Goal: Task Accomplishment & Management: Manage account settings

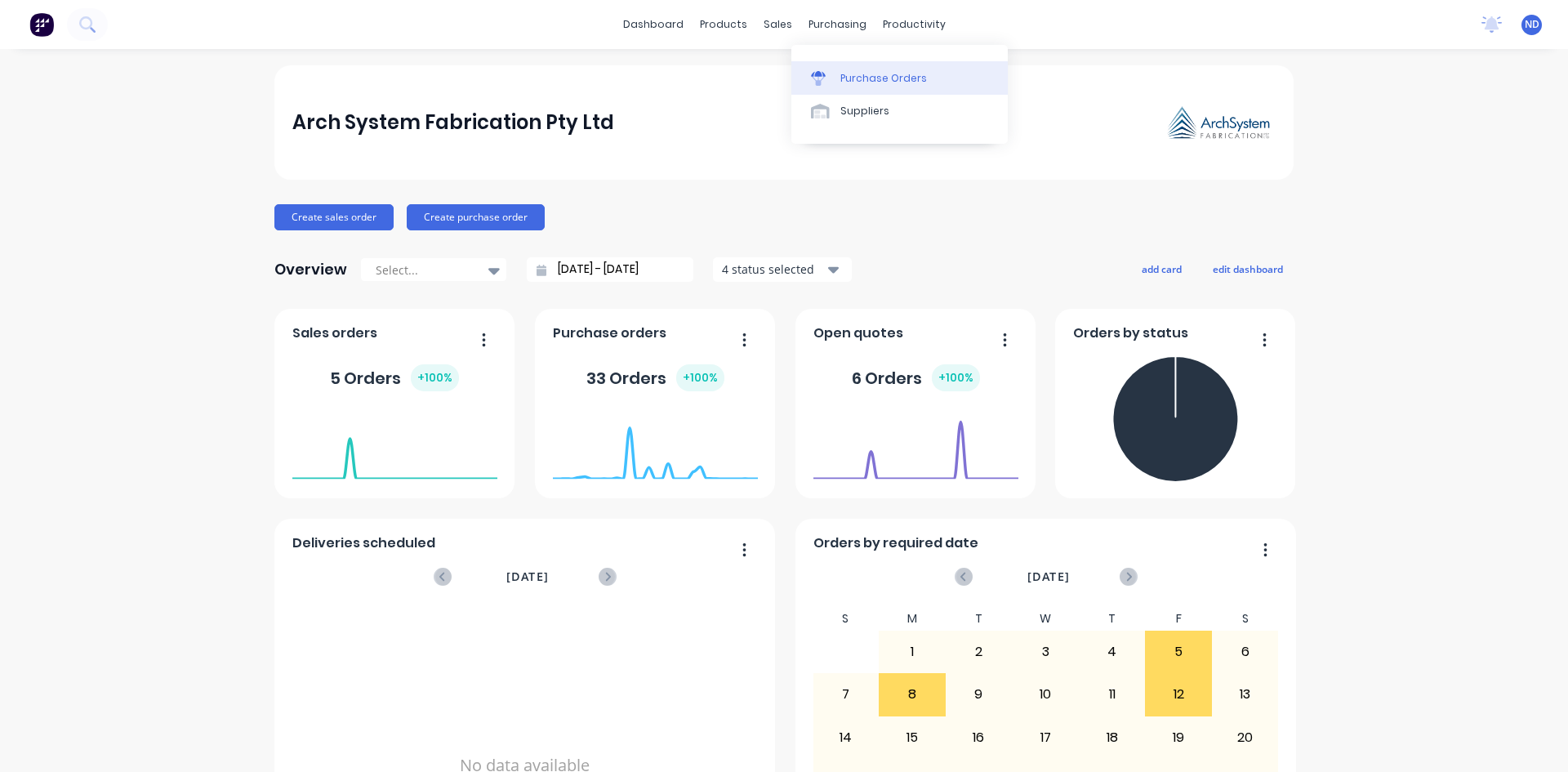
click at [855, 87] on link "Purchase Orders" at bounding box center [899, 77] width 216 height 32
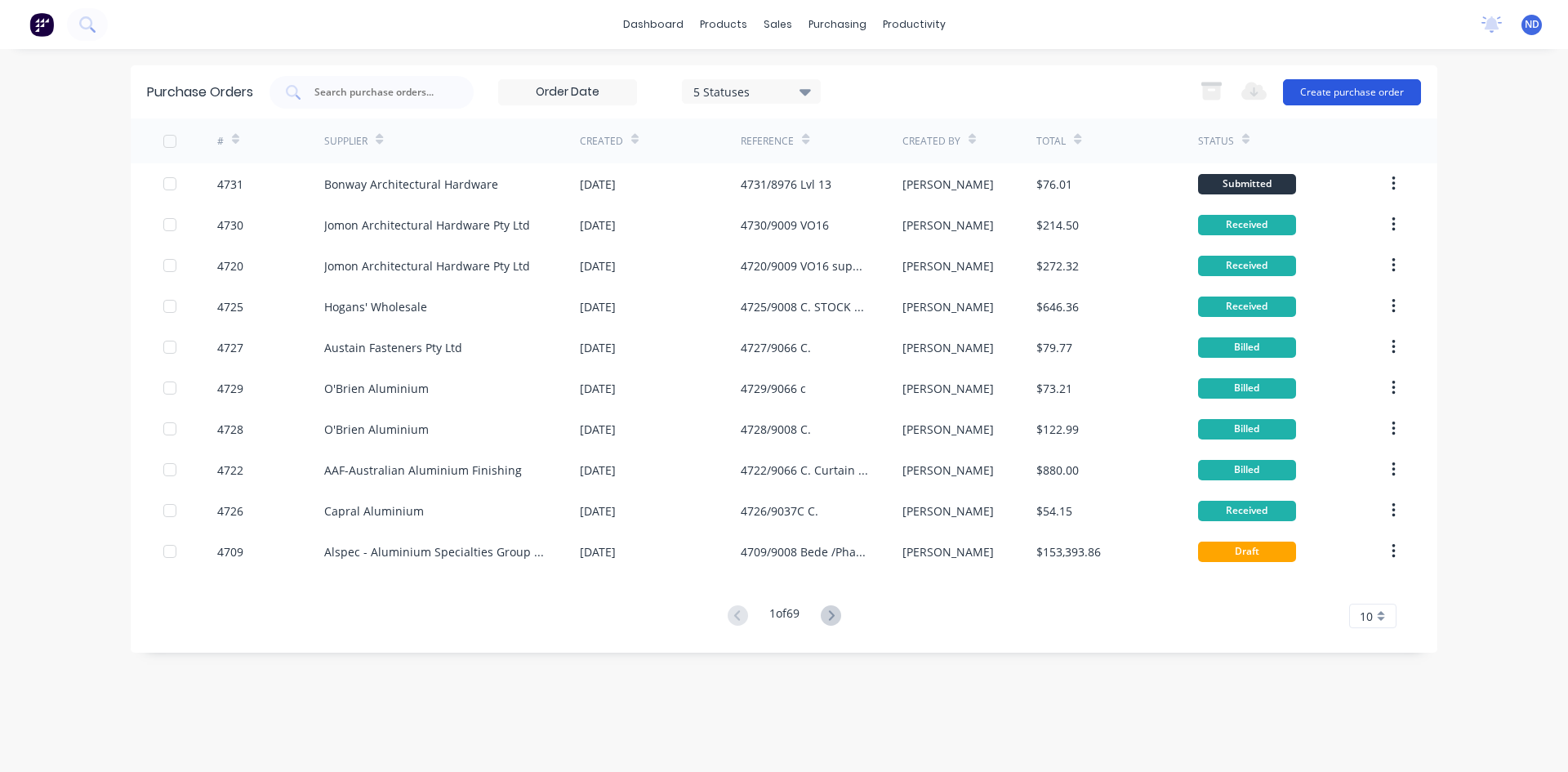
click at [1374, 96] on button "Create purchase order" at bounding box center [1352, 92] width 138 height 26
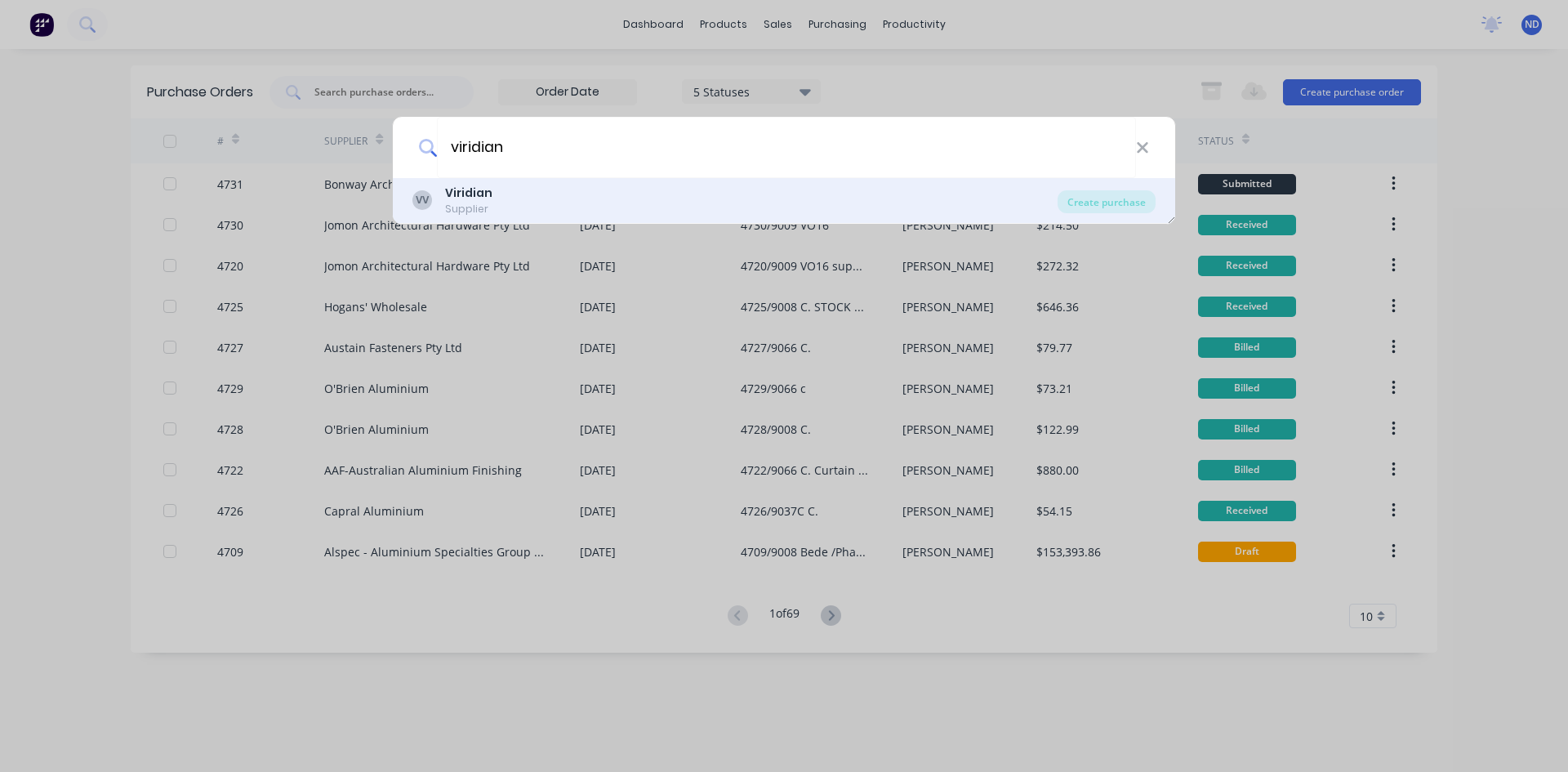
type input "viridian"
click at [469, 196] on b "Viridian" at bounding box center [469, 192] width 48 height 16
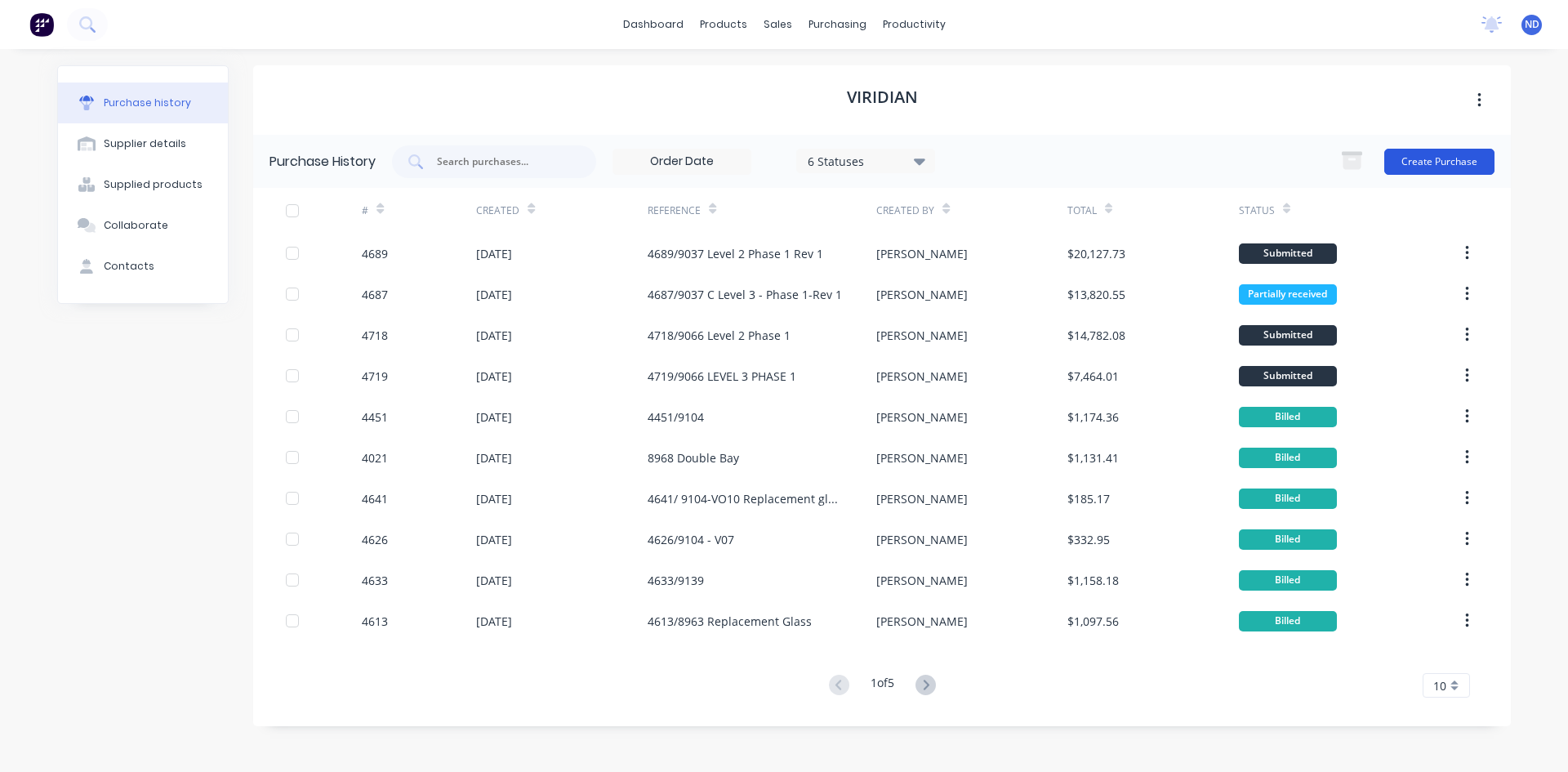
click at [1460, 161] on button "Create Purchase" at bounding box center [1440, 161] width 110 height 26
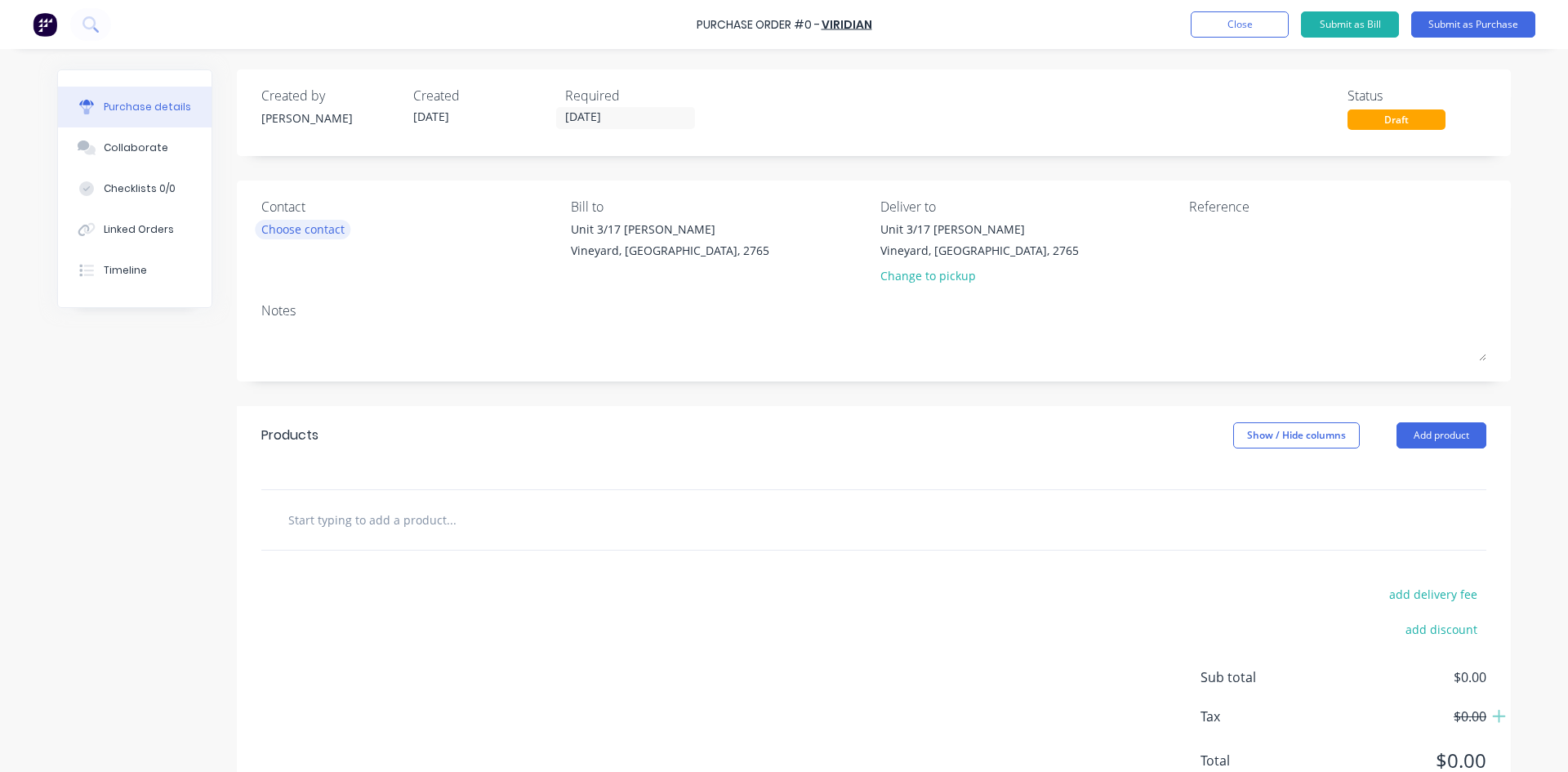
click at [307, 230] on div "Choose contact" at bounding box center [303, 229] width 83 height 17
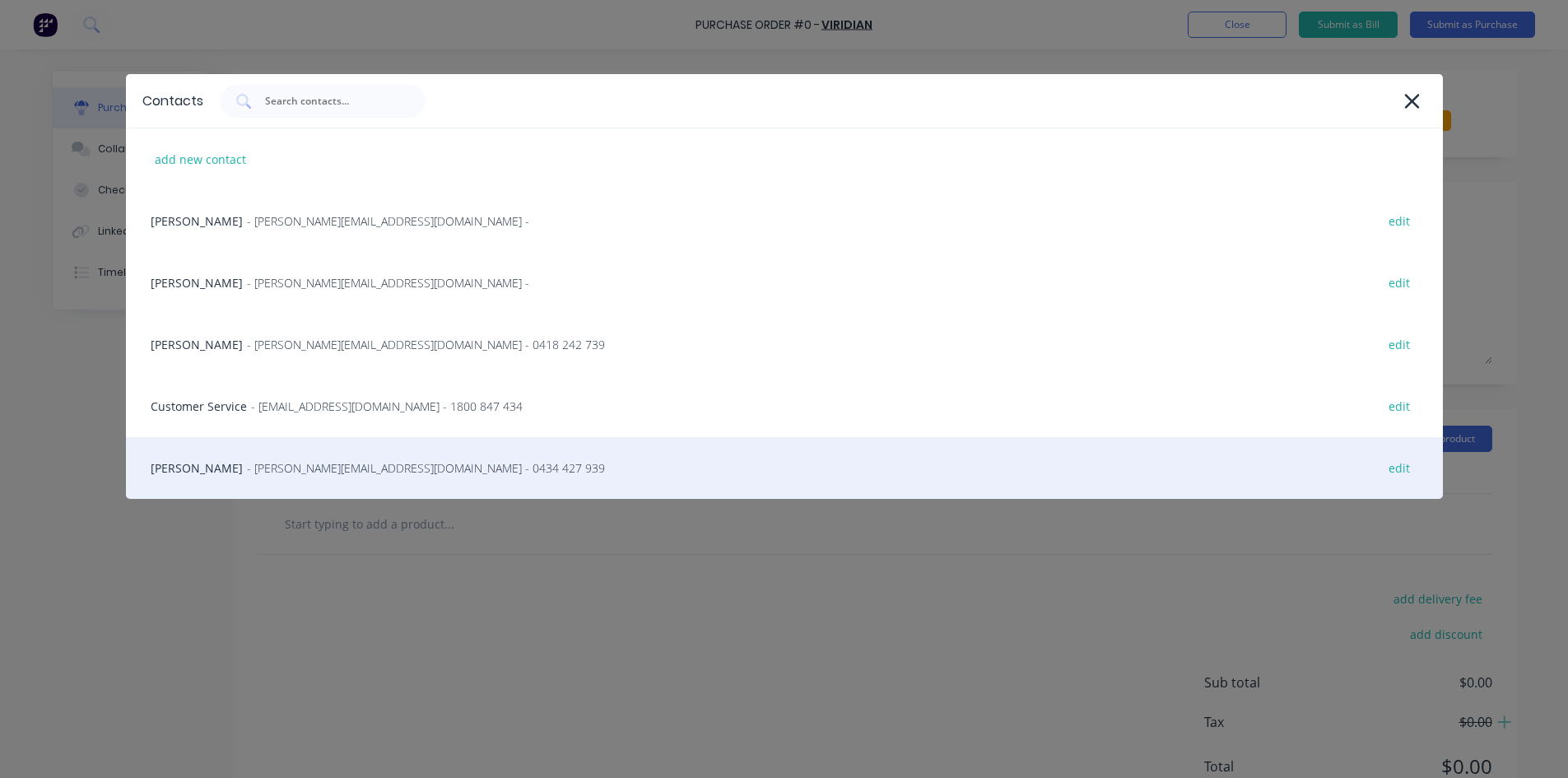
click at [306, 478] on div "Mick Atkins - matkins@viridianglass.com - 0434 427 939 edit" at bounding box center [784, 468] width 1317 height 62
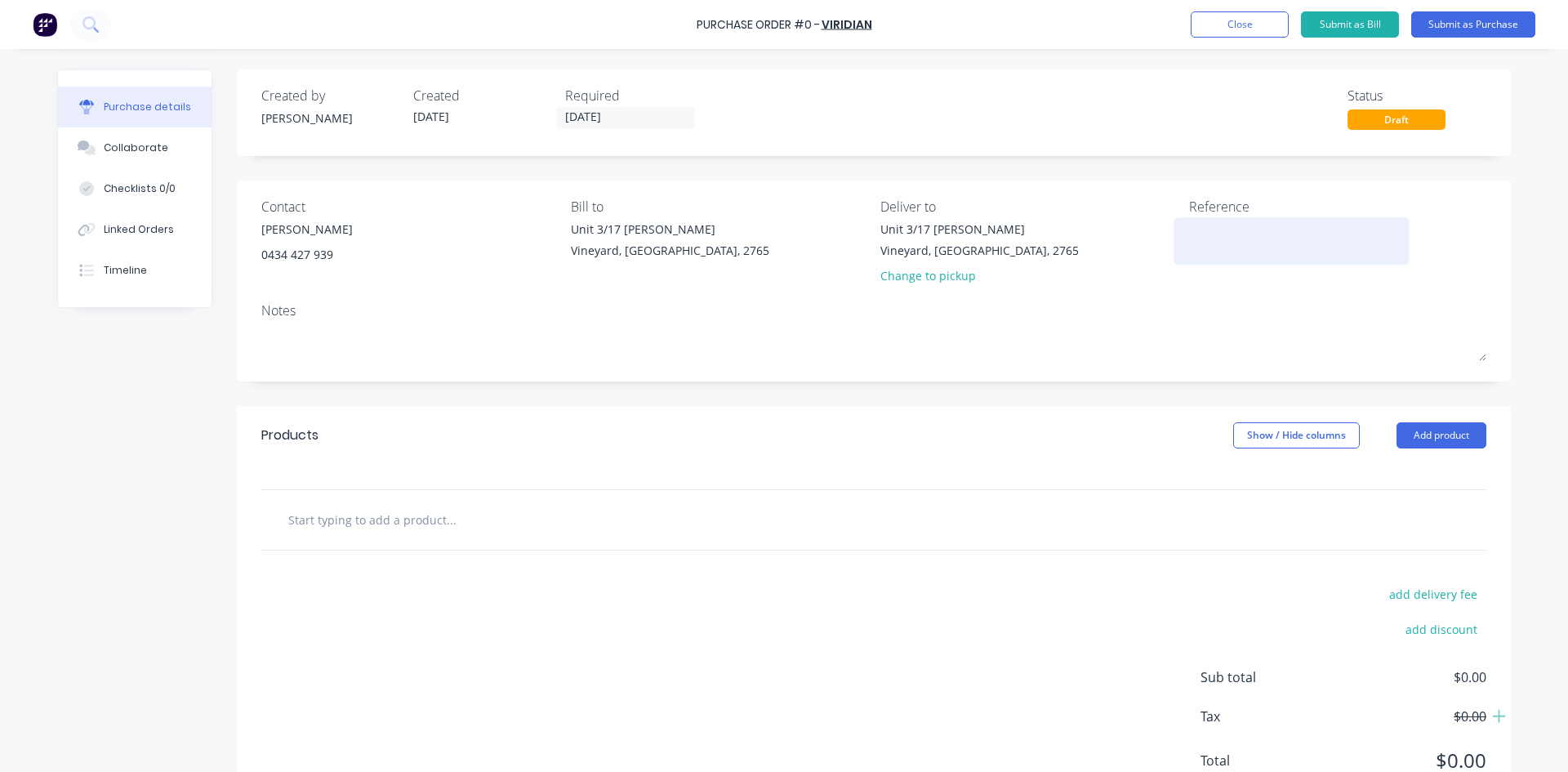
click at [1214, 239] on textarea at bounding box center [1291, 239] width 204 height 37
click at [396, 515] on input "text" at bounding box center [451, 520] width 327 height 32
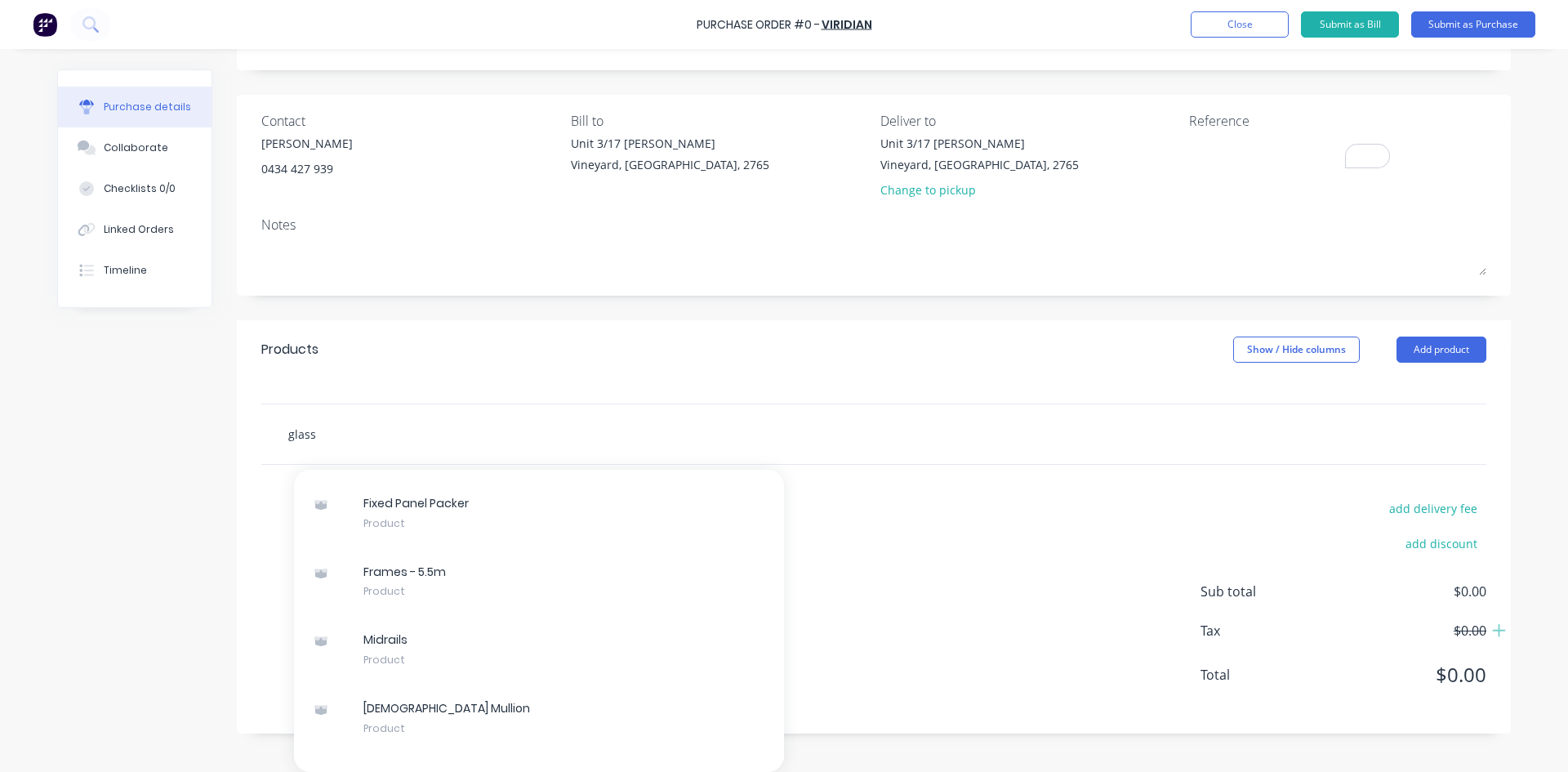
scroll to position [195465, 0]
click at [857, 485] on div "Products Show / Hide columns Add product glass Add glass to order EK9133 50x50x…" at bounding box center [874, 527] width 1274 height 414
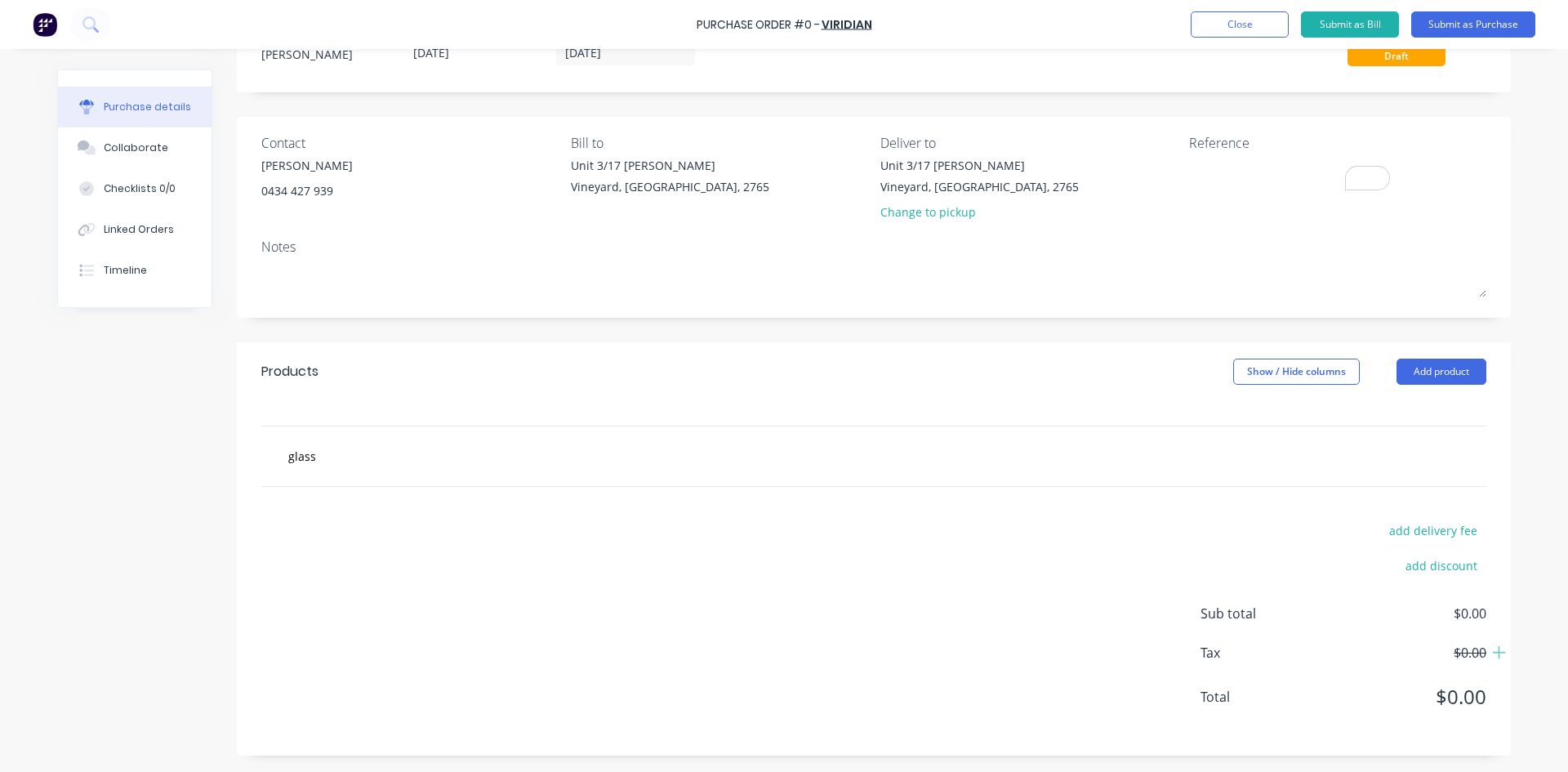
scroll to position [64, 0]
click at [326, 455] on input "glass" at bounding box center [451, 456] width 327 height 32
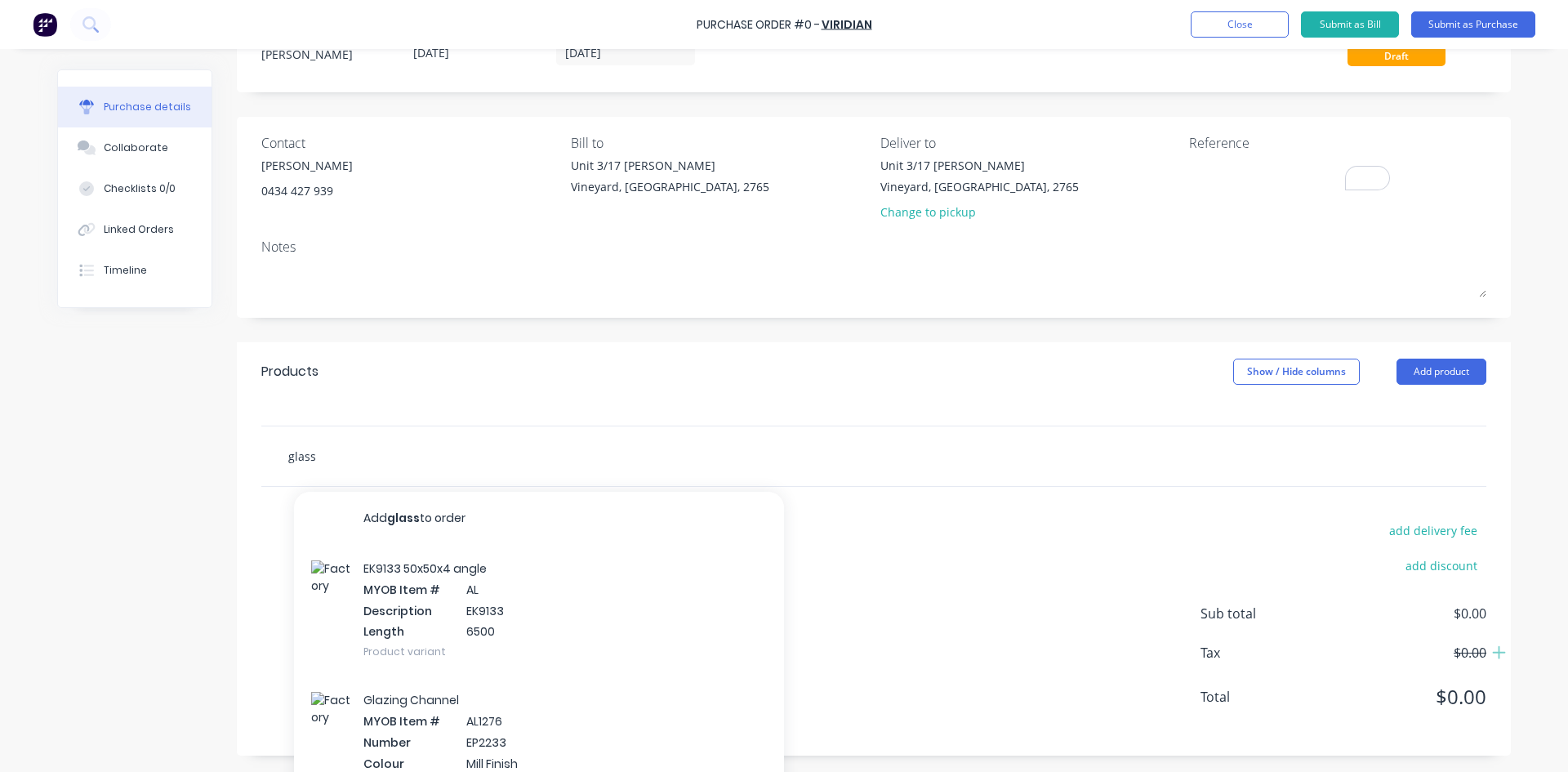
click at [305, 458] on input "glass" at bounding box center [451, 456] width 327 height 32
click at [336, 462] on input "glass" at bounding box center [451, 456] width 327 height 32
type input "g"
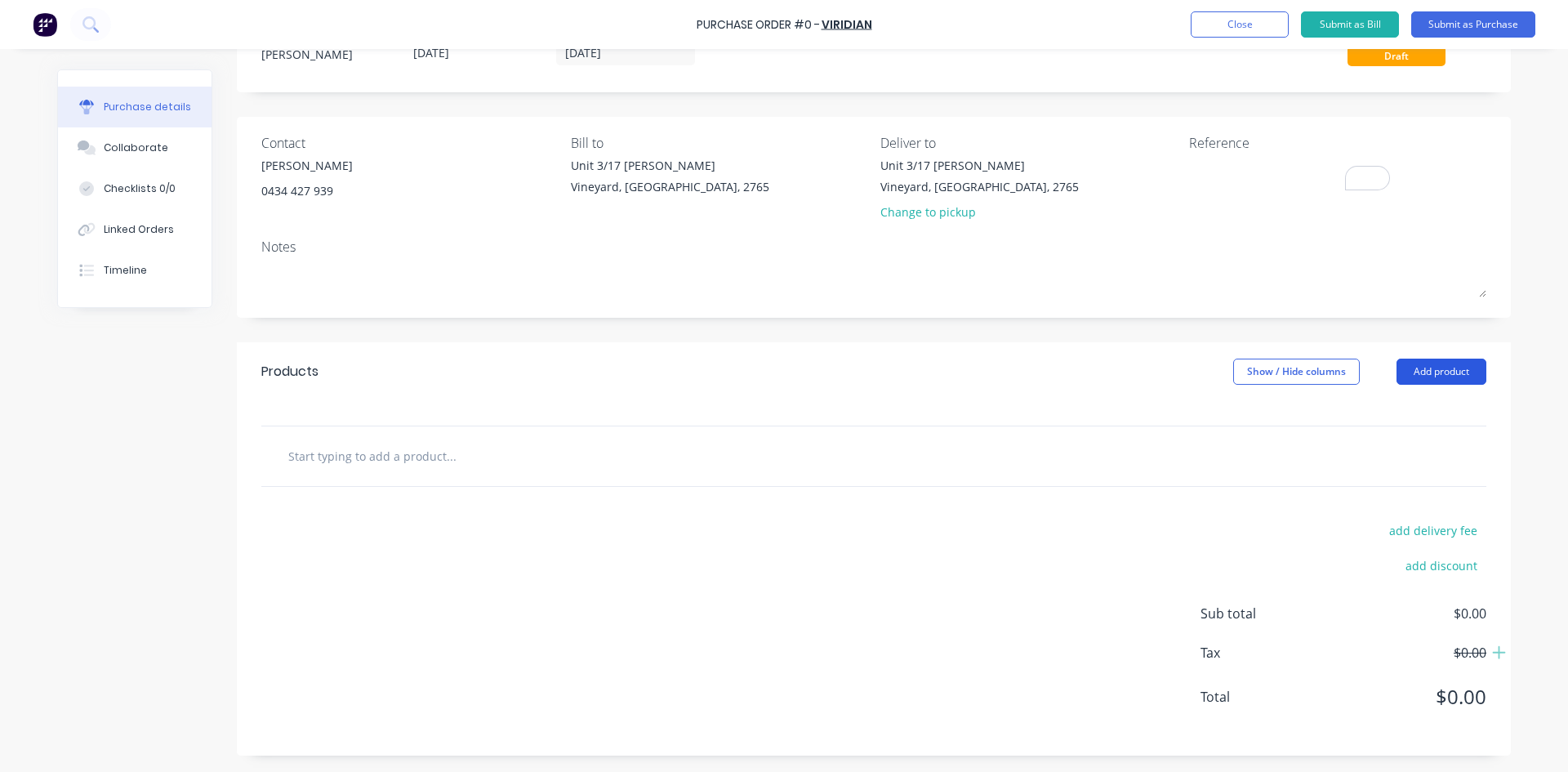
click at [1437, 377] on button "Add product" at bounding box center [1442, 371] width 90 height 26
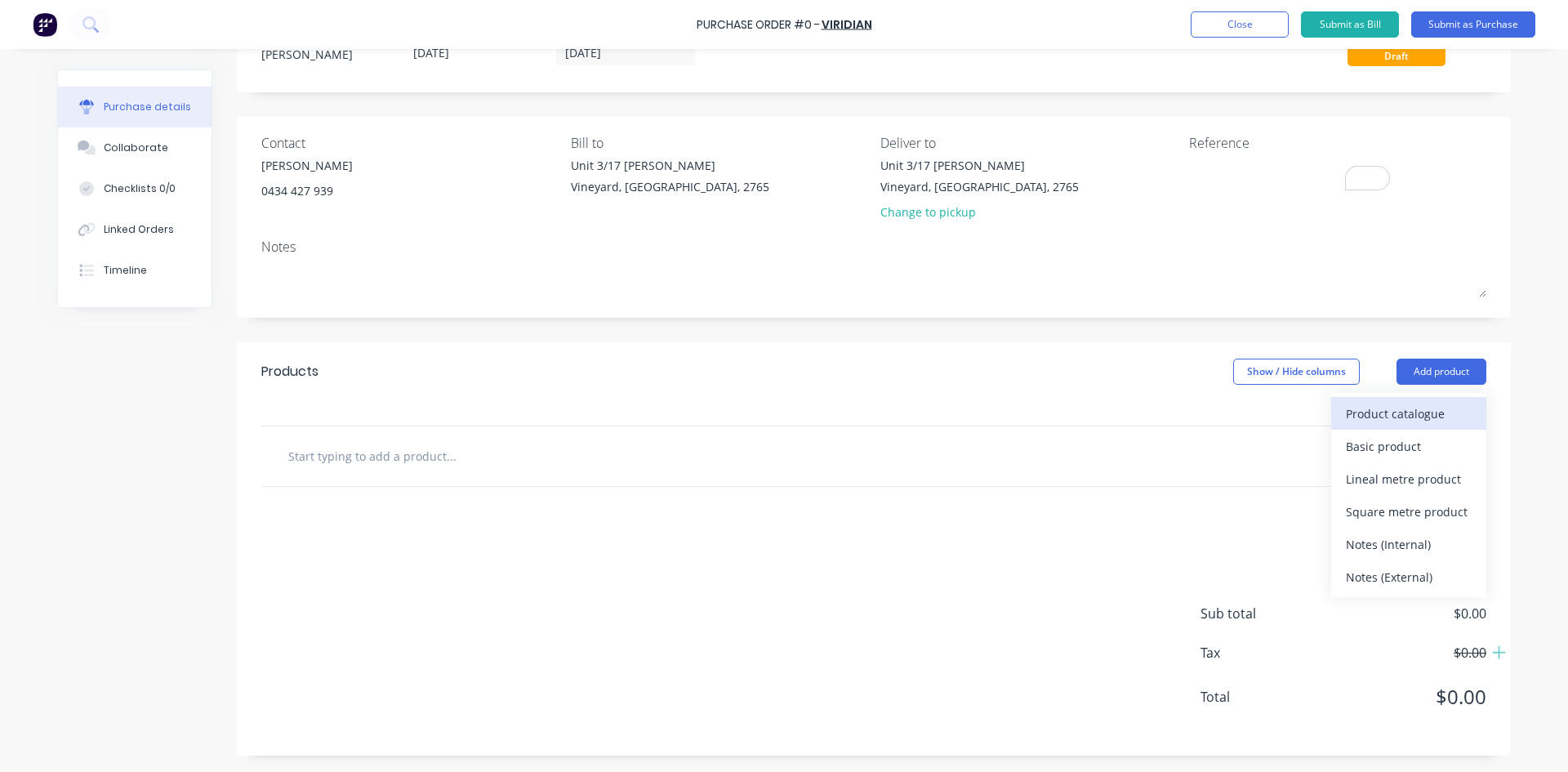
click at [1427, 414] on div "Product catalogue" at bounding box center [1408, 414] width 126 height 24
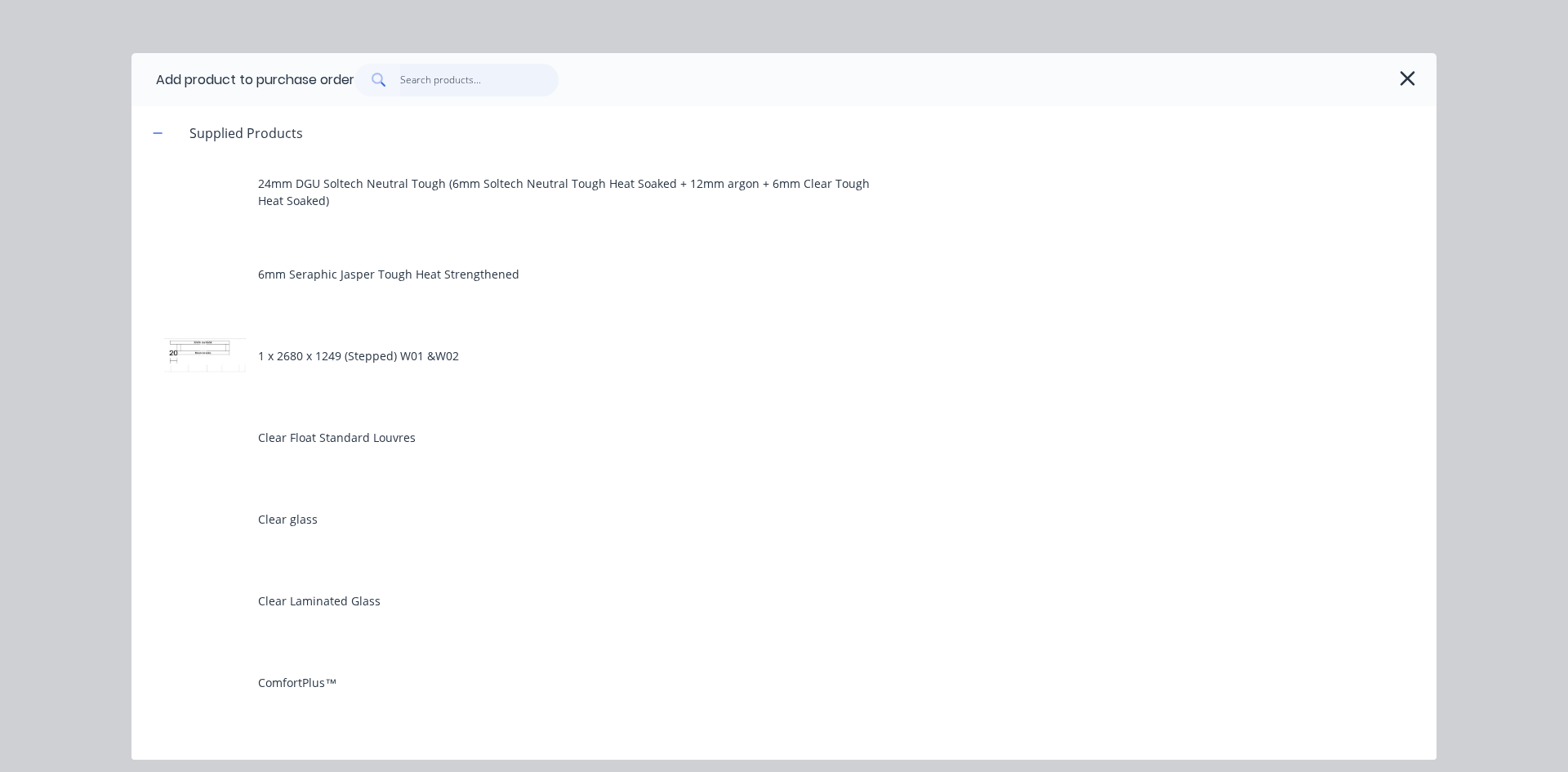
click at [457, 86] on input "text" at bounding box center [480, 80] width 160 height 32
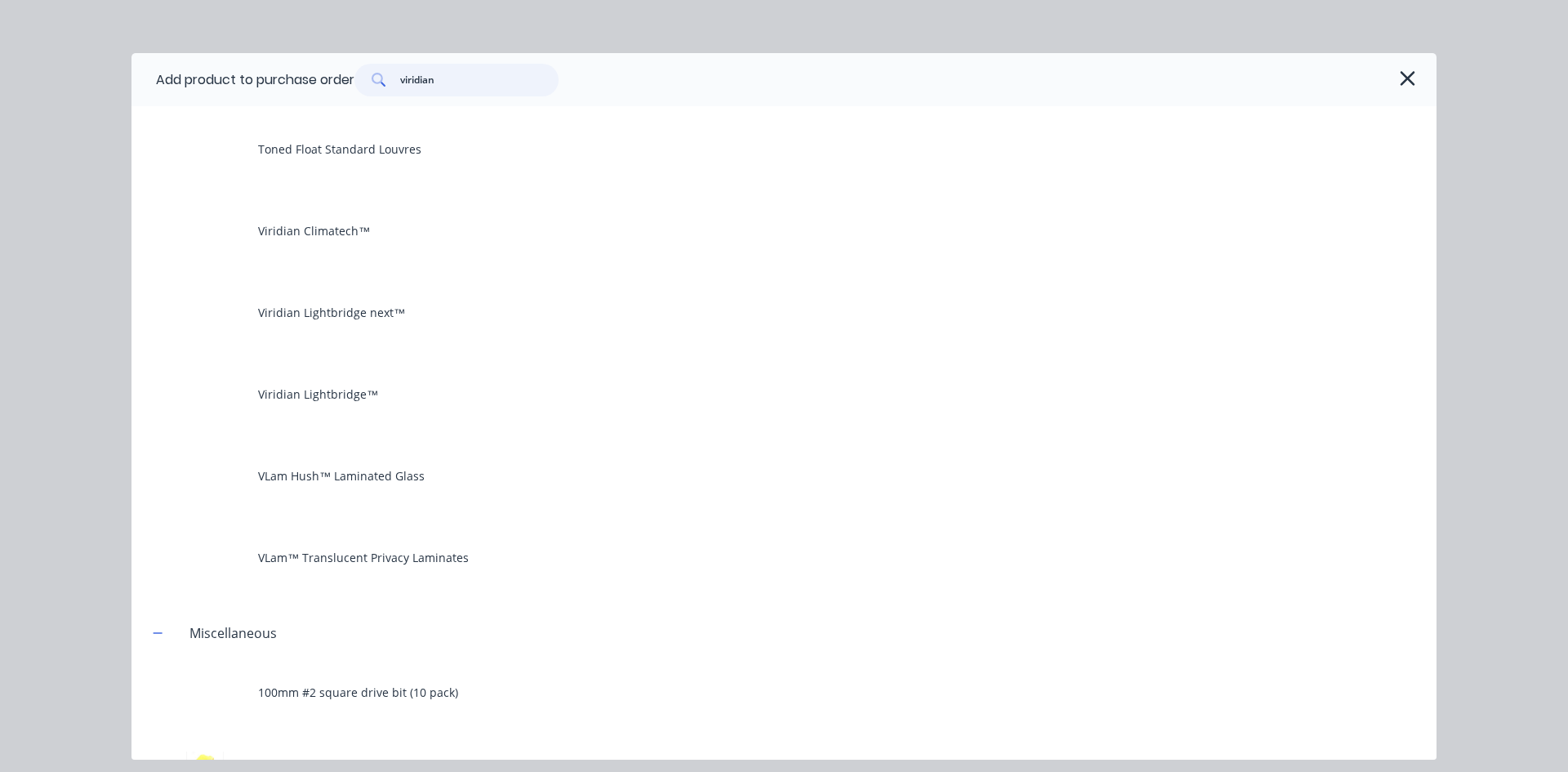
scroll to position [899, 0]
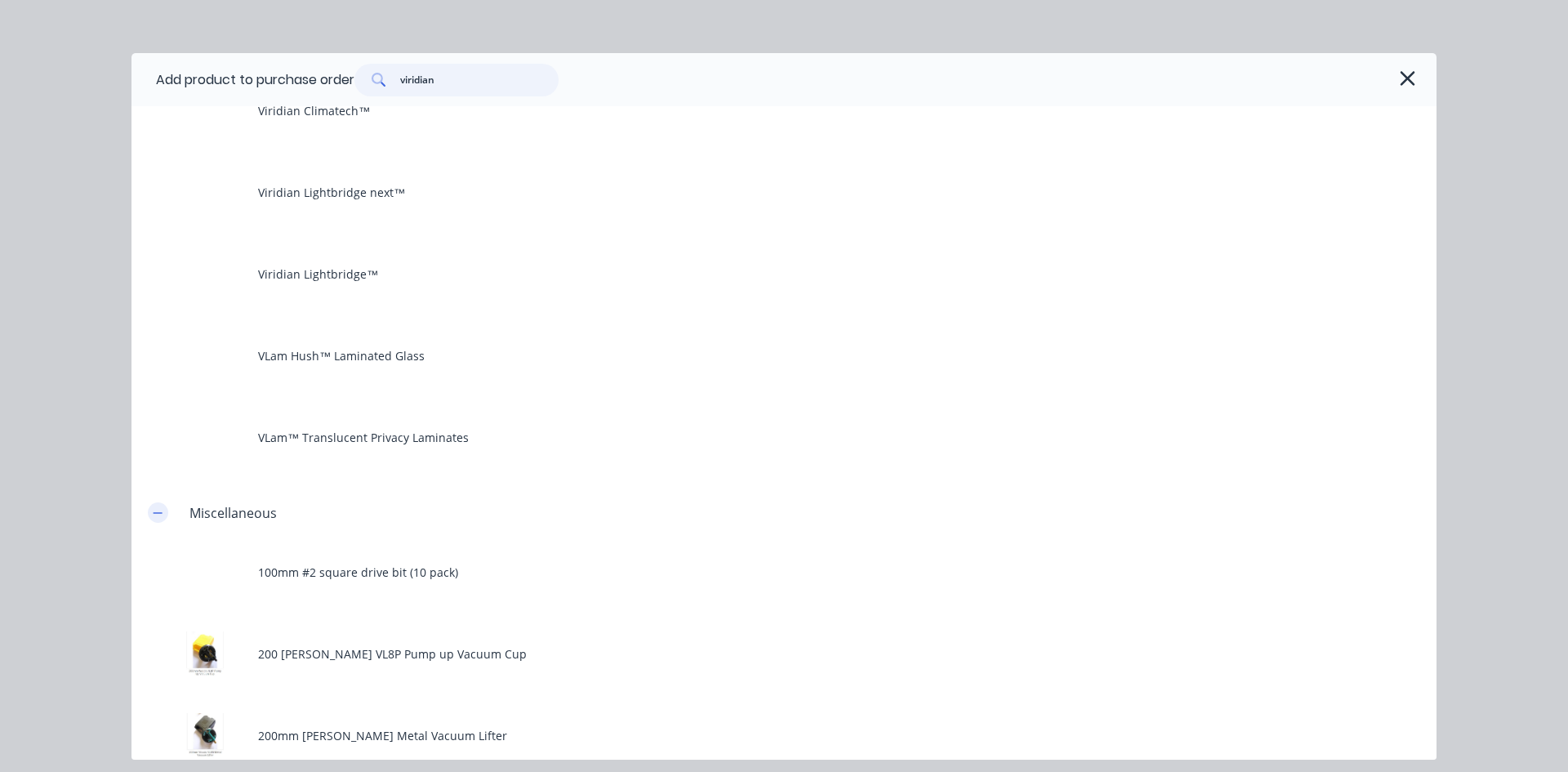
type input "viridian"
click at [158, 513] on icon "button" at bounding box center [158, 512] width 9 height 1
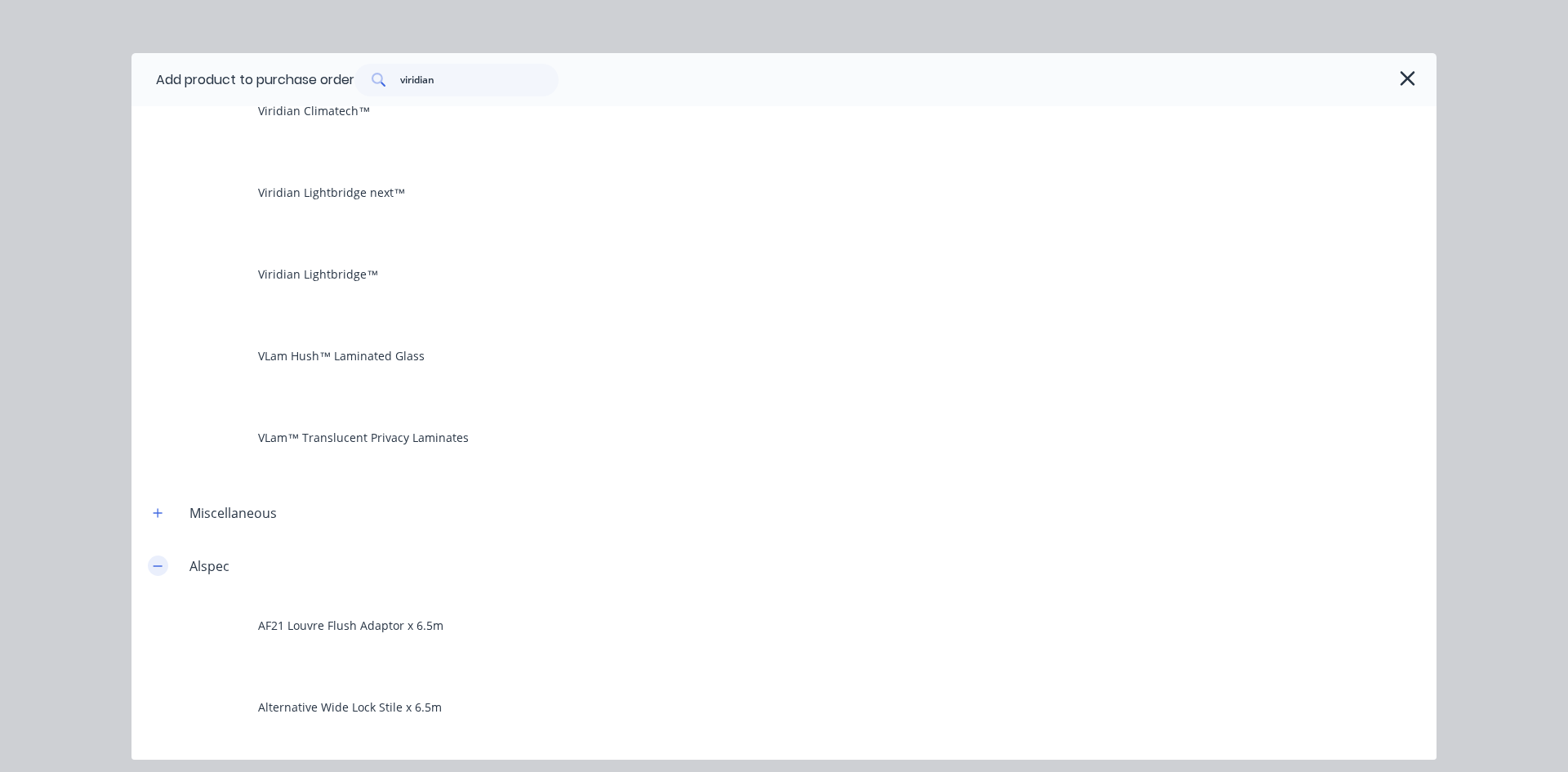
click at [157, 564] on icon "button" at bounding box center [158, 566] width 10 height 11
click at [163, 618] on button "button" at bounding box center [158, 619] width 20 height 20
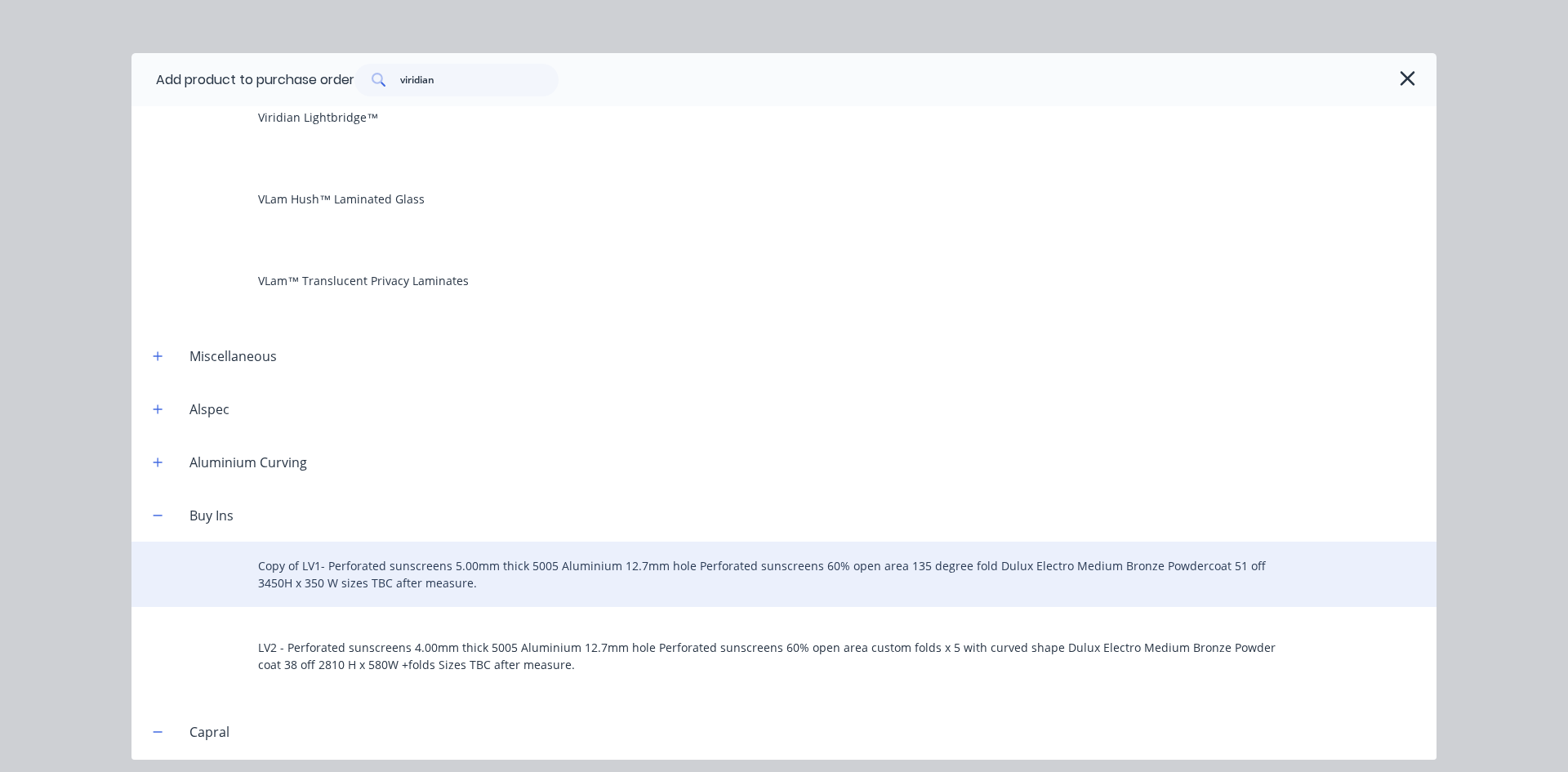
scroll to position [1062, 0]
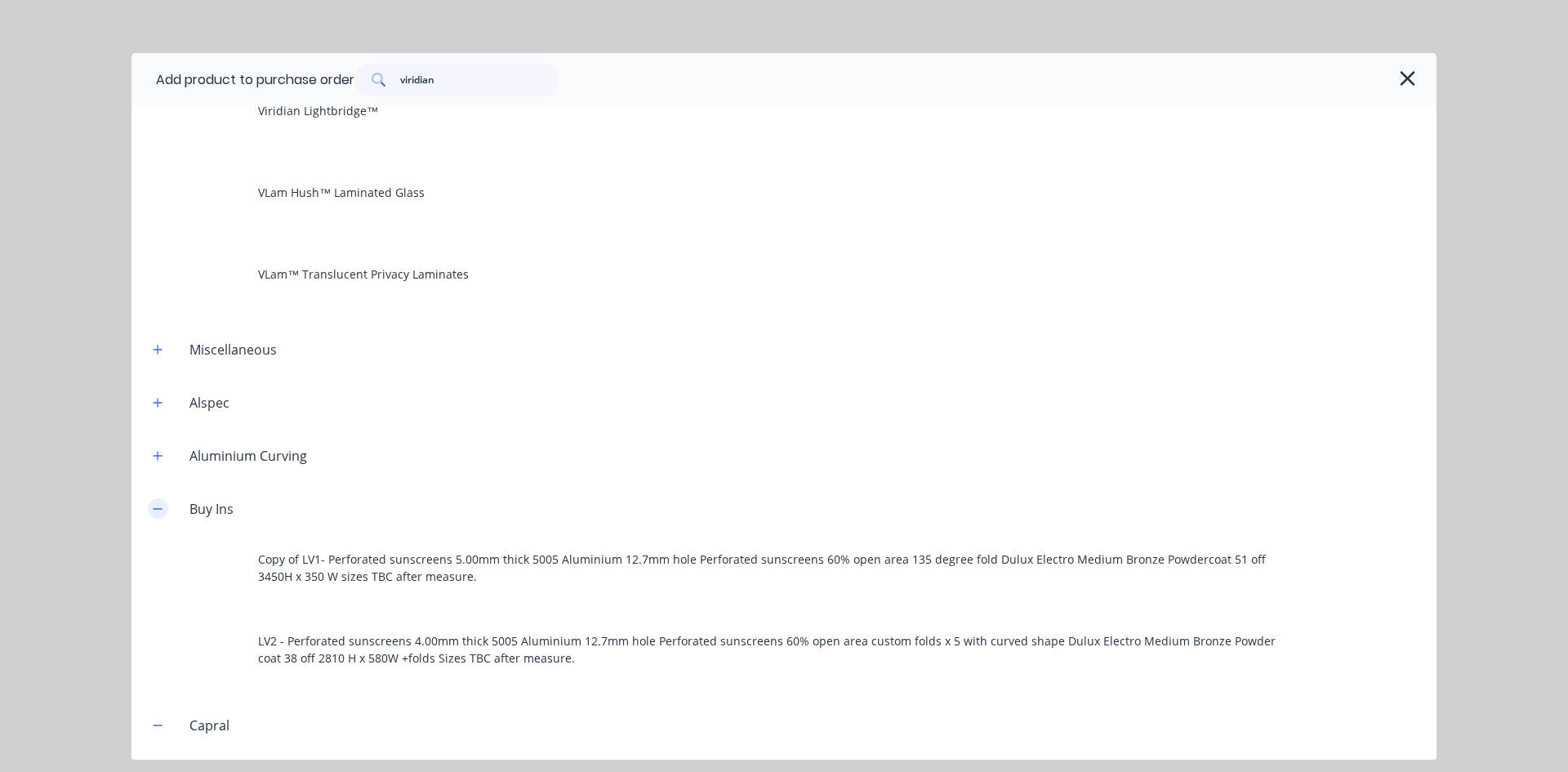
click at [158, 510] on icon "button" at bounding box center [158, 509] width 10 height 11
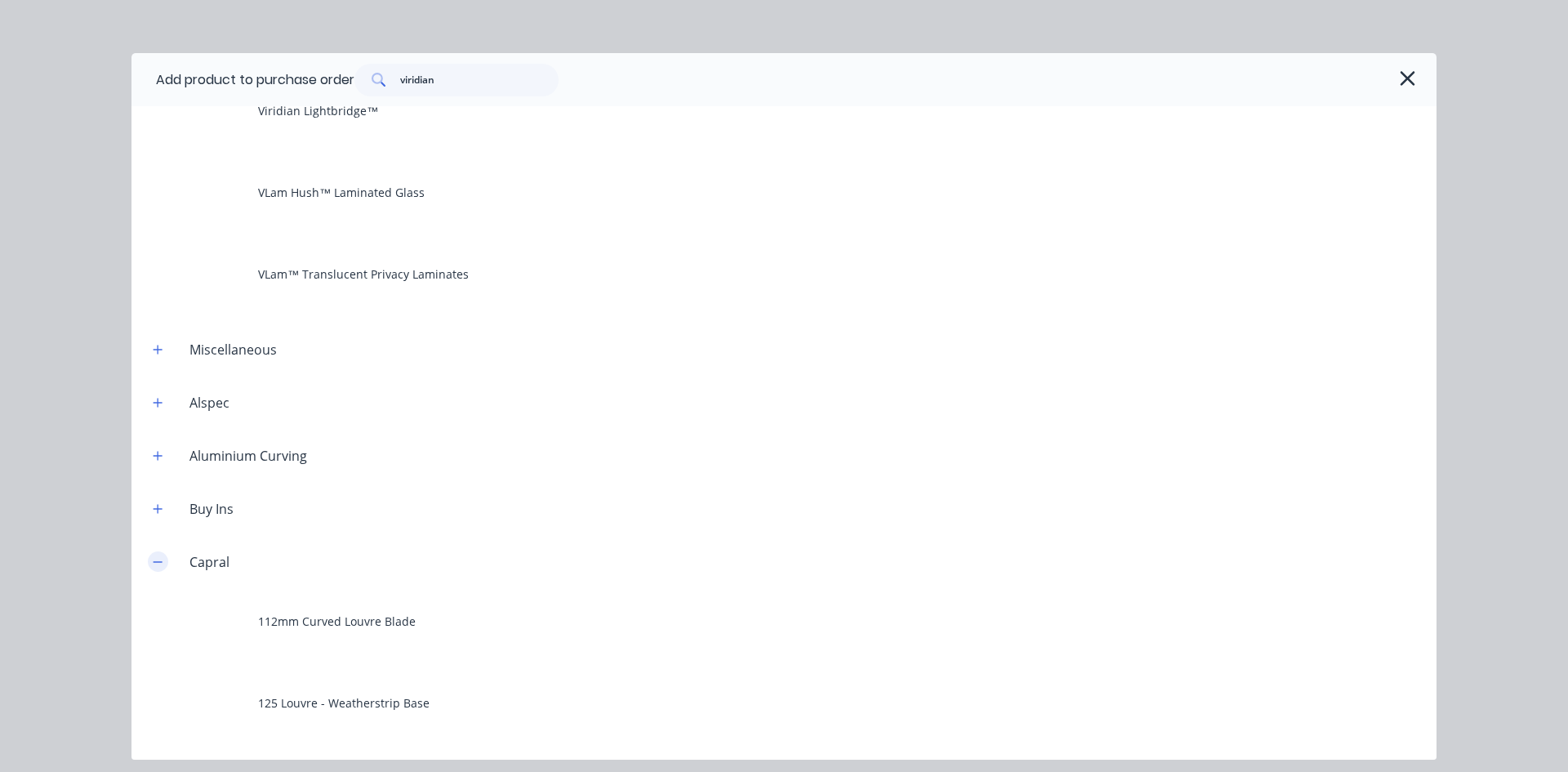
click at [160, 566] on icon "button" at bounding box center [158, 561] width 10 height 11
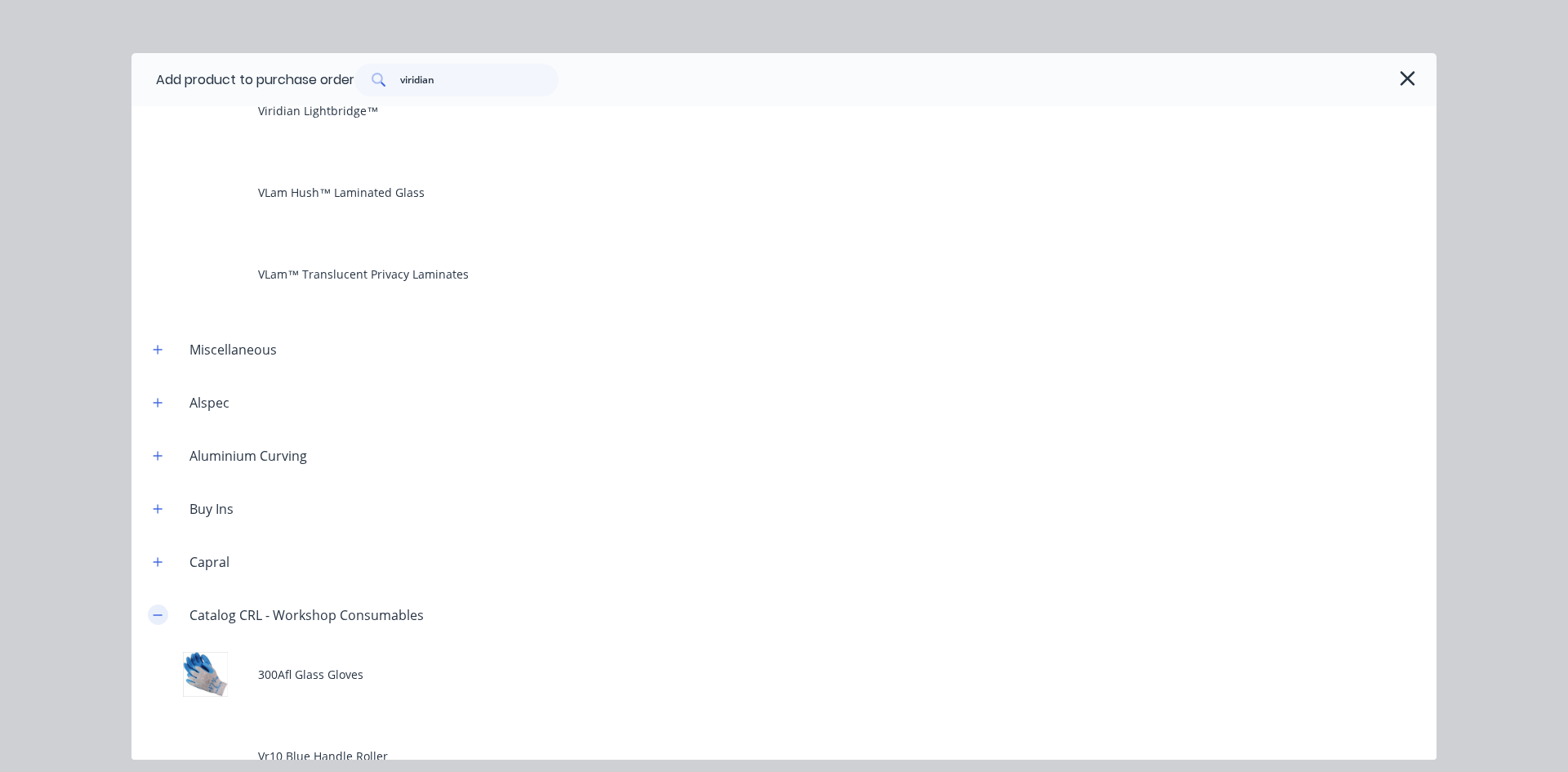
click at [161, 611] on icon "button" at bounding box center [158, 615] width 10 height 11
click at [163, 668] on button "button" at bounding box center [158, 668] width 20 height 20
click at [155, 716] on icon "button" at bounding box center [158, 721] width 10 height 11
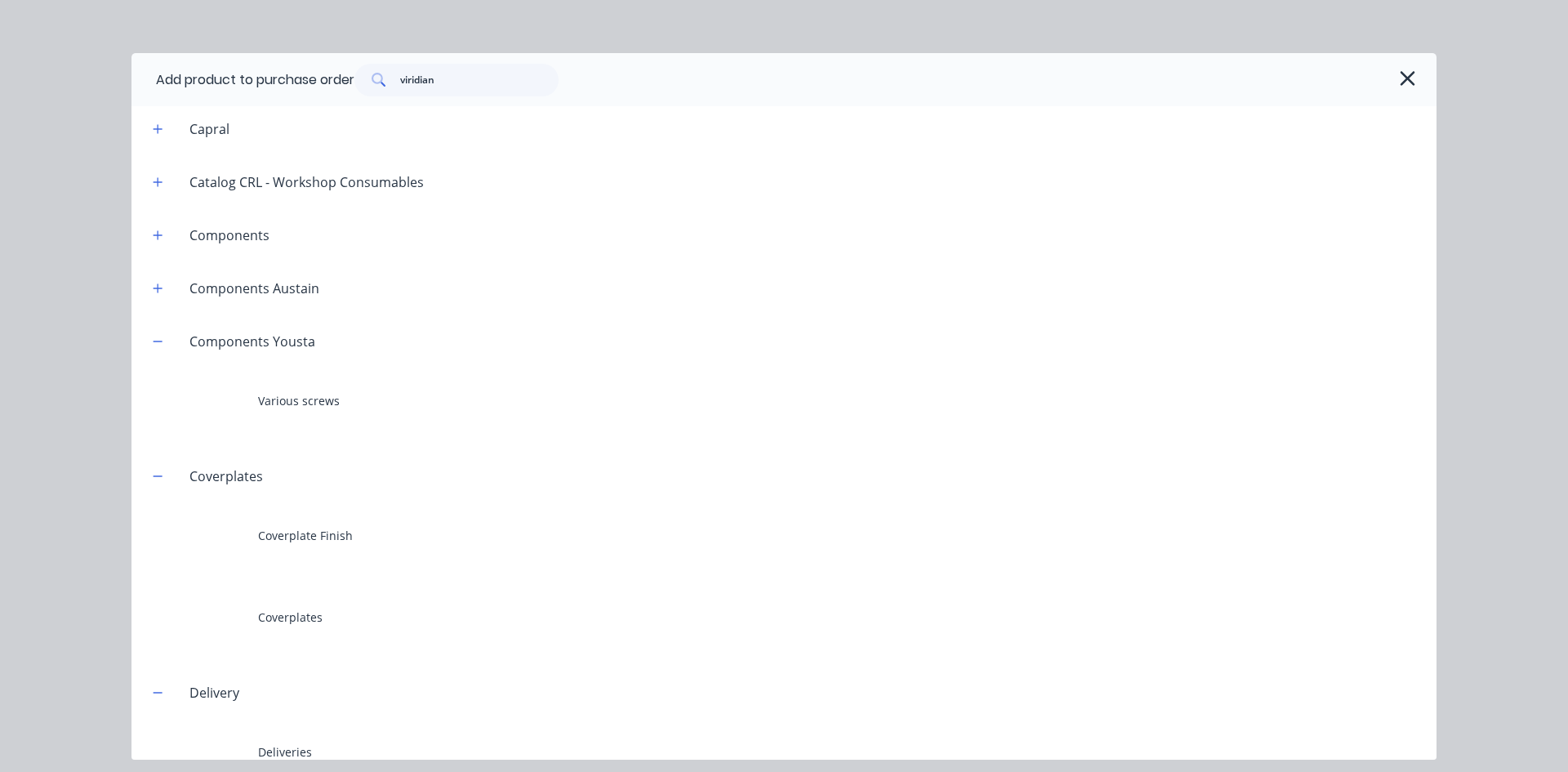
scroll to position [1552, 0]
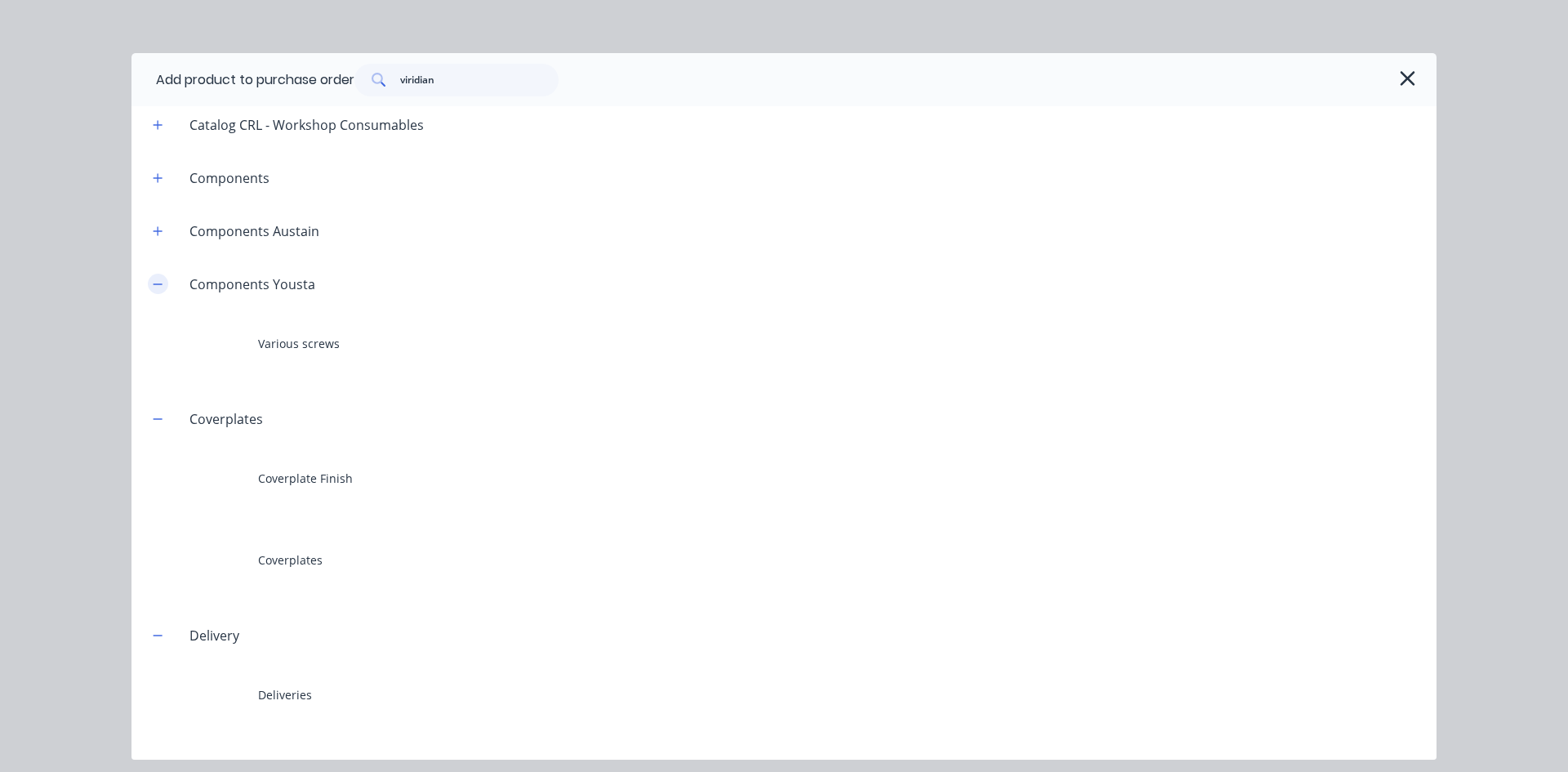
click at [155, 287] on icon "button" at bounding box center [158, 284] width 10 height 11
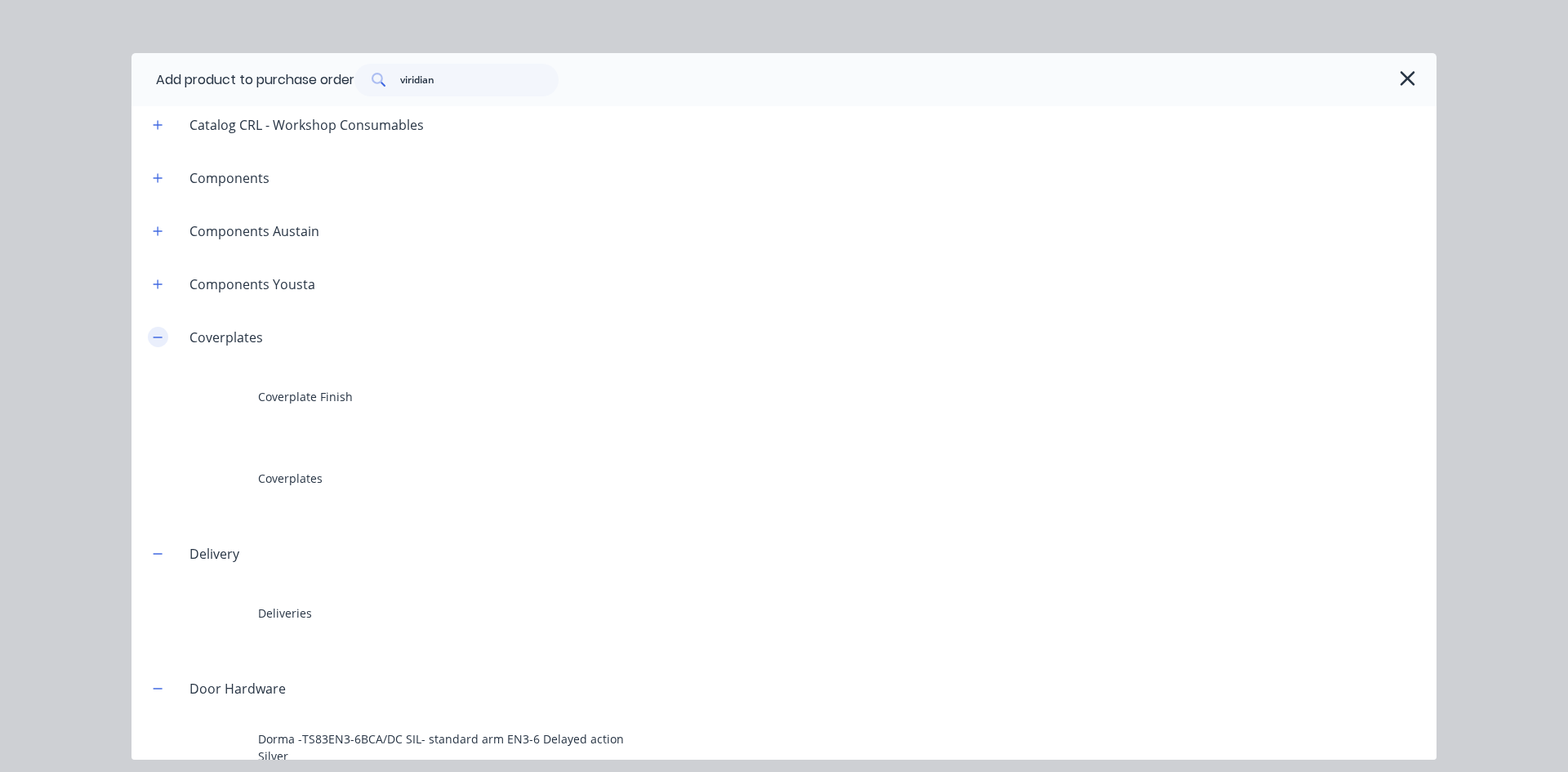
click at [160, 335] on icon "button" at bounding box center [158, 337] width 10 height 11
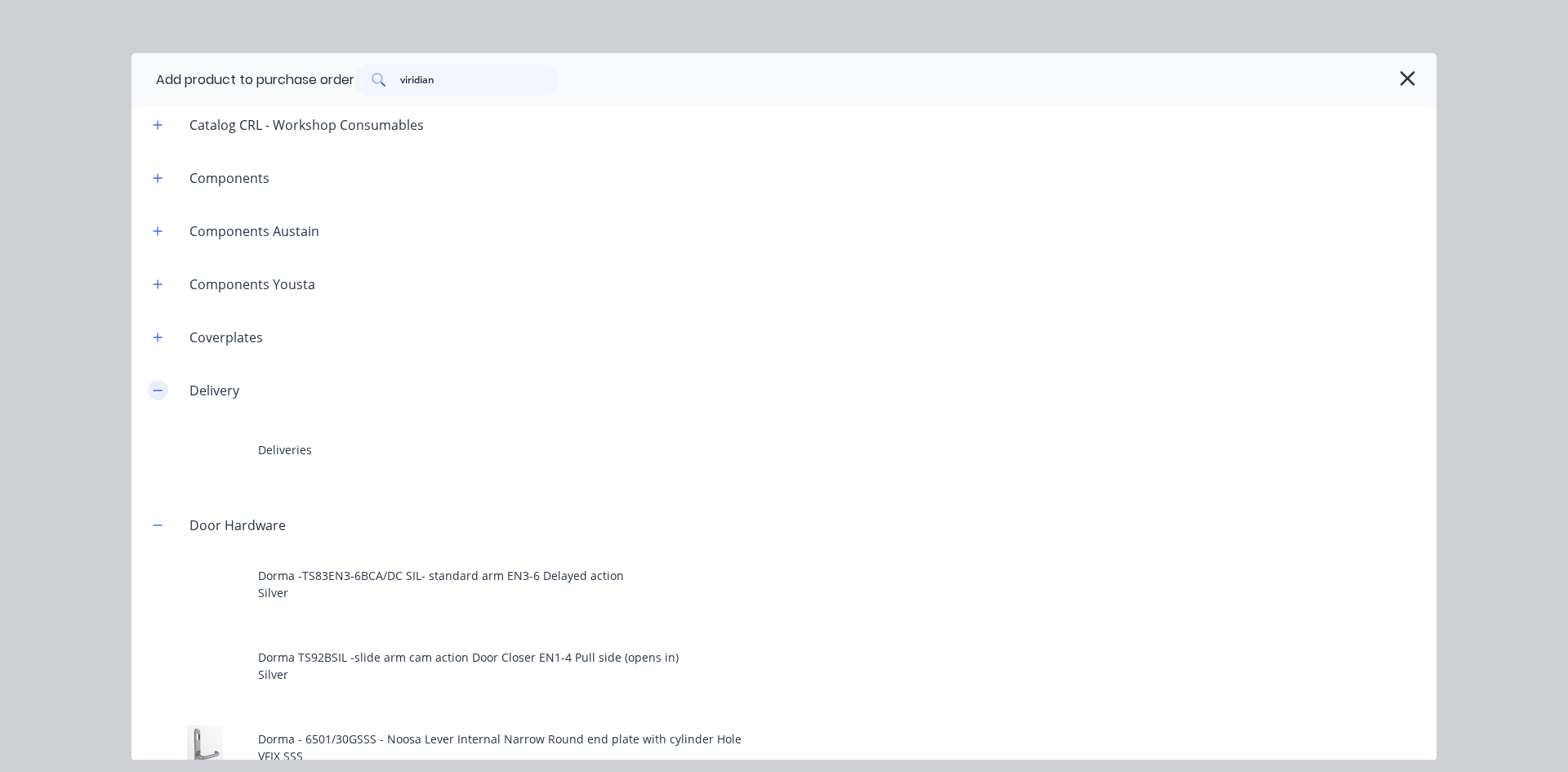
click at [155, 397] on button "button" at bounding box center [158, 390] width 20 height 20
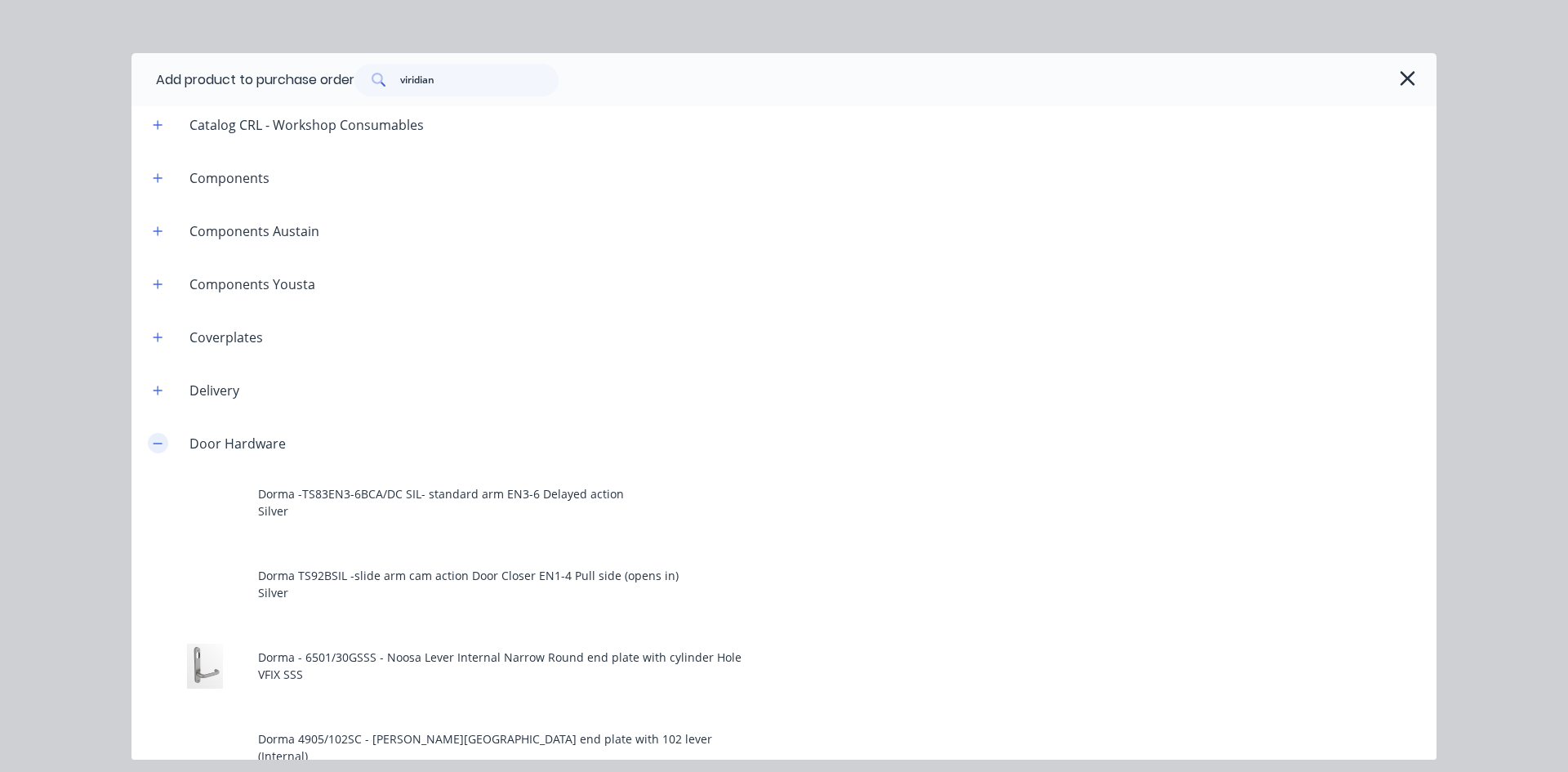
click at [158, 439] on icon "button" at bounding box center [158, 443] width 10 height 11
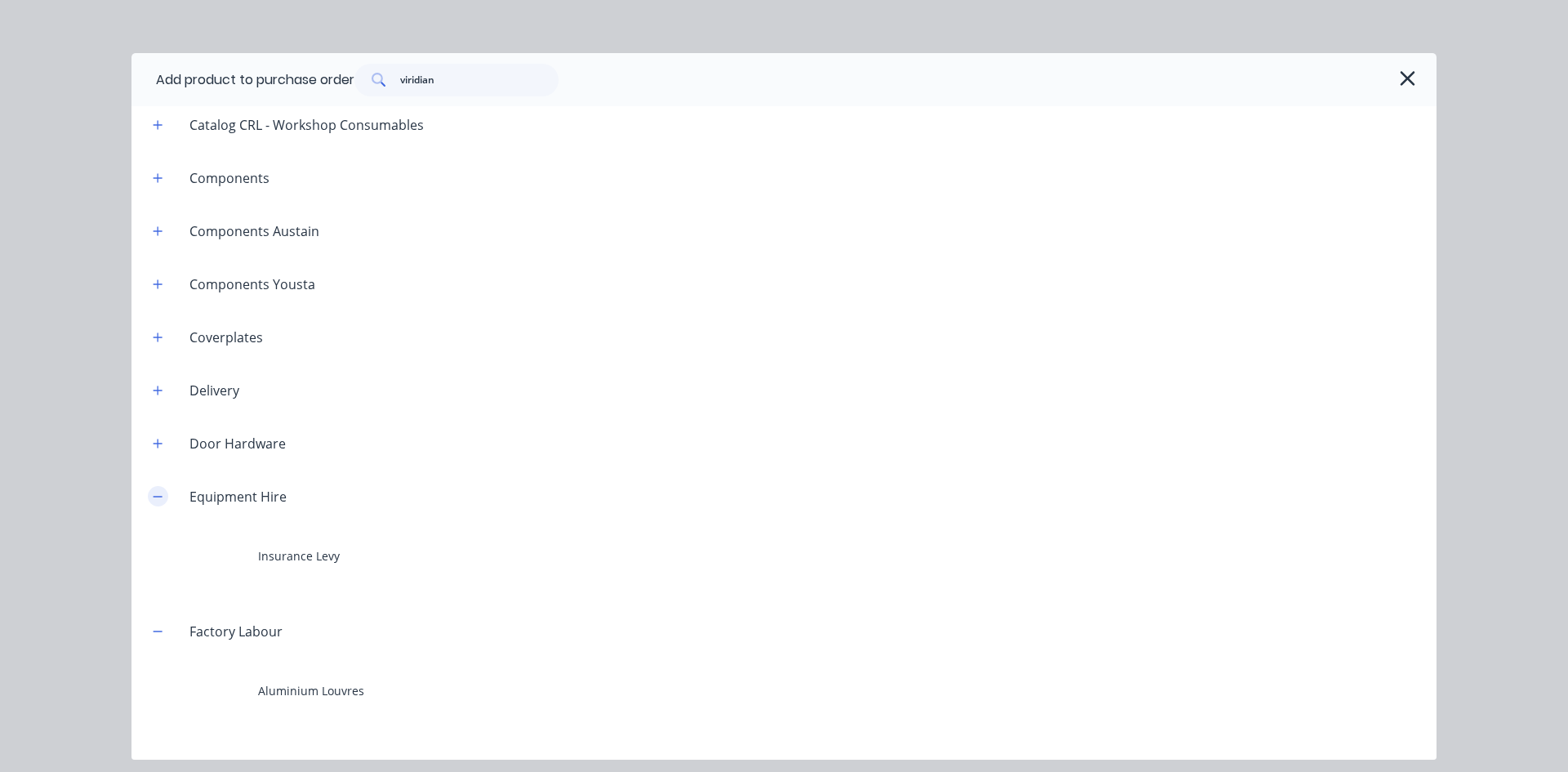
click at [161, 503] on button "button" at bounding box center [158, 496] width 20 height 20
click at [163, 539] on span at bounding box center [158, 549] width 20 height 20
click at [163, 548] on button "button" at bounding box center [158, 549] width 20 height 20
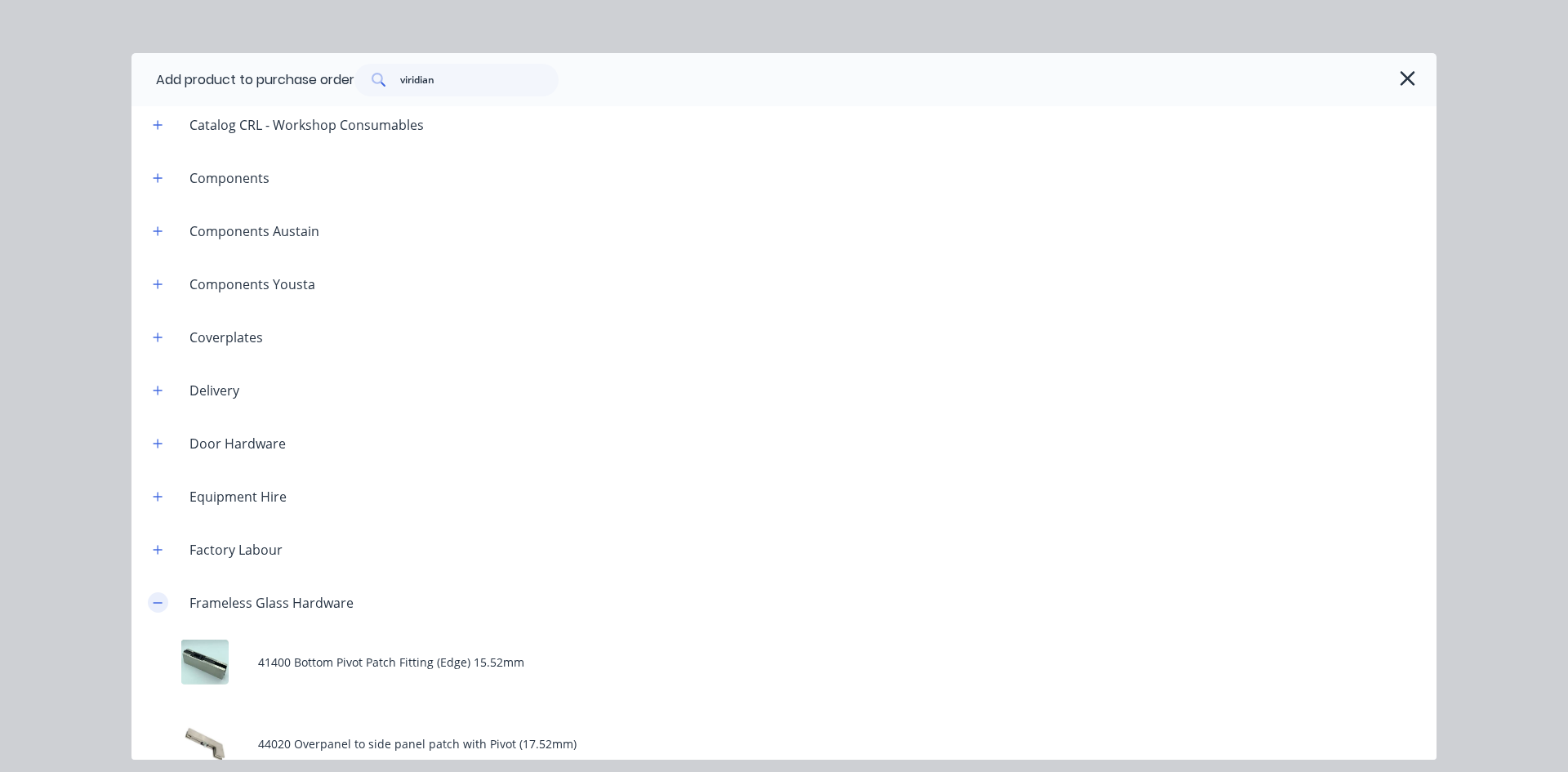
click at [166, 601] on button "button" at bounding box center [158, 602] width 20 height 20
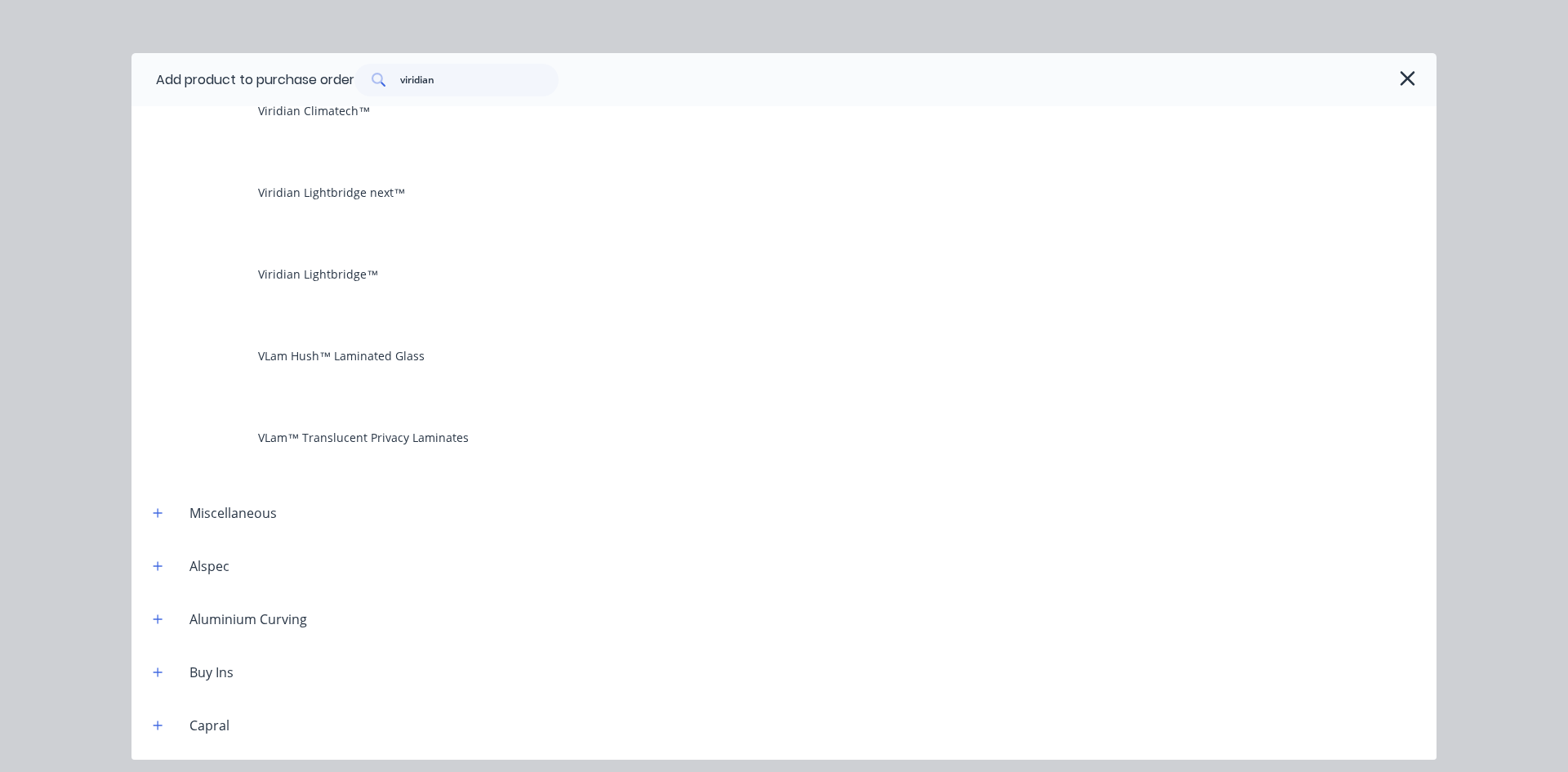
scroll to position [245, 0]
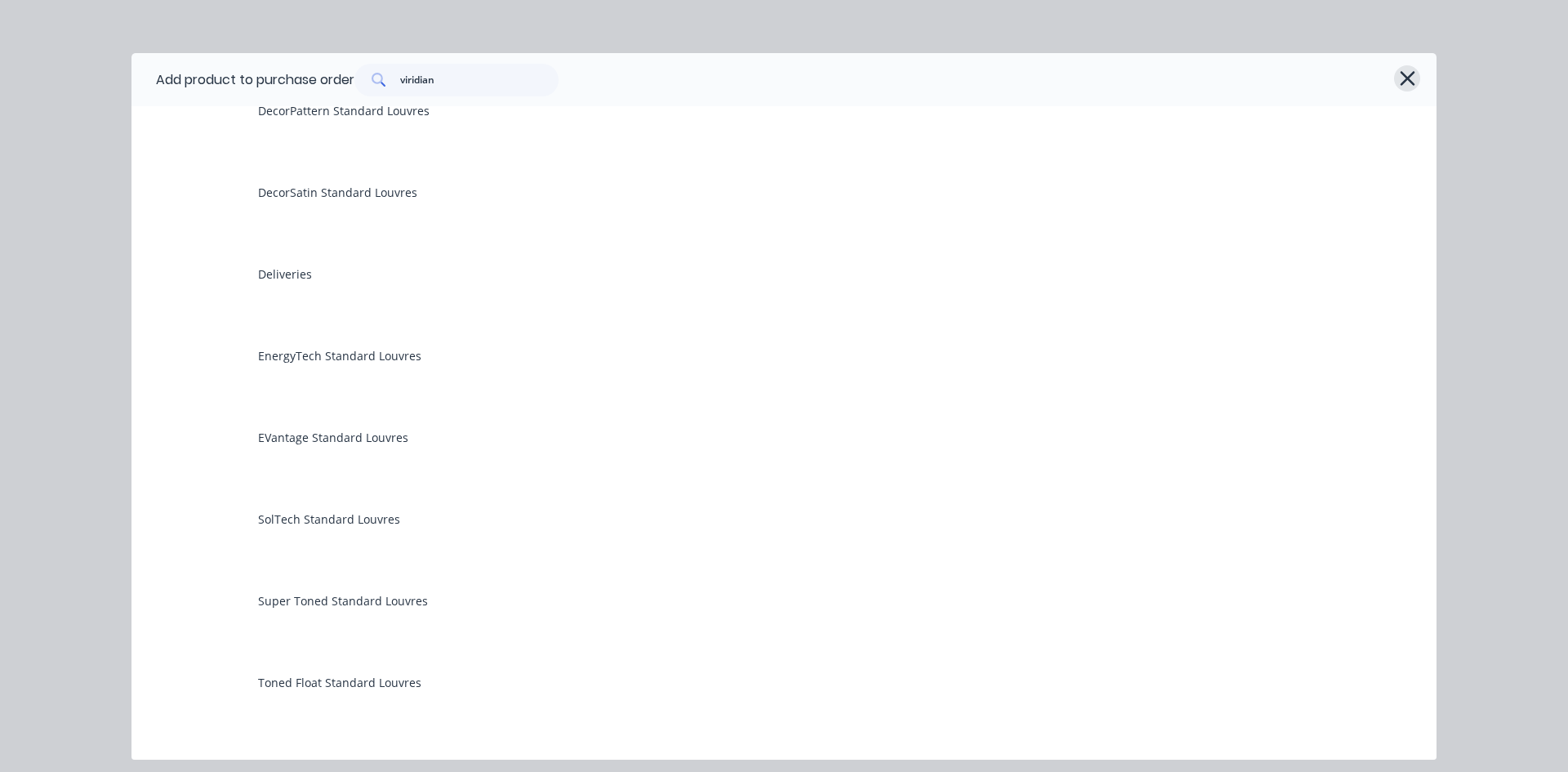
click at [1415, 82] on icon "button" at bounding box center [1408, 78] width 17 height 23
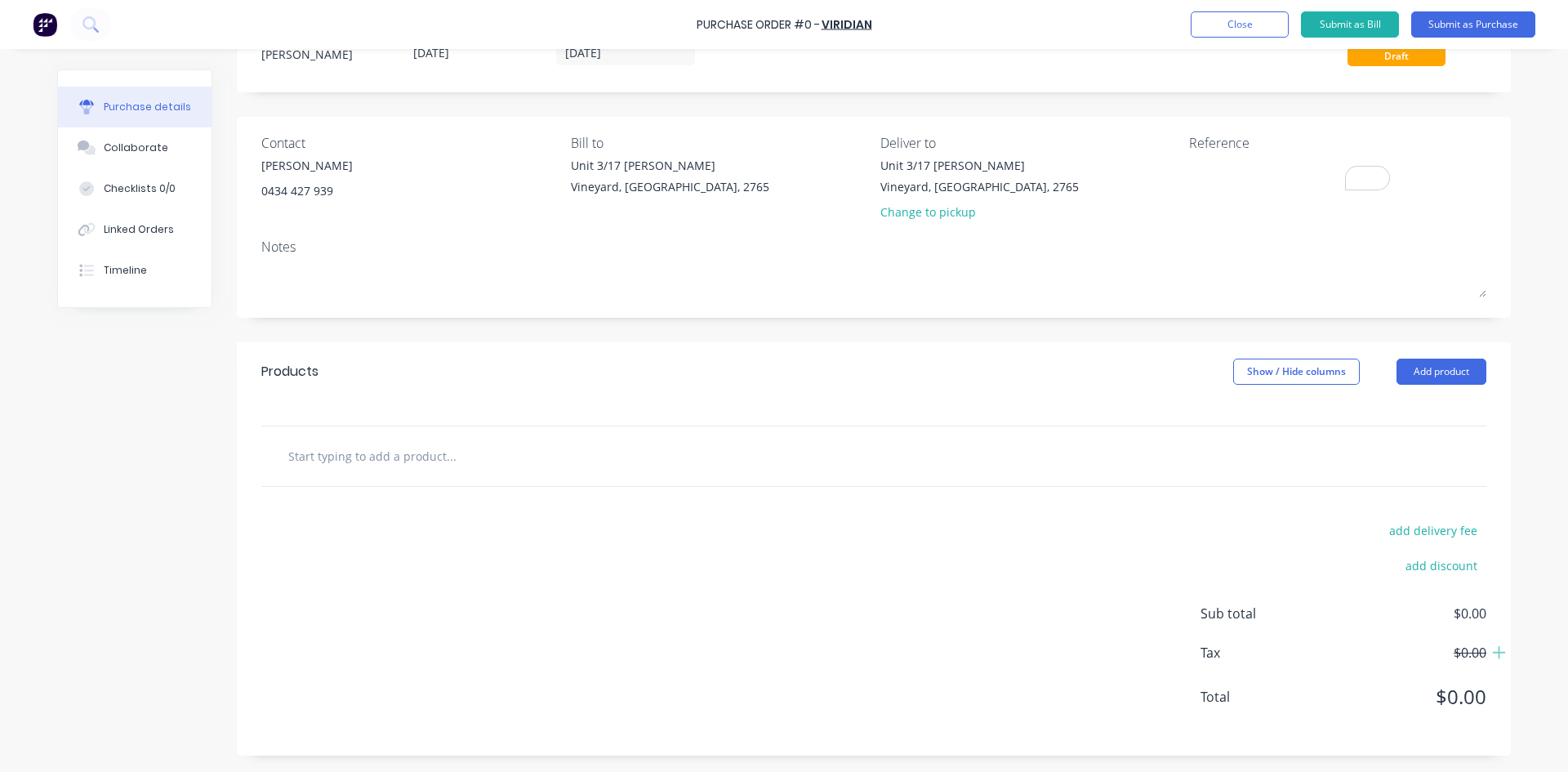
click at [407, 463] on input "text" at bounding box center [451, 456] width 327 height 32
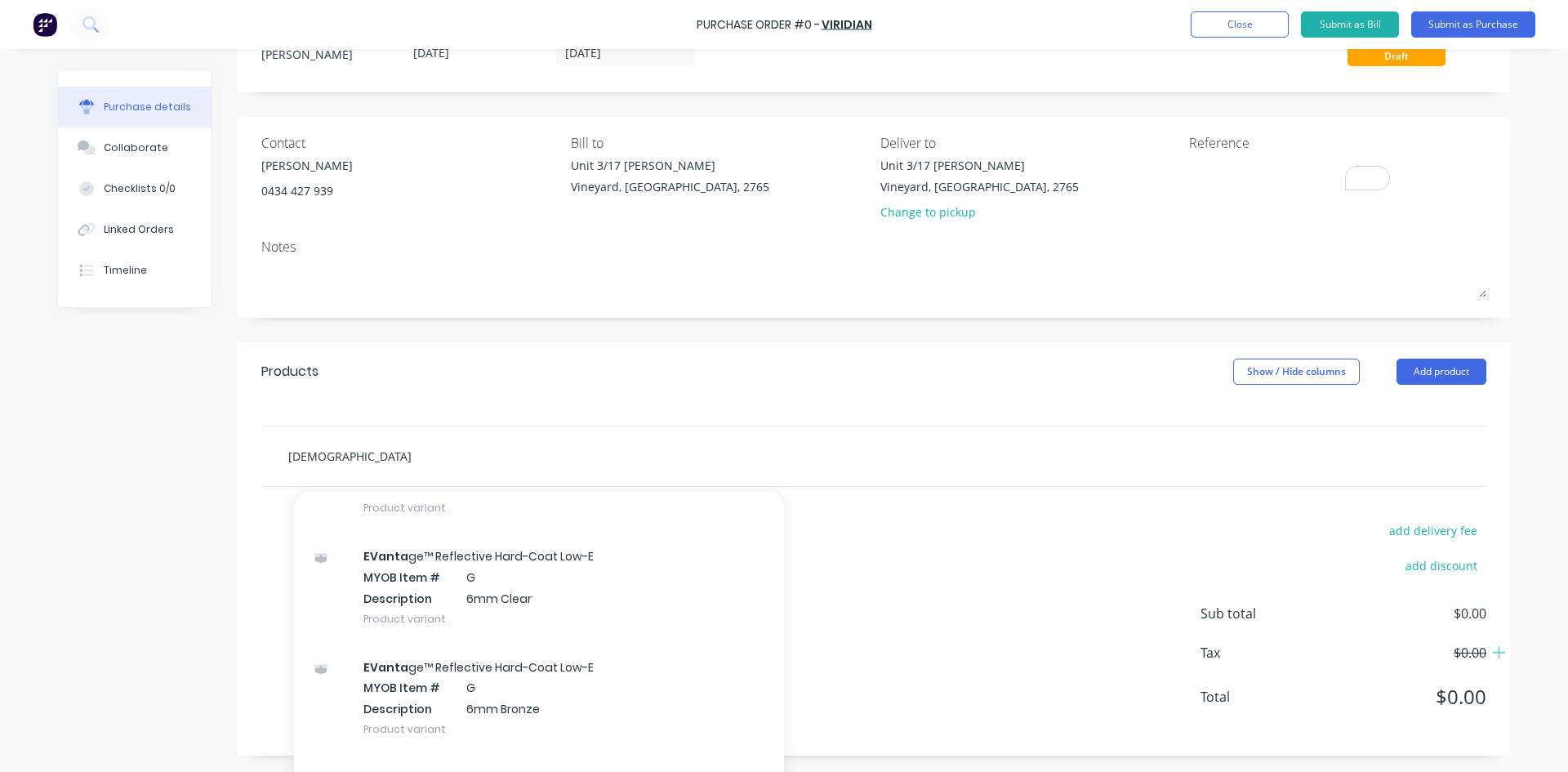
scroll to position [2288, 0]
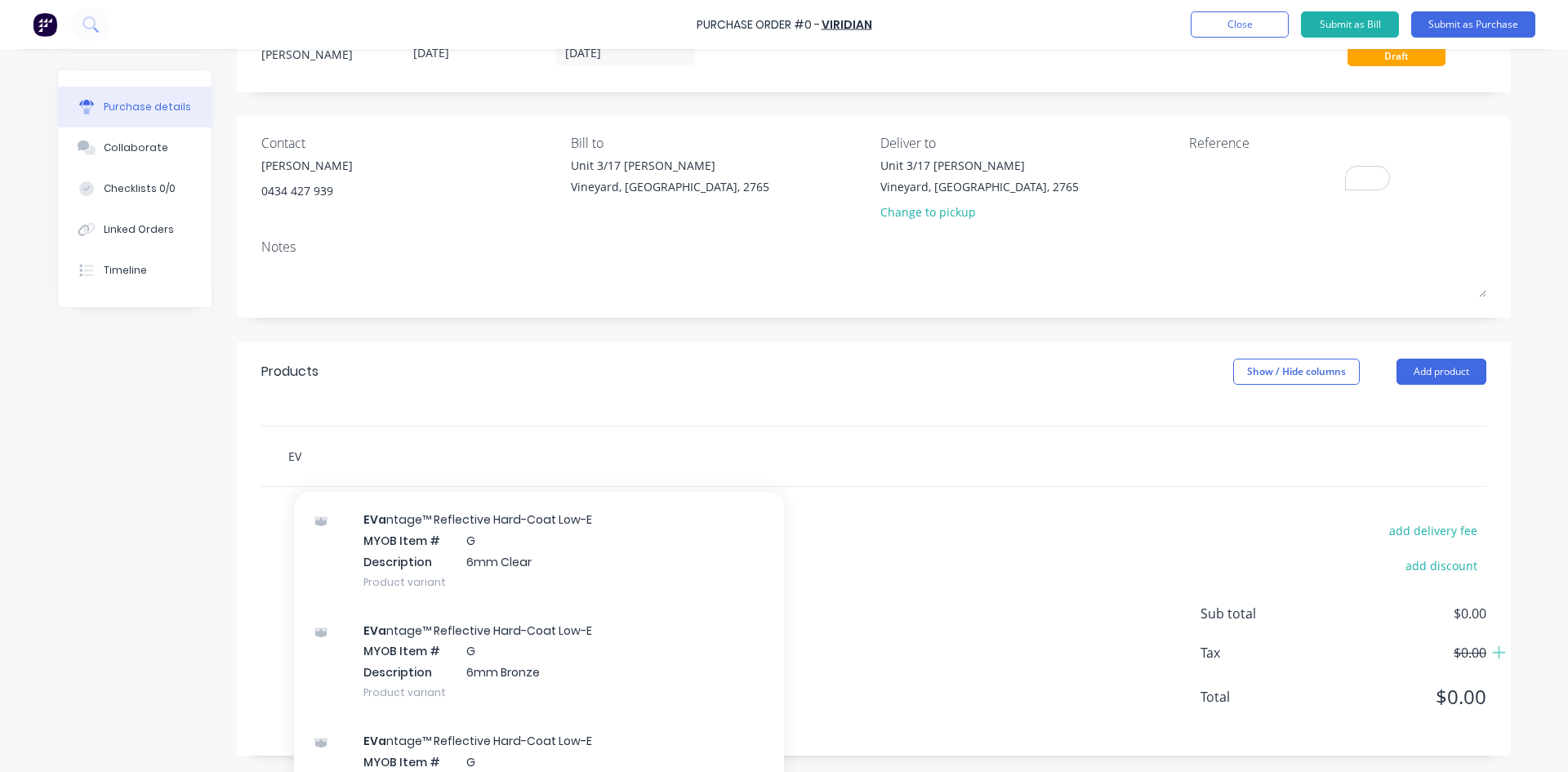
type input "E"
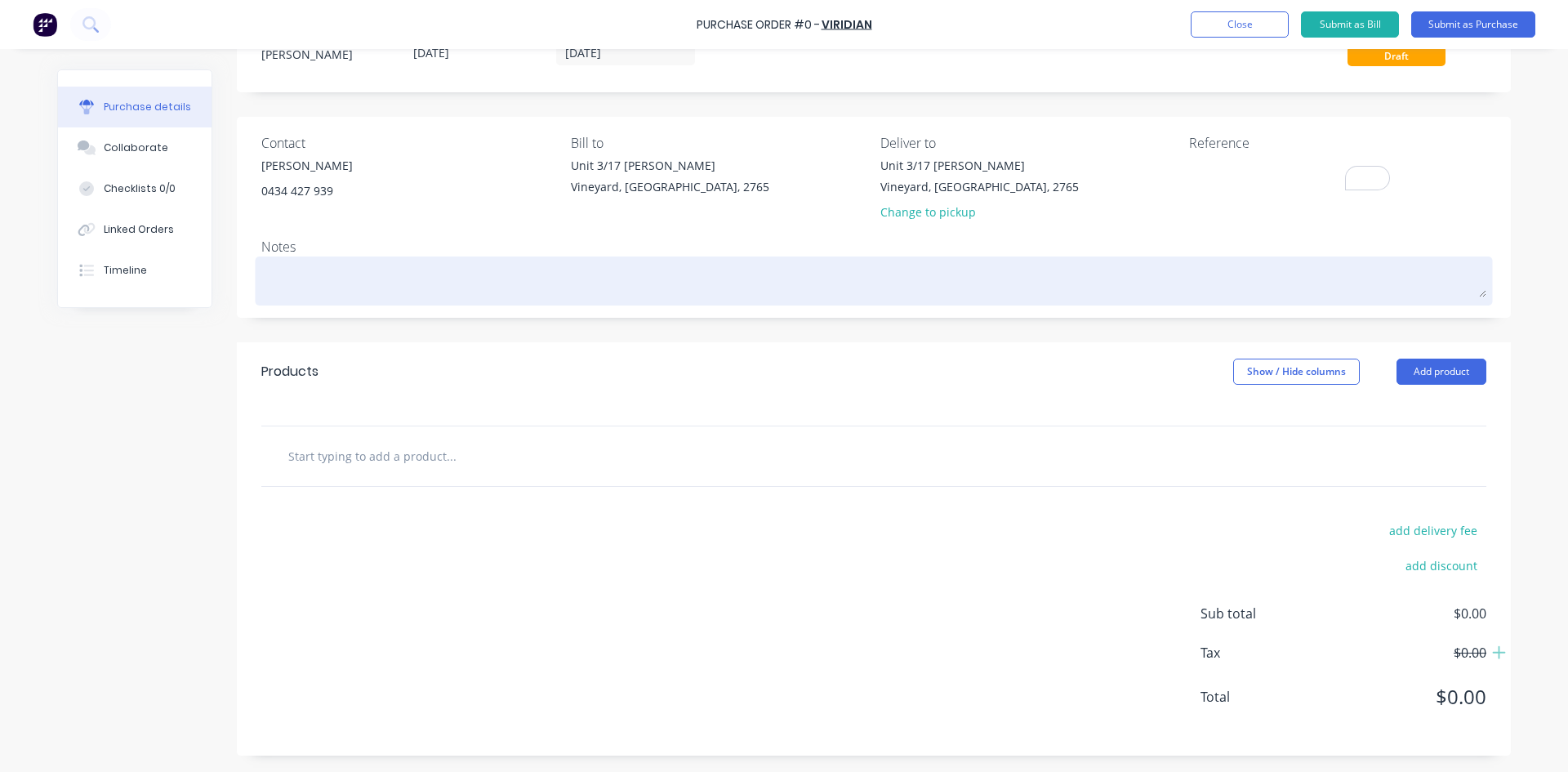
click at [432, 289] on textarea at bounding box center [874, 279] width 1225 height 37
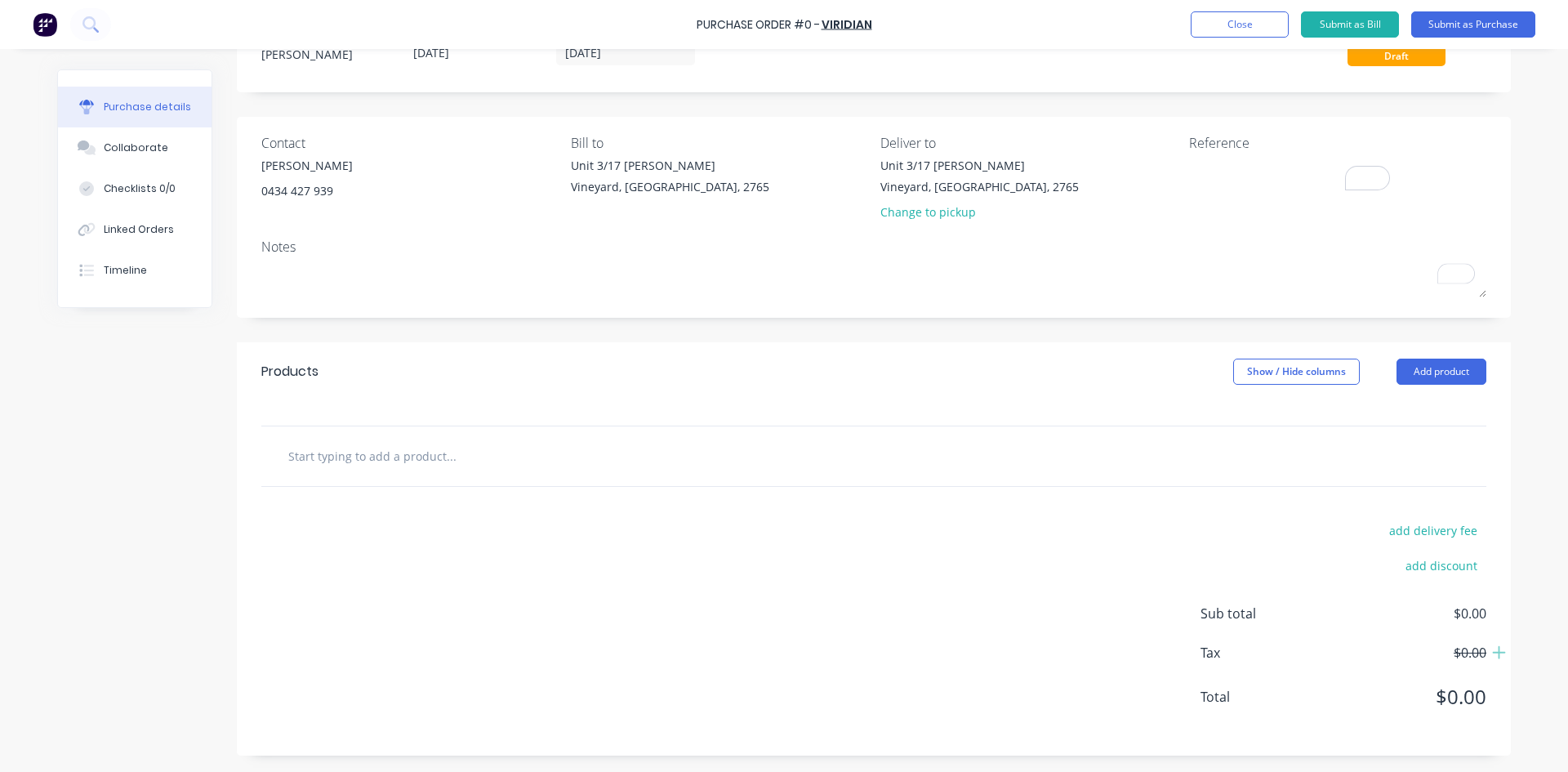
click at [324, 461] on input "text" at bounding box center [451, 456] width 327 height 32
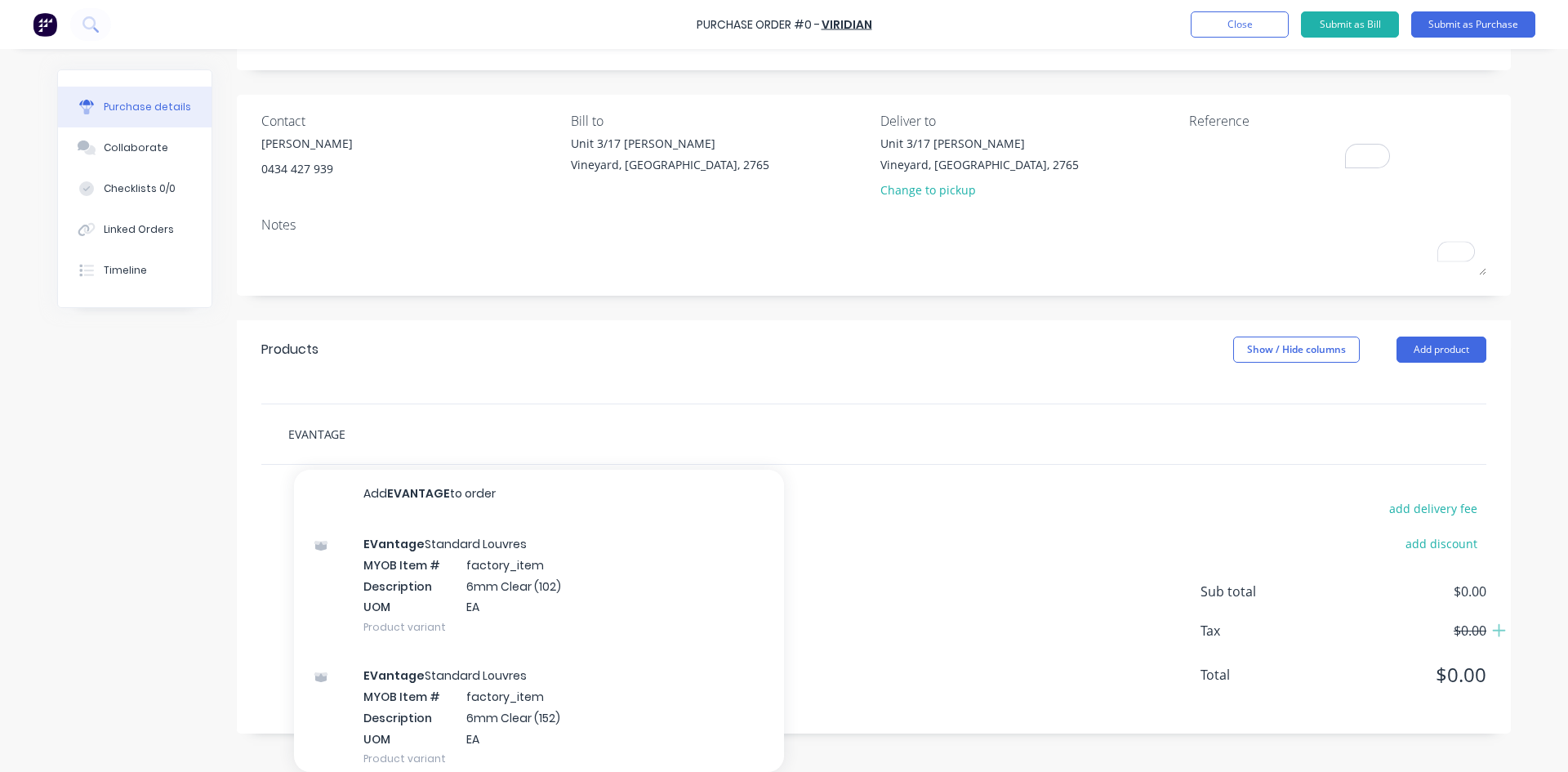
scroll to position [0, 0]
click at [492, 424] on input "EVANTAGE" at bounding box center [451, 434] width 327 height 32
type input "E"
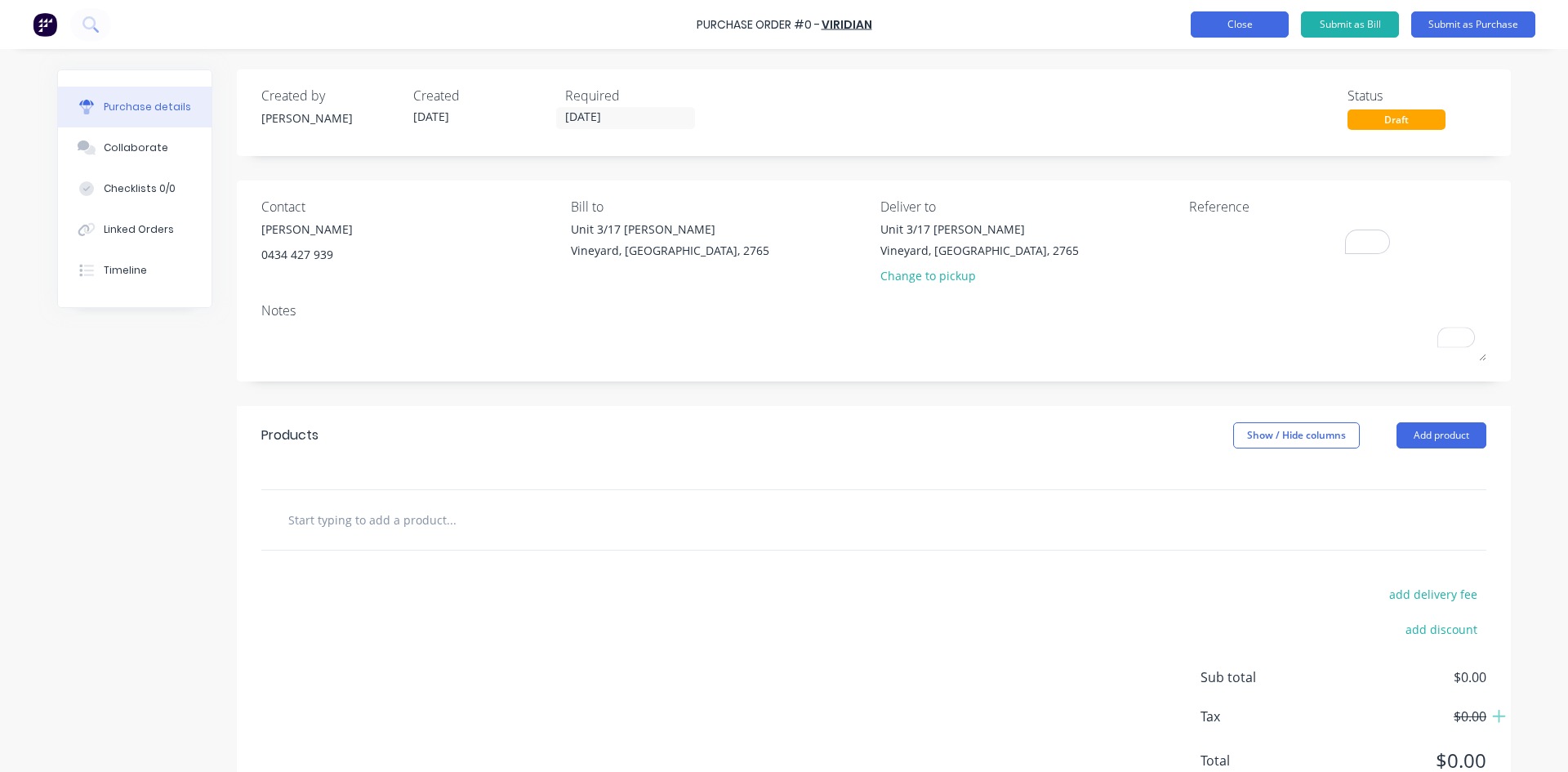
click at [1198, 21] on button "Close" at bounding box center [1239, 24] width 98 height 26
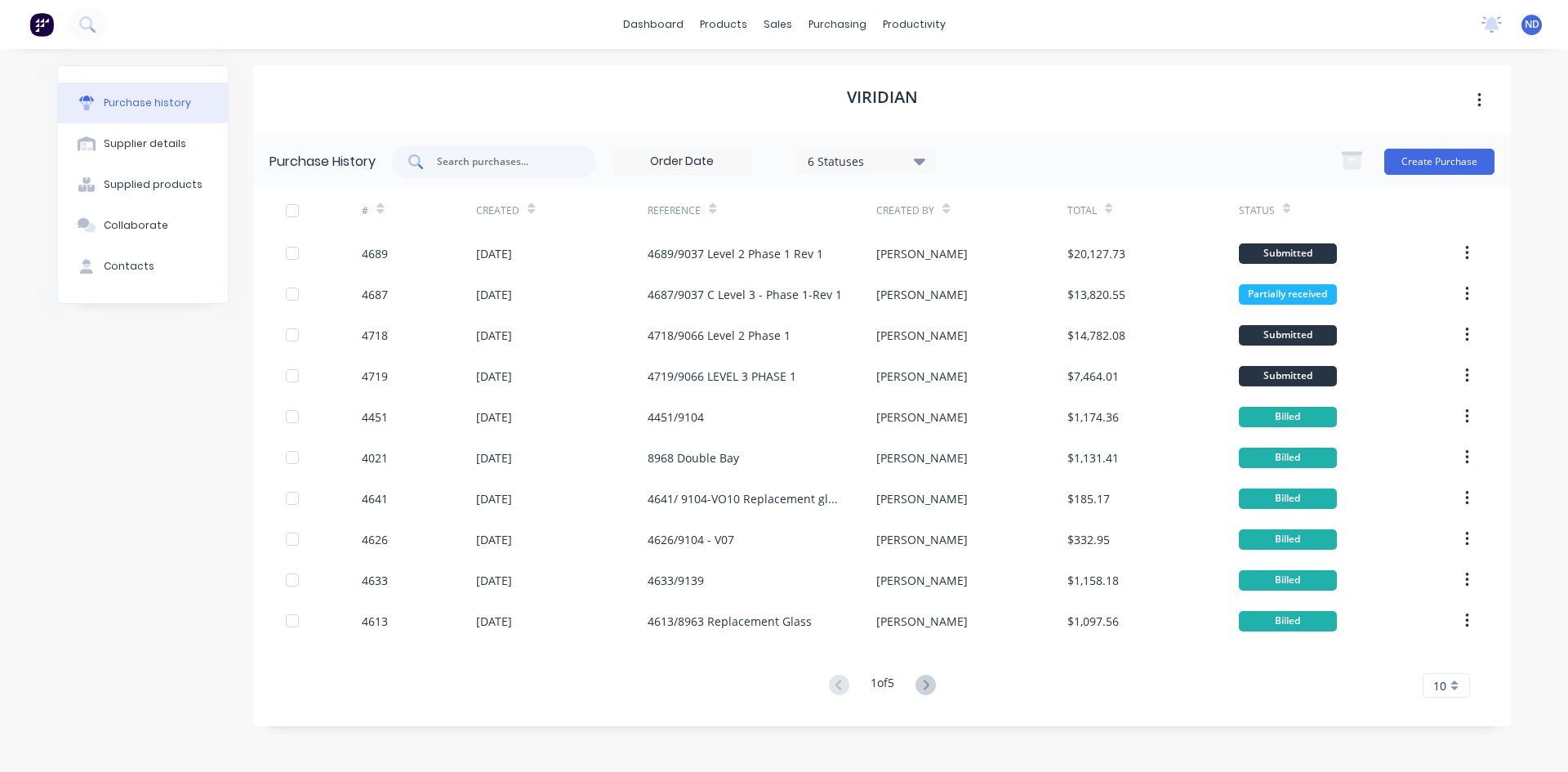
click at [511, 169] on input "text" at bounding box center [503, 161] width 136 height 16
click at [711, 205] on icon at bounding box center [712, 209] width 8 height 12
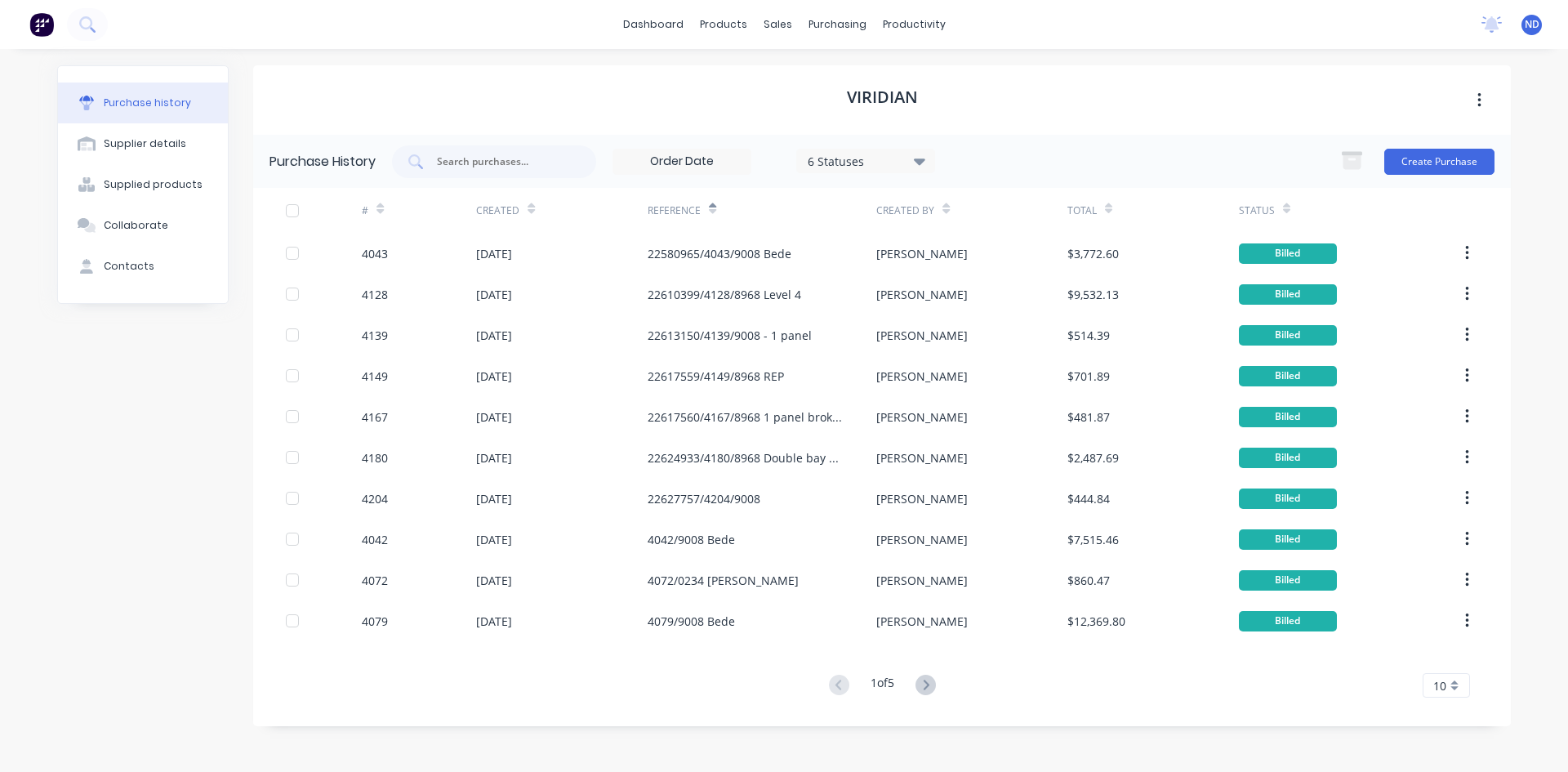
click at [711, 205] on icon at bounding box center [712, 209] width 8 height 12
click at [1440, 163] on button "Create Purchase" at bounding box center [1440, 161] width 110 height 26
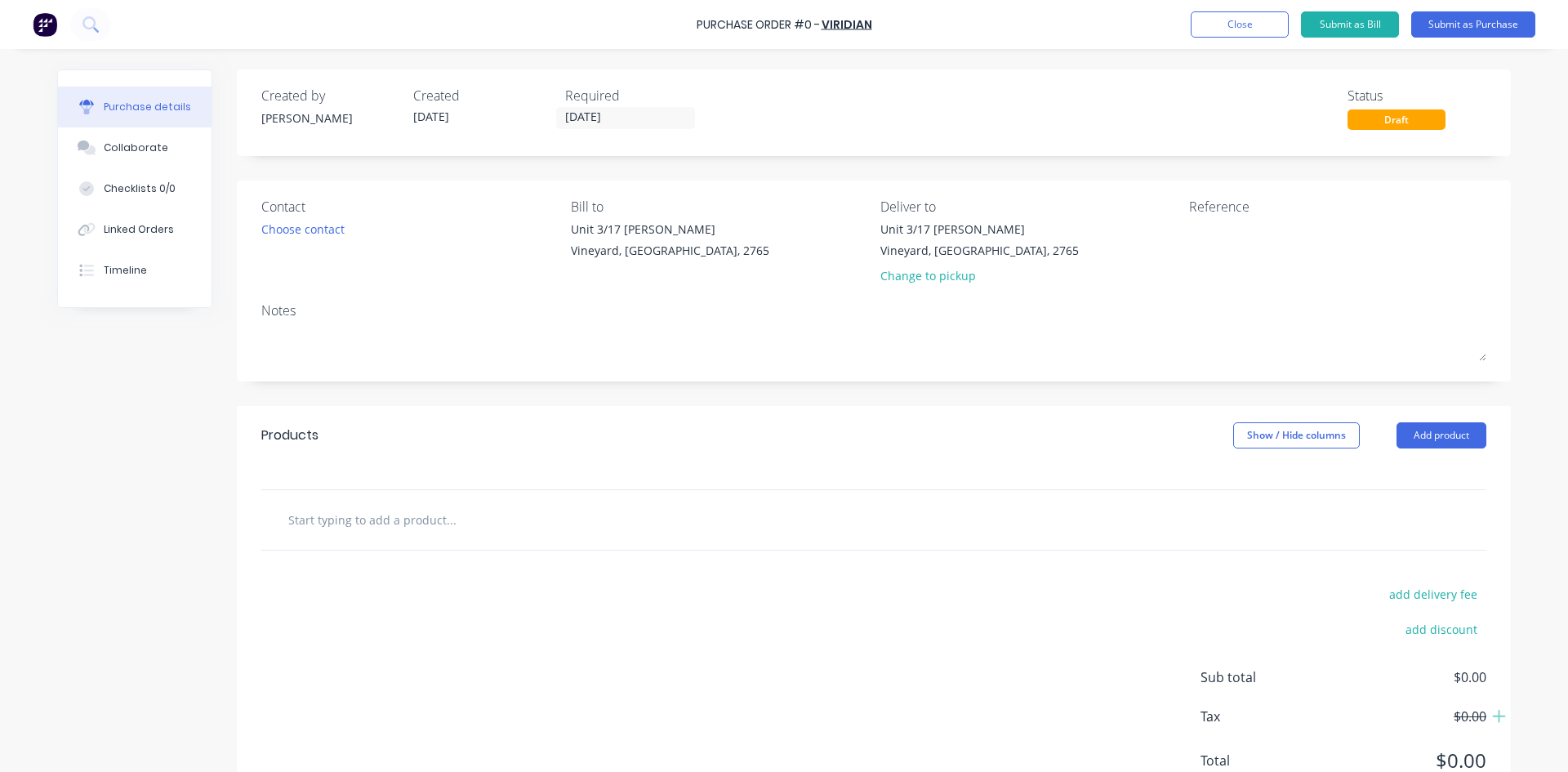
click at [395, 533] on input "text" at bounding box center [451, 520] width 327 height 32
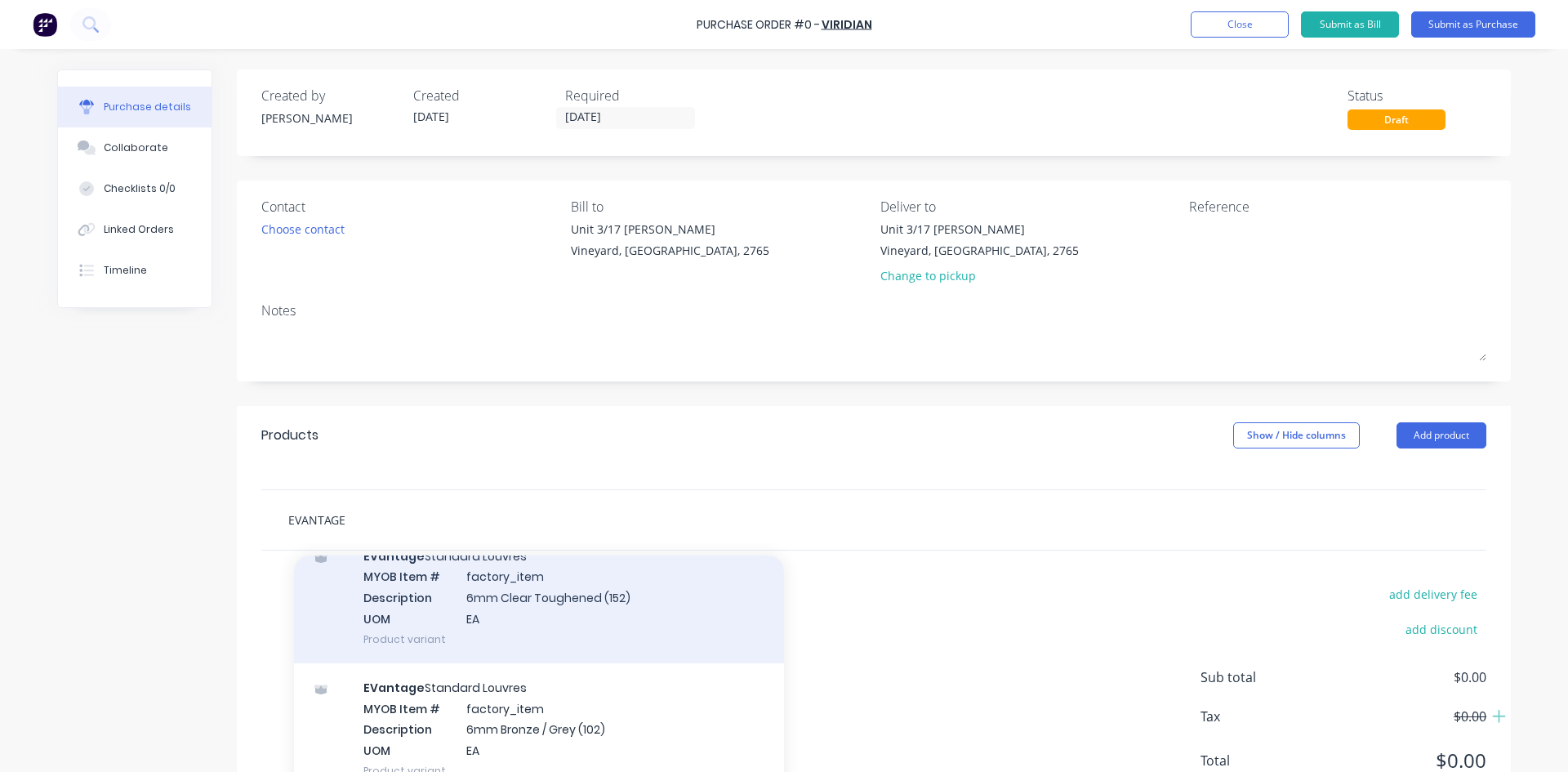
scroll to position [490, 0]
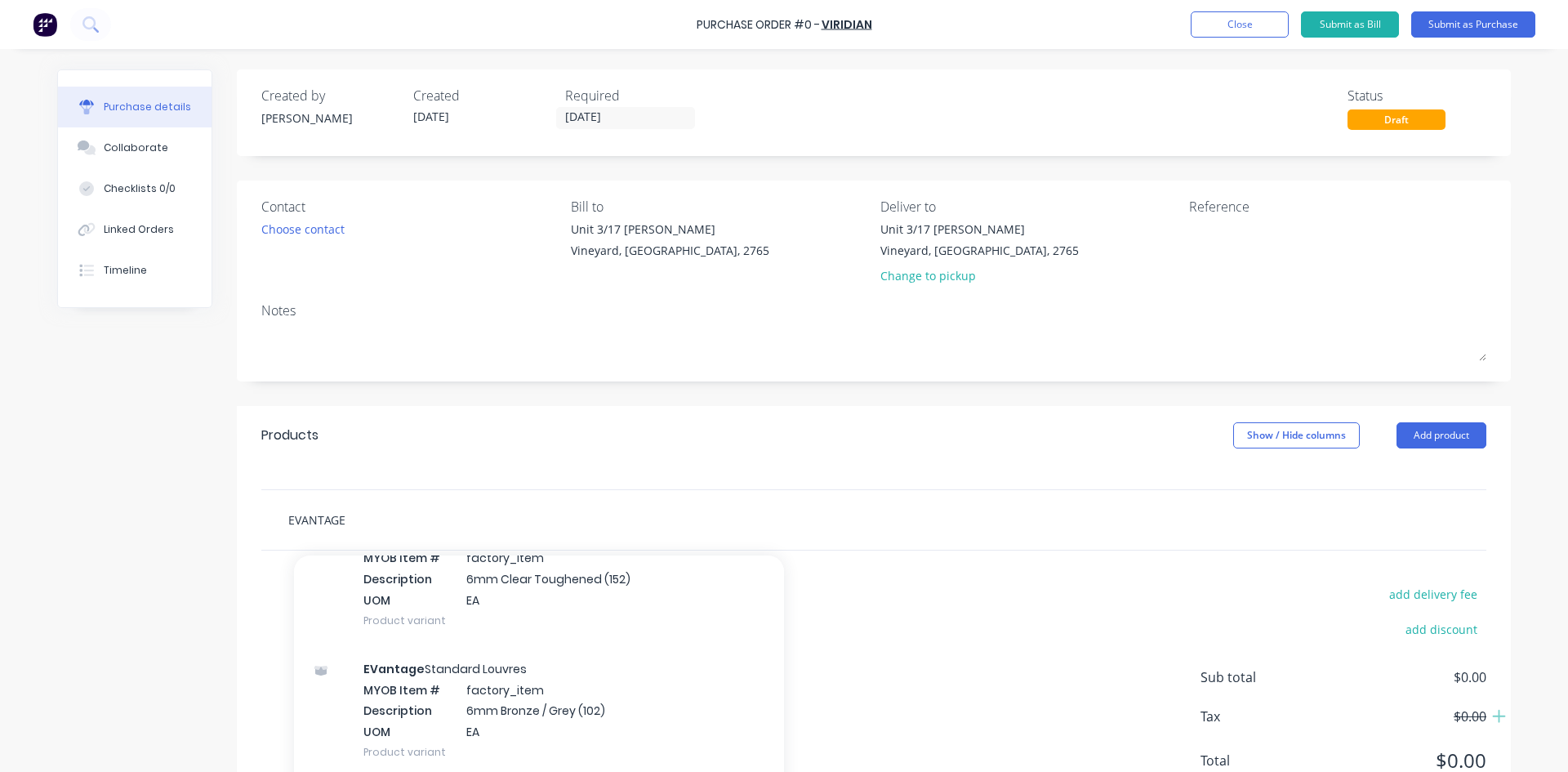
click at [505, 515] on input "EVANTAGE" at bounding box center [451, 520] width 327 height 32
type input "E"
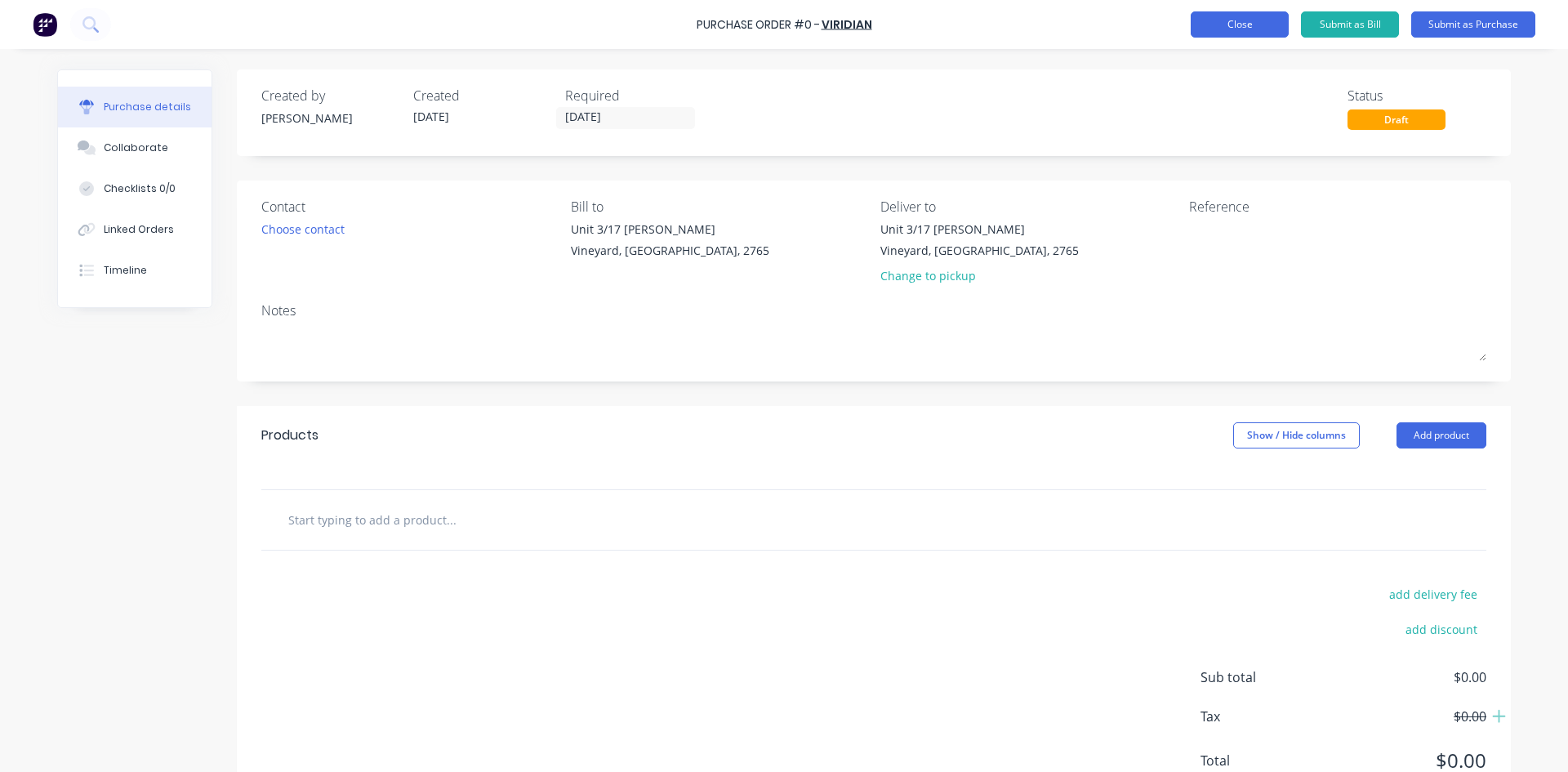
click at [1259, 18] on button "Close" at bounding box center [1239, 24] width 98 height 26
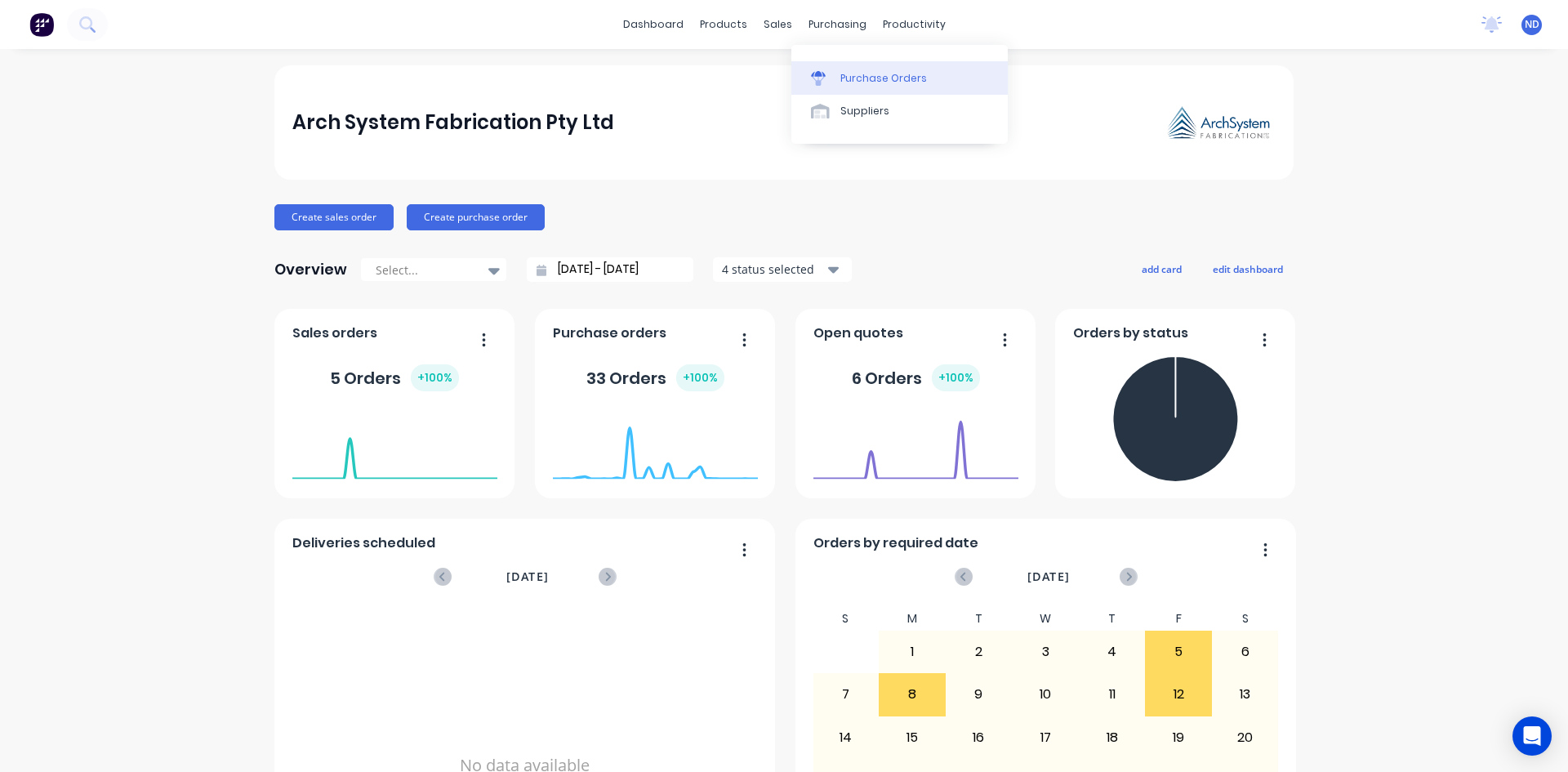
click at [857, 82] on div "Purchase Orders" at bounding box center [884, 78] width 87 height 14
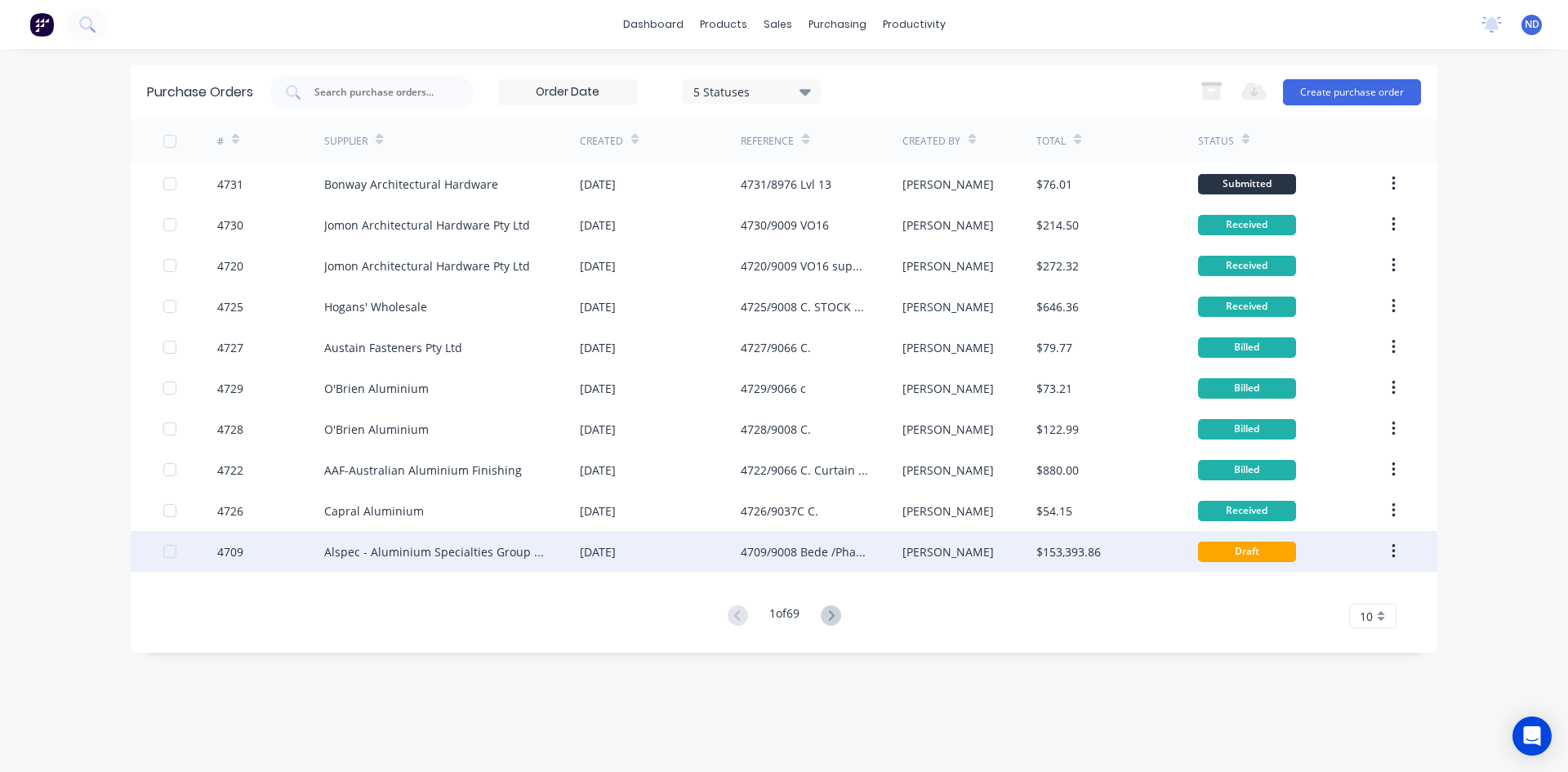
click at [684, 550] on div "22 Aug 2025" at bounding box center [660, 551] width 161 height 41
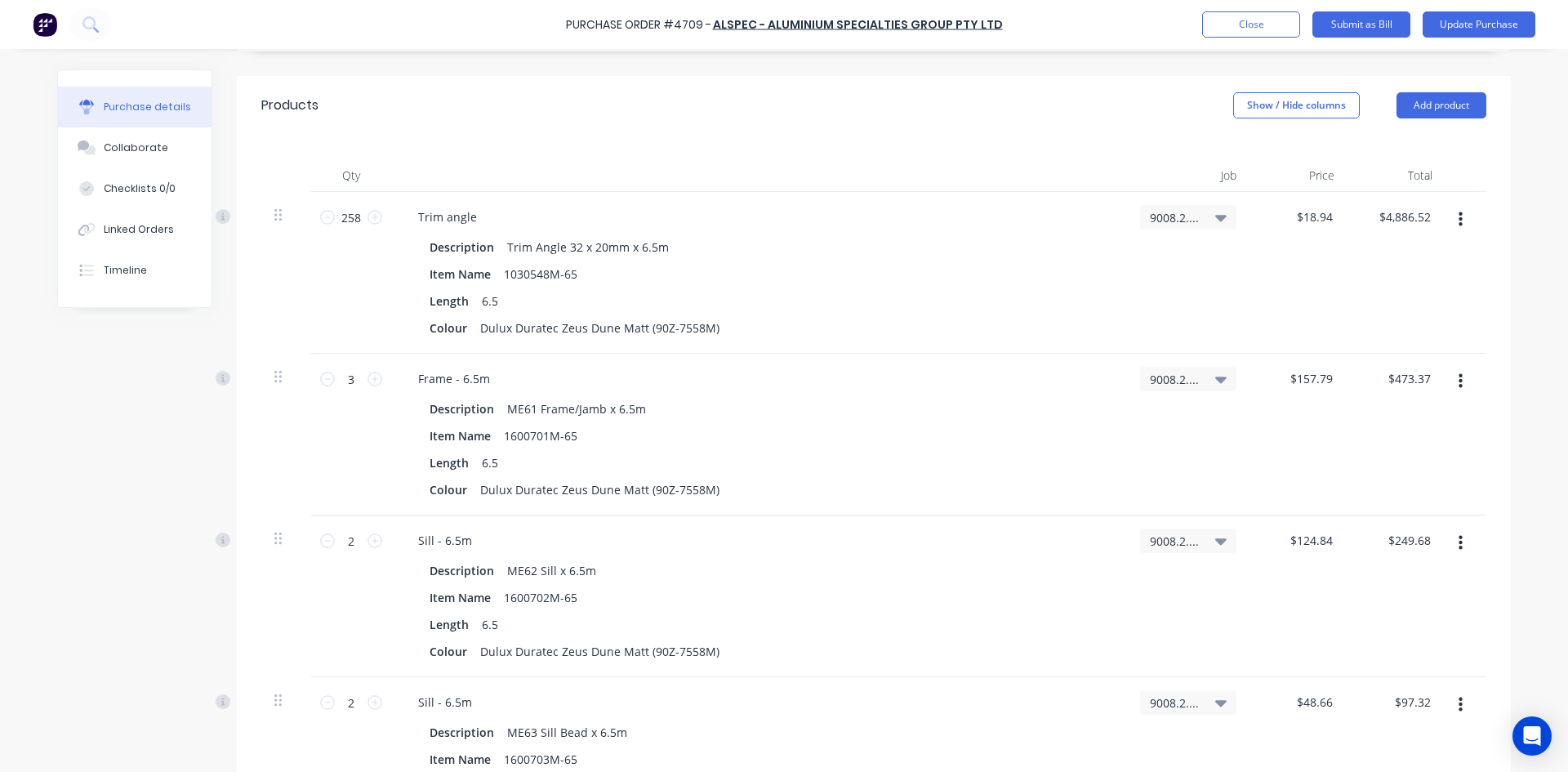
scroll to position [327, 0]
click at [1458, 390] on icon "button" at bounding box center [1460, 384] width 4 height 14
click at [1405, 521] on button "Delete" at bounding box center [1411, 526] width 139 height 32
click at [1458, 381] on icon "button" at bounding box center [1460, 385] width 4 height 18
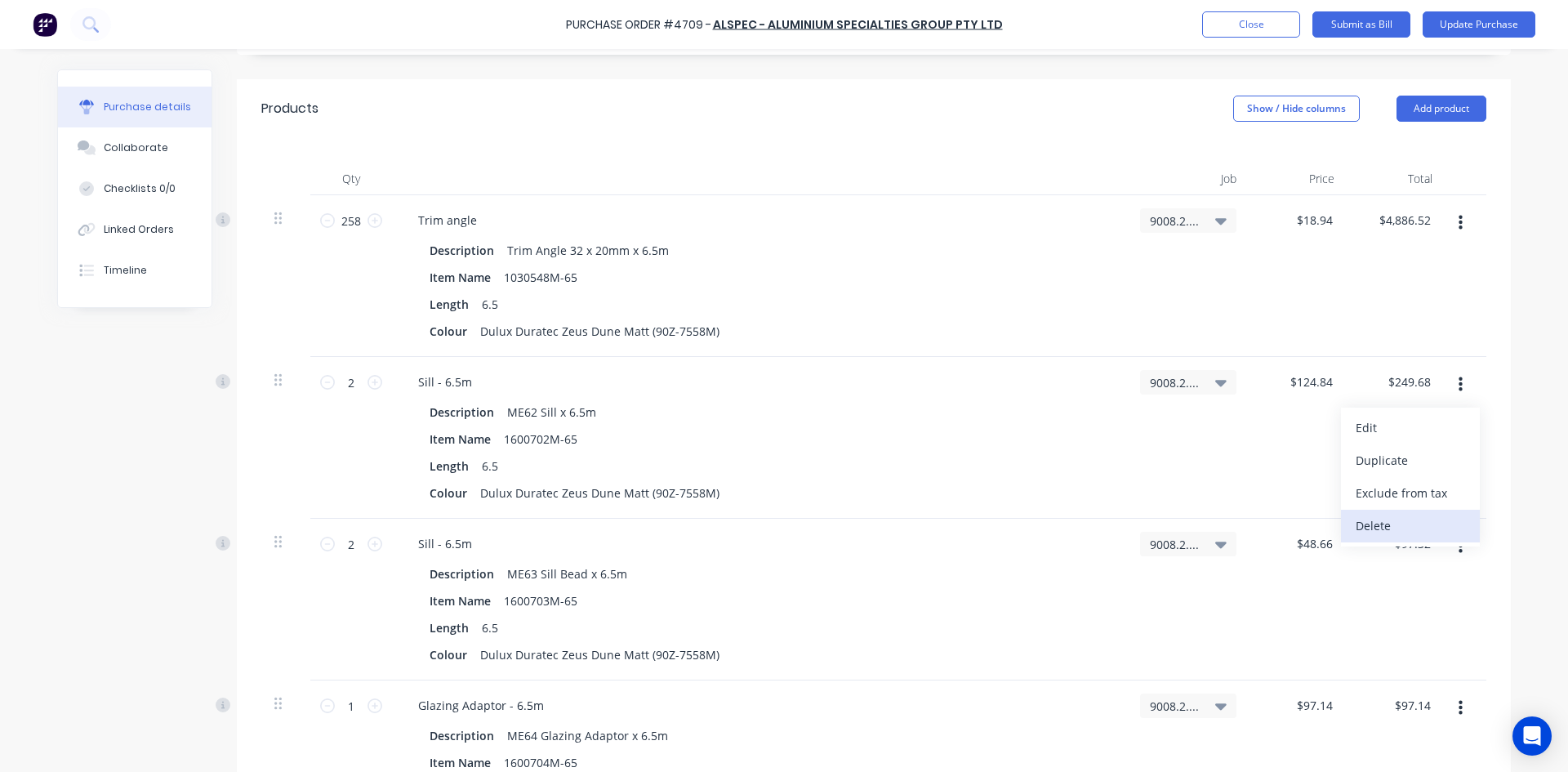
click at [1402, 531] on button "Delete" at bounding box center [1411, 526] width 139 height 32
click at [1458, 392] on icon "button" at bounding box center [1460, 384] width 4 height 14
click at [1385, 522] on button "Delete" at bounding box center [1411, 526] width 139 height 32
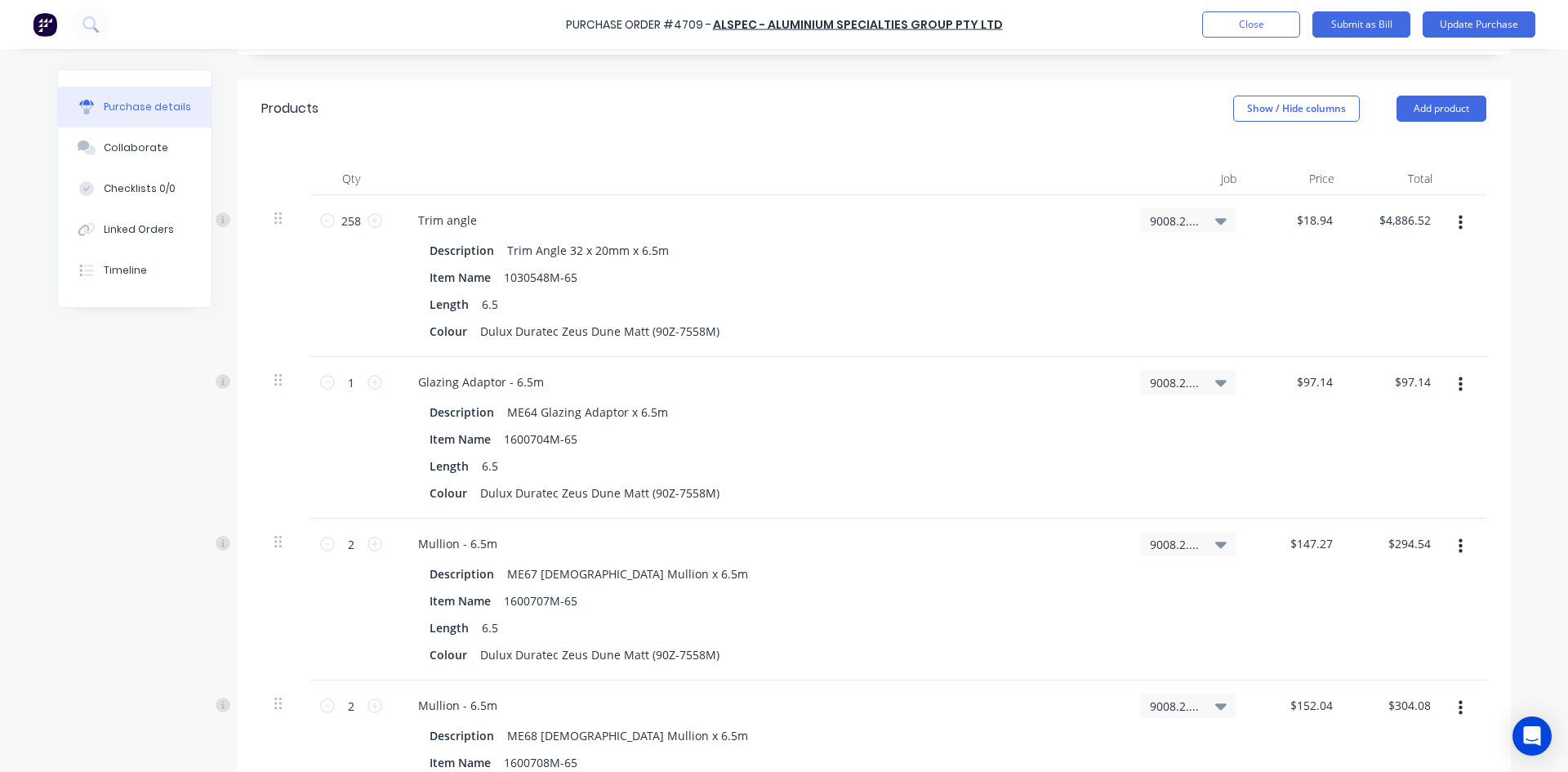
click at [1457, 392] on button "button" at bounding box center [1460, 385] width 38 height 30
click at [1392, 529] on button "Delete" at bounding box center [1411, 526] width 139 height 32
click at [1458, 388] on icon "button" at bounding box center [1460, 385] width 4 height 18
click at [1389, 527] on button "Delete" at bounding box center [1411, 526] width 139 height 32
click at [1458, 392] on icon "button" at bounding box center [1460, 385] width 4 height 18
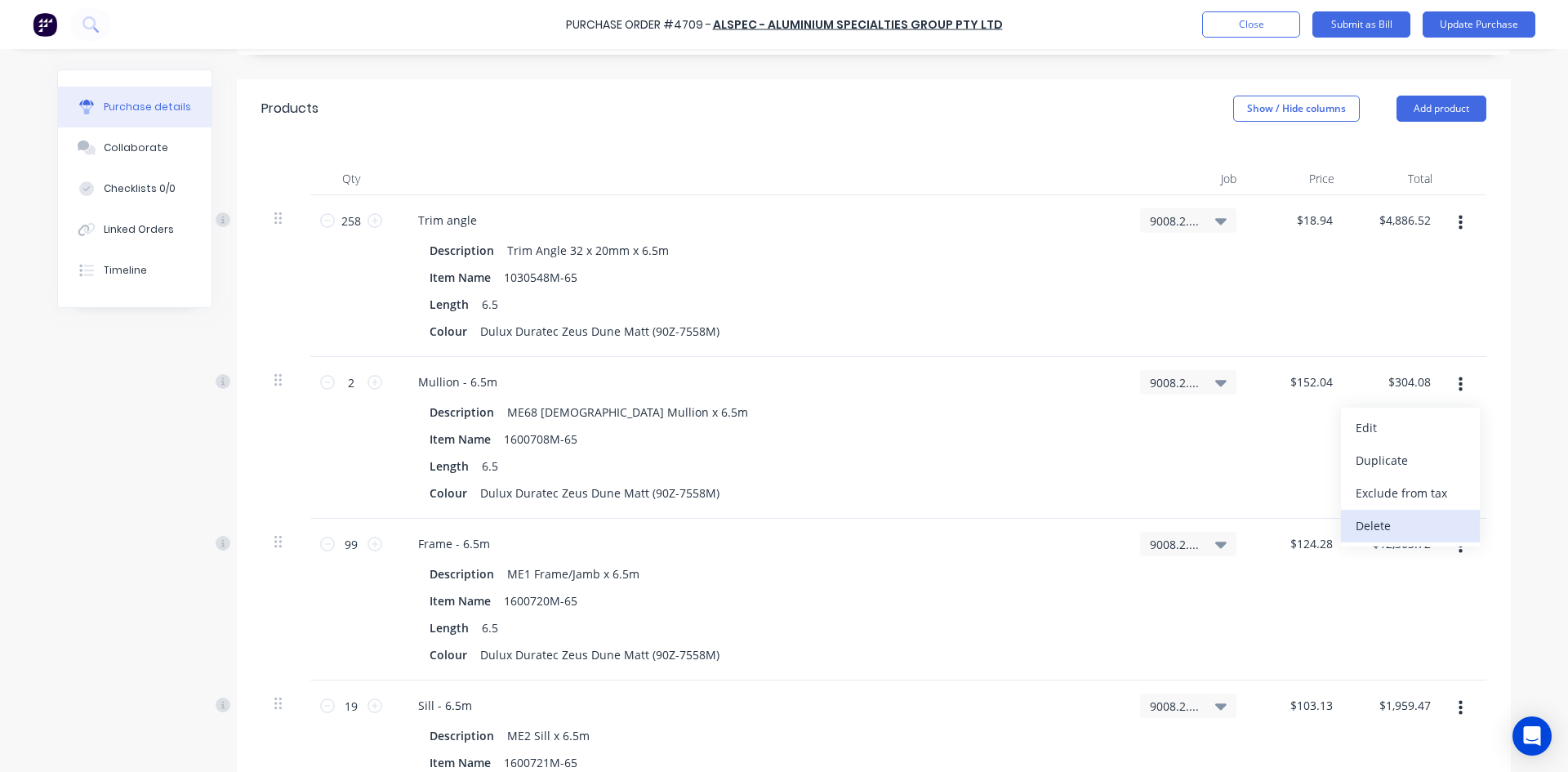
click at [1409, 522] on button "Delete" at bounding box center [1411, 526] width 139 height 32
click at [352, 381] on input "99" at bounding box center [351, 382] width 32 height 25
type textarea "x"
type input "4"
type input "$497.12"
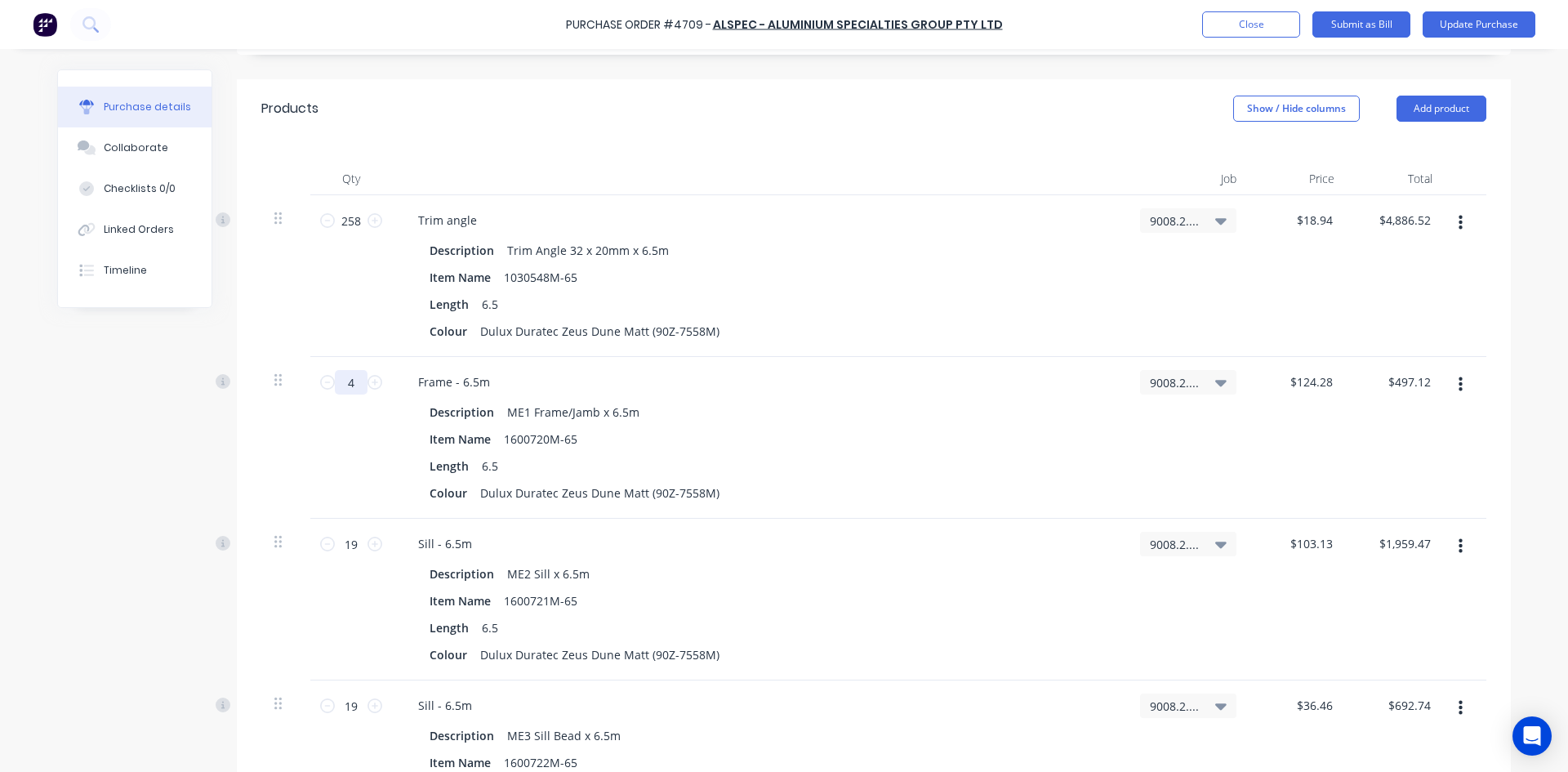
type textarea "x"
type input "44"
type input "$5,468.32"
type textarea "x"
type input "44"
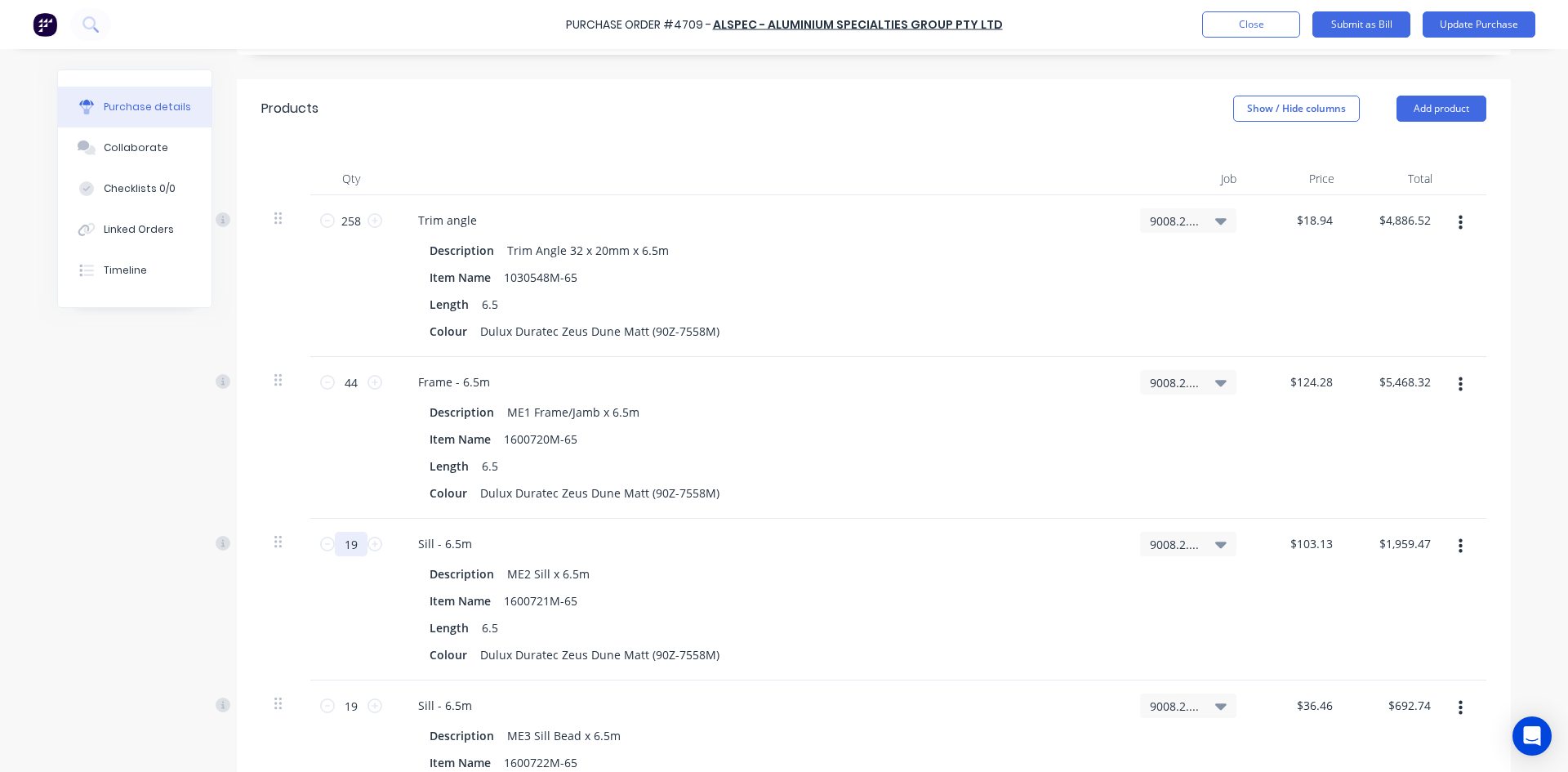
click at [352, 547] on input "19" at bounding box center [351, 544] width 32 height 25
type textarea "x"
type input "9"
type input "$928.17"
type textarea "x"
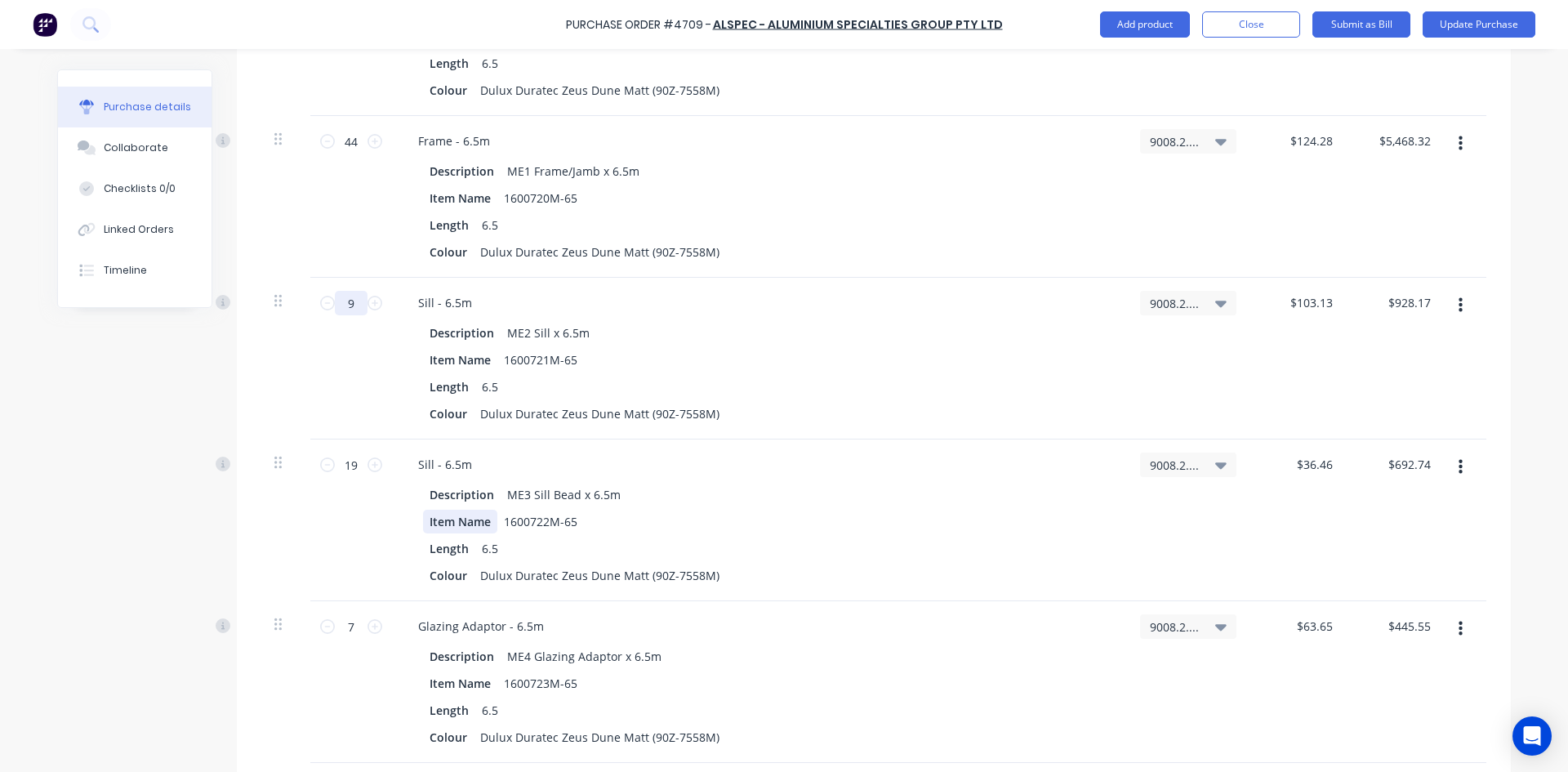
scroll to position [572, 0]
type input "9"
click at [392, 469] on div "Sill - 6.5m Description ME3 Sill Bead x 6.5m Item Name 1600722M-65 Length 6.5 C…" at bounding box center [760, 516] width 735 height 161
click at [353, 461] on input "19" at bounding box center [351, 460] width 32 height 25
type textarea "x"
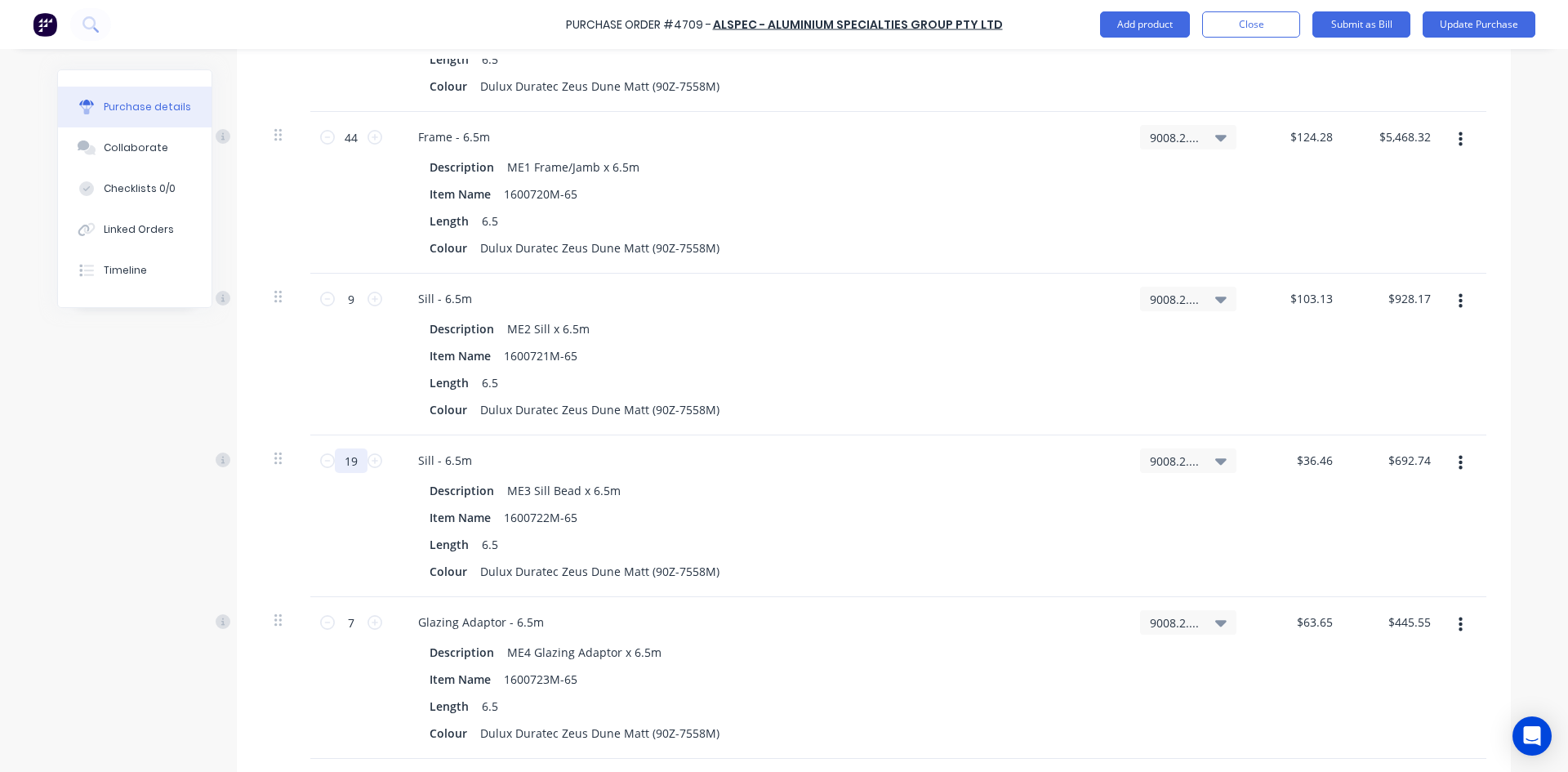
type input "9"
type input "$328.14"
type textarea "x"
type input "9"
click at [353, 623] on input "7" at bounding box center [351, 623] width 32 height 25
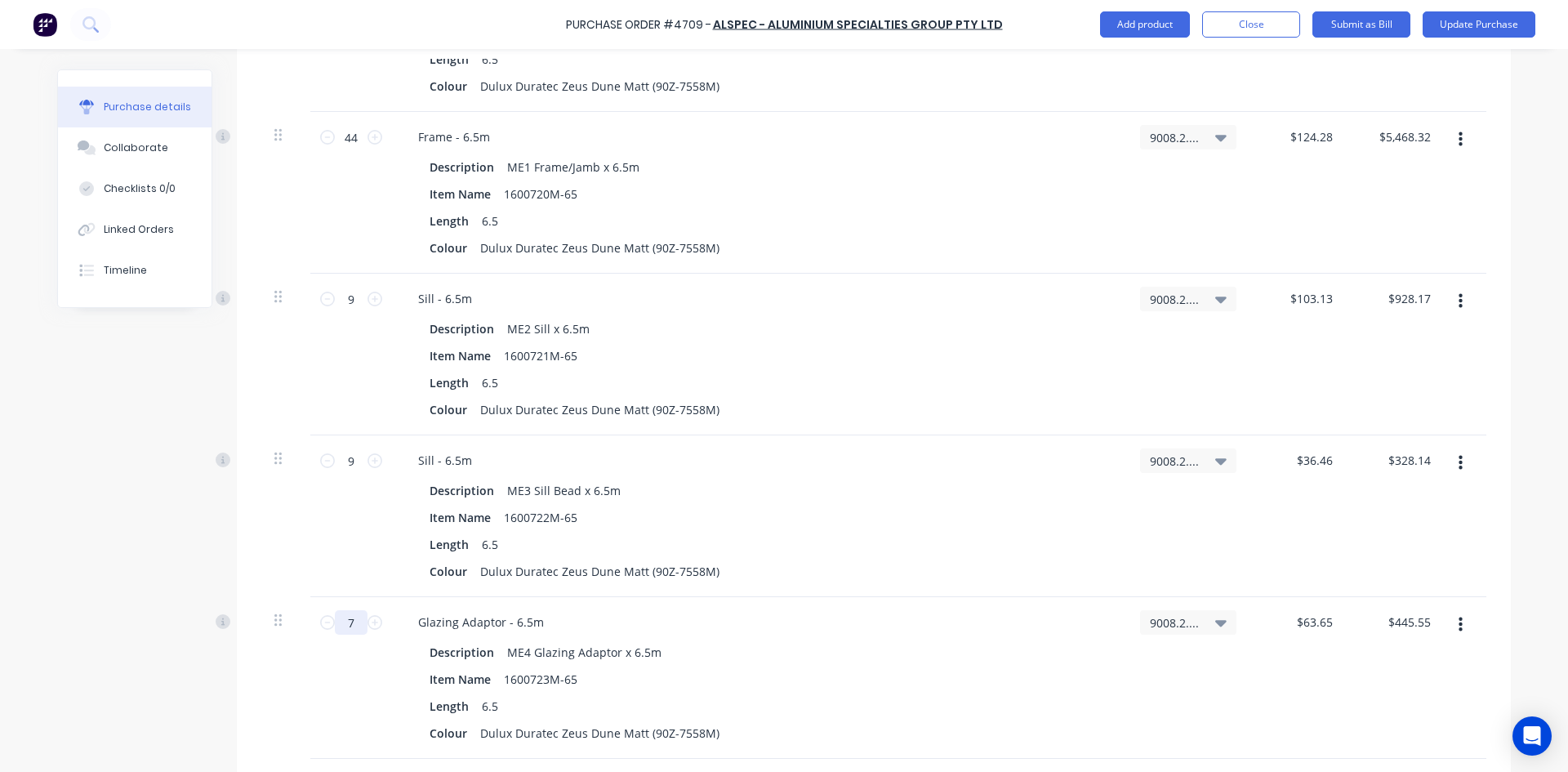
type textarea "x"
type input "3"
type input "$190.95"
type textarea "x"
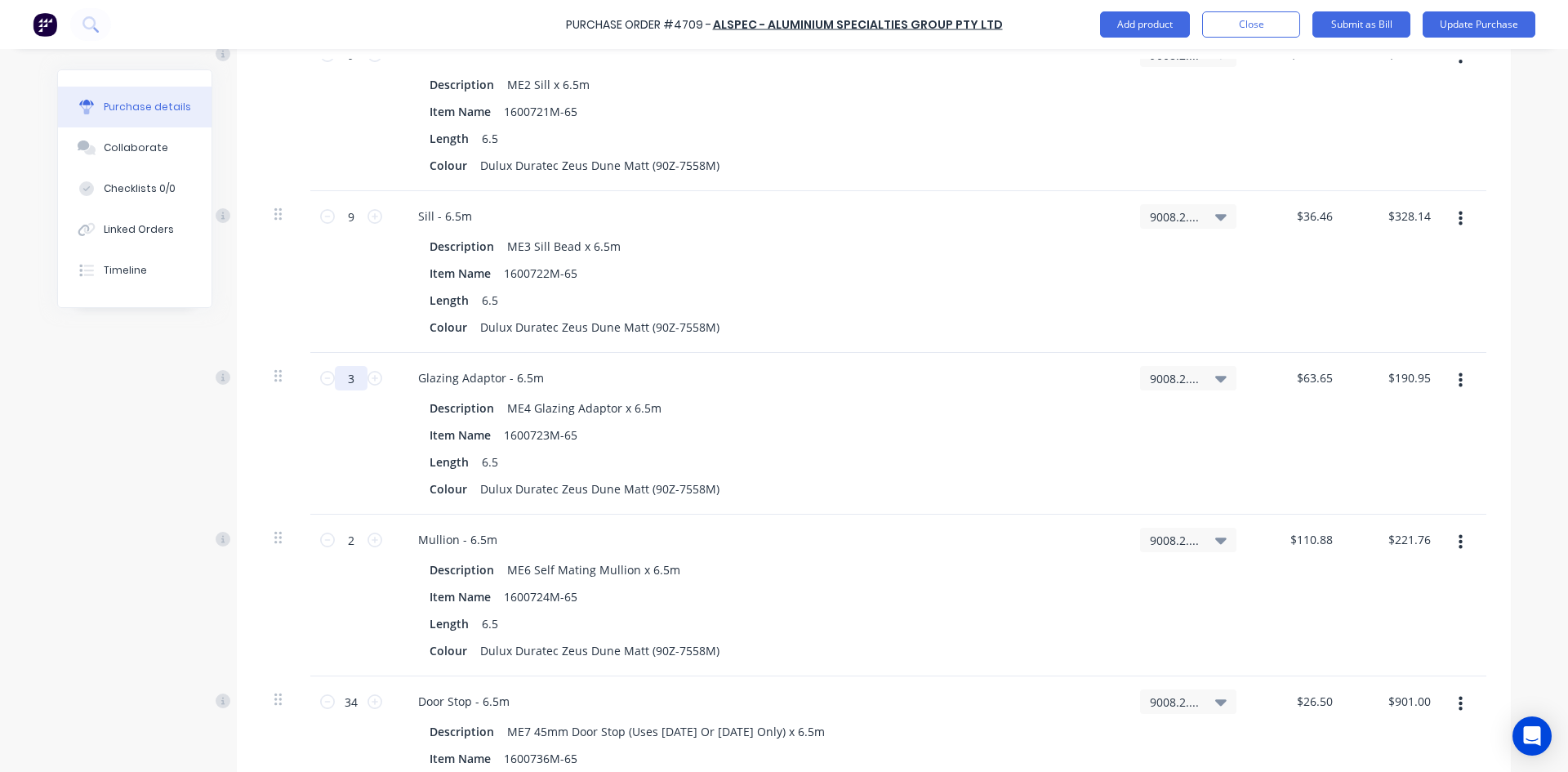
scroll to position [817, 0]
type input "3"
click at [323, 541] on icon at bounding box center [327, 538] width 14 height 14
type textarea "x"
type input "1"
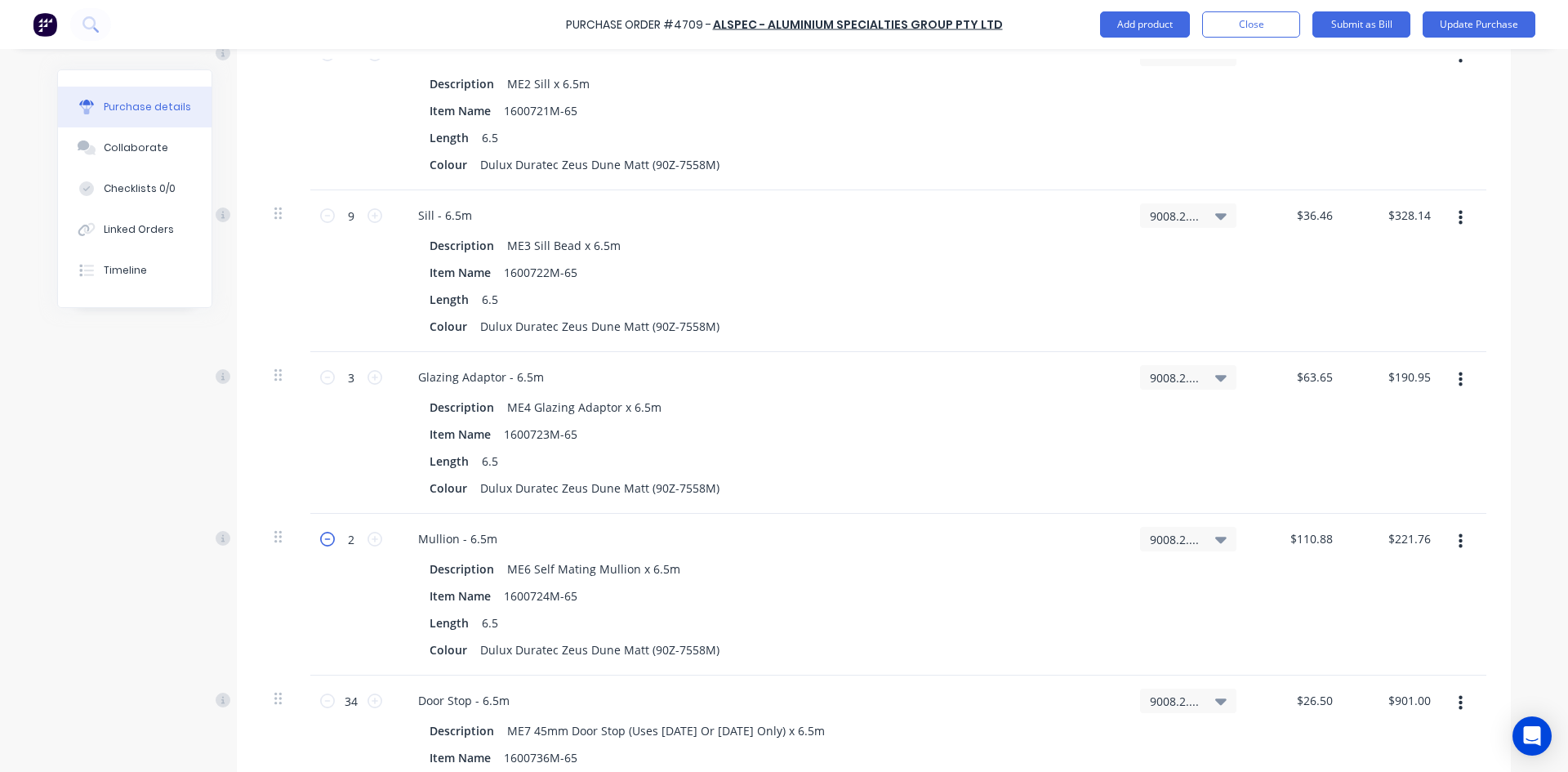
type input "$110.88"
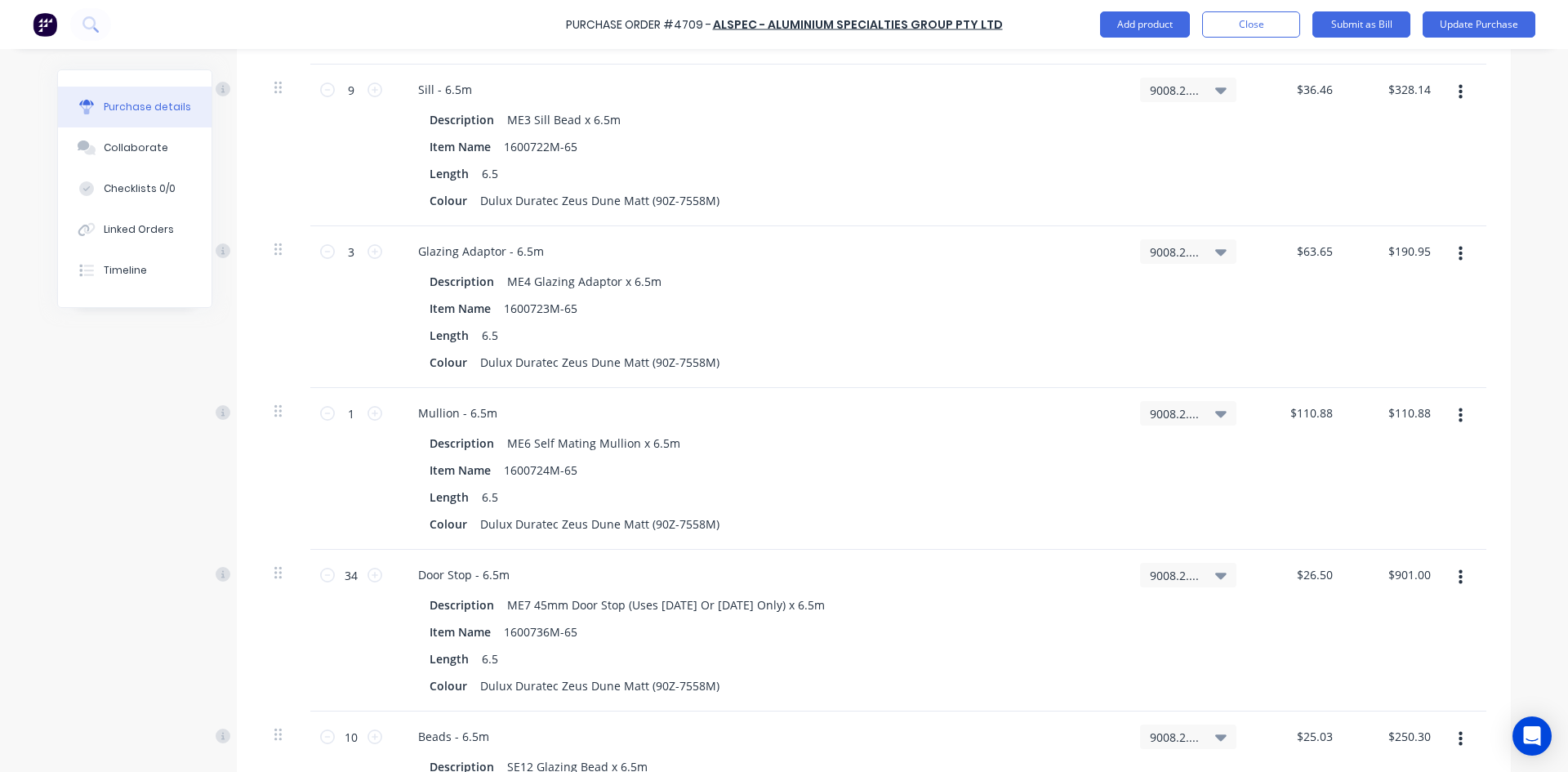
scroll to position [980, 0]
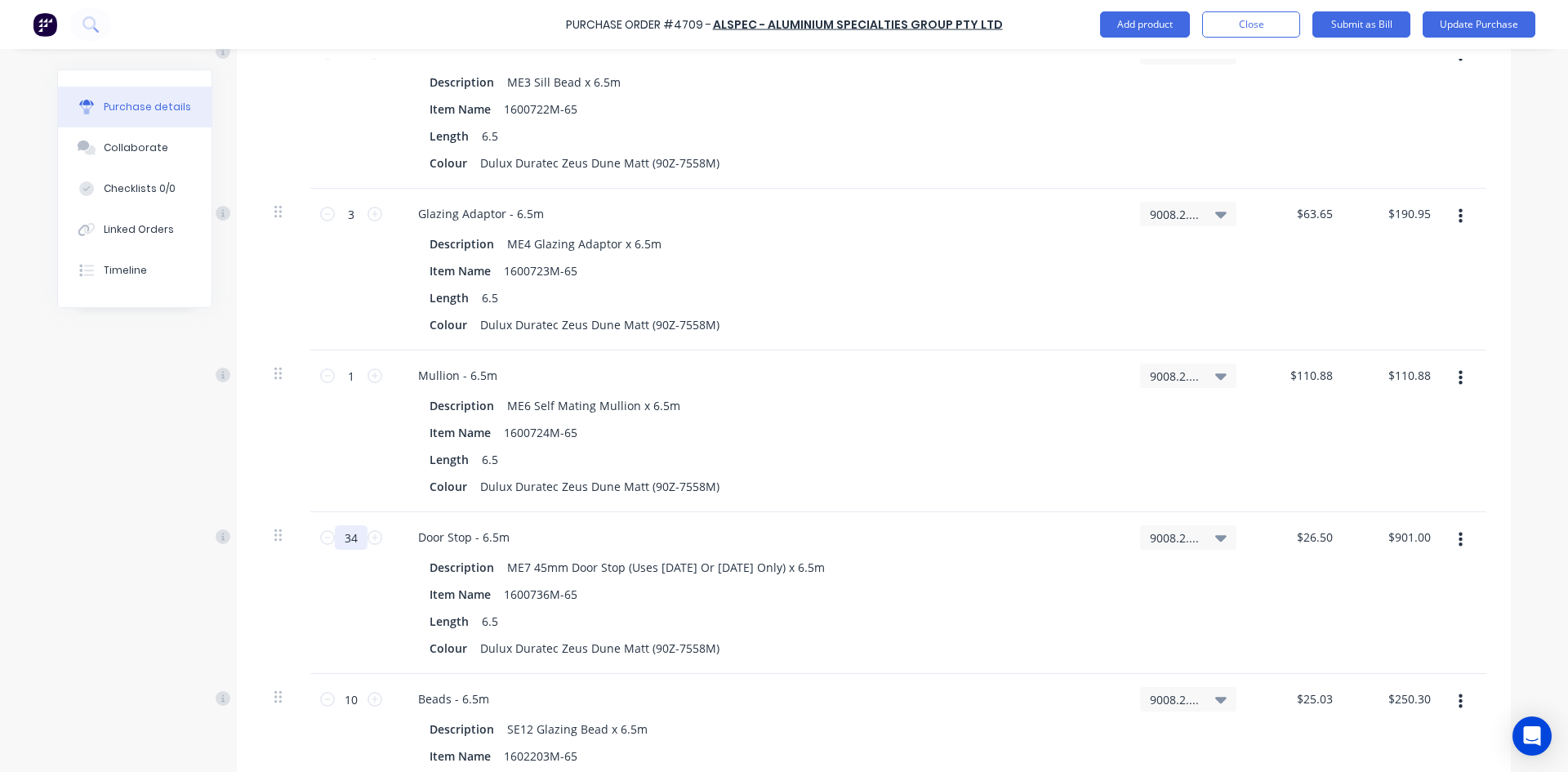
type textarea "x"
click at [357, 541] on input "34" at bounding box center [351, 538] width 32 height 25
type input "\"
type textarea "x"
type input "1"
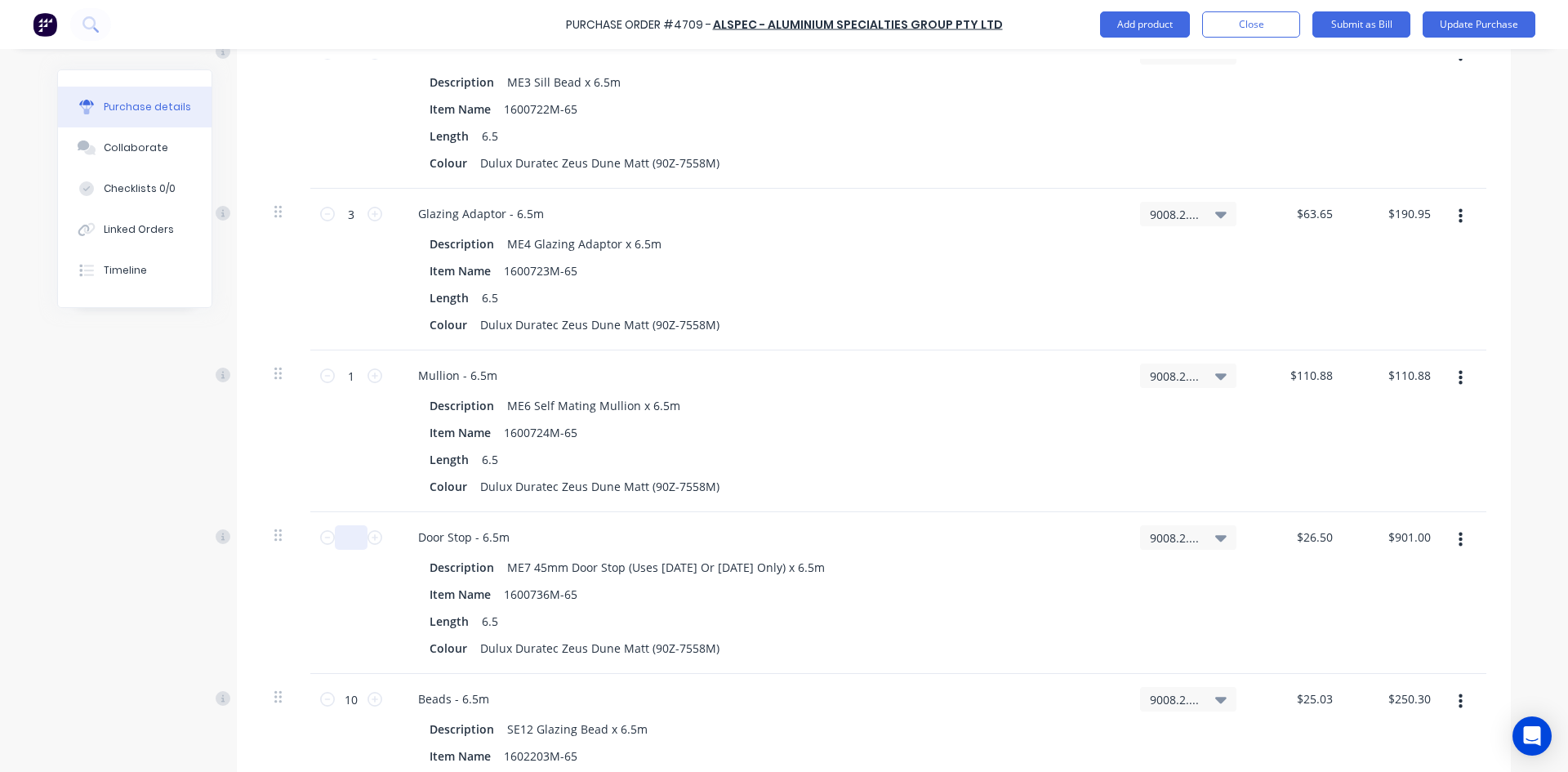
type input "$26.50"
type textarea "x"
type input "14"
type input "$371.00"
type textarea "x"
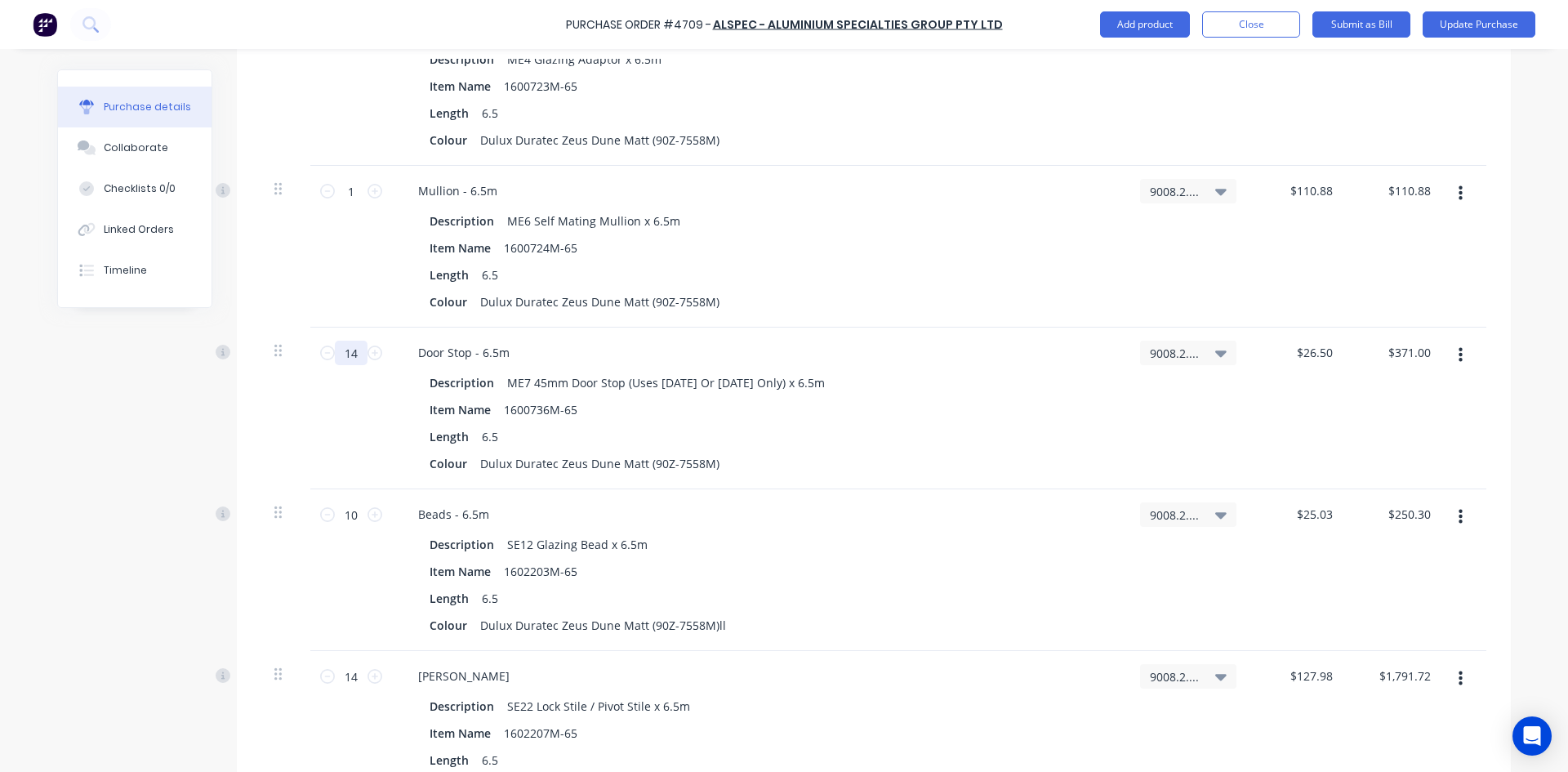
scroll to position [1226, 0]
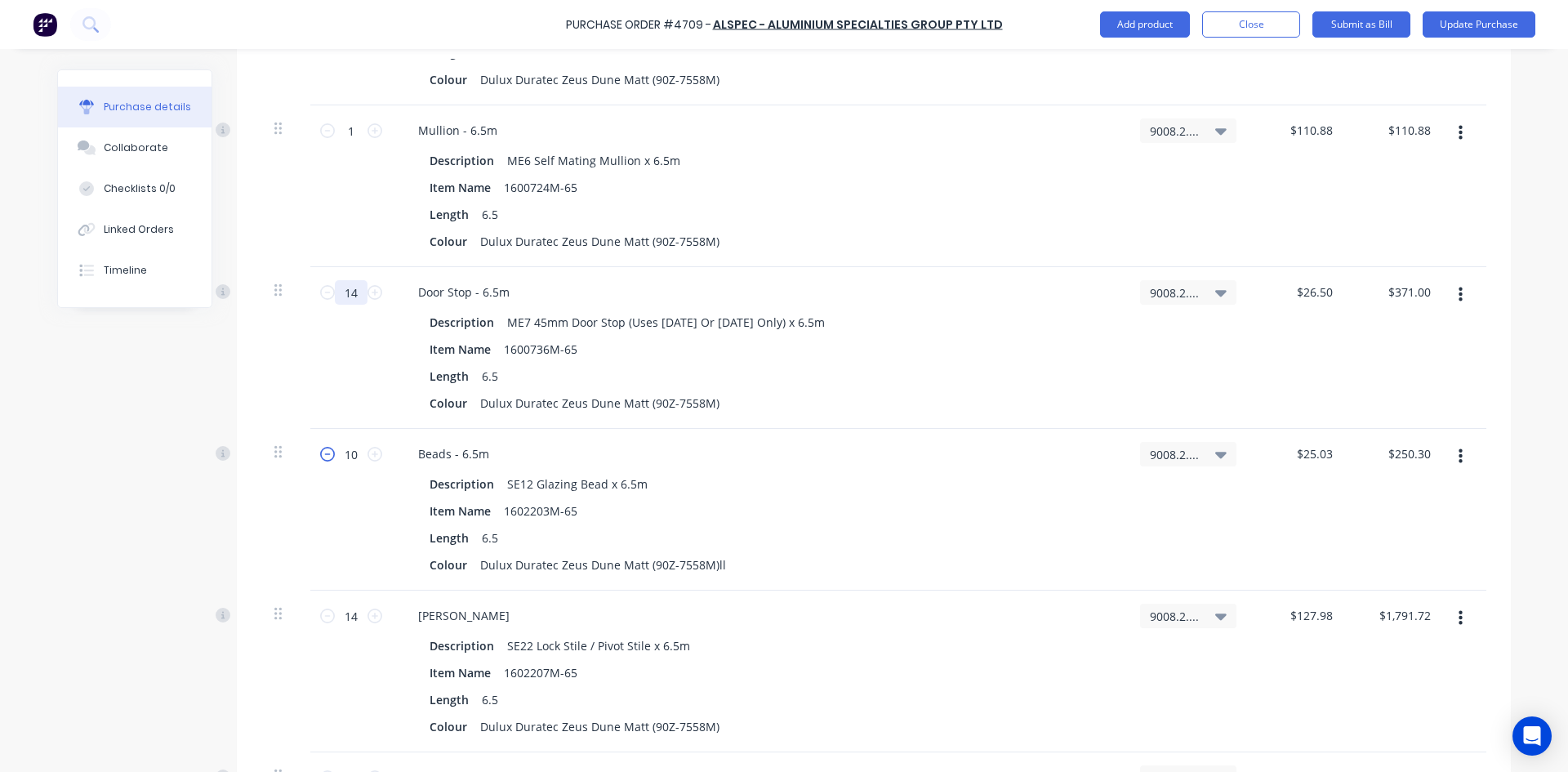
type input "14"
click at [323, 458] on icon at bounding box center [327, 454] width 14 height 14
type textarea "x"
type input "9"
type input "$225.27"
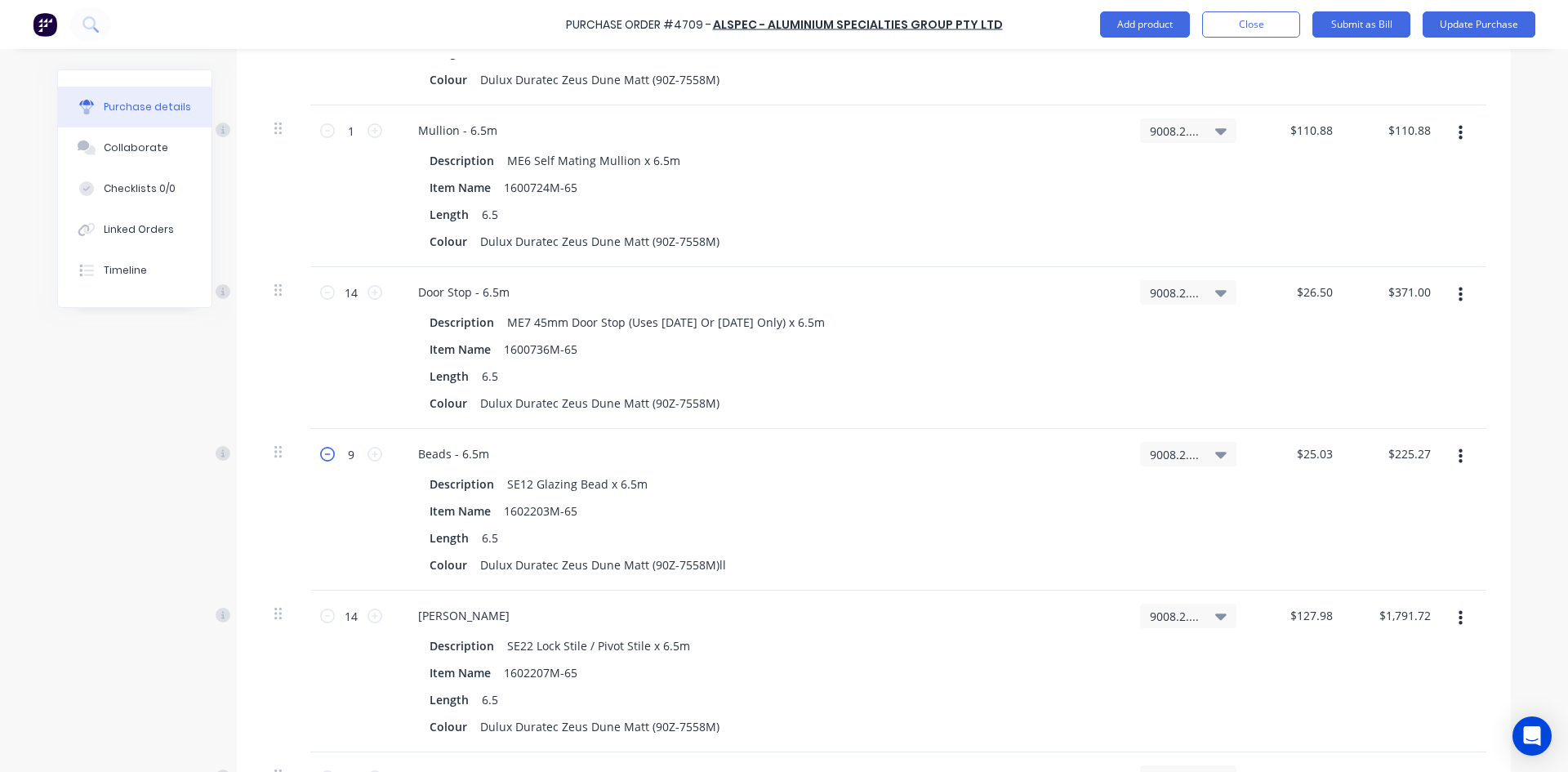
click at [323, 458] on icon at bounding box center [327, 454] width 14 height 14
type textarea "x"
type input "8"
type input "$200.24"
click at [323, 458] on icon at bounding box center [327, 454] width 14 height 14
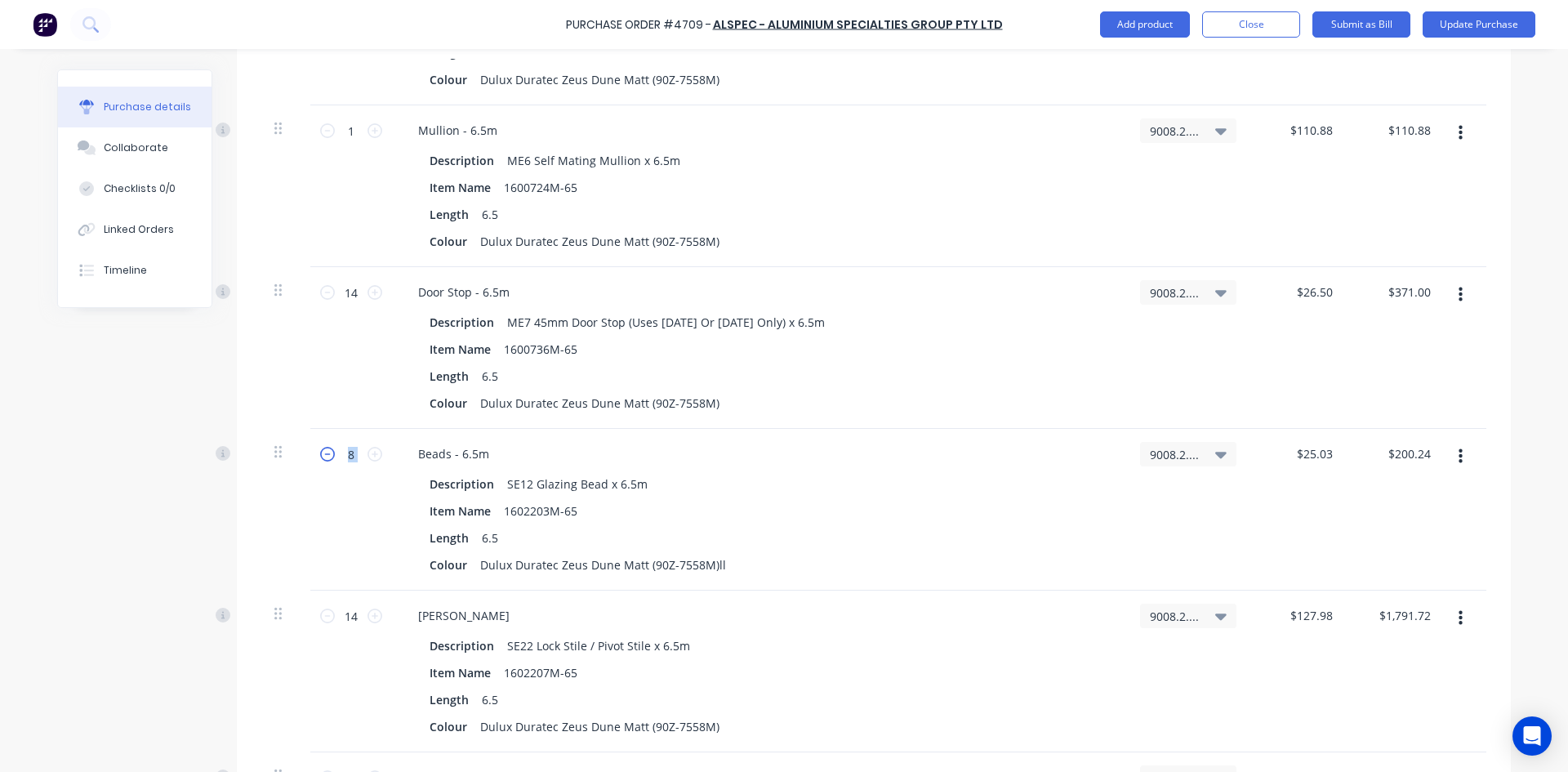
type textarea "x"
type input "7"
type input "$175.21"
click at [323, 458] on icon at bounding box center [327, 454] width 14 height 14
type textarea "x"
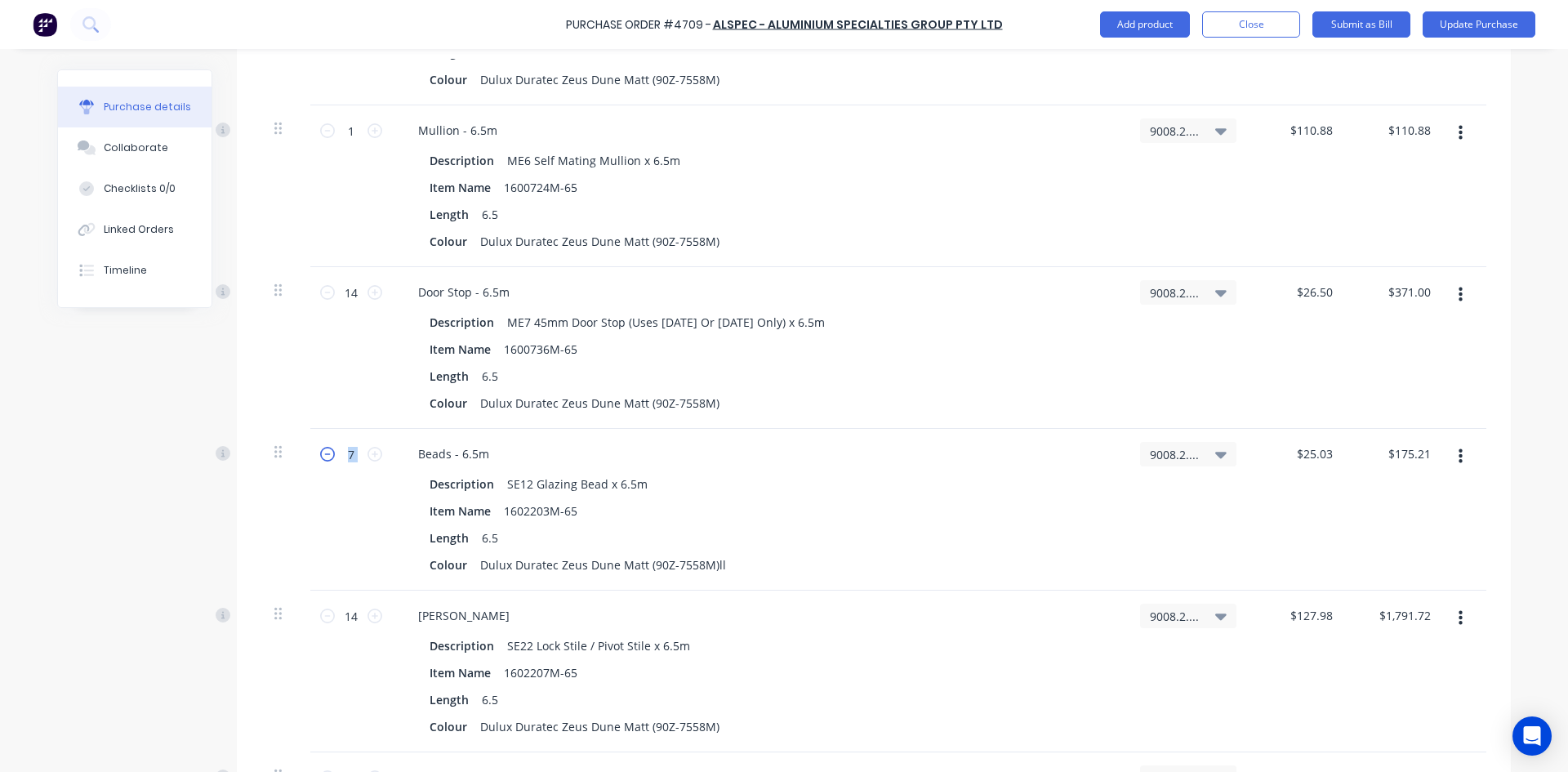
type input "6"
type input "$150.18"
click at [323, 458] on icon at bounding box center [327, 454] width 14 height 14
type textarea "x"
type input "5"
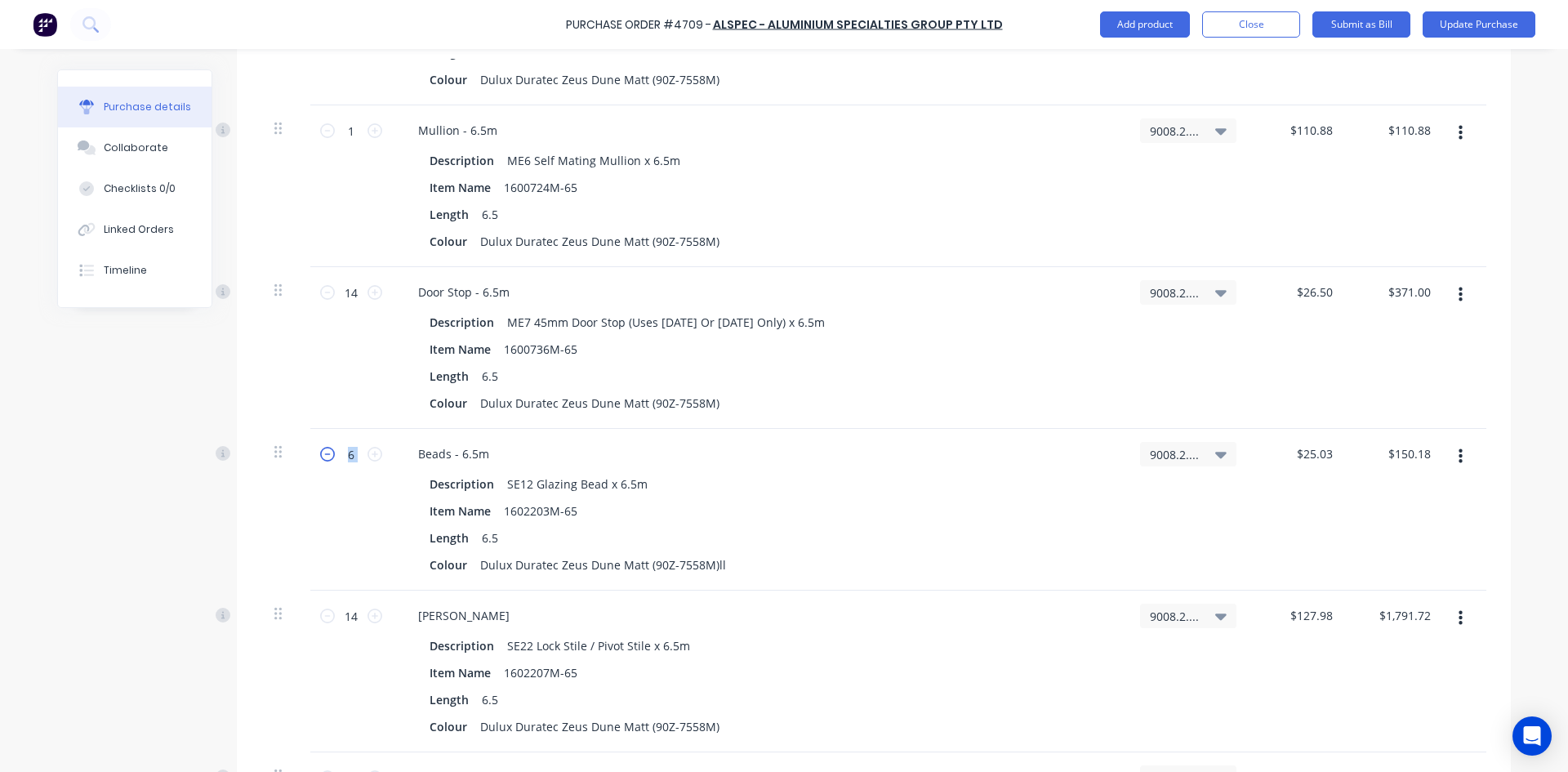
type input "$125.15"
click at [323, 458] on icon at bounding box center [327, 454] width 14 height 14
type textarea "x"
type input "4"
type input "$100.12"
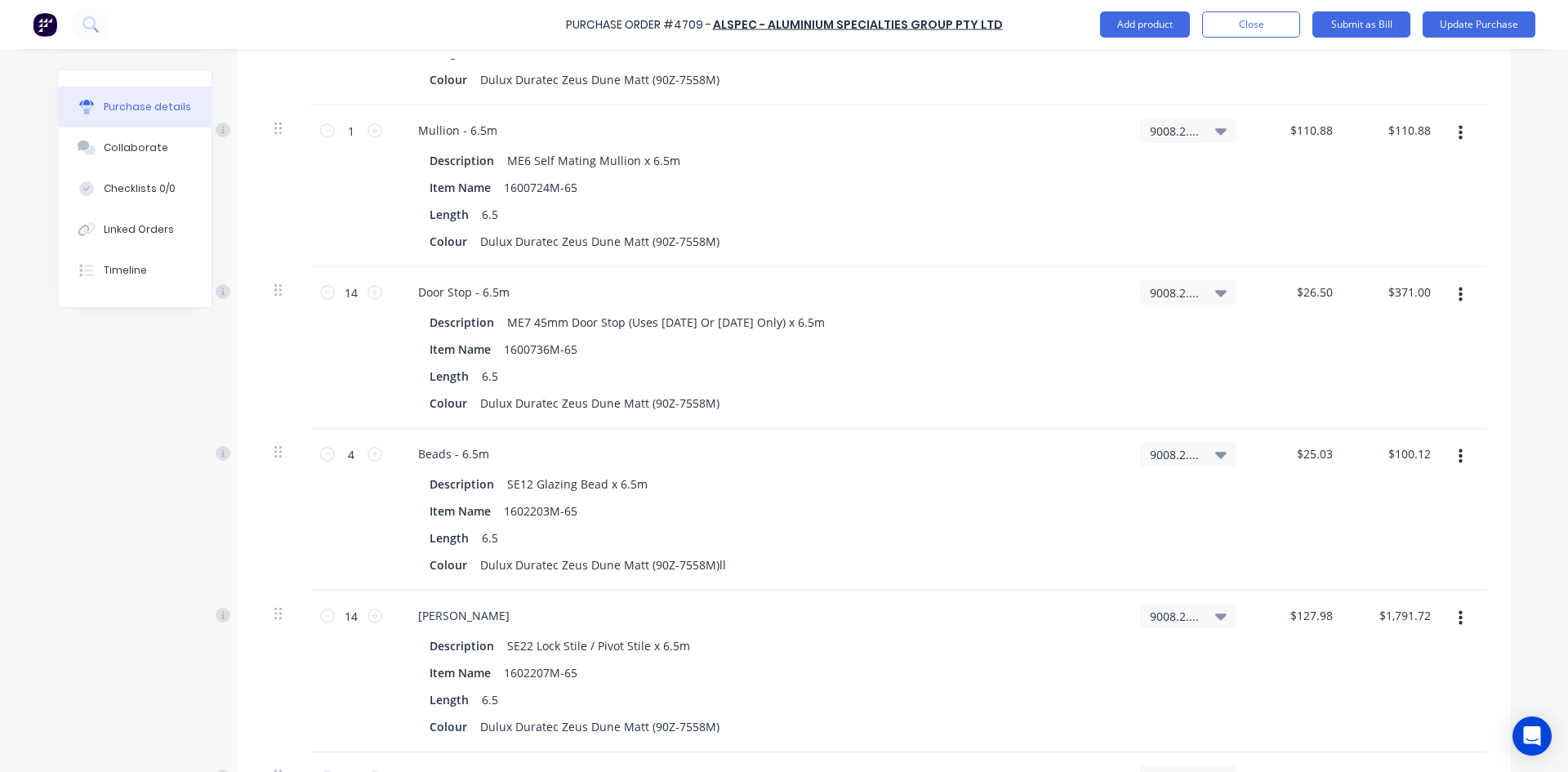
click at [368, 653] on div "14 14" at bounding box center [351, 672] width 81 height 161
click at [350, 614] on input "14" at bounding box center [351, 616] width 32 height 25
type textarea "x"
type input "4"
type input "$511.92"
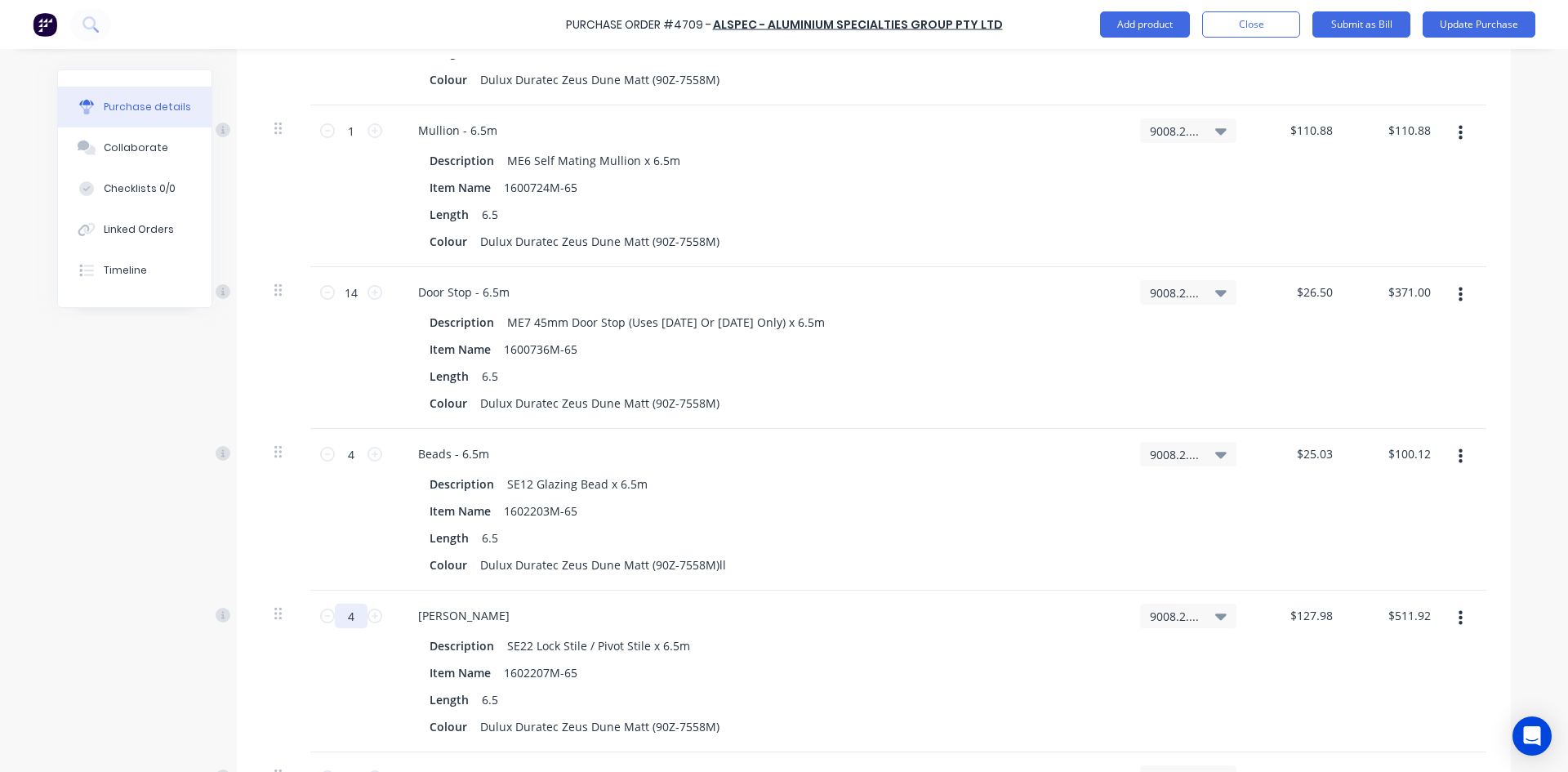
type textarea "x"
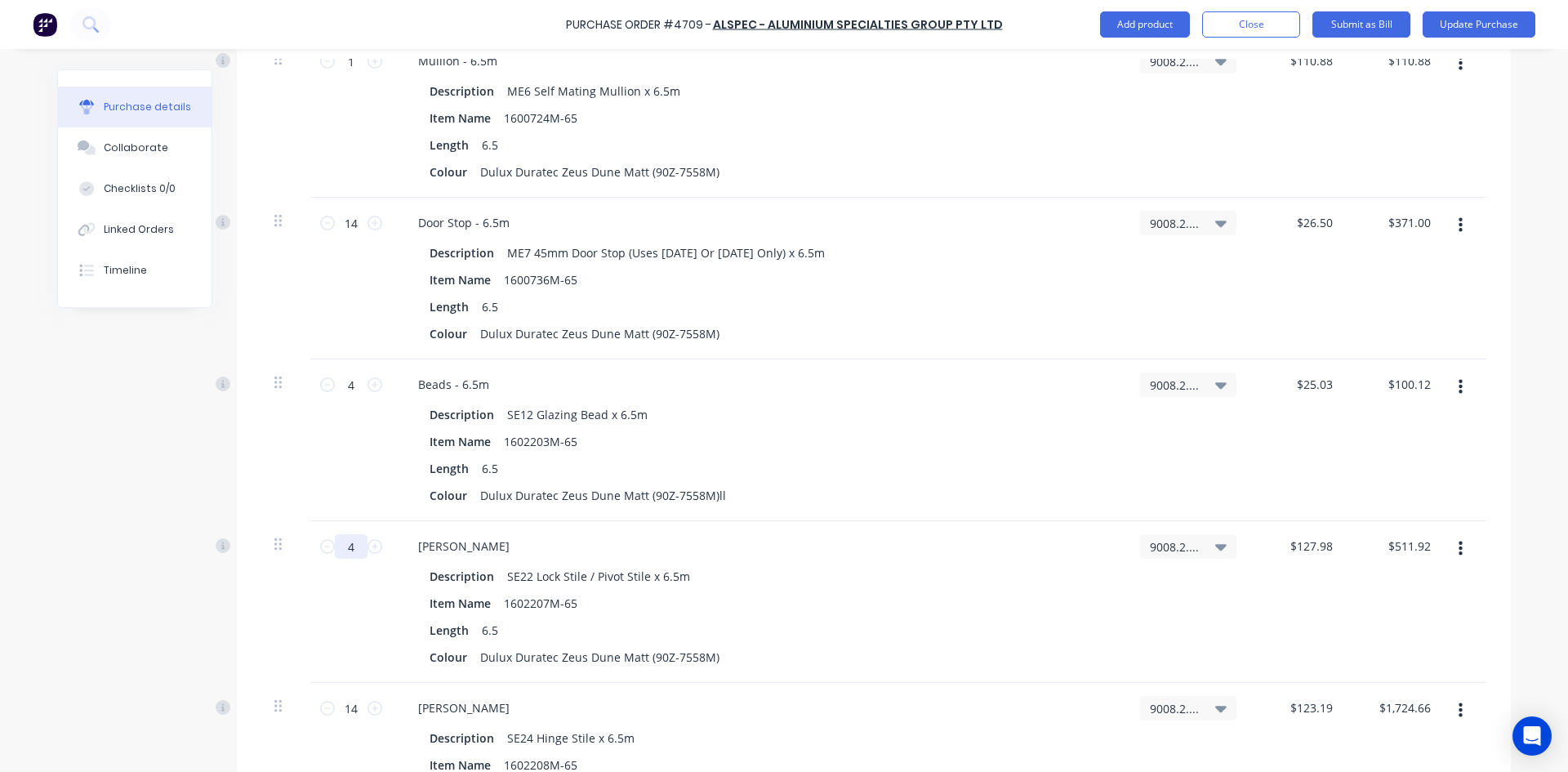
scroll to position [1471, 0]
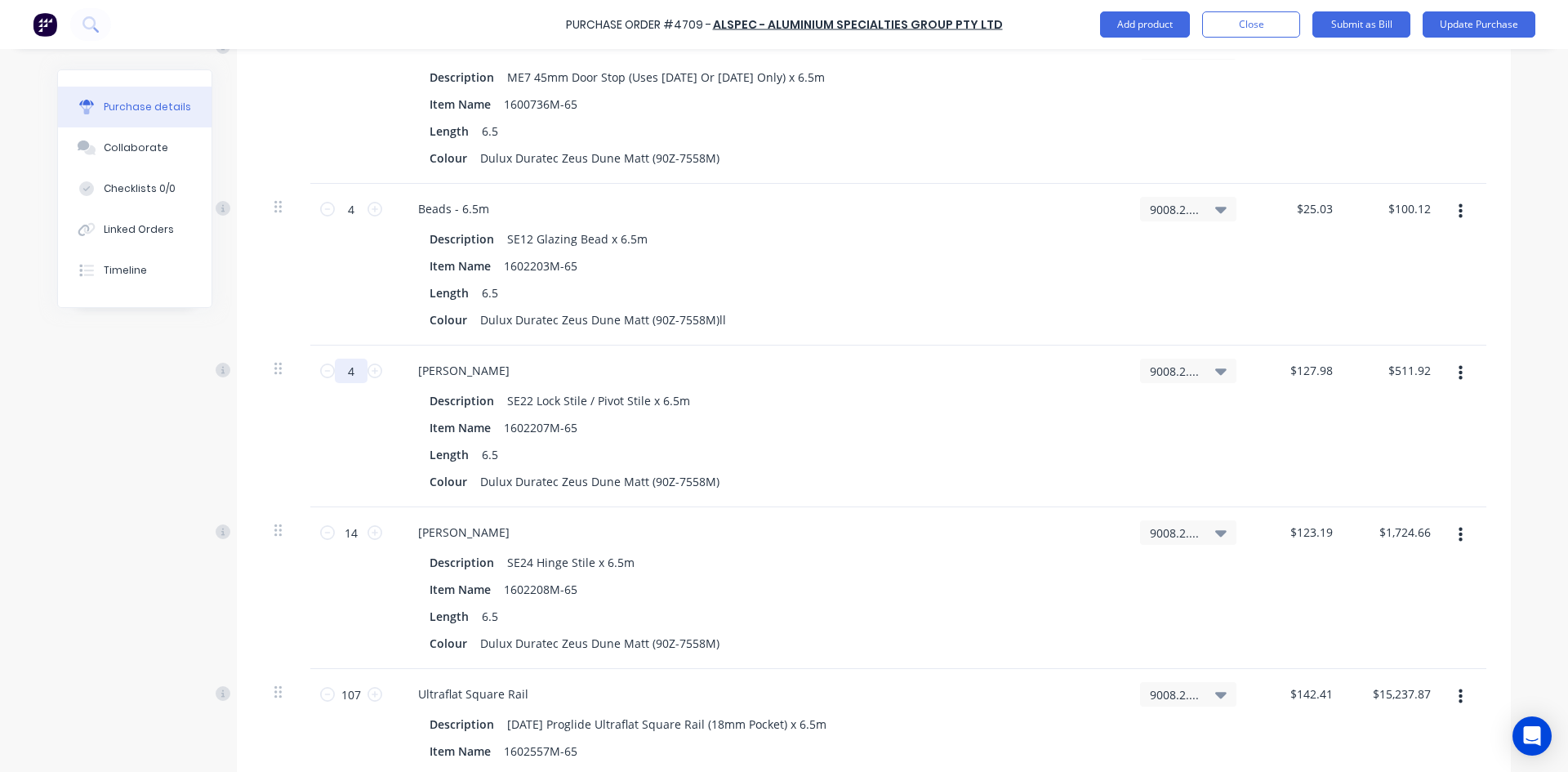
type input "4"
click at [374, 575] on div "14 14" at bounding box center [351, 588] width 81 height 161
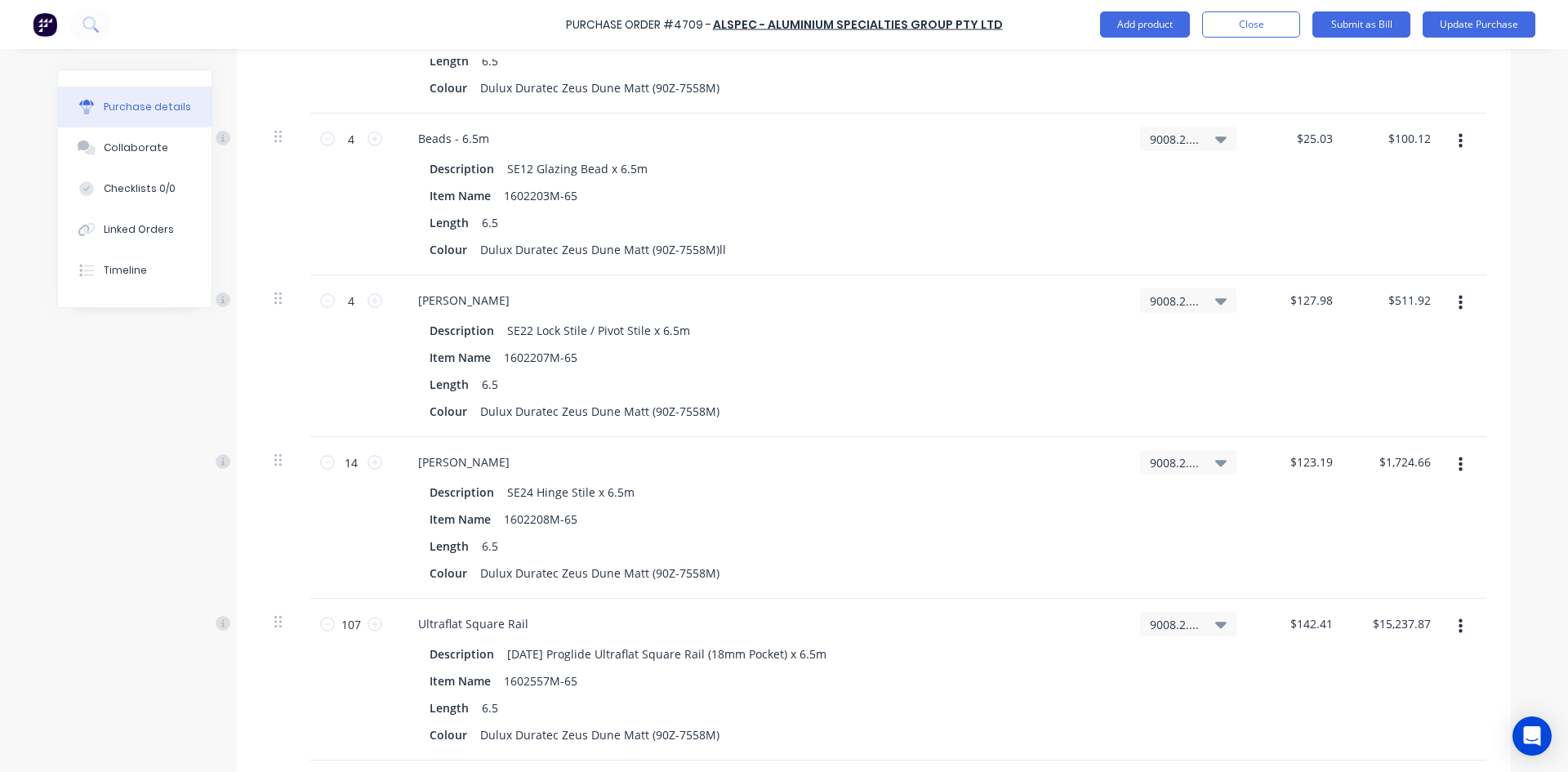
scroll to position [1552, 0]
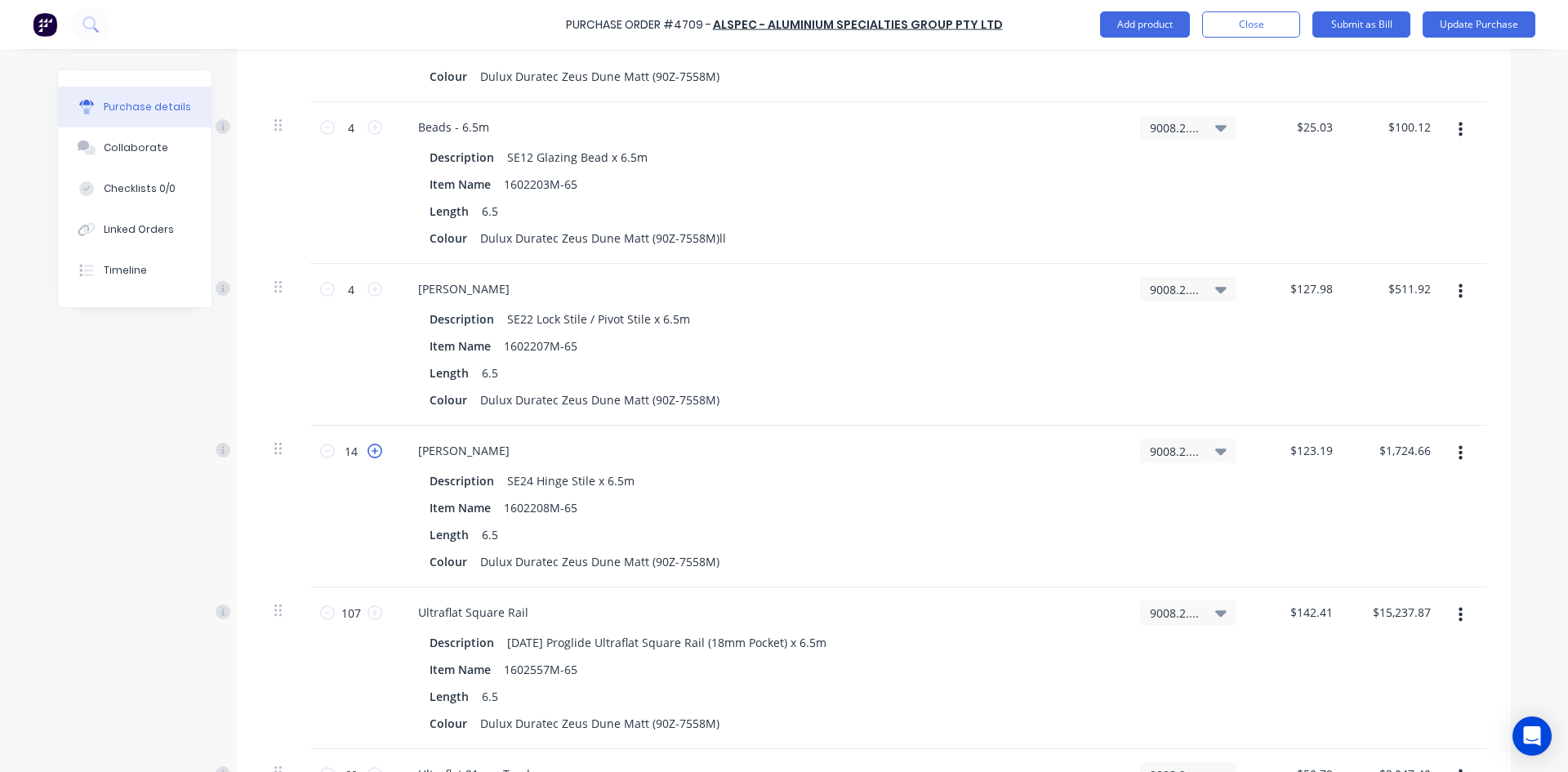
click at [371, 452] on icon at bounding box center [374, 450] width 14 height 14
type textarea "x"
type input "15"
type input "$1,847.85"
click at [322, 452] on icon at bounding box center [327, 450] width 14 height 14
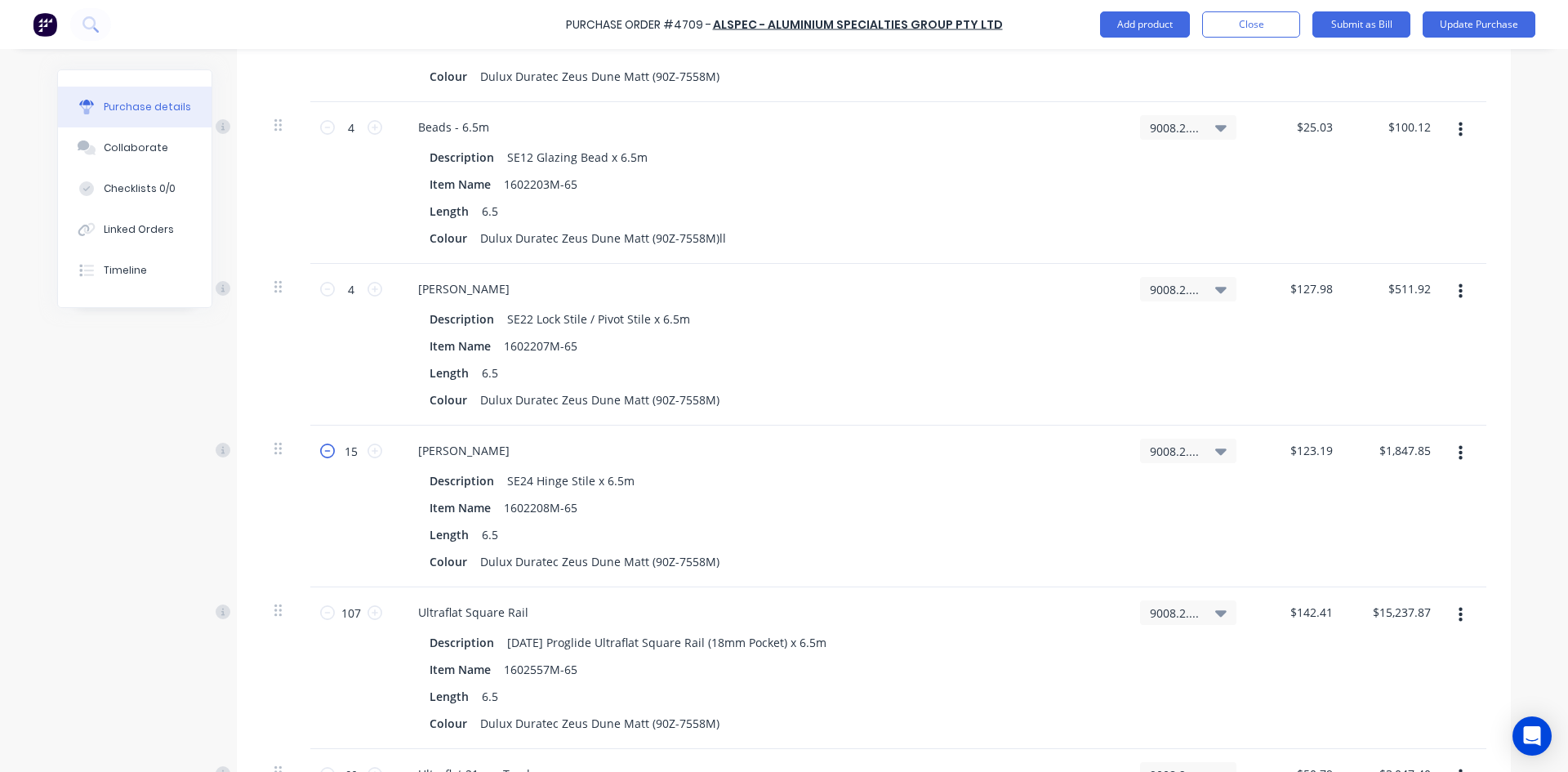
type textarea "x"
type input "14"
type input "$1,724.66"
click at [322, 452] on icon at bounding box center [327, 450] width 14 height 14
type textarea "x"
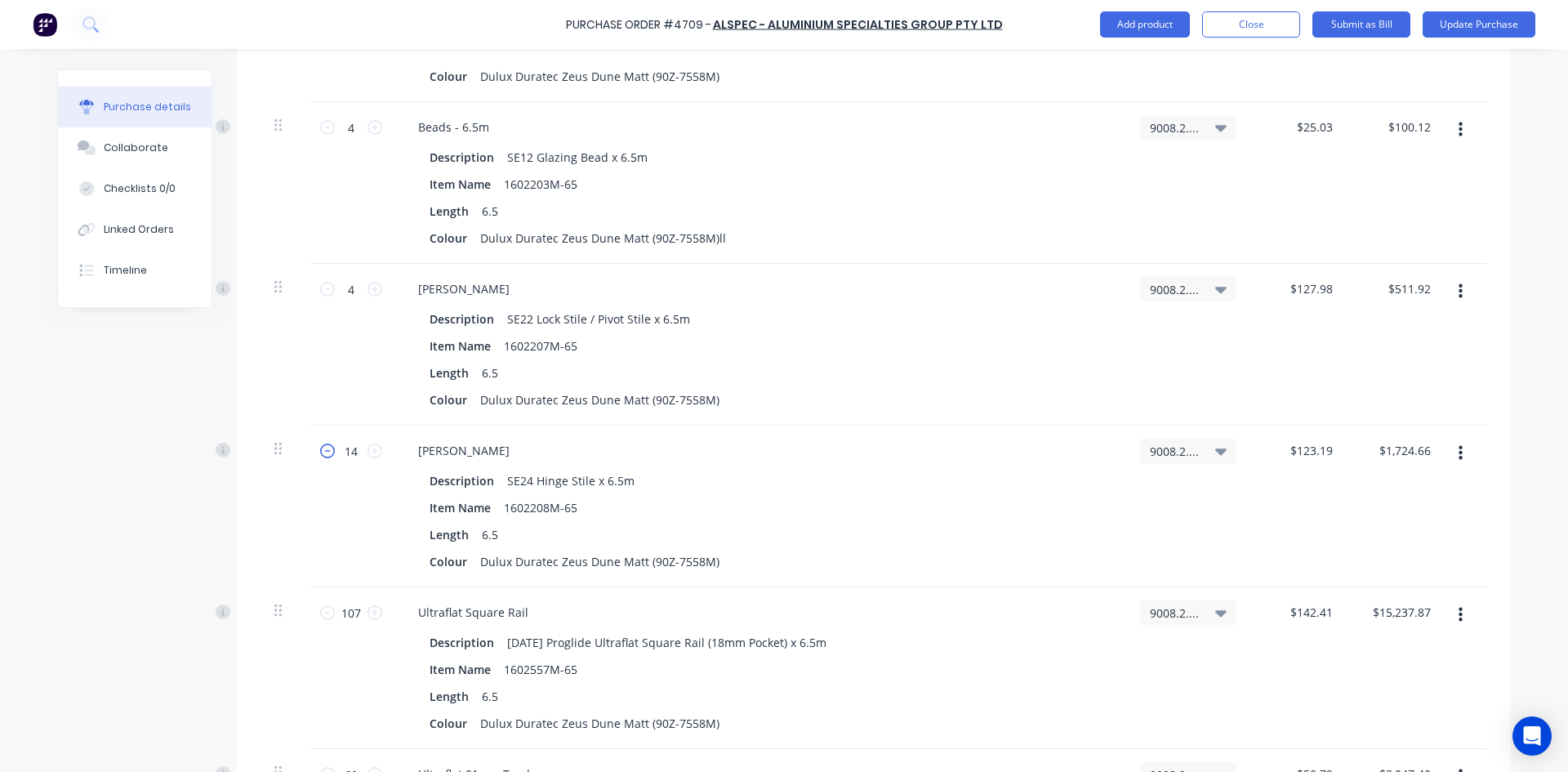
type input "13"
type input "$1,601.47"
click at [322, 452] on icon at bounding box center [327, 450] width 14 height 14
type textarea "x"
type input "12"
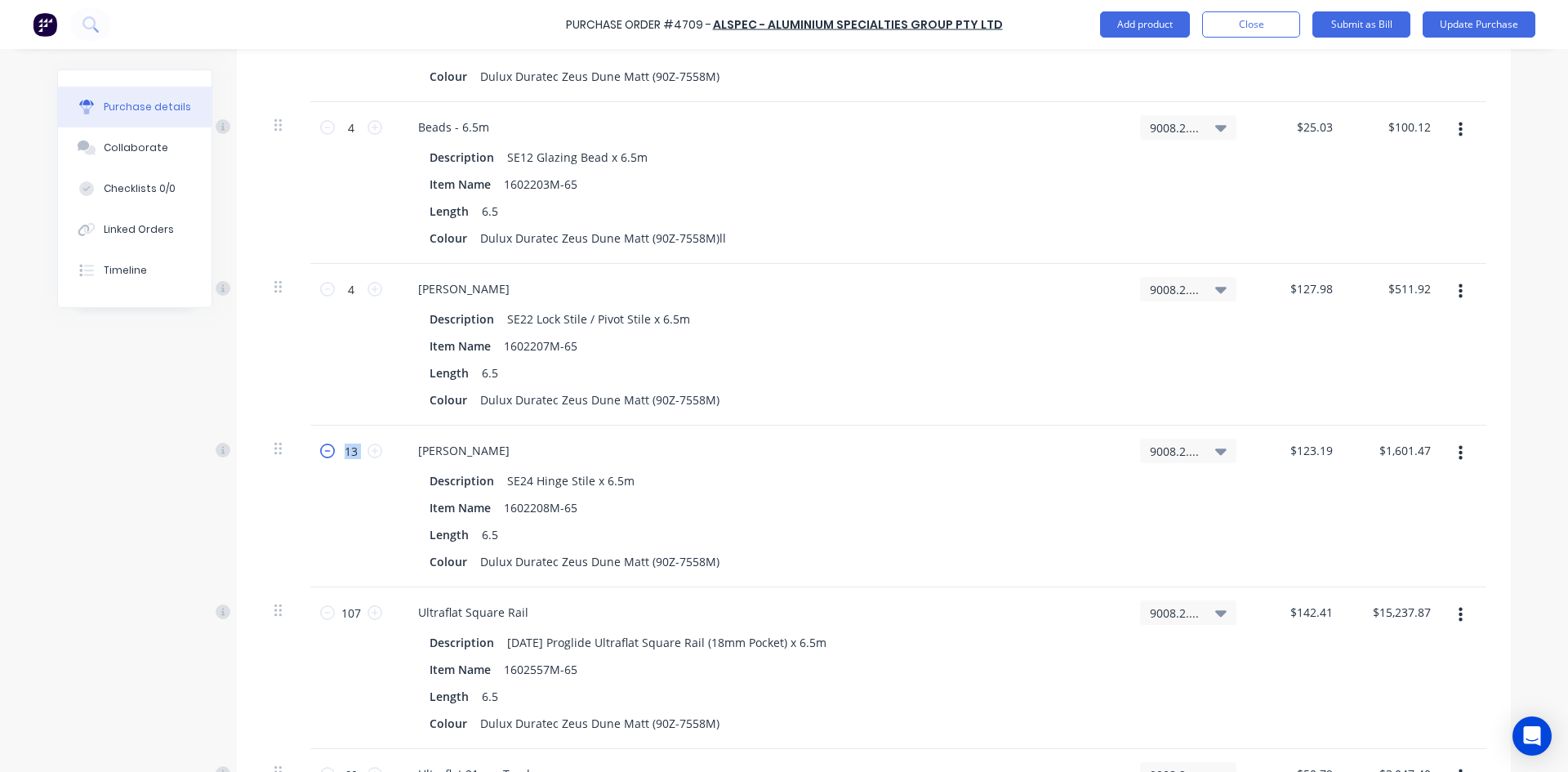
type input "$1,478.28"
click at [322, 452] on icon at bounding box center [327, 450] width 14 height 14
type textarea "x"
type input "11"
type input "$1,355.09"
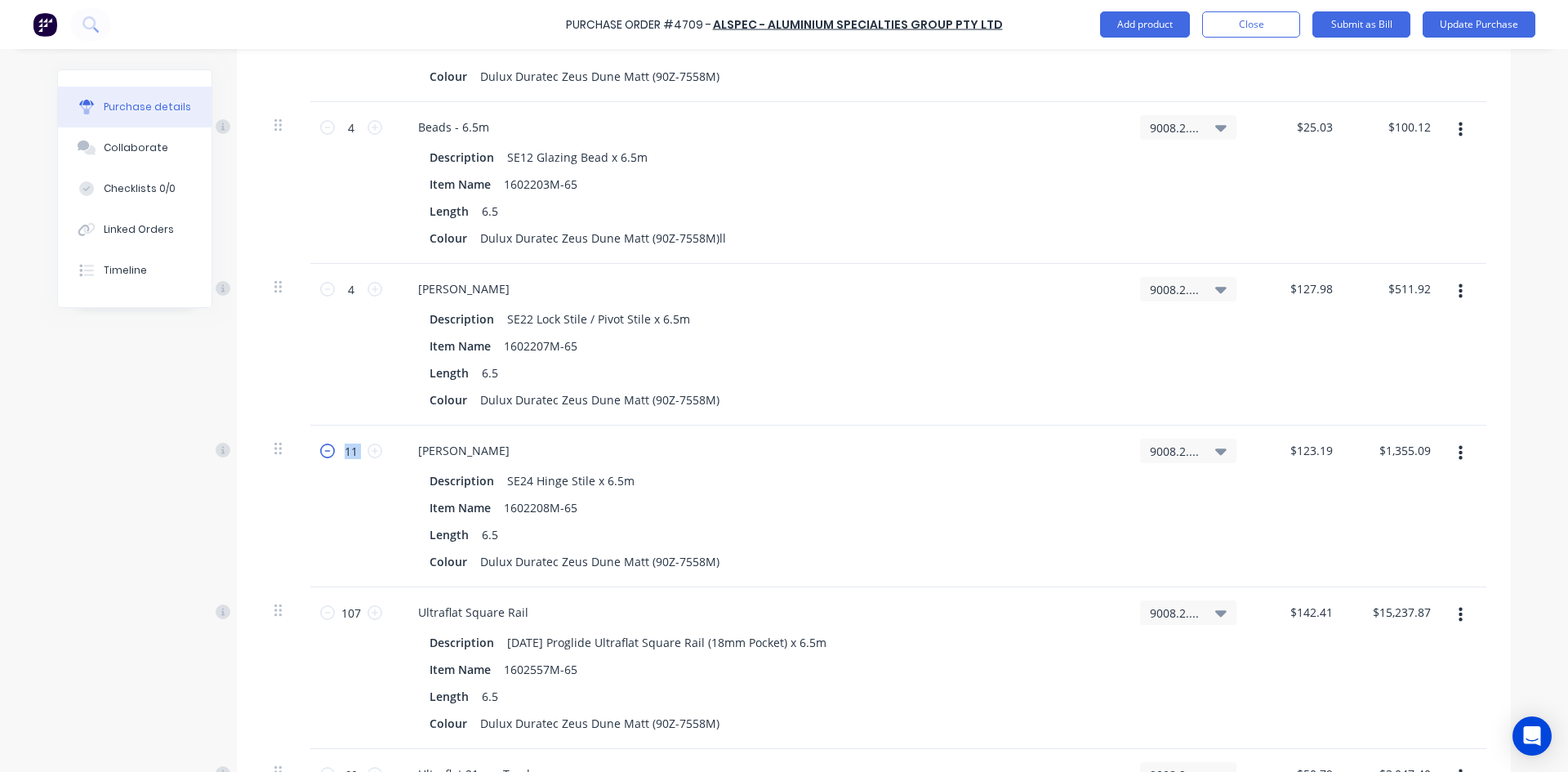
click at [322, 452] on icon at bounding box center [327, 450] width 14 height 14
type textarea "x"
type input "10"
type input "$1,231.90"
click at [322, 452] on icon at bounding box center [327, 450] width 14 height 14
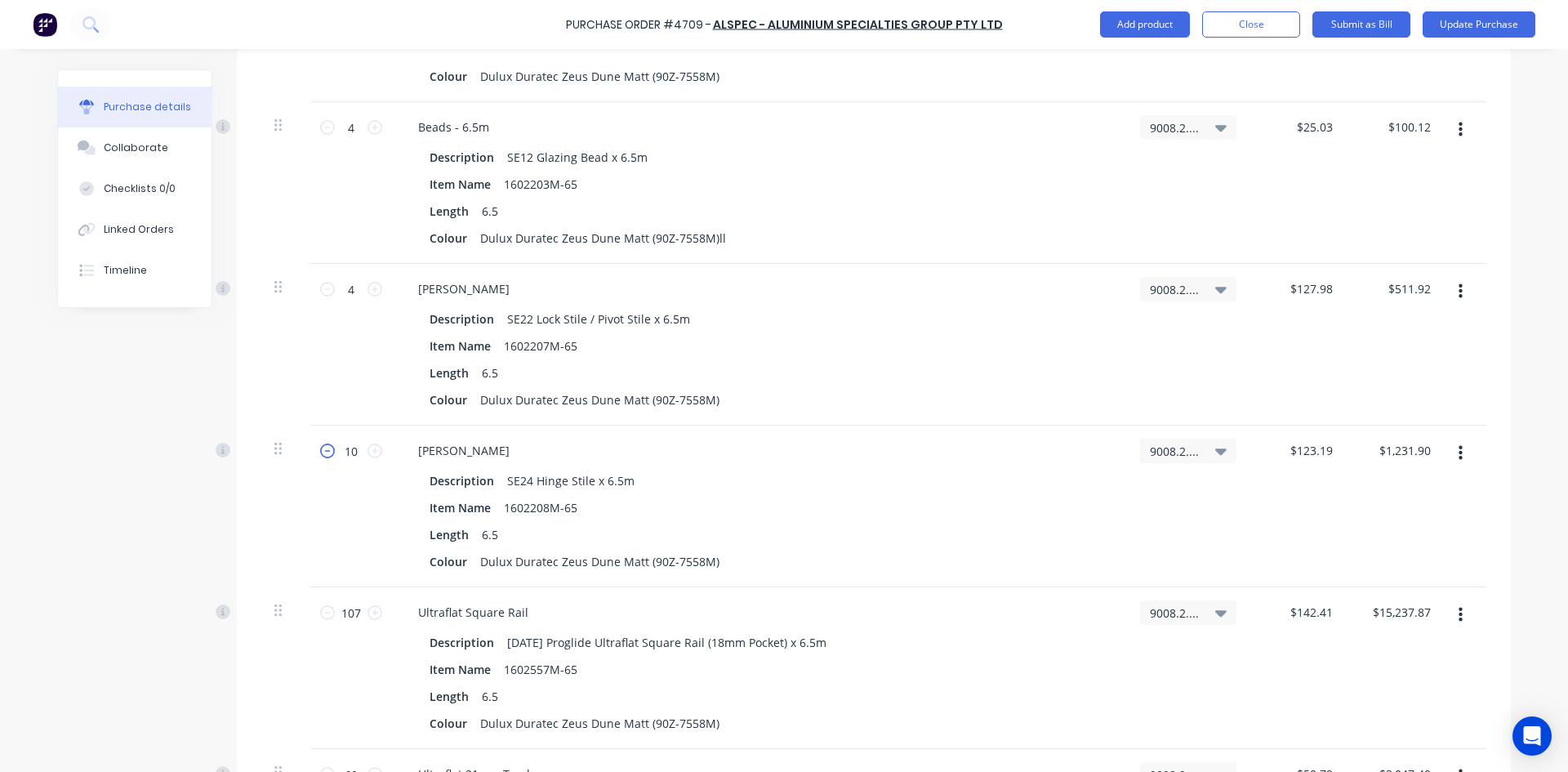
type textarea "x"
type input "9"
type input "$1,108.71"
click at [322, 452] on icon at bounding box center [327, 450] width 14 height 14
type textarea "x"
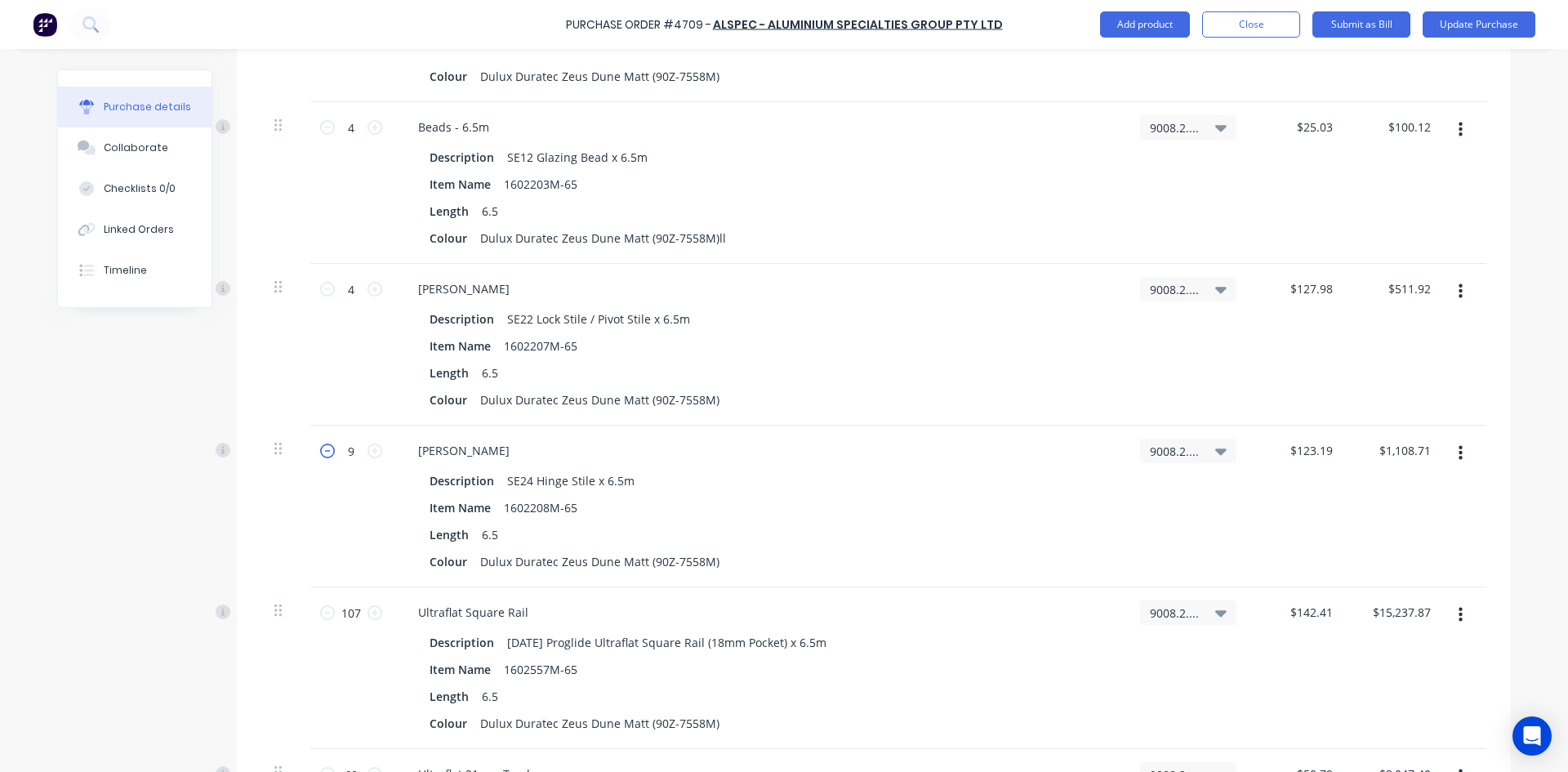
type input "8"
type input "$985.52"
click at [322, 452] on icon at bounding box center [327, 450] width 14 height 14
type textarea "x"
type input "7"
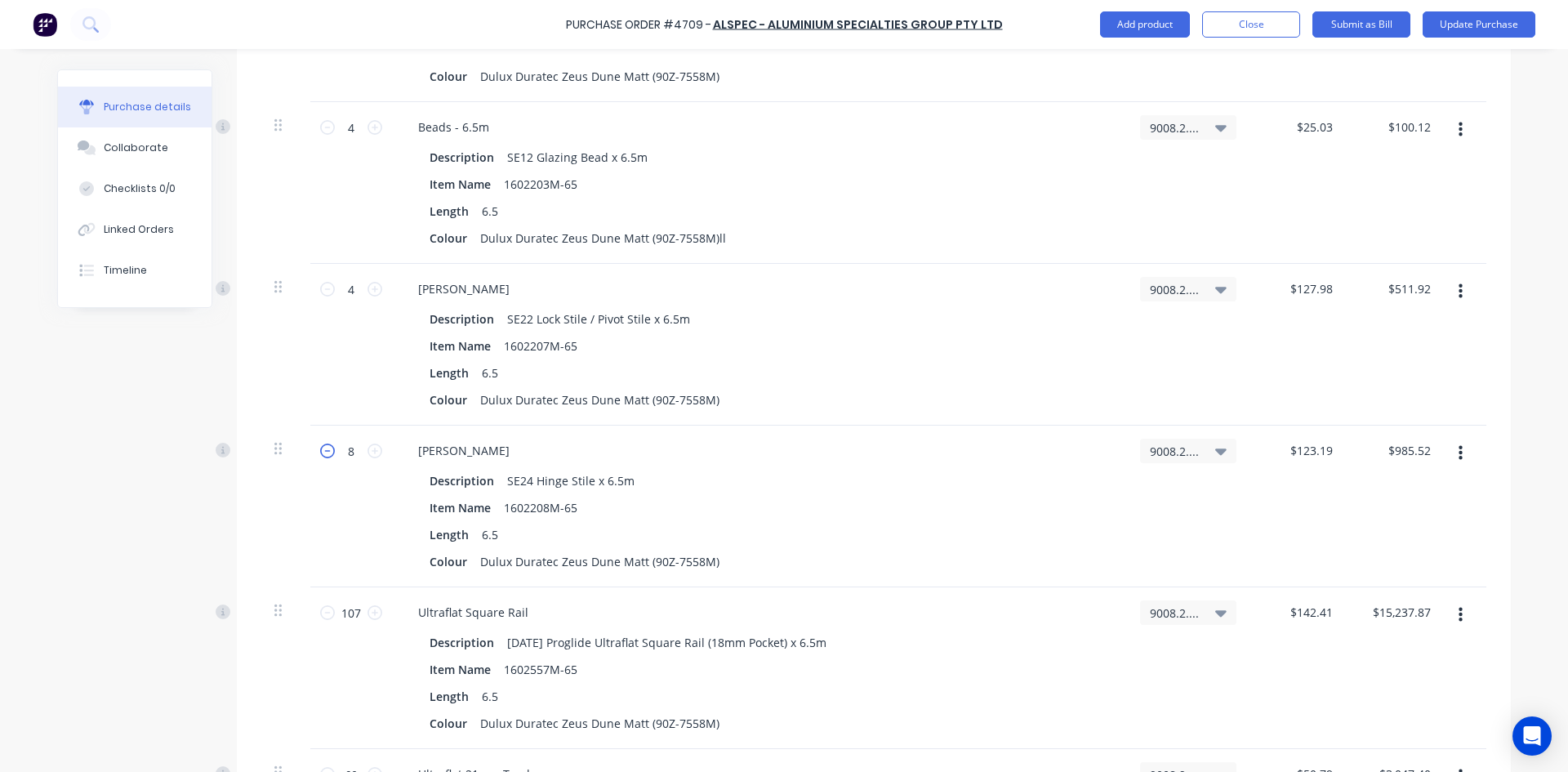
type input "$862.33"
click at [322, 452] on icon at bounding box center [327, 450] width 14 height 14
type textarea "x"
type input "6"
type input "$739.14"
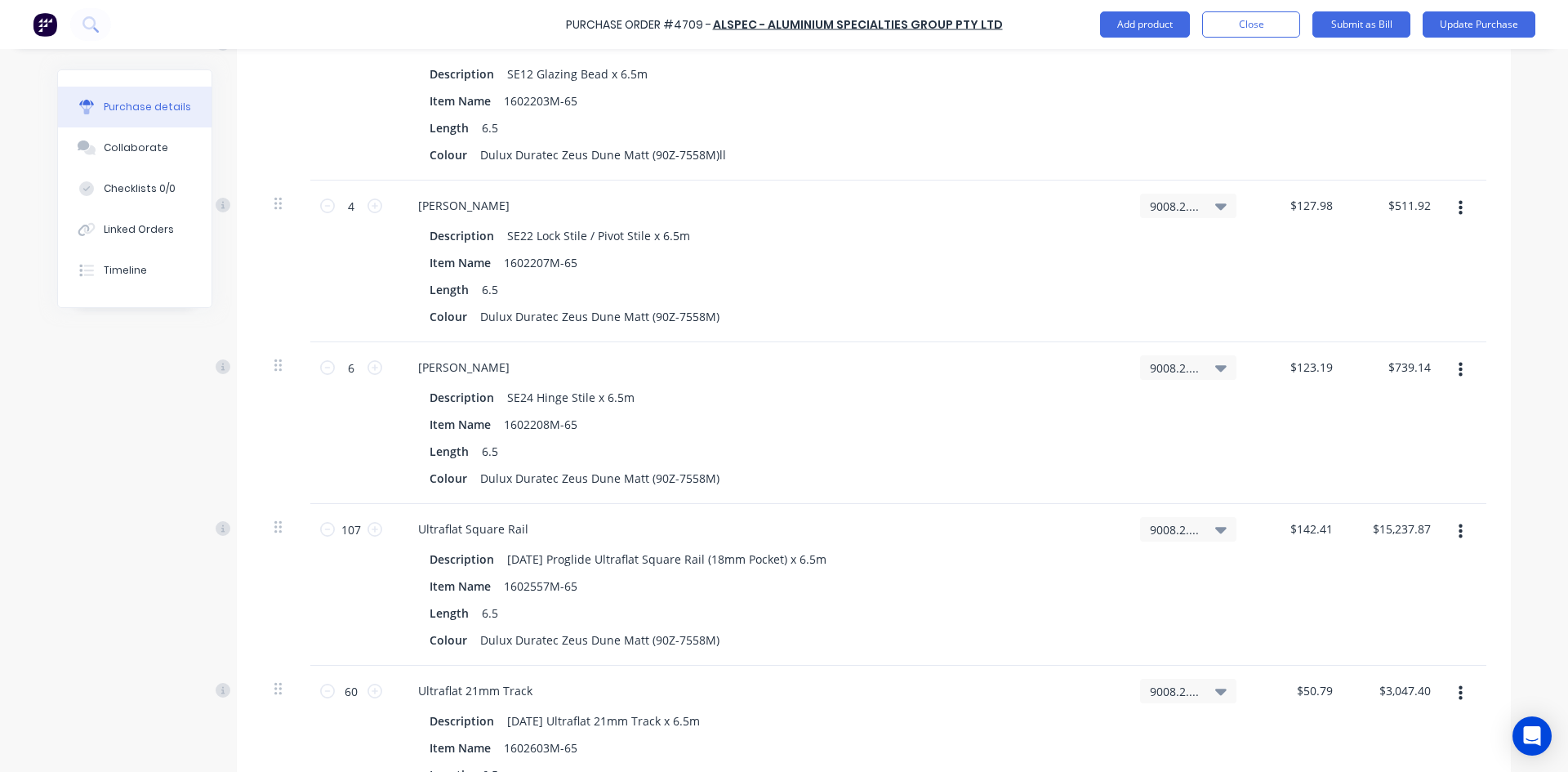
scroll to position [1716, 0]
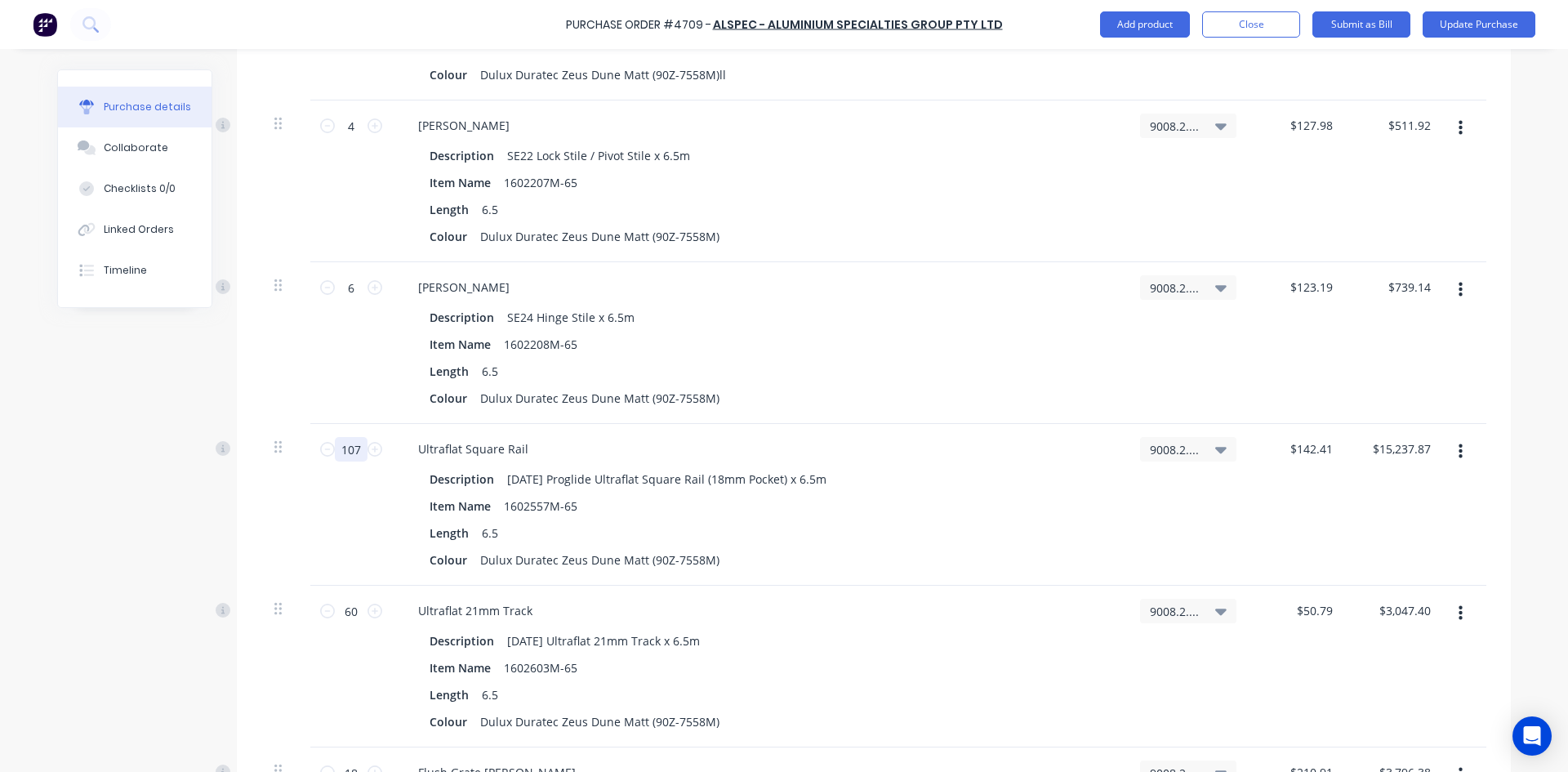
type textarea "x"
click at [354, 448] on input "107" at bounding box center [351, 449] width 32 height 25
type textarea "x"
type input "4"
type input "$569.64"
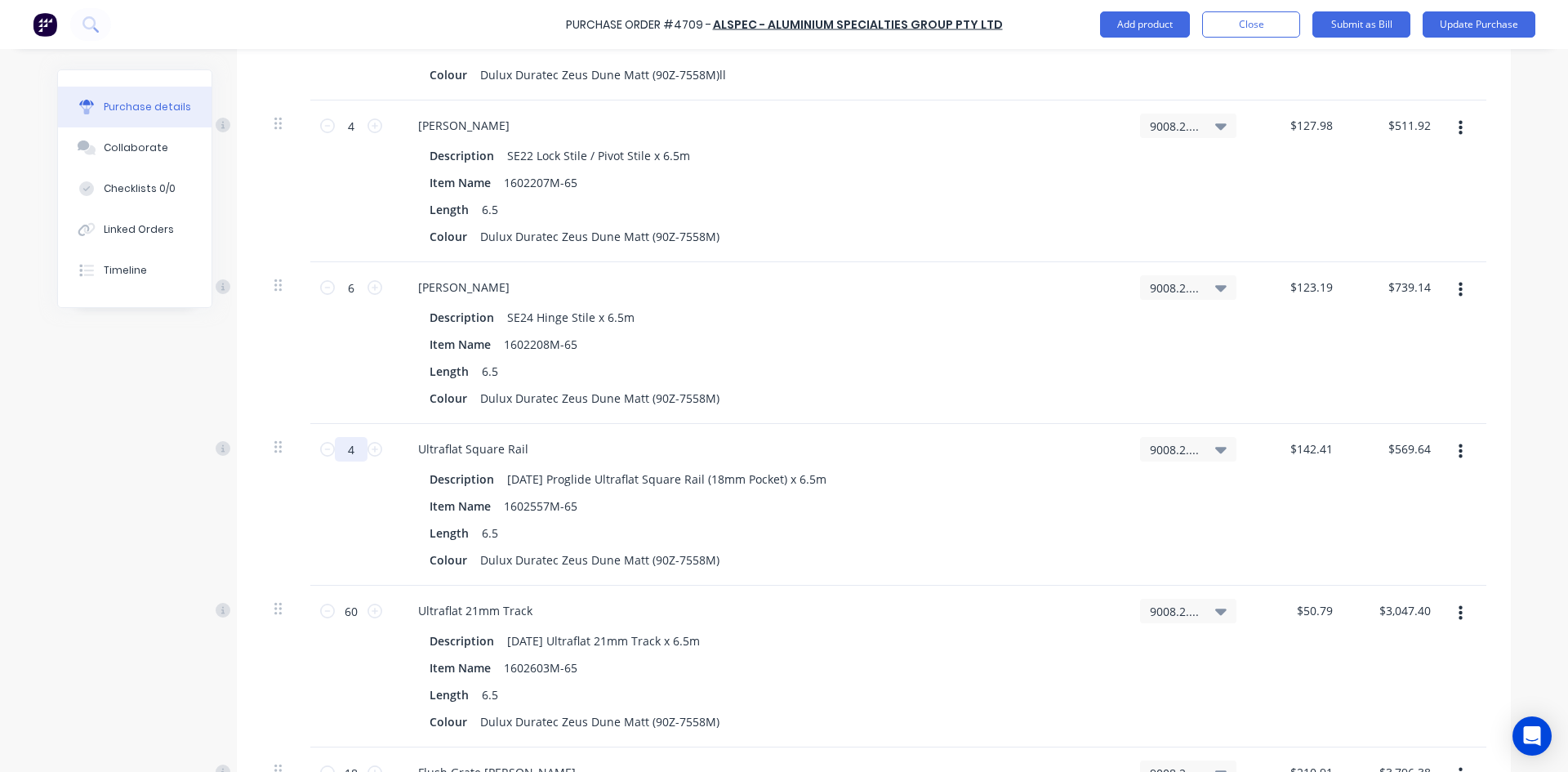
type textarea "x"
type input "42"
type input "$5,981.22"
type textarea "x"
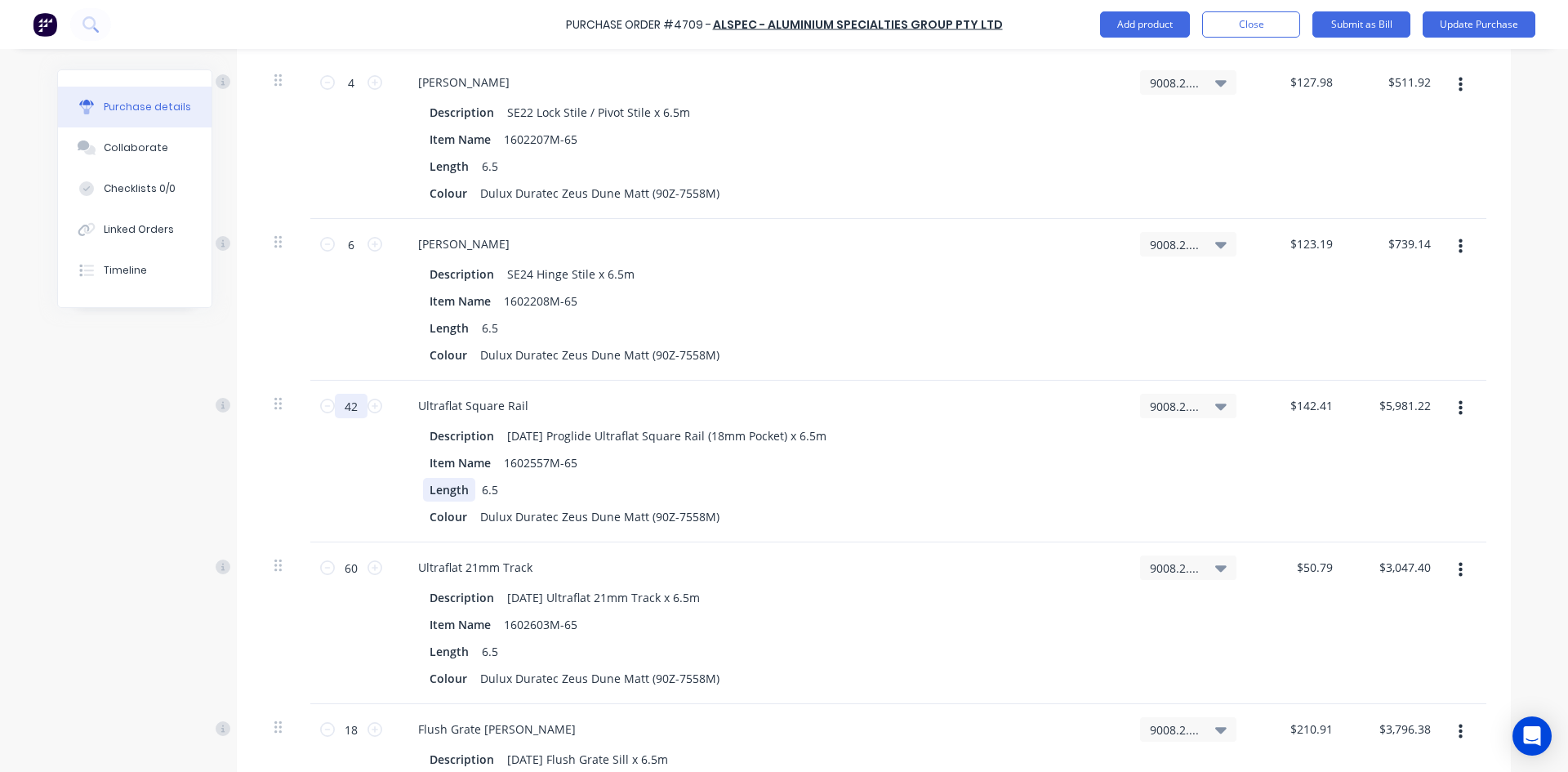
scroll to position [1797, 0]
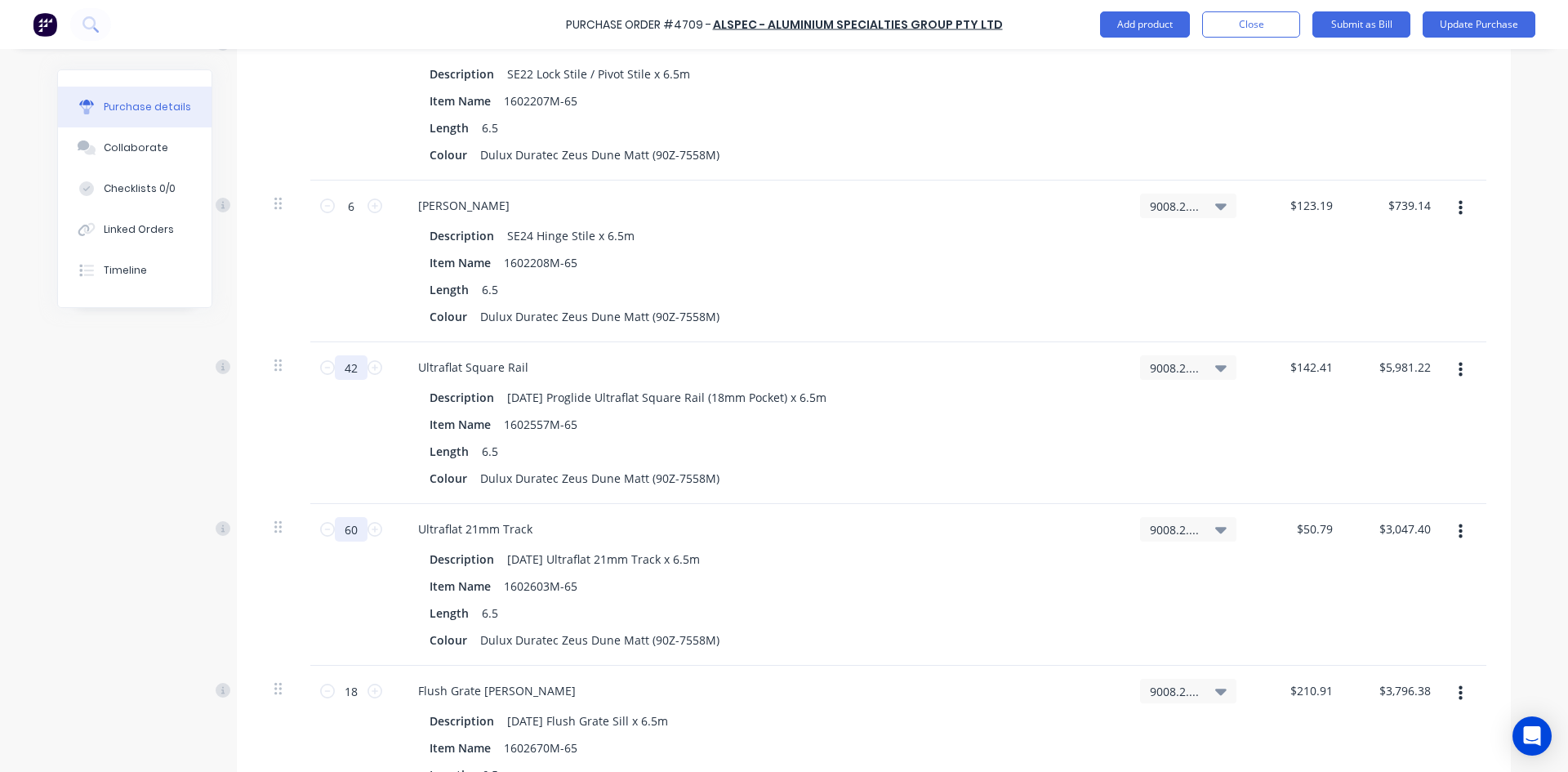
type input "42"
click at [352, 532] on input "60" at bounding box center [351, 529] width 32 height 25
type textarea "x"
type input "3"
type input "$152.37"
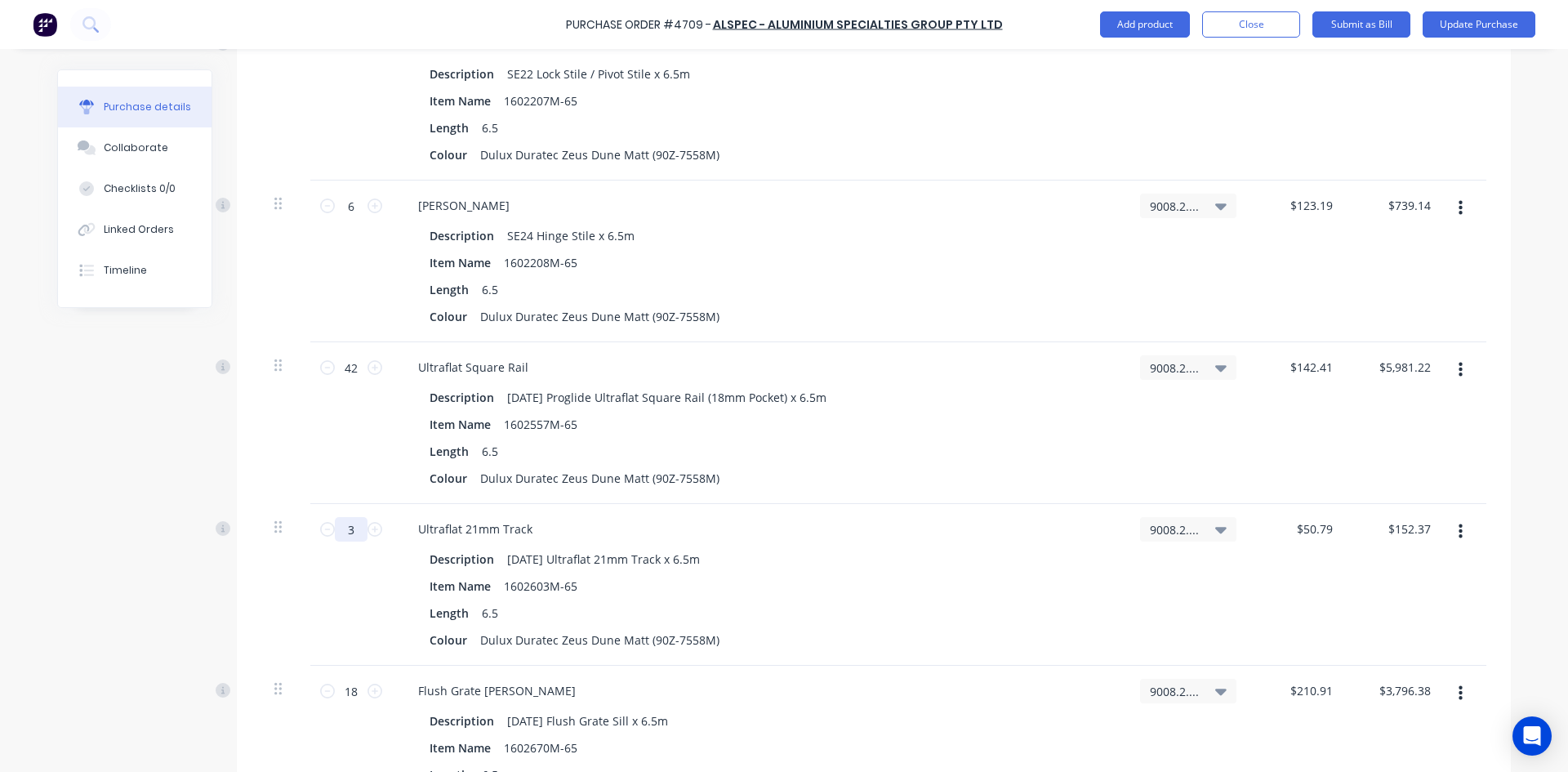
type textarea "x"
type input "36"
type input "$1,828.44"
type textarea "x"
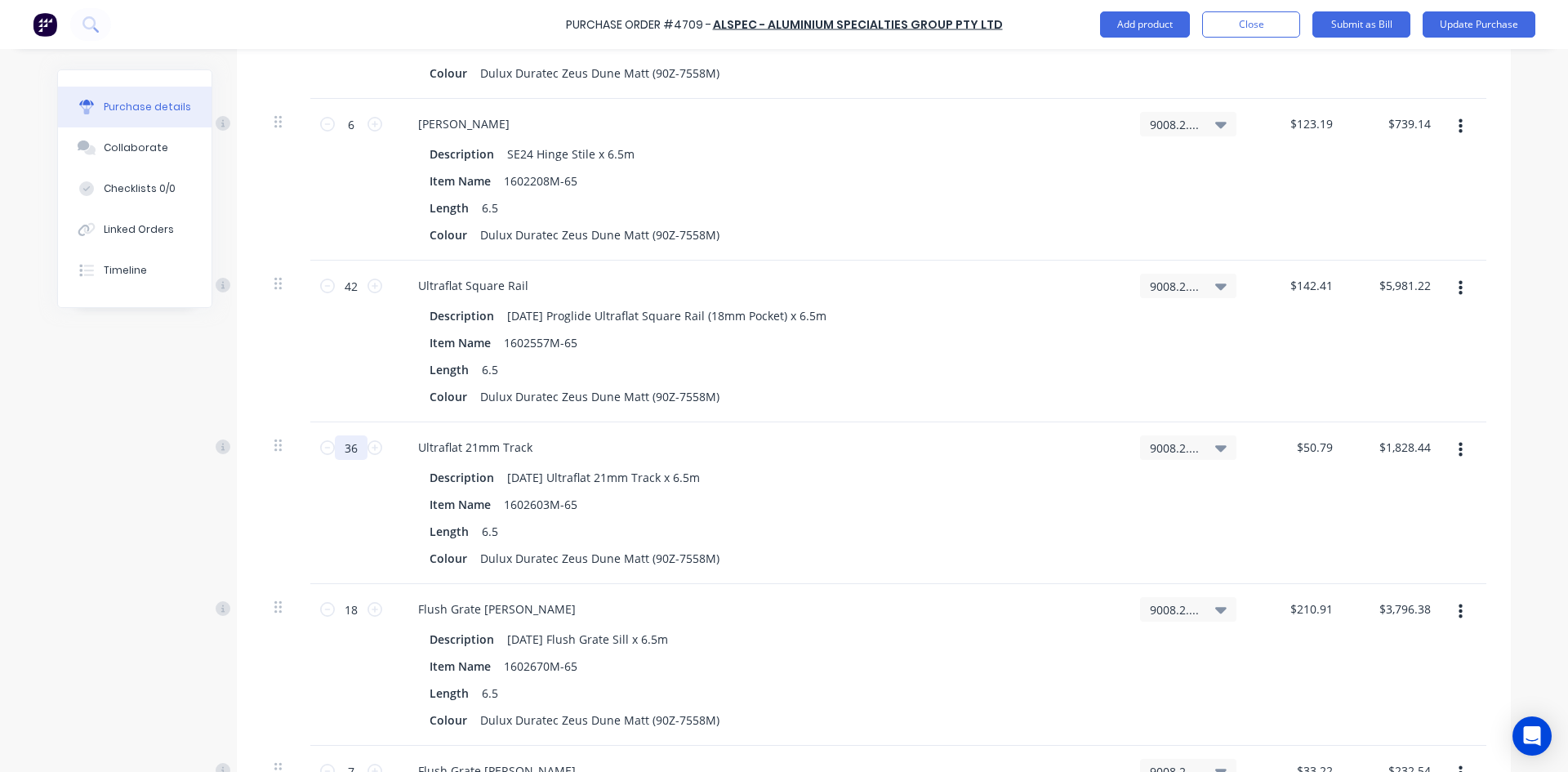
scroll to position [1961, 0]
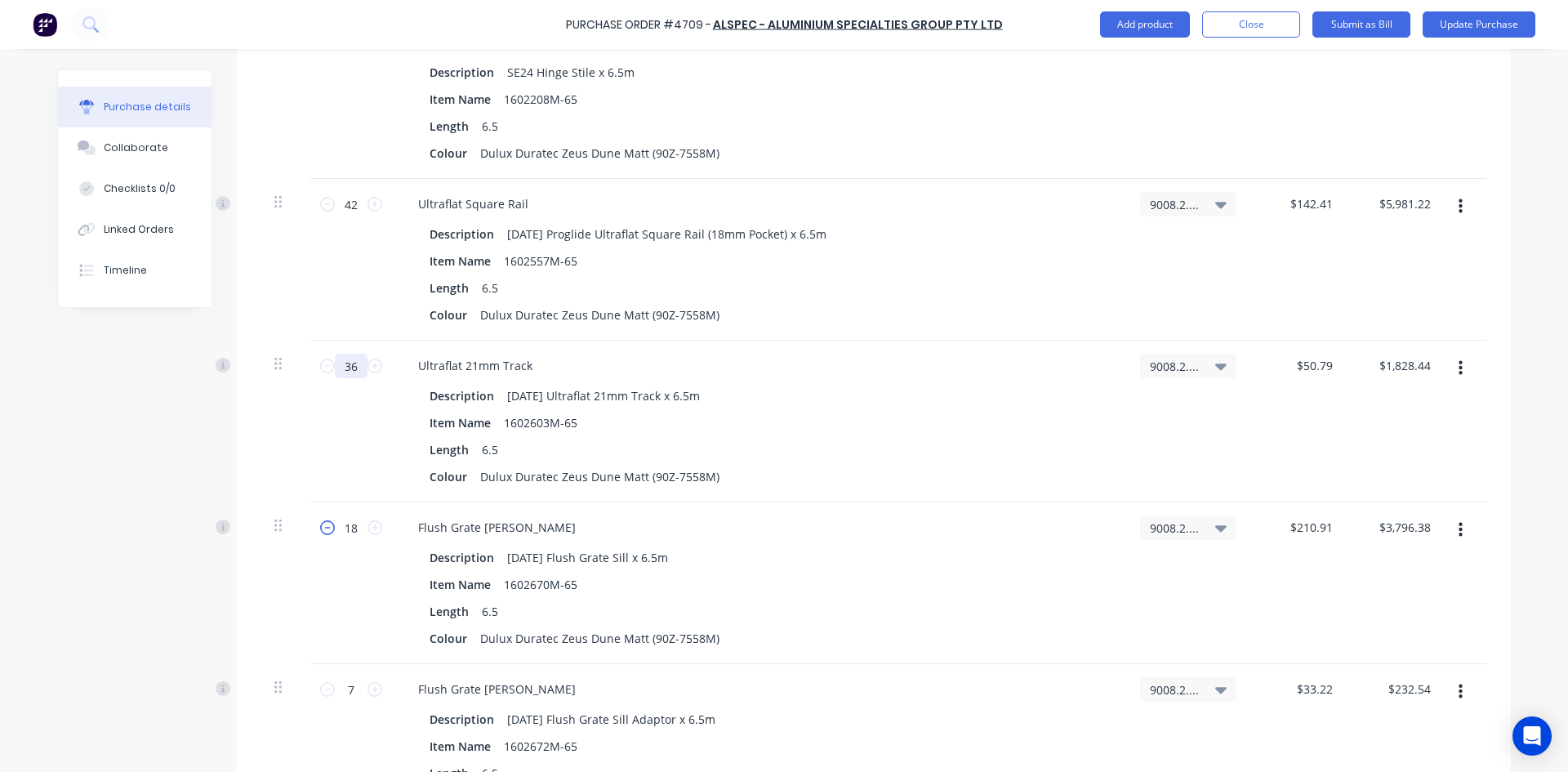
type input "36"
click at [325, 529] on icon at bounding box center [327, 527] width 14 height 14
type textarea "x"
type input "17"
type input "$3,585.47"
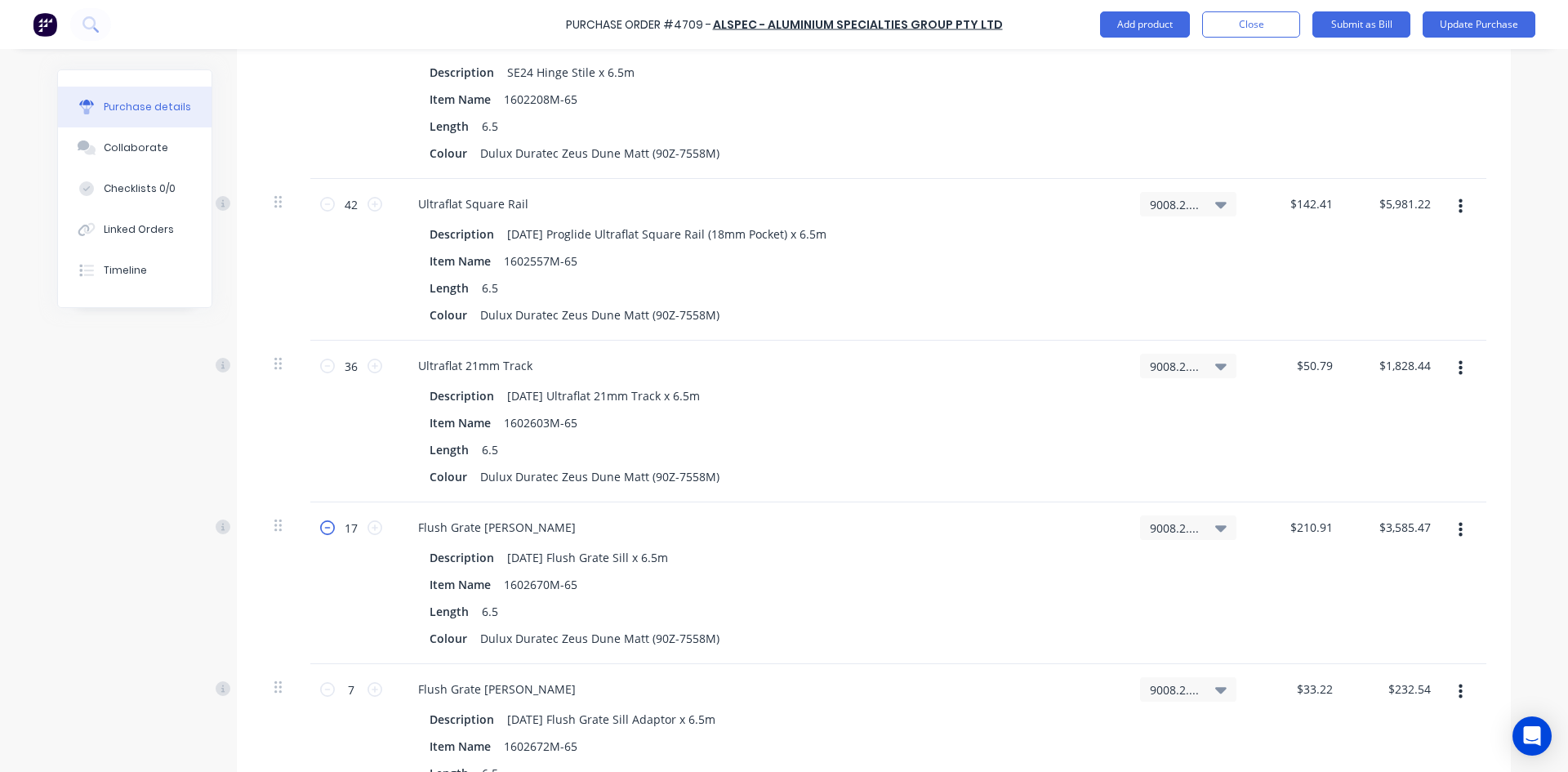
click at [325, 529] on icon at bounding box center [327, 527] width 14 height 14
type textarea "x"
type input "16"
type input "$3,374.56"
click at [325, 529] on icon at bounding box center [327, 527] width 14 height 14
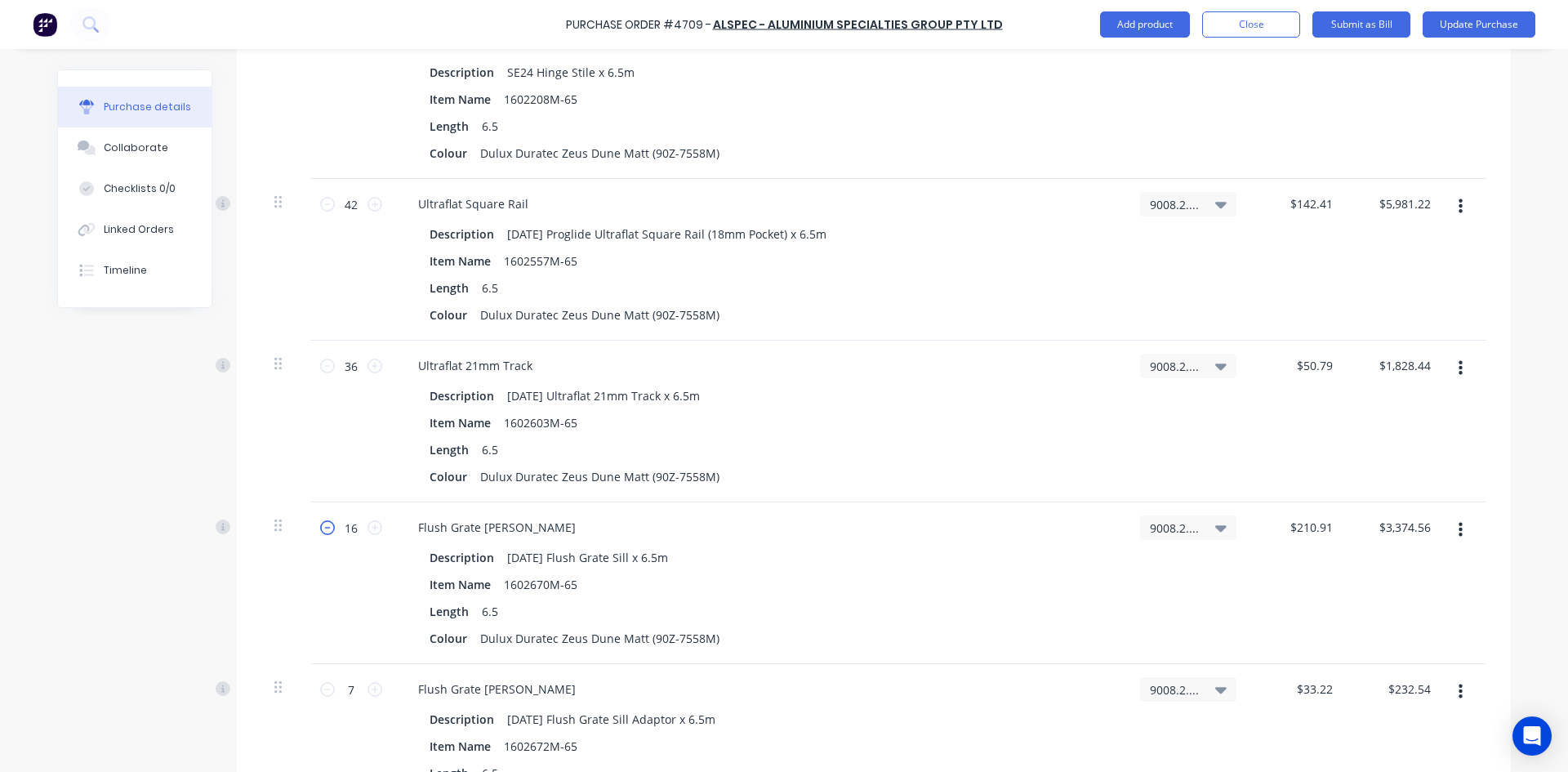
type textarea "x"
type input "15"
type input "$3,163.65"
click at [325, 529] on icon at bounding box center [327, 527] width 14 height 14
type textarea "x"
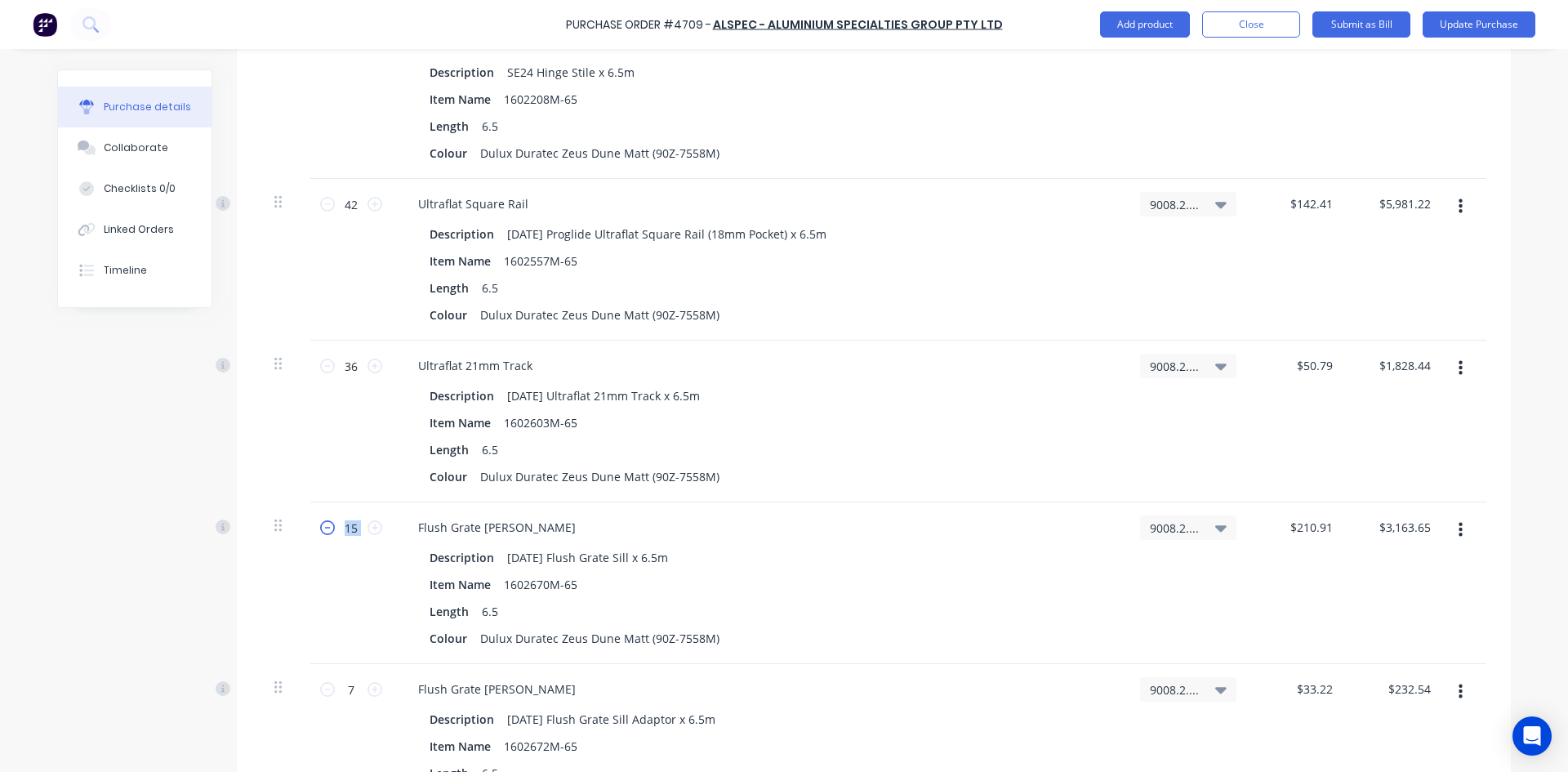
type input "14"
type input "$2,952.74"
click at [325, 529] on icon at bounding box center [327, 527] width 14 height 14
type textarea "x"
type input "13"
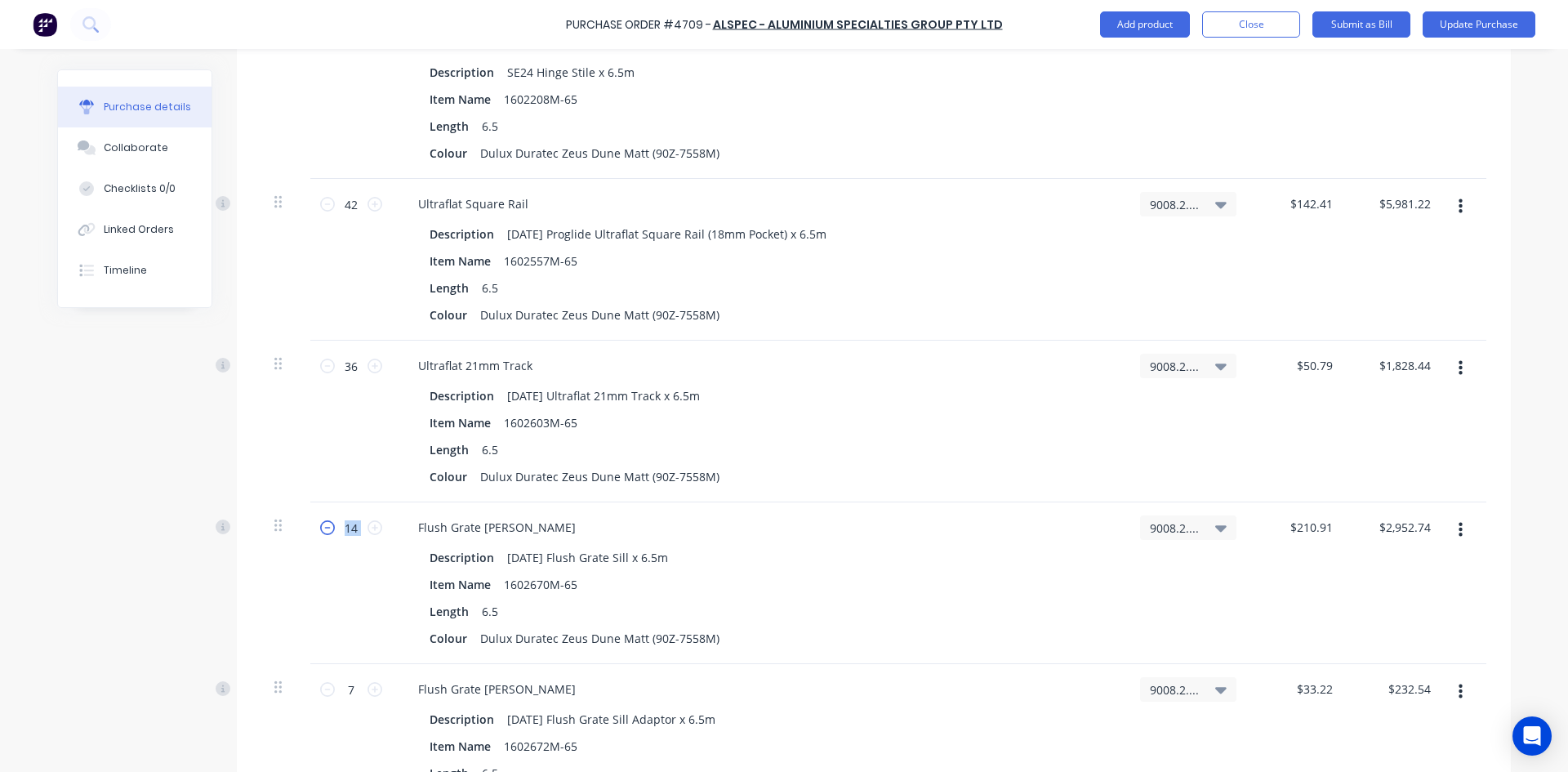
type input "$2,741.83"
click at [325, 529] on icon at bounding box center [327, 527] width 14 height 14
type textarea "x"
type input "12"
type input "$2,530.92"
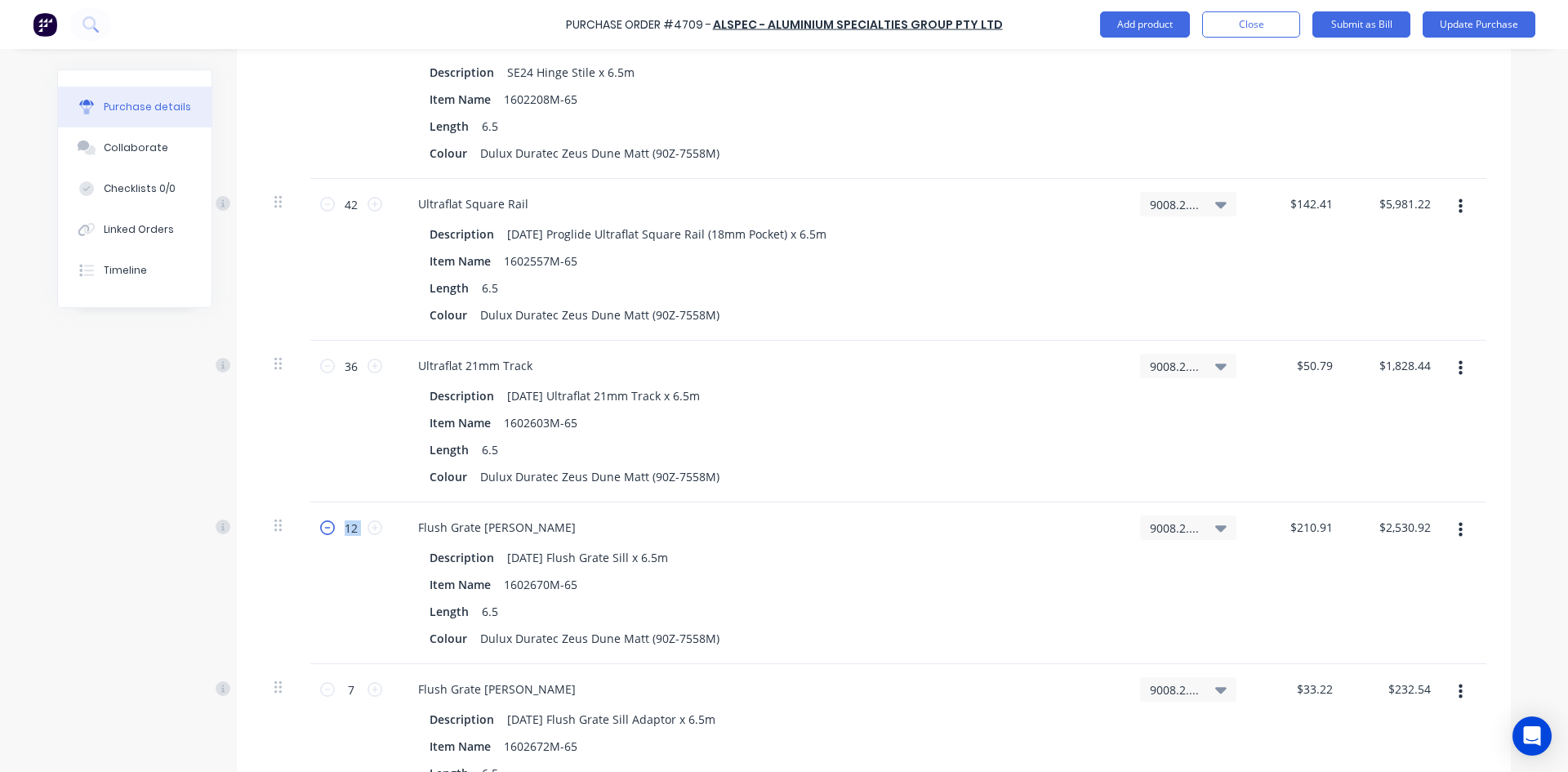
click at [325, 529] on icon at bounding box center [327, 527] width 14 height 14
type textarea "x"
type input "11"
type input "$2,320.01"
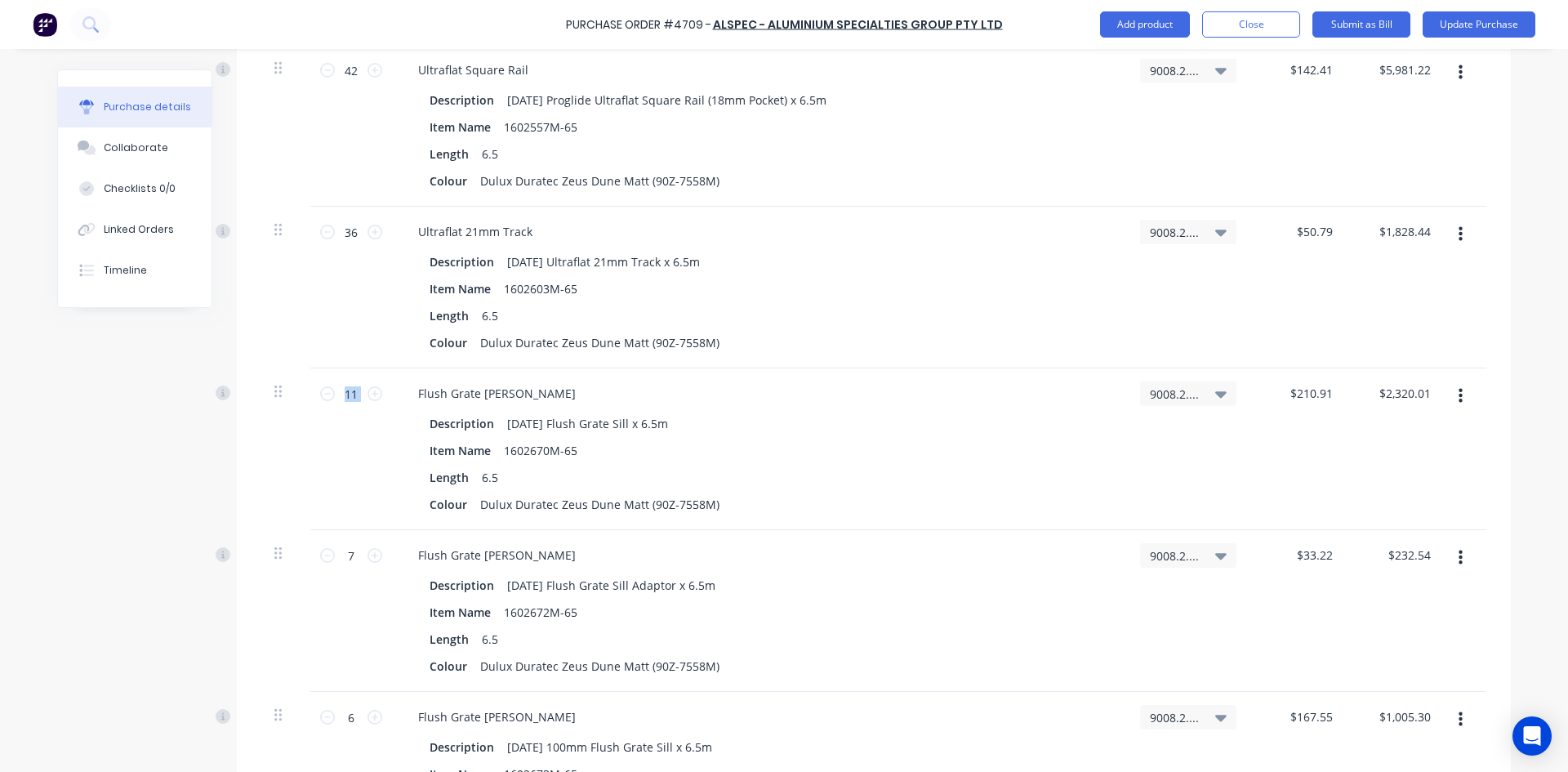
scroll to position [2124, 0]
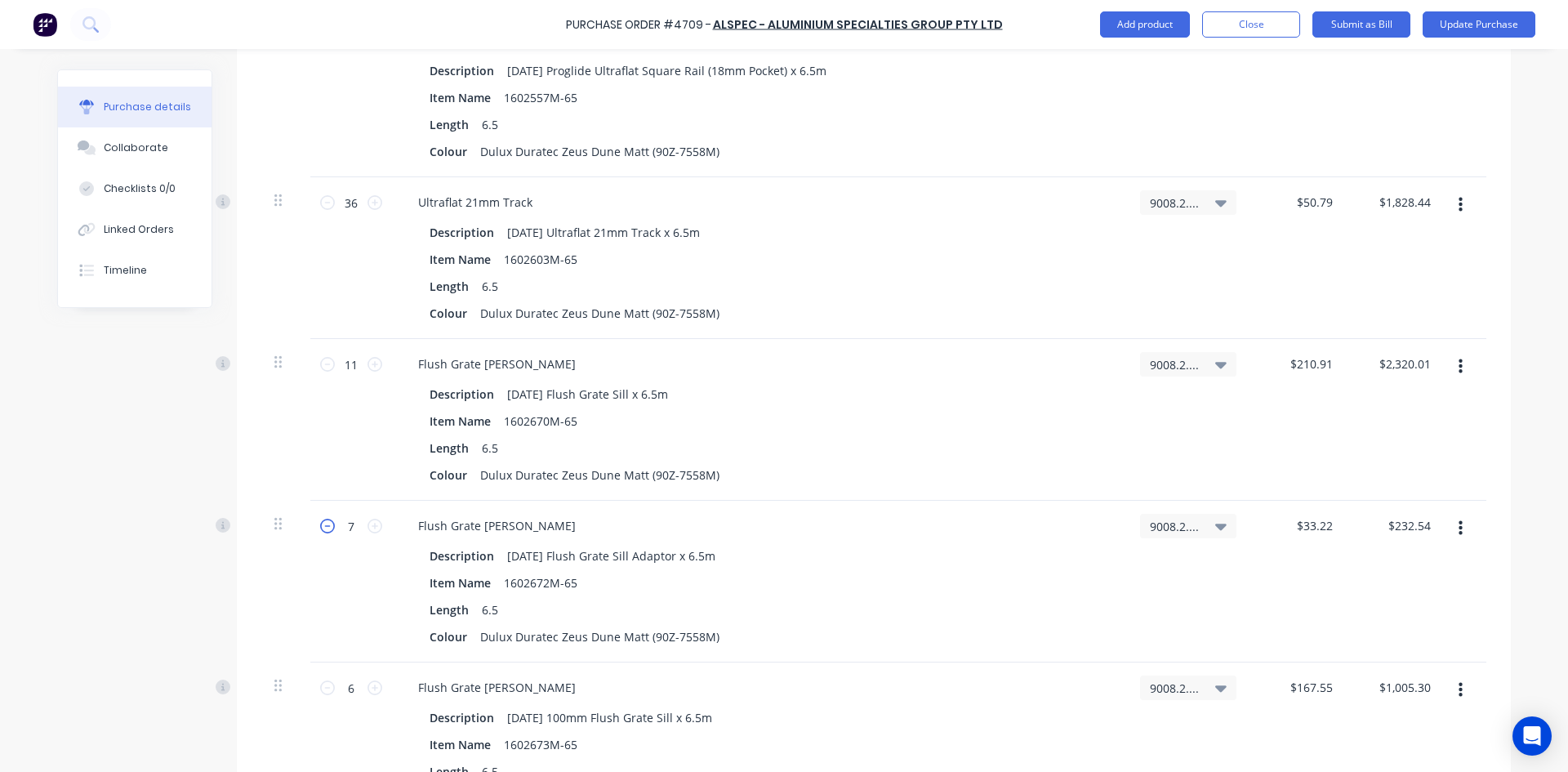
click at [320, 523] on icon at bounding box center [327, 526] width 14 height 14
type textarea "x"
type input "6"
type input "$199.32"
click at [322, 527] on icon at bounding box center [327, 526] width 14 height 14
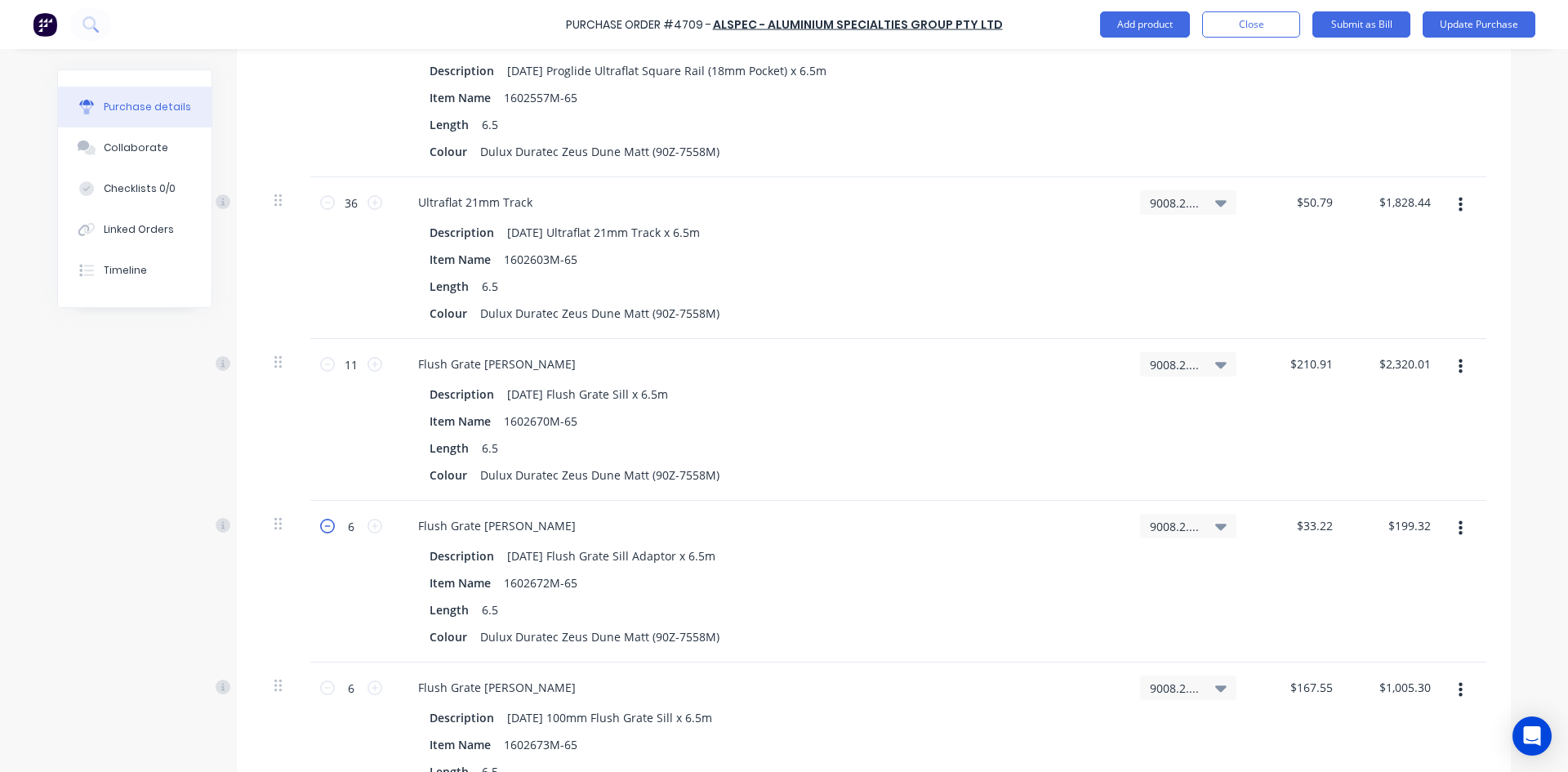
type textarea "x"
type input "5"
type input "$166.10"
click at [322, 527] on icon at bounding box center [327, 526] width 14 height 14
type textarea "x"
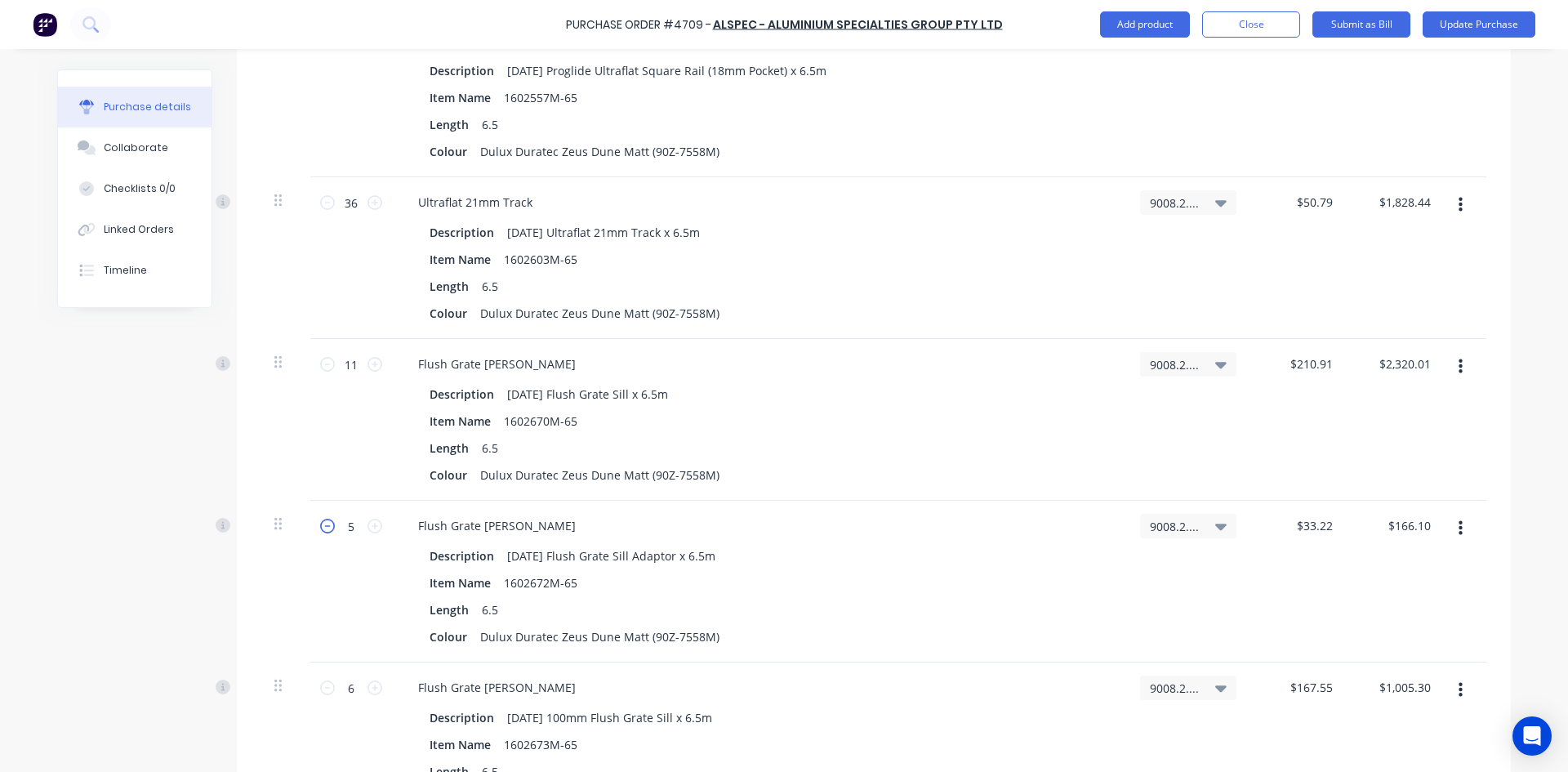
type input "4"
type input "$132.88"
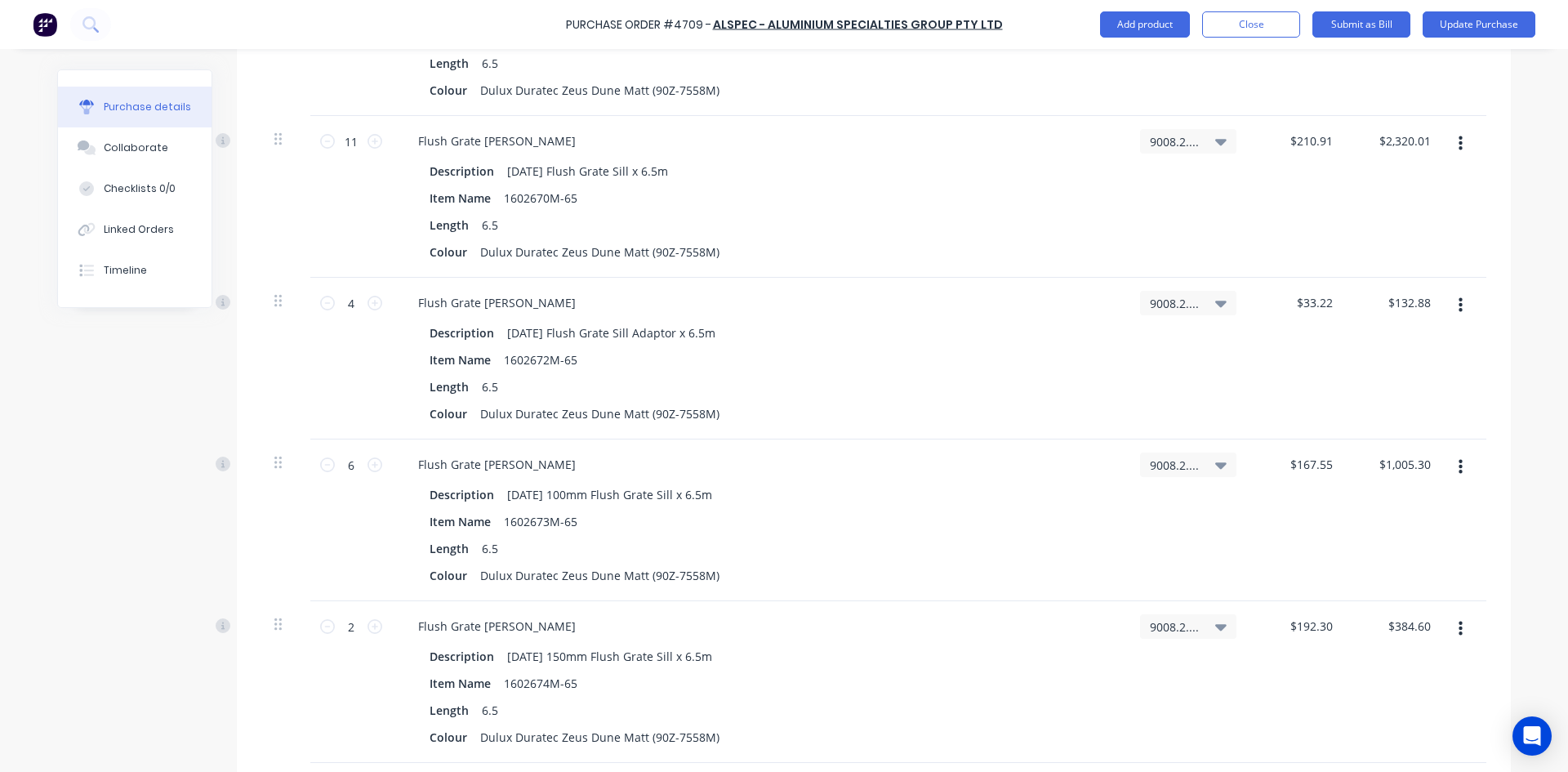
scroll to position [2288, 0]
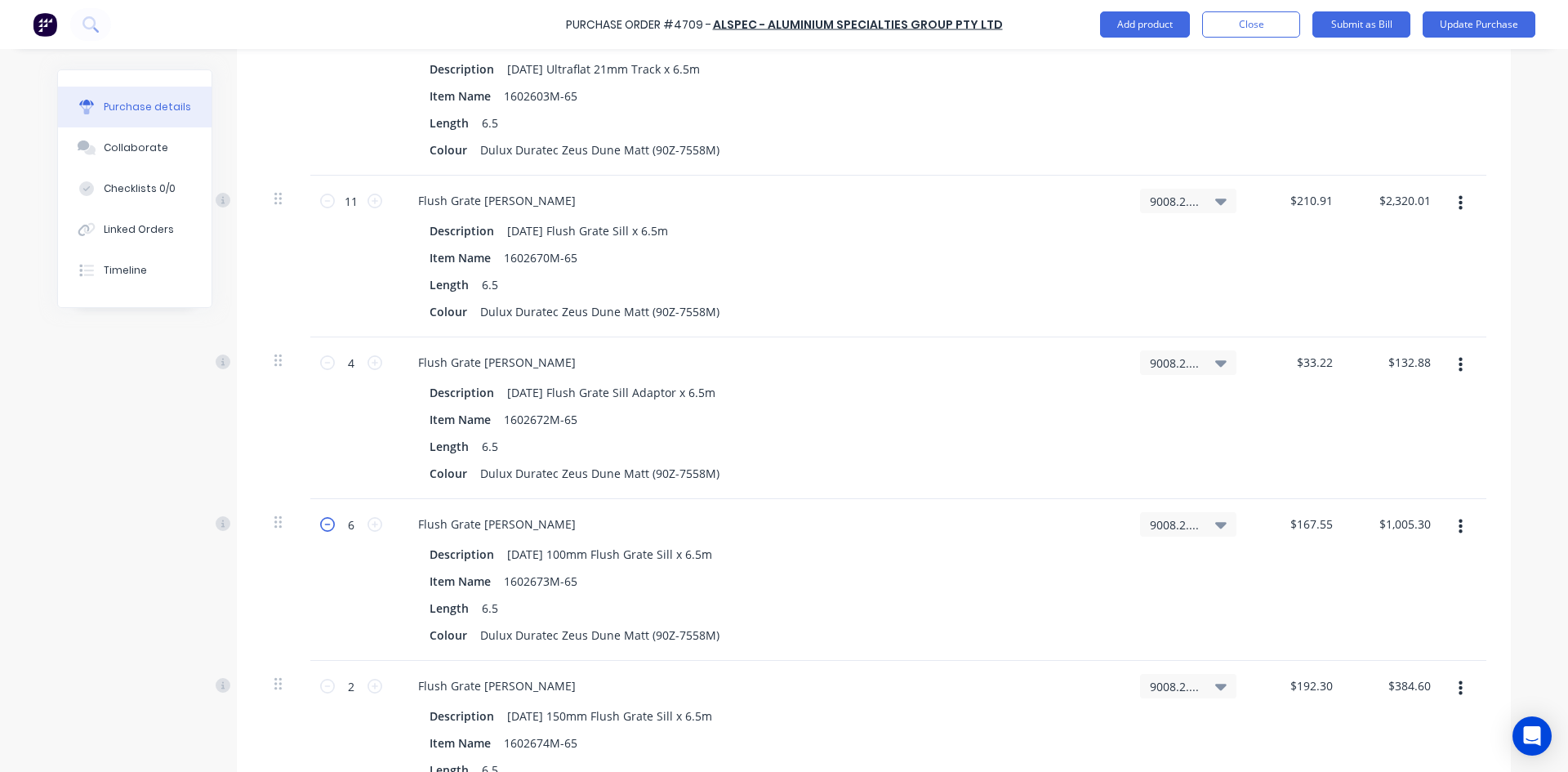
click at [321, 527] on icon at bounding box center [327, 524] width 14 height 14
type textarea "x"
type input "5"
type input "$837.75"
click at [321, 527] on icon at bounding box center [327, 524] width 14 height 14
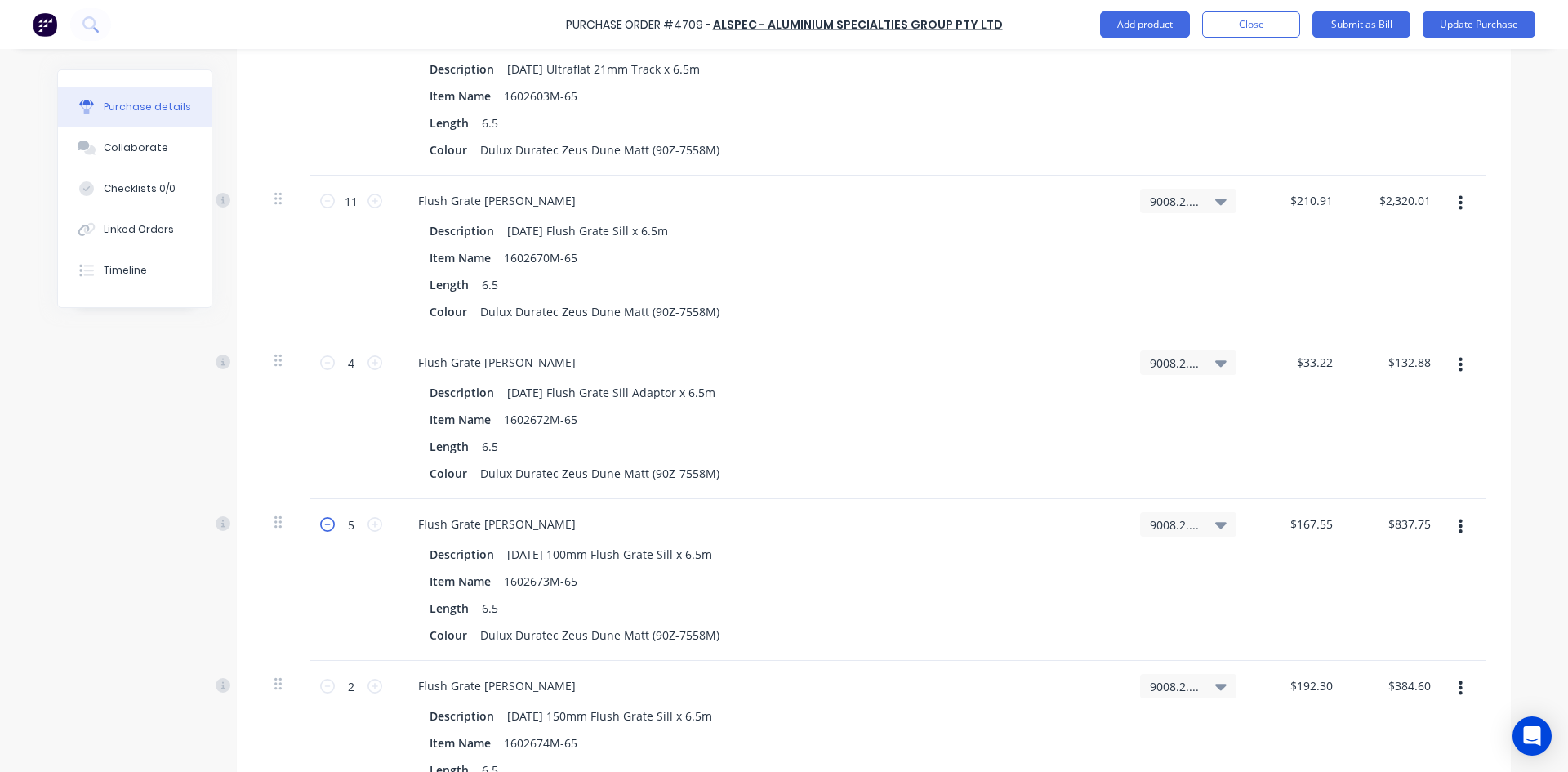
type textarea "x"
type input "4"
type input "$670.20"
click at [321, 527] on icon at bounding box center [327, 524] width 14 height 14
type textarea "x"
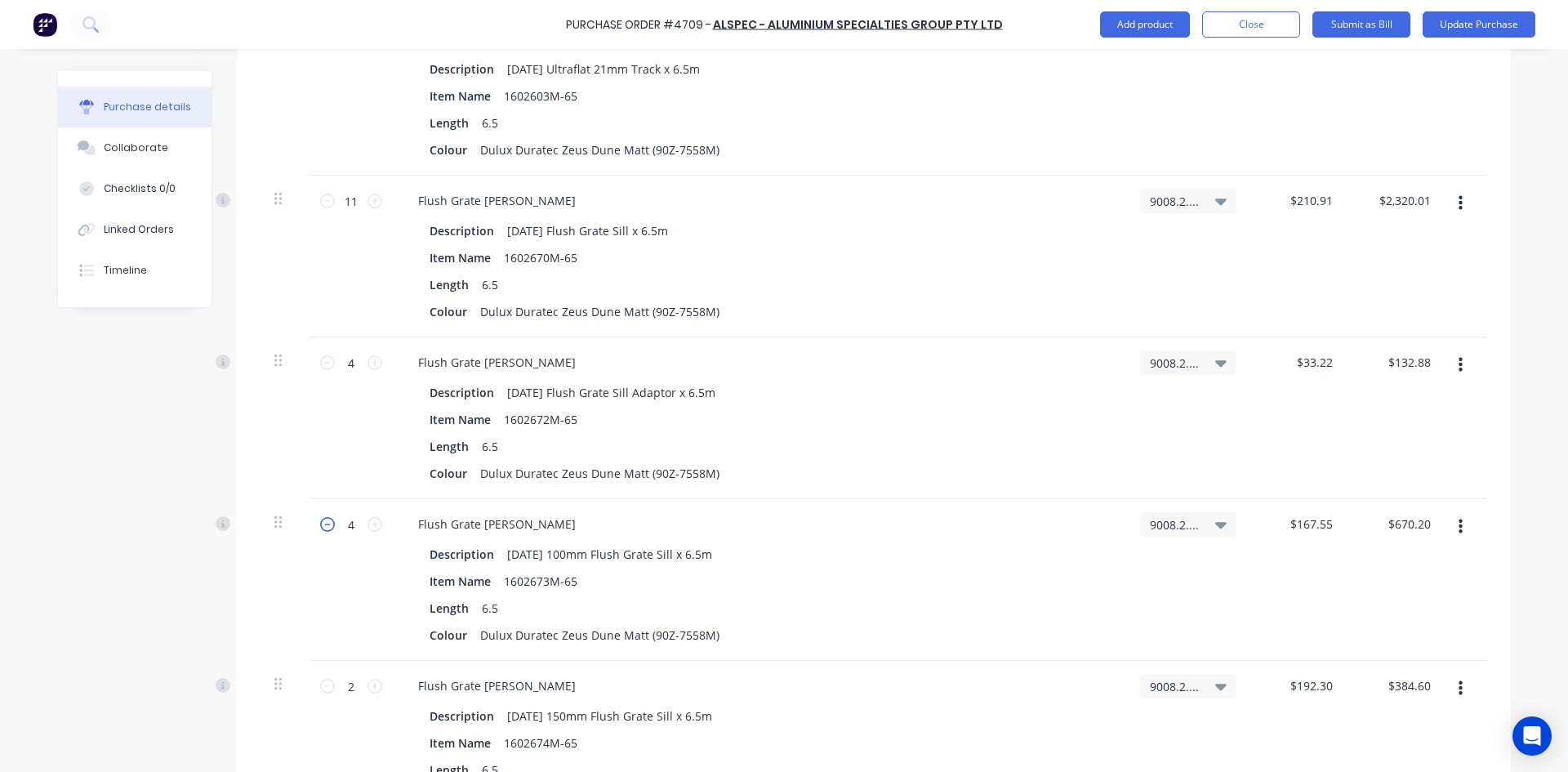
type input "3"
type input "$502.65"
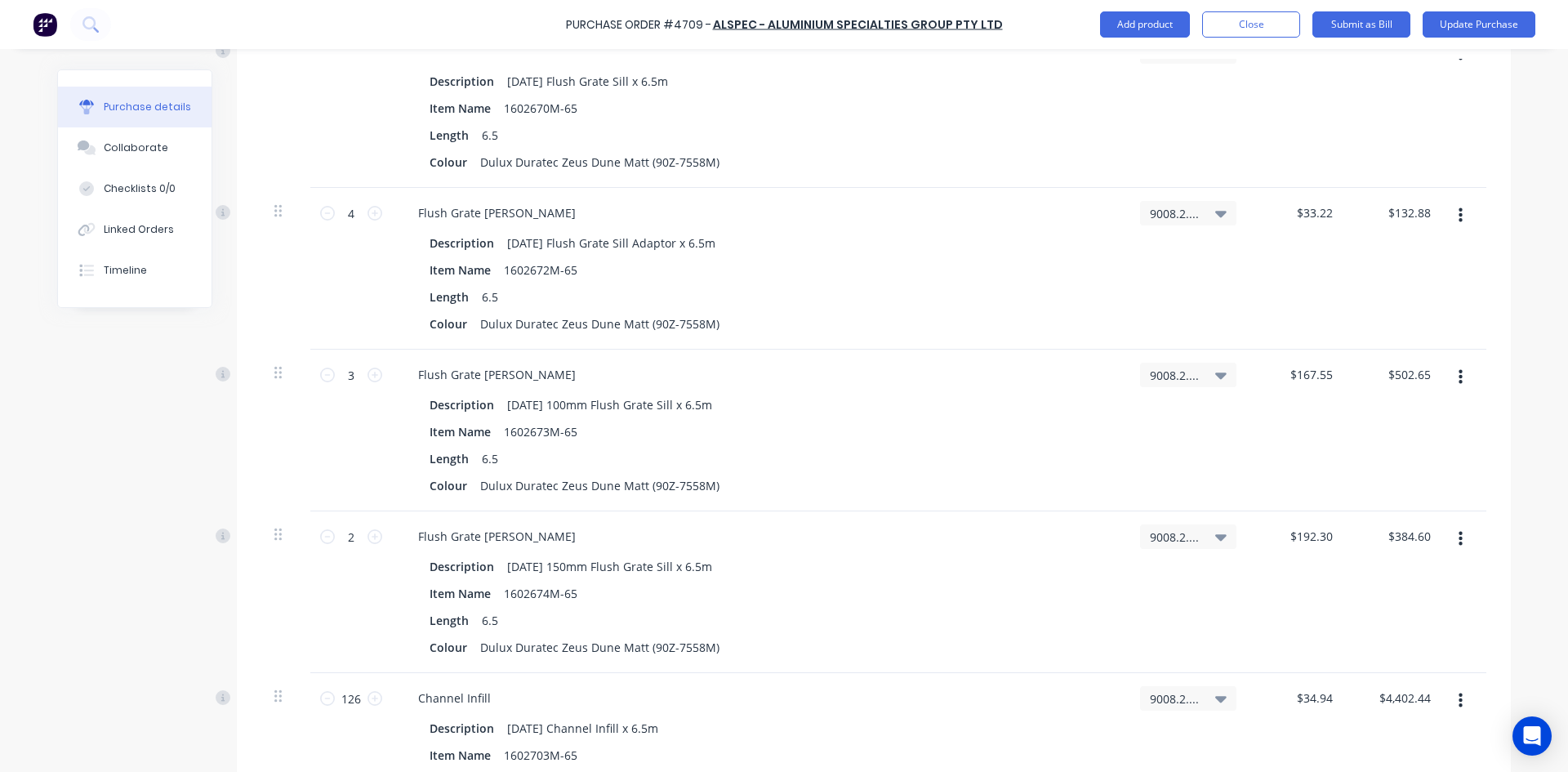
scroll to position [2533, 0]
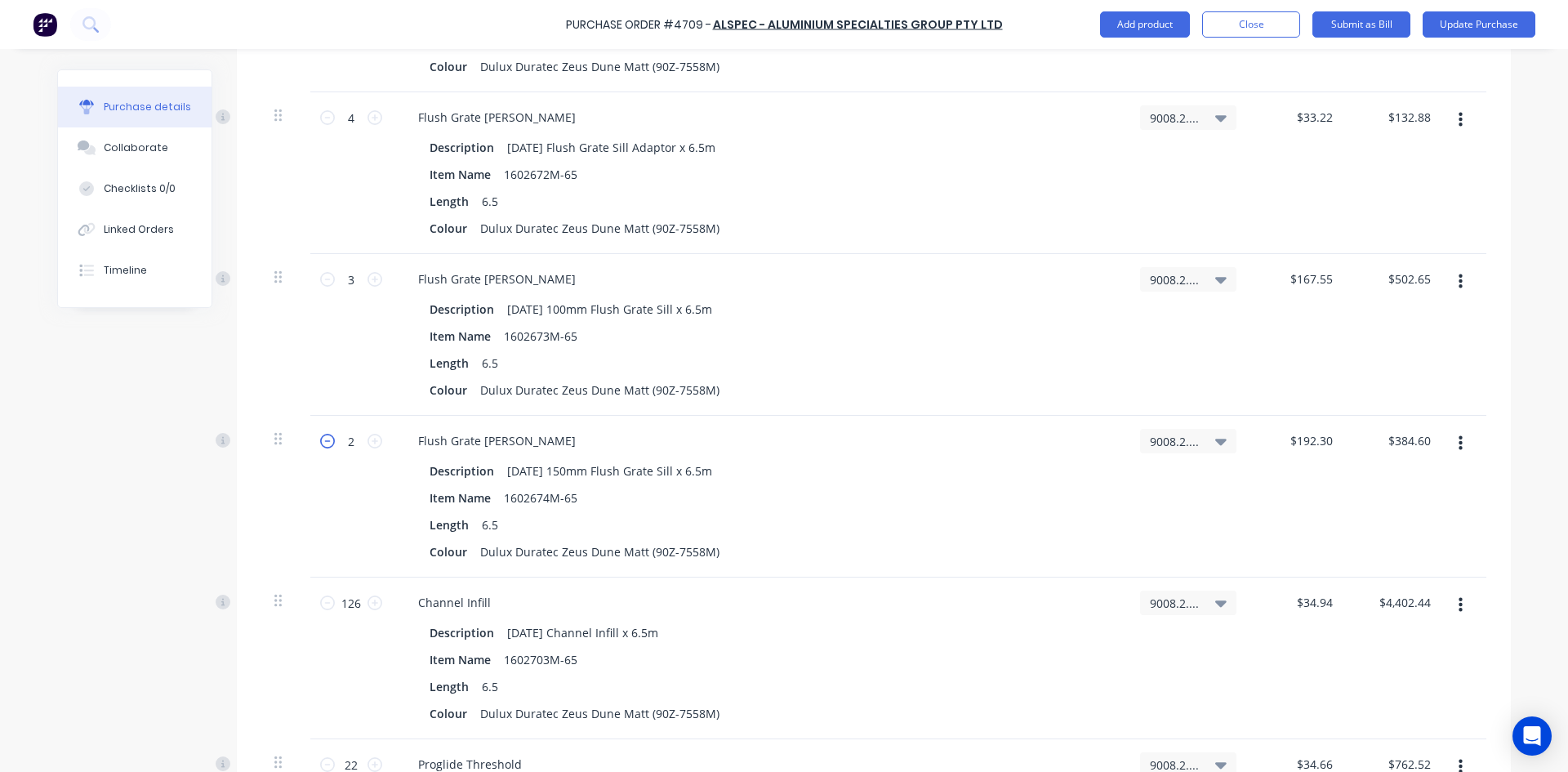
click at [321, 442] on icon at bounding box center [327, 441] width 14 height 14
type textarea "x"
type input "1"
type input "$192.30"
click at [355, 601] on input "126" at bounding box center [351, 603] width 32 height 25
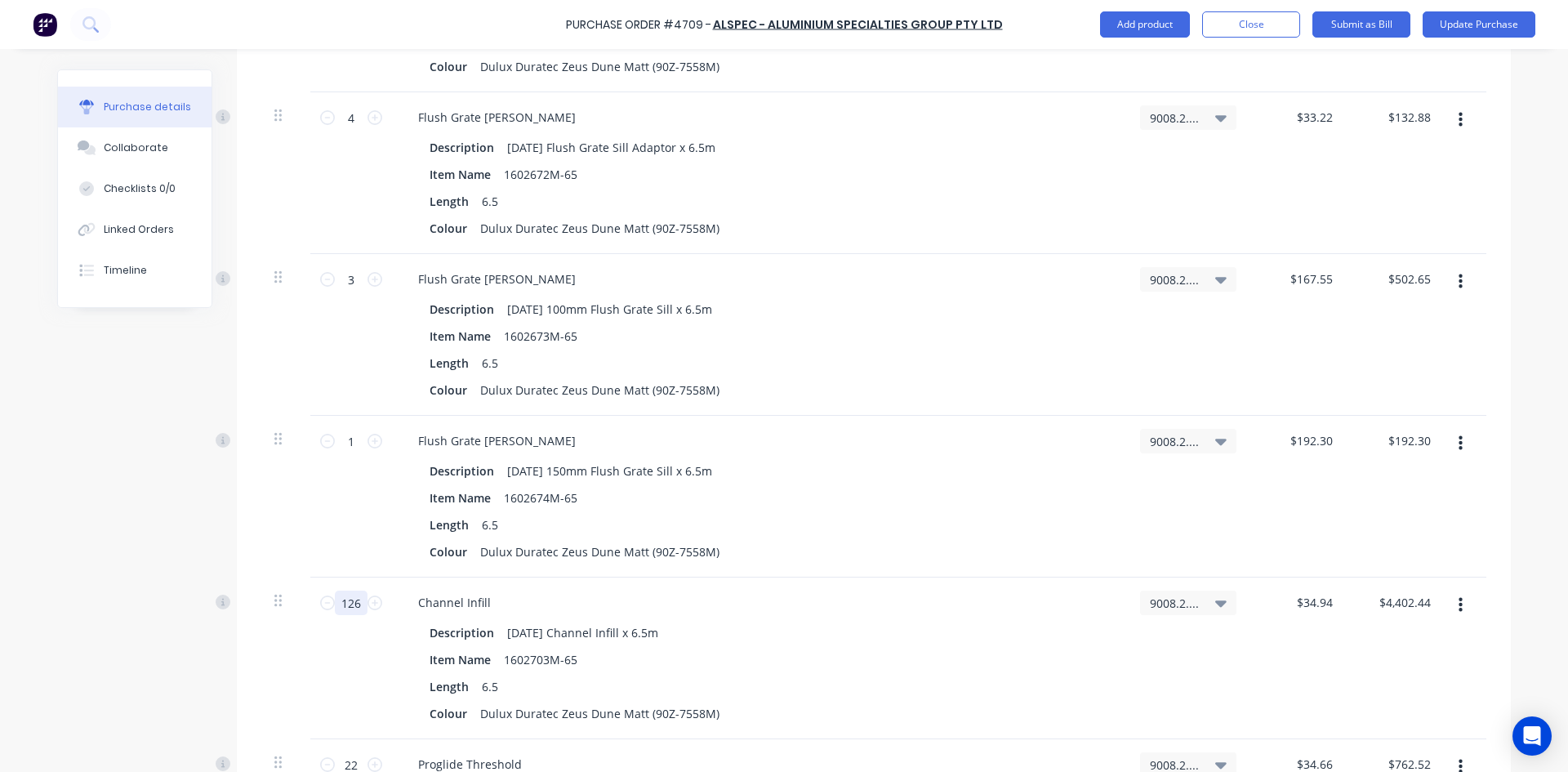
type textarea "x"
type input "6"
type input "$209.64"
type textarea "x"
type input "67"
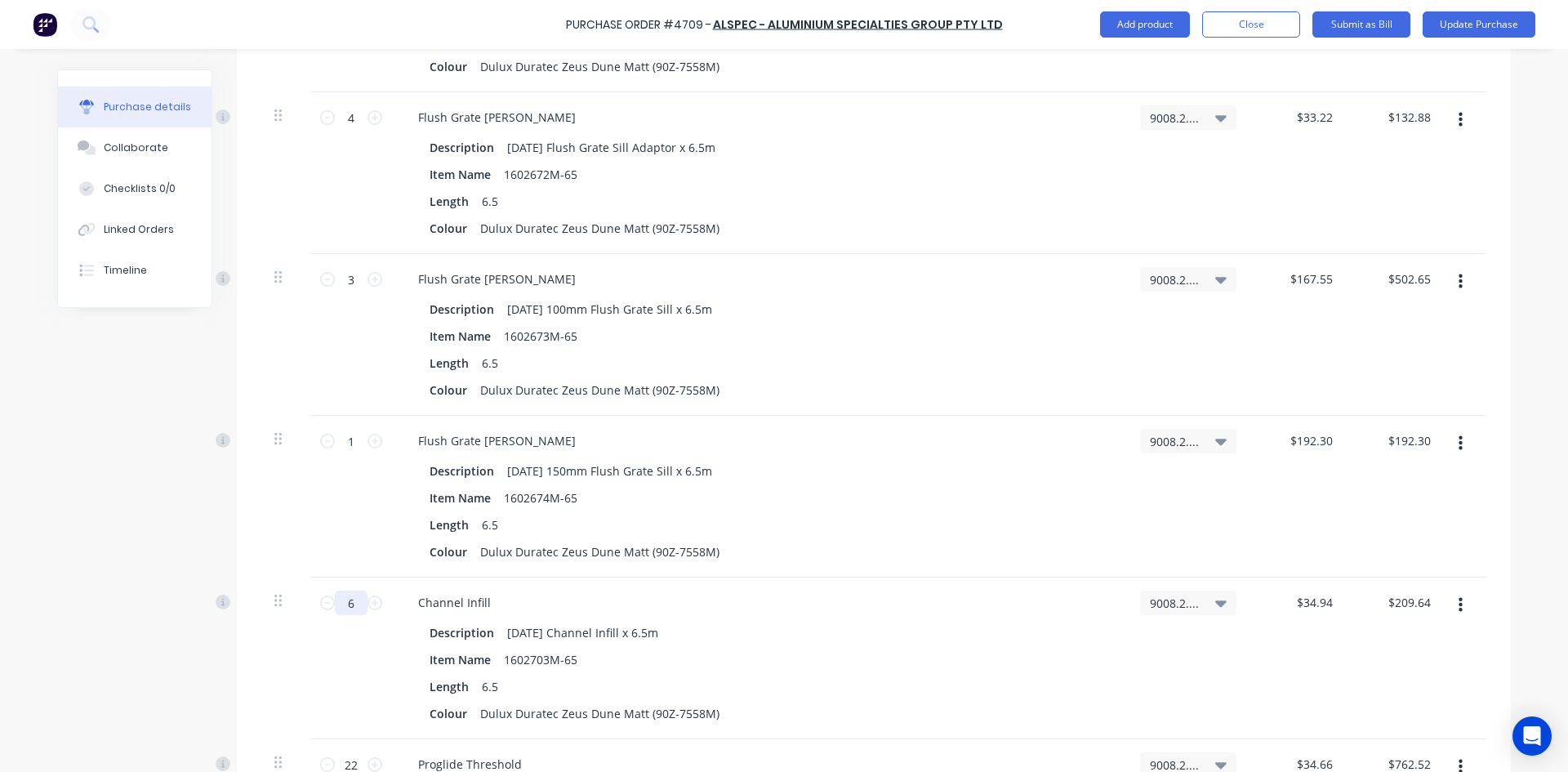
type input "$2,340.98"
type textarea "x"
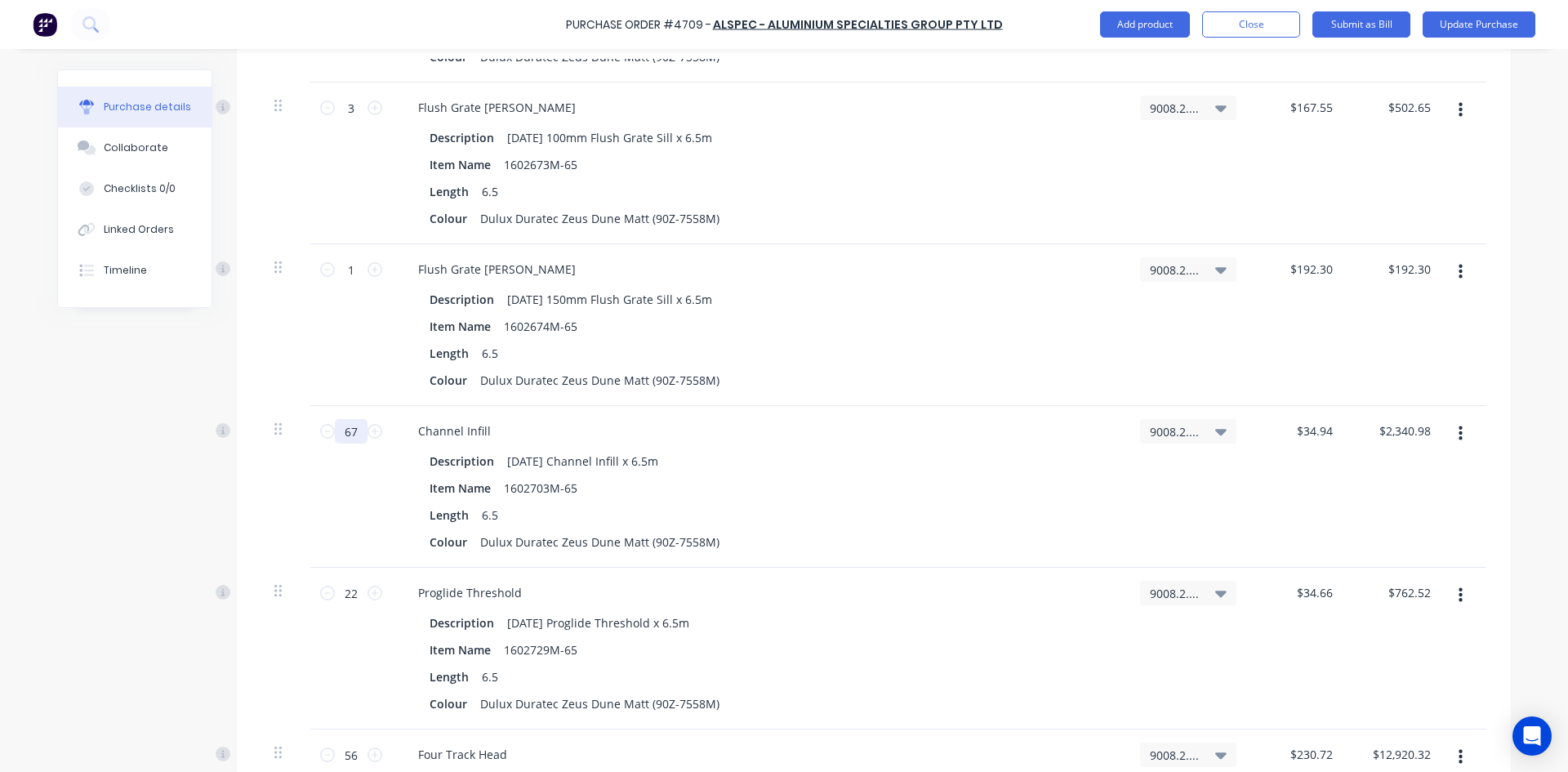
scroll to position [2778, 0]
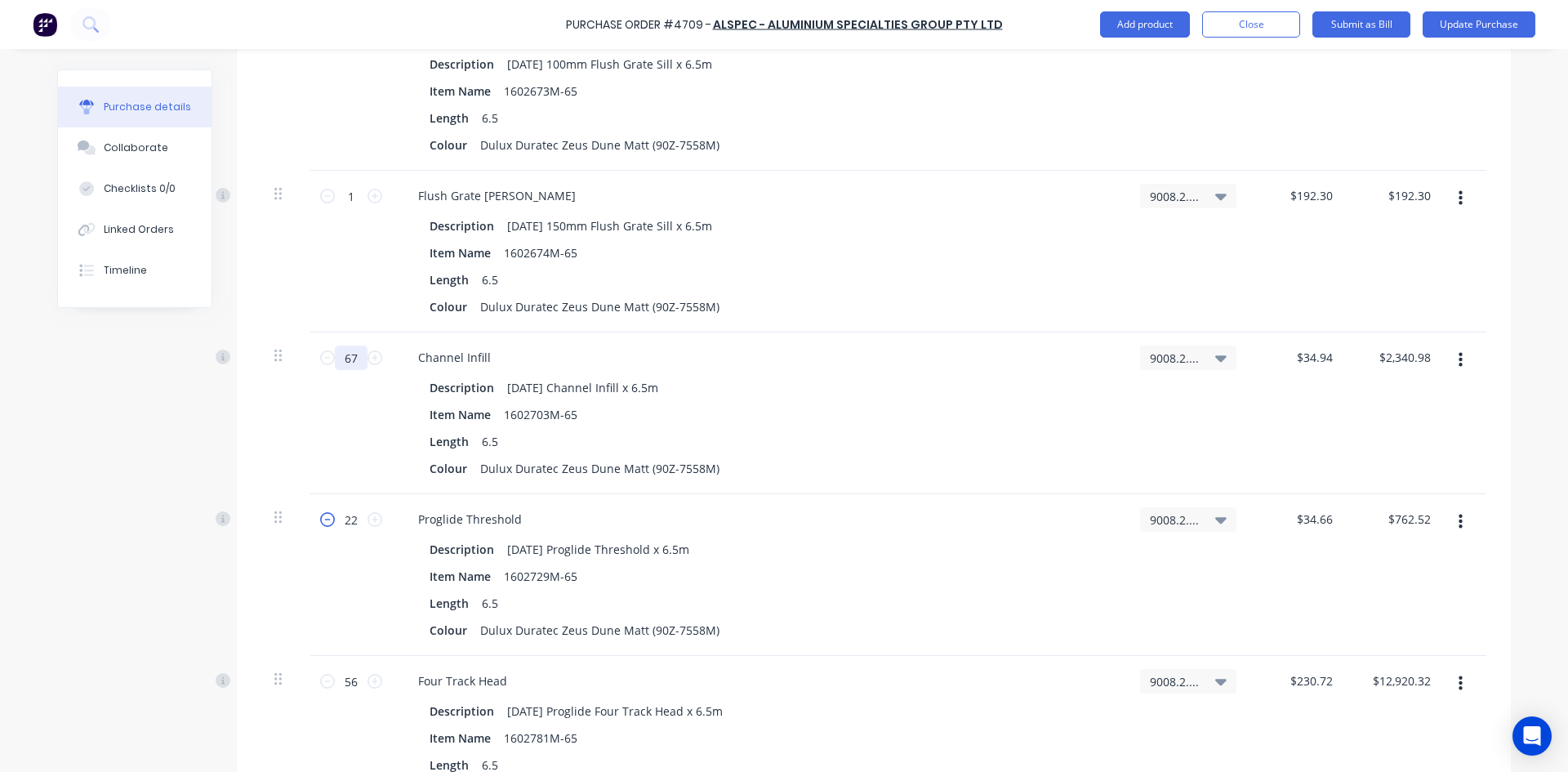
type input "67"
click at [320, 516] on icon at bounding box center [327, 519] width 14 height 14
type textarea "x"
type input "21"
type input "$727.86"
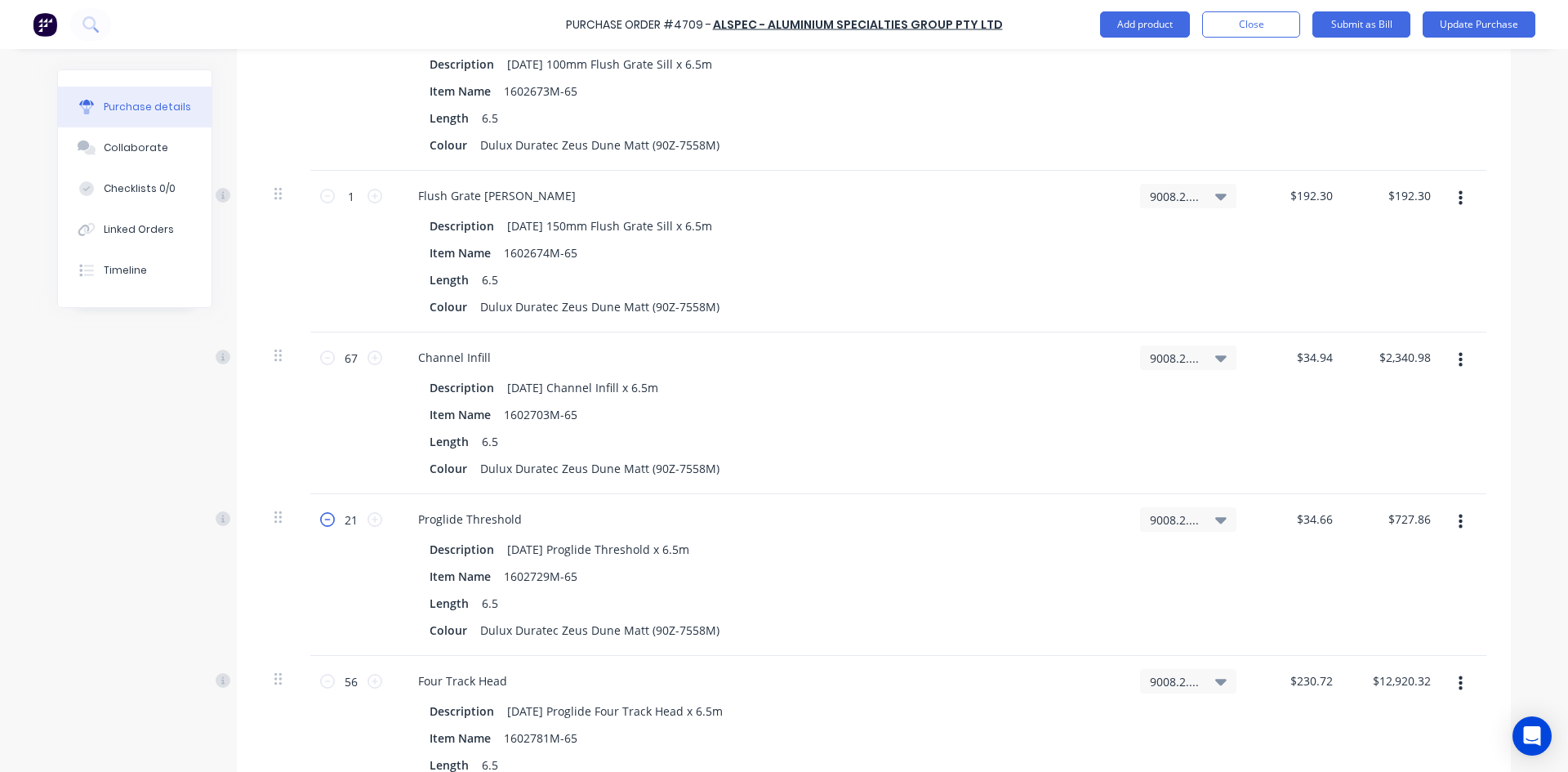
click at [320, 516] on icon at bounding box center [327, 519] width 14 height 14
type textarea "x"
type input "20"
type input "$693.20"
click at [320, 516] on icon at bounding box center [327, 519] width 14 height 14
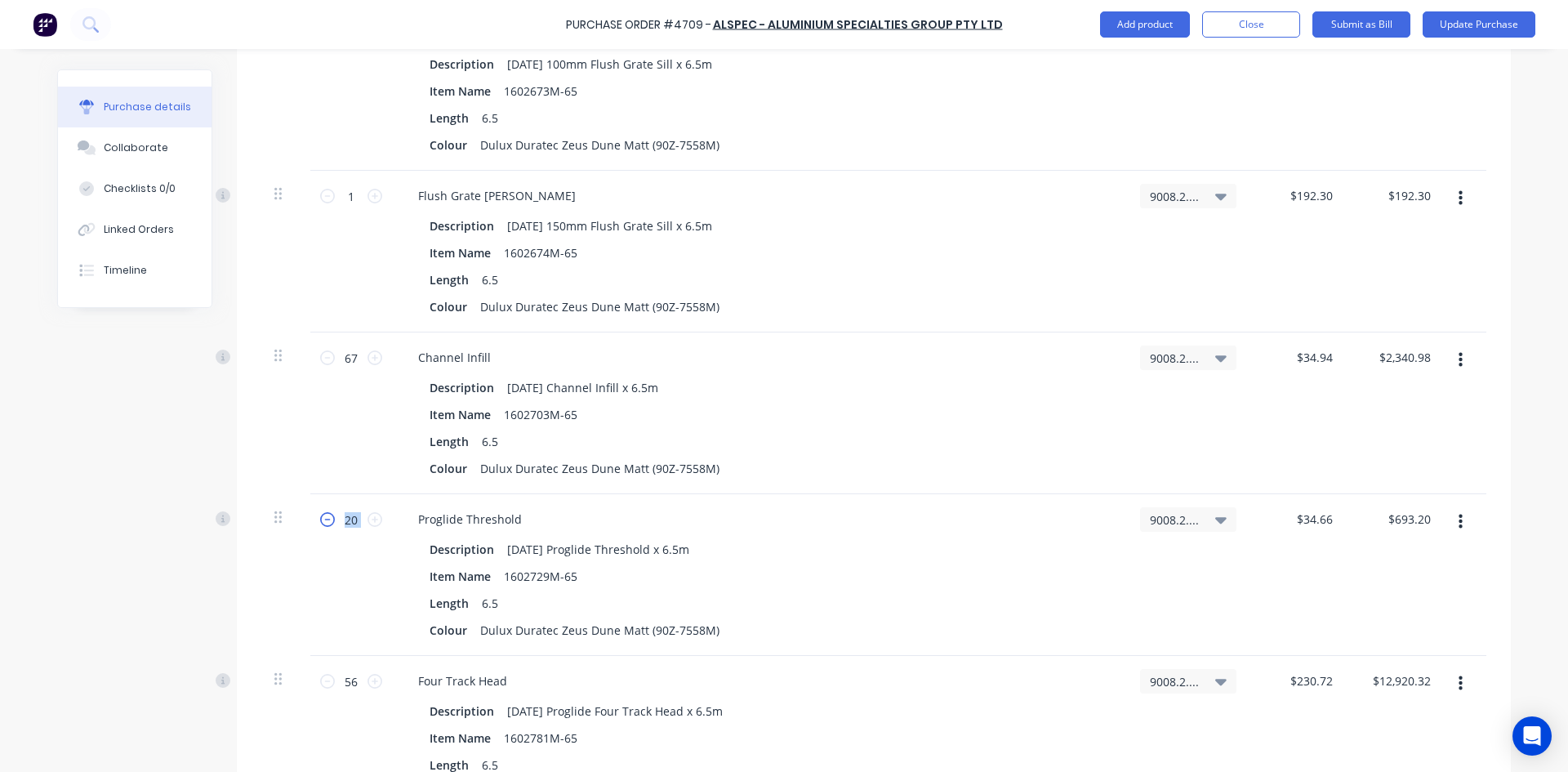
type textarea "x"
type input "19"
type input "$658.54"
click at [320, 516] on icon at bounding box center [327, 519] width 14 height 14
type textarea "x"
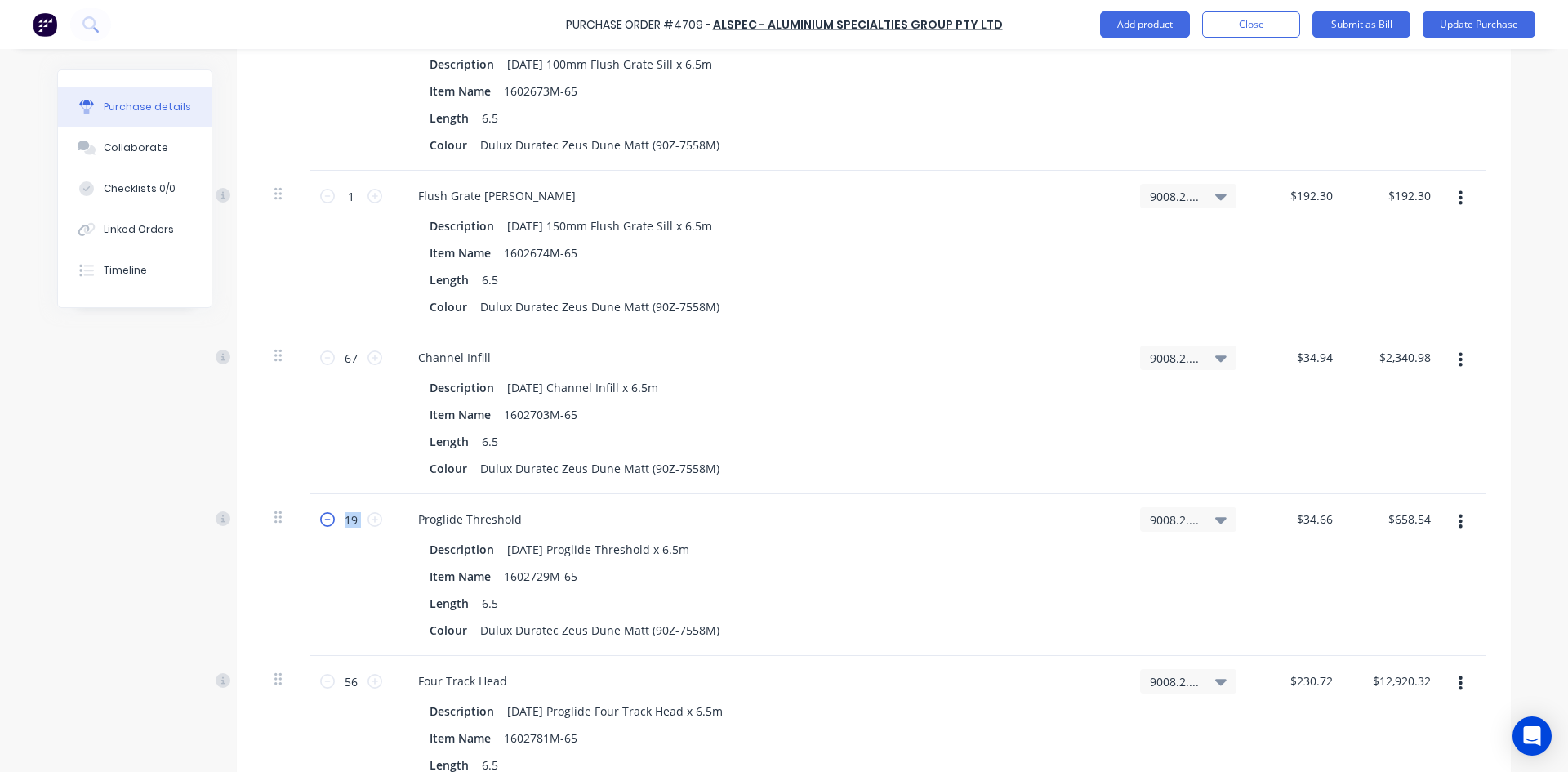
type input "18"
type input "$623.88"
click at [320, 516] on icon at bounding box center [327, 519] width 14 height 14
type textarea "x"
type input "17"
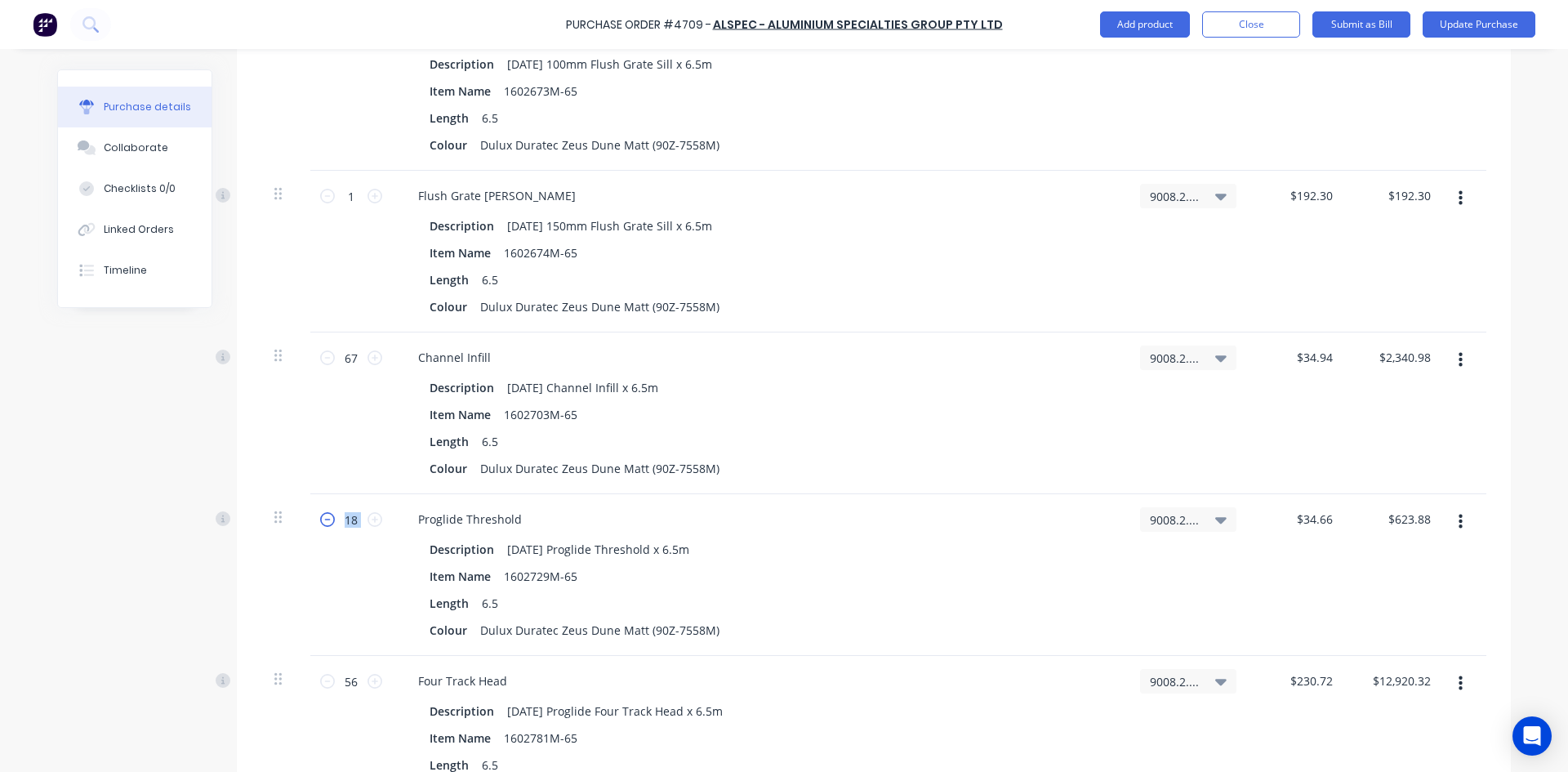
type input "$589.22"
click at [320, 516] on icon at bounding box center [327, 519] width 14 height 14
type textarea "x"
type input "16"
type input "$554.56"
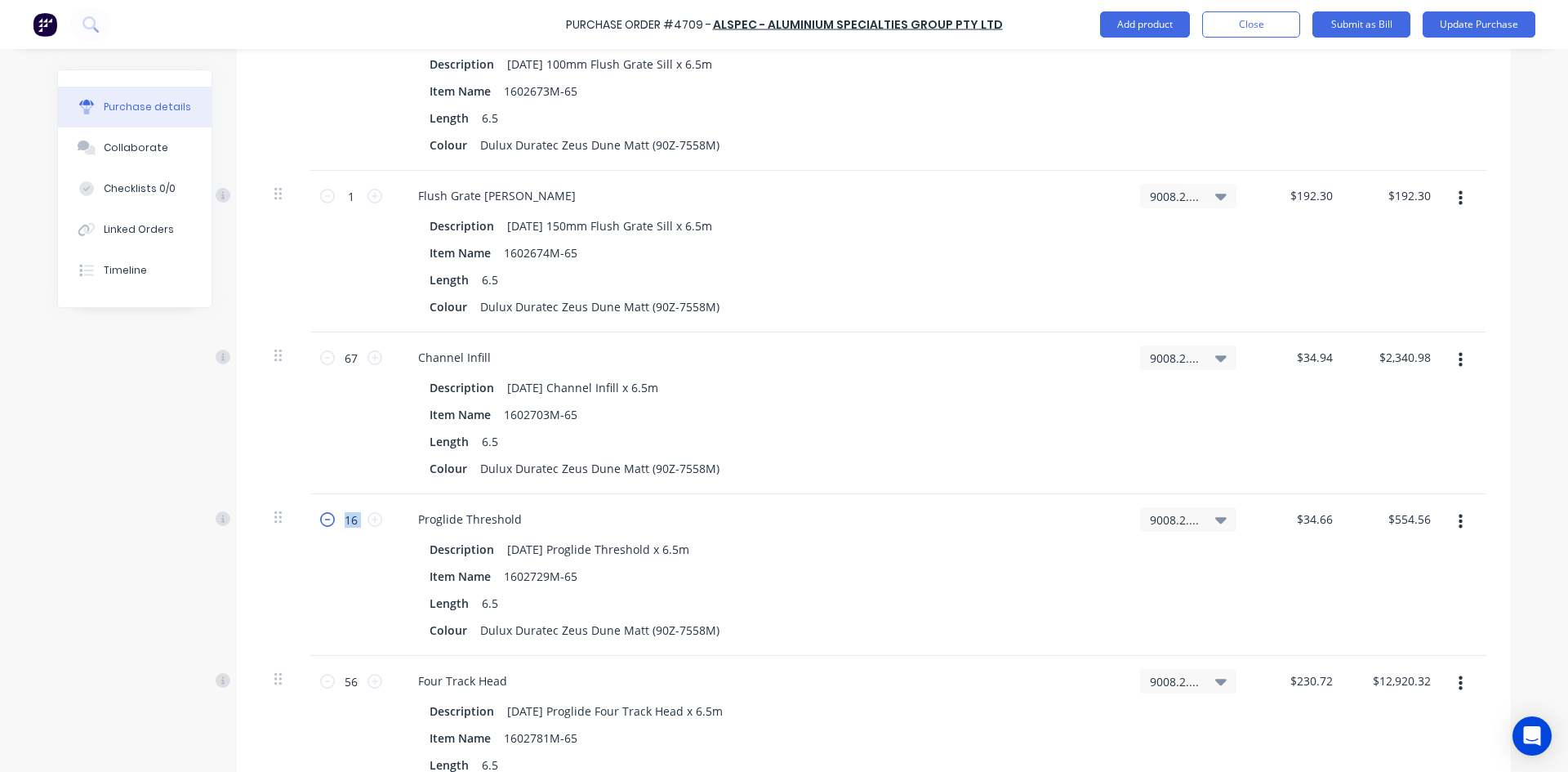
click at [320, 516] on icon at bounding box center [327, 519] width 14 height 14
type textarea "x"
type input "15"
type input "$519.90"
click at [320, 516] on icon at bounding box center [327, 519] width 14 height 14
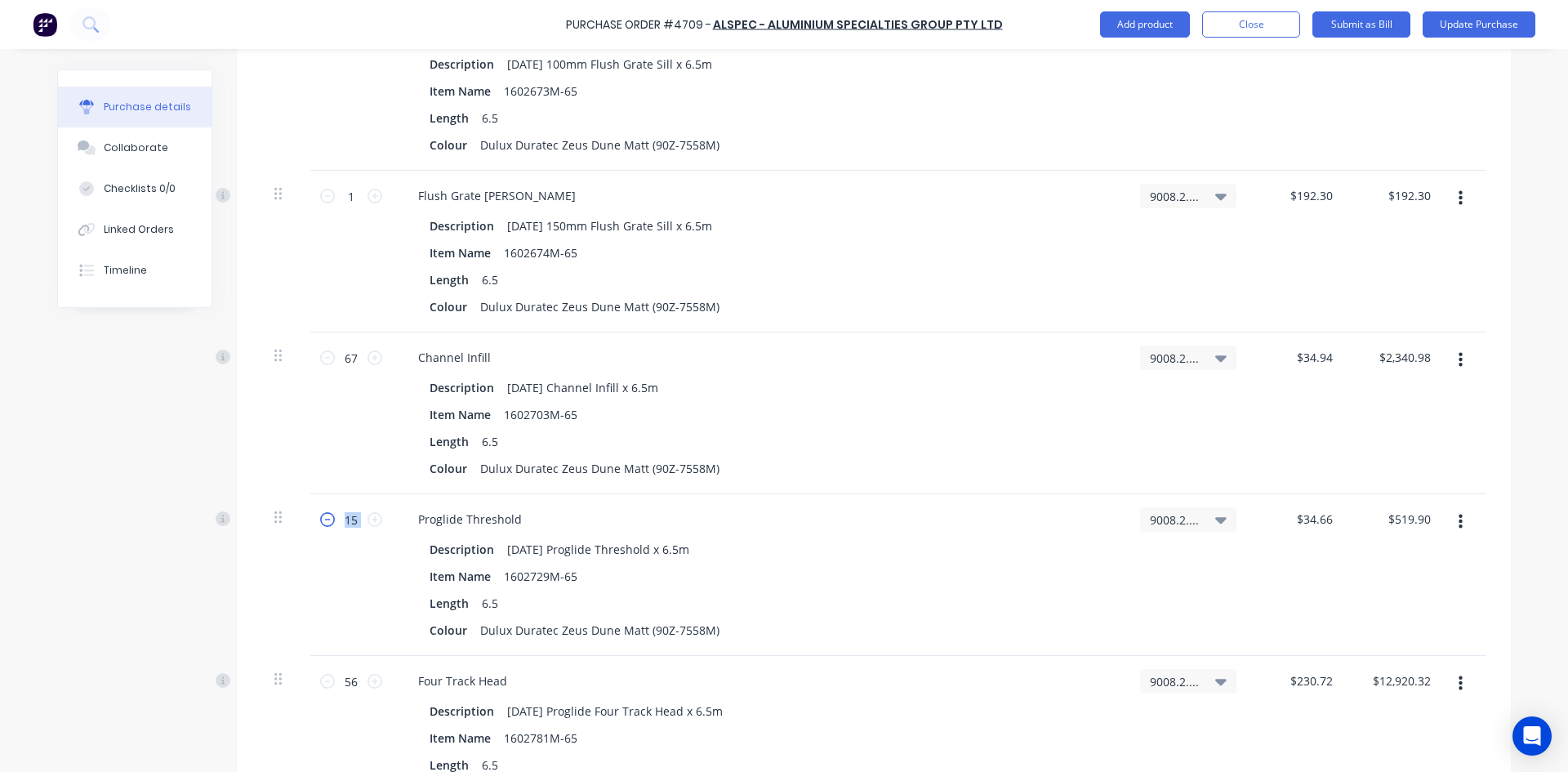
type textarea "x"
type input "14"
type input "$485.24"
click at [320, 516] on icon at bounding box center [327, 519] width 14 height 14
type textarea "x"
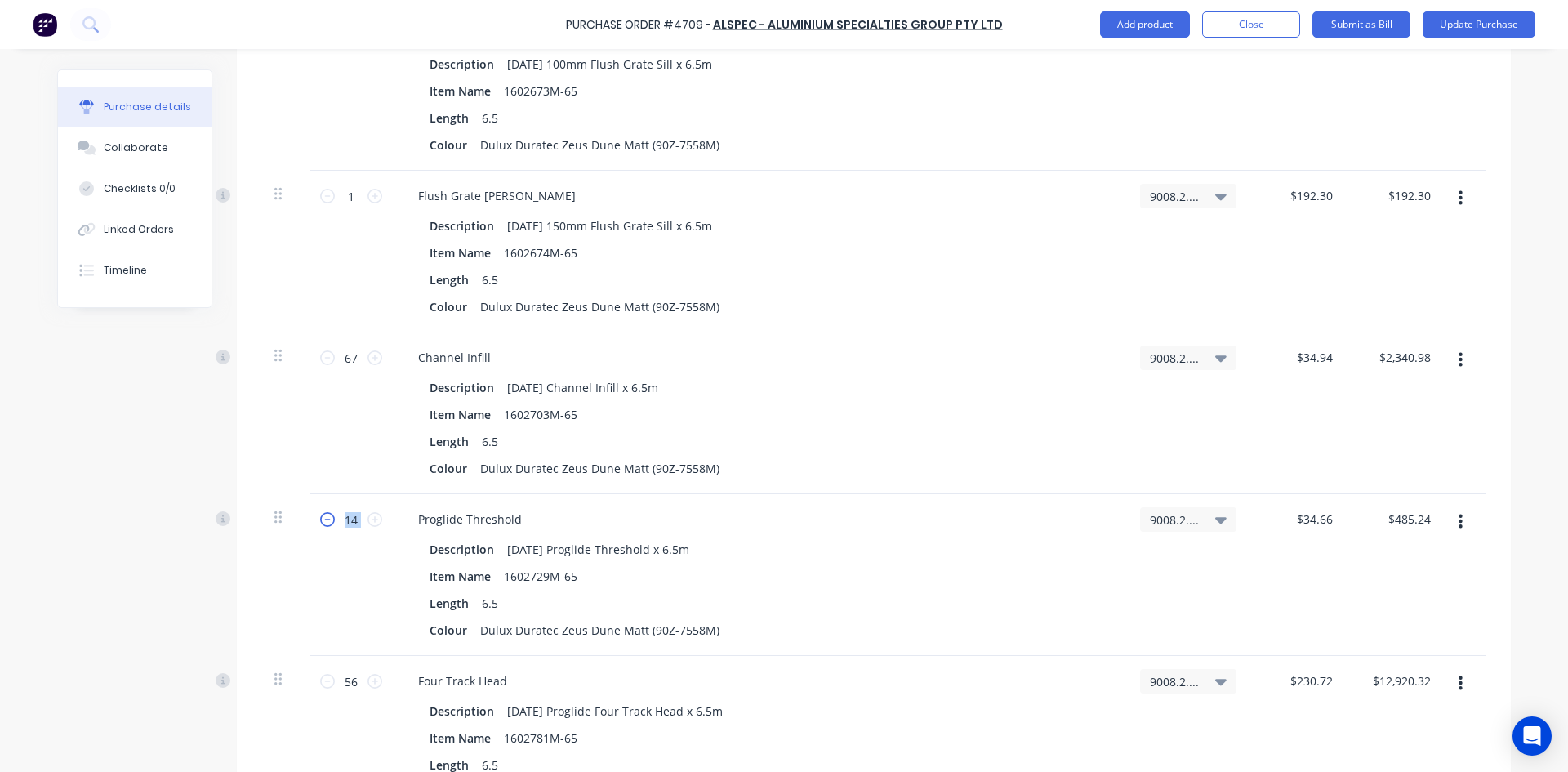
type input "13"
type input "$450.58"
click at [320, 516] on icon at bounding box center [327, 519] width 14 height 14
type textarea "x"
type input "12"
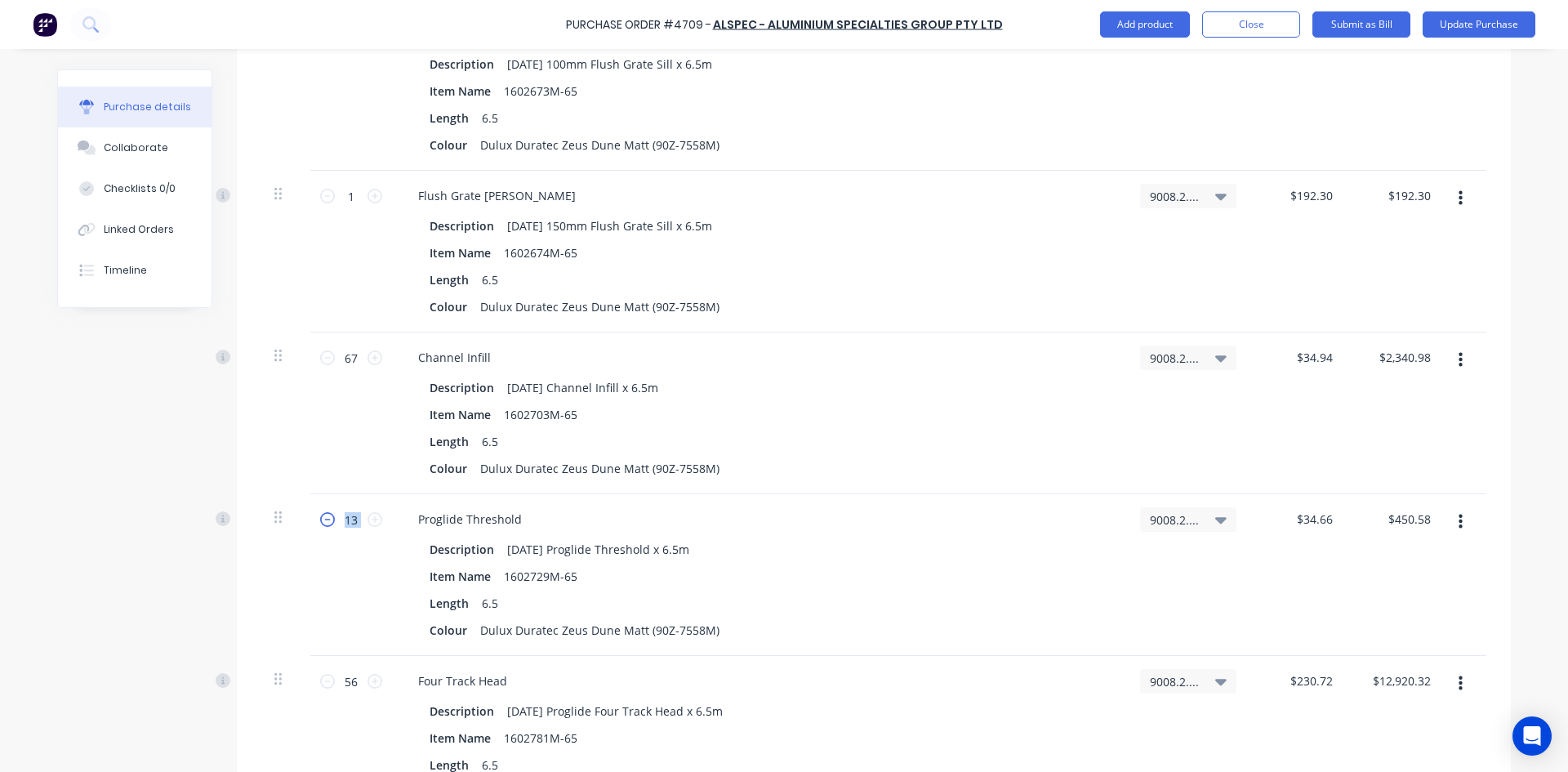
type input "$415.92"
click at [368, 517] on icon at bounding box center [374, 519] width 14 height 14
type textarea "x"
type input "13"
type input "$450.58"
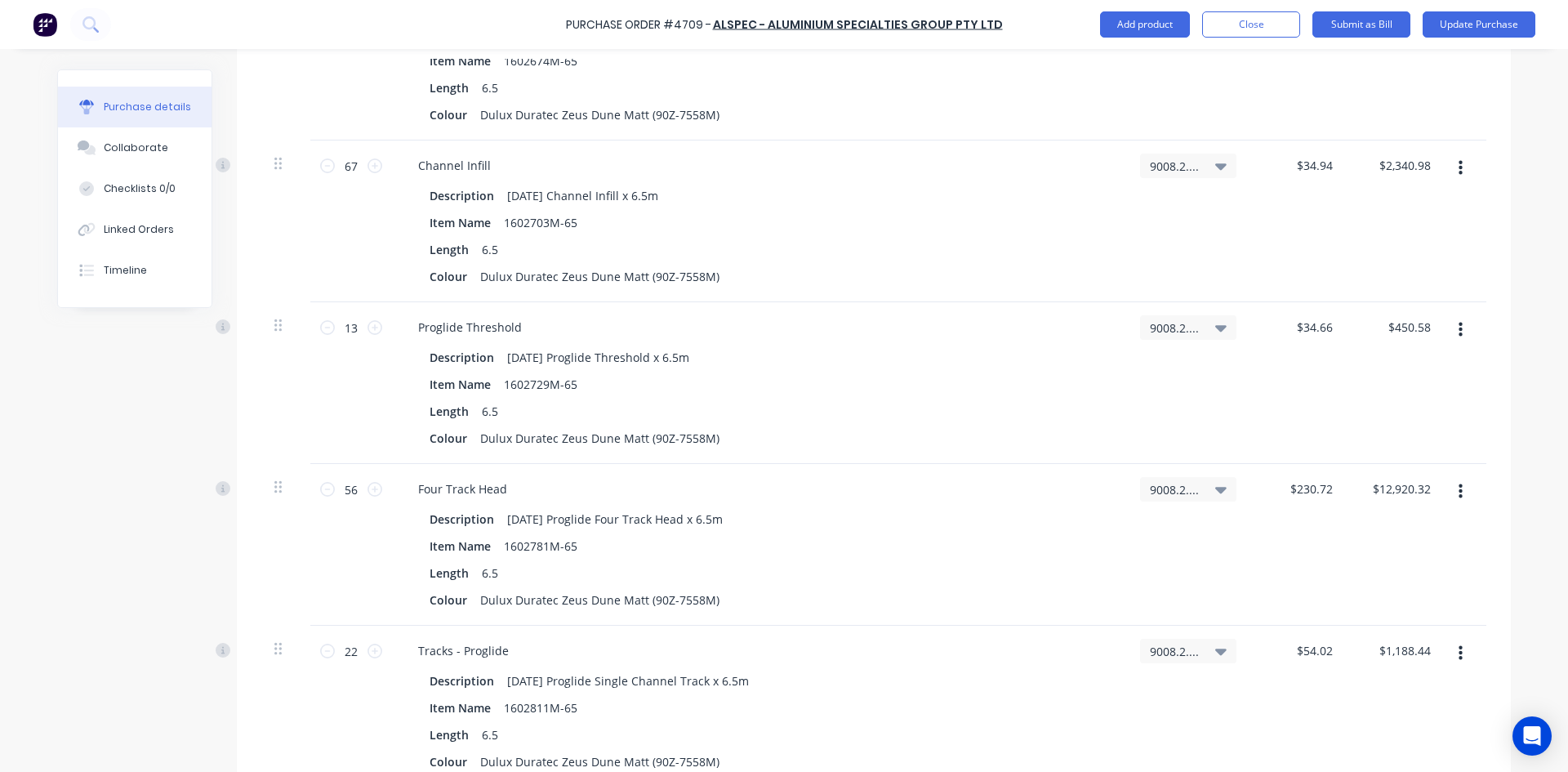
scroll to position [3023, 0]
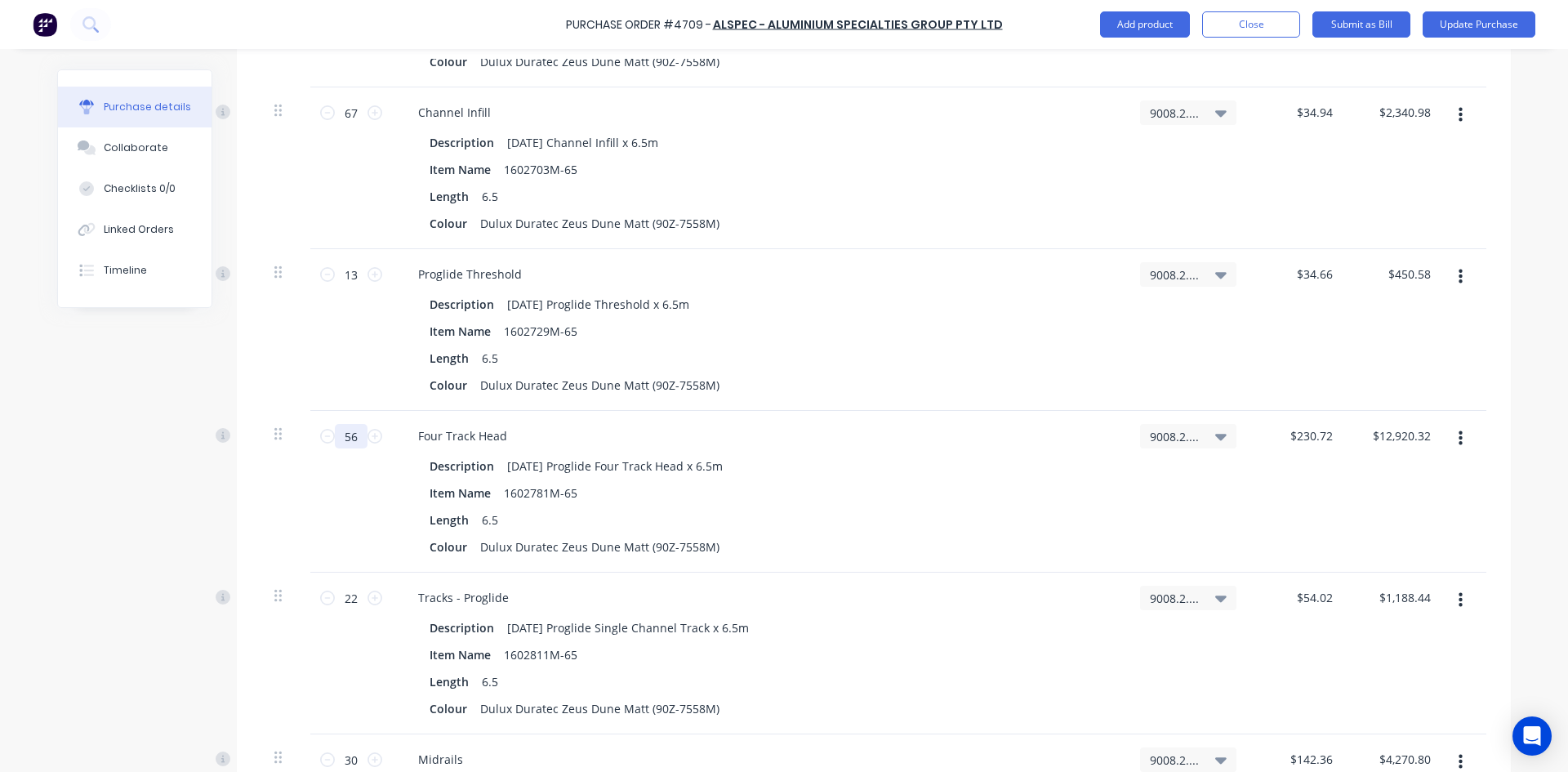
click at [355, 437] on input "56" at bounding box center [351, 436] width 32 height 25
type textarea "x"
type input "2"
type input "$461.44"
type textarea "x"
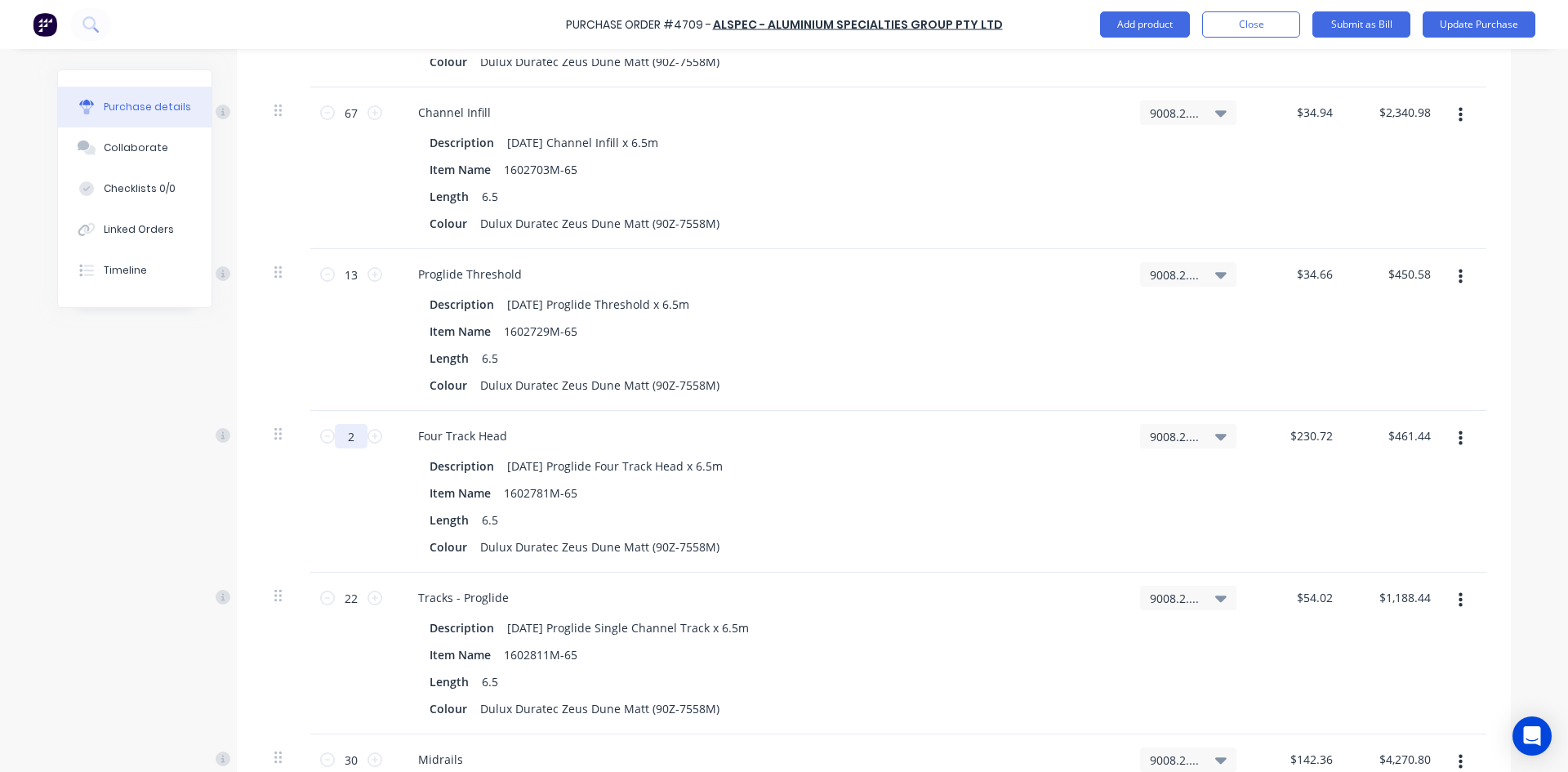
type input "22"
type input "$5,075.84"
type textarea "x"
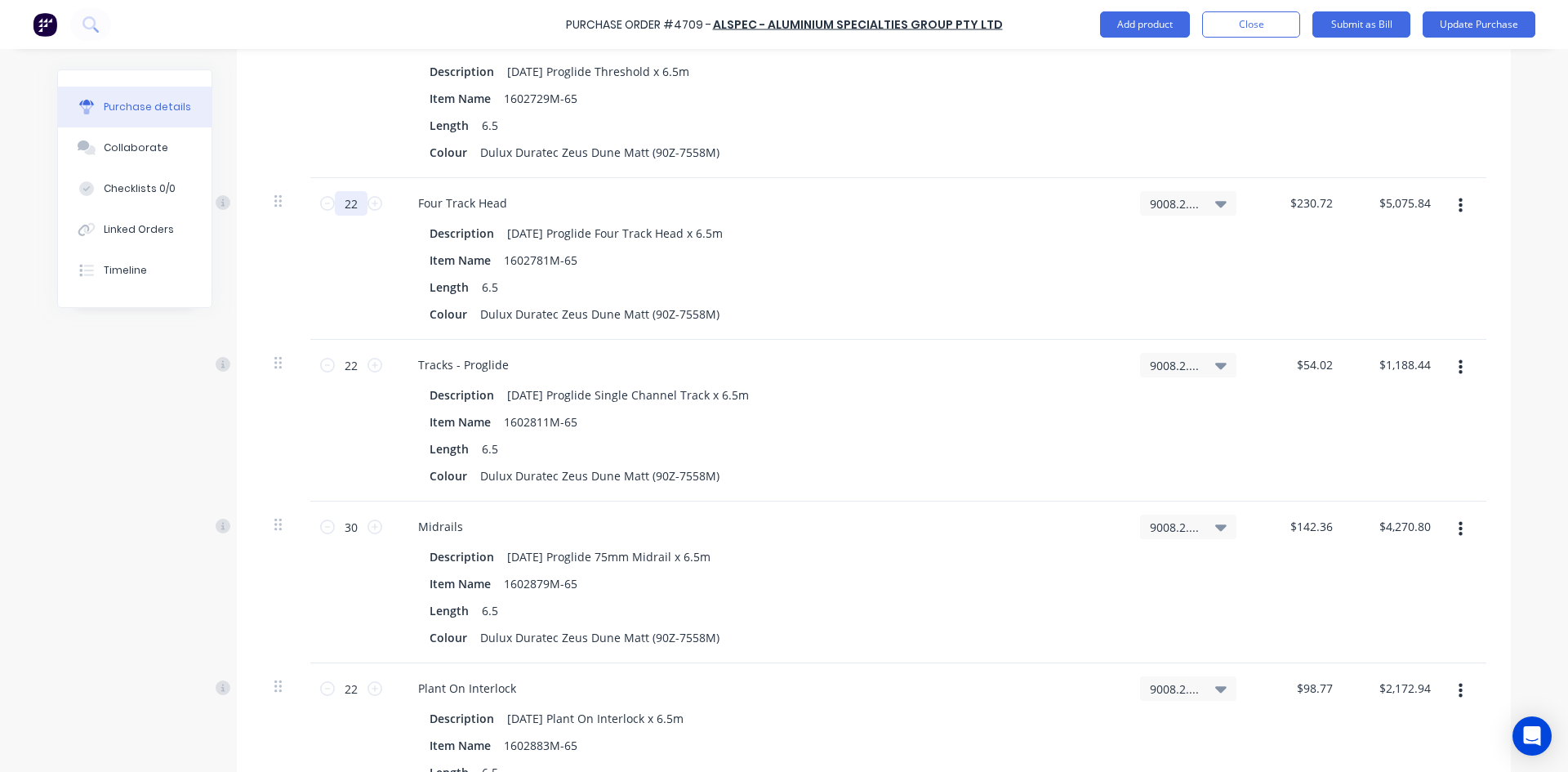
scroll to position [3268, 0]
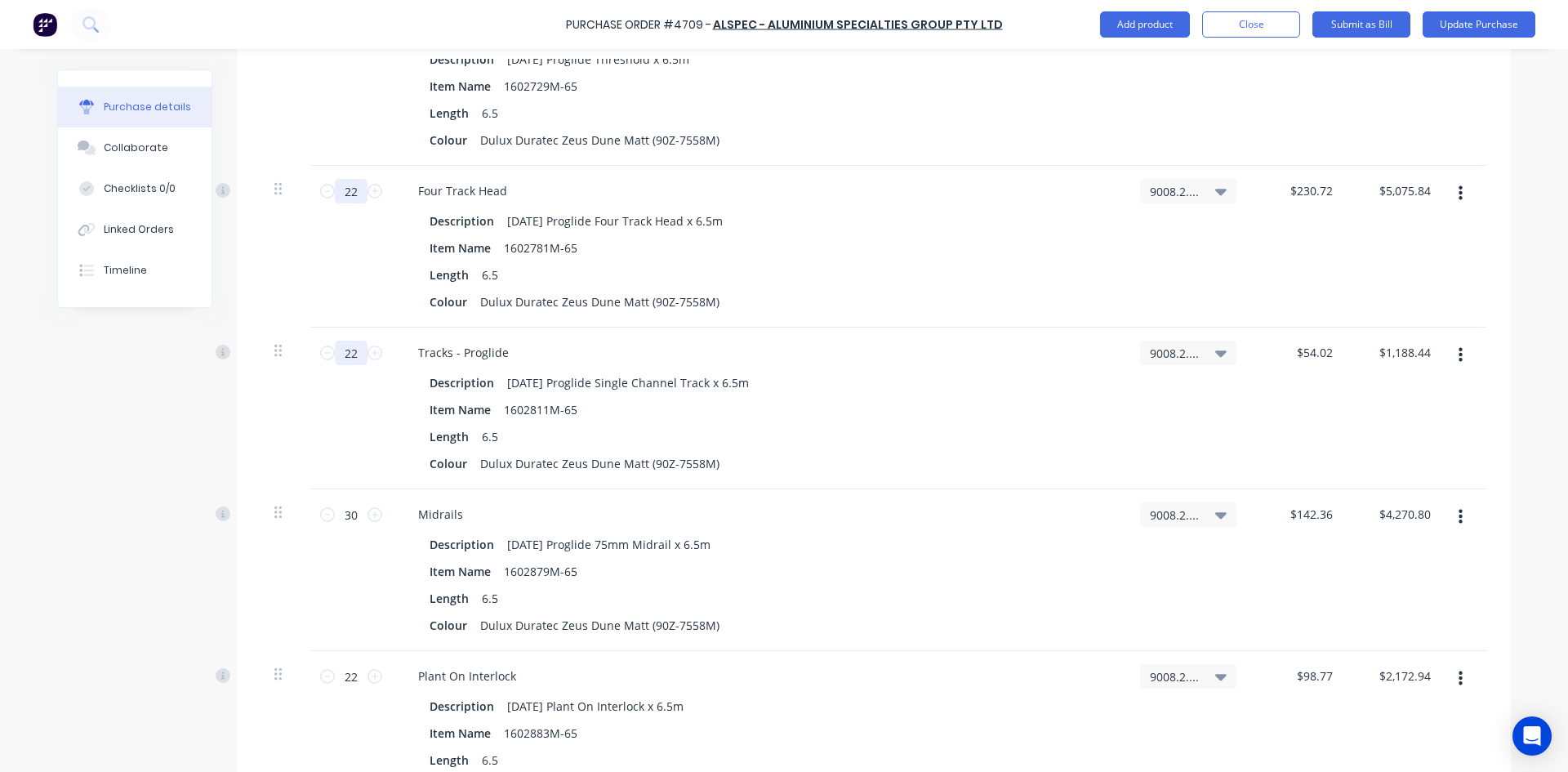
type input "22"
click at [352, 356] on input "22" at bounding box center [351, 352] width 32 height 25
type textarea "x"
click at [359, 356] on input "30" at bounding box center [351, 351] width 32 height 25
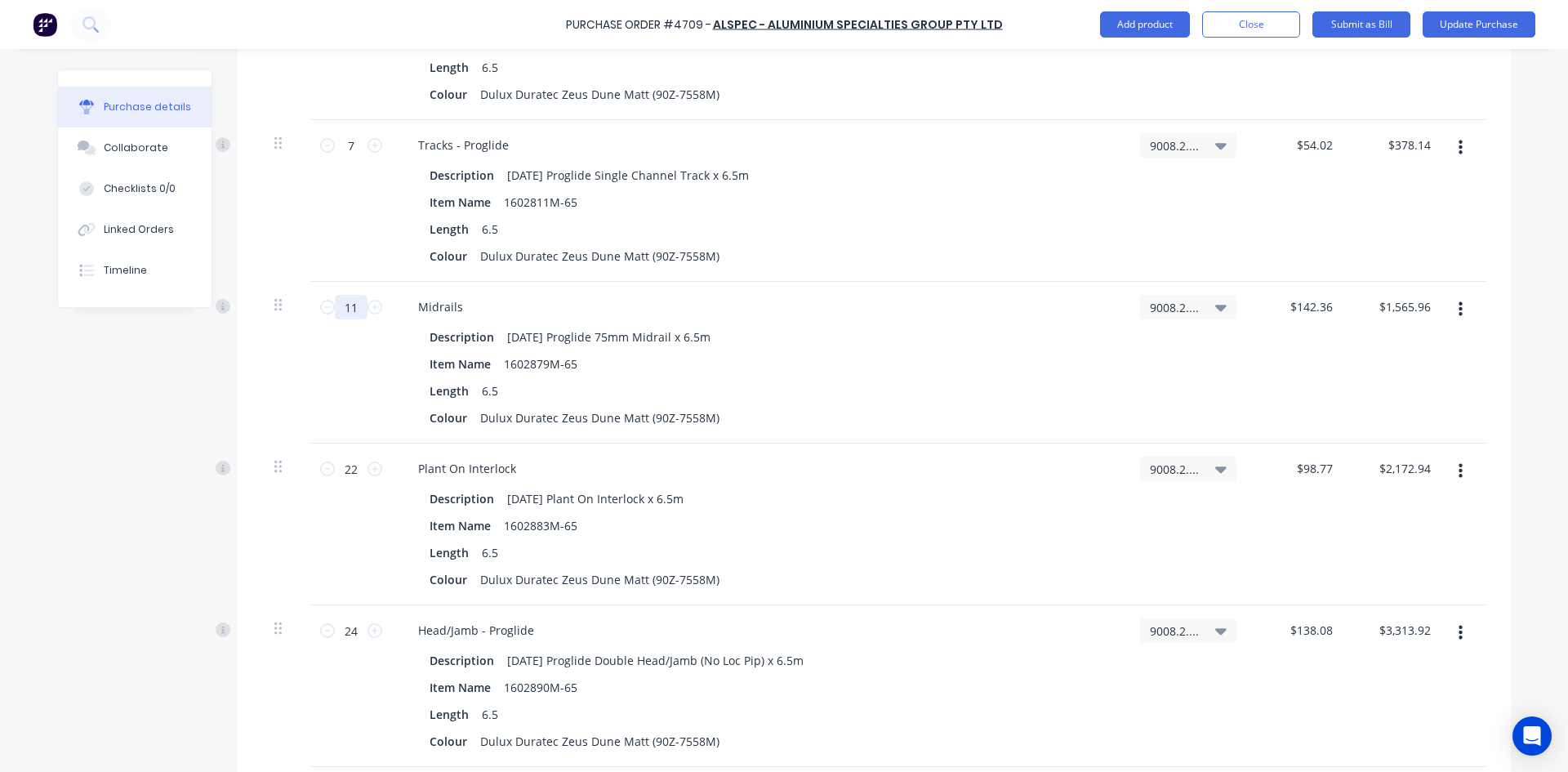
scroll to position [3513, 0]
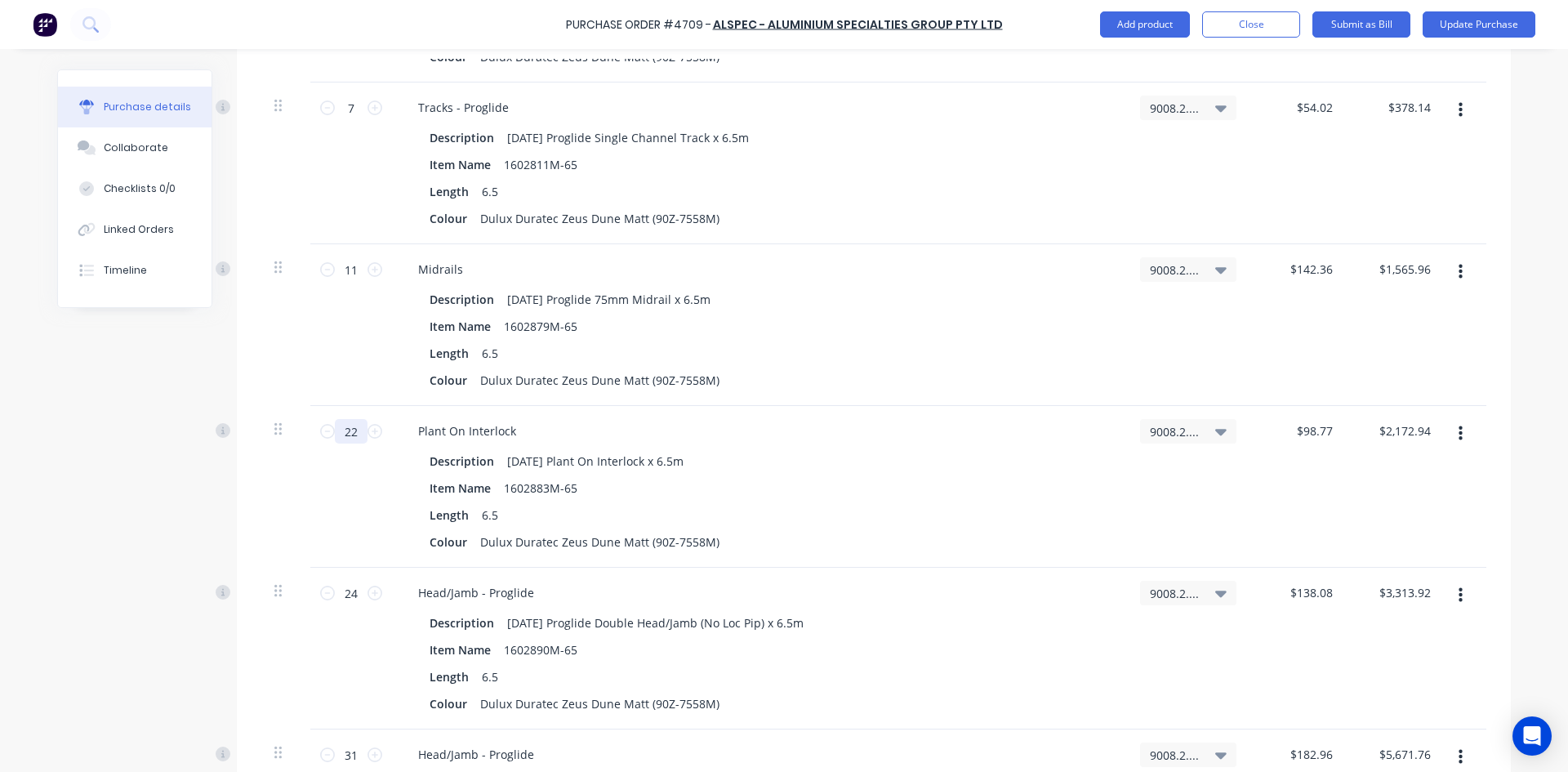
click at [357, 433] on input "22" at bounding box center [351, 431] width 32 height 25
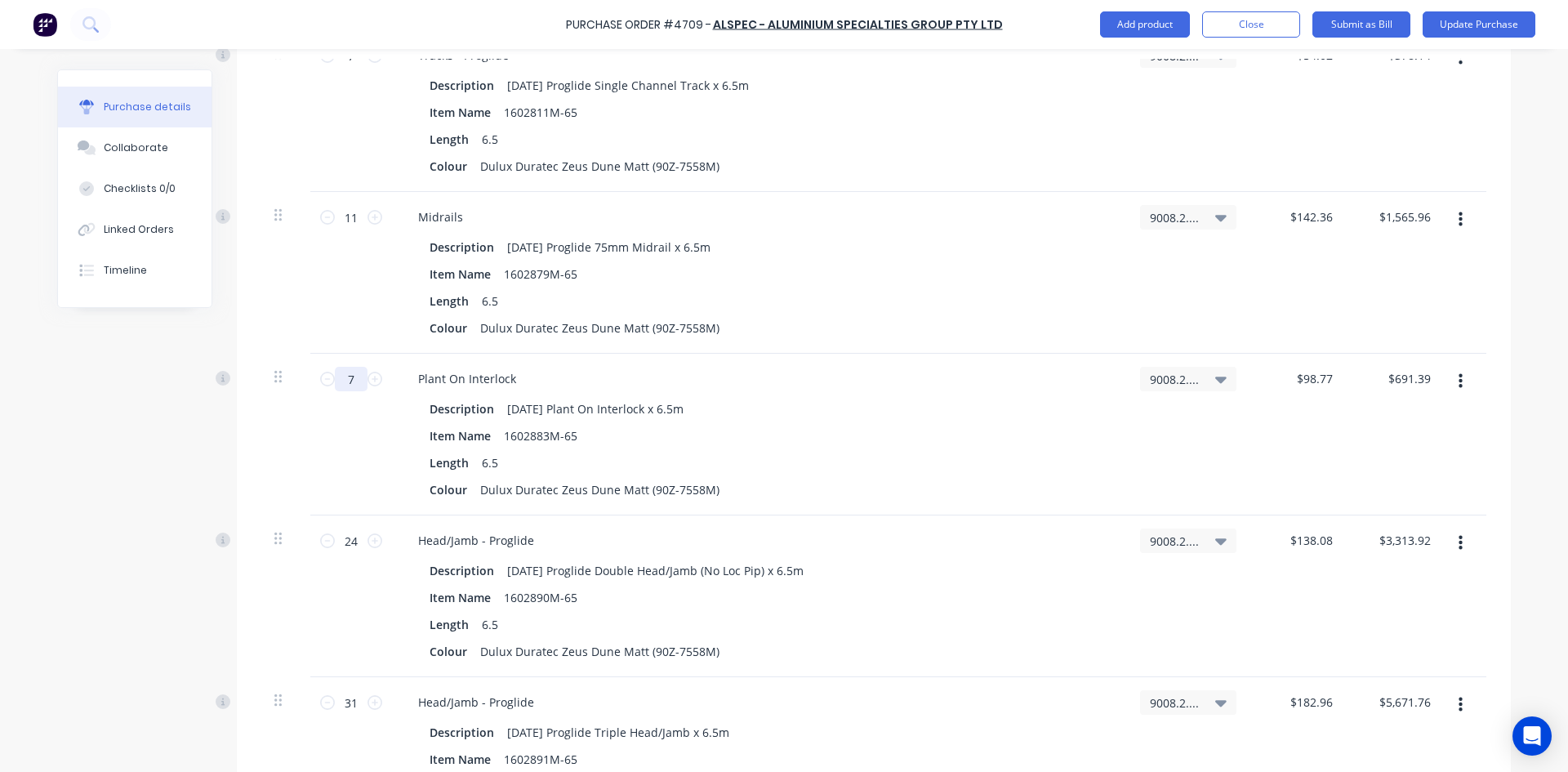
scroll to position [3595, 0]
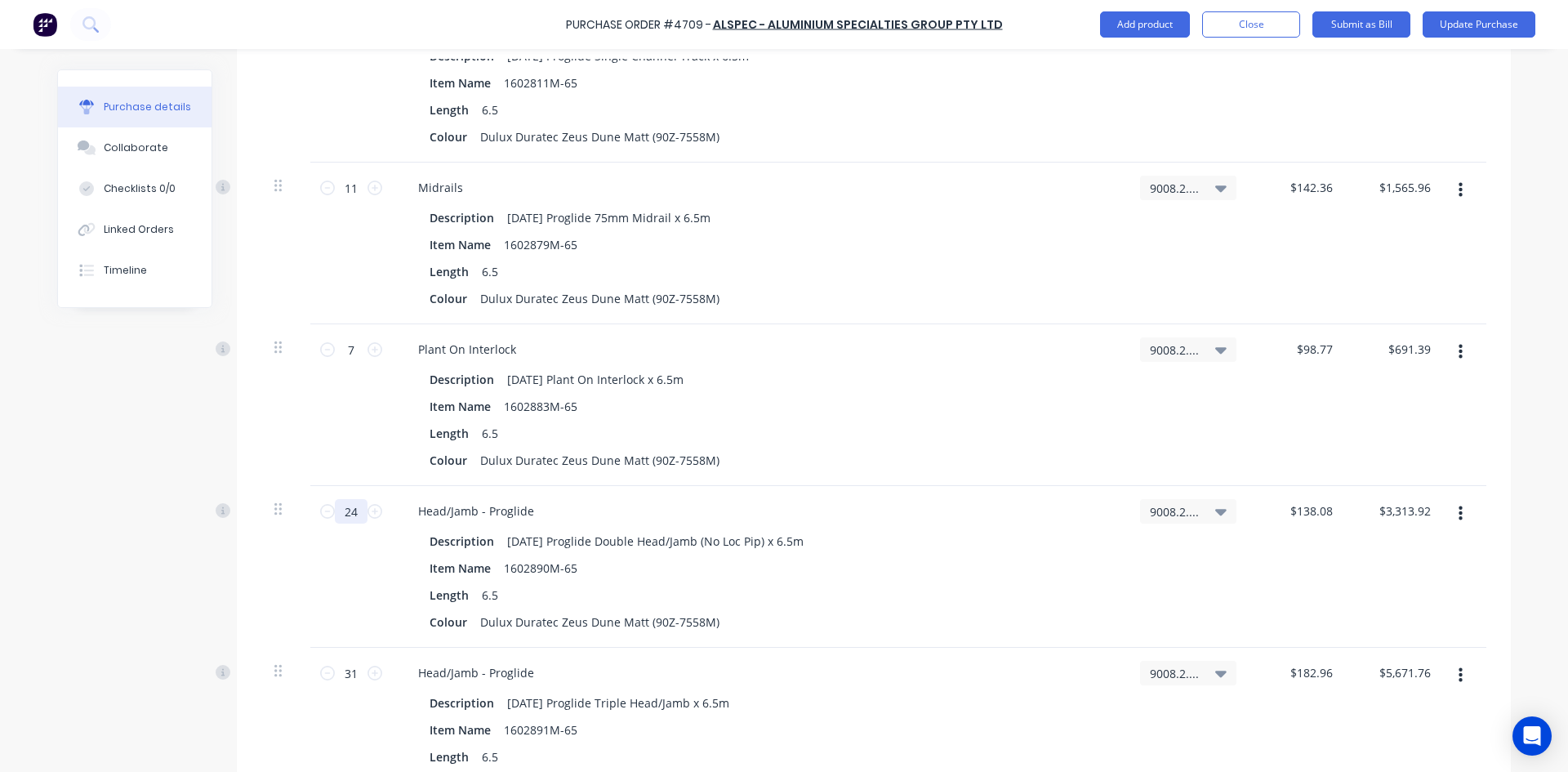
click at [355, 516] on input "24" at bounding box center [351, 511] width 32 height 25
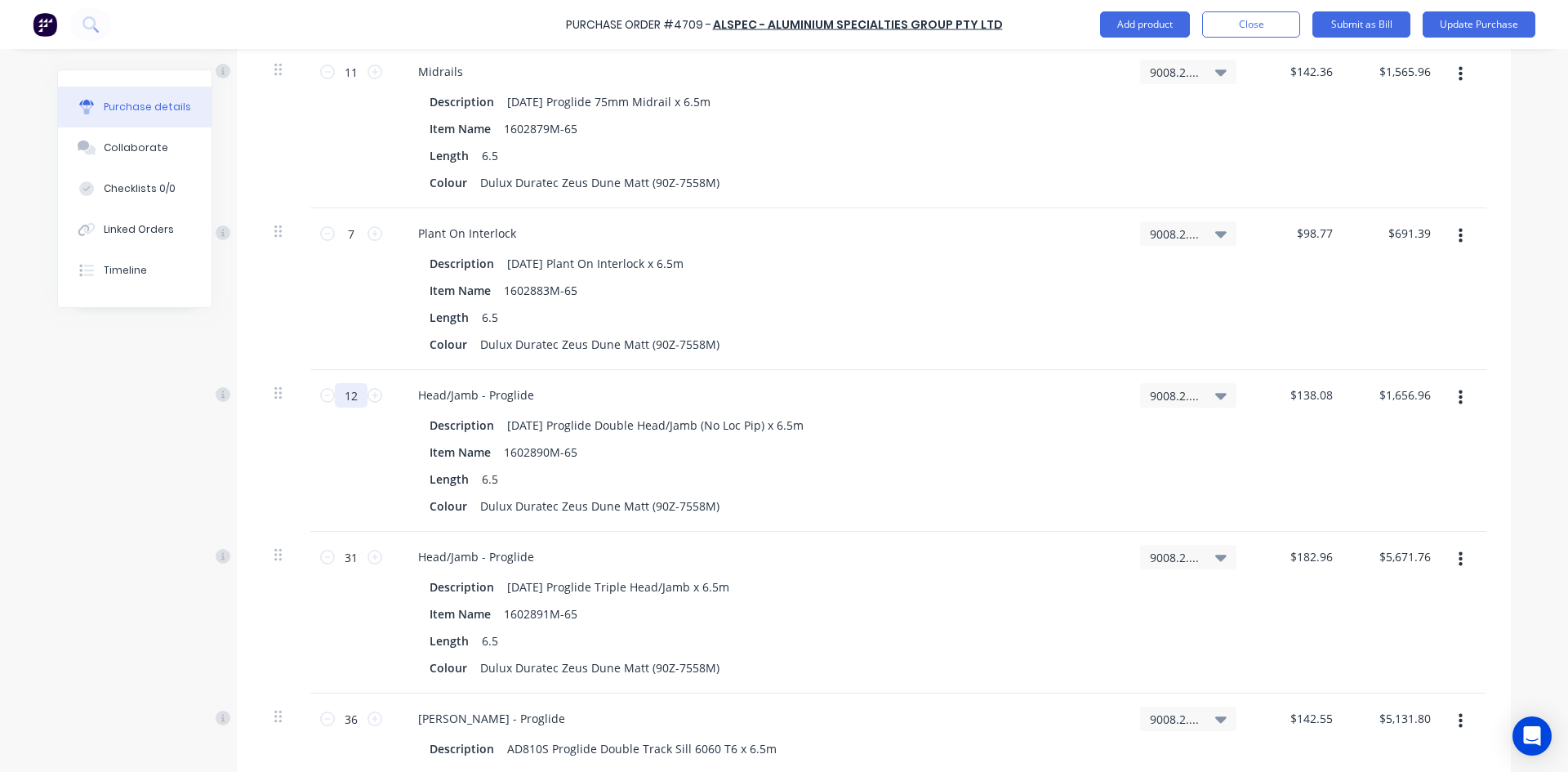
scroll to position [3758, 0]
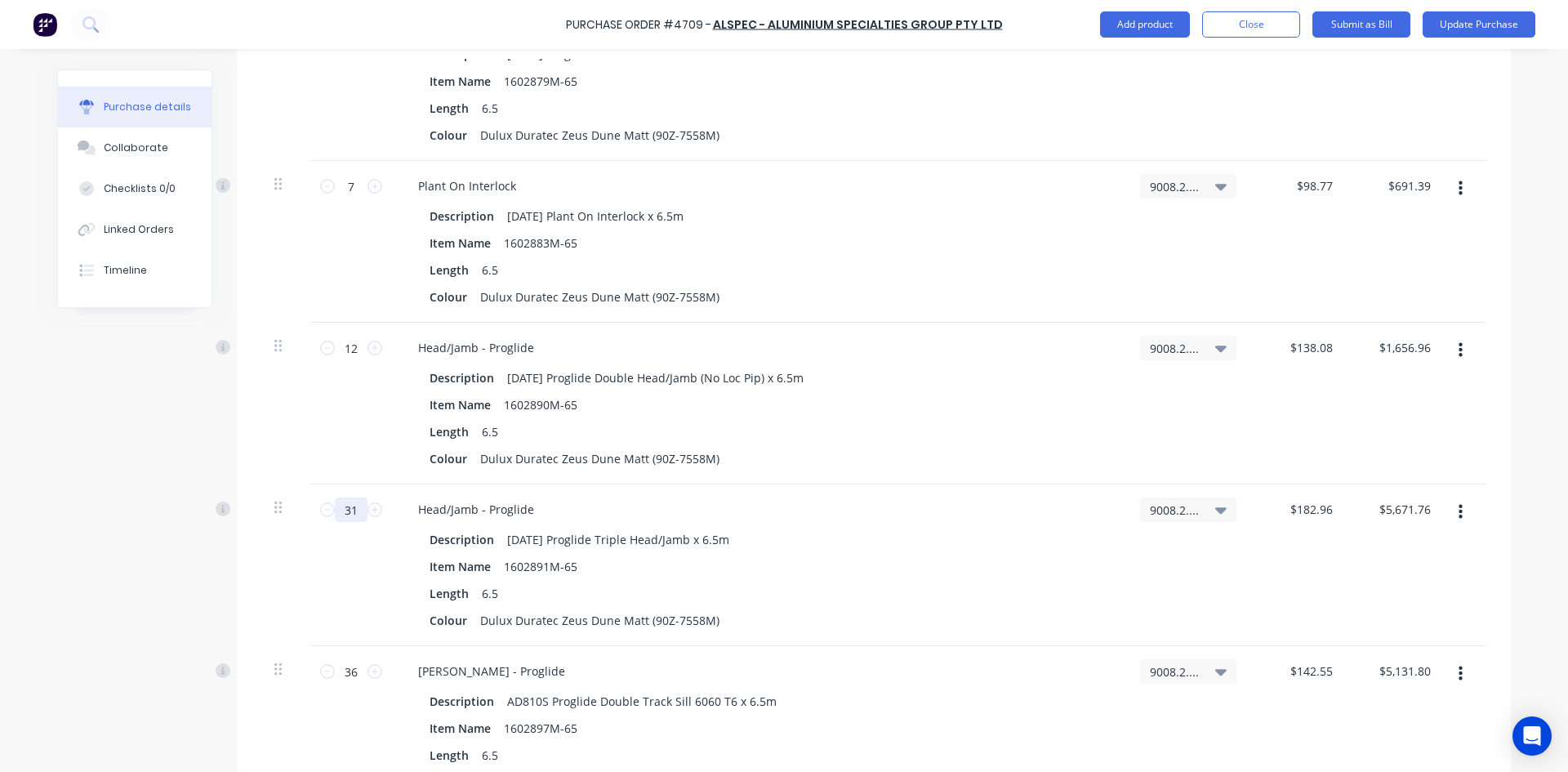
click at [354, 515] on input "31" at bounding box center [351, 510] width 32 height 25
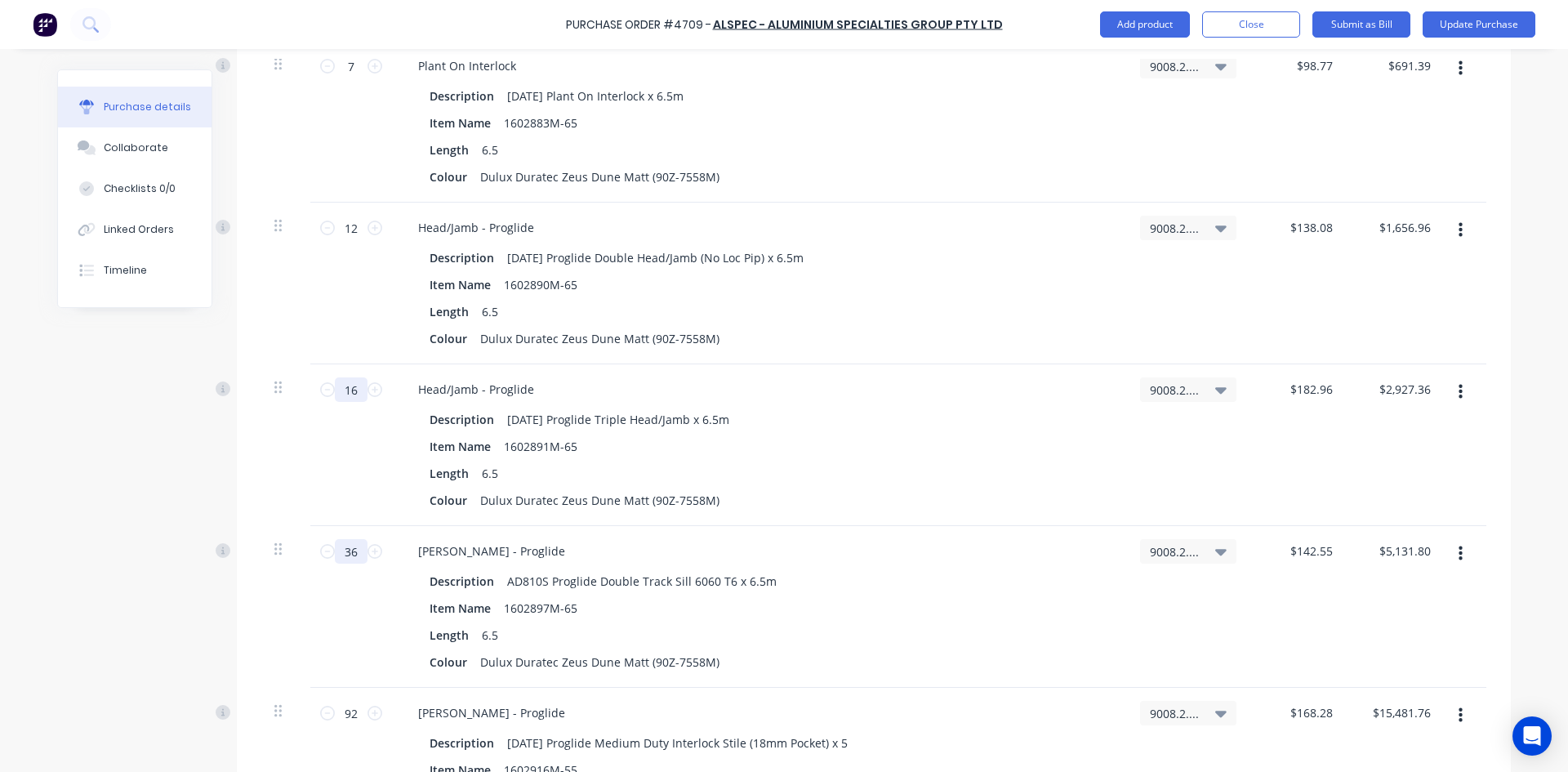
scroll to position [3922, 0]
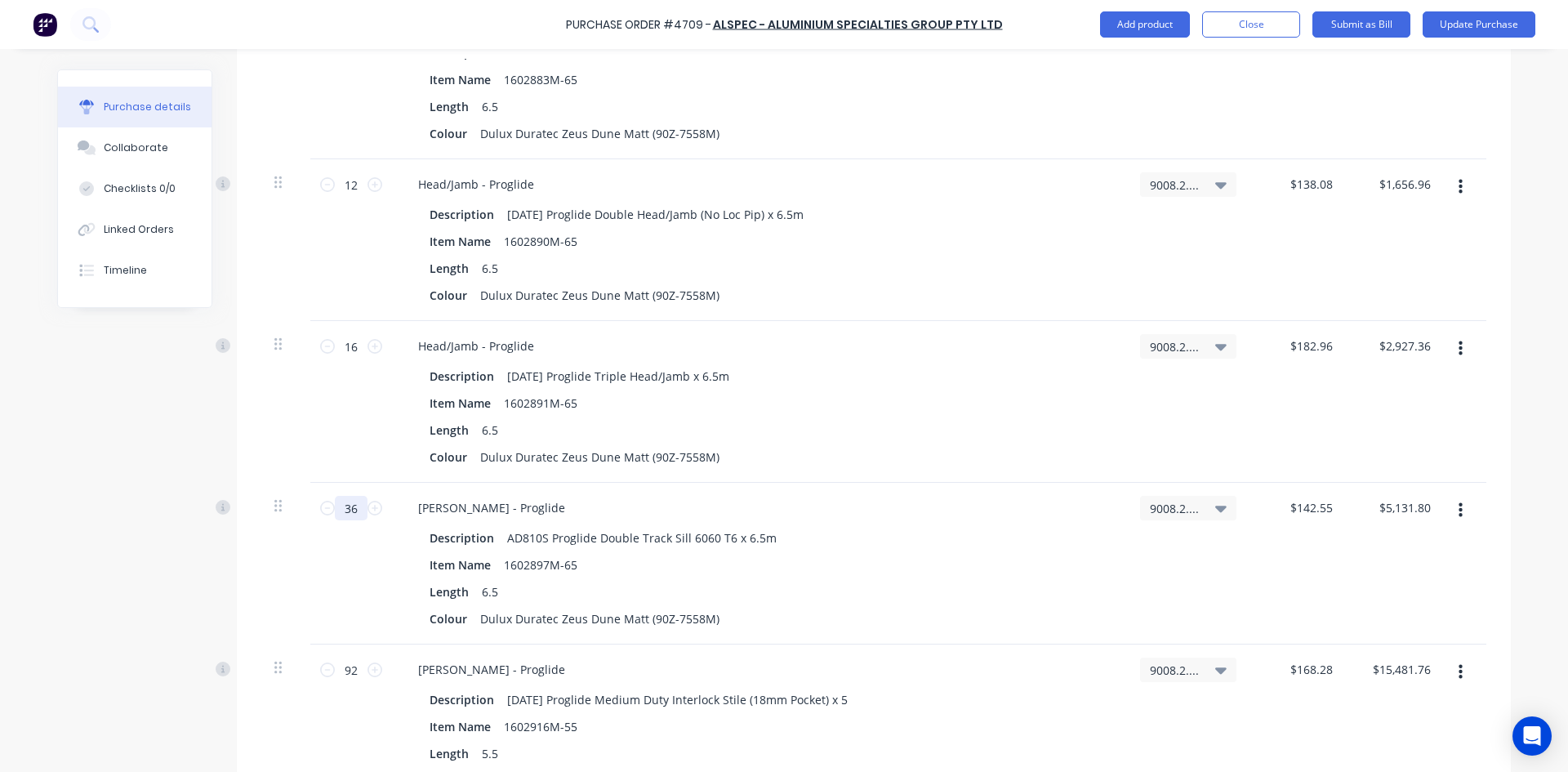
click at [349, 503] on input "36" at bounding box center [351, 508] width 32 height 25
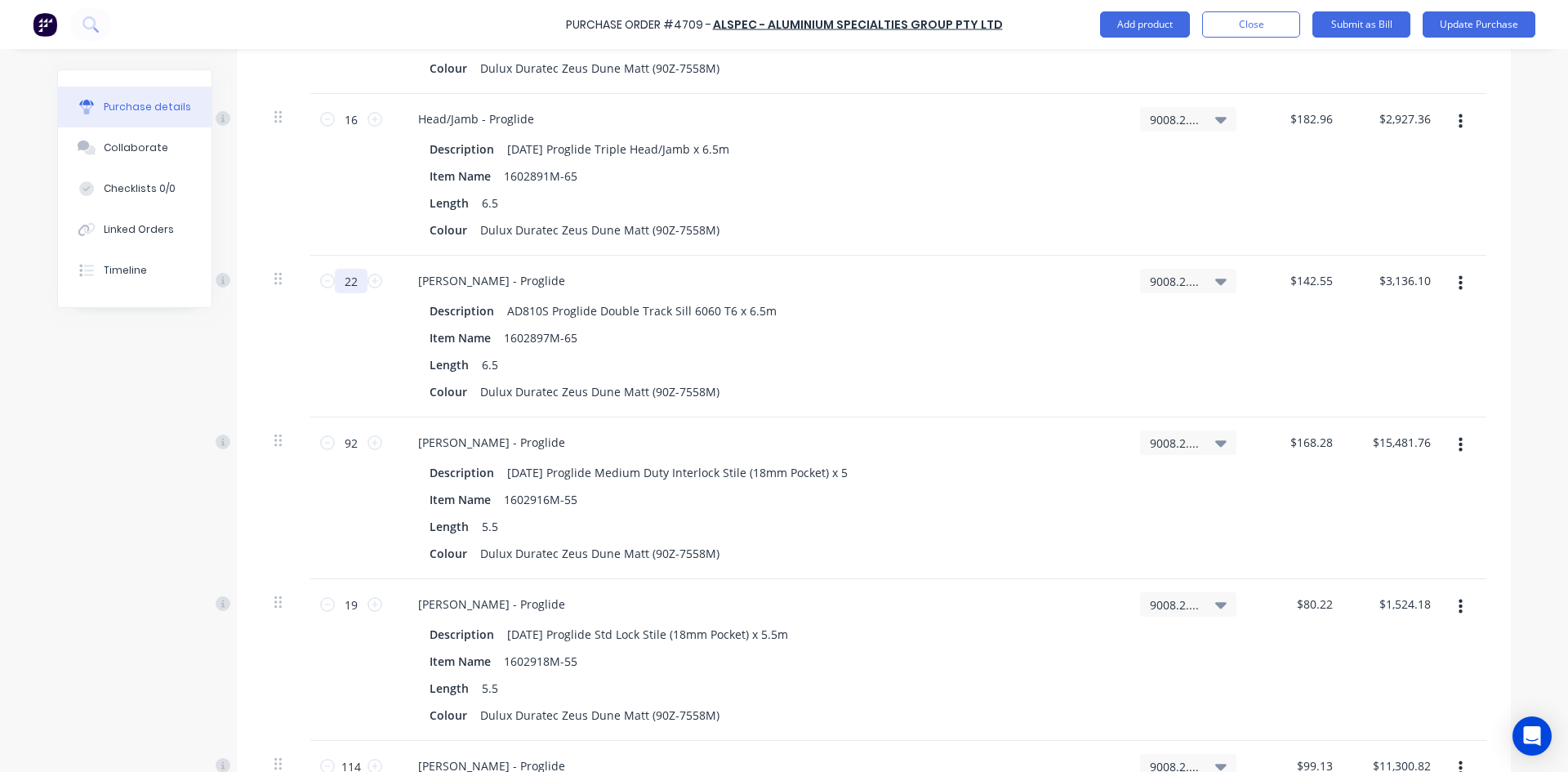
scroll to position [4167, 0]
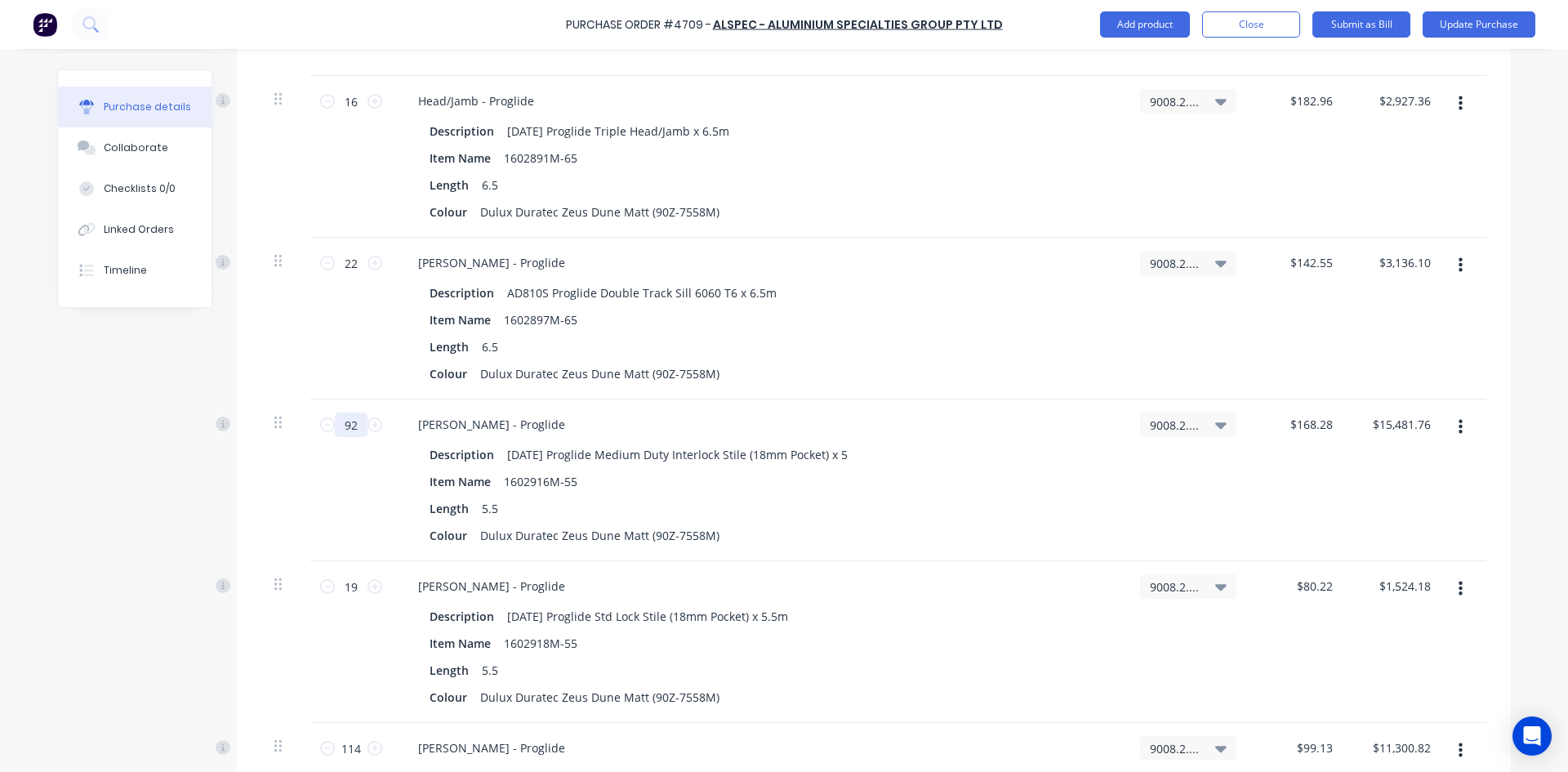
click at [357, 423] on input "92" at bounding box center [351, 425] width 32 height 25
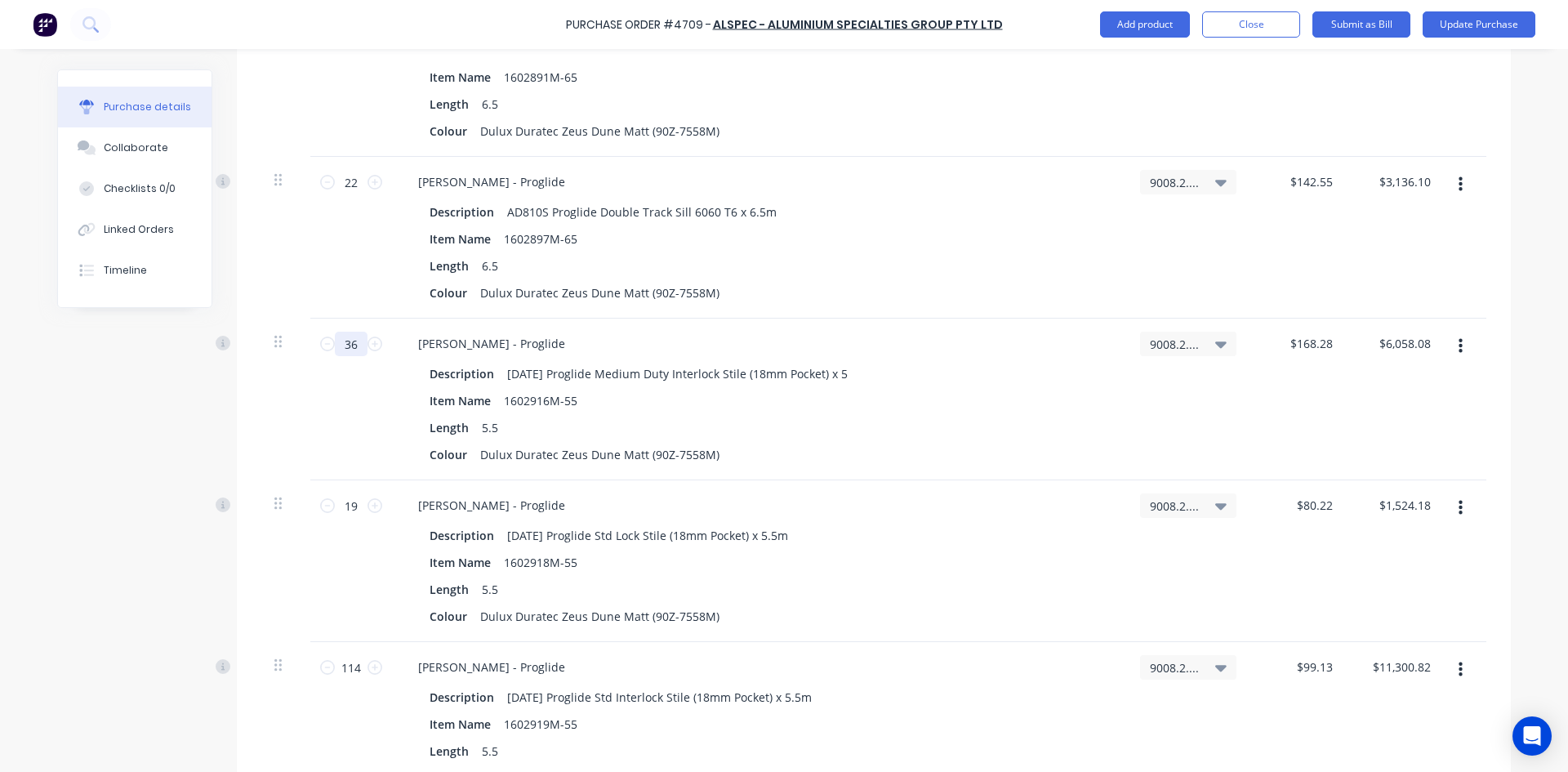
scroll to position [4248, 0]
click at [325, 504] on icon at bounding box center [327, 504] width 14 height 14
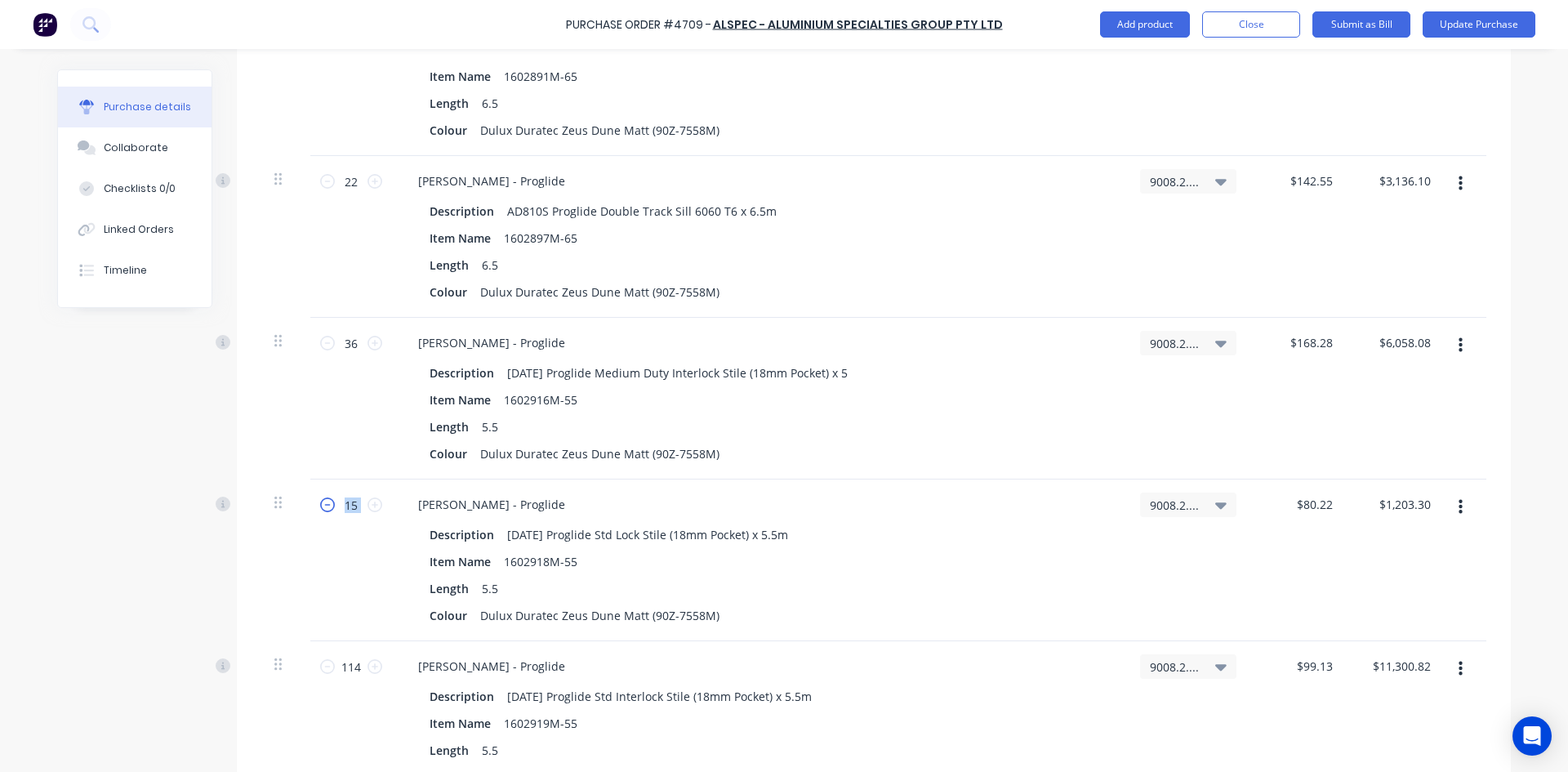
click at [325, 504] on icon at bounding box center [327, 504] width 14 height 14
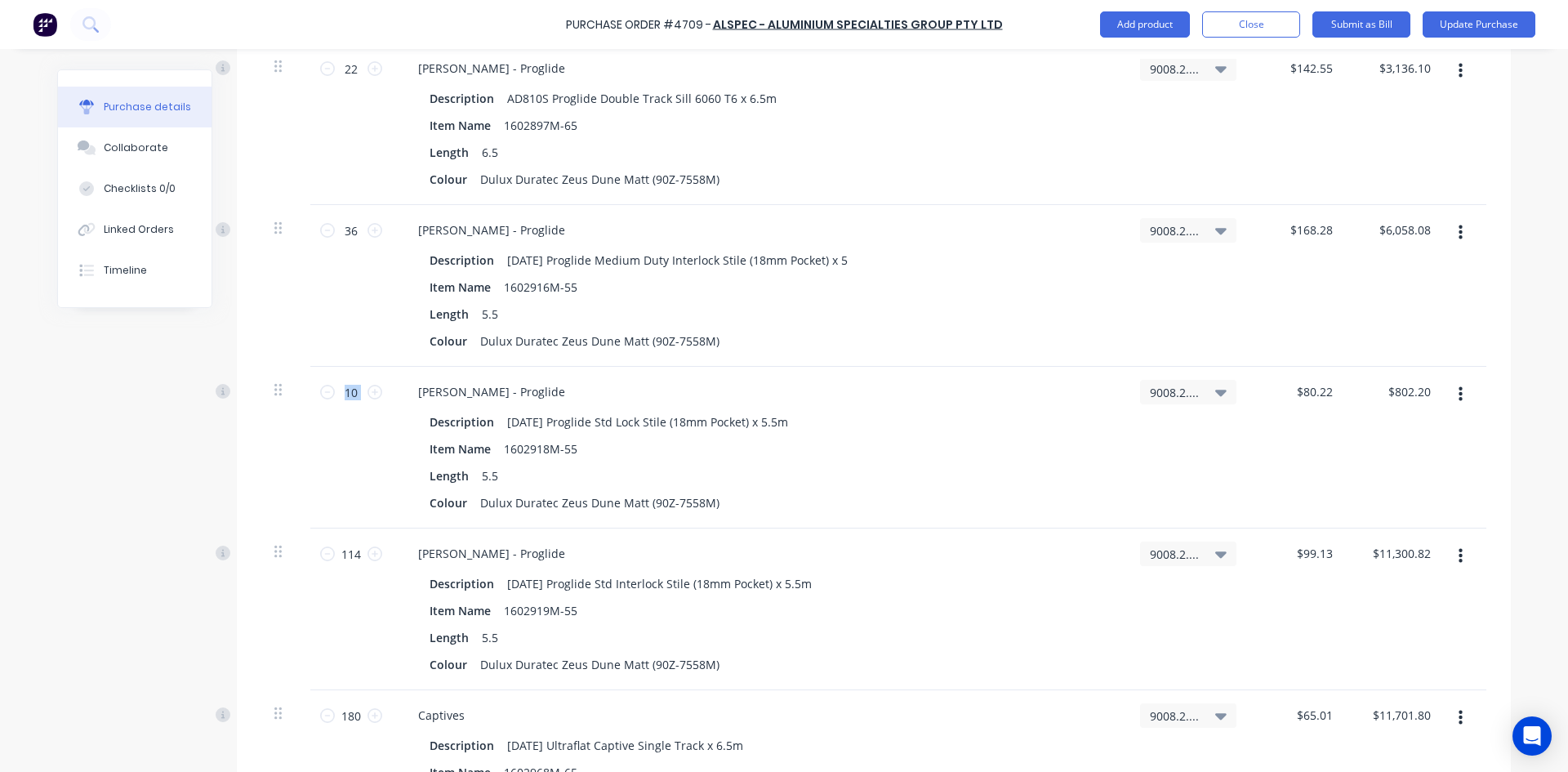
scroll to position [4412, 0]
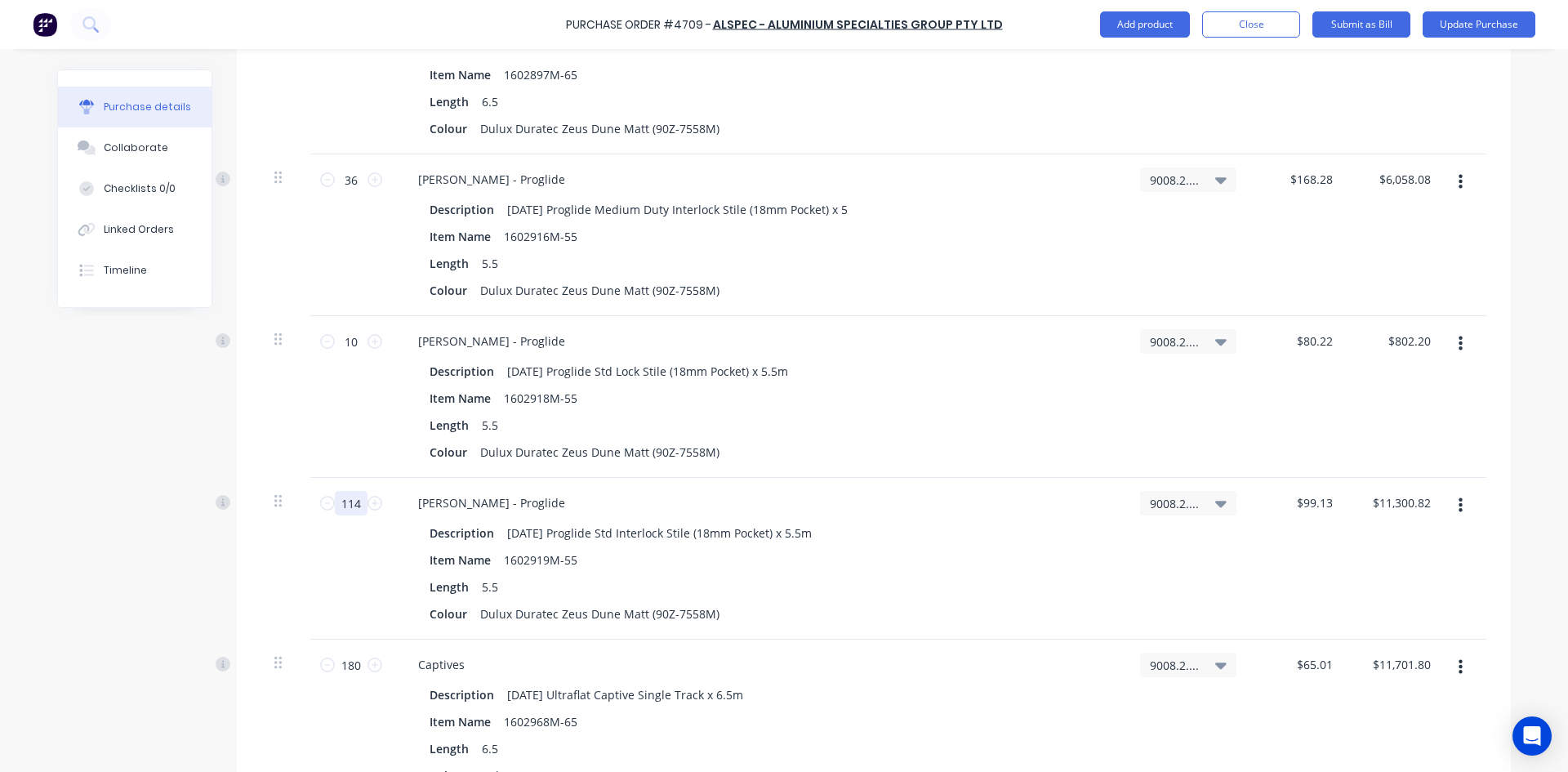
click at [360, 507] on input "114" at bounding box center [351, 503] width 32 height 25
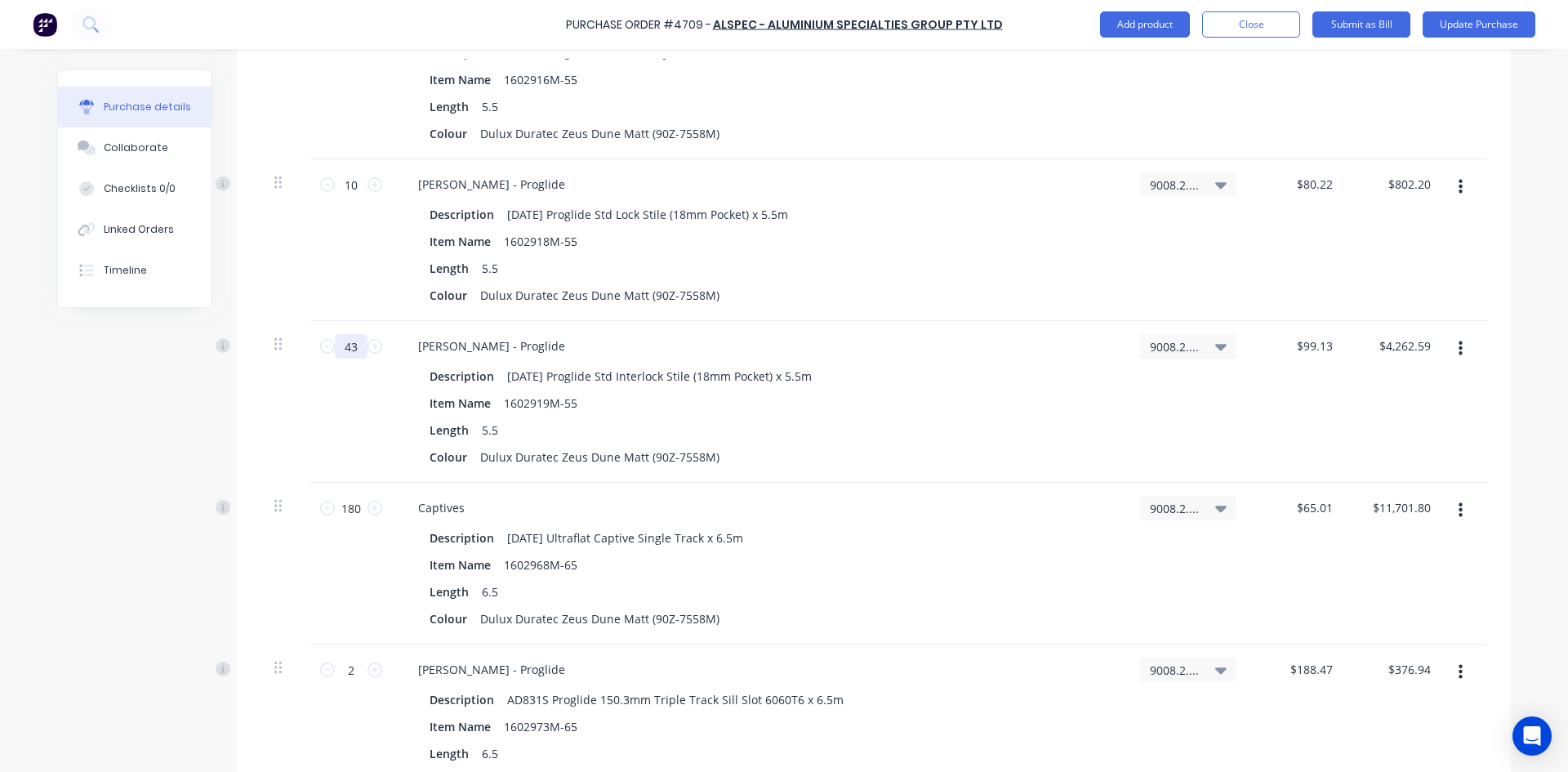
scroll to position [4575, 0]
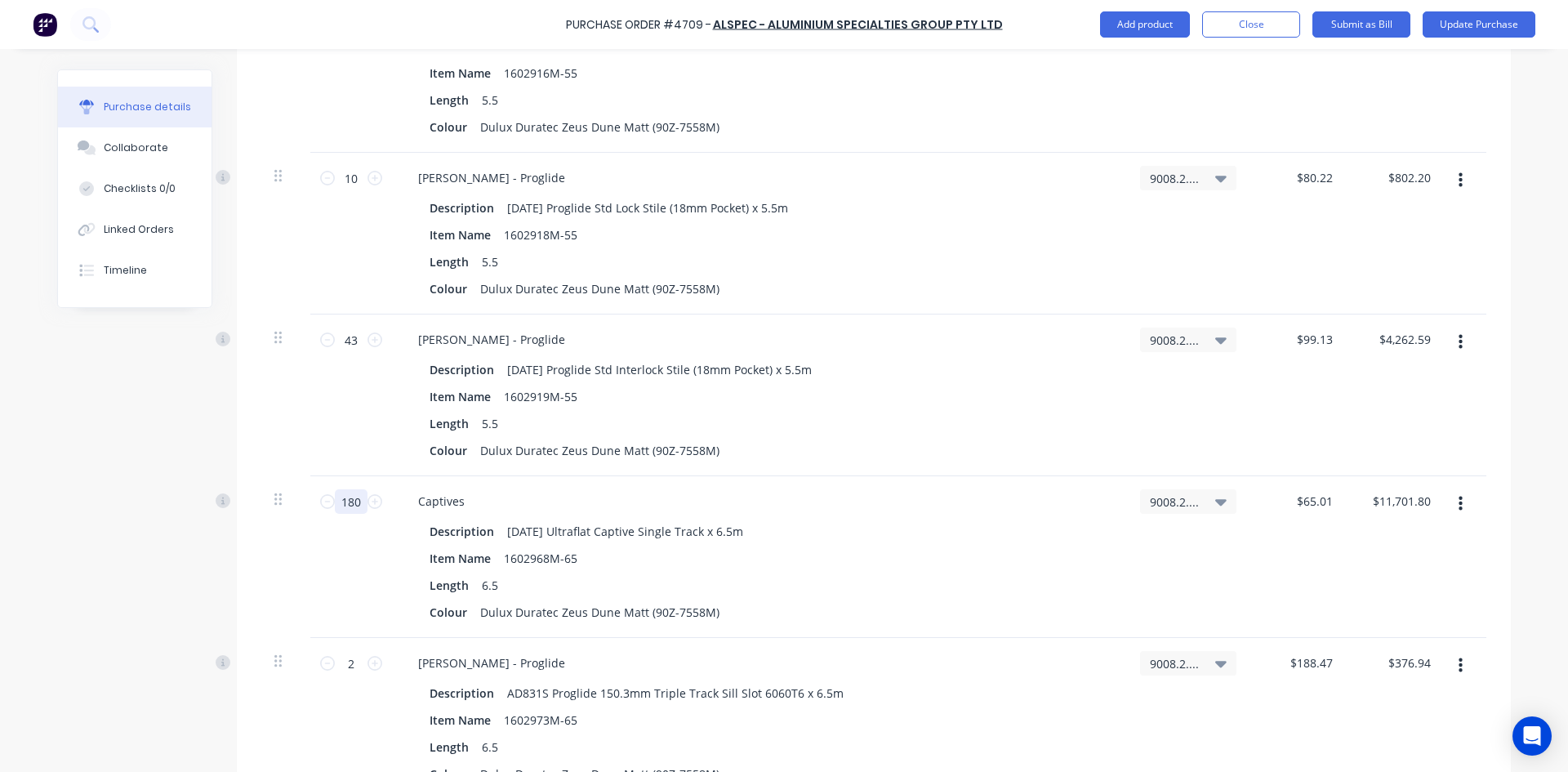
click at [358, 504] on input "180" at bounding box center [351, 501] width 32 height 25
click at [320, 500] on icon at bounding box center [327, 499] width 14 height 14
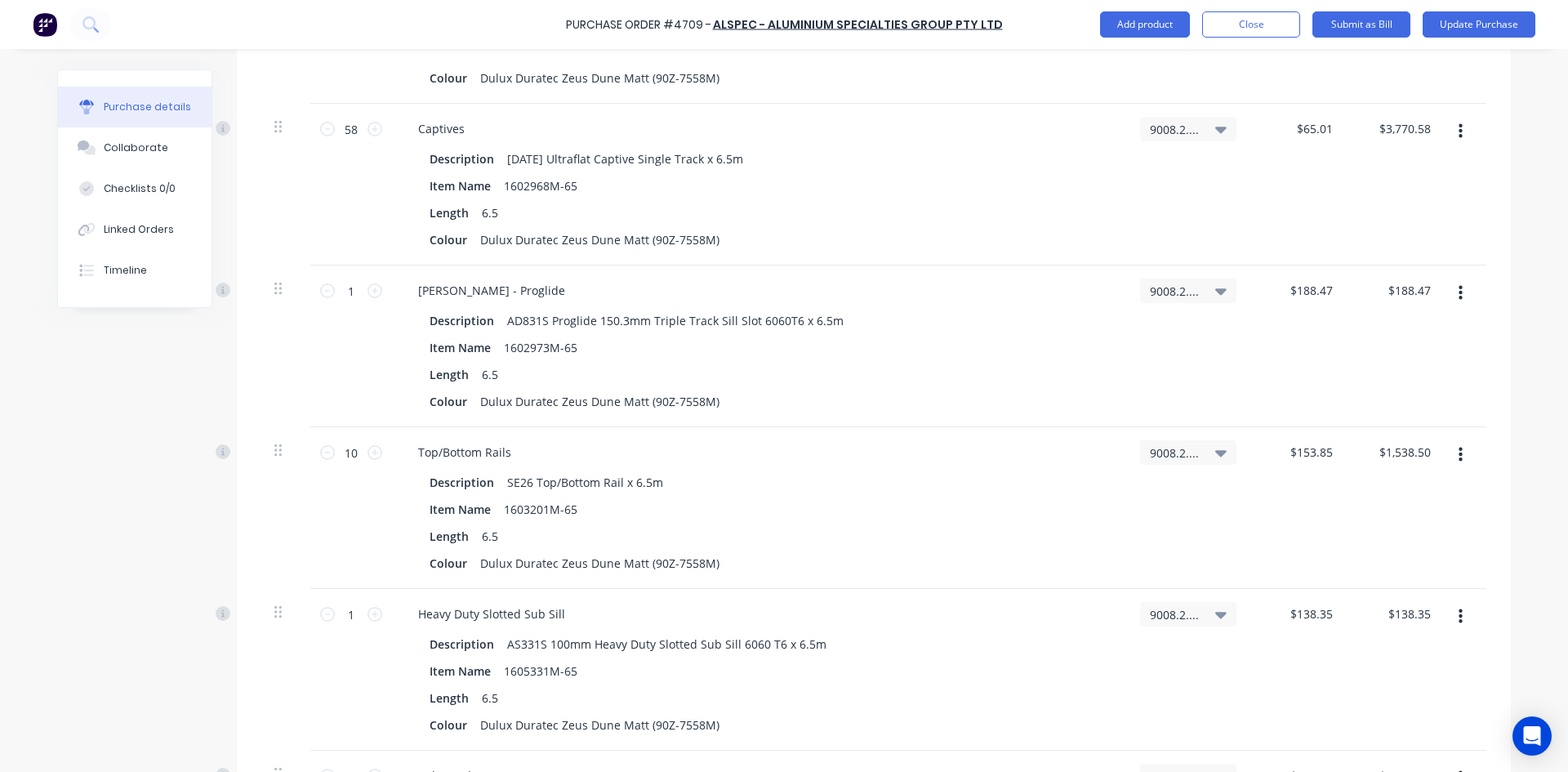
scroll to position [4984, 0]
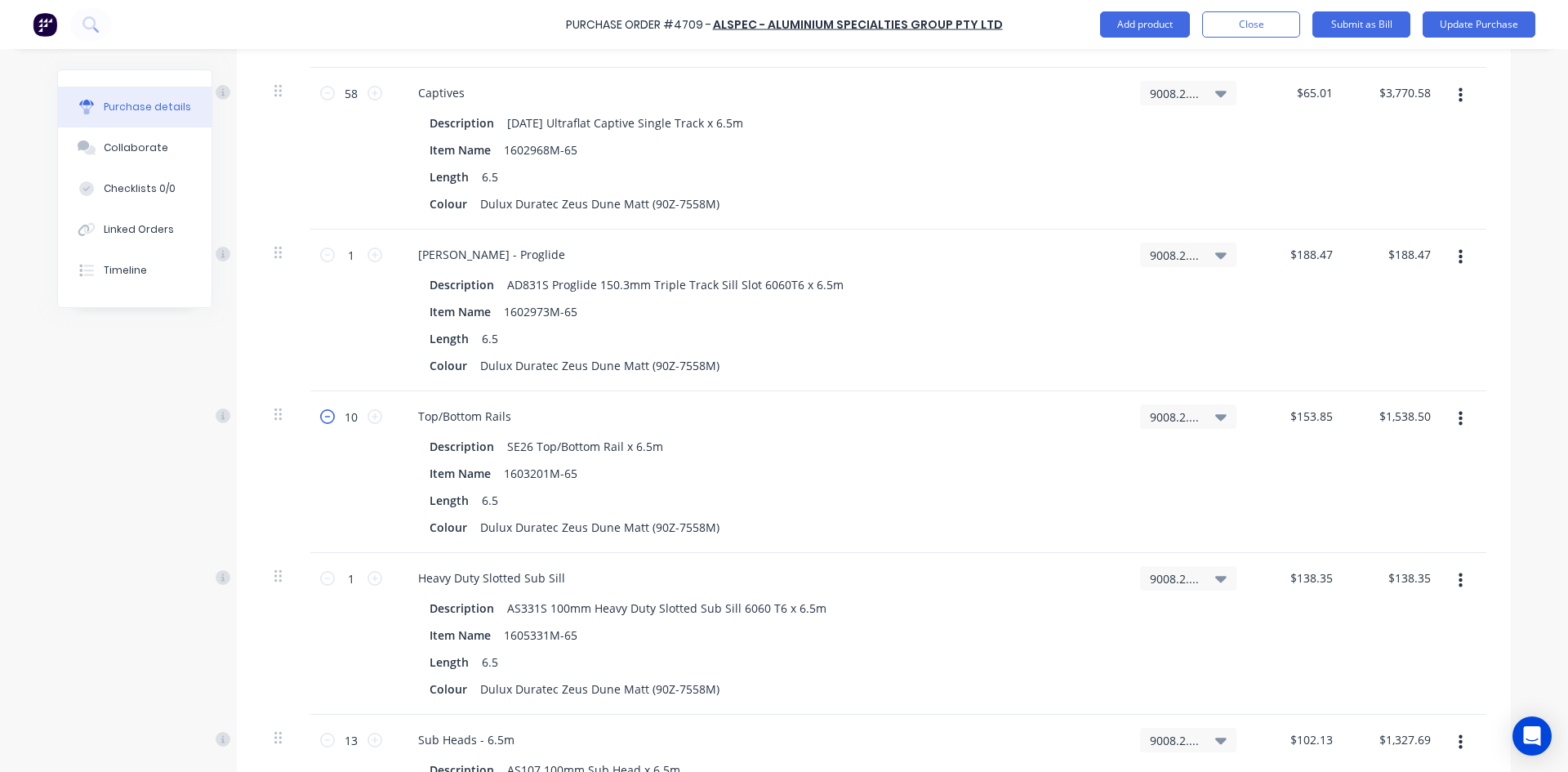
click at [323, 420] on icon at bounding box center [327, 416] width 14 height 14
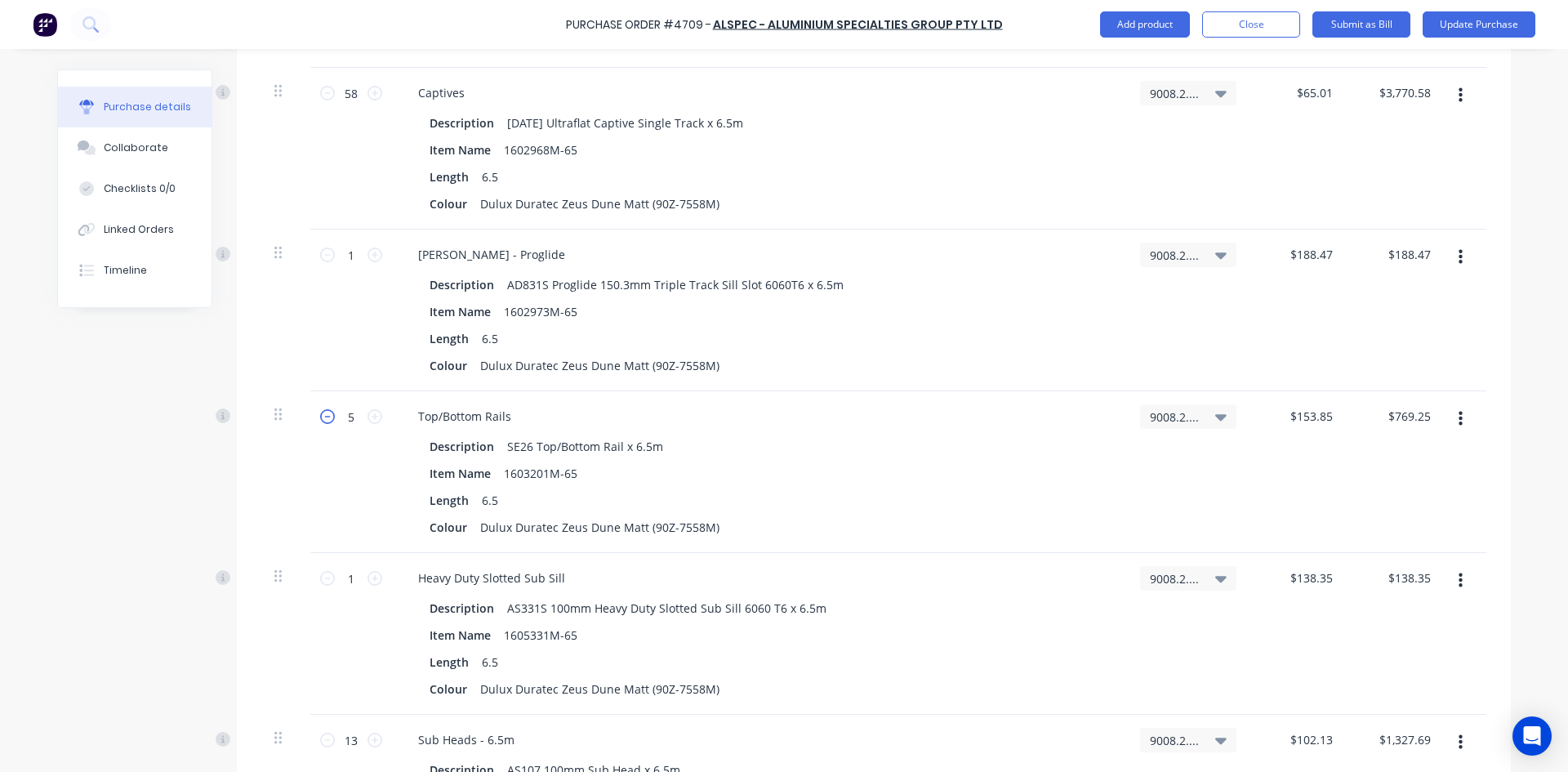
click at [323, 420] on icon at bounding box center [327, 416] width 14 height 14
click at [1458, 582] on icon "button" at bounding box center [1460, 580] width 4 height 14
click at [1414, 728] on button "Delete" at bounding box center [1411, 722] width 139 height 32
click at [320, 578] on icon at bounding box center [327, 578] width 14 height 14
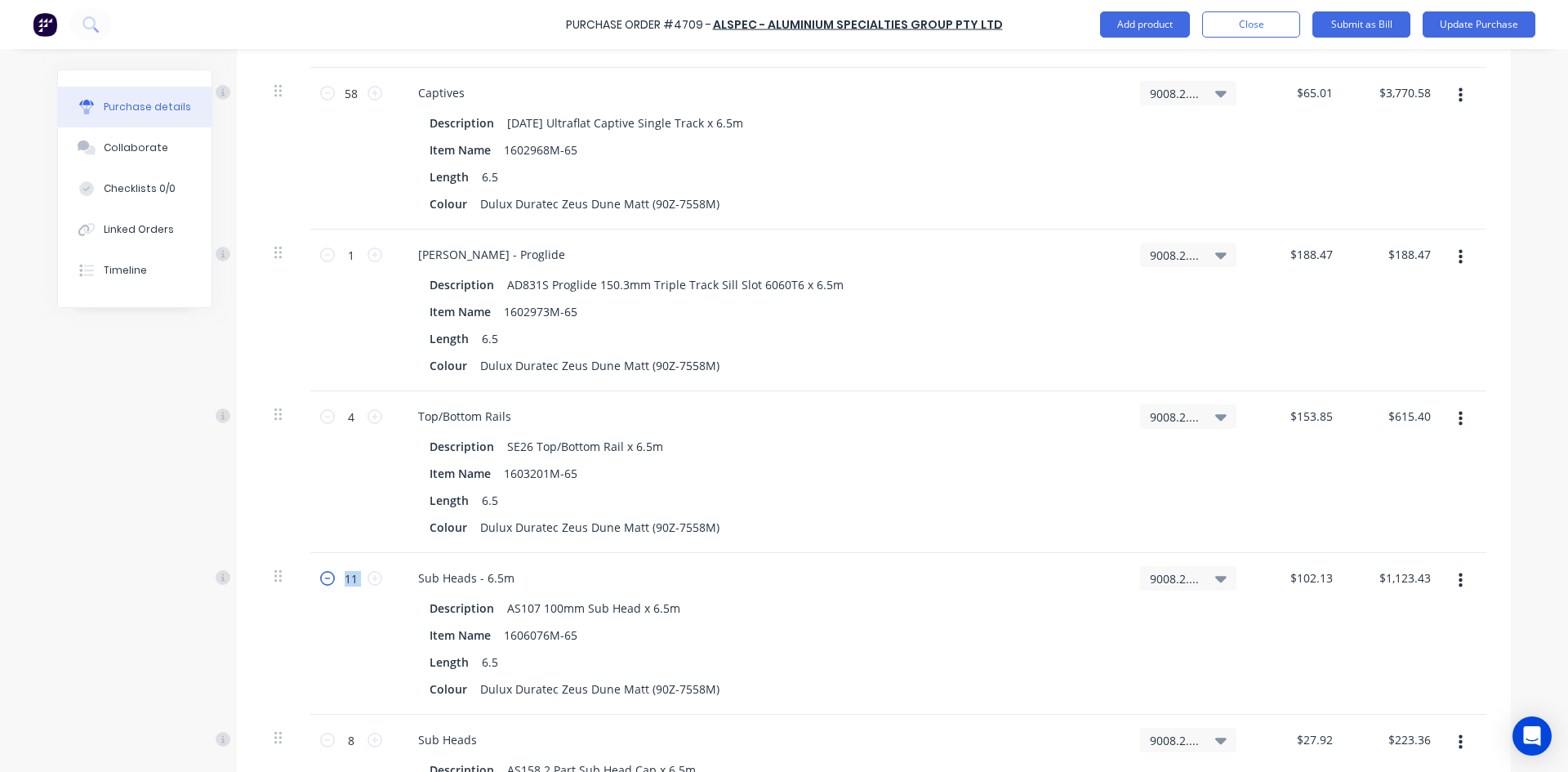
click at [320, 578] on icon at bounding box center [327, 578] width 14 height 14
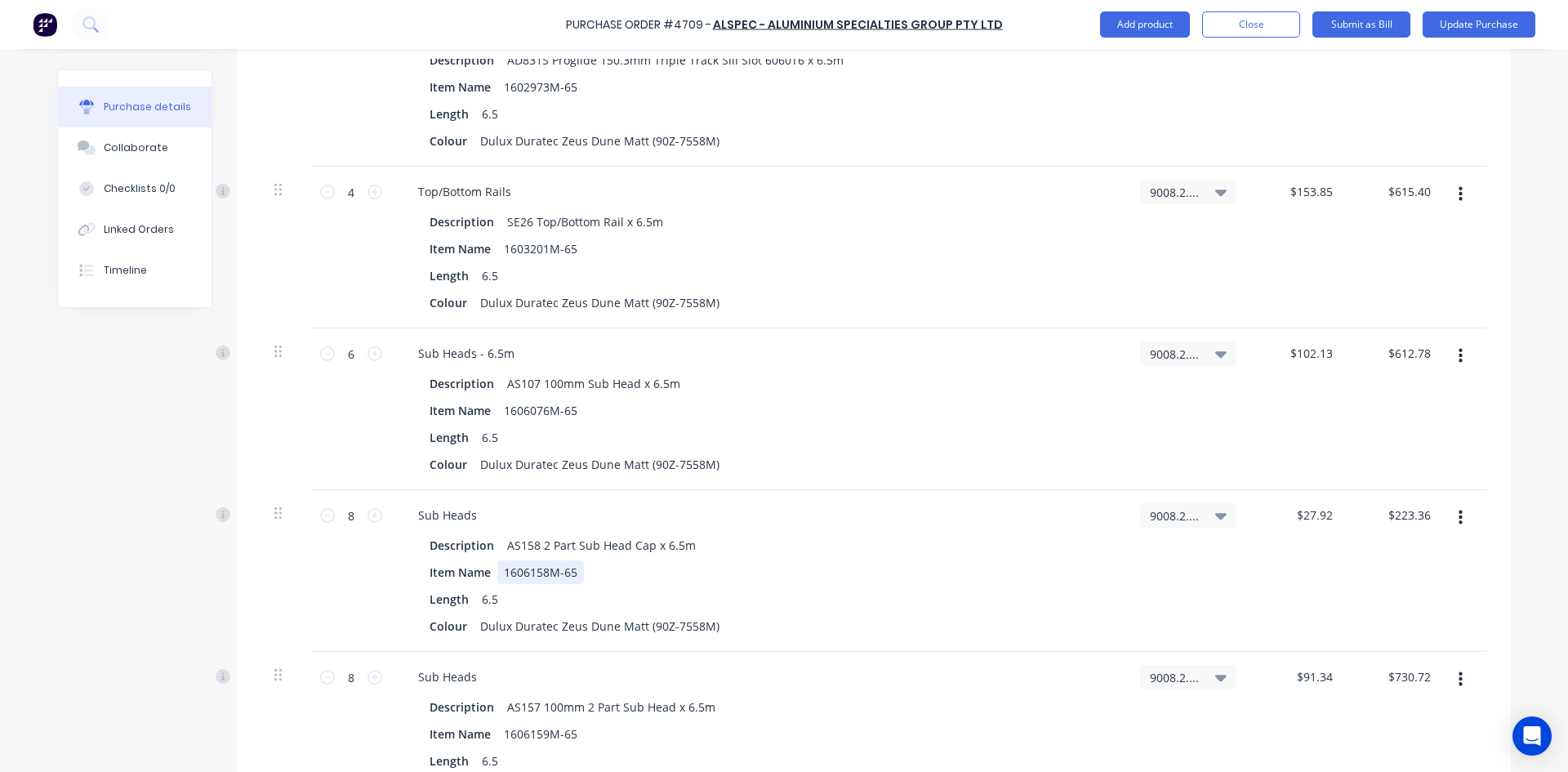
scroll to position [5229, 0]
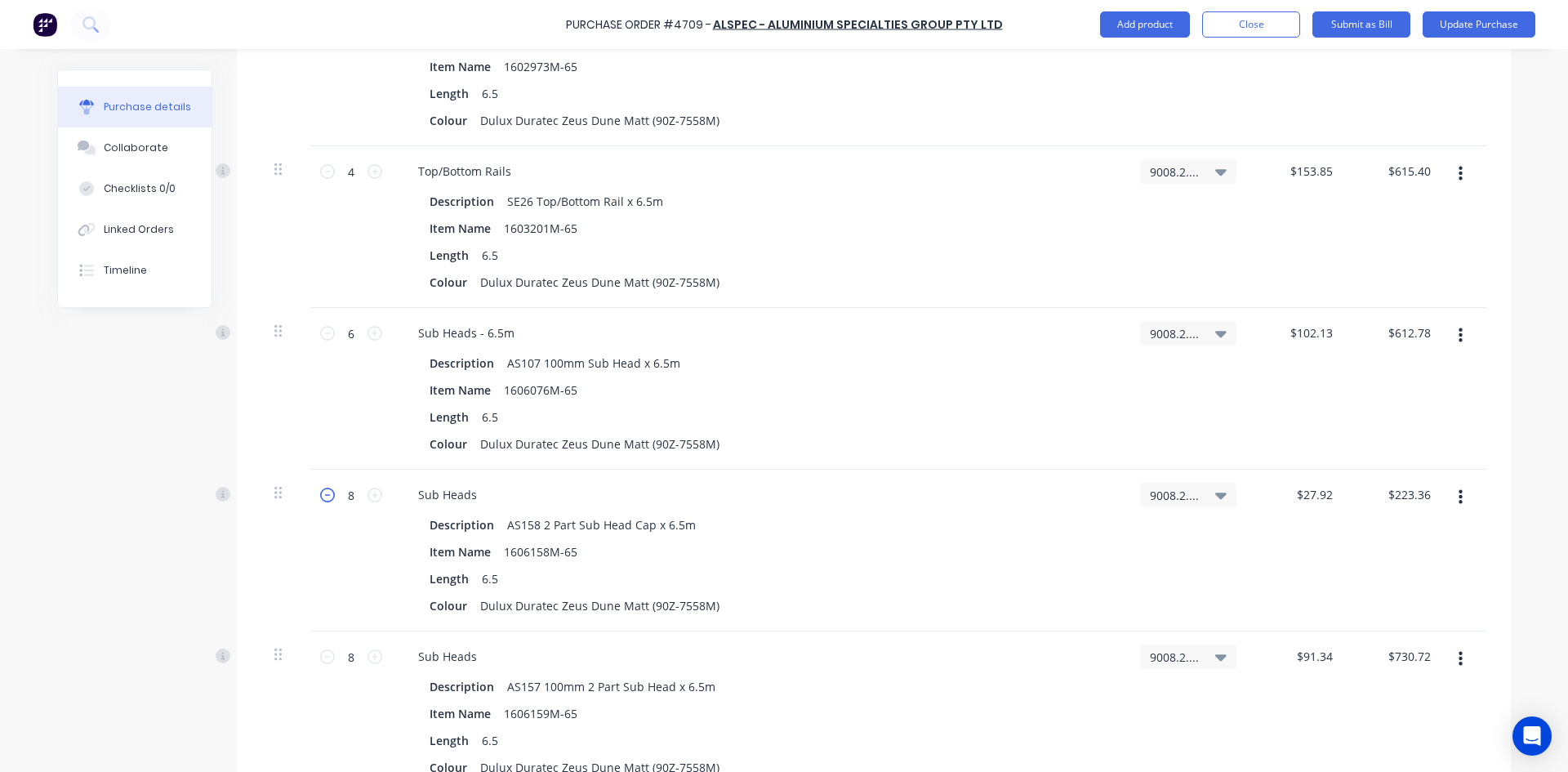
click at [322, 497] on icon at bounding box center [327, 494] width 14 height 14
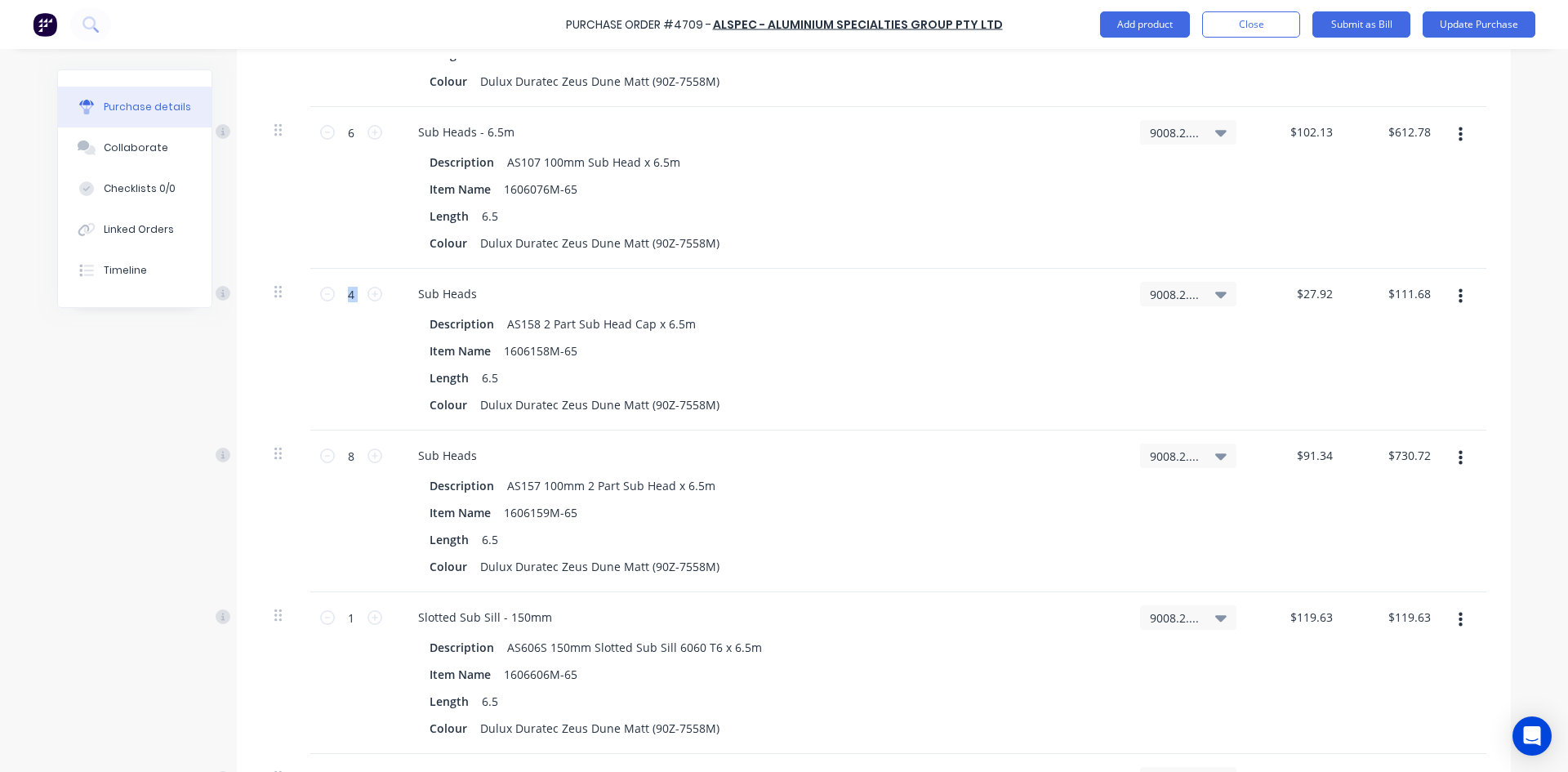
scroll to position [5474, 0]
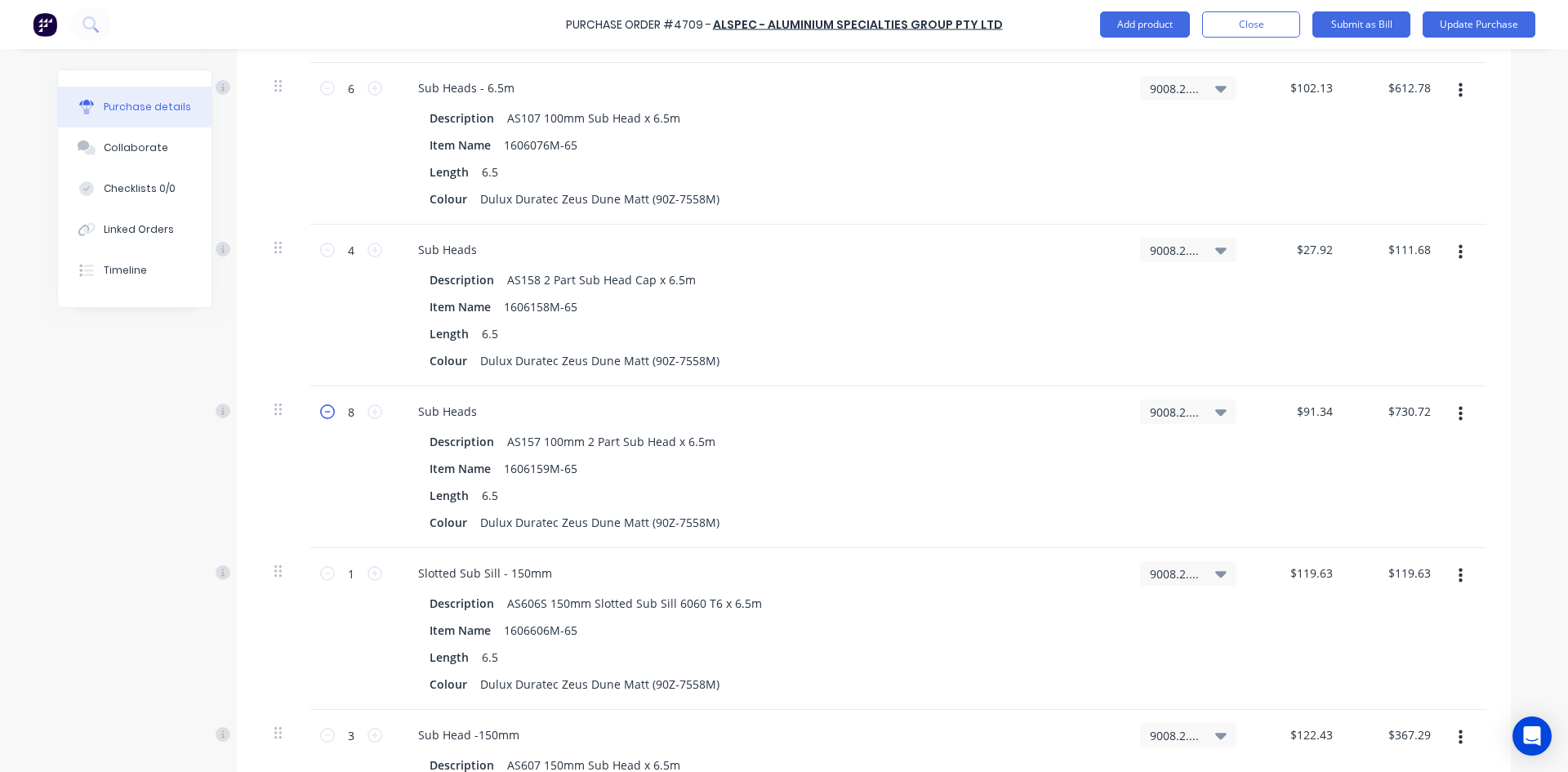
click at [321, 416] on icon at bounding box center [327, 411] width 14 height 14
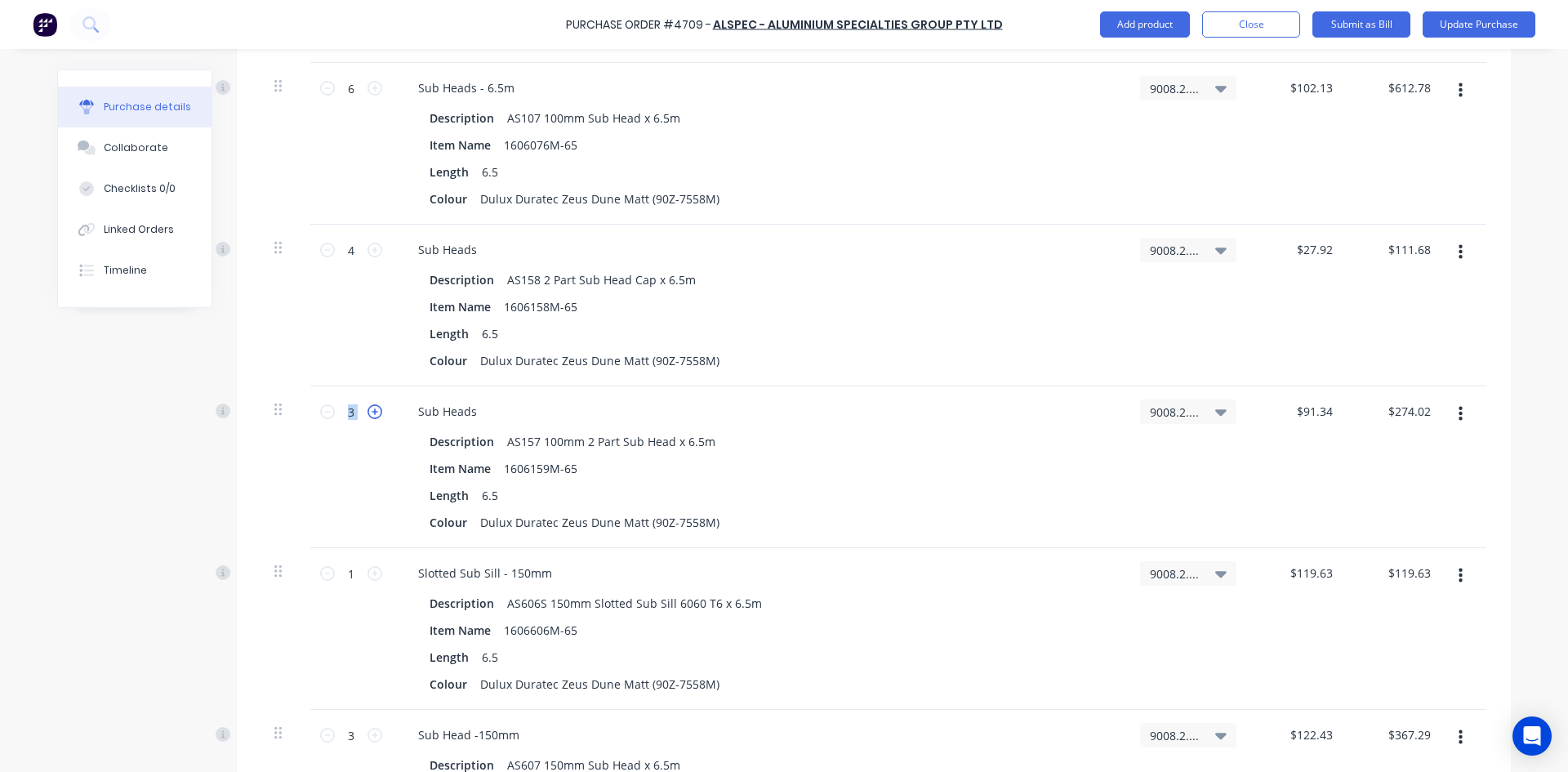
click at [369, 410] on icon at bounding box center [374, 411] width 14 height 14
click at [1458, 580] on icon "button" at bounding box center [1460, 576] width 4 height 14
click at [1394, 716] on button "Delete" at bounding box center [1411, 717] width 139 height 32
click at [324, 572] on icon at bounding box center [327, 573] width 14 height 14
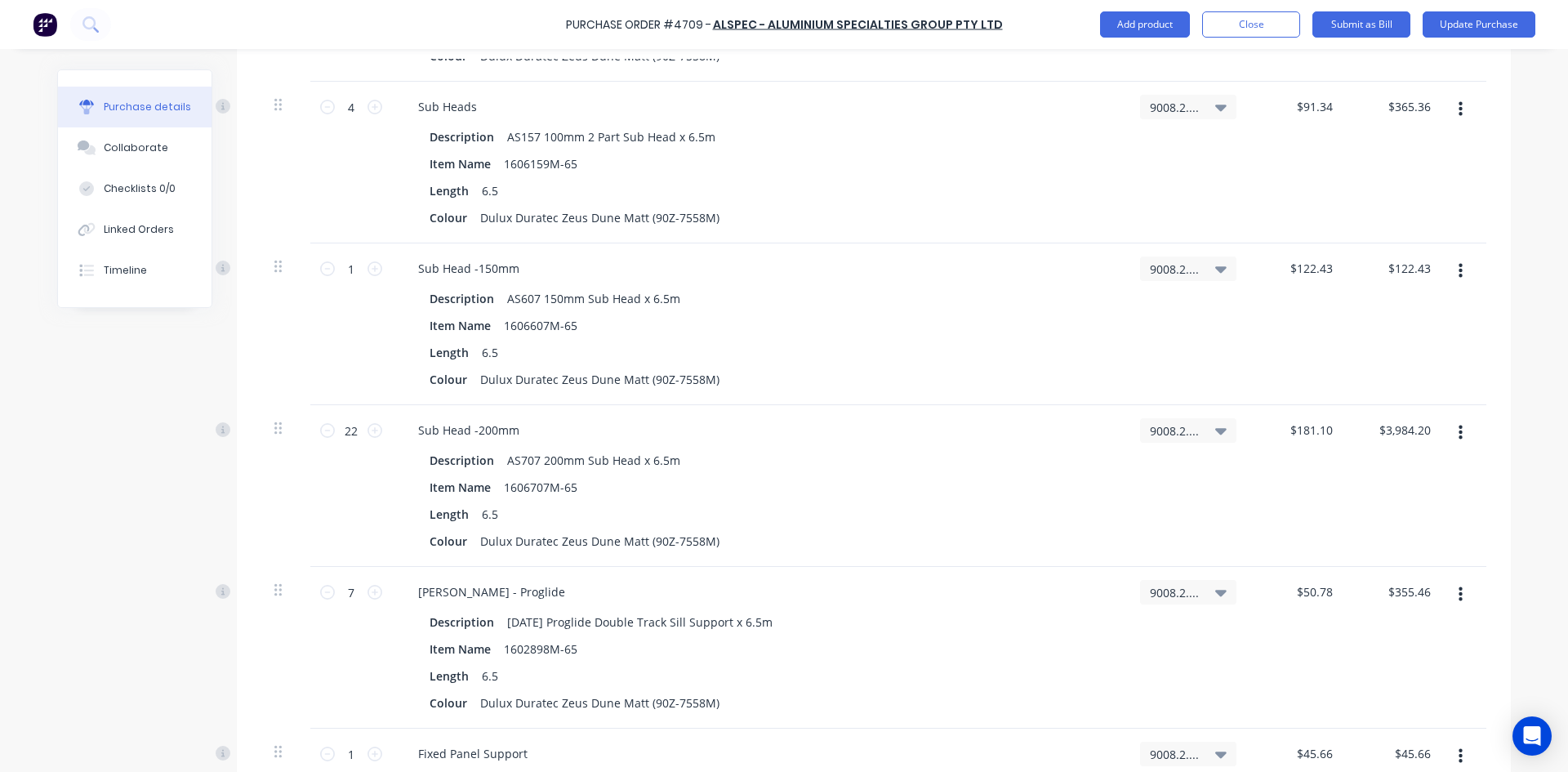
scroll to position [5801, 0]
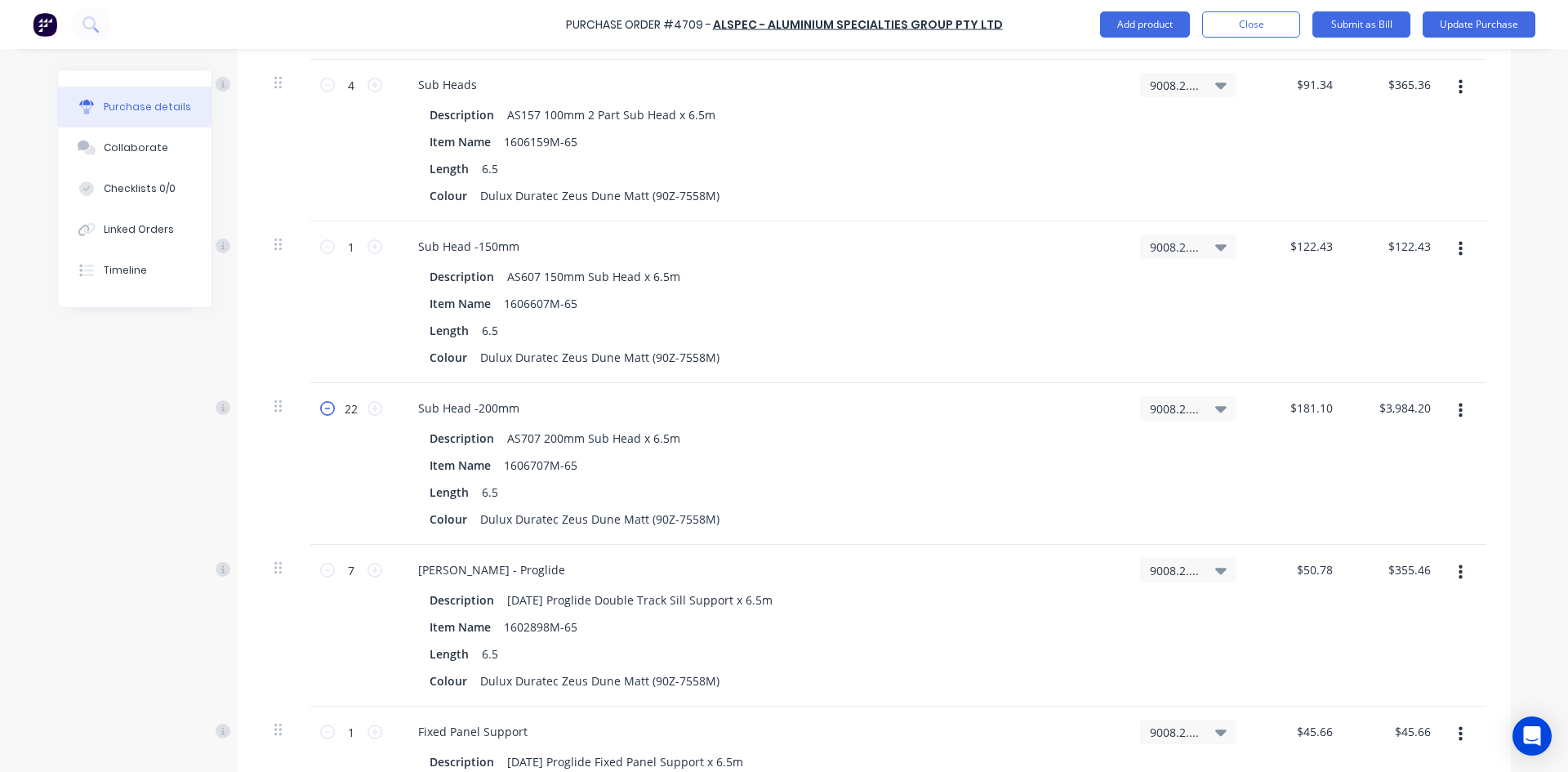
click at [323, 413] on icon at bounding box center [327, 408] width 14 height 14
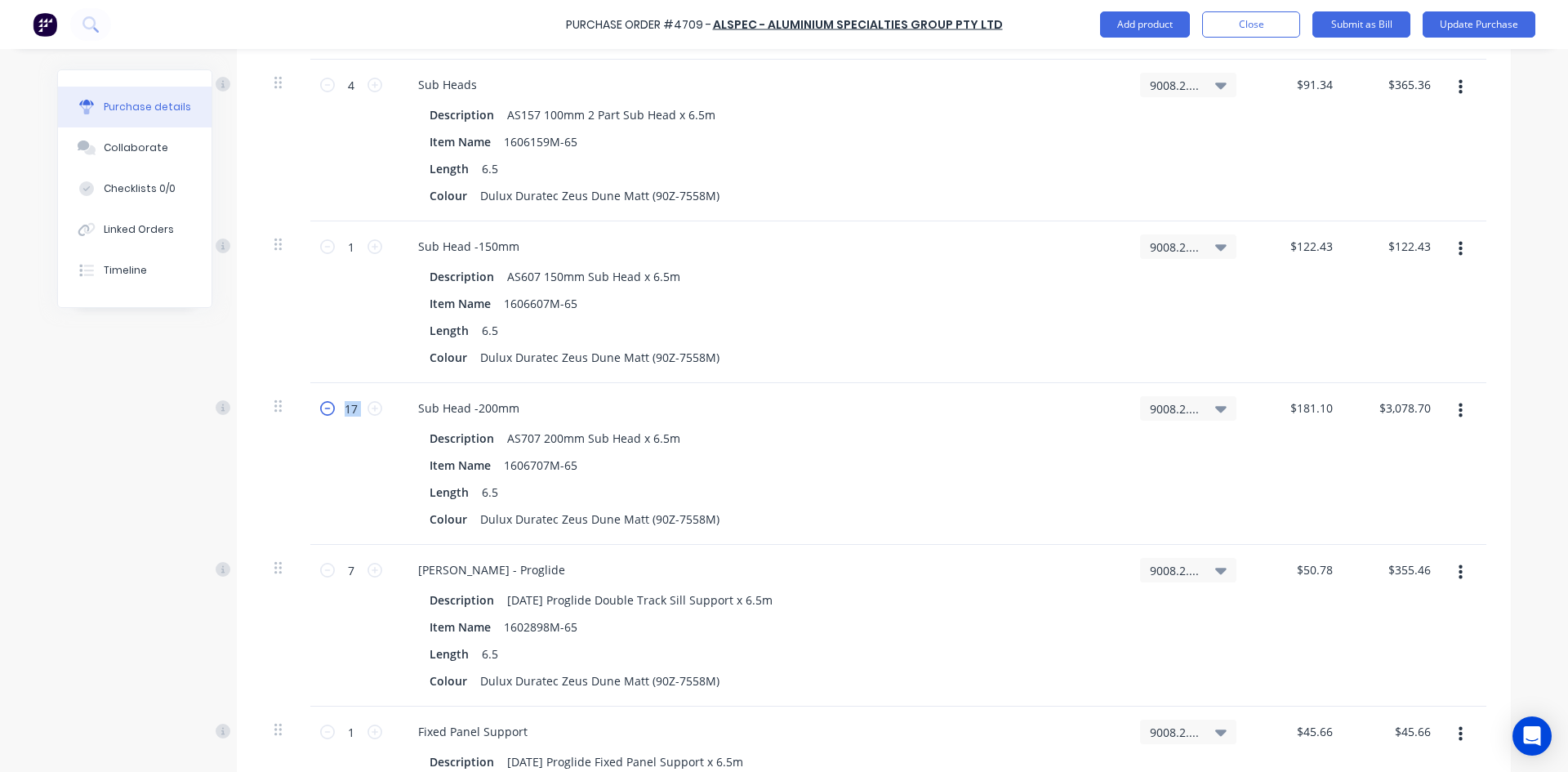
click at [323, 413] on icon at bounding box center [327, 408] width 14 height 14
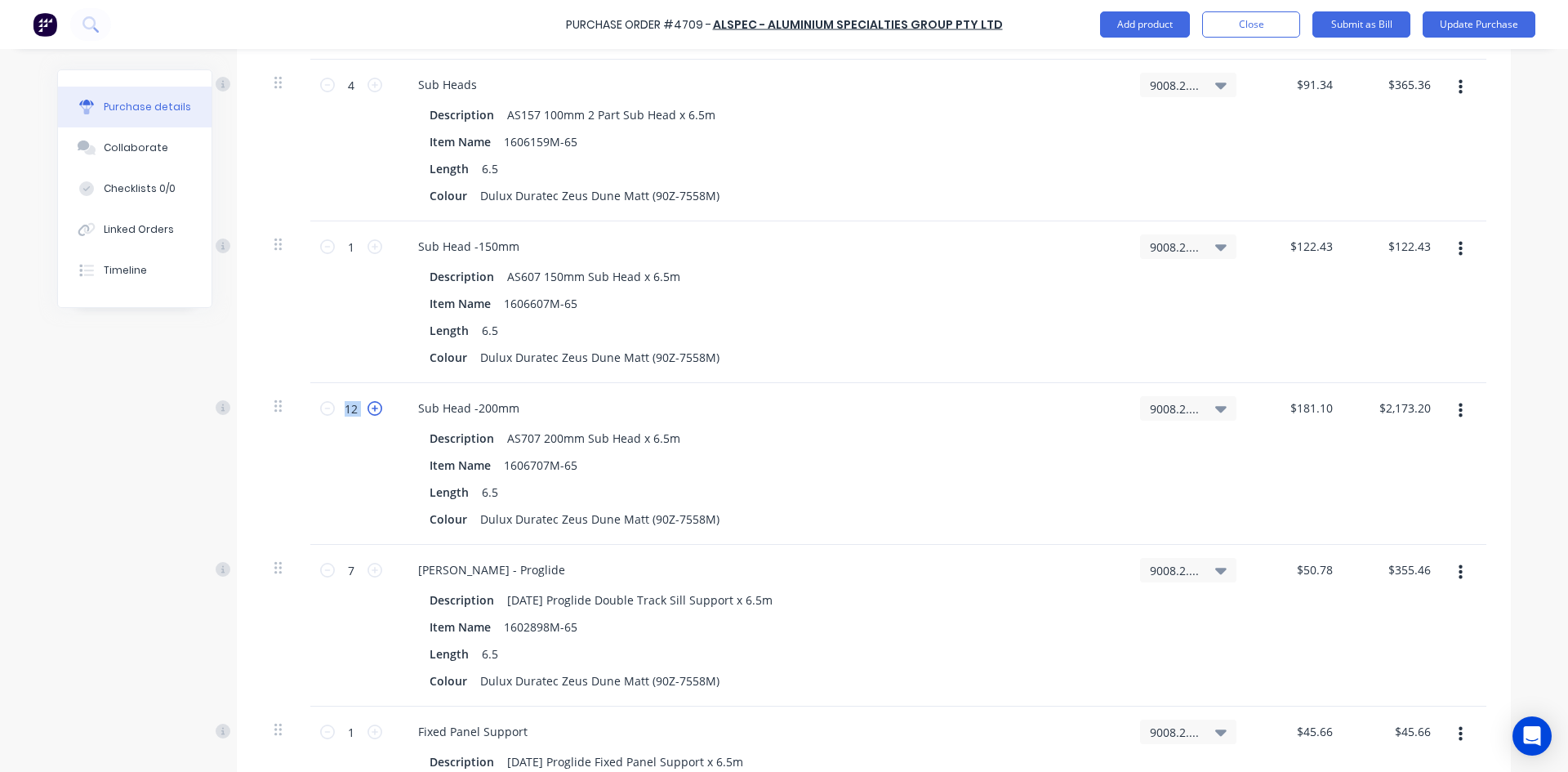
click at [368, 406] on icon at bounding box center [374, 408] width 14 height 14
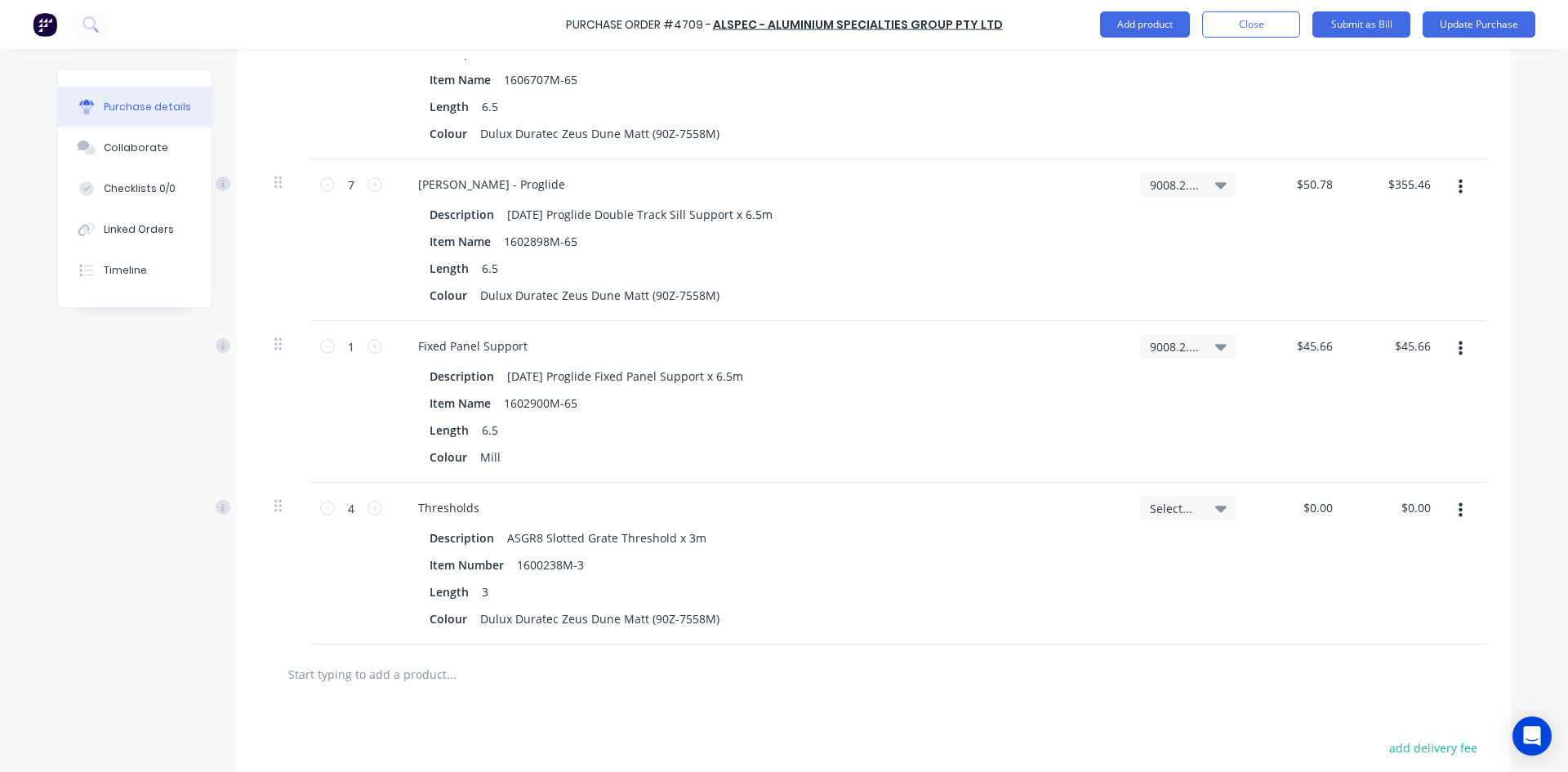
scroll to position [6128, 0]
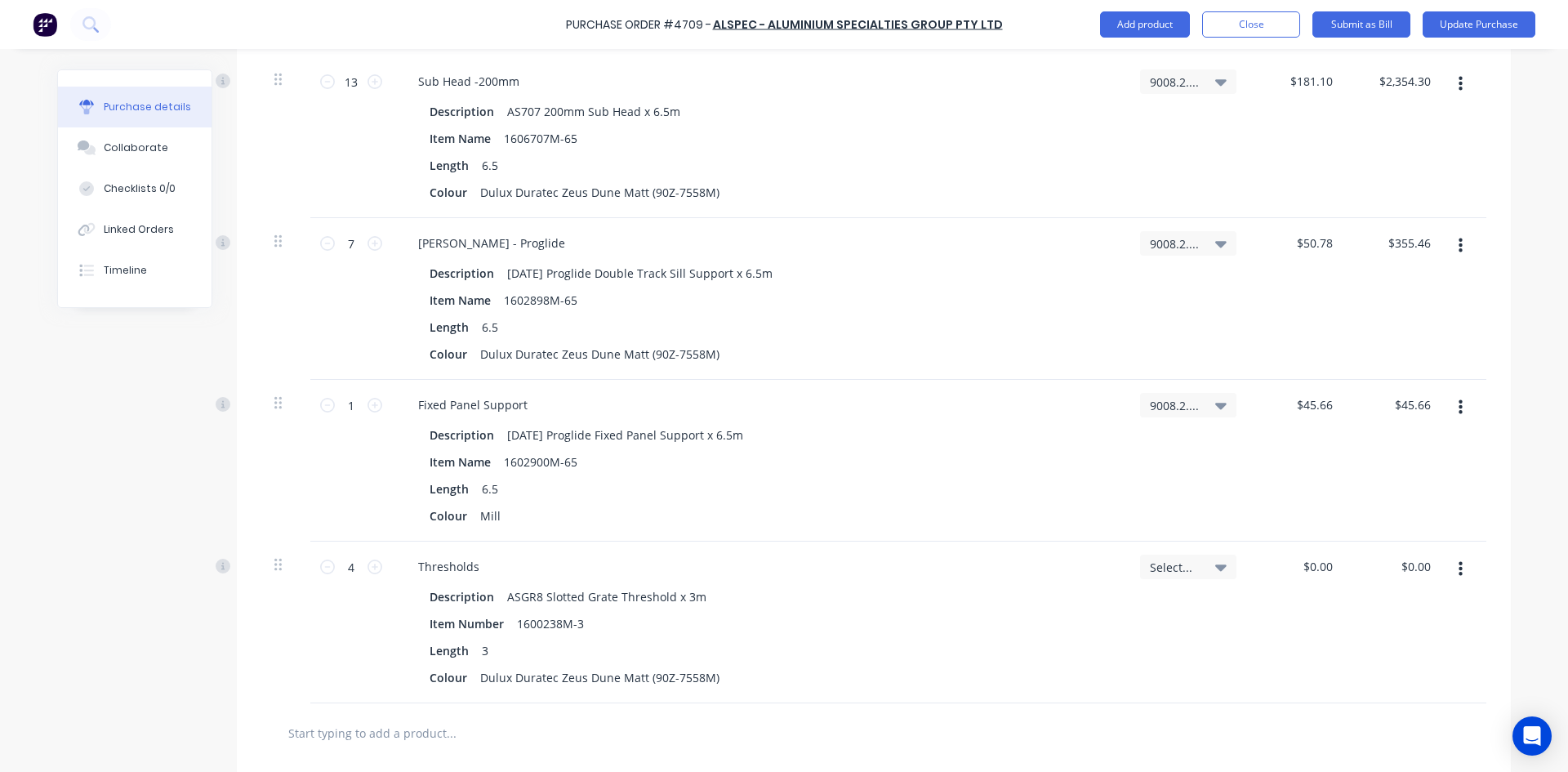
click at [1458, 247] on icon "button" at bounding box center [1460, 245] width 4 height 14
click at [1421, 394] on button "Delete" at bounding box center [1411, 387] width 139 height 32
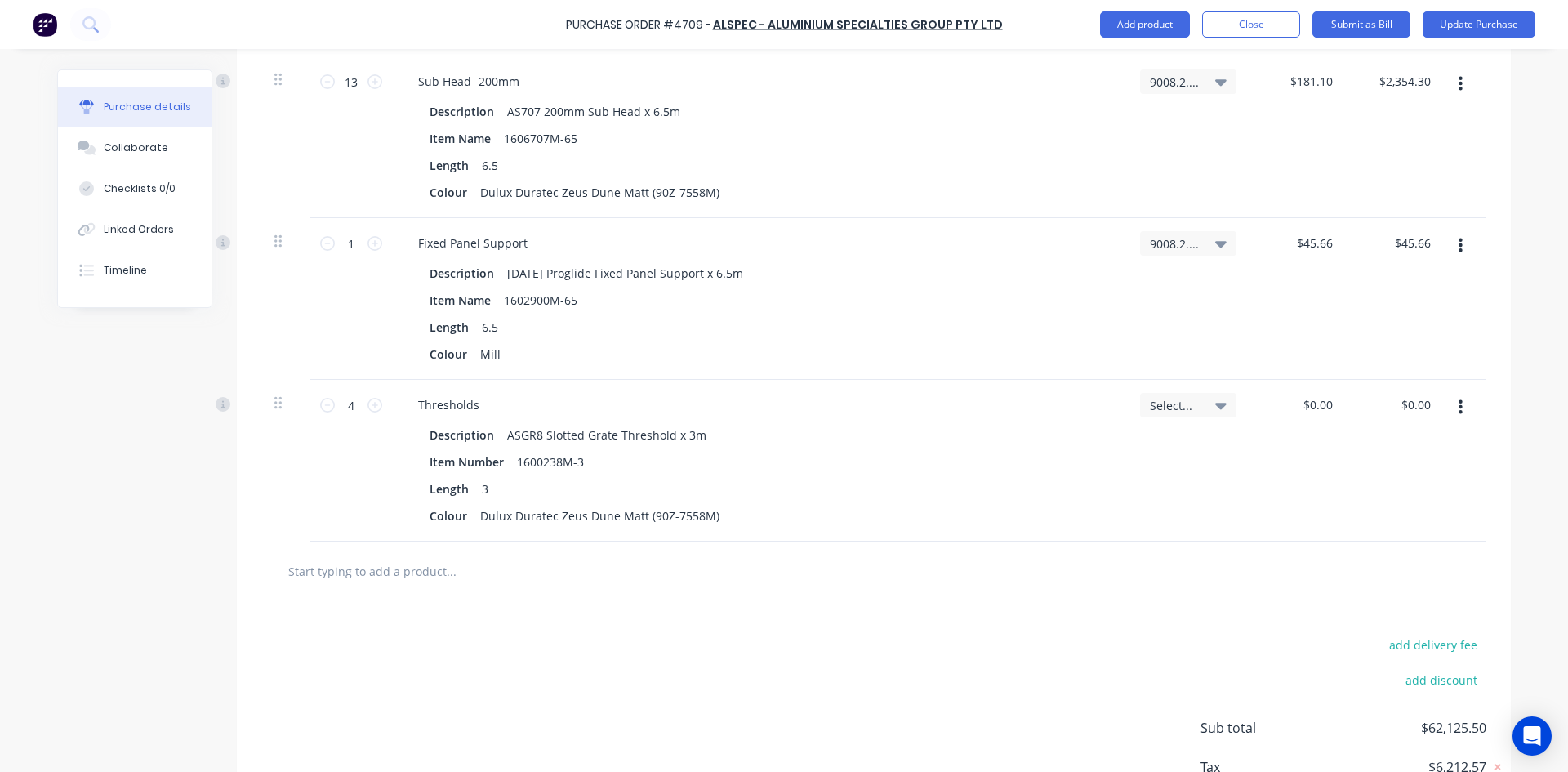
click at [1458, 247] on icon "button" at bounding box center [1460, 245] width 4 height 18
click at [1418, 384] on button "Delete" at bounding box center [1411, 387] width 139 height 32
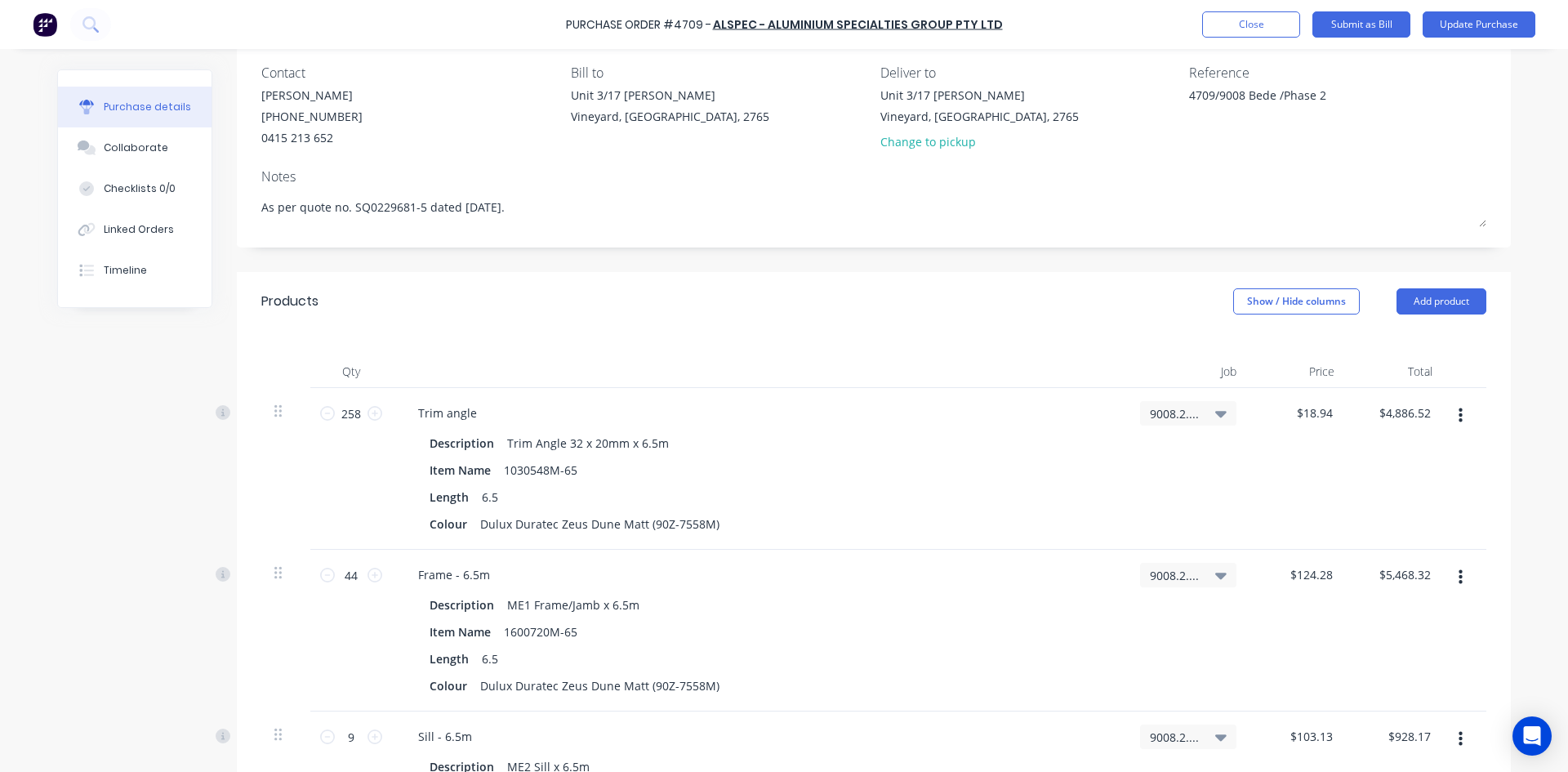
scroll to position [163, 0]
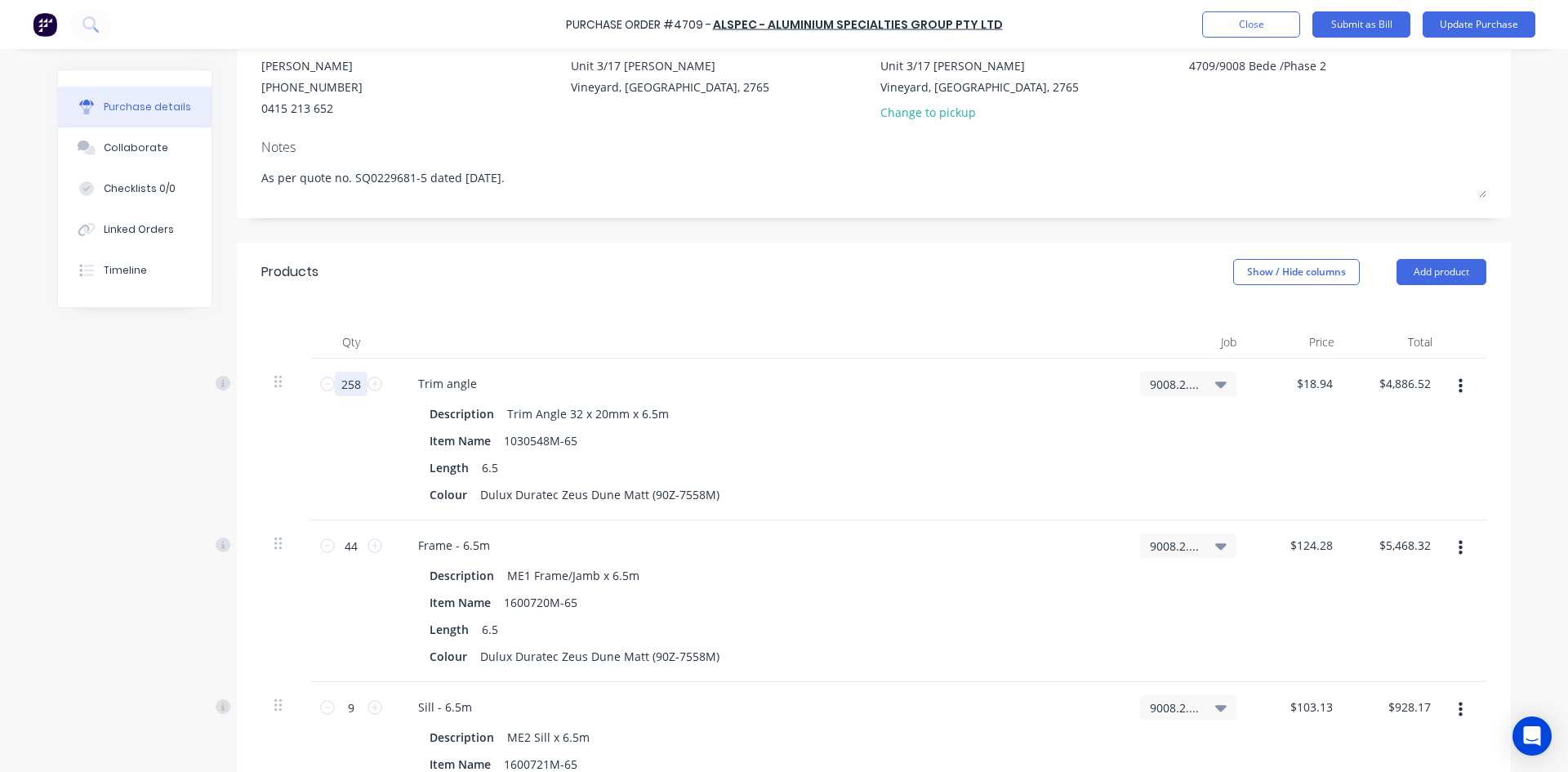
click at [357, 381] on input "258" at bounding box center [351, 384] width 32 height 25
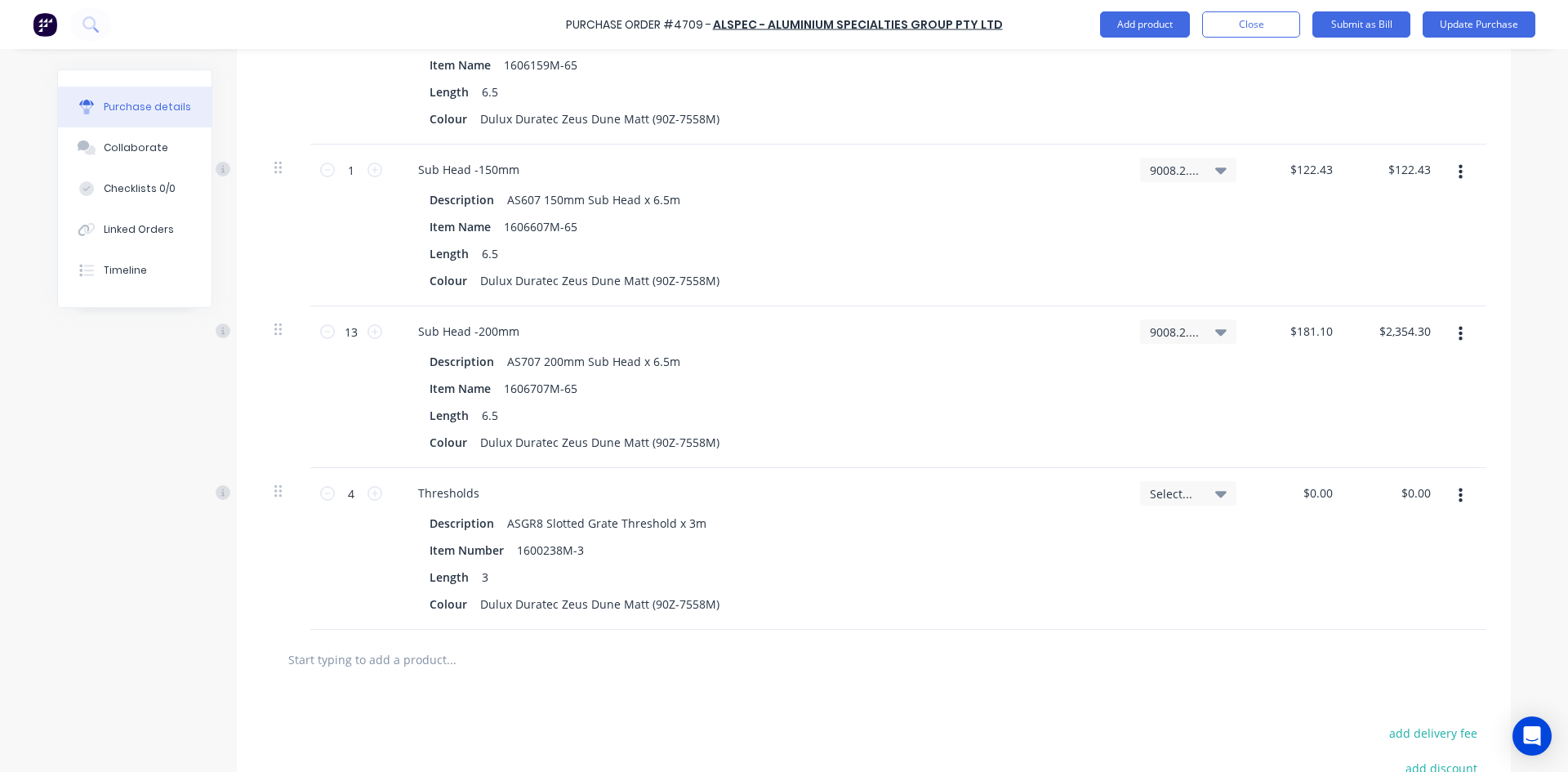
scroll to position [6080, 0]
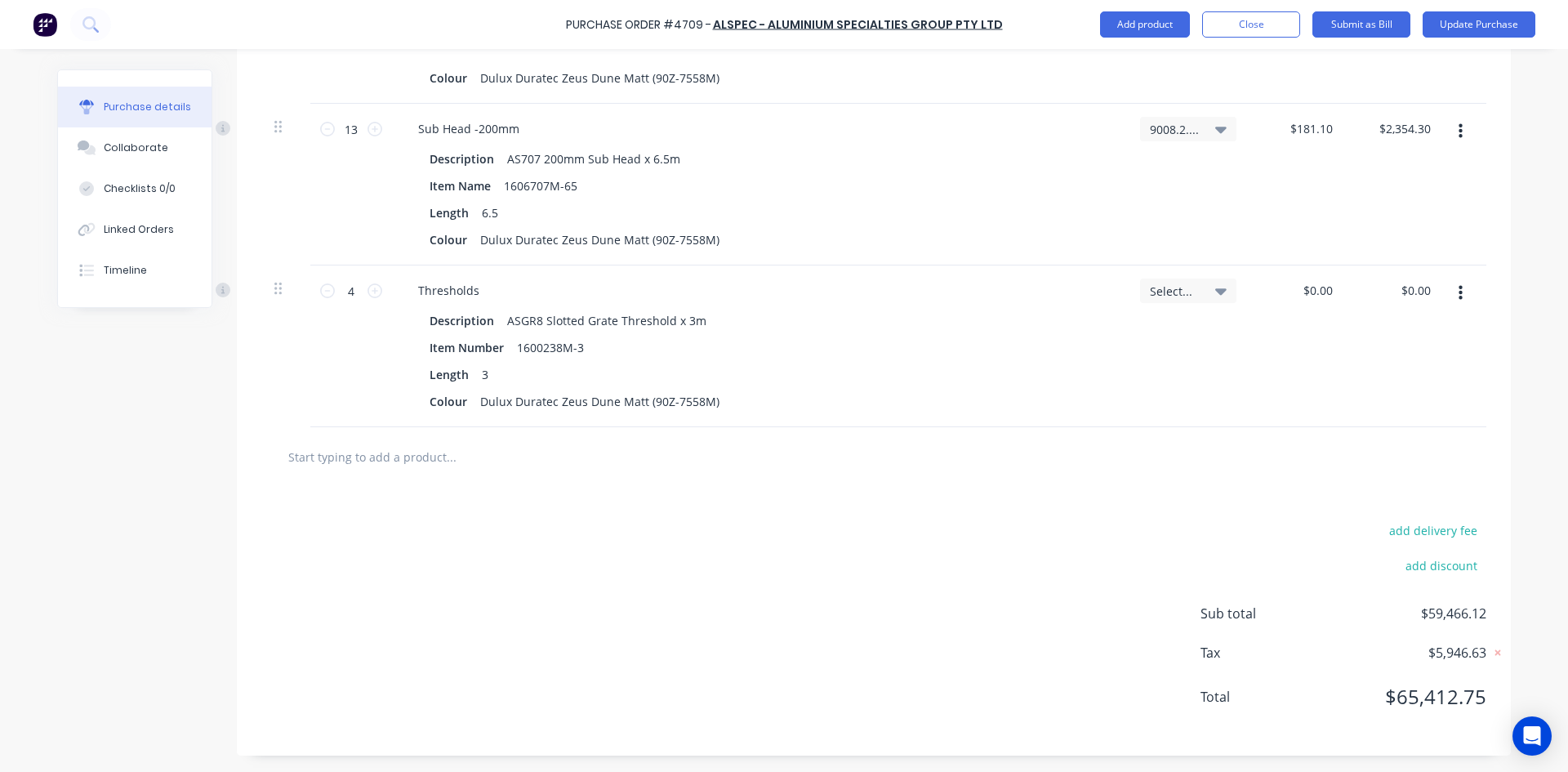
click at [415, 466] on input "text" at bounding box center [451, 457] width 327 height 32
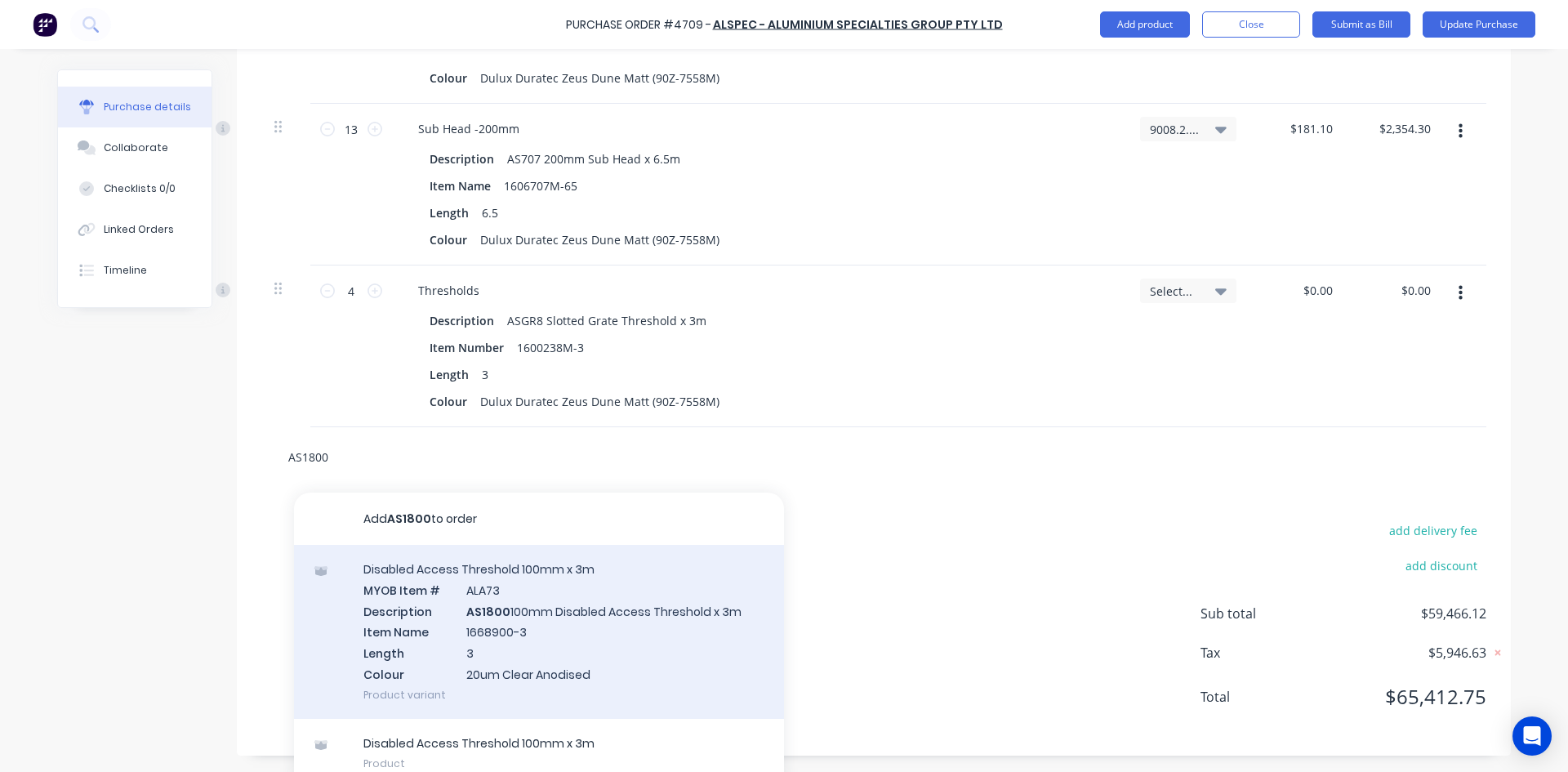
scroll to position [6095, 0]
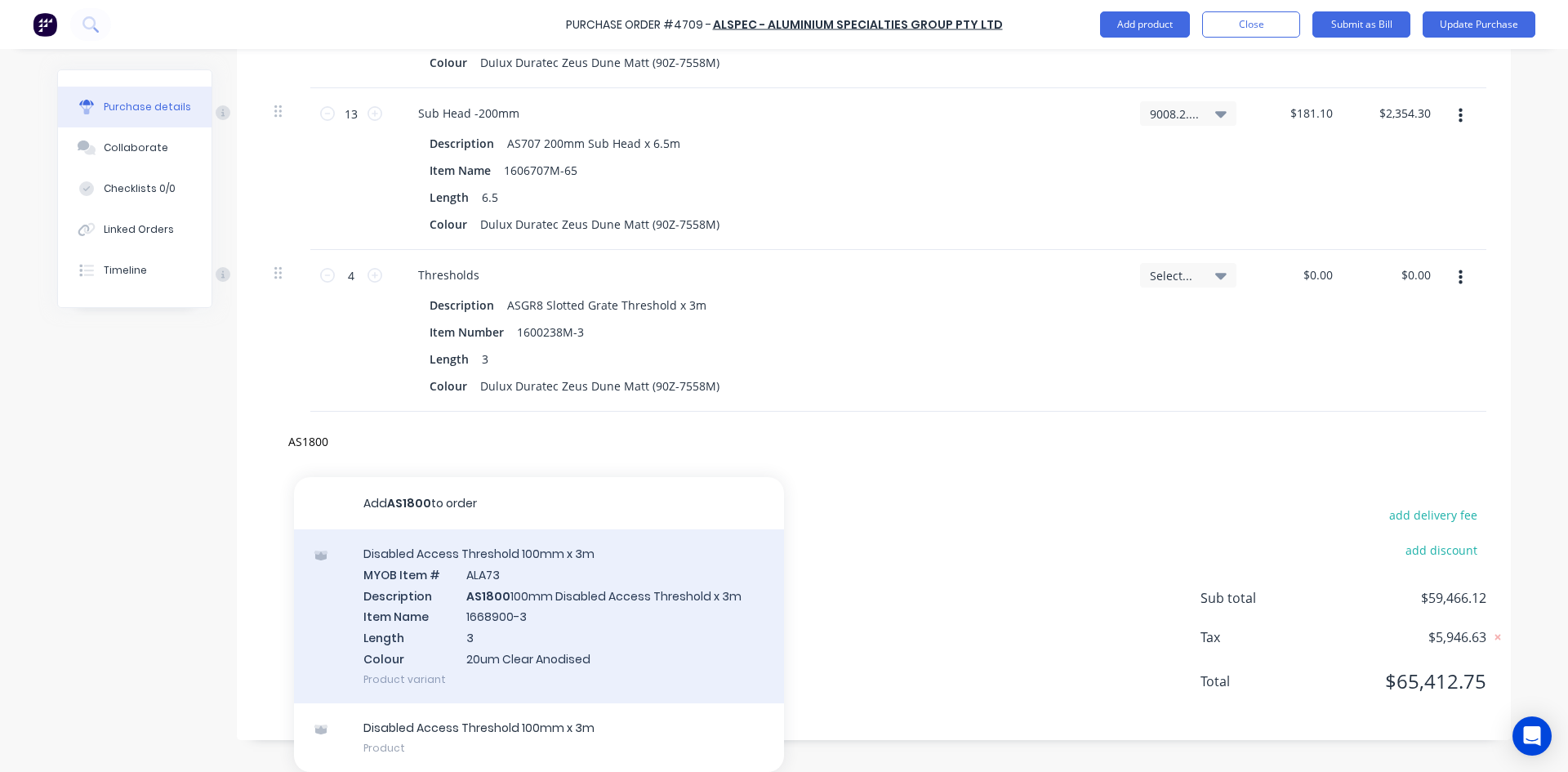
click at [587, 600] on div "Disabled Access Threshold 100mm x 3m MYOB Item # ALA73 Description AS1800 100mm…" at bounding box center [538, 616] width 490 height 174
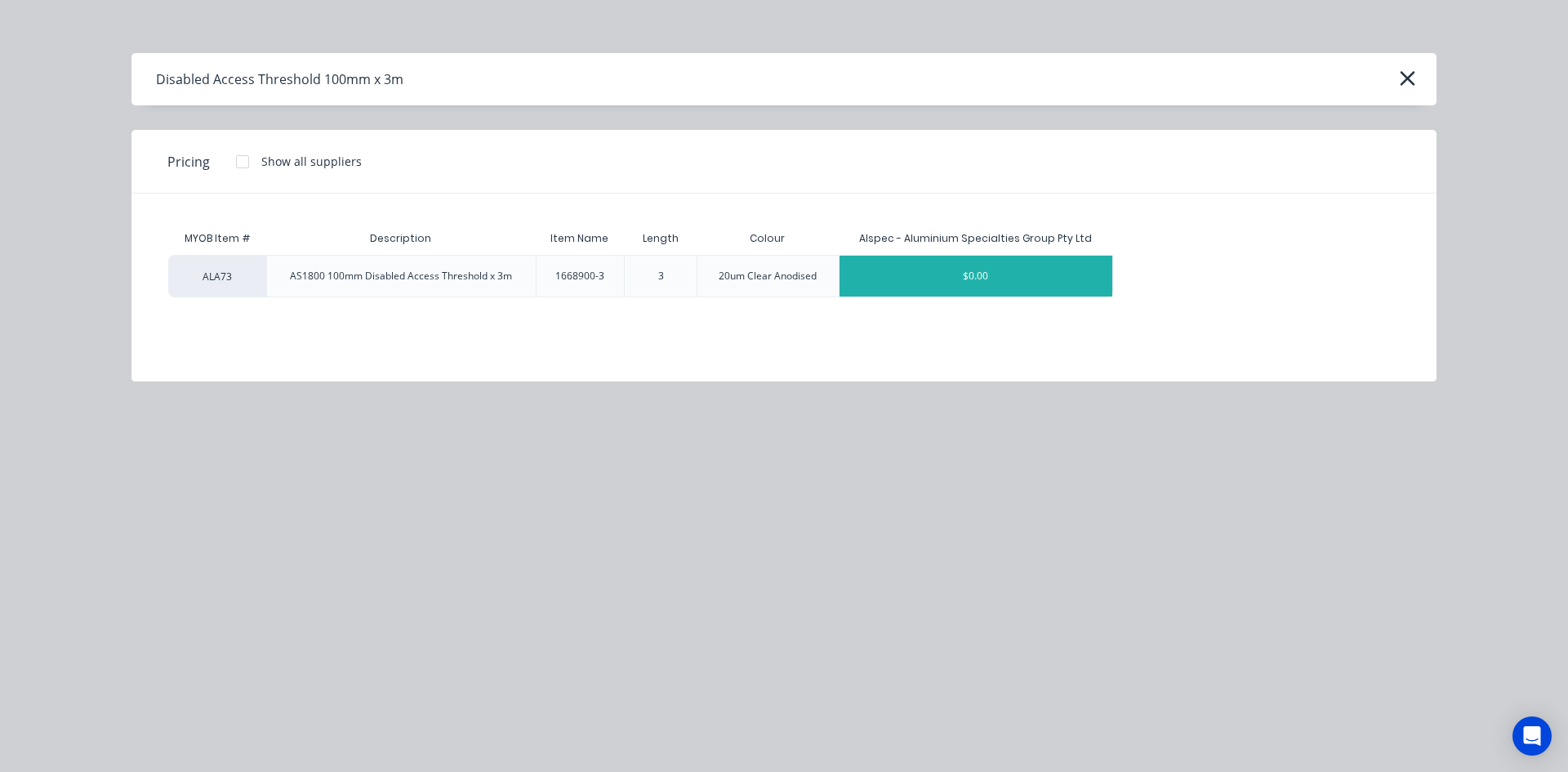
click at [1006, 270] on div "$0.00" at bounding box center [975, 276] width 273 height 41
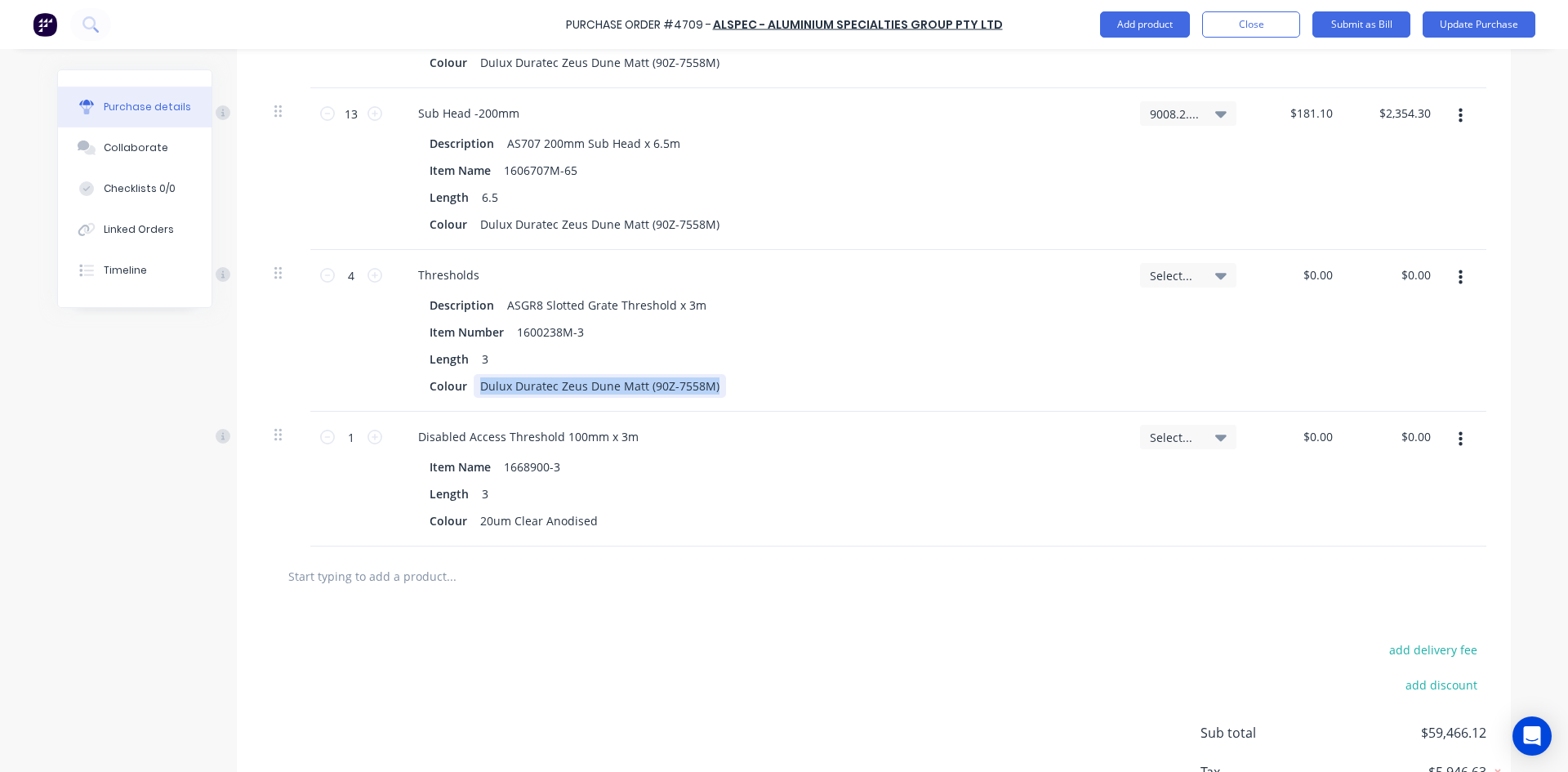
drag, startPoint x: 710, startPoint y: 387, endPoint x: 475, endPoint y: 391, distance: 235.0
click at [475, 391] on div "Dulux Duratec Zeus Dune Matt (90Z-7558M)" at bounding box center [599, 386] width 252 height 24
copy div "Dulux Duratec Zeus Dune Matt (90Z-7558M)"
click at [585, 517] on div "20um Clear Anodised" at bounding box center [539, 521] width 131 height 24
click at [374, 438] on icon at bounding box center [374, 437] width 14 height 14
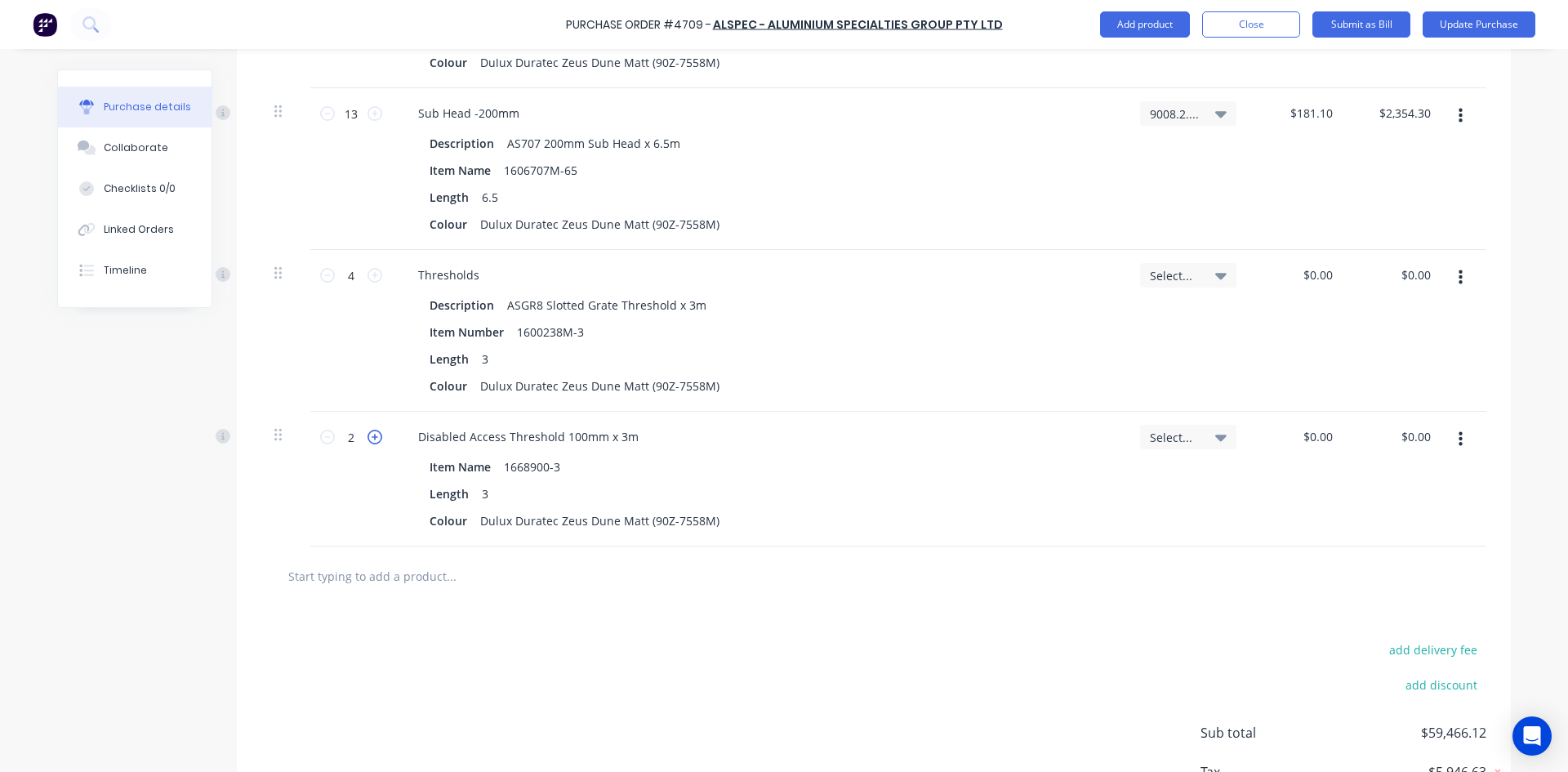
click at [374, 438] on icon at bounding box center [374, 437] width 14 height 14
click at [1451, 279] on button "button" at bounding box center [1460, 278] width 38 height 30
click at [1408, 424] on button "Delete" at bounding box center [1411, 419] width 139 height 32
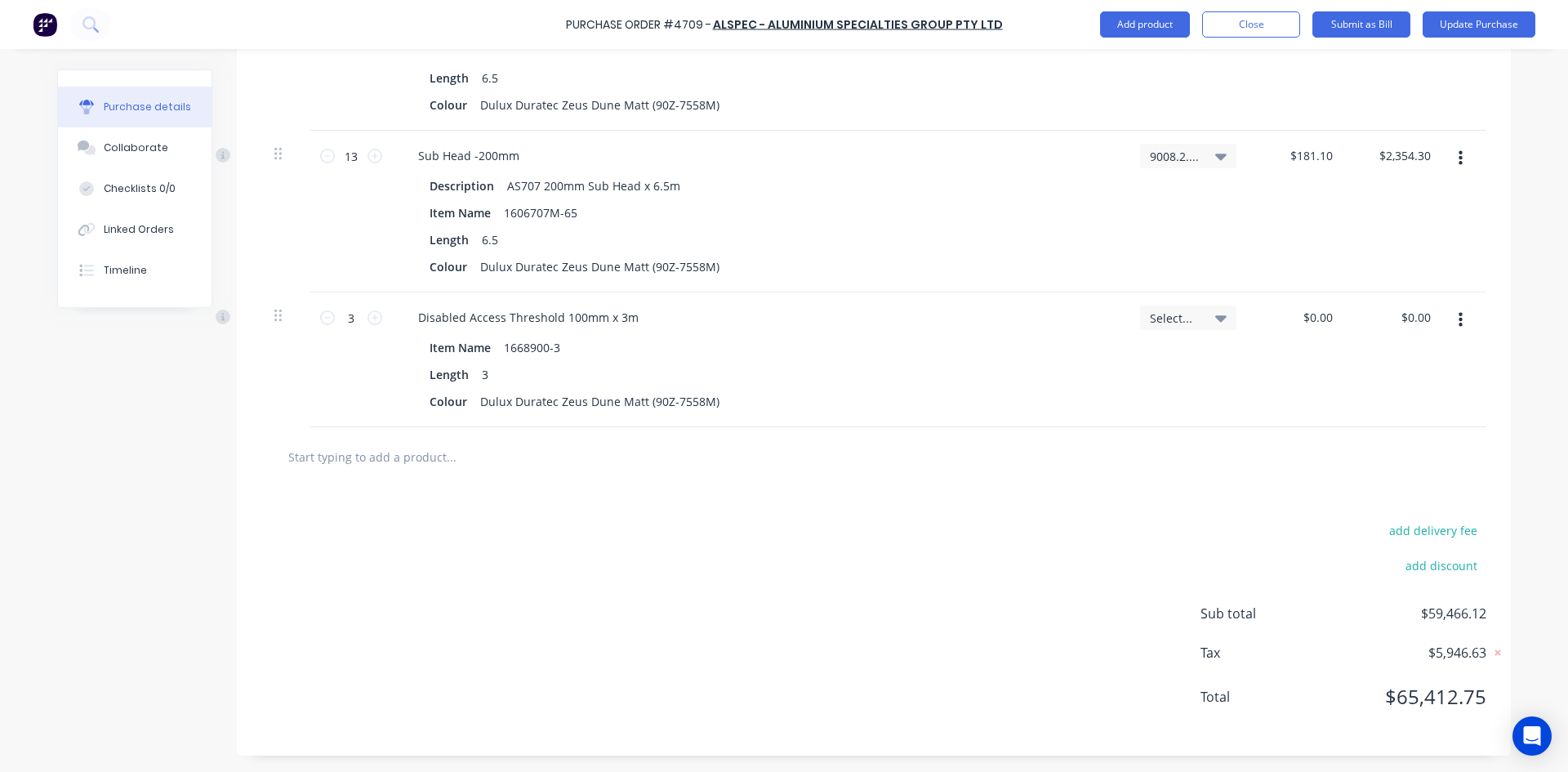
click at [446, 462] on input "text" at bounding box center [451, 457] width 327 height 32
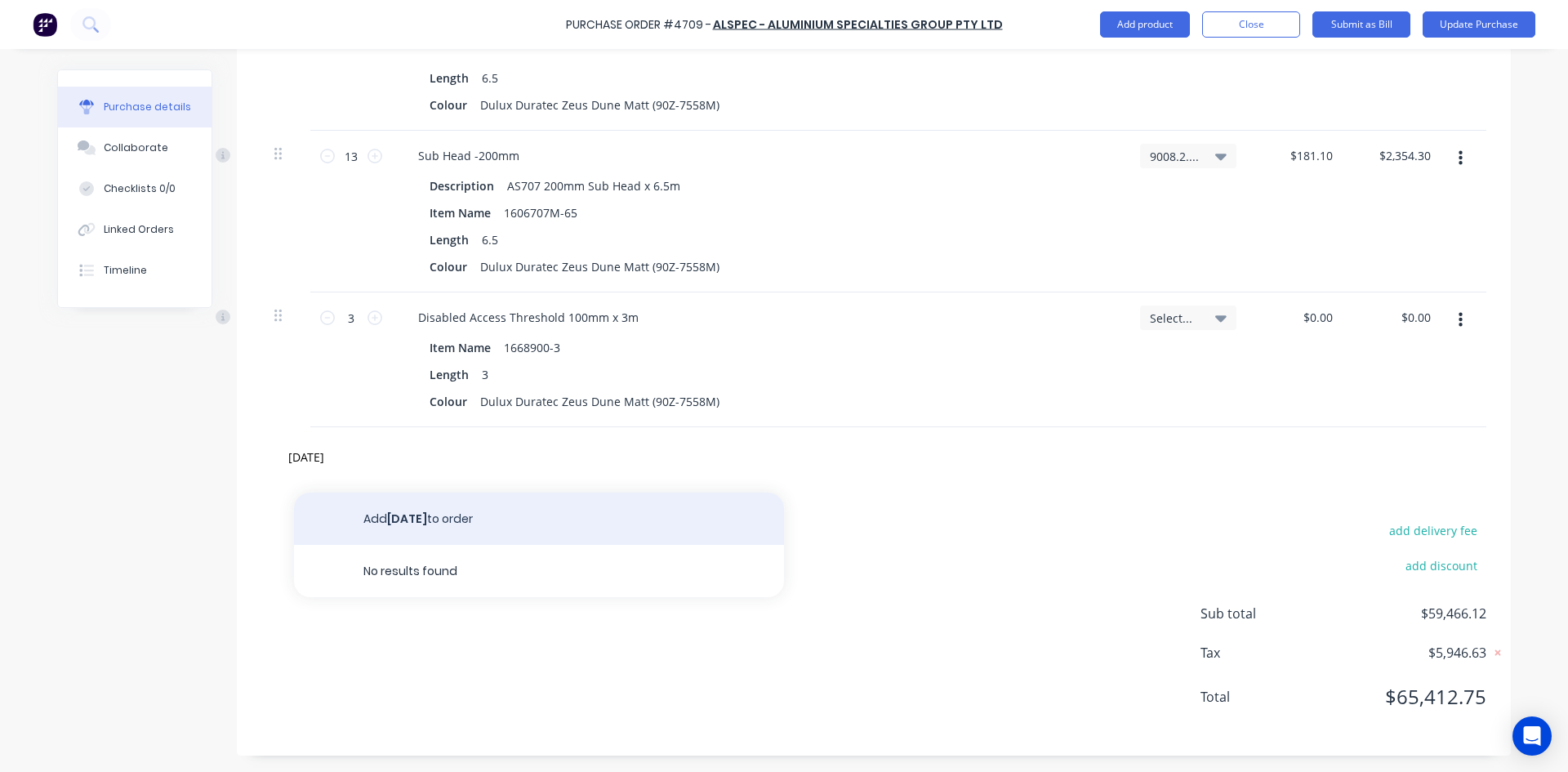
click at [480, 532] on button "Add AD842 to order" at bounding box center [538, 519] width 490 height 53
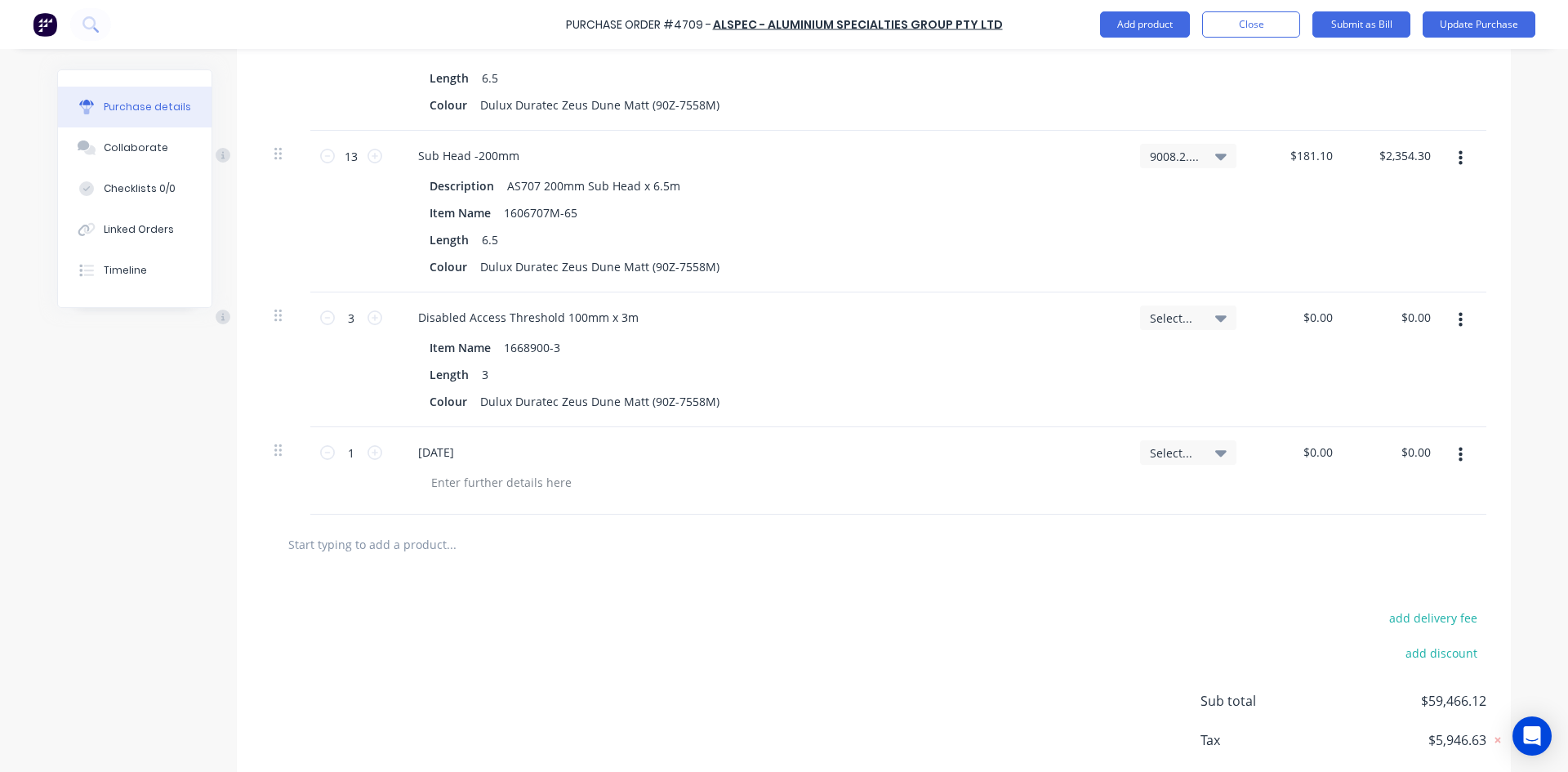
click at [1458, 460] on icon "button" at bounding box center [1460, 454] width 4 height 14
click at [1380, 572] on button "Delete" at bounding box center [1411, 564] width 139 height 32
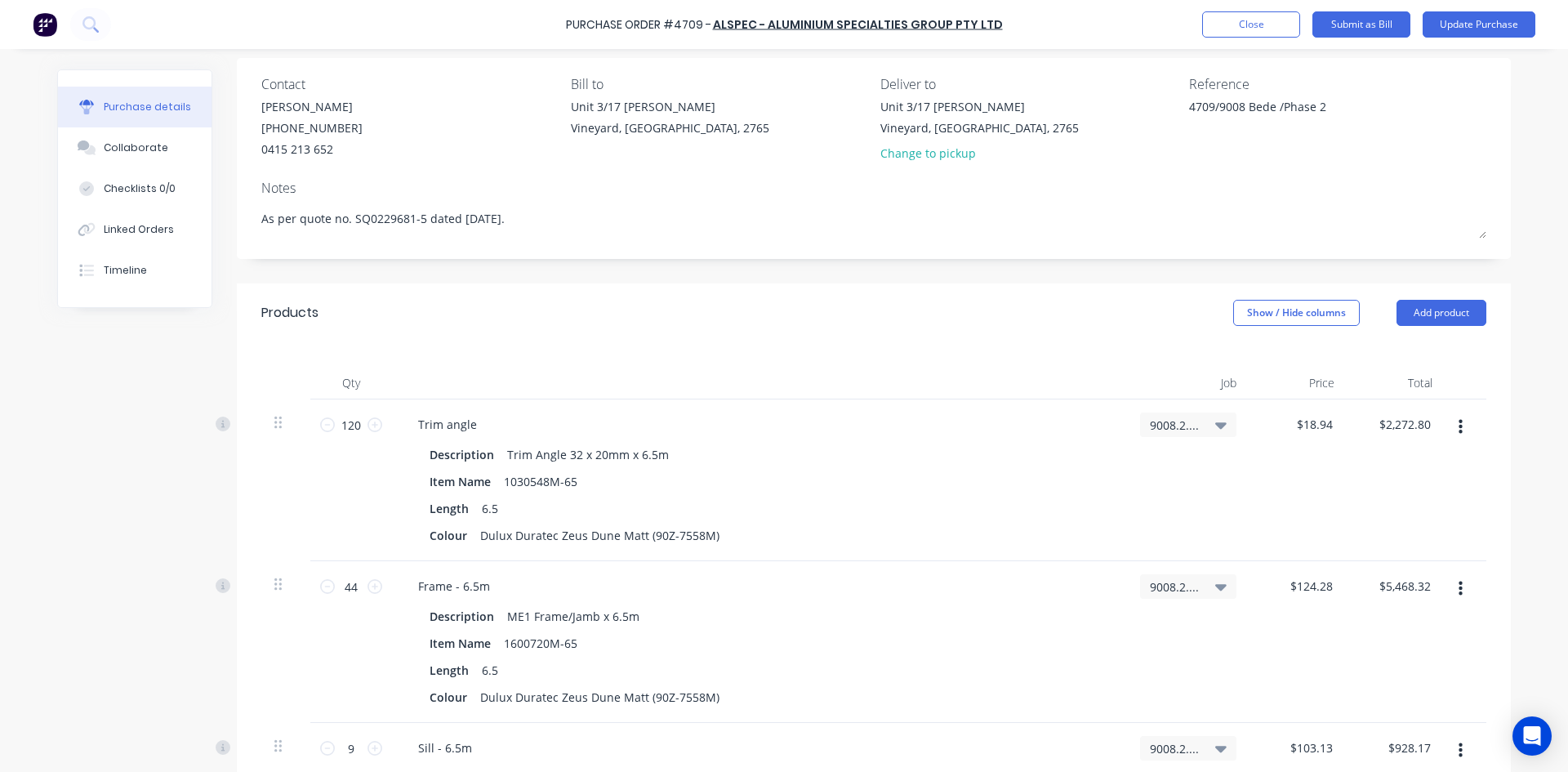
scroll to position [0, 0]
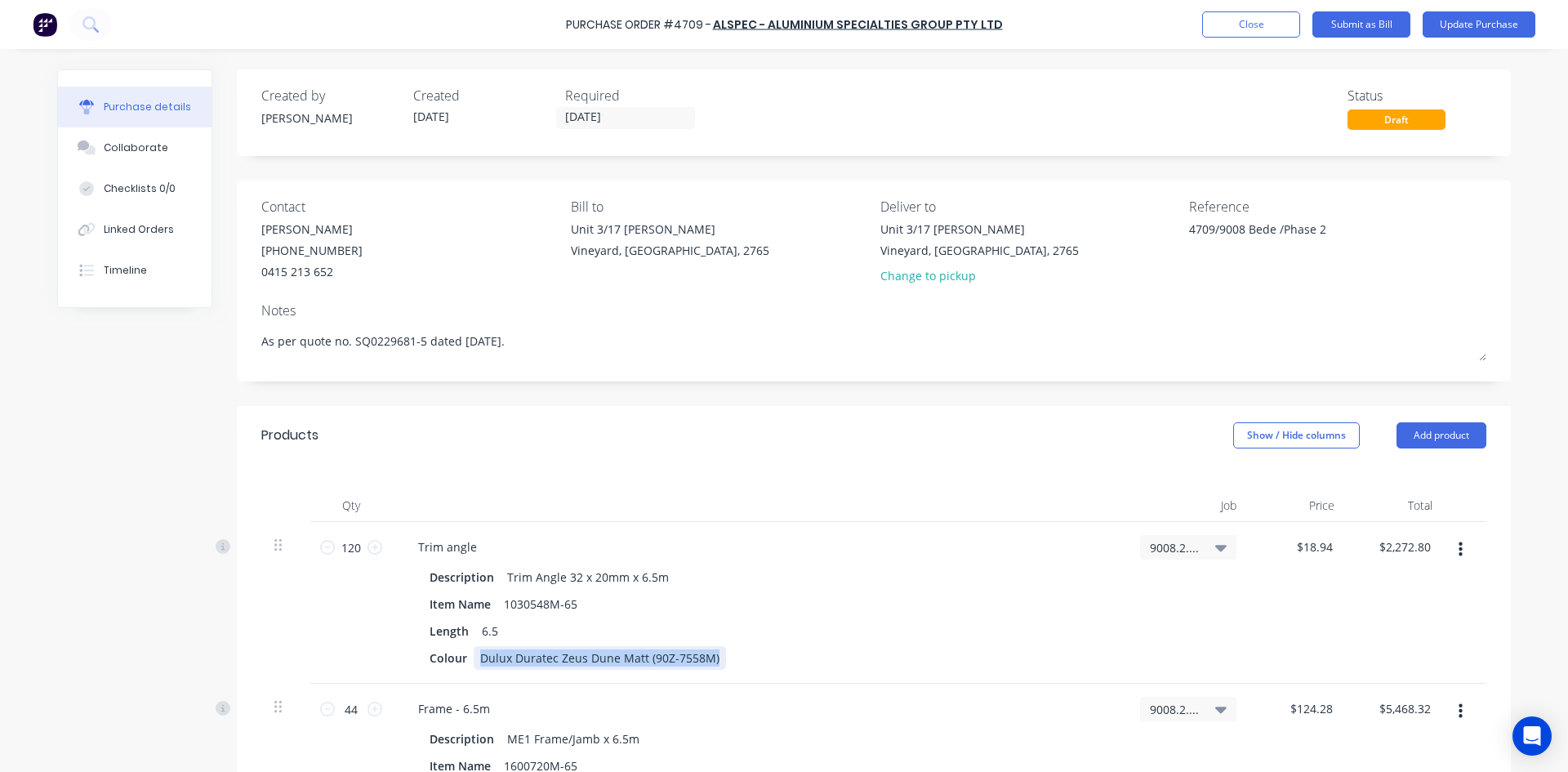
drag, startPoint x: 474, startPoint y: 660, endPoint x: 720, endPoint y: 665, distance: 246.1
click at [720, 665] on div "Colour Dulux Duratec Zeus Dune Matt (90Z-7558M)" at bounding box center [756, 658] width 666 height 24
copy div "Dulux Duratec Zeus Dune Matt (90Z-7558M)"
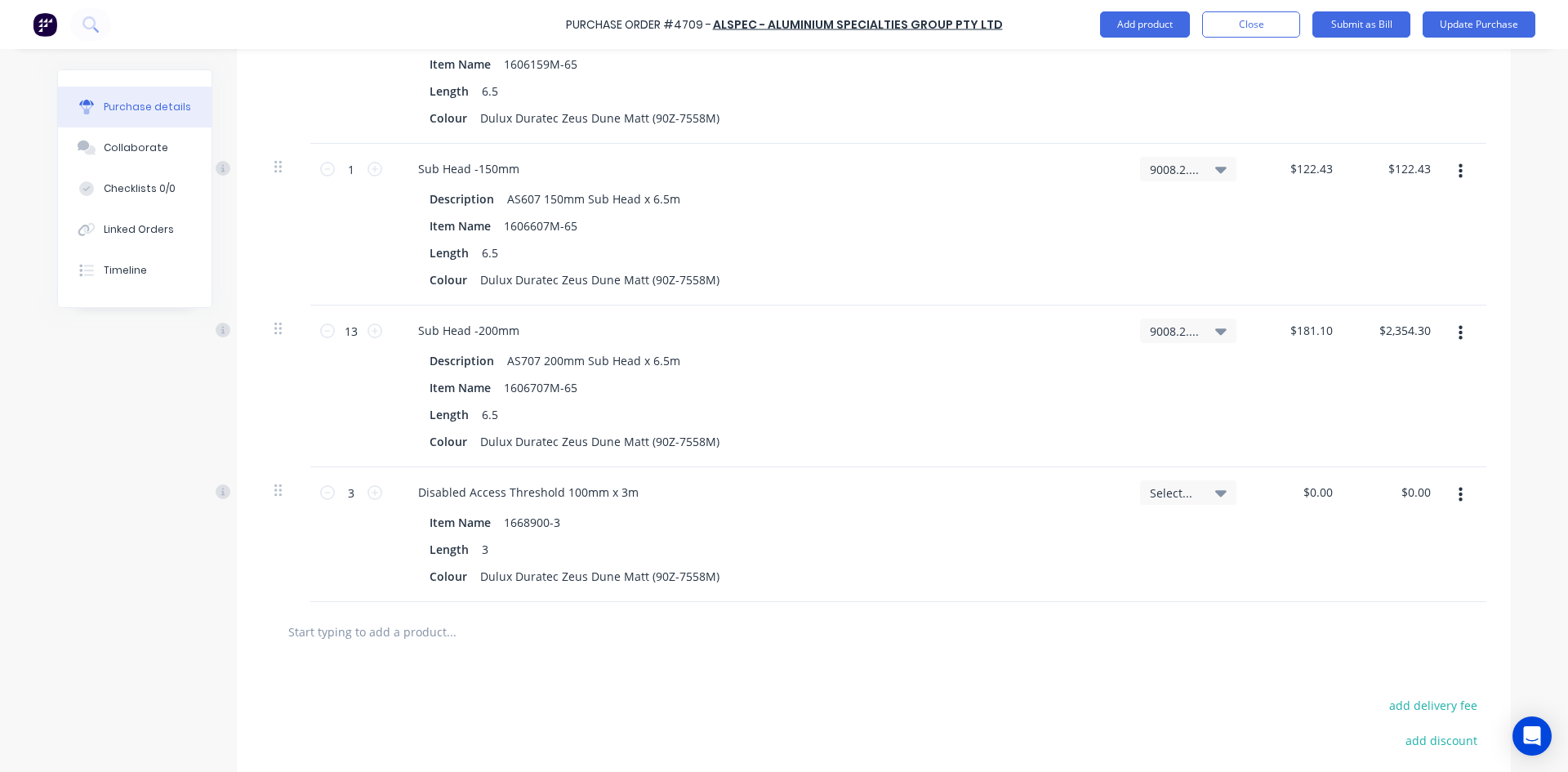
scroll to position [6053, 0]
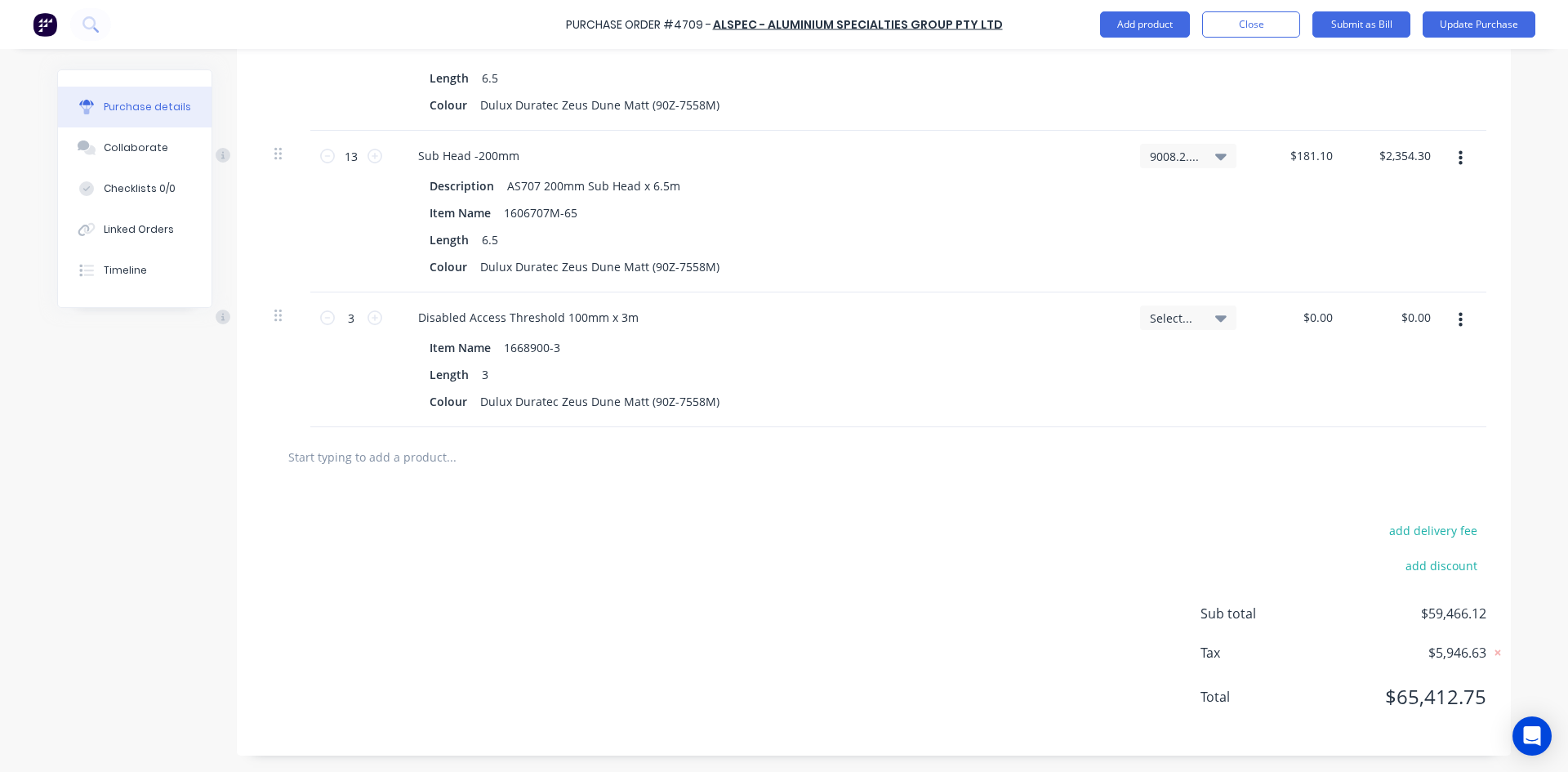
click at [1458, 324] on icon "button" at bounding box center [1460, 320] width 4 height 18
click at [1413, 454] on button "Delete" at bounding box center [1411, 461] width 139 height 32
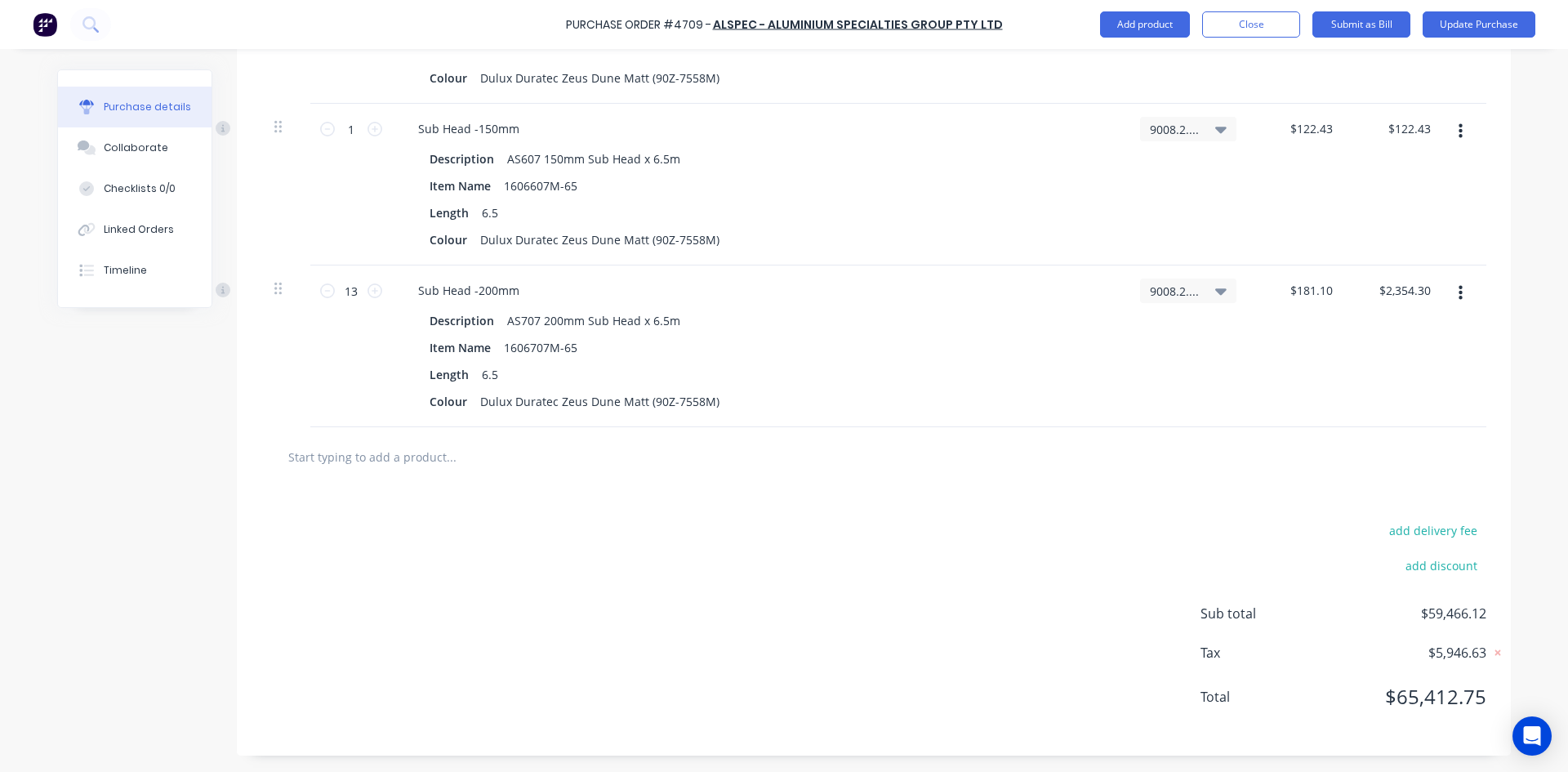
click at [383, 461] on input "text" at bounding box center [451, 457] width 327 height 32
click at [430, 448] on input "text" at bounding box center [451, 457] width 327 height 32
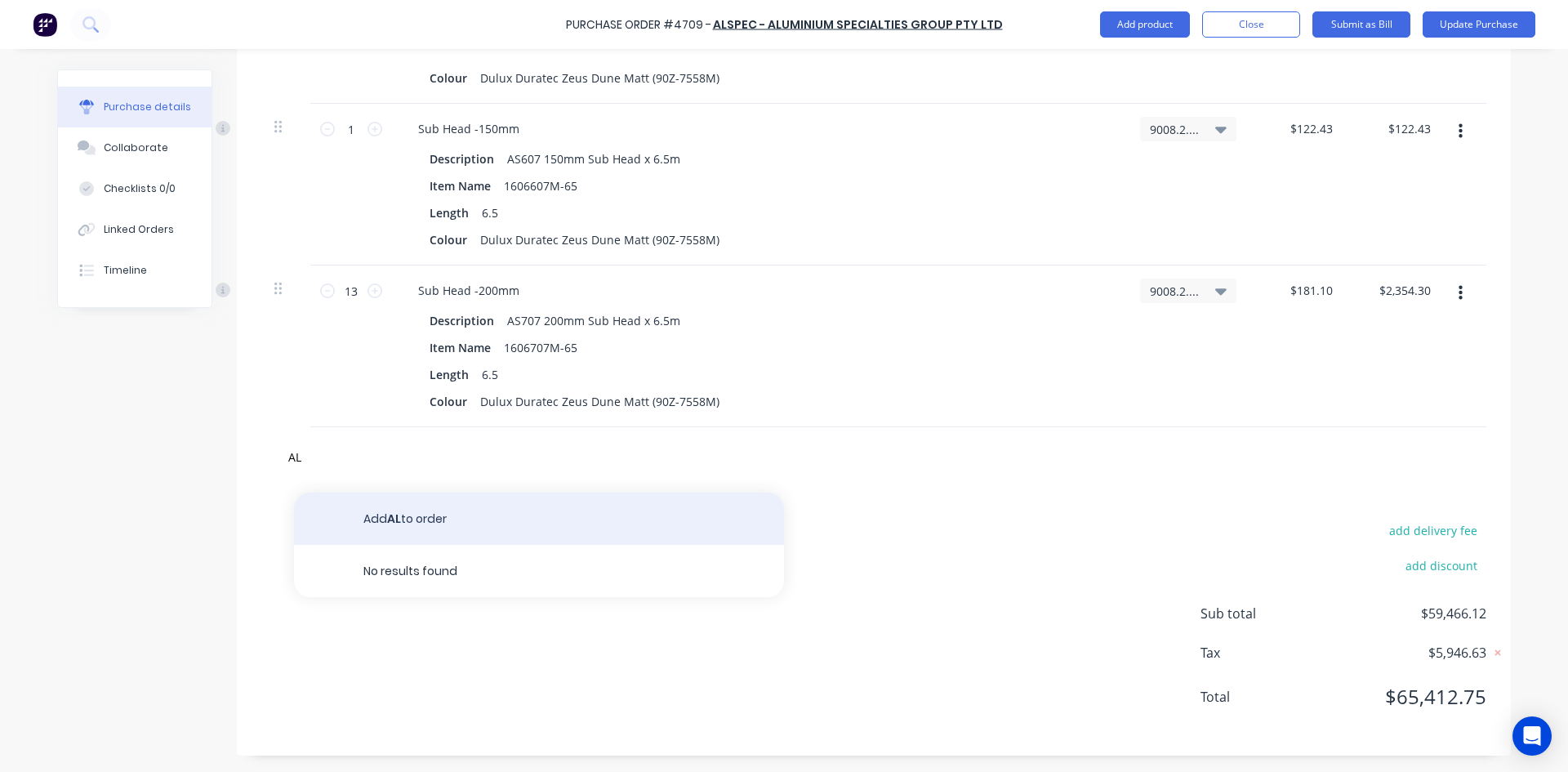
click at [428, 528] on button "Add AL to order" at bounding box center [538, 519] width 490 height 53
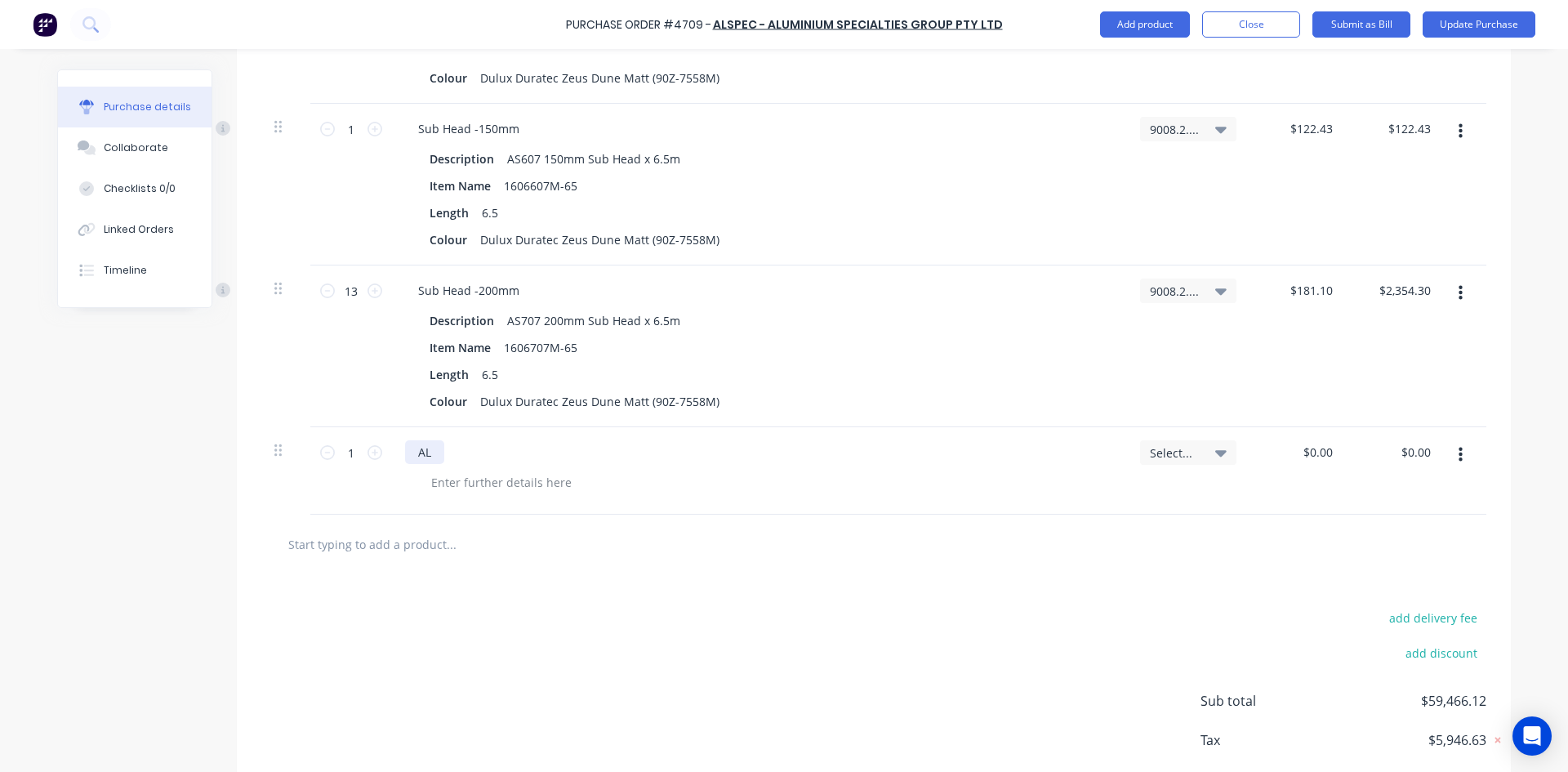
click at [427, 449] on div "AL" at bounding box center [424, 453] width 39 height 24
click at [1458, 454] on icon "button" at bounding box center [1460, 454] width 4 height 14
click at [1391, 565] on button "Delete" at bounding box center [1411, 564] width 139 height 32
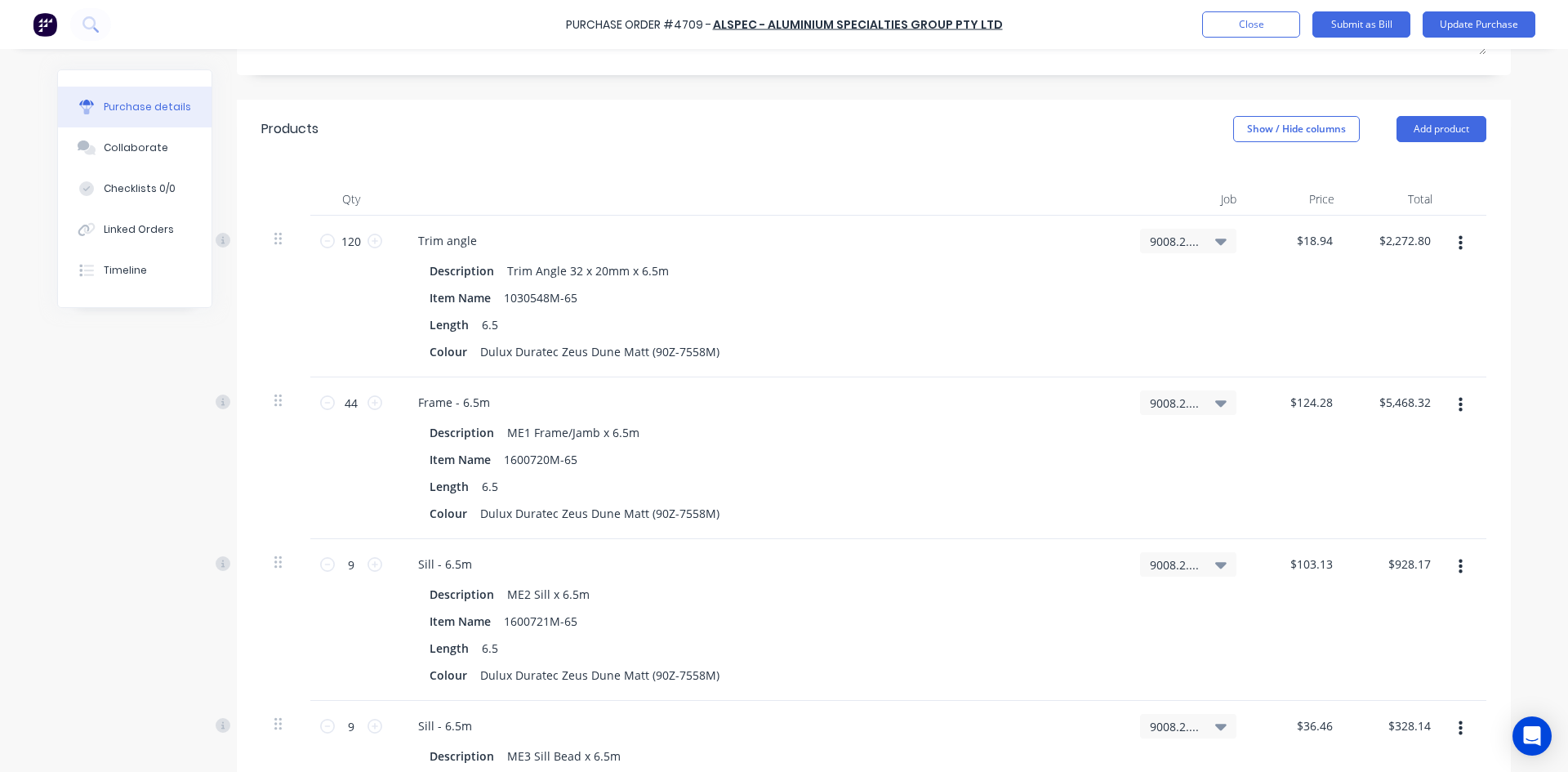
scroll to position [0, 0]
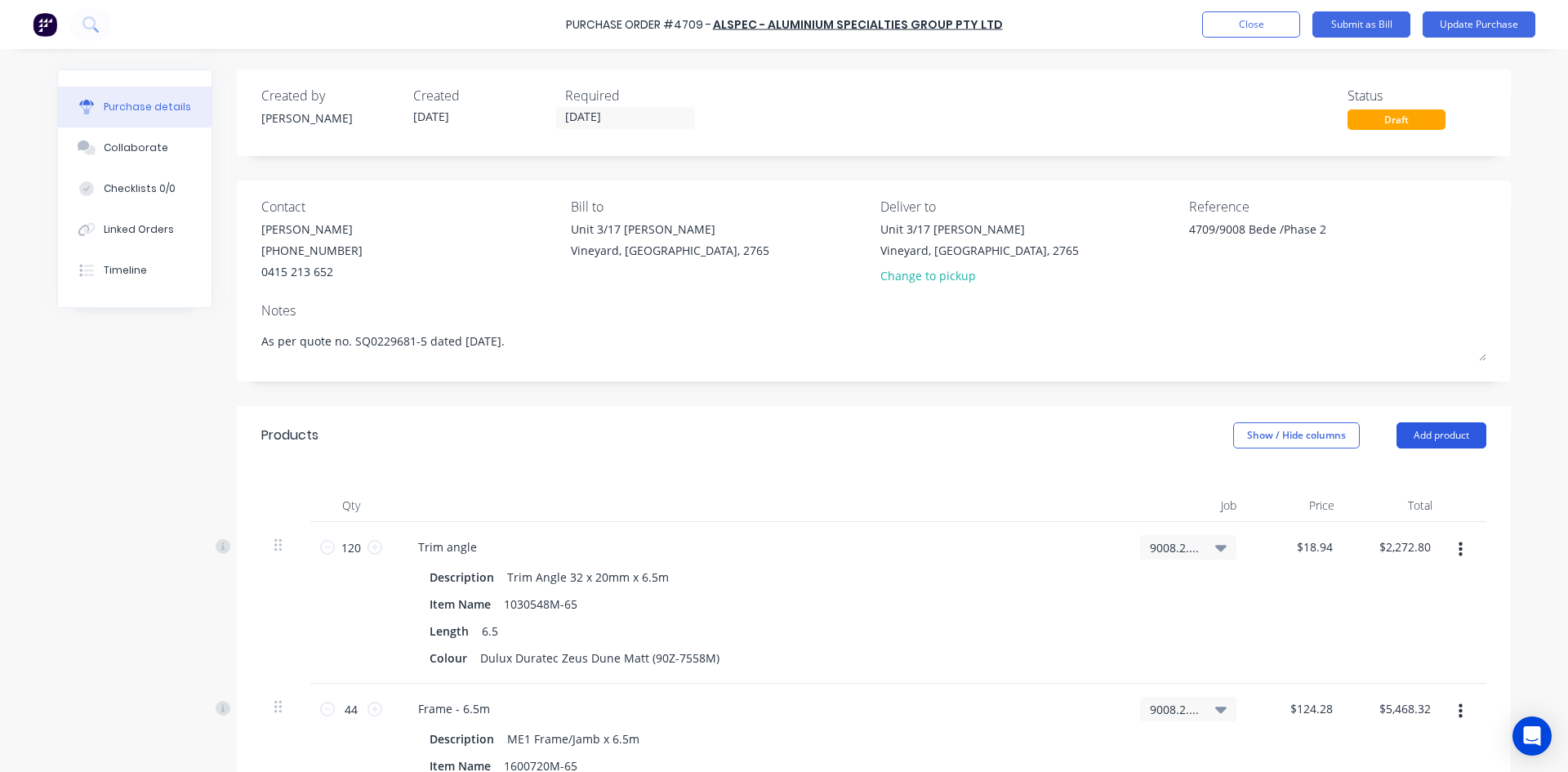
click at [1444, 429] on button "Add product" at bounding box center [1442, 435] width 90 height 26
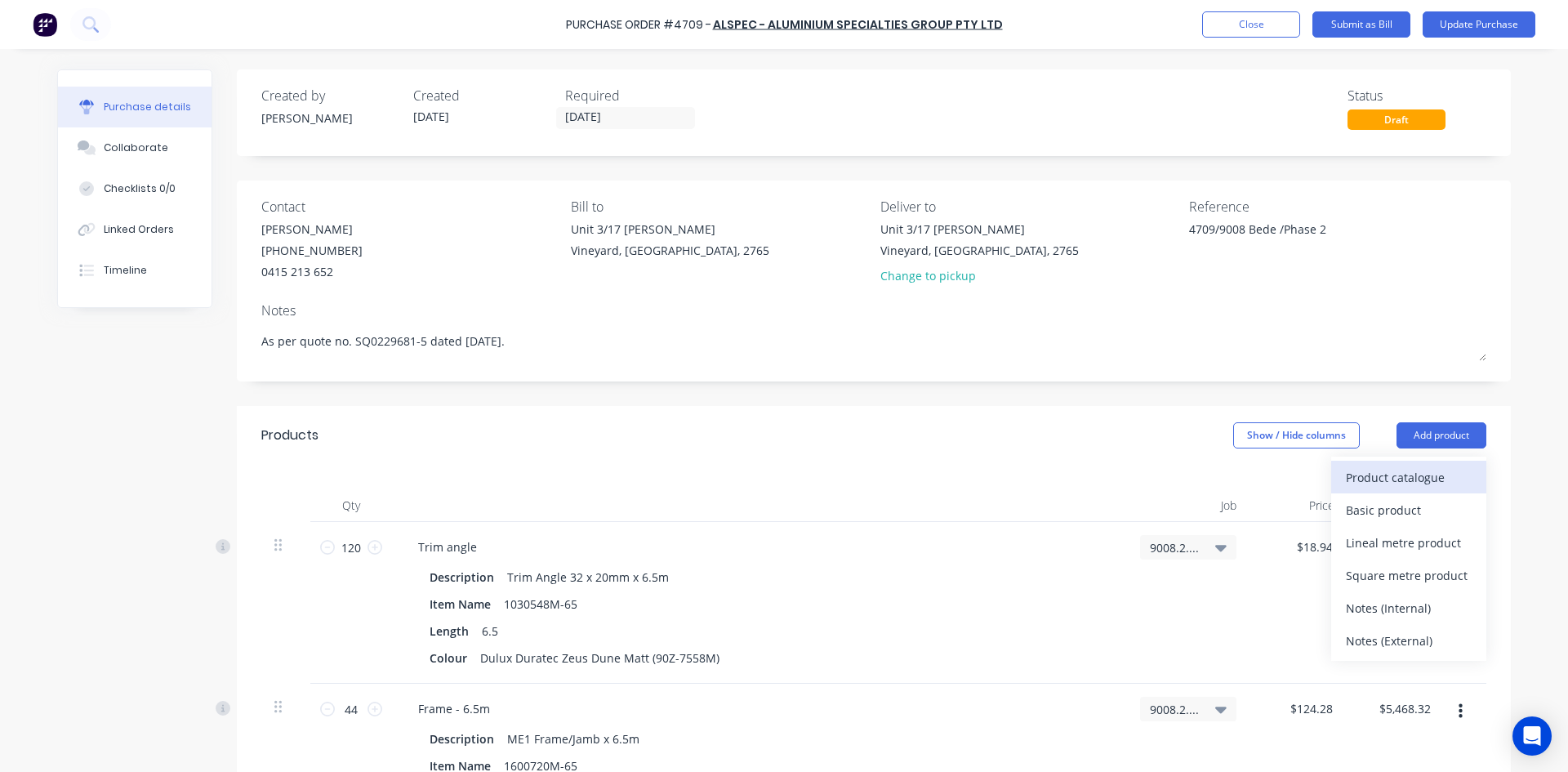
click at [1422, 480] on div "Product catalogue" at bounding box center [1408, 477] width 126 height 24
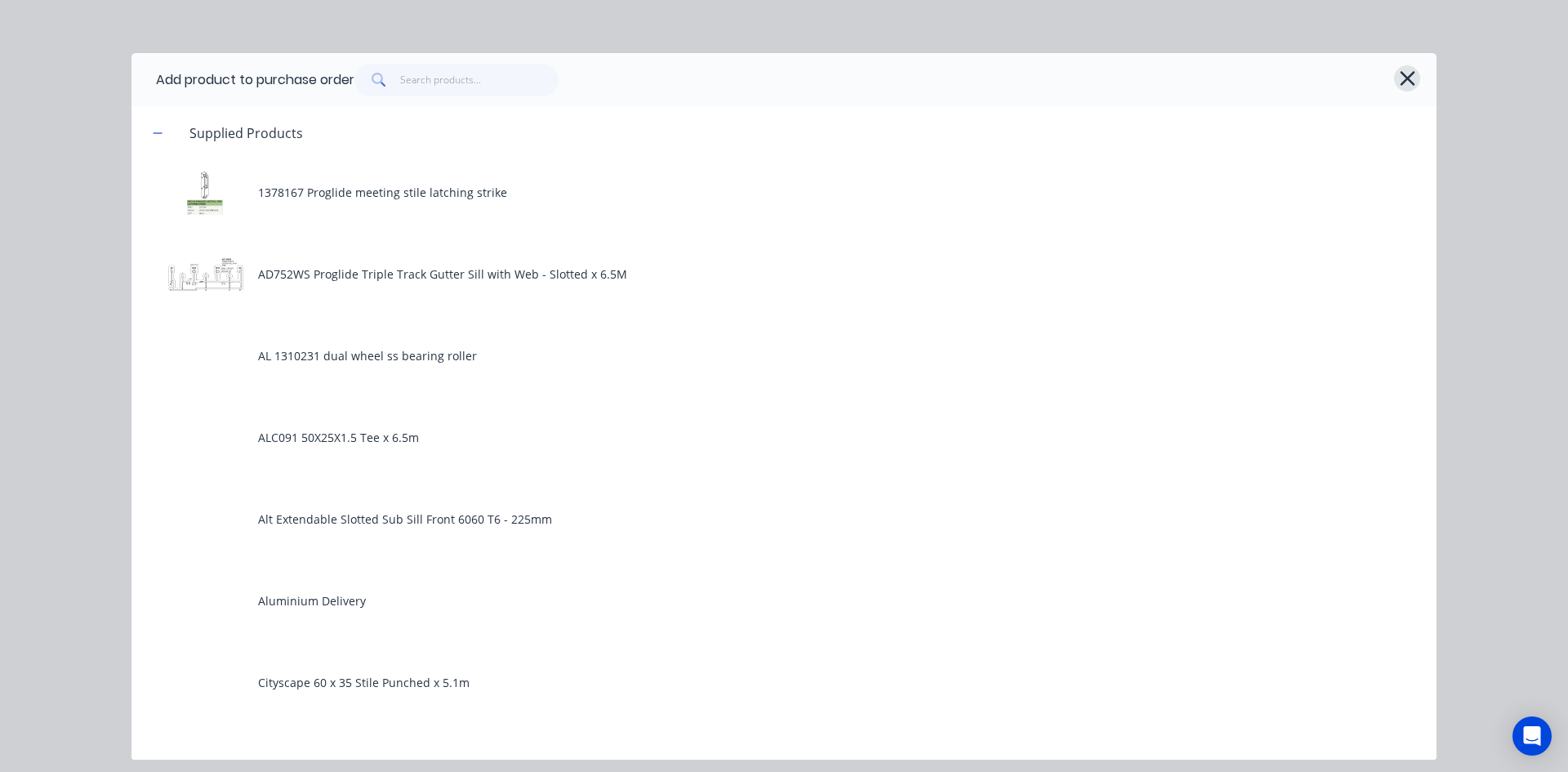
click at [1403, 81] on icon "button" at bounding box center [1408, 78] width 17 height 23
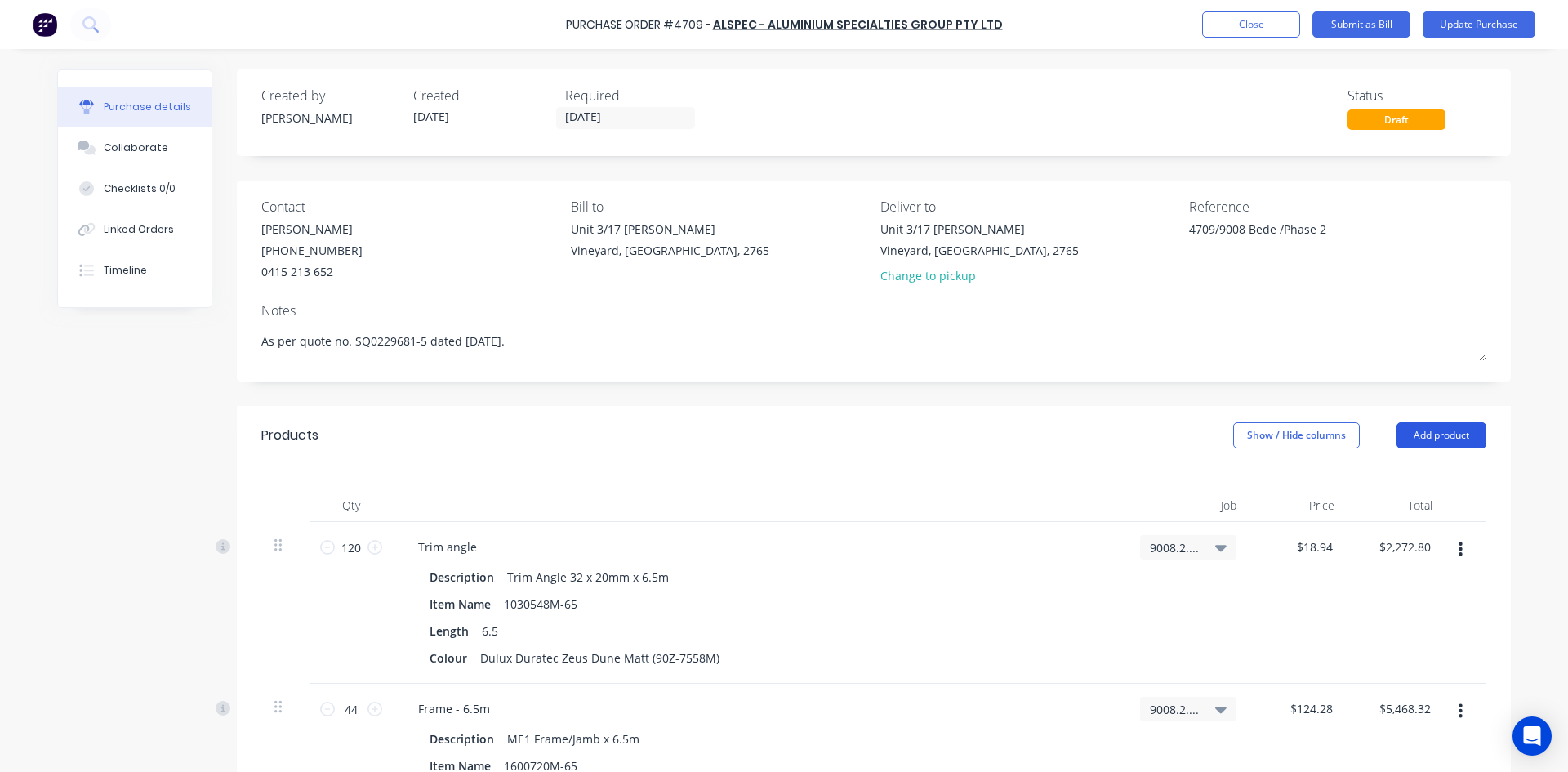
click at [1441, 437] on button "Add product" at bounding box center [1442, 435] width 90 height 26
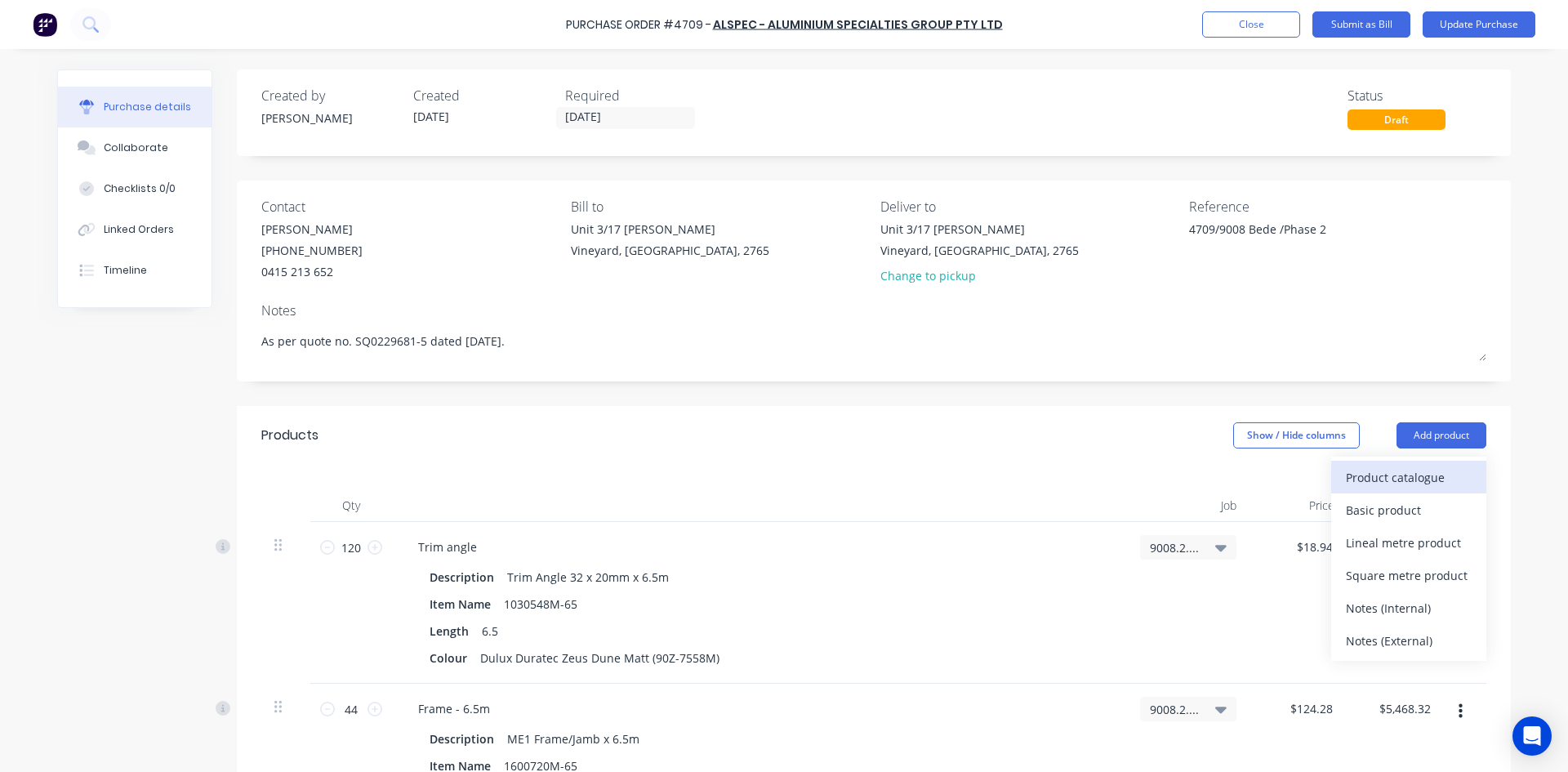
click at [1419, 478] on div "Product catalogue" at bounding box center [1408, 477] width 126 height 24
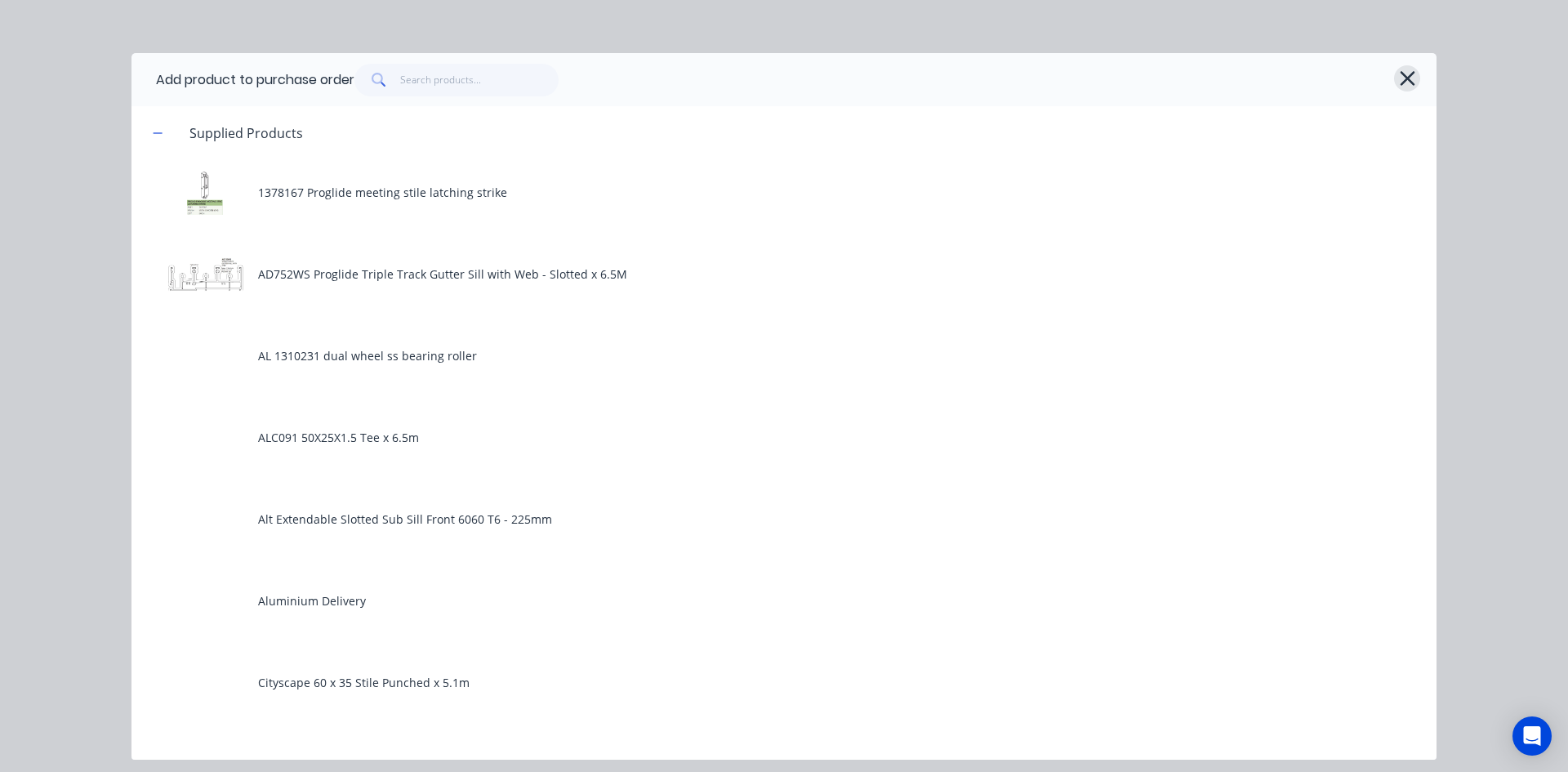
click at [1419, 78] on button "button" at bounding box center [1407, 78] width 26 height 26
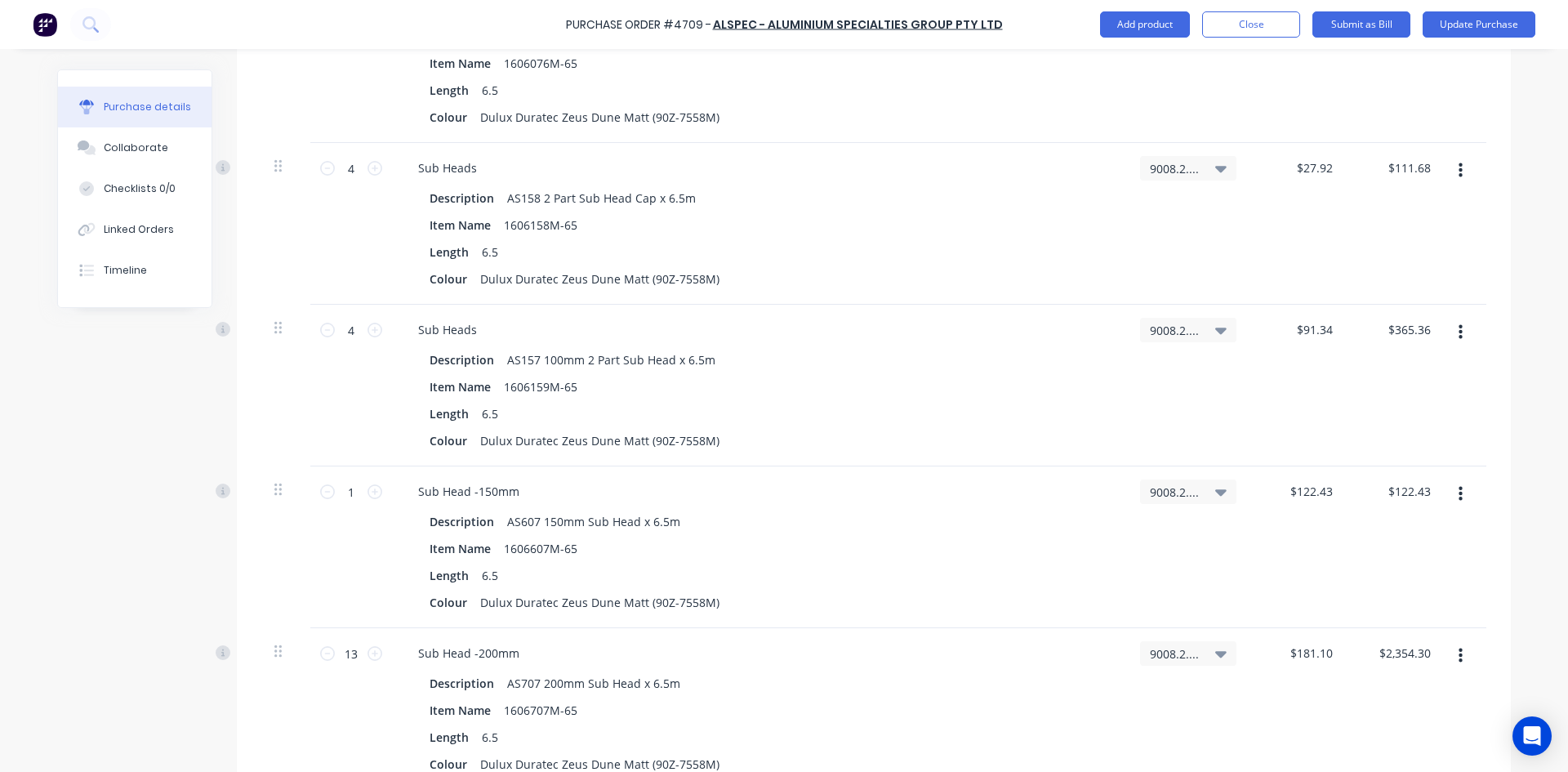
scroll to position [5919, 0]
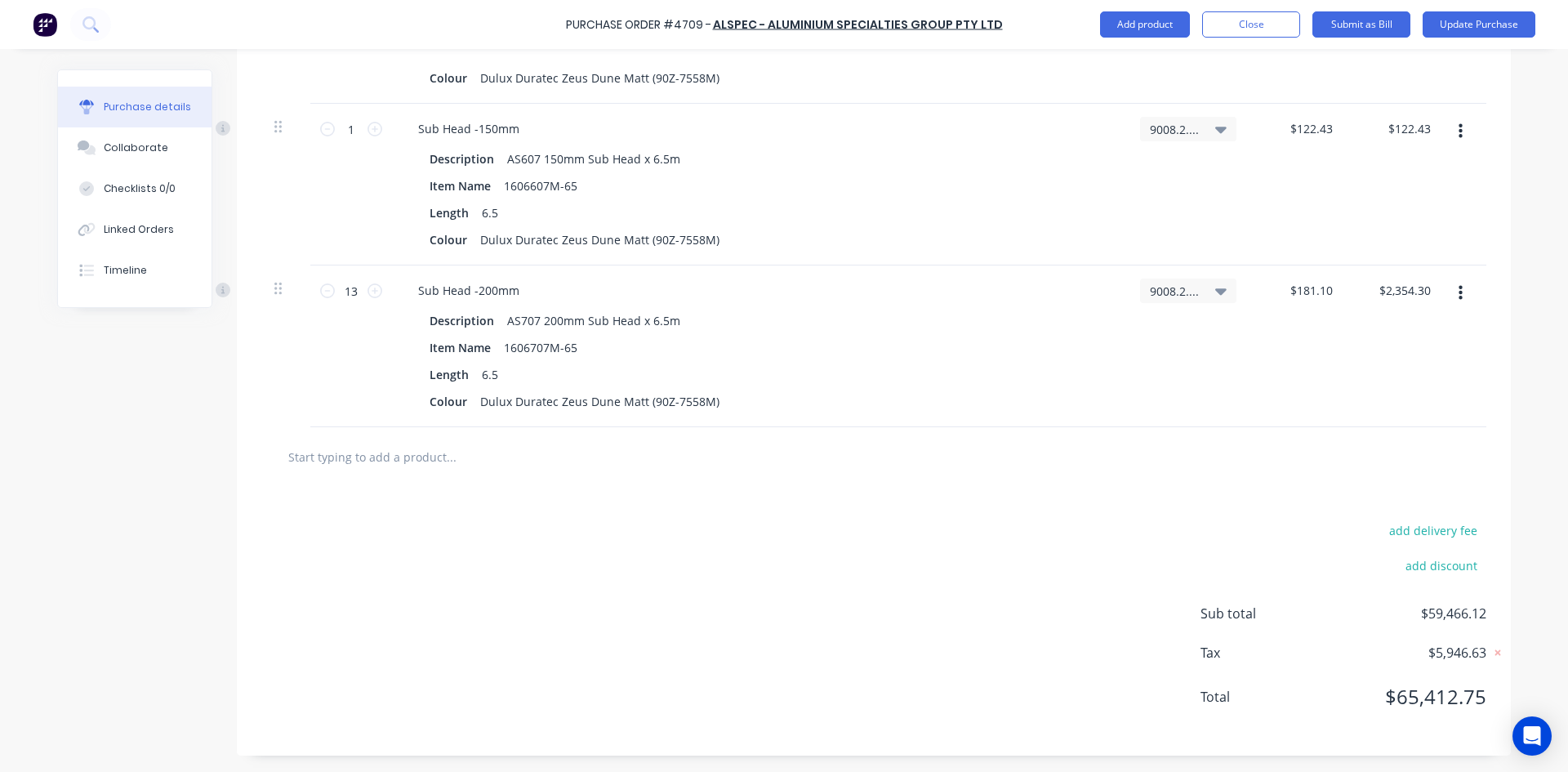
click at [383, 458] on input "text" at bounding box center [451, 457] width 327 height 32
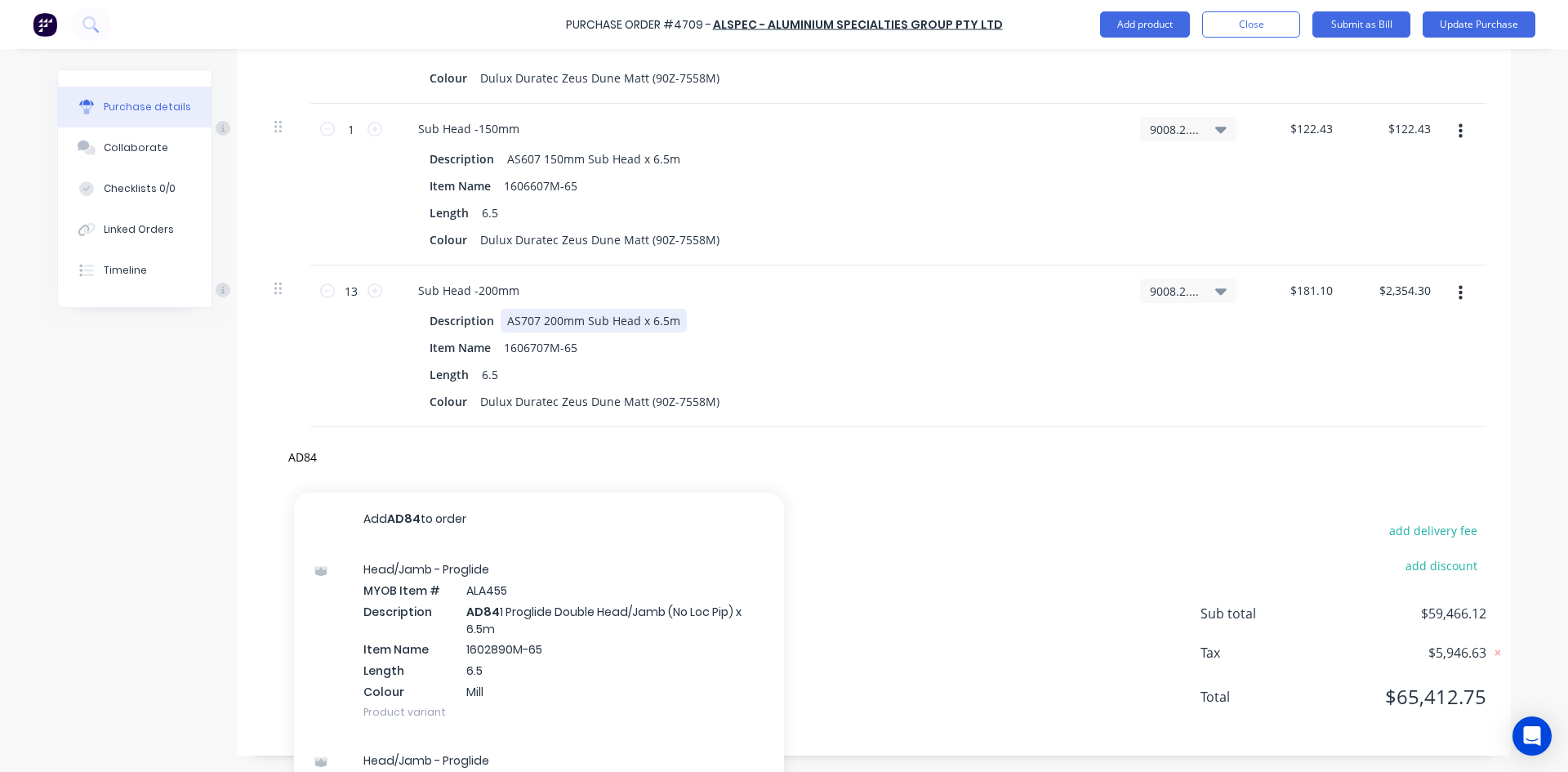
click at [767, 318] on div "Description AS707 200mm Sub Head x 6.5m" at bounding box center [756, 321] width 666 height 24
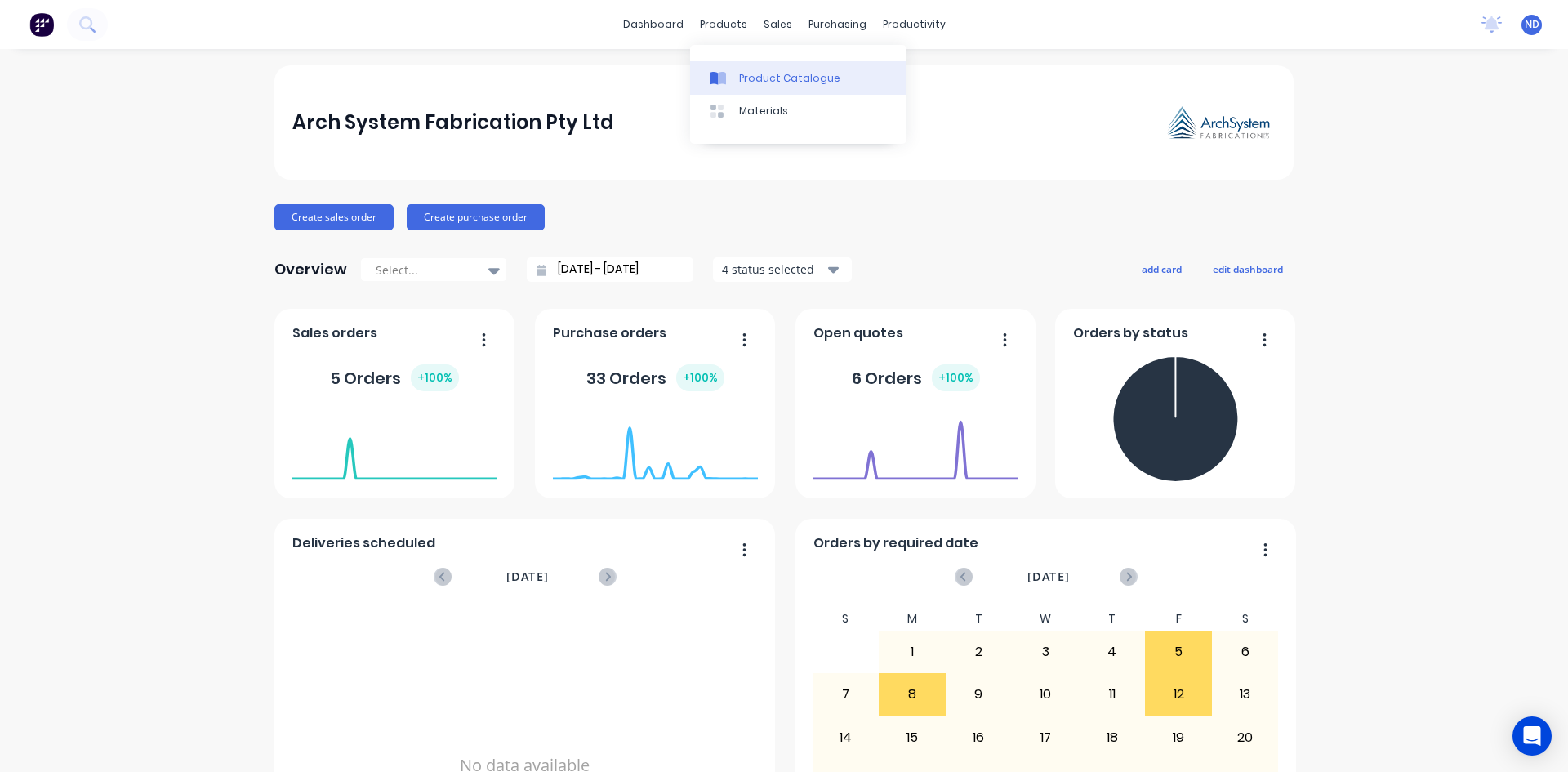
click at [734, 88] on link "Product Catalogue" at bounding box center [798, 77] width 216 height 32
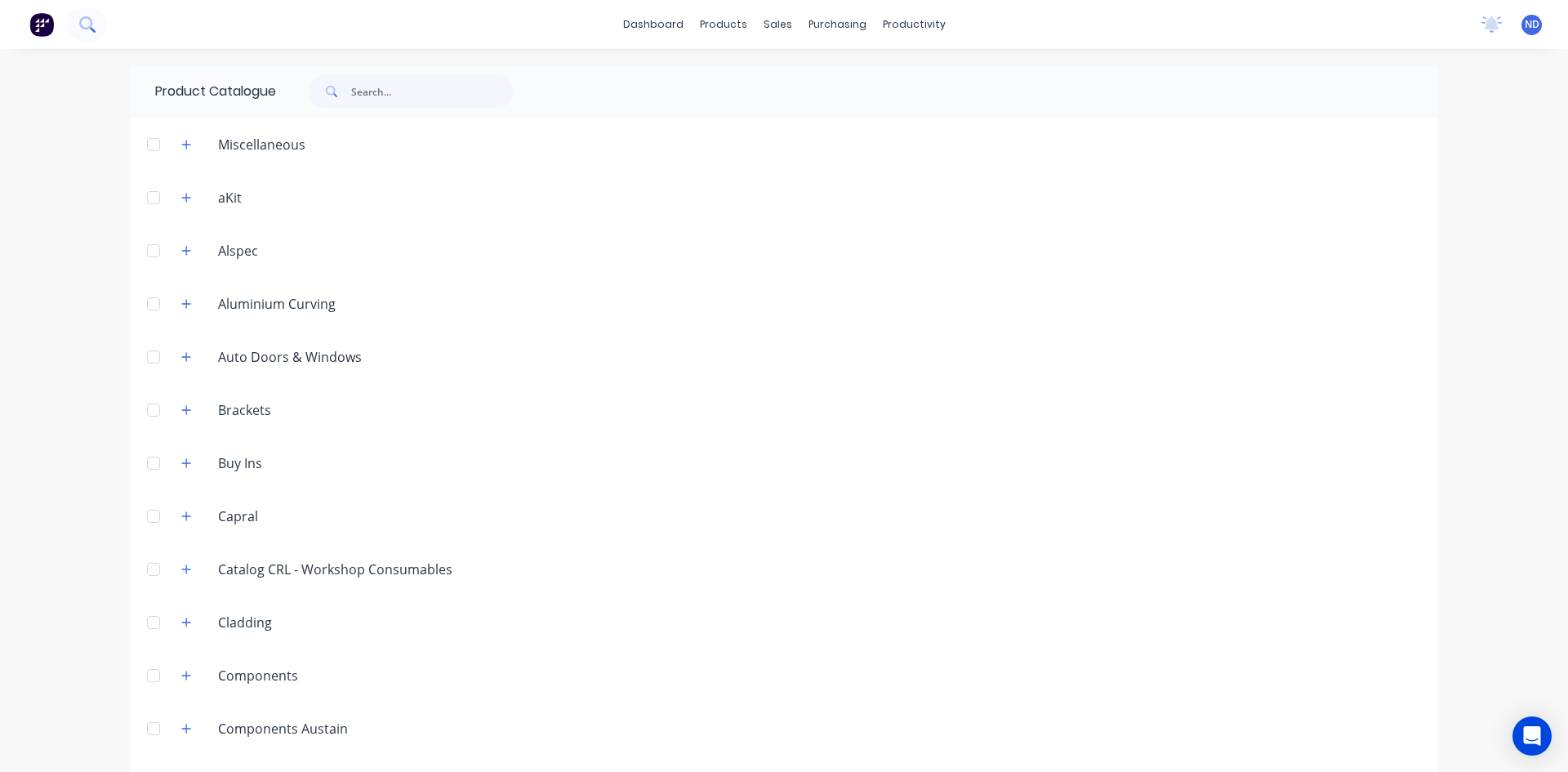
click at [87, 22] on icon at bounding box center [87, 24] width 15 height 15
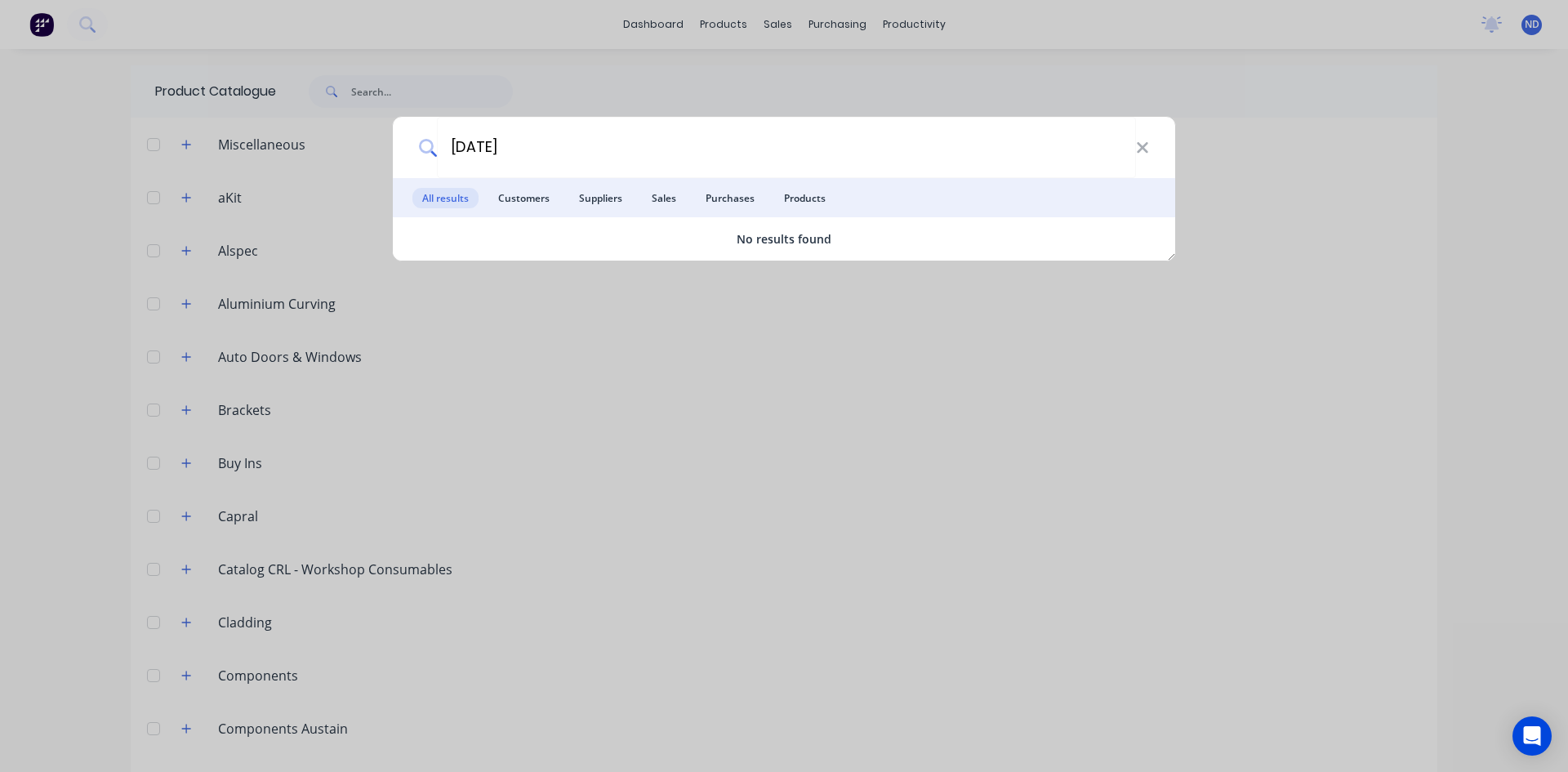
type input "AD842"
click at [227, 250] on div "AD842 All results Customers Suppliers Sales Purchases Products No results found" at bounding box center [784, 386] width 1568 height 772
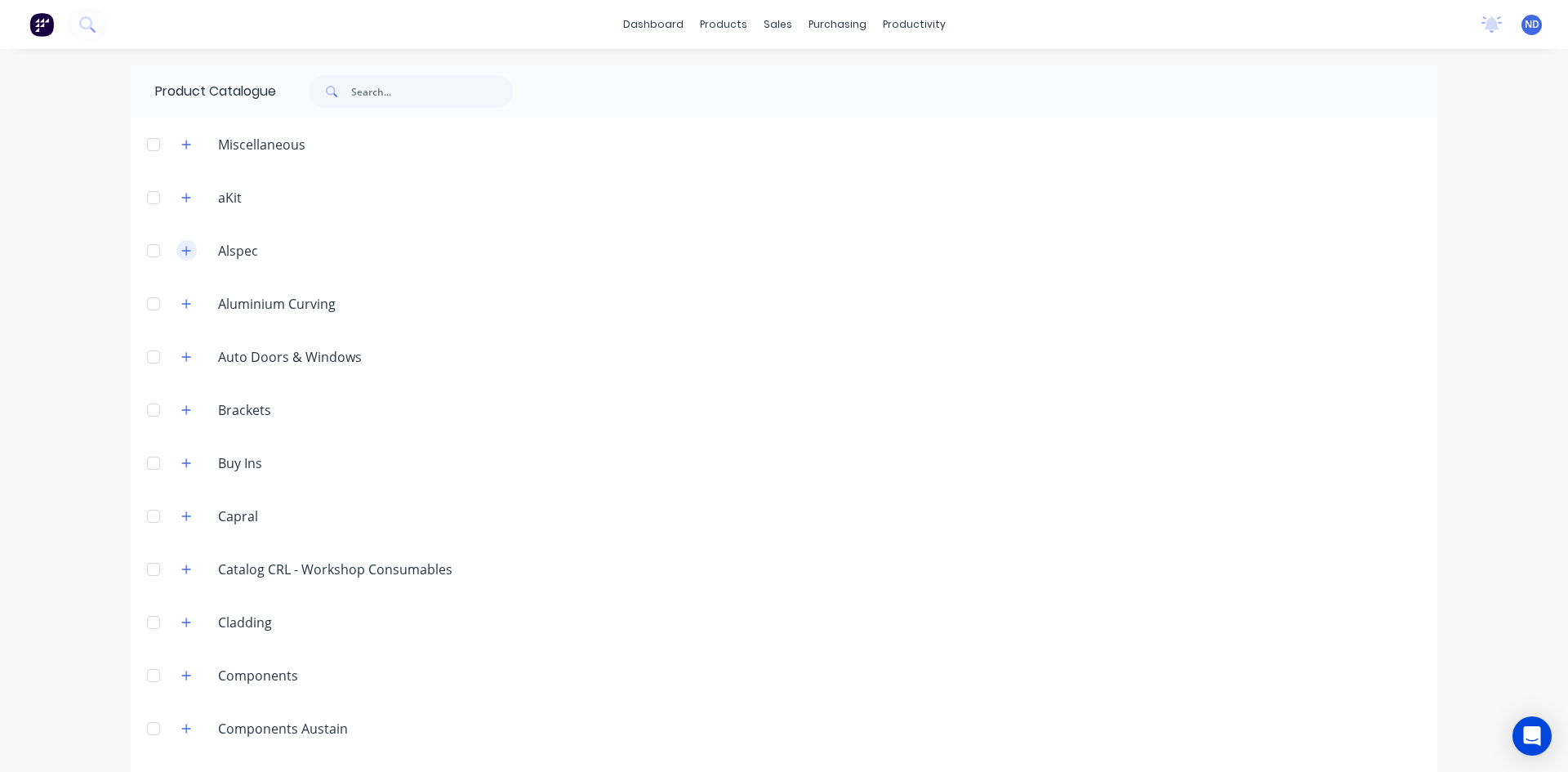
click at [177, 249] on button "button" at bounding box center [187, 251] width 20 height 20
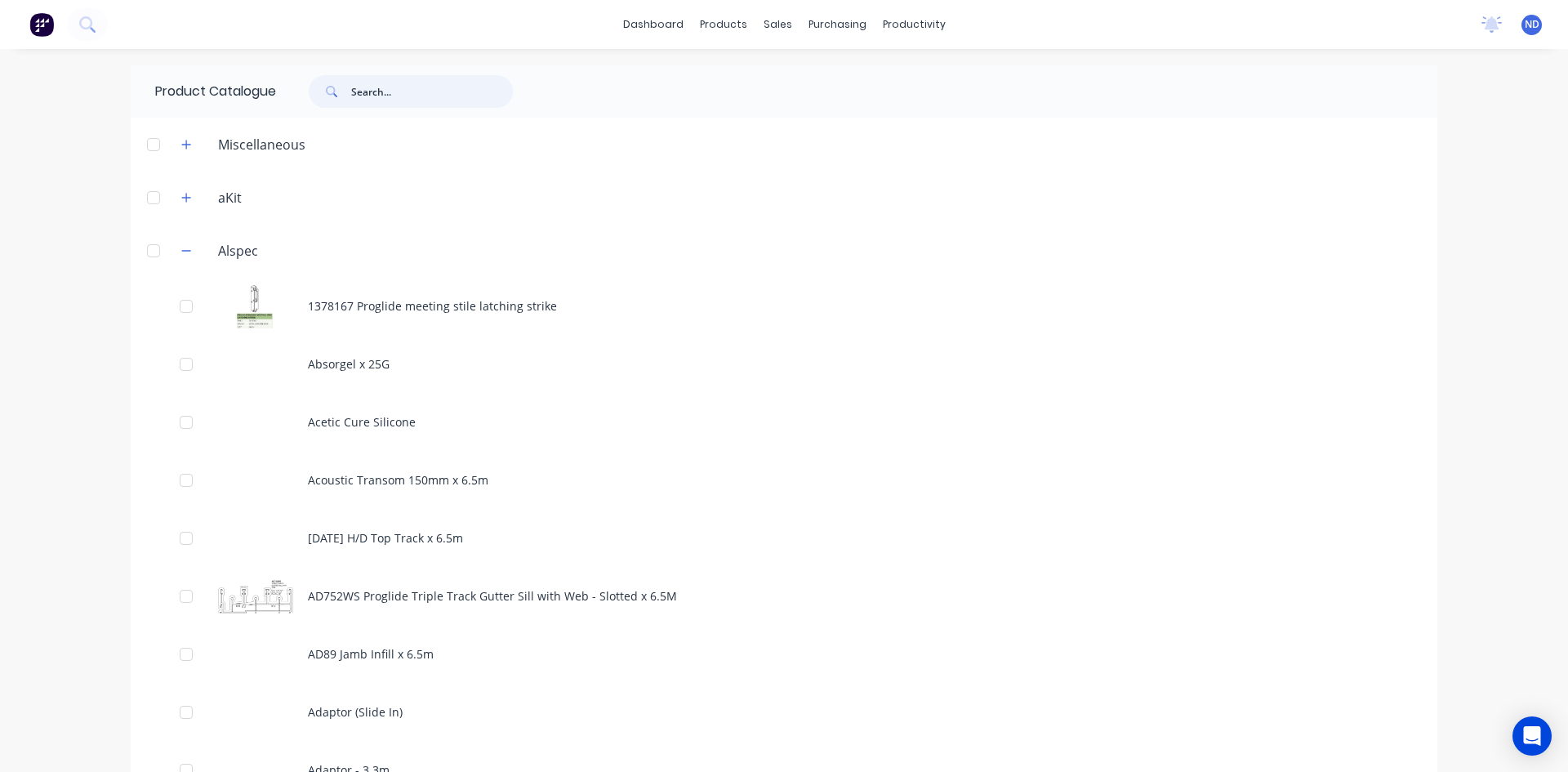
click at [358, 99] on input "text" at bounding box center [432, 92] width 161 height 32
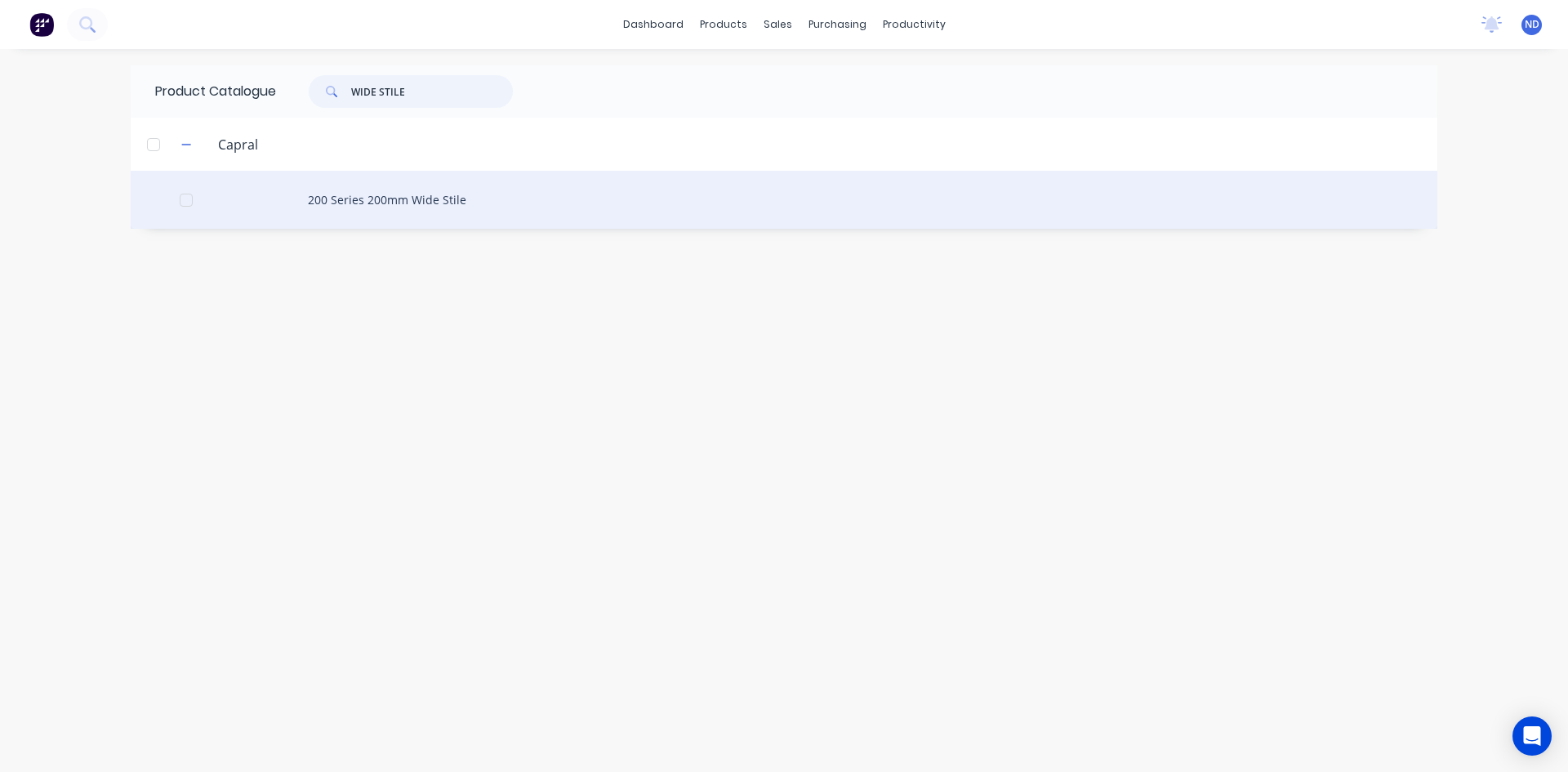
type input "WIDE STILE"
click at [375, 202] on div "200 Series 200mm Wide Stile" at bounding box center [784, 200] width 1307 height 58
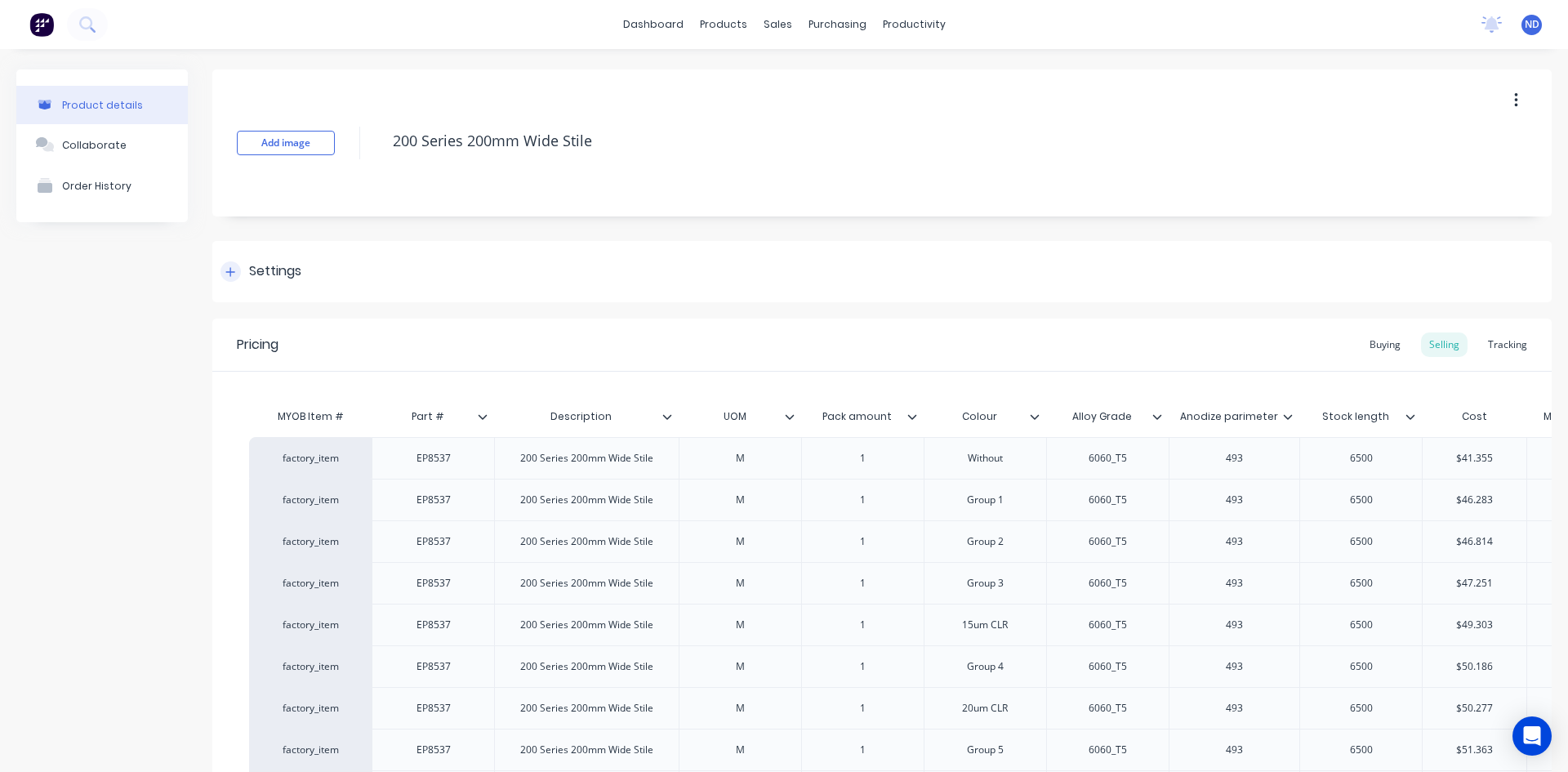
click at [267, 268] on div "Settings" at bounding box center [275, 272] width 53 height 20
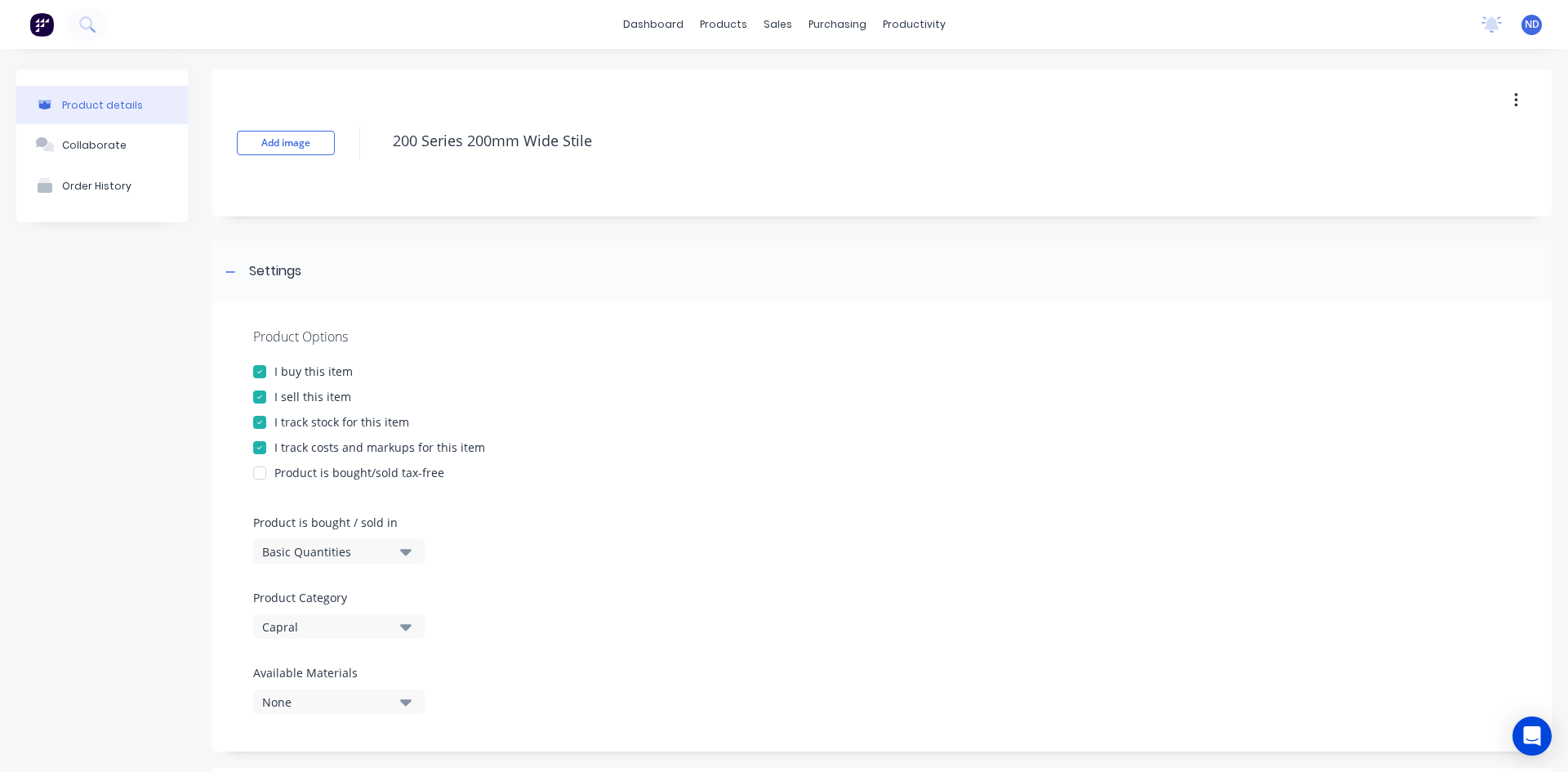
click at [119, 104] on div "Product details" at bounding box center [102, 104] width 81 height 12
click at [89, 19] on icon at bounding box center [85, 22] width 13 height 13
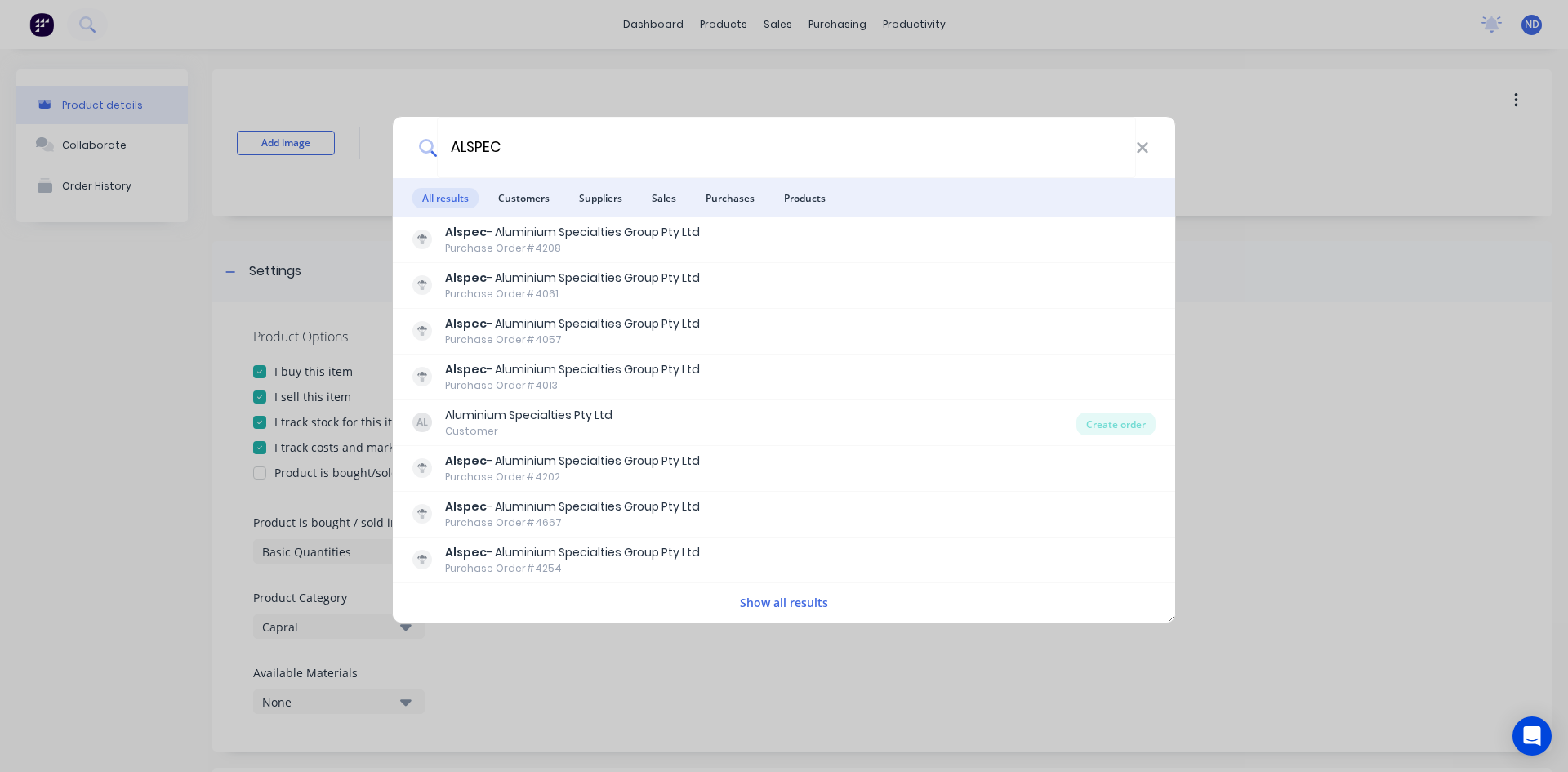
type input "ALSPEC"
click at [1138, 151] on icon at bounding box center [1142, 147] width 11 height 11
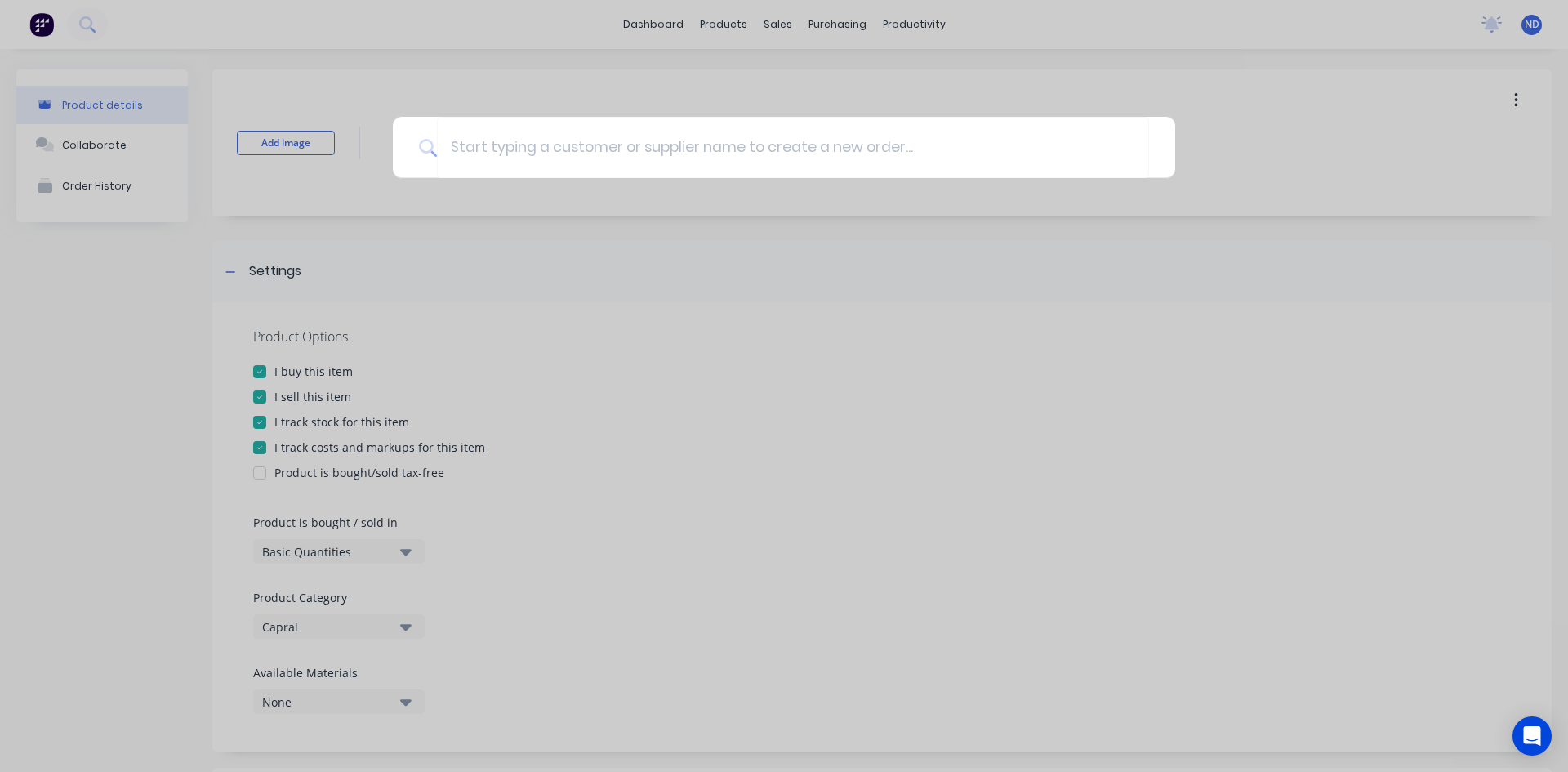
click at [712, 26] on div at bounding box center [784, 386] width 1568 height 772
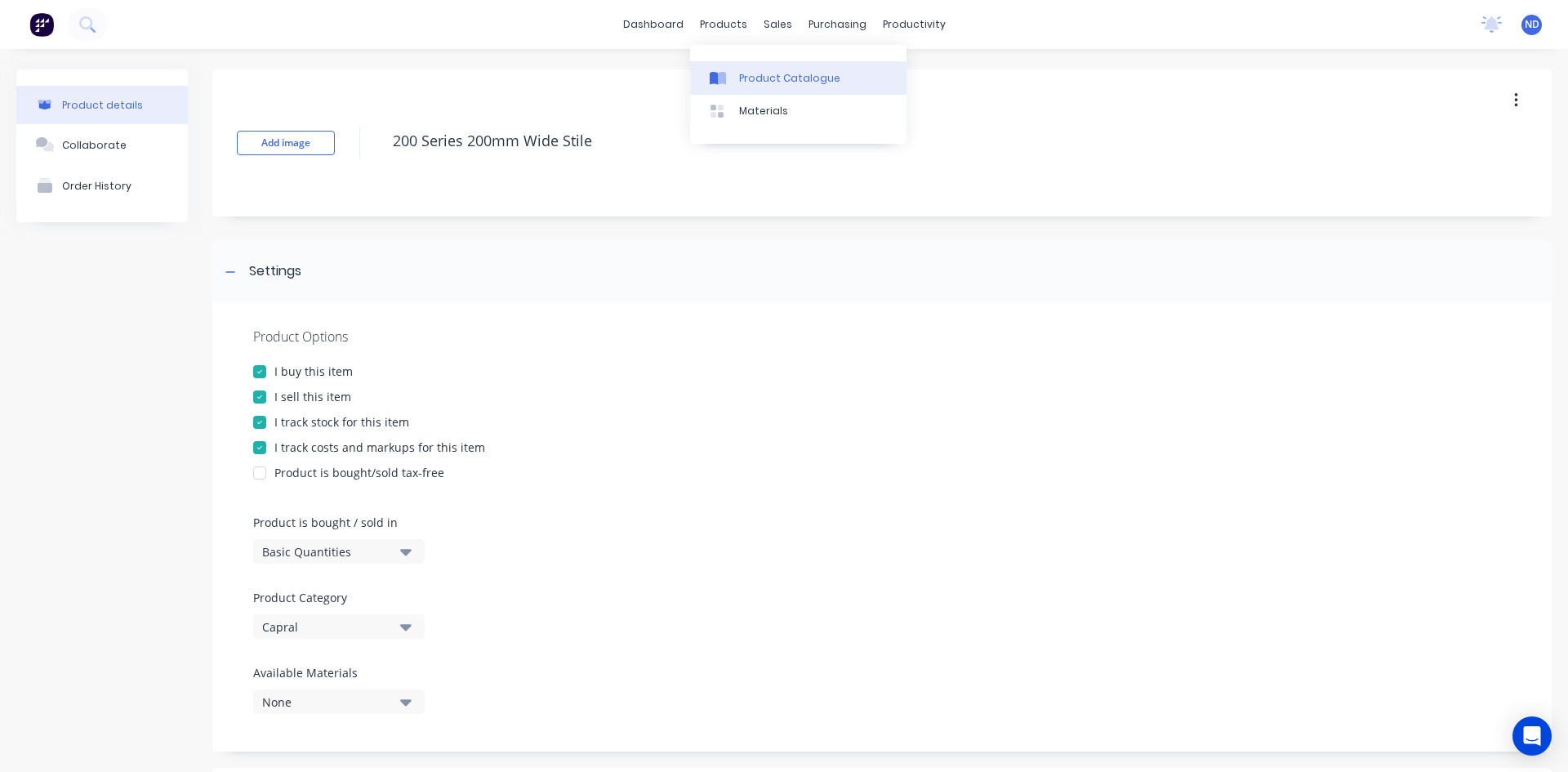
click at [720, 76] on icon at bounding box center [722, 78] width 8 height 13
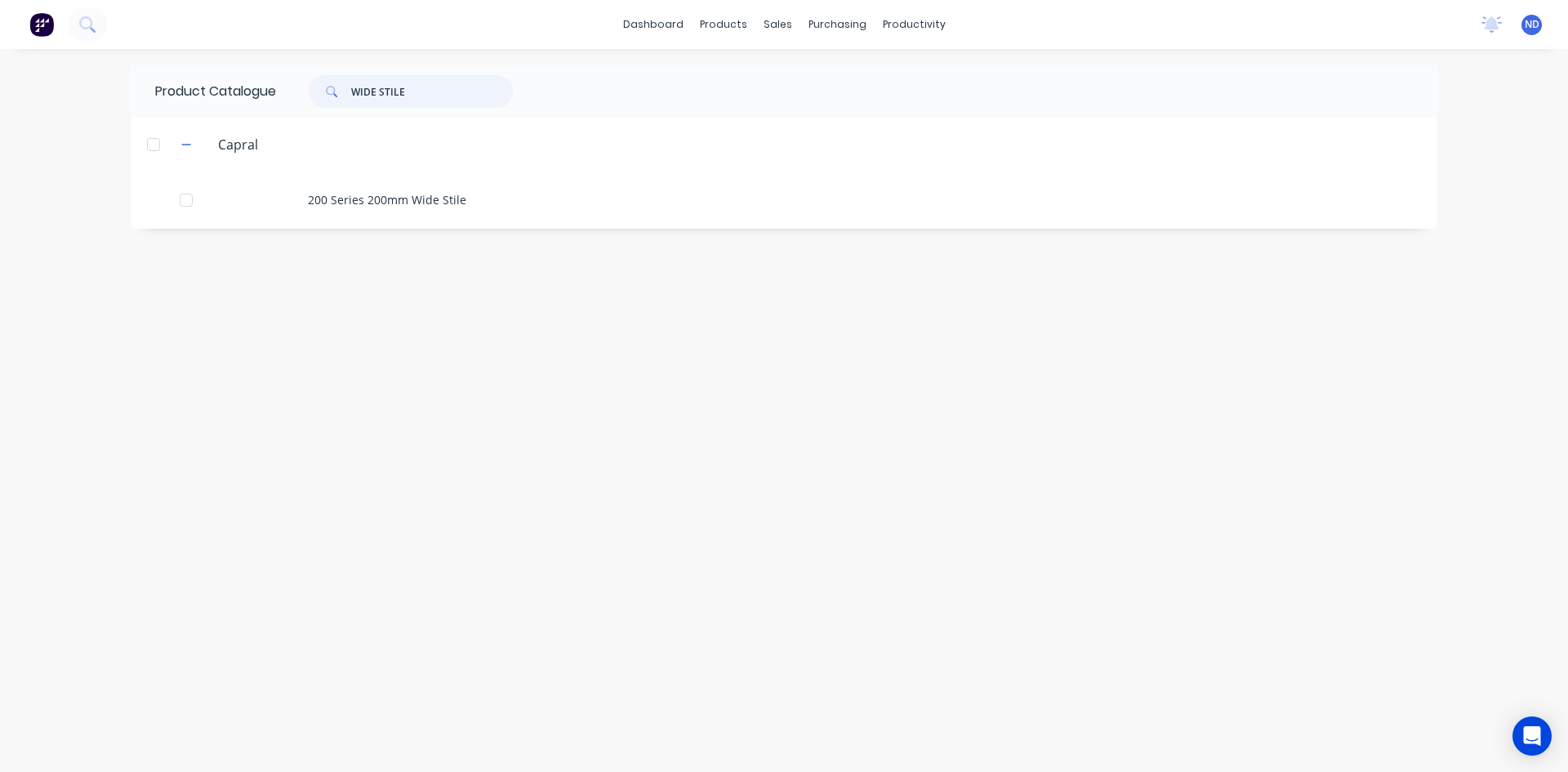
click at [383, 93] on input "WIDE STILE" at bounding box center [432, 92] width 161 height 32
type input "STILE"
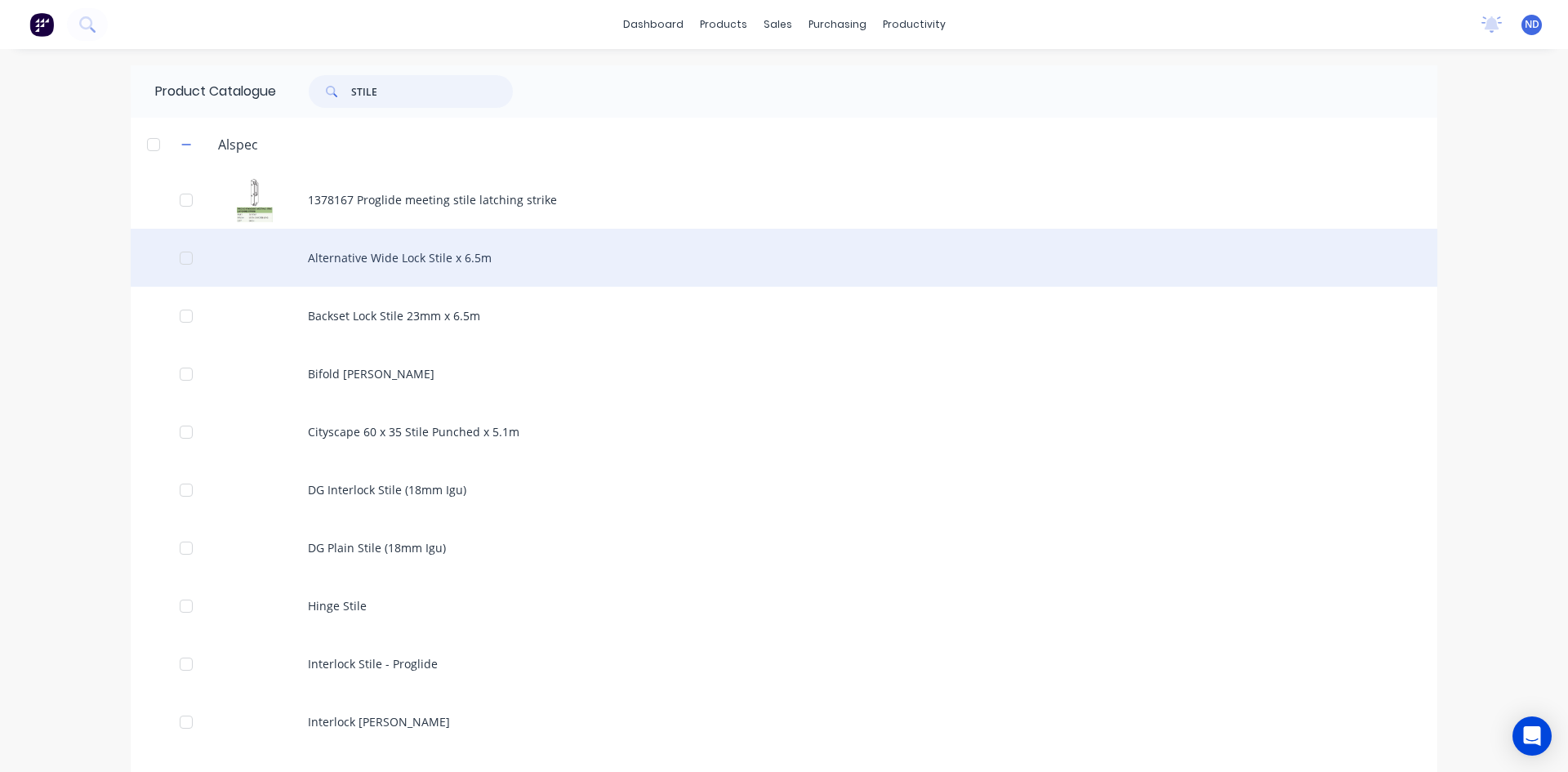
click at [174, 259] on div at bounding box center [186, 258] width 32 height 32
click at [392, 256] on div "Alternative Wide Lock Stile x 6.5m" at bounding box center [784, 257] width 1307 height 58
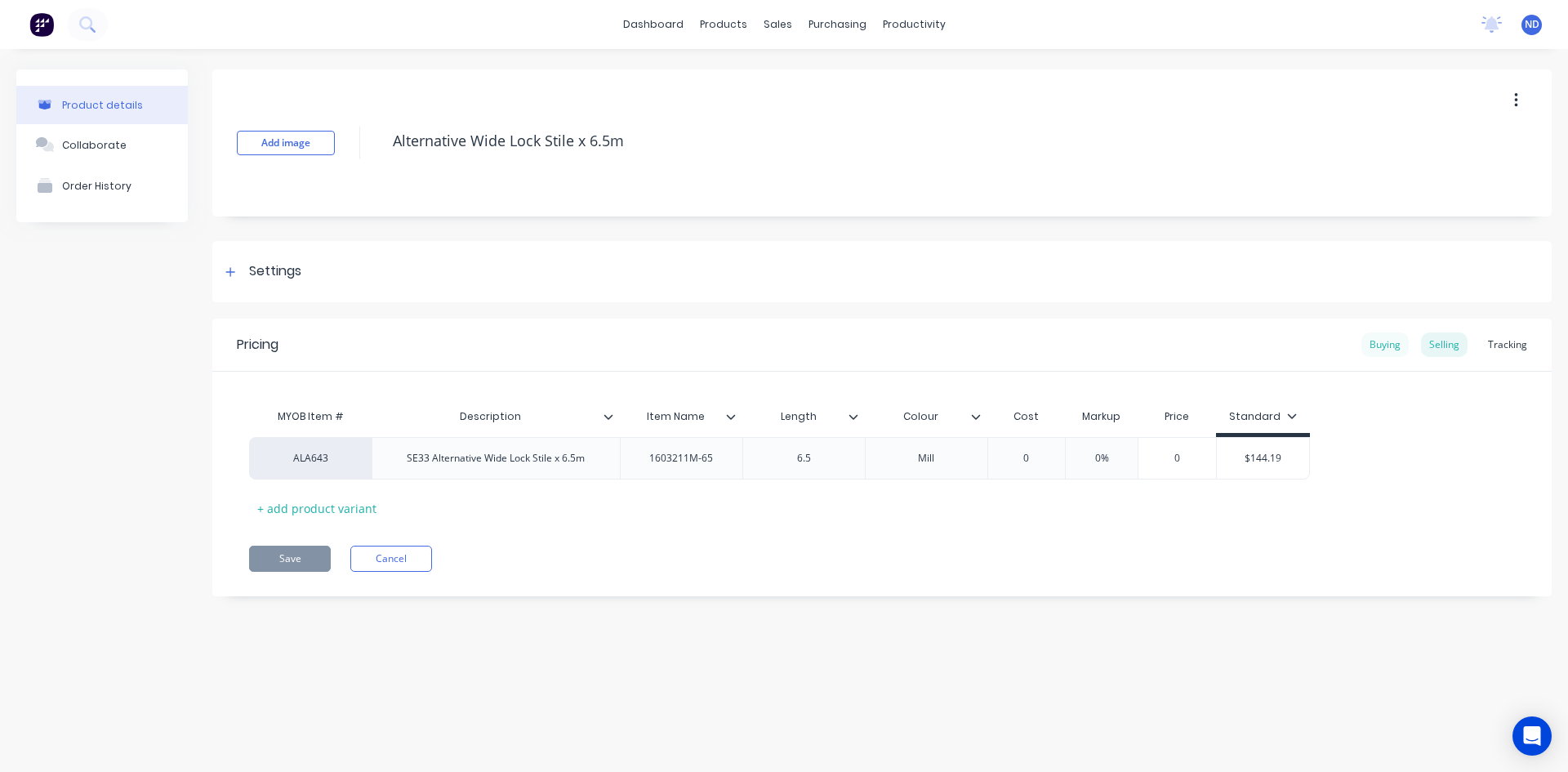
click at [1371, 352] on div "Buying" at bounding box center [1385, 345] width 48 height 25
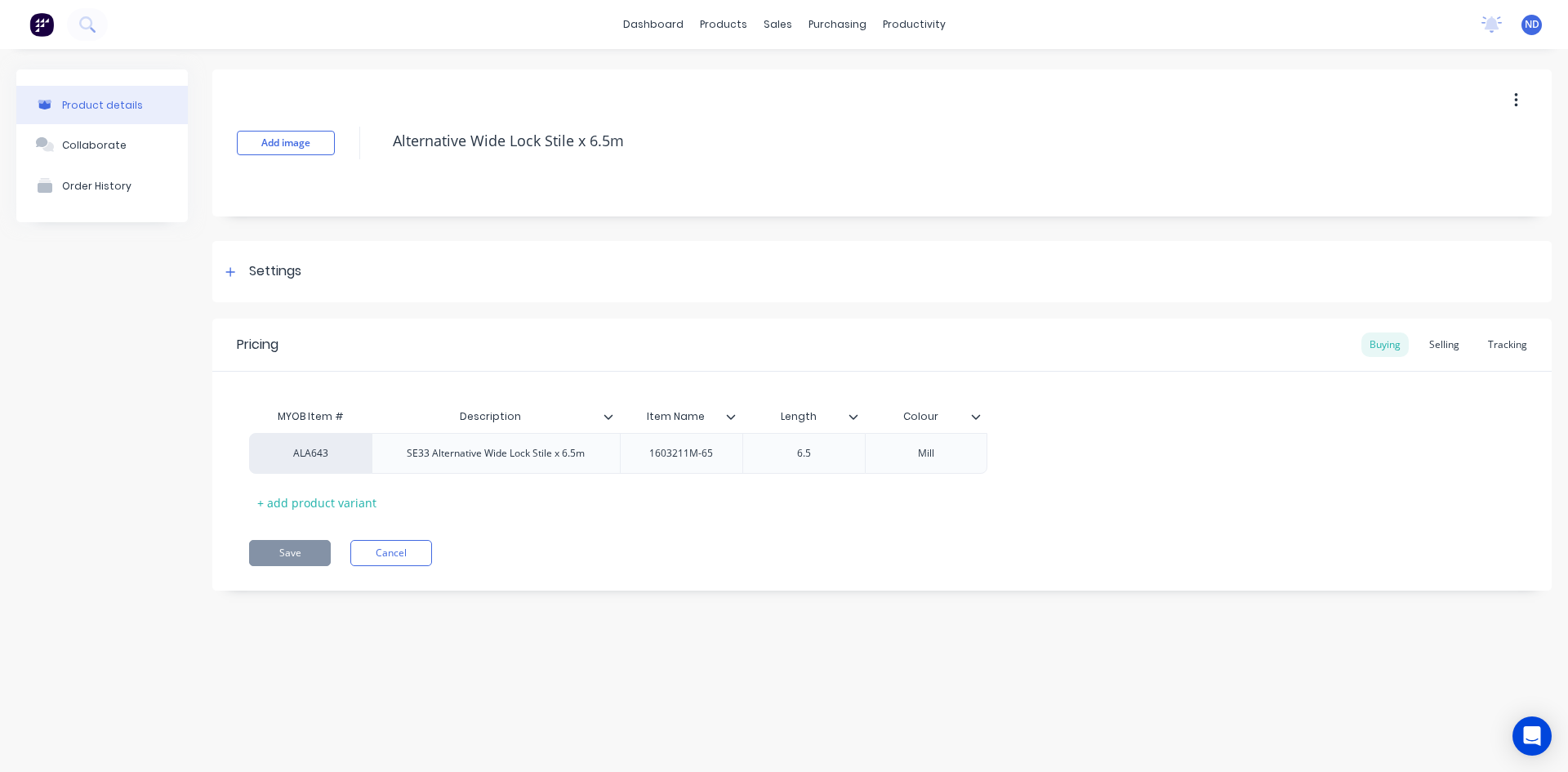
click at [1512, 102] on button "button" at bounding box center [1515, 100] width 38 height 30
click at [1423, 132] on div "Duplicate" at bounding box center [1458, 144] width 126 height 24
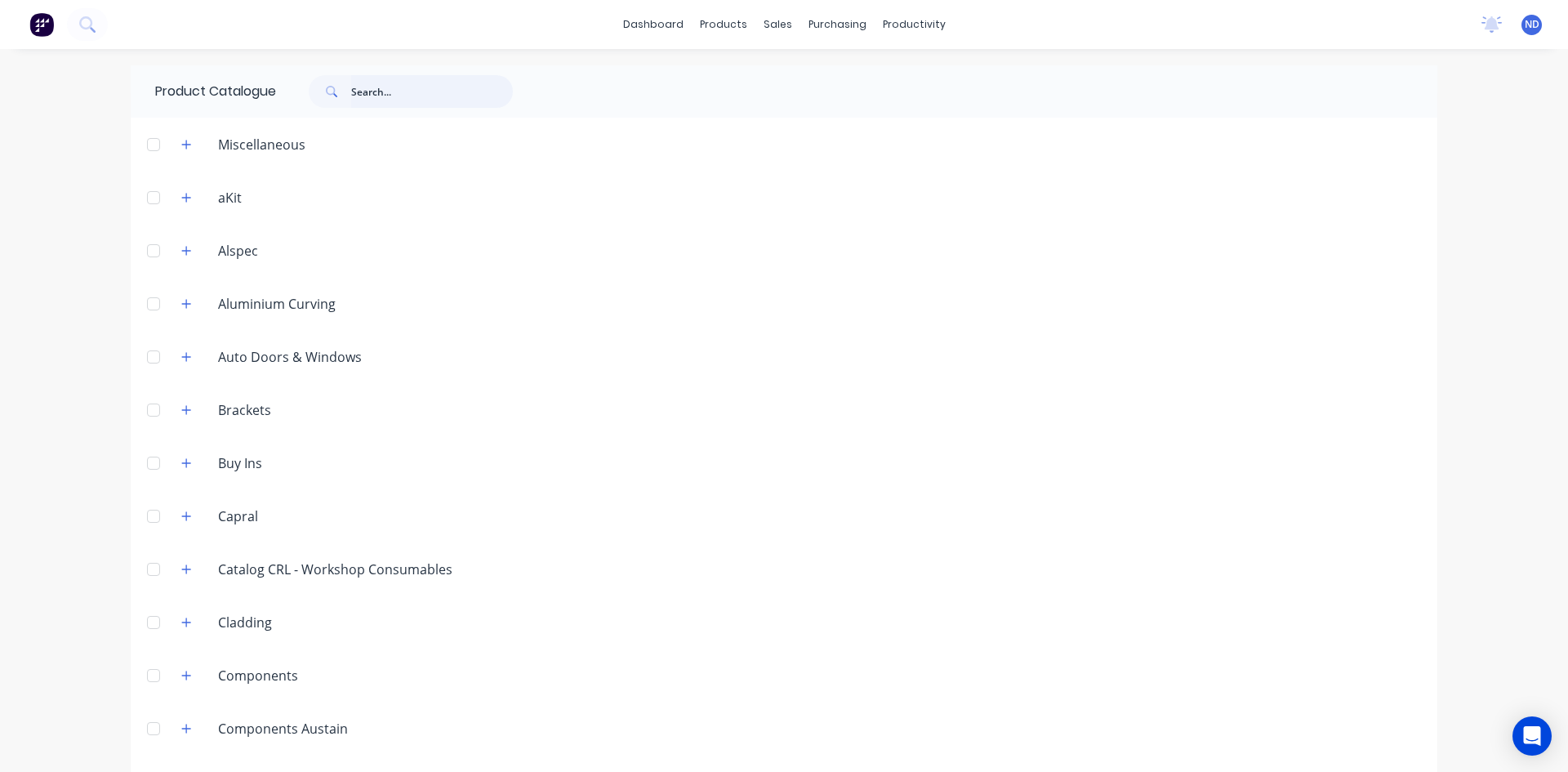
click at [402, 99] on input "text" at bounding box center [432, 92] width 161 height 32
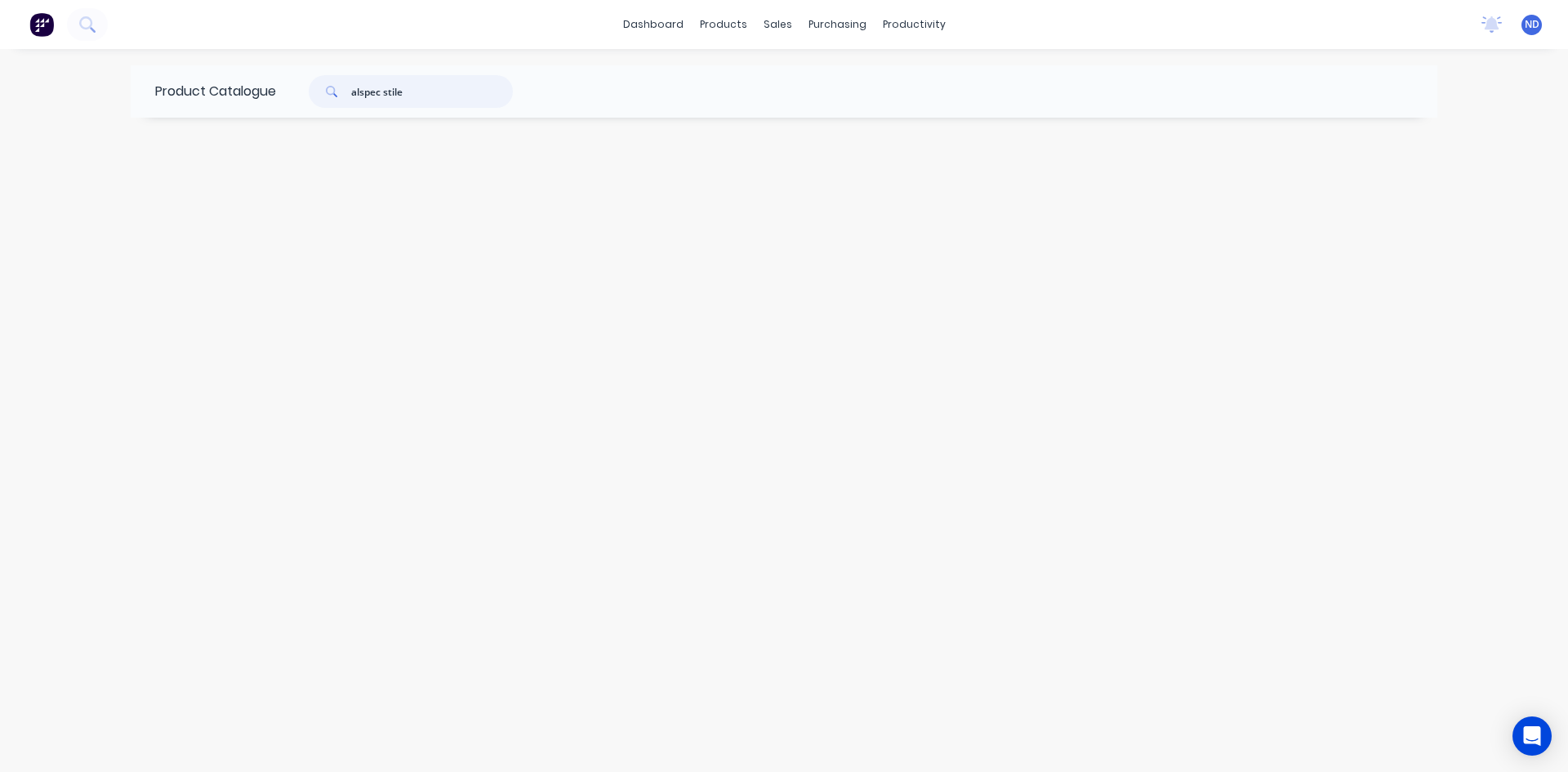
click at [389, 95] on input "alspec stile" at bounding box center [432, 92] width 161 height 32
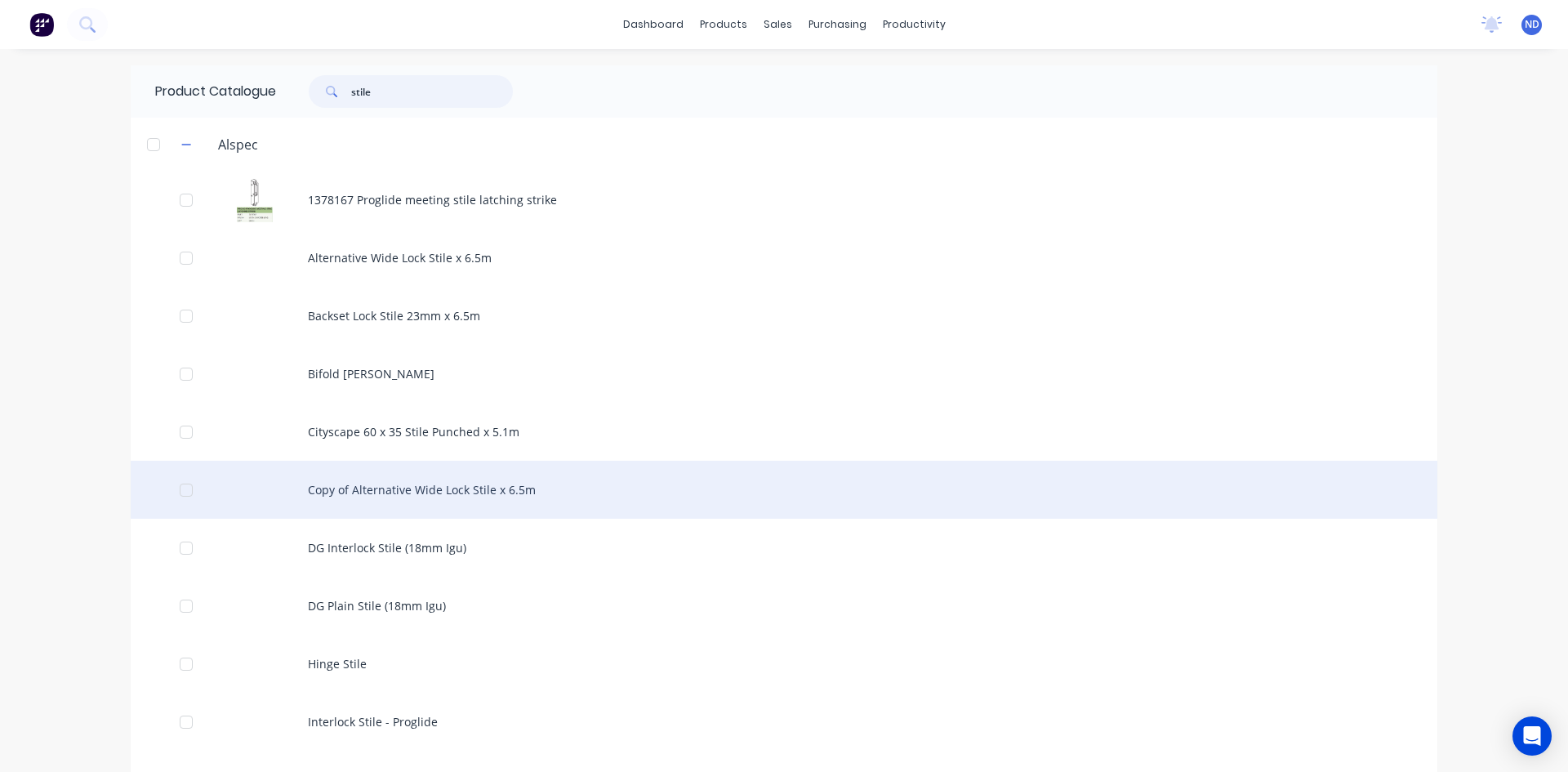
type input "stile"
click at [465, 490] on div "Copy of Alternative Wide Lock Stile x 6.5m" at bounding box center [784, 490] width 1307 height 58
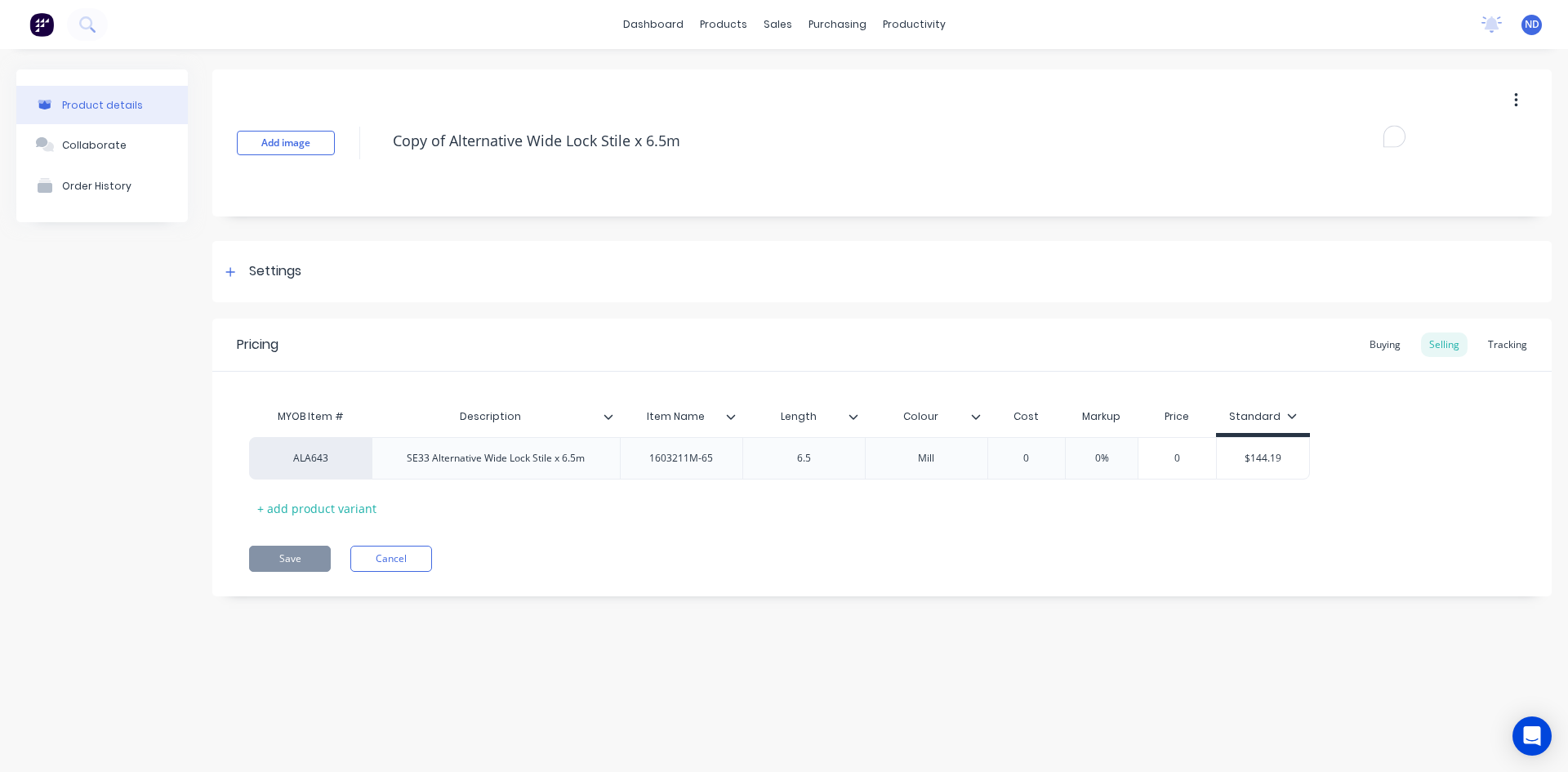
drag, startPoint x: 597, startPoint y: 146, endPoint x: 353, endPoint y: 121, distance: 245.3
click at [353, 121] on div "Add image Copy of Alternative Wide Lock Stile x 6.5m" at bounding box center [882, 143] width 1340 height 147
type textarea "x"
type textarea "1 Stile x 6.5m"
type textarea "x"
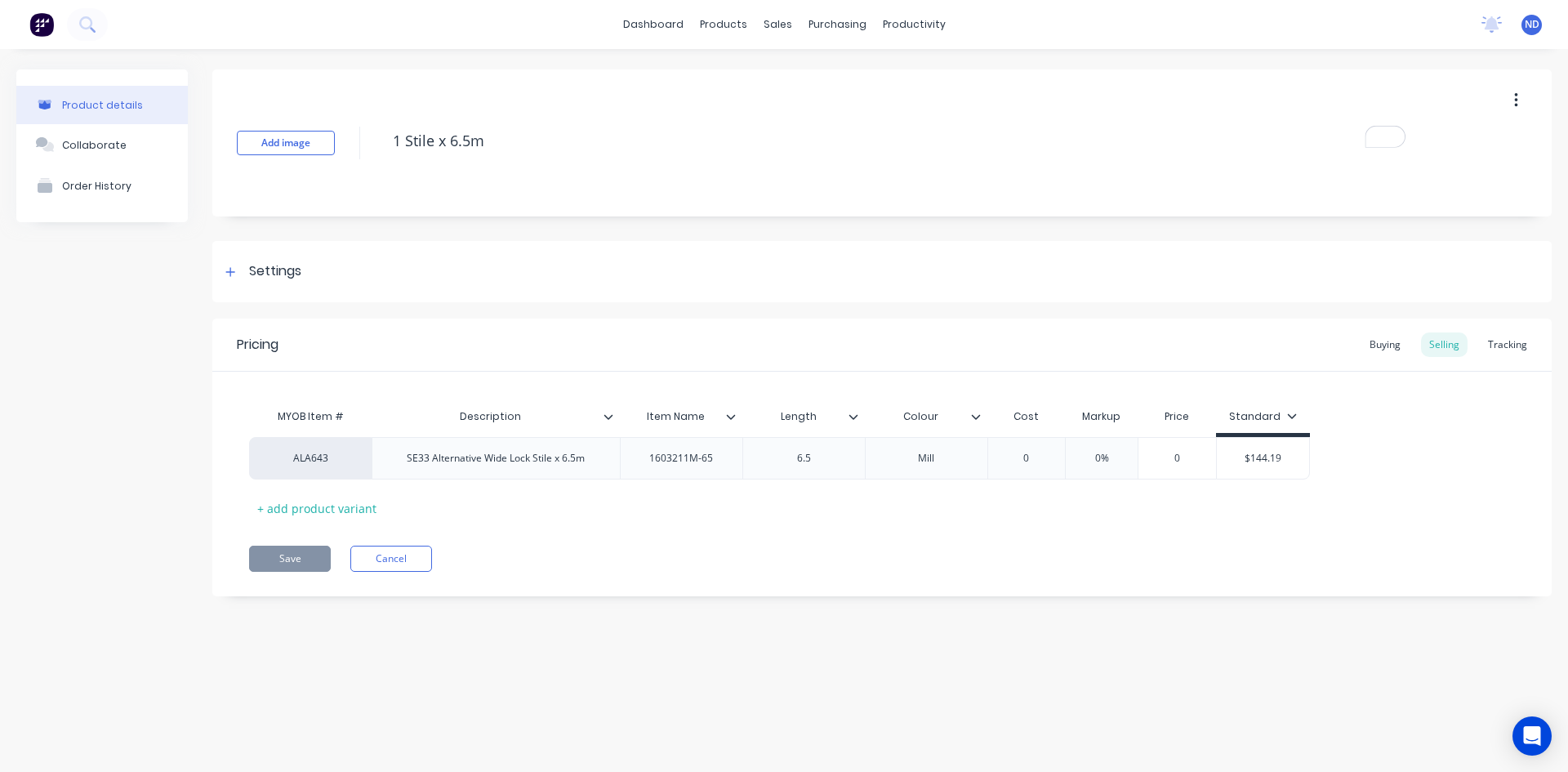
type textarea "10 Stile x 6.5m"
type textarea "x"
type textarea "109 Stile x 6.5m"
type textarea "x"
type textarea "109, Stile x 6.5m"
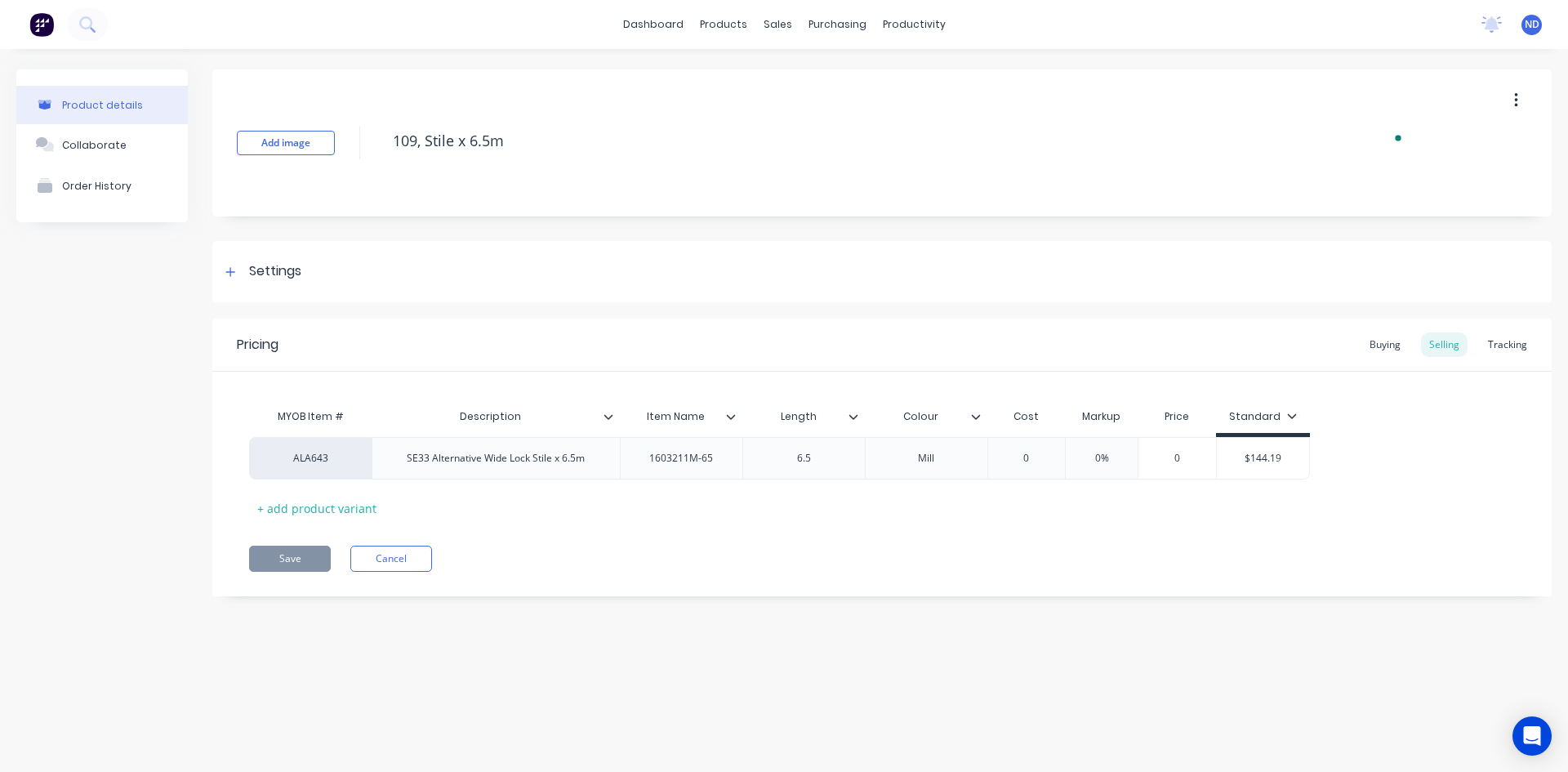
type textarea "x"
type textarea "109 Stile x 6.5m"
type textarea "x"
type textarea "109m Stile x 6.5m"
type textarea "x"
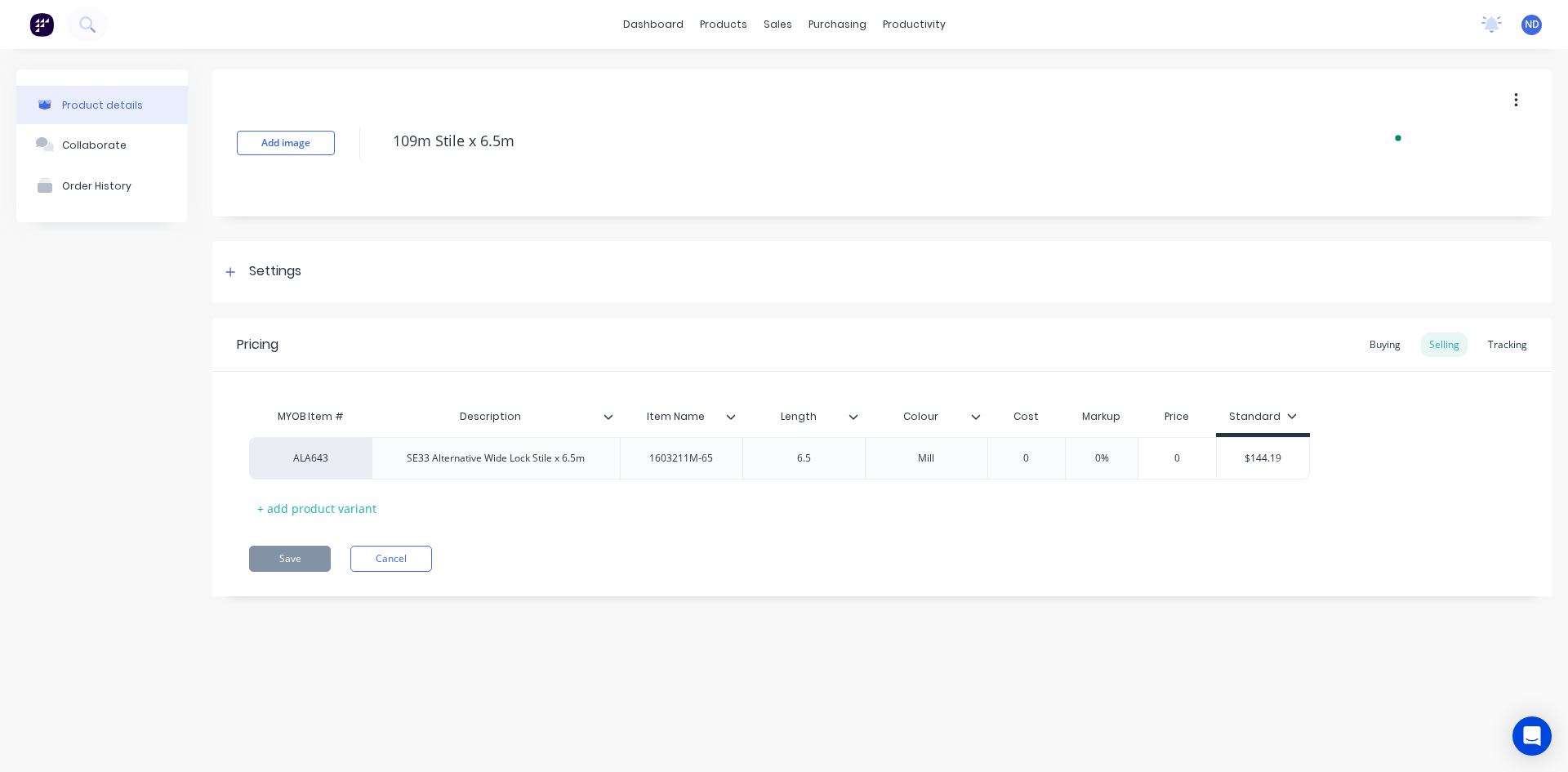
type textarea "109mm Stile x 6.5m"
type textarea "x"
type textarea "109mm Stile x 6.5m"
type textarea "x"
type textarea "109mm W Stile x 6.5m"
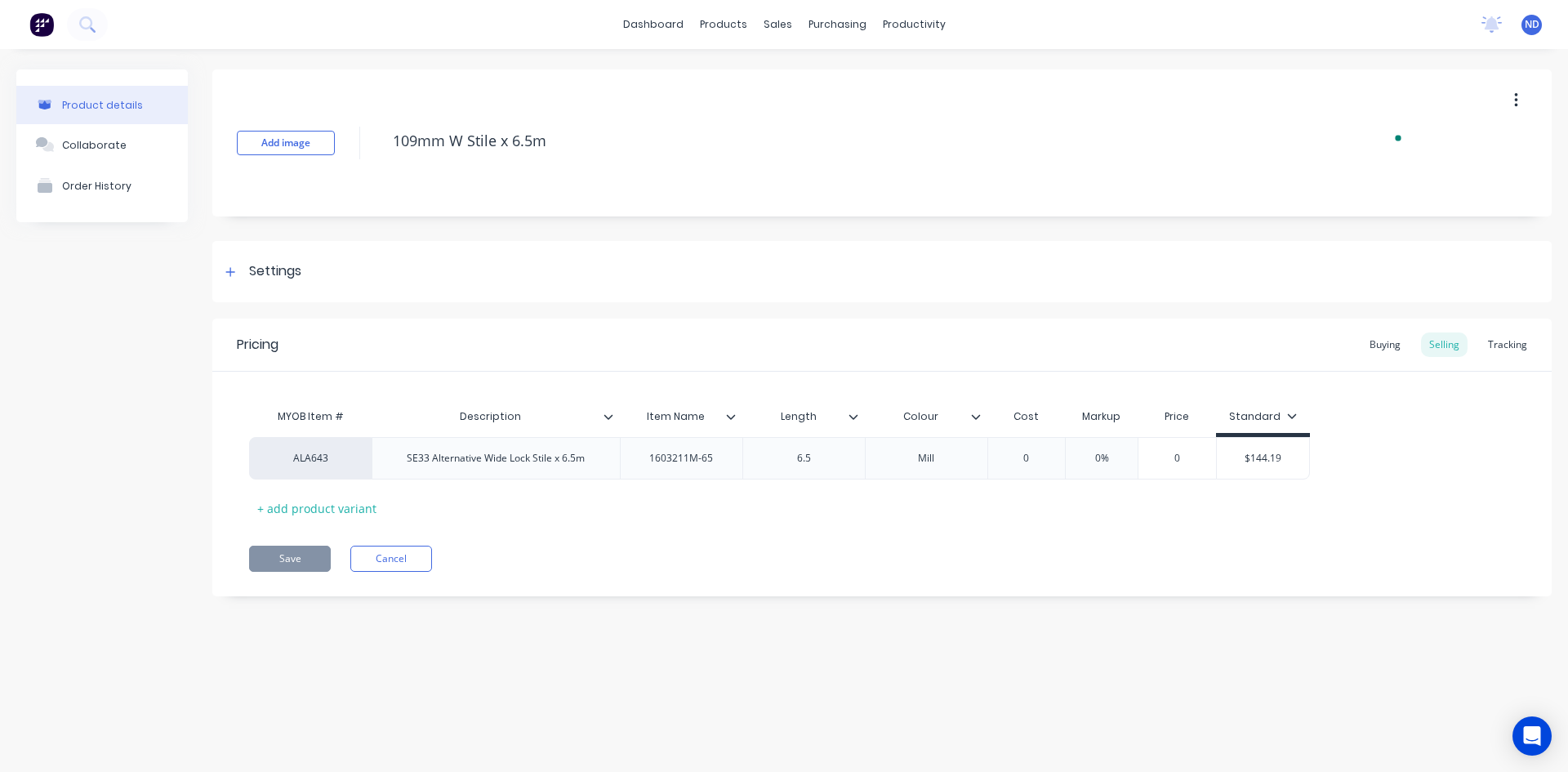
type textarea "x"
type textarea "109mm Wi Stile x 6.5m"
type textarea "x"
type textarea "109mm Wid Stile x 6.5m"
type textarea "x"
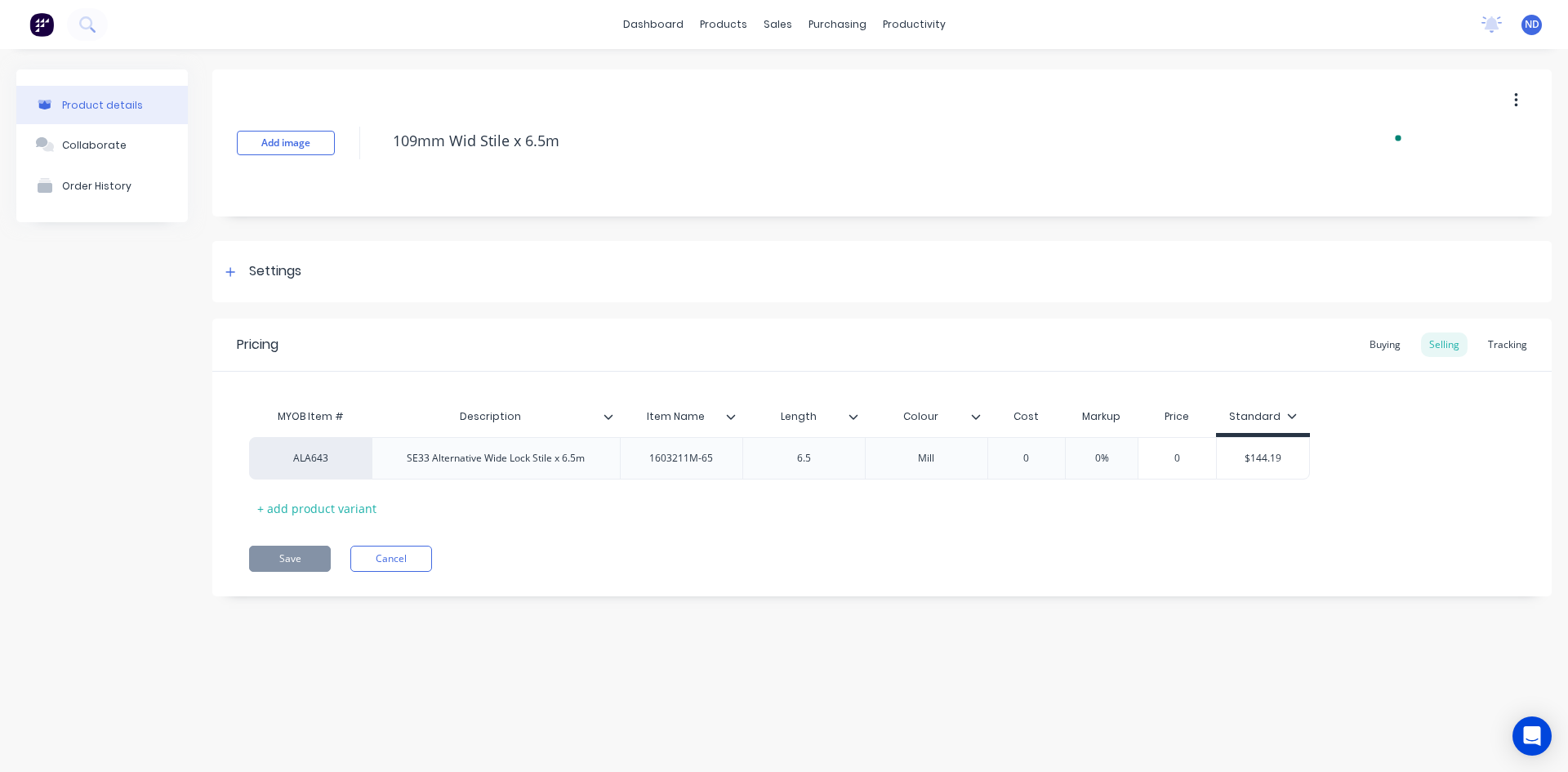
type textarea "109mm Wide Stile x 6.5m"
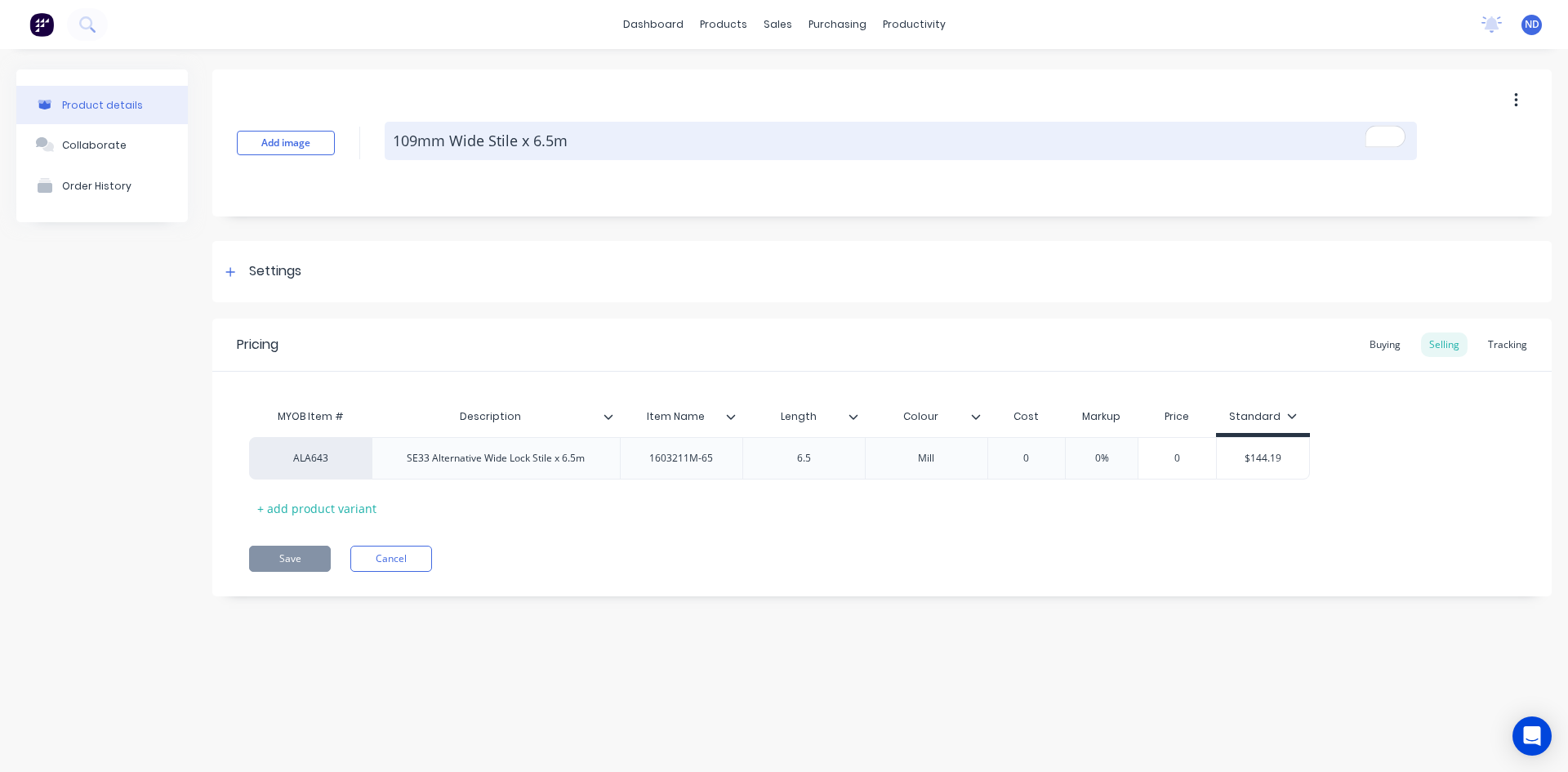
click at [518, 142] on textarea "109mm Wide Stile x 6.5m" at bounding box center [901, 140] width 1032 height 38
type textarea "x"
type textarea "109mm Wide Stile x 6.5m"
type textarea "x"
type textarea "109mm Wide Stile ( x 6.5m"
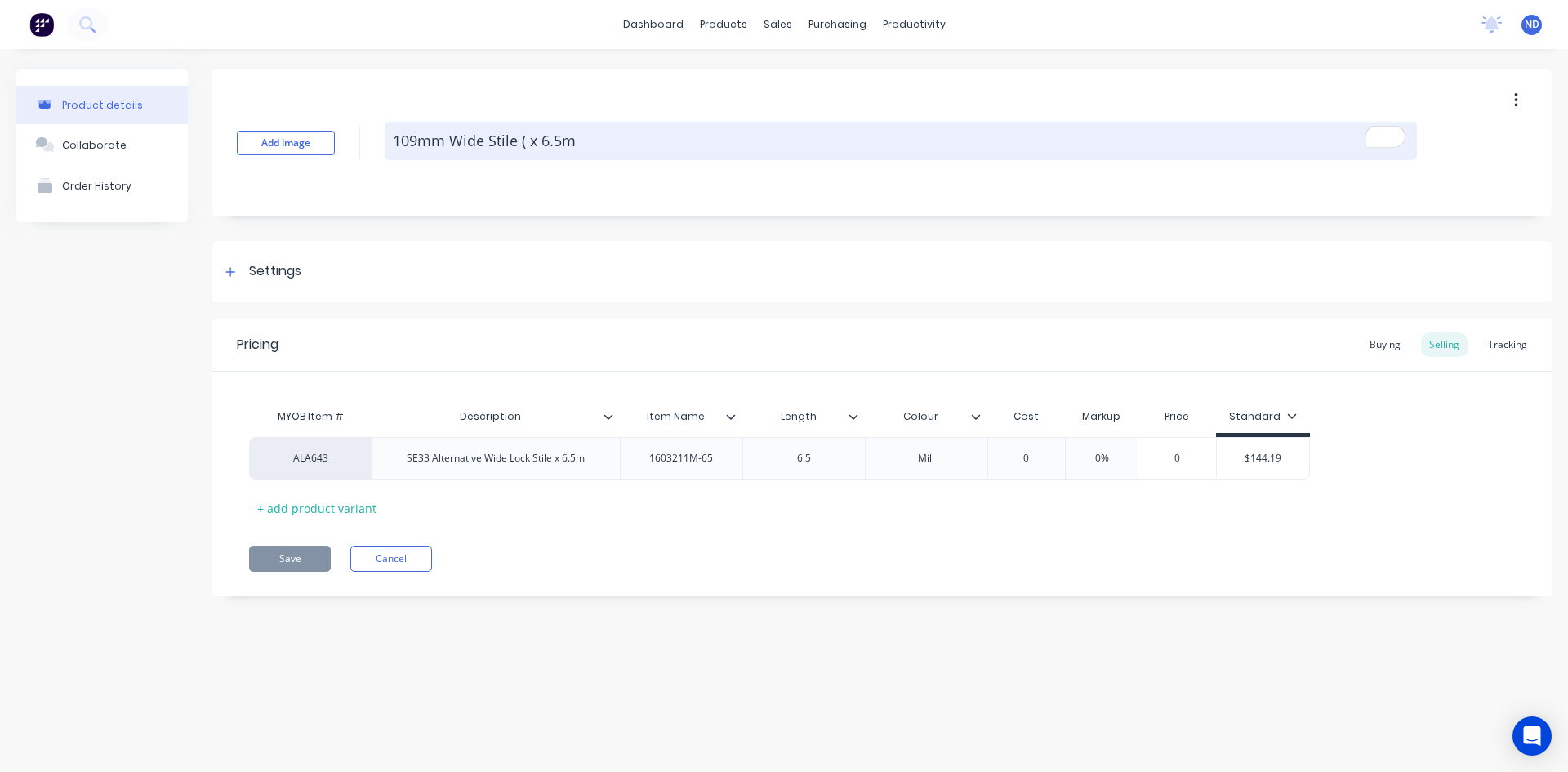
type textarea "x"
type textarea "109mm Wide Stile (1 x 6.5m"
type textarea "x"
type textarea "109mm Wide Stile (18 x 6.5m"
type textarea "x"
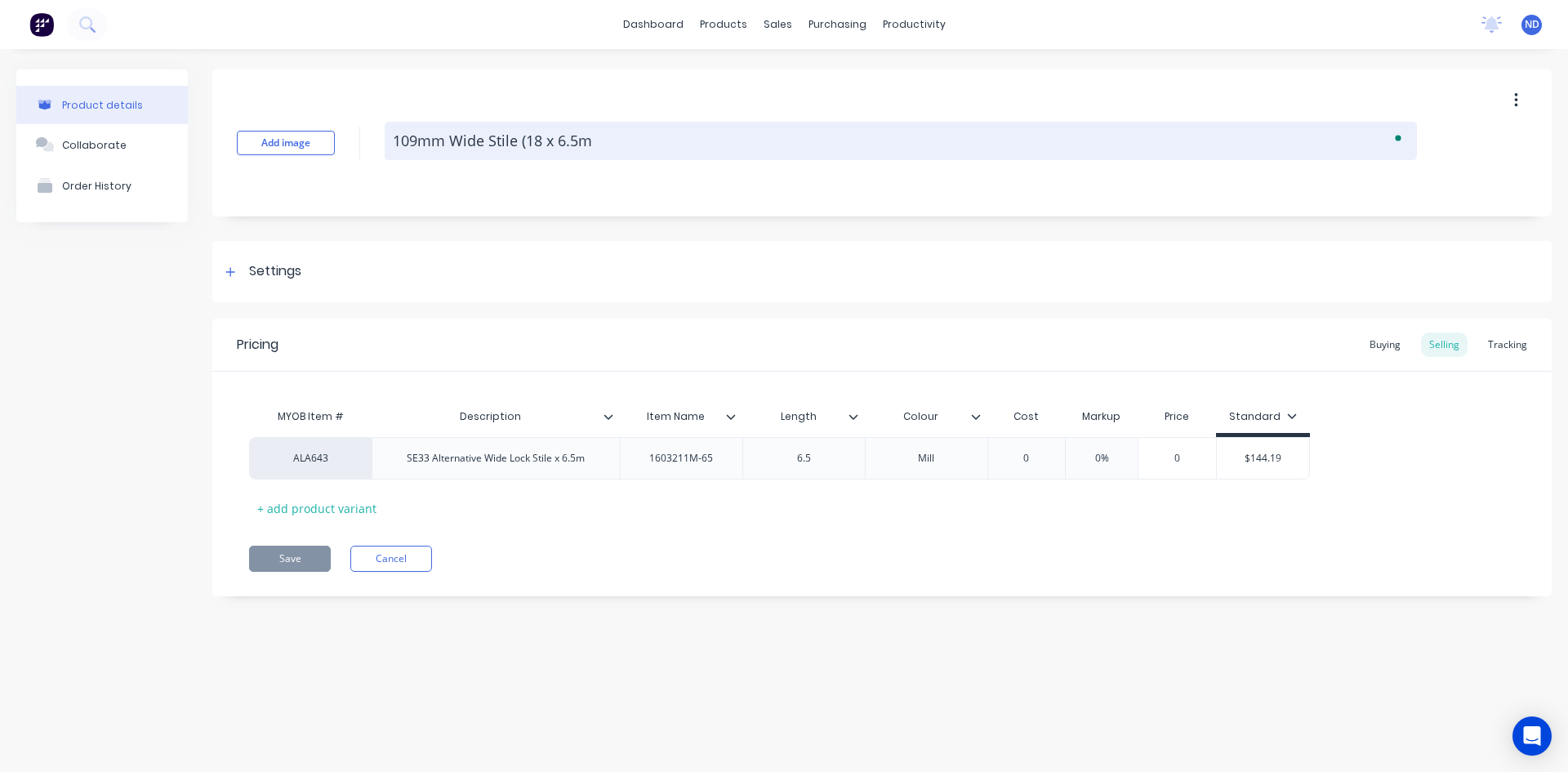
type textarea "109mm Wide Stile (18m x 6.5m"
type textarea "x"
type textarea "109mm Wide Stile (18mm x 6.5m"
type textarea "x"
type textarea "109mm Wide Stile (18mm x 6.5m"
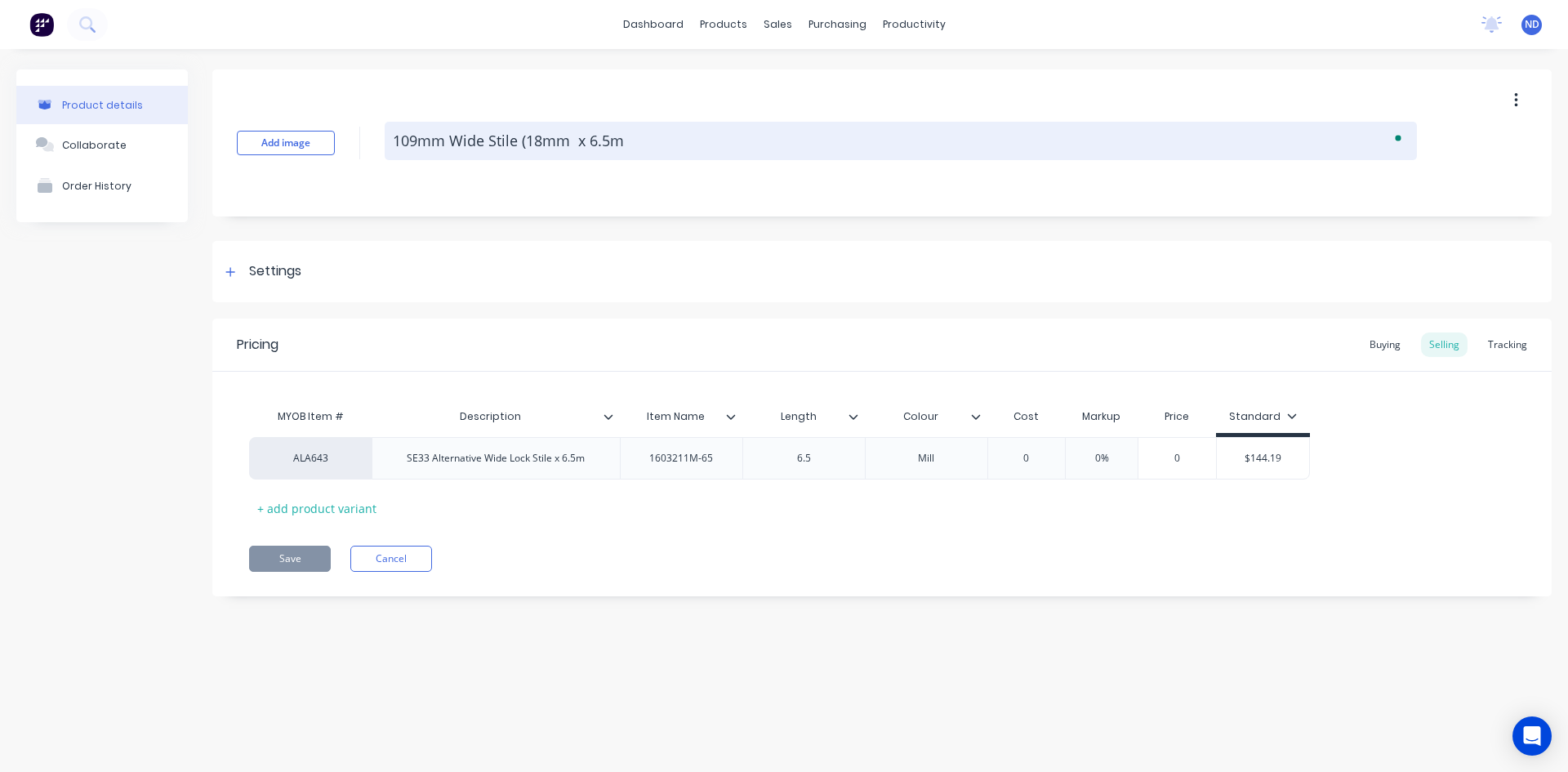
type textarea "x"
type textarea "109mm Wide Stile (18mm p x 6.5m"
type textarea "x"
type textarea "109mm Wide Stile (18mm po x 6.5m"
type textarea "x"
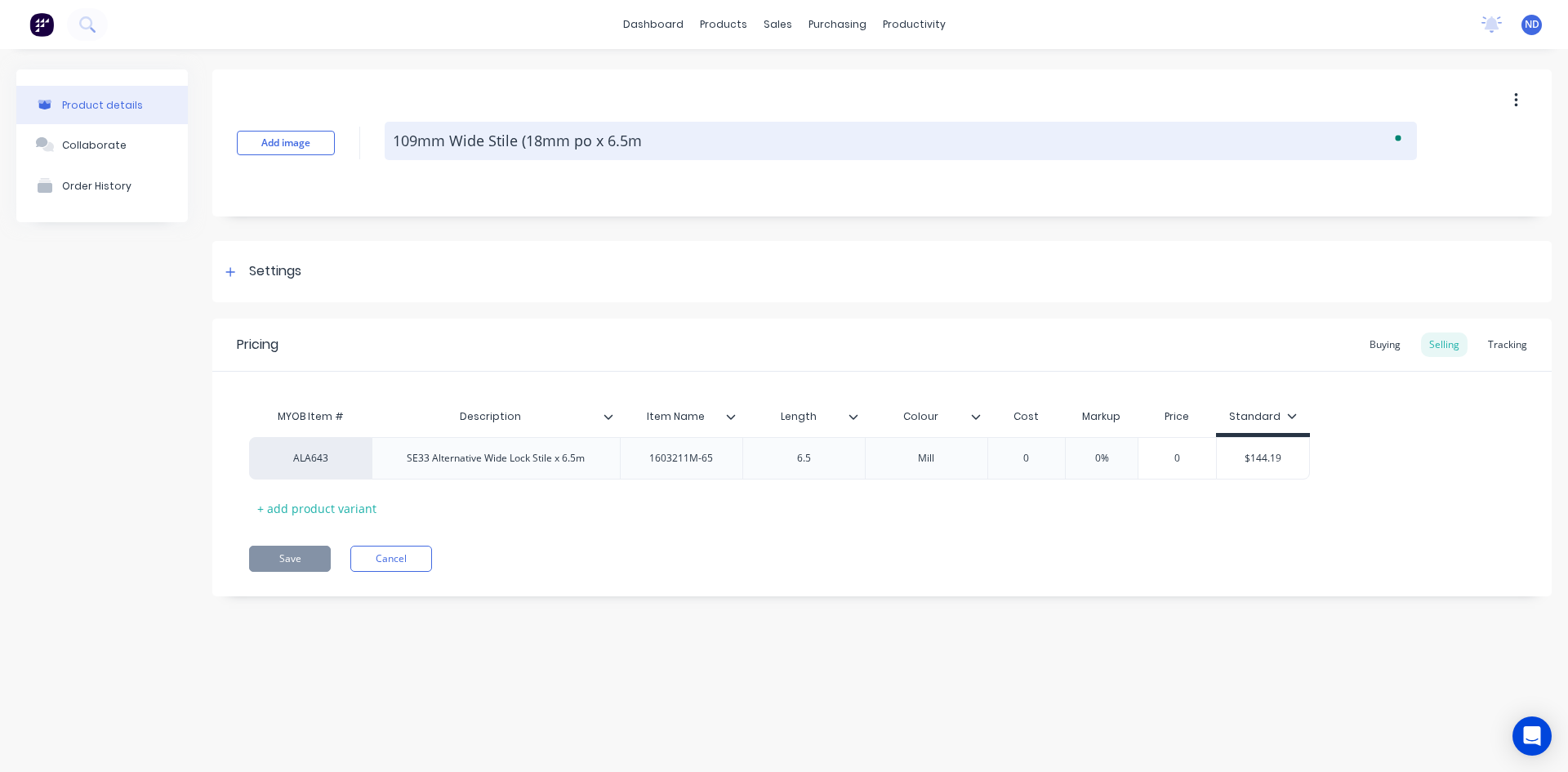
type textarea "109mm Wide Stile (18mm poc x 6.5m"
type textarea "x"
type textarea "109mm Wide Stile (18mm pock x 6.5m"
type textarea "x"
type textarea "109mm Wide Stile (18mm pocke x 6.5m"
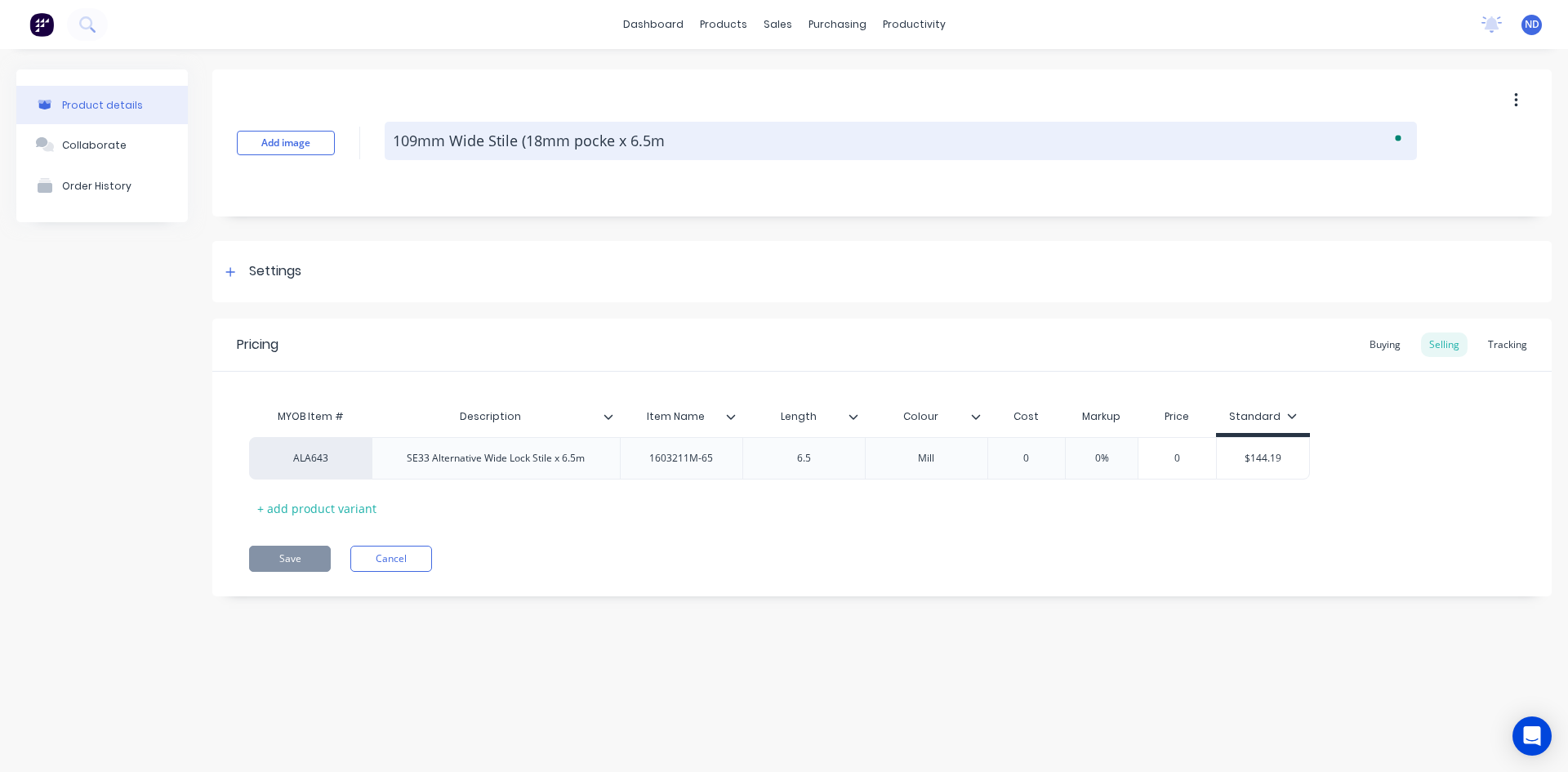
type textarea "x"
type textarea "109mm Wide Stile (18mm pocket x 6.5m"
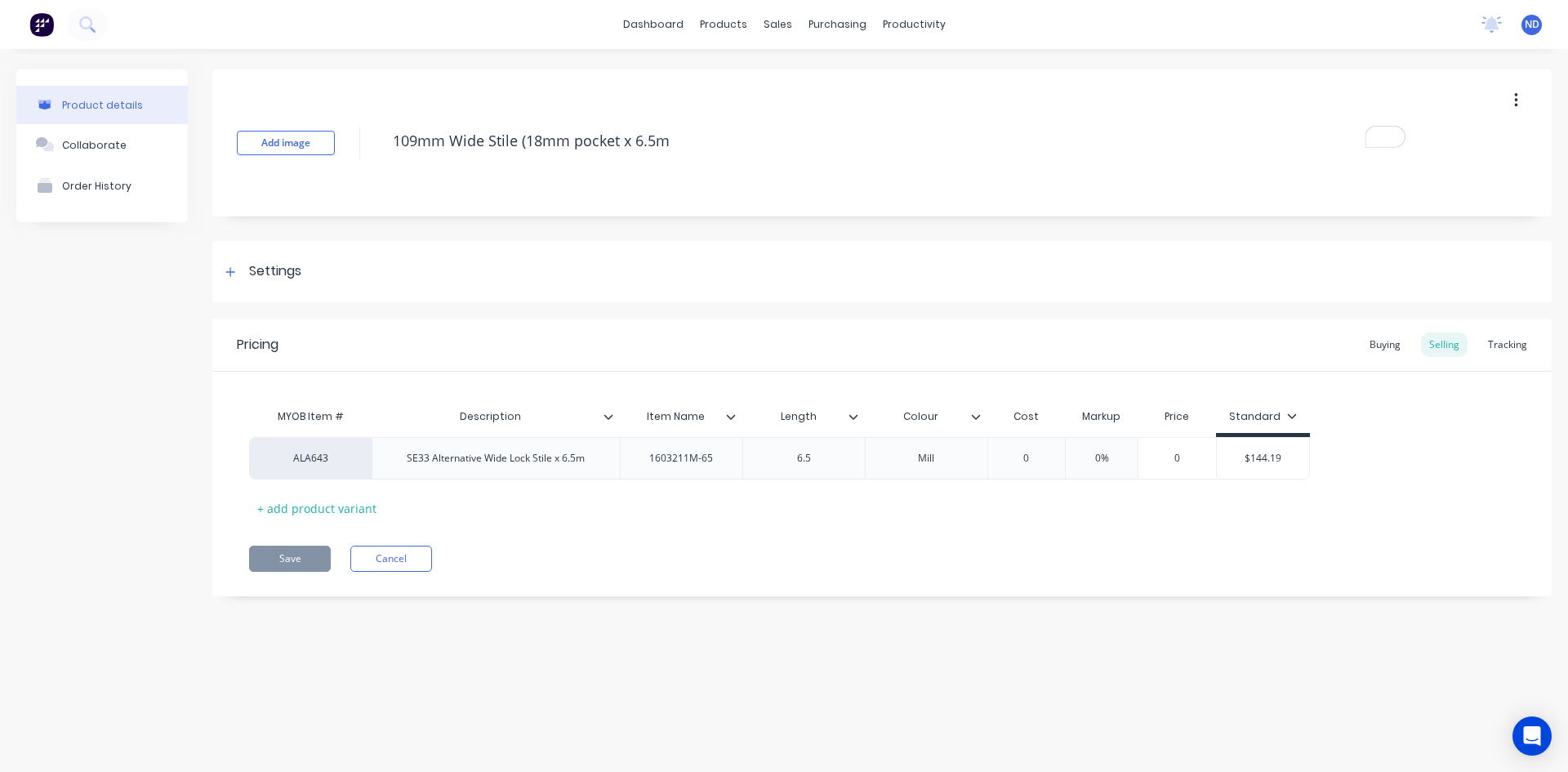
type textarea "x"
click at [419, 470] on div "SE33 Alternative Wide Lock Stile x 6.5m" at bounding box center [496, 459] width 248 height 42
drag, startPoint x: 687, startPoint y: 144, endPoint x: 104, endPoint y: 83, distance: 586.2
click at [104, 83] on div "Product details Collaborate Order History Add image 109mm Wide Stile (18mm pock…" at bounding box center [784, 345] width 1536 height 551
click at [482, 469] on div "SE33 Alternative Wide Lock Stile x 6.5m" at bounding box center [496, 459] width 248 height 42
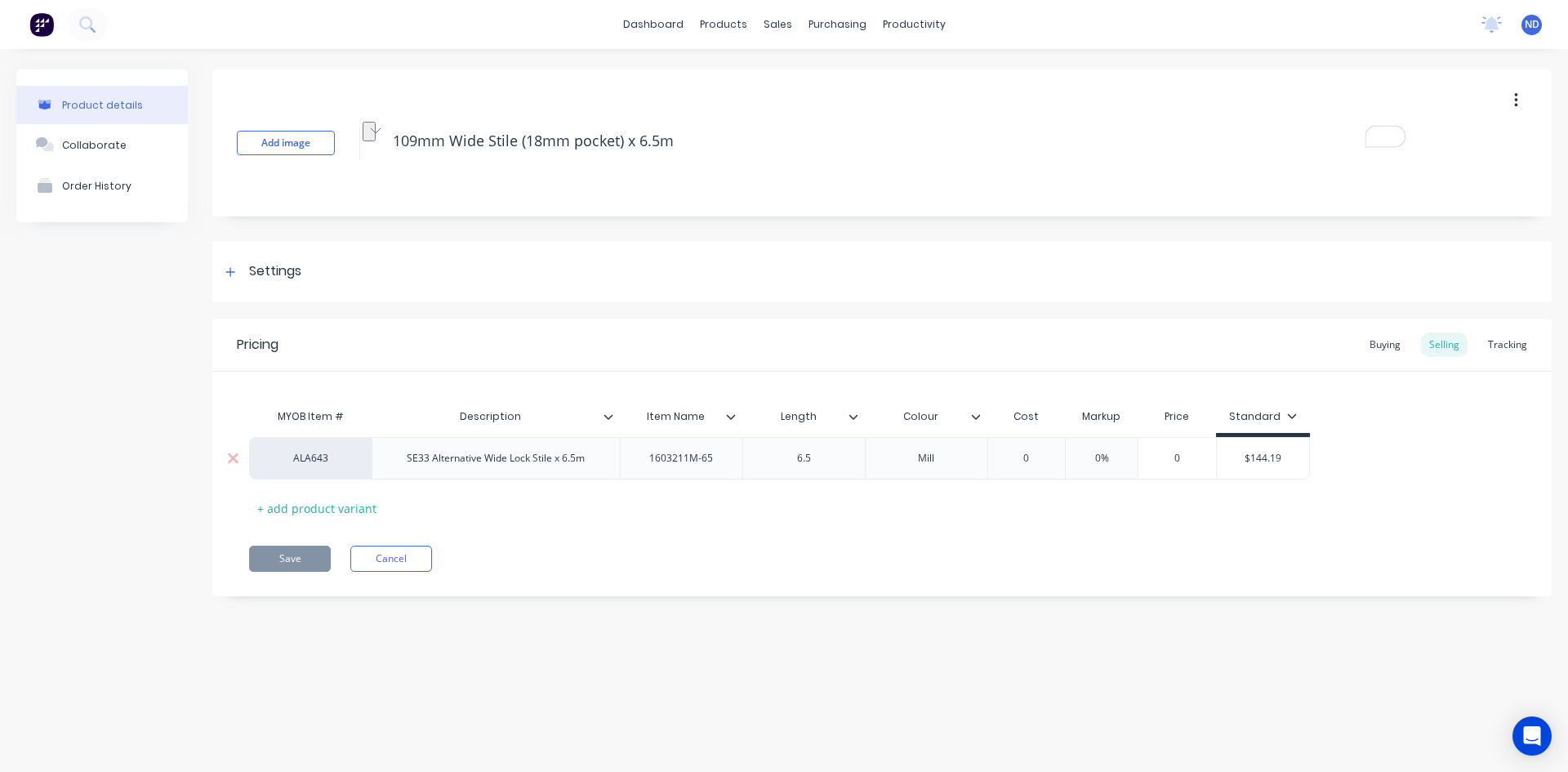
click at [482, 469] on div "SE33 Alternative Wide Lock Stile x 6.5m" at bounding box center [496, 459] width 248 height 42
type textarea "109mm Wide Stile (18mm pocket) x 6.5m"
type textarea "x"
type textarea "109mm Wide Stile (18mm pocket) x 6.5m"
click at [483, 466] on div "SE33 Alternative Wide Lock Stile x 6.5m" at bounding box center [496, 458] width 204 height 21
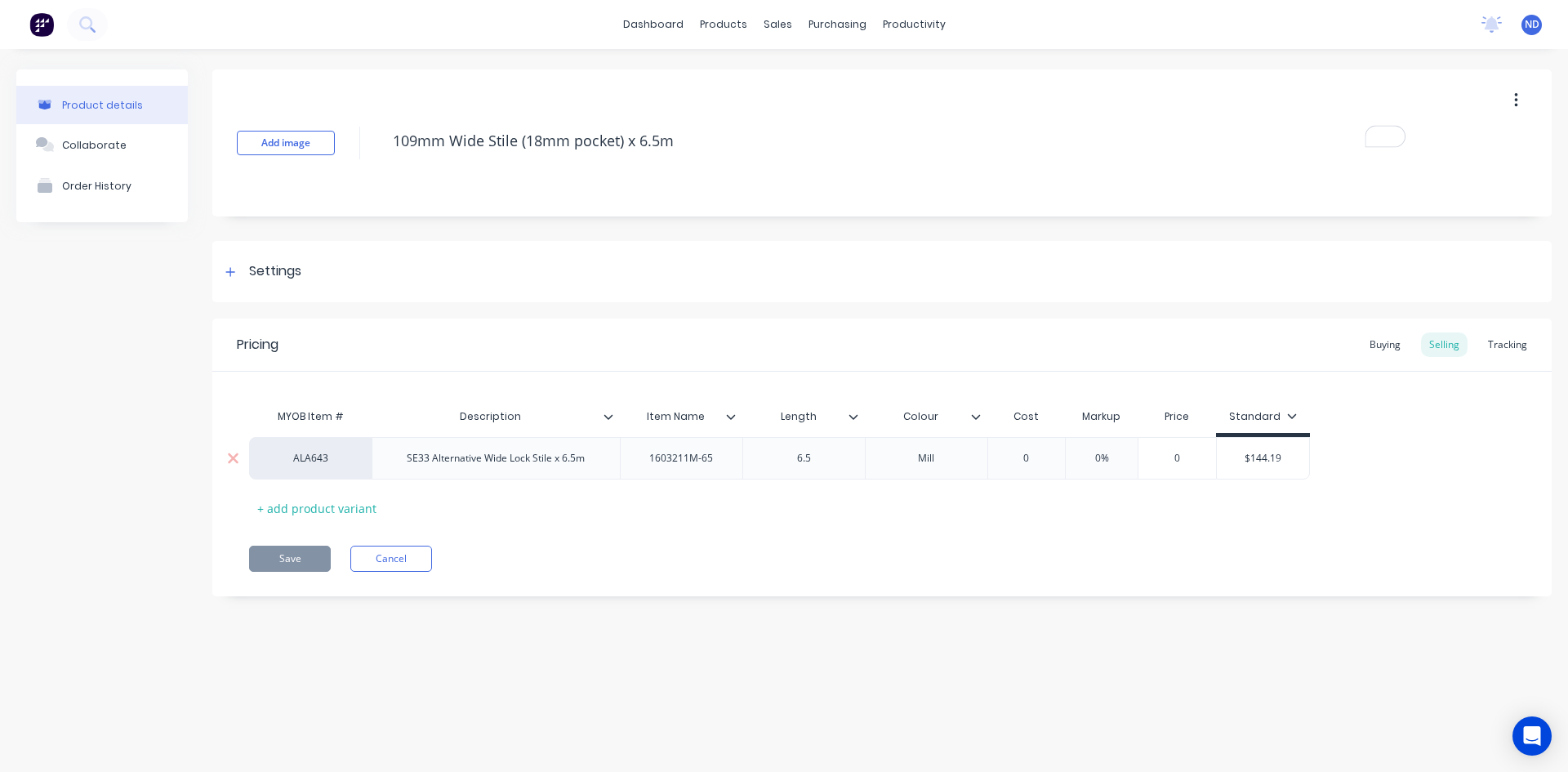
click at [599, 462] on div "SE33 Alternative Wide Lock Stile x 6.5m" at bounding box center [496, 459] width 248 height 42
drag, startPoint x: 592, startPoint y: 463, endPoint x: 371, endPoint y: 427, distance: 223.9
click at [371, 427] on div "MYOB Item # Description Item Name Length Colour Cost Markup Price Standard ALA6…" at bounding box center [881, 460] width 1266 height 121
paste div
type textarea "x"
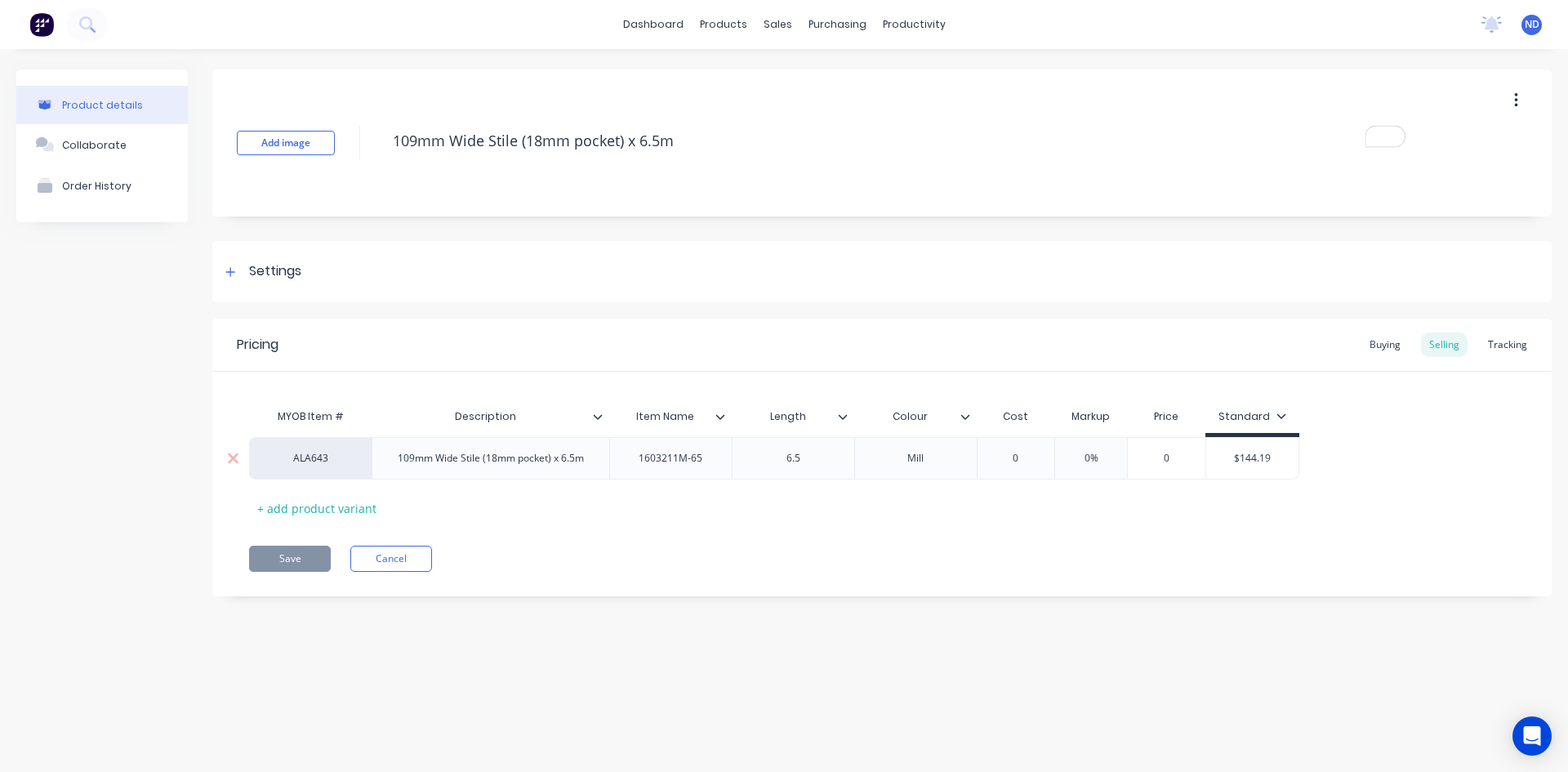
click at [646, 458] on div "1603211M-65" at bounding box center [671, 458] width 90 height 21
click at [720, 456] on div "1603211M-65" at bounding box center [671, 459] width 122 height 42
click at [700, 462] on div "1603211M-65" at bounding box center [671, 458] width 90 height 21
drag, startPoint x: 700, startPoint y: 462, endPoint x: 590, endPoint y: 453, distance: 110.4
click at [590, 453] on div "ALA643 109mm Wide Stile (18mm pocket) x 6.5m 1603211M-65 6.5 Mill 0 0% 0 $144.19" at bounding box center [773, 459] width 1050 height 42
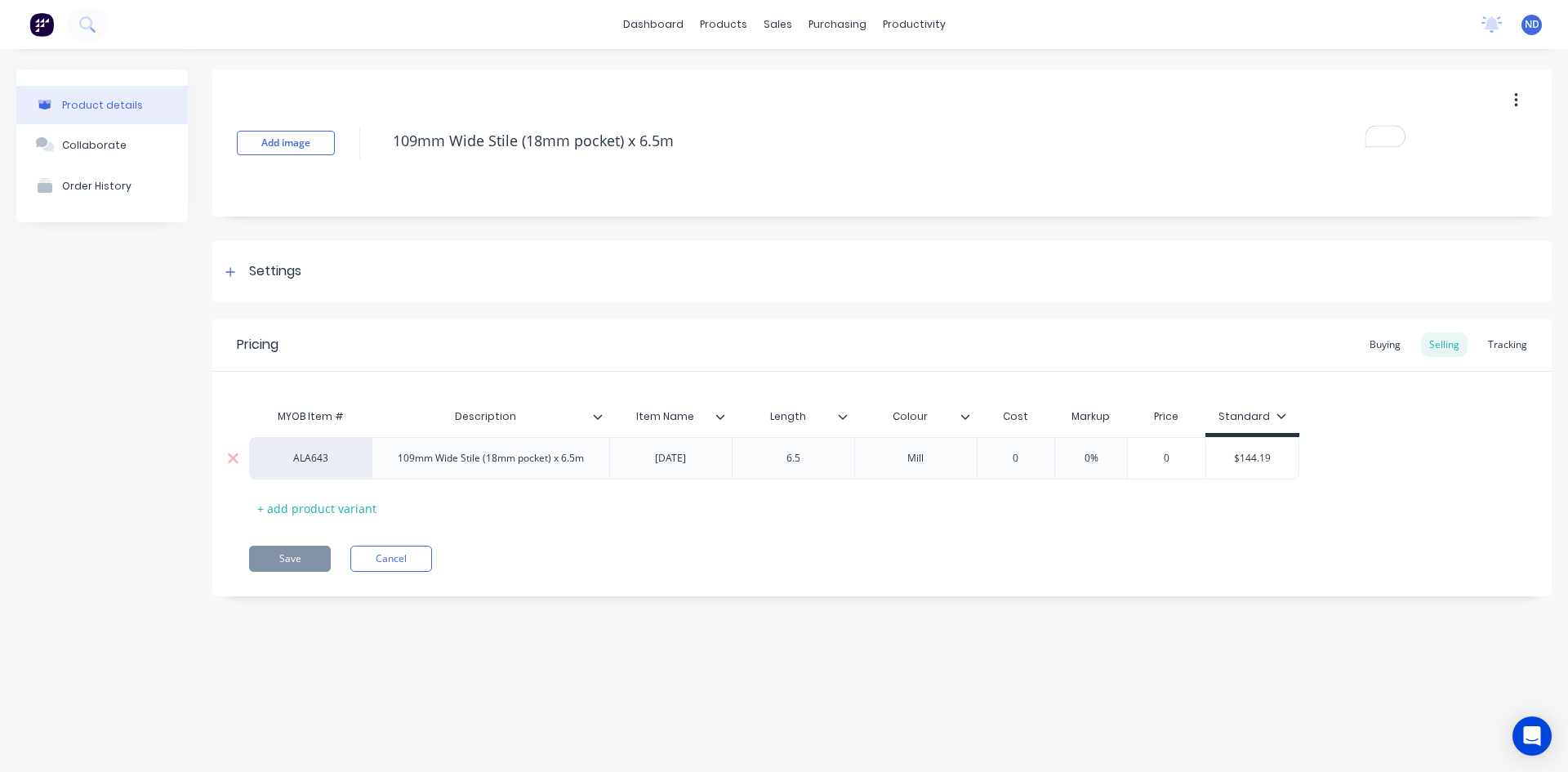
type textarea "x"
type input "$144.19"
drag, startPoint x: 1289, startPoint y: 460, endPoint x: 1124, endPoint y: 438, distance: 166.5
click at [1124, 438] on div "ALA643 109mm Wide Stile (18mm pocket) x 6.5m AD842 6.5 Mill 0 0% 0 $144.19 $144…" at bounding box center [773, 459] width 1050 height 42
type textarea "x"
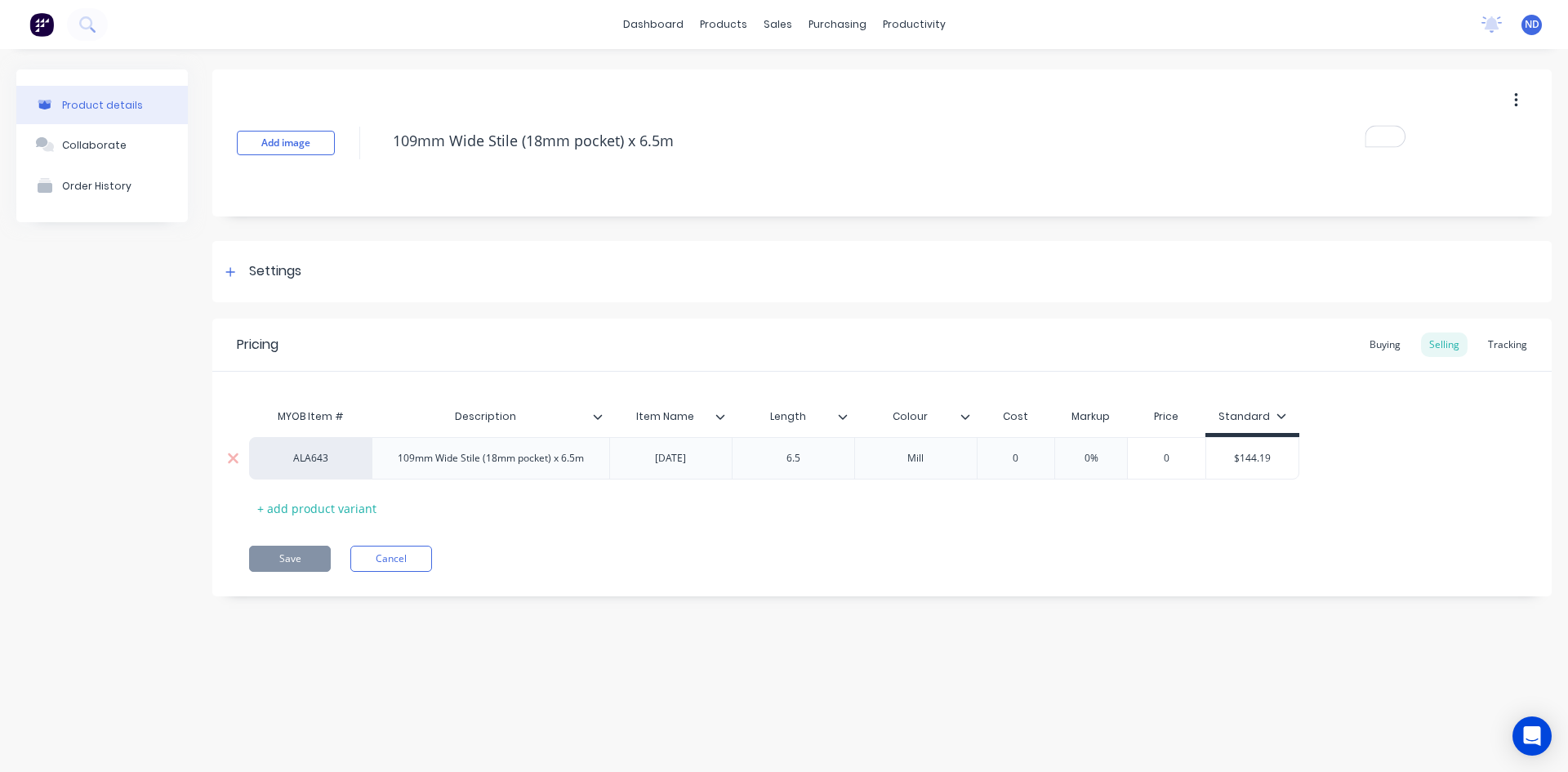
type input "1"
type textarea "x"
type input "14"
type textarea "x"
type input "148"
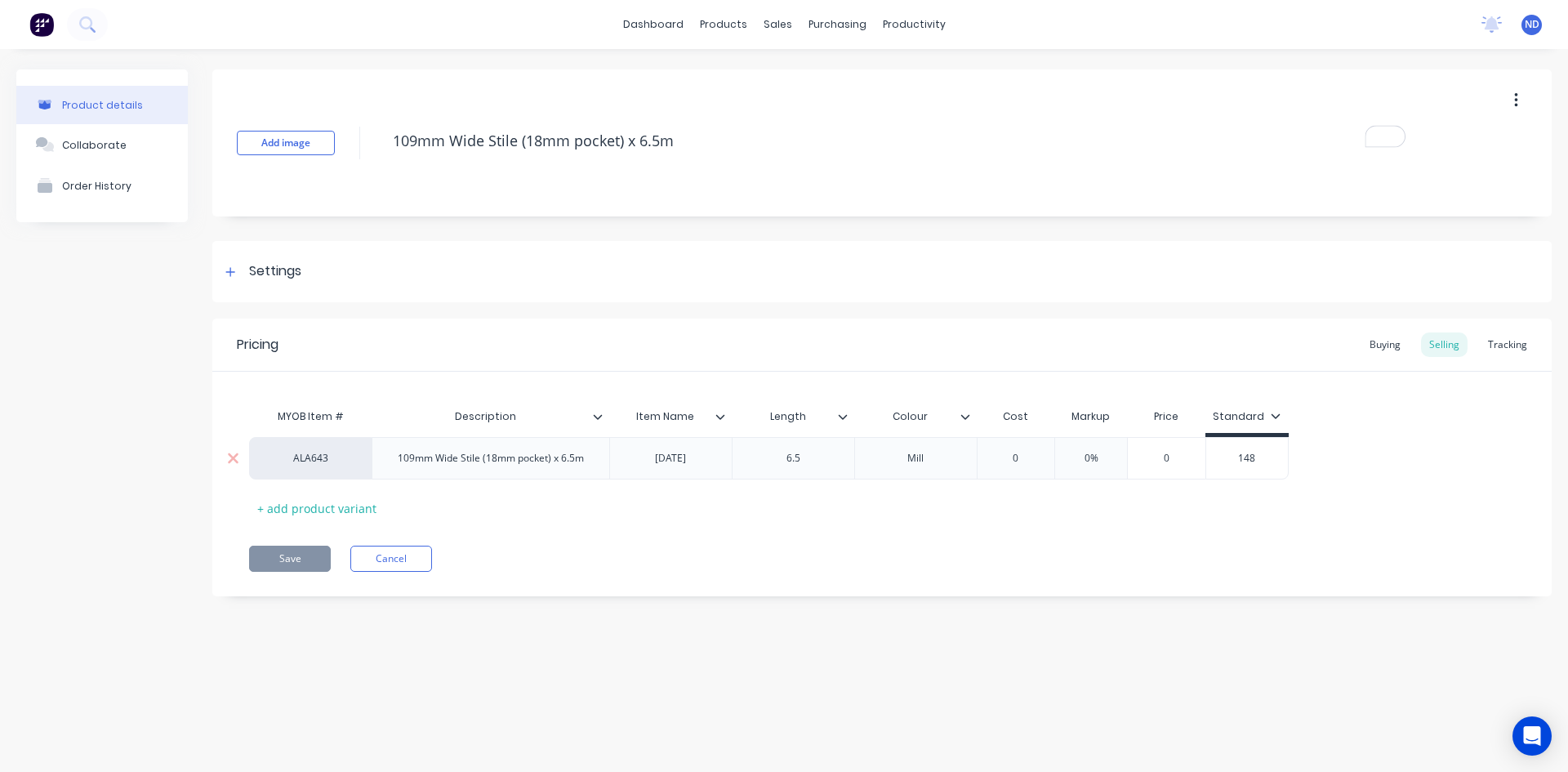
type textarea "x"
type input "148."
type textarea "x"
type input "148.5"
type textarea "x"
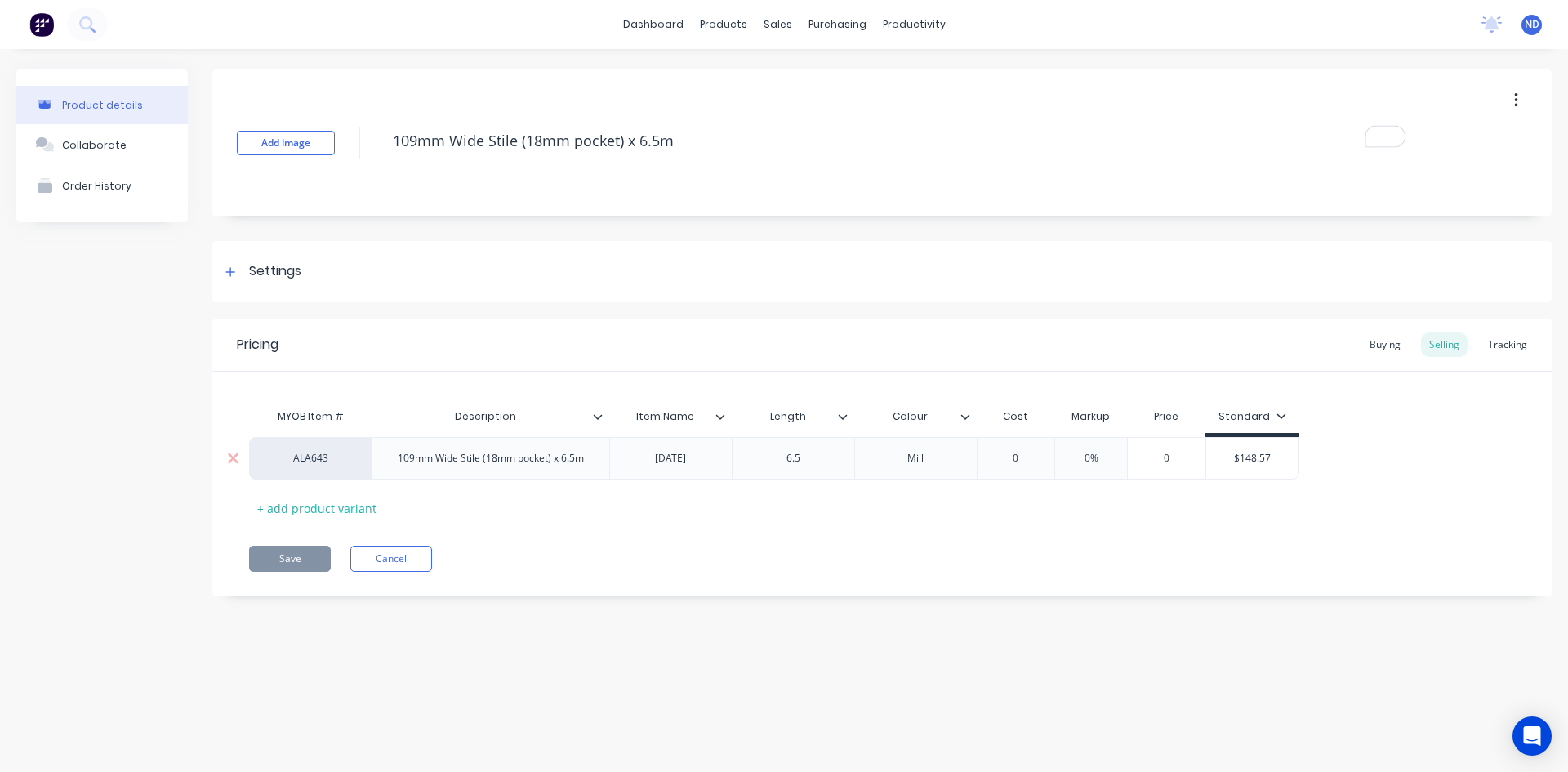
click at [324, 457] on div "ALA643" at bounding box center [311, 458] width 90 height 14
type input "148.57"
click at [335, 445] on button "AL" at bounding box center [318, 442] width 103 height 25
type textarea "x"
type input "0%"
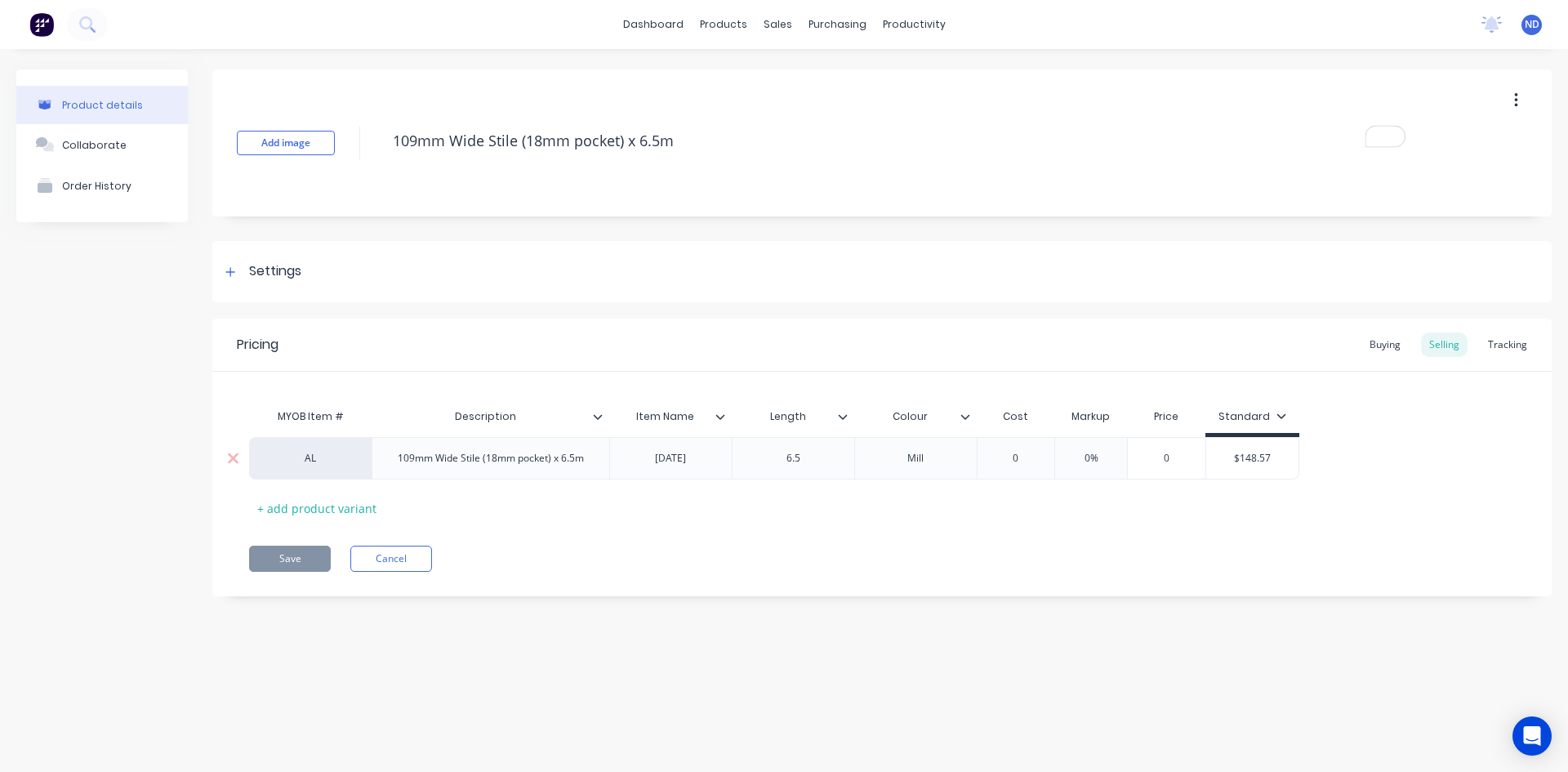
click at [1104, 459] on input "0%" at bounding box center [1091, 458] width 81 height 14
click at [1371, 348] on div "Buying" at bounding box center [1385, 345] width 48 height 25
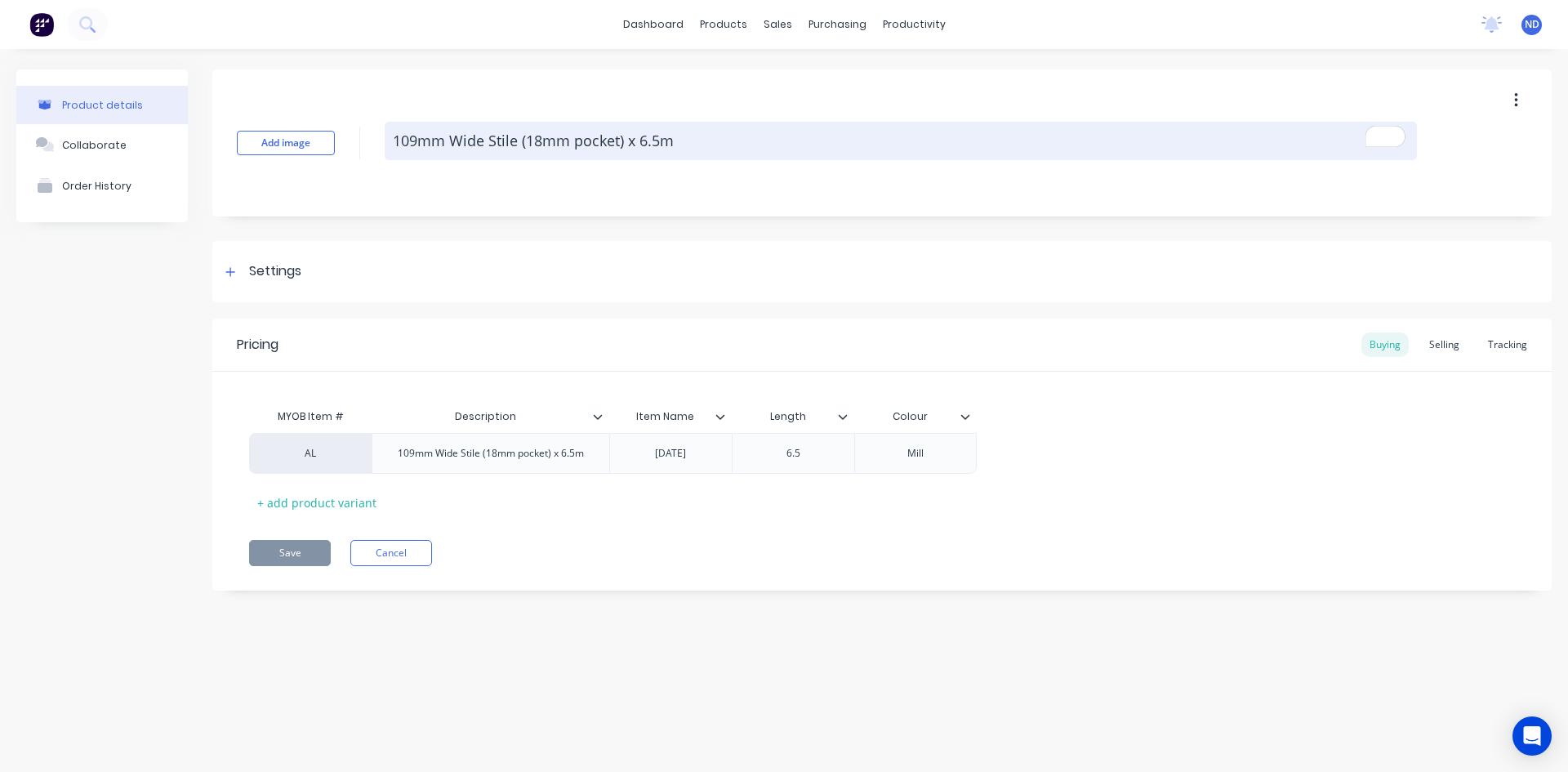
type textarea "x"
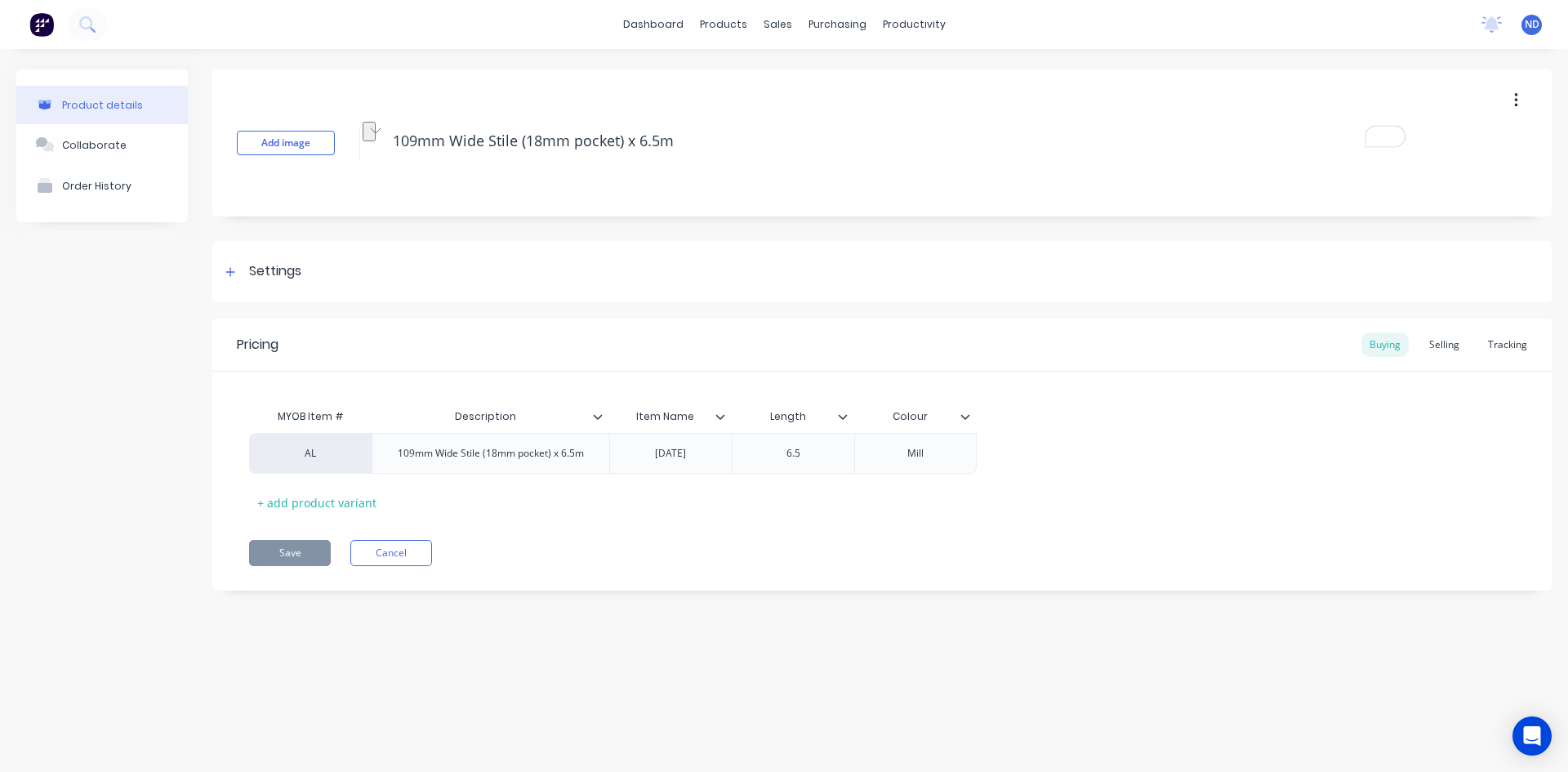
drag, startPoint x: 677, startPoint y: 142, endPoint x: 272, endPoint y: 115, distance: 405.9
click at [272, 115] on div "Add image 109mm Wide Stile (18mm pocket) x 6.5m" at bounding box center [882, 143] width 1340 height 147
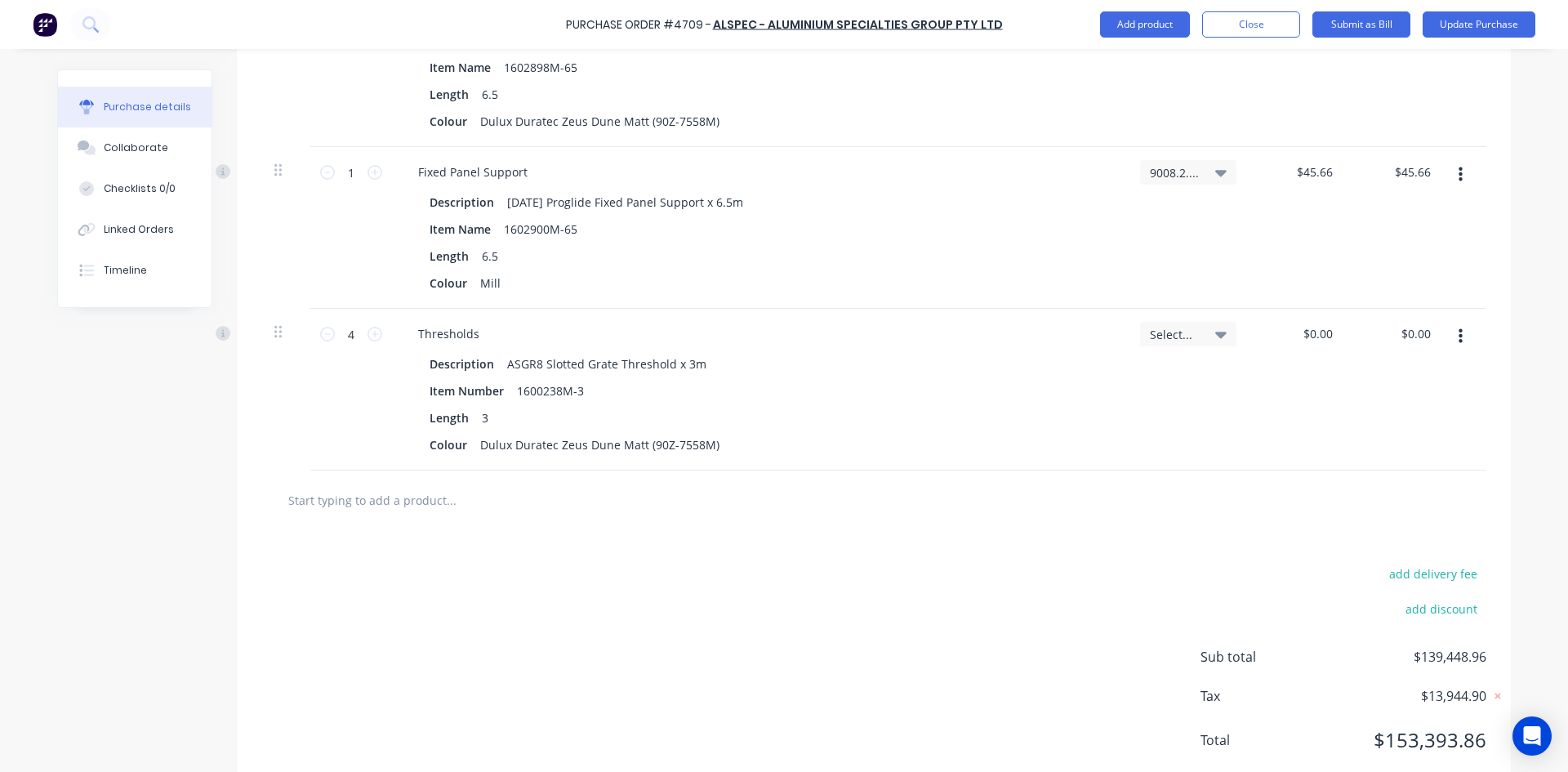
scroll to position [7698, 0]
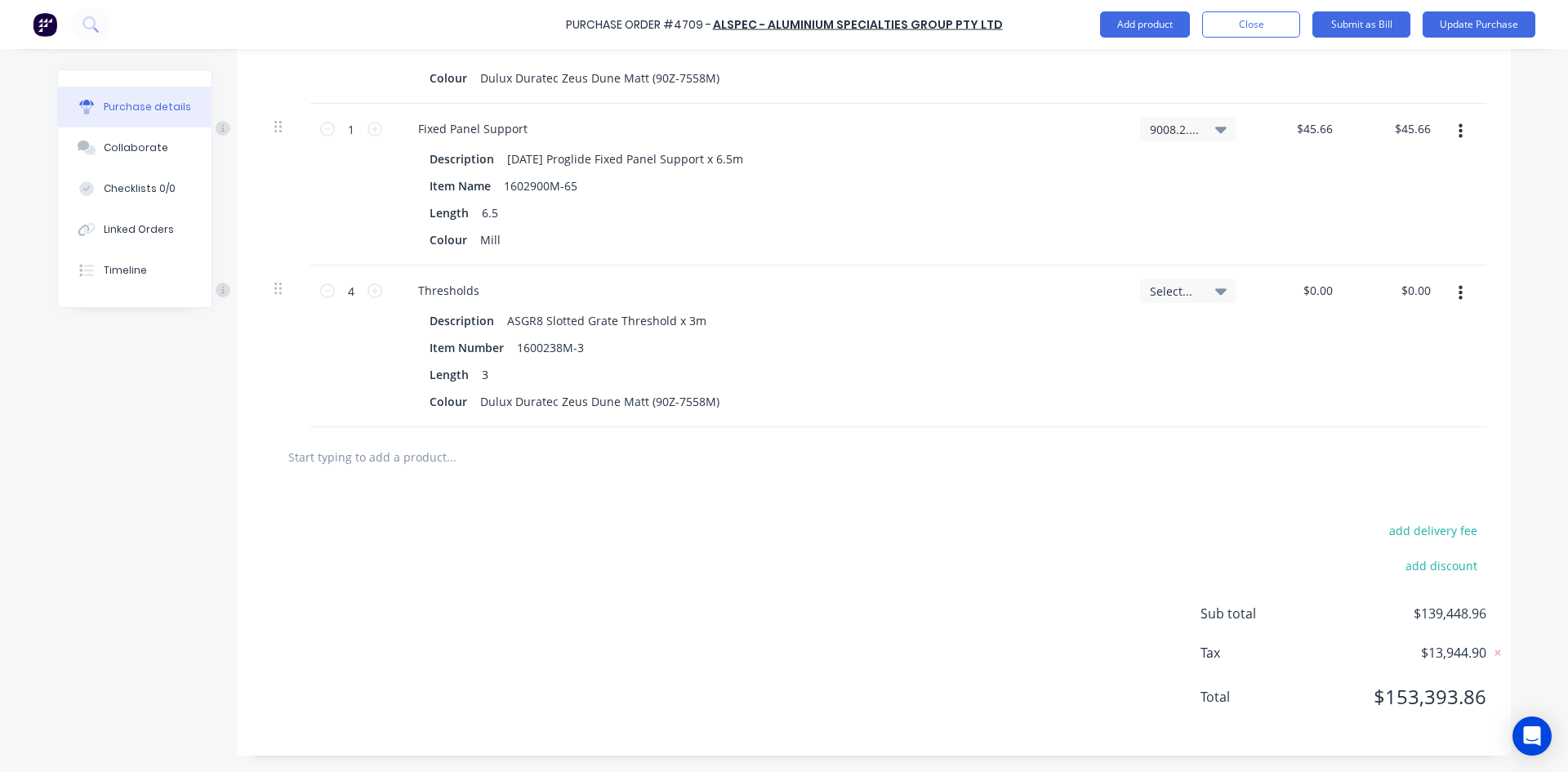
click at [391, 455] on input "text" at bounding box center [451, 457] width 327 height 32
type textarea "x"
type input "a"
type textarea "x"
type input "ad"
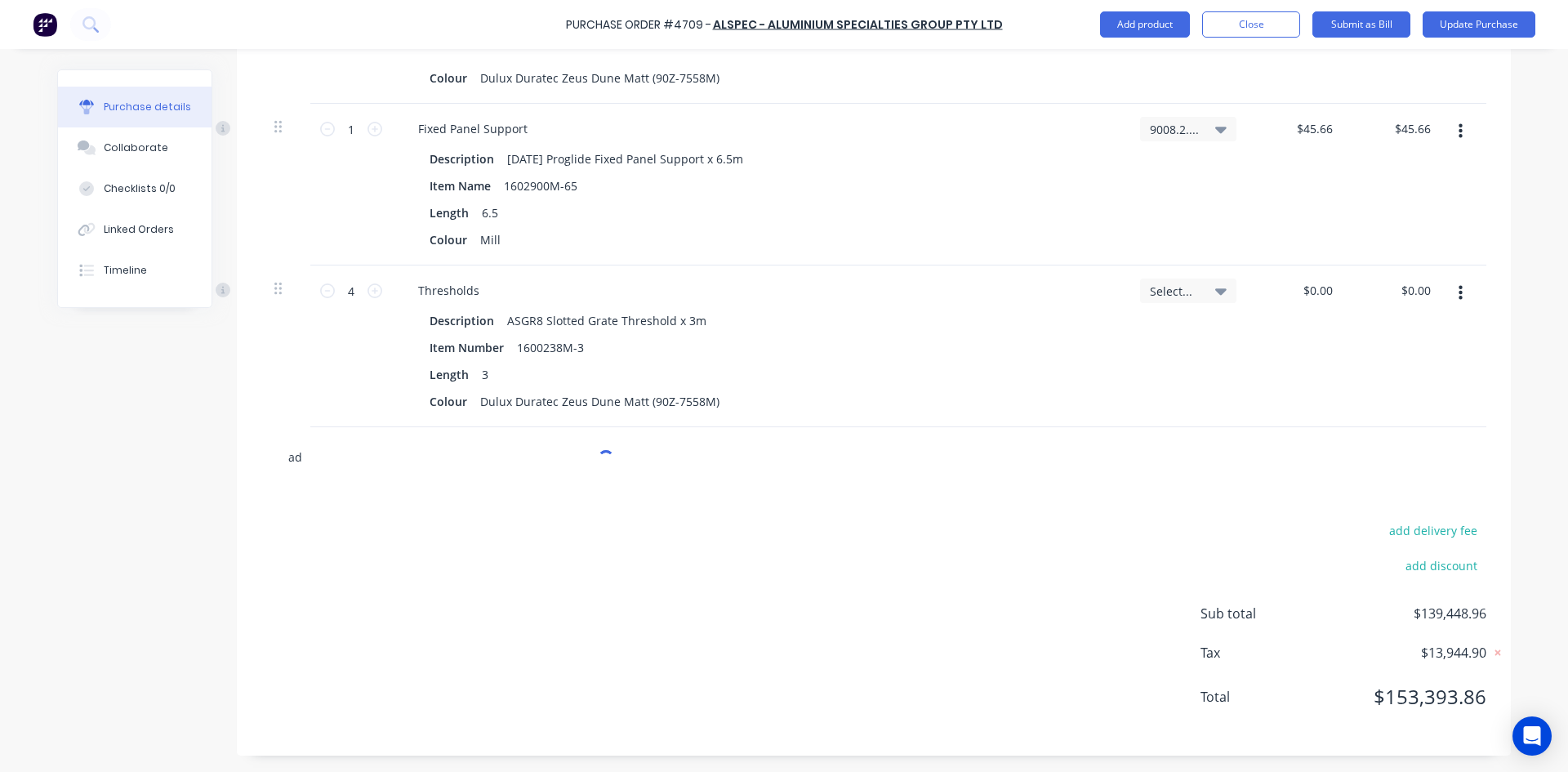
type textarea "x"
type input "ad8"
type textarea "x"
type input "ad84"
type textarea "x"
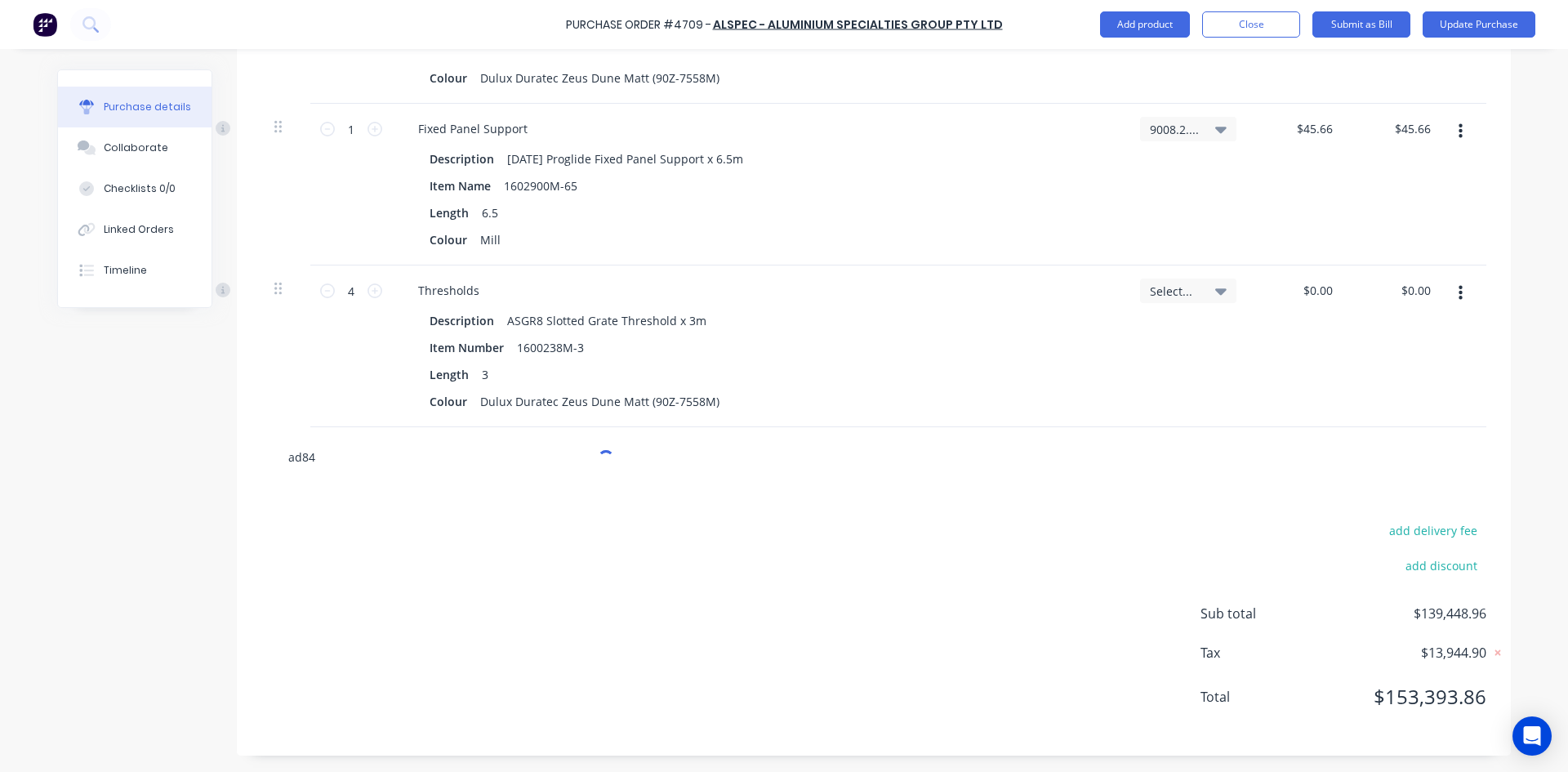
type input "ad842"
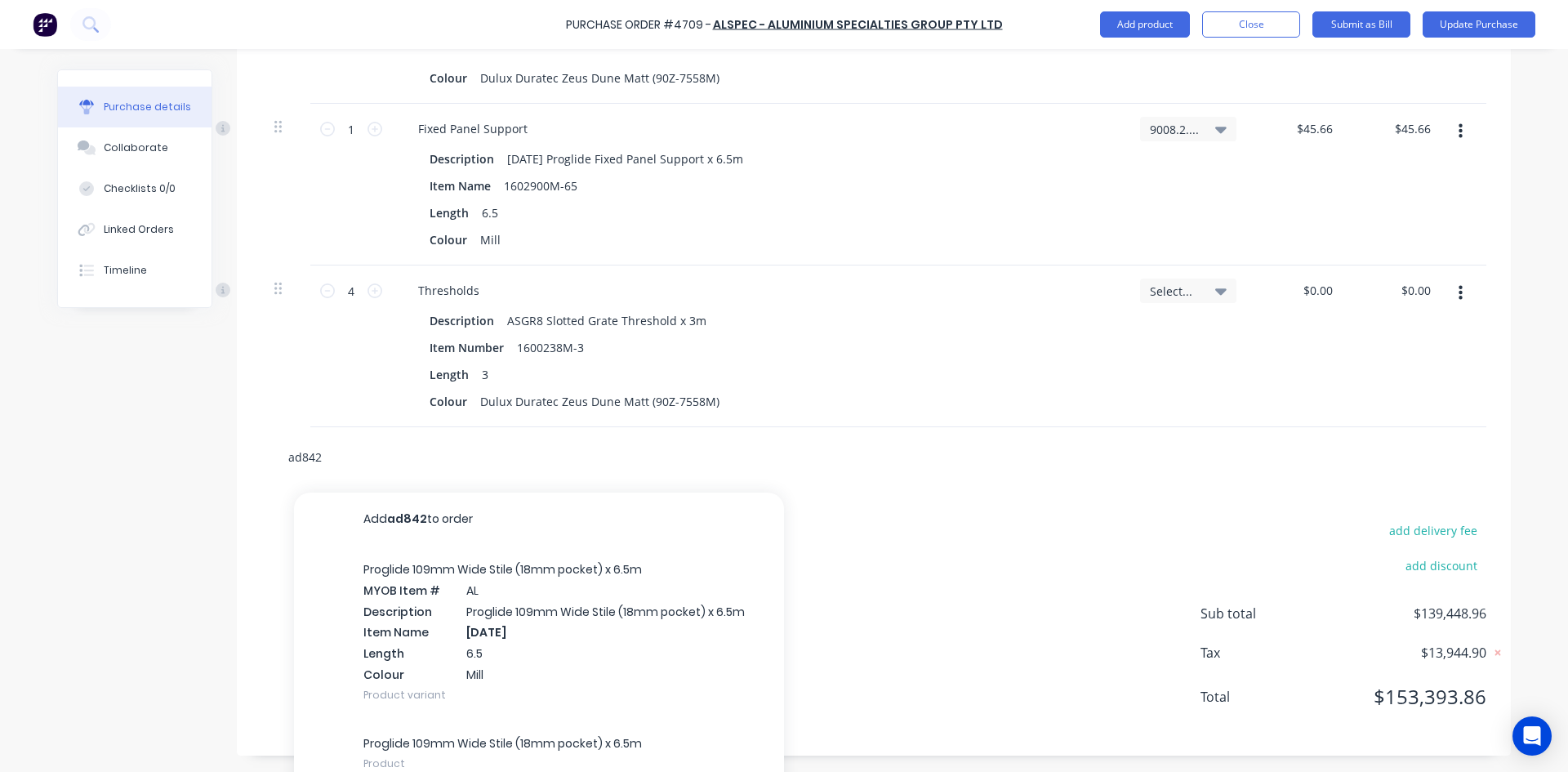
type textarea "x"
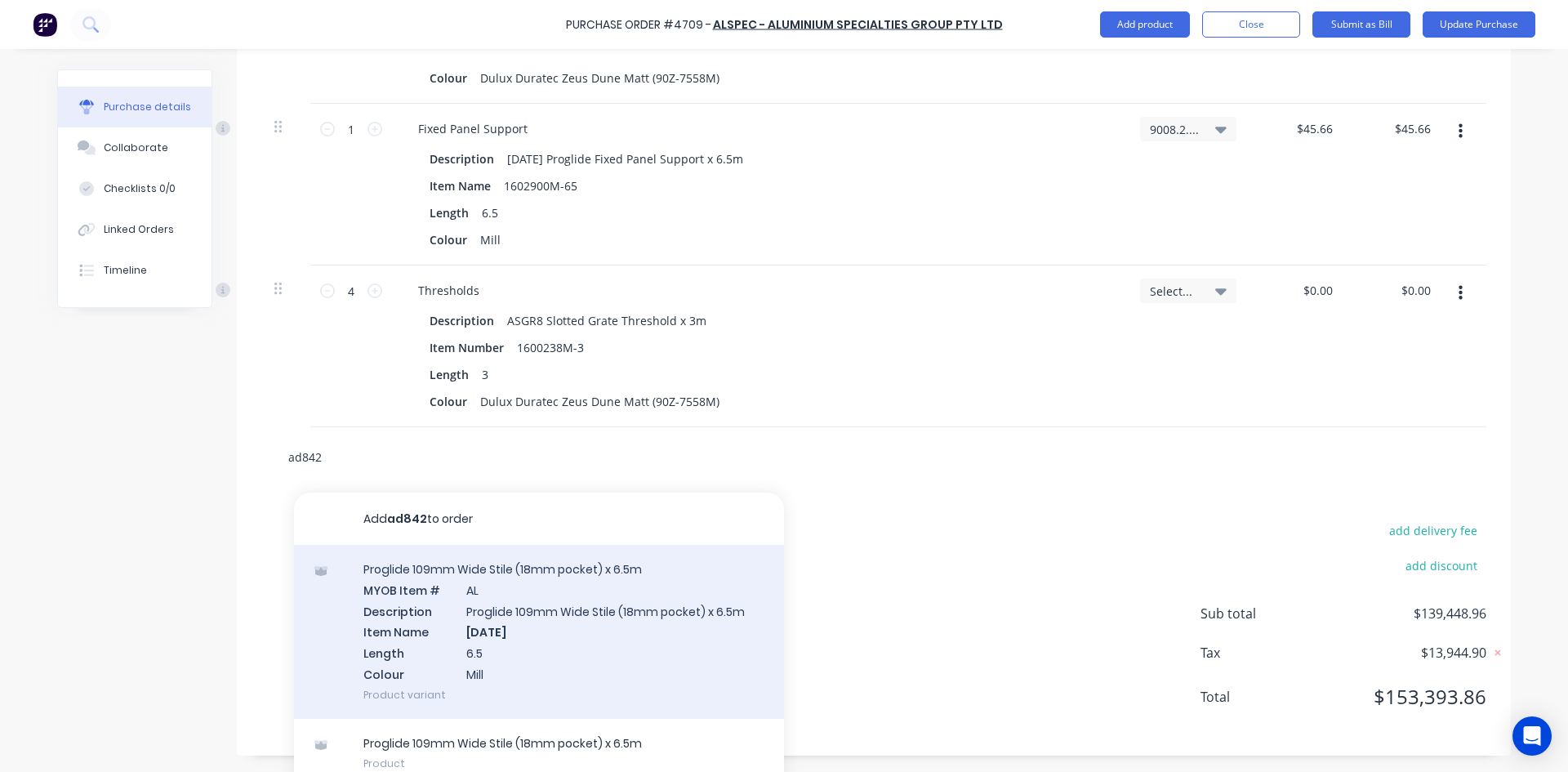
type input "ad842"
click at [466, 633] on div "Proglide 109mm Wide Stile (18mm pocket) x 6.5m MYOB Item # AL Description Progl…" at bounding box center [538, 632] width 490 height 174
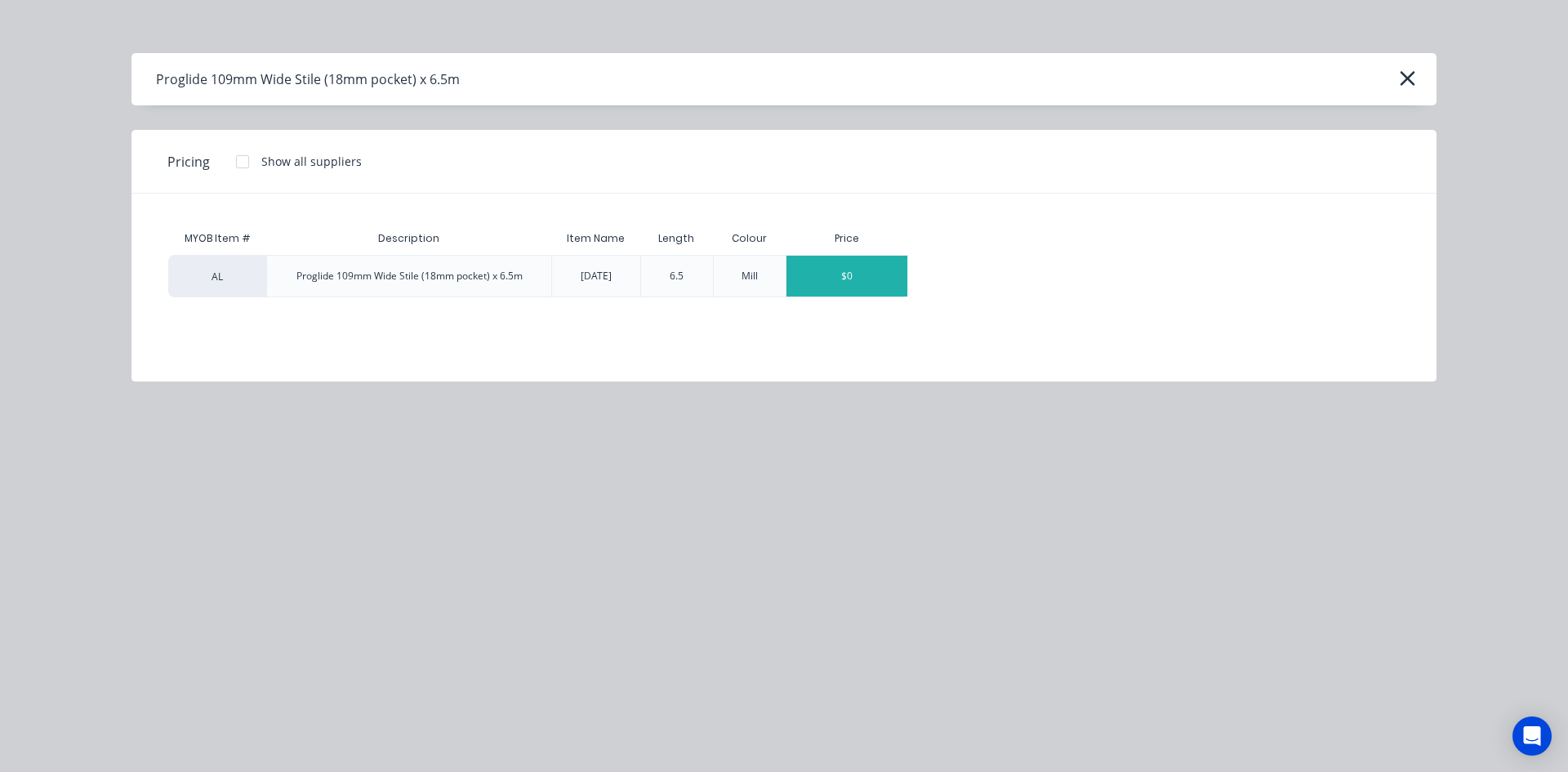
click at [827, 273] on div "$0" at bounding box center [846, 276] width 121 height 41
type textarea "x"
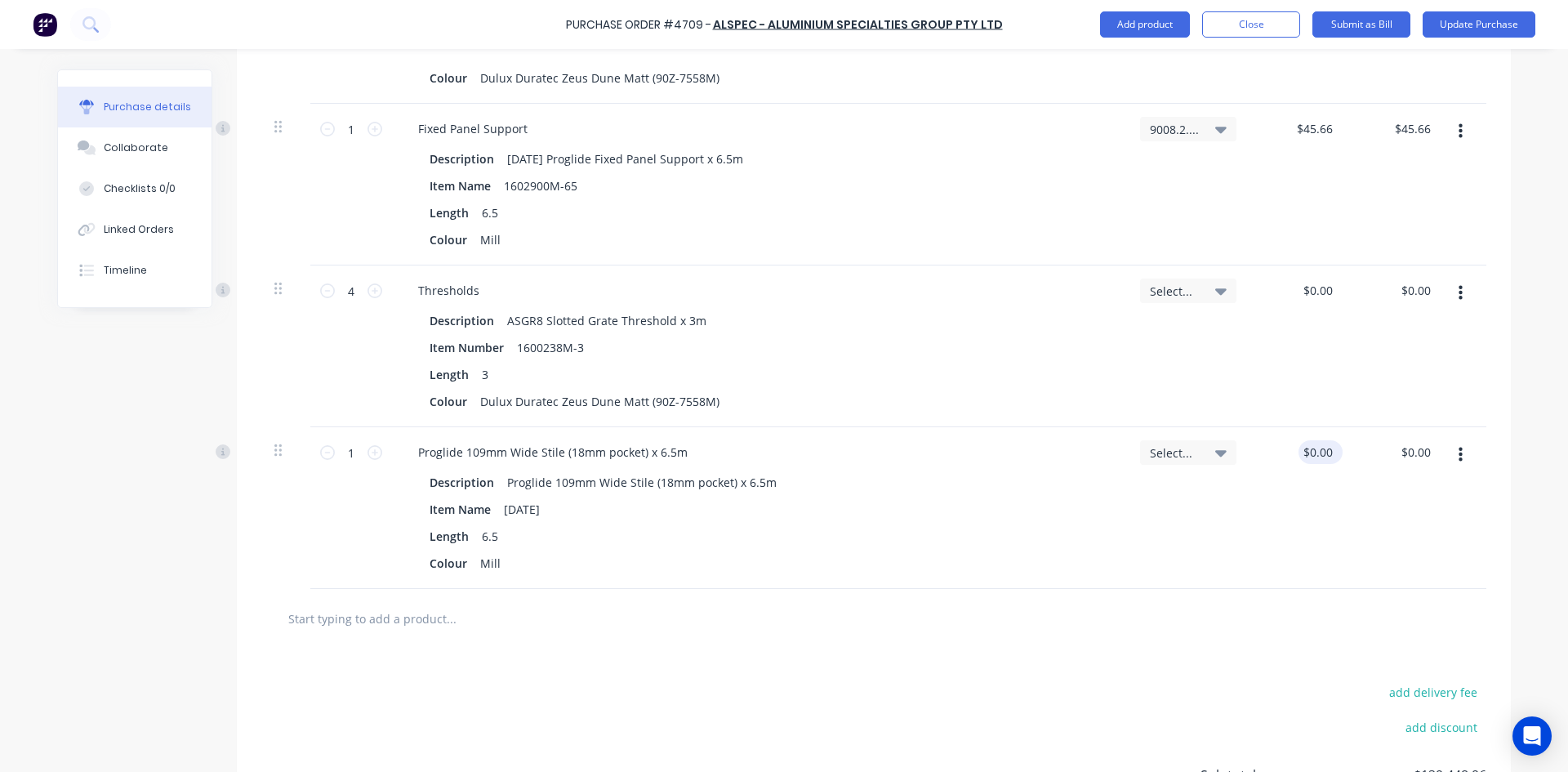
type textarea "x"
click at [1307, 452] on input "0.00" at bounding box center [1320, 453] width 31 height 24
type input "0.100"
type textarea "x"
type input "148.57"
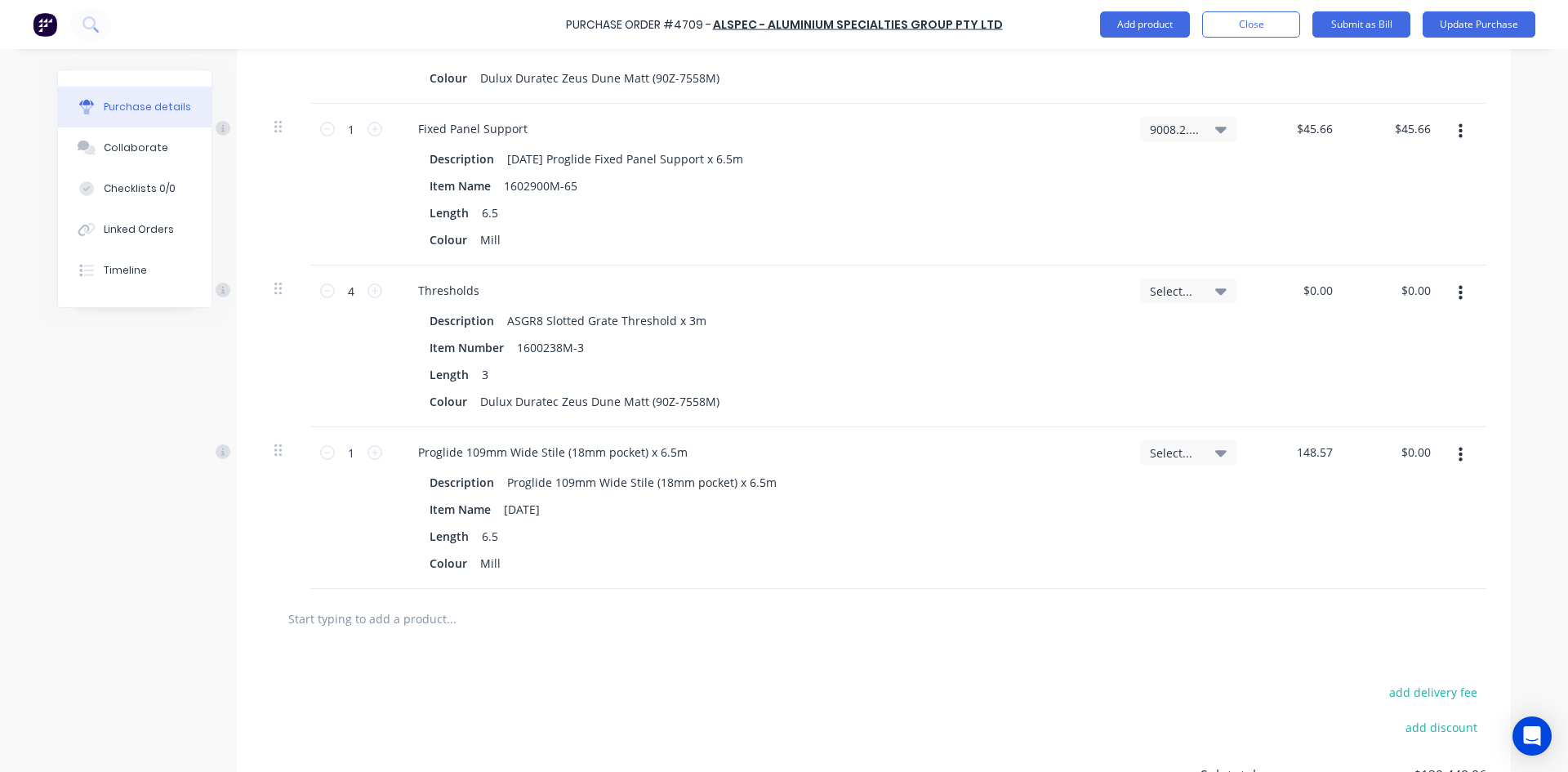
type textarea "x"
type input "$148.57"
type textarea "x"
type input "$148.57"
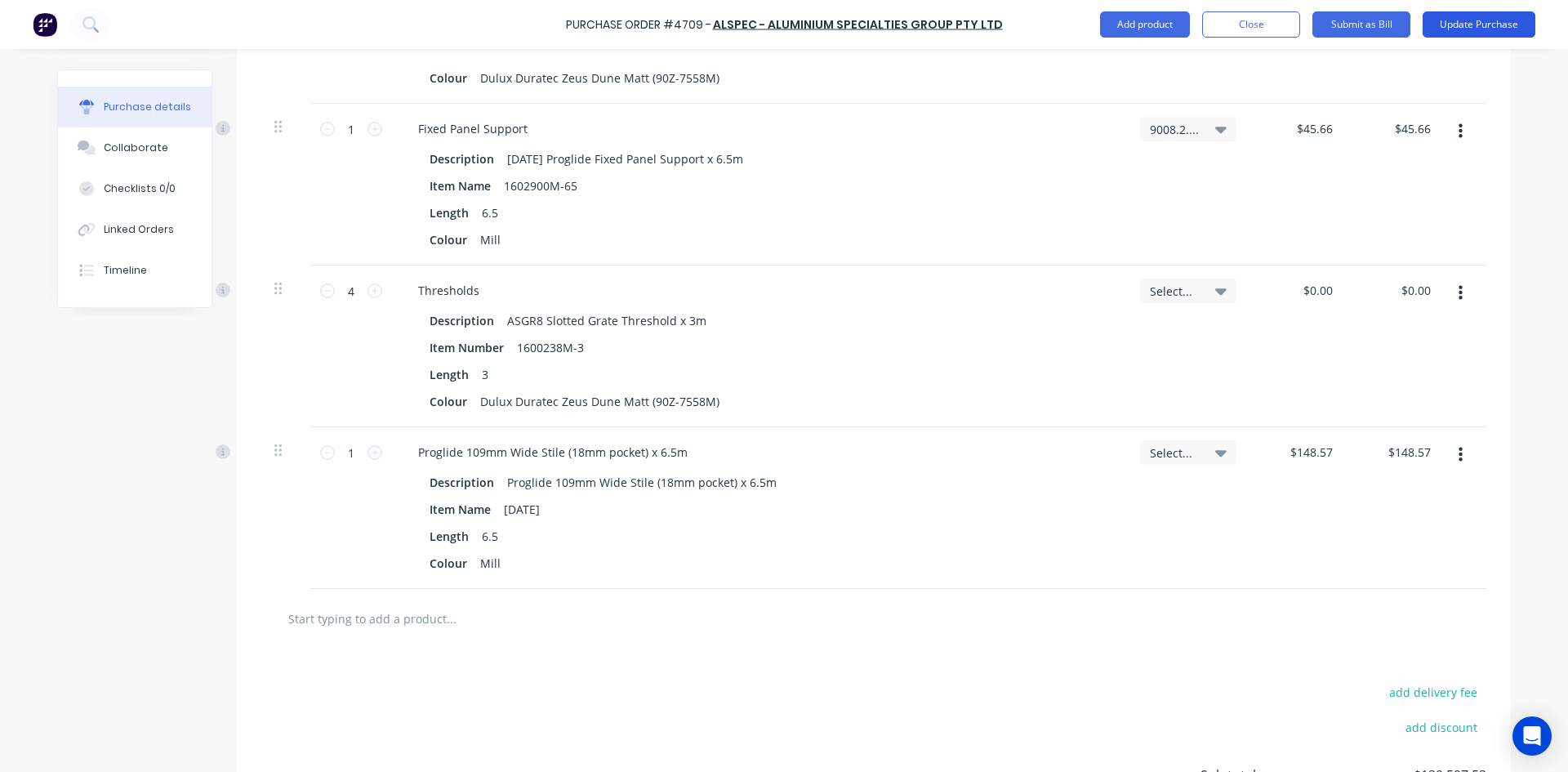
click at [1447, 25] on button "Update Purchase" at bounding box center [1479, 24] width 113 height 26
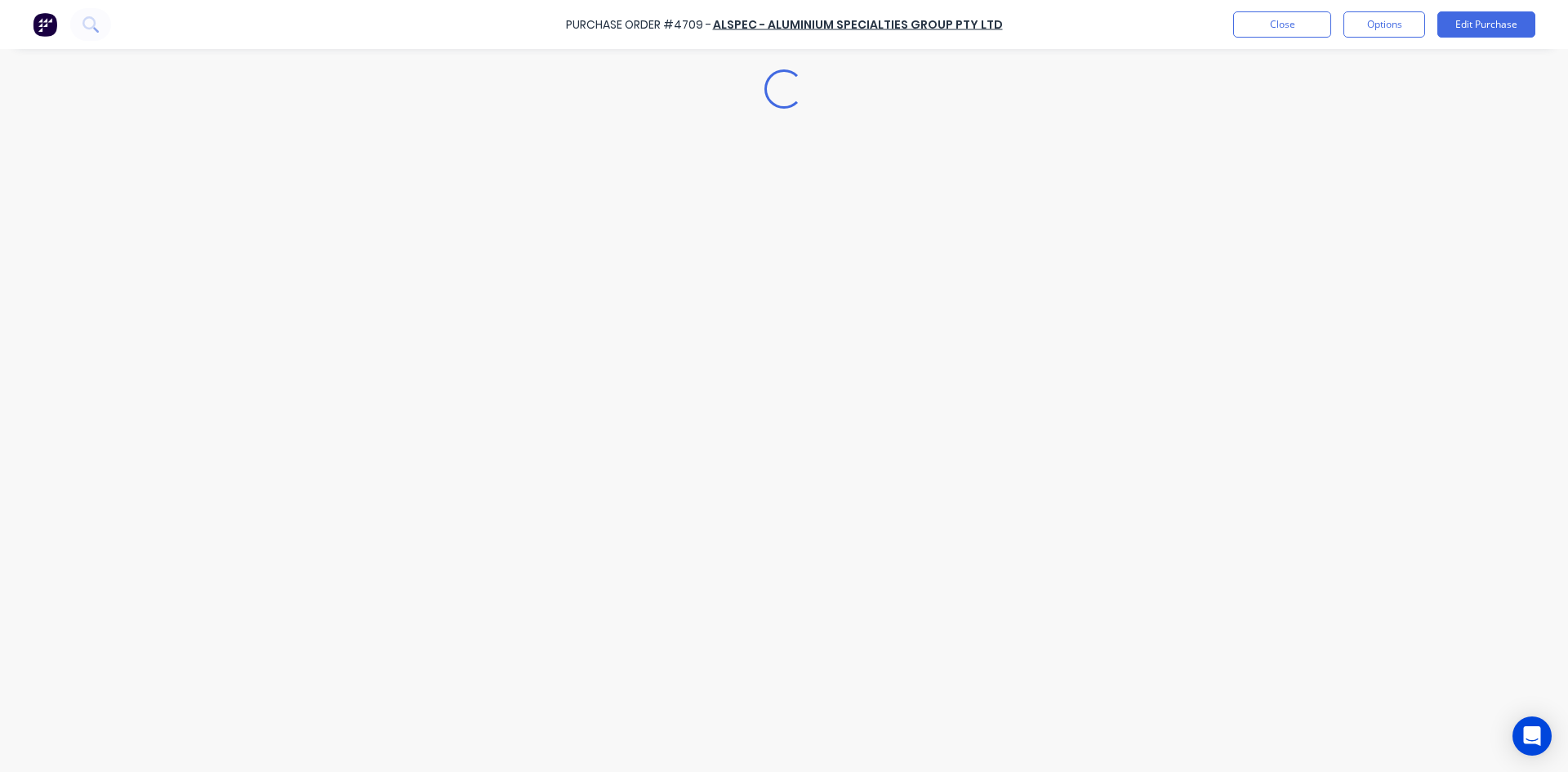
scroll to position [0, 0]
type textarea "x"
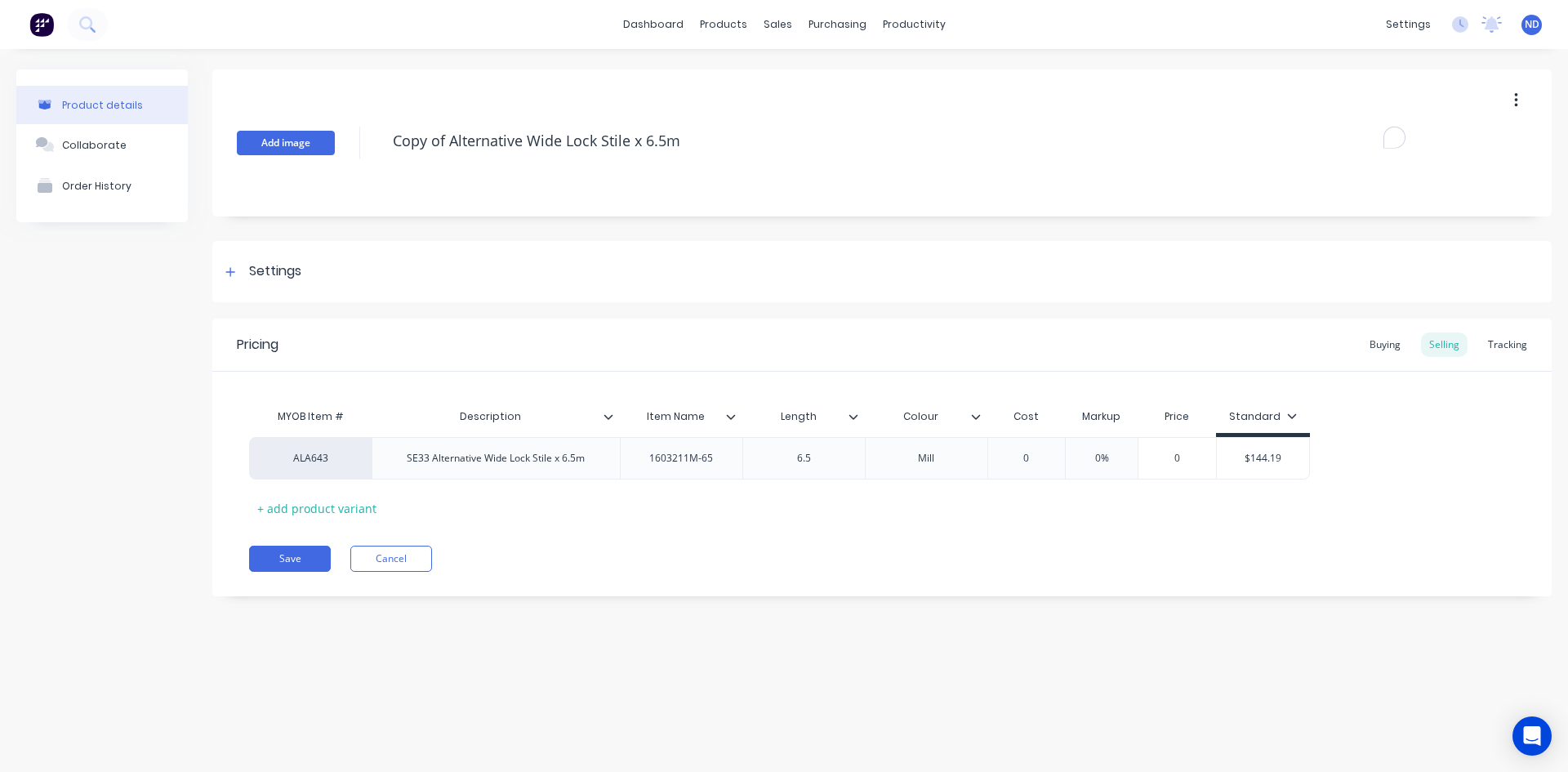
type textarea "x"
drag, startPoint x: 702, startPoint y: 145, endPoint x: 298, endPoint y: 127, distance: 404.4
click at [298, 127] on div "Add image Copy of Alternative Wide Lock Stile x 6.5m" at bounding box center [882, 143] width 1340 height 147
paste textarea "109mm Wide Stile (18mm pocket)"
type textarea "109mm Wide Stile (18mm pocket) x 6.5m"
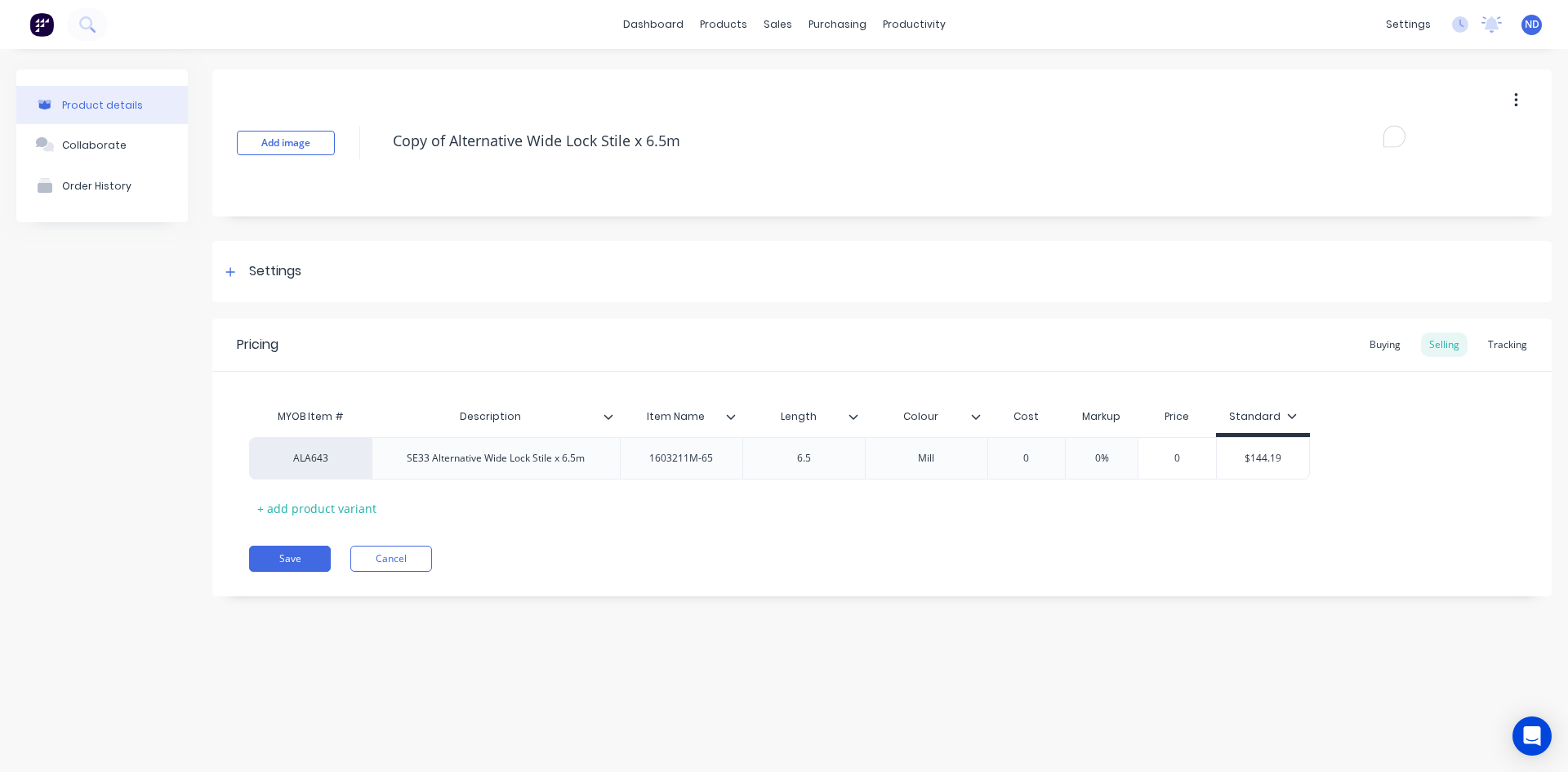
type textarea "x"
click at [504, 470] on div "SE33 Alternative Wide Lock Stile x 6.5m" at bounding box center [496, 459] width 248 height 42
type textarea "109mm Wide Stile (18mm pocket) x 6.5m"
type textarea "x"
drag, startPoint x: 583, startPoint y: 468, endPoint x: 405, endPoint y: 467, distance: 178.0
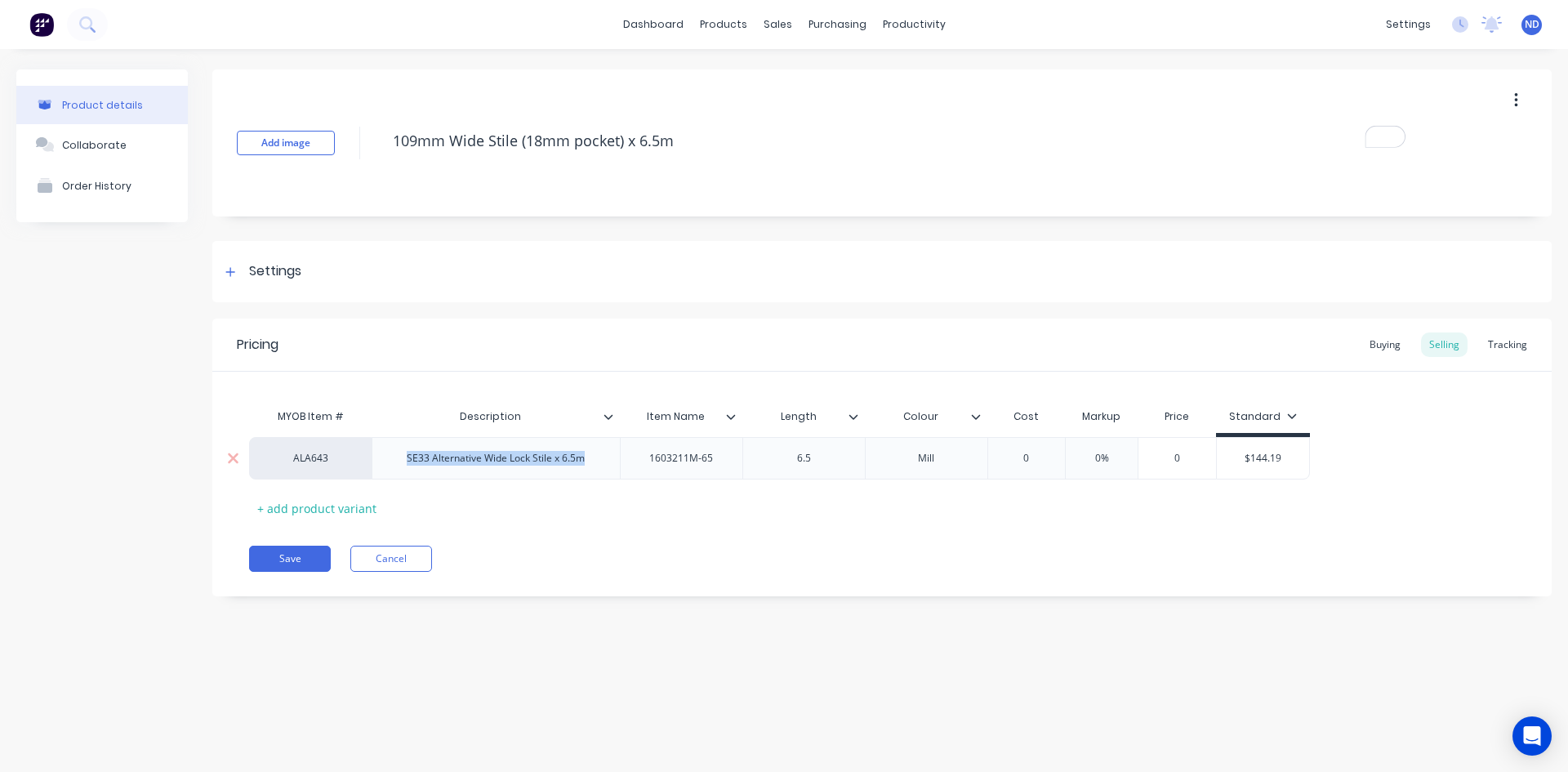
click at [405, 467] on div "SE33 Alternative Wide Lock Stile x 6.5m" at bounding box center [496, 458] width 204 height 21
paste div
click at [322, 455] on div "ALA643" at bounding box center [311, 458] width 90 height 14
click at [333, 459] on div "ALA643" at bounding box center [311, 458] width 90 height 14
click at [333, 431] on button "AL" at bounding box center [318, 442] width 103 height 25
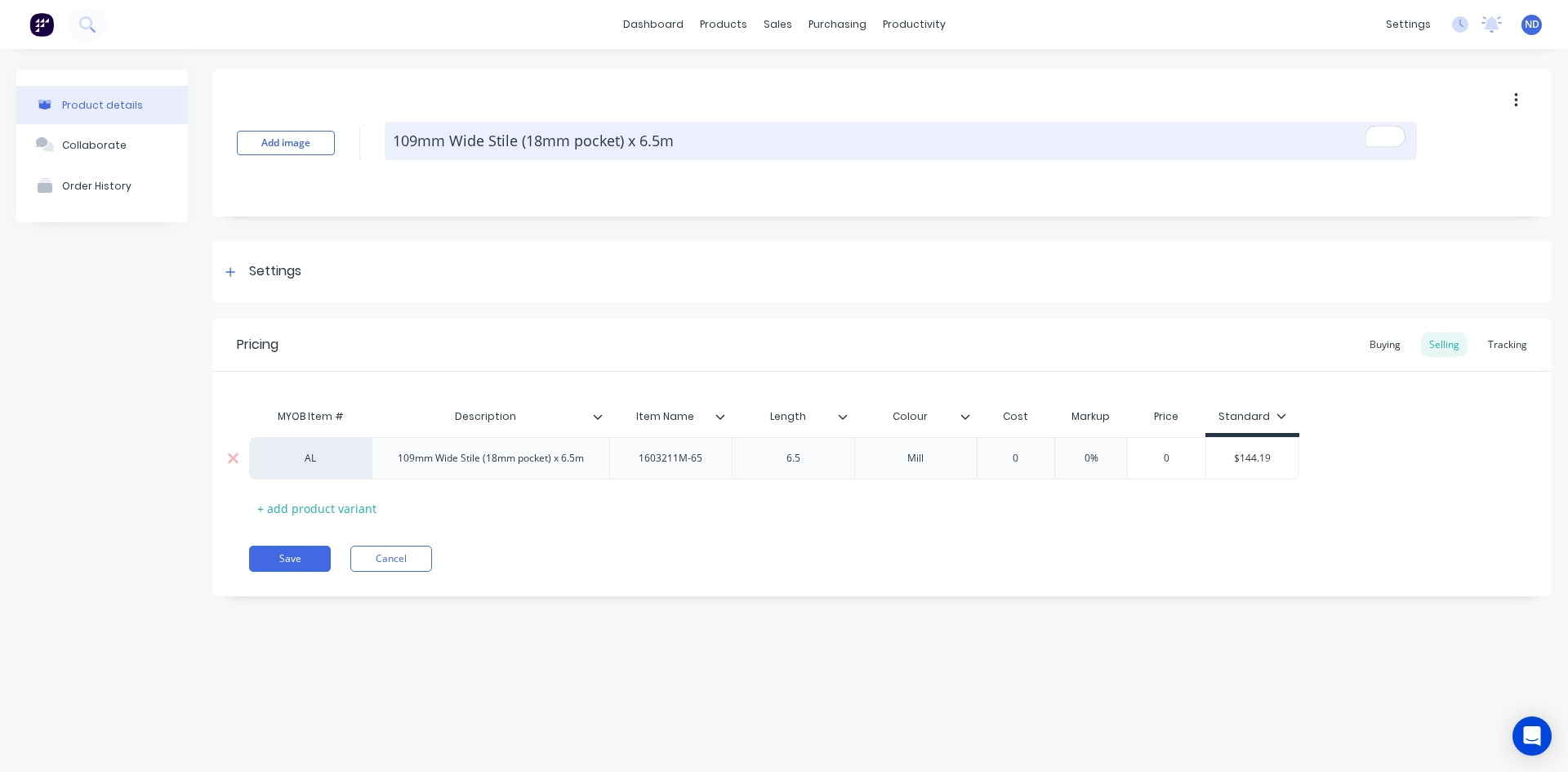
type textarea "x"
click at [396, 144] on textarea "109mm Wide Stile (18mm pocket) x 6.5m" at bounding box center [901, 140] width 1032 height 38
type textarea "P109mm Wide Stile (18mm pocket) x 6.5m"
type textarea "x"
type textarea "Pr109mm Wide Stile (18mm pocket) x 6.5m"
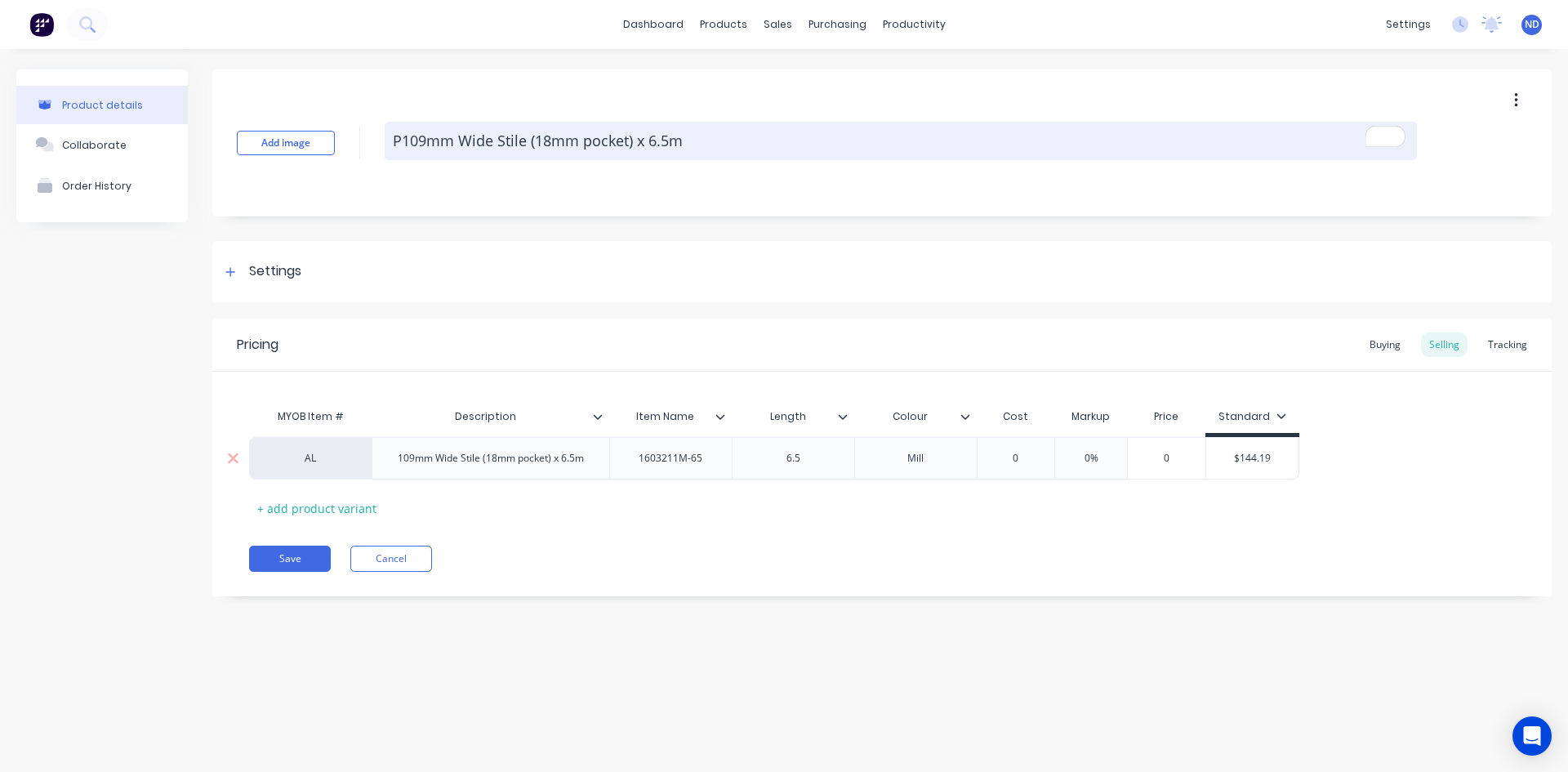
type textarea "x"
type textarea "Pro109mm Wide Stile (18mm pocket) x 6.5m"
type textarea "x"
type textarea "Prog109mm Wide Stile (18mm pocket) x 6.5m"
type textarea "x"
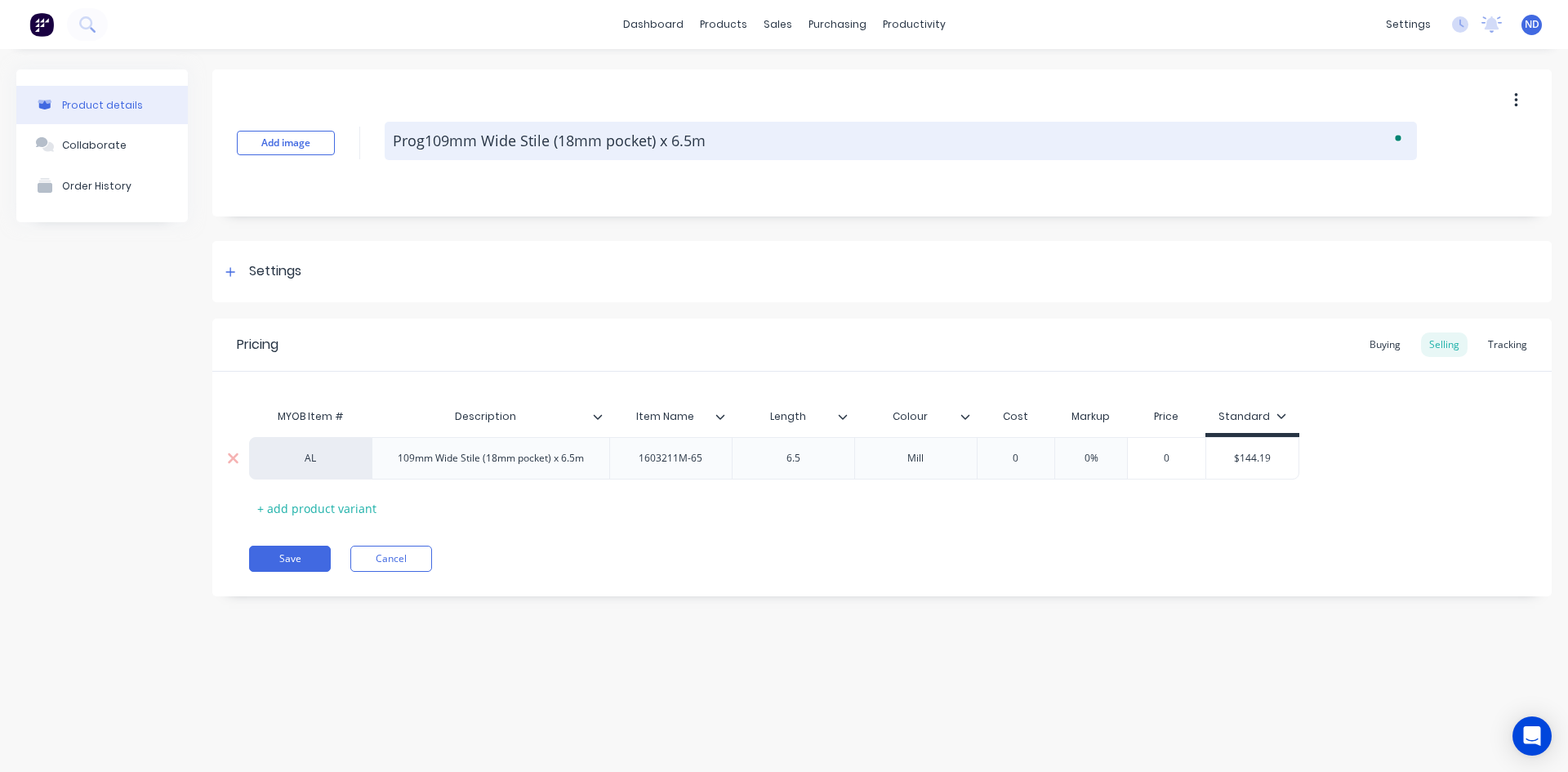
type textarea "Progl109mm Wide Stile (18mm pocket) x 6.5m"
type textarea "x"
type textarea "Progli109mm Wide Stile (18mm pocket) x 6.5m"
type textarea "x"
type textarea "Proglid109mm Wide Stile (18mm pocket) x 6.5m"
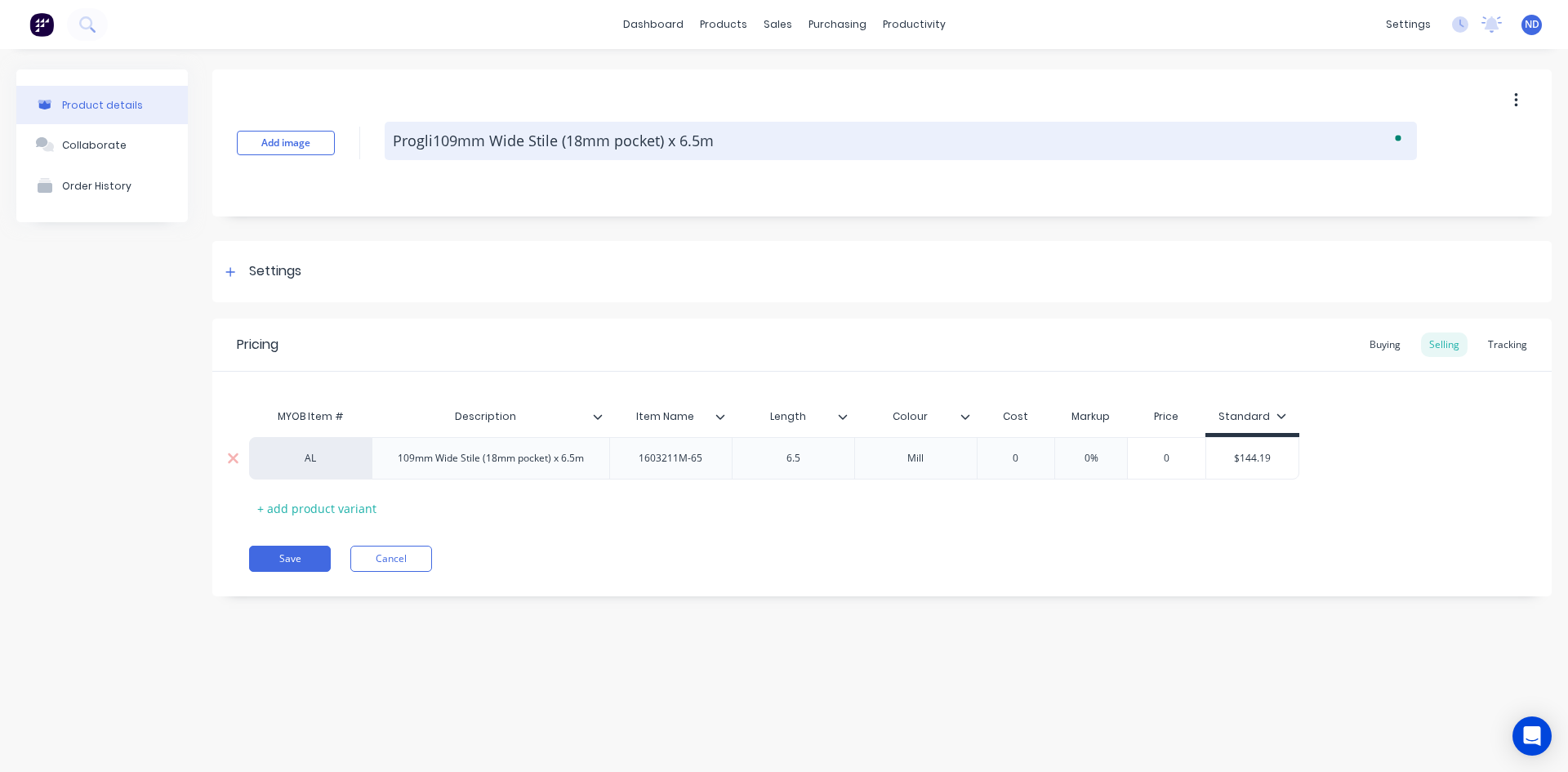
type textarea "x"
type textarea "Proglide109mm Wide Stile (18mm pocket) x 6.5m"
type textarea "x"
type textarea "Proglide 109mm Wide Stile (18mm pocket) x 6.5m"
type textarea "x"
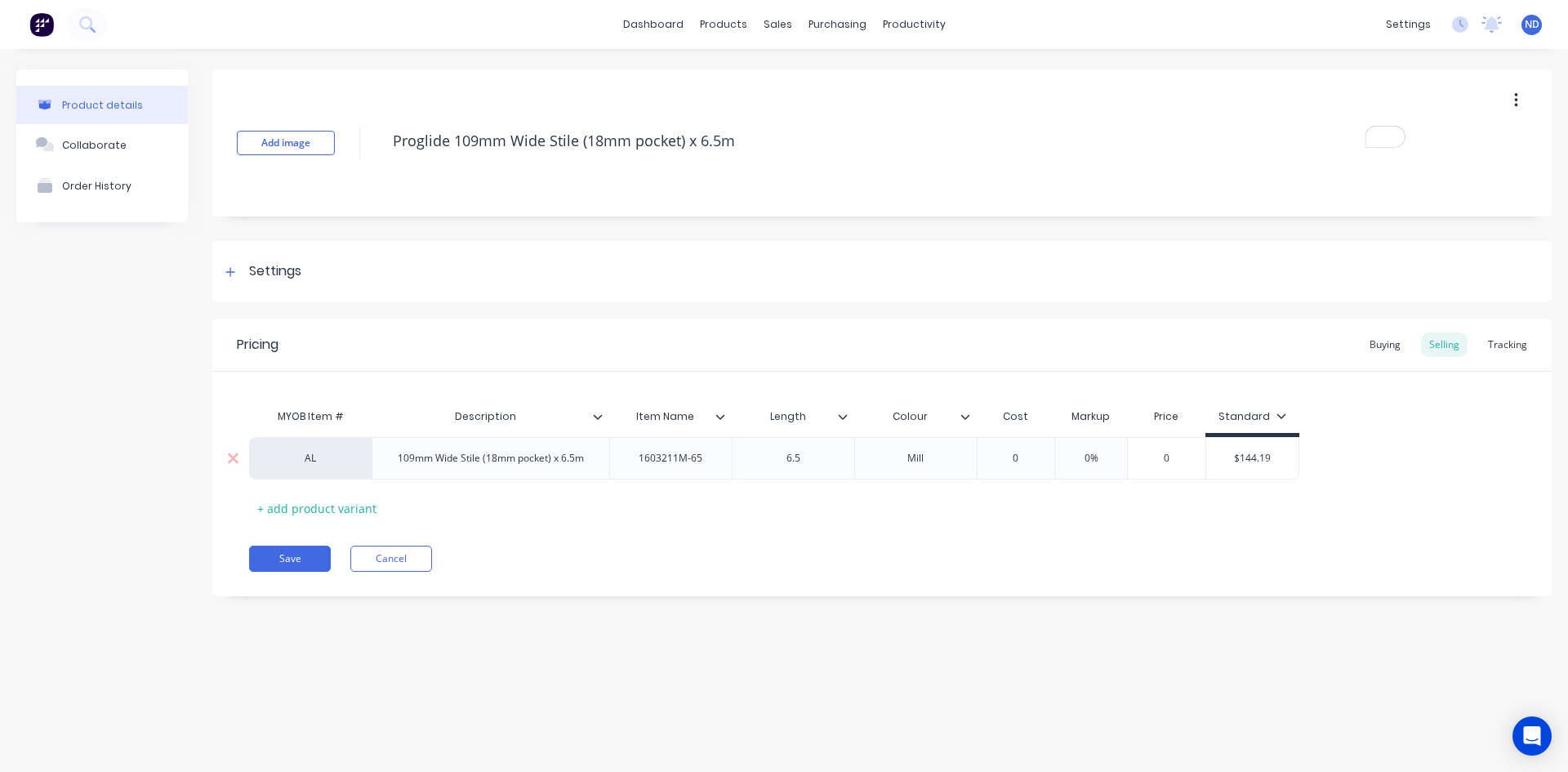
type textarea "Proglide 109mm Wide Stile (18mm pocket) x 6.5m"
click at [402, 466] on div "109mm Wide Stile (18mm pocket) x 6.5m" at bounding box center [491, 458] width 212 height 21
type textarea "x"
click at [1374, 350] on div "Buying" at bounding box center [1385, 345] width 48 height 25
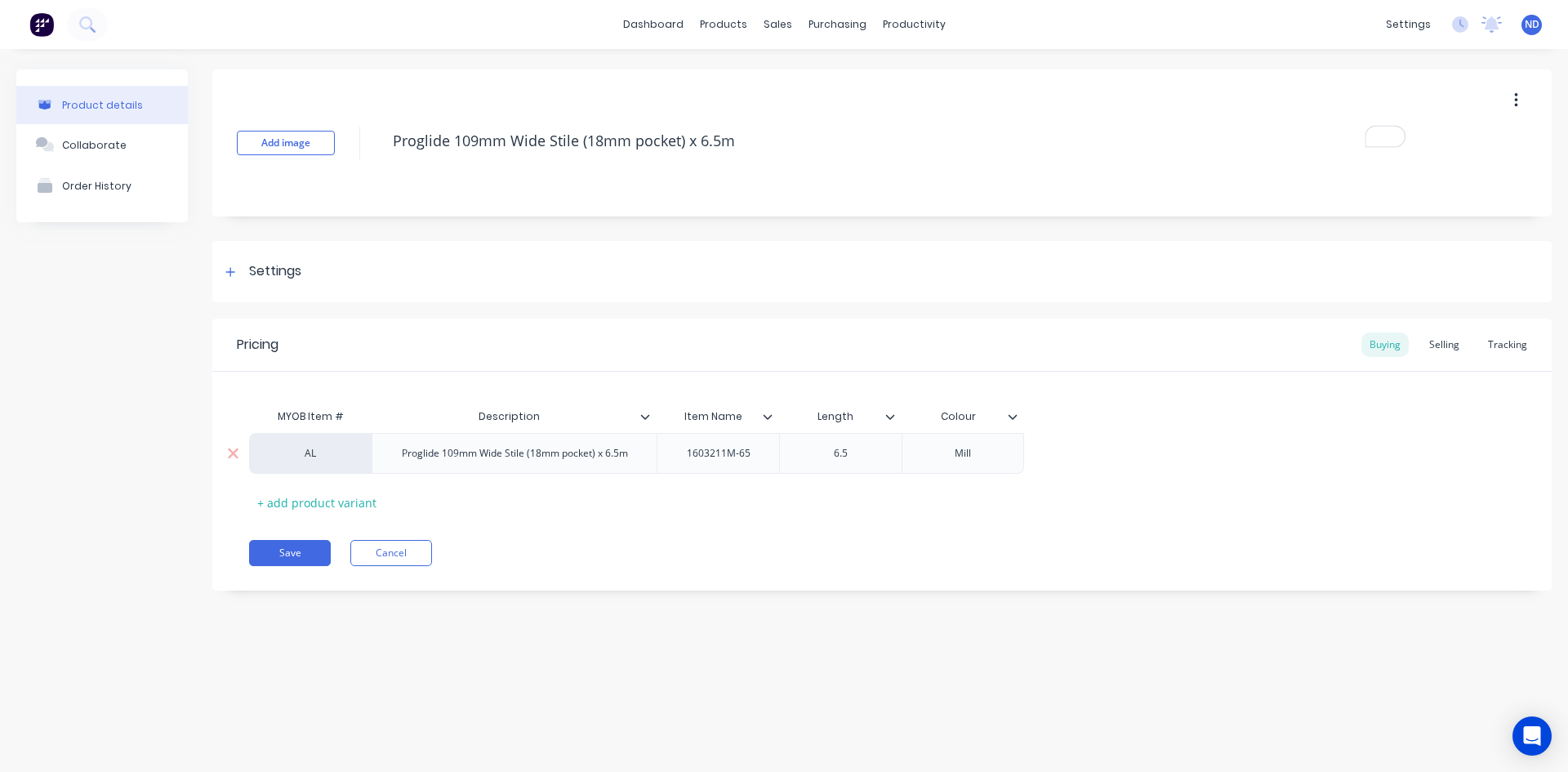
click at [736, 461] on div "1603211M-65" at bounding box center [719, 453] width 90 height 21
drag, startPoint x: 756, startPoint y: 461, endPoint x: 627, endPoint y: 452, distance: 129.3
click at [627, 452] on div "AL Proglide 109mm Wide Stile (18mm pocket) x 6.5m 1603211M-65 6.5 Mill" at bounding box center [636, 454] width 775 height 41
click at [308, 554] on button "Save" at bounding box center [289, 553] width 81 height 26
type textarea "x"
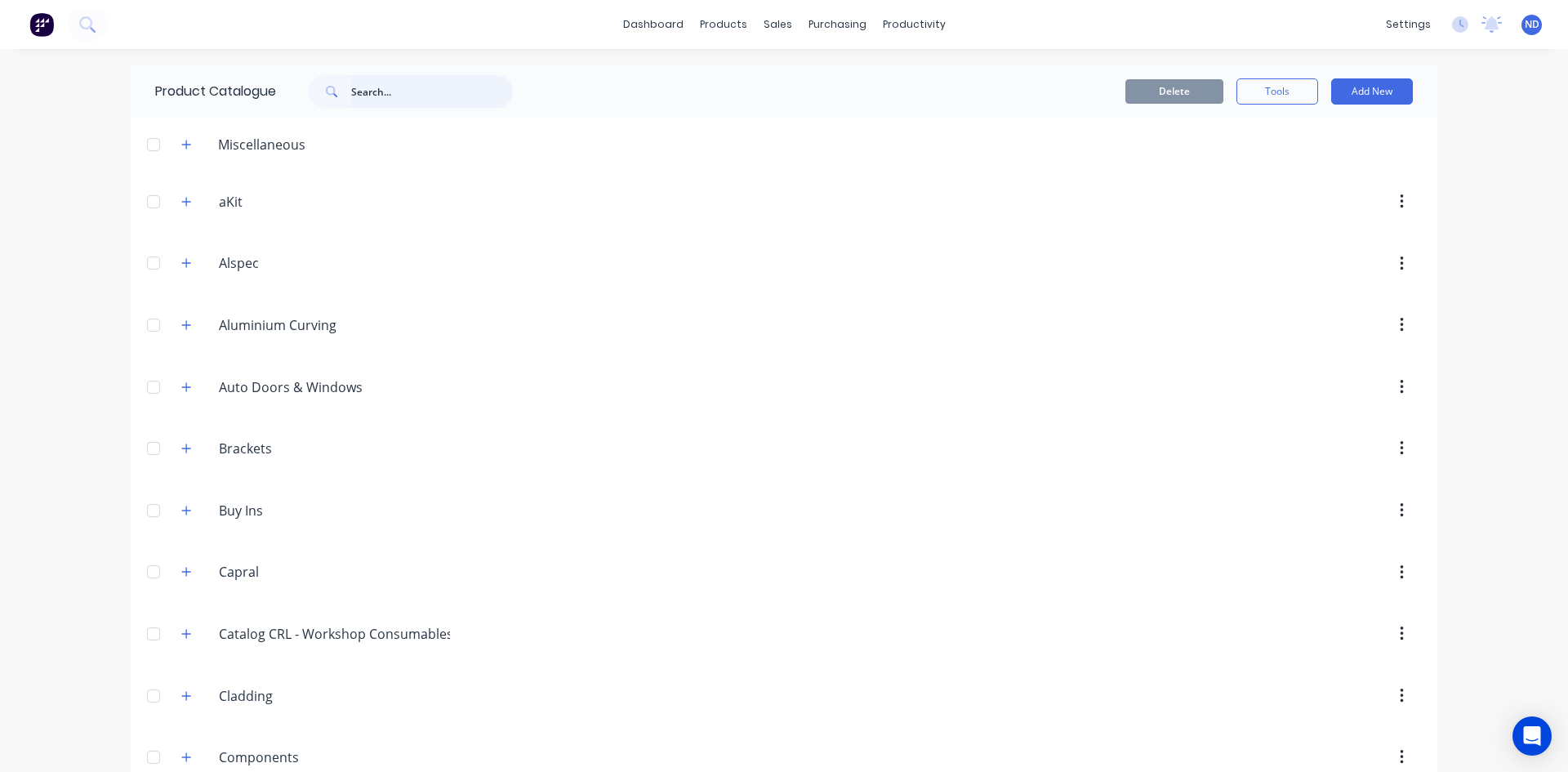
click at [392, 83] on input "text" at bounding box center [432, 92] width 161 height 32
type input "a"
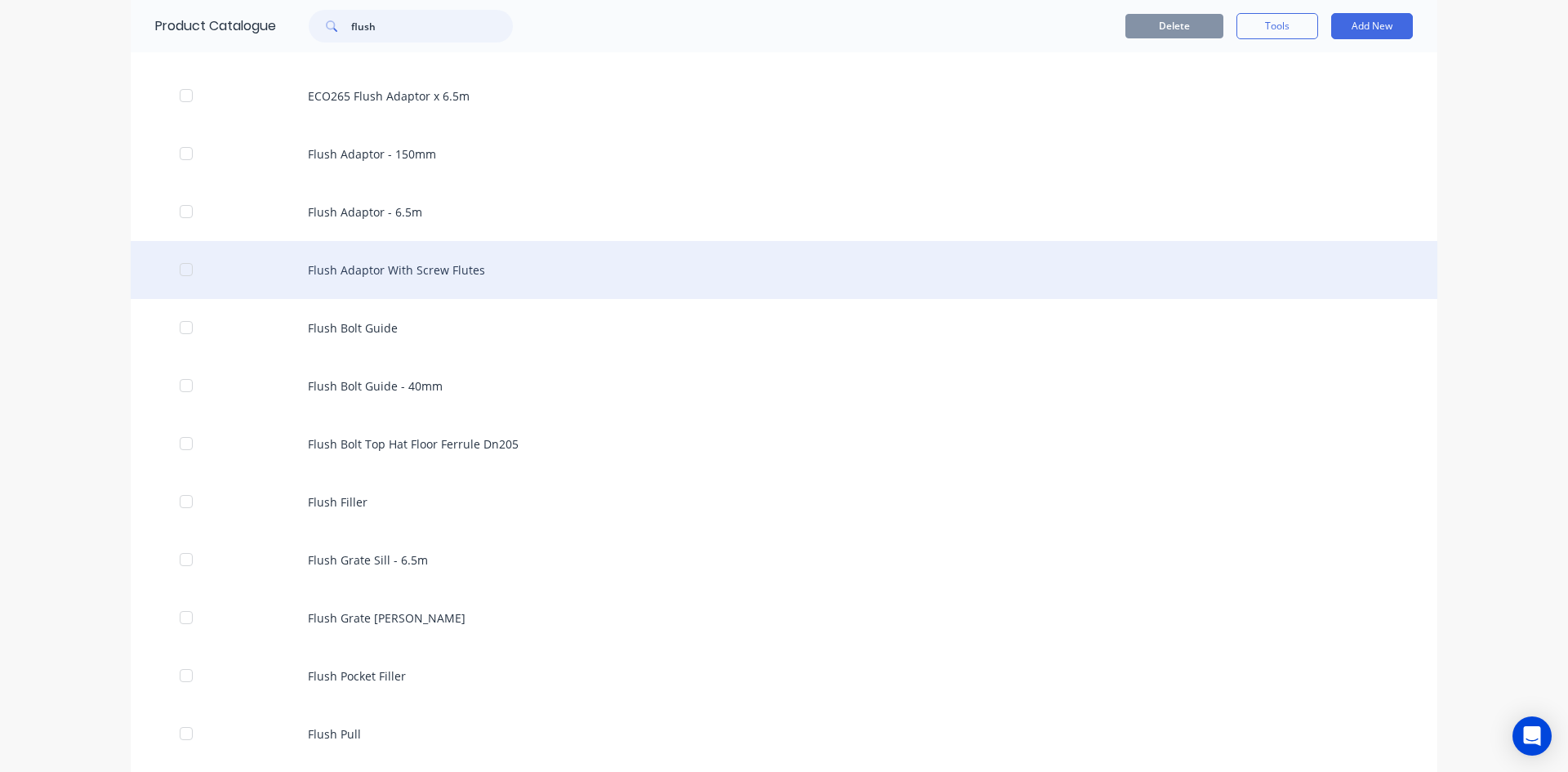
scroll to position [490, 0]
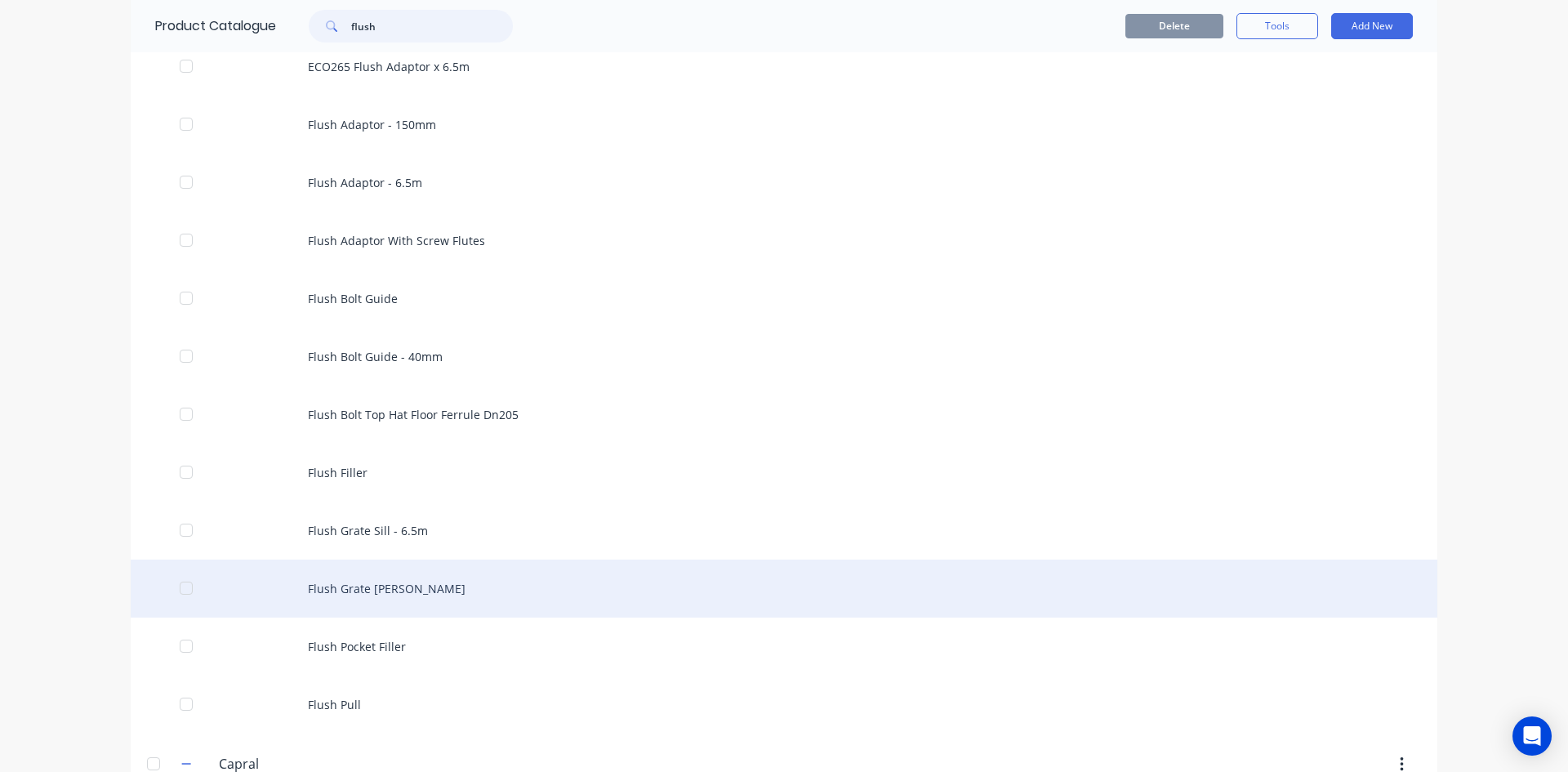
type input "flush"
click at [363, 581] on div "Flush Grate [PERSON_NAME]" at bounding box center [784, 589] width 1307 height 58
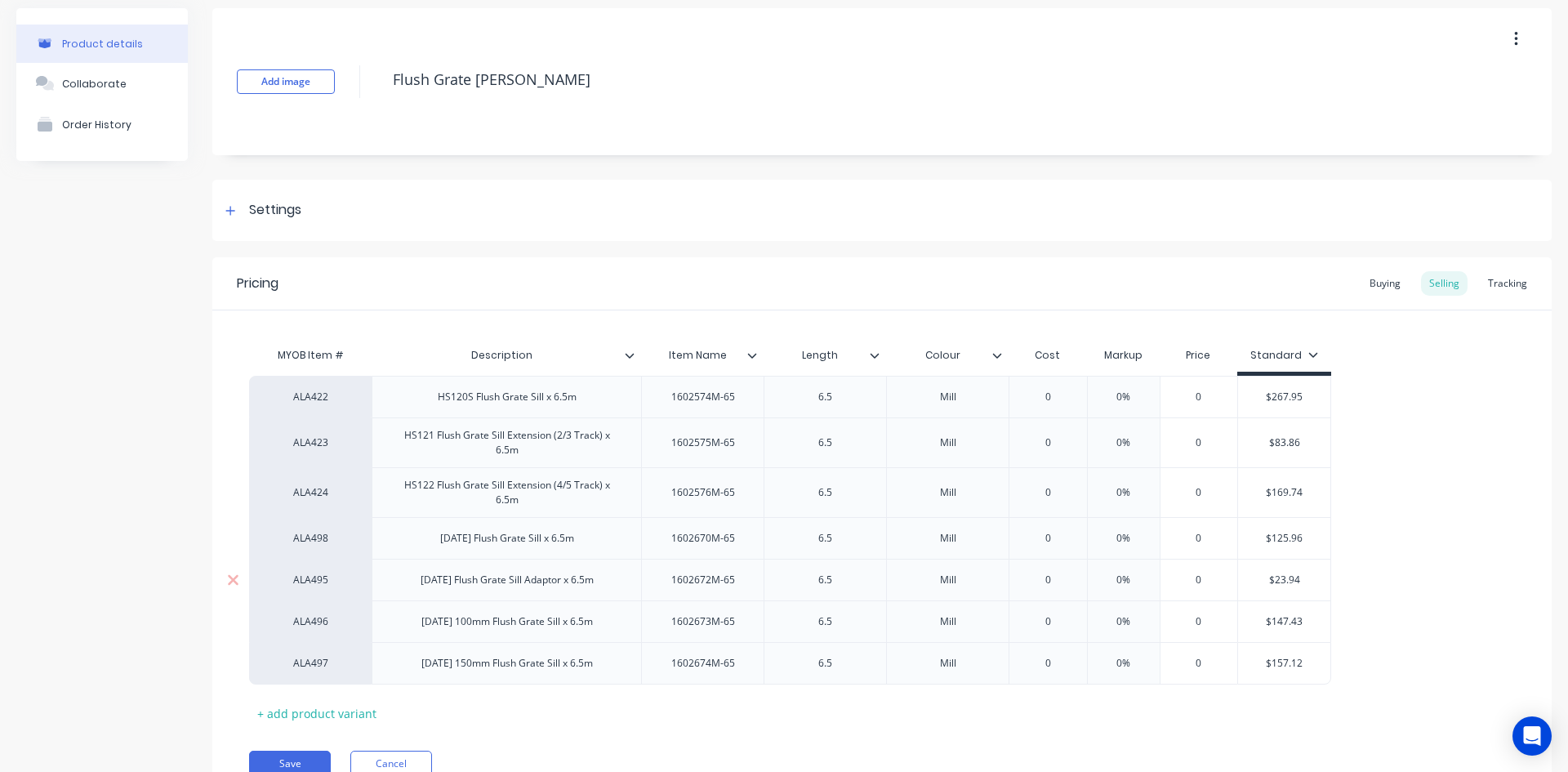
scroll to position [136, 0]
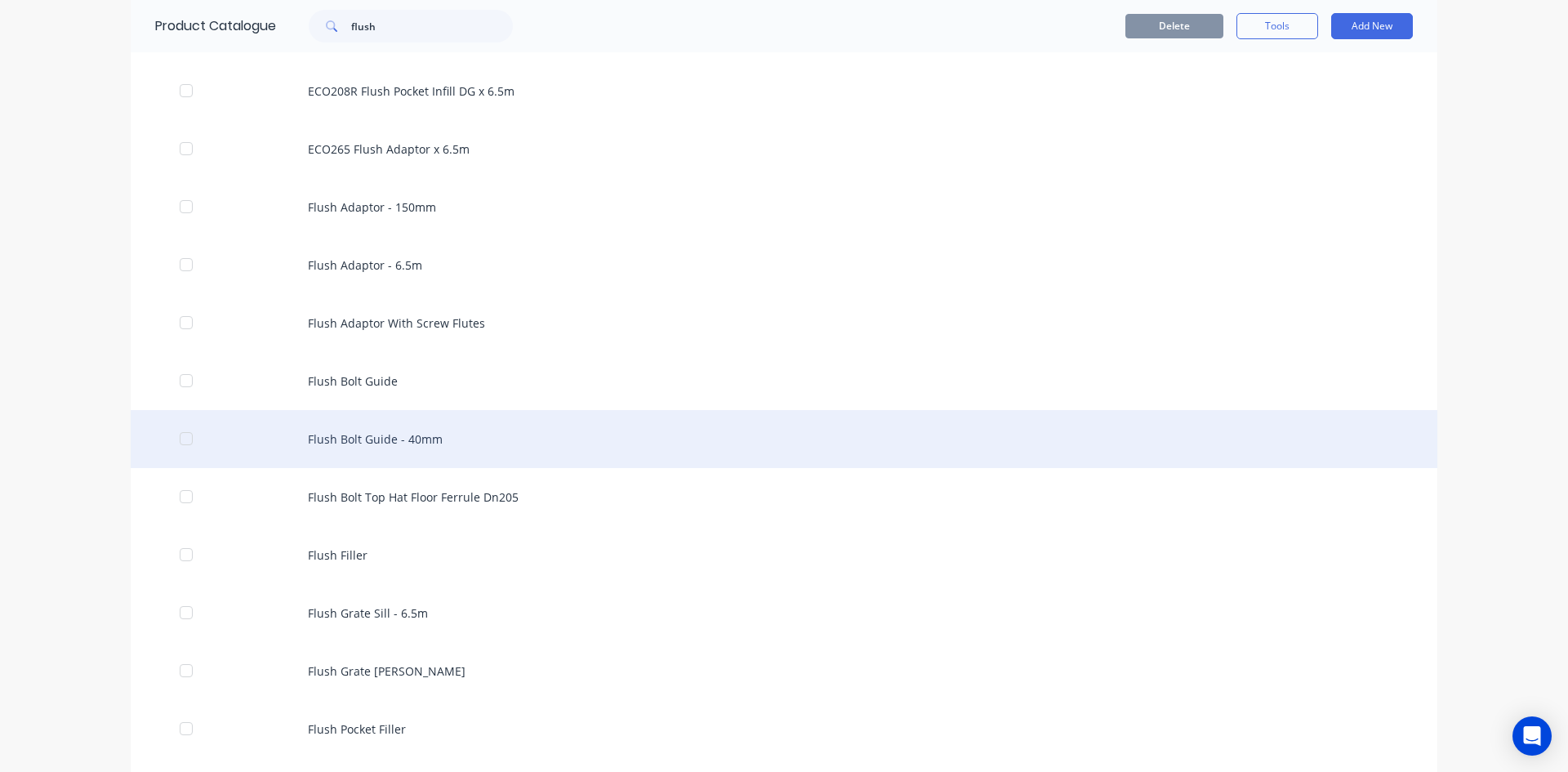
scroll to position [409, 0]
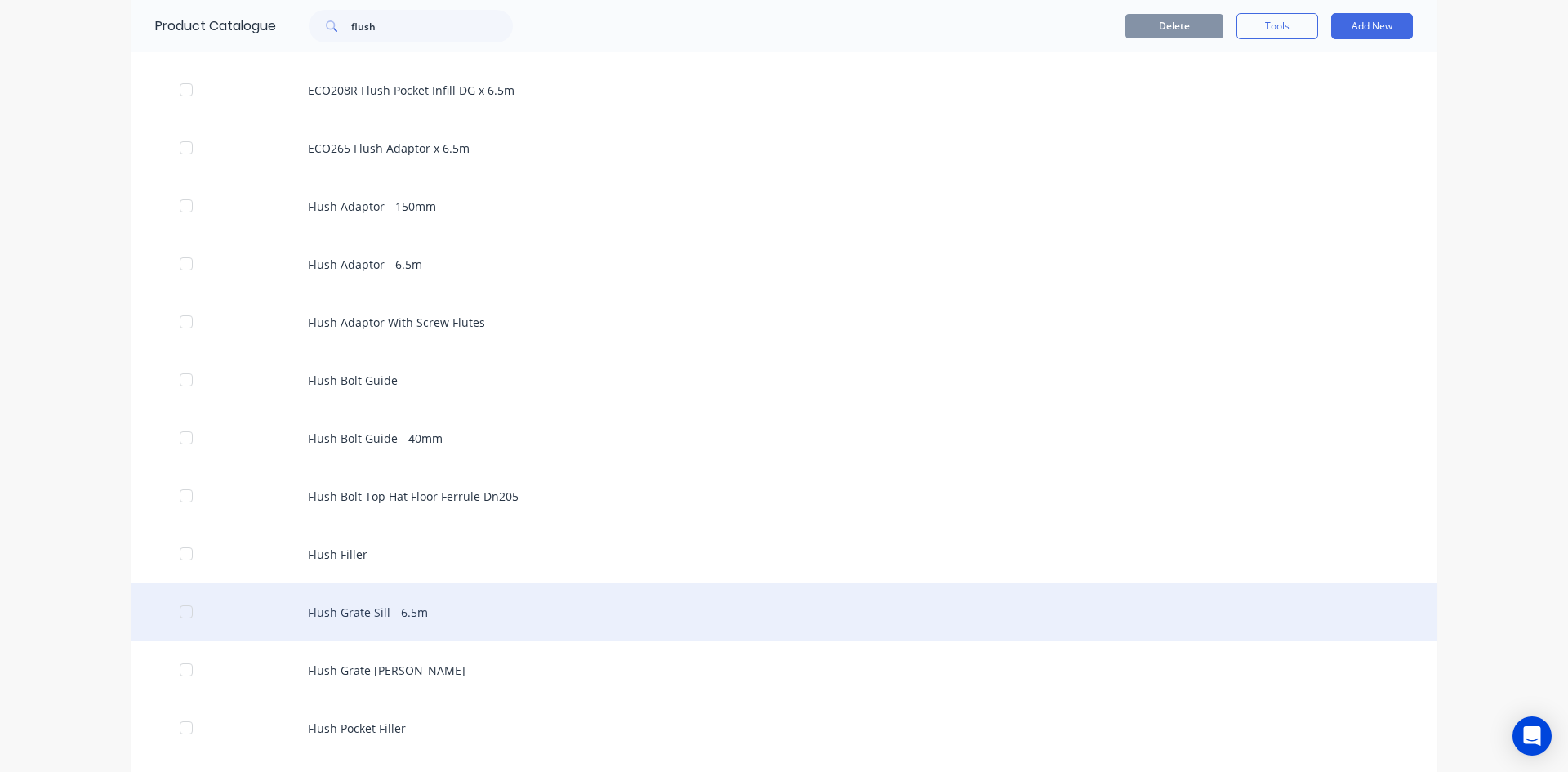
click at [371, 622] on div "Flush Grate Sill - 6.5m" at bounding box center [784, 612] width 1307 height 58
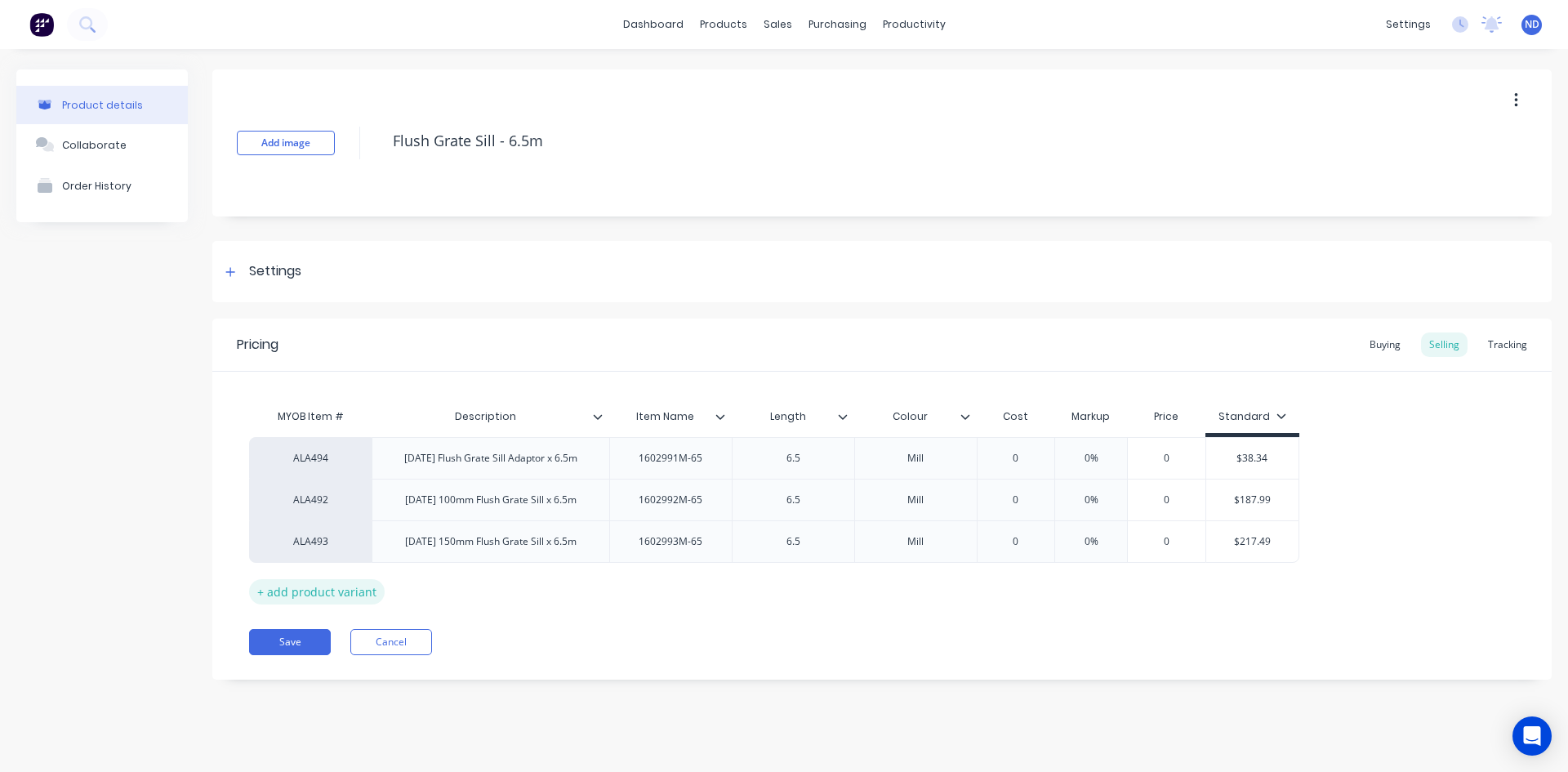
click at [312, 587] on div "+ add product variant" at bounding box center [317, 592] width 136 height 25
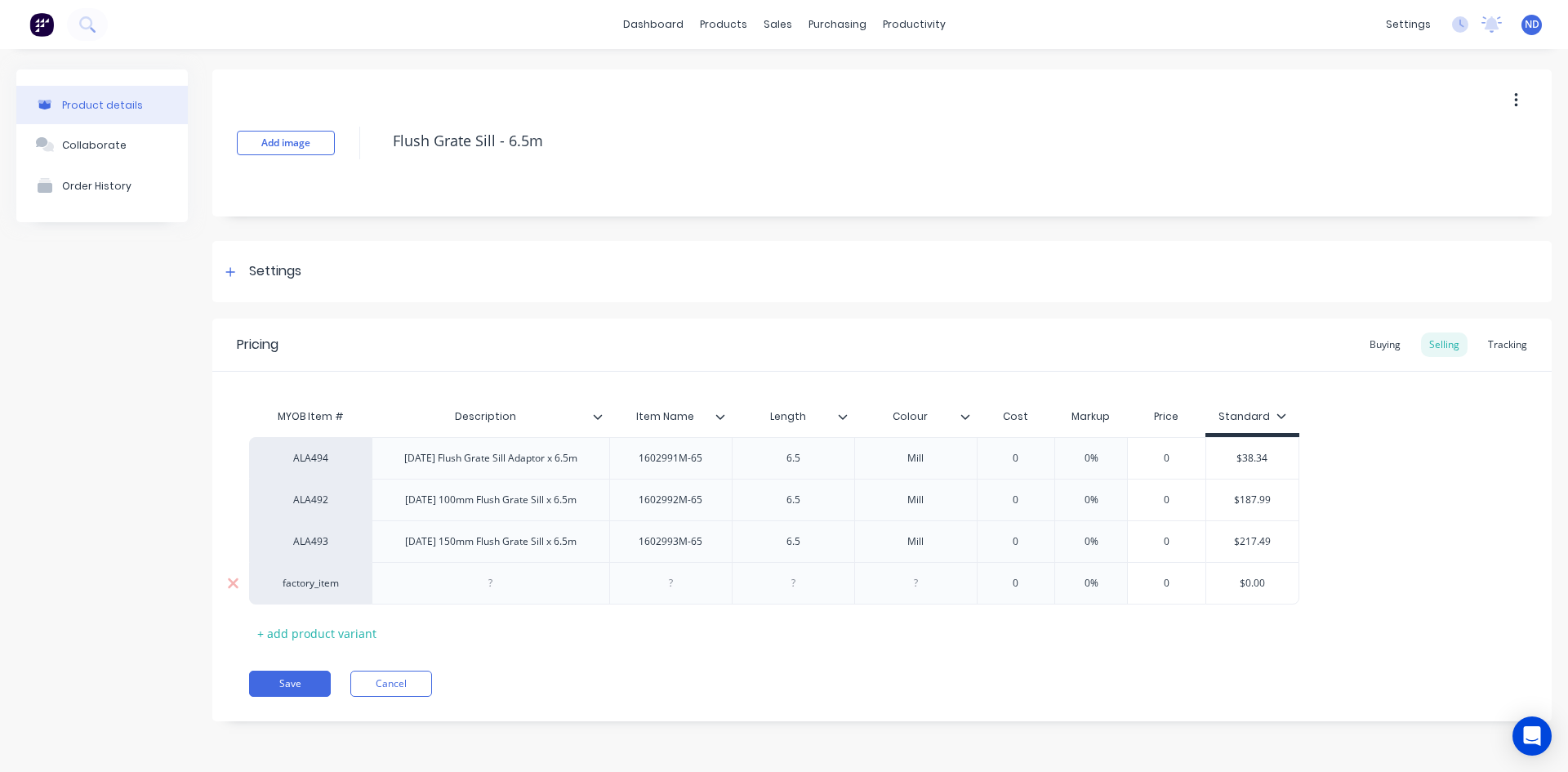
click at [312, 587] on div "factory_item" at bounding box center [311, 583] width 90 height 14
click at [322, 506] on button "AL" at bounding box center [318, 507] width 103 height 25
type textarea "x"
click at [403, 592] on div at bounding box center [491, 583] width 238 height 42
click at [503, 583] on div at bounding box center [491, 583] width 81 height 21
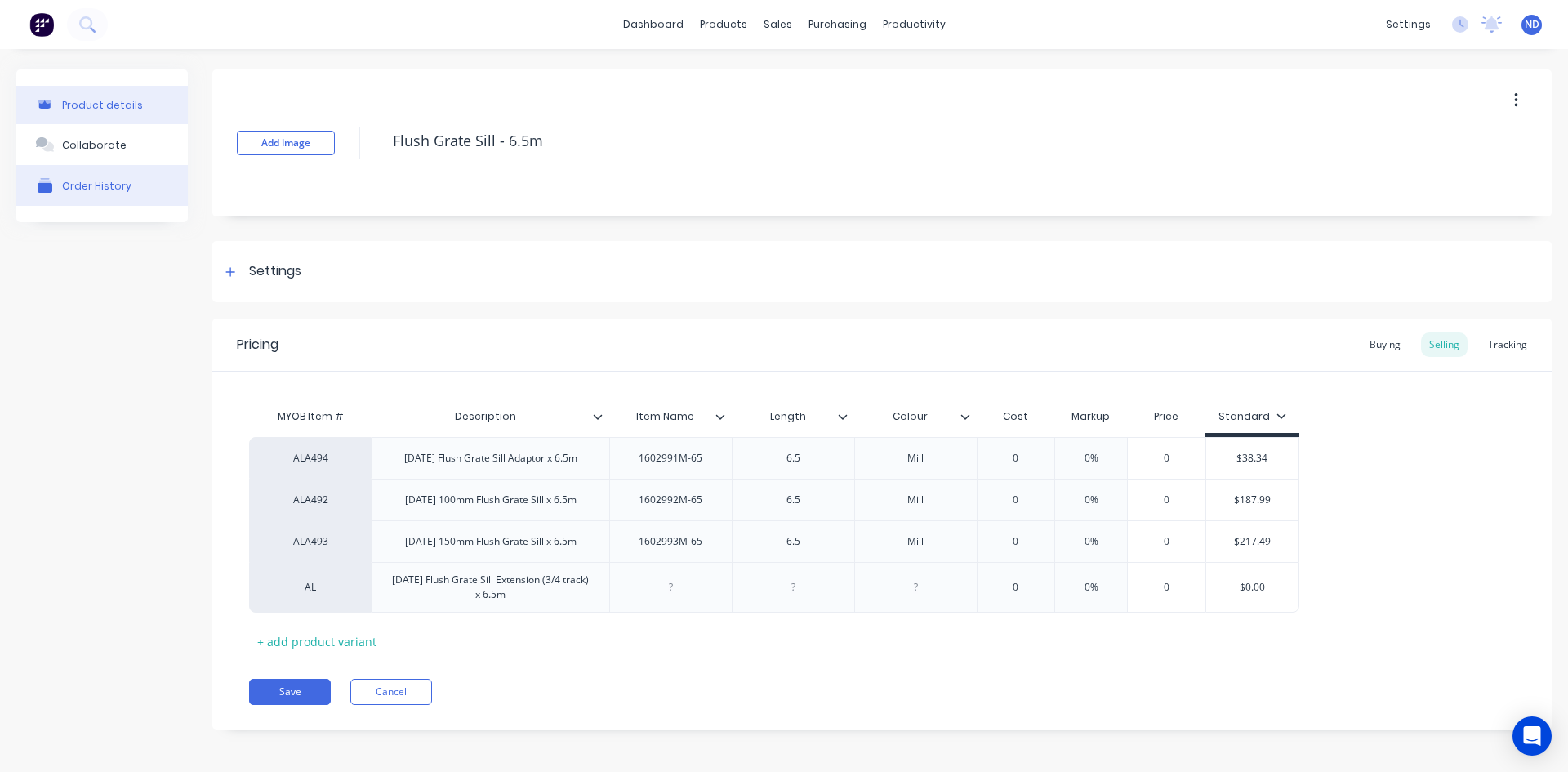
type textarea "x"
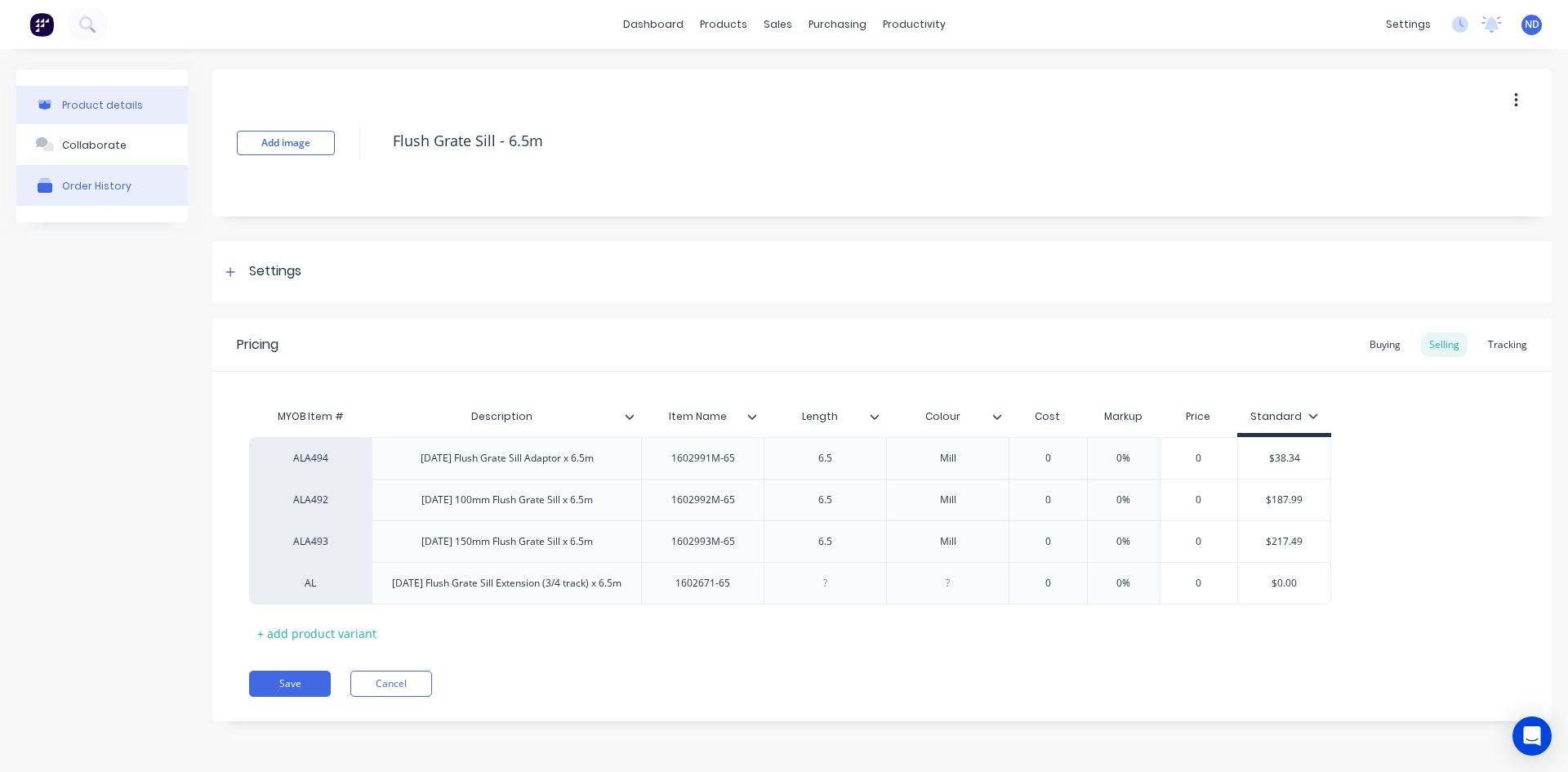
type textarea "x"
type input "0"
type textarea "x"
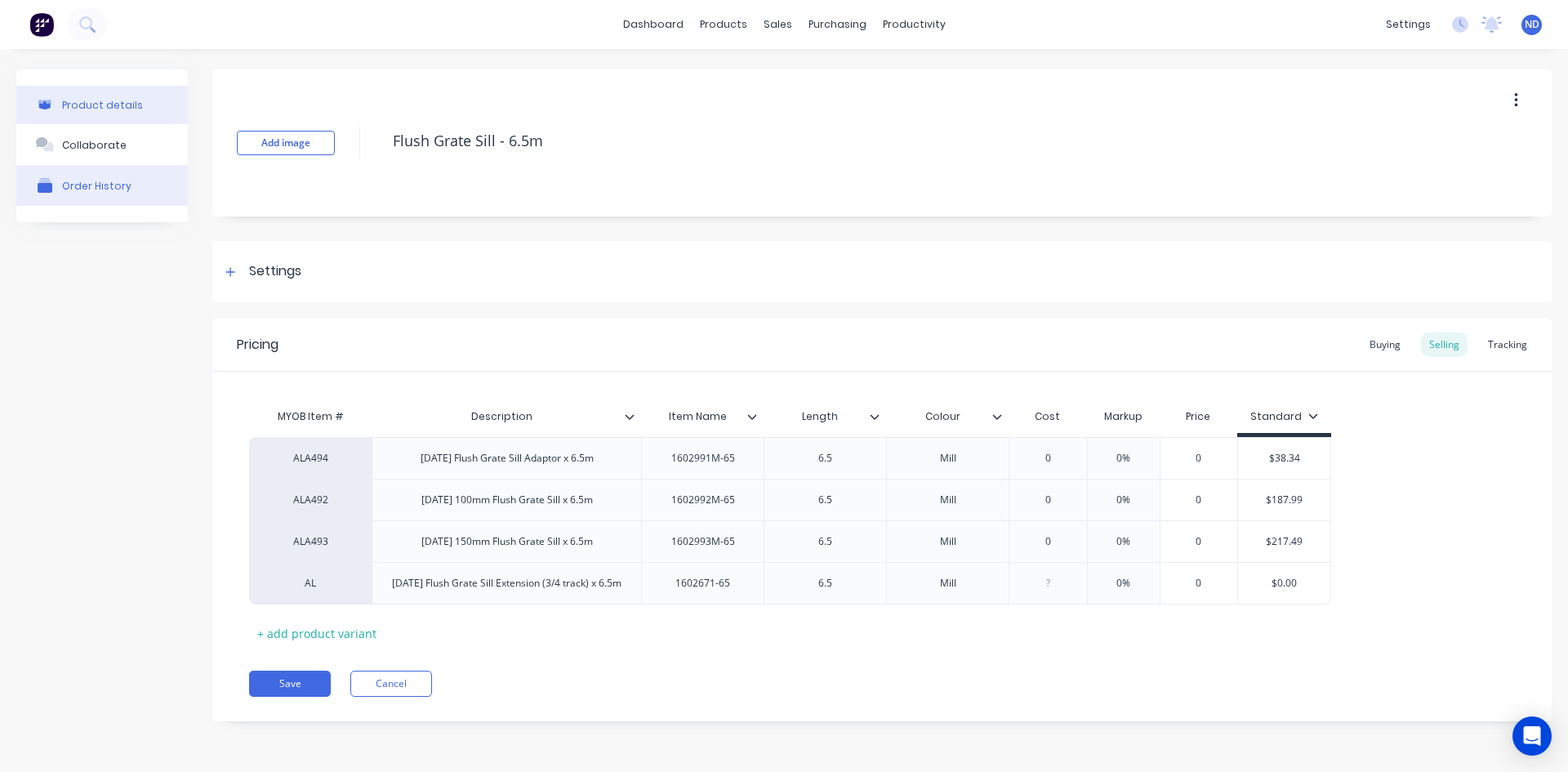
type input "1"
type textarea "x"
type input "10"
type textarea "x"
type input "108.0"
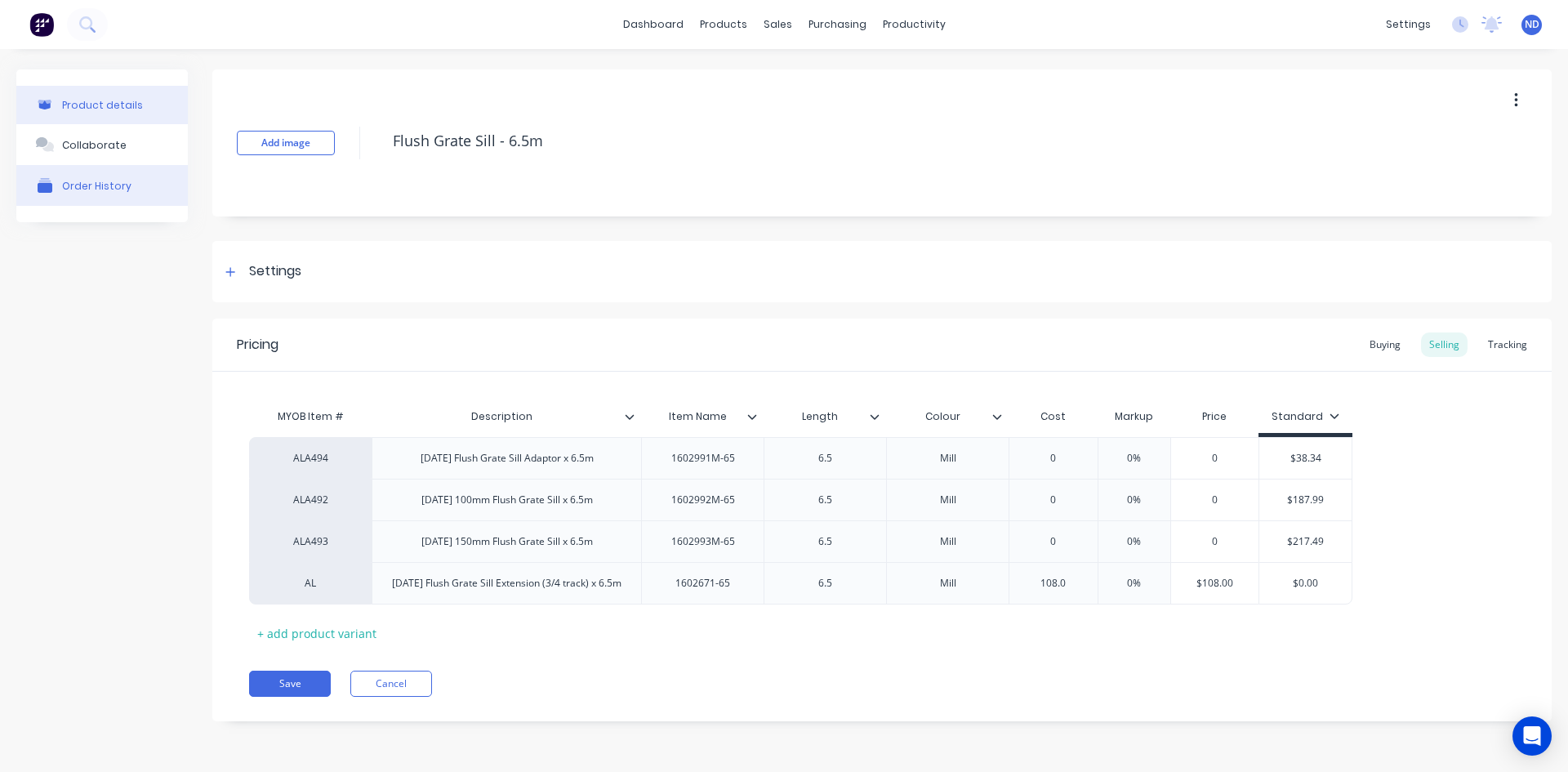
type textarea "x"
type input "108.05"
type input "0%"
type input "$108.05"
type input "$0.00"
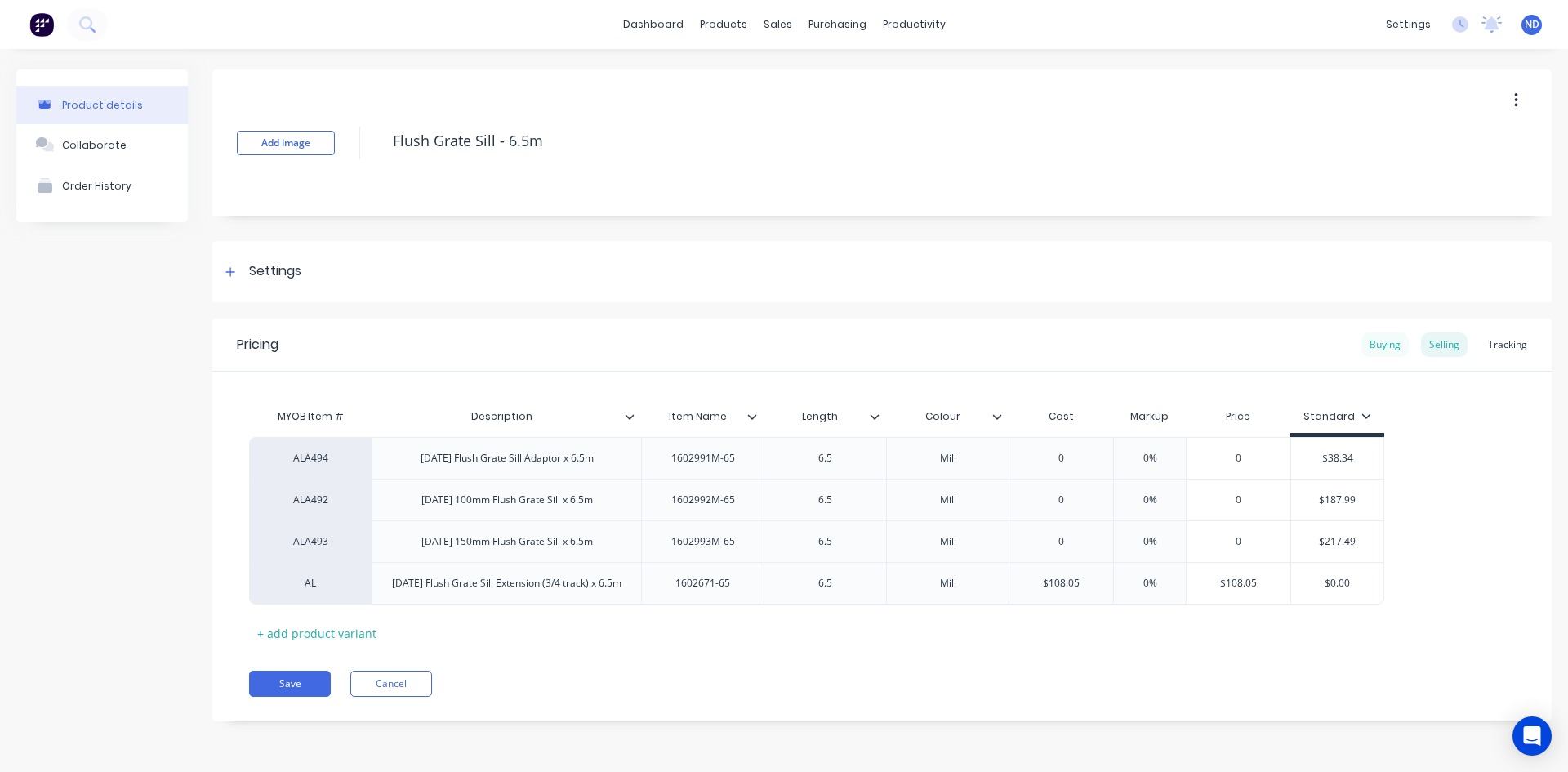
click at [1375, 339] on div "Buying" at bounding box center [1385, 345] width 48 height 25
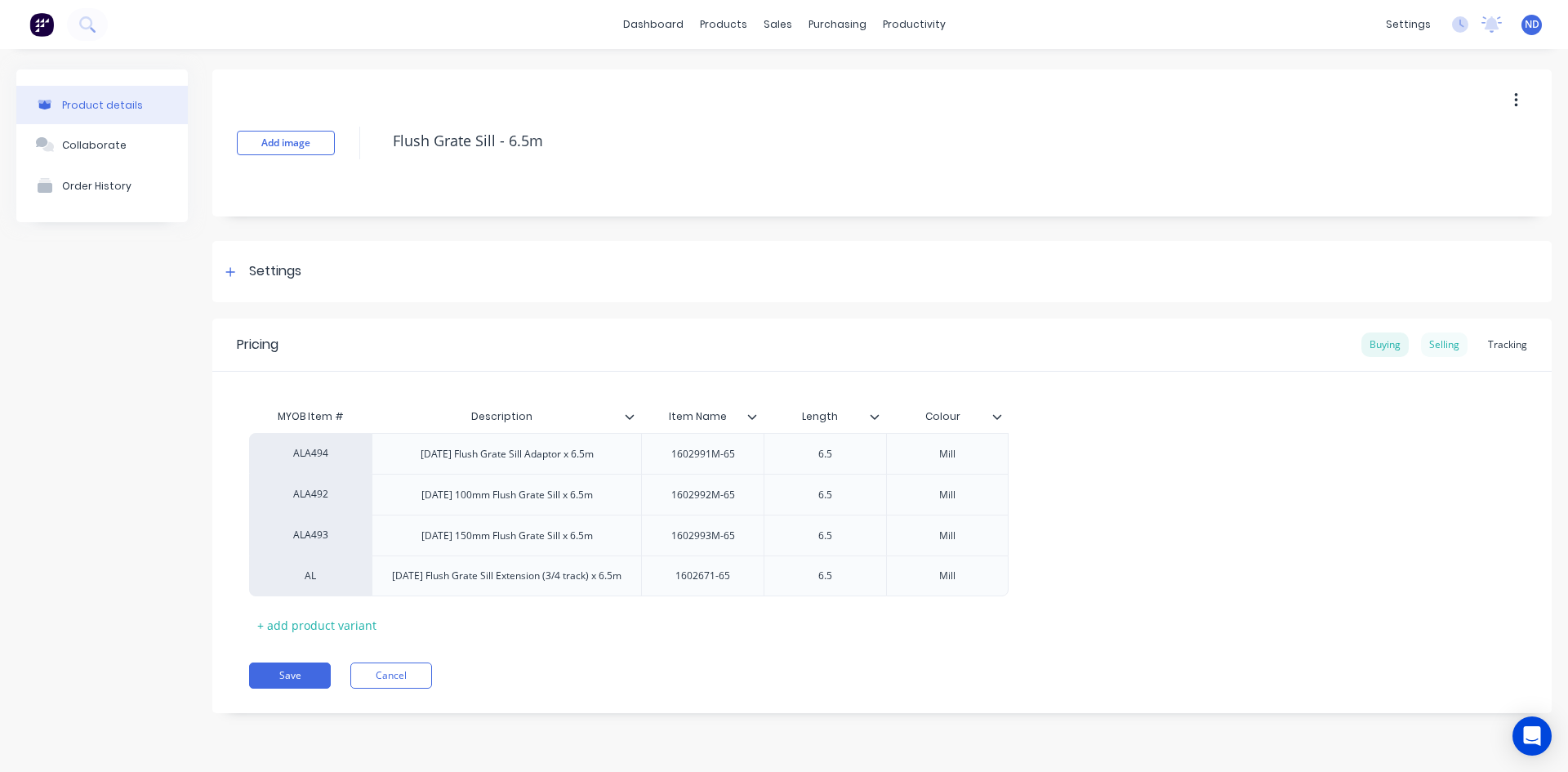
click at [1435, 351] on div "Selling" at bounding box center [1444, 345] width 47 height 25
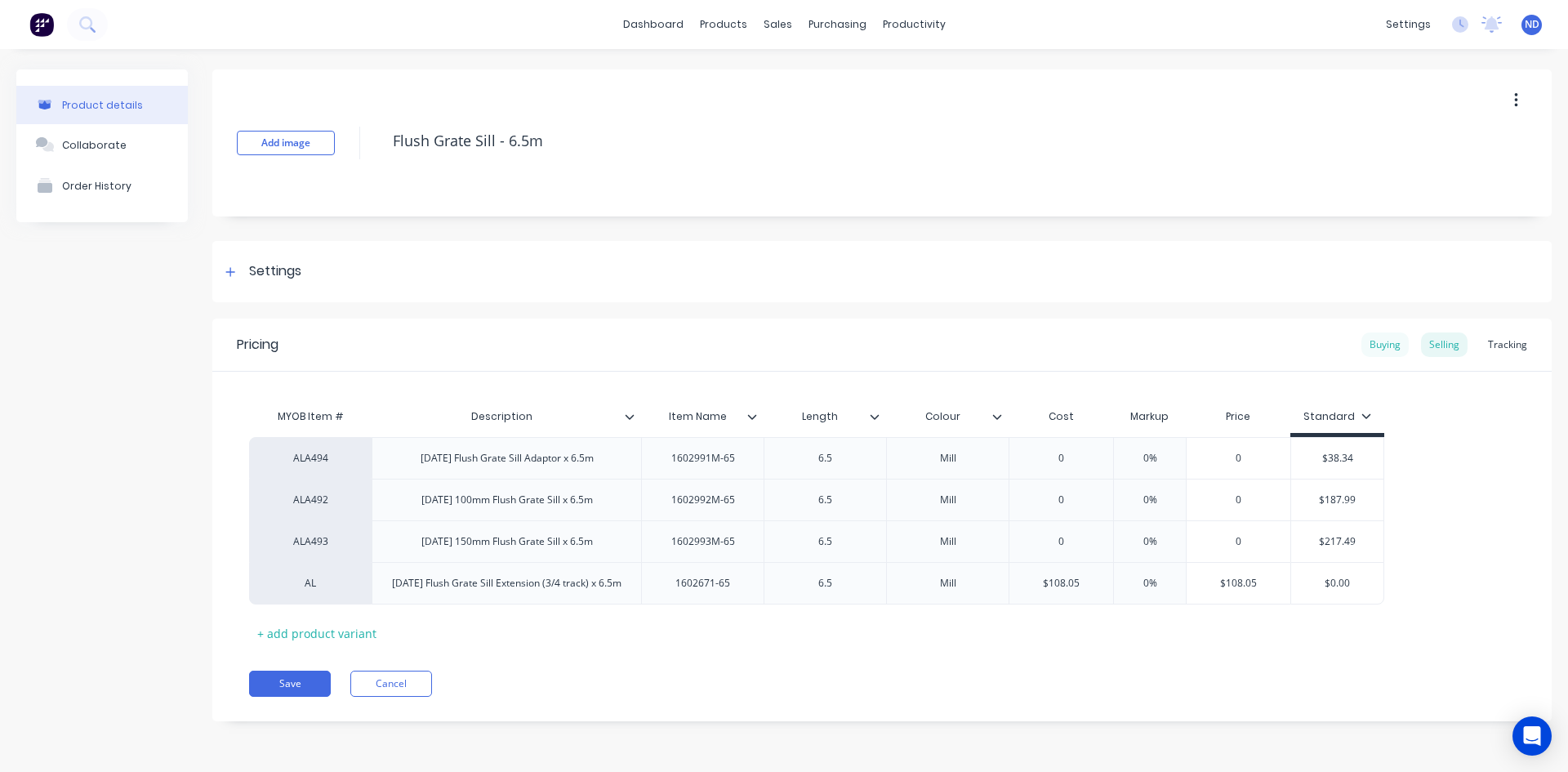
click at [1378, 350] on div "Buying" at bounding box center [1385, 345] width 48 height 25
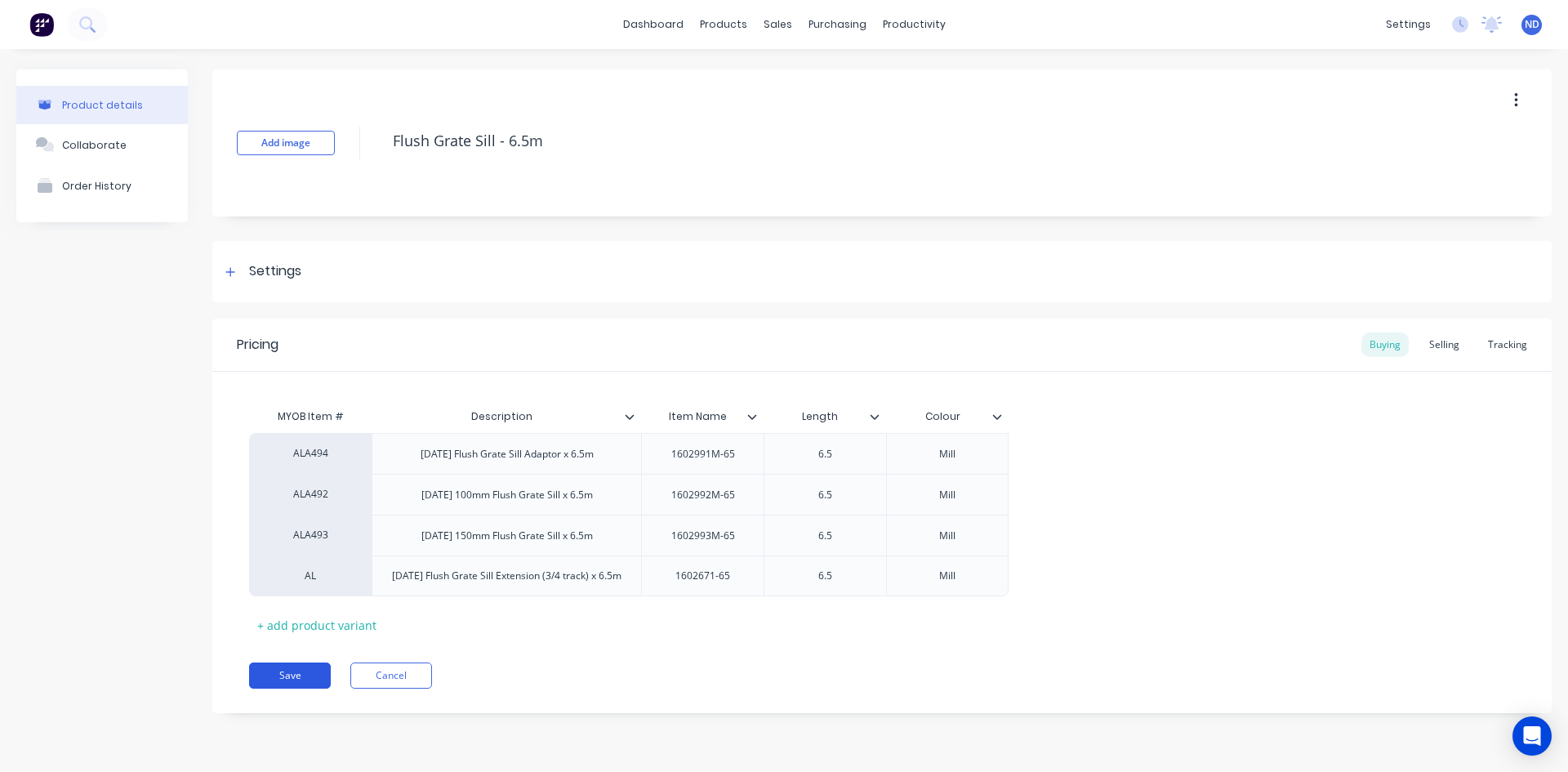
click at [281, 682] on button "Save" at bounding box center [289, 675] width 81 height 26
type textarea "x"
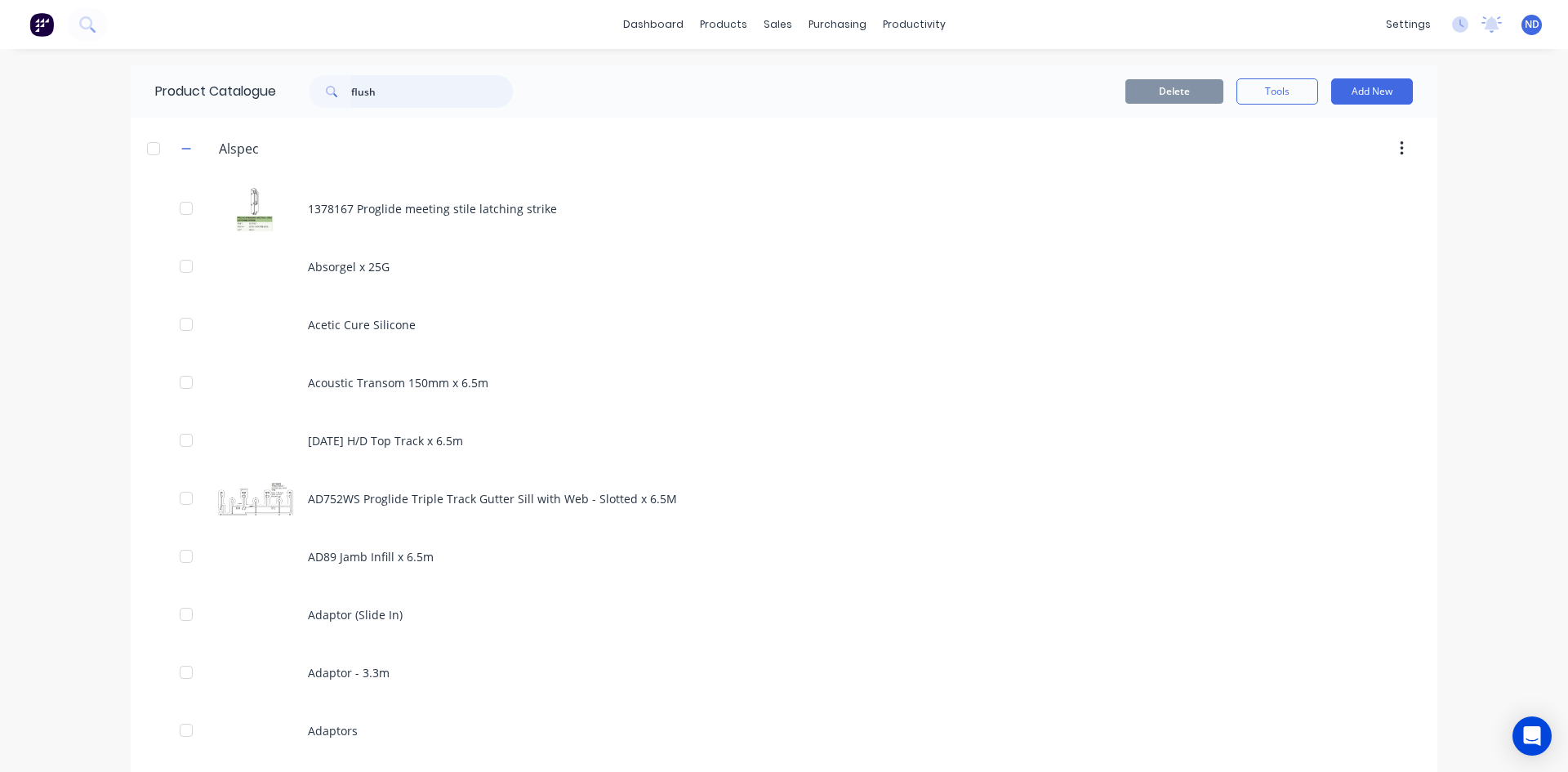
click at [431, 101] on input "flush" at bounding box center [432, 92] width 161 height 32
type input "f"
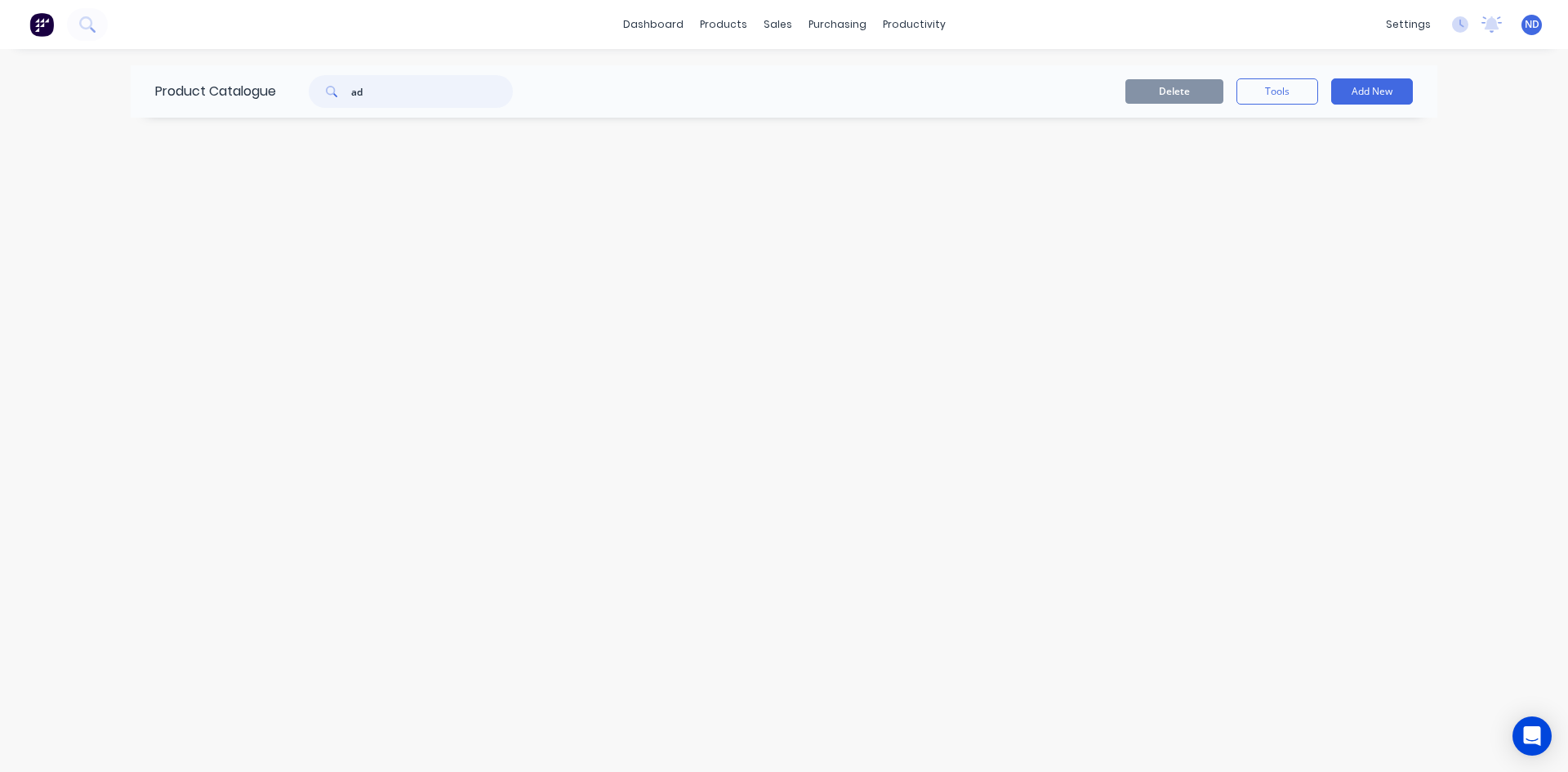
type input "a"
click at [373, 94] on input "wdie stile" at bounding box center [432, 92] width 161 height 32
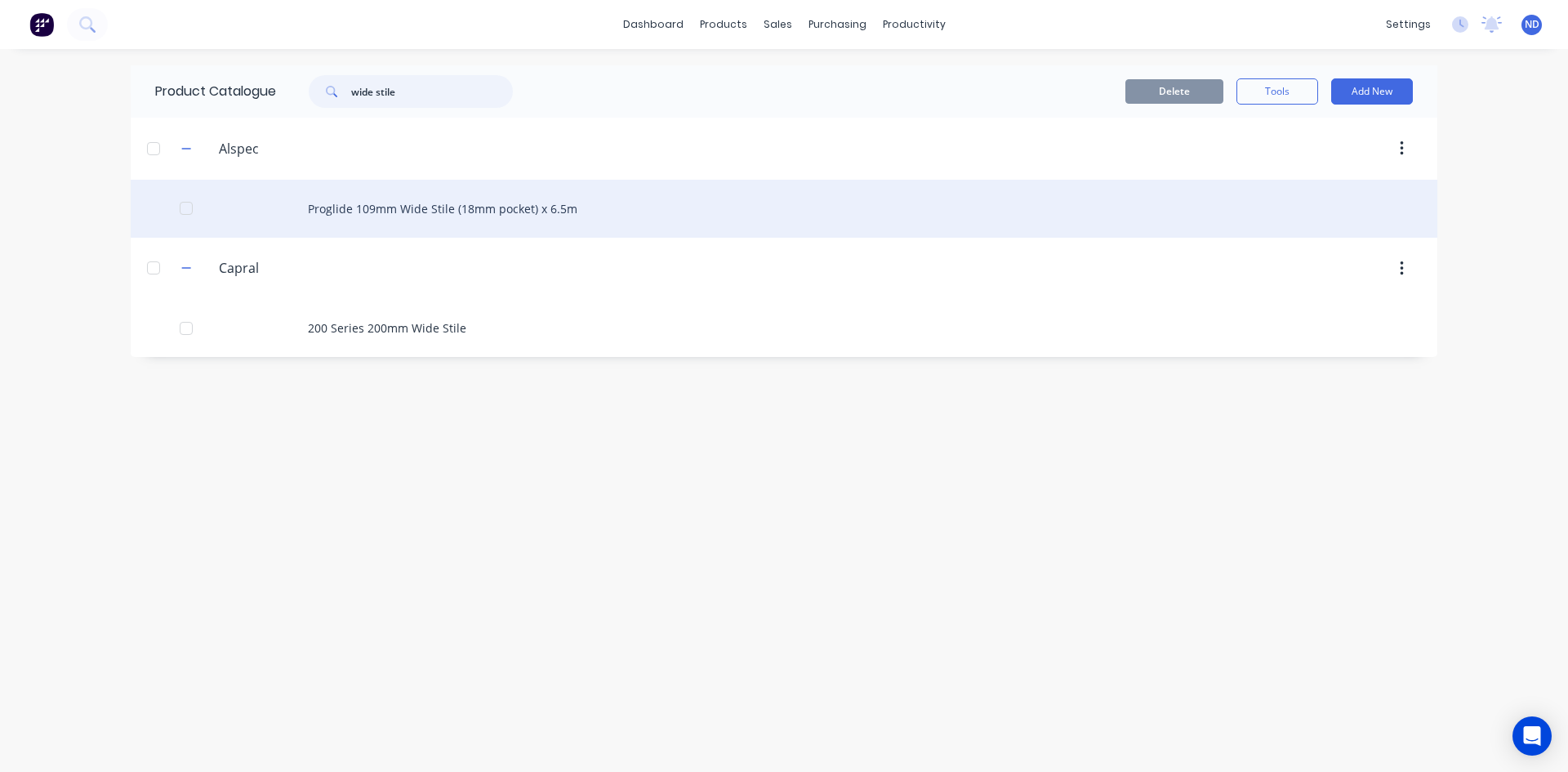
type input "wide stile"
click at [441, 217] on div "Proglide 109mm Wide Stile (18mm pocket) x 6.5m" at bounding box center [784, 209] width 1307 height 58
type textarea "x"
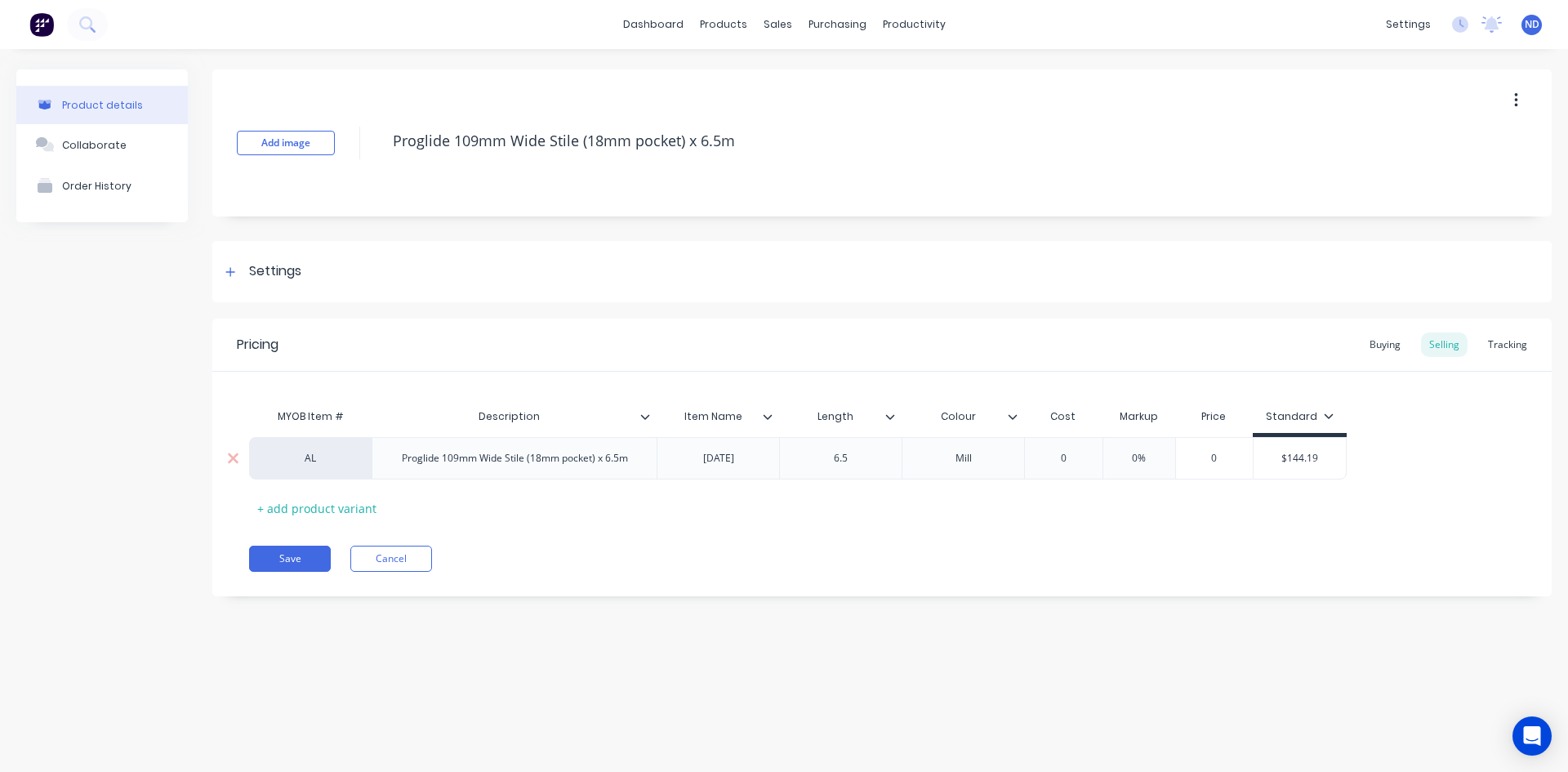
click at [754, 462] on div "[DATE]" at bounding box center [718, 458] width 81 height 21
drag, startPoint x: 754, startPoint y: 462, endPoint x: 571, endPoint y: 454, distance: 183.2
click at [571, 454] on div "AL Proglide 109mm Wide Stile (18mm pocket) x 6.5m AD842 6.5 Mill 0 0% 0 $144.19" at bounding box center [797, 459] width 1098 height 42
type textarea "x"
click at [413, 462] on div "Proglide 109mm Wide Stile (18mm pocket) x 6.5m" at bounding box center [514, 458] width 252 height 21
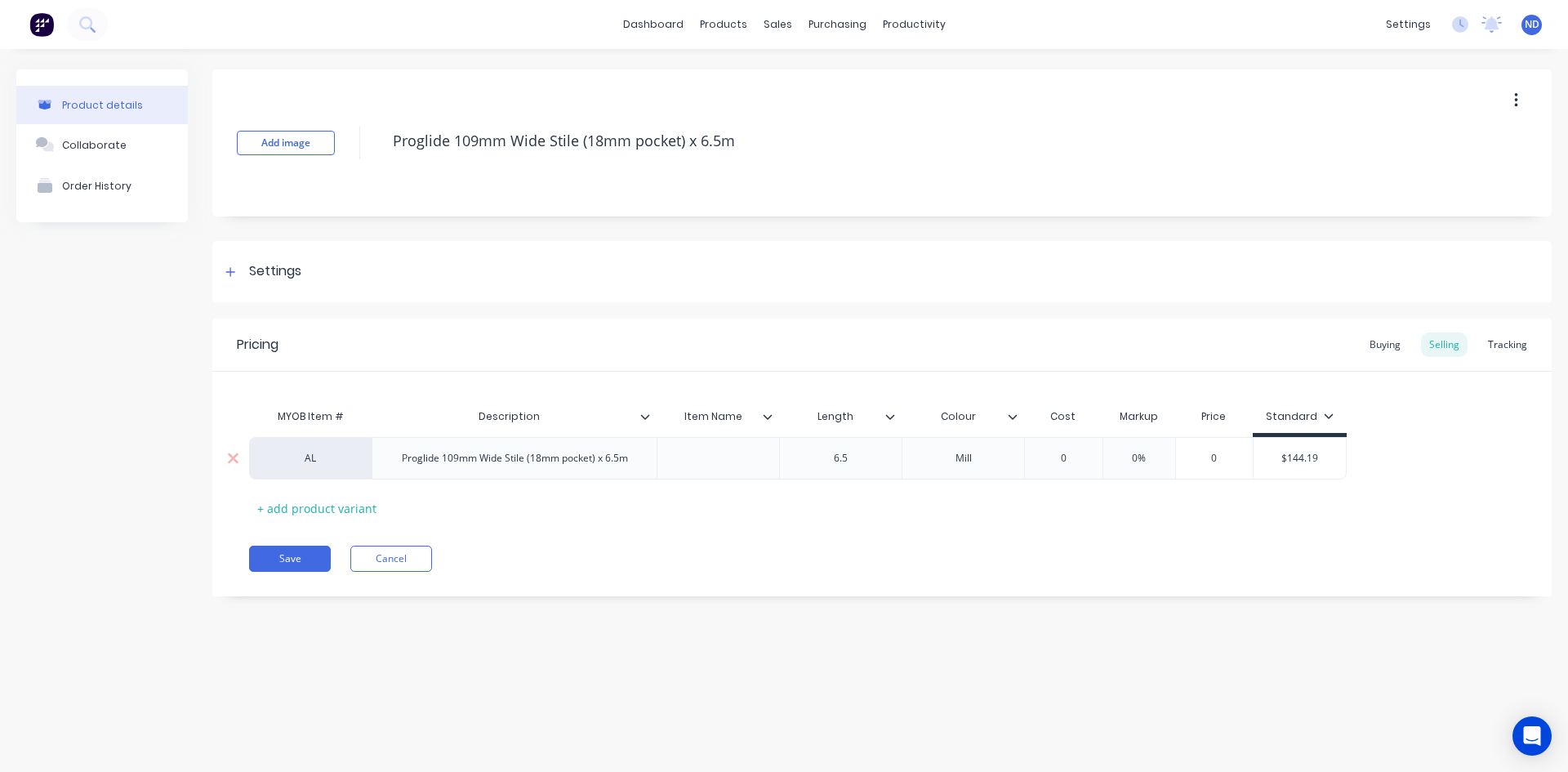
paste div
click at [693, 472] on div at bounding box center [718, 462] width 81 height 21
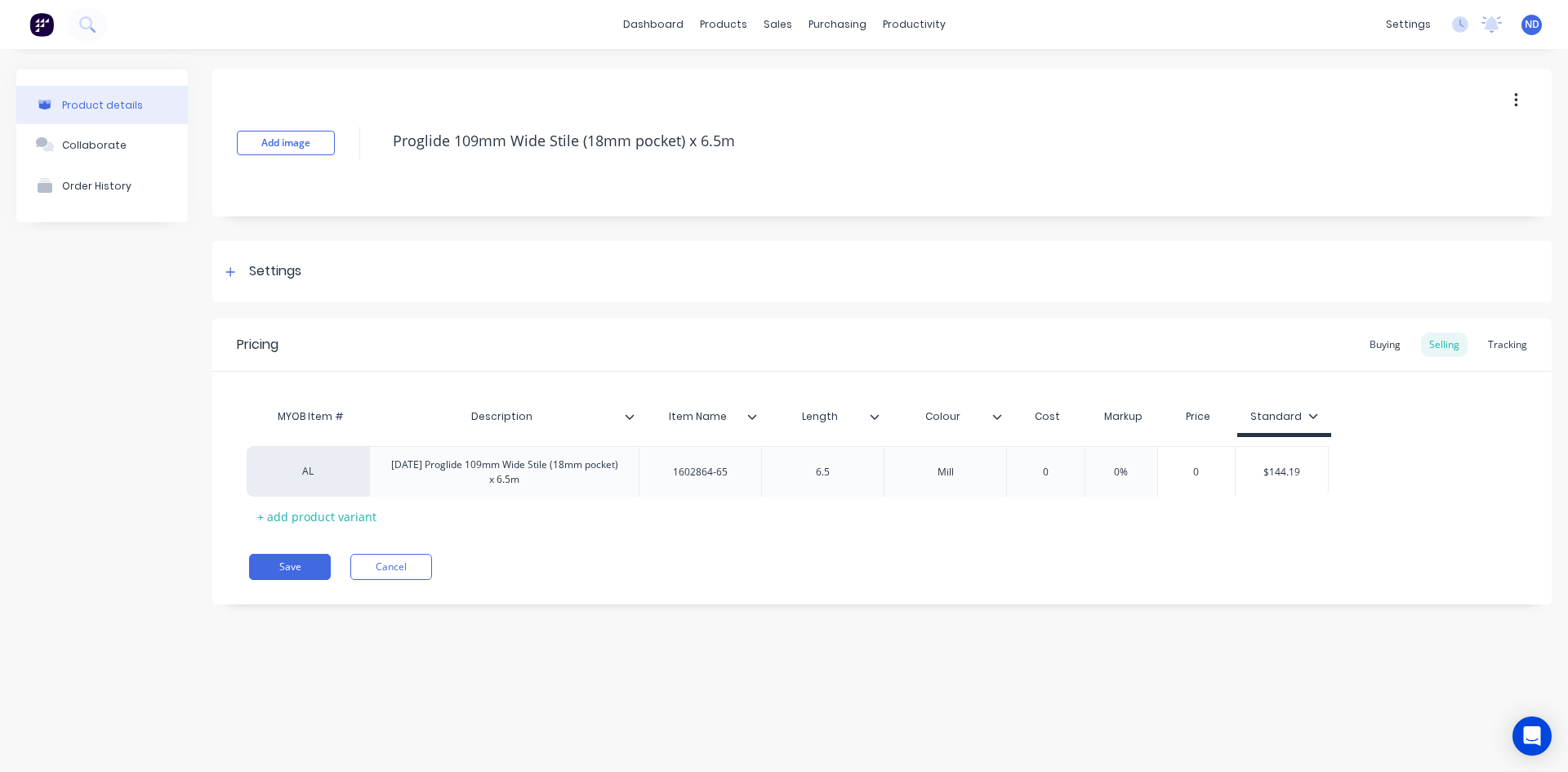
drag, startPoint x: 1317, startPoint y: 471, endPoint x: 1347, endPoint y: 483, distance: 32.3
click at [1347, 483] on div "AL AD842 Proglide 109mm Wide Stile (18mm pocket) x 6.5m 1602864-65 6.5 Mill 0 0…" at bounding box center [881, 463] width 1266 height 51
type textarea "x"
click at [1347, 483] on div "AL AD842 Proglide 109mm Wide Stile (18mm pocket) x 6.5m 1602864-65 6.5 Mill 0 0…" at bounding box center [881, 463] width 1266 height 51
type input "$144.19"
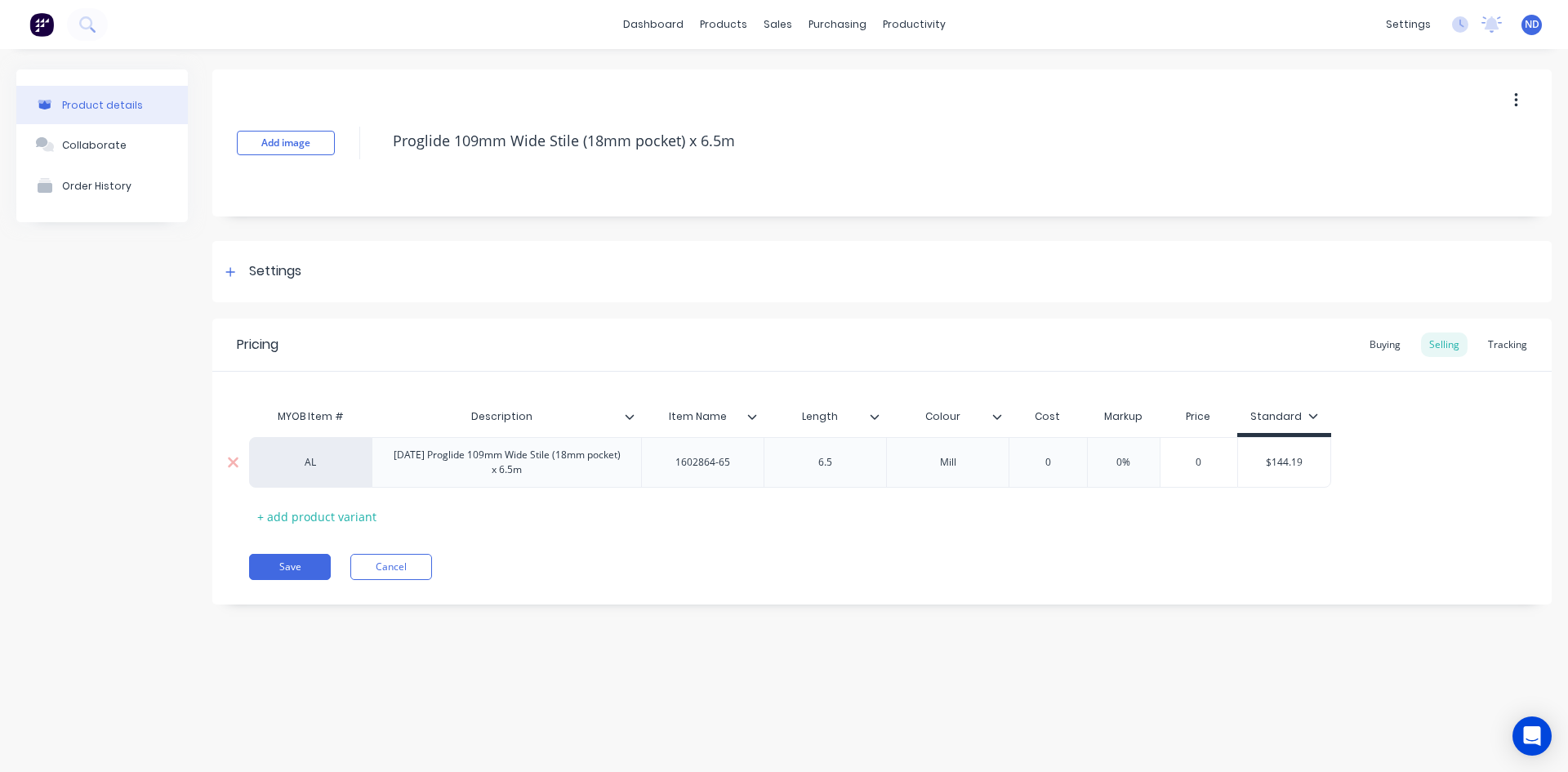
drag, startPoint x: 1310, startPoint y: 464, endPoint x: 1250, endPoint y: 460, distance: 60.1
click at [1250, 460] on input "$144.19" at bounding box center [1284, 462] width 93 height 14
type textarea "x"
click at [1049, 473] on div "0" at bounding box center [1048, 462] width 81 height 41
type input "0"
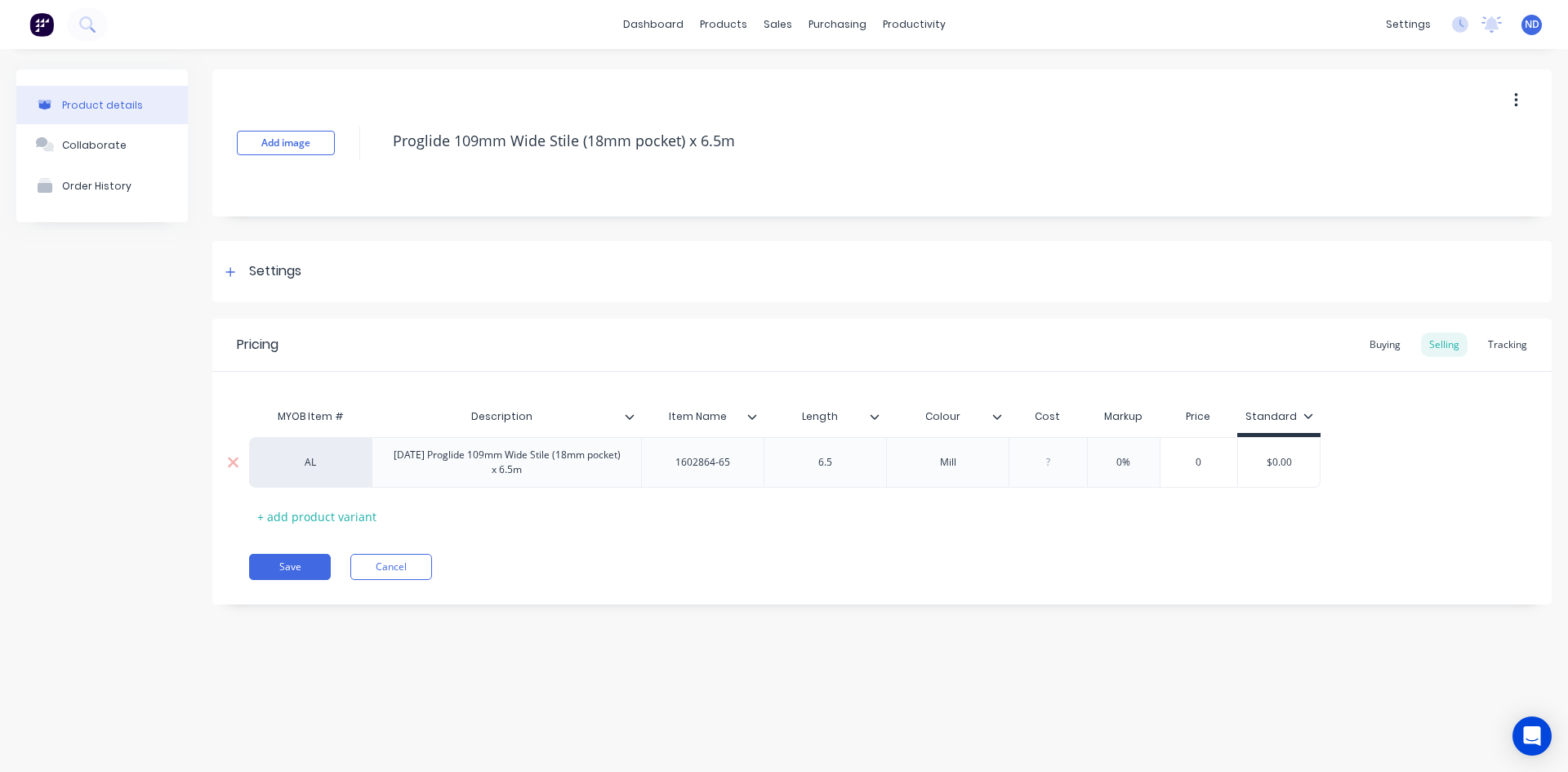
paste input "$144.19"
type textarea "x"
type input "$144.19"
click at [1373, 349] on div "Buying" at bounding box center [1385, 345] width 48 height 25
click at [312, 566] on button "Save" at bounding box center [289, 562] width 81 height 26
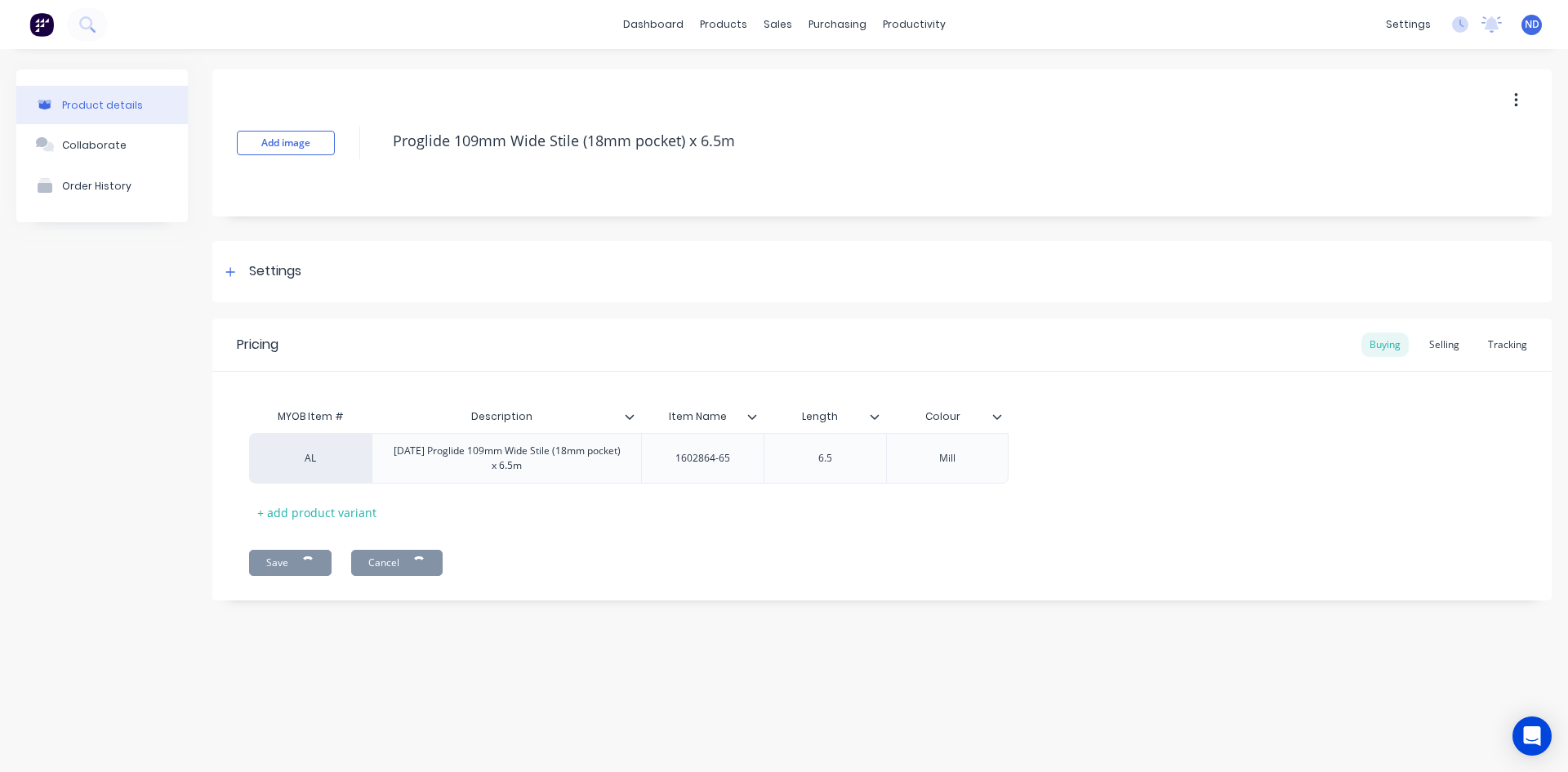
type textarea "x"
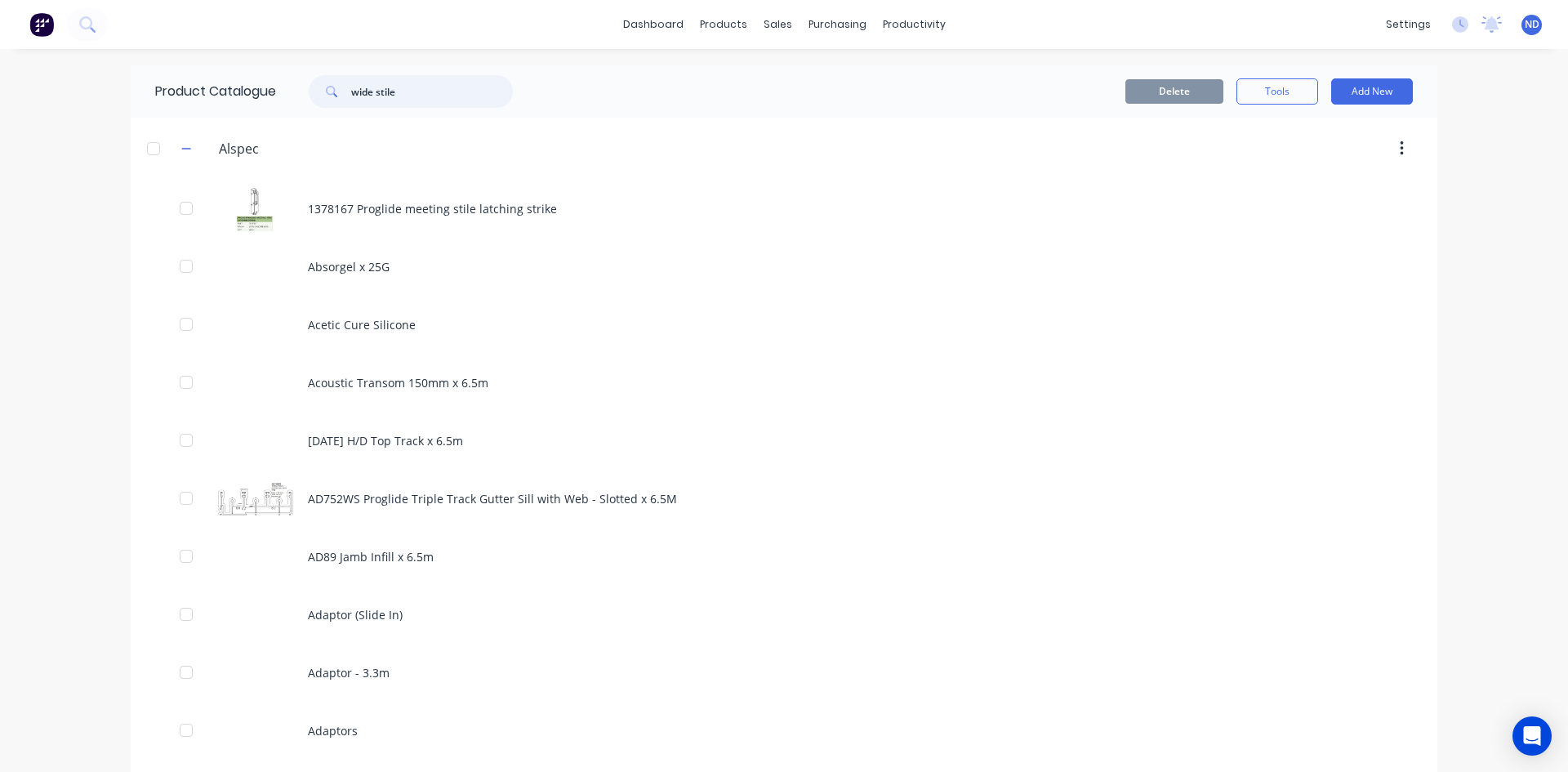
drag, startPoint x: 462, startPoint y: 26, endPoint x: 314, endPoint y: 3, distance: 149.8
click at [314, 3] on div "dashboard products sales purchasing productivity dashboard products Product Cat…" at bounding box center [784, 386] width 1568 height 772
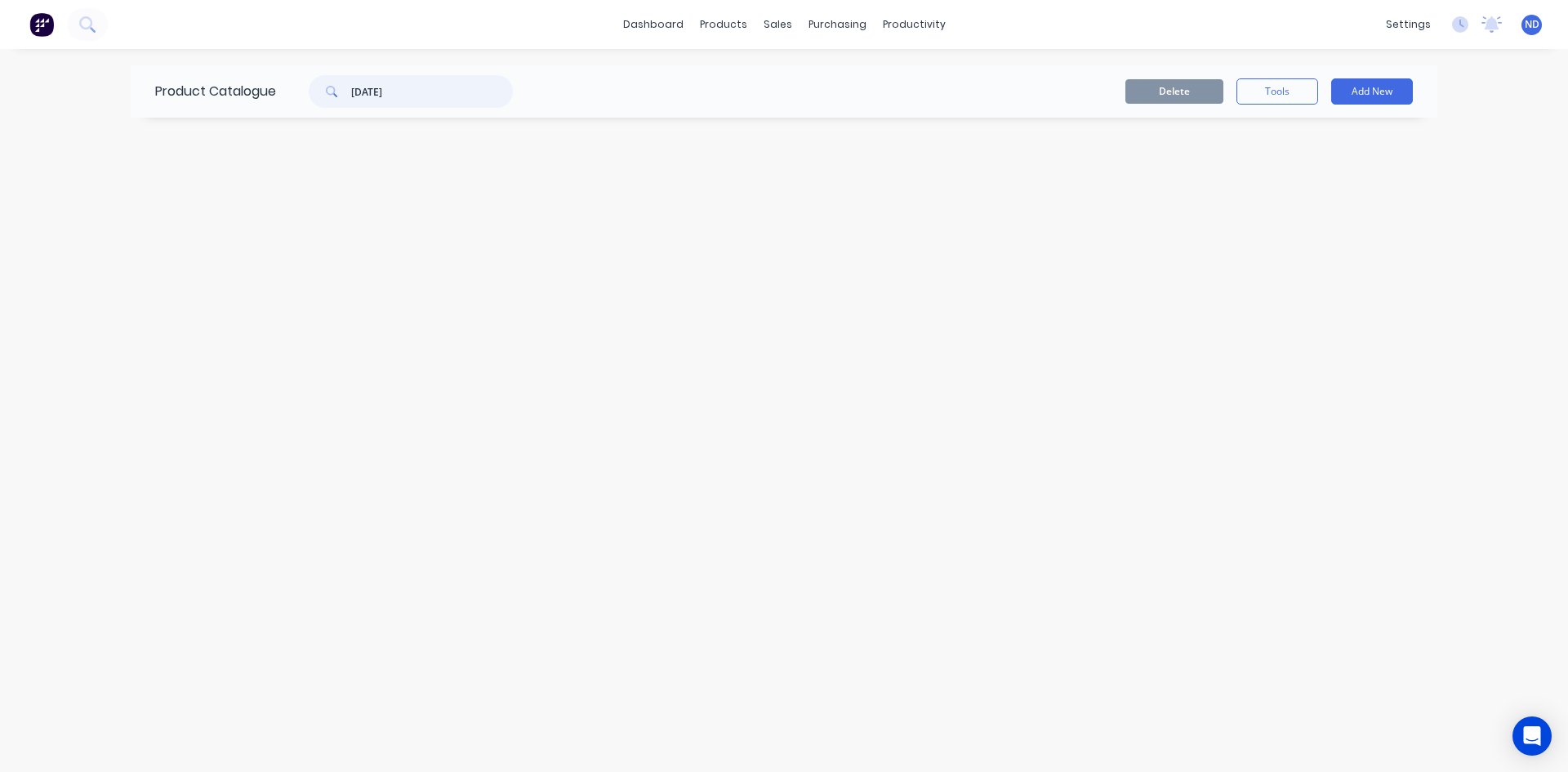
drag, startPoint x: 449, startPoint y: 92, endPoint x: 293, endPoint y: 70, distance: 157.5
click at [404, 95] on input "AD842" at bounding box center [432, 92] width 161 height 32
type input "A"
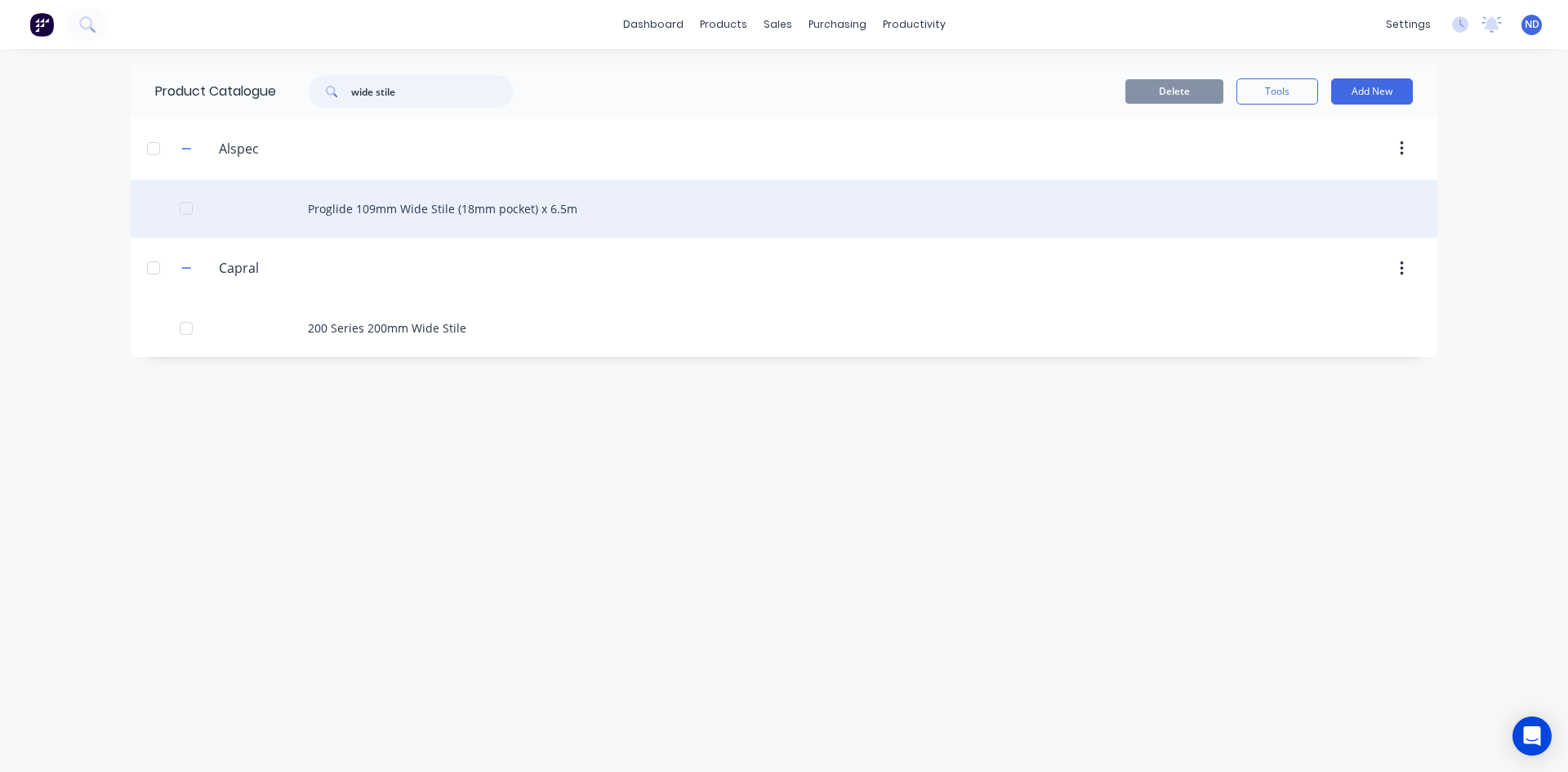
type input "wide stile"
click at [397, 215] on div "Proglide 109mm Wide Stile (18mm pocket) x 6.5m" at bounding box center [784, 209] width 1307 height 58
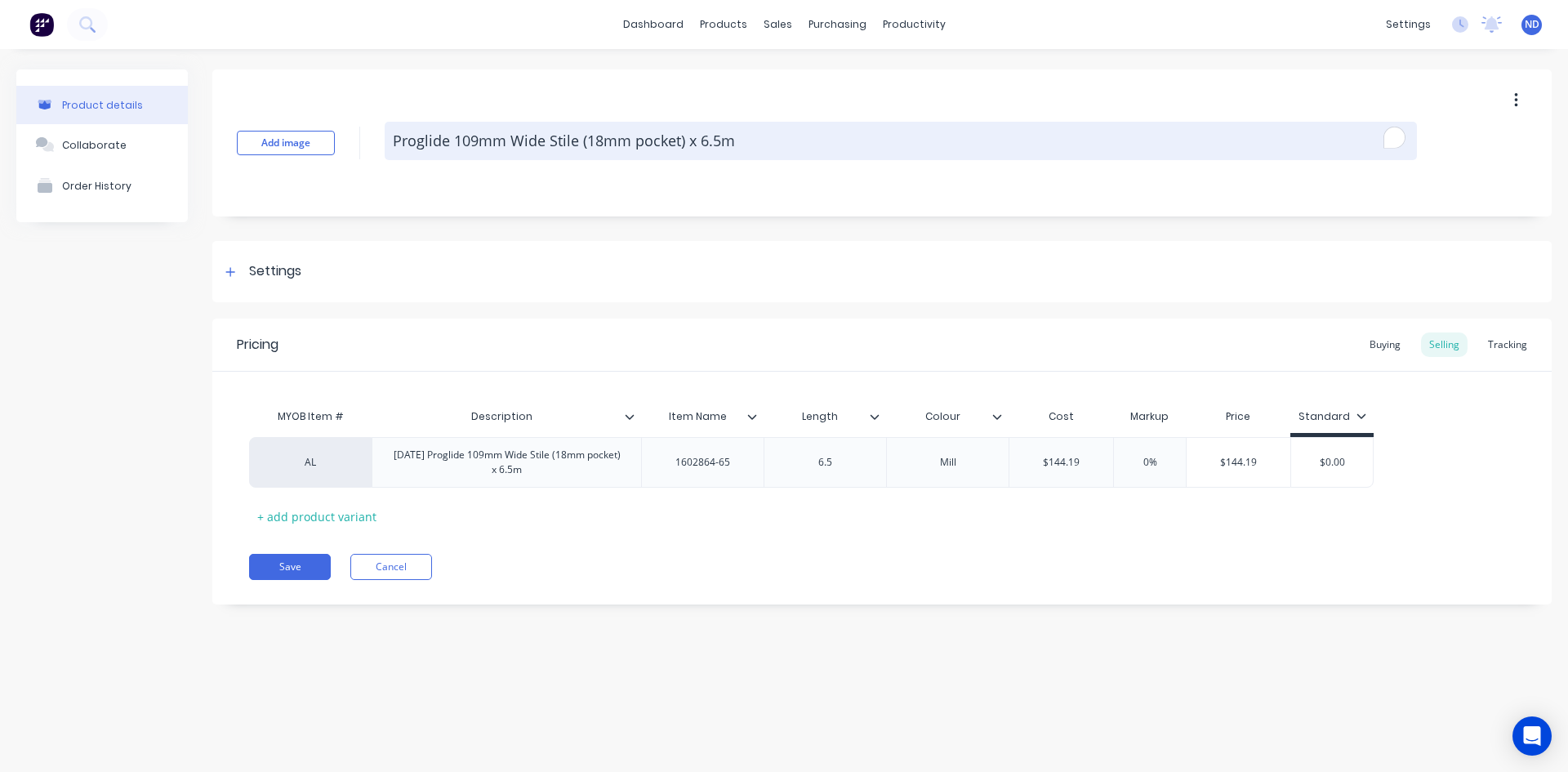
click at [398, 147] on textarea "Proglide 109mm Wide Stile (18mm pocket) x 6.5m" at bounding box center [901, 140] width 1032 height 38
type textarea "x"
type textarea "AProglide 109mm Wide Stile (18mm pocket) x 6.5m"
type textarea "x"
type textarea "ADProglide 109mm Wide Stile (18mm pocket) x 6.5m"
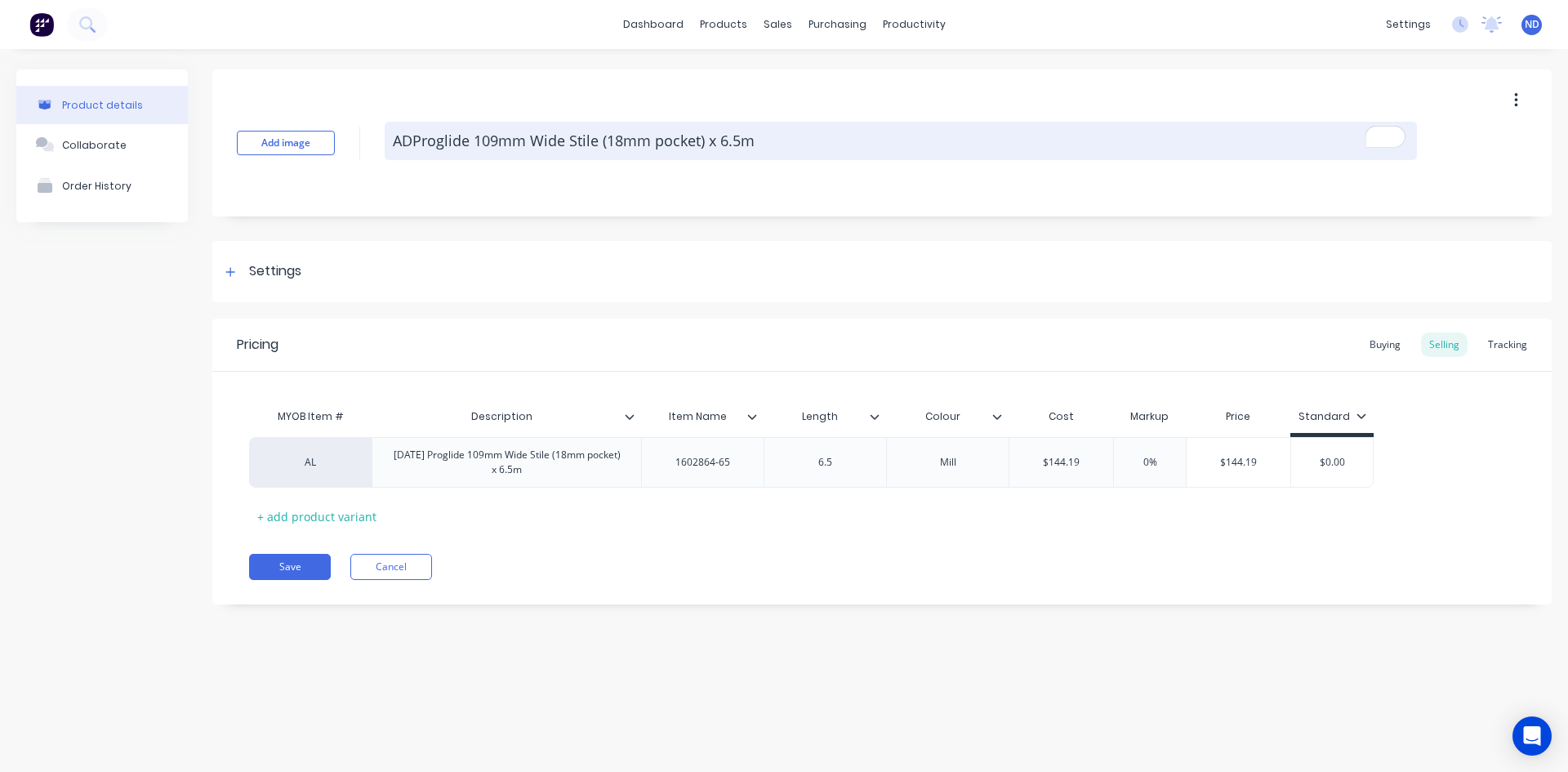
type textarea "x"
type textarea "AD8Proglide 109mm Wide Stile (18mm pocket) x 6.5m"
type textarea "x"
type textarea "AD84Proglide 109mm Wide Stile (18mm pocket) x 6.5m"
type textarea "x"
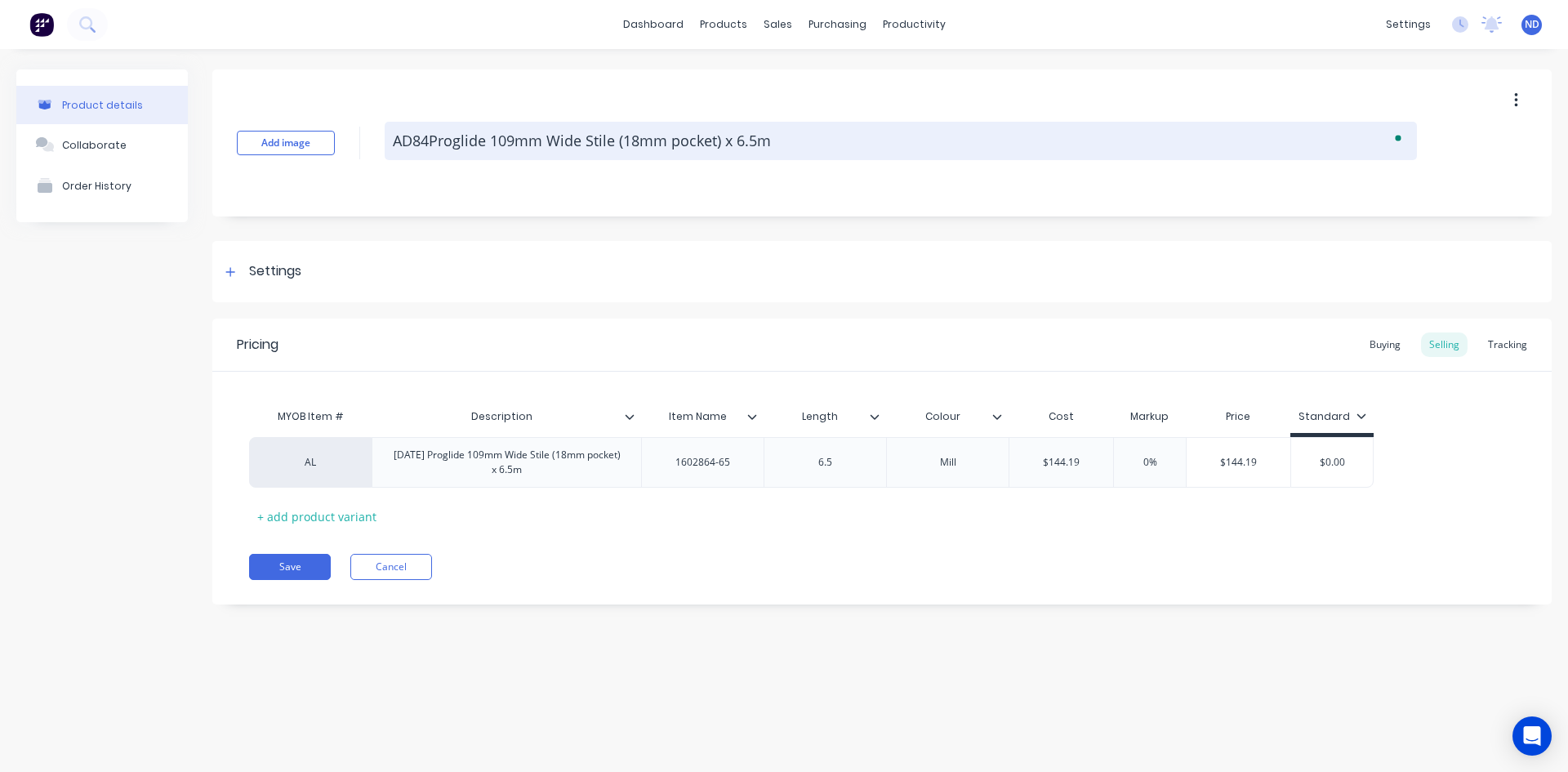
type textarea "AD842Proglide 109mm Wide Stile (18mm pocket) x 6.5m"
type textarea "x"
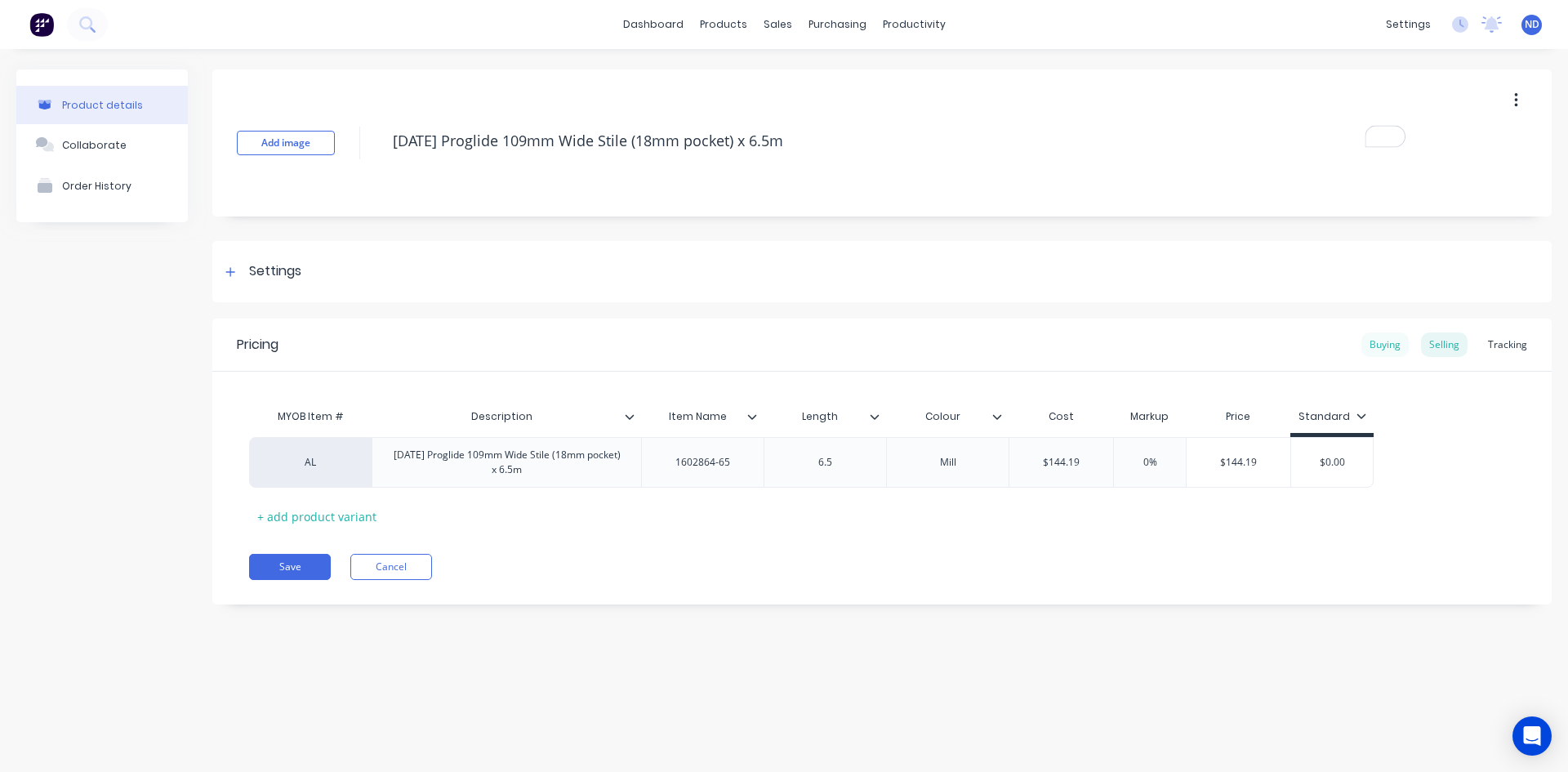
type textarea "AD842 Proglide 109mm Wide Stile (18mm pocket) x 6.5m"
type textarea "x"
type textarea "AD842 Proglide 109mm Wide Stile (18mm pocket) x 6.5m"
click at [1397, 344] on div "Buying" at bounding box center [1385, 345] width 48 height 25
click at [715, 471] on div "1602864-65" at bounding box center [702, 459] width 122 height 51
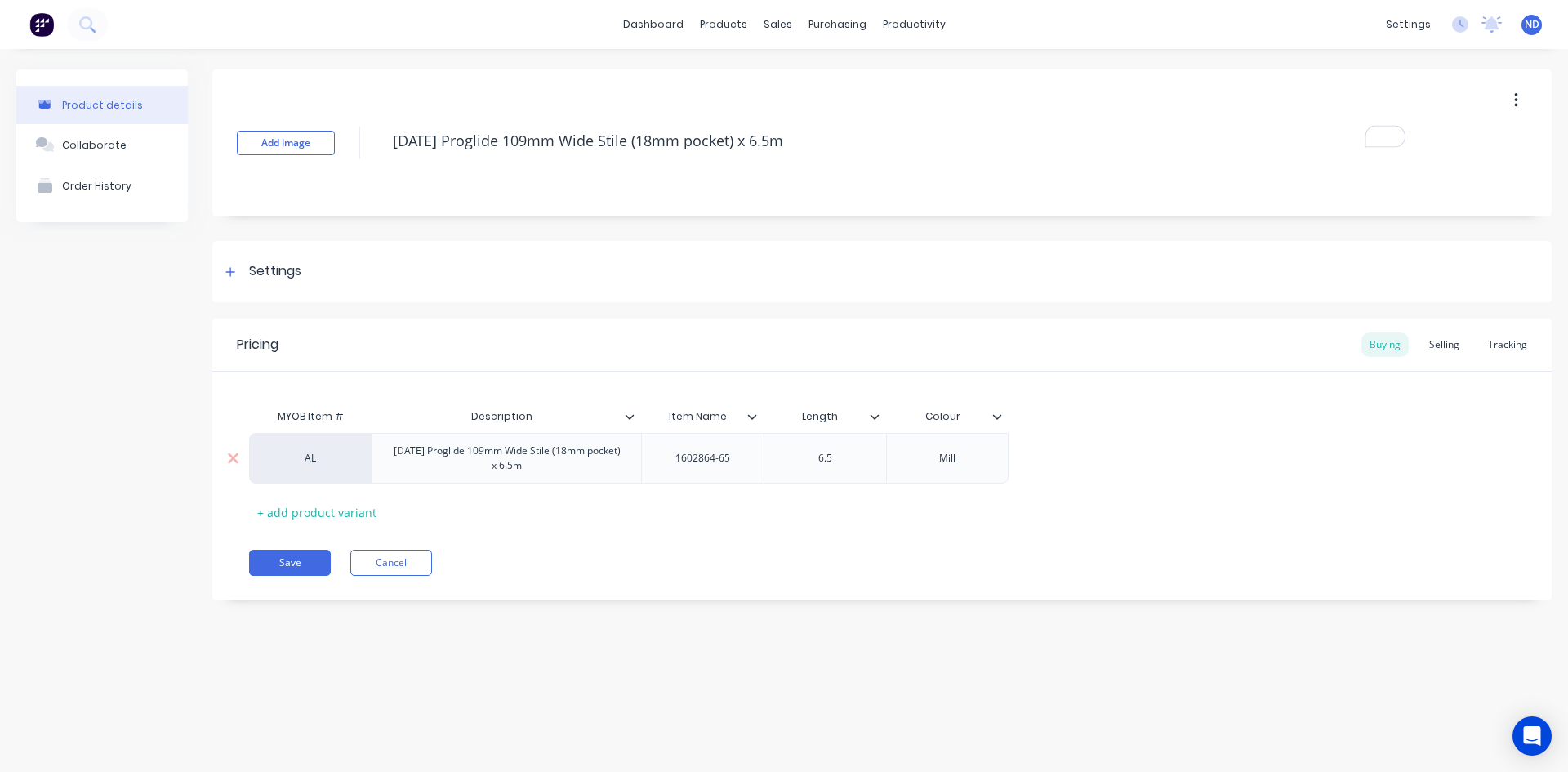
click at [737, 465] on div "1602864-65" at bounding box center [703, 458] width 81 height 21
drag, startPoint x: 737, startPoint y: 465, endPoint x: 637, endPoint y: 450, distance: 101.1
click at [637, 450] on div "AL AD842 Proglide 109mm Wide Stile (18mm pocket) x 6.5m 1602864-65 6.5 Mill" at bounding box center [628, 459] width 760 height 51
copy div "1602864-65"
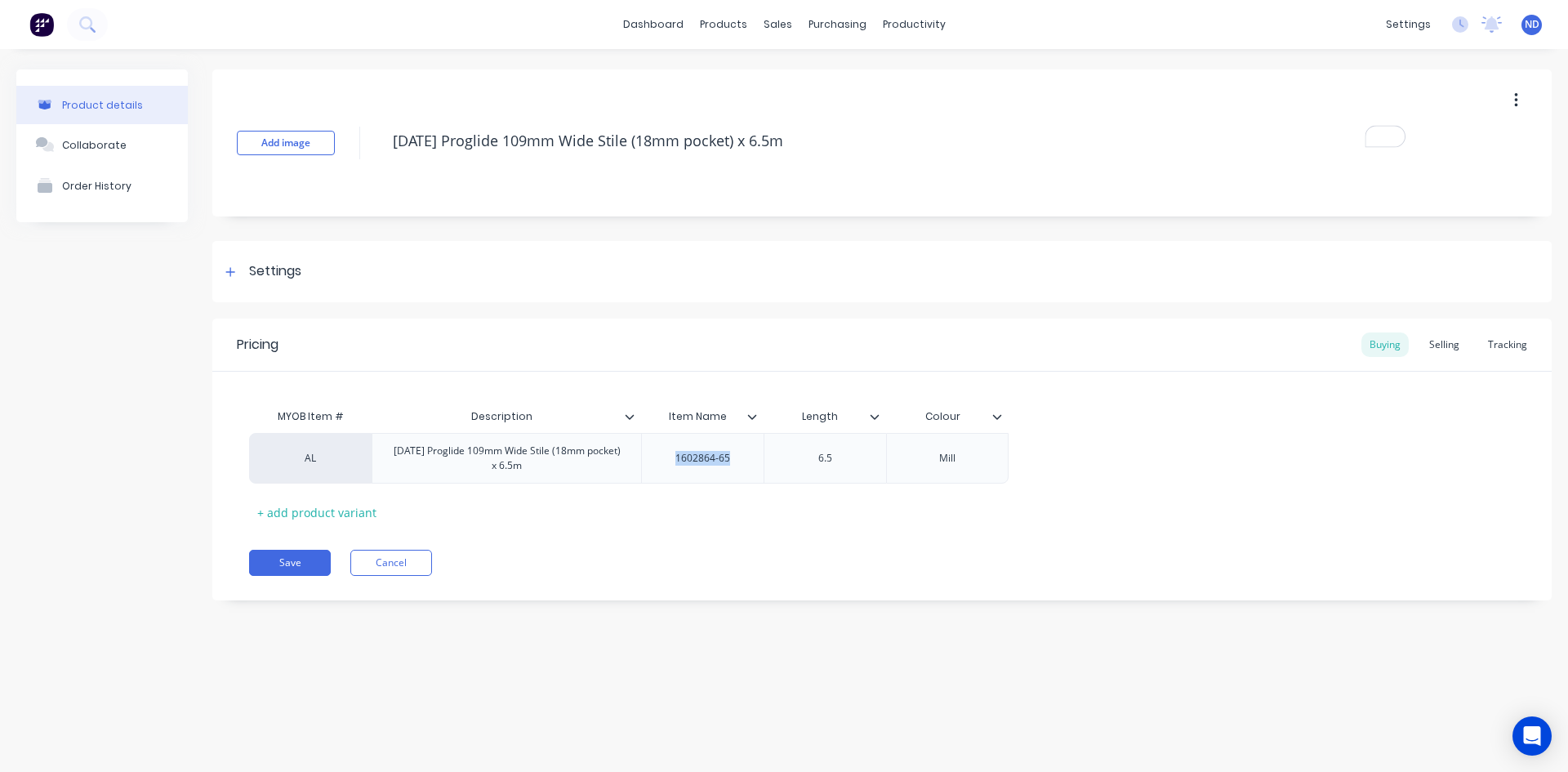
click at [750, 417] on icon at bounding box center [752, 417] width 9 height 5
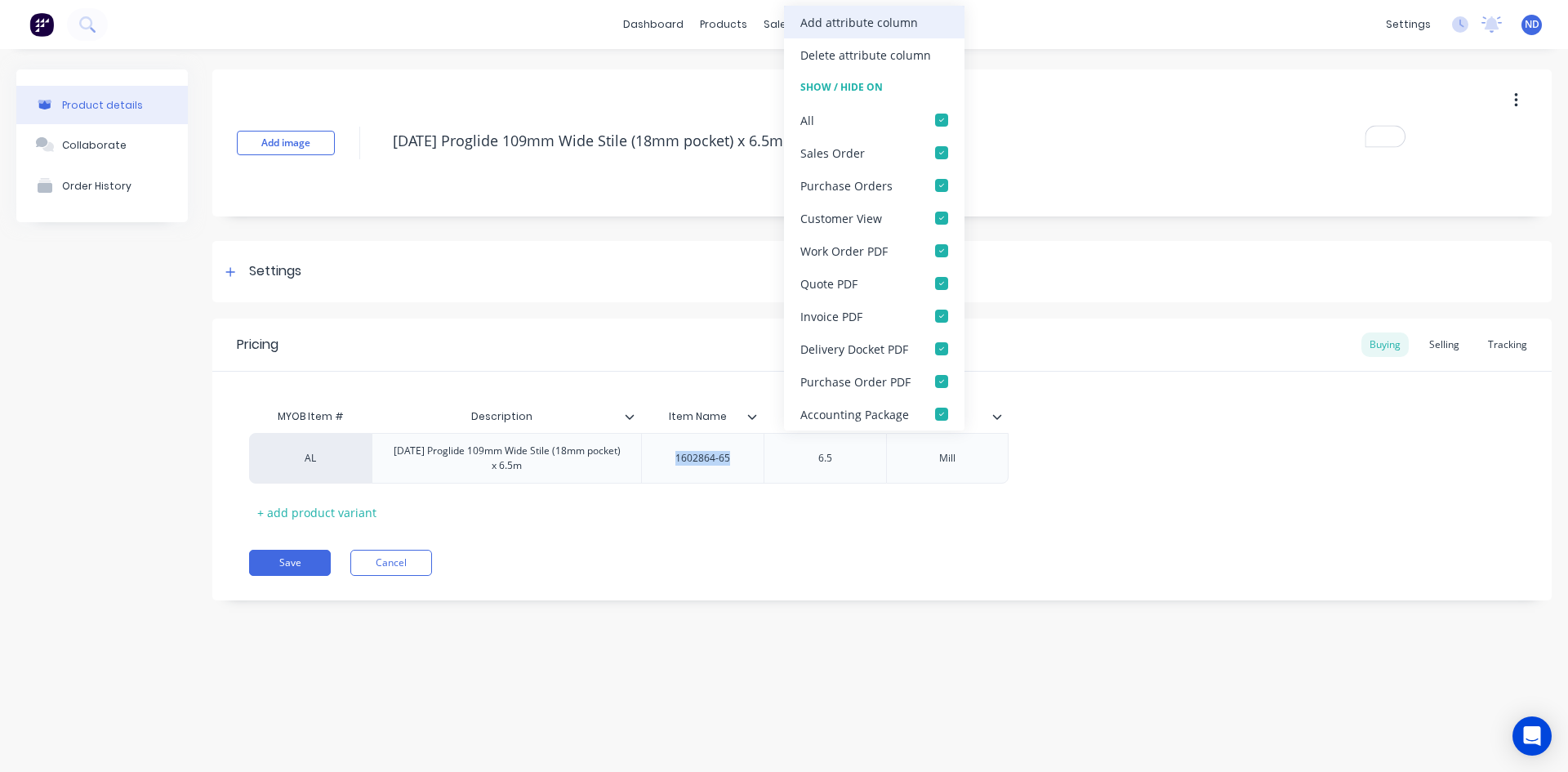
click at [868, 21] on div "Add attribute column" at bounding box center [859, 22] width 118 height 17
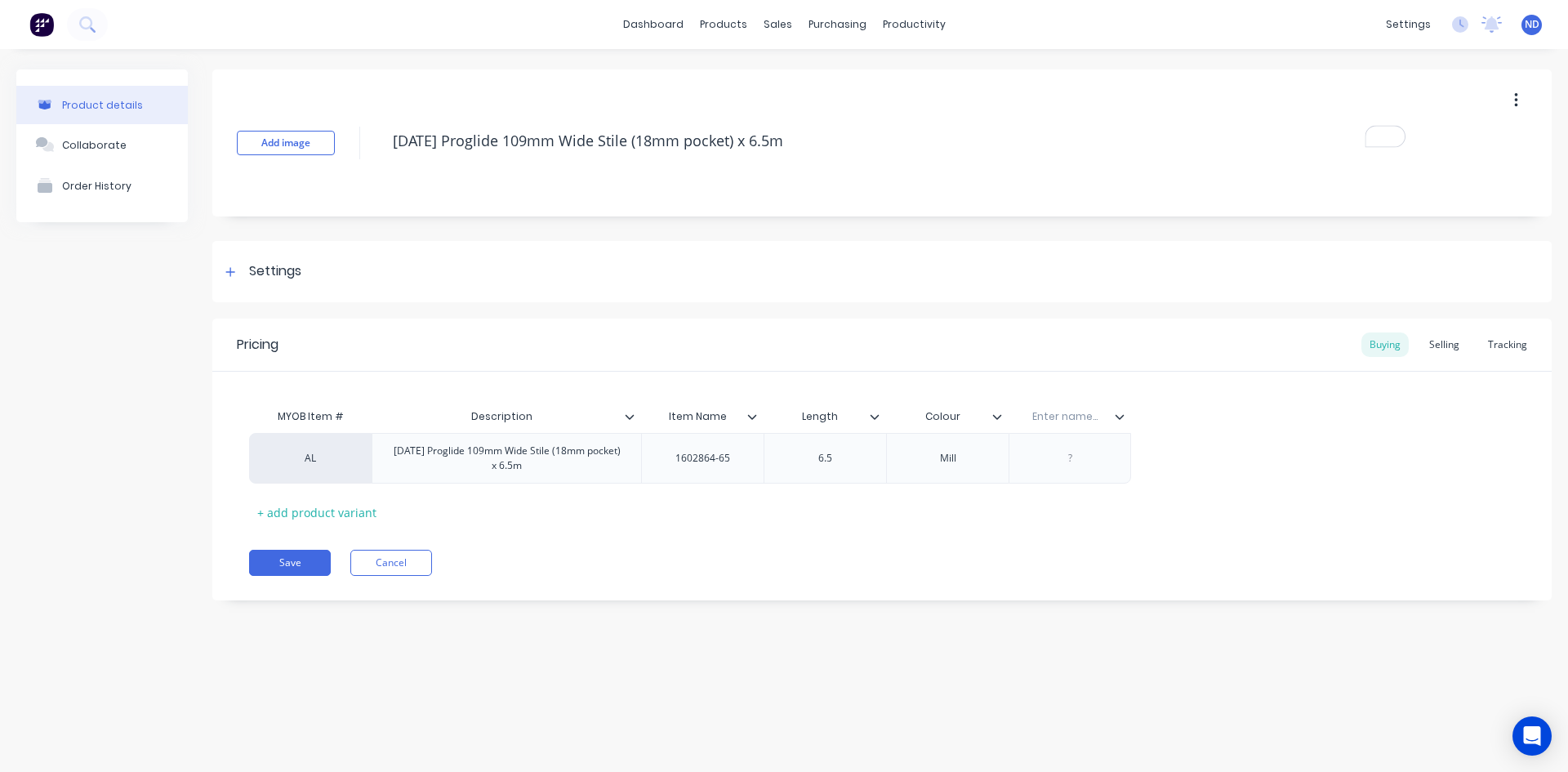
click at [842, 570] on div "Save Cancel" at bounding box center [900, 562] width 1302 height 26
click at [1121, 420] on icon at bounding box center [1120, 417] width 10 height 10
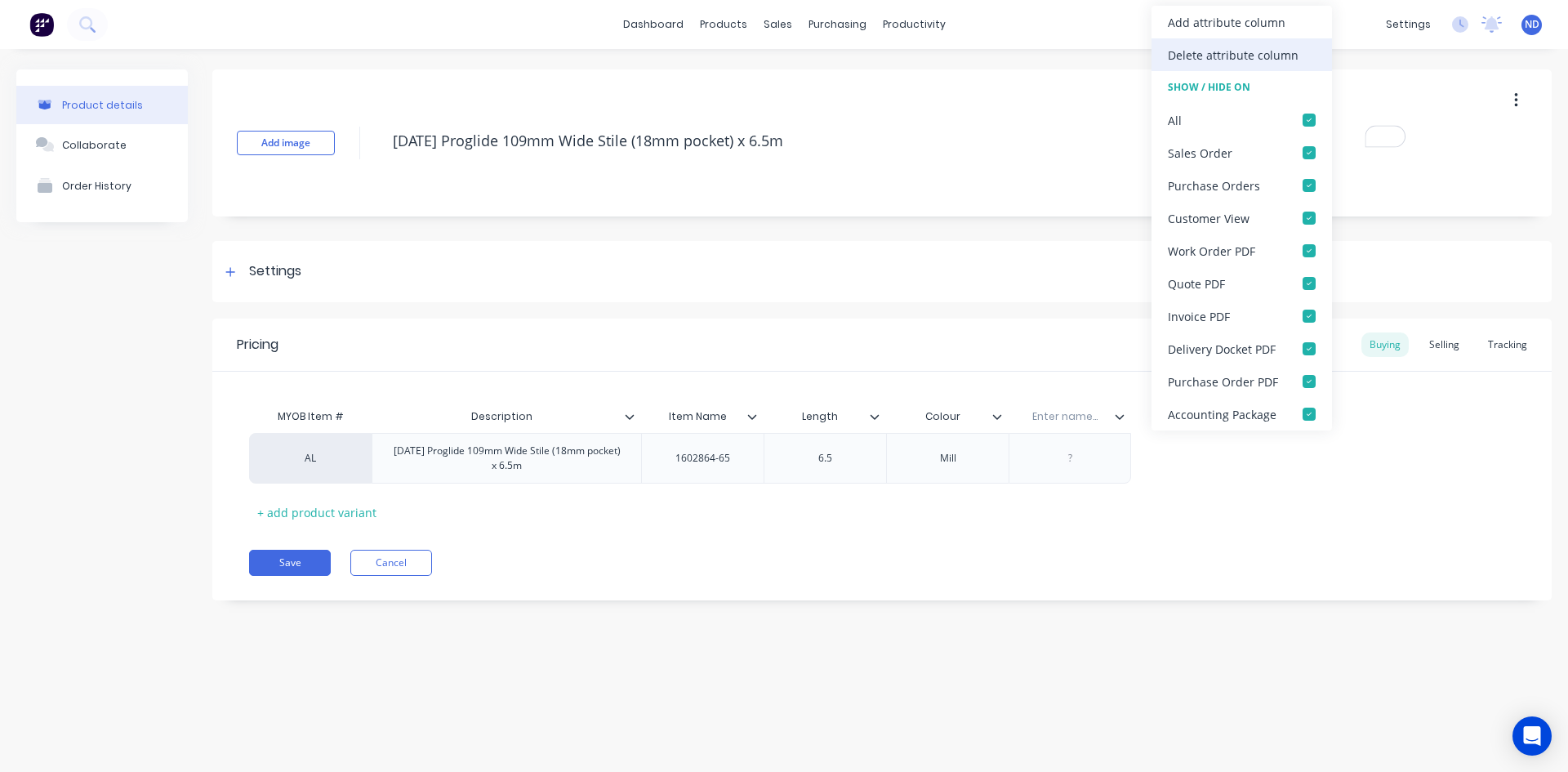
click at [1243, 58] on div "Delete attribute column" at bounding box center [1234, 55] width 131 height 17
type textarea "x"
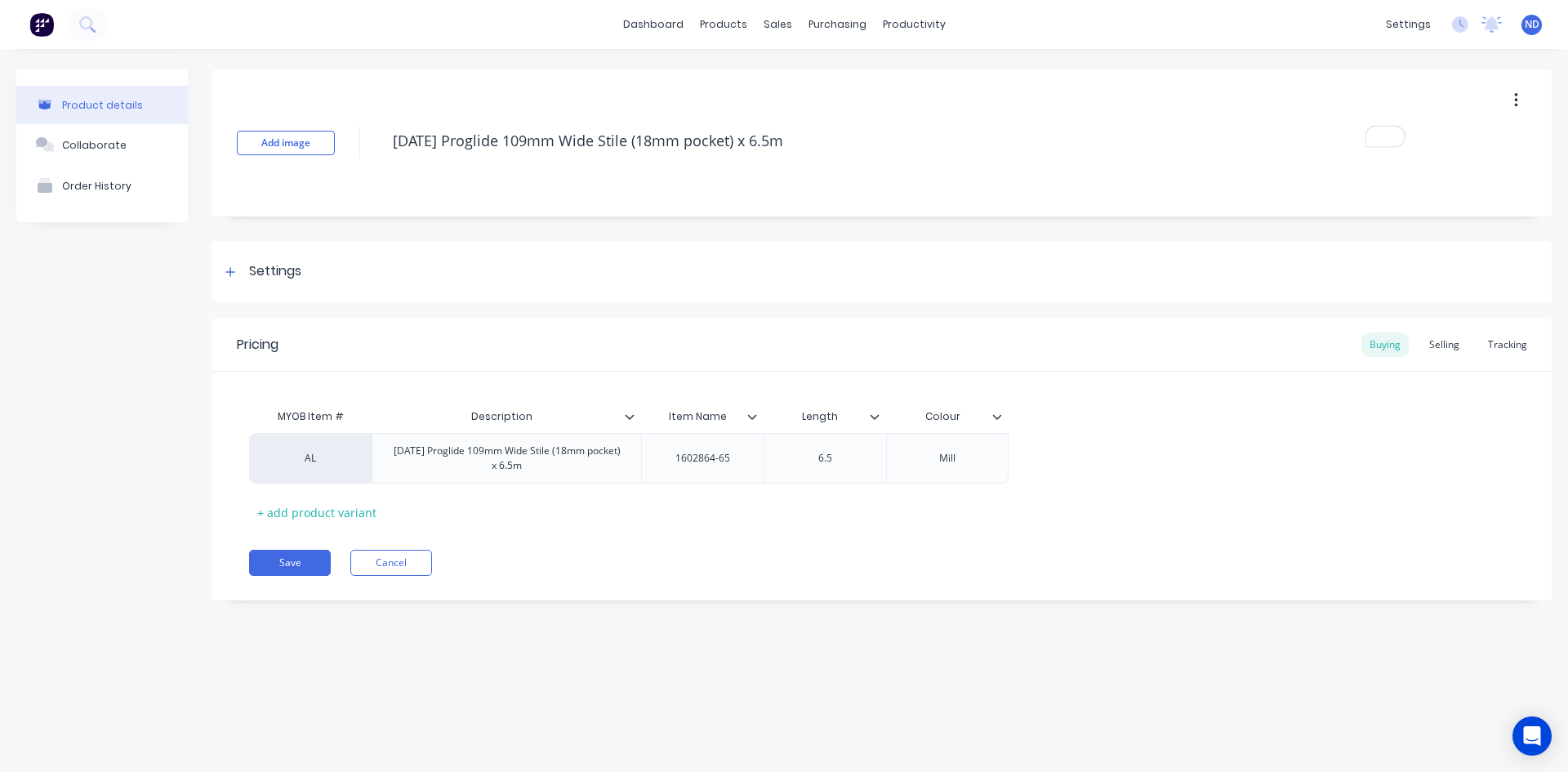
click at [730, 420] on input "Item Name" at bounding box center [697, 416] width 113 height 14
type input "Item Number"
click at [278, 560] on button "Save" at bounding box center [289, 562] width 81 height 26
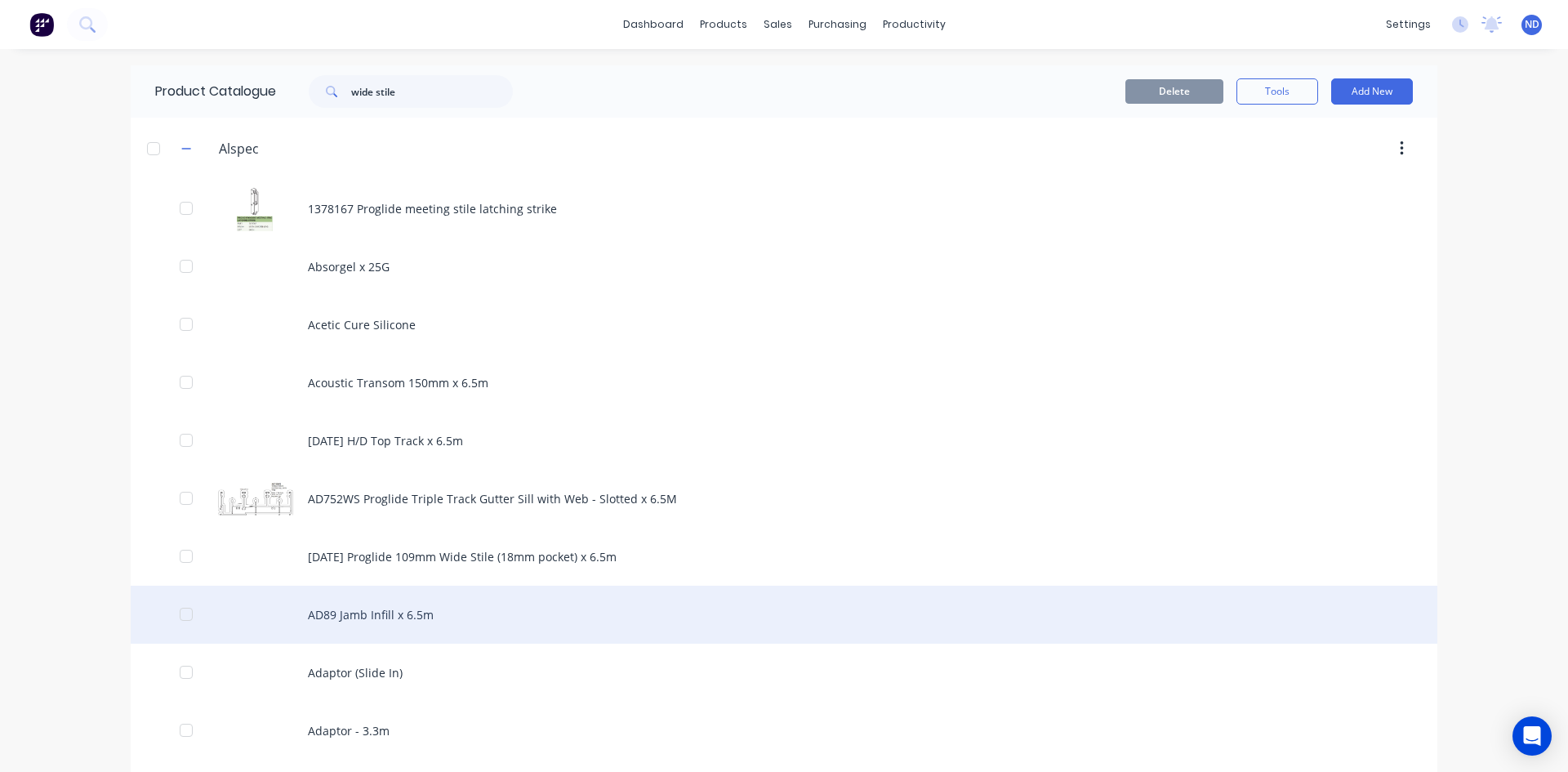
click at [867, 592] on div "AD89 Jamb Infill x 6.5m" at bounding box center [784, 615] width 1307 height 58
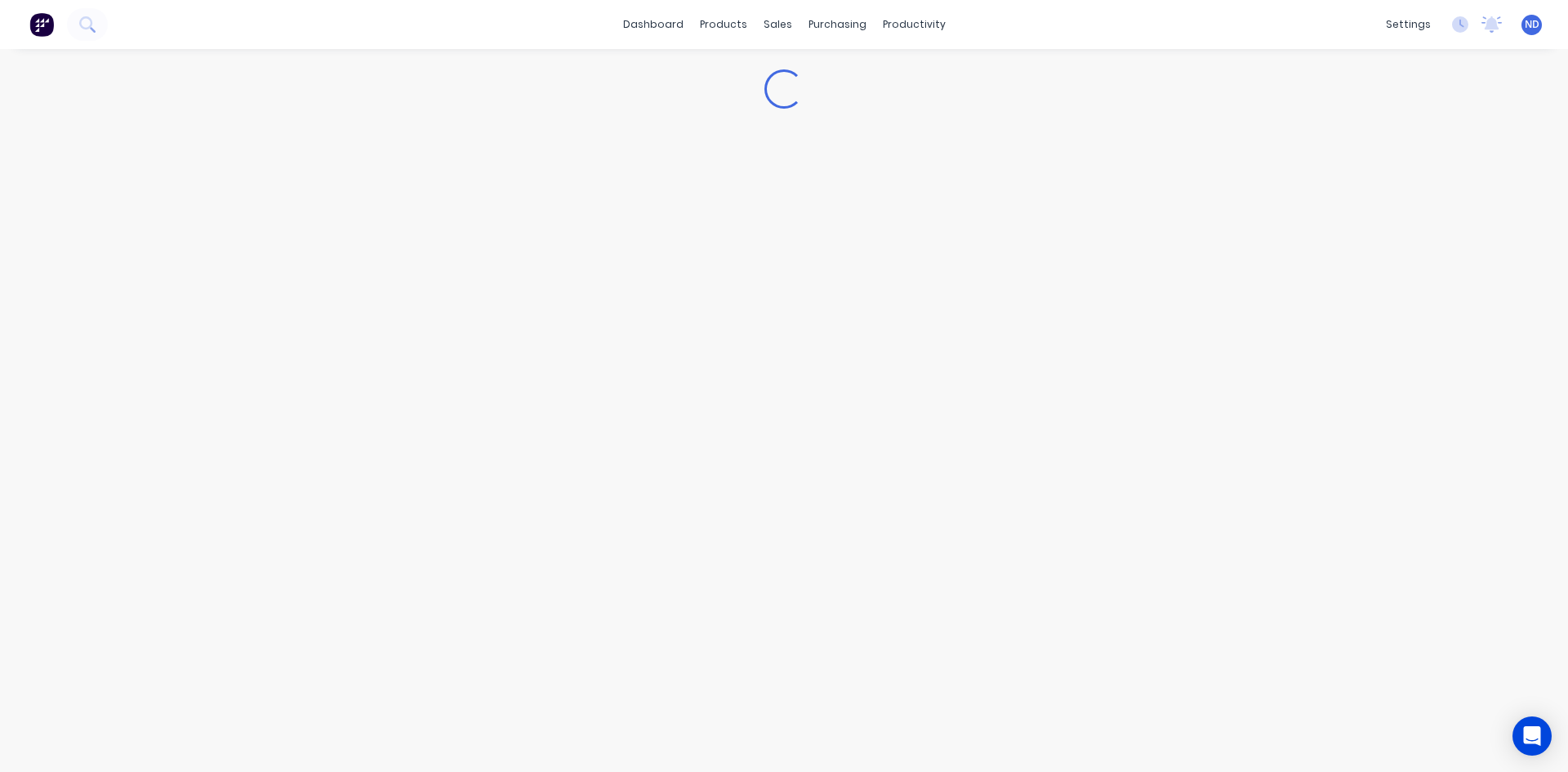
type textarea "x"
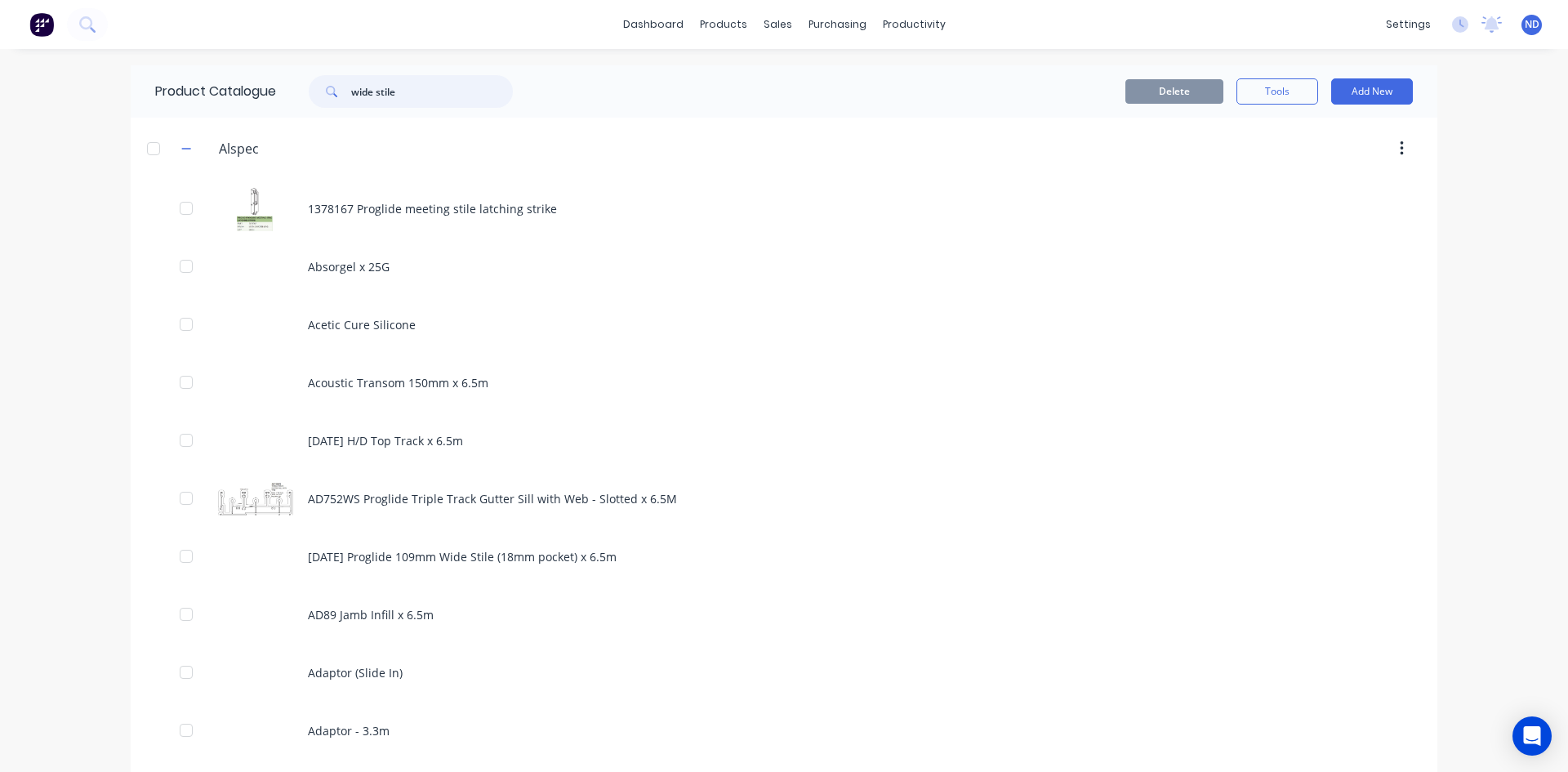
drag, startPoint x: 413, startPoint y: 104, endPoint x: 328, endPoint y: 97, distance: 85.3
click at [328, 97] on div "wide stile" at bounding box center [411, 92] width 204 height 32
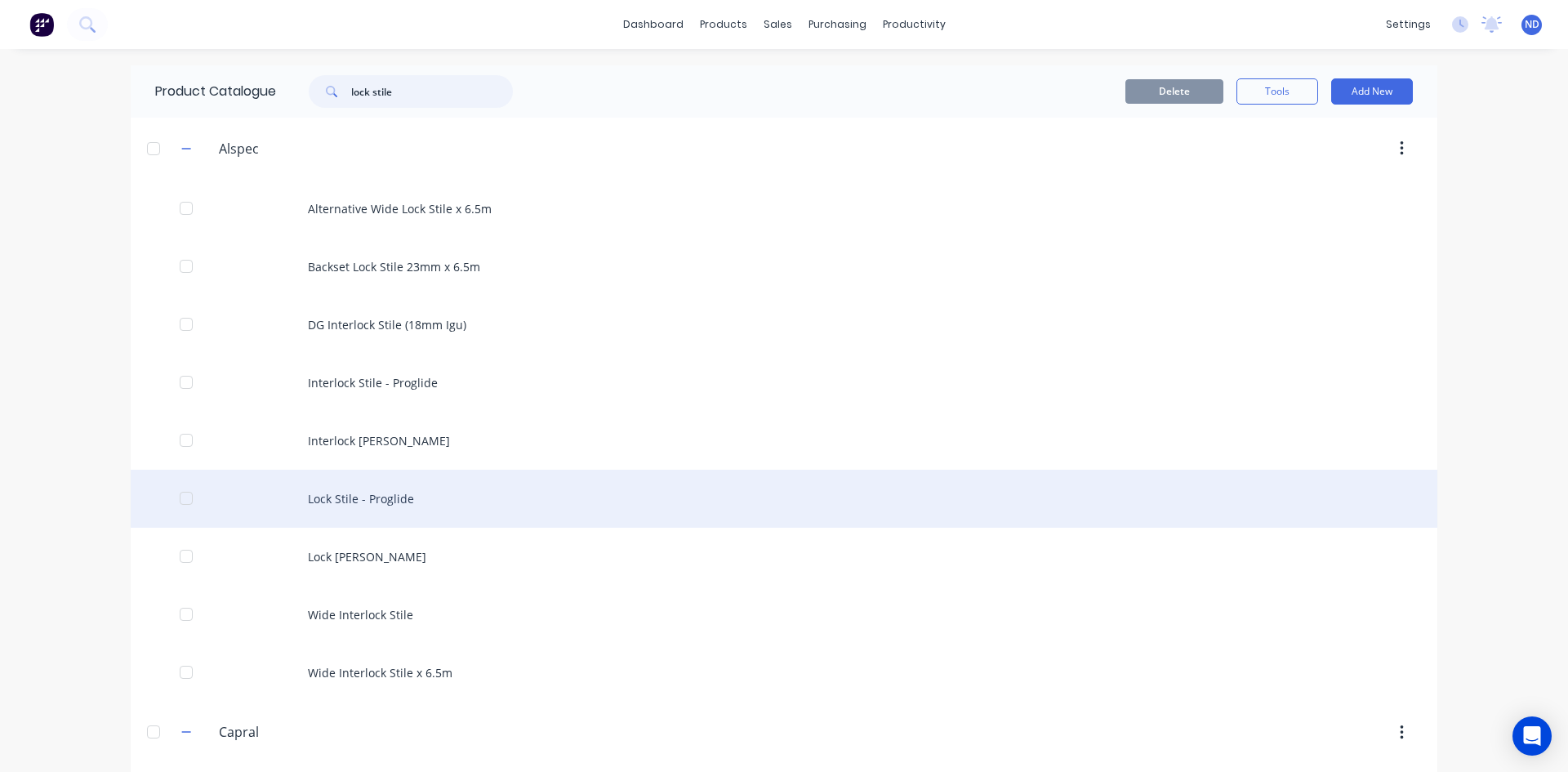
type input "lock stile"
click at [389, 501] on div "Lock Stile - Proglide" at bounding box center [784, 499] width 1307 height 58
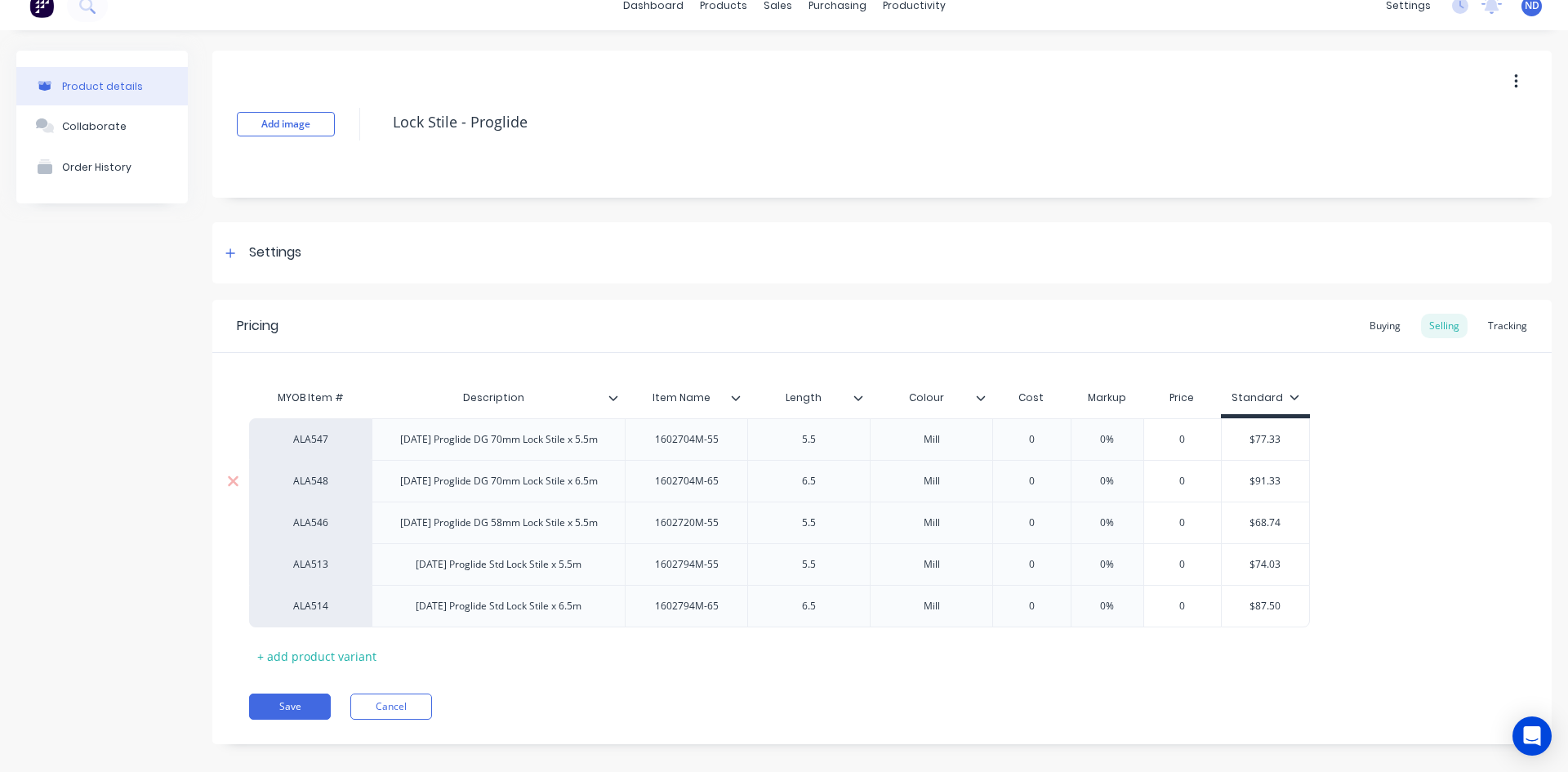
scroll to position [36, 0]
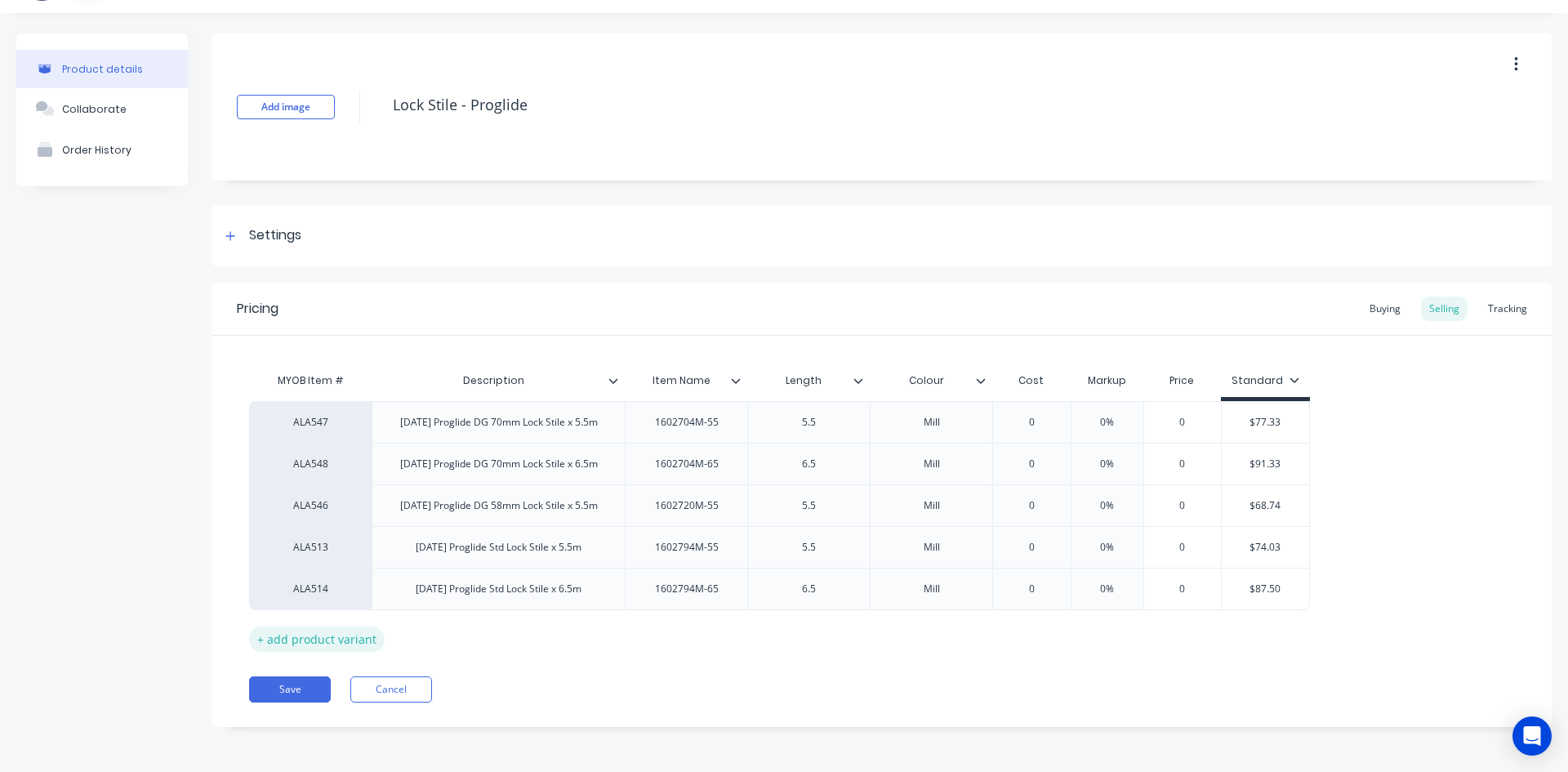
click at [320, 631] on div "+ add product variant" at bounding box center [317, 640] width 136 height 25
type textarea "x"
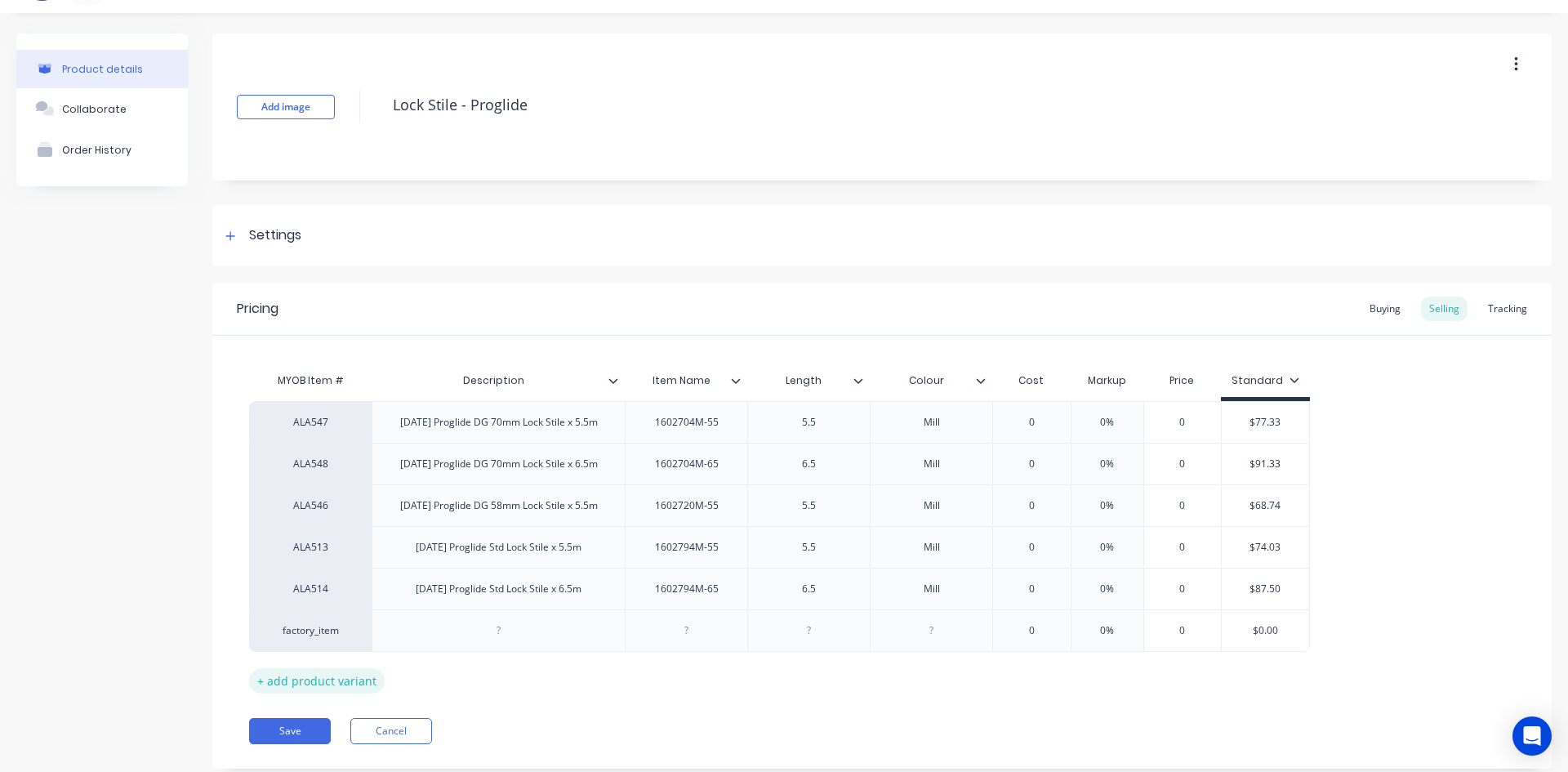
click at [320, 631] on div "factory_item" at bounding box center [311, 630] width 90 height 14
type input "al"
click at [309, 505] on button "AL" at bounding box center [318, 505] width 103 height 25
click at [425, 625] on div at bounding box center [498, 631] width 253 height 42
click at [575, 589] on div "AD745 Proglide Std Lock Stile x 6.5m" at bounding box center [498, 589] width 192 height 21
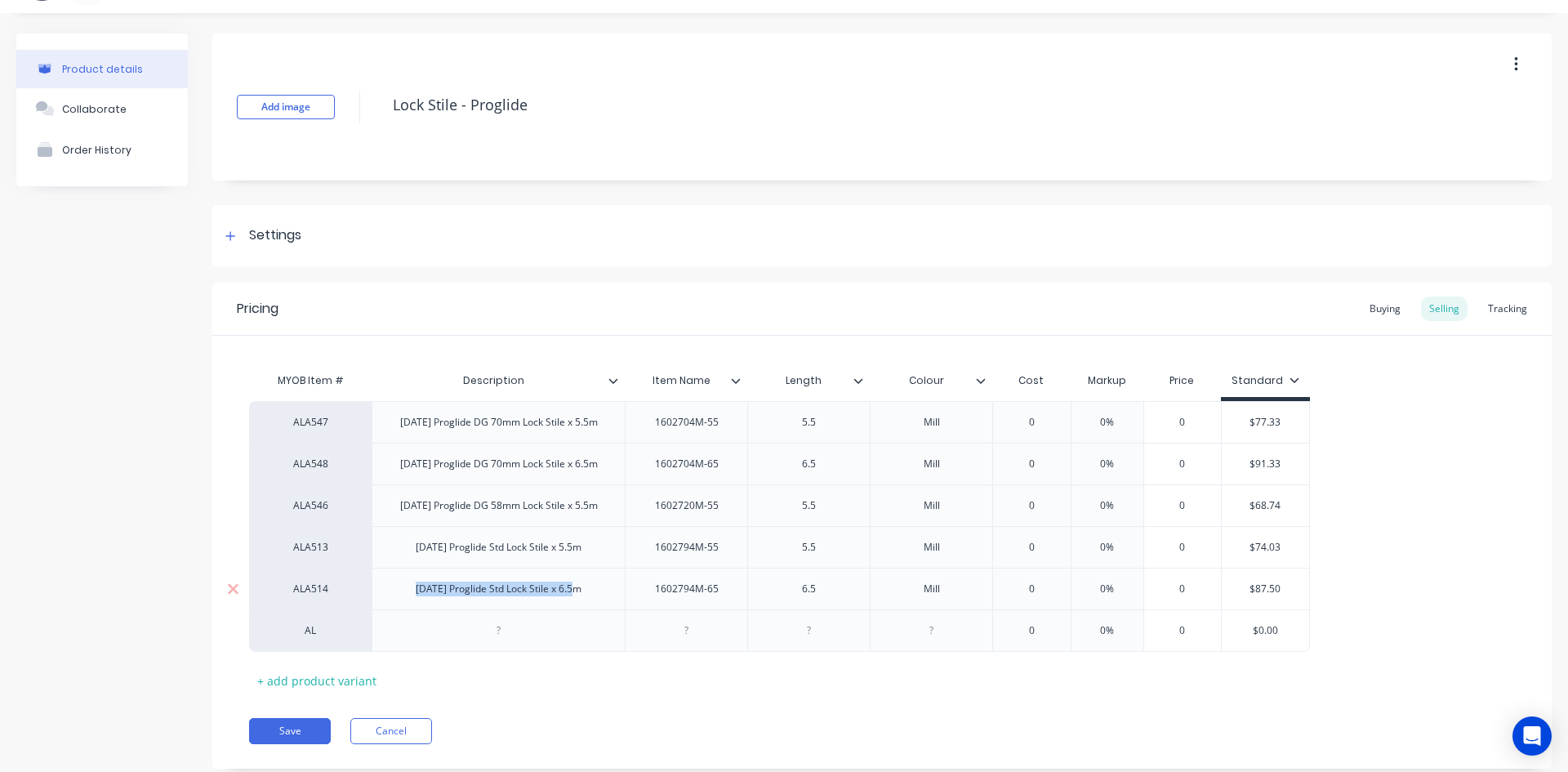
drag, startPoint x: 583, startPoint y: 596, endPoint x: 393, endPoint y: 590, distance: 190.1
click at [393, 590] on div "AD745 Proglide Std Lock Stile x 6.5m" at bounding box center [498, 589] width 253 height 42
copy div "AD745 Proglide Std Lock Stile x 6.5m"
type textarea "x"
click at [469, 631] on div at bounding box center [499, 630] width 81 height 21
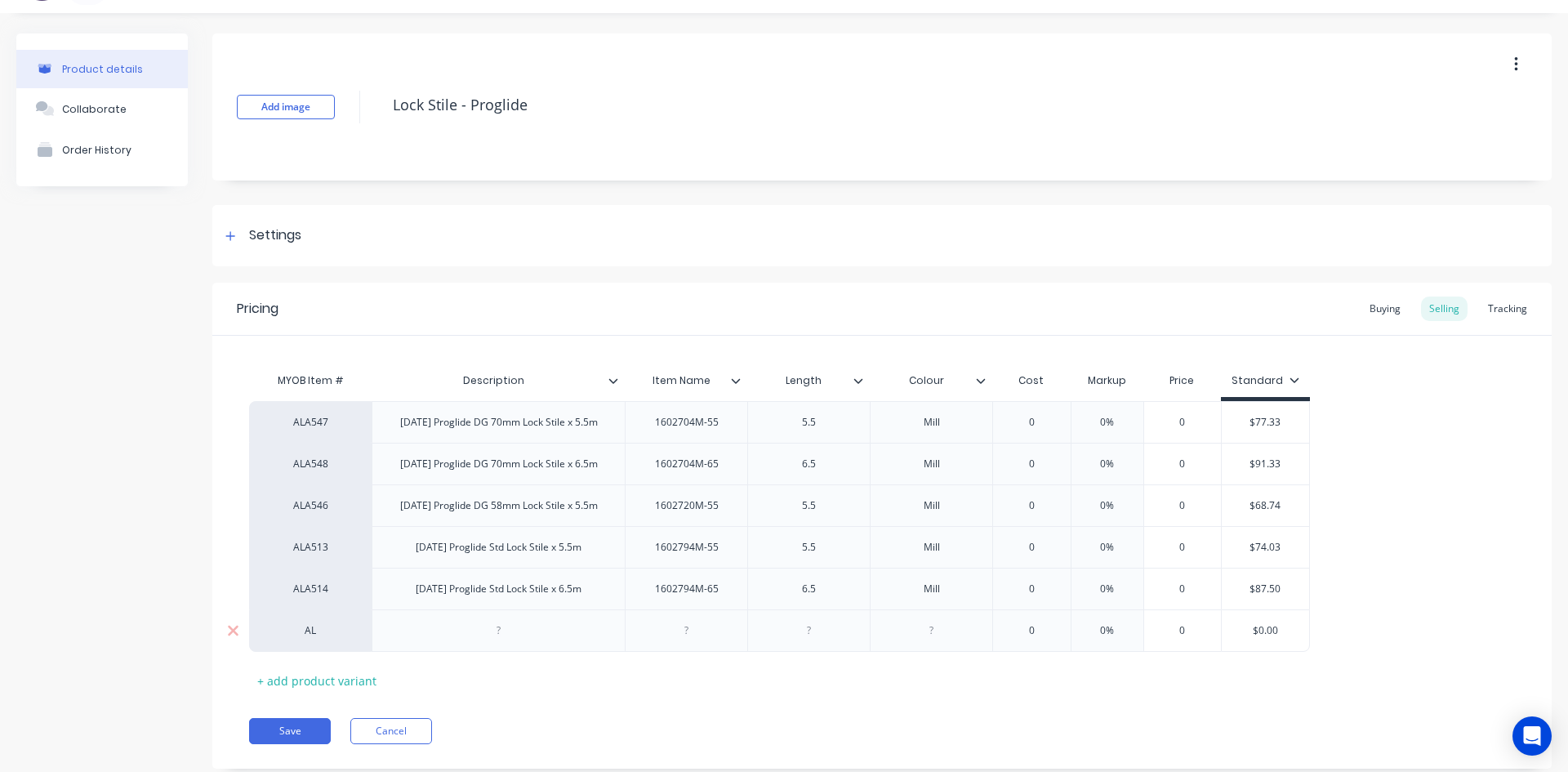
paste div
click at [436, 636] on div "AD745 Proglide Std Lock Stile x 6.5m" at bounding box center [498, 630] width 192 height 21
click at [495, 640] on div "AD922 Proglide Std Lock Stile x 6.5m" at bounding box center [498, 630] width 192 height 21
click at [553, 637] on div "AD922 Proglide 70mm Lock Stile x 6.5m" at bounding box center [498, 630] width 206 height 21
click at [521, 648] on div "AD922 Proglide 70mm Lock Stile (18mm pocket) x 6.5m" at bounding box center [498, 634] width 239 height 36
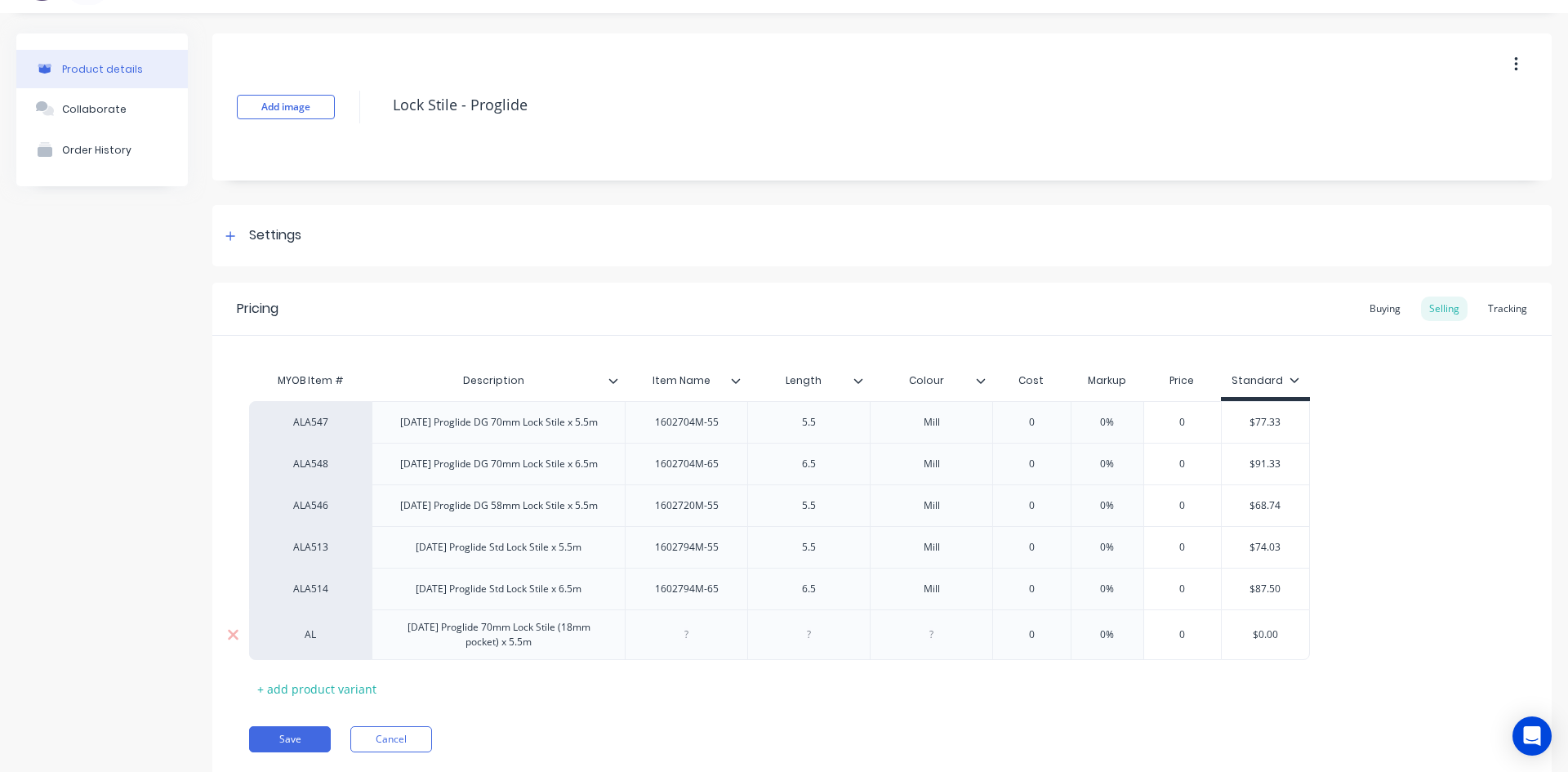
type textarea "x"
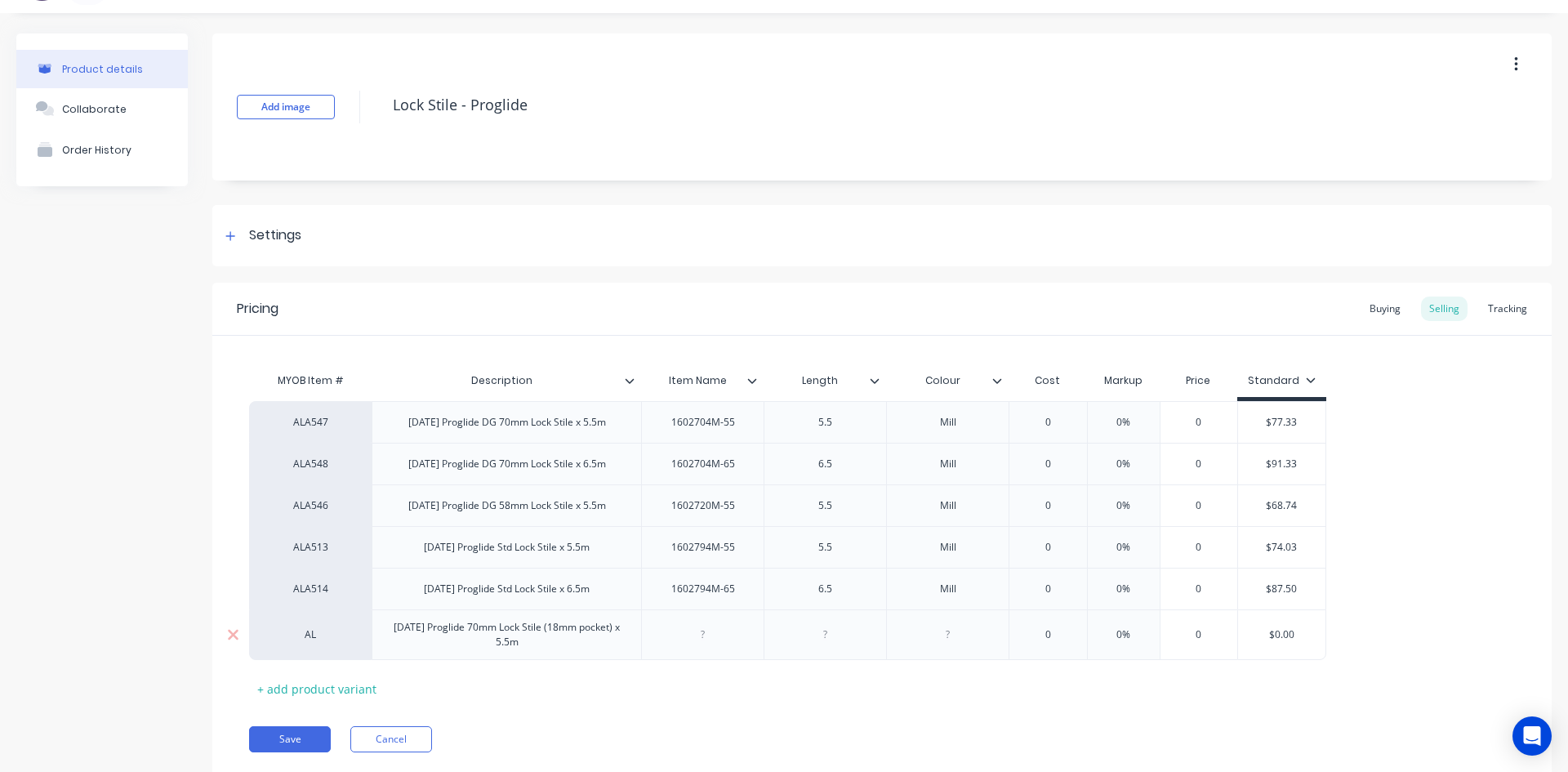
click at [677, 640] on div at bounding box center [703, 634] width 81 height 21
type textarea "x"
click at [827, 644] on div at bounding box center [825, 634] width 81 height 21
click at [737, 641] on div "1602562-65" at bounding box center [703, 634] width 81 height 21
type textarea "x"
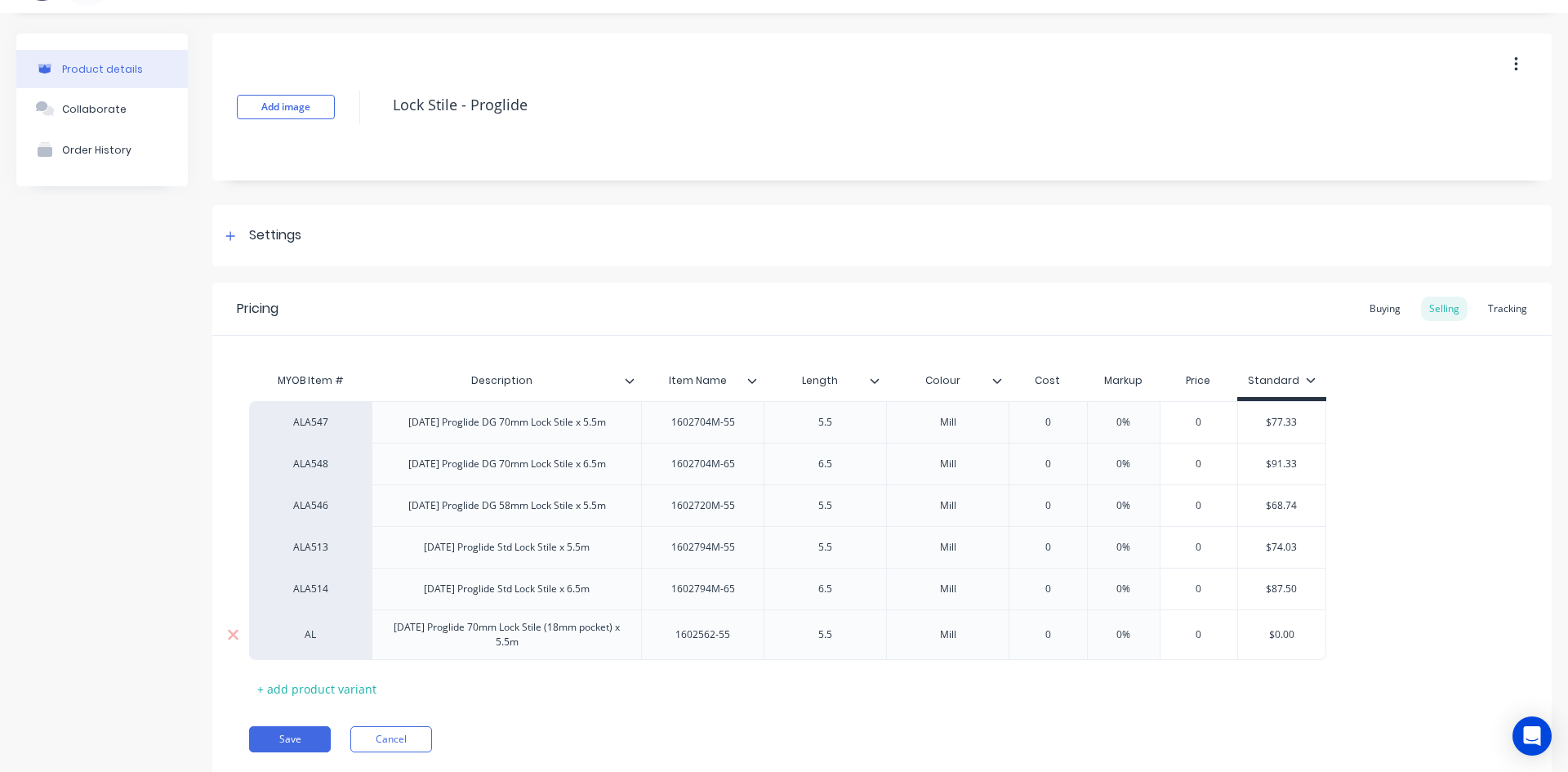
type textarea "x"
type input "0"
type input "0%"
type input "0"
type input "$0.00"
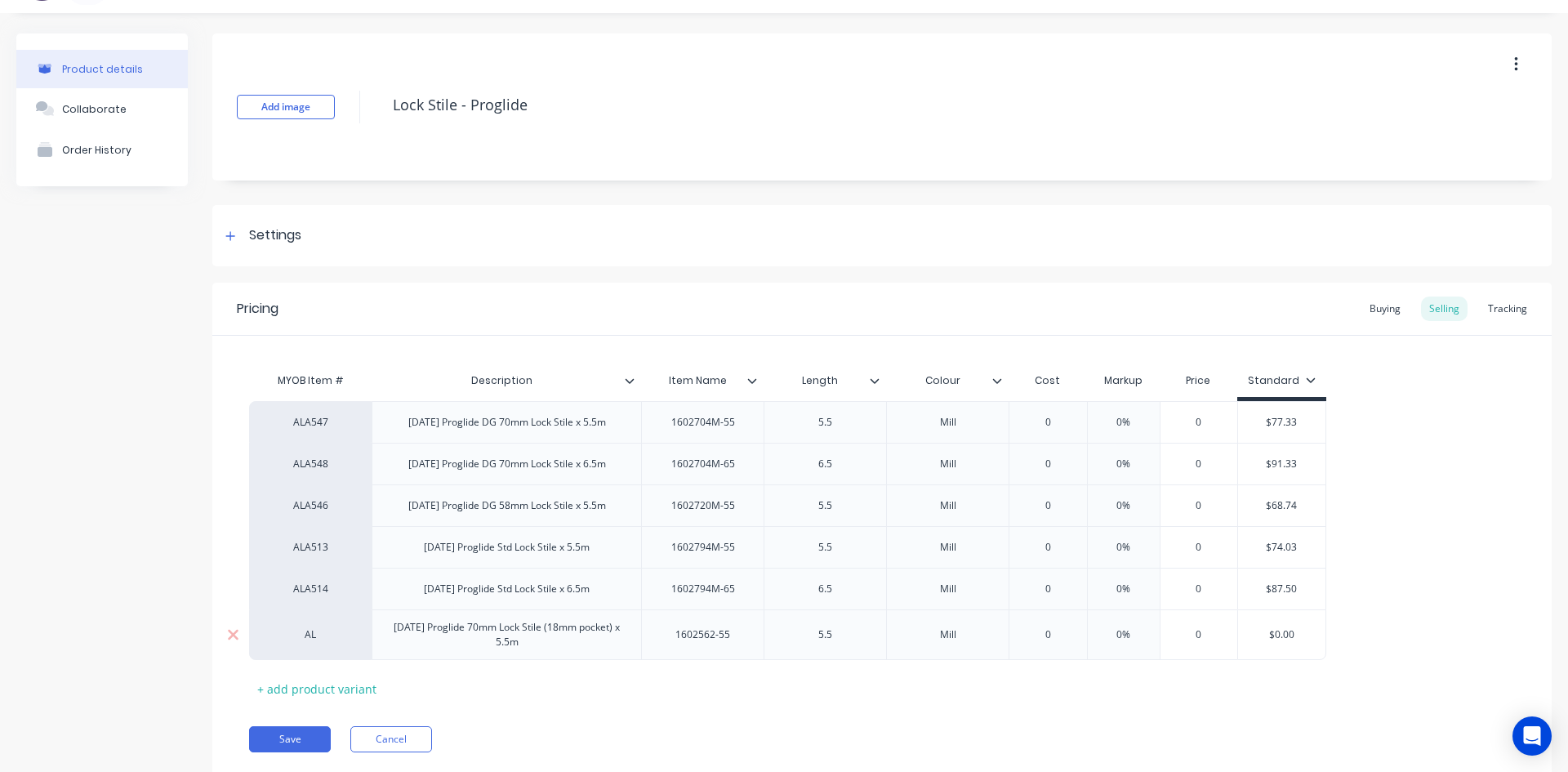
type textarea "x"
type input "$0.0"
type textarea "x"
type input "$0."
type textarea "x"
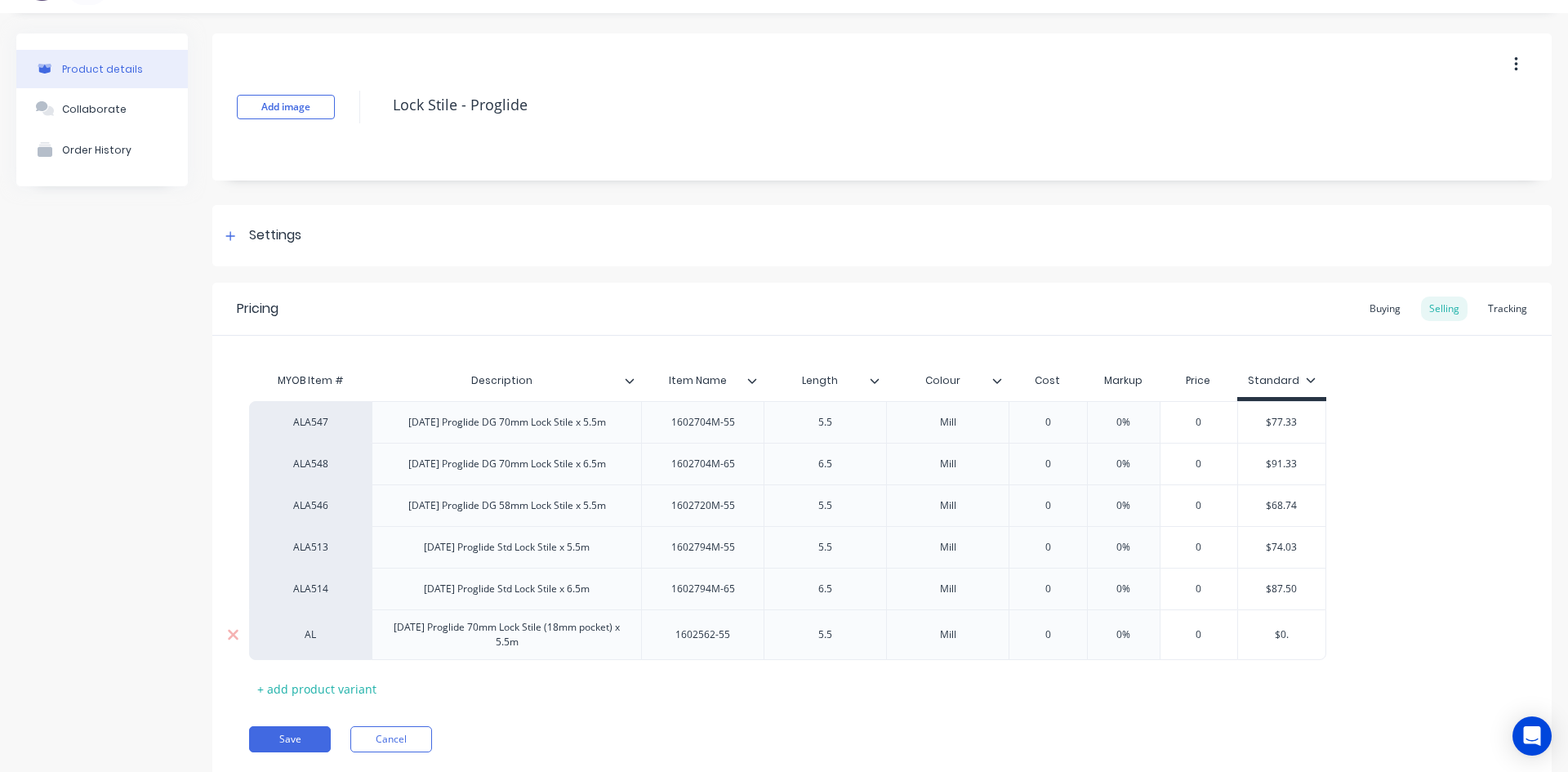
type input "$0"
type textarea "x"
type input "$"
type textarea "x"
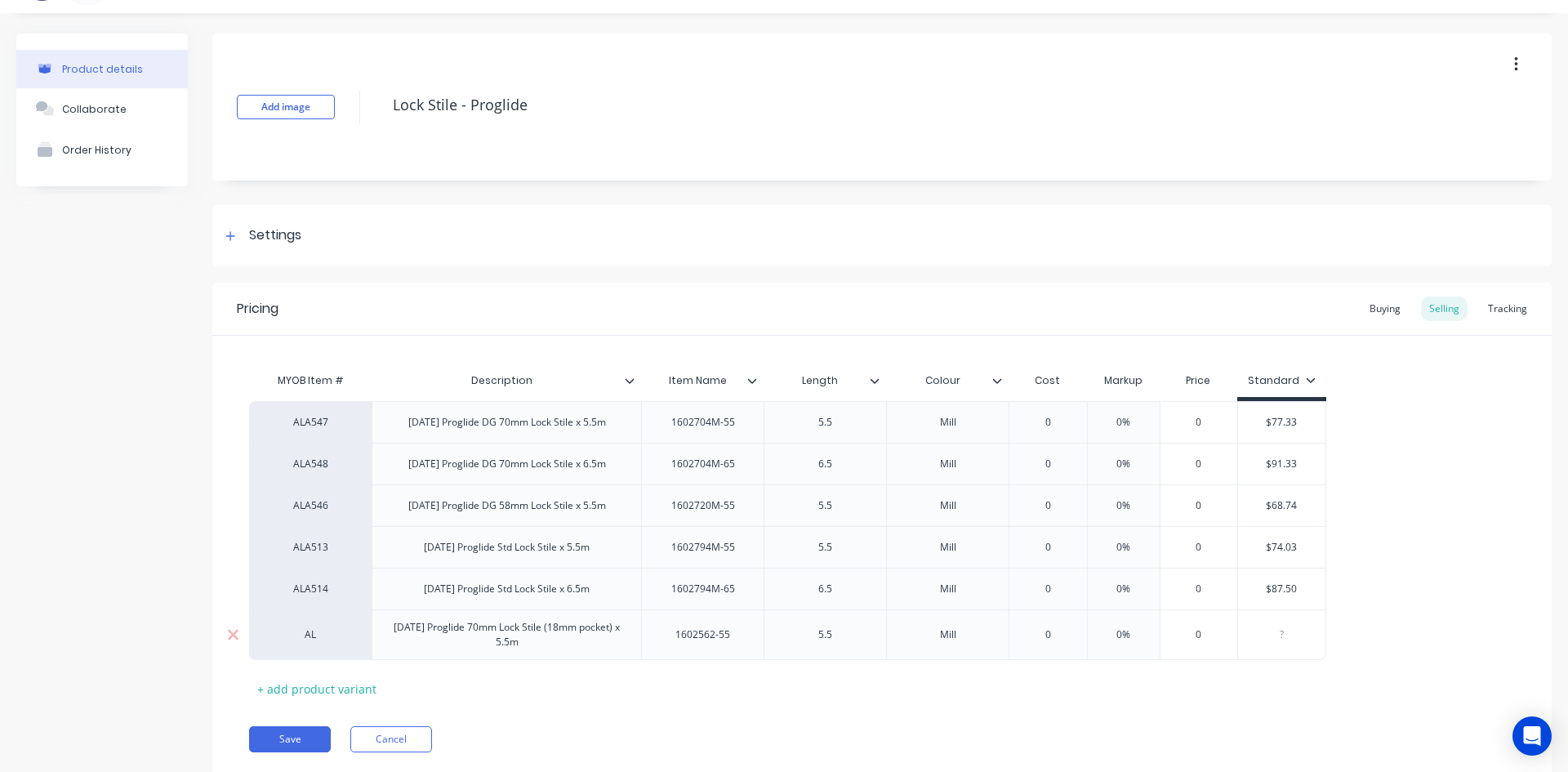
type input "9"
type textarea "x"
type input "95"
type textarea "x"
type input "95."
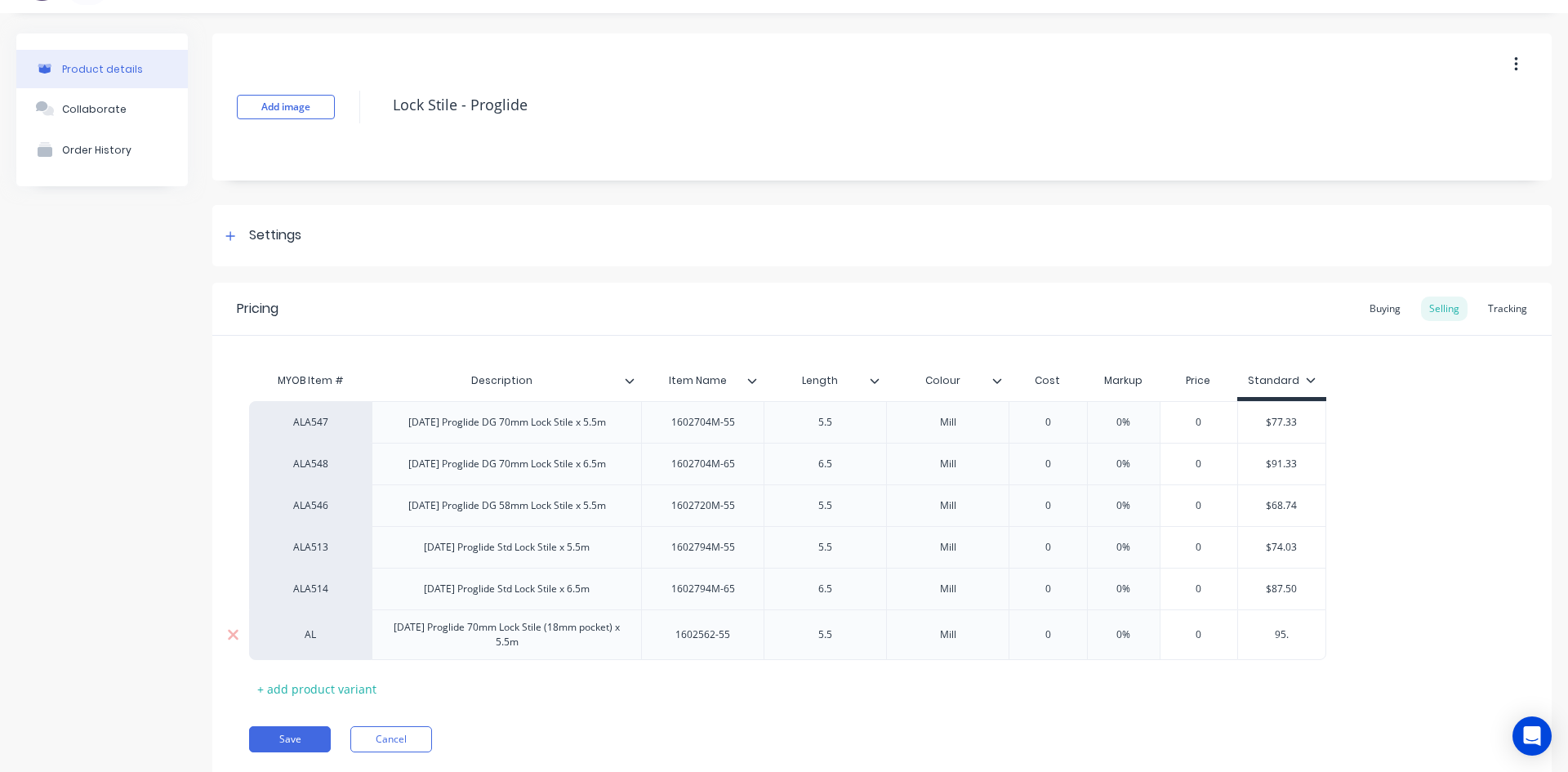
type textarea "x"
type input "95.5"
type textarea "x"
type input "95.52"
click at [1365, 303] on div "Buying" at bounding box center [1385, 308] width 48 height 25
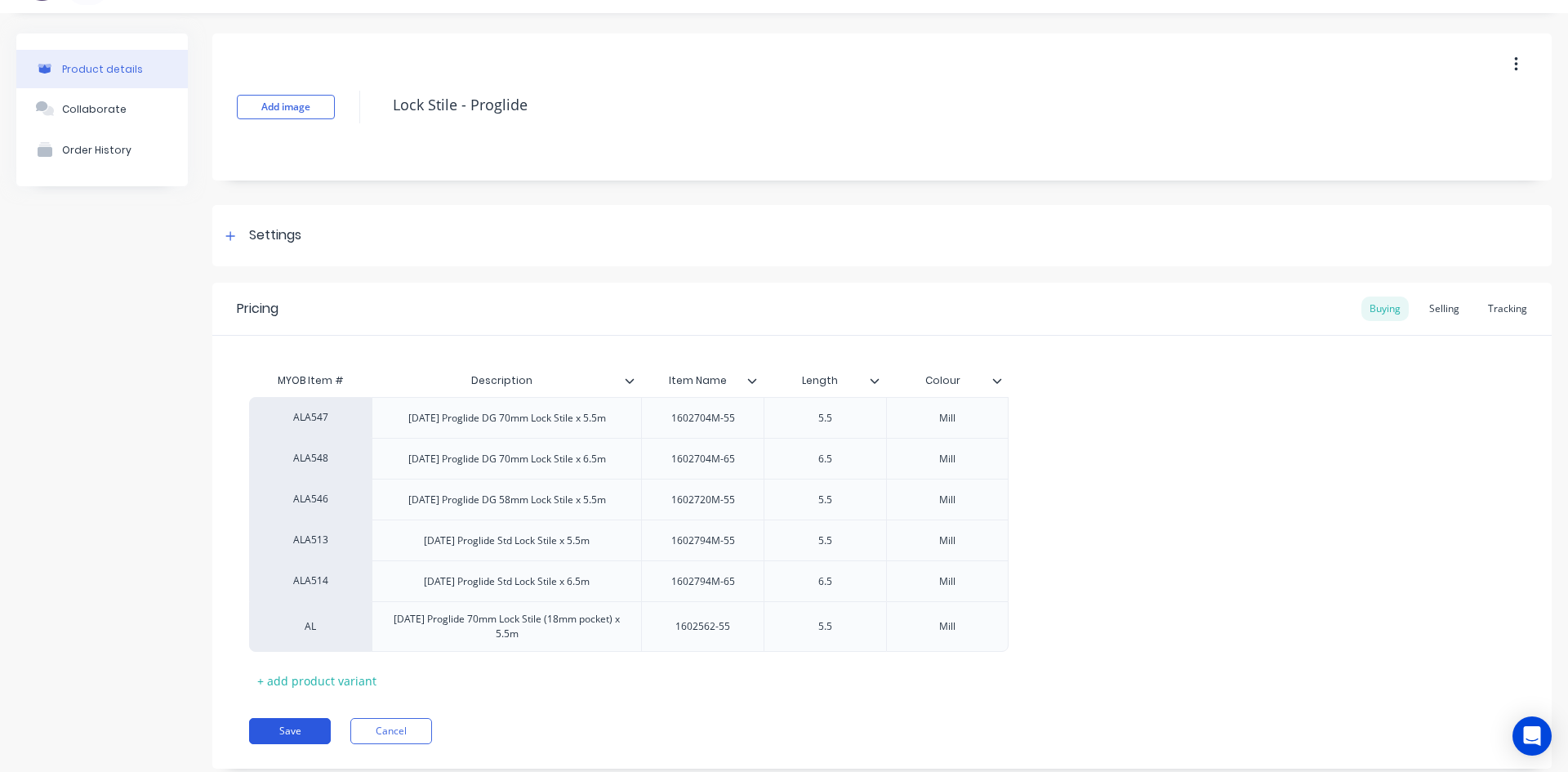
click at [311, 724] on button "Save" at bounding box center [289, 731] width 81 height 26
type textarea "x"
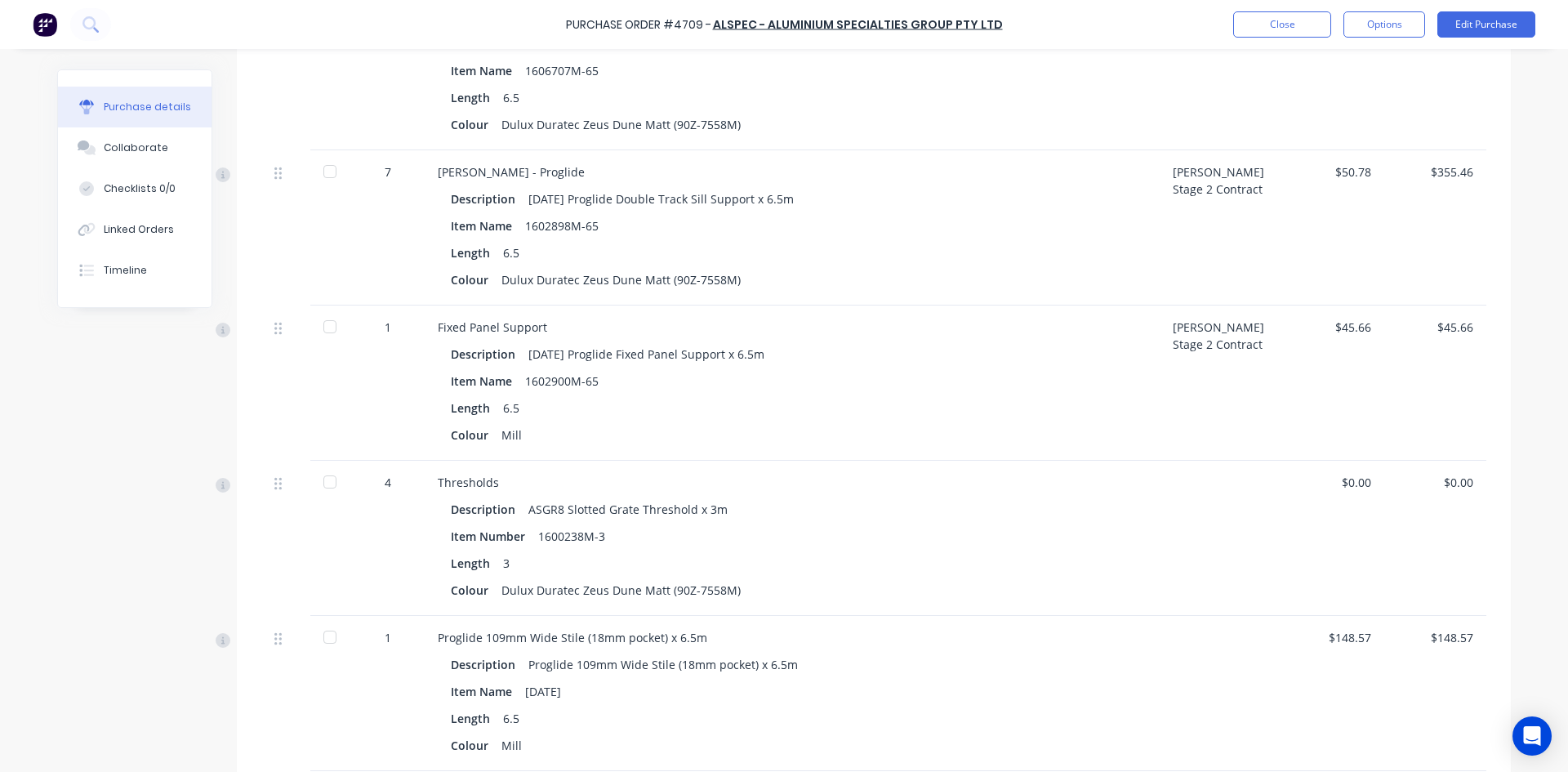
scroll to position [7422, 0]
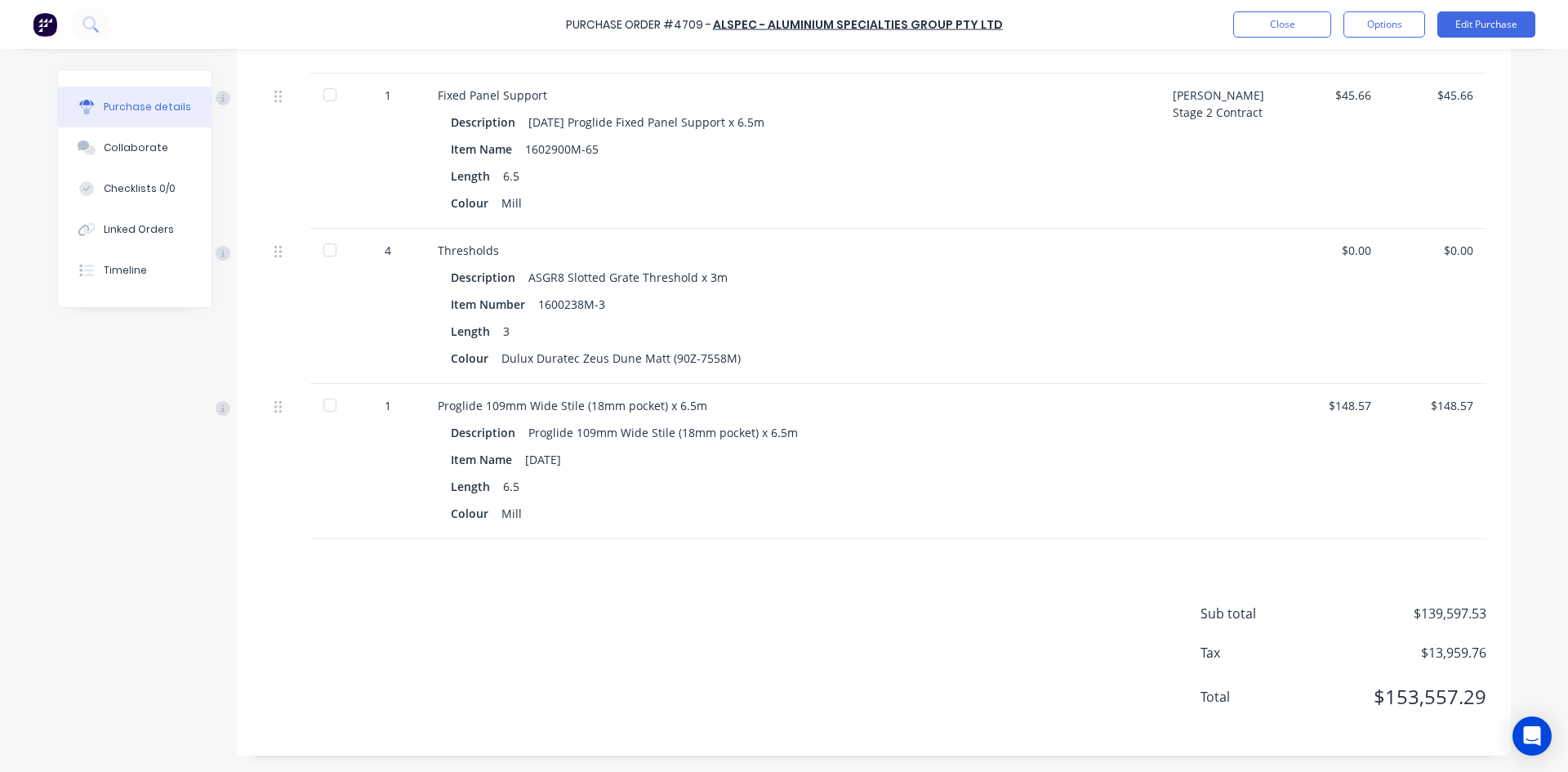
click at [442, 407] on div "Proglide 109mm Wide Stile (18mm pocket) x 6.5m" at bounding box center [792, 406] width 709 height 17
click at [487, 462] on div "Item Name" at bounding box center [488, 459] width 75 height 24
click at [823, 505] on div "Colour Mill" at bounding box center [792, 514] width 683 height 24
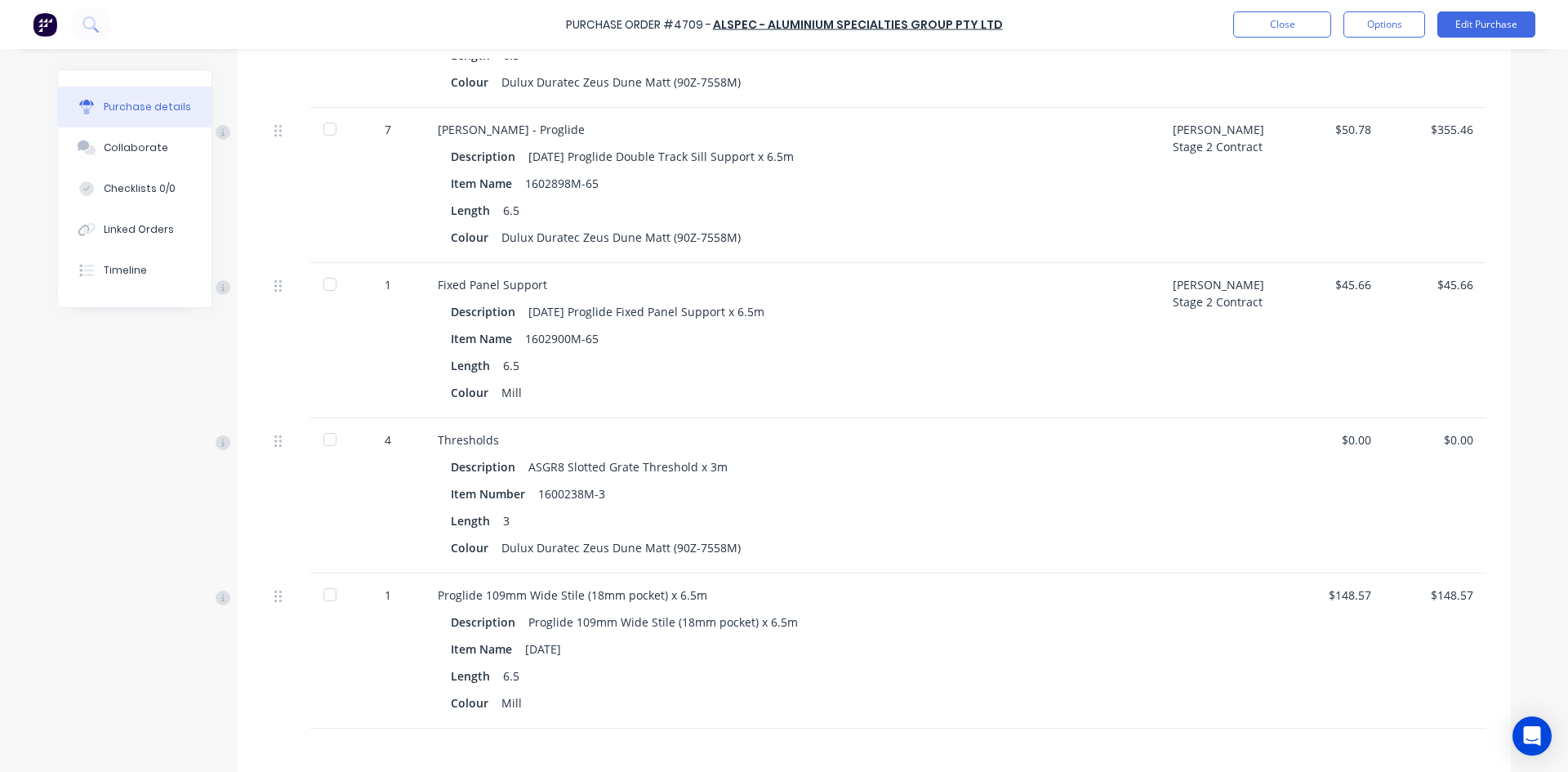
scroll to position [7268, 0]
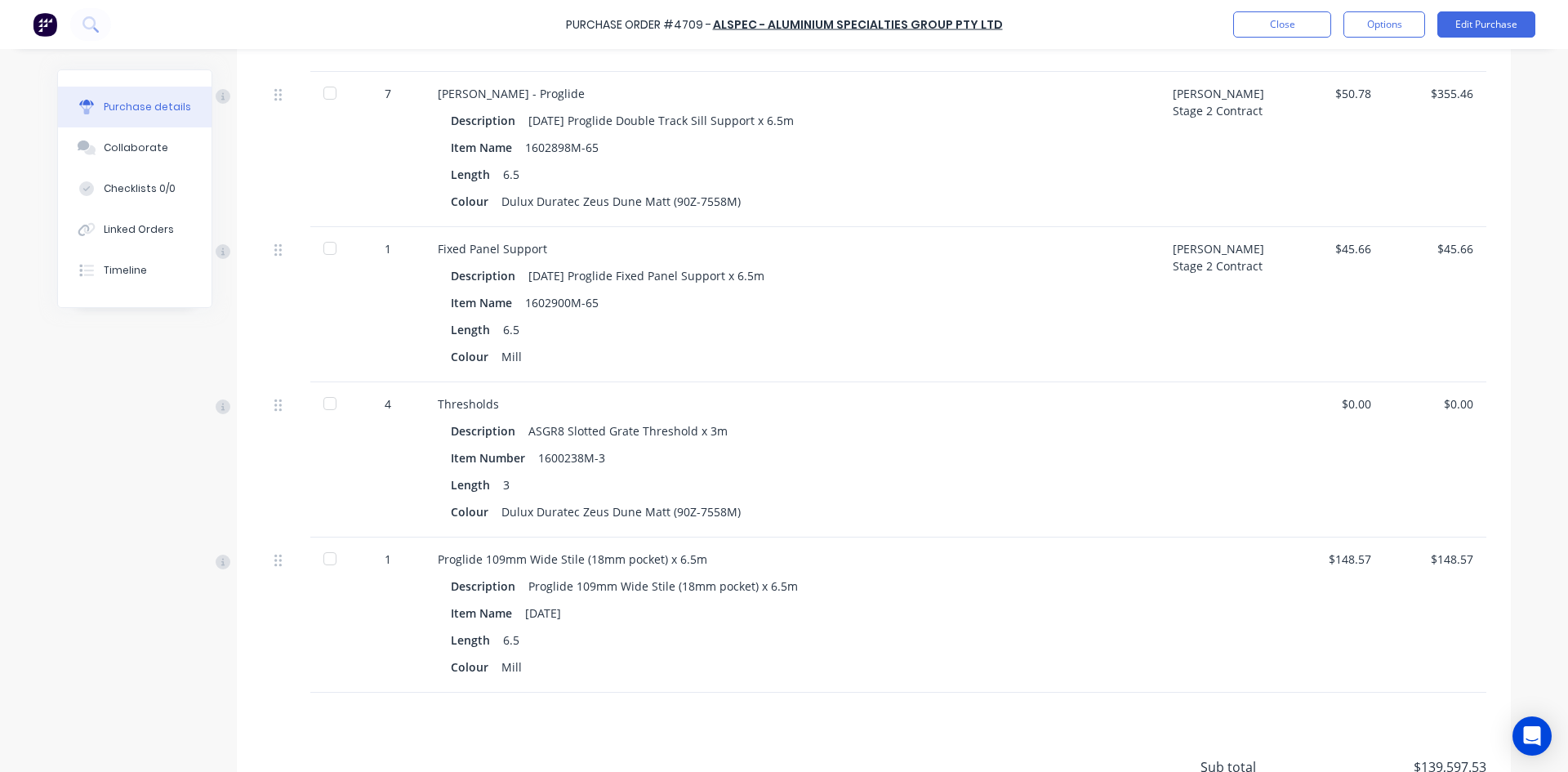
click at [574, 612] on div "Item Name AD842" at bounding box center [792, 613] width 683 height 24
click at [1363, 559] on div "$148.57" at bounding box center [1333, 559] width 76 height 17
click at [1468, 23] on button "Edit Purchase" at bounding box center [1486, 24] width 98 height 26
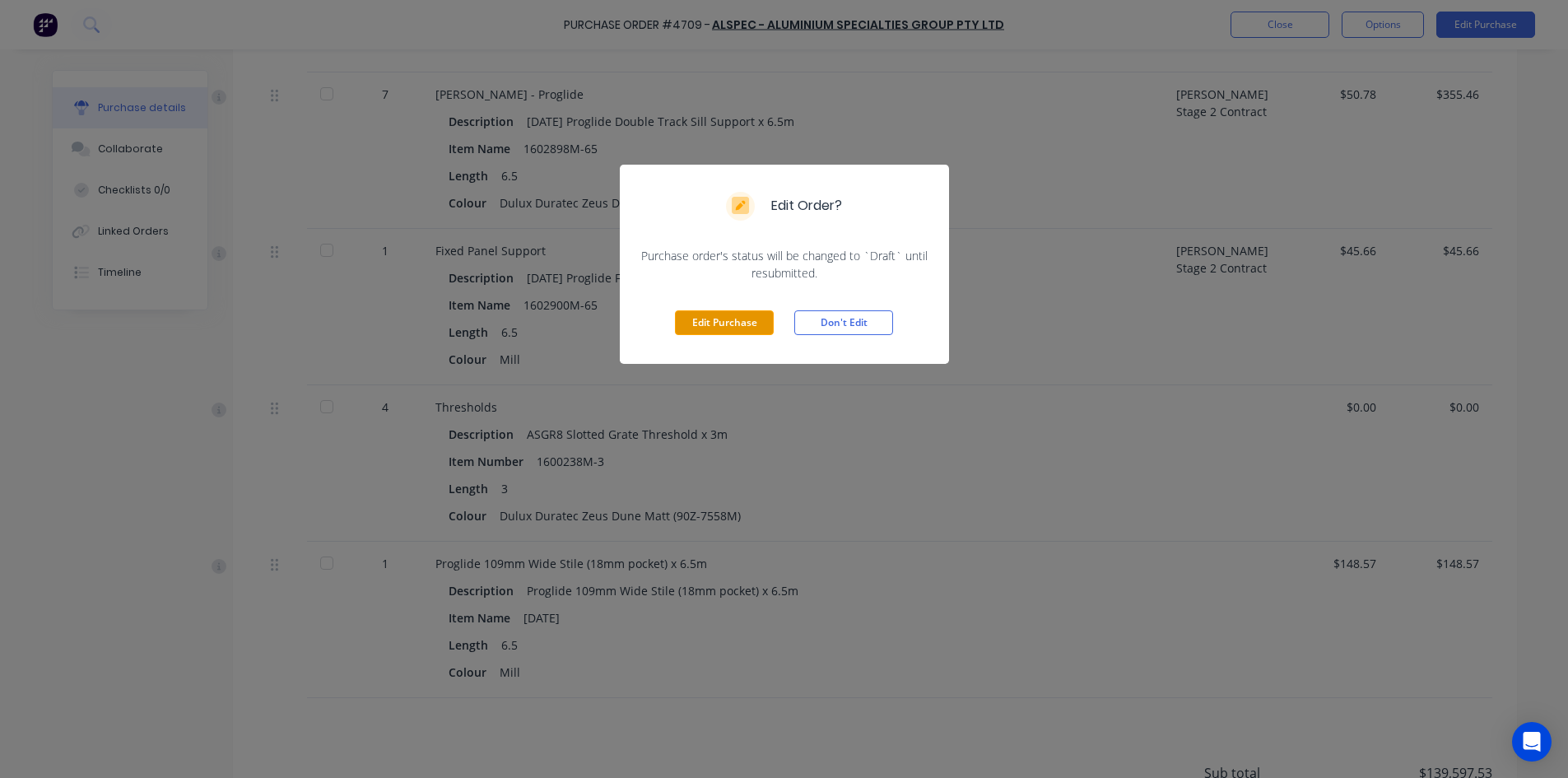
click at [724, 317] on button "Edit Purchase" at bounding box center [724, 323] width 98 height 25
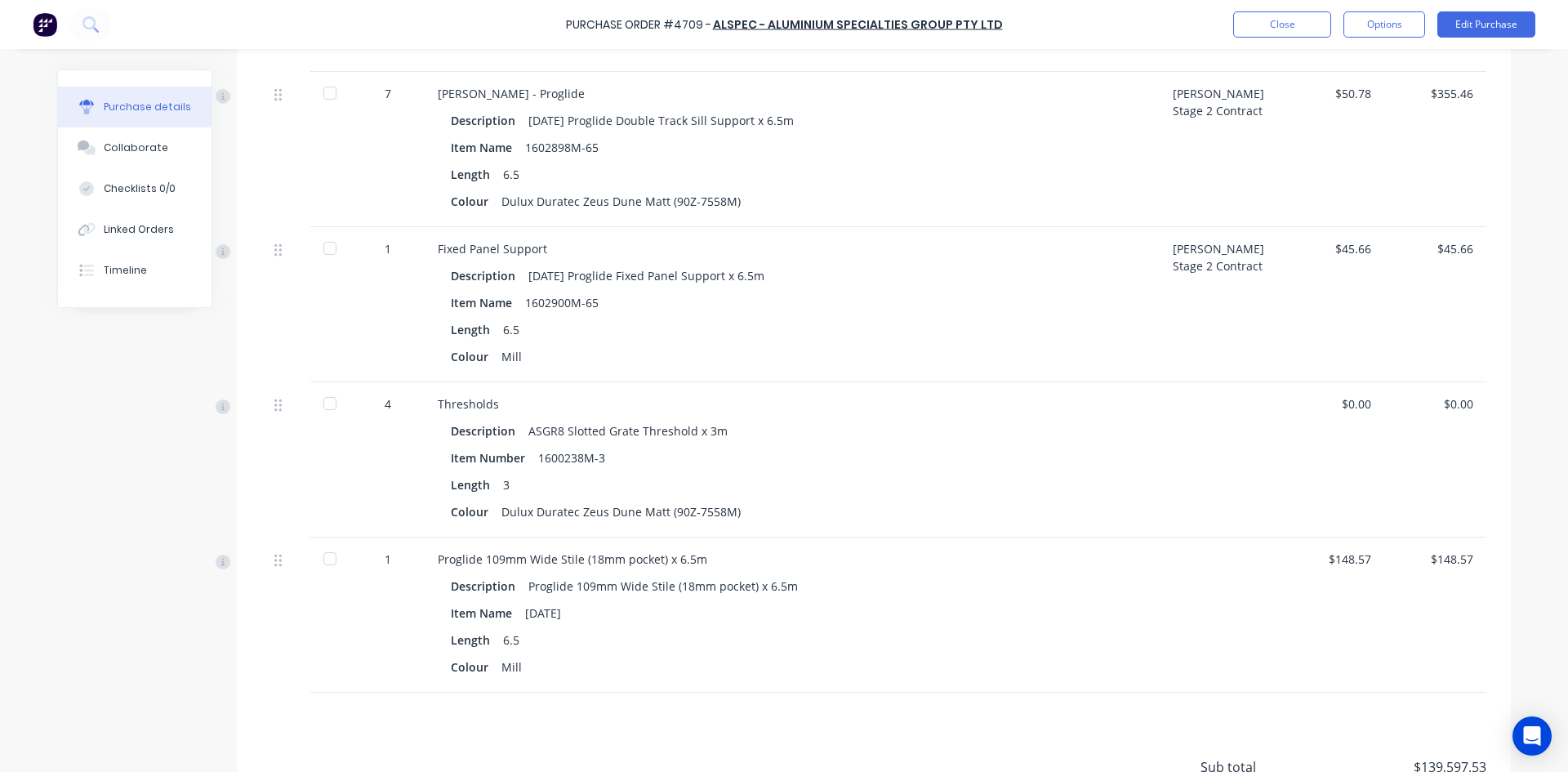
click at [595, 578] on div "Proglide 109mm Wide Stile (18mm pocket) x 6.5m" at bounding box center [662, 586] width 269 height 24
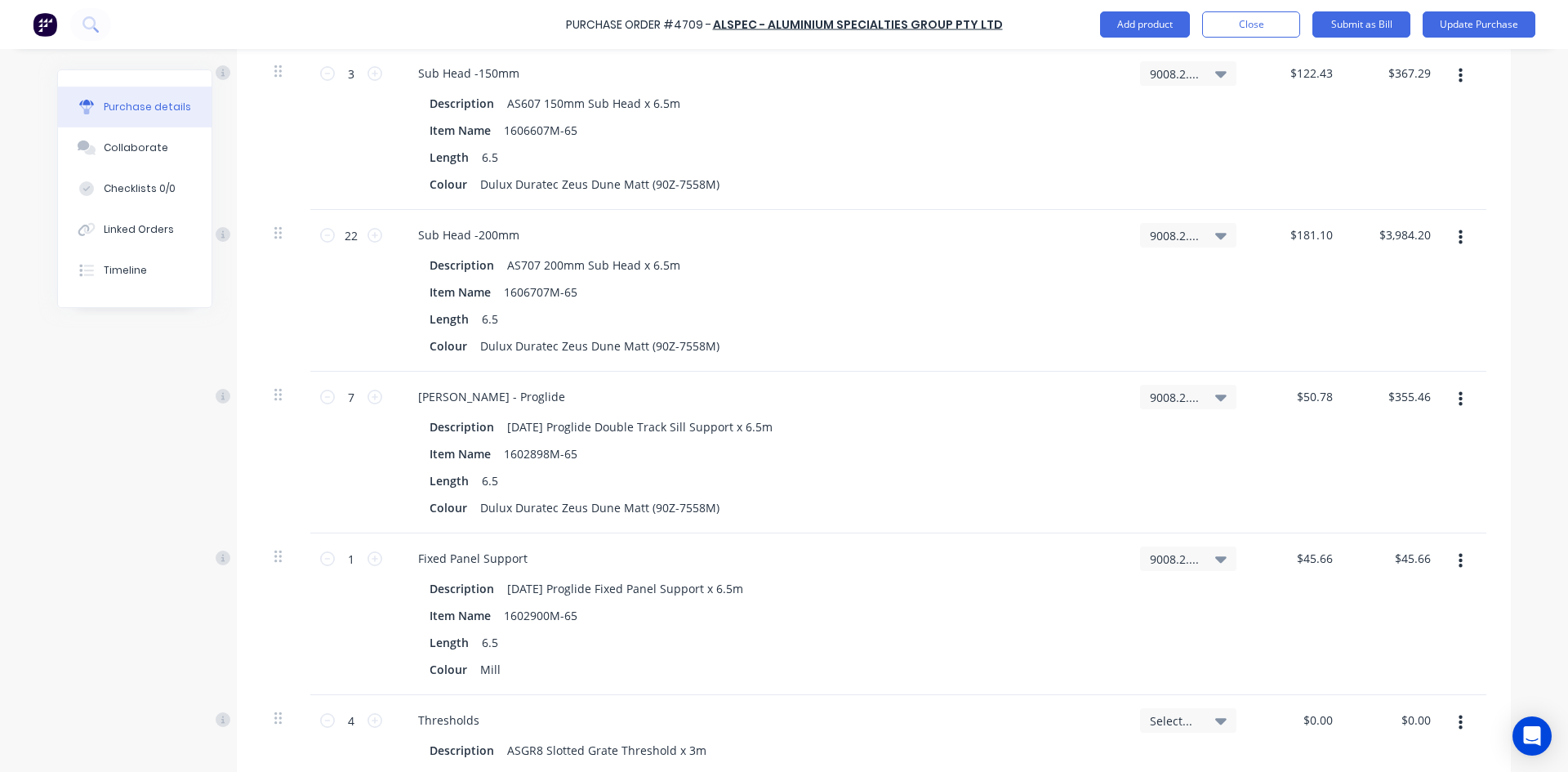
type textarea "x"
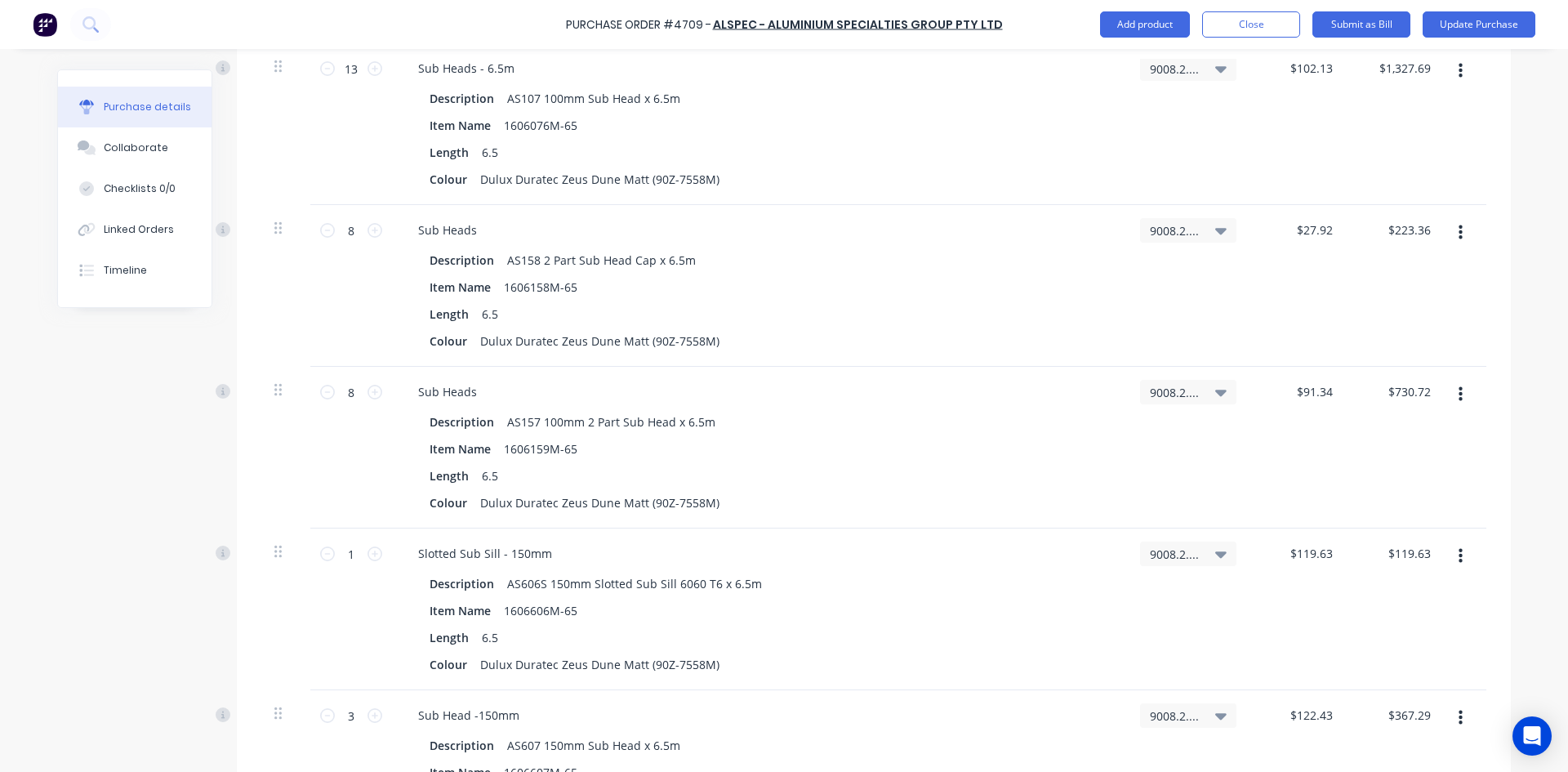
scroll to position [7490, 0]
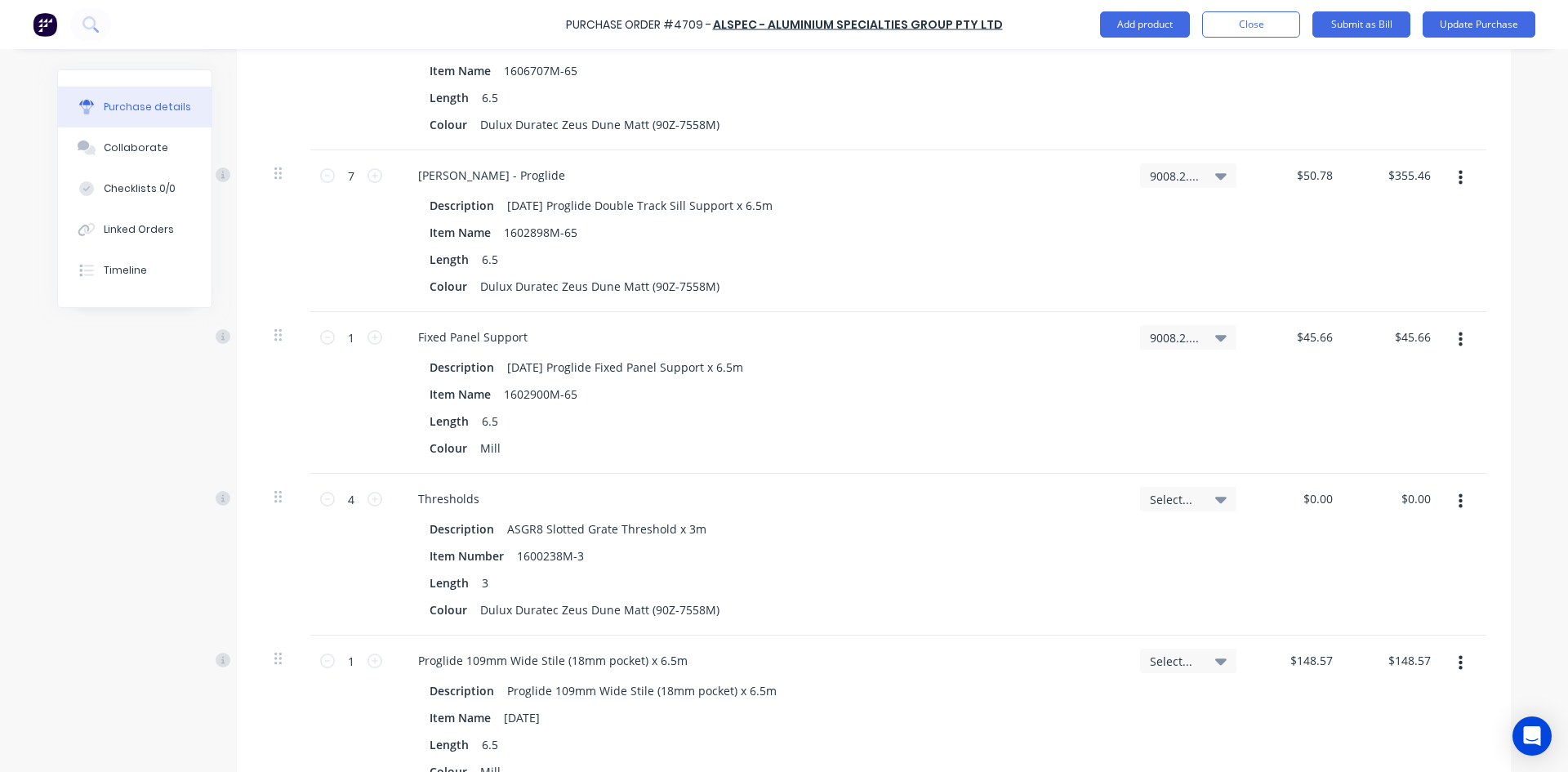
click at [1450, 664] on button "button" at bounding box center [1460, 663] width 38 height 30
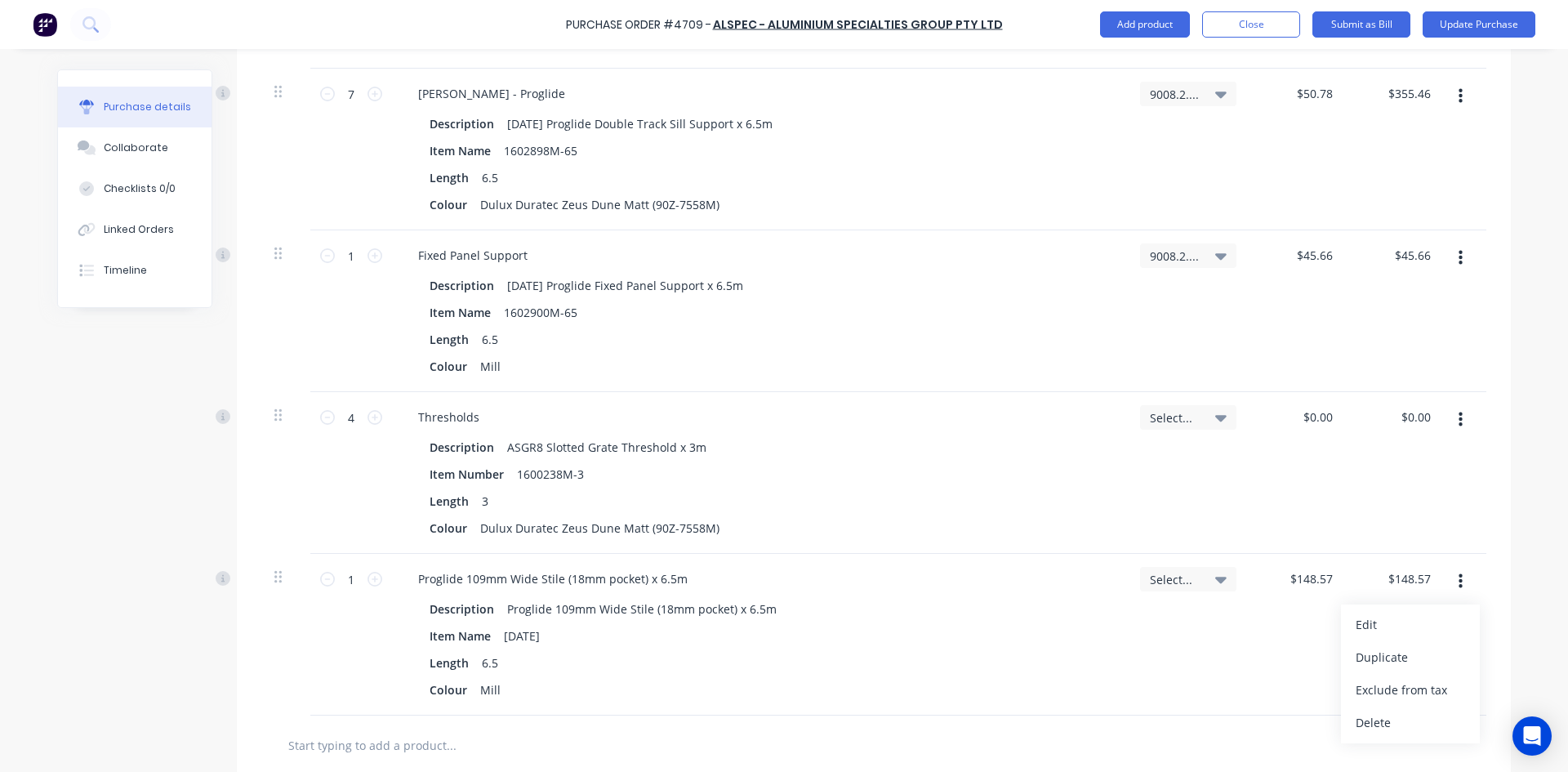
scroll to position [7653, 0]
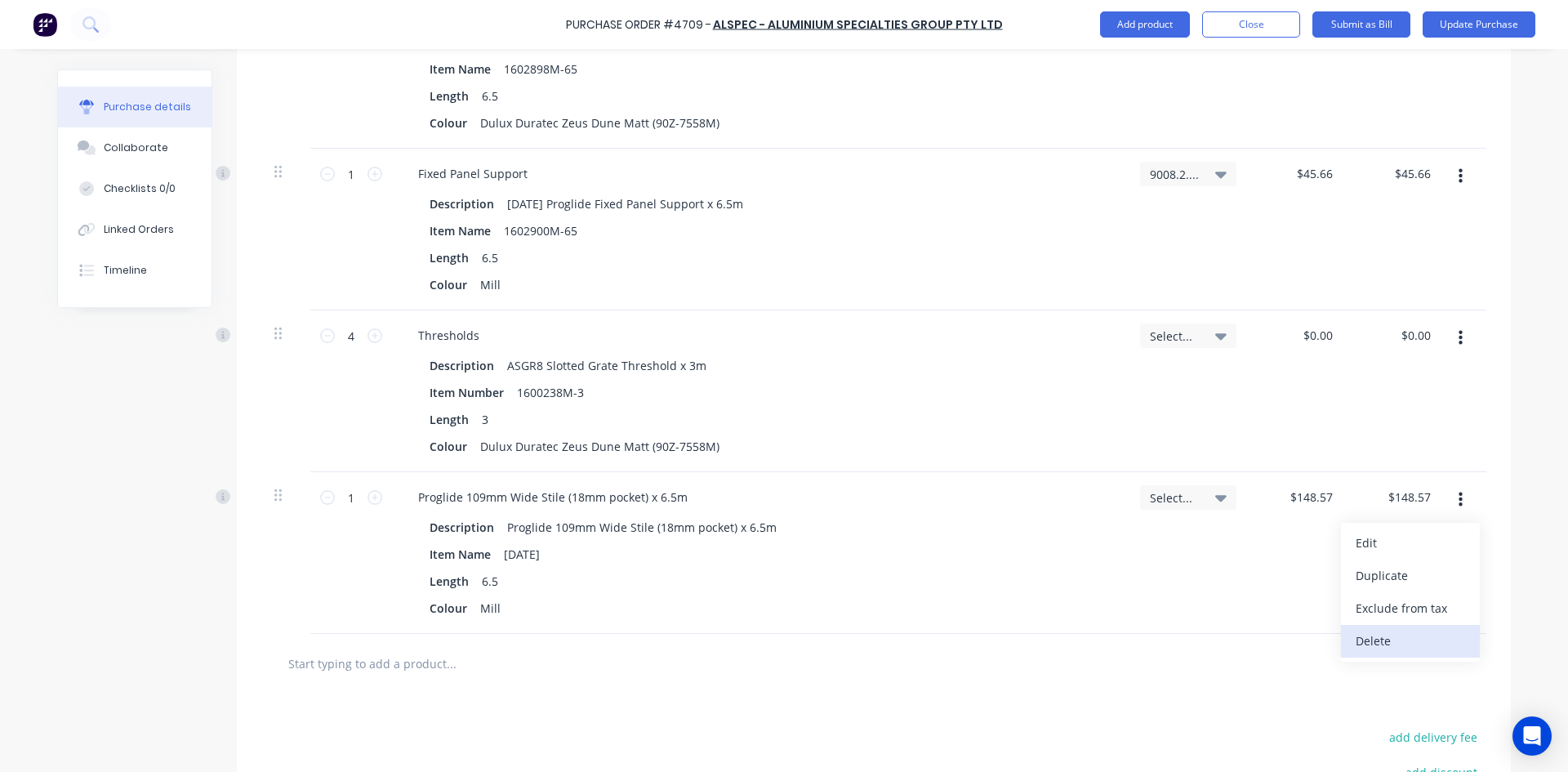
click at [1392, 647] on button "Delete" at bounding box center [1411, 641] width 139 height 32
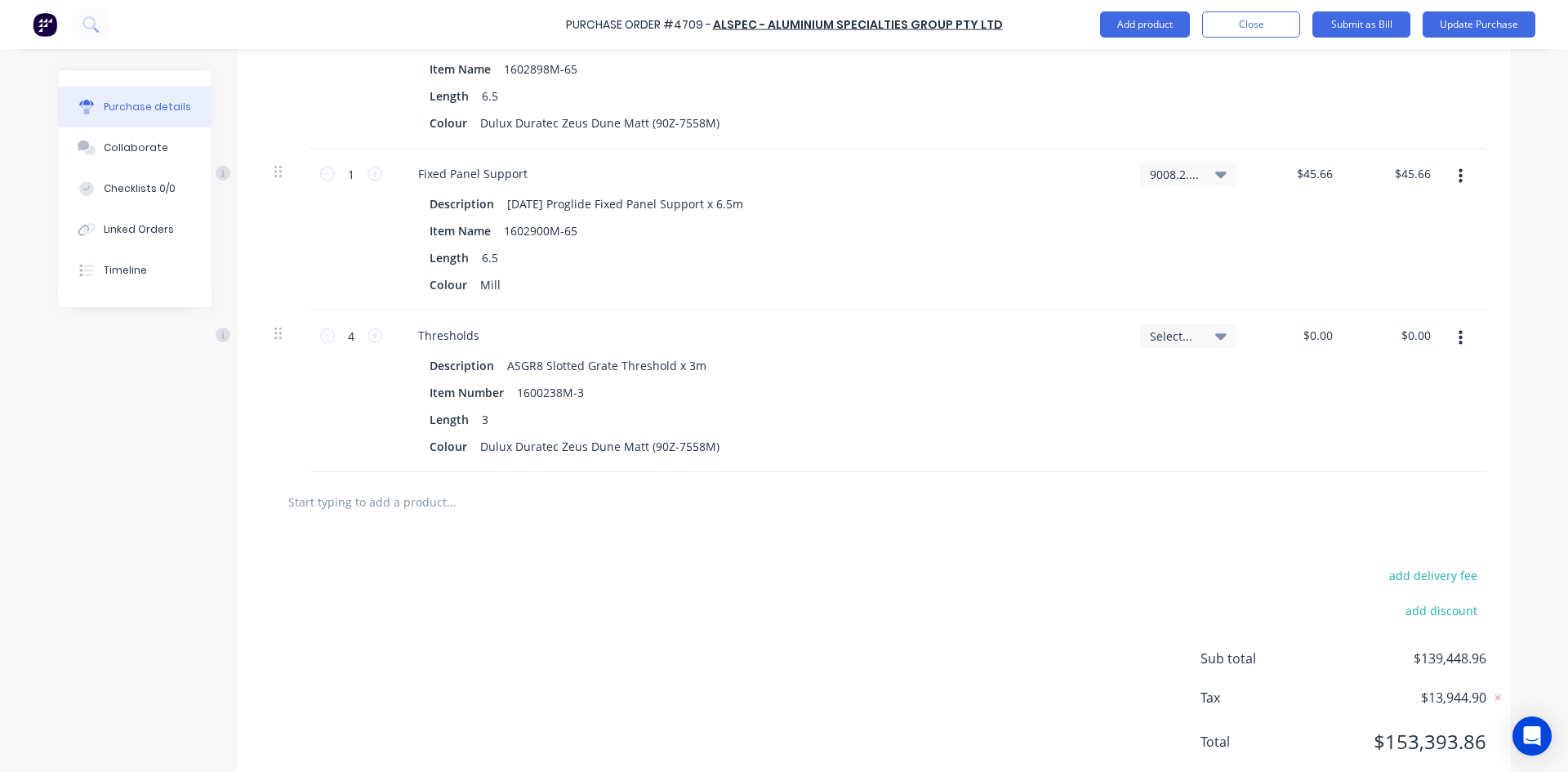
click at [306, 503] on input "text" at bounding box center [451, 501] width 327 height 32
type textarea "x"
type input "a"
type textarea "x"
type input "ad"
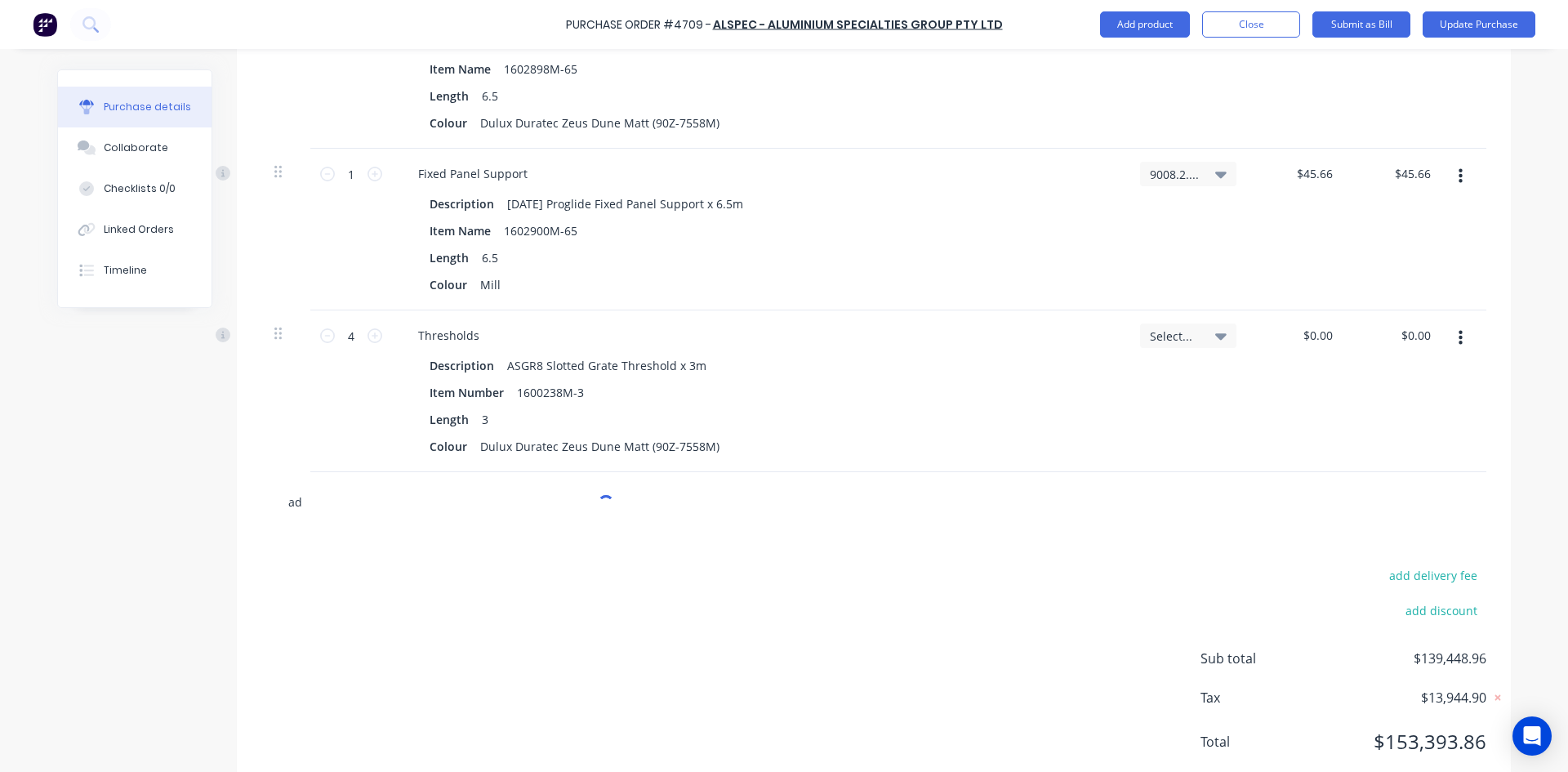
type textarea "x"
type input "ad8"
type textarea "x"
type input "ad84"
type textarea "x"
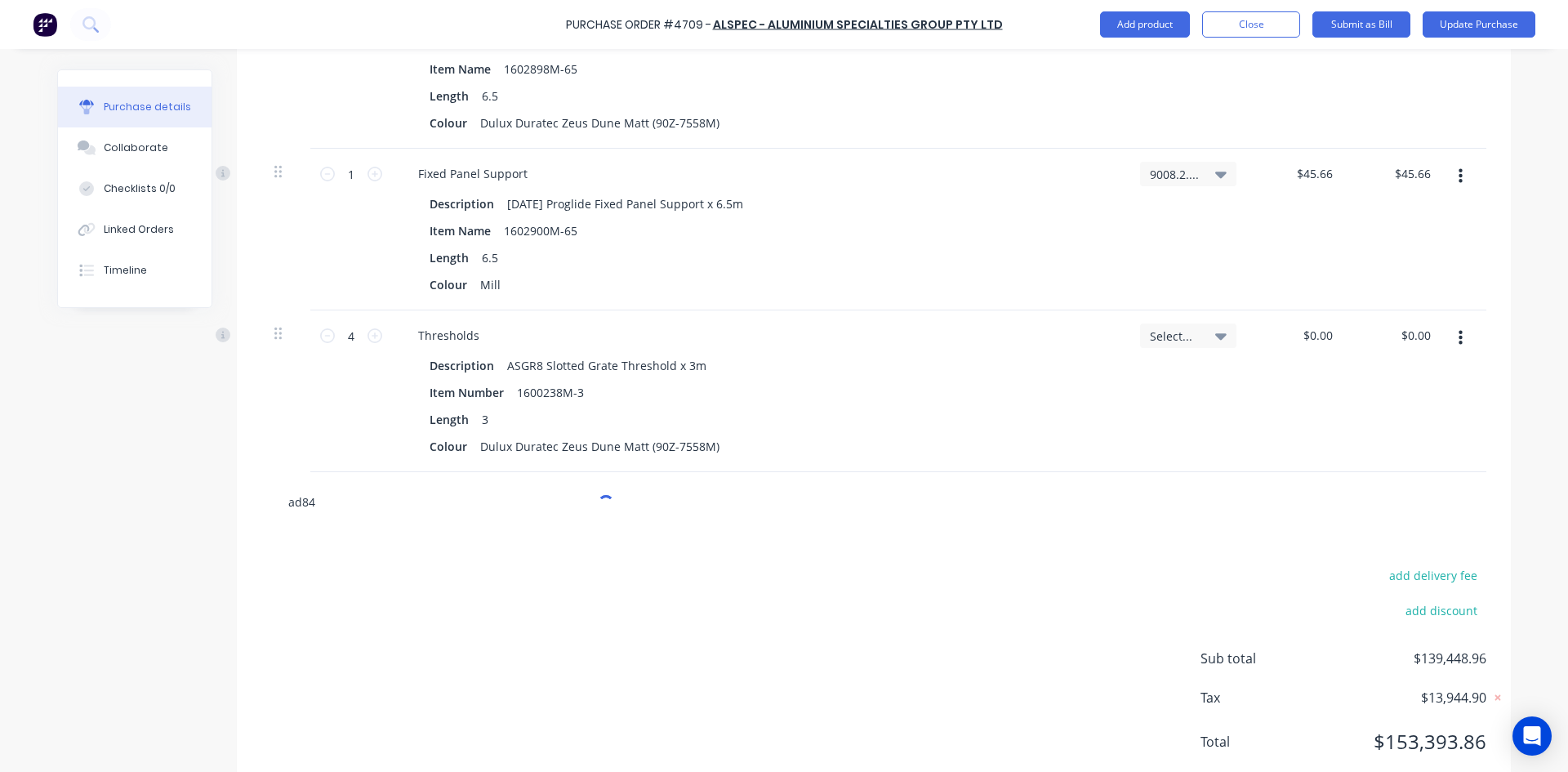
type input "ad842"
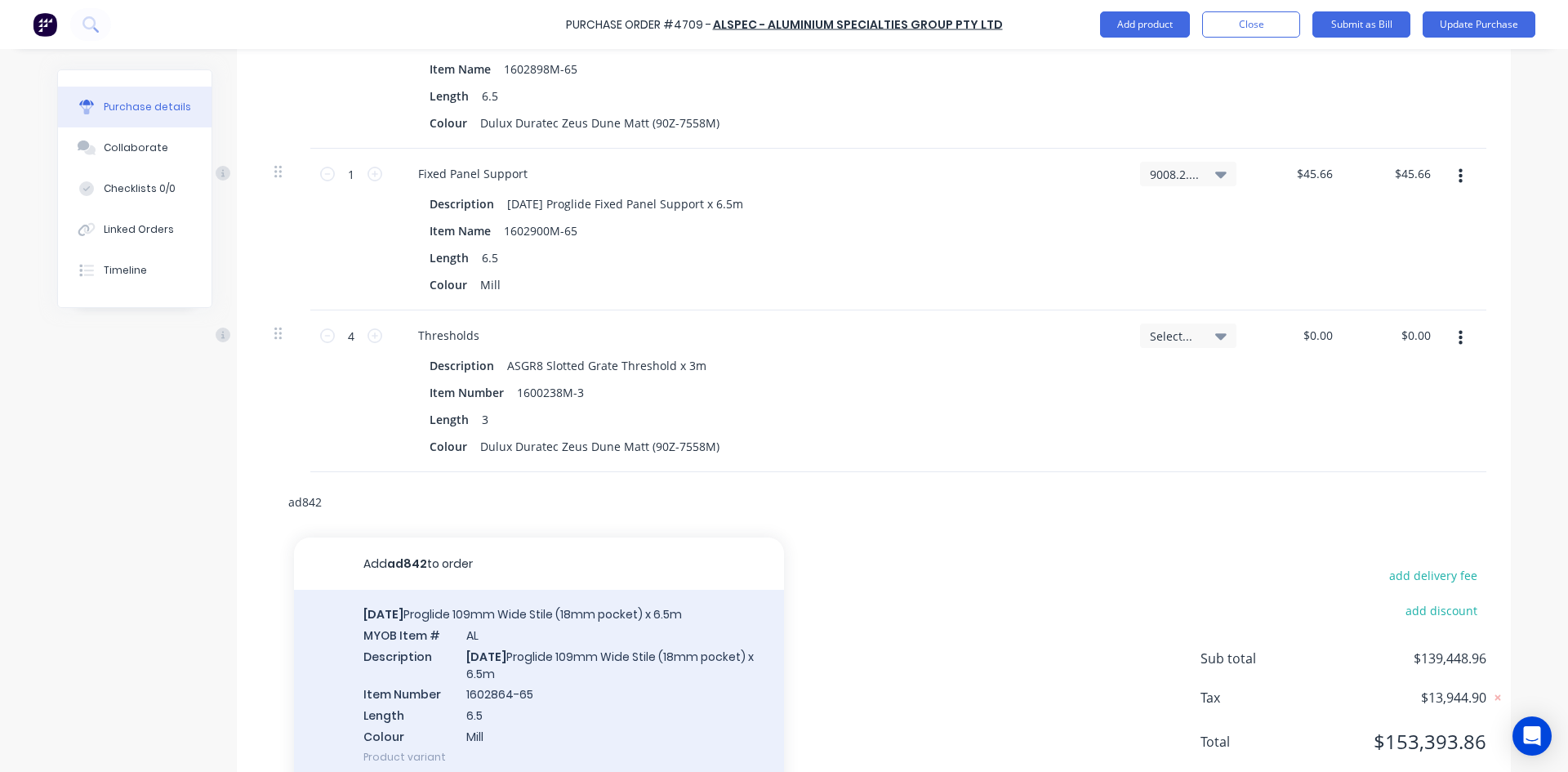
type textarea "x"
type input "ad842"
click at [522, 690] on div "AD842 Proglide 109mm Wide Stile (18mm pocket) x 6.5m MYOB Item # AL Description…" at bounding box center [538, 685] width 490 height 191
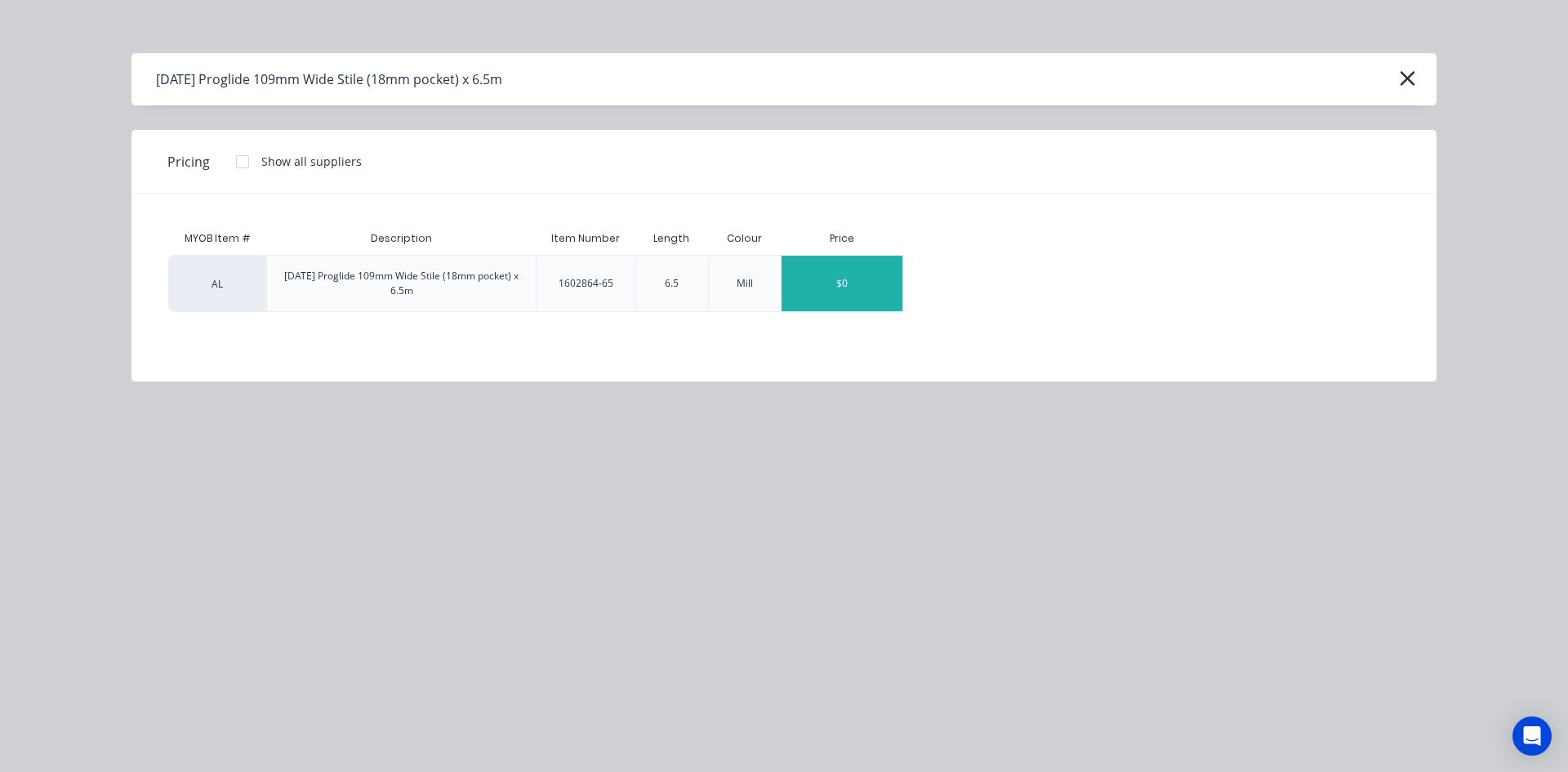
click at [850, 277] on div "$0" at bounding box center [842, 283] width 121 height 55
type textarea "x"
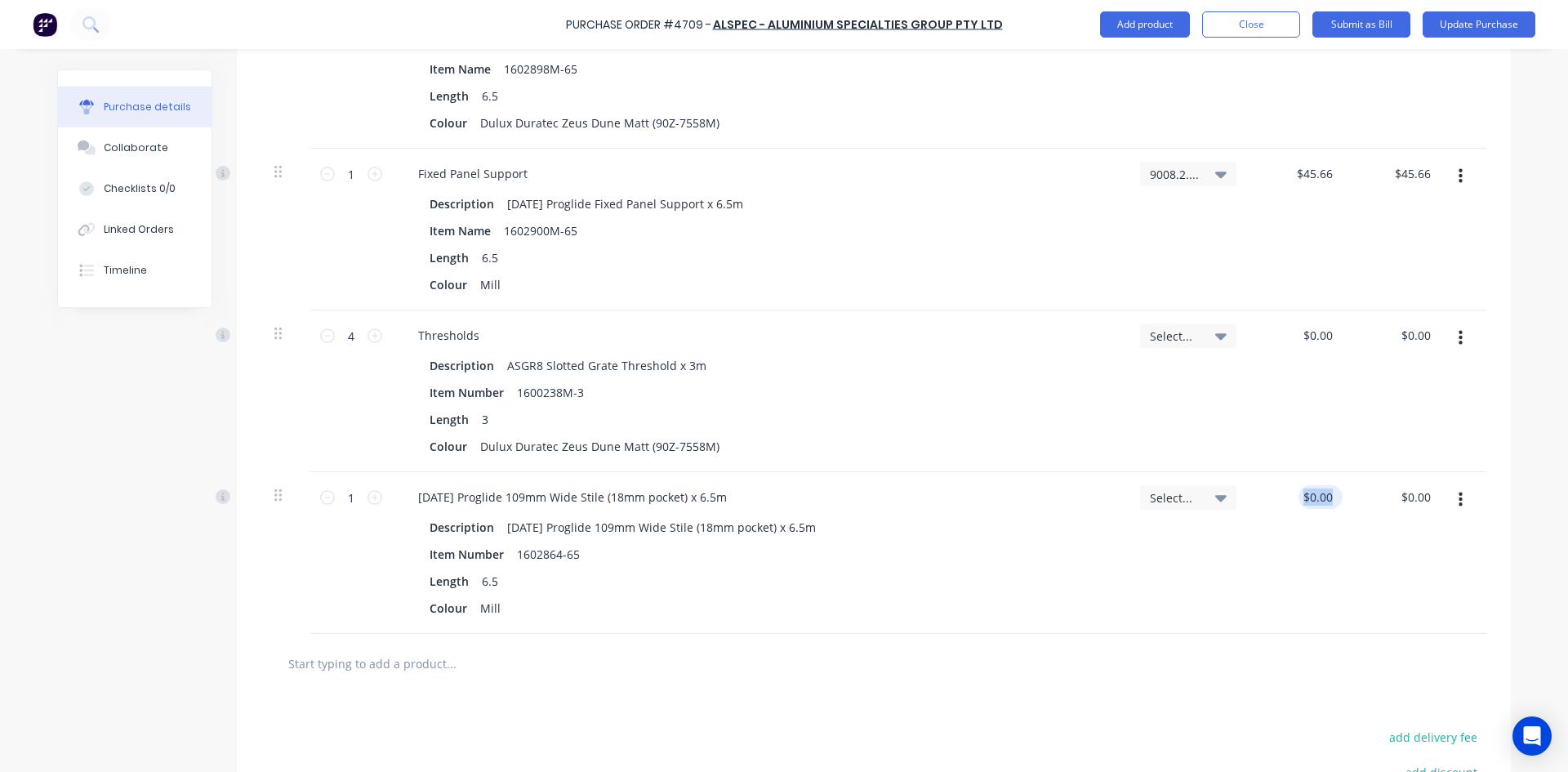
drag, startPoint x: 1342, startPoint y: 503, endPoint x: 1296, endPoint y: 504, distance: 46.0
click at [1296, 504] on div "1 1 AD842 Proglide 109mm Wide Stile (18mm pocket) x 6.5m Description AD842 Prog…" at bounding box center [874, 553] width 1225 height 161
type textarea "x"
type input "0.00"
click at [1317, 493] on input "0.00" at bounding box center [1318, 497] width 37 height 24
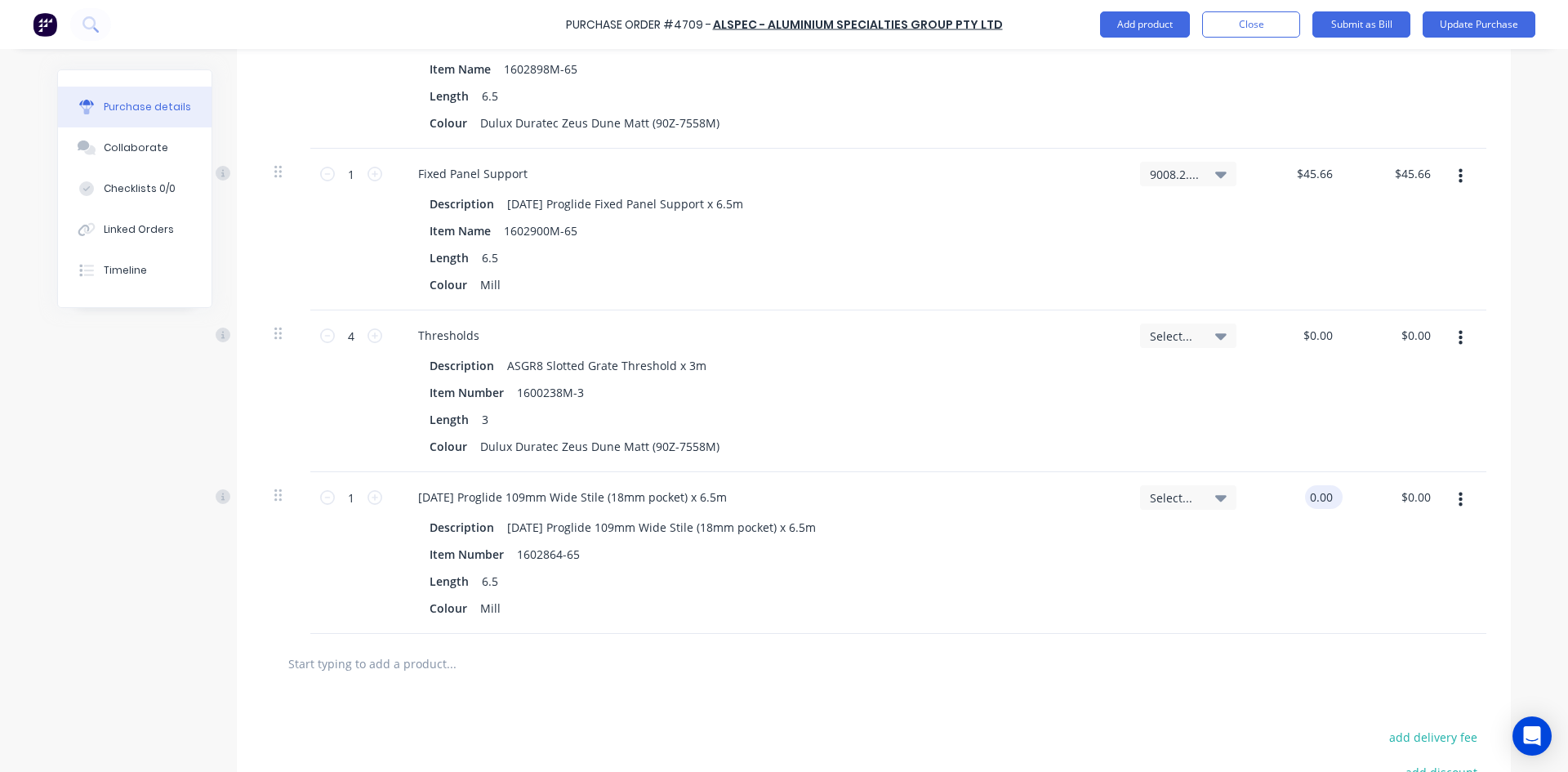
type textarea "x"
drag, startPoint x: 1328, startPoint y: 496, endPoint x: 1290, endPoint y: 496, distance: 38.0
click at [1290, 496] on div "0.00 0.00" at bounding box center [1298, 553] width 98 height 161
type input "148.57"
type textarea "x"
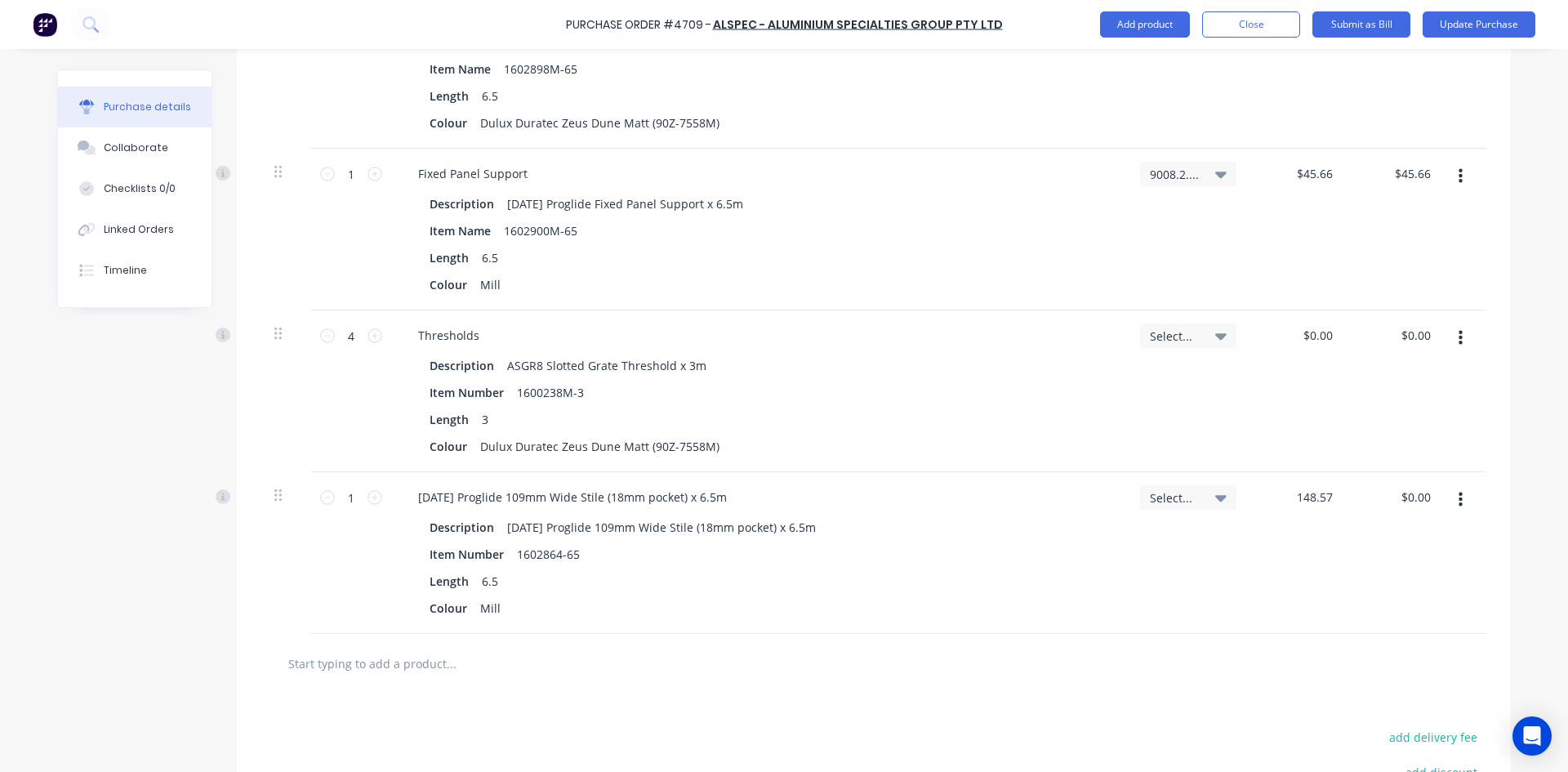
type input "$148.57"
type input "148.57"
type textarea "x"
type input "$148.57"
click at [426, 662] on input "text" at bounding box center [451, 663] width 327 height 32
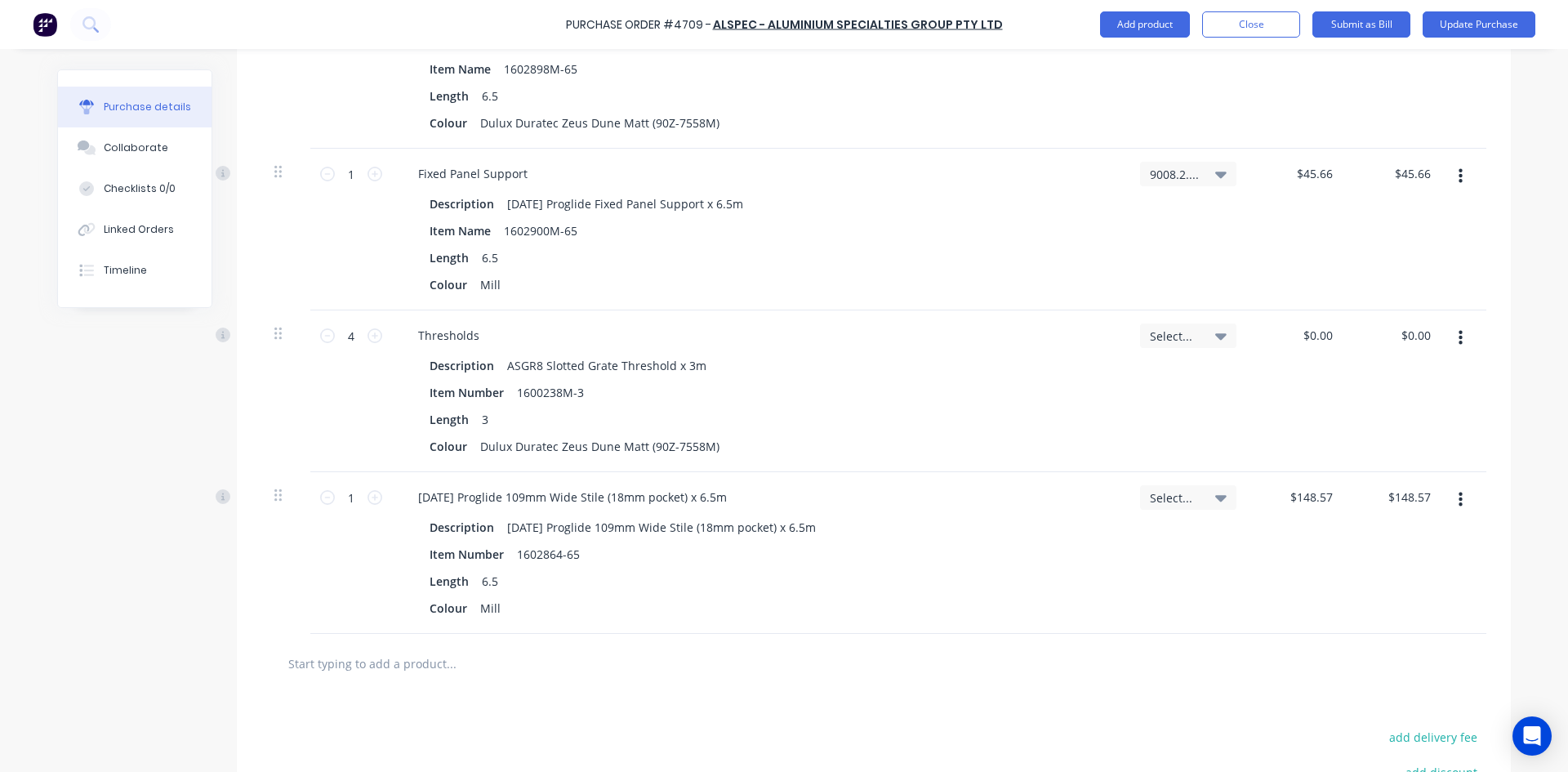
type textarea "x"
type input "a"
type textarea "x"
type input "ad"
type textarea "x"
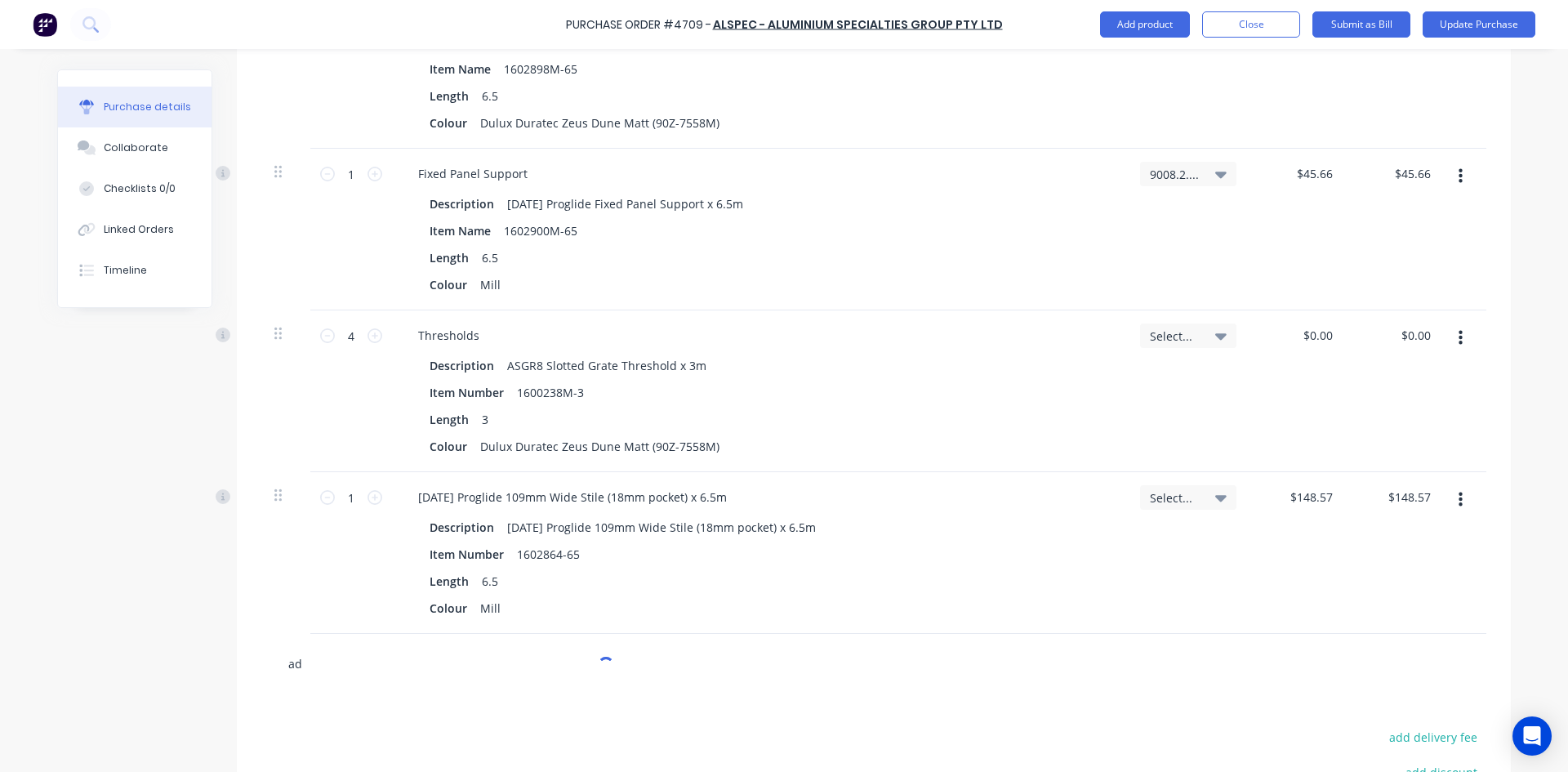
type input "ad9"
type textarea "x"
type input "ad96"
type textarea "x"
type input "ad963"
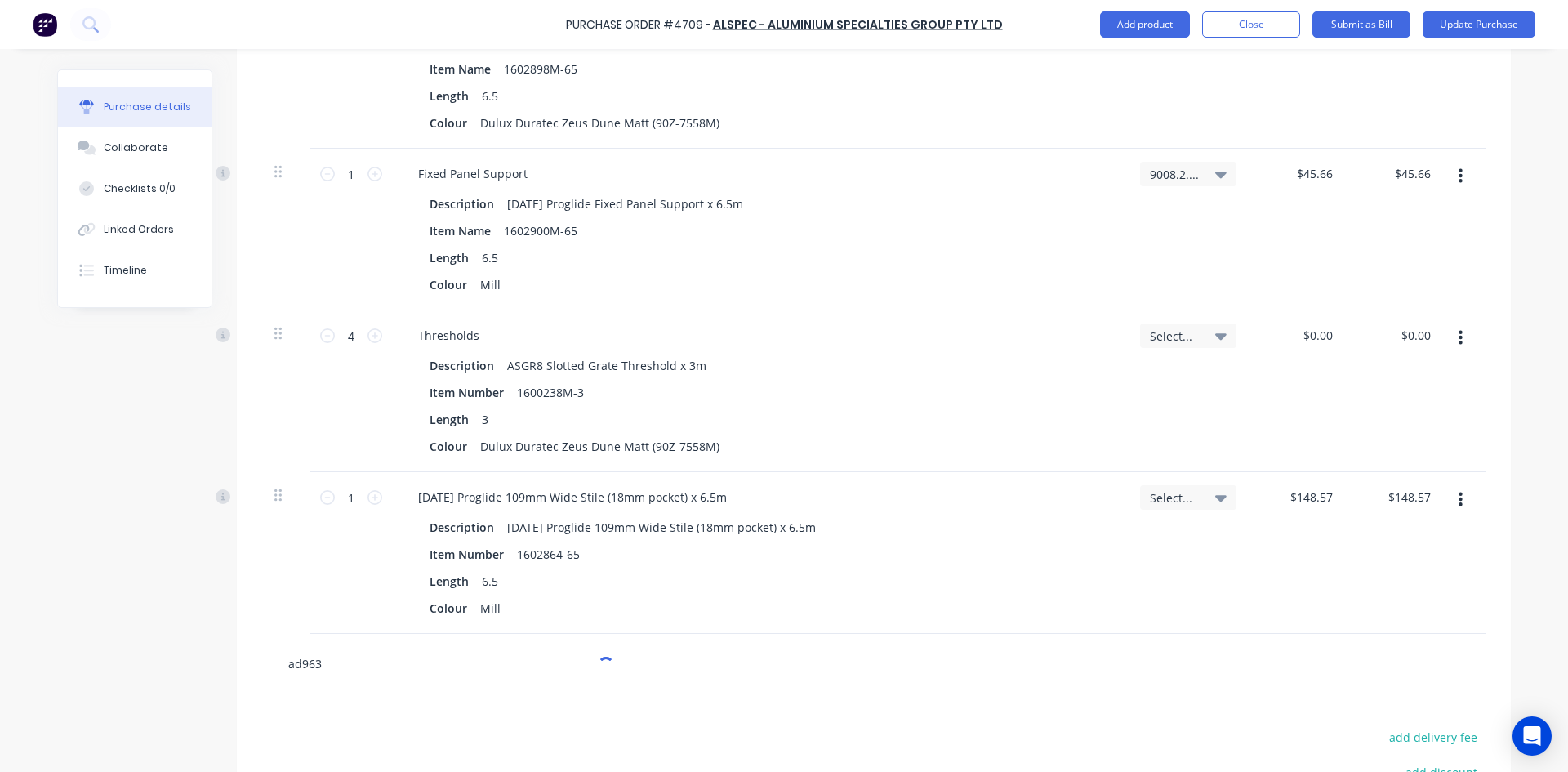
type textarea "x"
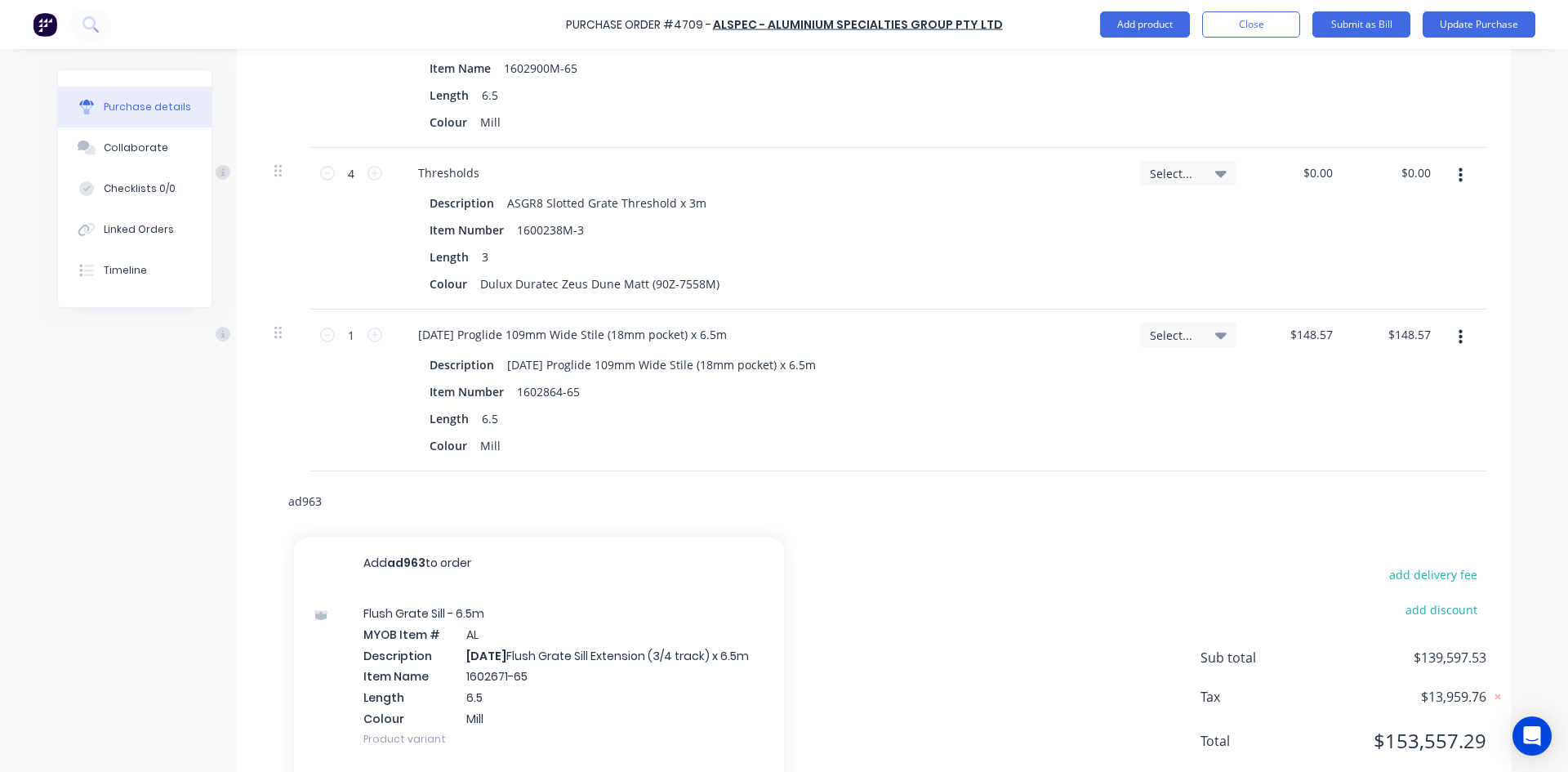
scroll to position [7816, 0]
type input "ad963"
click at [430, 656] on div "Flush Grate Sill - 6.5m MYOB Item # AL Description [DATE] Flush Grate Sill Exte…" at bounding box center [538, 675] width 490 height 174
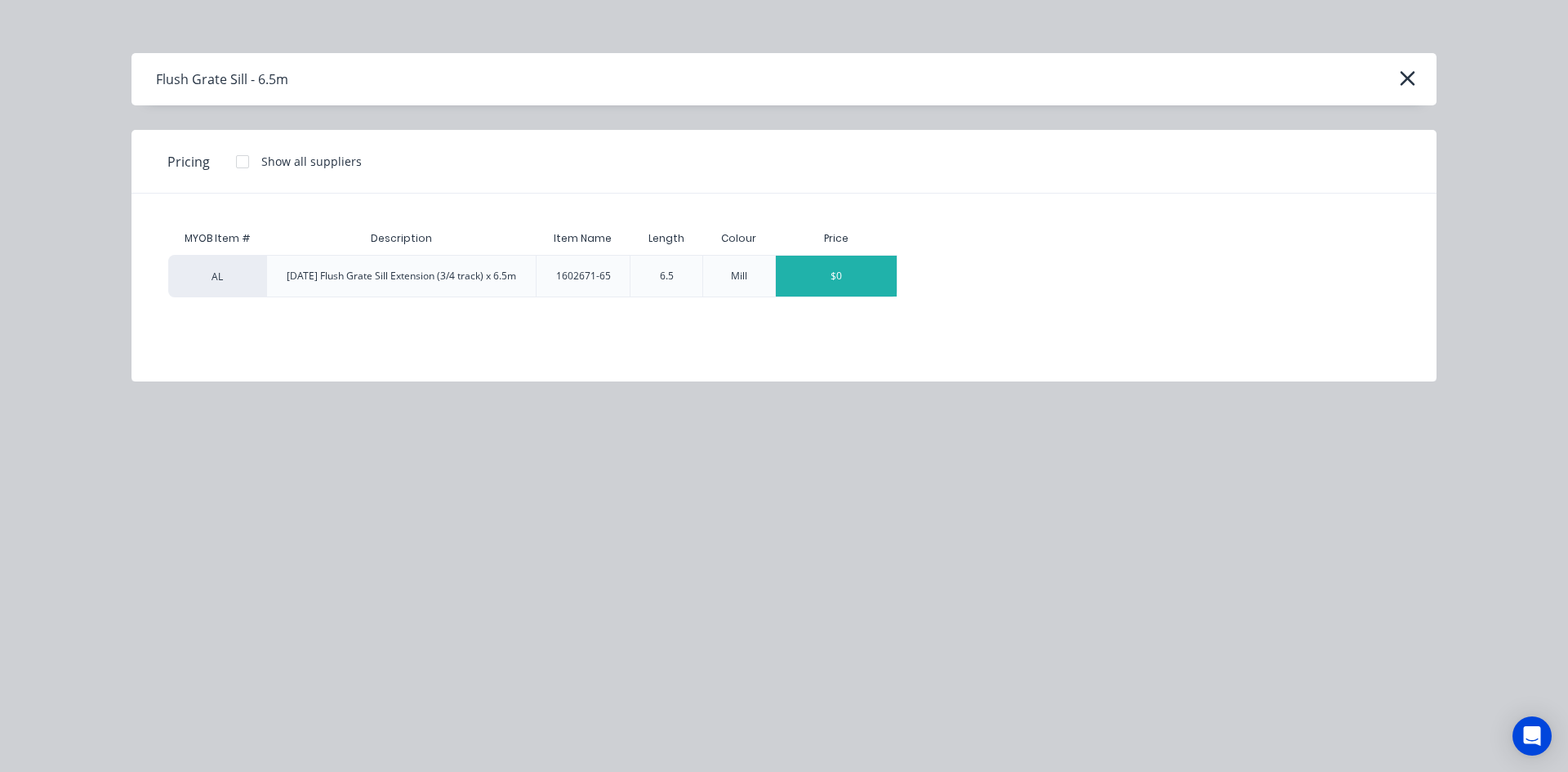
click at [831, 285] on div "$0" at bounding box center [836, 276] width 121 height 41
type textarea "x"
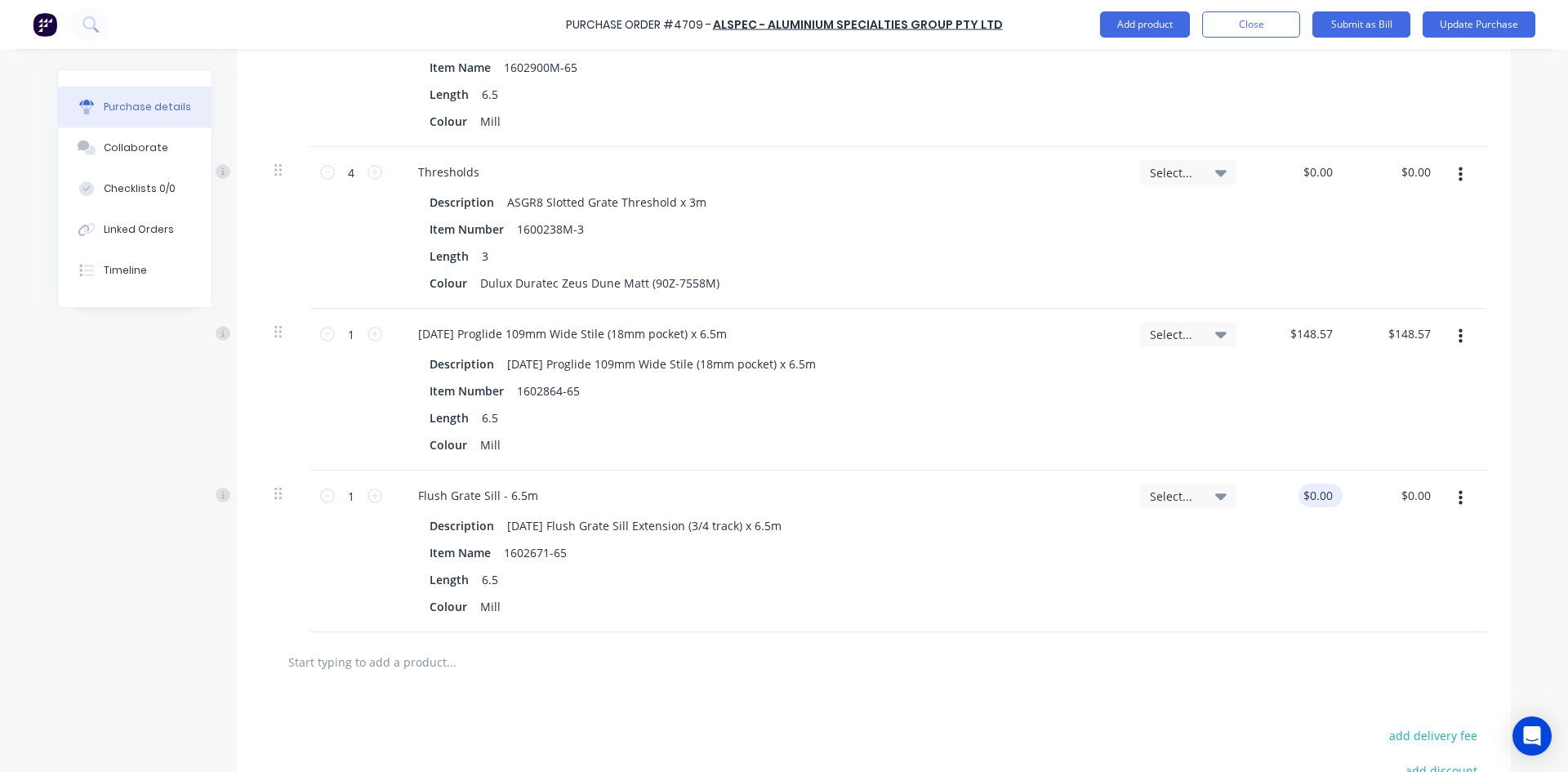
type textarea "x"
type input "0.00"
type textarea "x"
drag, startPoint x: 1327, startPoint y: 497, endPoint x: 1257, endPoint y: 499, distance: 70.0
click at [1257, 499] on div "0.00 0.00" at bounding box center [1298, 551] width 98 height 161
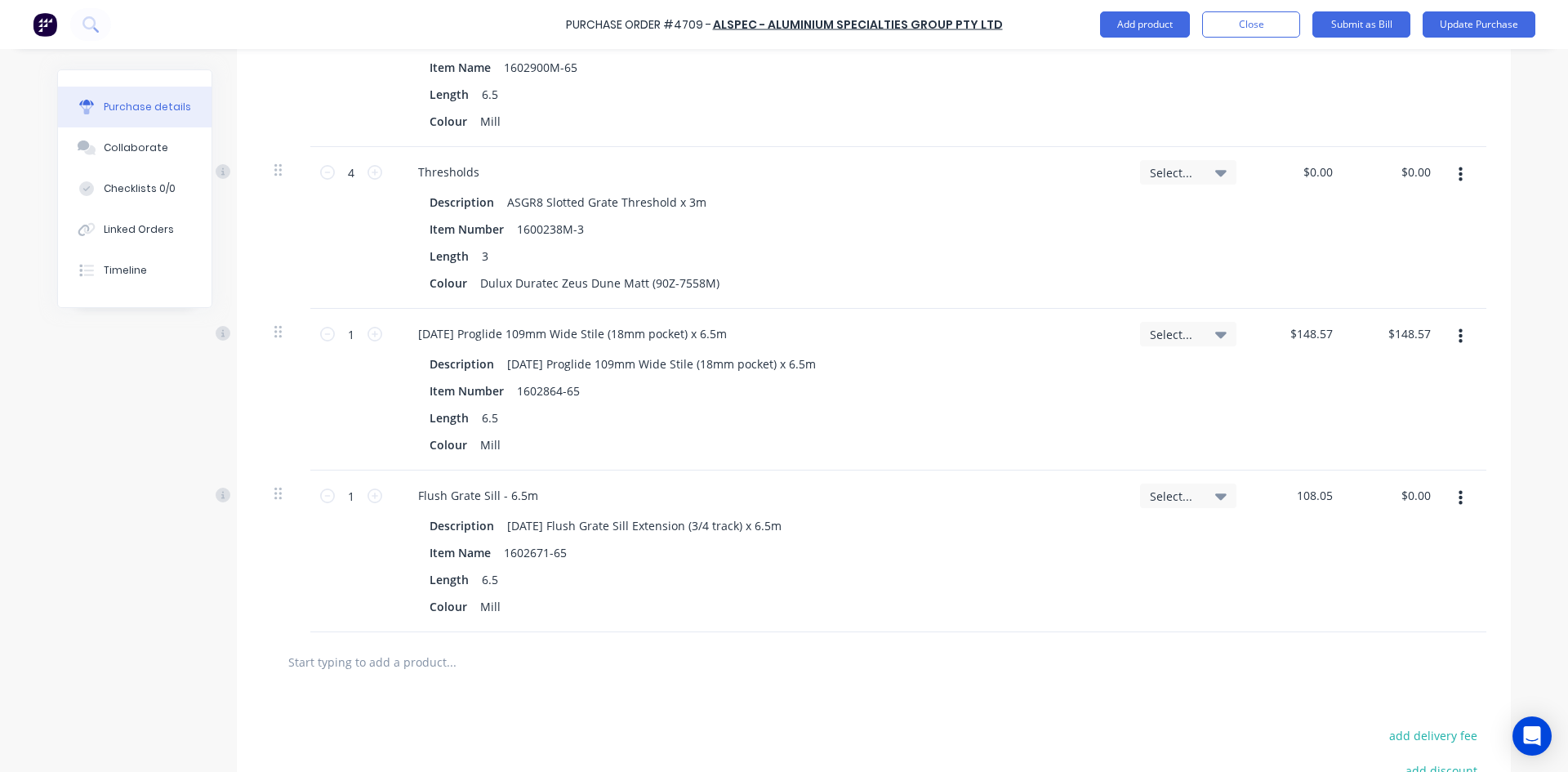
type input "108.05"
type textarea "x"
type input "$108.05"
click at [358, 660] on input "text" at bounding box center [451, 662] width 327 height 32
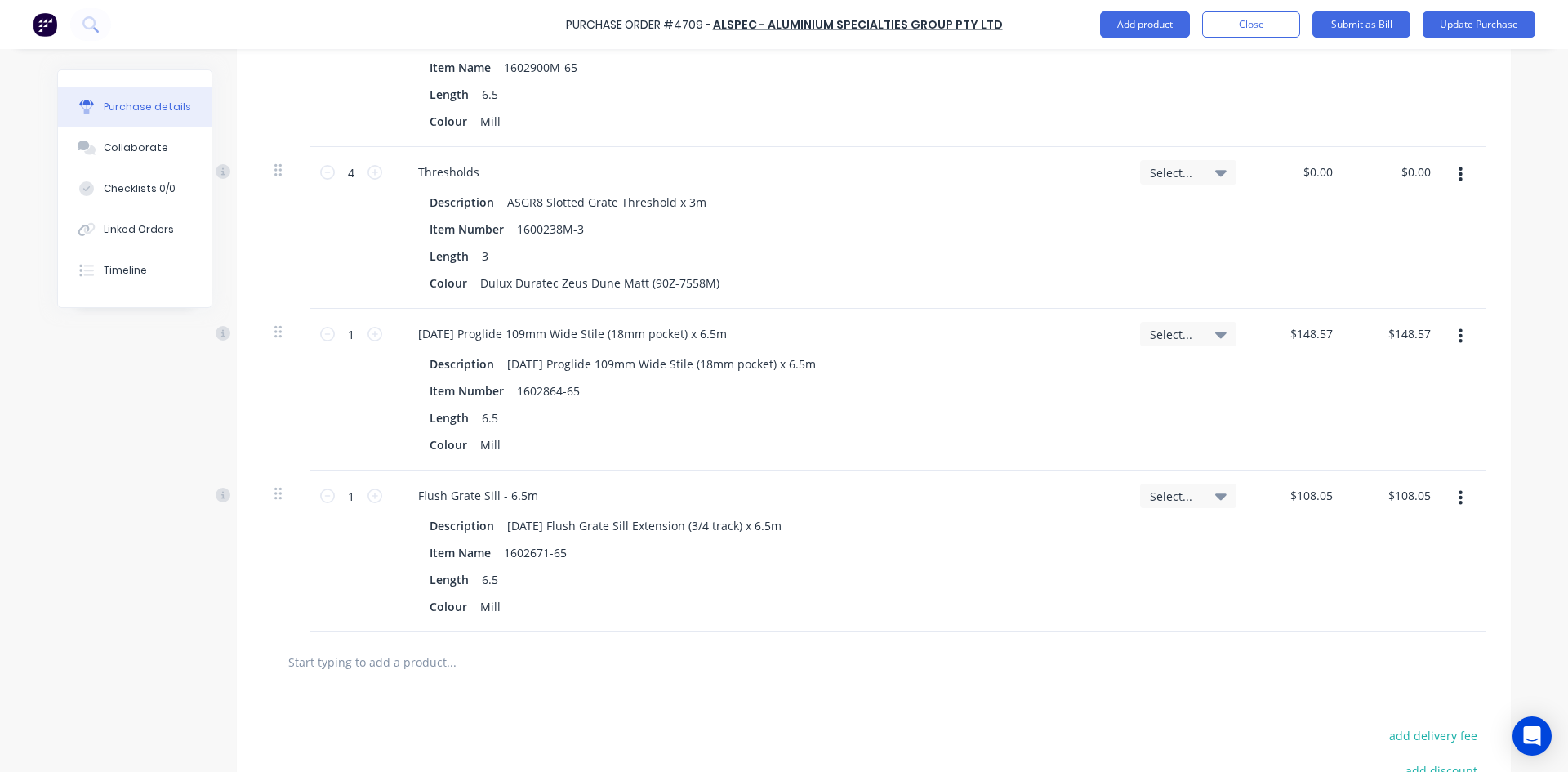
type textarea "x"
click at [440, 666] on input "text" at bounding box center [451, 662] width 327 height 32
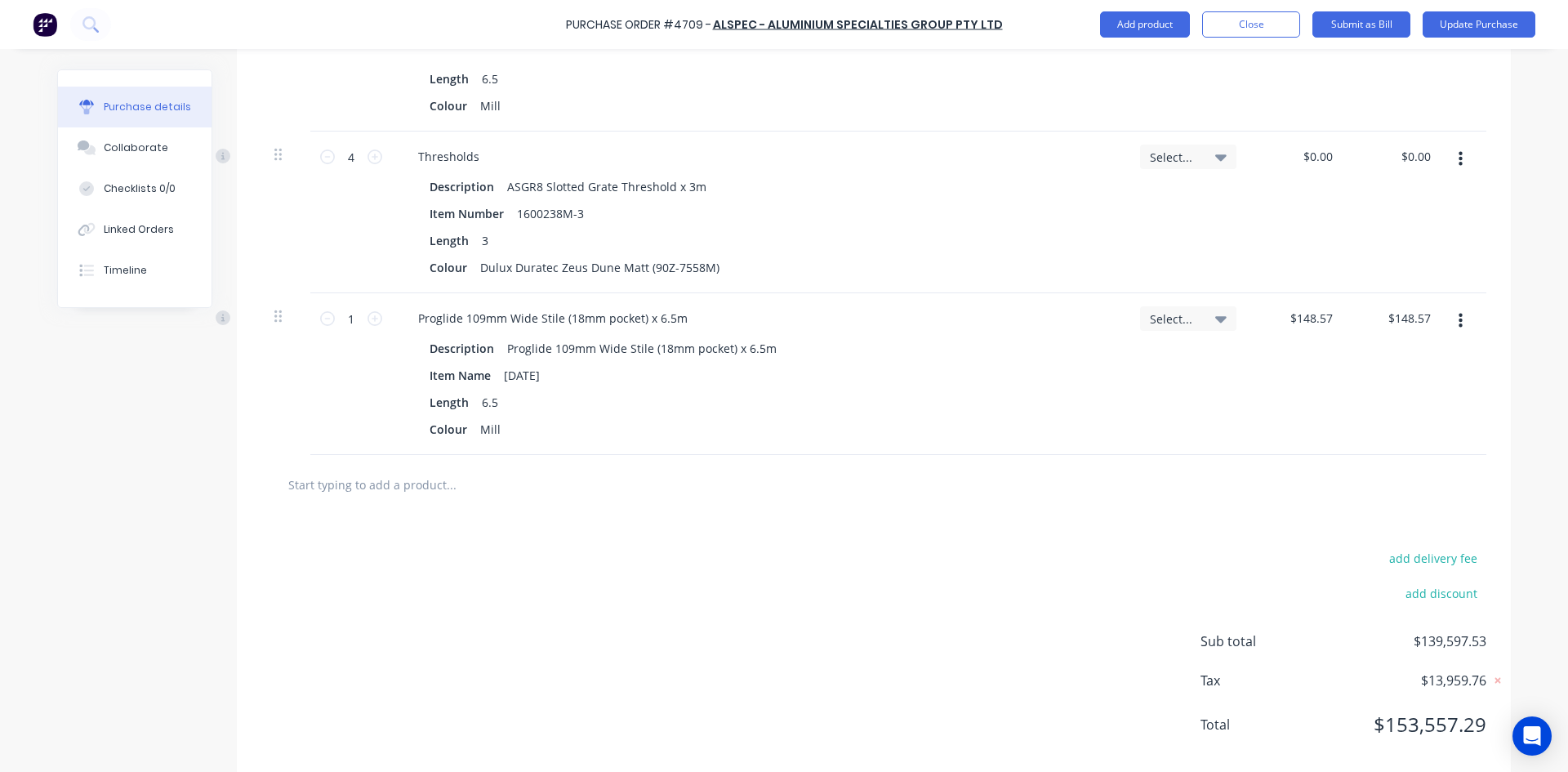
scroll to position [7859, 0]
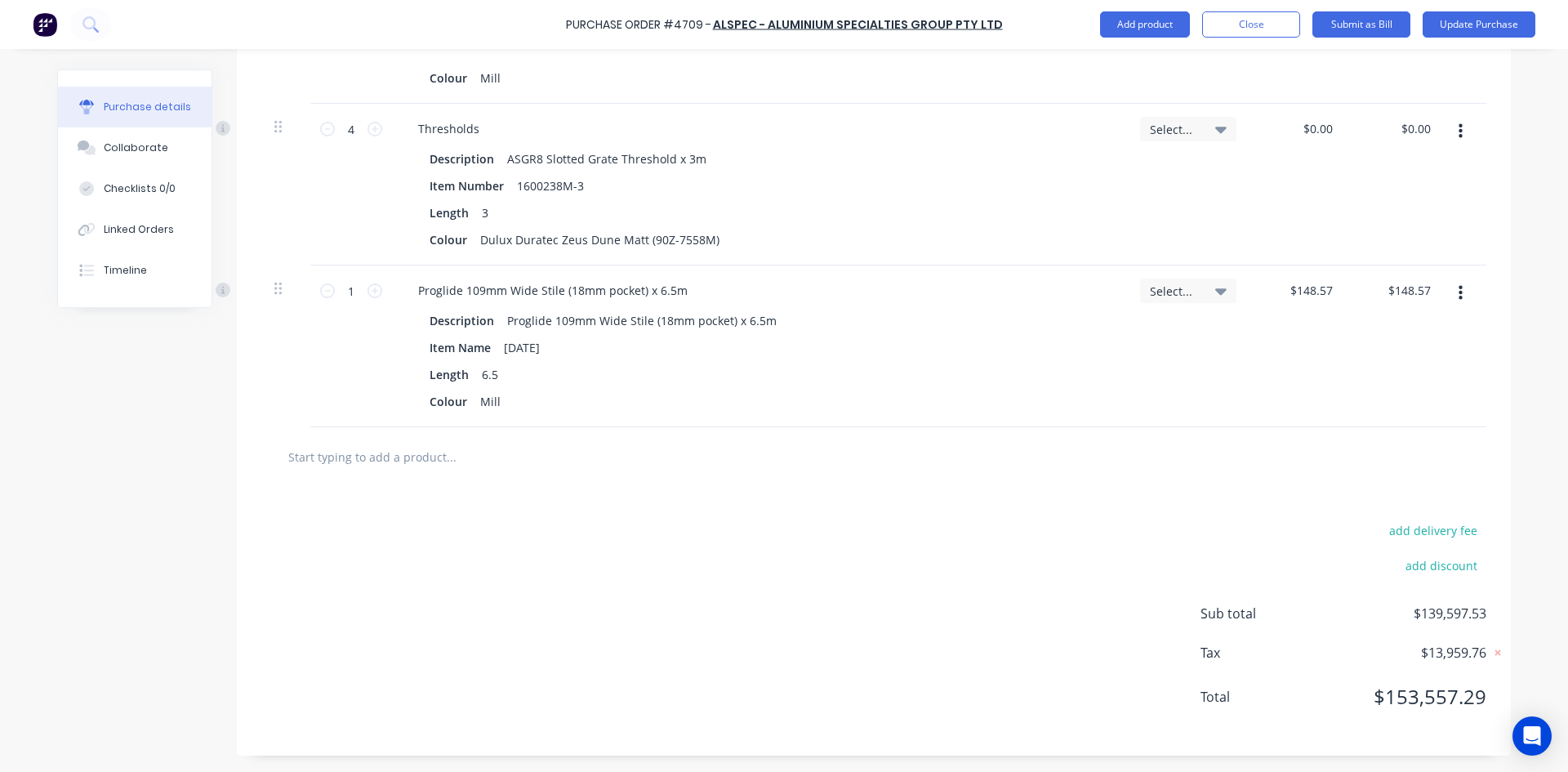
click at [340, 457] on input "text" at bounding box center [451, 457] width 327 height 32
type textarea "x"
type input "a"
type textarea "x"
type input "ad"
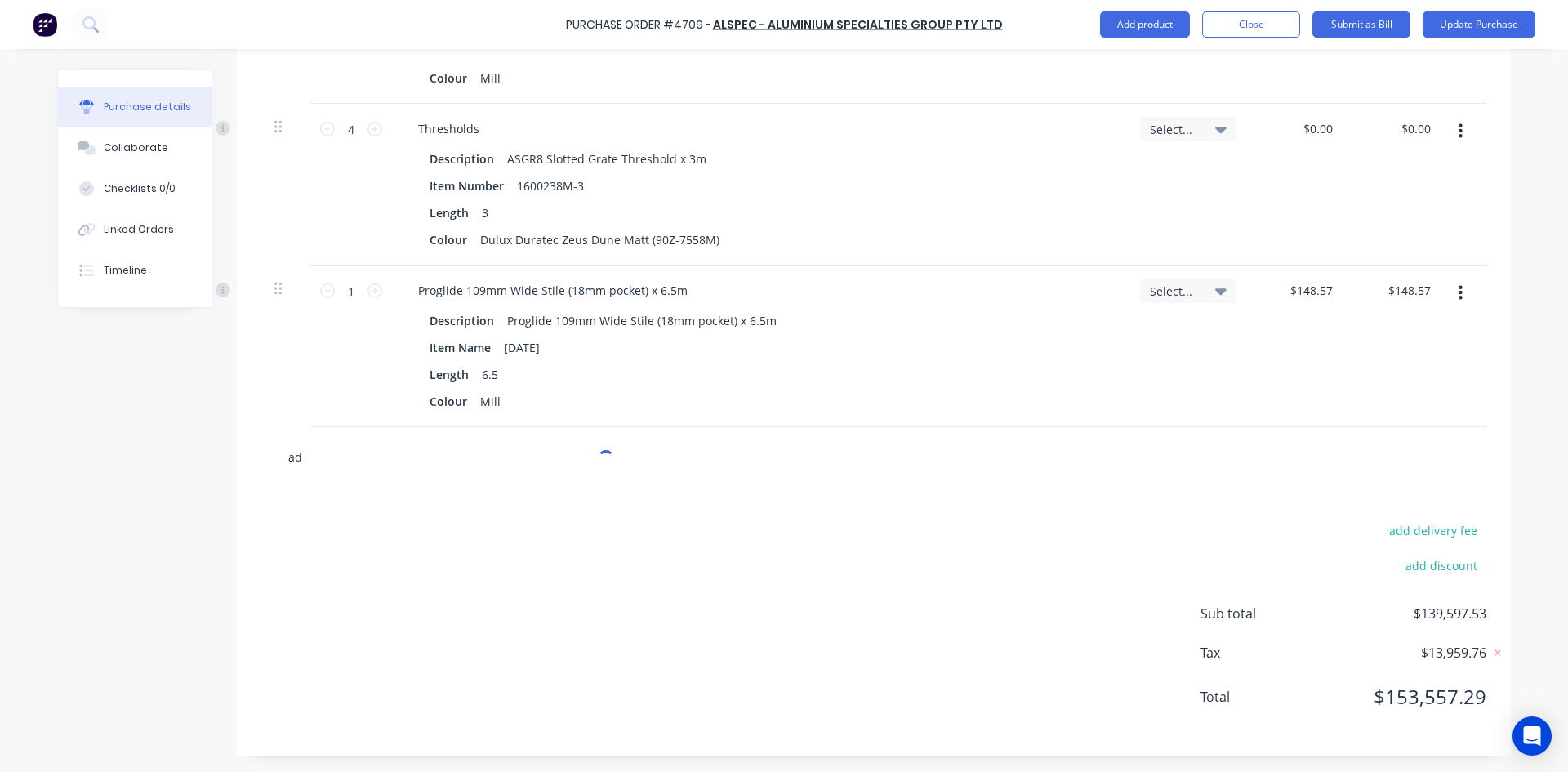
type textarea "x"
type input "ad9"
type textarea "x"
type input "ad96"
type textarea "x"
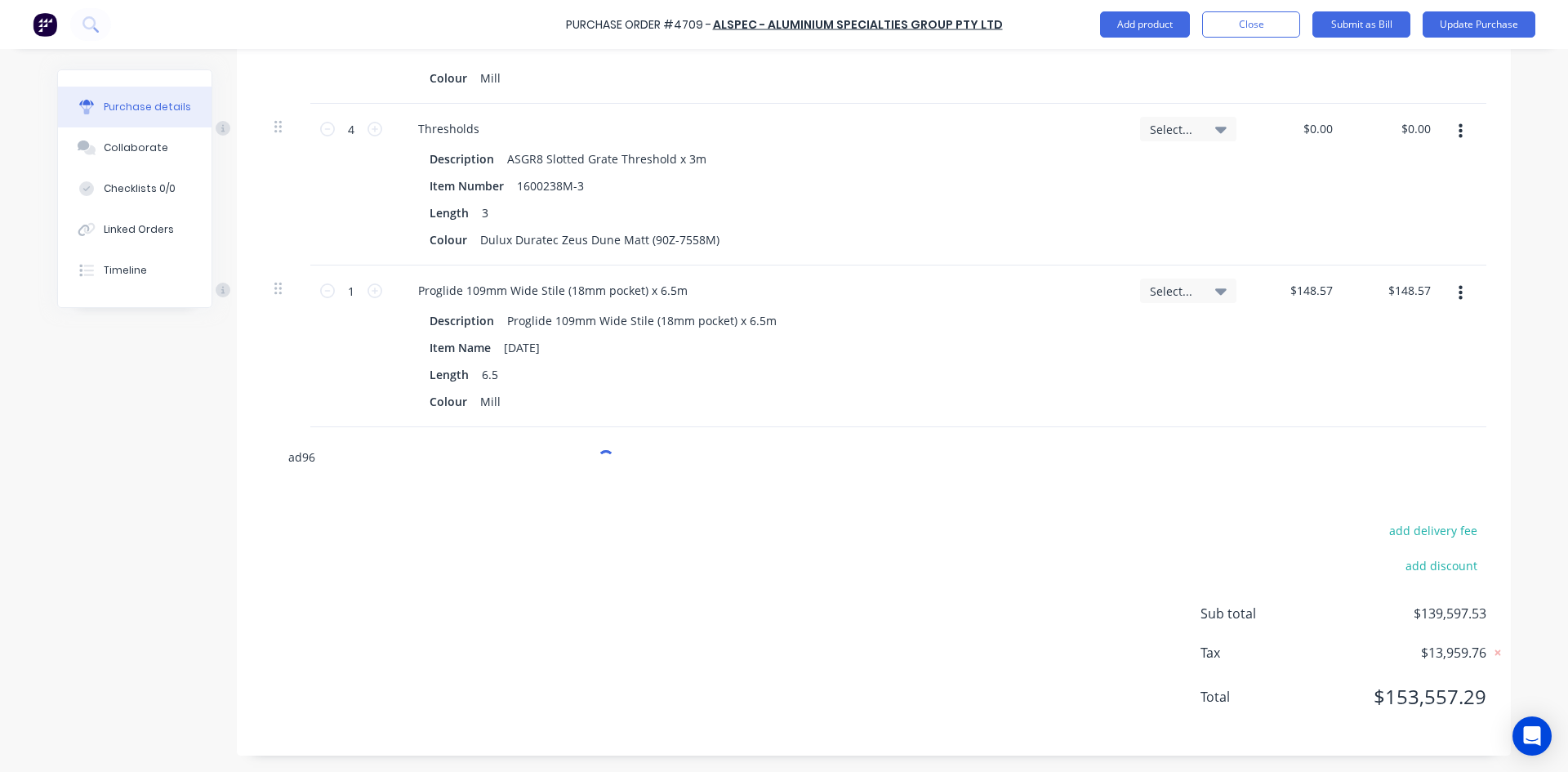
type input "ad963"
type textarea "x"
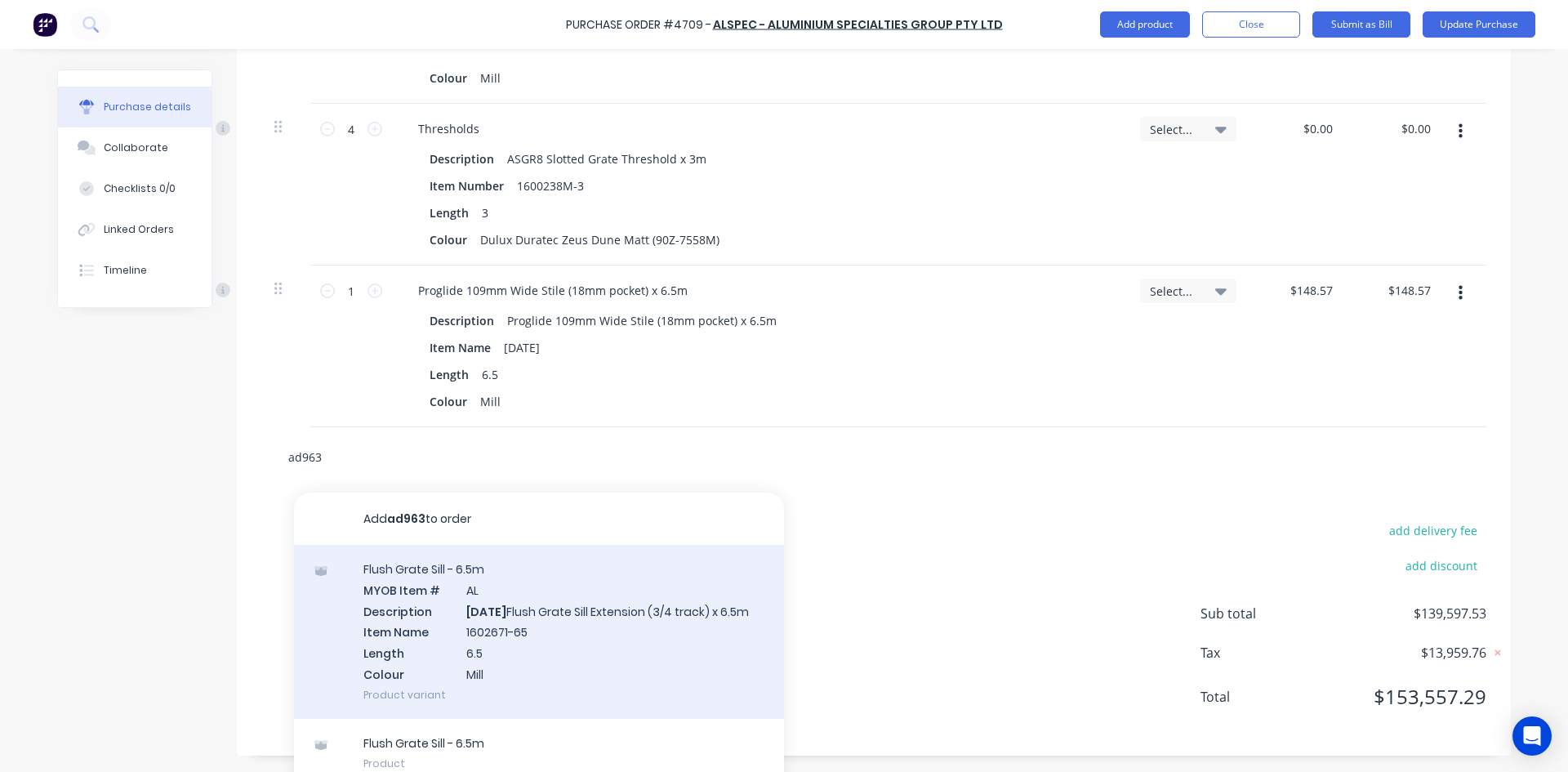
type input "ad963"
click at [419, 632] on div "Flush Grate Sill - 6.5m MYOB Item # AL Description [DATE] Flush Grate Sill Exte…" at bounding box center [538, 632] width 490 height 174
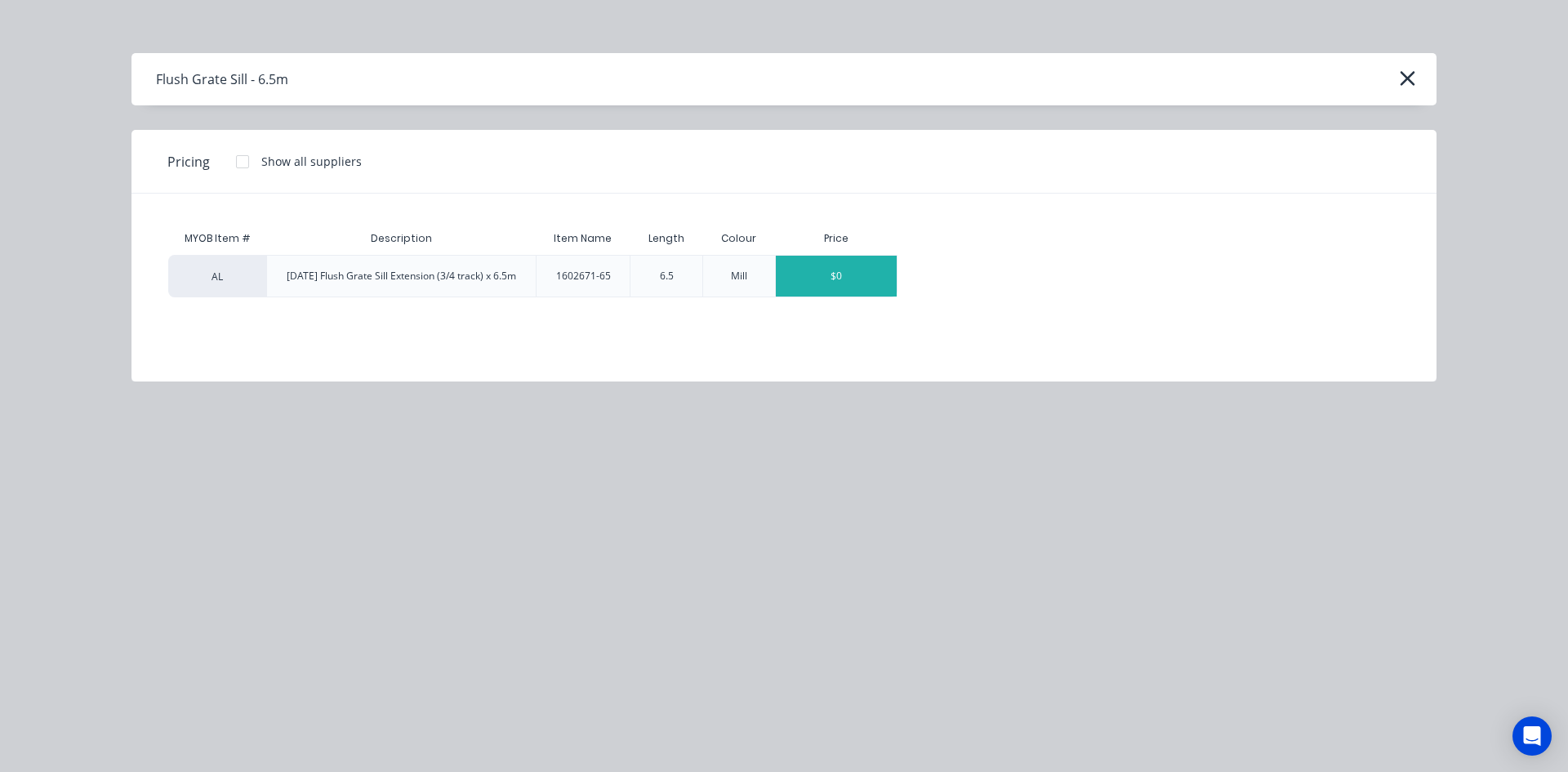
click at [801, 273] on div "$0" at bounding box center [836, 276] width 121 height 41
type textarea "x"
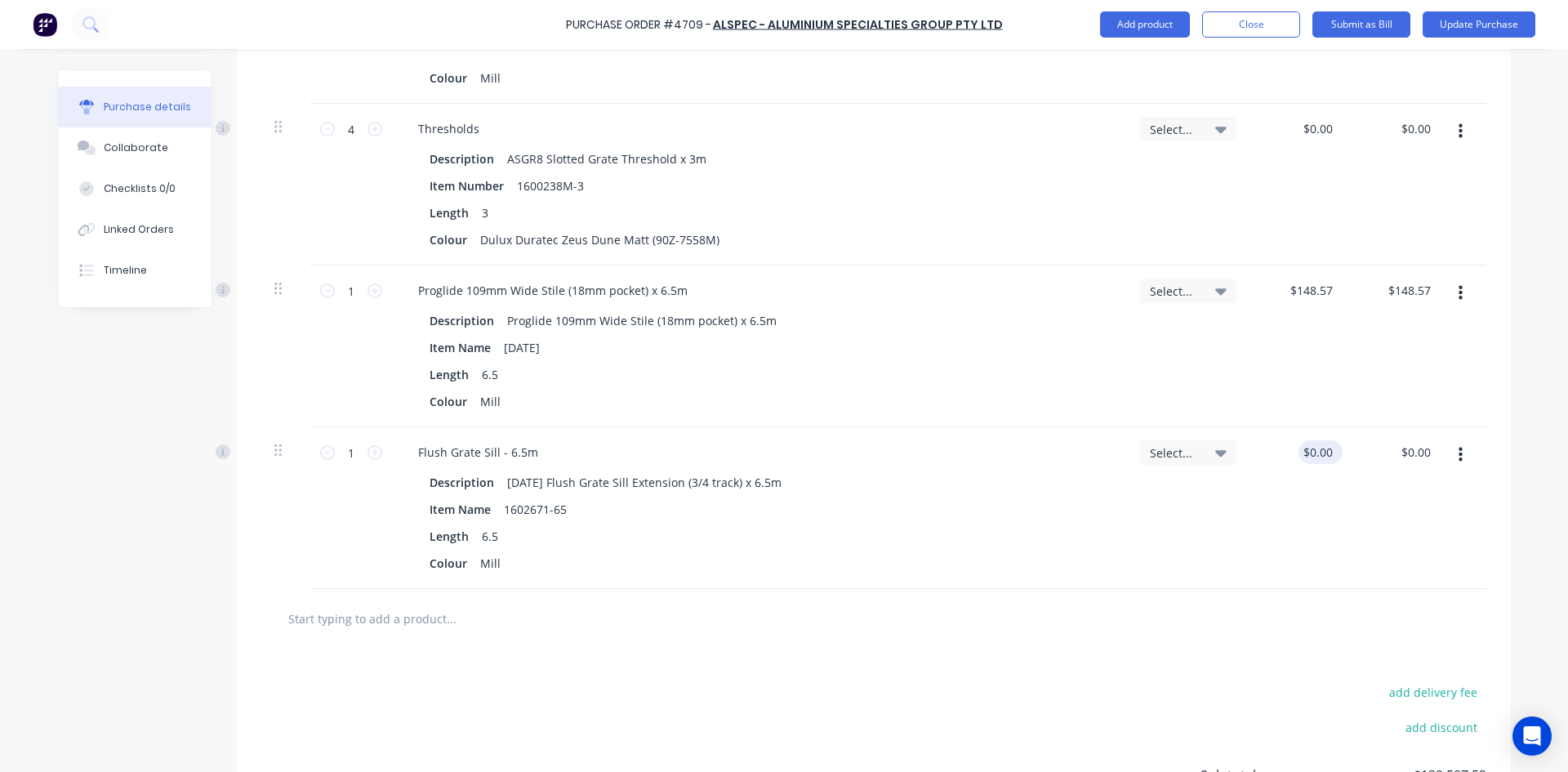
type textarea "x"
click at [1313, 462] on input "0.00" at bounding box center [1320, 453] width 31 height 24
type input "0"
type input "108."
type textarea "x"
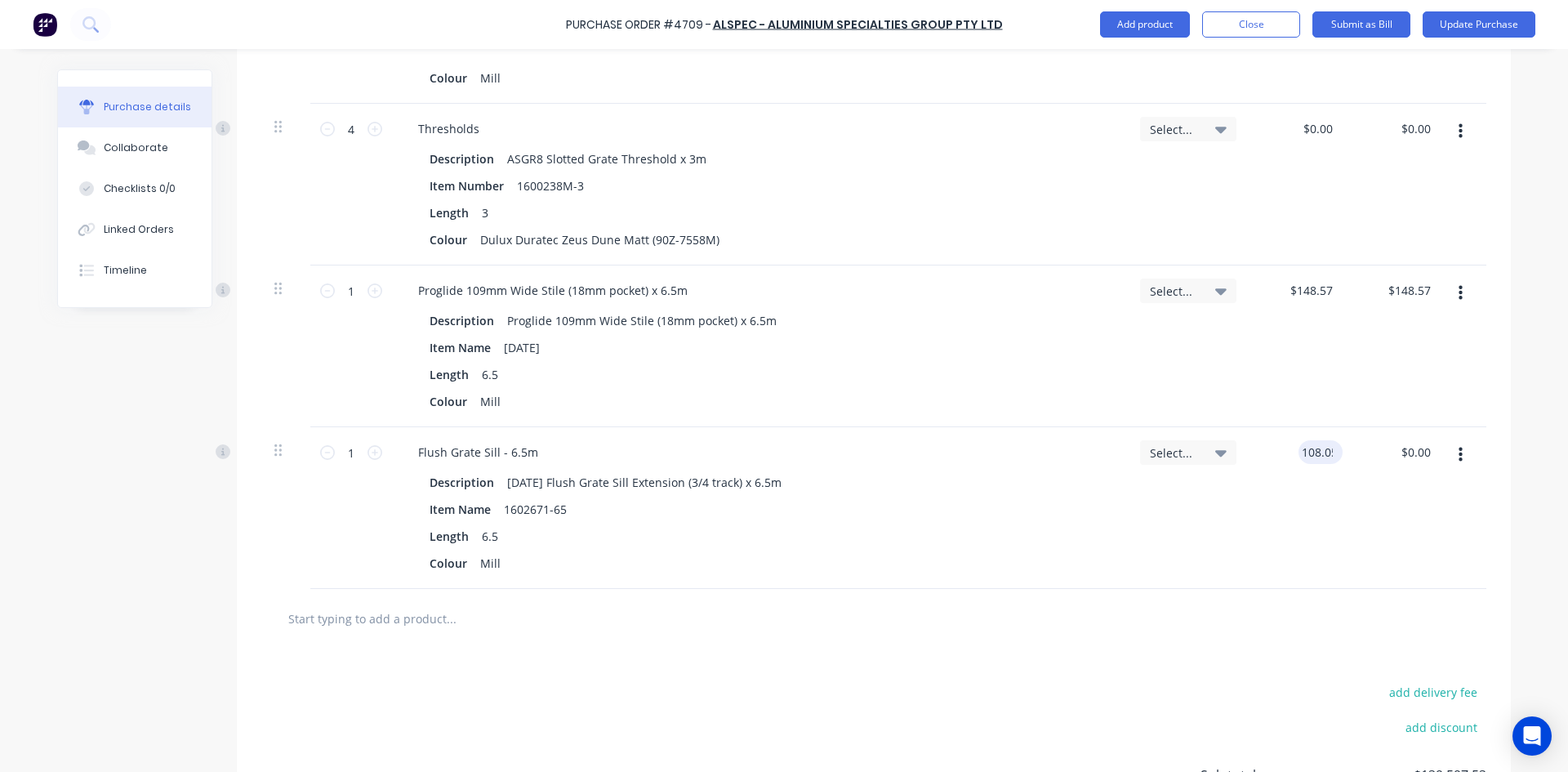
type input "108.05"
type textarea "x"
type input "$108.05"
type input "108.05"
type textarea "x"
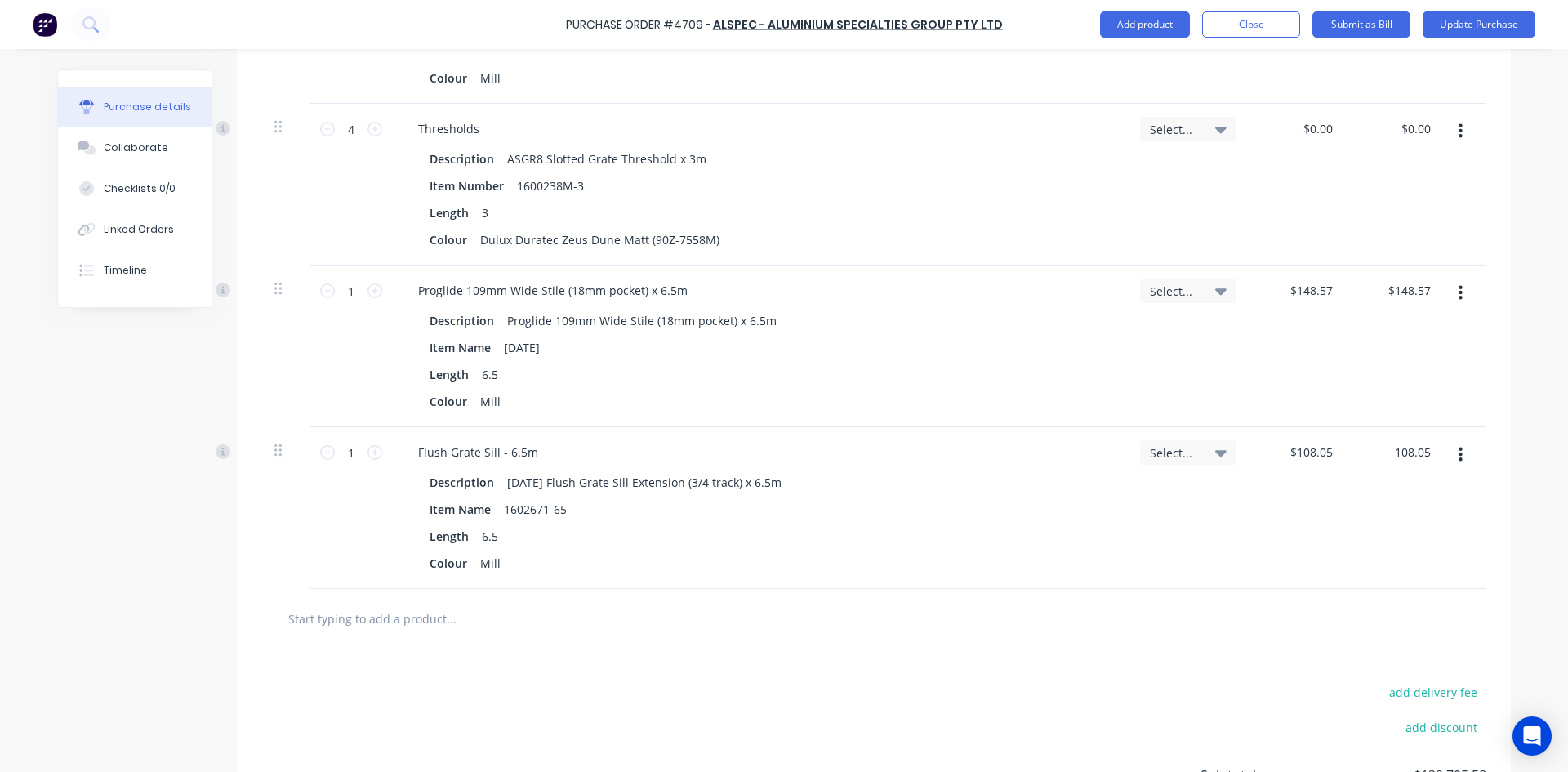
type input "$108.05"
click at [367, 634] on div at bounding box center [874, 619] width 1225 height 59
click at [367, 611] on input "text" at bounding box center [451, 618] width 327 height 32
type textarea "x"
type input "a"
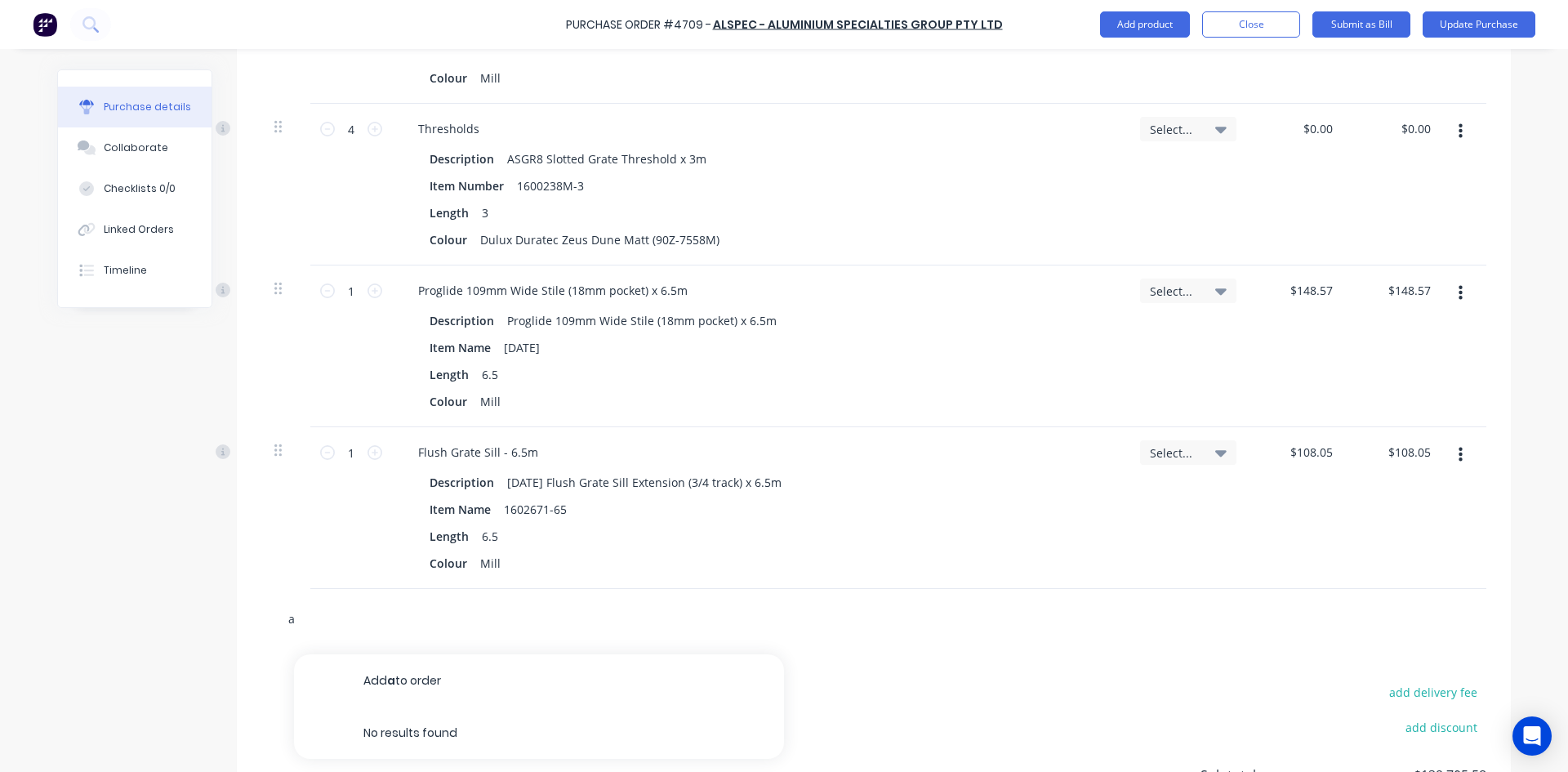
type textarea "x"
type input "ad"
type textarea "x"
type input "ad9"
type textarea "x"
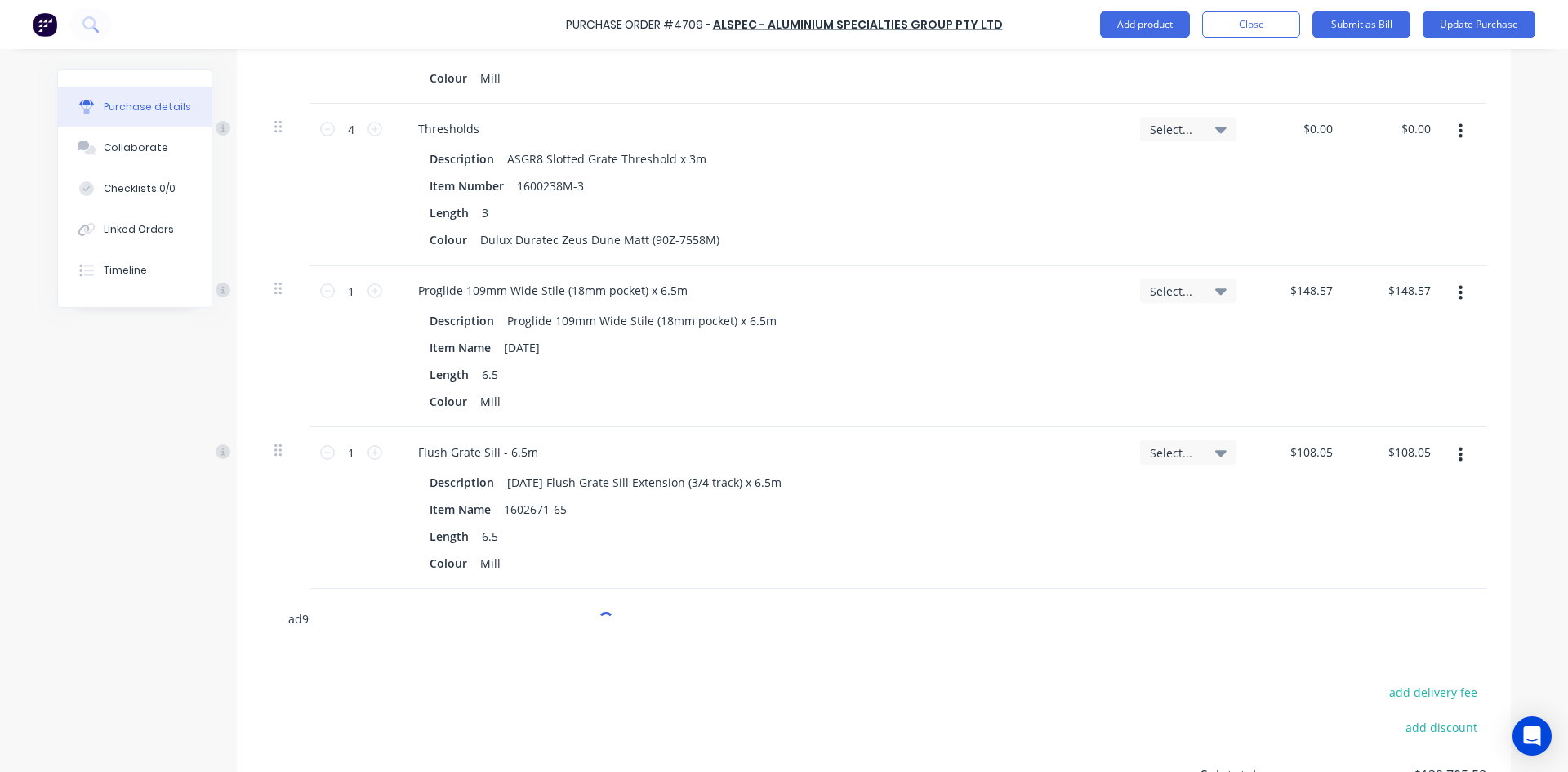
type input "ad92"
type textarea "x"
type input "ad922"
type textarea "x"
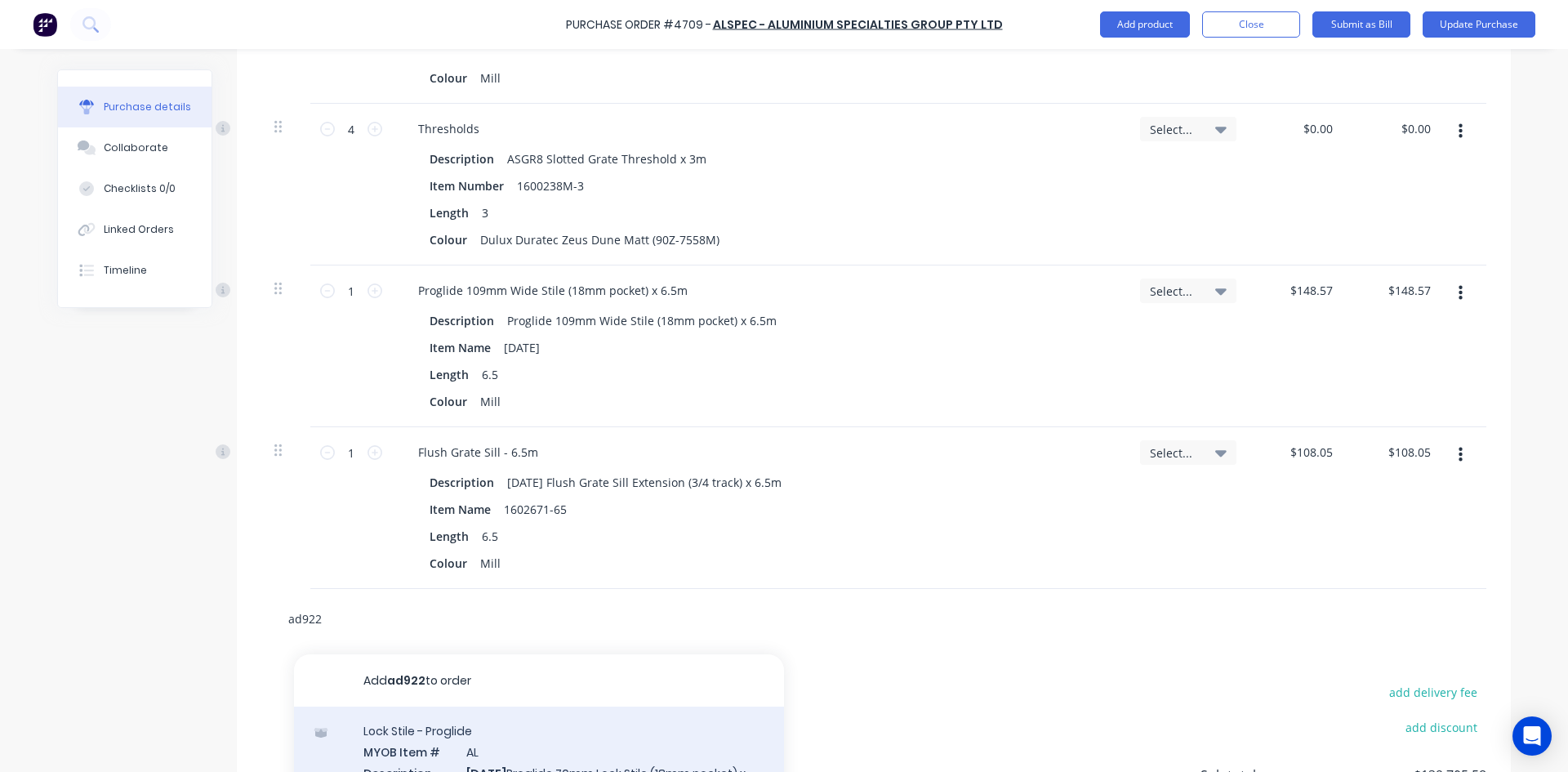
type input "ad922"
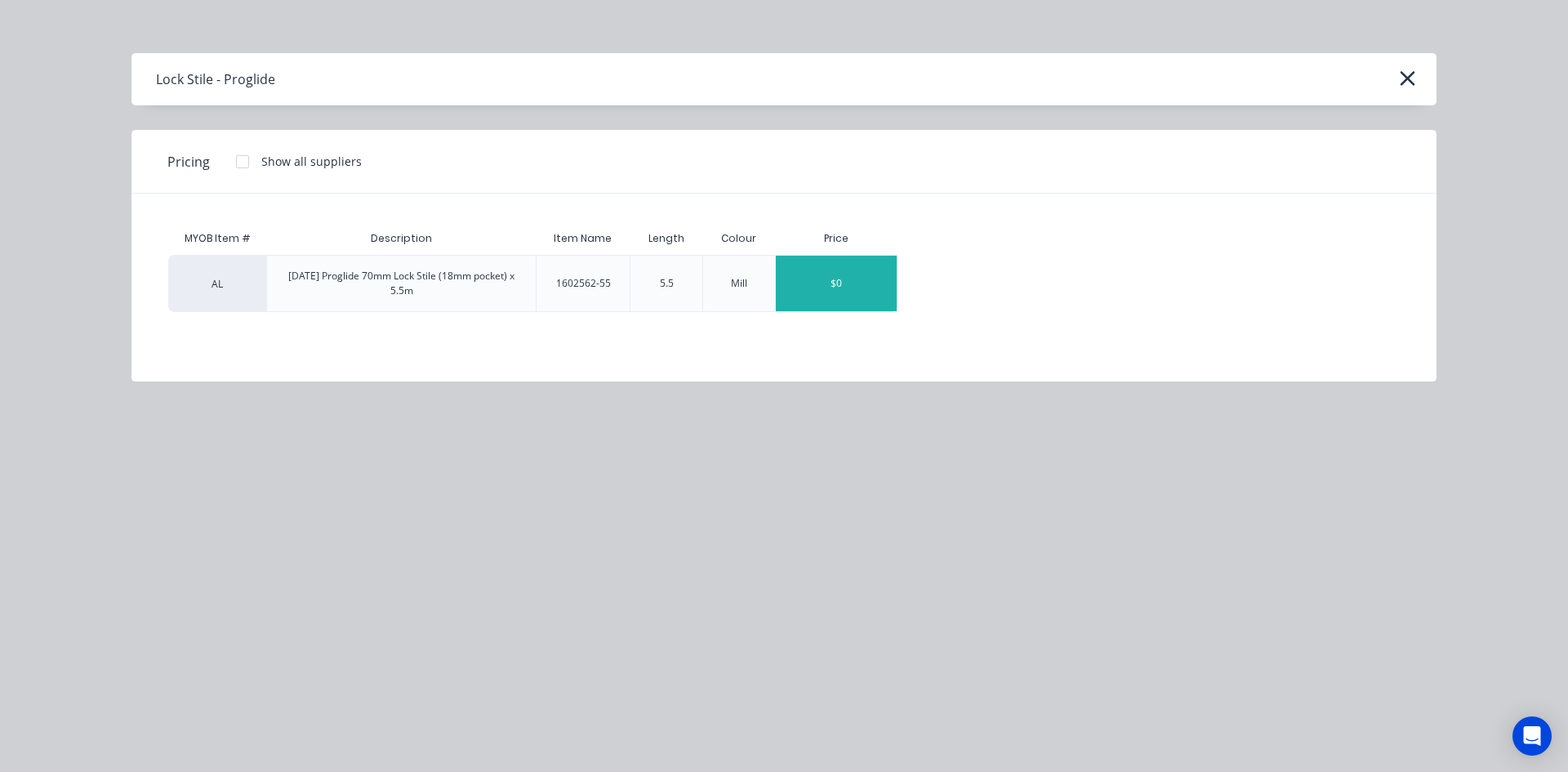
click at [828, 286] on div "$0" at bounding box center [836, 283] width 121 height 55
type textarea "x"
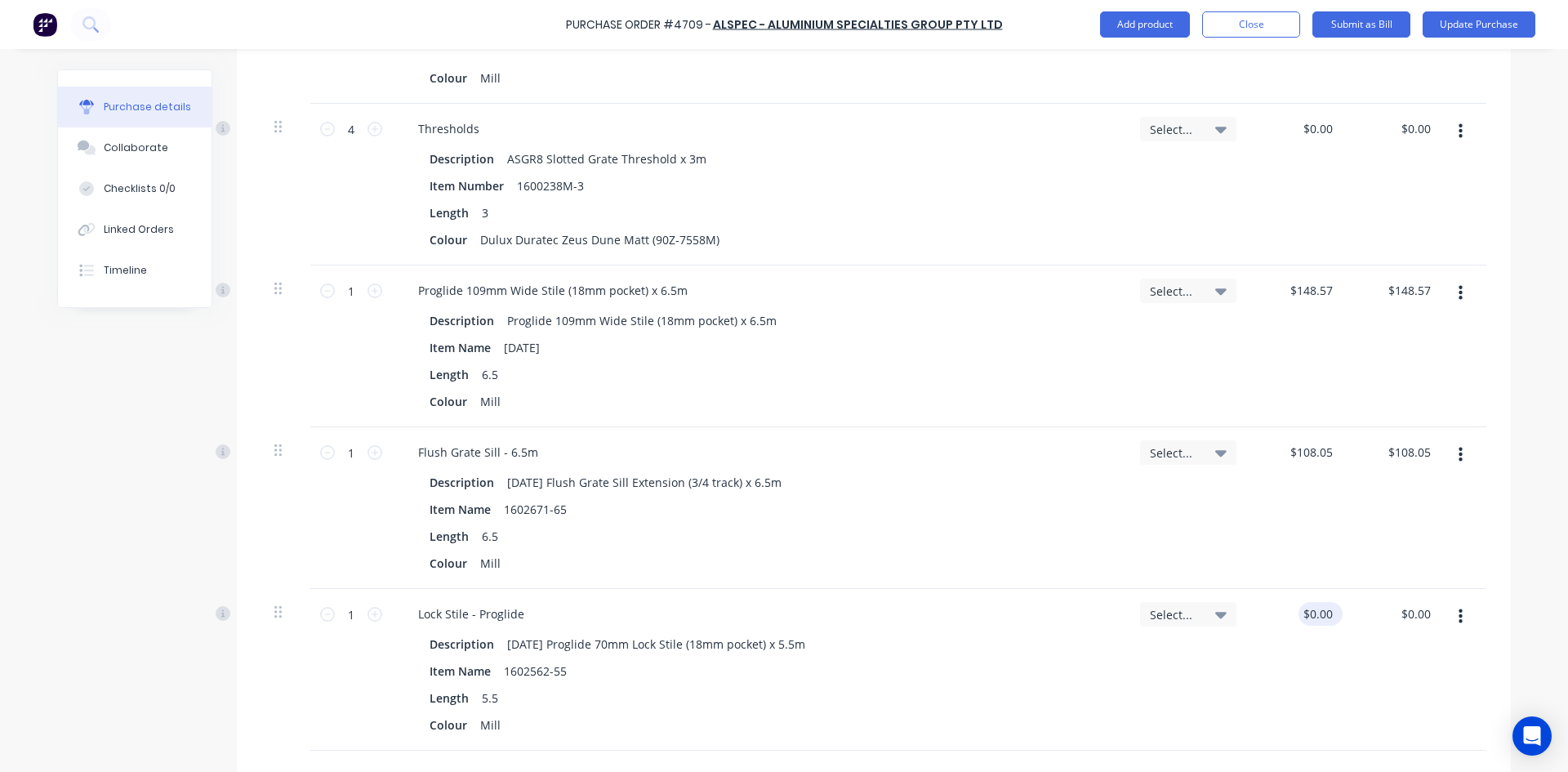
type textarea "x"
type input "0.00"
click at [1323, 616] on input "0.00" at bounding box center [1320, 614] width 31 height 24
type textarea "x"
type input "0"
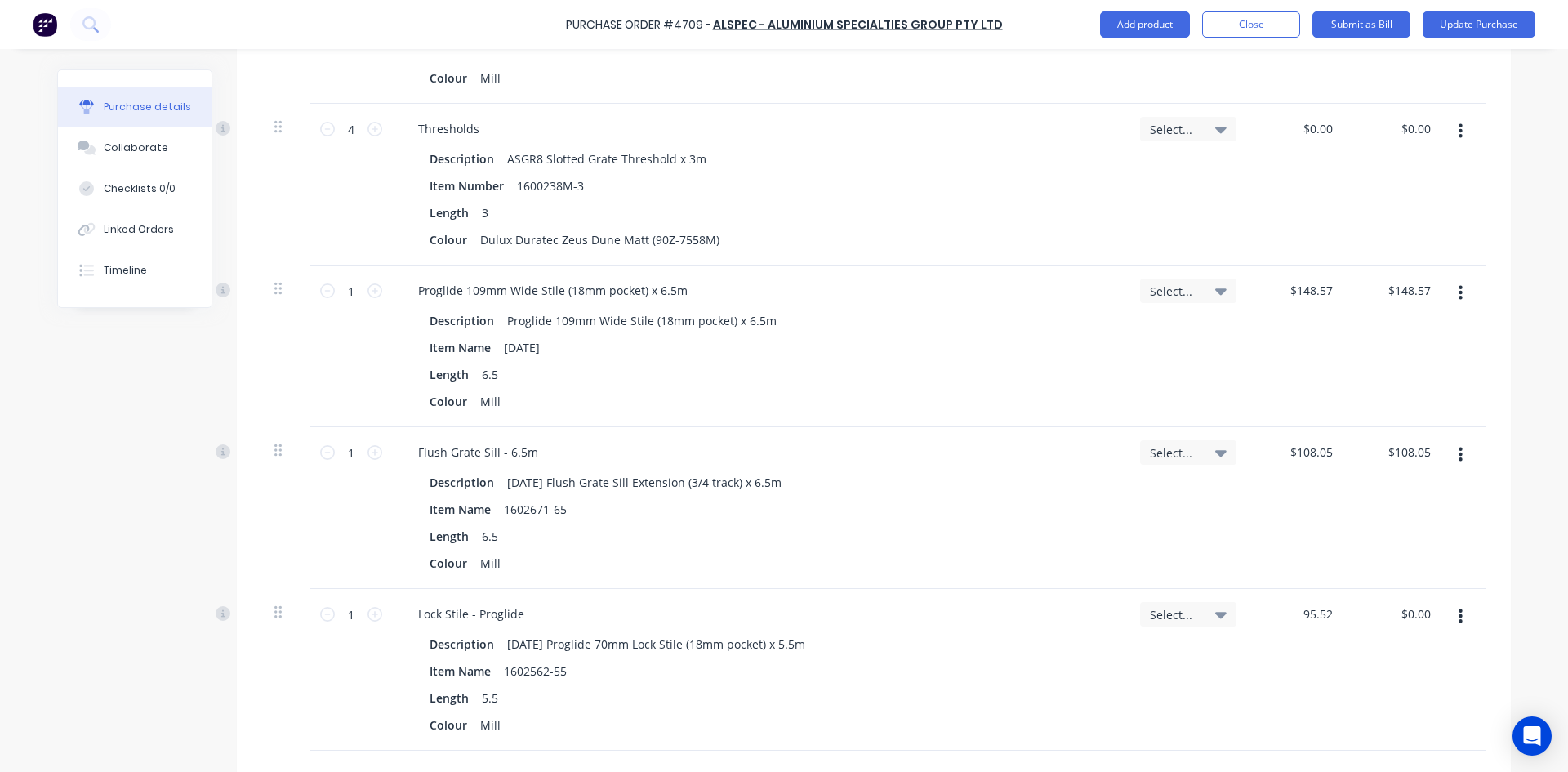
type input "95.52"
type textarea "x"
type input "$95.52"
type input "95.52"
type textarea "x"
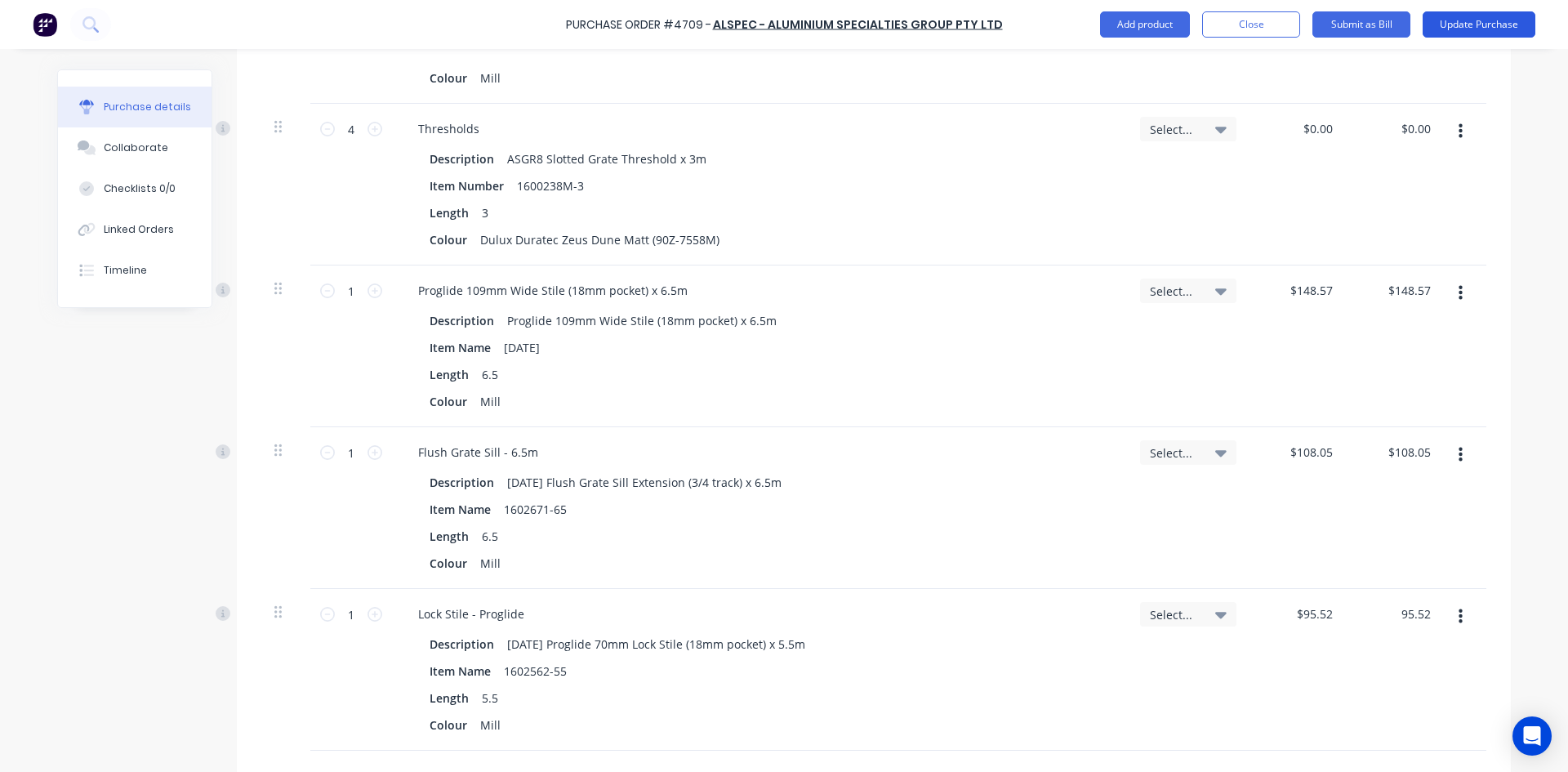
type input "$95.52"
click at [1459, 28] on button "Update Purchase" at bounding box center [1479, 24] width 113 height 26
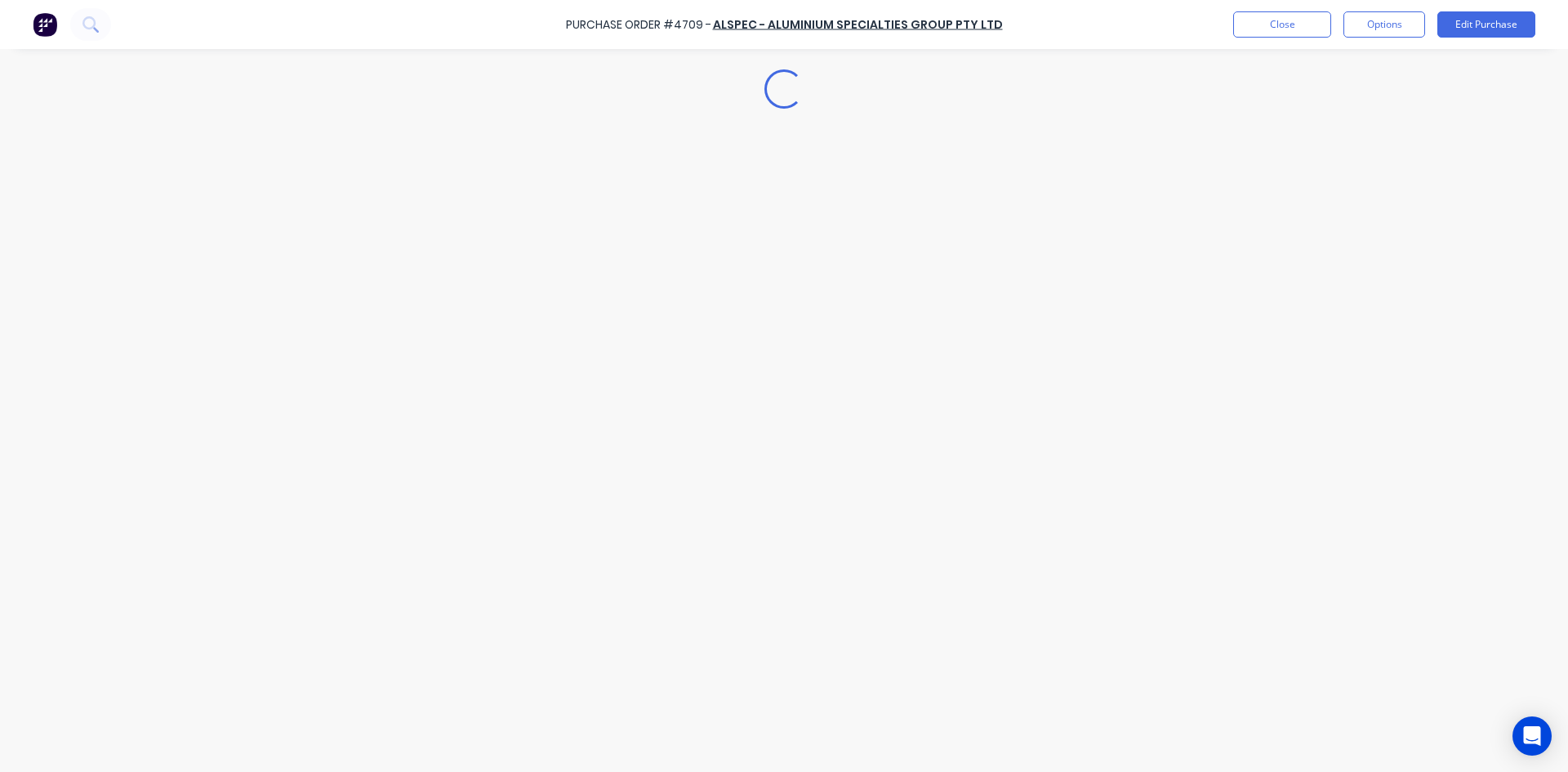
scroll to position [0, 0]
type textarea "x"
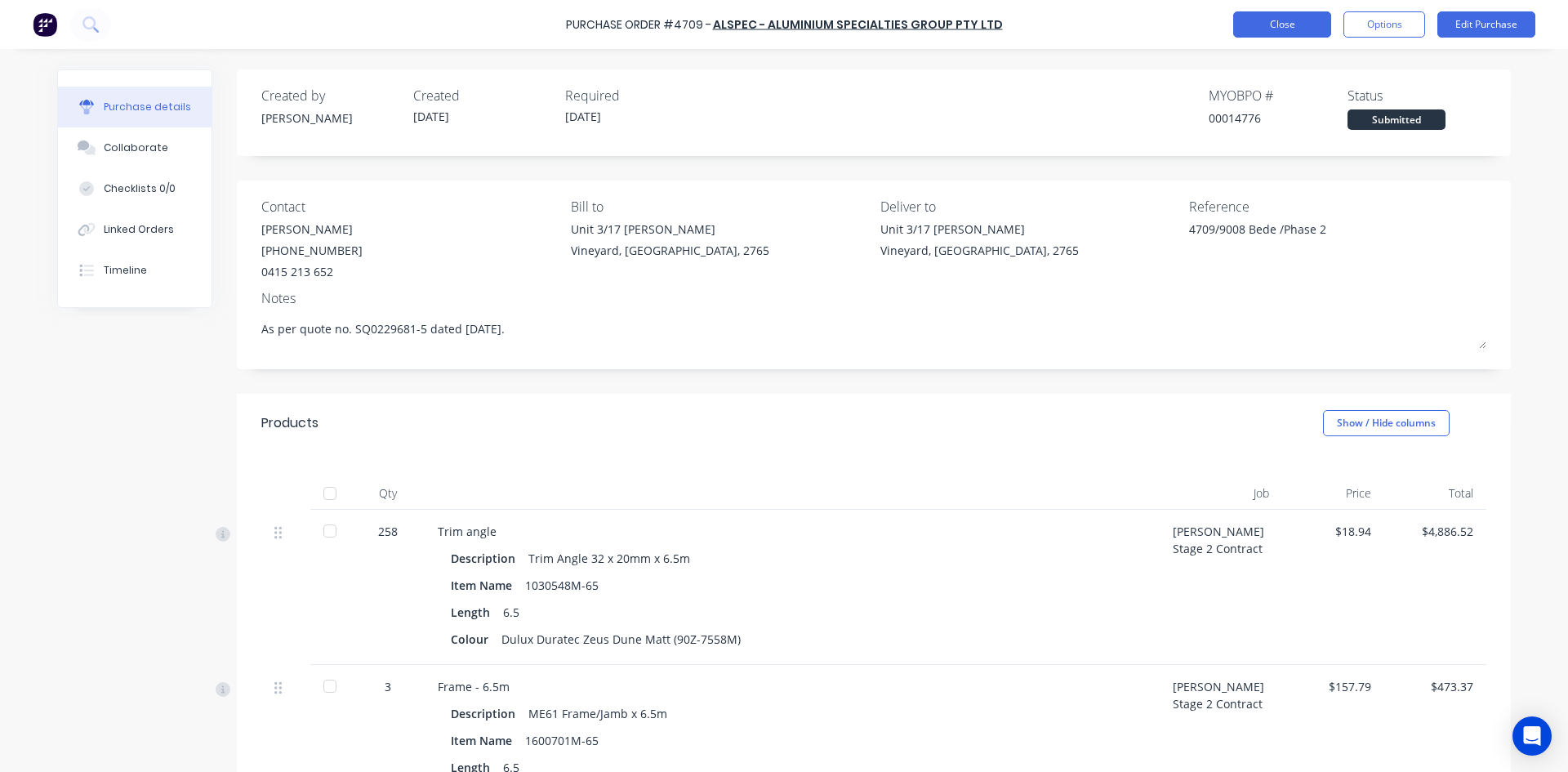
click at [1291, 26] on button "Close" at bounding box center [1282, 24] width 98 height 26
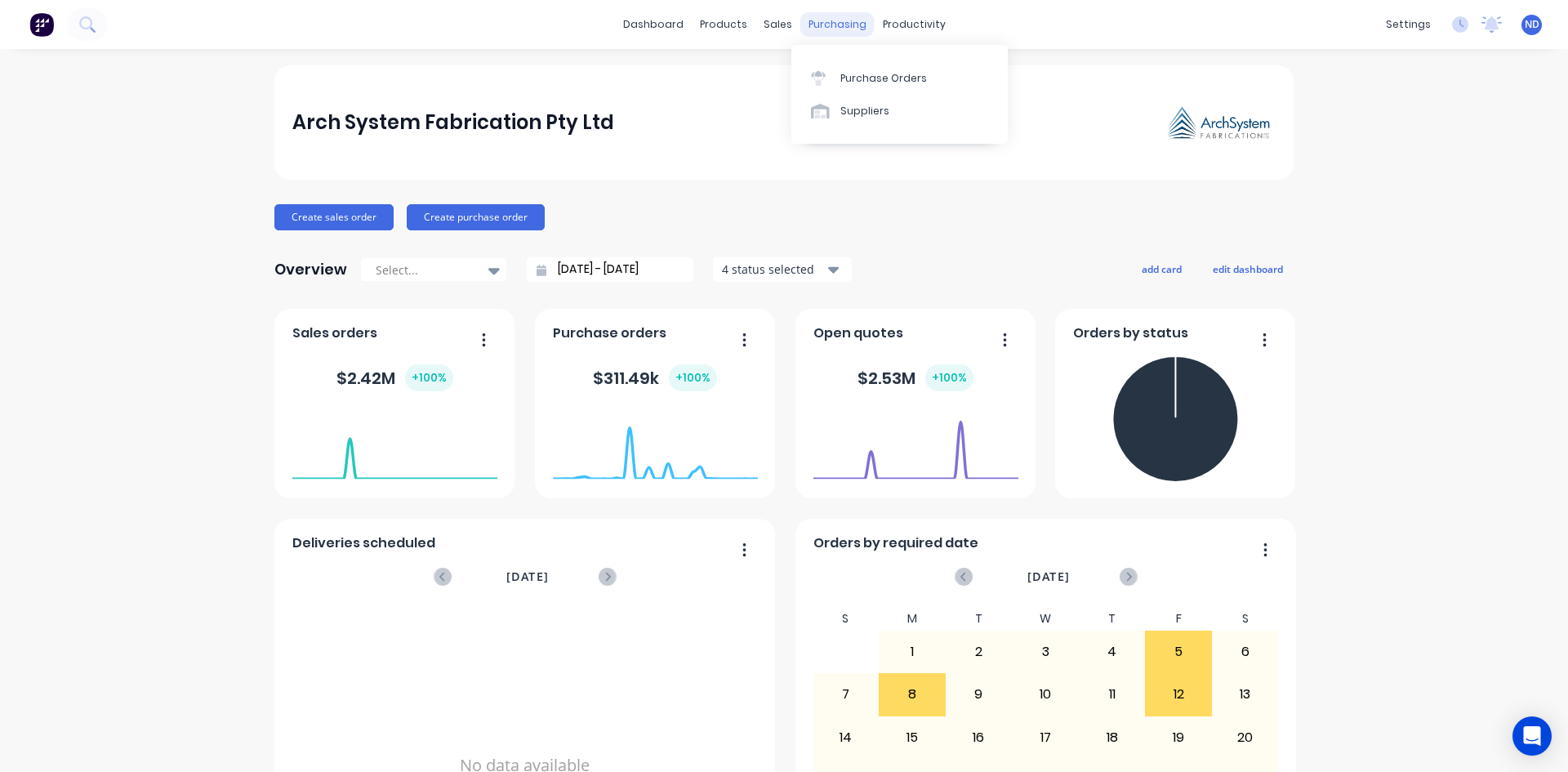
click at [827, 23] on div "purchasing" at bounding box center [838, 24] width 75 height 25
click at [847, 82] on div "Purchase Orders" at bounding box center [884, 78] width 87 height 14
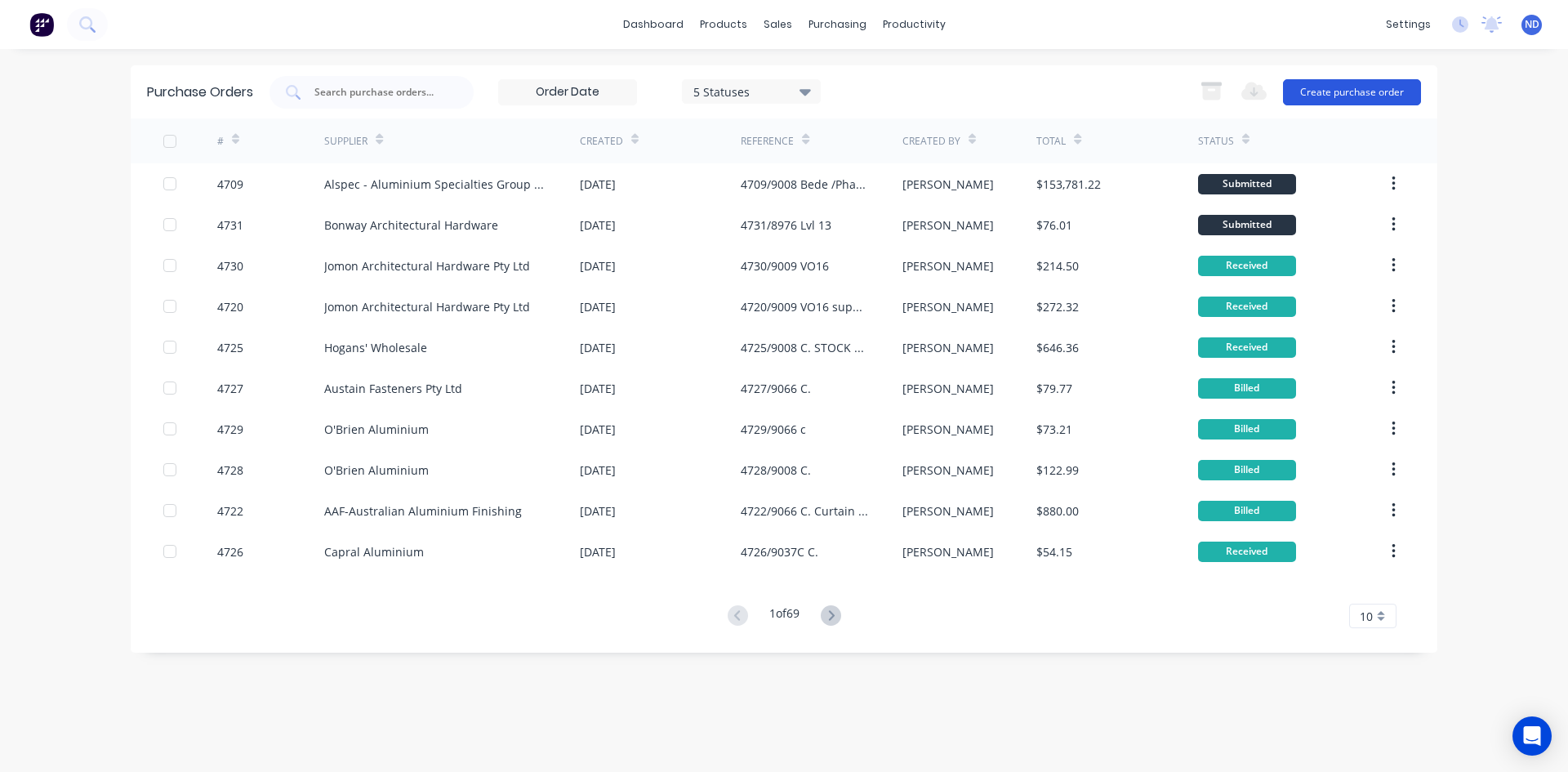
click at [1369, 97] on button "Create purchase order" at bounding box center [1352, 92] width 138 height 26
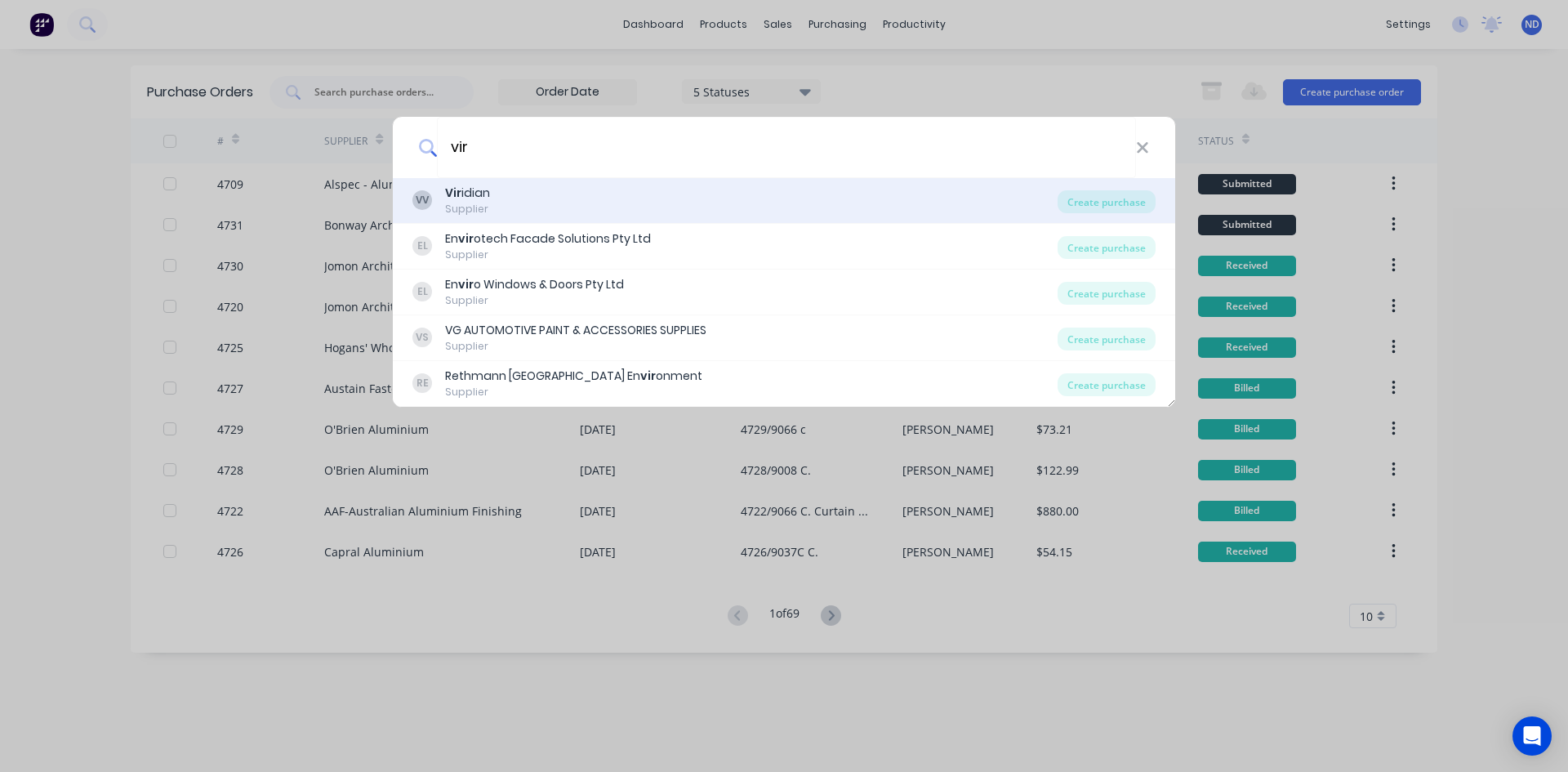
type input "vir"
click at [517, 202] on div "VV Vir idian Supplier" at bounding box center [735, 200] width 645 height 32
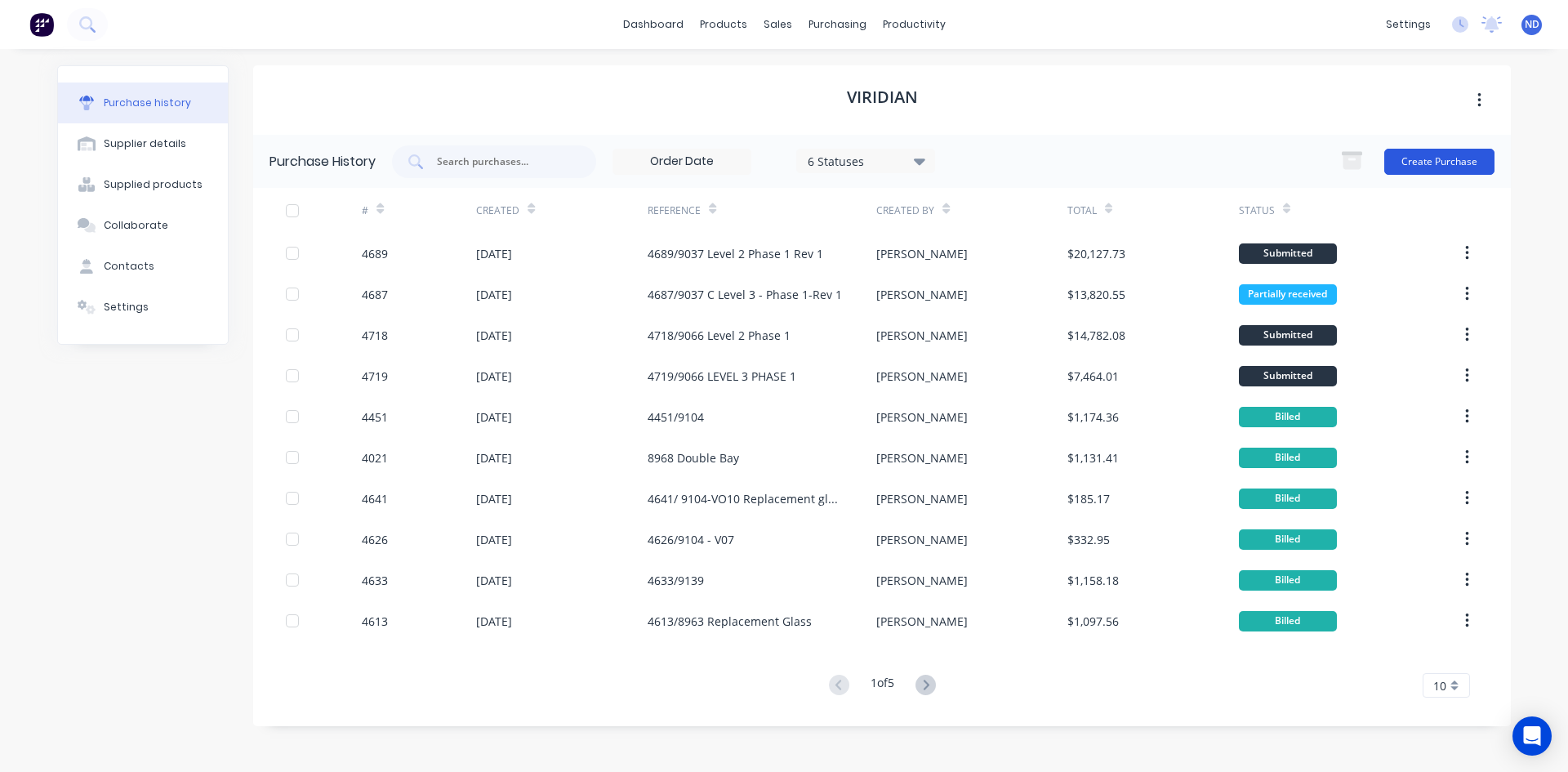
click at [1455, 164] on button "Create Purchase" at bounding box center [1440, 161] width 110 height 26
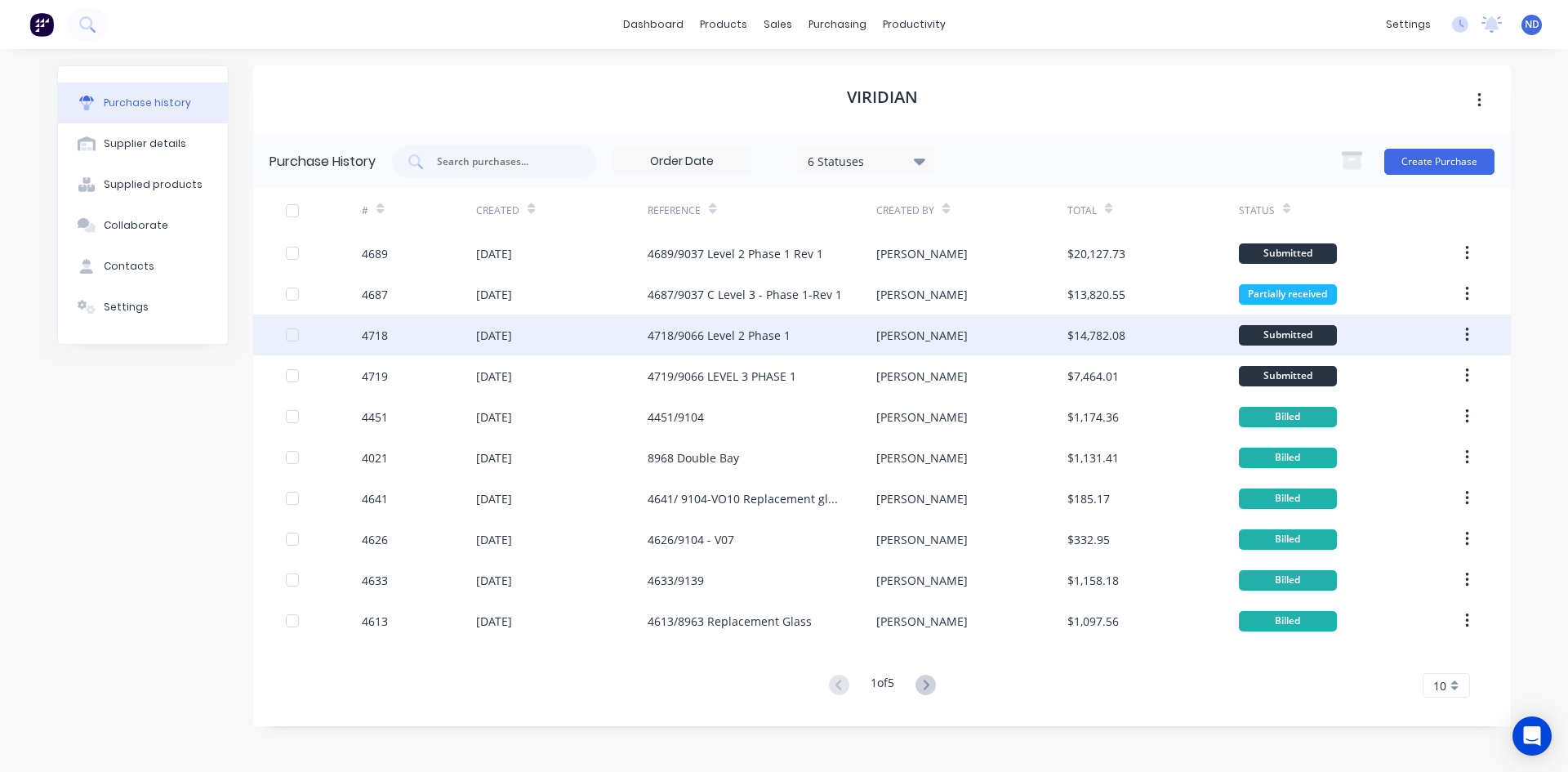
click at [726, 335] on div "4718/9066 Level 2 Phase 1" at bounding box center [719, 335] width 143 height 17
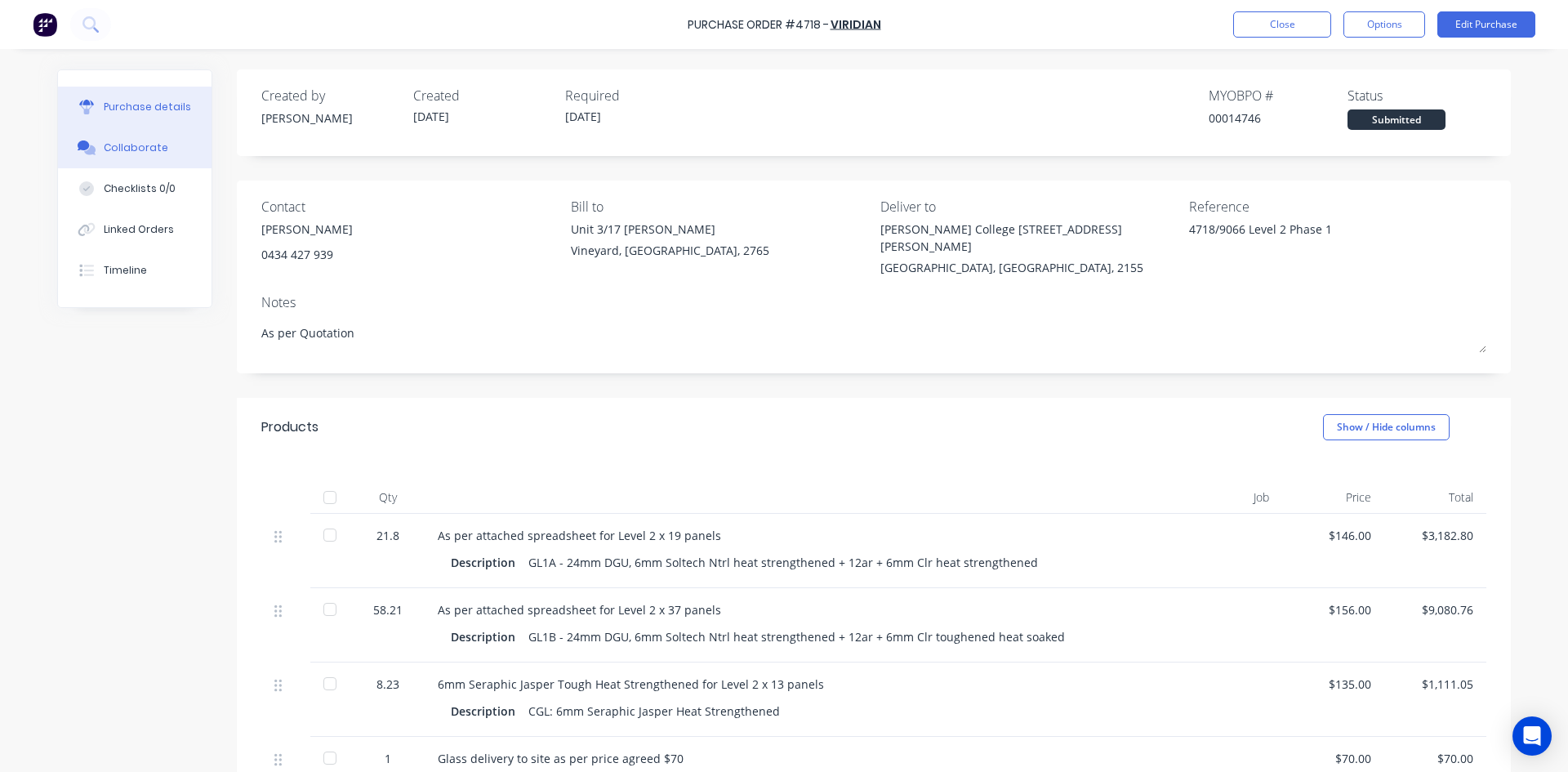
click at [126, 154] on div "Collaborate" at bounding box center [136, 147] width 65 height 14
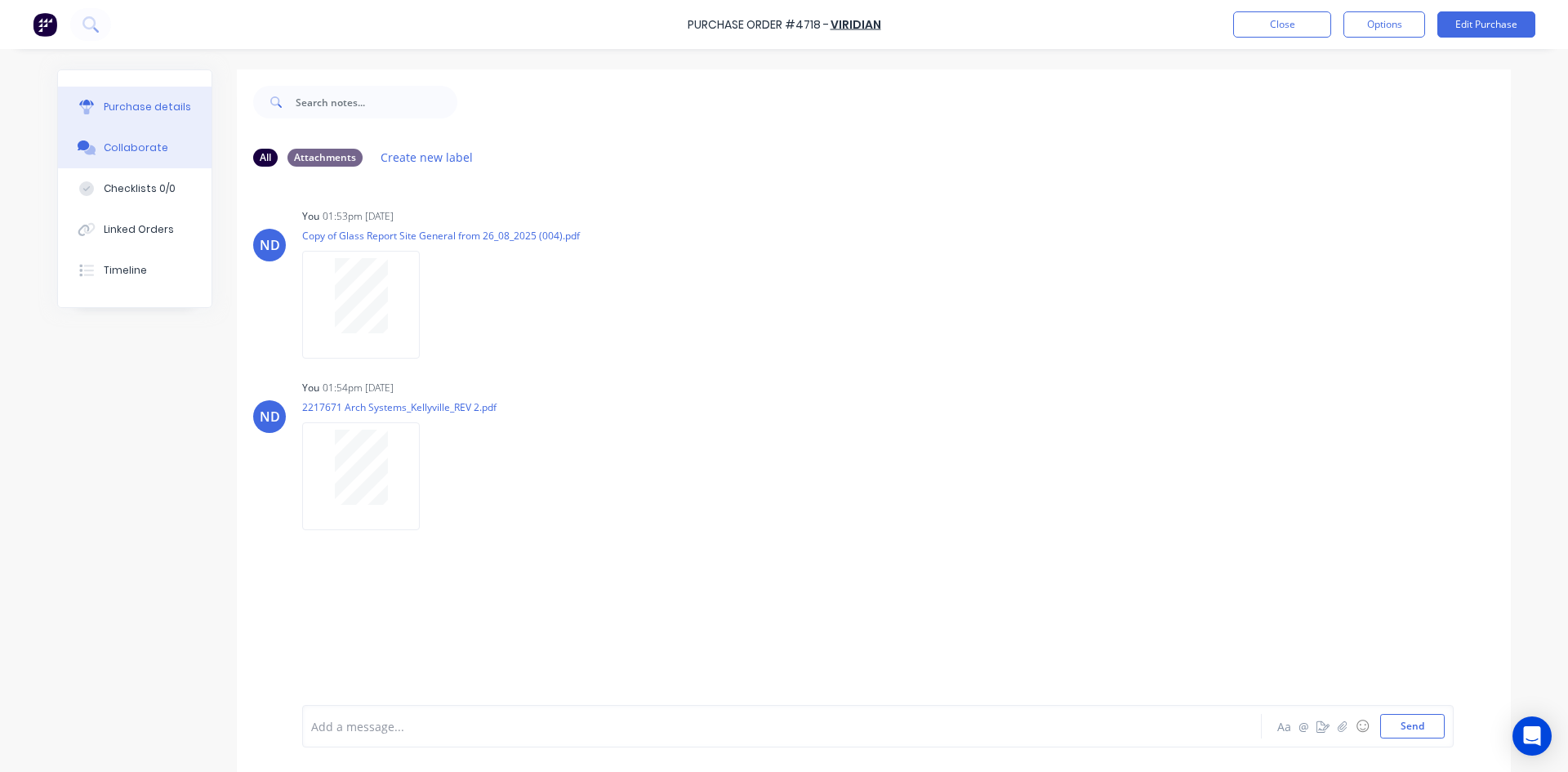
click at [149, 117] on button "Purchase details" at bounding box center [134, 107] width 154 height 41
type textarea "x"
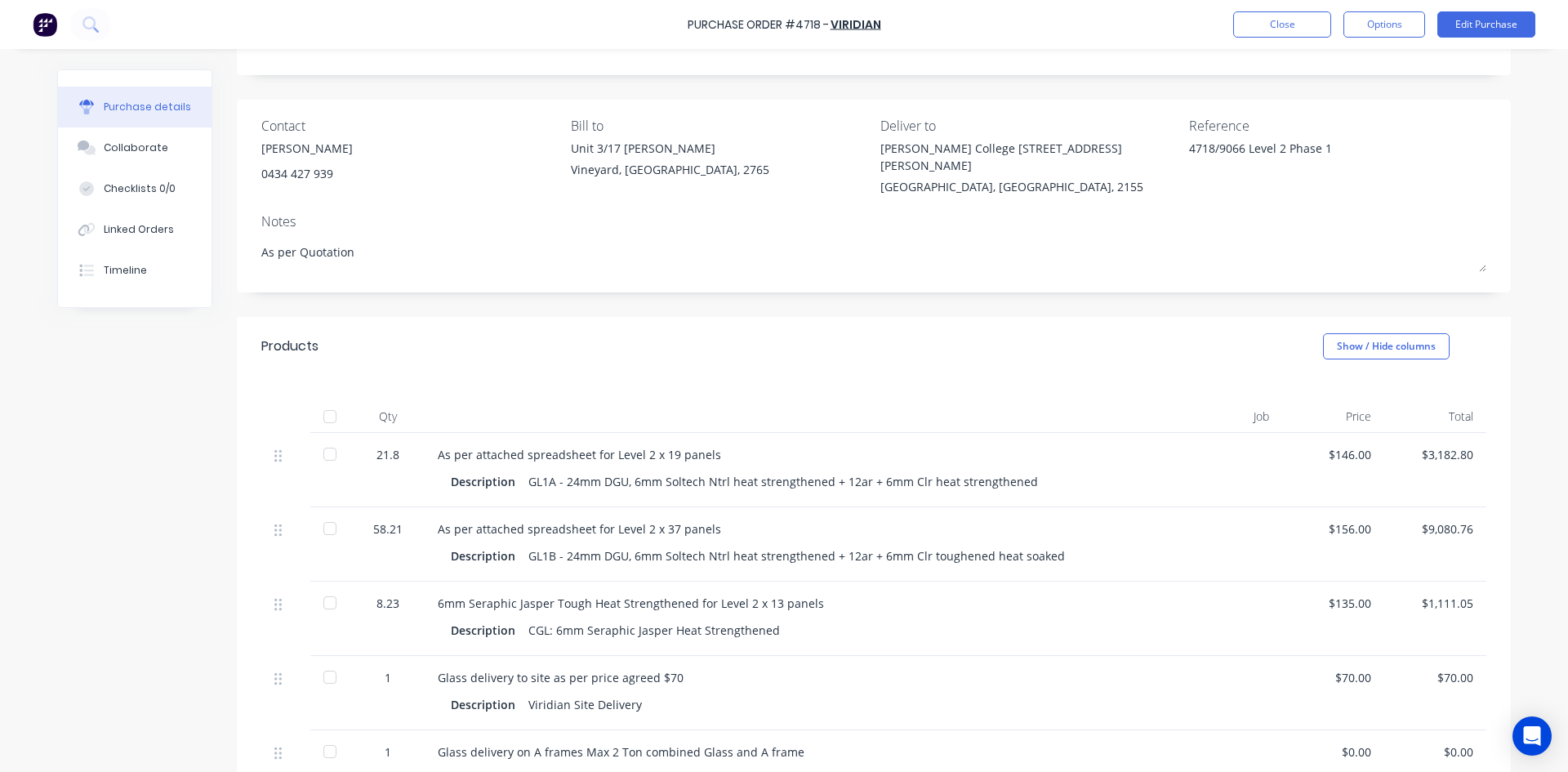
scroll to position [82, 0]
click at [138, 153] on div "Collaborate" at bounding box center [136, 147] width 65 height 14
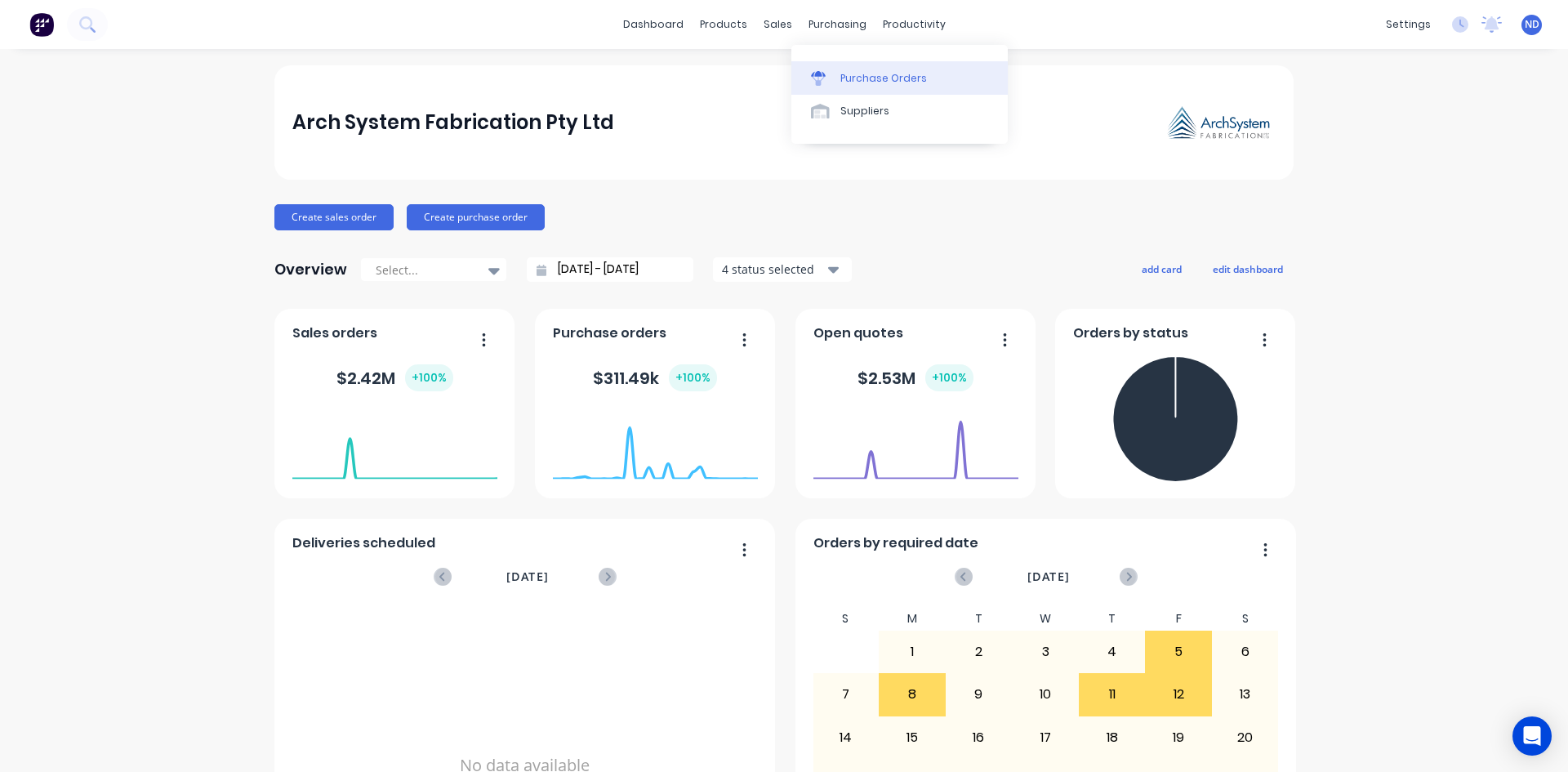
click at [849, 78] on div "Purchase Orders" at bounding box center [884, 78] width 87 height 14
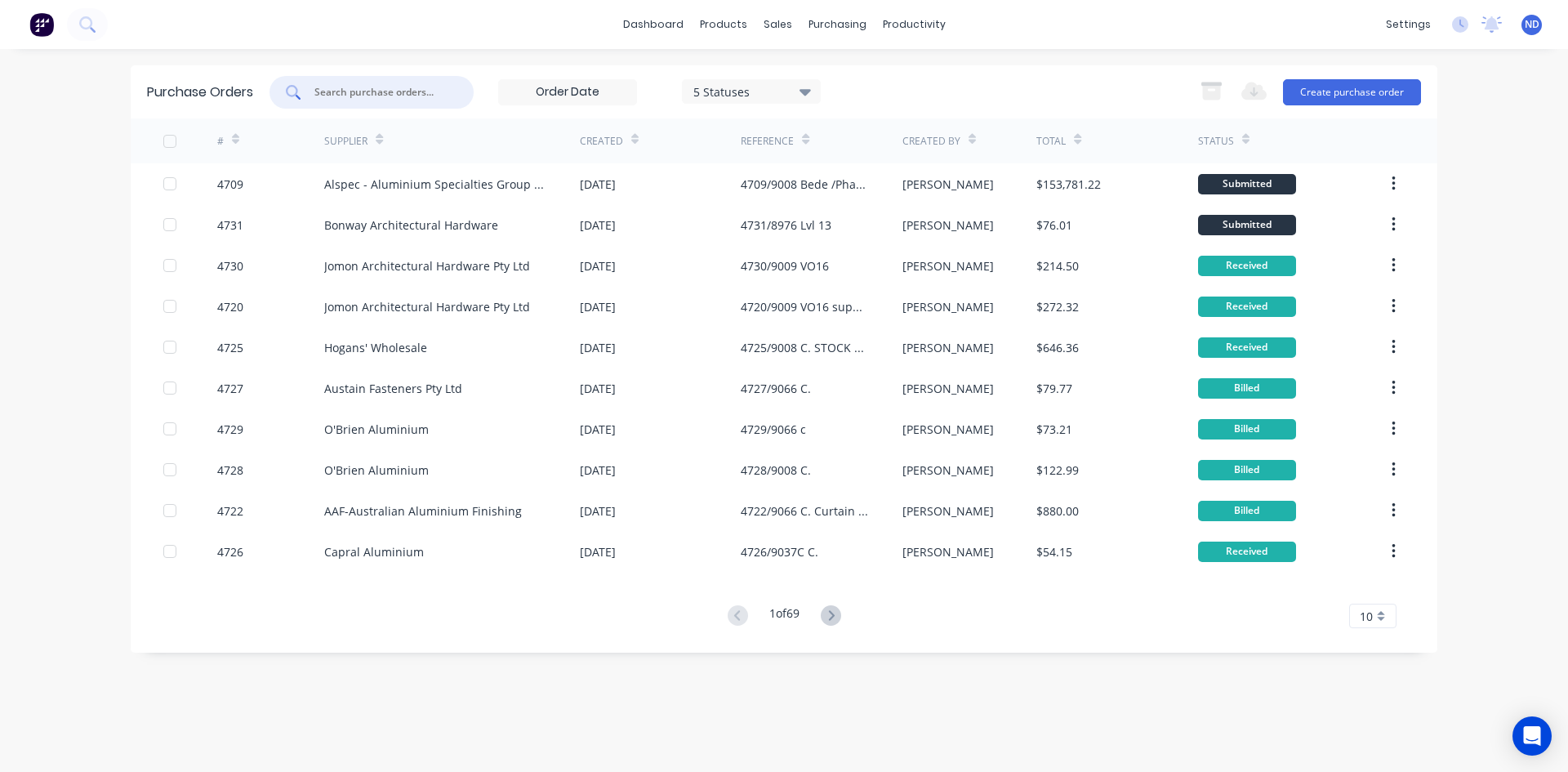
click at [375, 96] on input "text" at bounding box center [380, 92] width 136 height 16
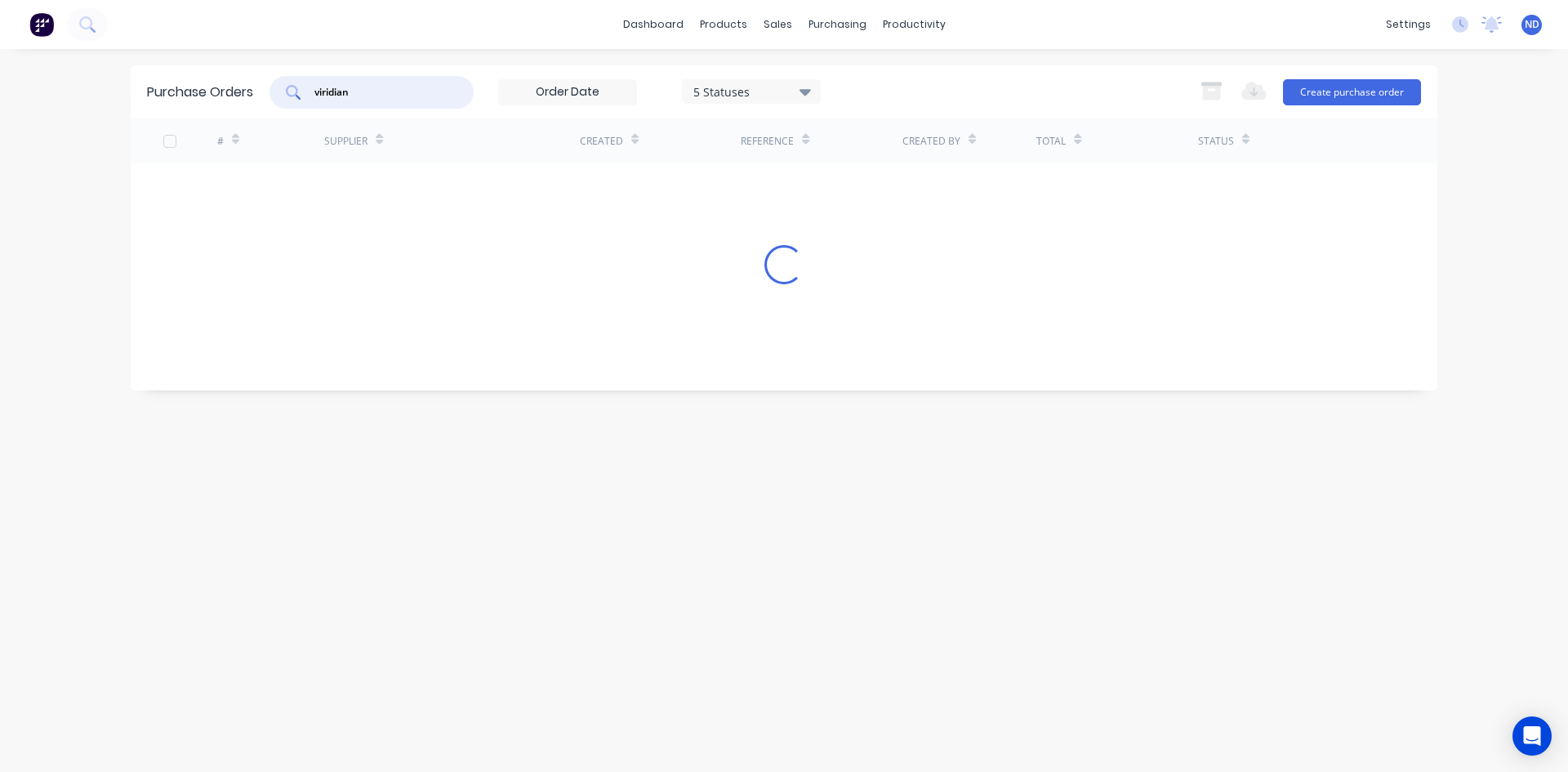
type input "viridian"
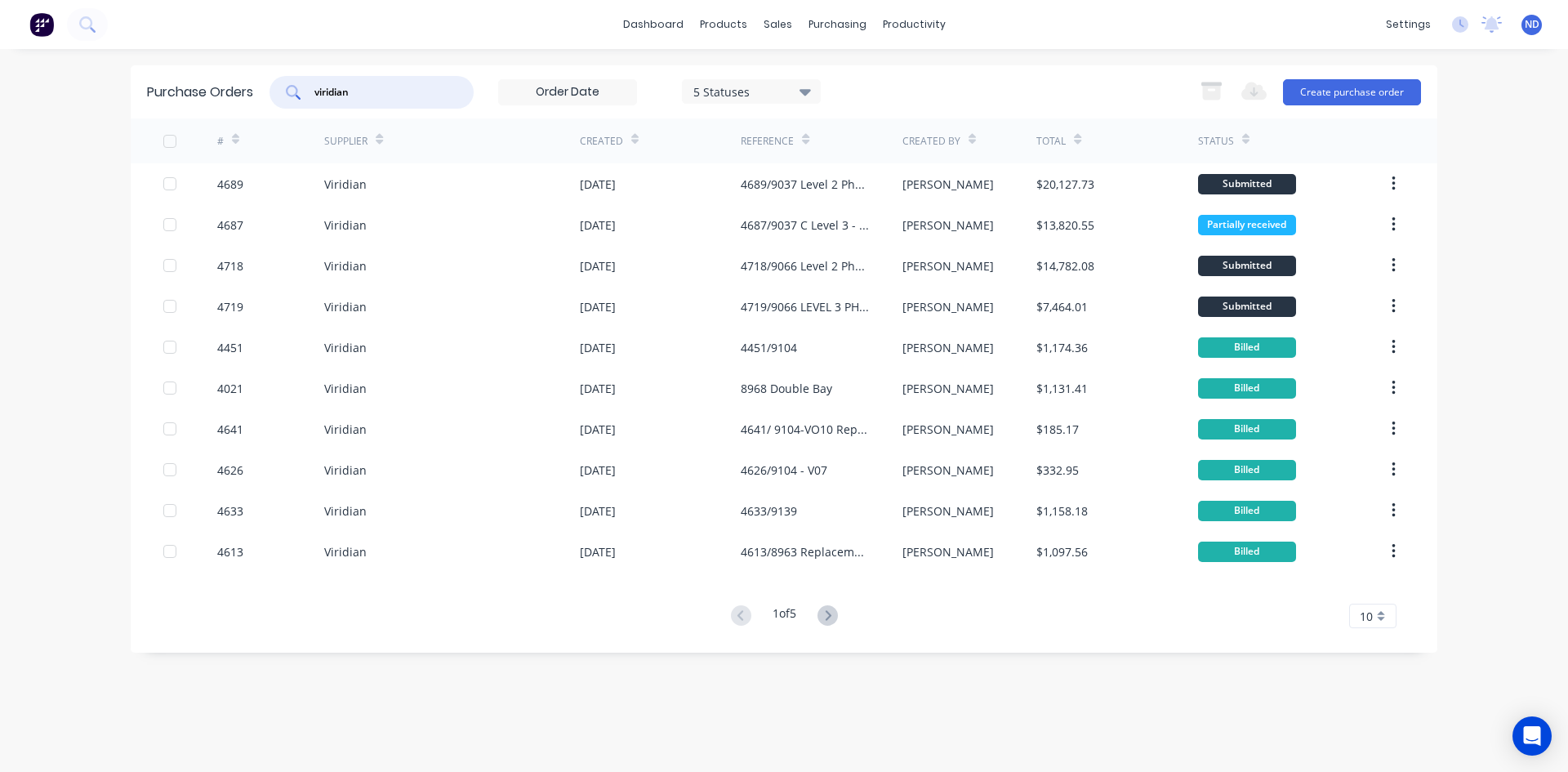
click at [632, 138] on icon at bounding box center [635, 139] width 8 height 12
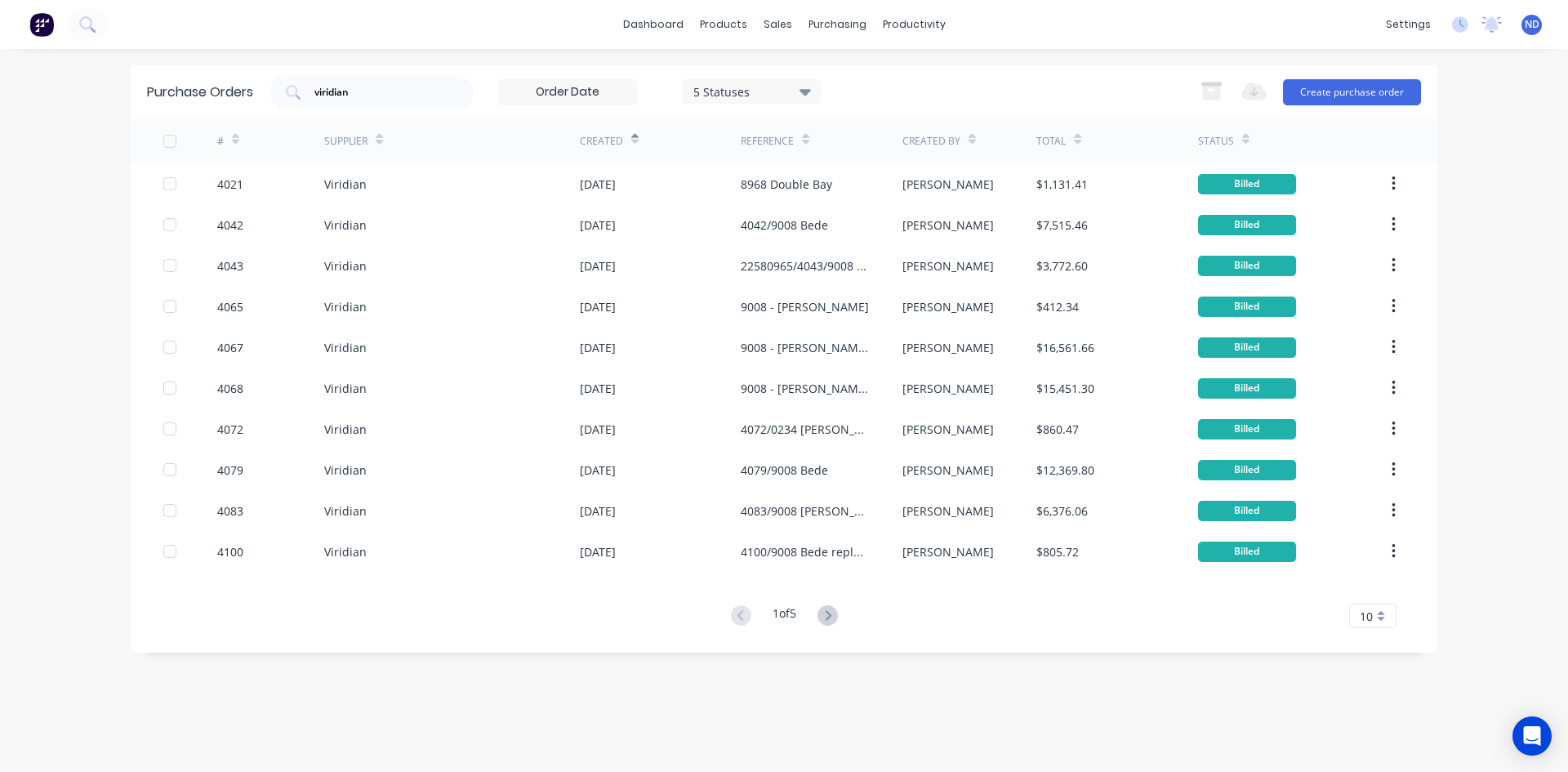
click at [632, 138] on icon at bounding box center [635, 139] width 8 height 12
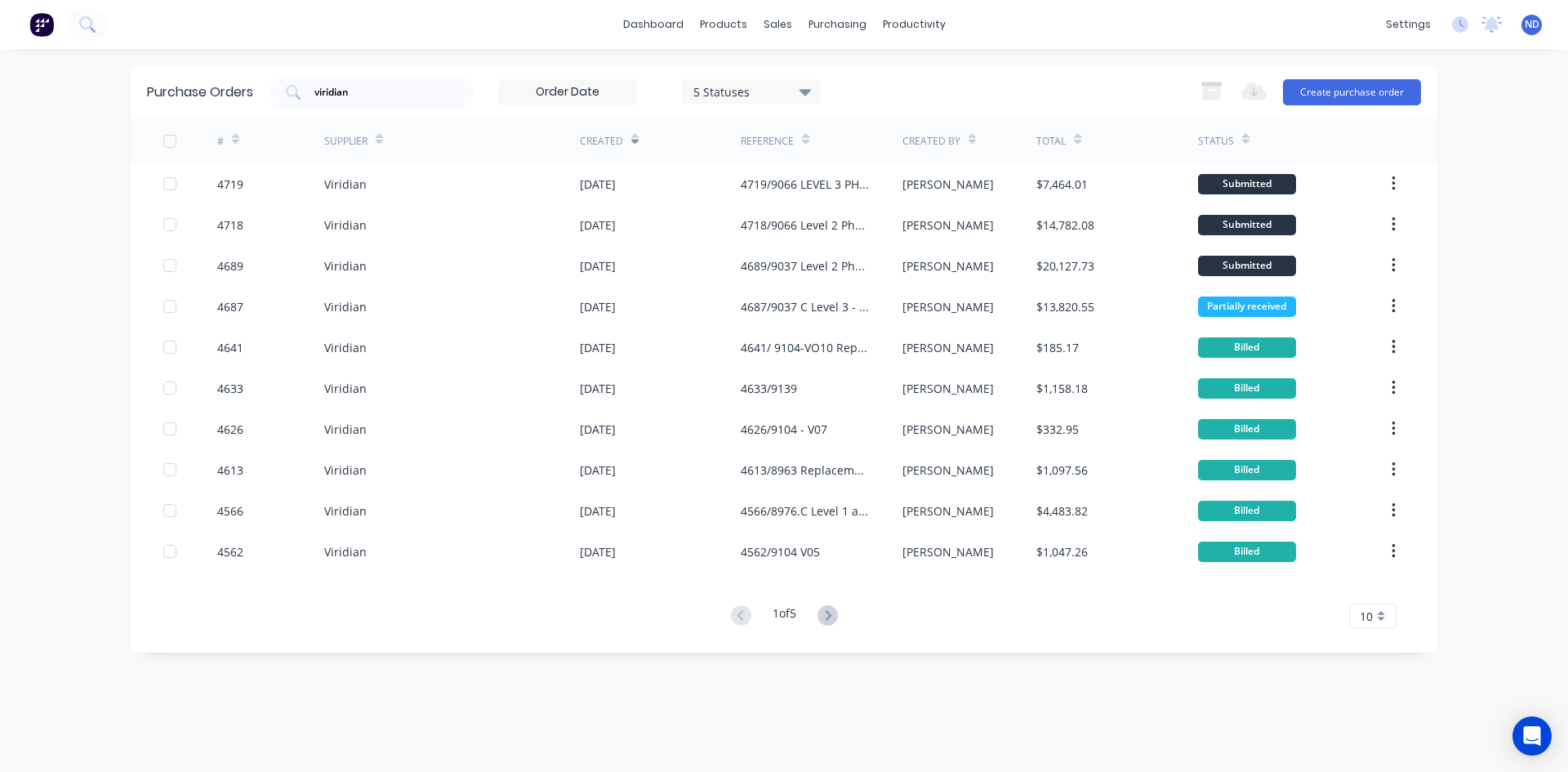
click at [1382, 622] on div "10" at bounding box center [1373, 616] width 48 height 25
click at [1368, 507] on div "20" at bounding box center [1373, 503] width 46 height 29
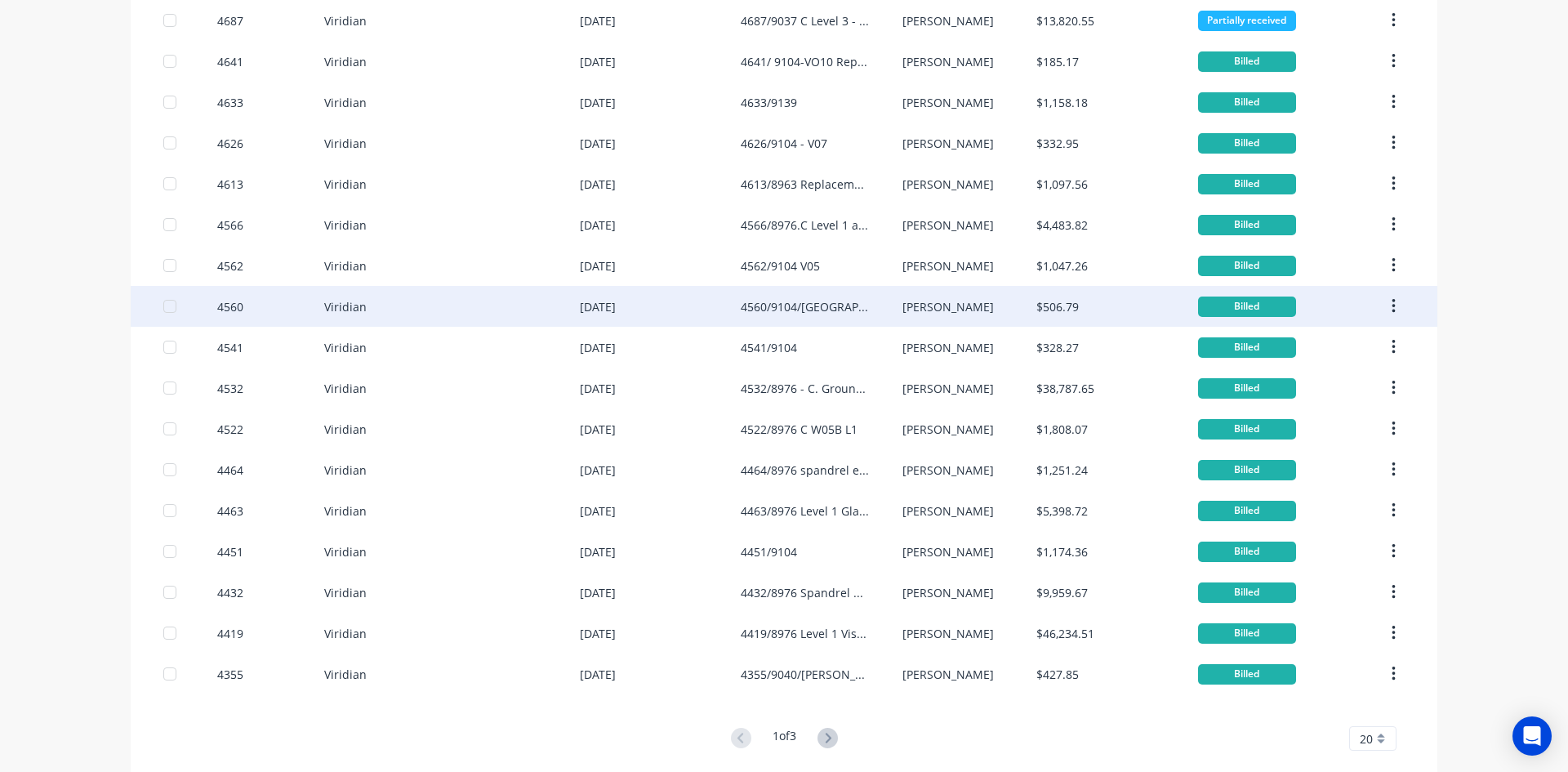
scroll to position [306, 0]
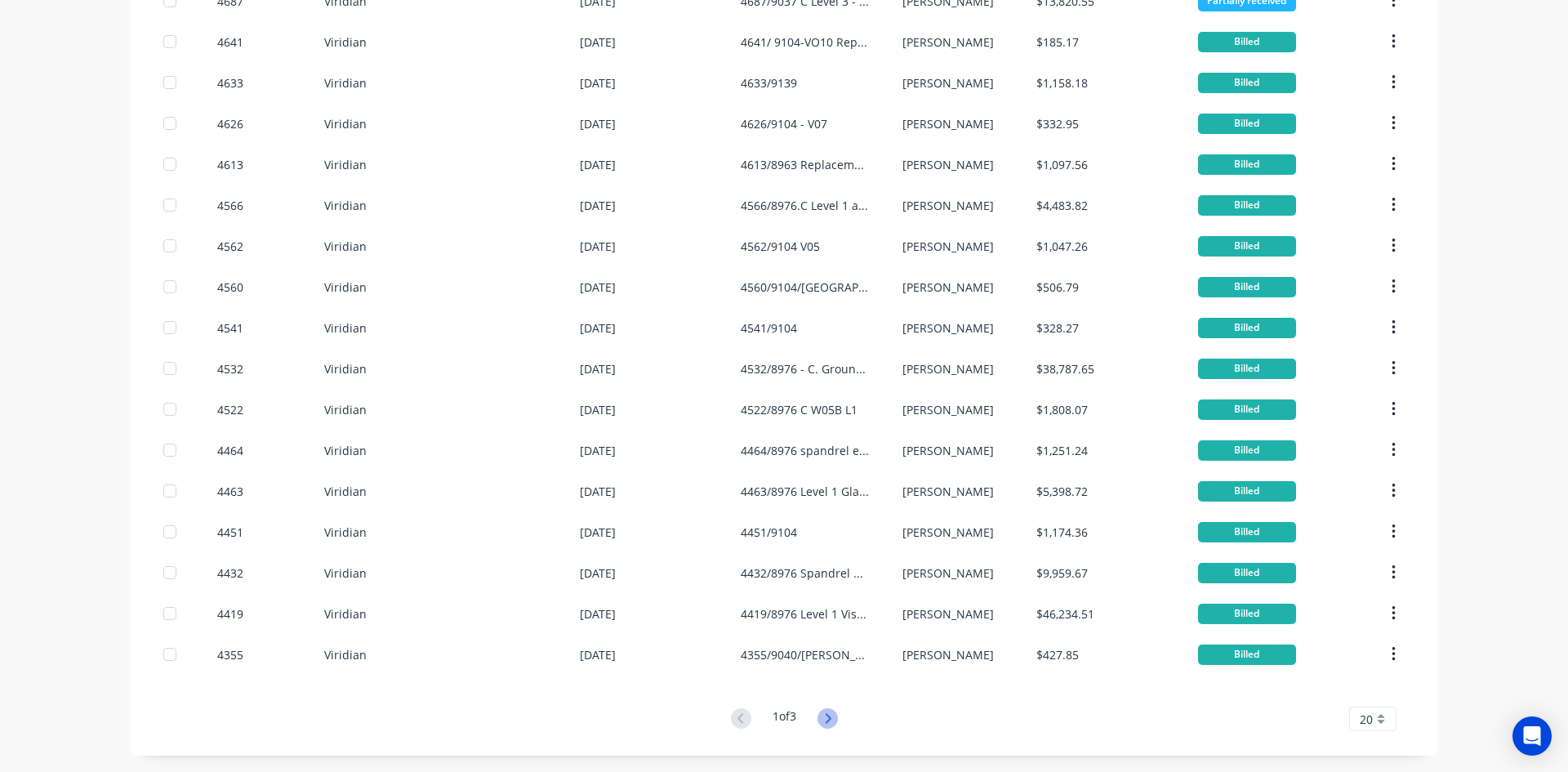
click at [825, 721] on icon at bounding box center [828, 718] width 6 height 10
click at [827, 721] on icon at bounding box center [828, 718] width 20 height 20
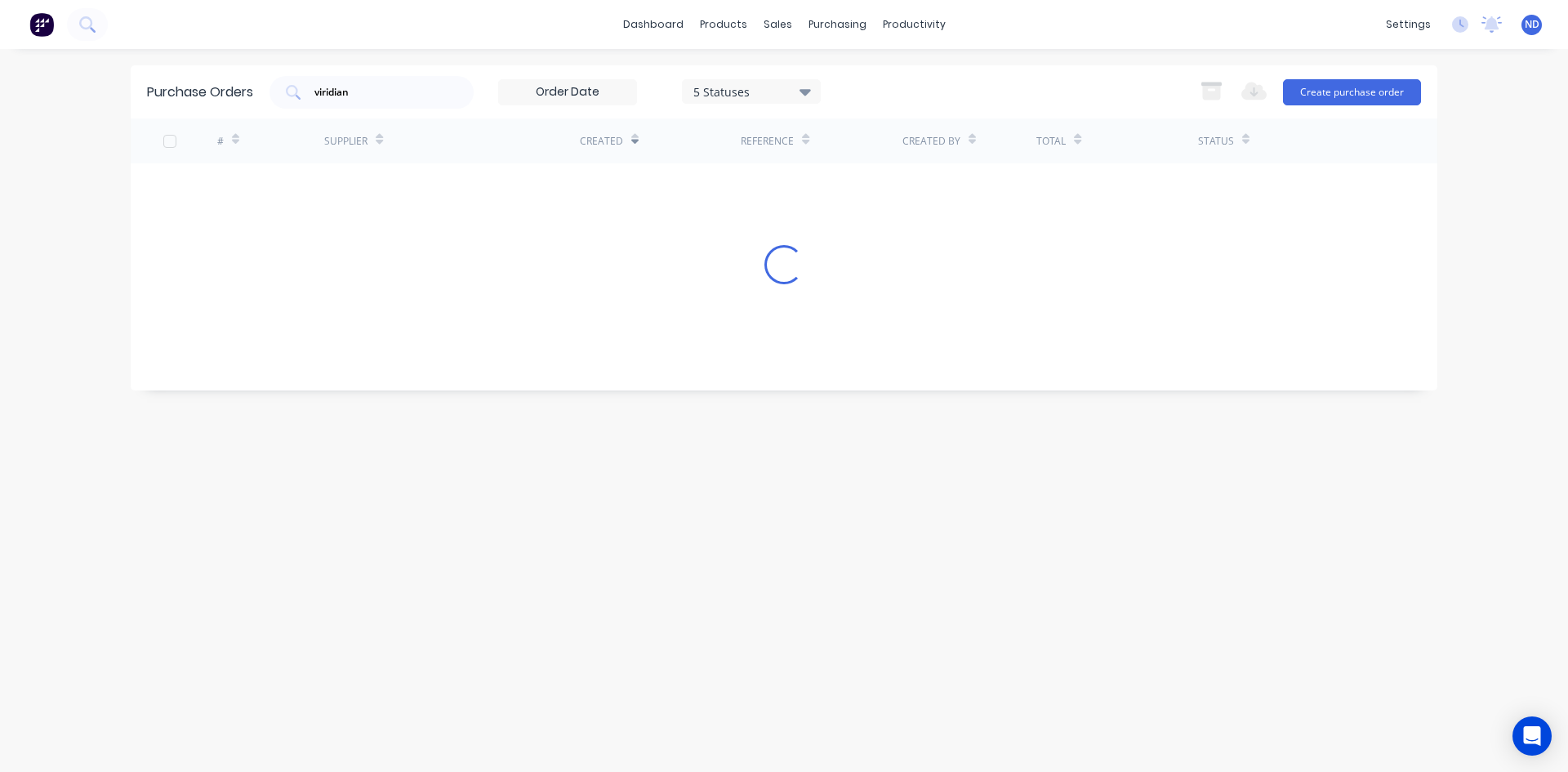
scroll to position [0, 0]
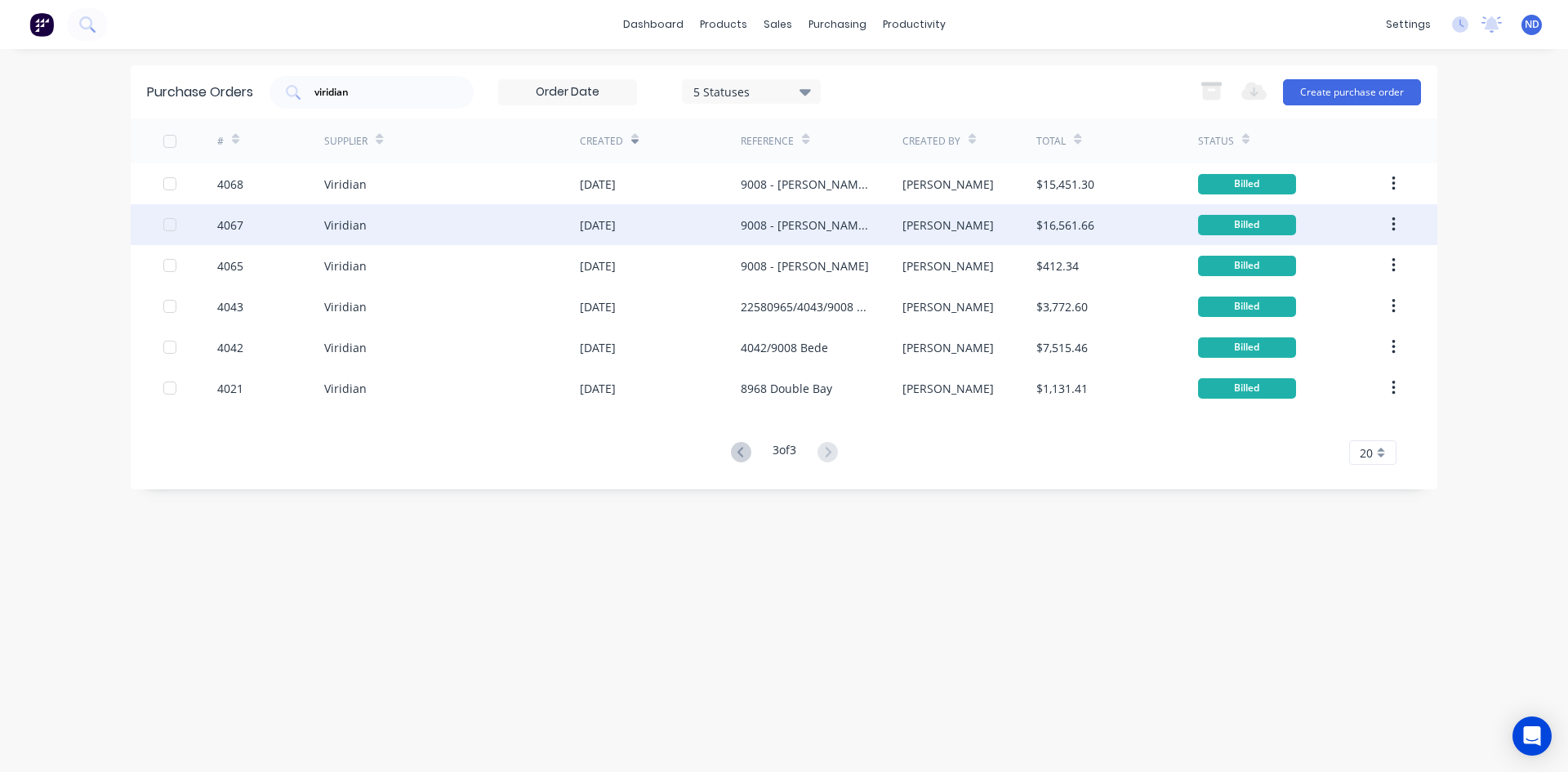
click at [763, 239] on div "9008 - Bede Polding Block C Level 1 EXT sliding doors" at bounding box center [822, 224] width 161 height 41
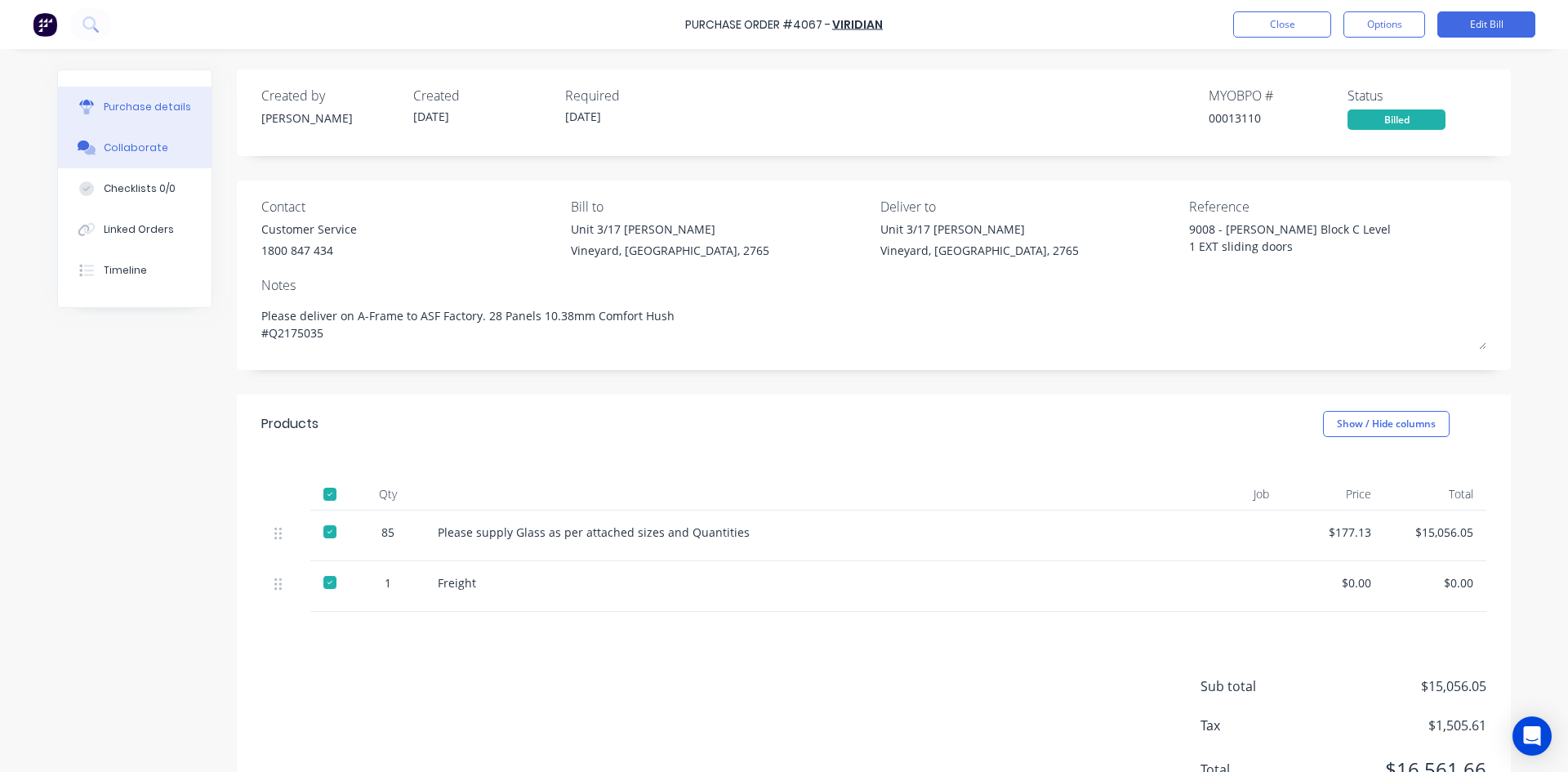
click at [121, 150] on div "Collaborate" at bounding box center [136, 147] width 65 height 14
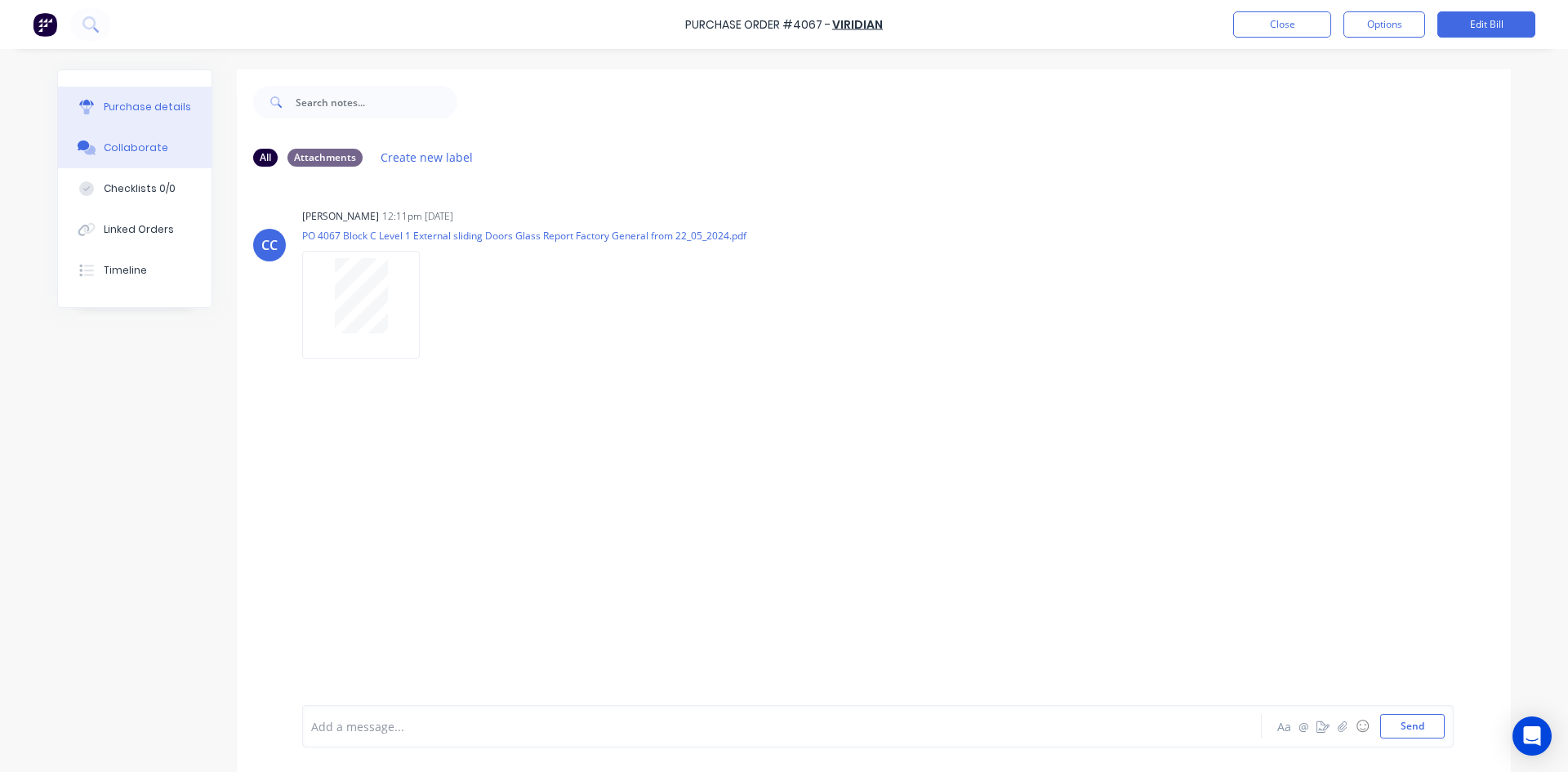
click at [117, 104] on div "Purchase details" at bounding box center [147, 106] width 87 height 14
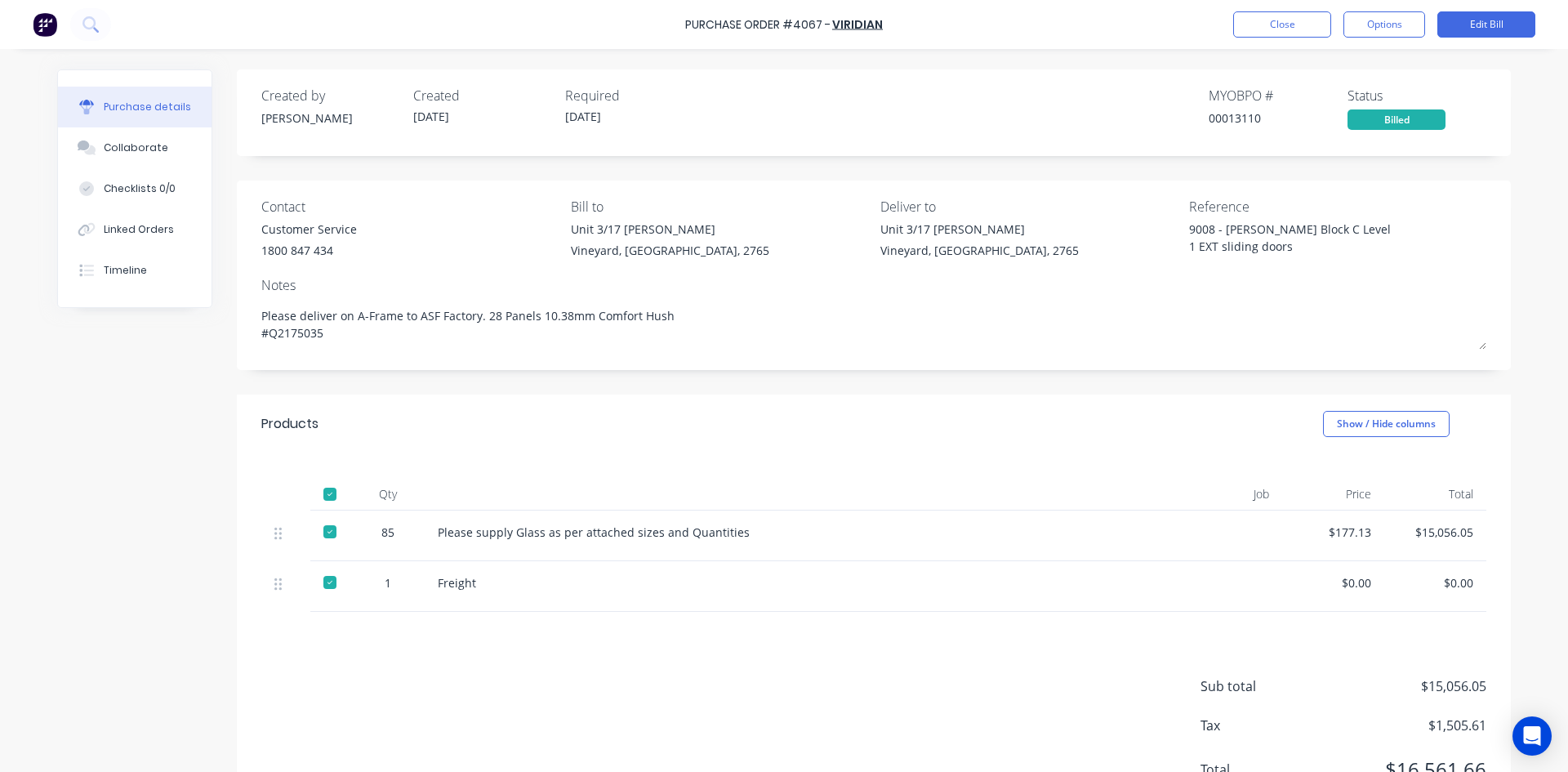
type textarea "x"
click at [1268, 31] on button "Close" at bounding box center [1282, 24] width 98 height 26
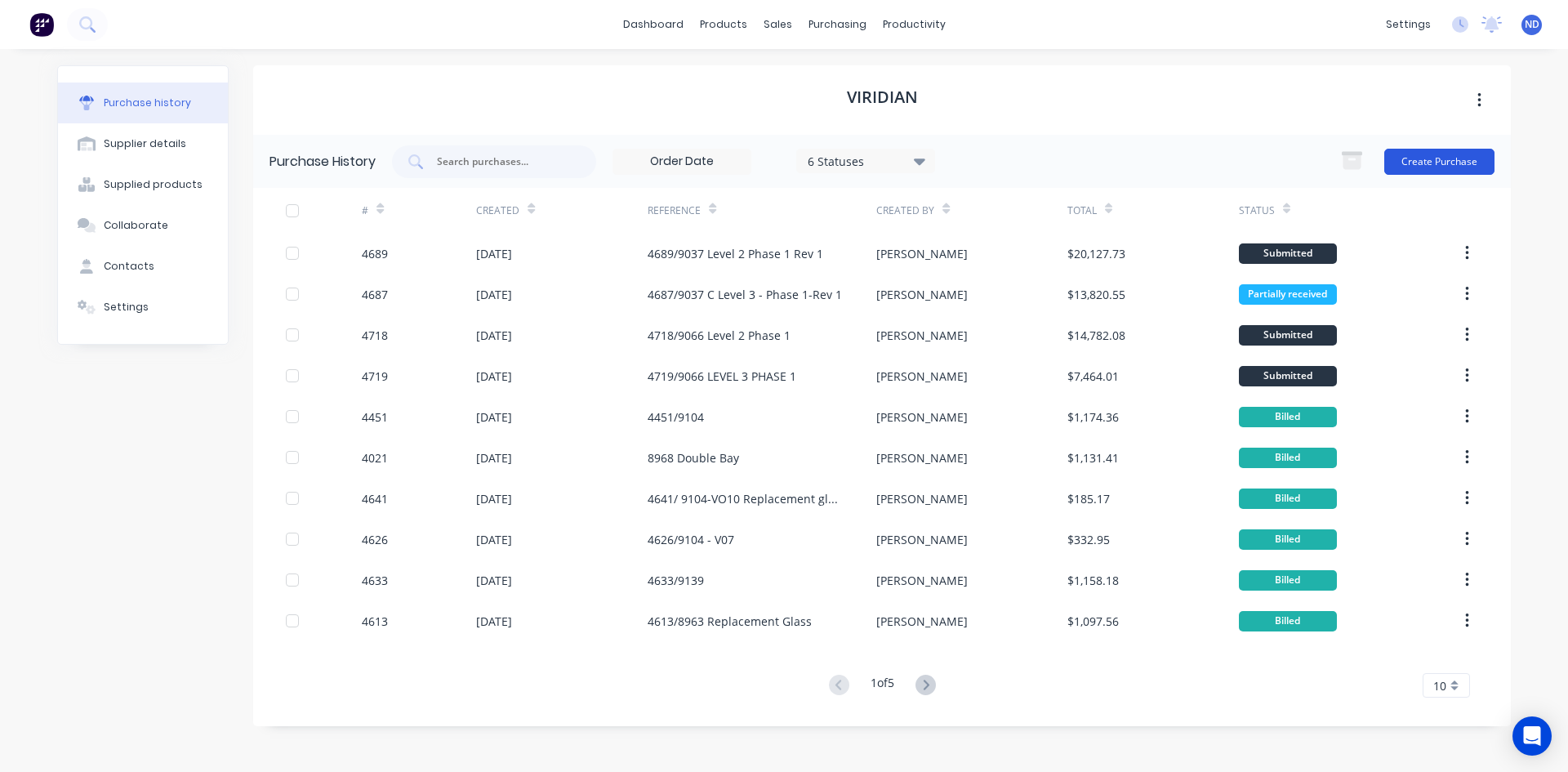
click at [1450, 166] on button "Create Purchase" at bounding box center [1440, 161] width 110 height 26
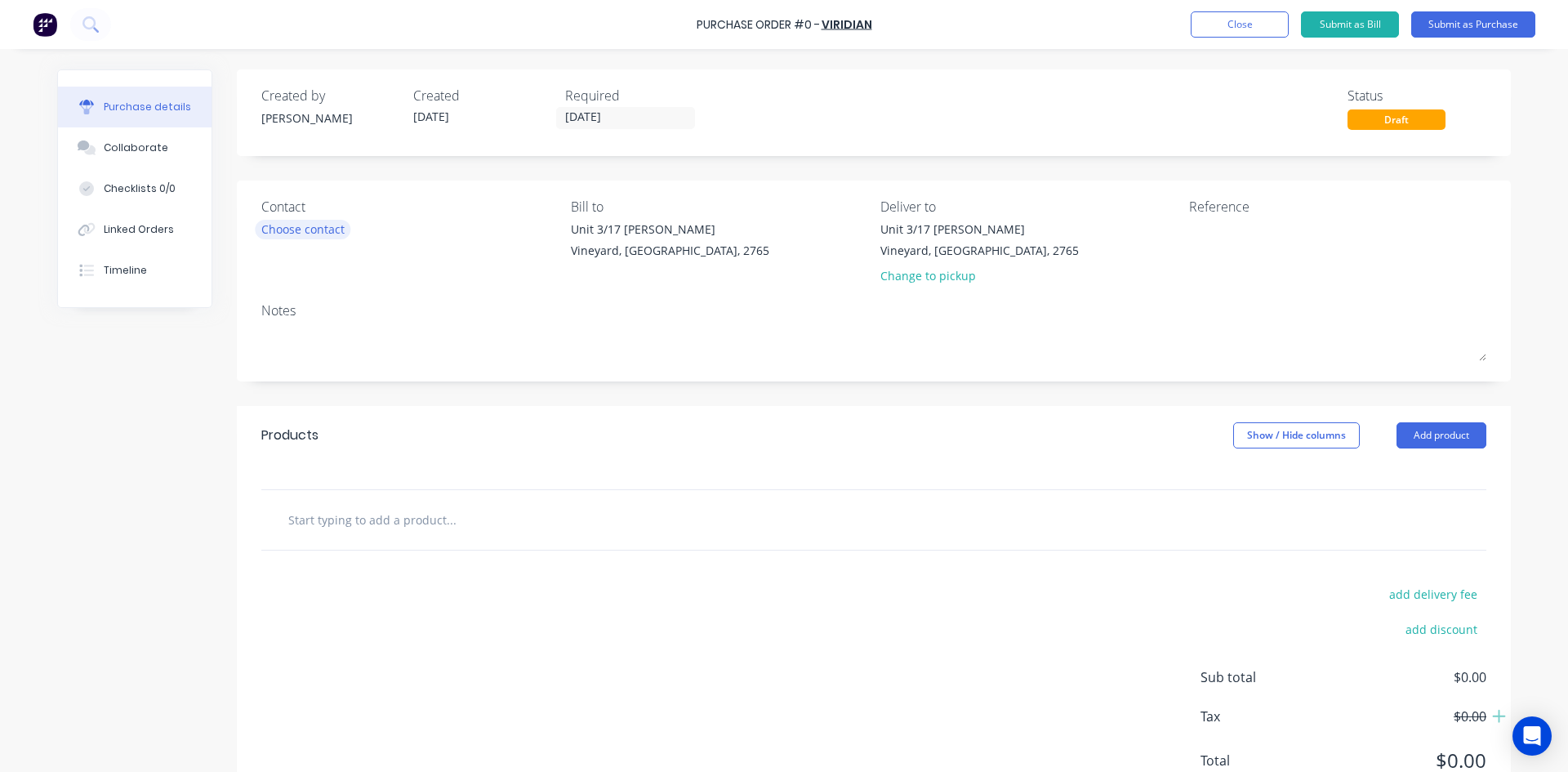
click at [272, 232] on div "Choose contact" at bounding box center [303, 229] width 83 height 17
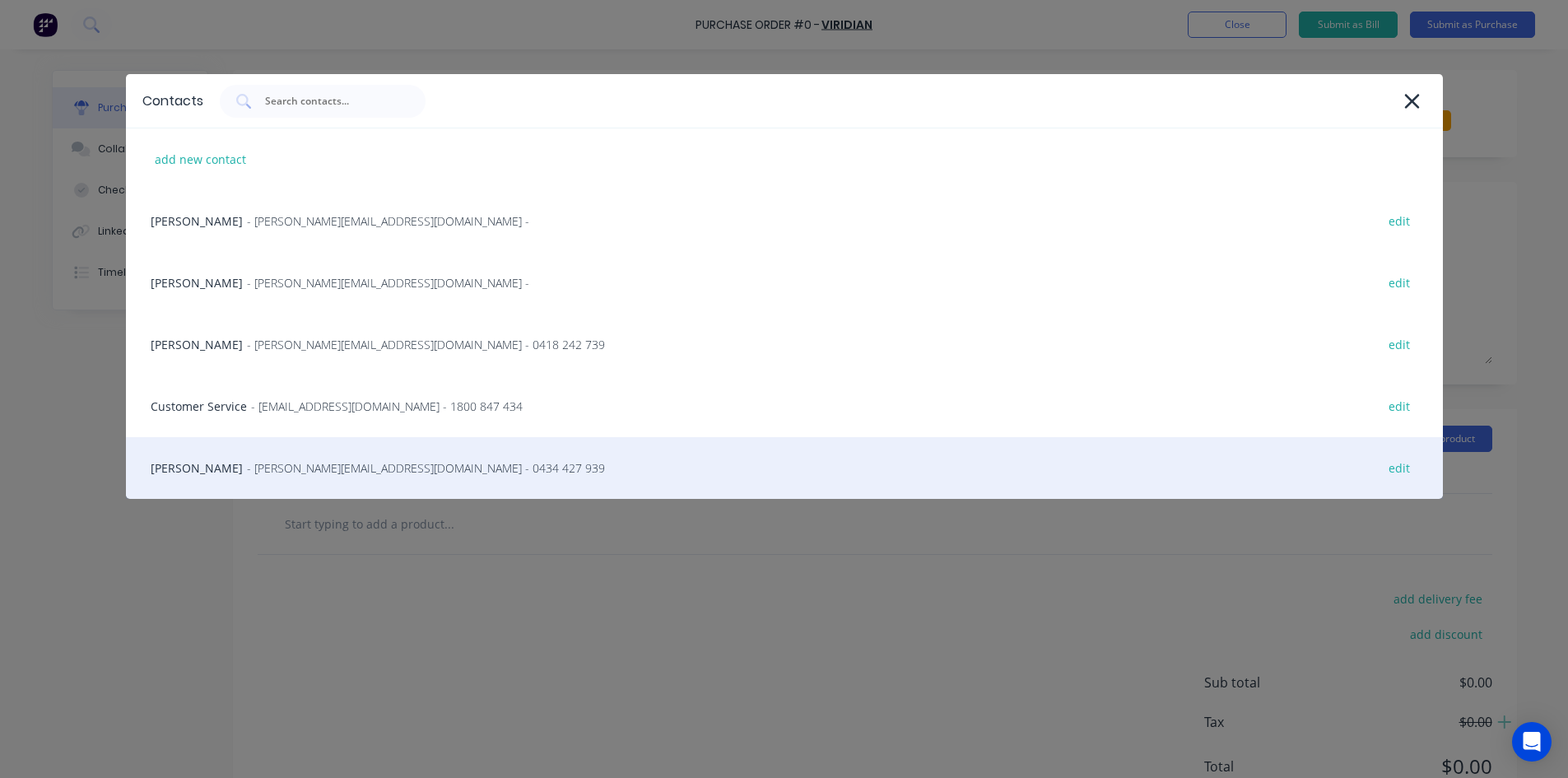
click at [287, 465] on span "- matkins@viridianglass.com - 0434 427 939" at bounding box center [426, 468] width 358 height 17
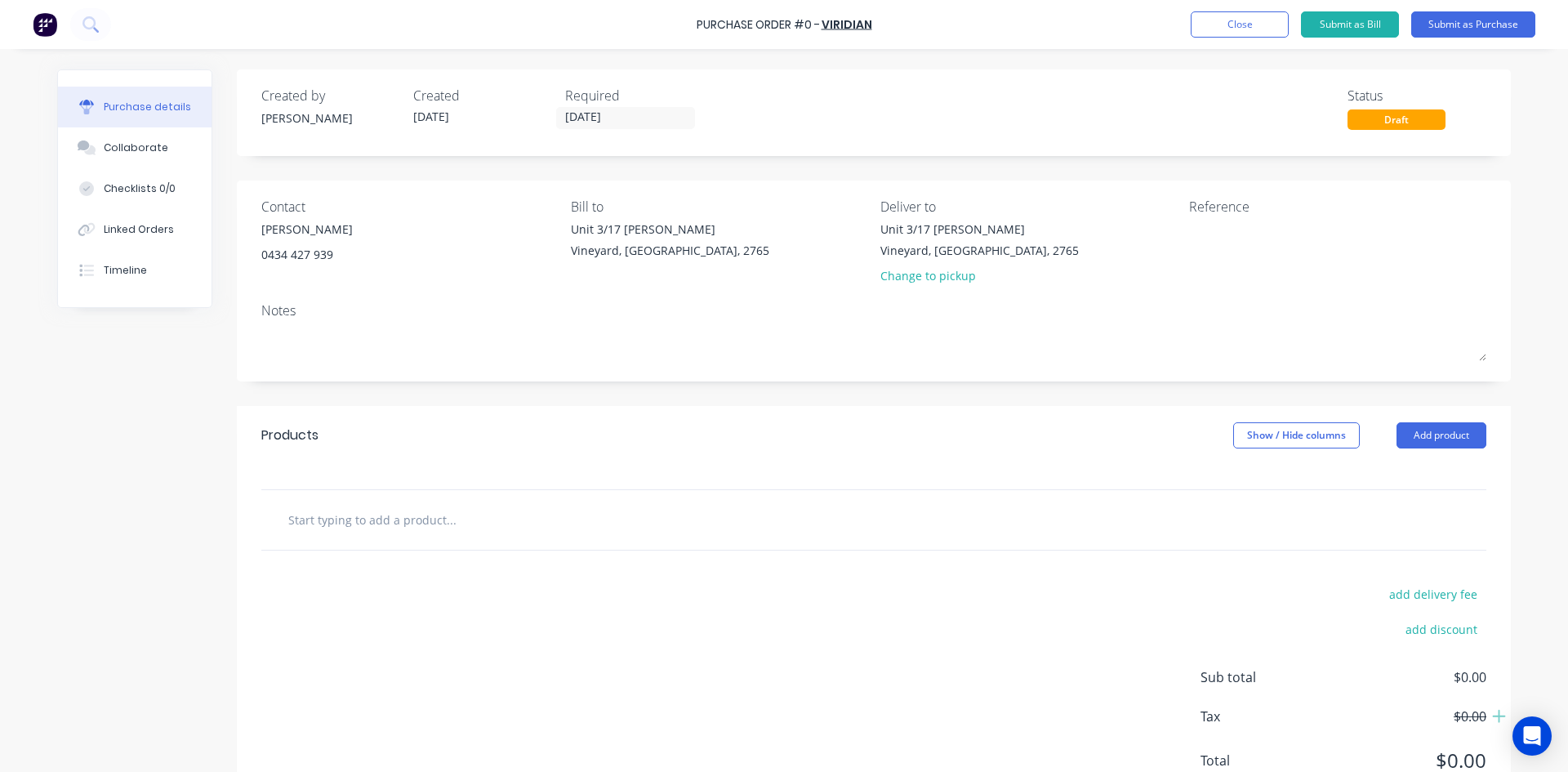
click at [351, 527] on input "text" at bounding box center [451, 520] width 327 height 32
type input "g"
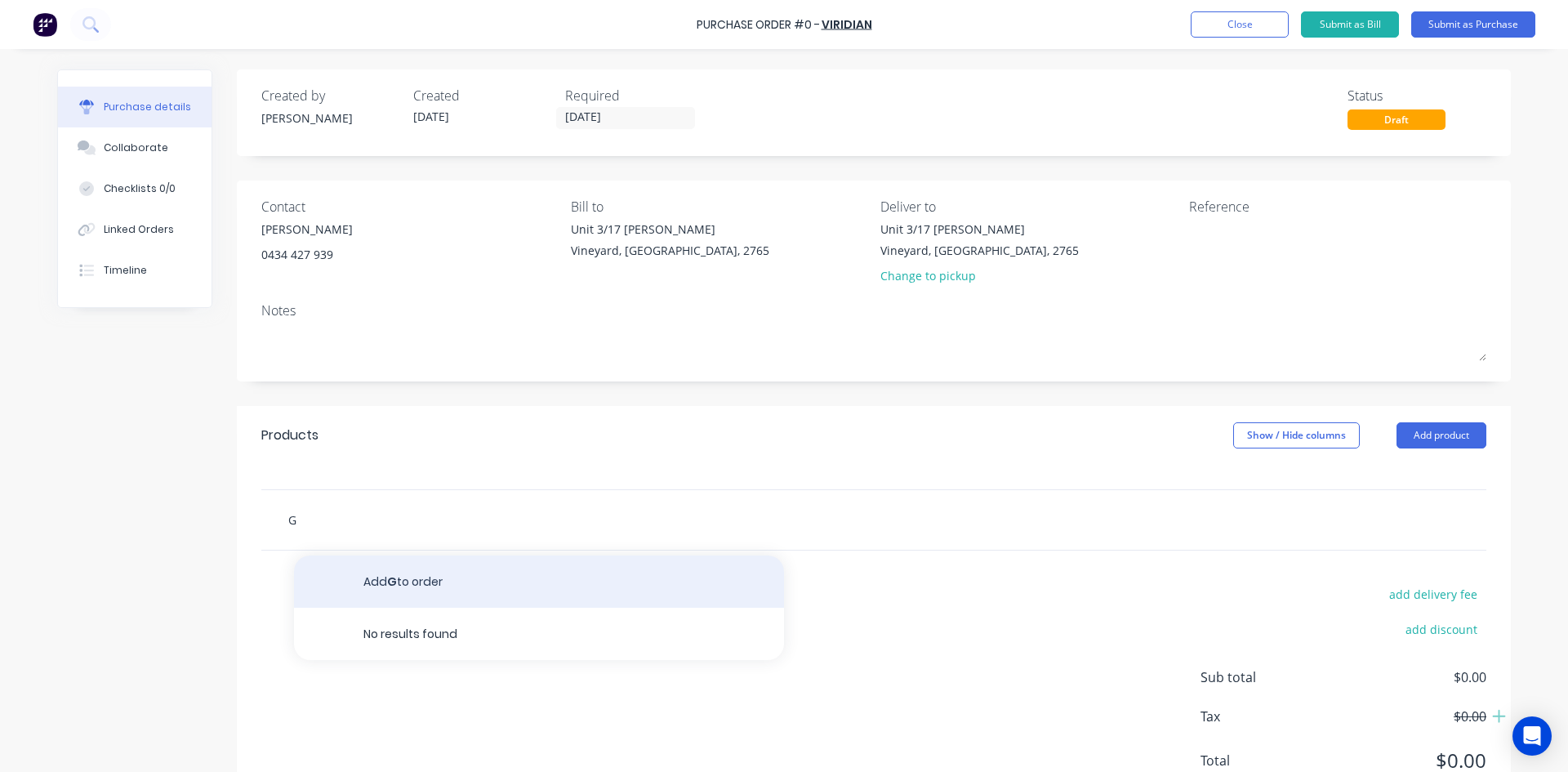
type input "G"
click at [390, 597] on button "Add G to order" at bounding box center [538, 582] width 490 height 53
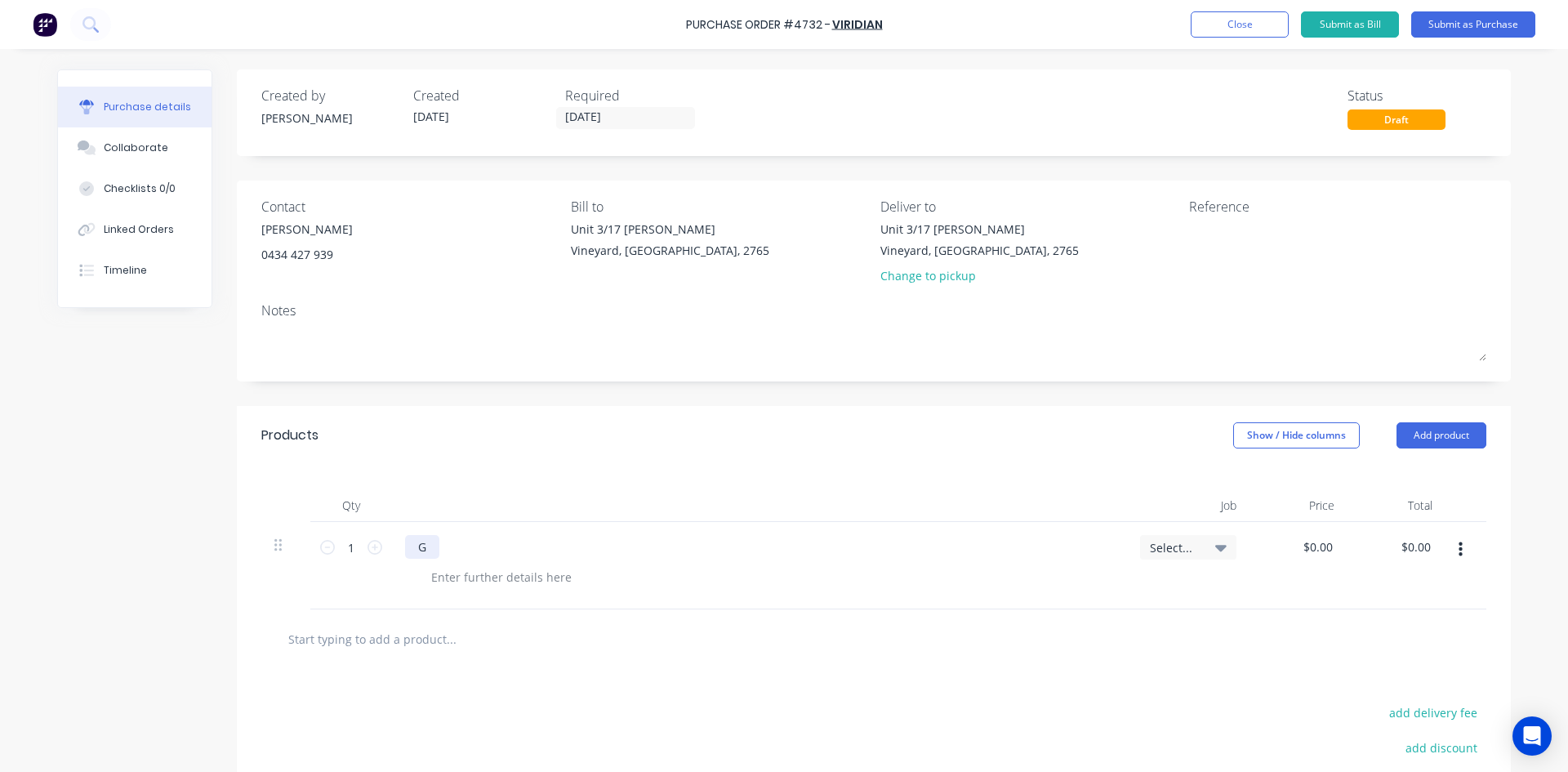
click at [424, 545] on div "G" at bounding box center [422, 547] width 34 height 24
click at [1206, 247] on textarea "To enrich screen reader interactions, please activate Accessibility in Grammarl…" at bounding box center [1291, 239] width 204 height 37
type textarea "4732/9008 C. Stage 2"
type textarea "x"
type textarea "4732/9008 C. Stage 2"
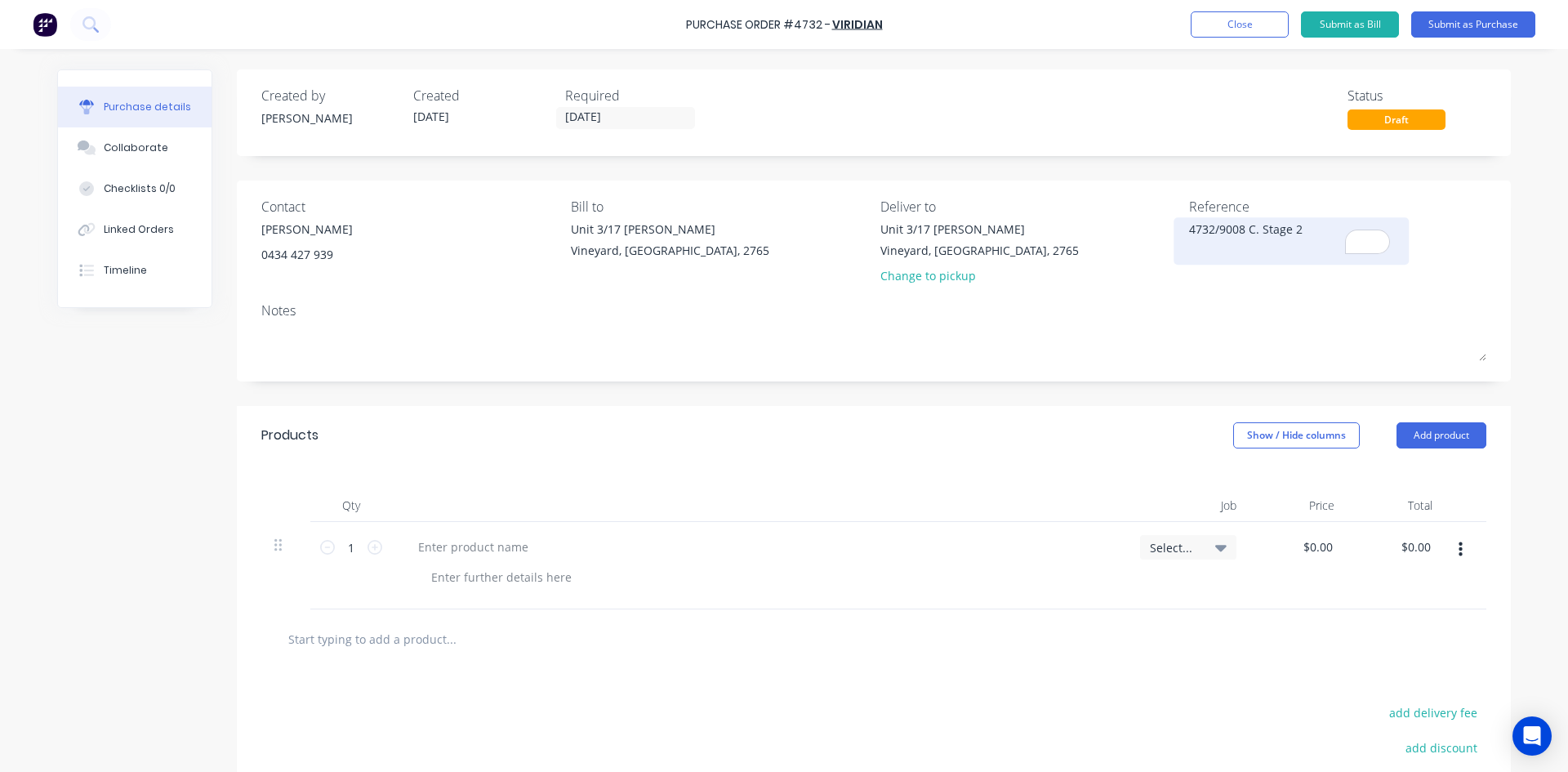
type textarea "x"
click at [1307, 228] on textarea "4732/9008 C. Stage 2" at bounding box center [1291, 239] width 204 height 37
type textarea "4732/9008 C. Stage 2 Phase 1 Ground Floor Windows"
type textarea "x"
type textarea "4732/9008 C. Stage 2 Phase 1 Ground Floor Windows"
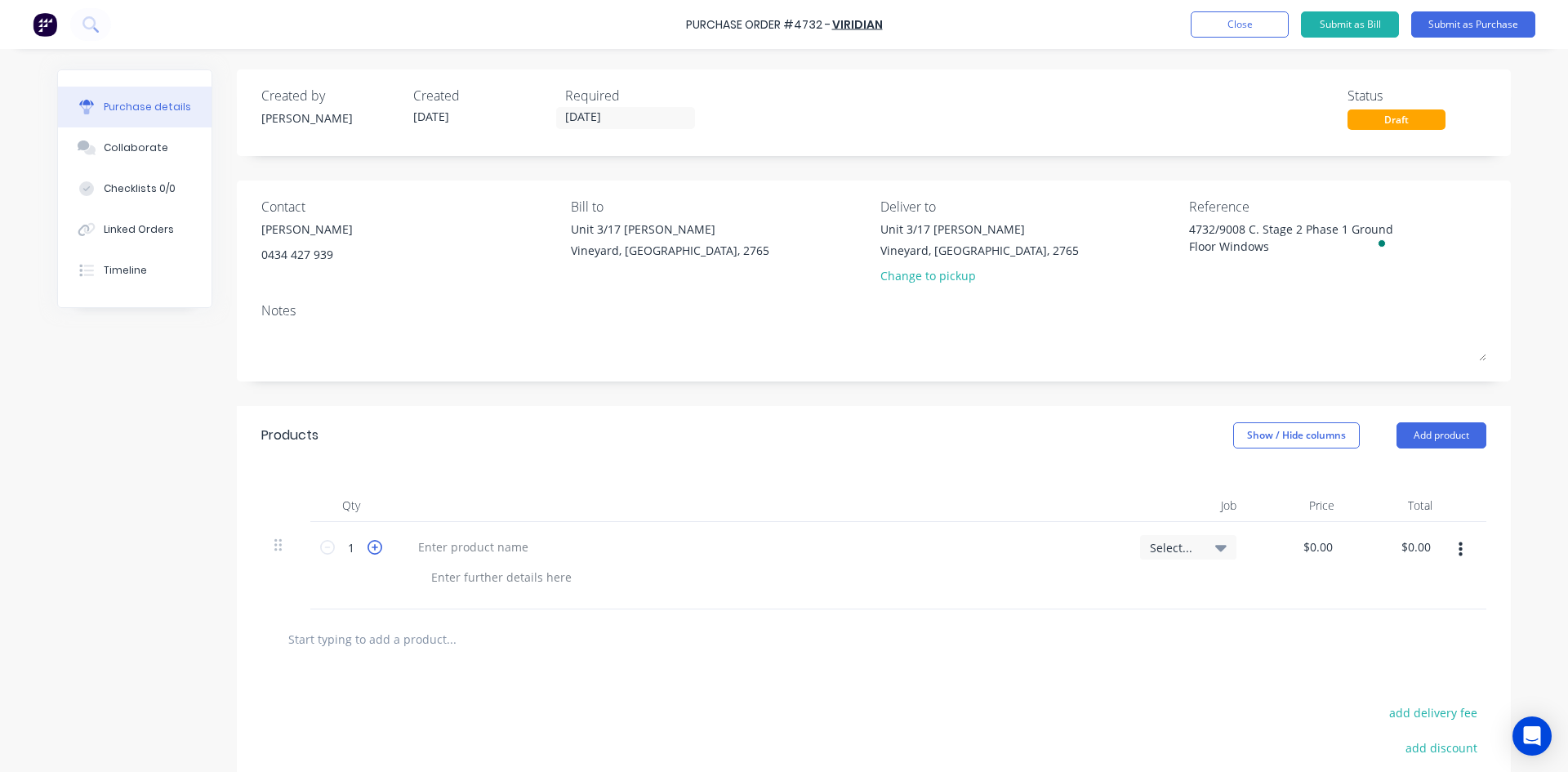
click at [368, 549] on icon at bounding box center [374, 547] width 14 height 14
type textarea "x"
type input "2"
click at [349, 549] on input "2" at bounding box center [351, 547] width 32 height 25
type textarea "x"
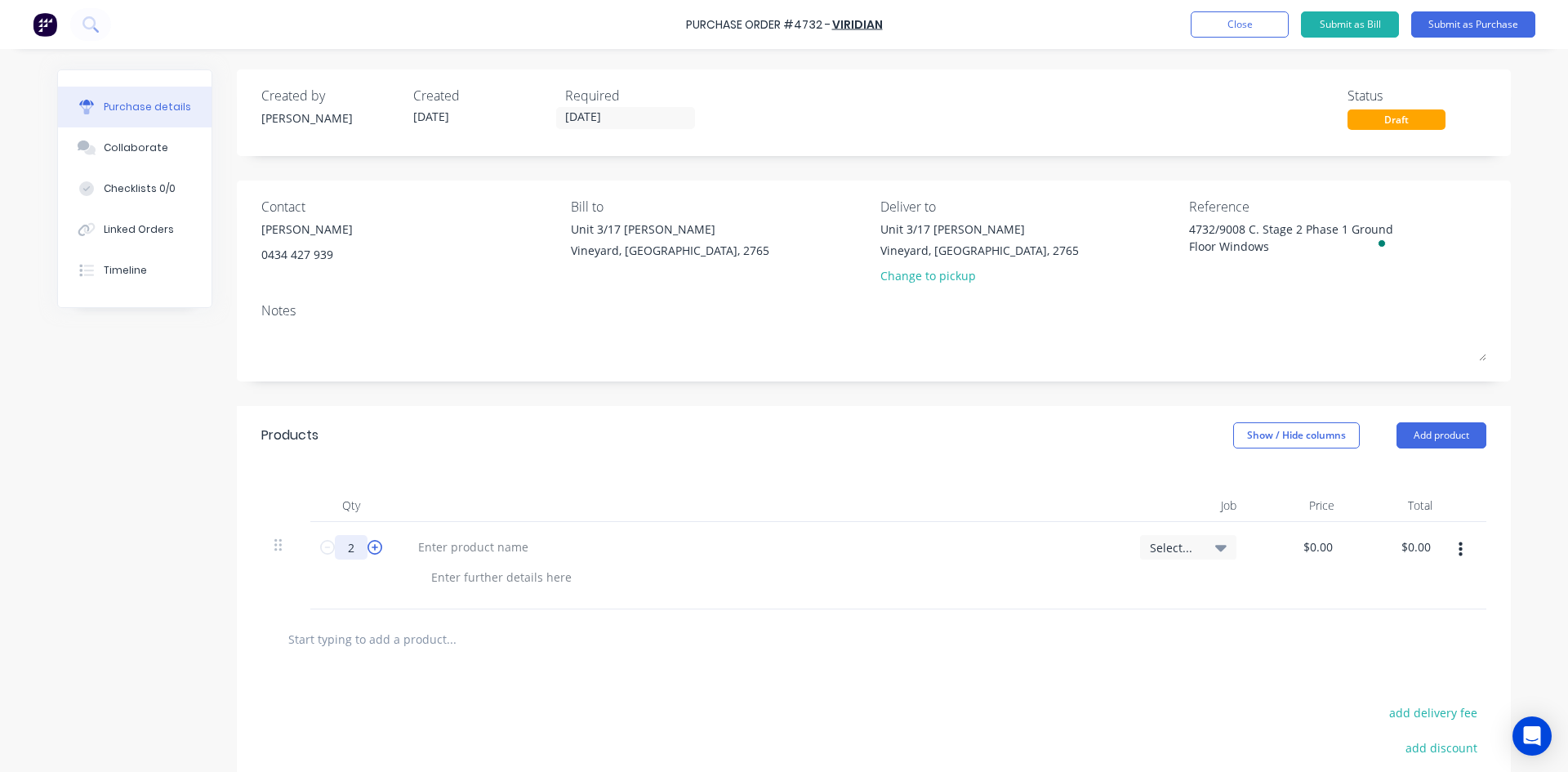
type input "1"
type textarea "x"
type input "12"
type textarea "x"
type input "123"
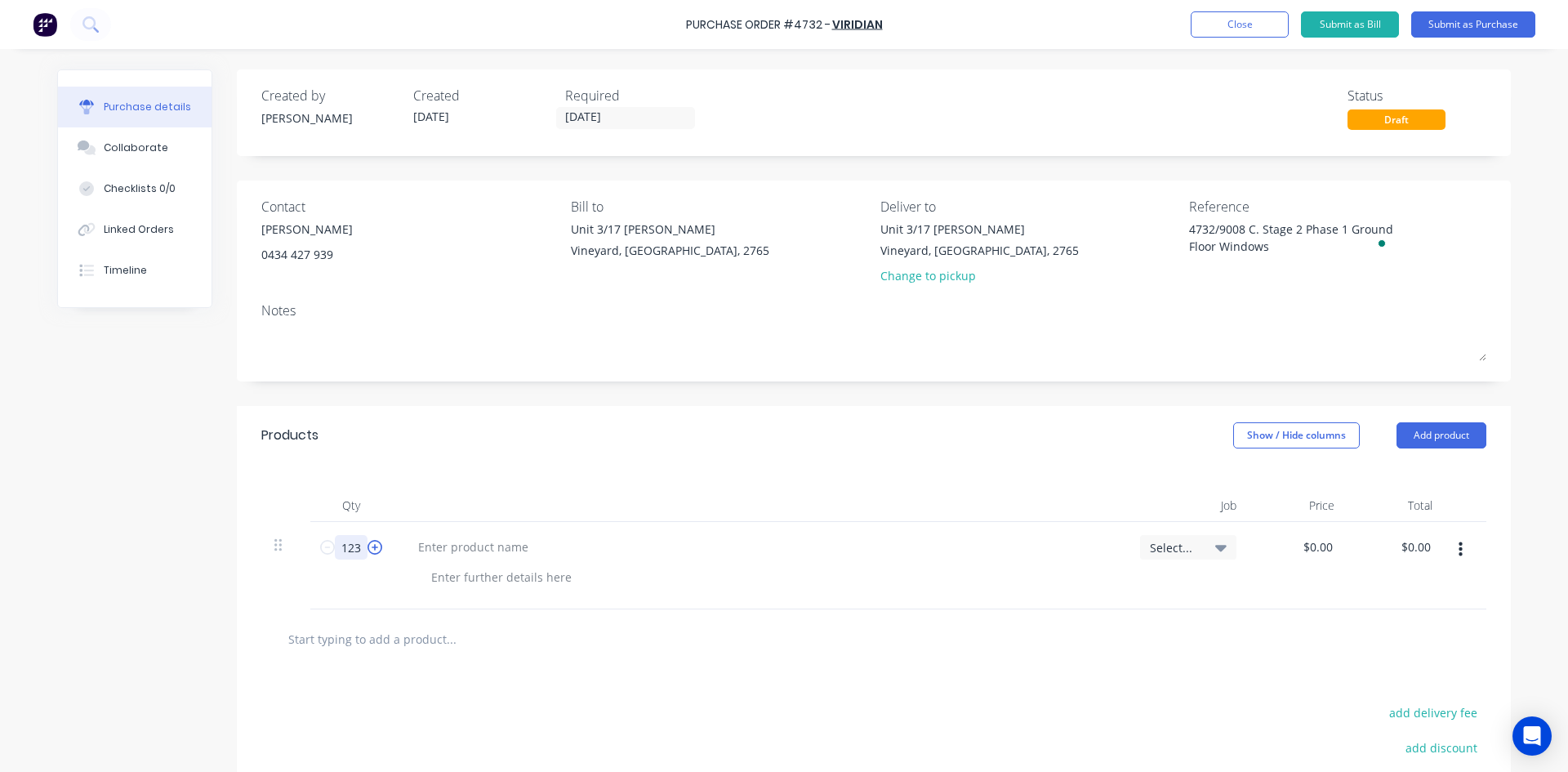
type textarea "x"
type input "123."
type textarea "x"
type input "123.6"
type textarea "x"
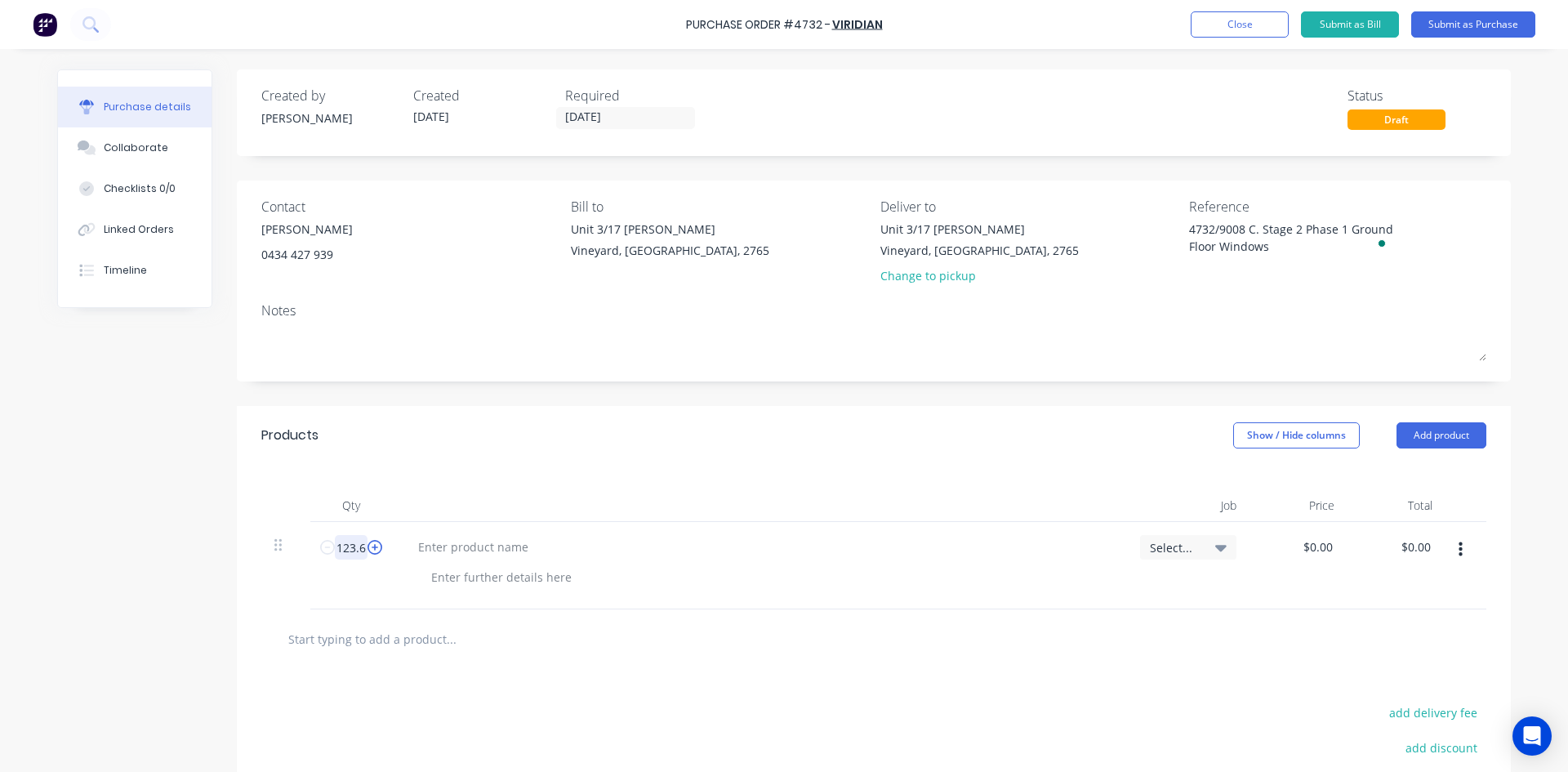
type input "123.64"
type textarea "x"
type input "123.64"
click at [427, 544] on div at bounding box center [473, 547] width 137 height 24
click at [1331, 548] on div "$0.00 $0.00" at bounding box center [1321, 547] width 44 height 24
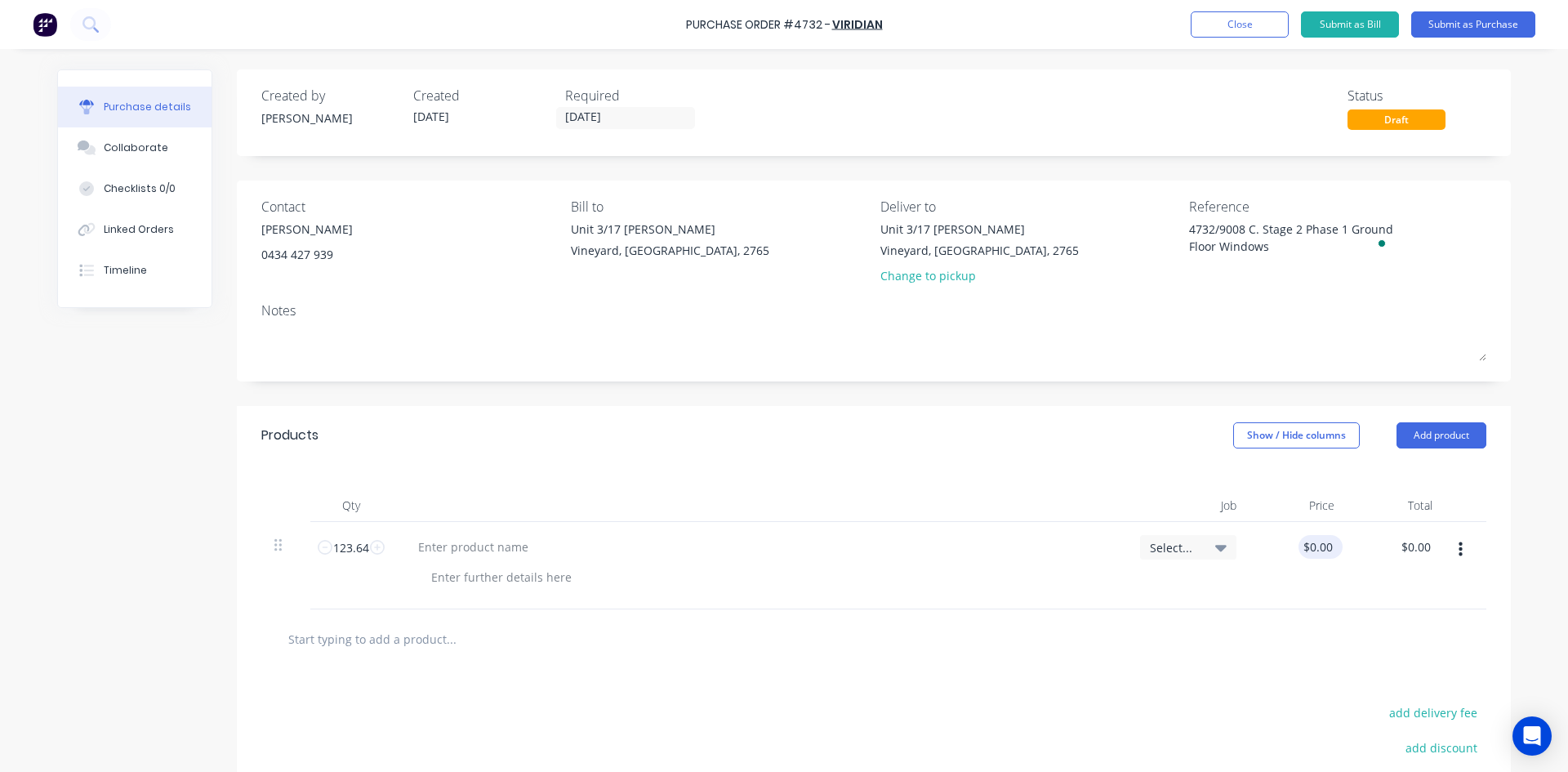
type textarea "x"
click at [1329, 548] on input "0.00" at bounding box center [1320, 547] width 31 height 24
type input "0"
type input "154"
type textarea "x"
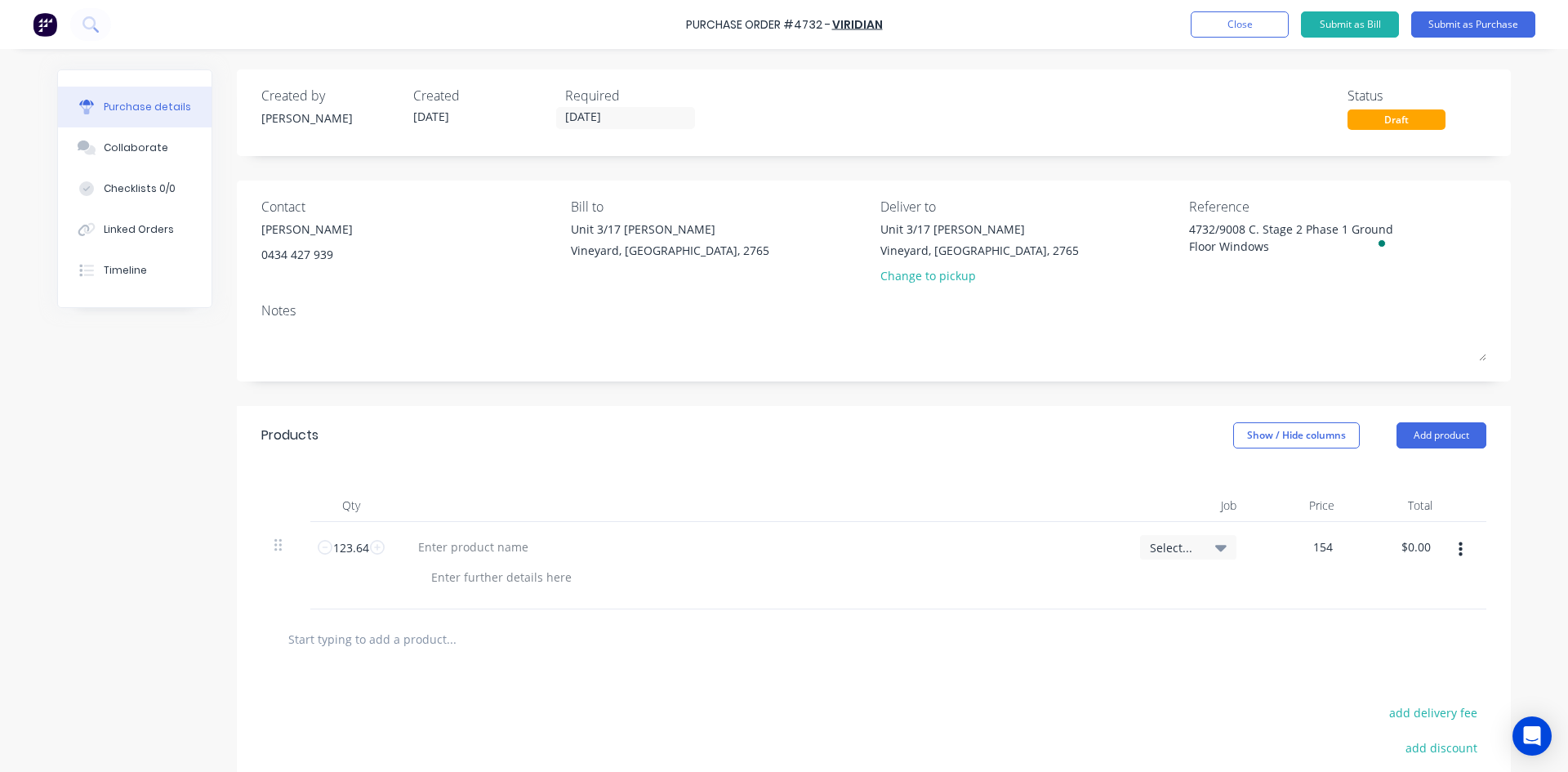
type input "$154.00"
type input "$19,040.56"
type textarea "x"
drag, startPoint x: 1329, startPoint y: 544, endPoint x: 1356, endPoint y: 555, distance: 29.2
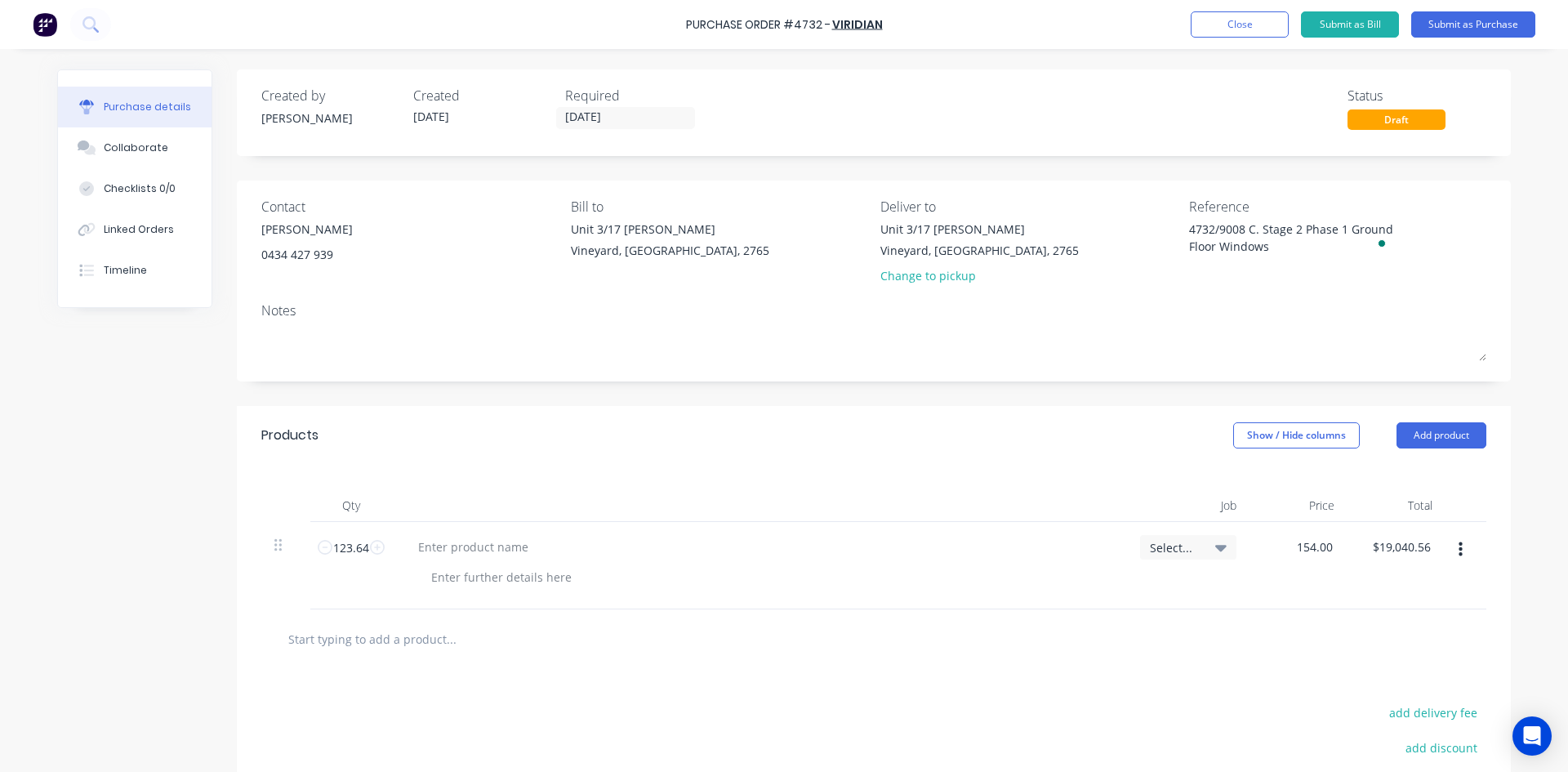
click at [1329, 544] on input "154.00" at bounding box center [1314, 547] width 44 height 24
type input "1"
type textarea "x"
type input "$154.00"
click at [1462, 555] on button "button" at bounding box center [1460, 549] width 38 height 30
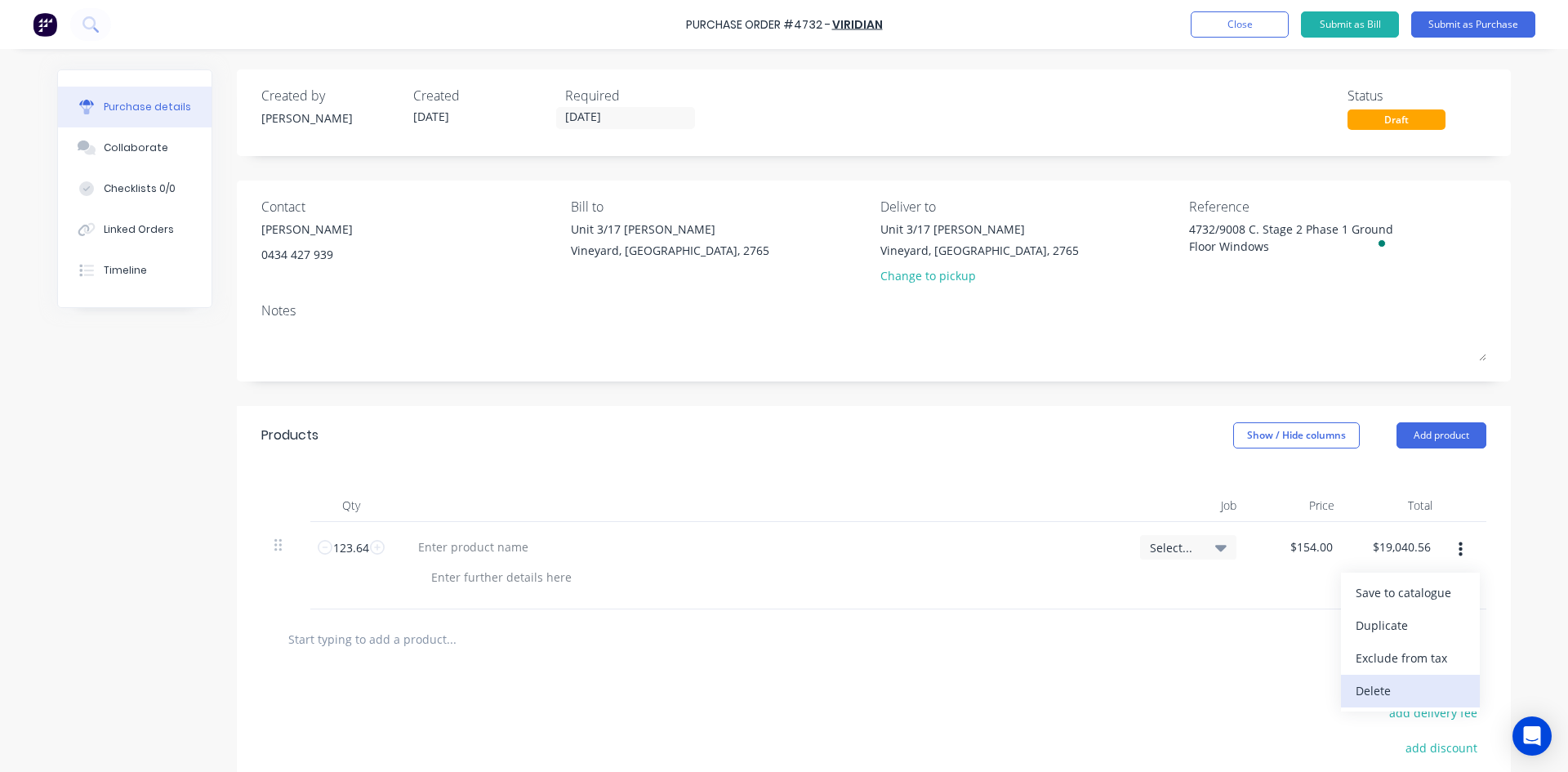
click at [1382, 696] on button "Delete" at bounding box center [1411, 691] width 139 height 32
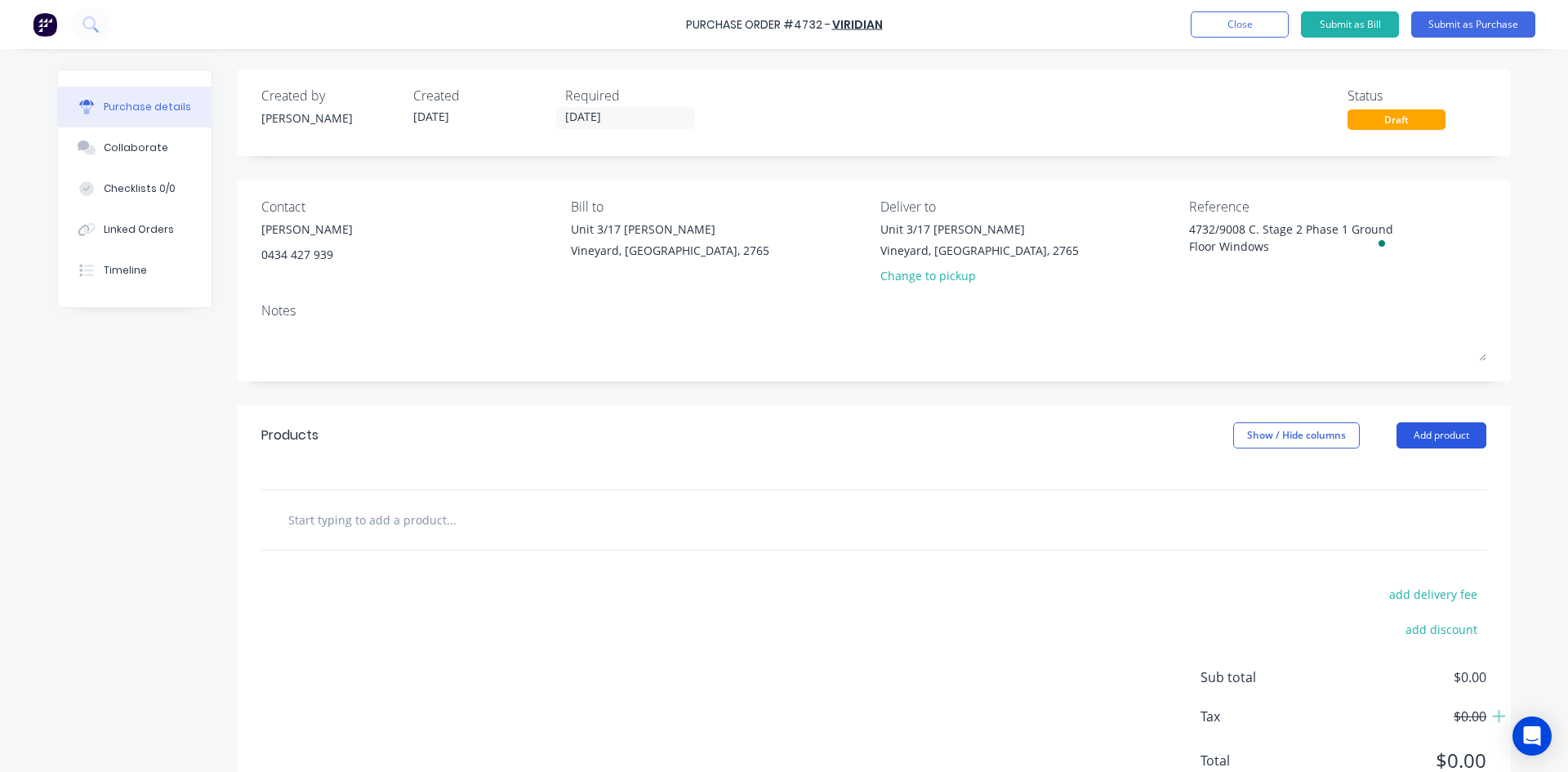
click at [1425, 433] on button "Add product" at bounding box center [1442, 435] width 90 height 26
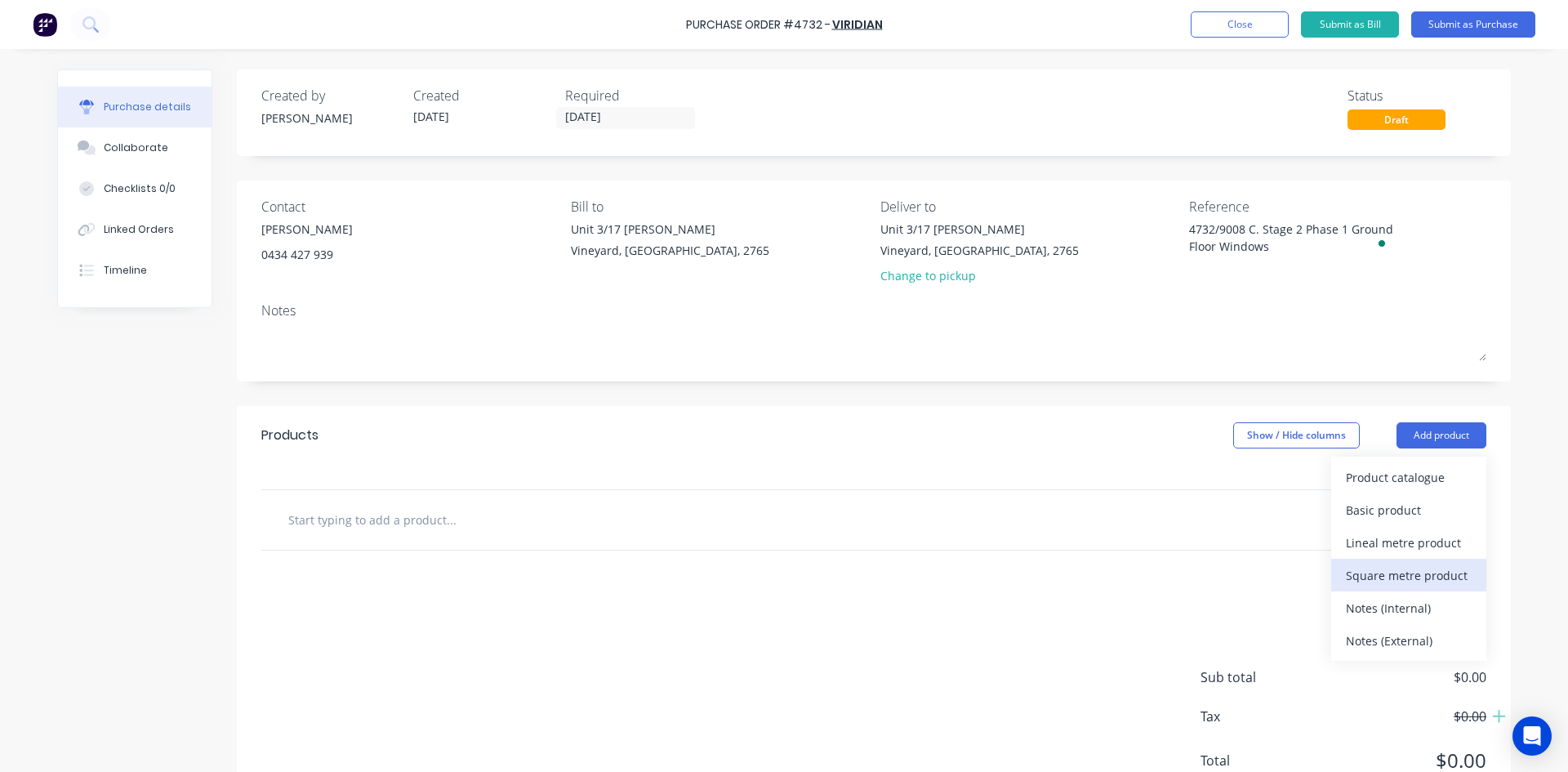
click at [1385, 570] on div "Square metre product" at bounding box center [1408, 576] width 126 height 24
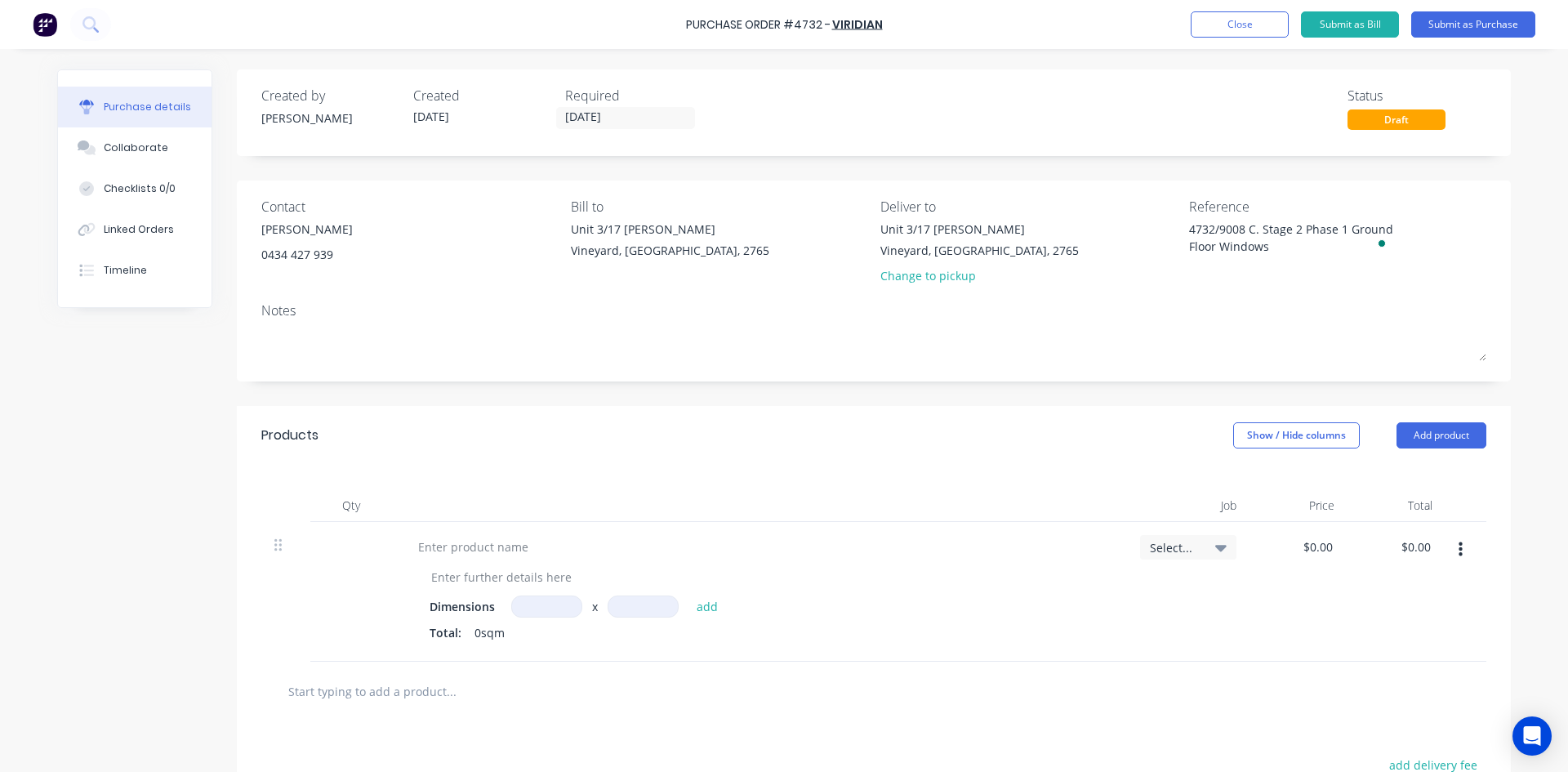
click at [1458, 548] on icon "button" at bounding box center [1460, 549] width 4 height 18
click at [1399, 691] on button "Delete" at bounding box center [1411, 691] width 139 height 32
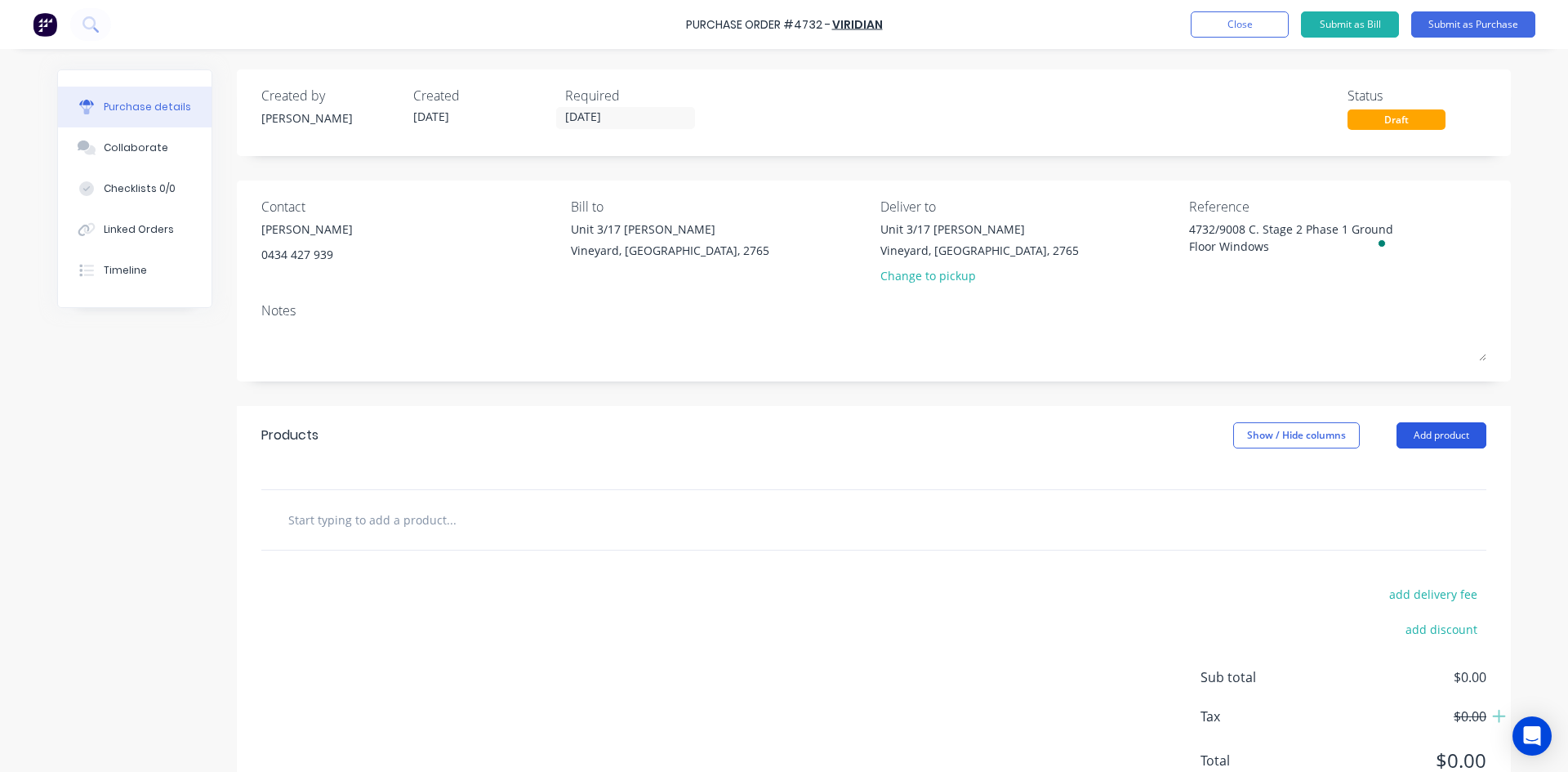
click at [1440, 436] on button "Add product" at bounding box center [1442, 435] width 90 height 26
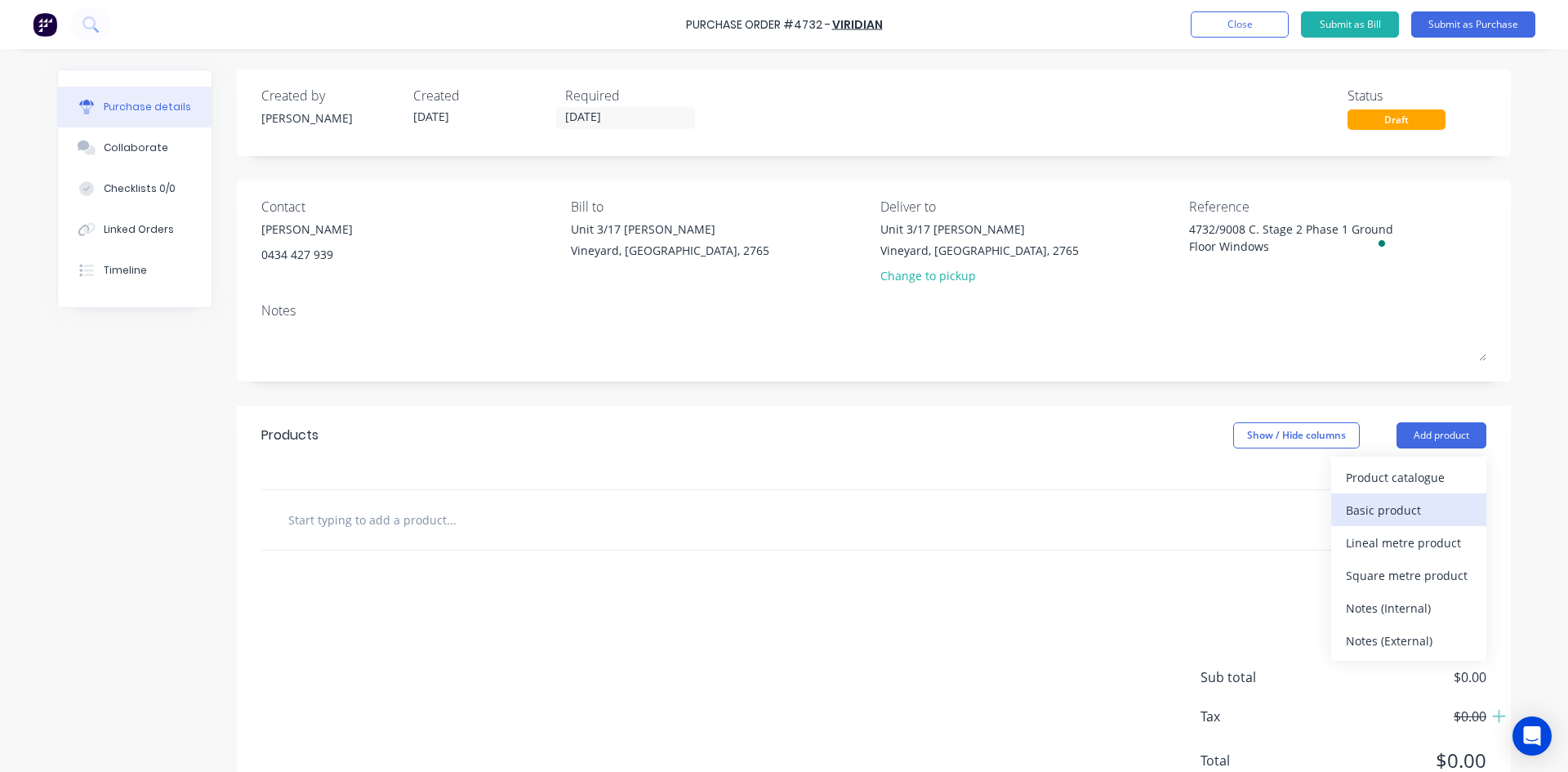
click at [1398, 521] on div "Basic product" at bounding box center [1408, 510] width 126 height 24
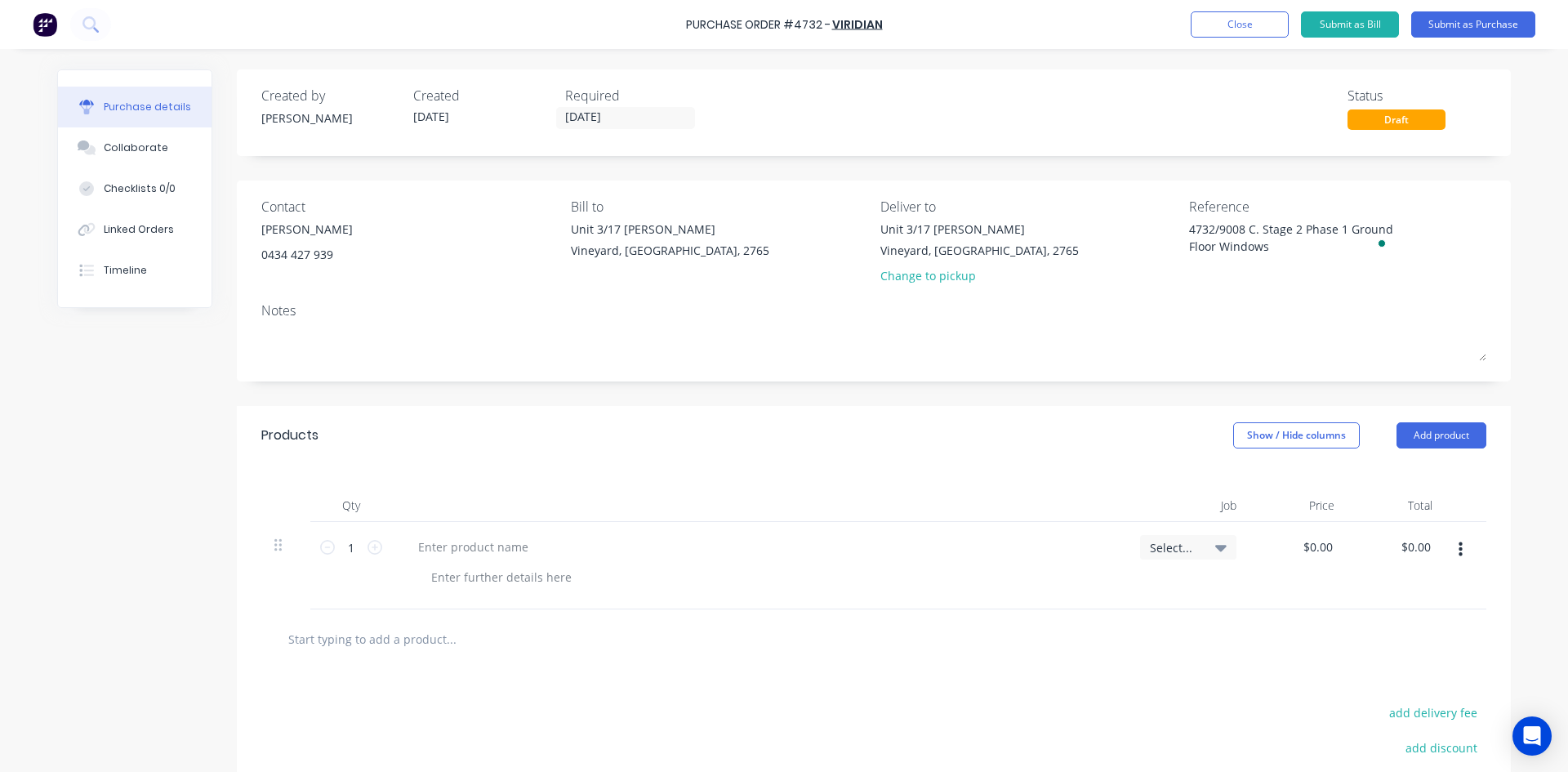
click at [684, 591] on div at bounding box center [760, 566] width 735 height 87
type textarea "x"
click at [349, 548] on input "1" at bounding box center [351, 547] width 32 height 25
type textarea "x"
type input "1"
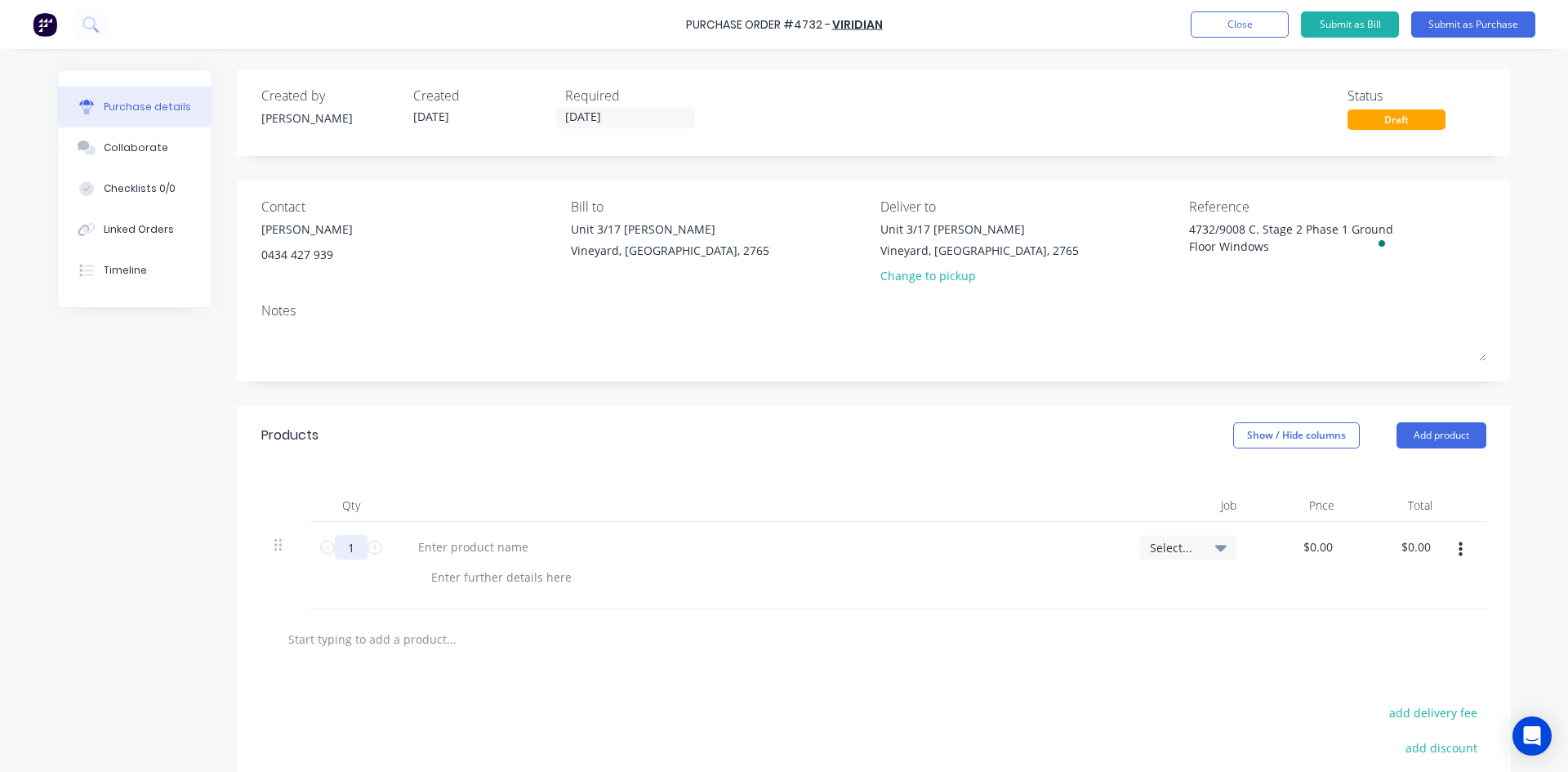
type textarea "x"
type input "12"
type textarea "x"
type input "123"
type textarea "x"
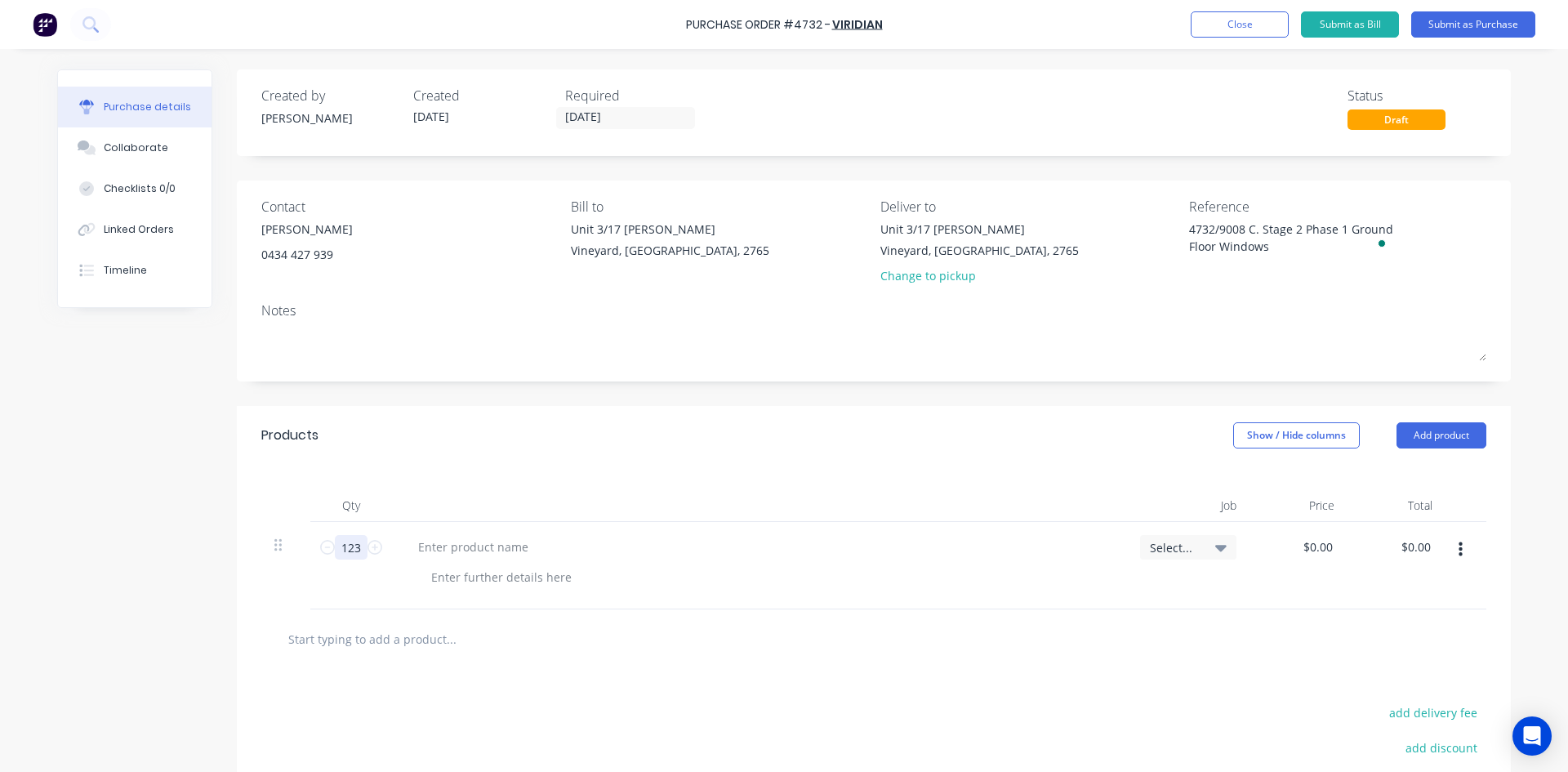
type input "123."
type textarea "x"
type input "123.6"
type textarea "x"
type input "123.64"
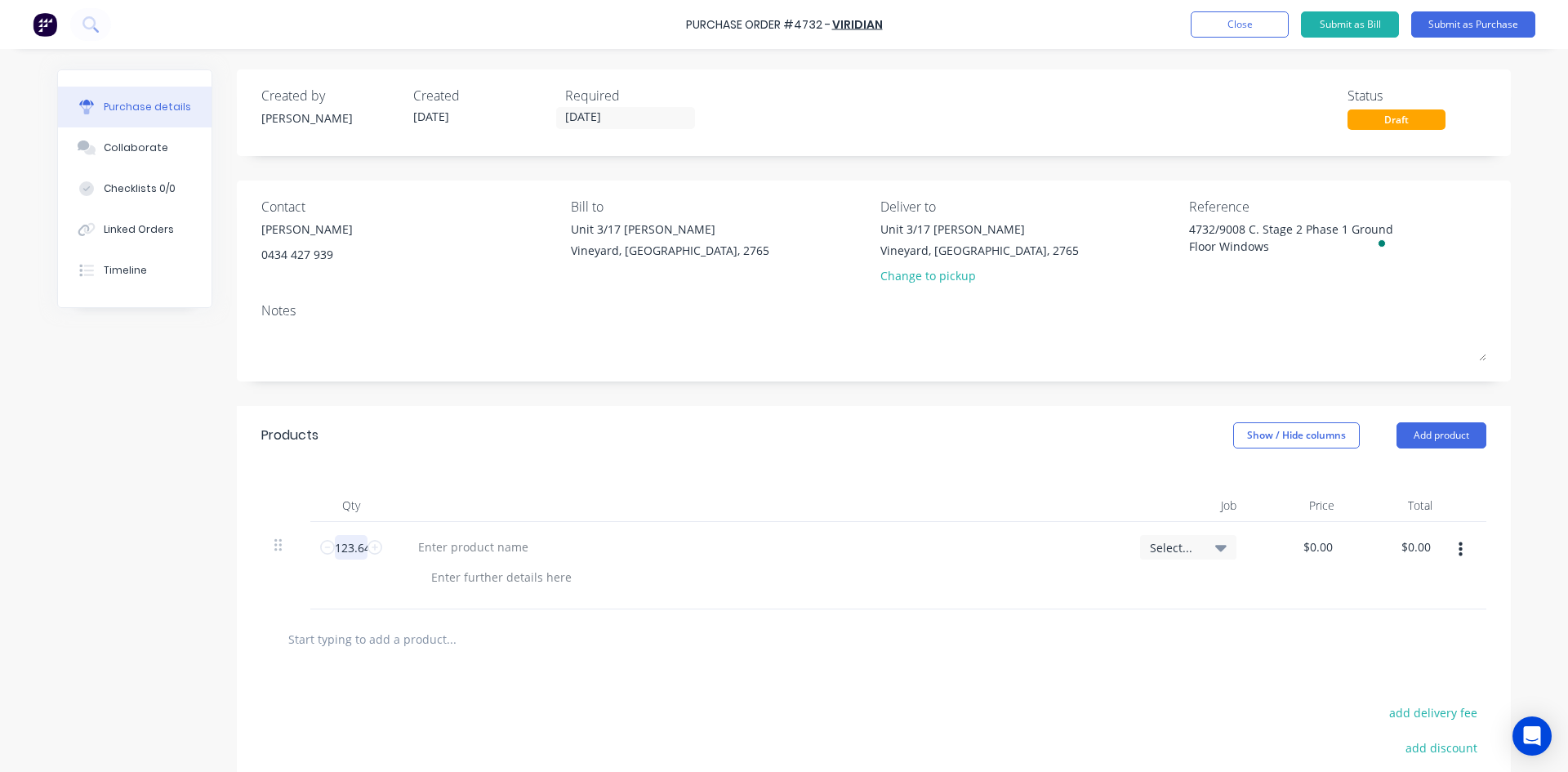
type textarea "x"
type input "123.64"
click at [1334, 547] on div "$0.00 $0.00" at bounding box center [1321, 547] width 44 height 24
click at [1330, 547] on div "$0.00 $0.00" at bounding box center [1321, 547] width 44 height 24
type textarea "x"
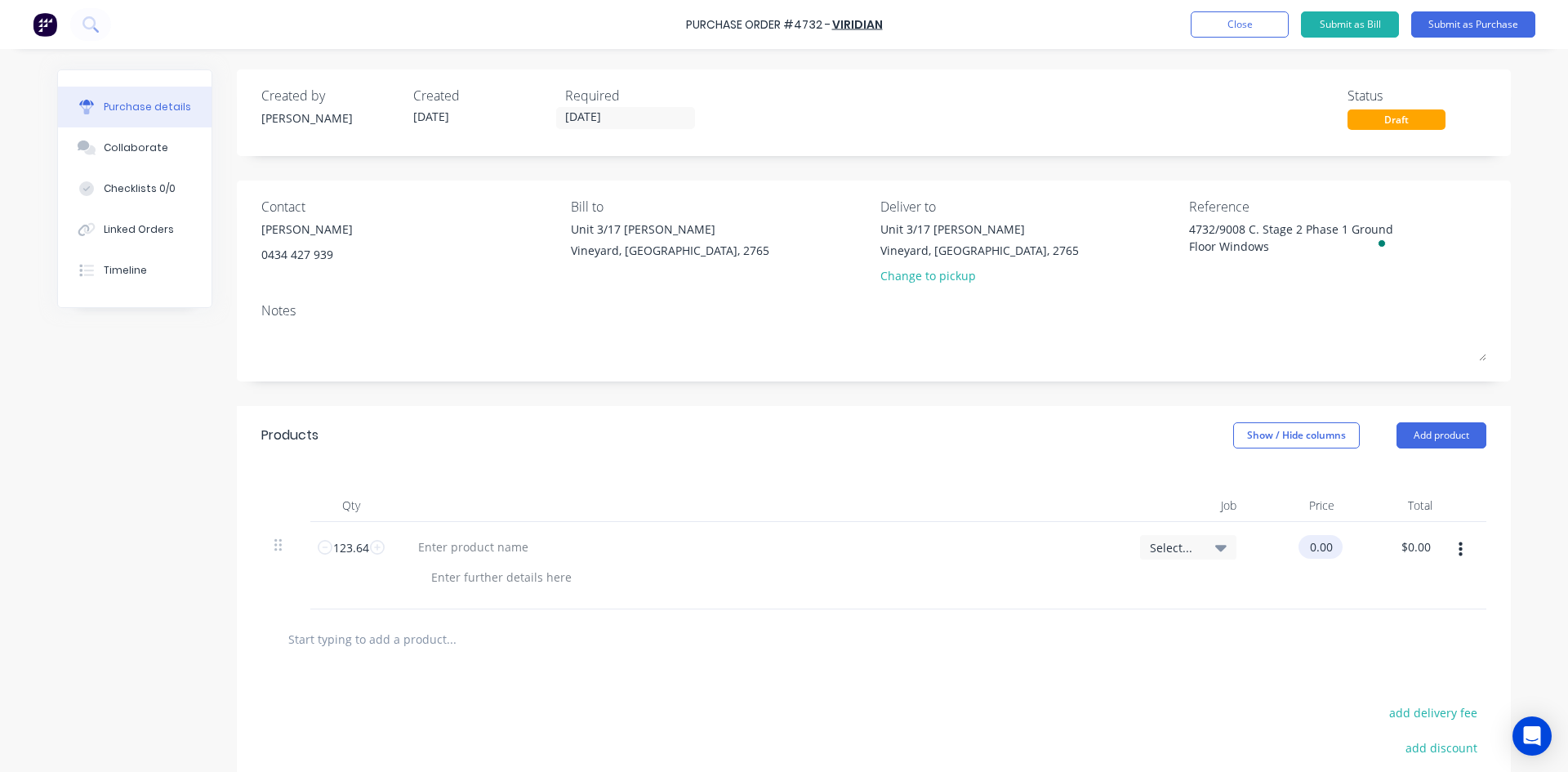
click at [1329, 547] on input "0.00" at bounding box center [1318, 547] width 37 height 24
type input "0"
type input "164"
type textarea "x"
type input "$164.00"
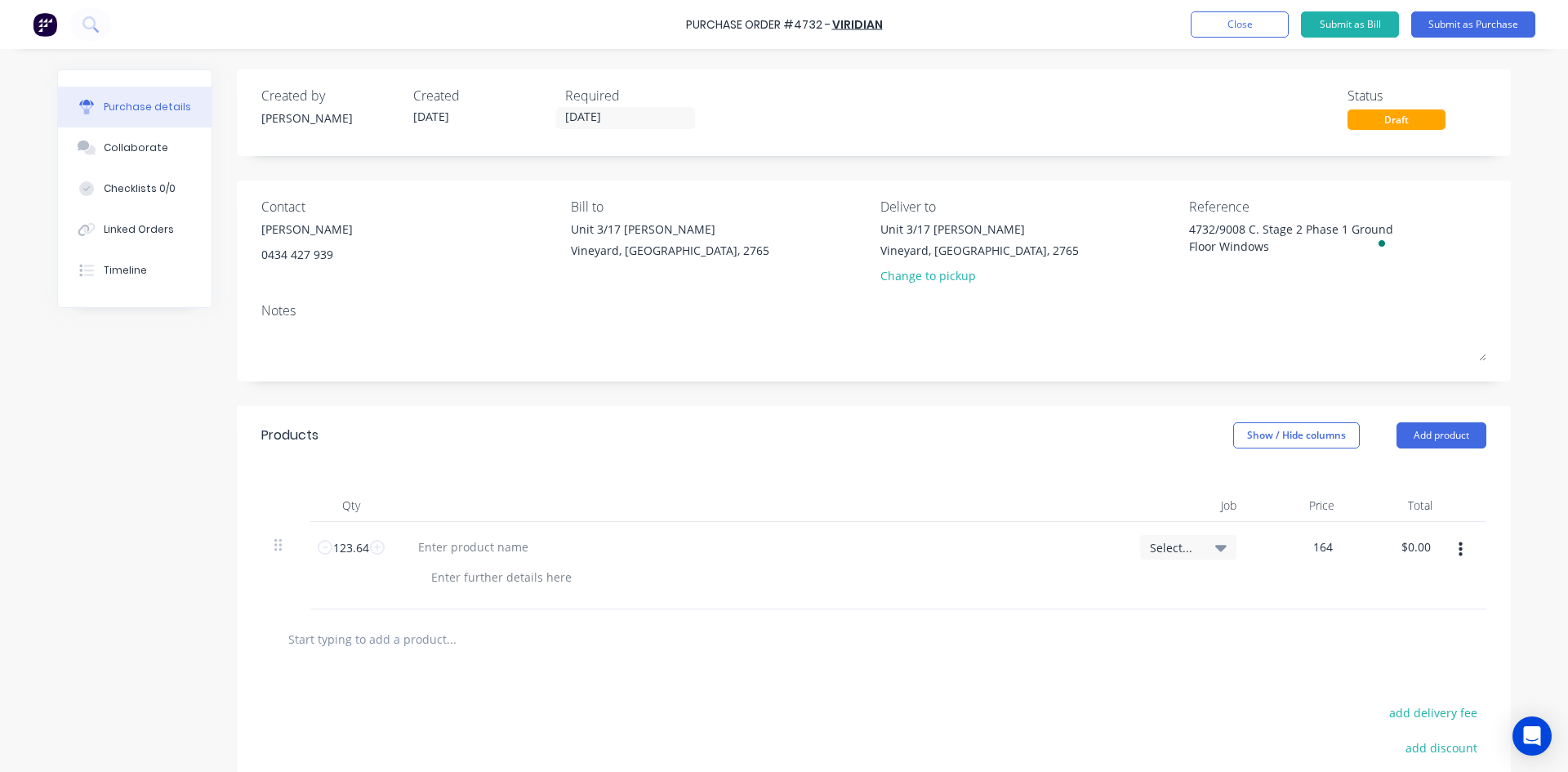
type input "$20,276.96"
click at [1192, 771] on html "Purchase Order #4732 - Viridian Add product Close Submit as Bill Submit as Purc…" at bounding box center [784, 386] width 1568 height 772
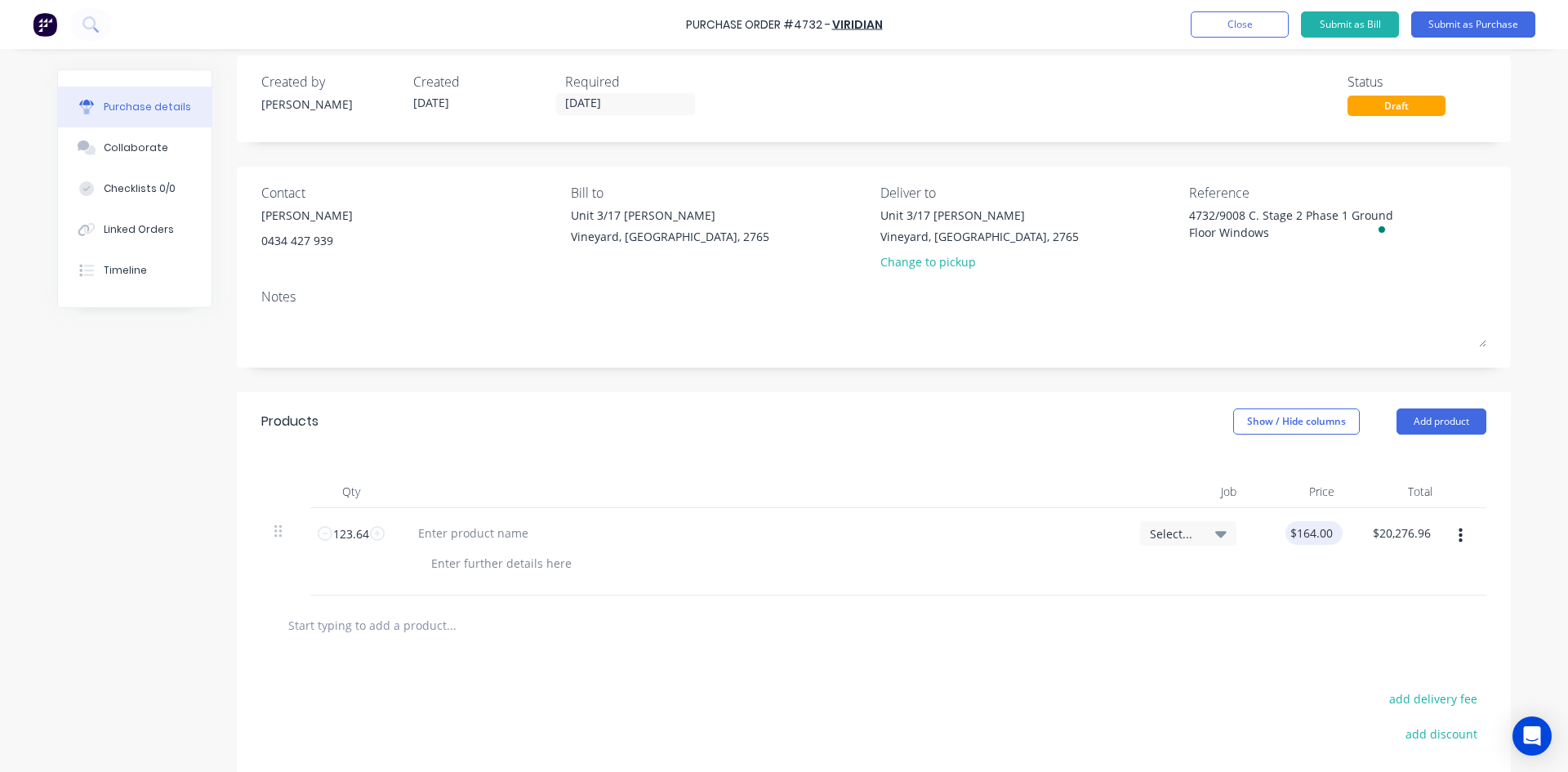
type textarea "x"
click at [1329, 529] on input "164.00" at bounding box center [1311, 533] width 51 height 24
type input "1"
type textarea "x"
type input "$164.00"
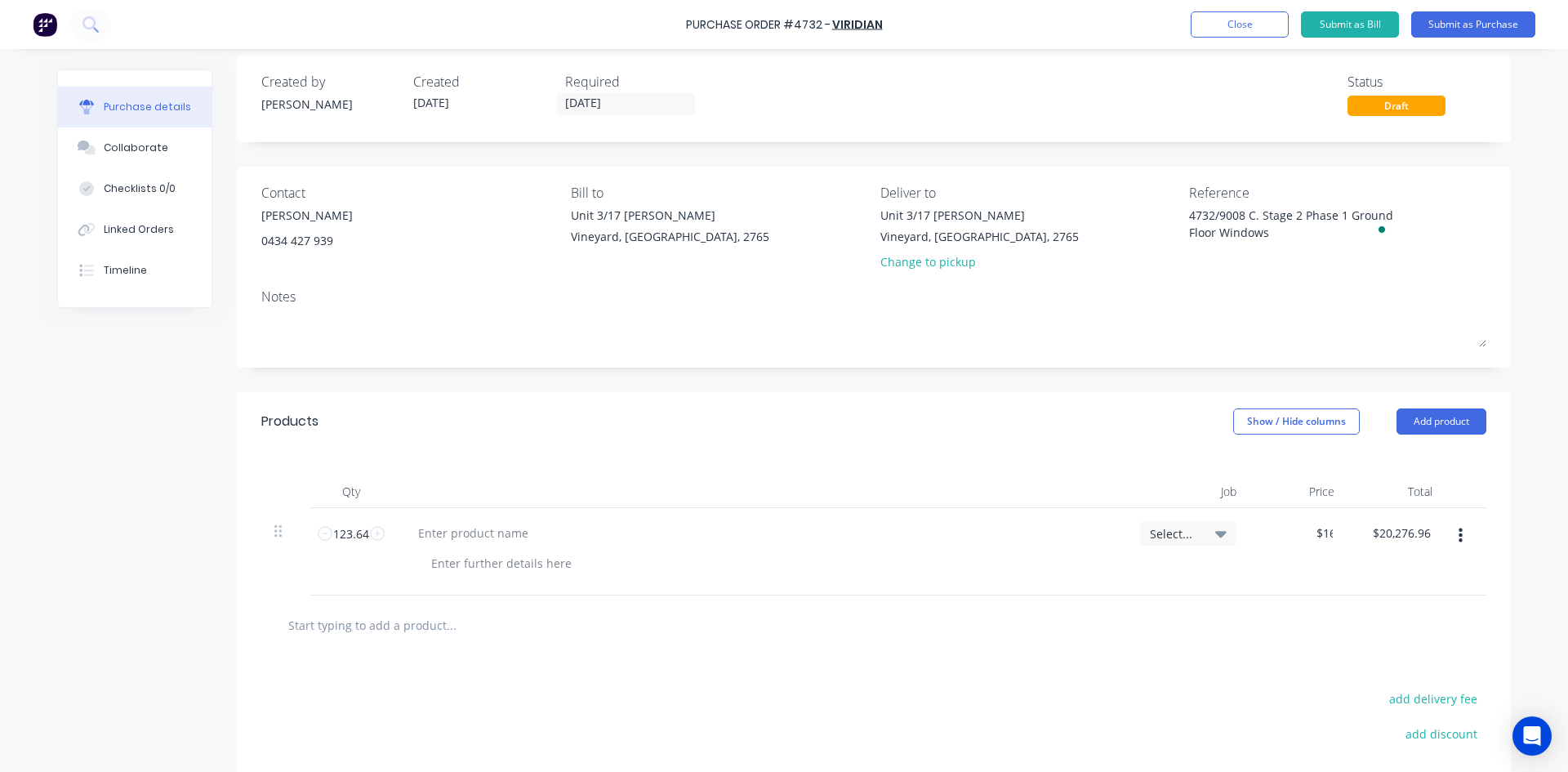
click at [1458, 537] on icon "button" at bounding box center [1460, 535] width 4 height 14
click at [1387, 674] on button "Delete" at bounding box center [1411, 677] width 139 height 32
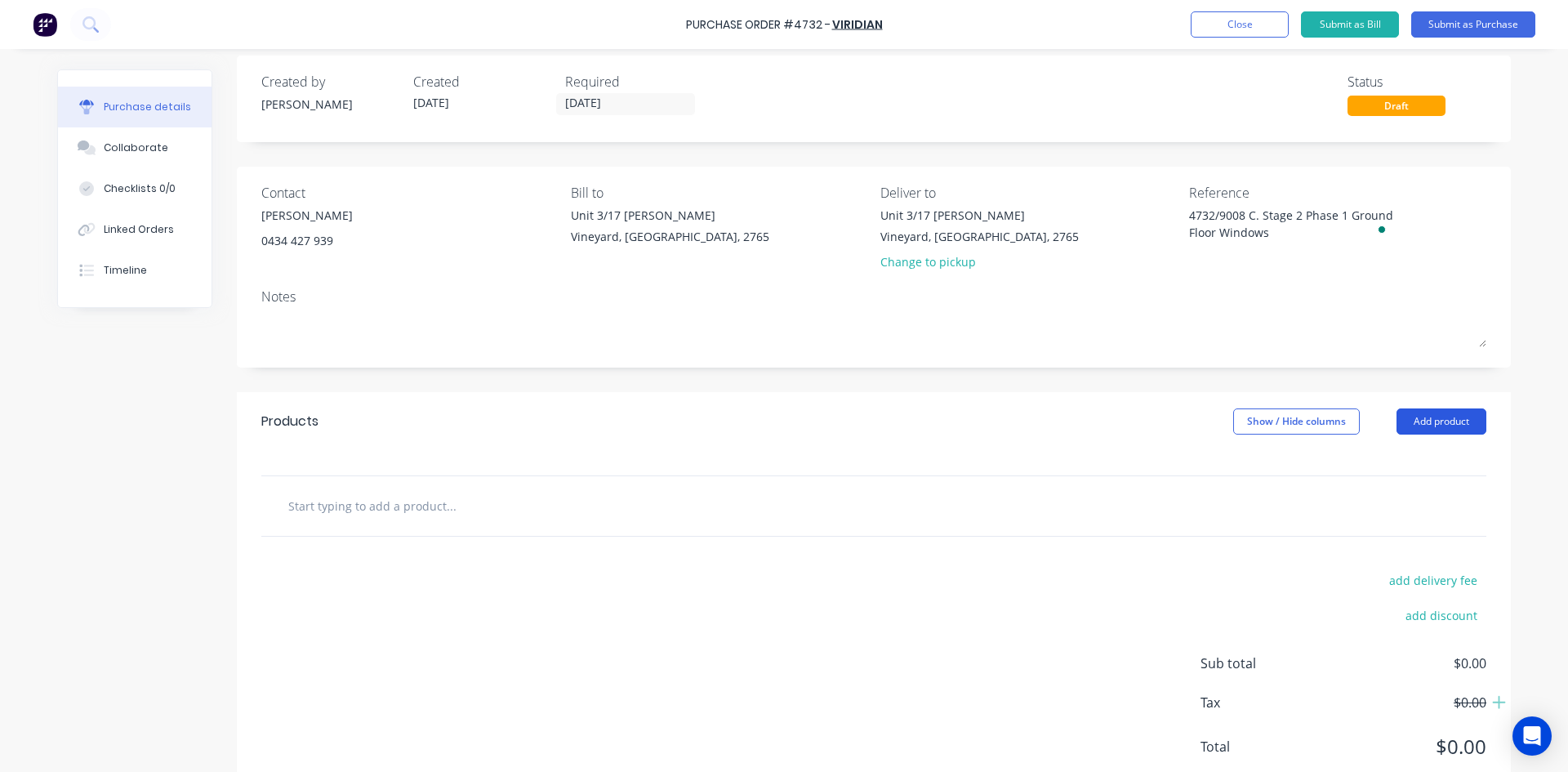
click at [1433, 426] on button "Add product" at bounding box center [1442, 421] width 90 height 26
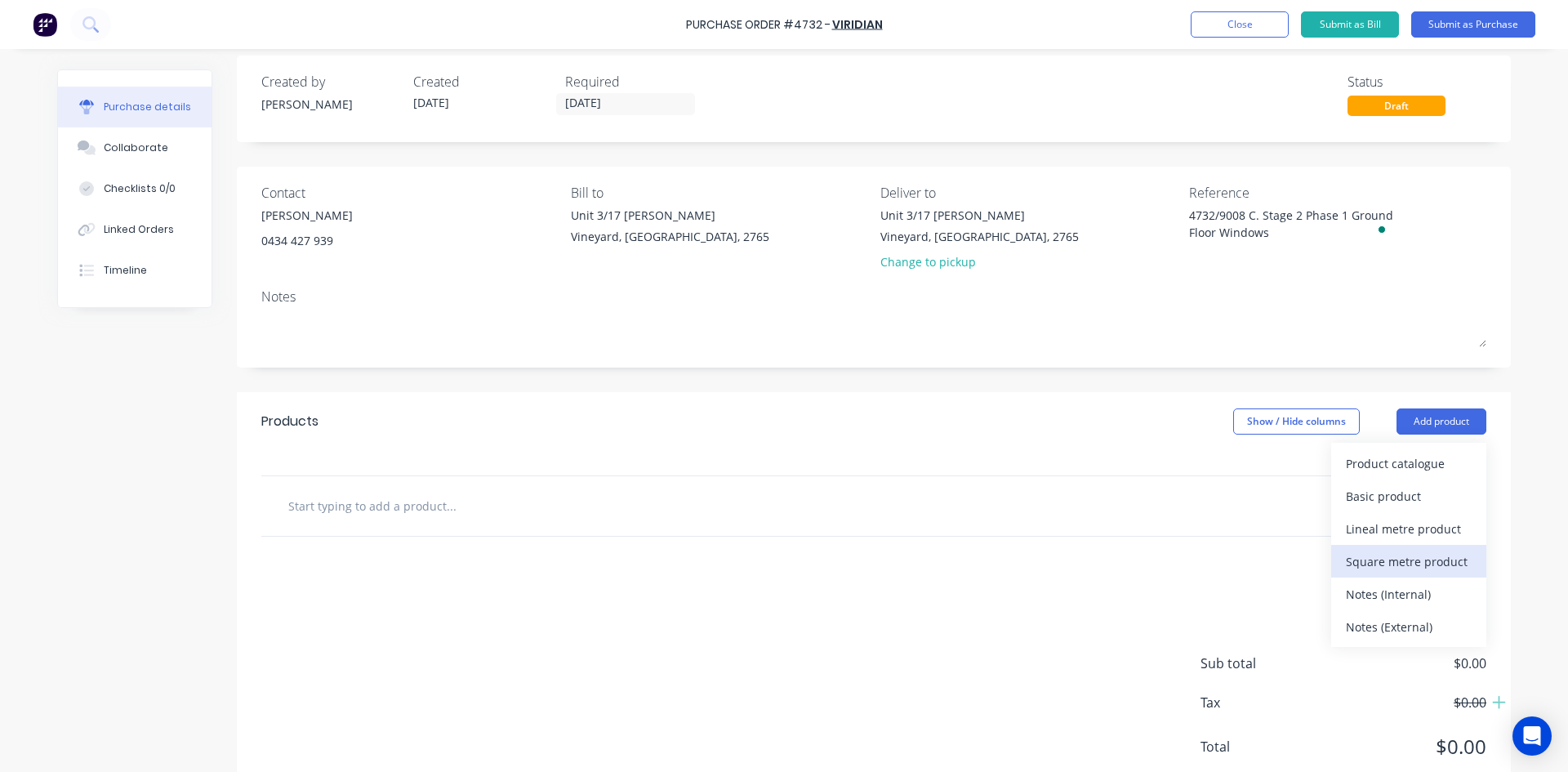
click at [1408, 563] on div "Square metre product" at bounding box center [1408, 561] width 126 height 24
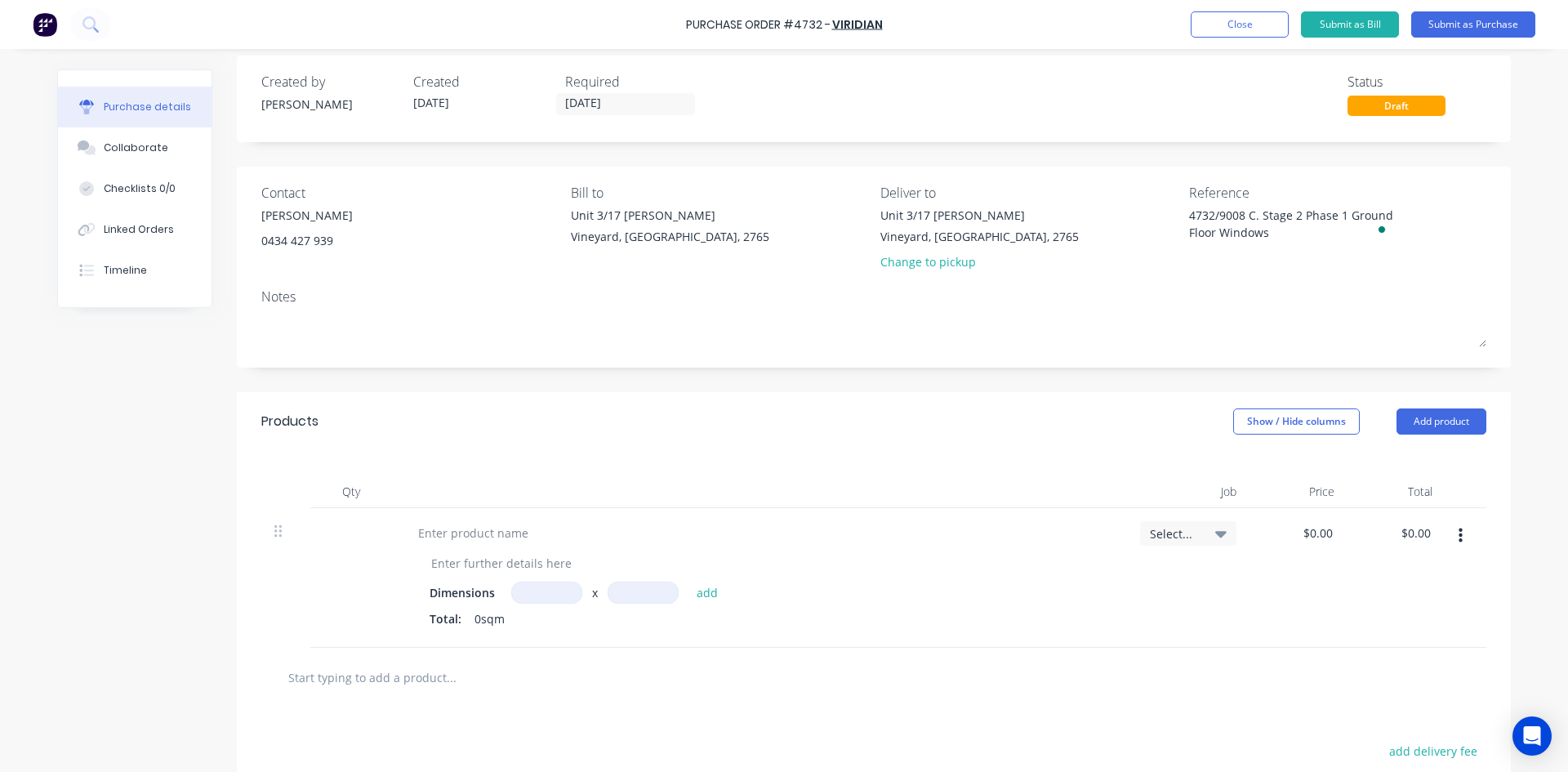
click at [1458, 538] on icon "button" at bounding box center [1460, 535] width 4 height 18
click at [1391, 677] on button "Delete" at bounding box center [1411, 677] width 139 height 32
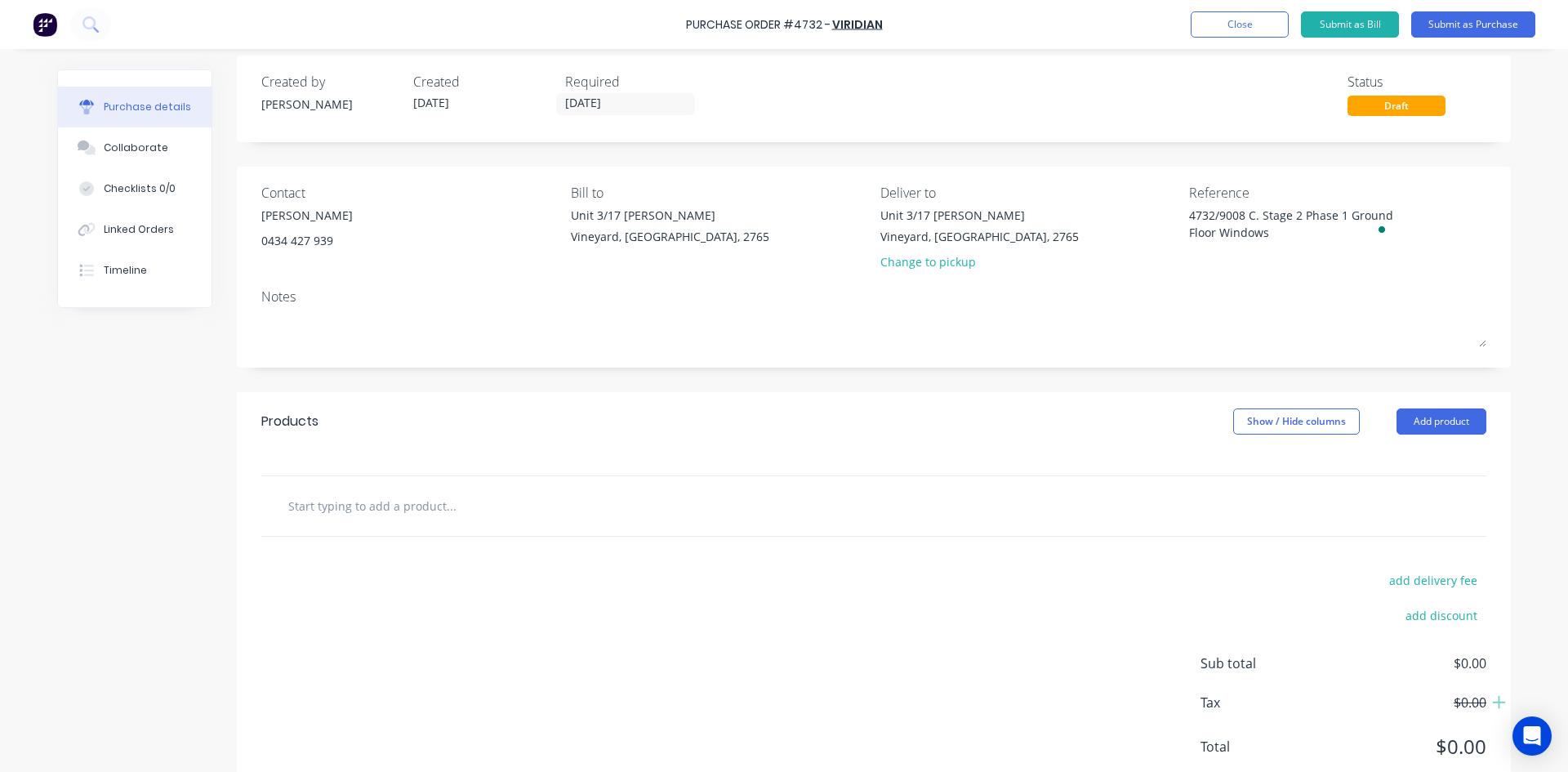
click at [357, 504] on input "text" at bounding box center [451, 505] width 327 height 32
type textarea "x"
type input "G"
type textarea "x"
type input "Gl"
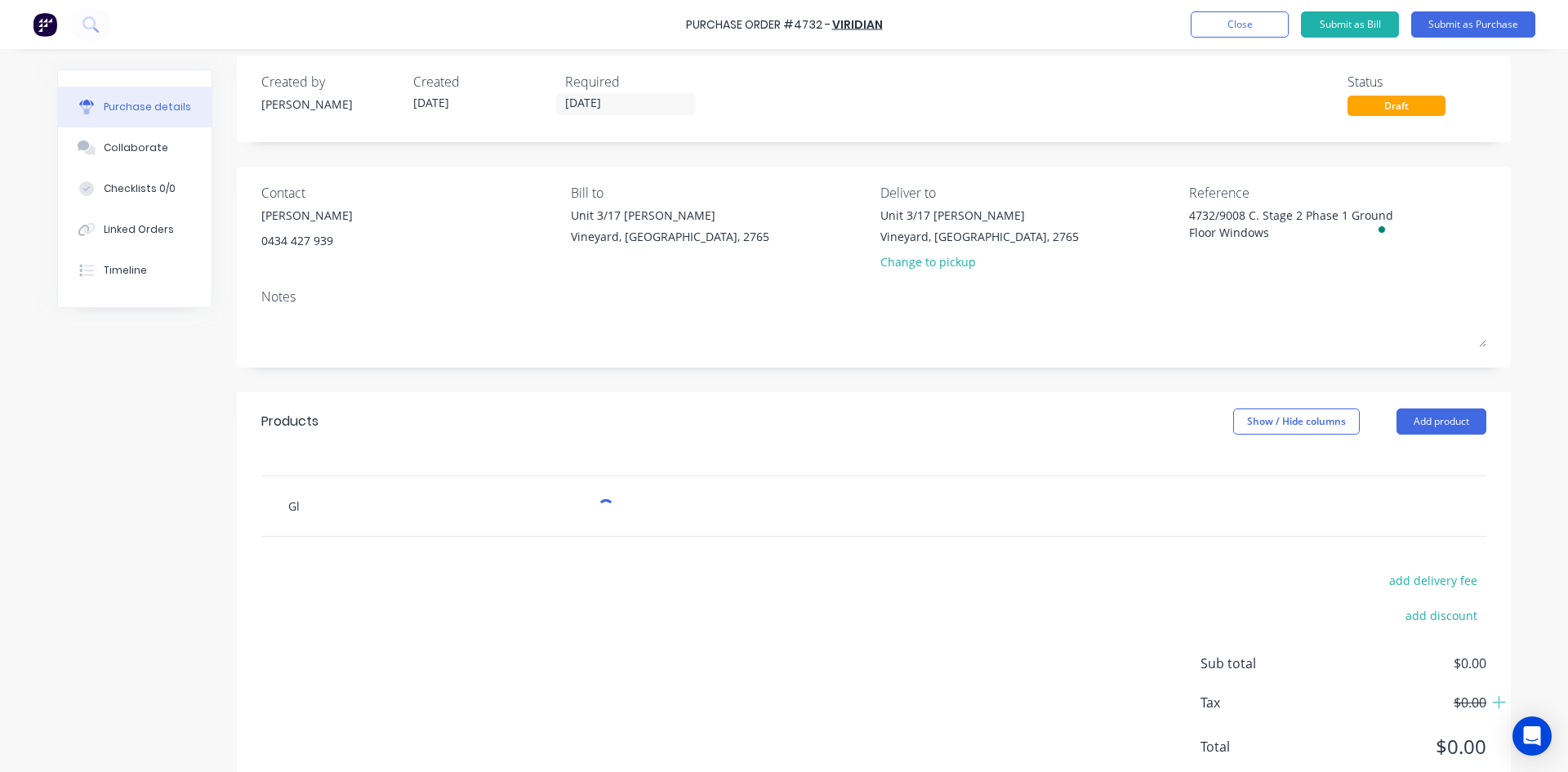
type textarea "x"
type input "Gla"
type textarea "x"
type input "Glas"
type textarea "x"
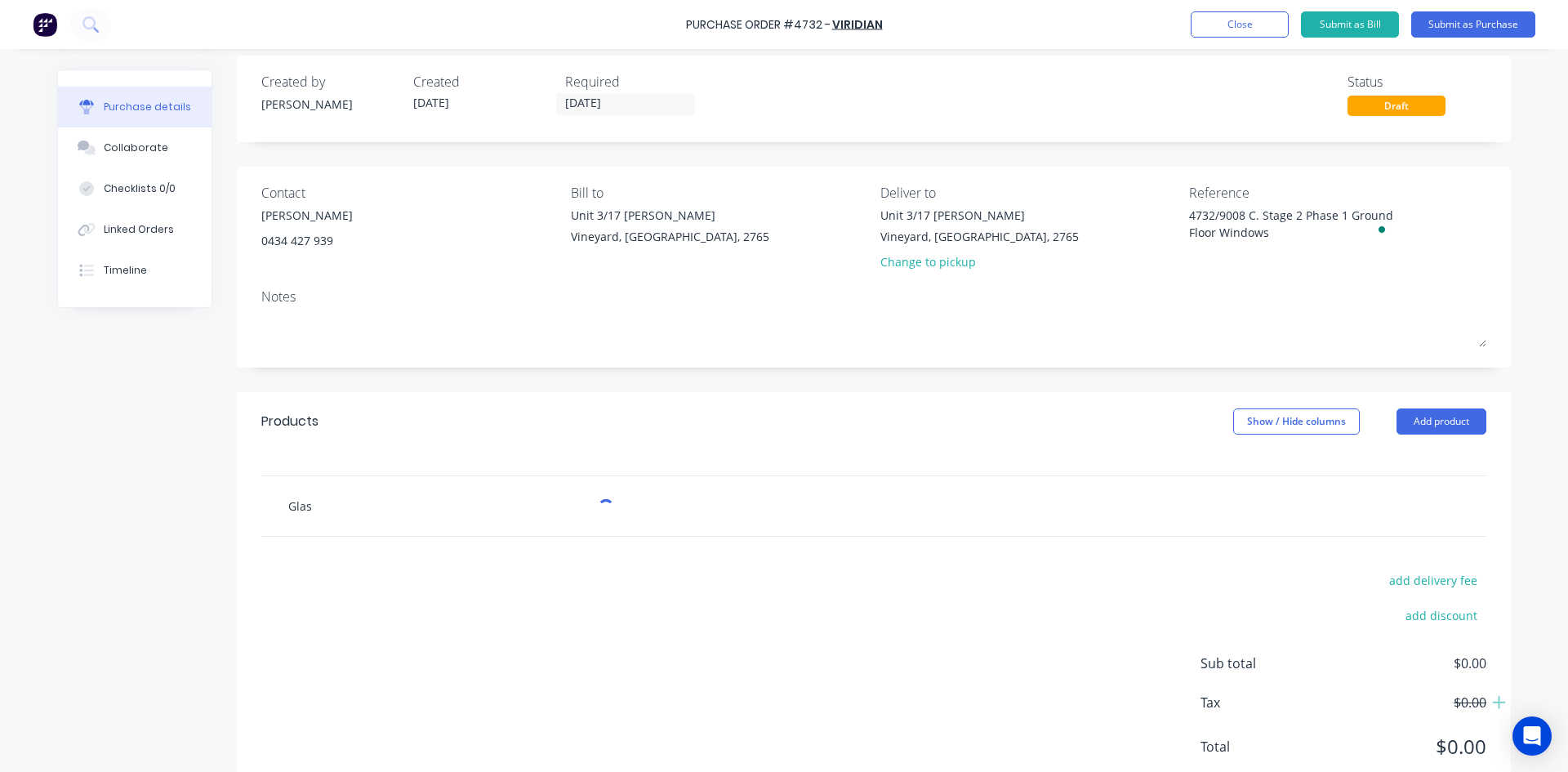
type input "Glass"
type textarea "x"
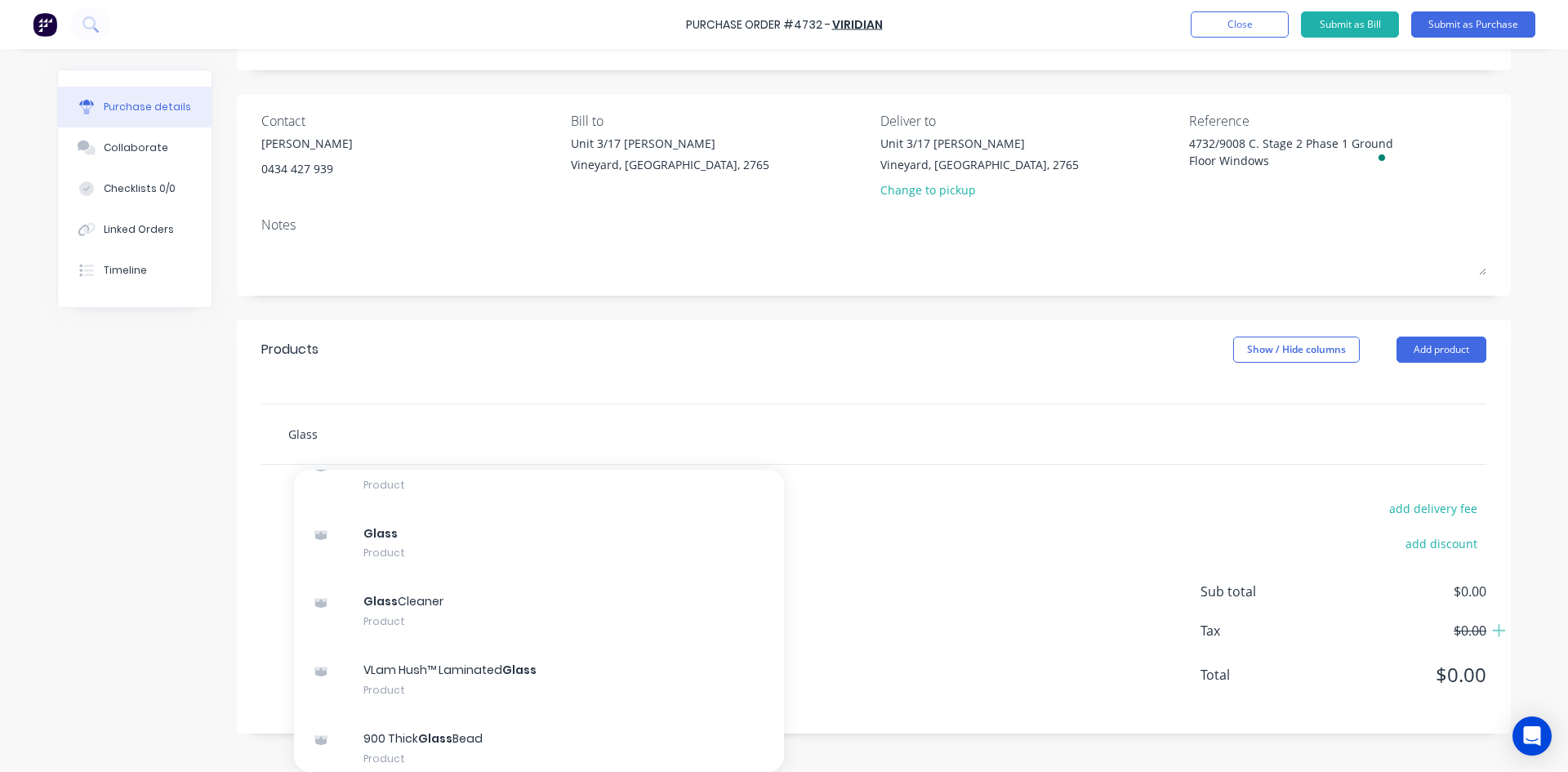
scroll to position [91920, 0]
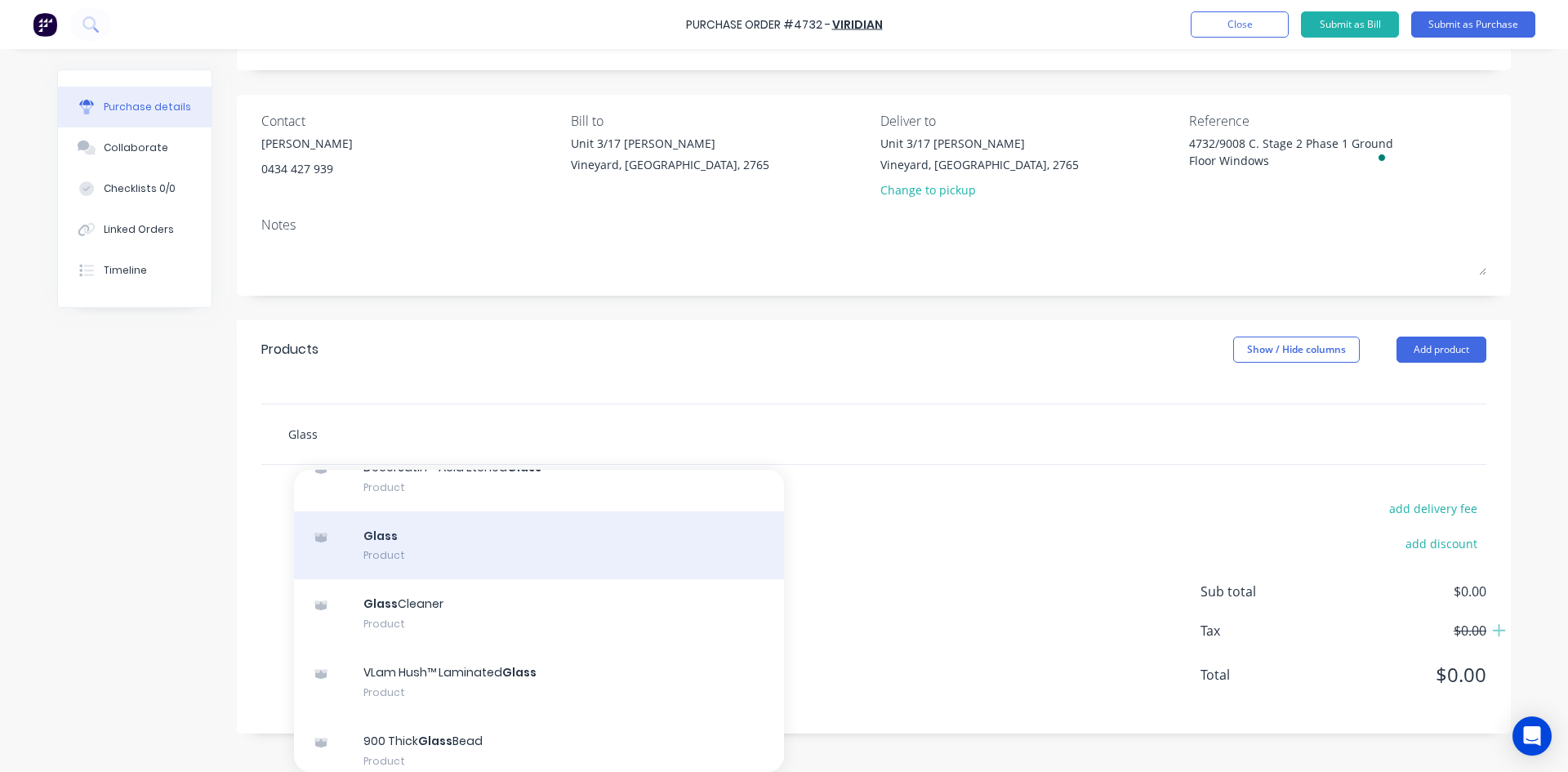
type input "Glass"
click at [505, 558] on div "Glass Product" at bounding box center [538, 545] width 490 height 69
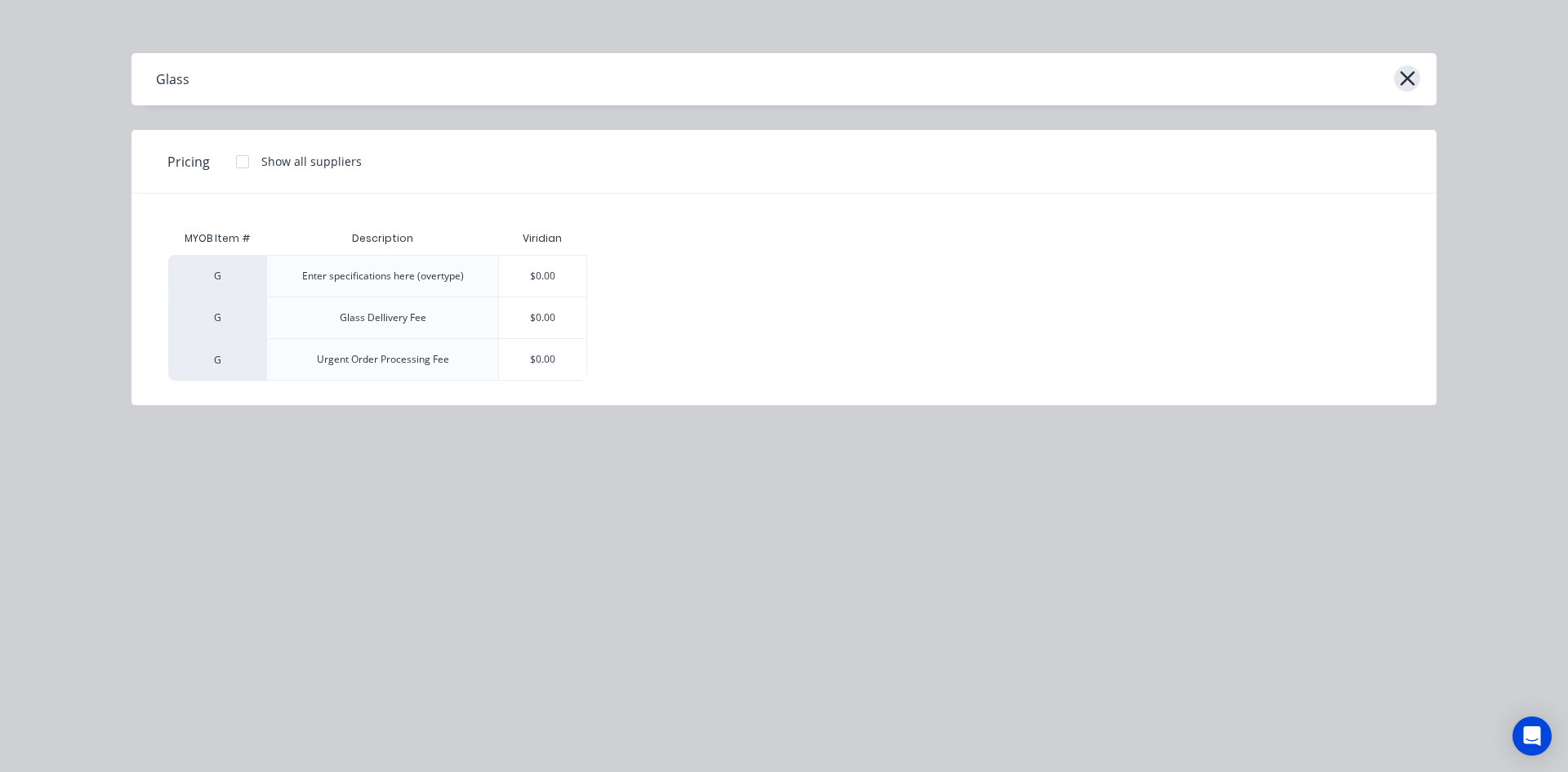
click at [1413, 77] on icon "button" at bounding box center [1408, 78] width 17 height 23
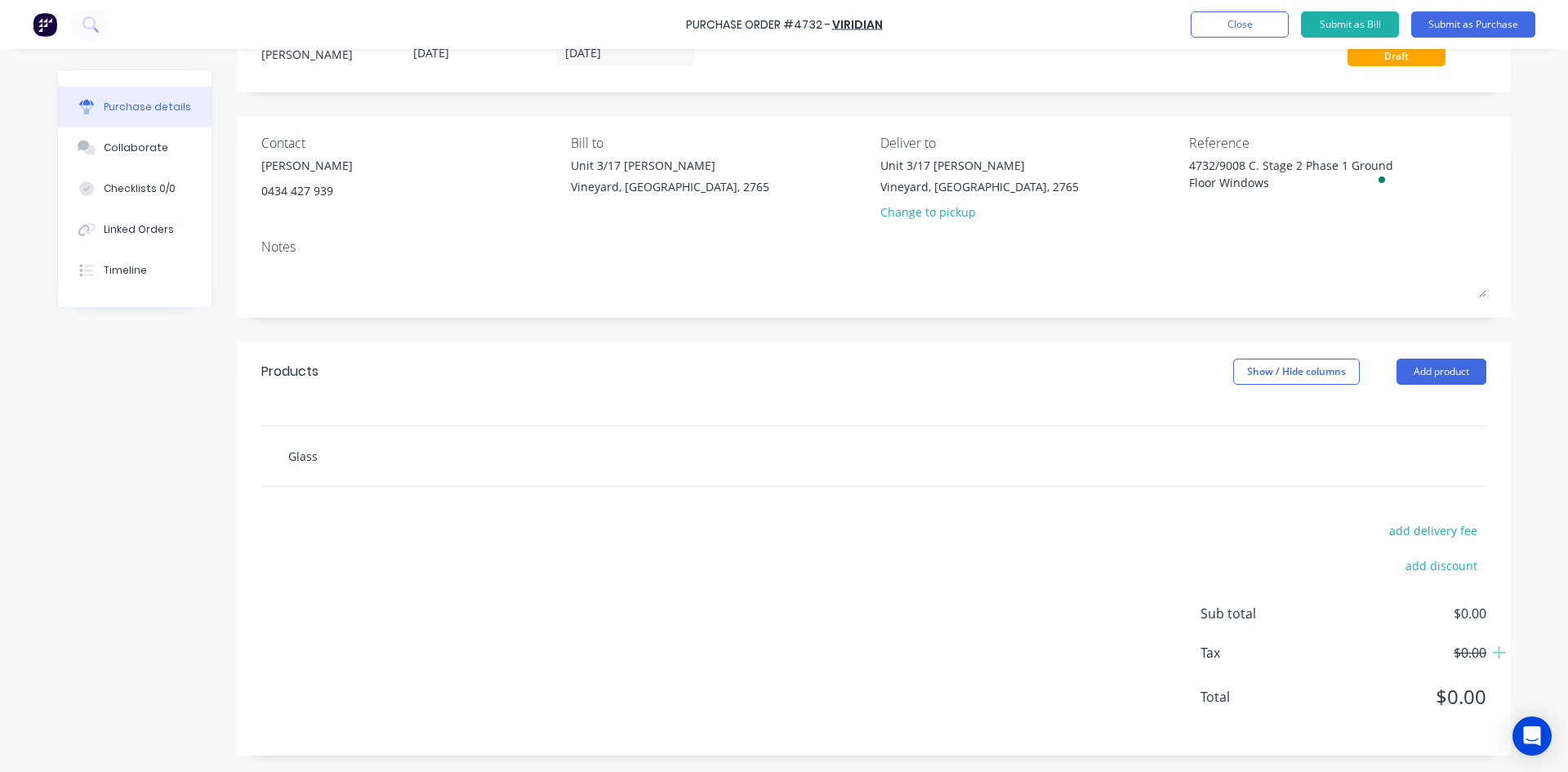
click at [342, 454] on div "Glass" at bounding box center [874, 456] width 1225 height 59
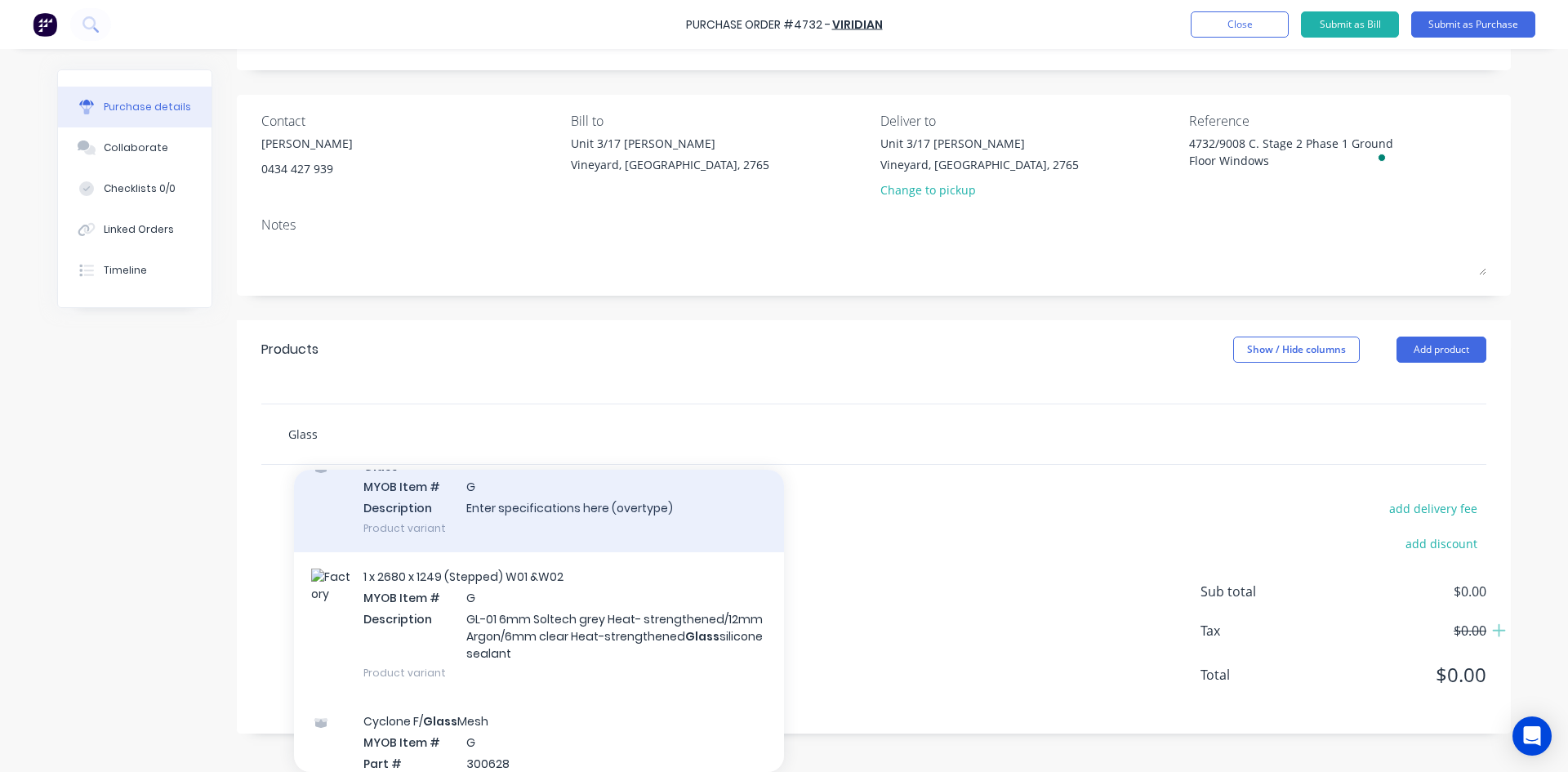
scroll to position [84504, 0]
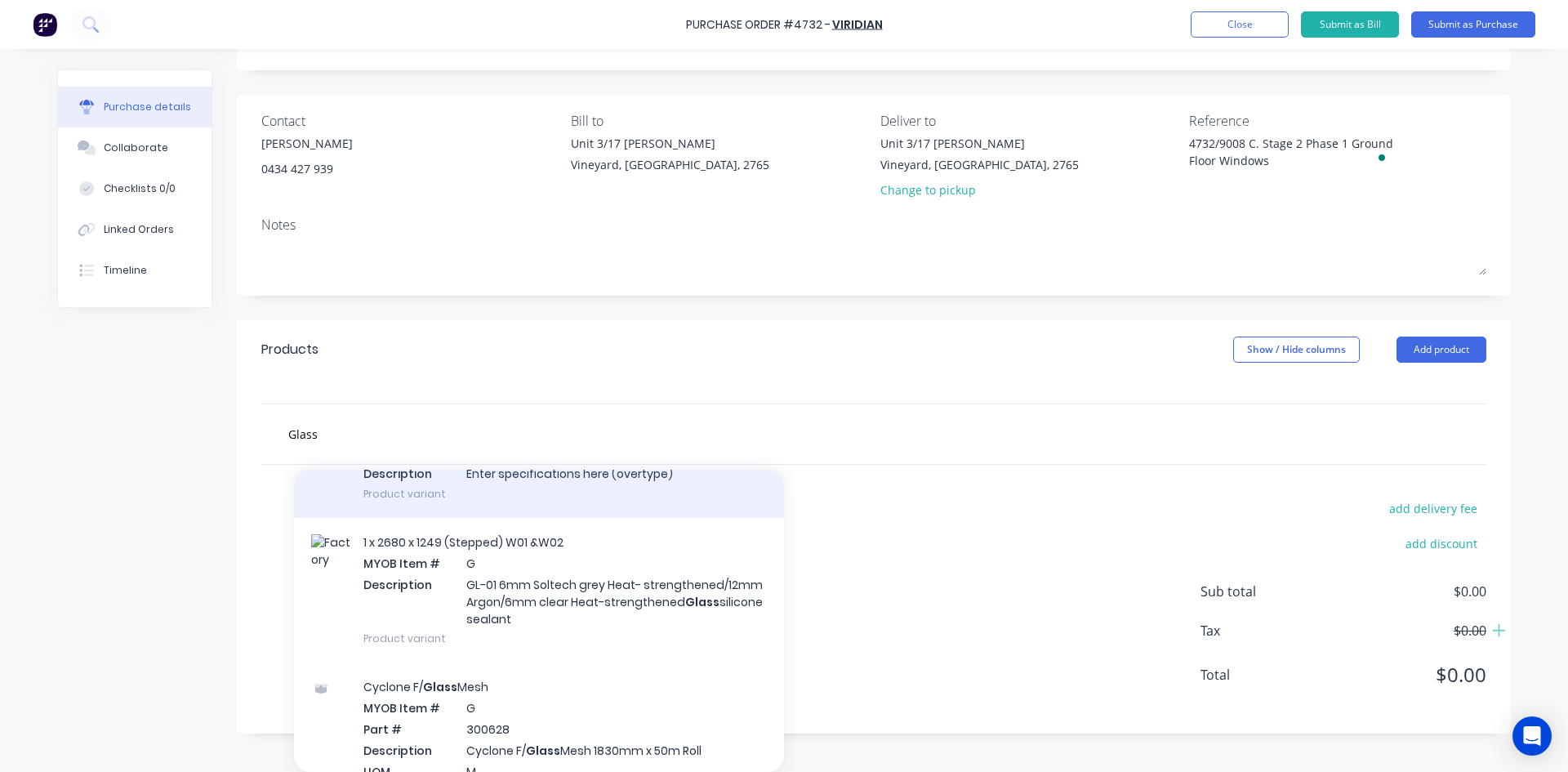
click at [538, 518] on div "Glass MYOB Item # G Description Enter specifications here (overtype) Product va…" at bounding box center [538, 463] width 490 height 110
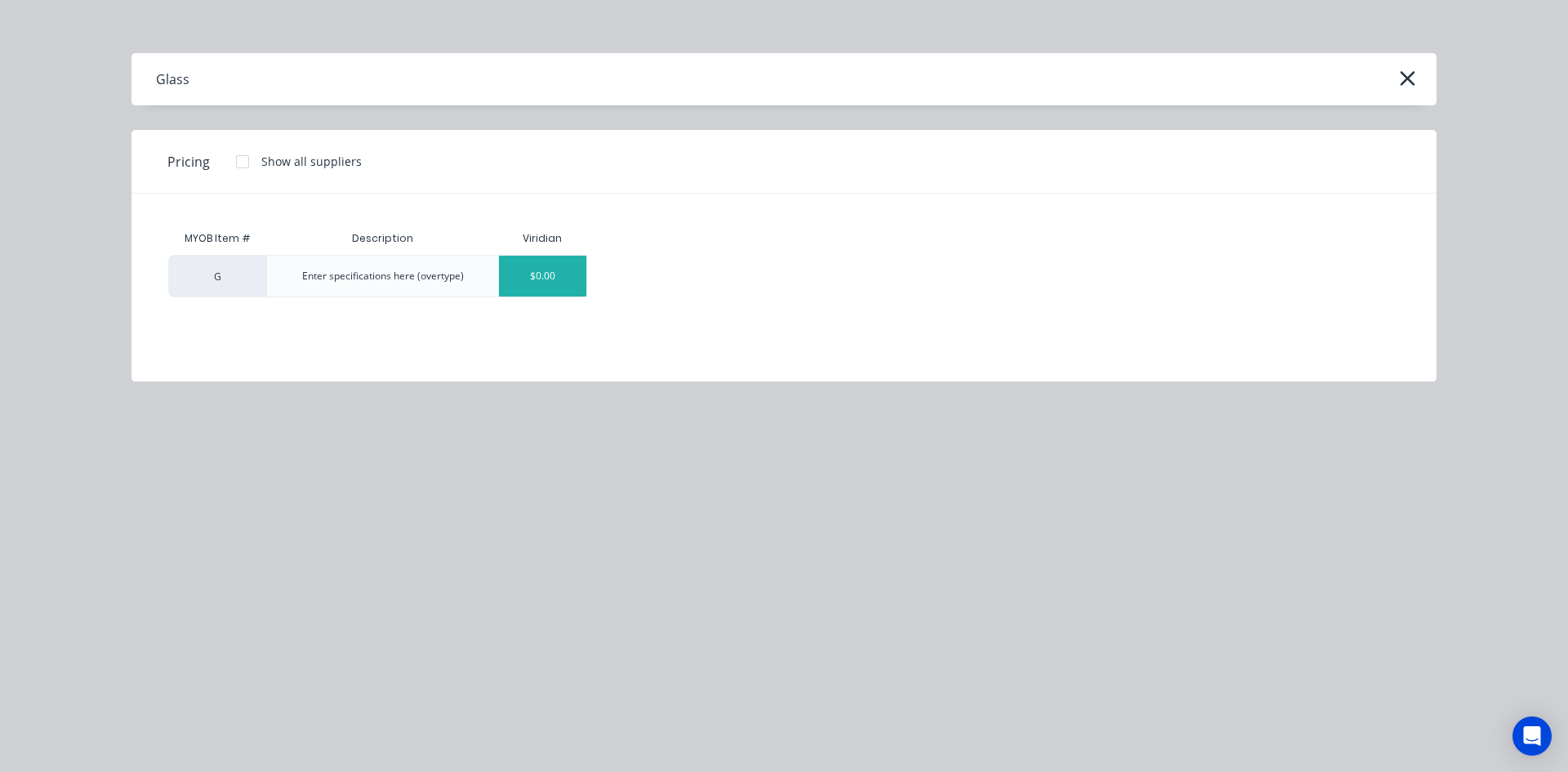
click at [531, 273] on div "$0.00" at bounding box center [542, 276] width 87 height 41
type textarea "x"
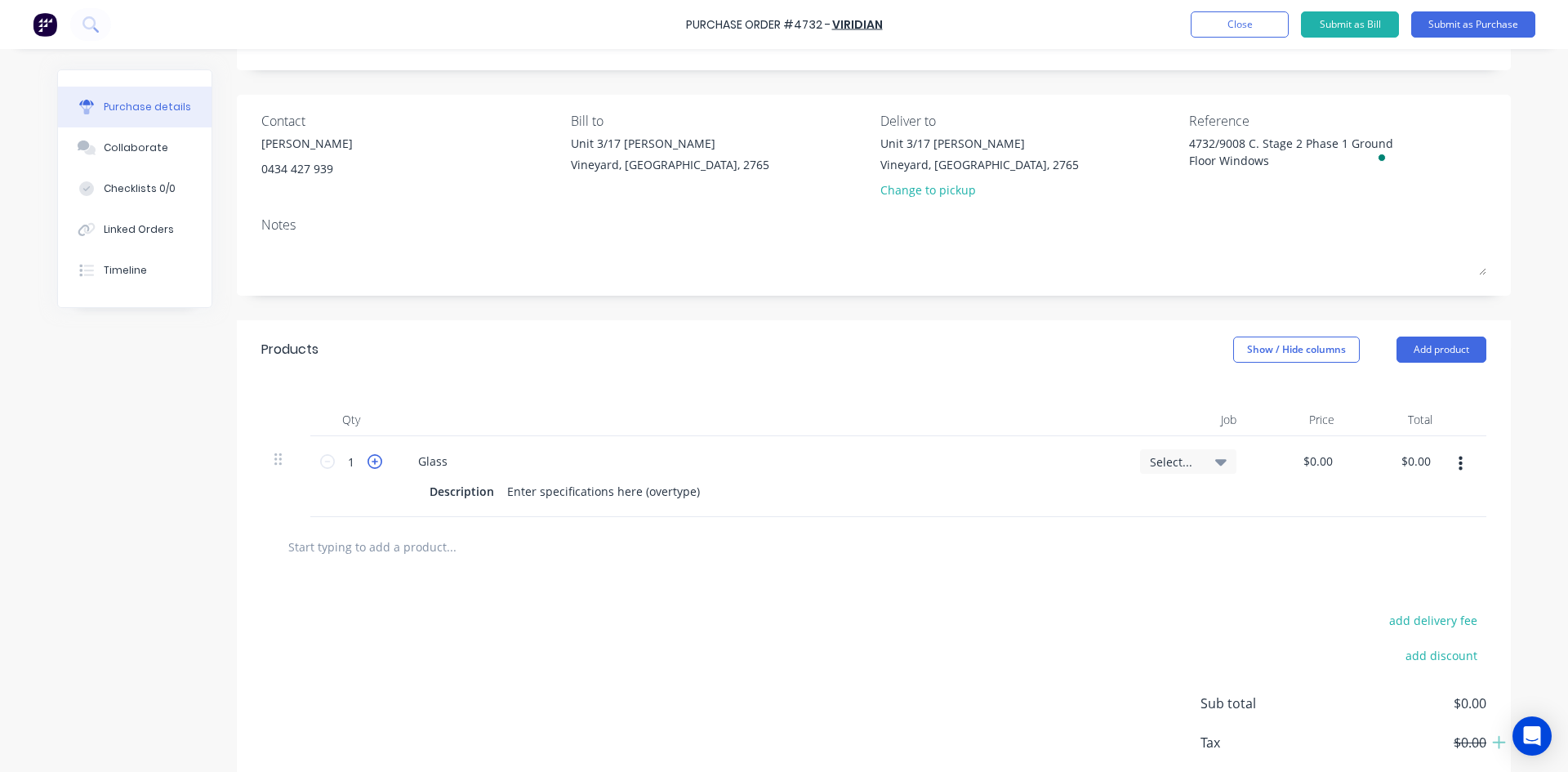
click at [368, 463] on icon at bounding box center [374, 461] width 14 height 14
type textarea "x"
type input "2"
click at [368, 463] on icon at bounding box center [374, 461] width 14 height 14
type textarea "x"
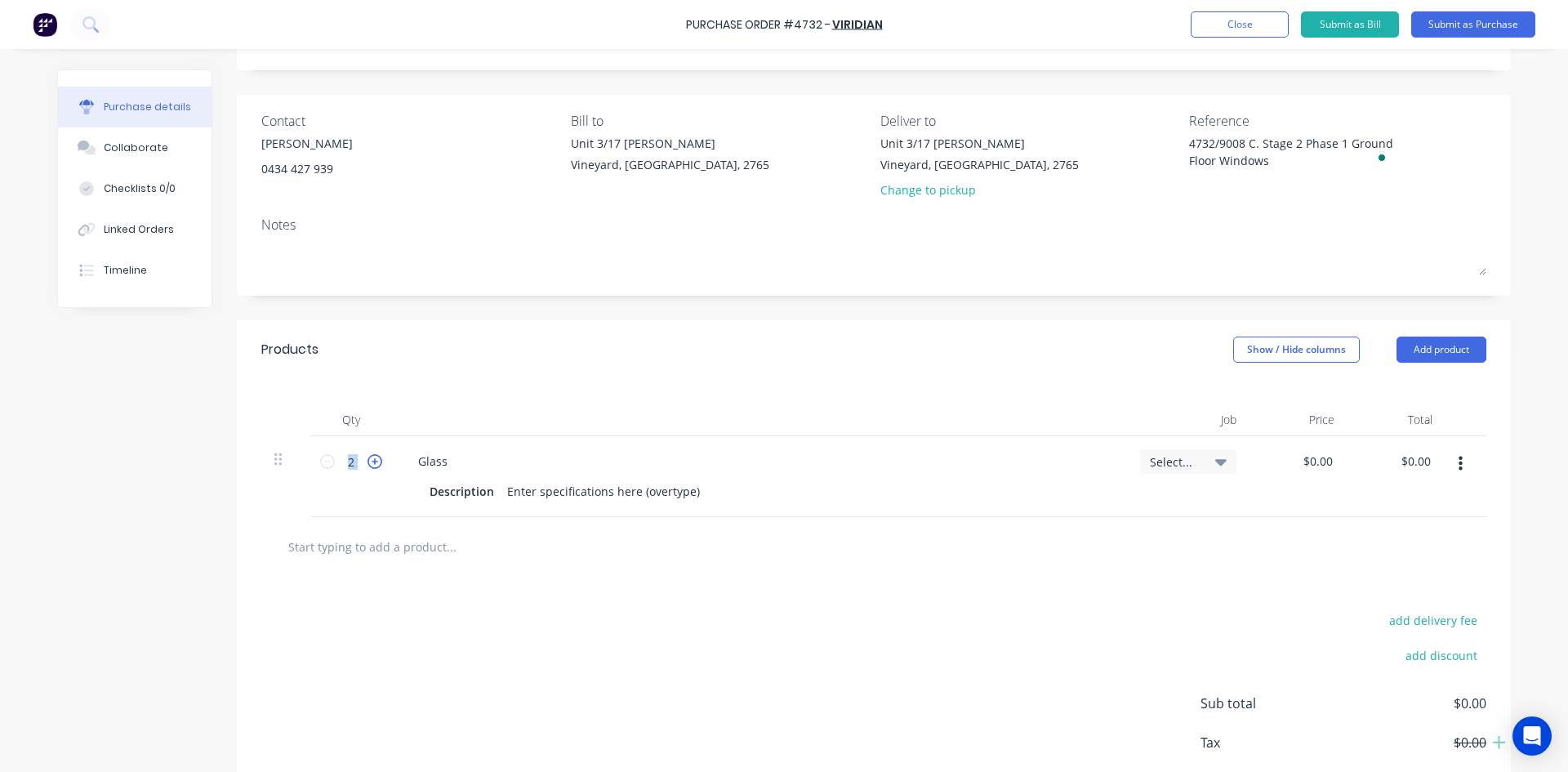
type input "3"
click at [368, 463] on icon at bounding box center [374, 461] width 14 height 14
type textarea "x"
type input "4"
click at [368, 463] on icon at bounding box center [374, 461] width 14 height 14
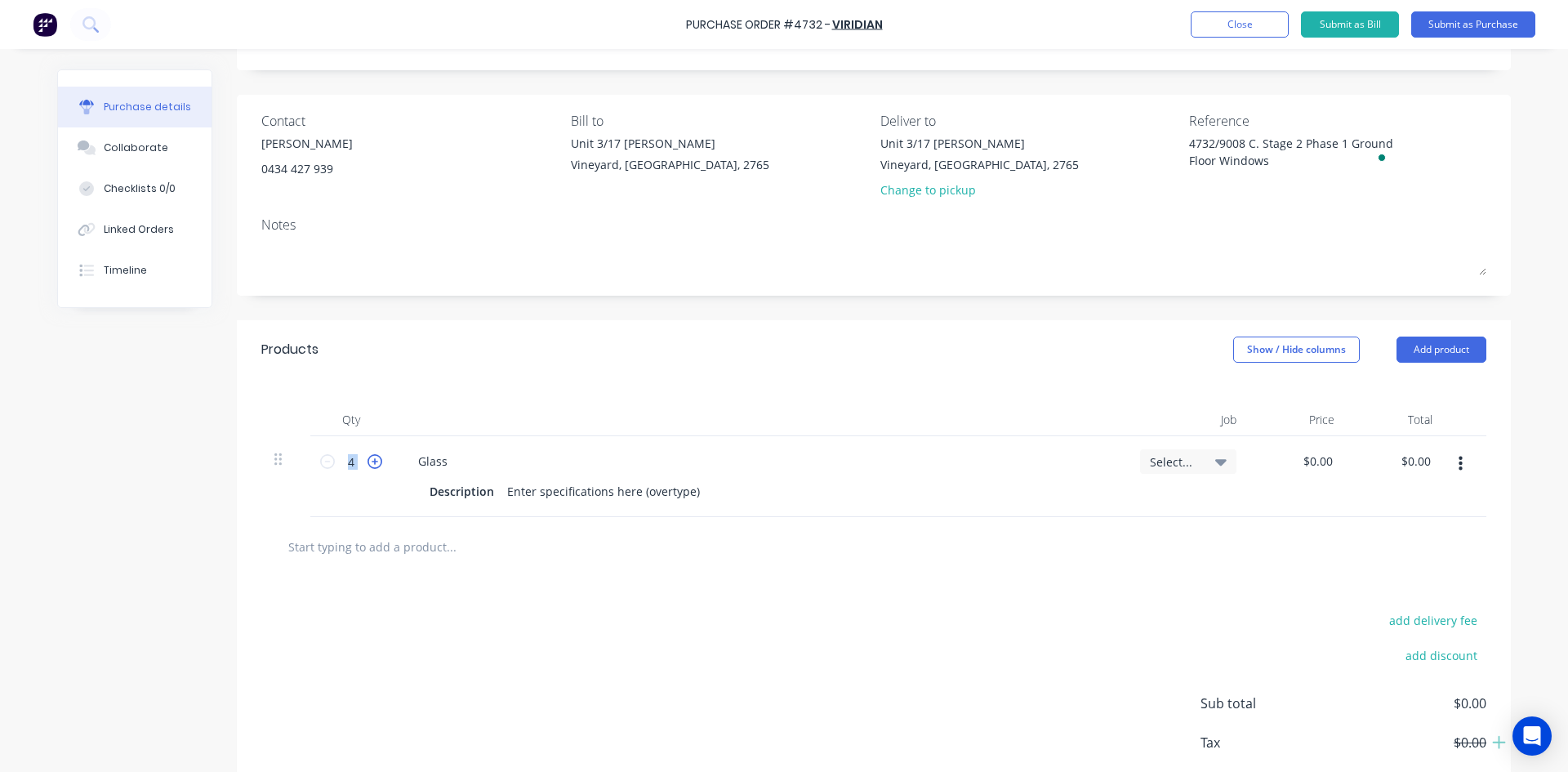
type textarea "x"
type input "5"
click at [368, 463] on icon at bounding box center [374, 461] width 14 height 14
type textarea "x"
type input "6"
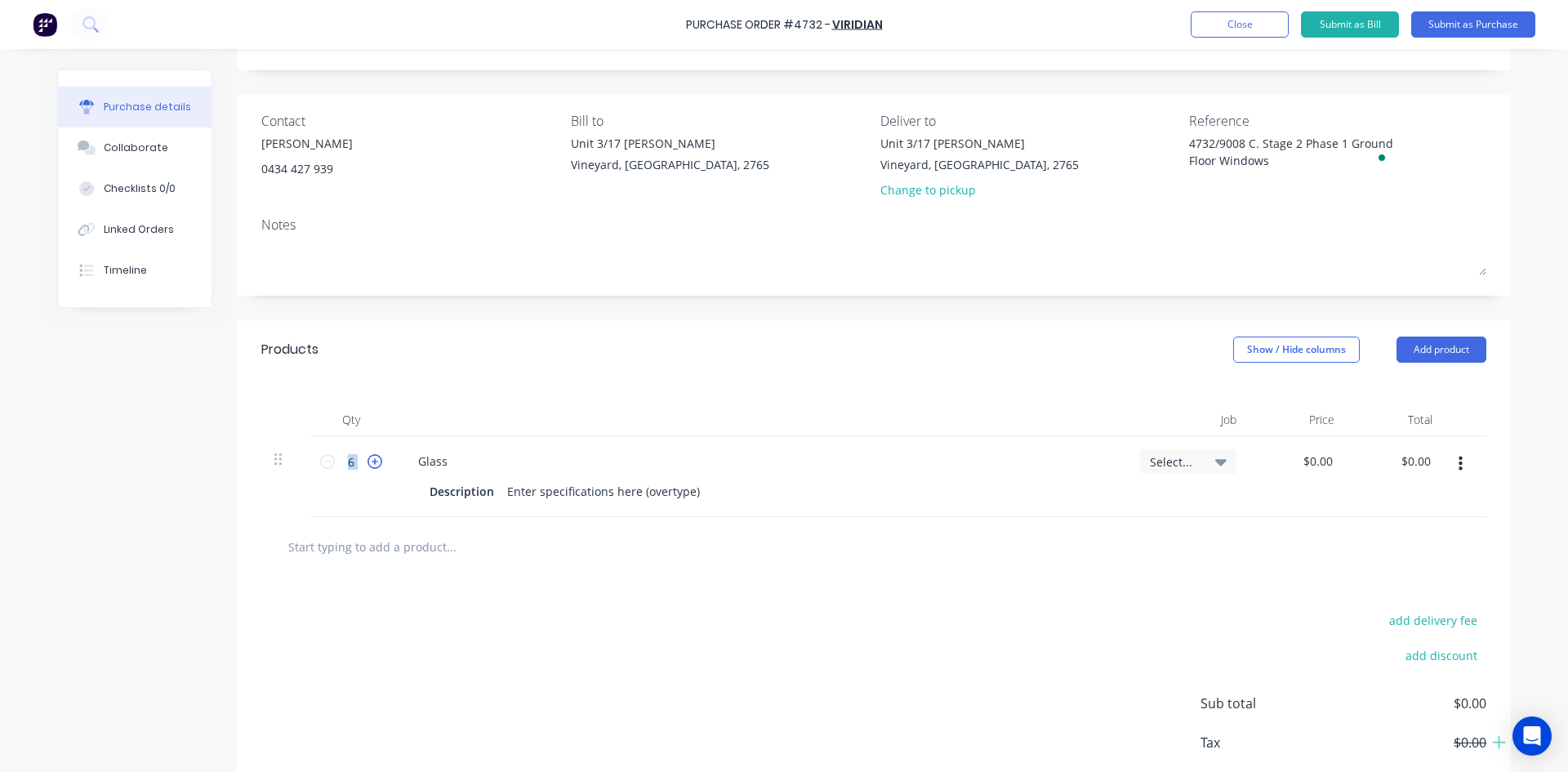
click at [368, 463] on icon at bounding box center [374, 461] width 14 height 14
type textarea "x"
type input "7"
click at [368, 463] on icon at bounding box center [374, 461] width 14 height 14
type textarea "x"
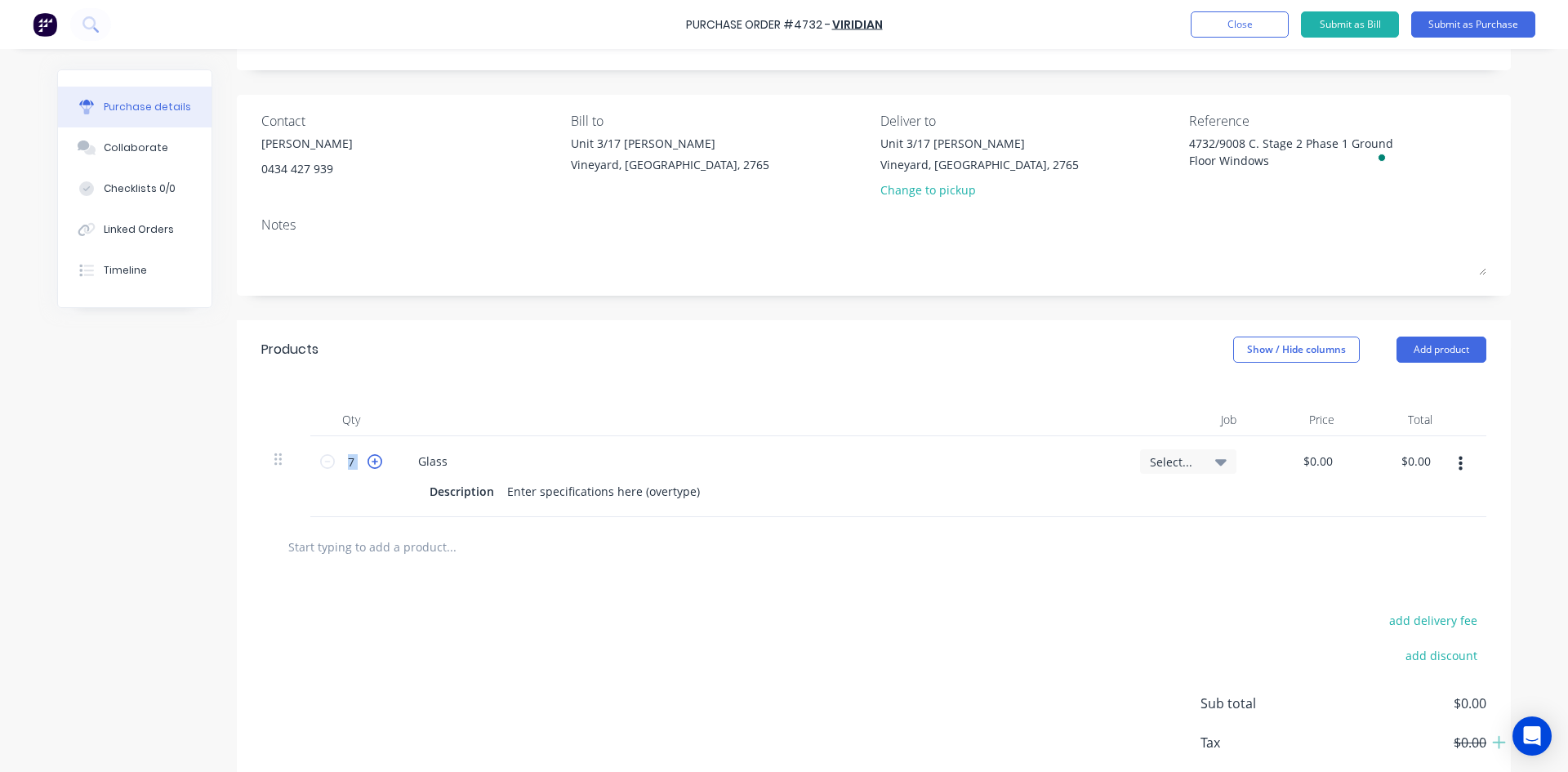
type input "8"
click at [368, 463] on icon at bounding box center [374, 461] width 14 height 14
type textarea "x"
type input "9"
click at [368, 463] on icon at bounding box center [374, 461] width 14 height 14
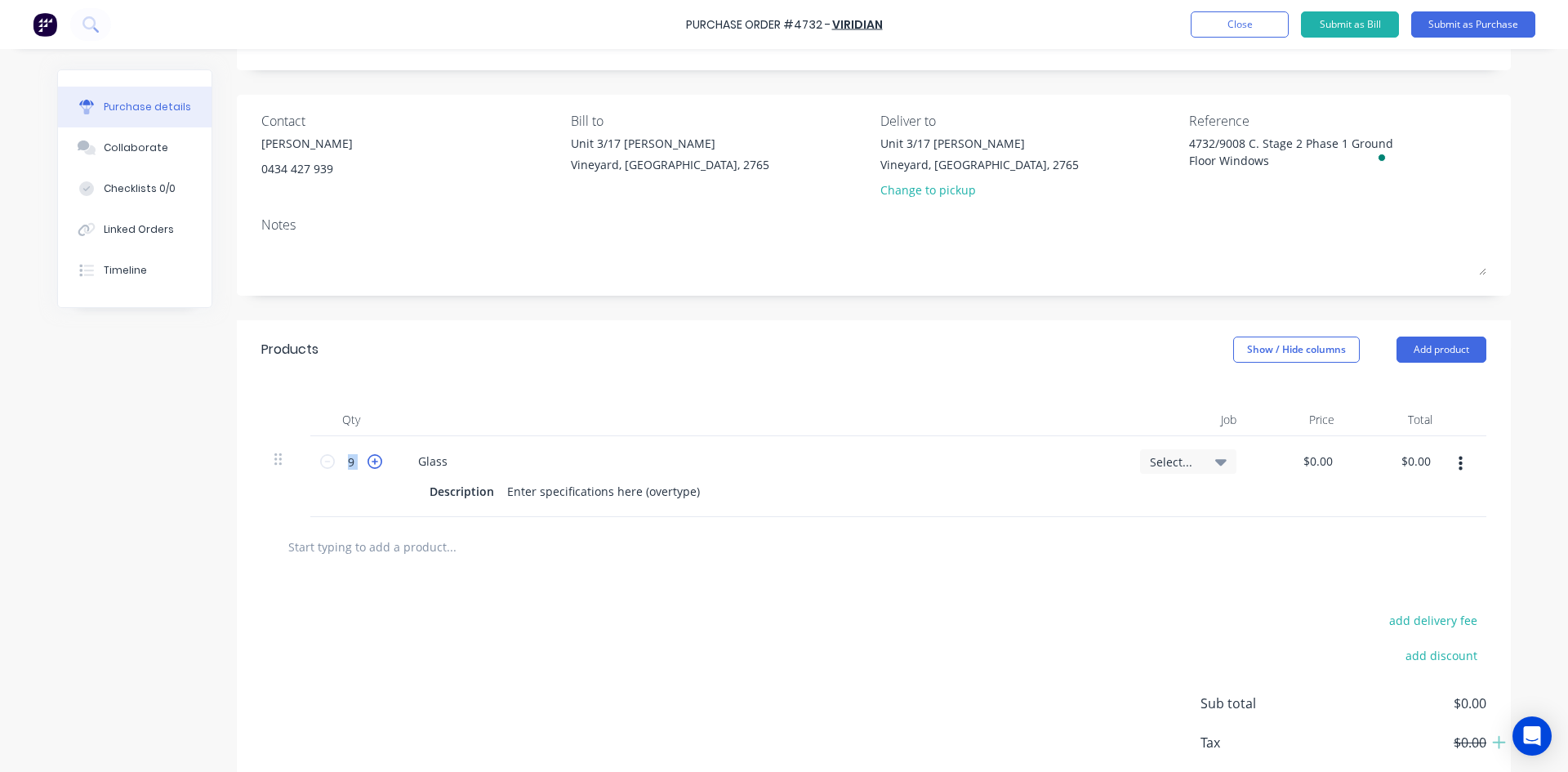
type textarea "x"
type input "10"
click at [368, 463] on icon at bounding box center [374, 461] width 14 height 14
type textarea "x"
type input "11"
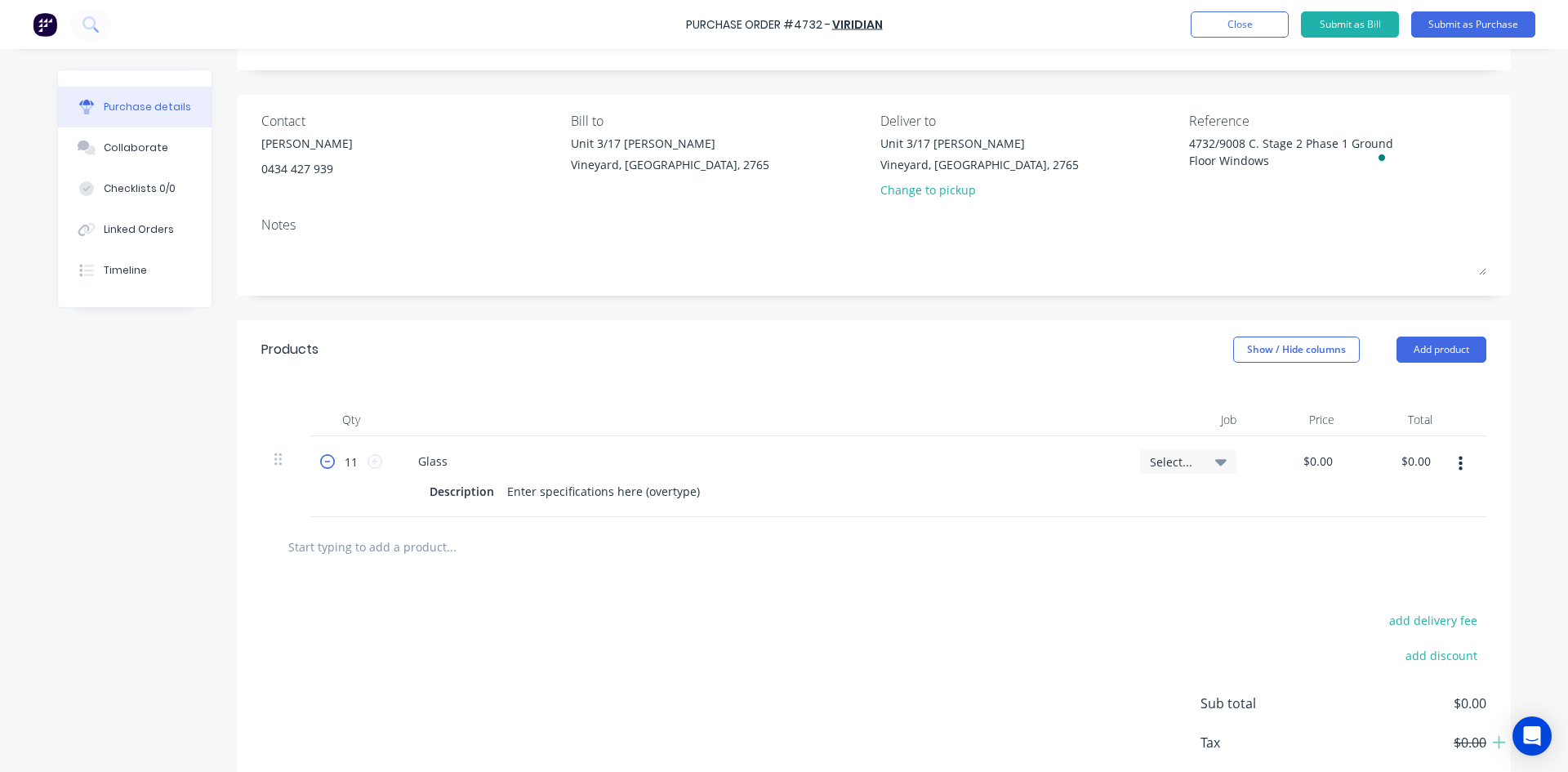
click at [323, 463] on icon at bounding box center [327, 461] width 14 height 14
type textarea "x"
type input "10"
type textarea "x"
click at [1328, 462] on input "0.00" at bounding box center [1318, 461] width 37 height 24
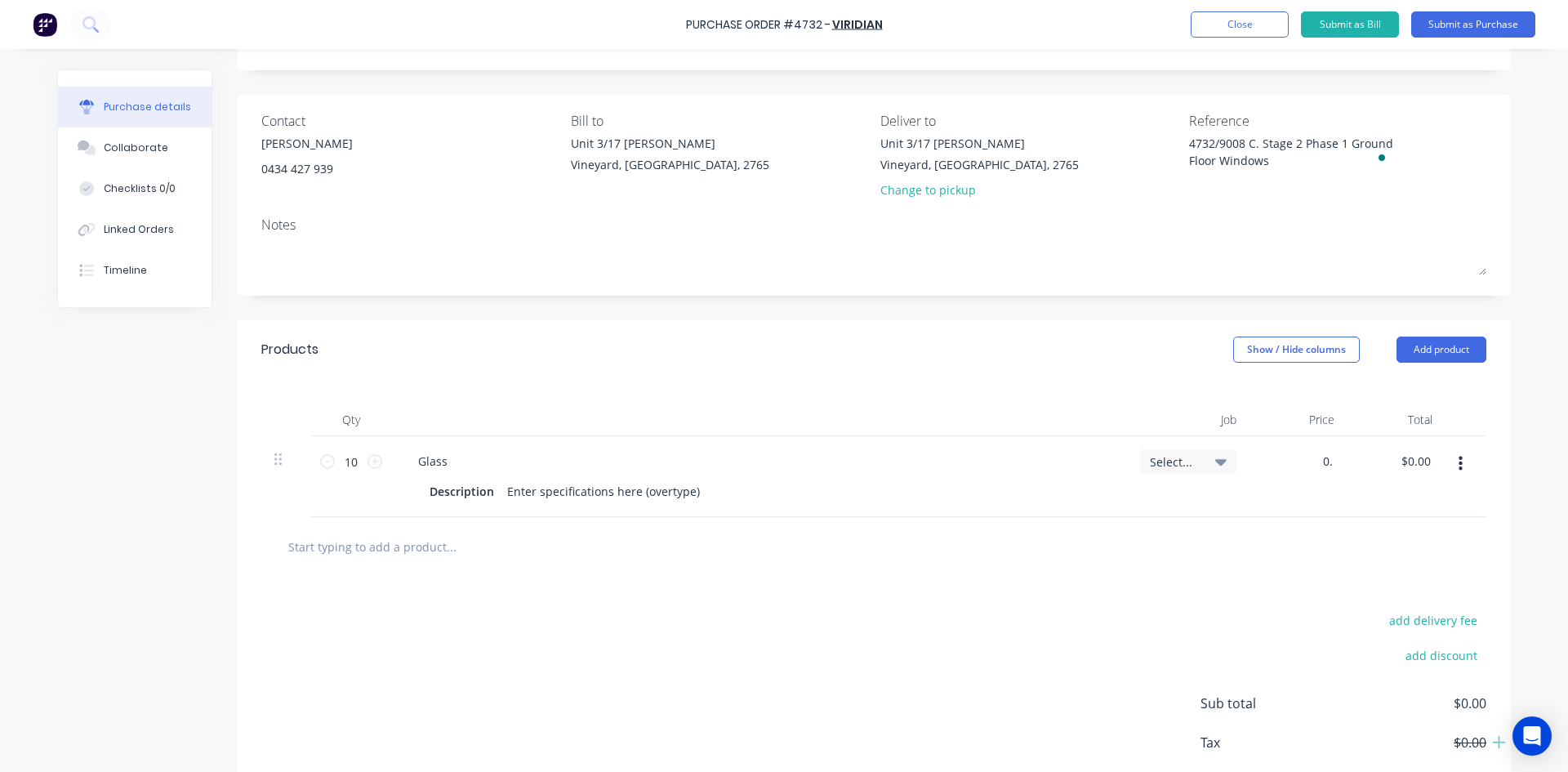
type input "0"
type input "100"
type textarea "x"
type input "$100.00"
type input "$1,000.00"
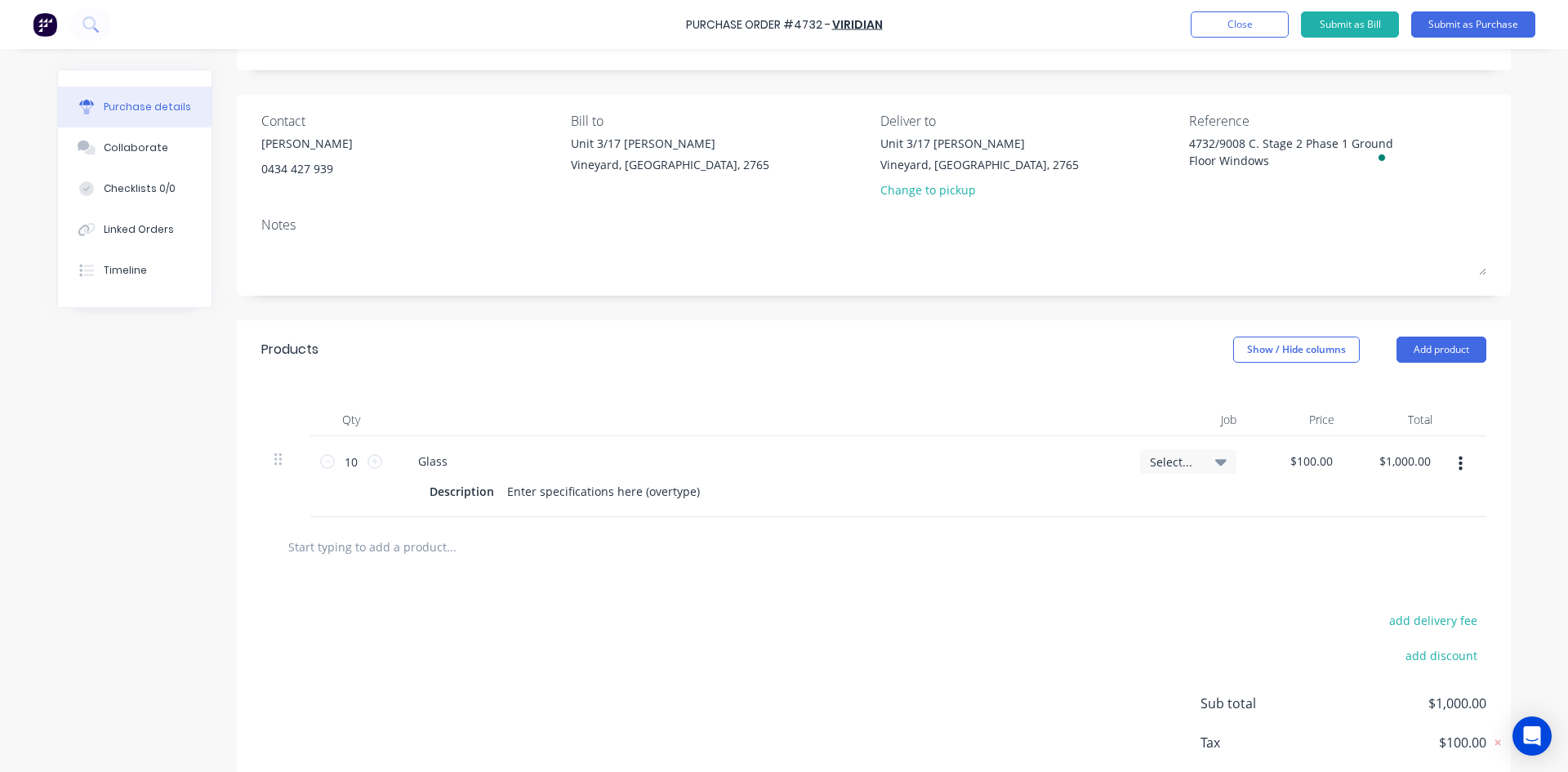
click at [1111, 619] on div "add delivery fee add discount Sub total $1,000.00 Tax $100.00 Total $1,100.00" at bounding box center [874, 711] width 1274 height 268
click at [1458, 466] on icon "button" at bounding box center [1460, 464] width 4 height 18
click at [1399, 618] on button "Delete" at bounding box center [1411, 606] width 139 height 32
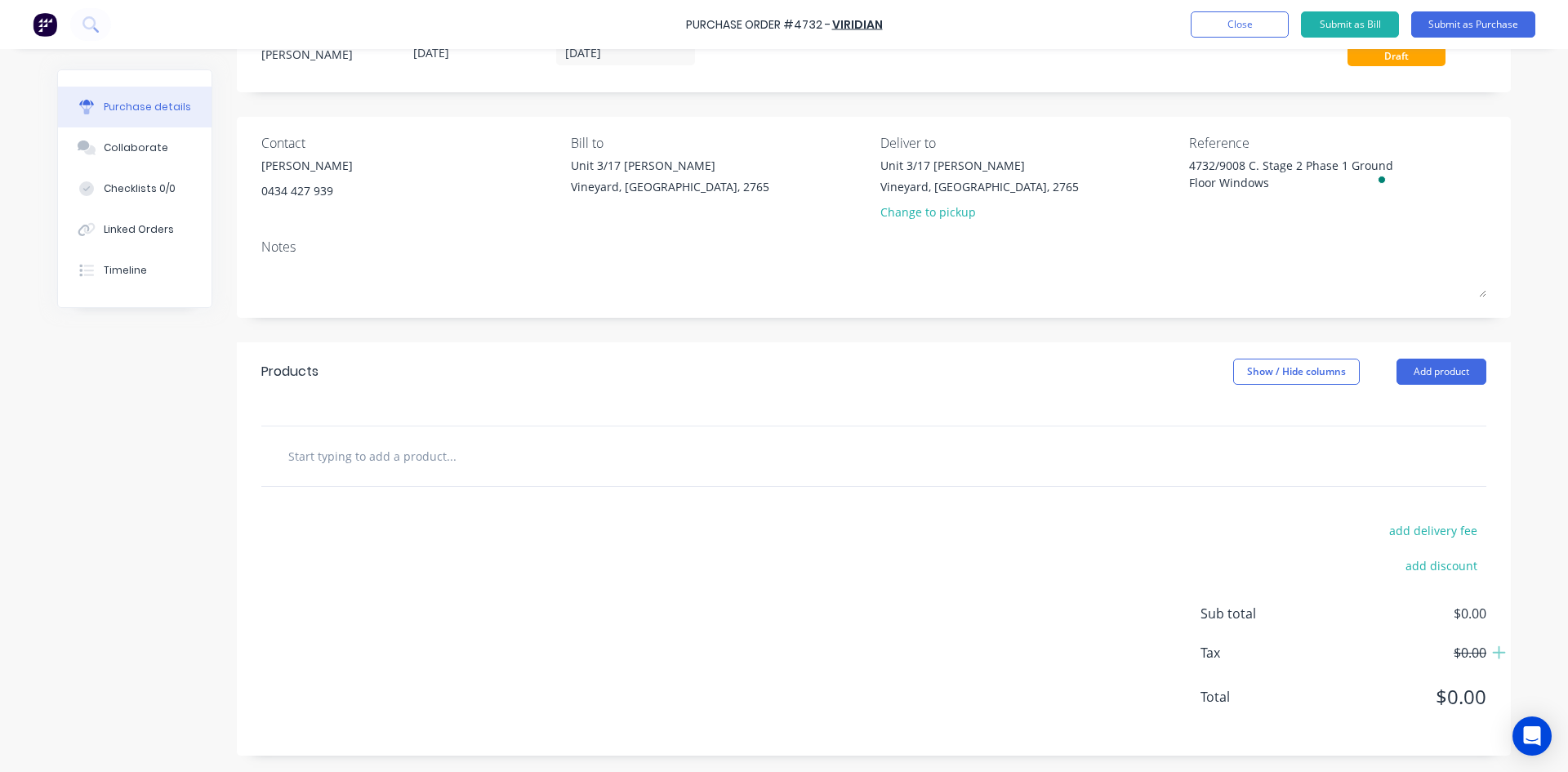
scroll to position [64, 0]
click at [1245, 21] on button "Close" at bounding box center [1239, 24] width 98 height 26
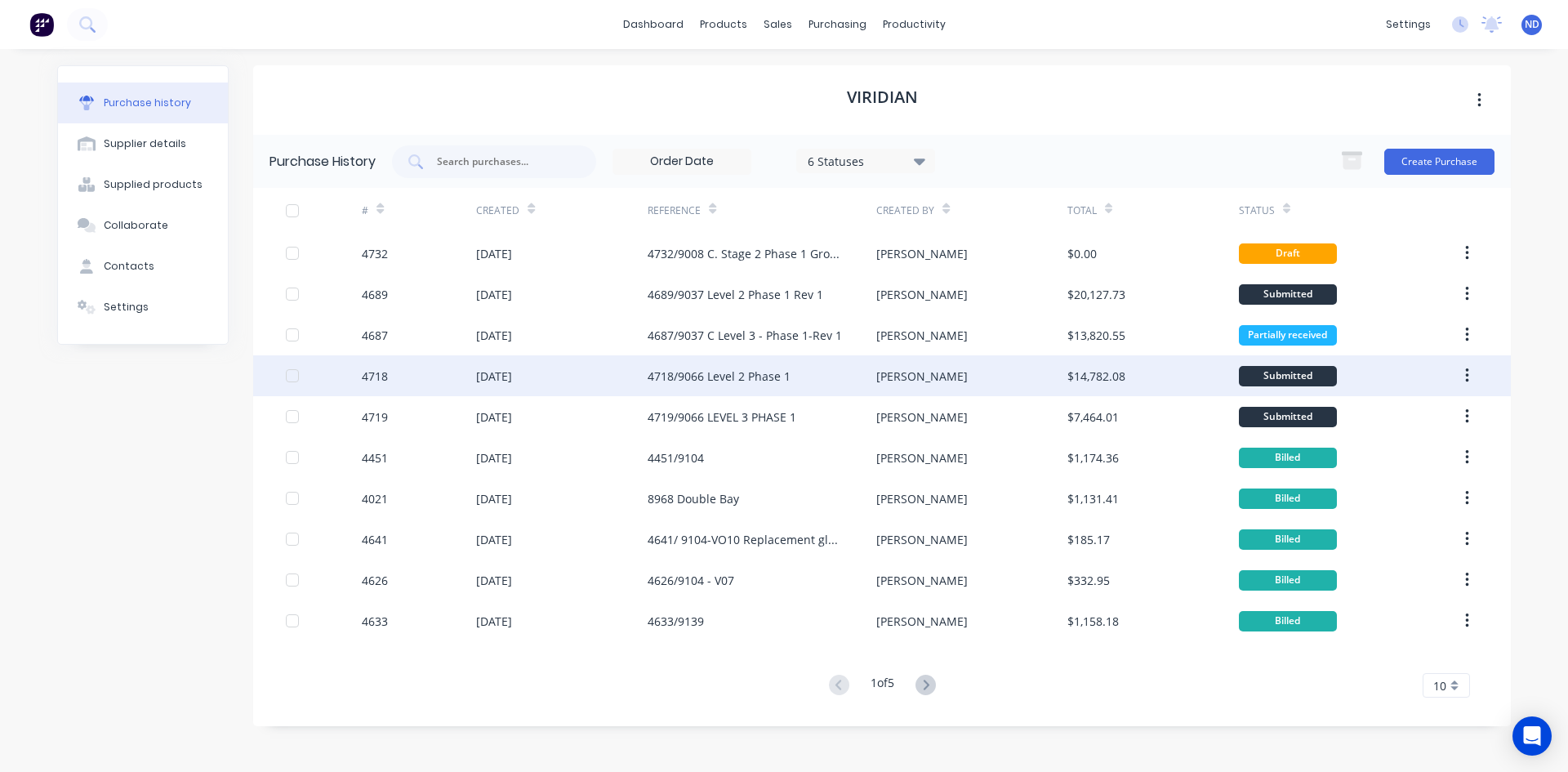
click at [729, 387] on div "4718/9066 Level 2 Phase 1" at bounding box center [762, 375] width 228 height 41
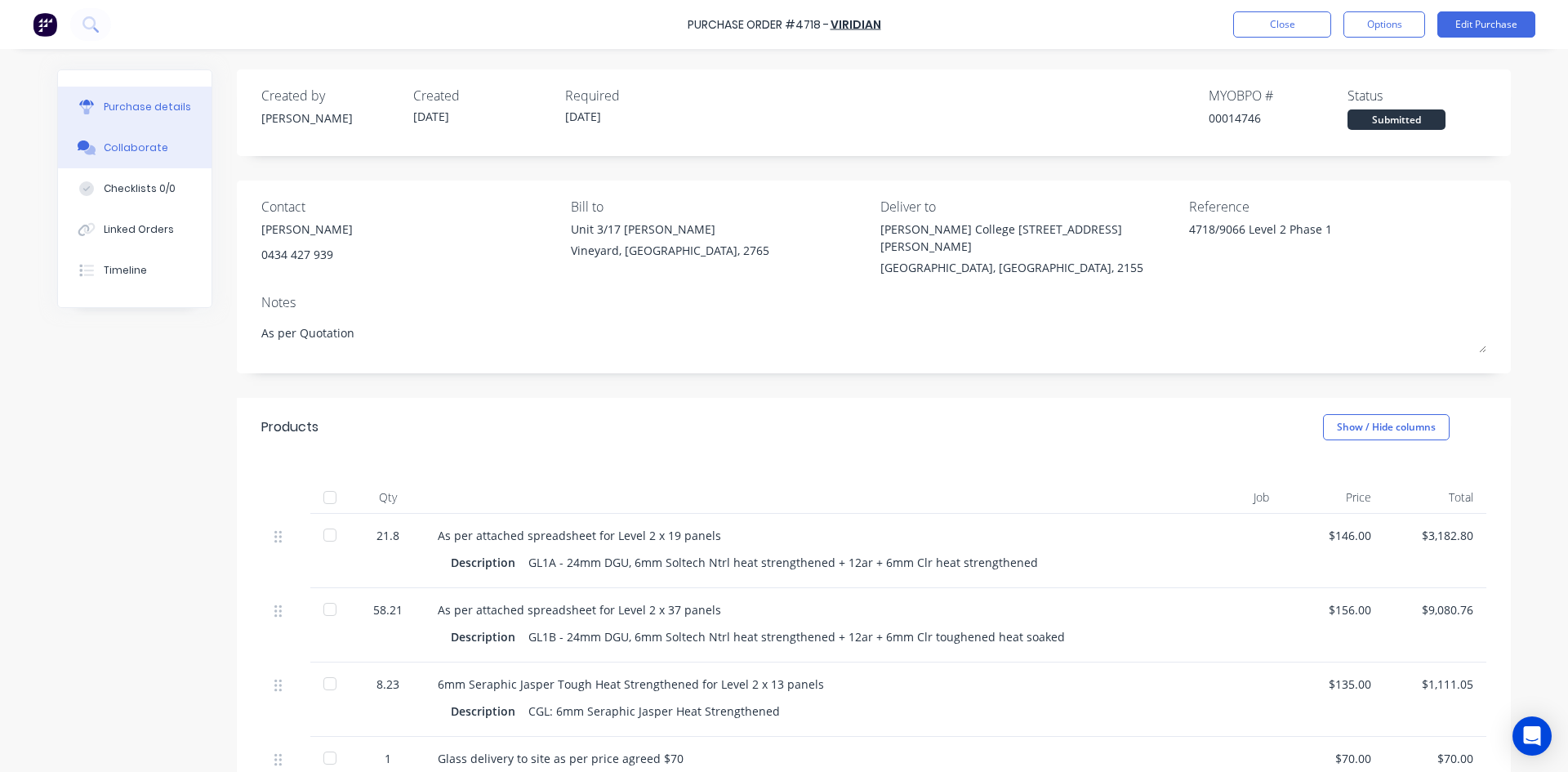
click at [144, 159] on button "Collaborate" at bounding box center [134, 148] width 154 height 41
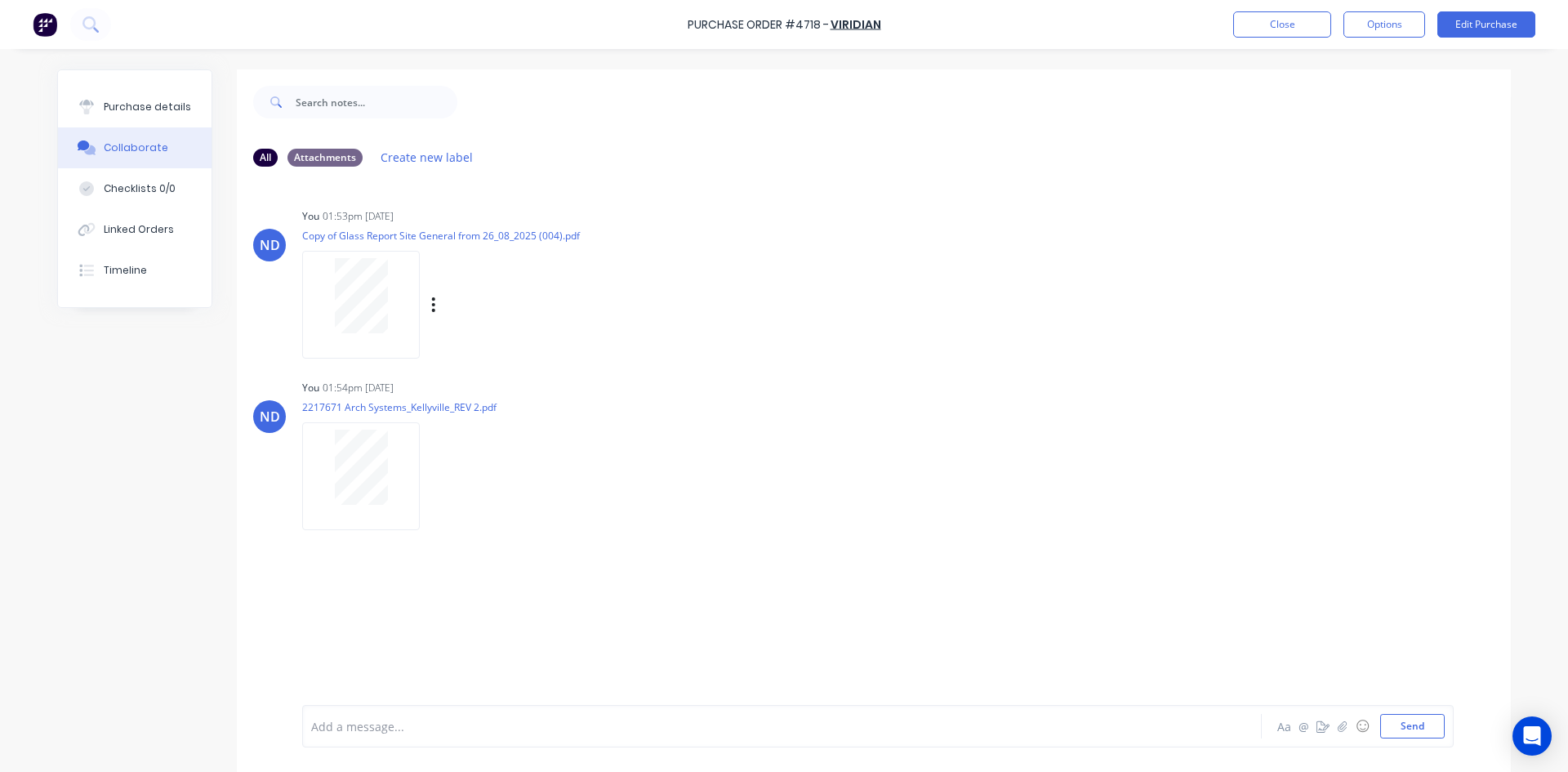
click at [347, 335] on div at bounding box center [361, 304] width 118 height 107
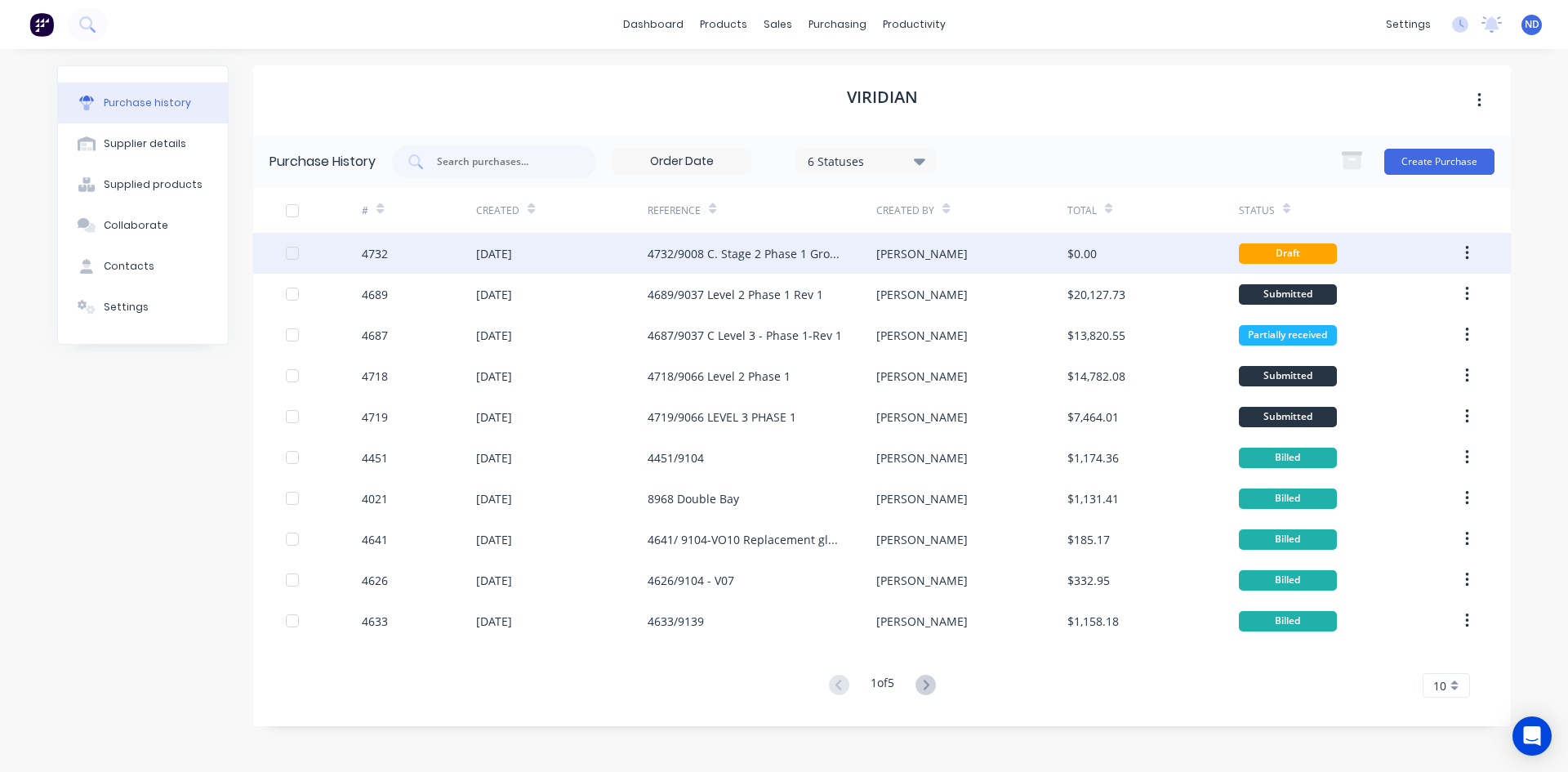
click at [714, 272] on div "4732/9008 C. Stage 2 Phase 1 Ground Floor Windows" at bounding box center [762, 253] width 228 height 41
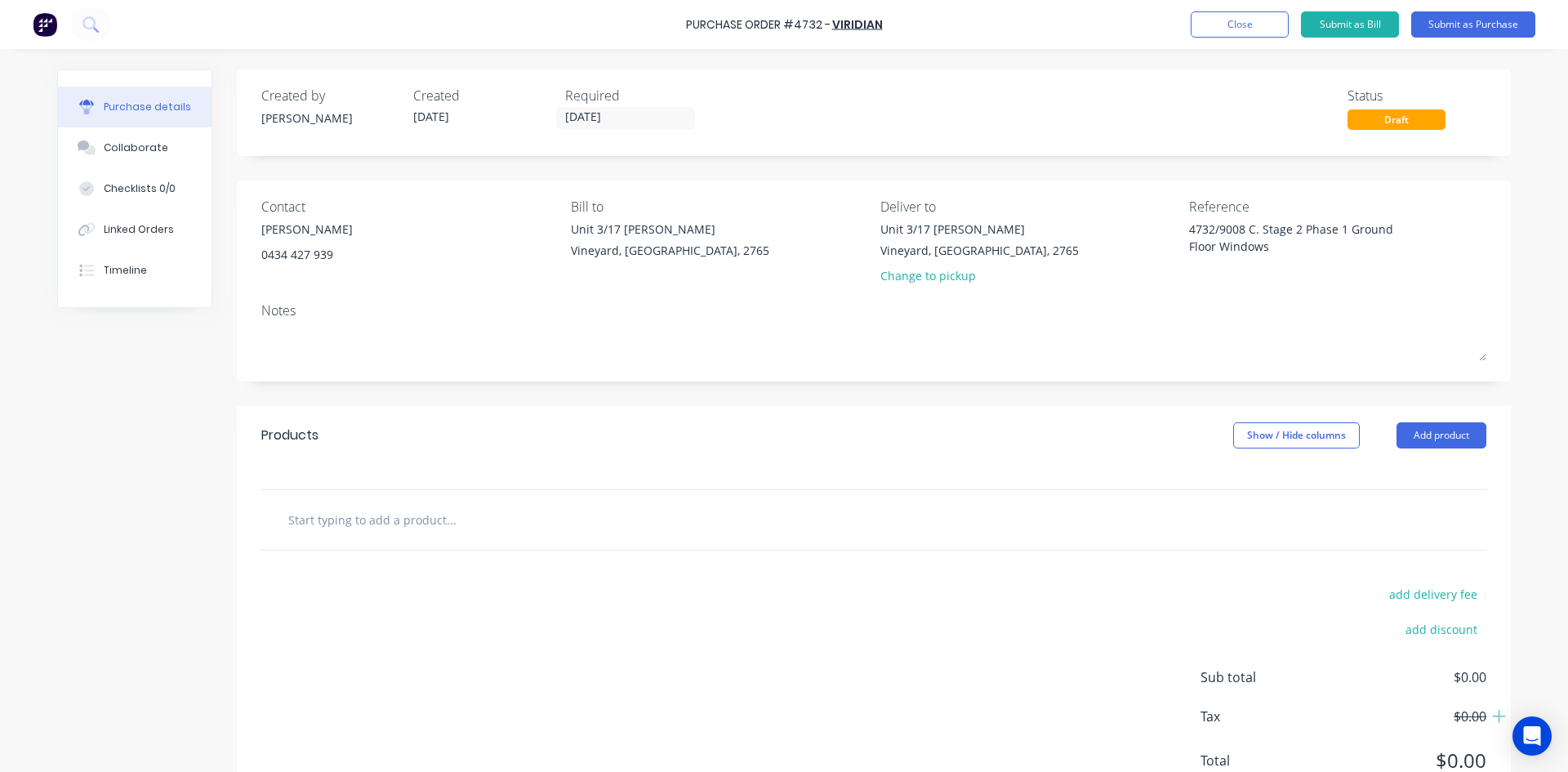
click at [452, 514] on input "text" at bounding box center [451, 520] width 327 height 32
click at [134, 155] on button "Collaborate" at bounding box center [134, 148] width 154 height 41
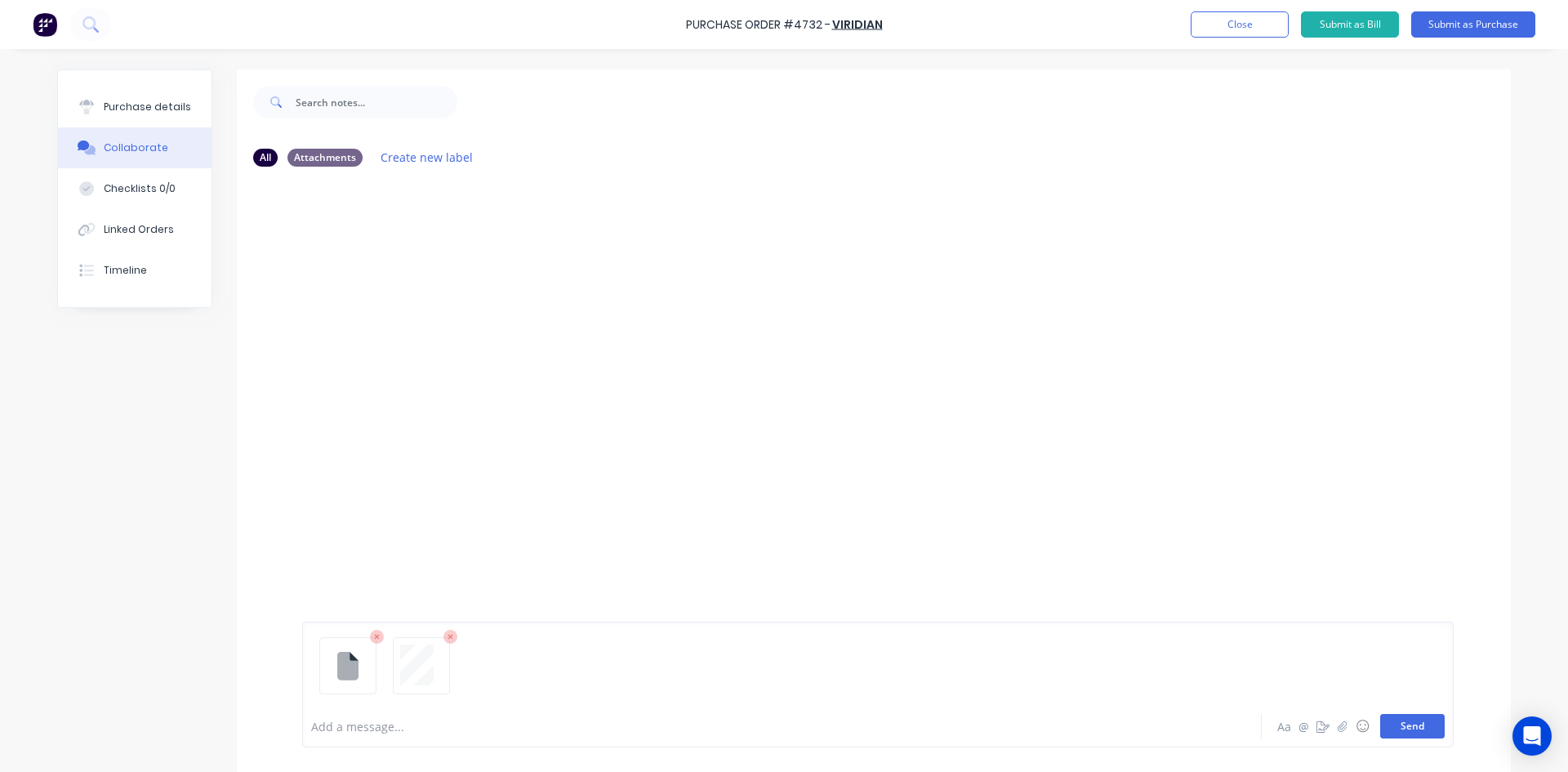
click at [1405, 727] on button "Send" at bounding box center [1413, 726] width 65 height 25
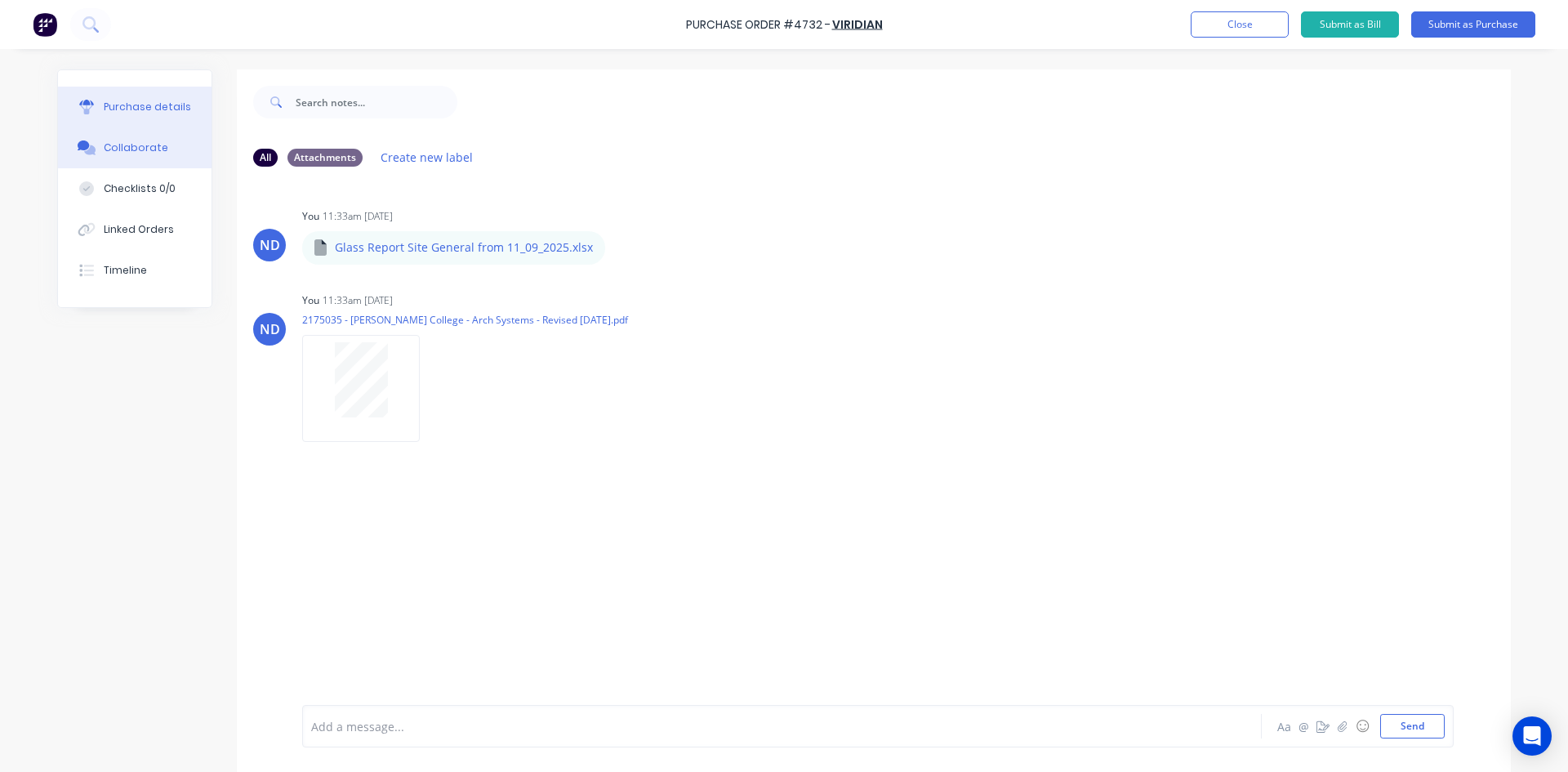
click at [117, 114] on div "Purchase details" at bounding box center [147, 106] width 87 height 14
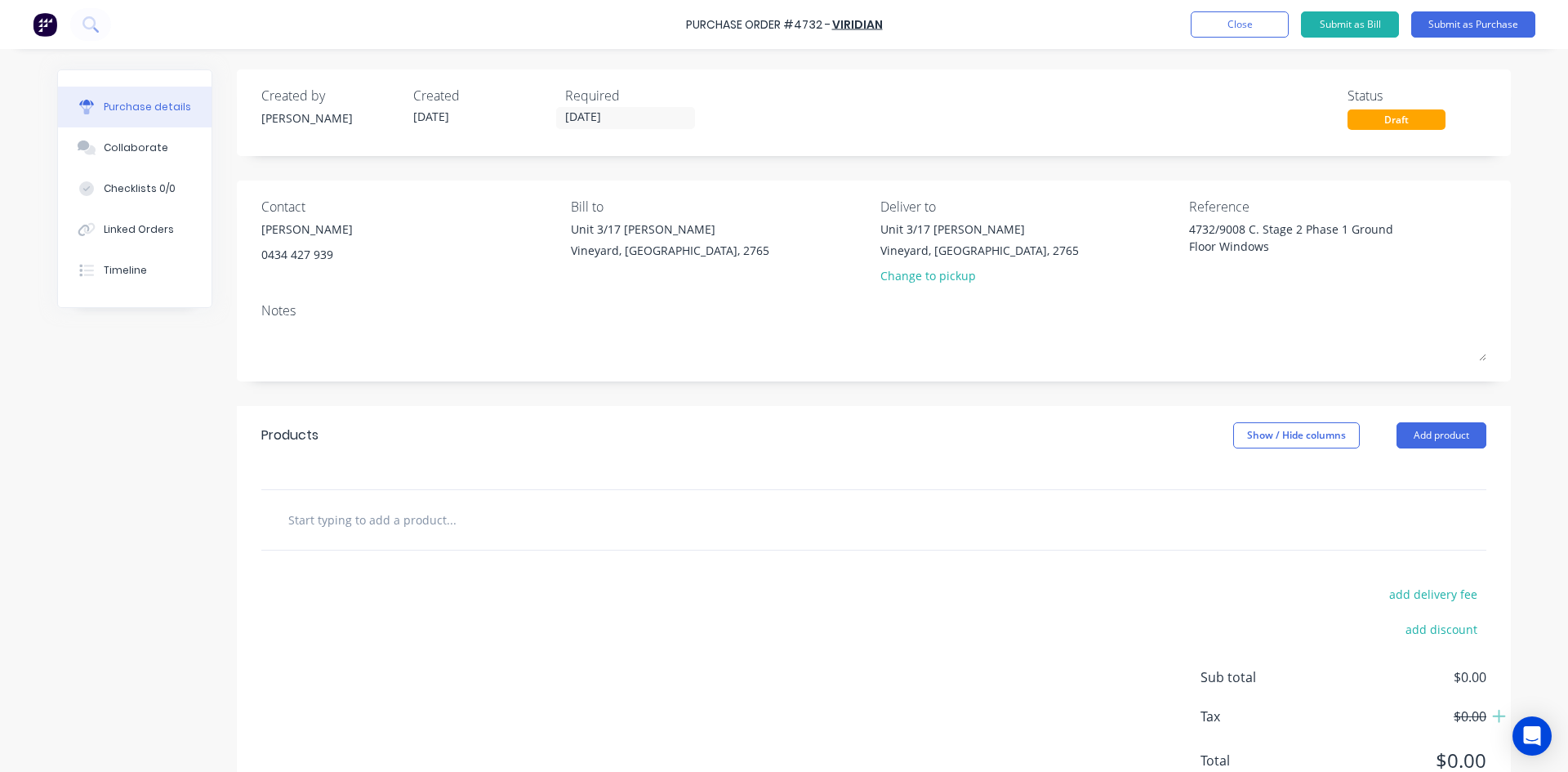
click at [400, 526] on input "text" at bounding box center [451, 520] width 327 height 32
type textarea "x"
click at [121, 147] on div "Collaborate" at bounding box center [136, 147] width 65 height 14
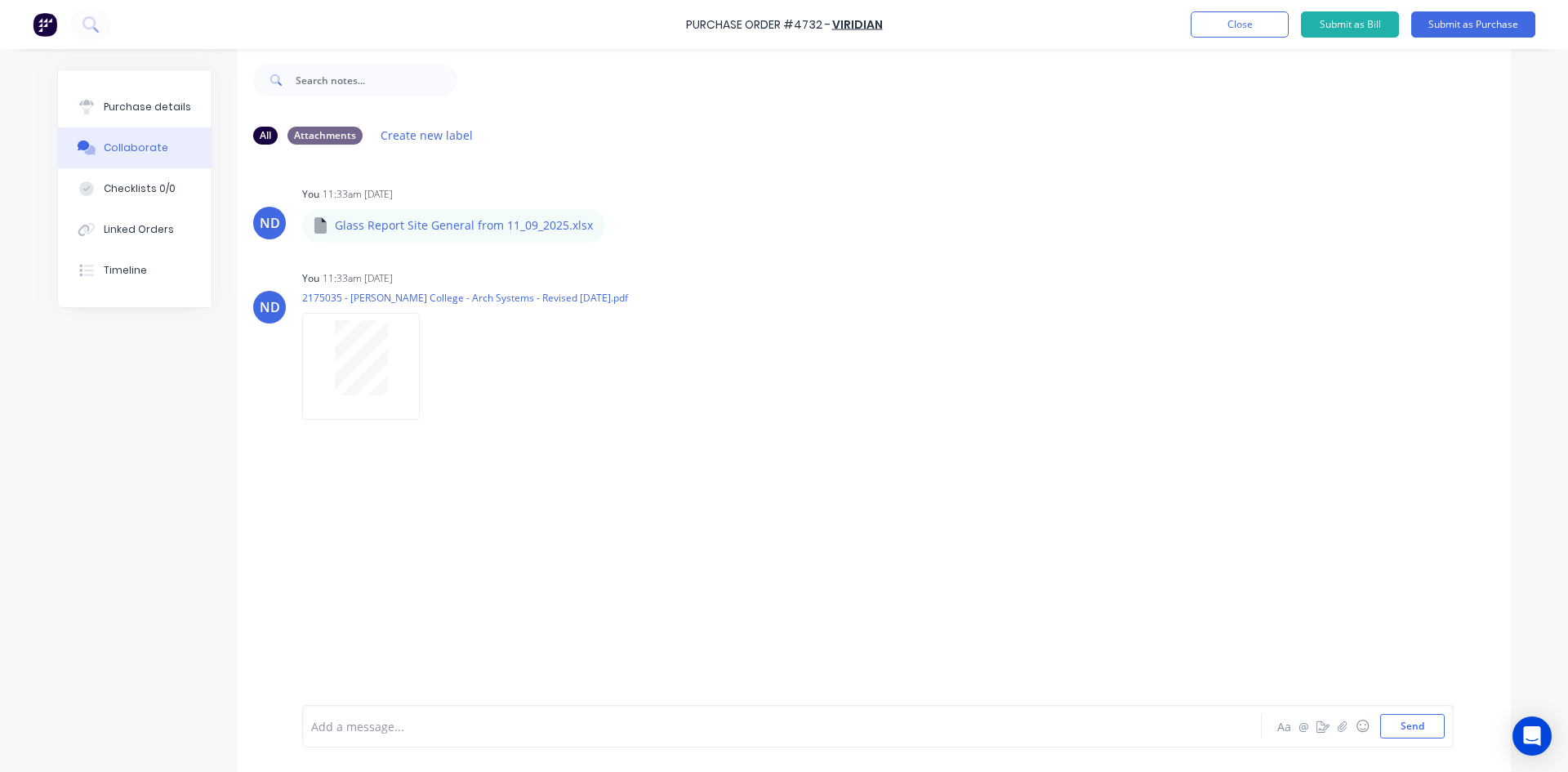
scroll to position [41, 0]
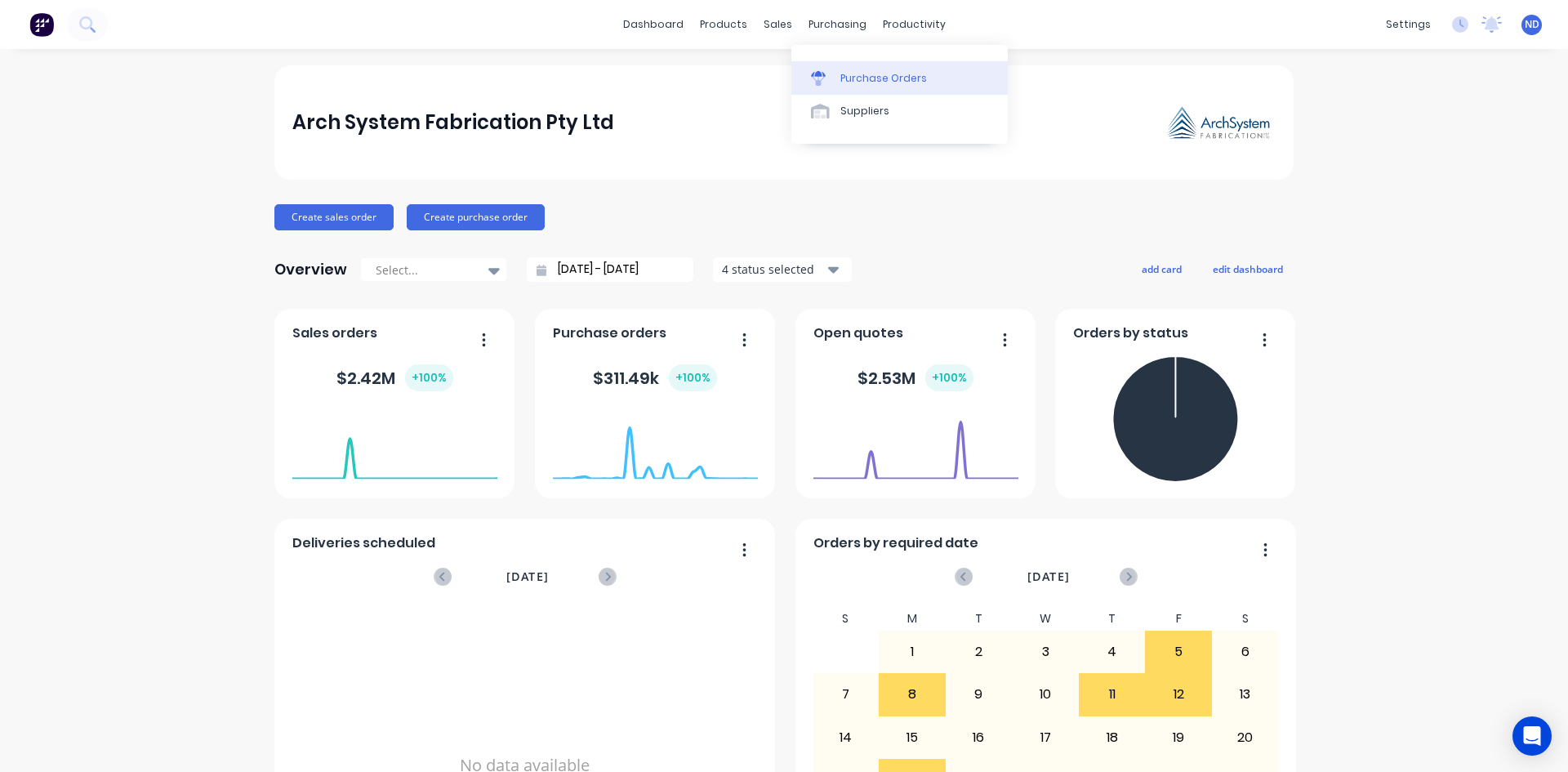
click at [855, 76] on div "Purchase Orders" at bounding box center [884, 78] width 87 height 14
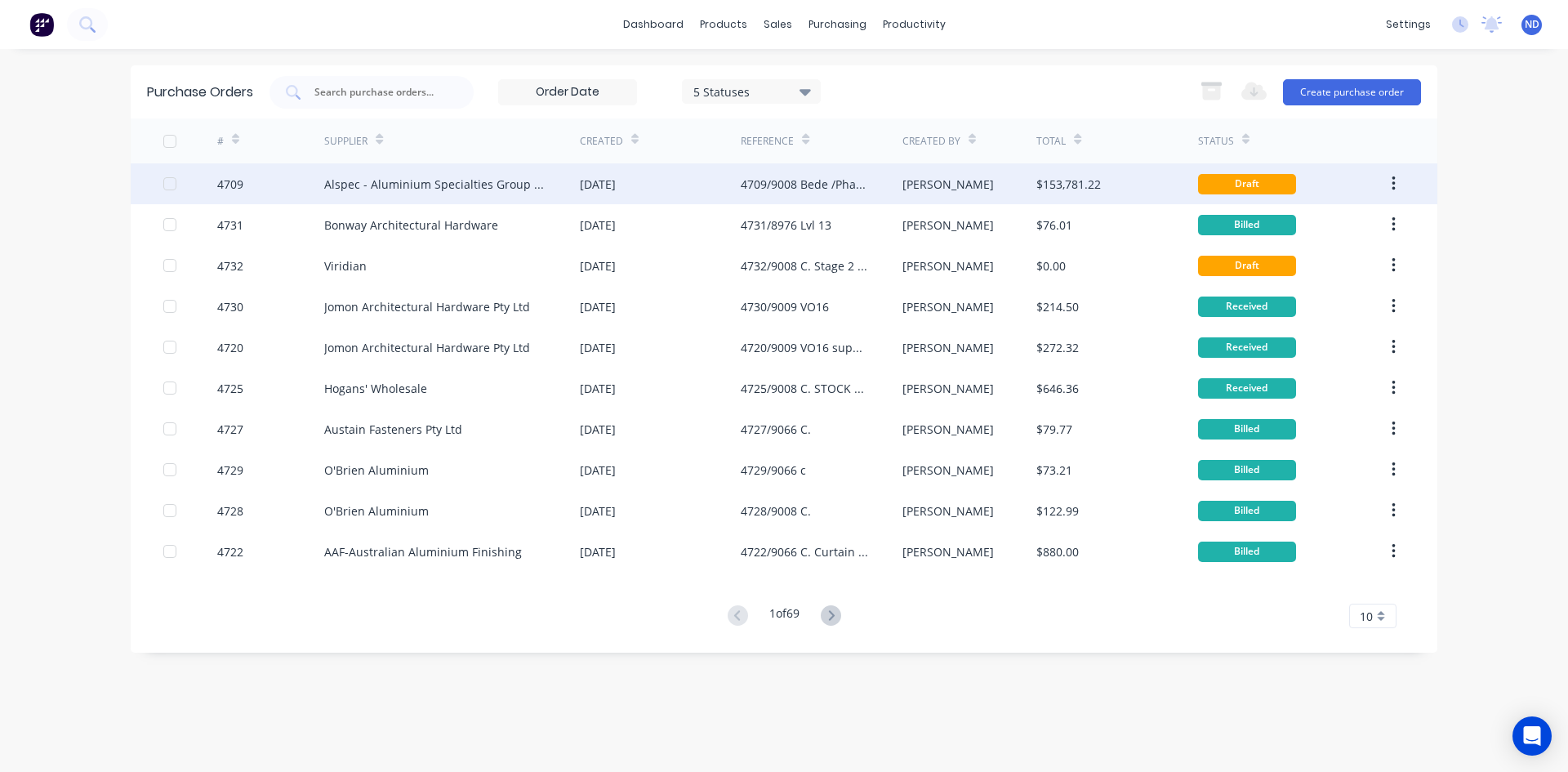
click at [857, 185] on div "4709/9008 Bede /Phase 2" at bounding box center [805, 184] width 128 height 17
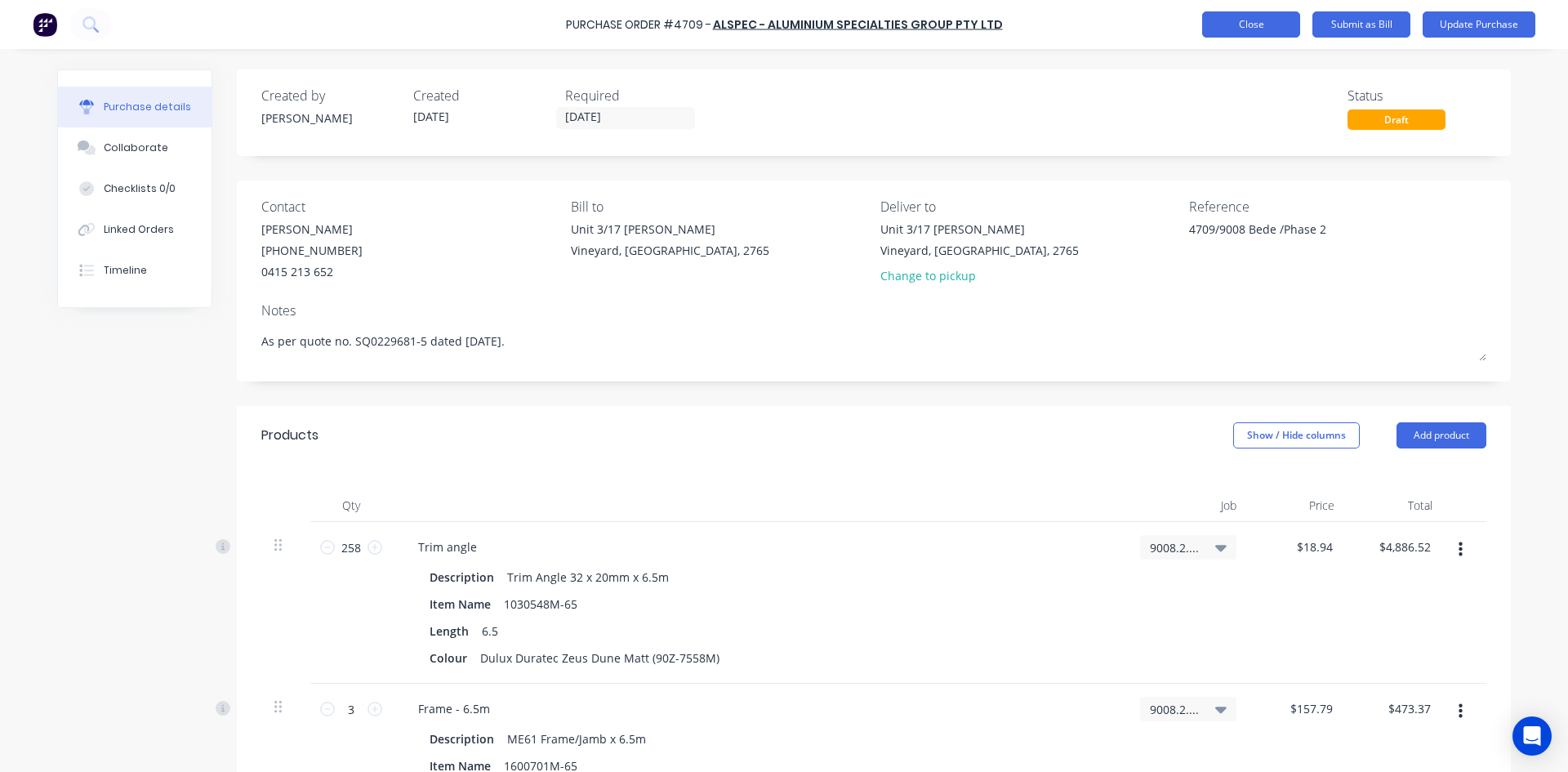
click at [1234, 19] on button "Close" at bounding box center [1250, 24] width 98 height 26
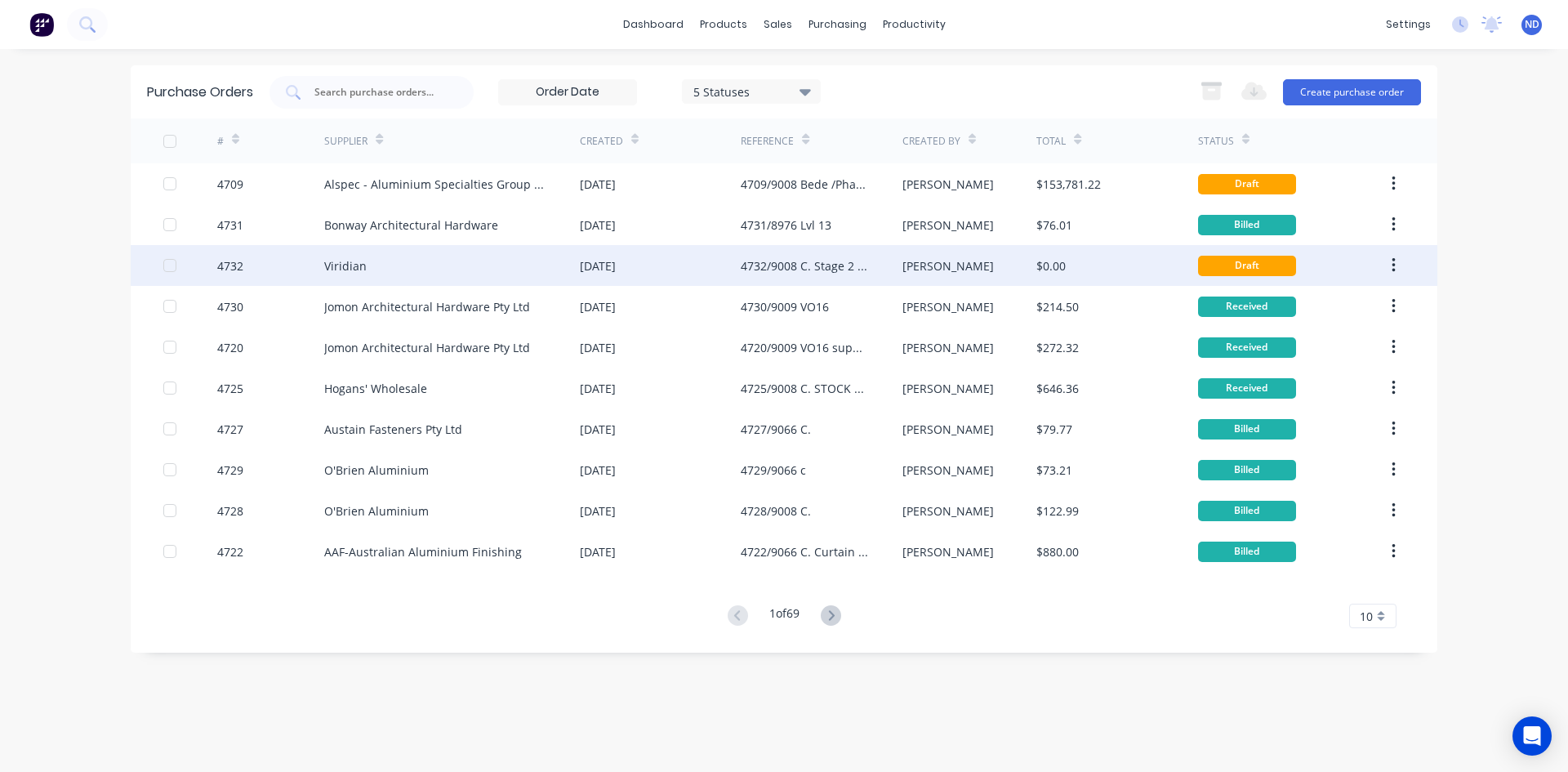
click at [803, 264] on div "4732/9008 C. Stage 2 Phase 1 Ground Floor Windows" at bounding box center [805, 266] width 128 height 17
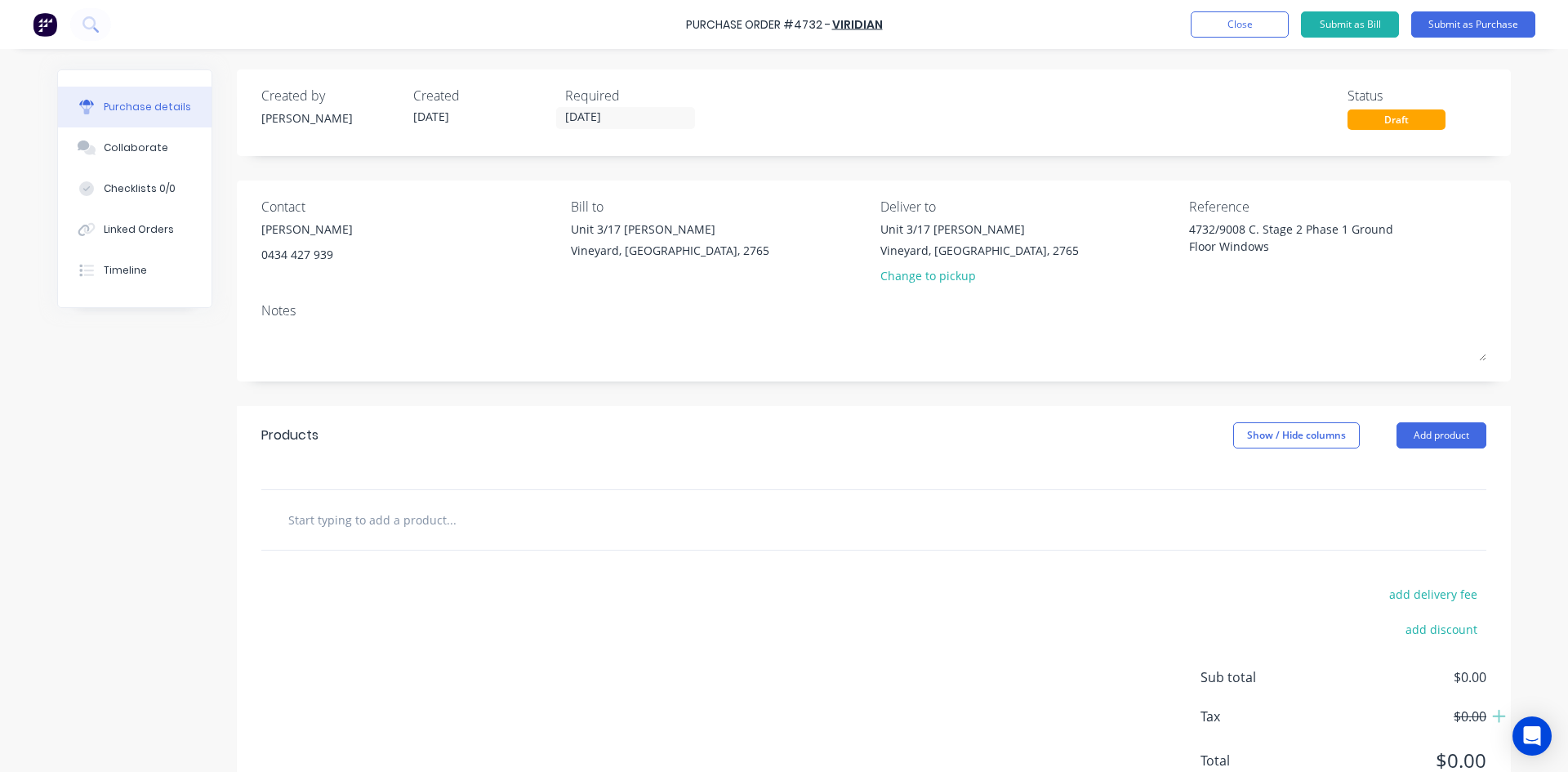
click at [368, 516] on input "text" at bounding box center [451, 520] width 327 height 32
click at [1443, 445] on button "Add product" at bounding box center [1442, 435] width 90 height 26
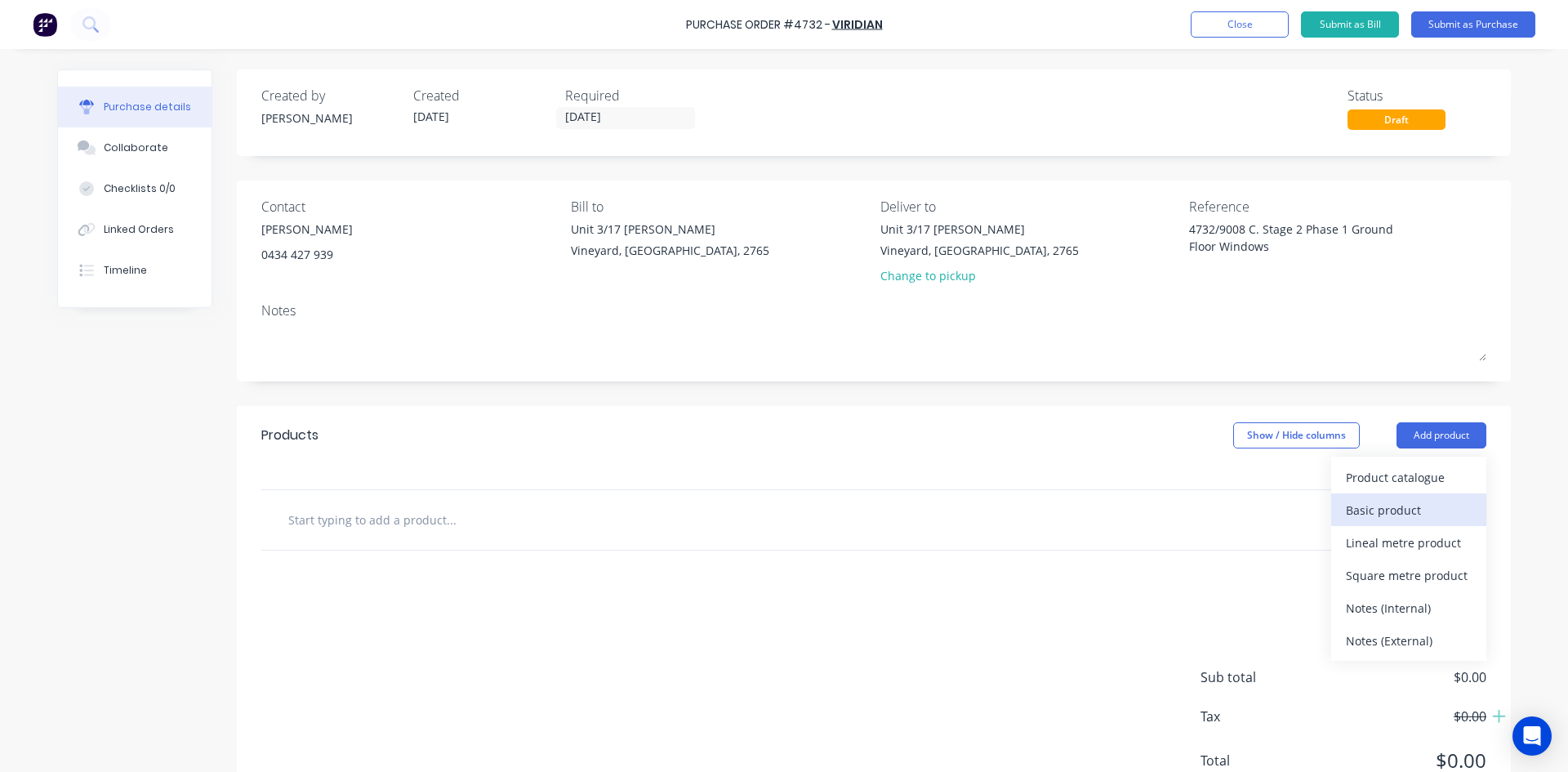
click at [1396, 516] on div "Basic product" at bounding box center [1408, 510] width 126 height 24
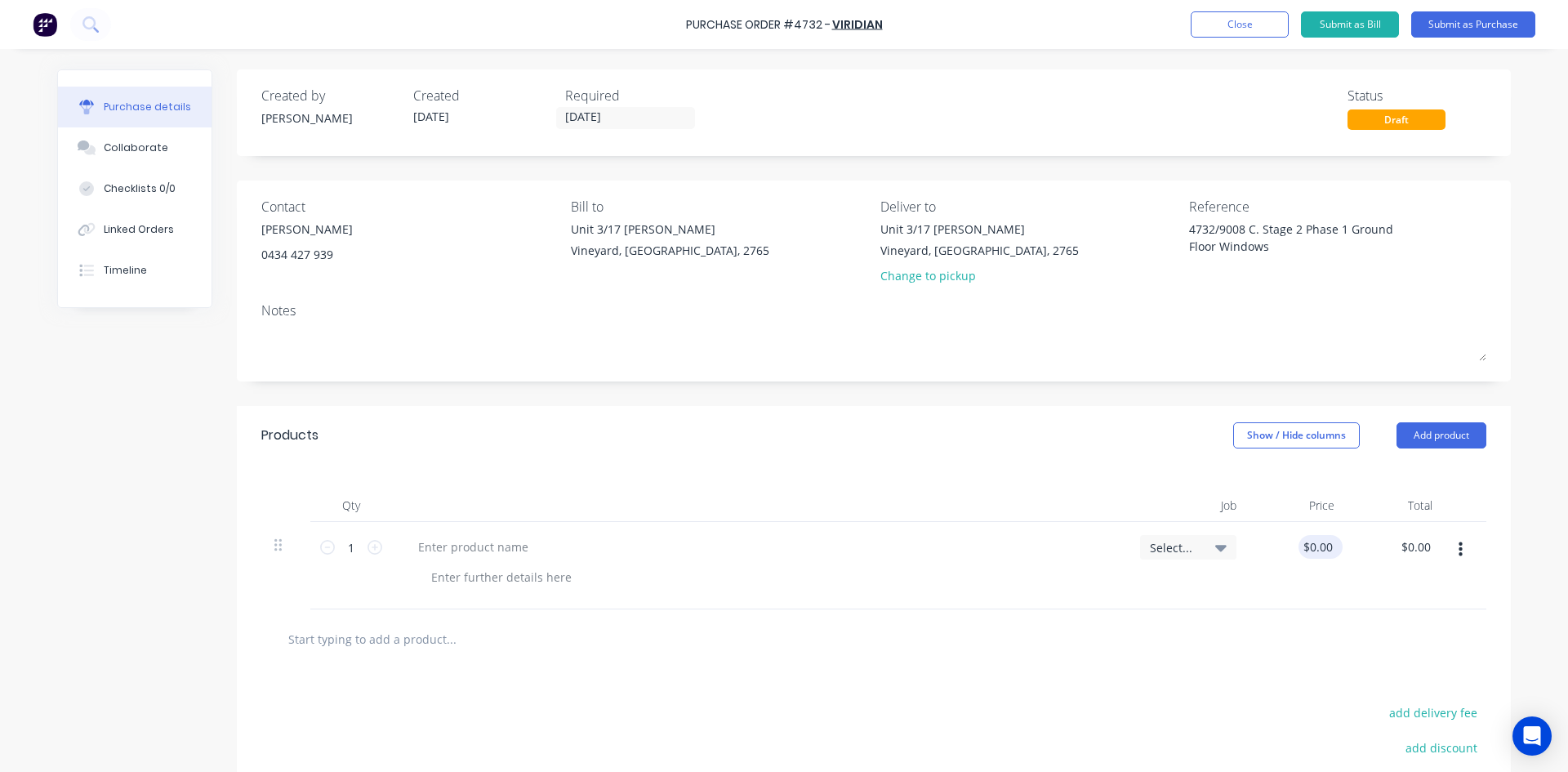
type textarea "x"
click at [1327, 544] on input "0.00" at bounding box center [1318, 547] width 37 height 24
type input "0"
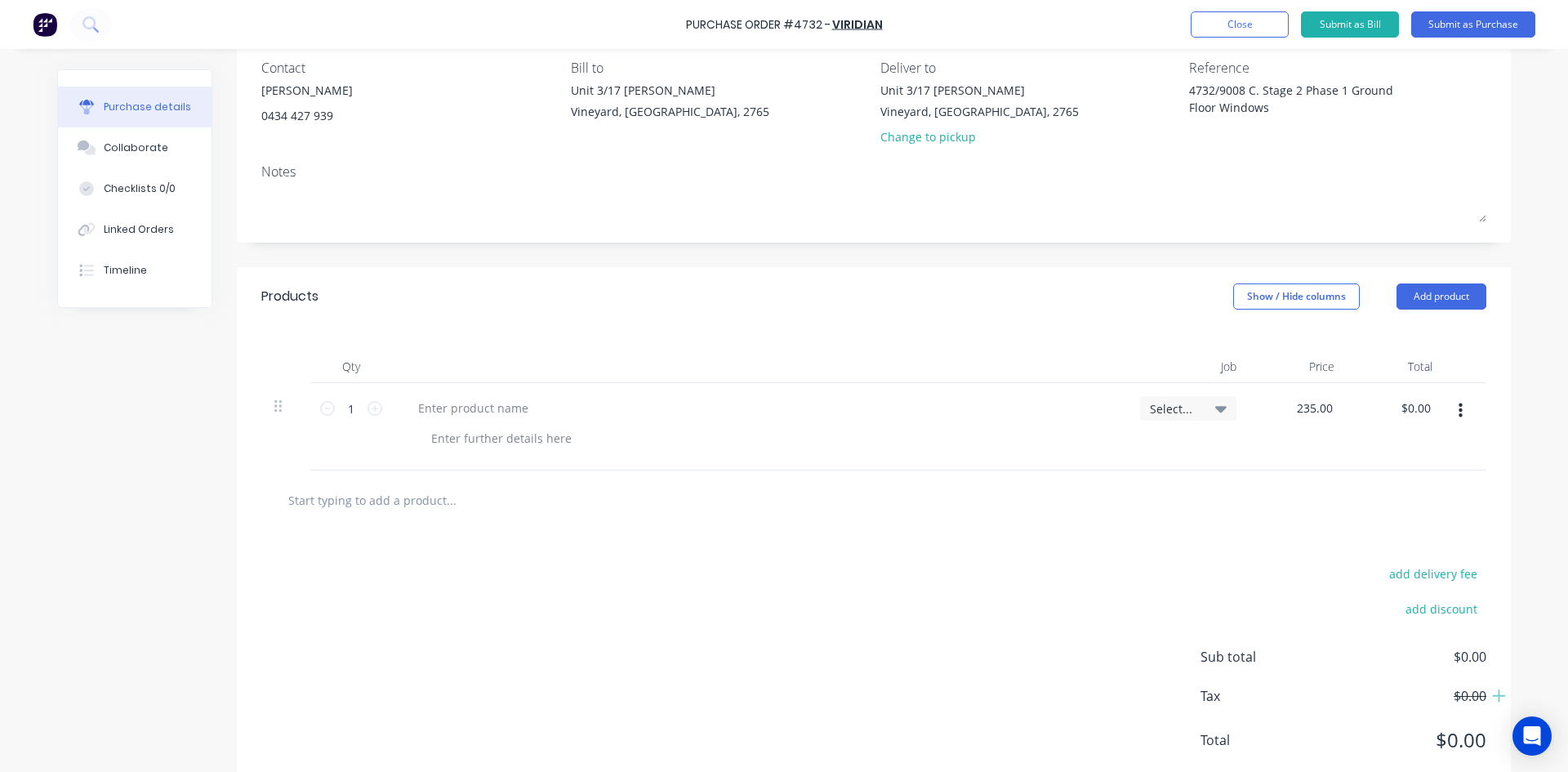
scroll to position [163, 0]
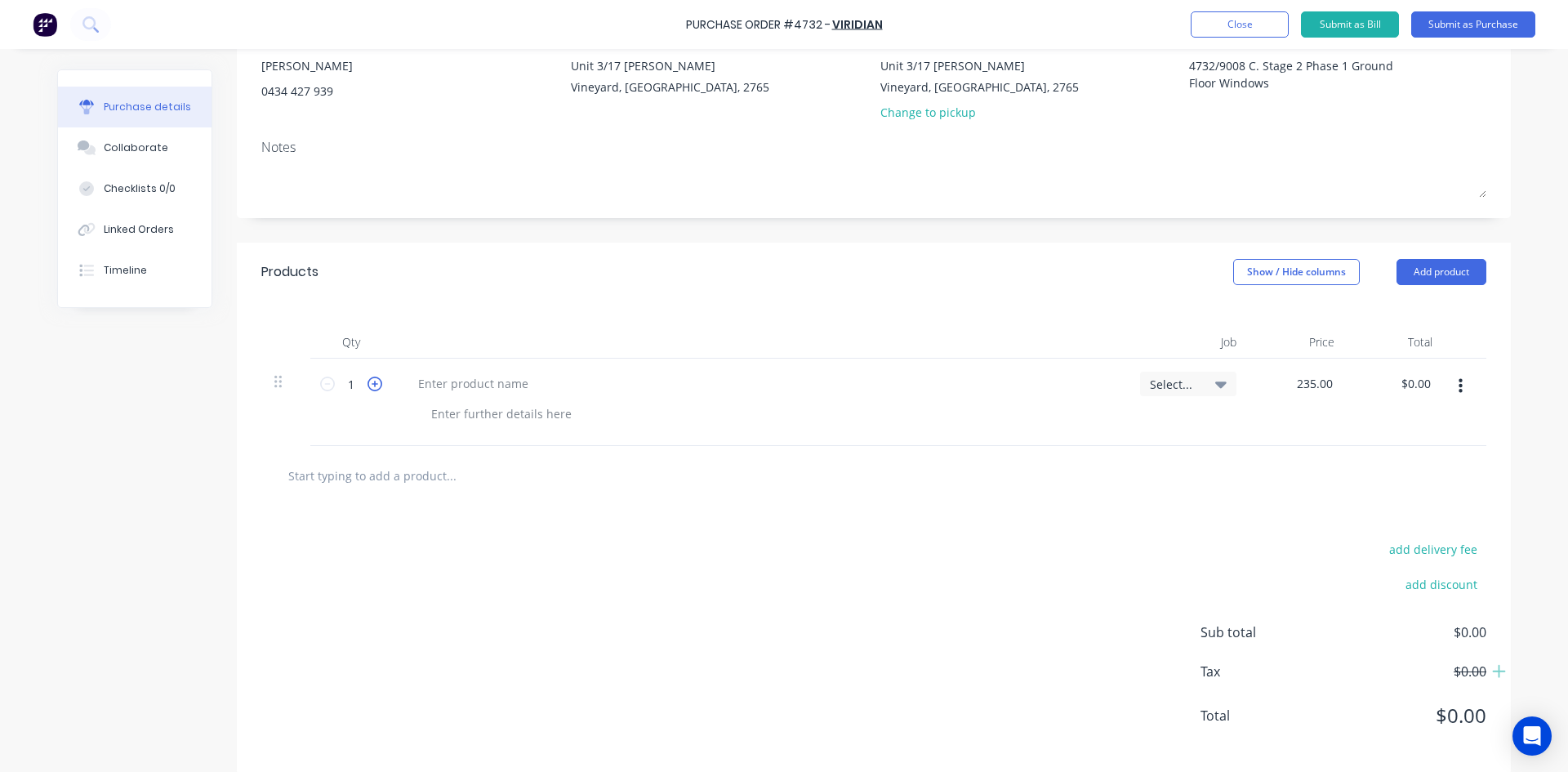
type input "235.00"
type textarea "x"
type input "$235.00"
click at [368, 386] on icon at bounding box center [374, 383] width 14 height 14
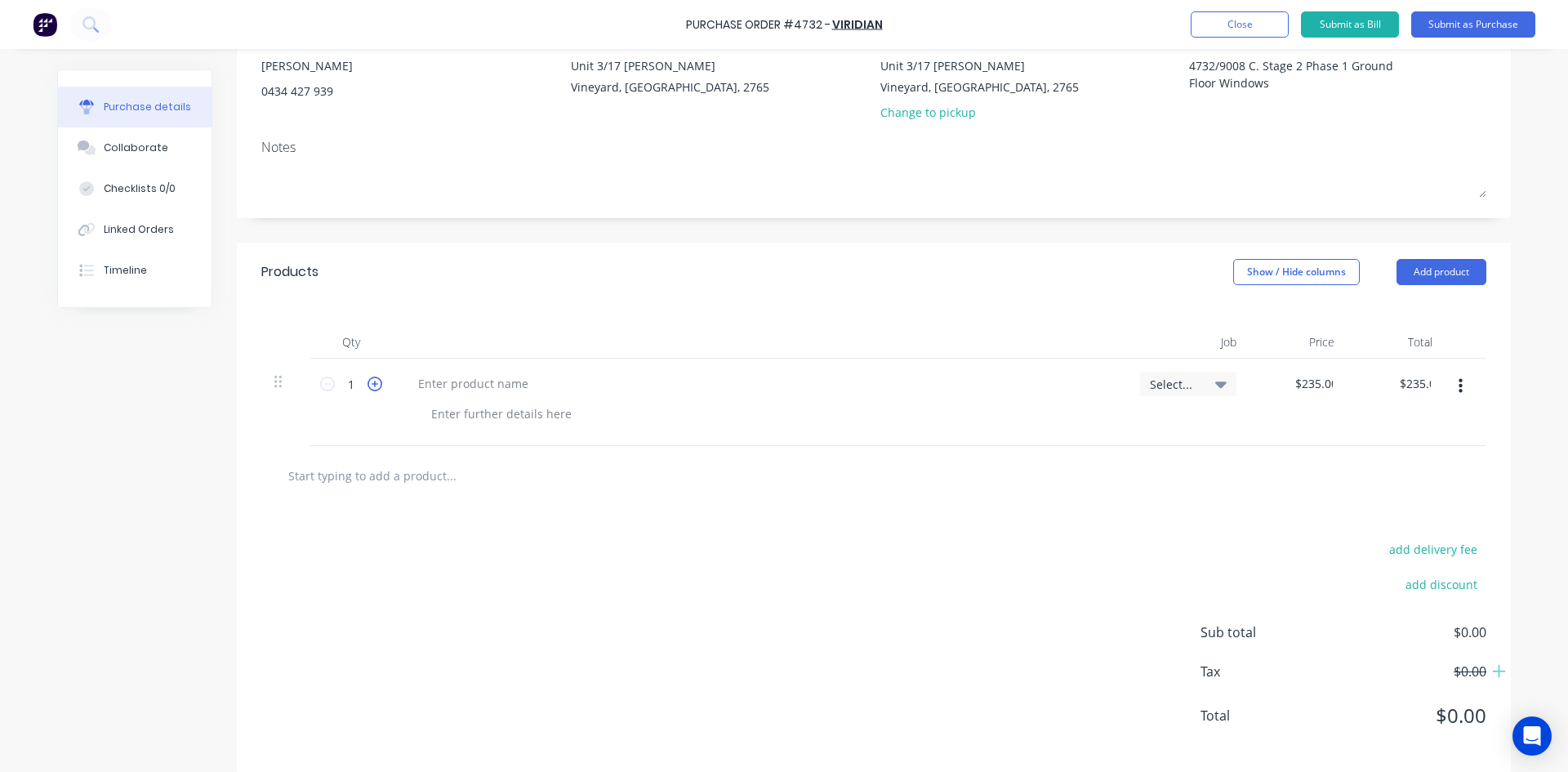
type textarea "x"
type input "2"
type input "$470.00"
click at [368, 386] on icon at bounding box center [374, 383] width 14 height 14
type textarea "x"
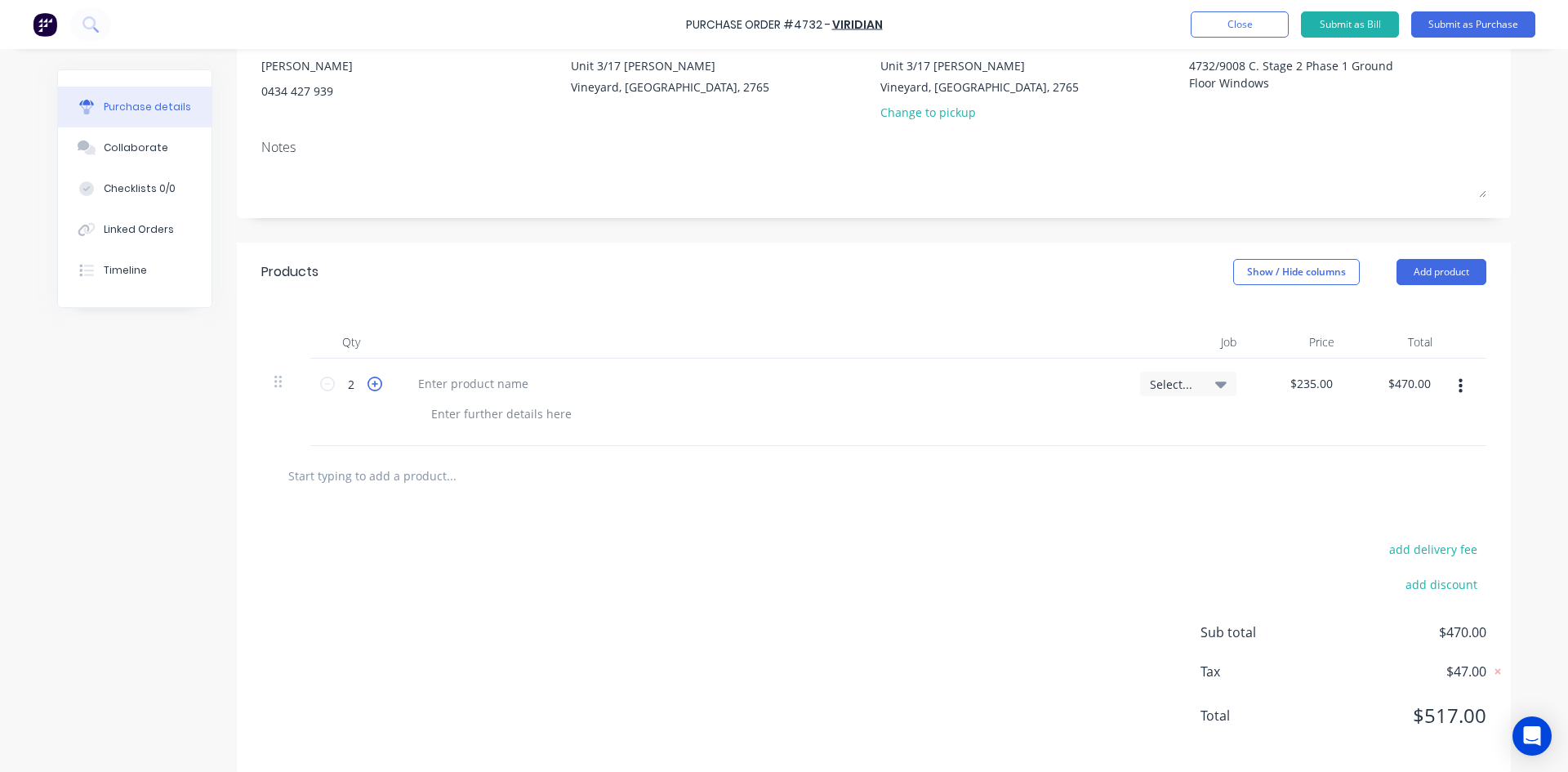
type input "3"
type input "$705.00"
click at [368, 386] on icon at bounding box center [374, 383] width 14 height 14
type textarea "x"
type input "4"
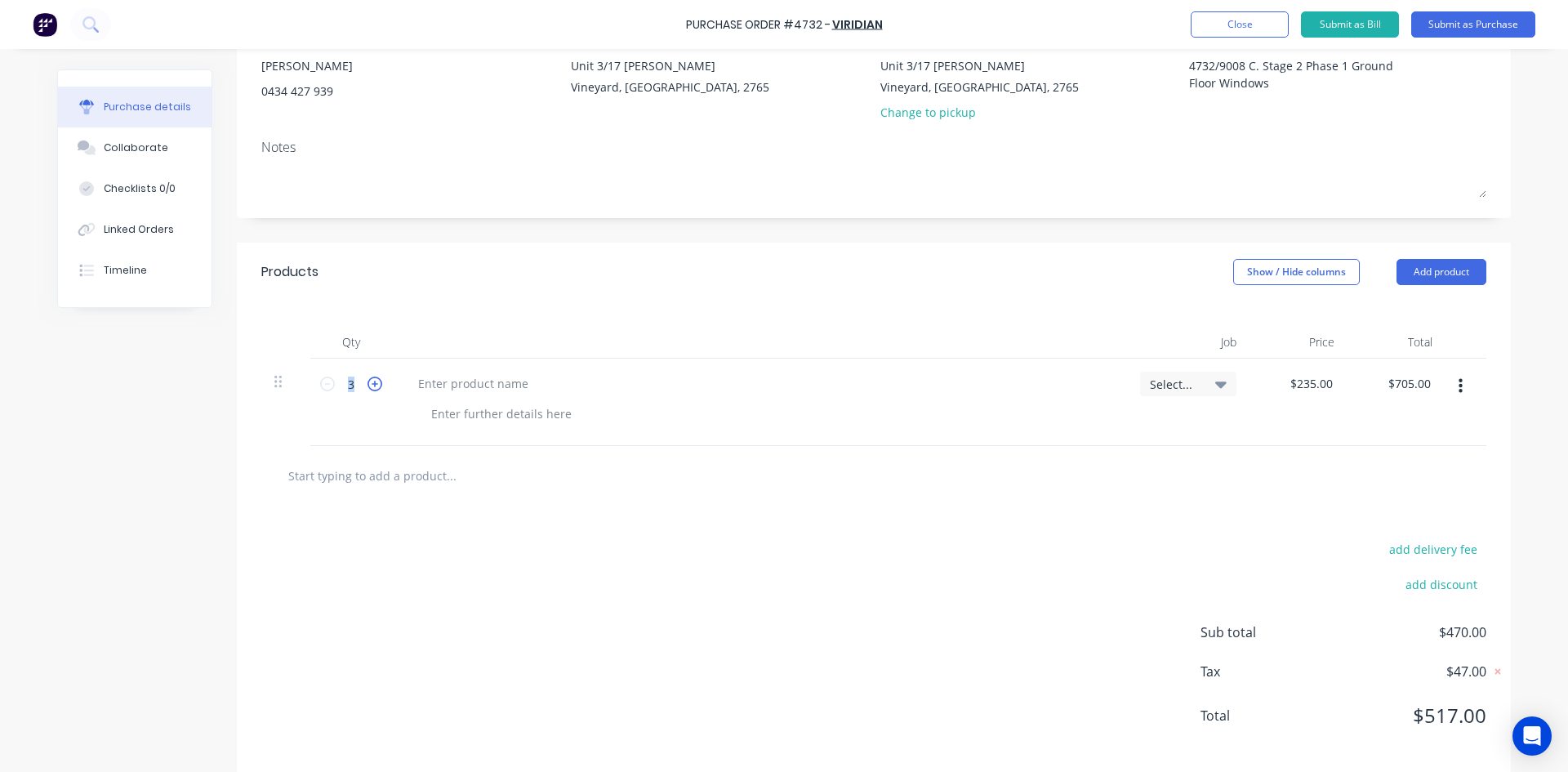
type input "$940.00"
click at [368, 386] on icon at bounding box center [374, 383] width 14 height 14
type textarea "x"
type input "5"
type input "$1,175.00"
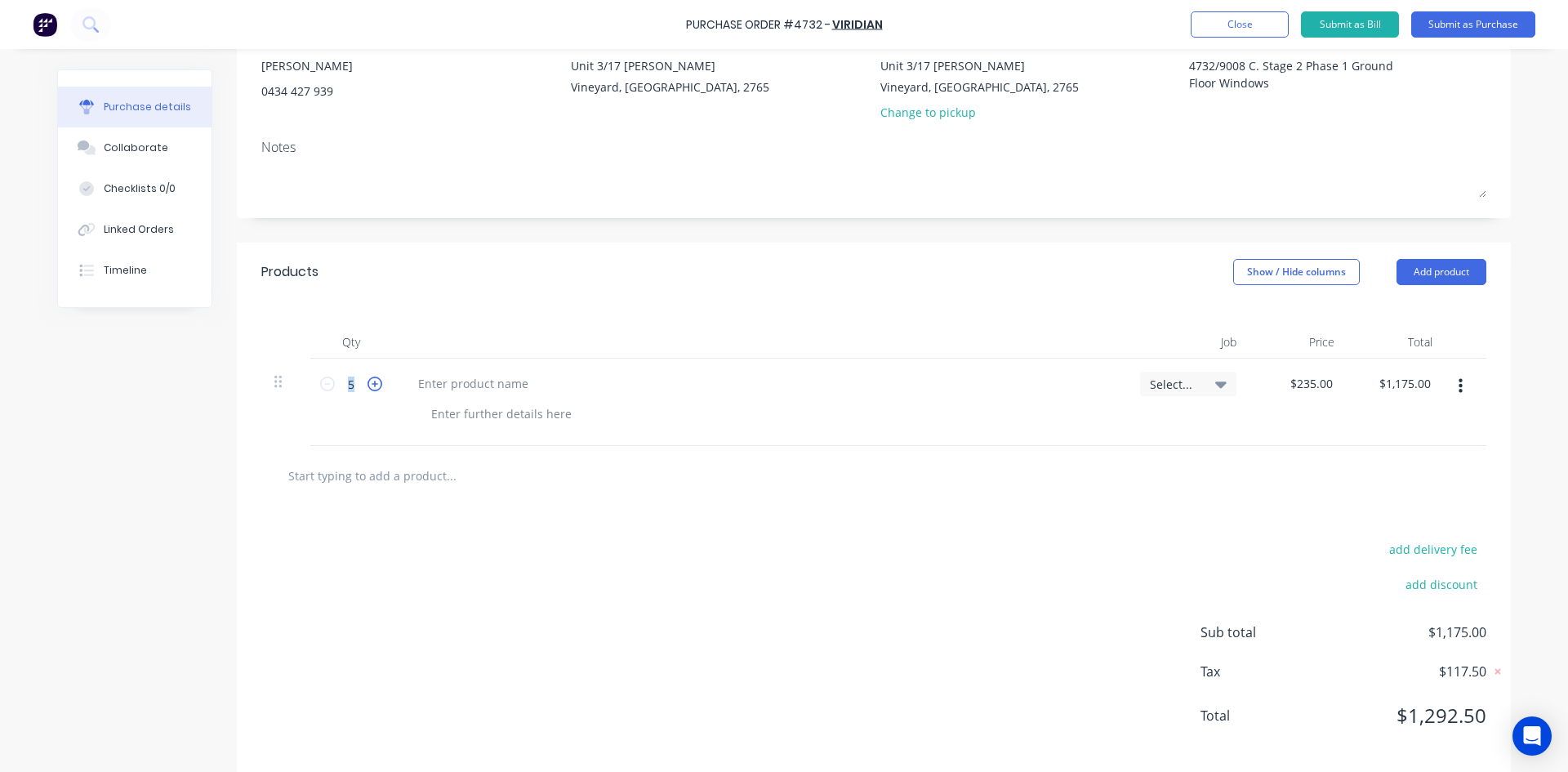
click at [368, 386] on icon at bounding box center [374, 383] width 14 height 14
type textarea "x"
type input "6"
type input "$1,410.00"
click at [368, 386] on icon at bounding box center [374, 383] width 14 height 14
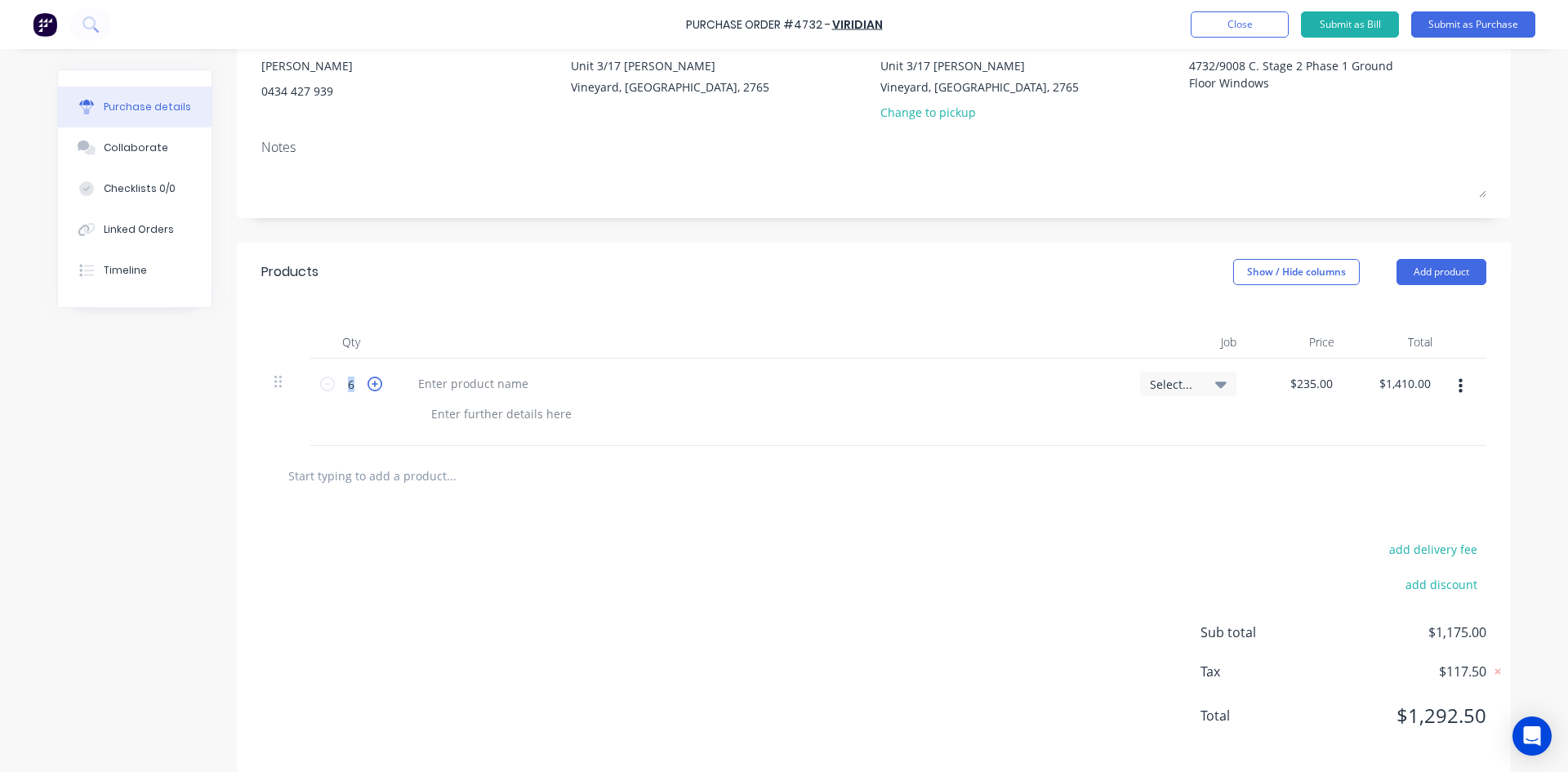
type textarea "x"
type input "7"
type input "$1,645.00"
click at [368, 386] on icon at bounding box center [374, 383] width 14 height 14
type textarea "x"
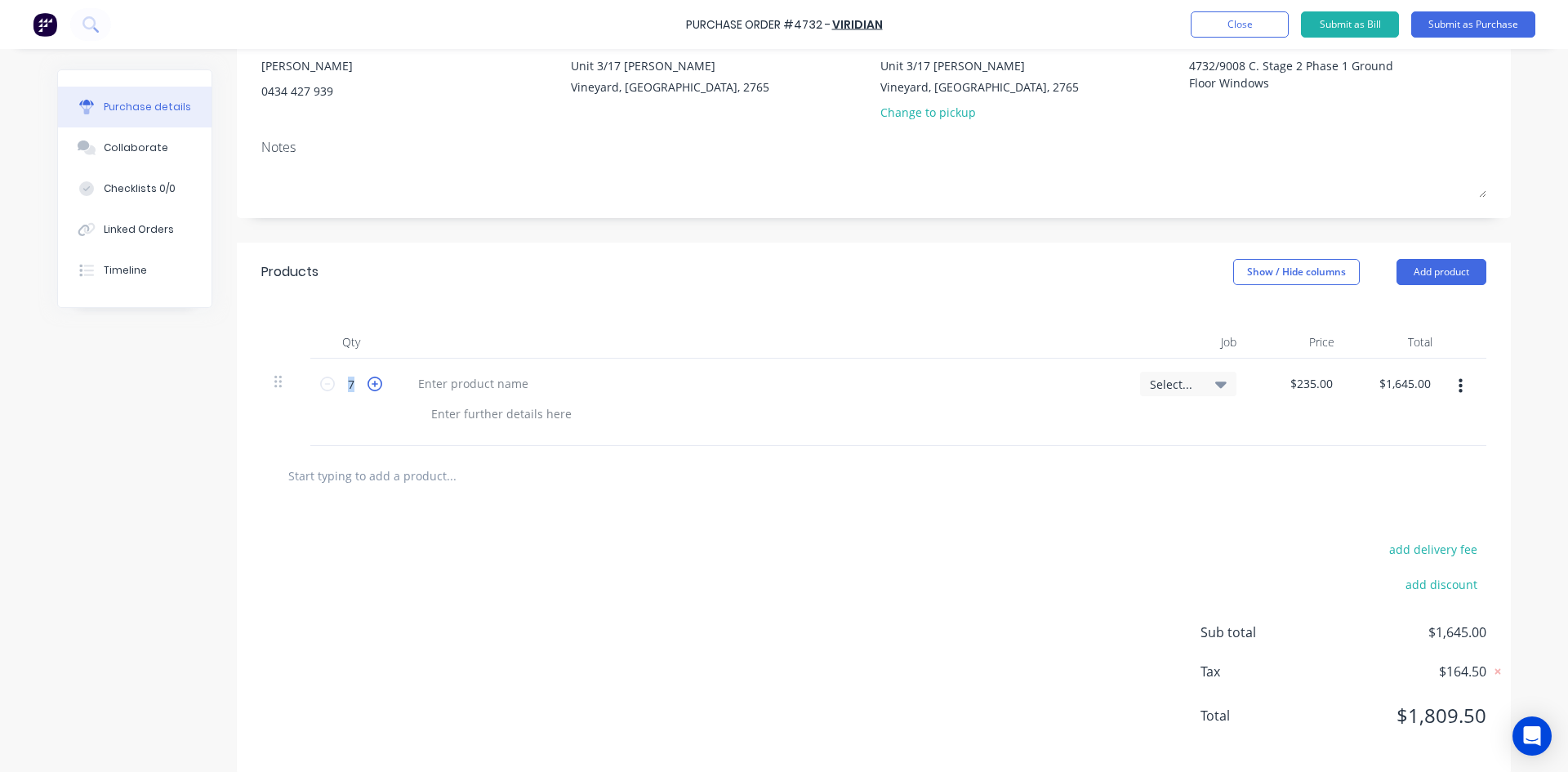
type input "8"
type input "$1,880.00"
click at [368, 386] on icon at bounding box center [374, 383] width 14 height 14
type textarea "x"
type input "9"
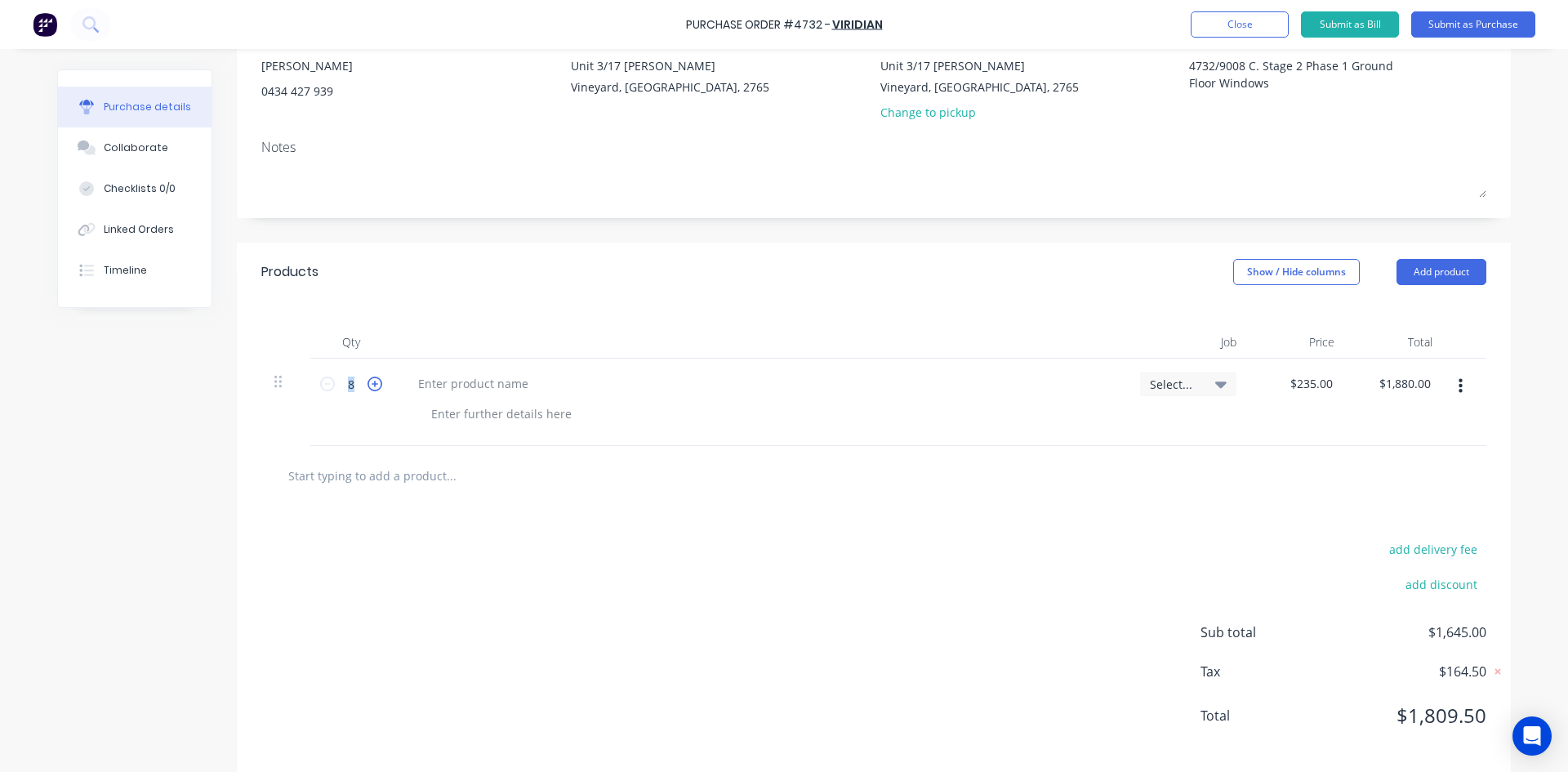
type input "$2,115.00"
click at [368, 386] on icon at bounding box center [374, 383] width 14 height 14
type textarea "x"
type input "10"
type input "$2,350.00"
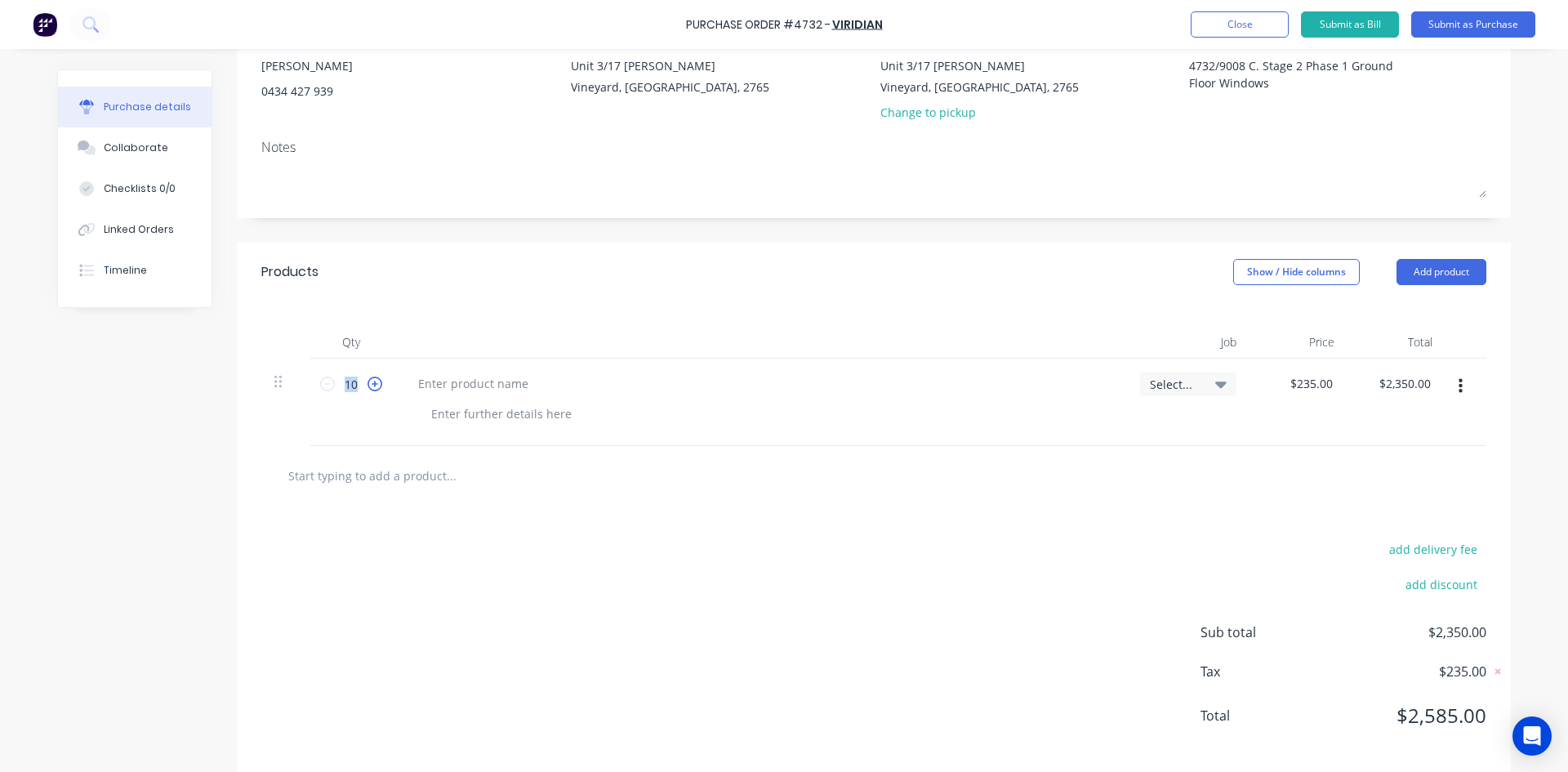
click at [368, 386] on icon at bounding box center [374, 383] width 14 height 14
type textarea "x"
type input "11"
type input "$2,585.00"
click at [368, 386] on icon at bounding box center [374, 383] width 14 height 14
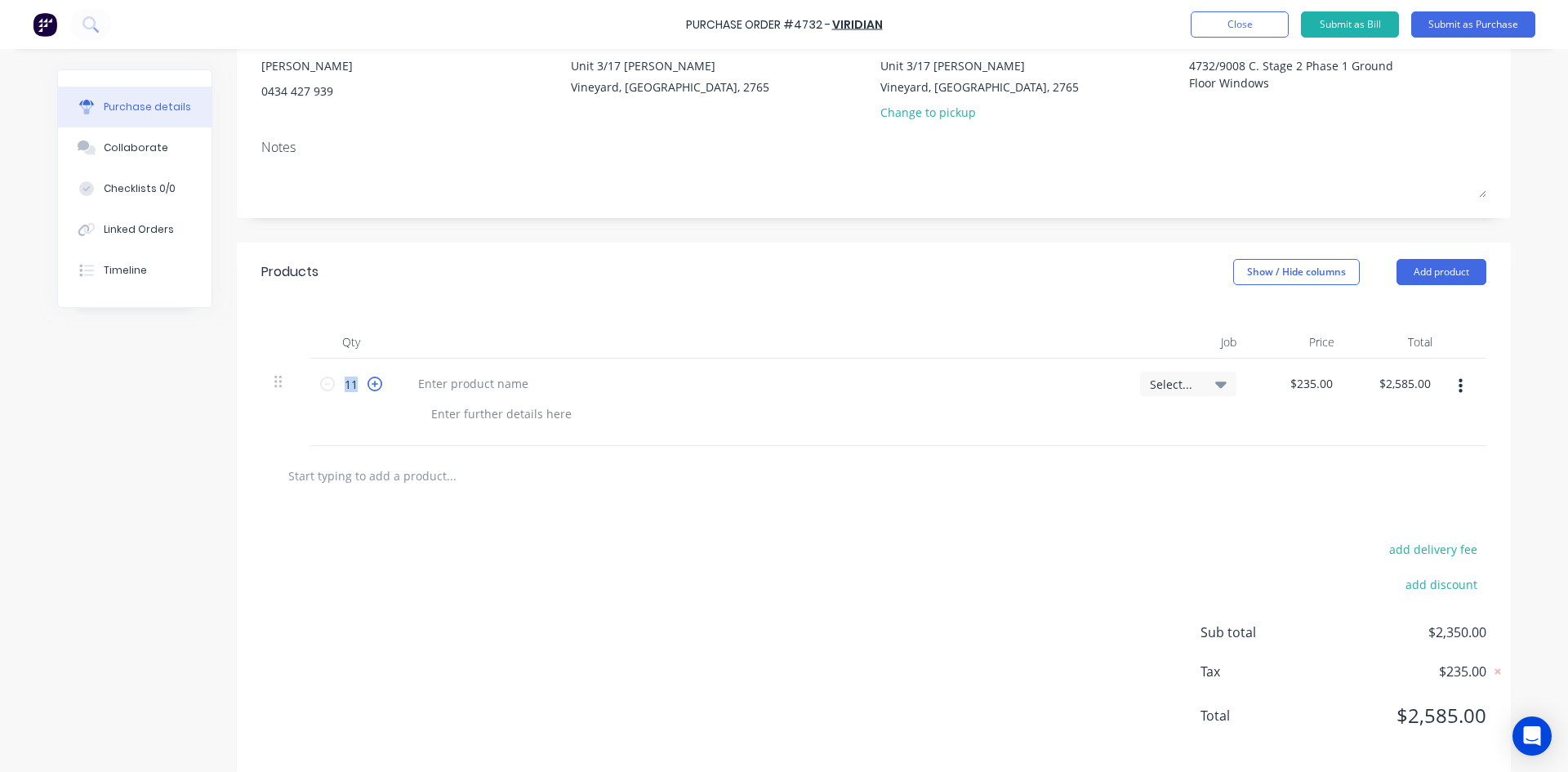
type textarea "x"
type input "12"
type input "$2,820.00"
click at [368, 386] on icon at bounding box center [374, 383] width 14 height 14
type textarea "x"
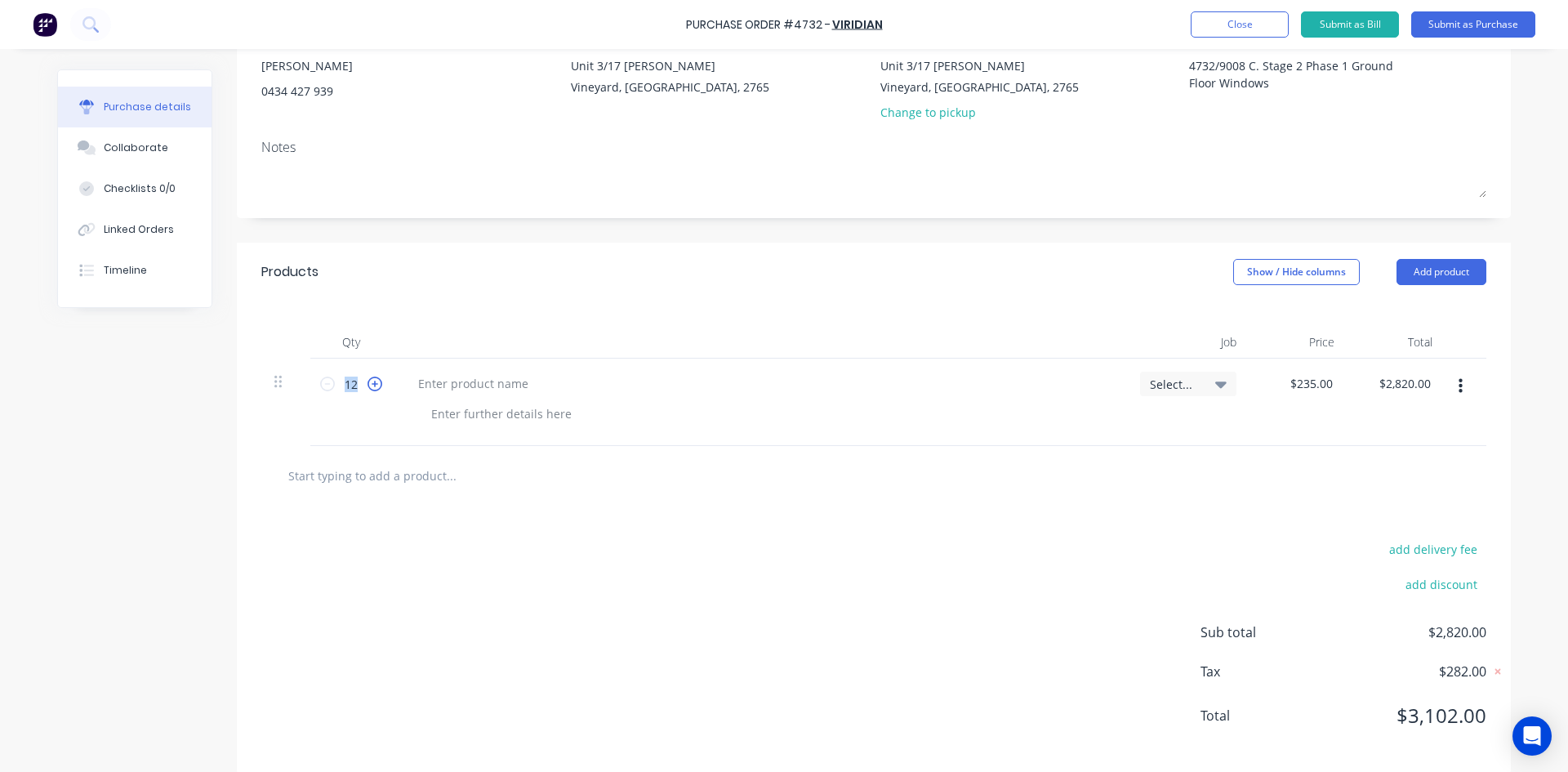
type input "13"
type input "$3,055.00"
click at [368, 386] on icon at bounding box center [374, 383] width 14 height 14
type textarea "x"
type input "14"
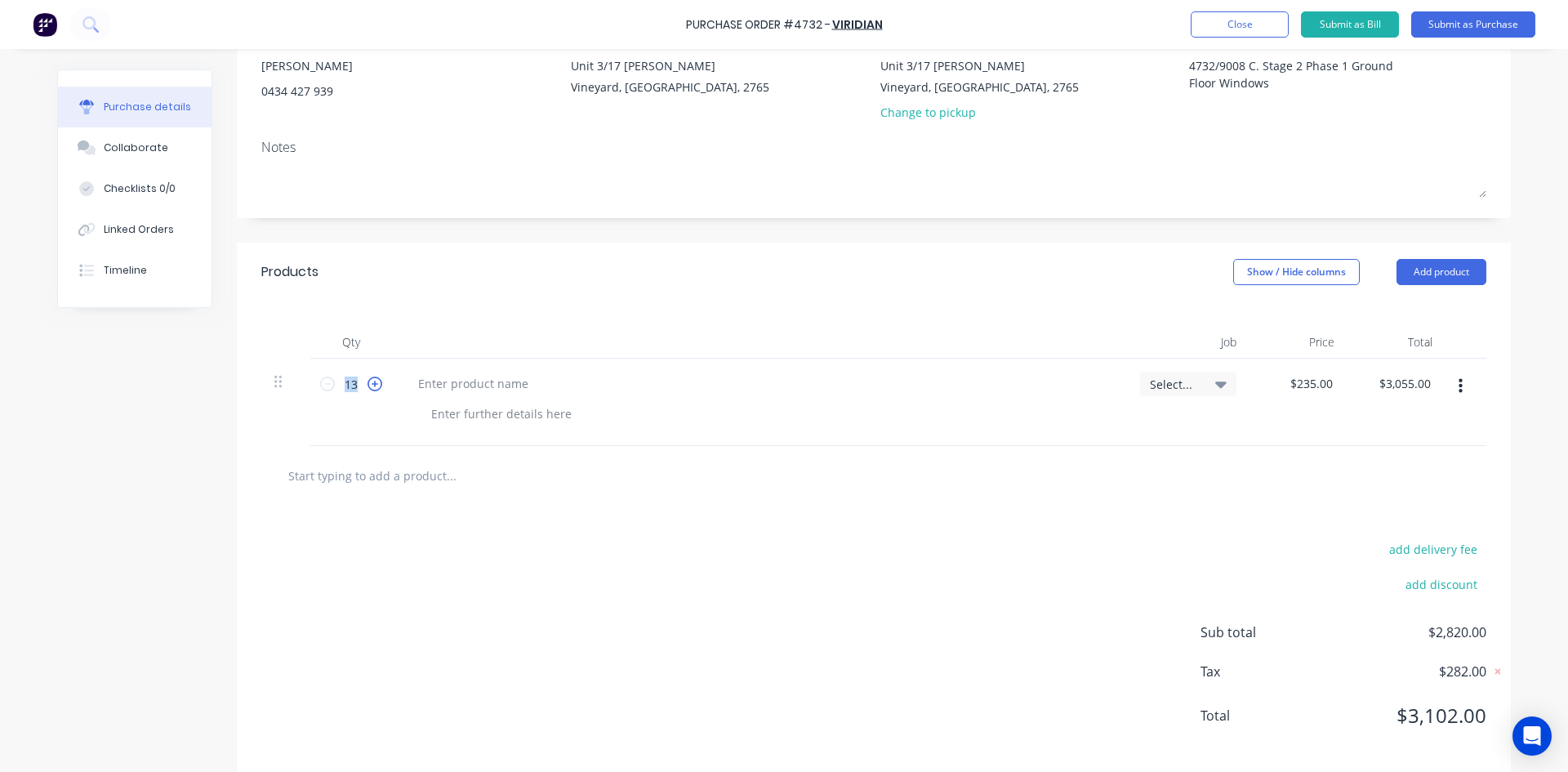
type input "$3,290.00"
click at [368, 386] on icon at bounding box center [374, 383] width 14 height 14
type textarea "x"
type input "15"
type input "$3,525.00"
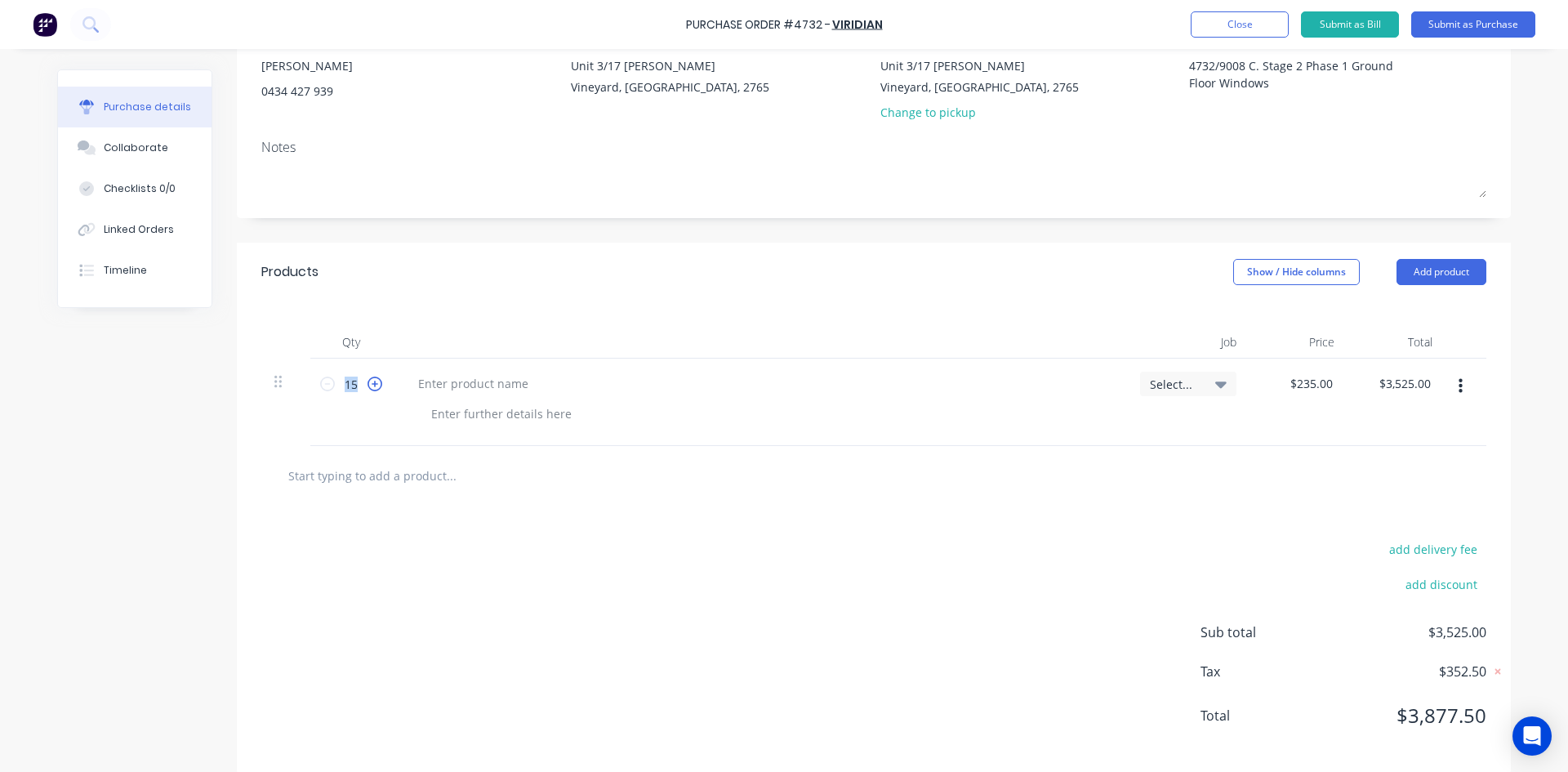
click at [368, 386] on icon at bounding box center [374, 383] width 14 height 14
type textarea "x"
type input "16"
type input "$3,760.00"
click at [368, 386] on icon at bounding box center [374, 383] width 14 height 14
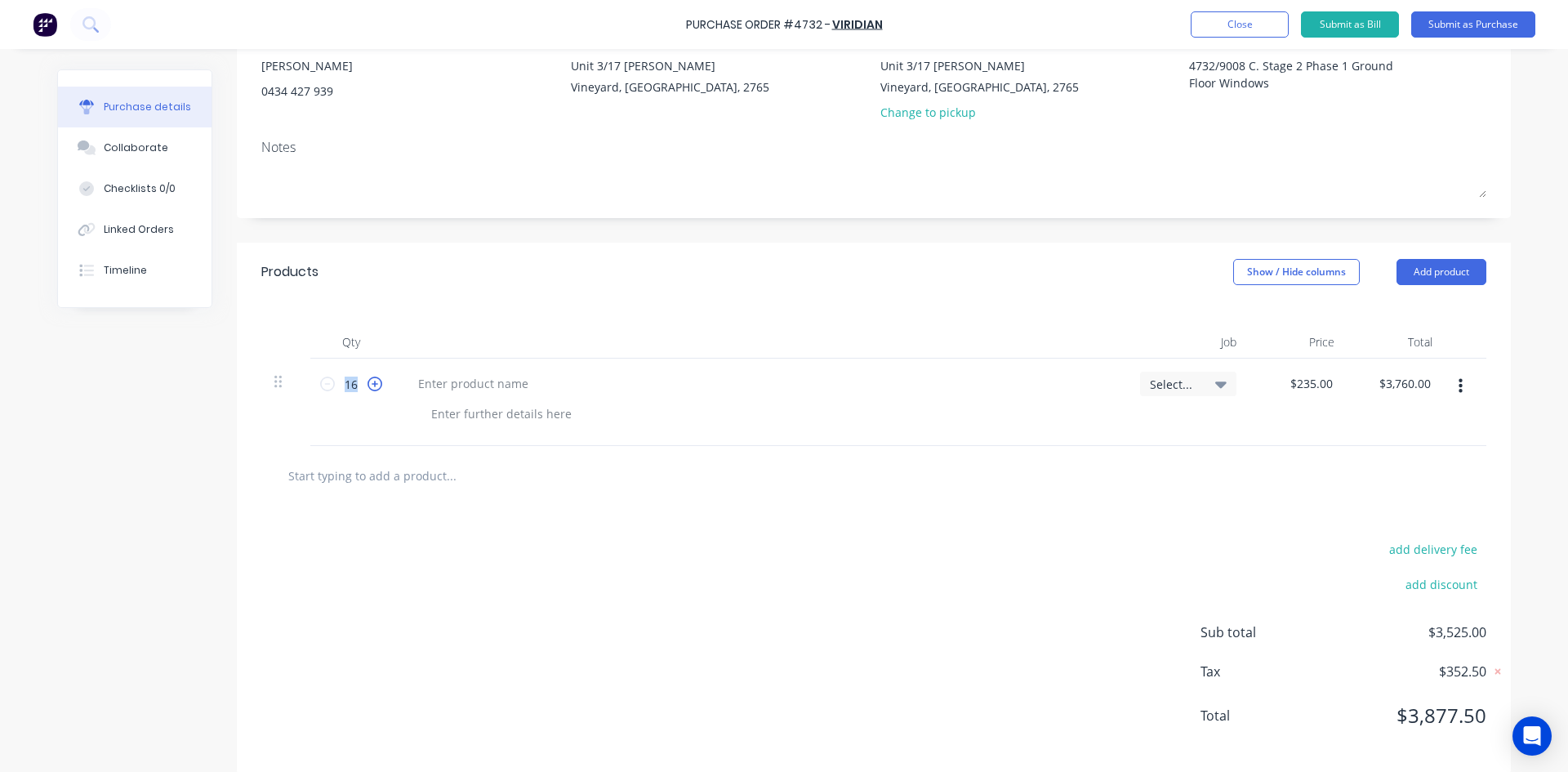
type textarea "x"
type input "17"
type input "$3,995.00"
click at [368, 386] on icon at bounding box center [374, 383] width 14 height 14
type textarea "x"
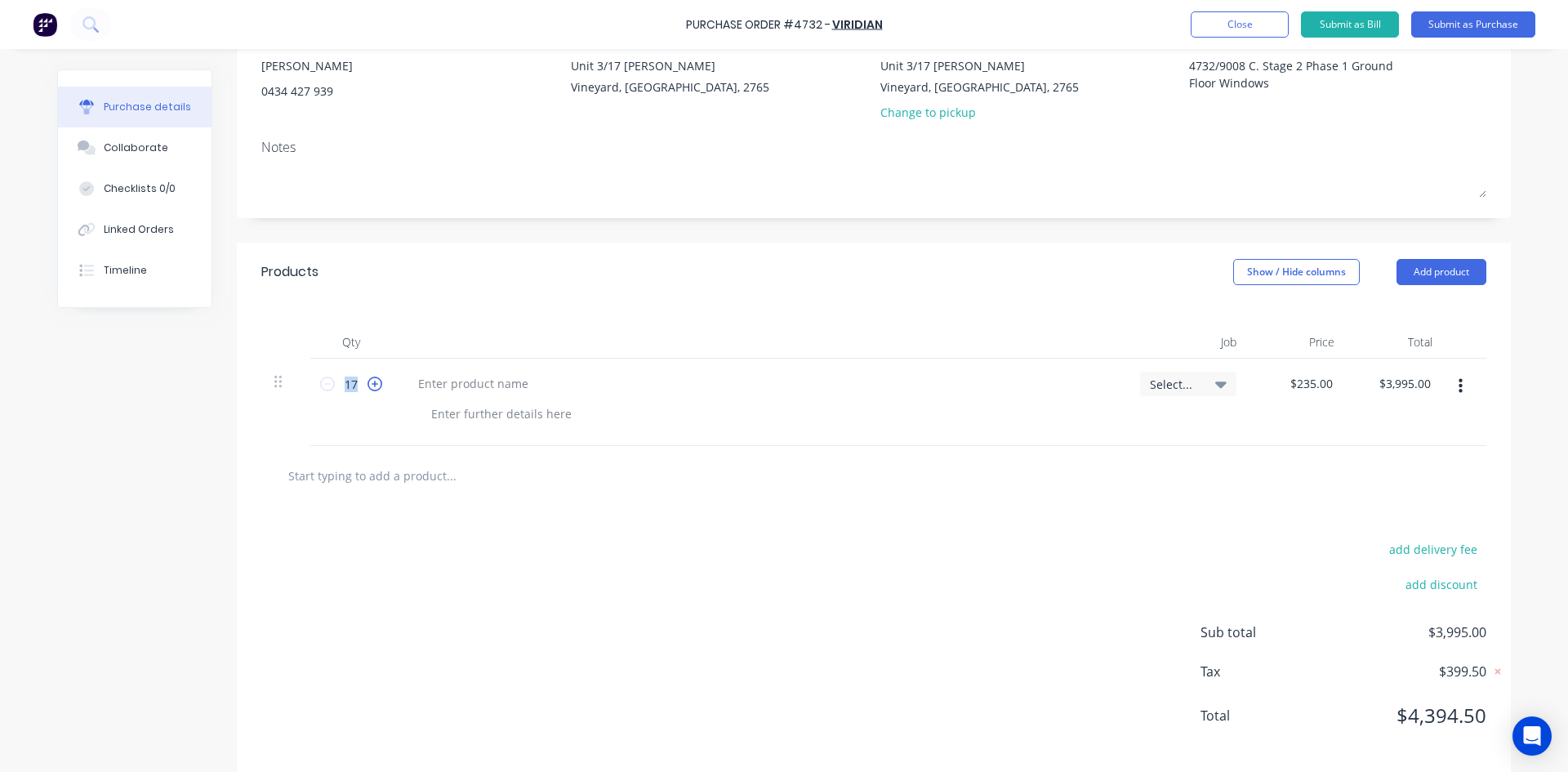
type input "18"
type input "$4,230.00"
click at [368, 386] on icon at bounding box center [374, 383] width 14 height 14
type textarea "x"
type input "19"
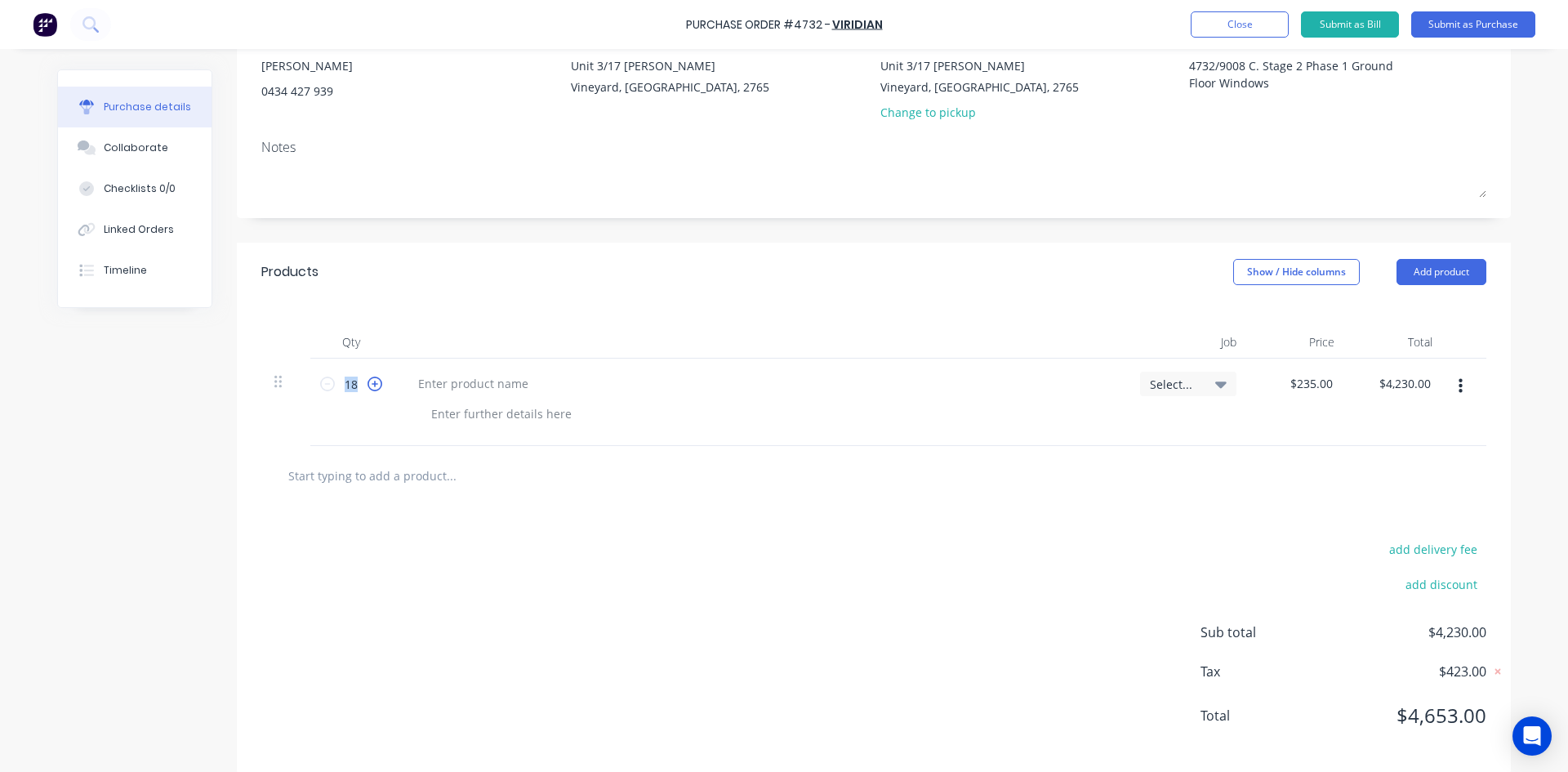
type input "$4,465.00"
click at [352, 387] on input "19" at bounding box center [351, 384] width 32 height 25
click at [140, 155] on div "Collaborate" at bounding box center [136, 147] width 65 height 14
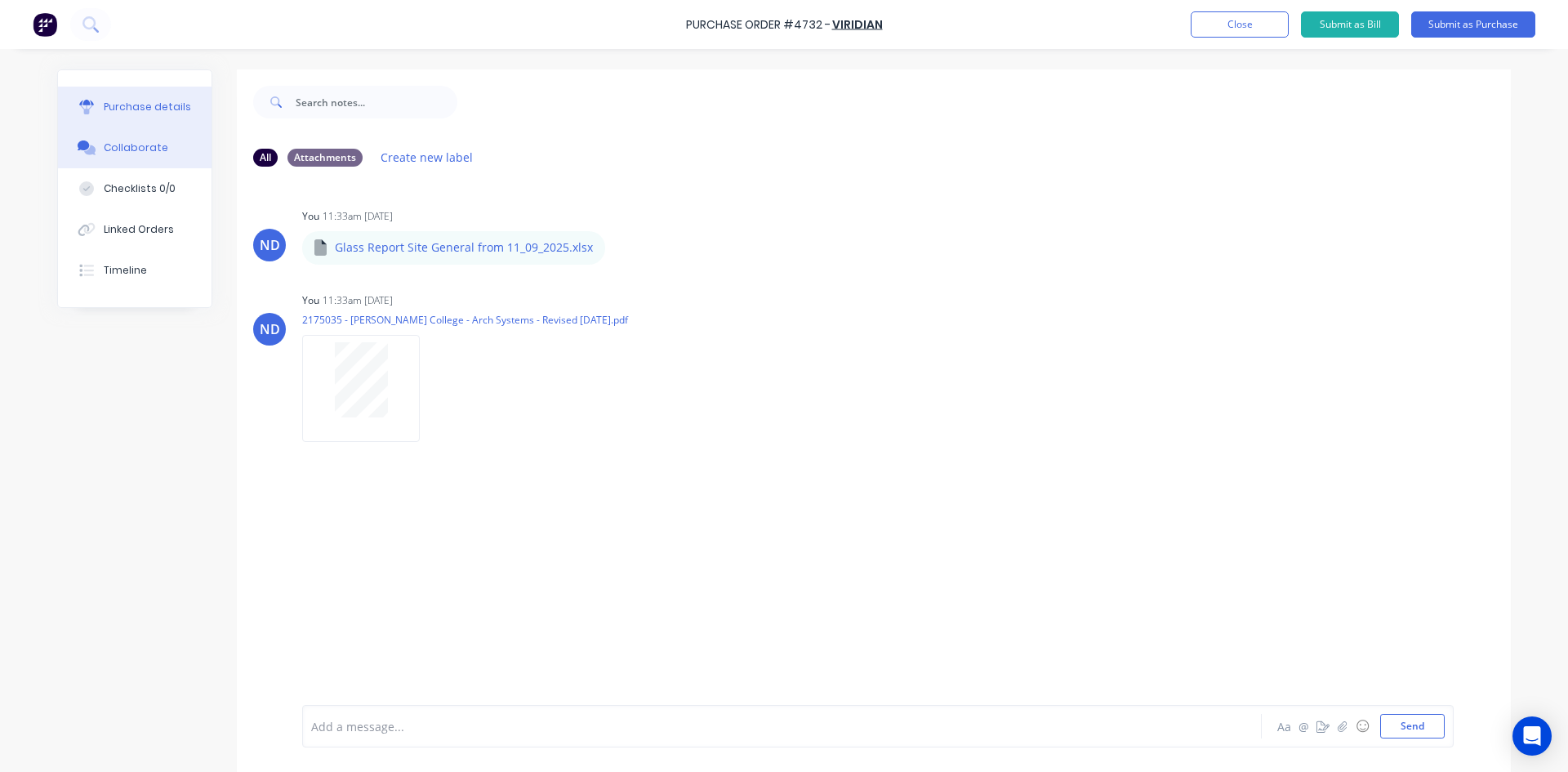
click at [110, 110] on div "Purchase details" at bounding box center [147, 106] width 87 height 14
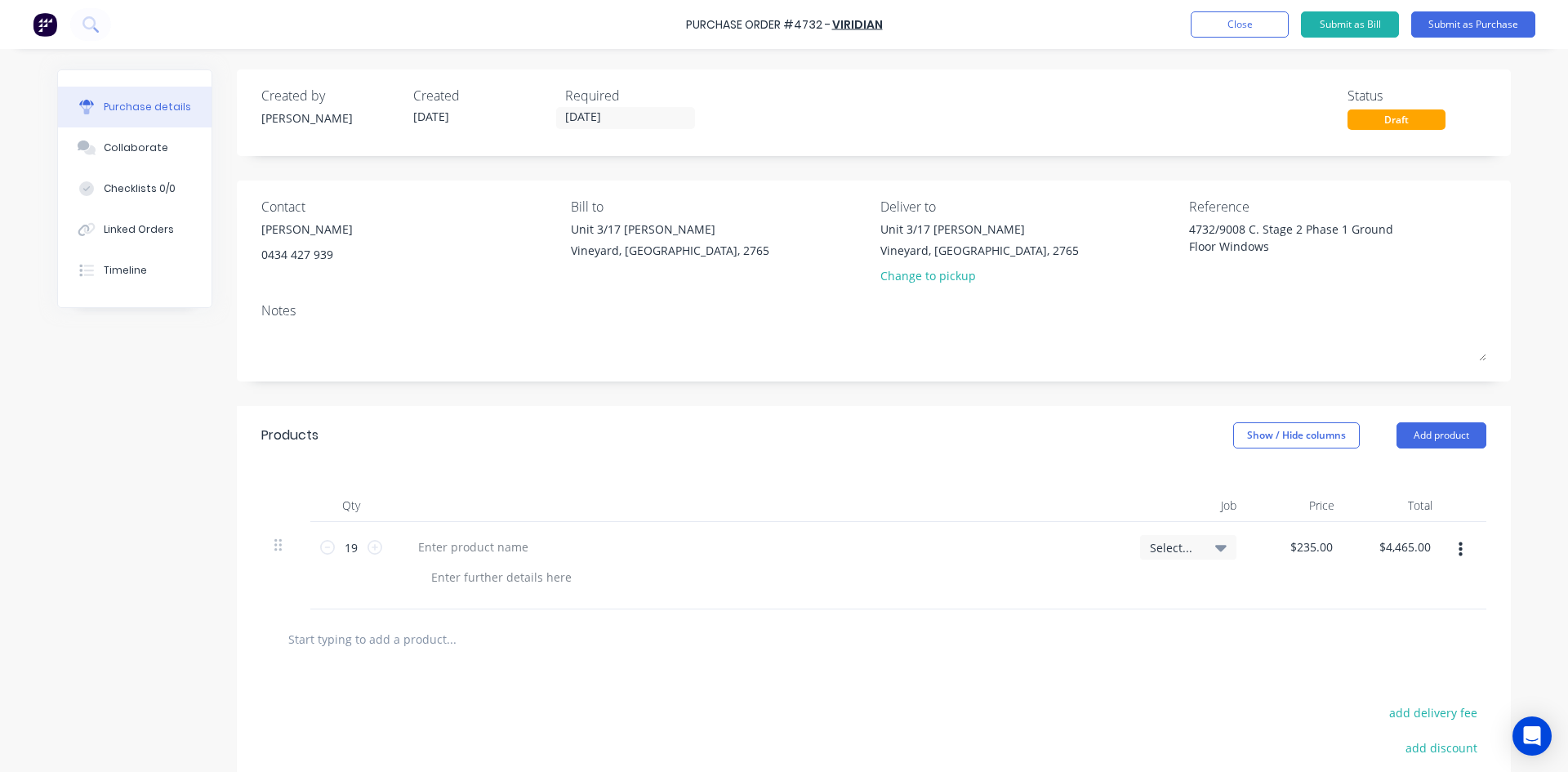
click at [1458, 549] on icon "button" at bounding box center [1460, 549] width 4 height 18
click at [1390, 693] on button "Delete" at bounding box center [1411, 691] width 139 height 32
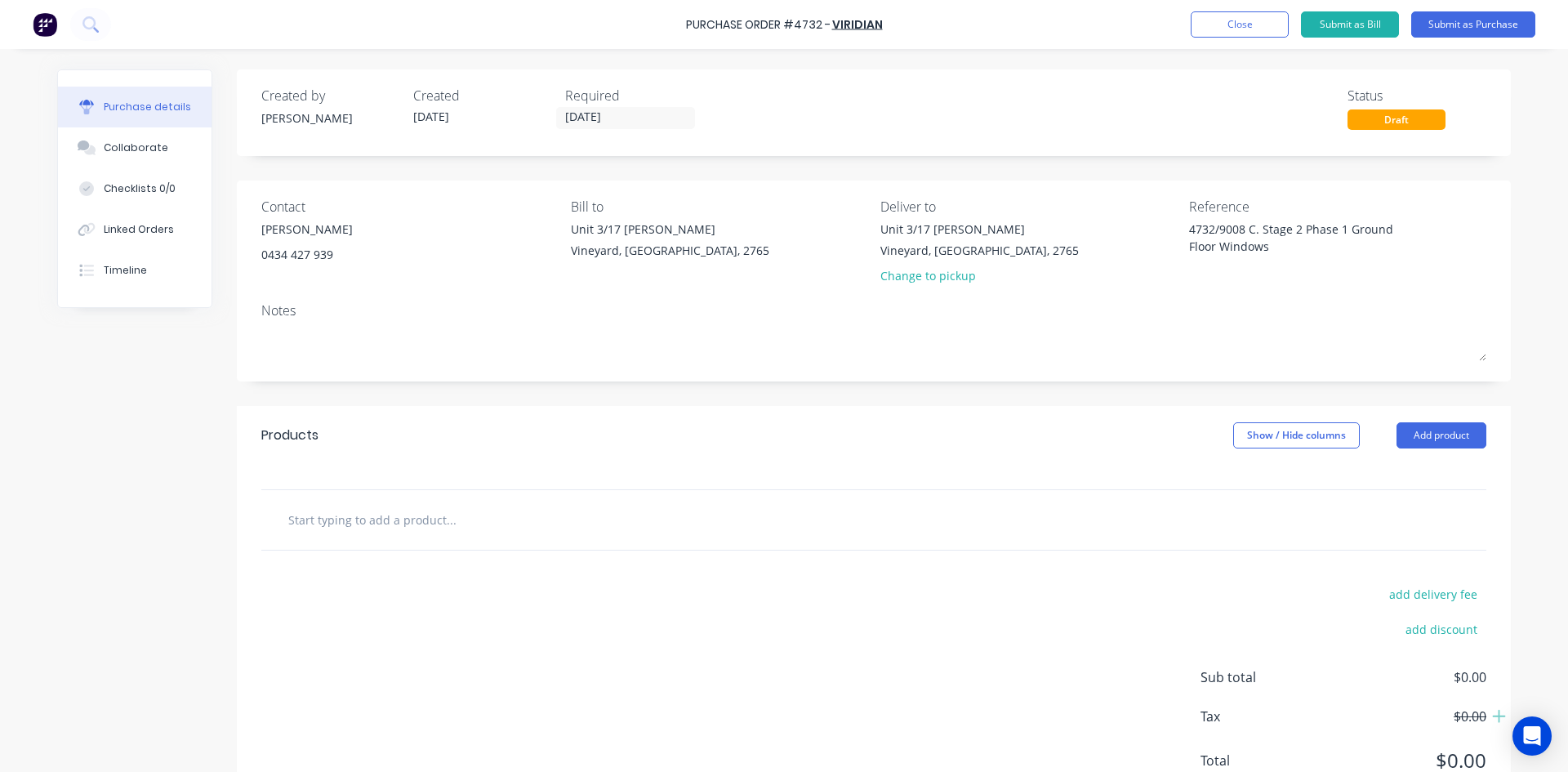
click at [493, 527] on input "text" at bounding box center [451, 520] width 327 height 32
click at [368, 502] on div at bounding box center [874, 520] width 1225 height 59
click at [376, 521] on input "text" at bounding box center [451, 520] width 327 height 32
click at [490, 527] on input "text" at bounding box center [451, 520] width 327 height 32
click at [1430, 441] on button "Add product" at bounding box center [1442, 435] width 90 height 26
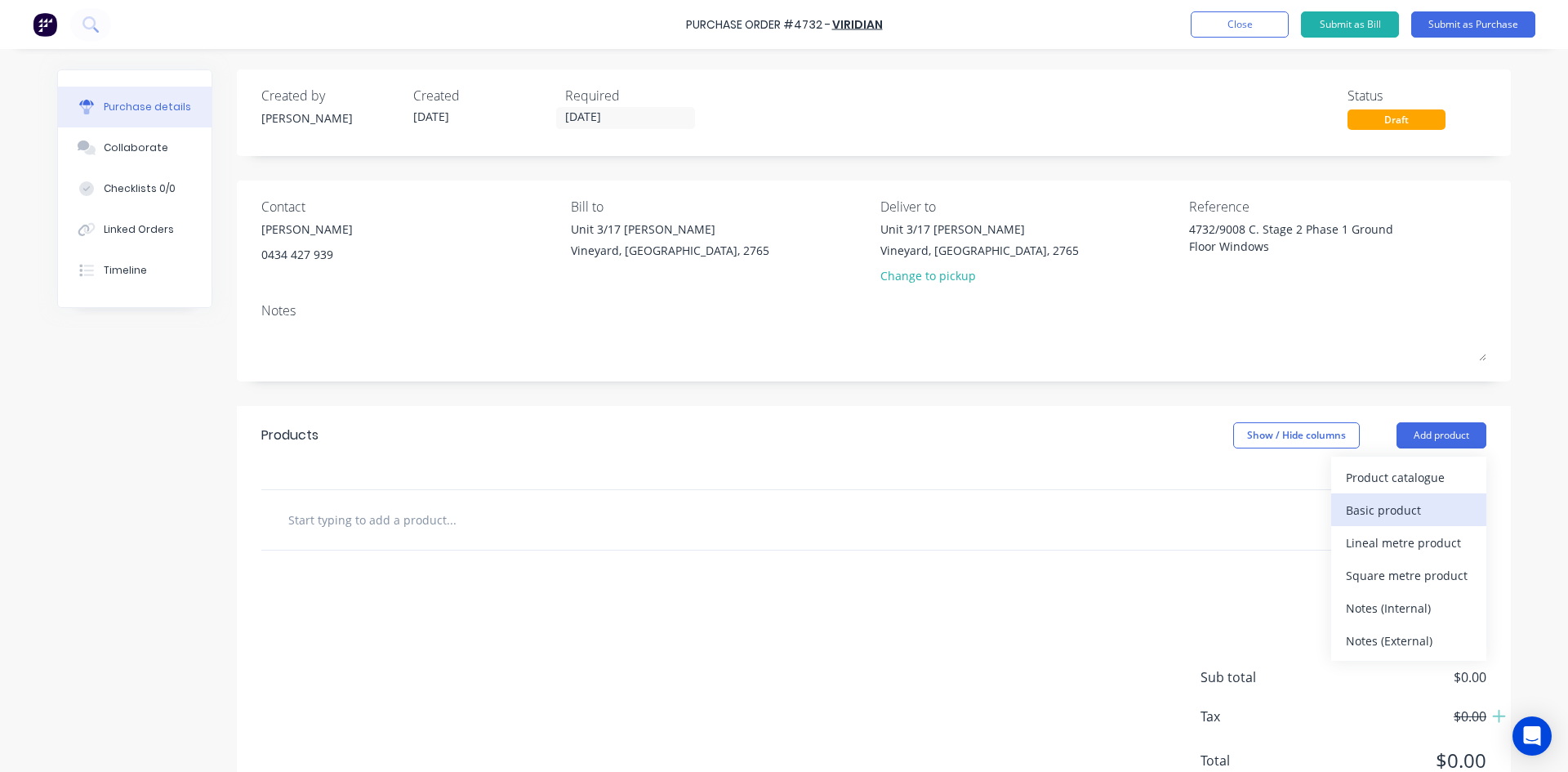
click at [1397, 511] on div "Basic product" at bounding box center [1408, 510] width 126 height 24
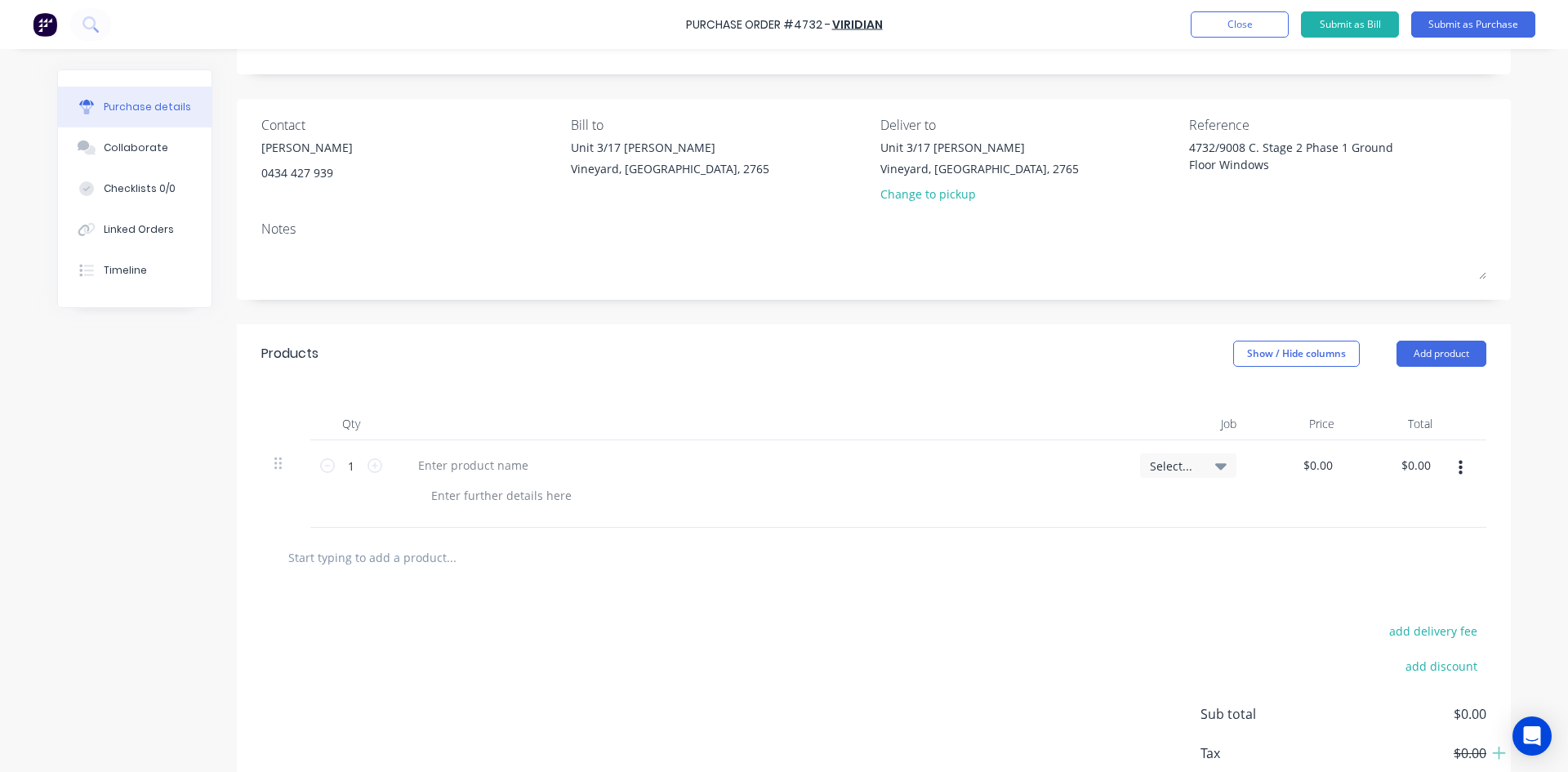
scroll to position [163, 0]
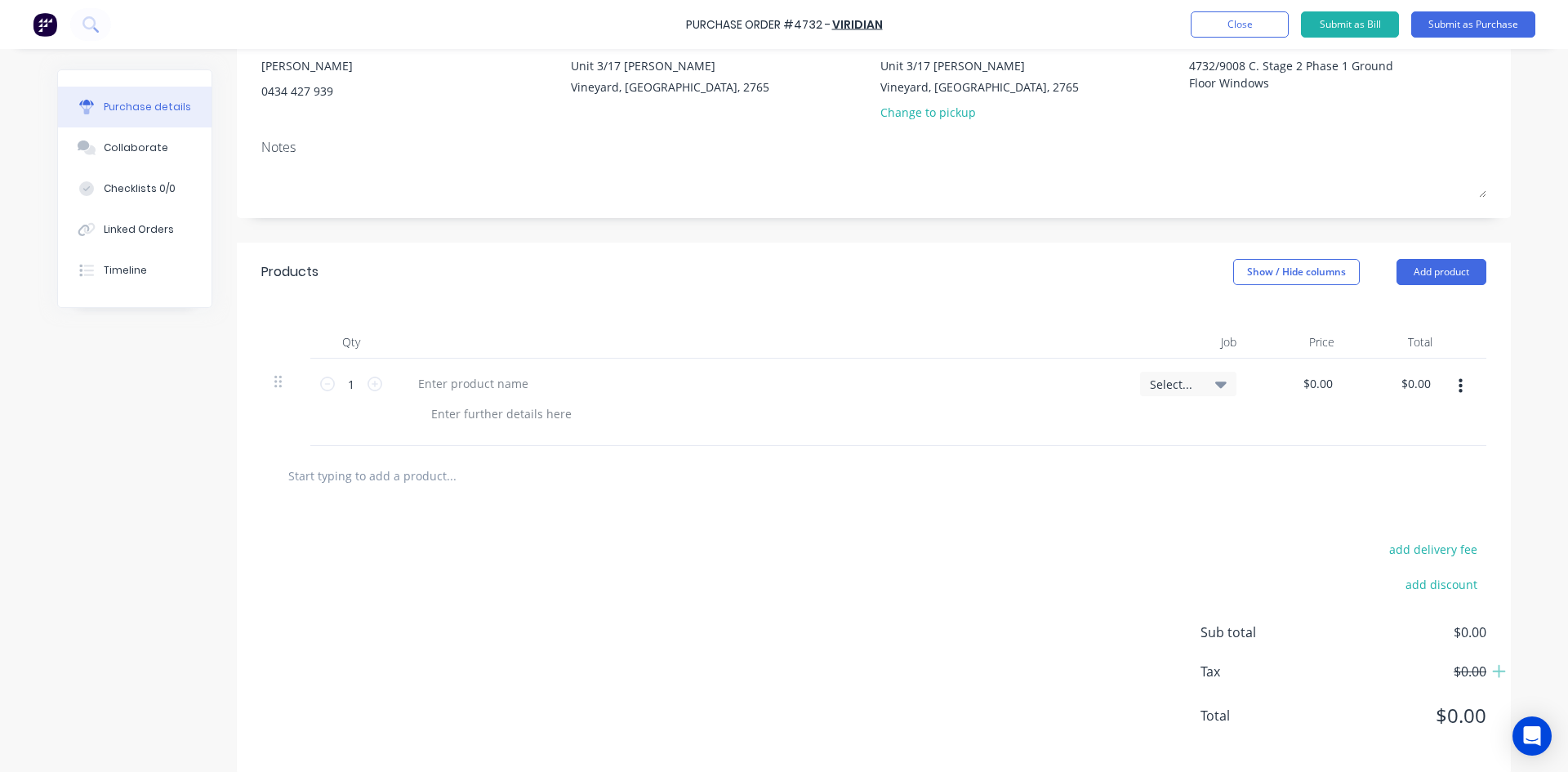
click at [1216, 385] on icon at bounding box center [1220, 385] width 11 height 7
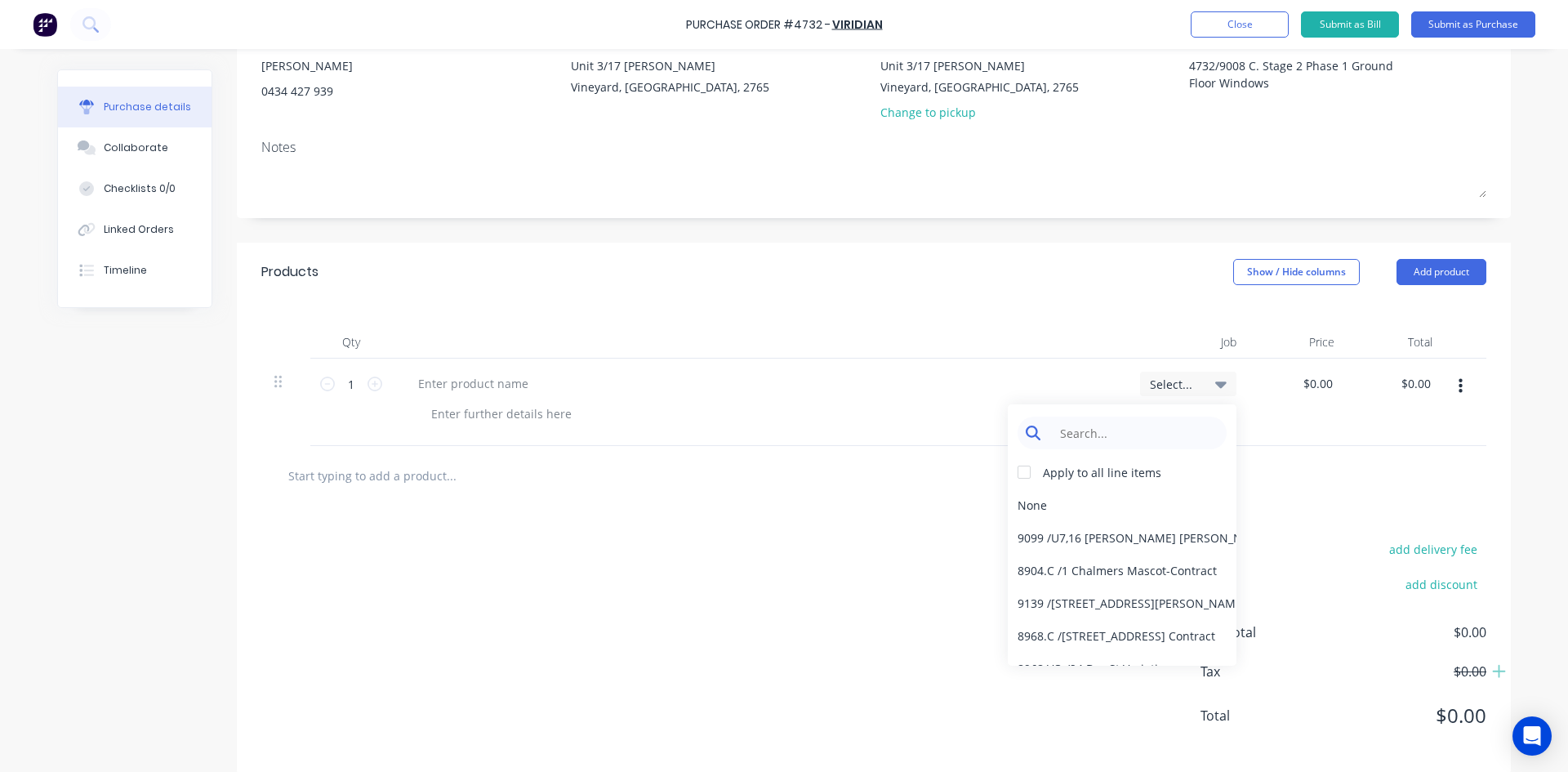
type textarea "x"
click at [1117, 437] on input at bounding box center [1134, 433] width 167 height 32
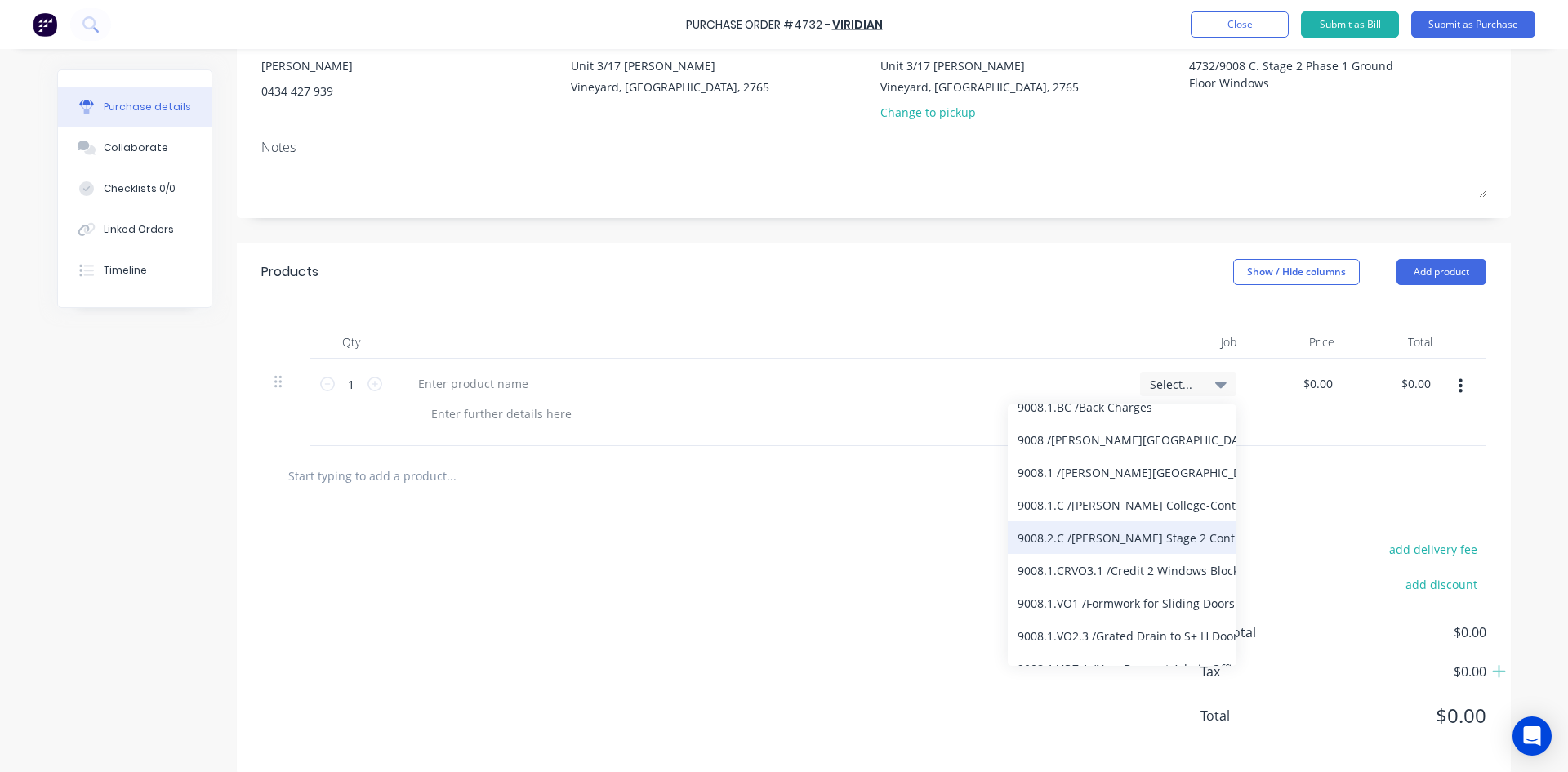
type input "9008"
click at [1107, 548] on div "9008.2.C / [PERSON_NAME] Stage 2 Contract" at bounding box center [1121, 538] width 228 height 32
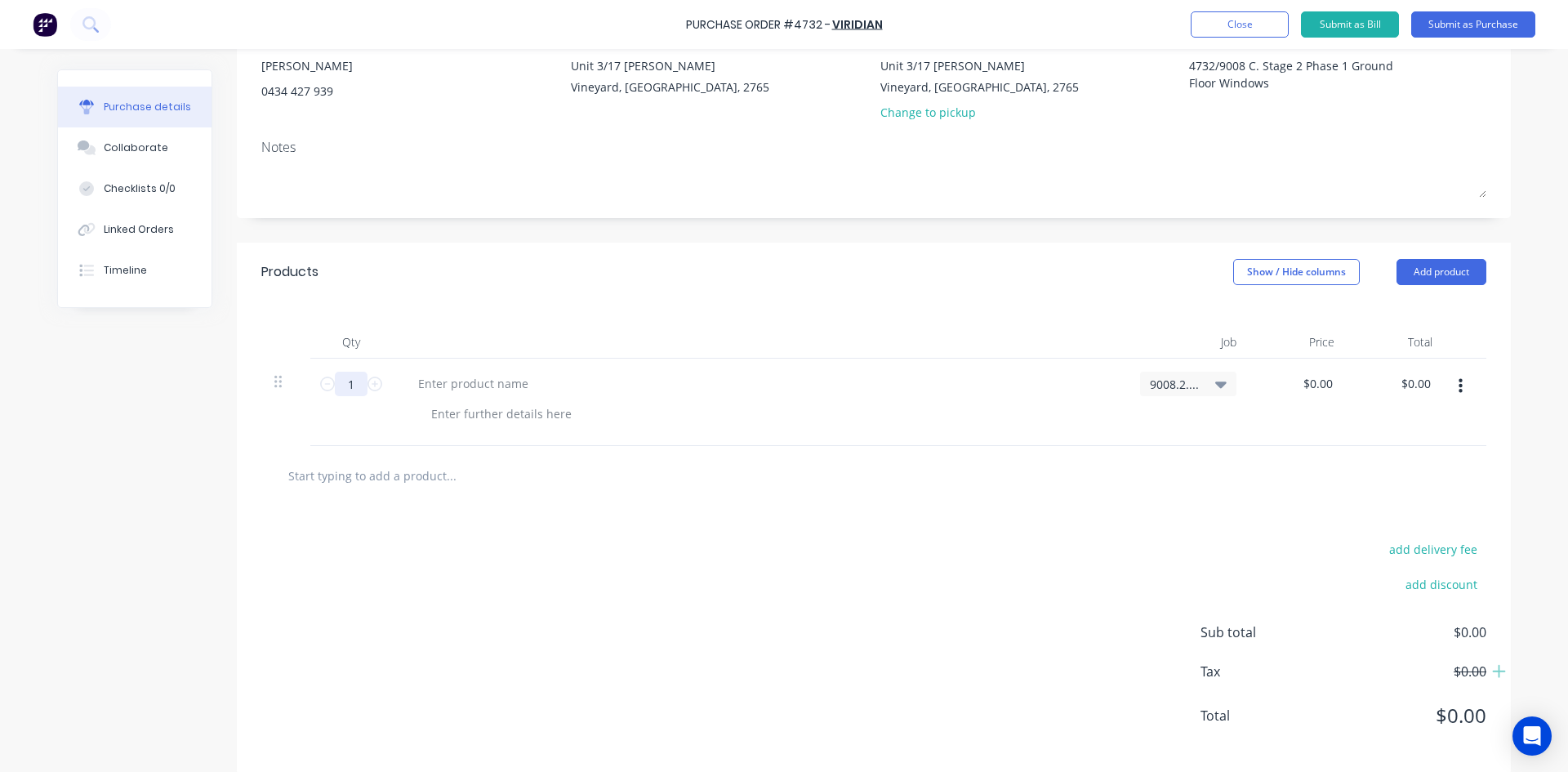
click at [355, 385] on input "1" at bounding box center [351, 384] width 32 height 25
type textarea "x"
type input "12"
type textarea "x"
type input "123"
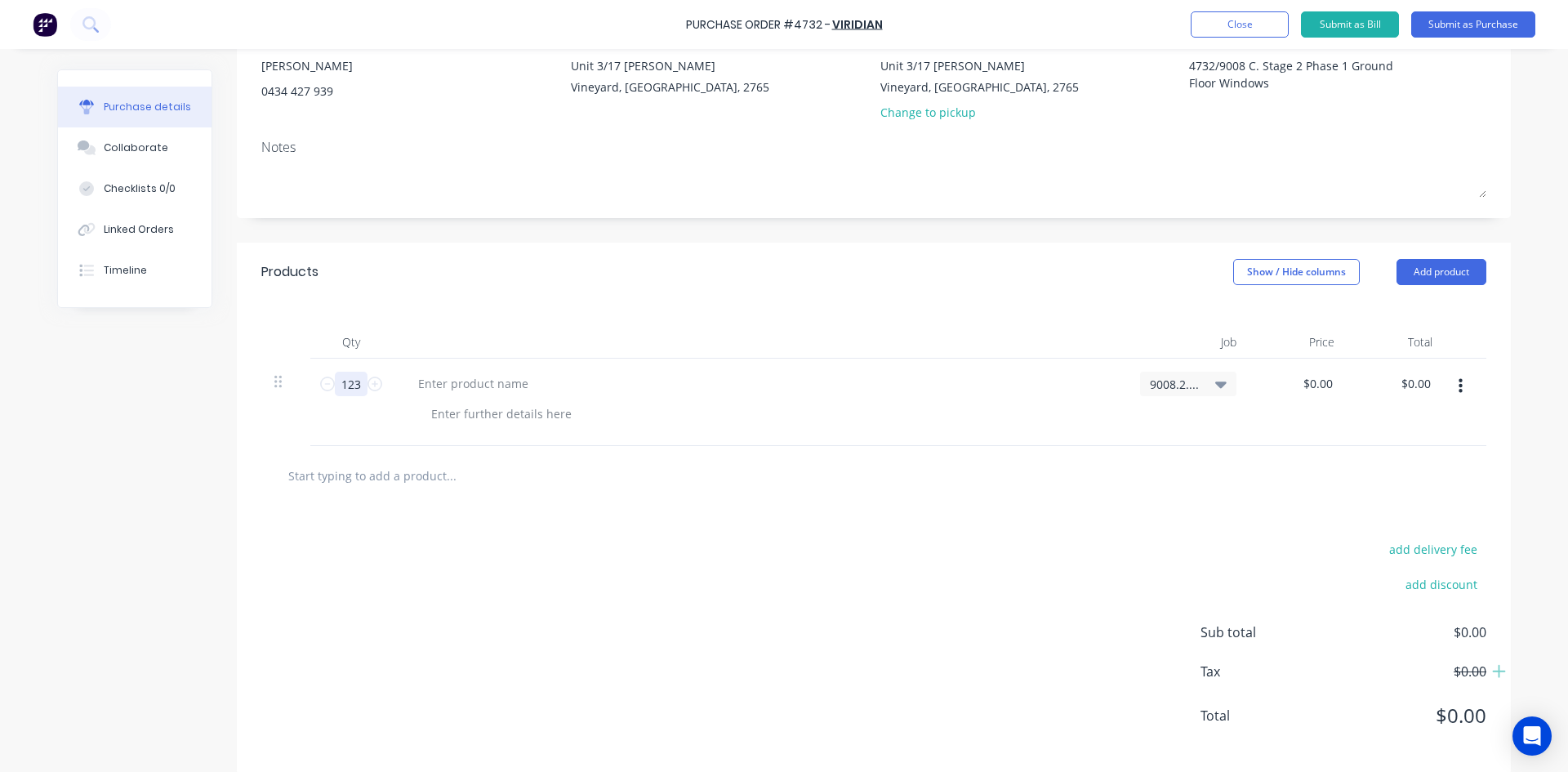
type textarea "x"
type input "123."
type textarea "x"
type input "123.6"
type textarea "x"
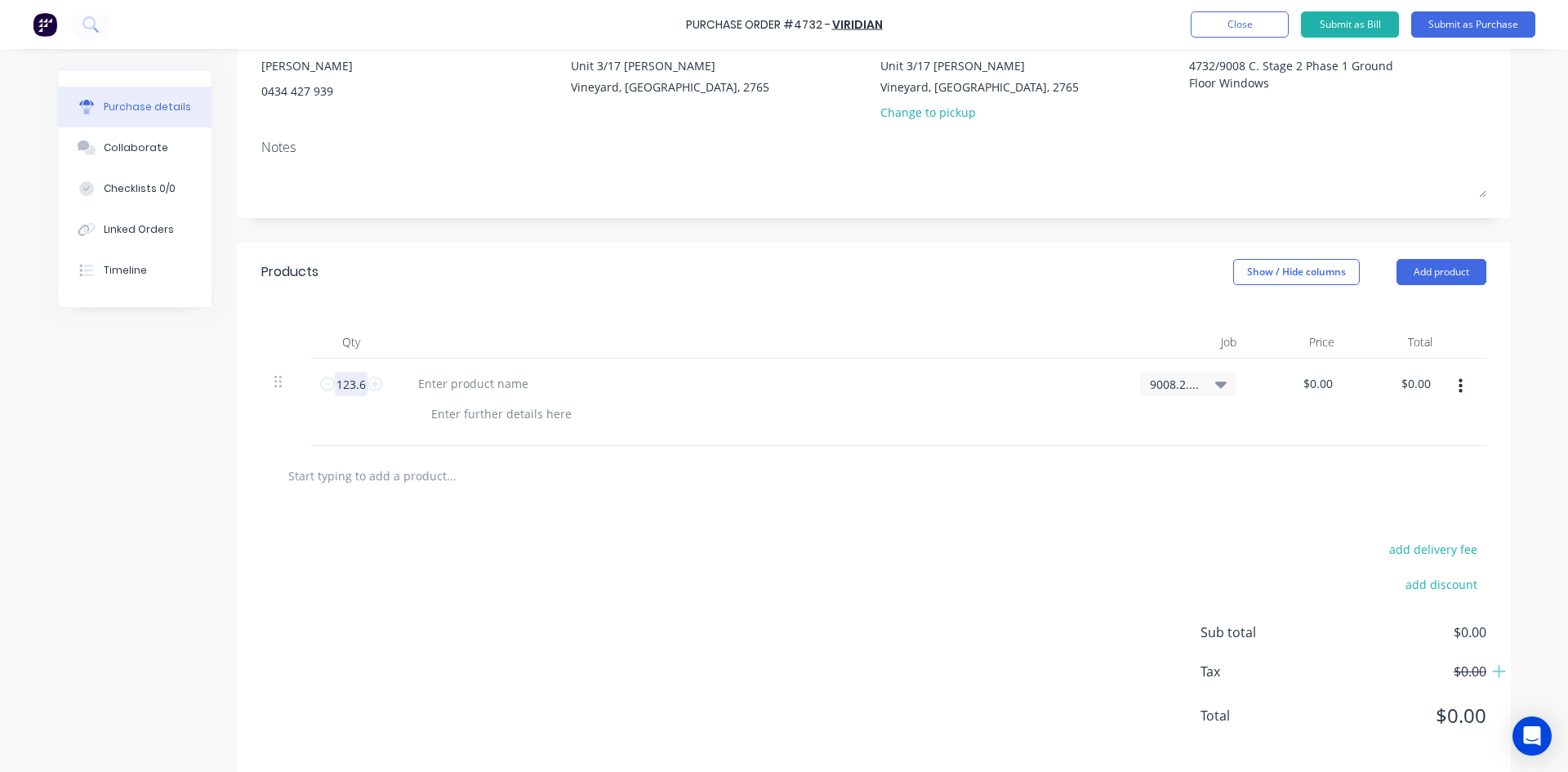
type input "123.64"
type textarea "x"
type input "123.64"
click at [1331, 382] on div "$0.00 $0.00" at bounding box center [1321, 384] width 44 height 24
type textarea "x"
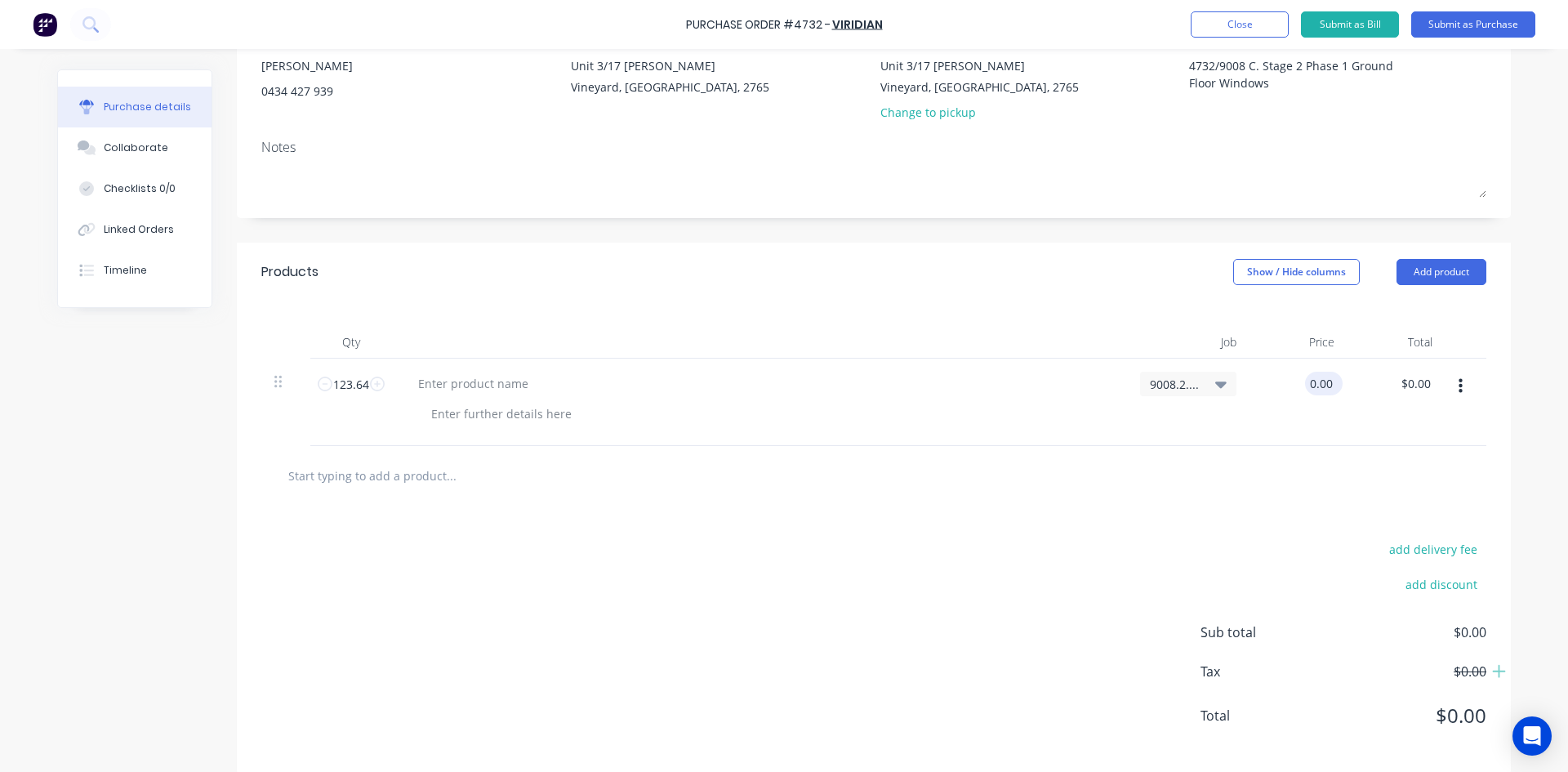
click at [1328, 382] on input "0.00" at bounding box center [1320, 384] width 31 height 24
type input "0"
type input "235.00"
type textarea "x"
type input "$235.00"
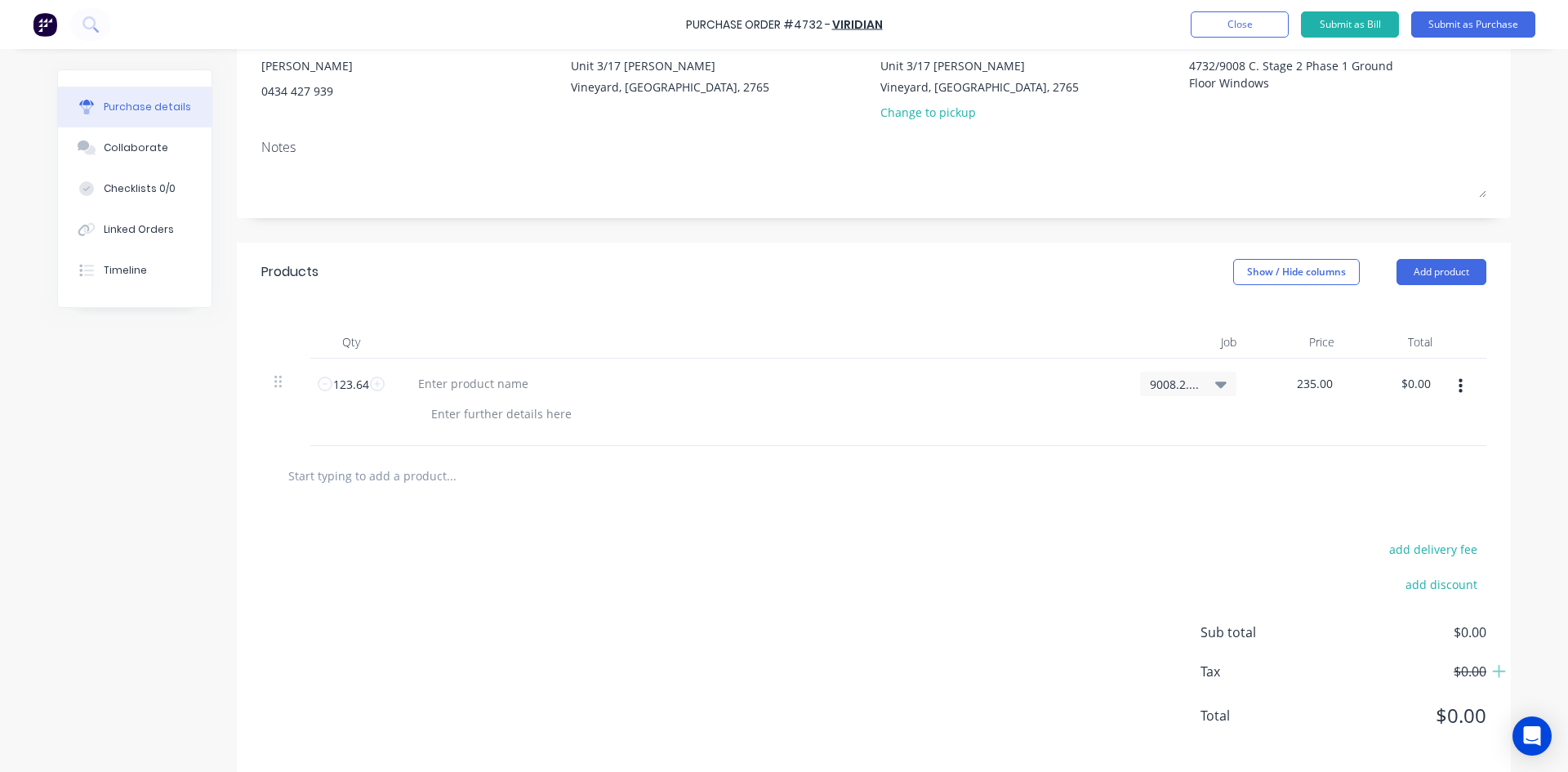
type input "$29,055.40"
click at [953, 628] on div "add delivery fee add discount Sub total $29,055.40 Tax $2,905.54 Total $31,960.…" at bounding box center [874, 640] width 1274 height 268
type textarea "x"
click at [475, 417] on div at bounding box center [502, 414] width 166 height 24
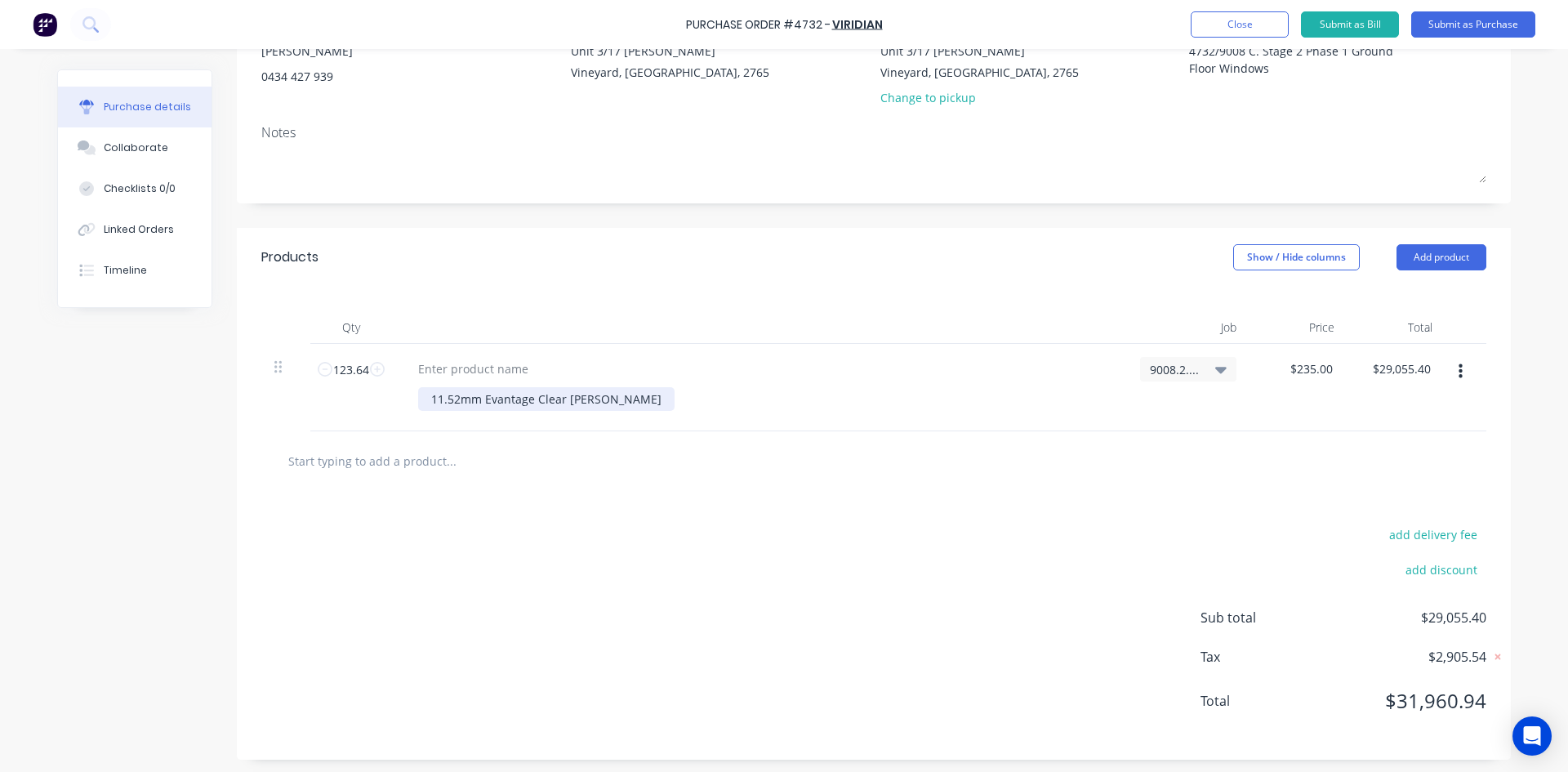
scroll to position [183, 0]
click at [599, 397] on div "11.52mm Evantage Clear [PERSON_NAME]" at bounding box center [767, 395] width 696 height 24
click at [585, 396] on div "11.52mm Evantage Clear [PERSON_NAME]" at bounding box center [547, 395] width 256 height 24
type textarea "x"
type input "235.00PVBP"
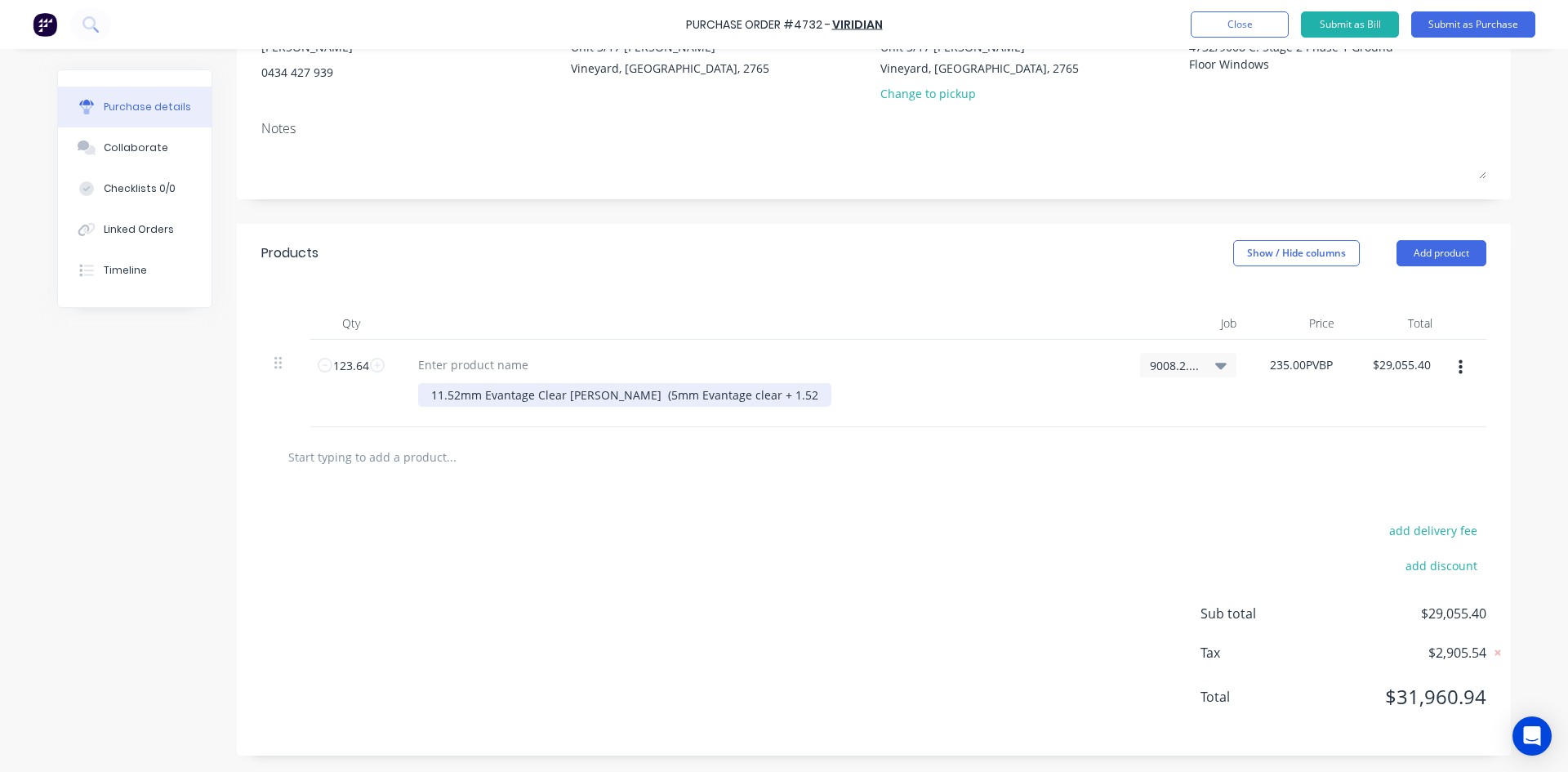
type textarea "x"
type input "$235.00"
click at [739, 394] on div "11.52mm Evantage Clear [PERSON_NAME] (5mm Evantage clear + 1.52" at bounding box center [625, 395] width 413 height 24
click at [837, 399] on div "11.52mm Evantage Clear [PERSON_NAME] (5mm Evantage clear + 1.52 PVB + 5mm Clear" at bounding box center [673, 395] width 509 height 24
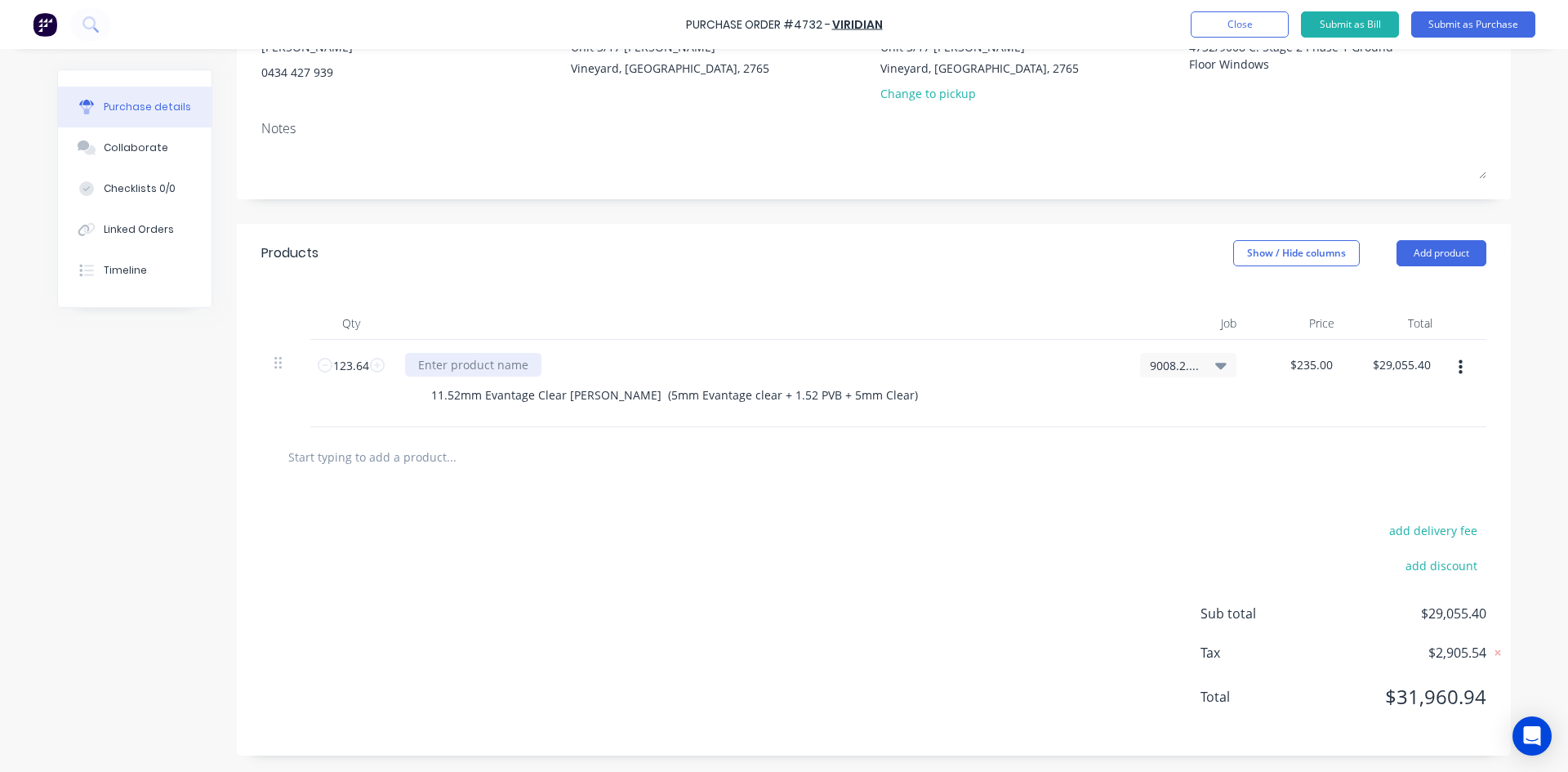
click at [422, 367] on div at bounding box center [473, 365] width 137 height 24
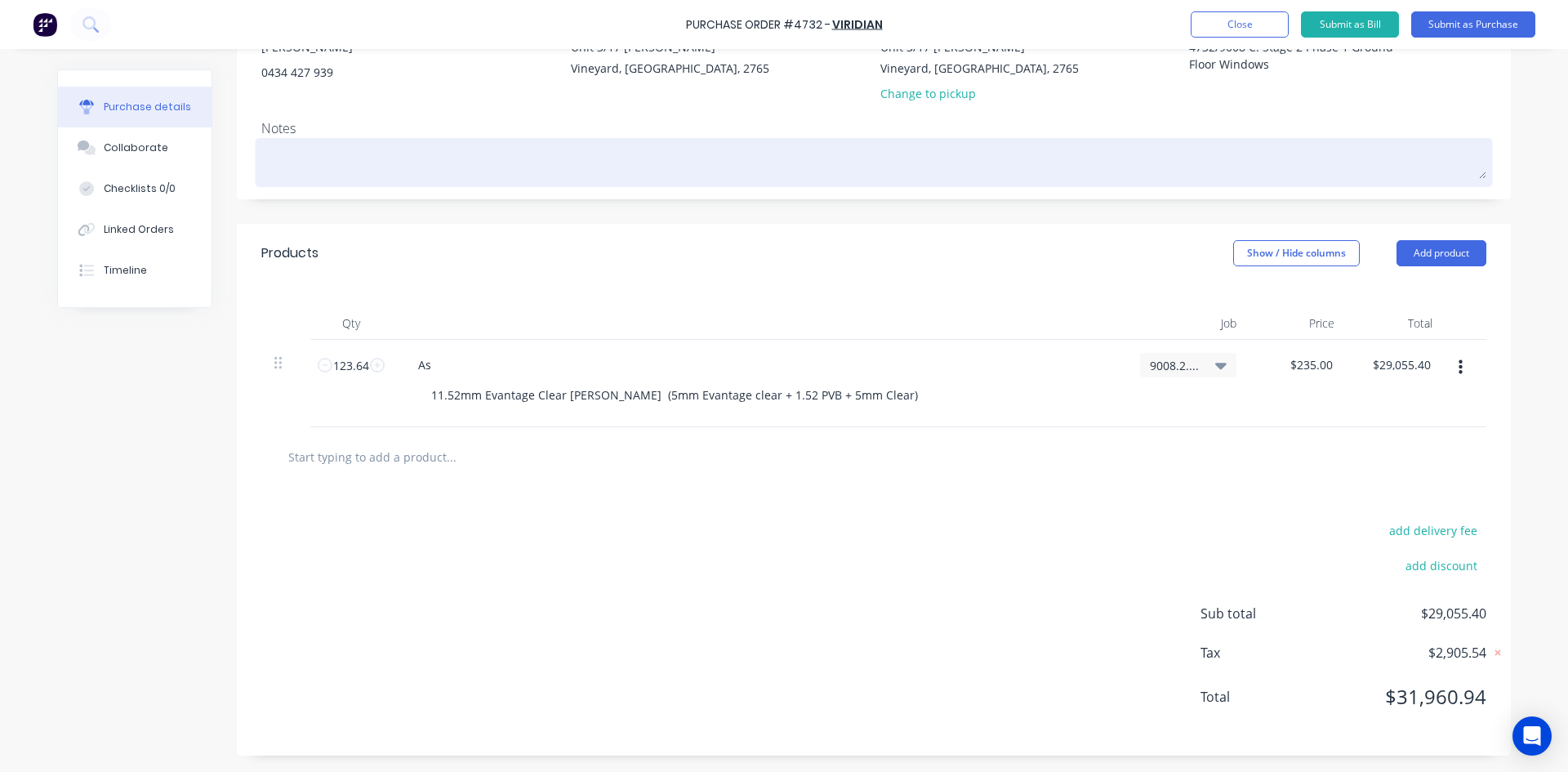
click at [312, 168] on textarea at bounding box center [874, 160] width 1225 height 37
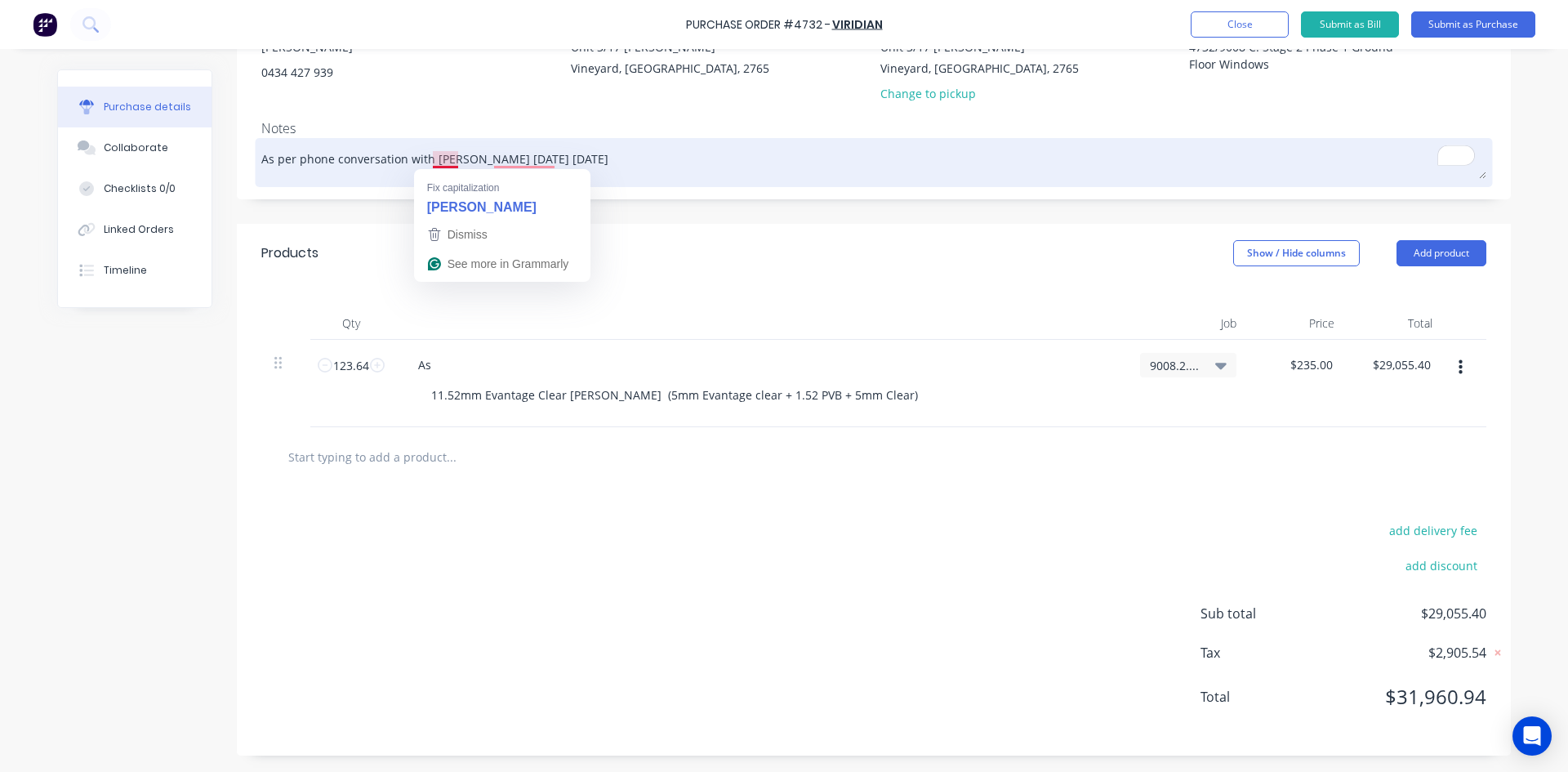
click at [441, 158] on textarea "As per phone conversation with [PERSON_NAME] [DATE] [DATE]" at bounding box center [874, 160] width 1225 height 37
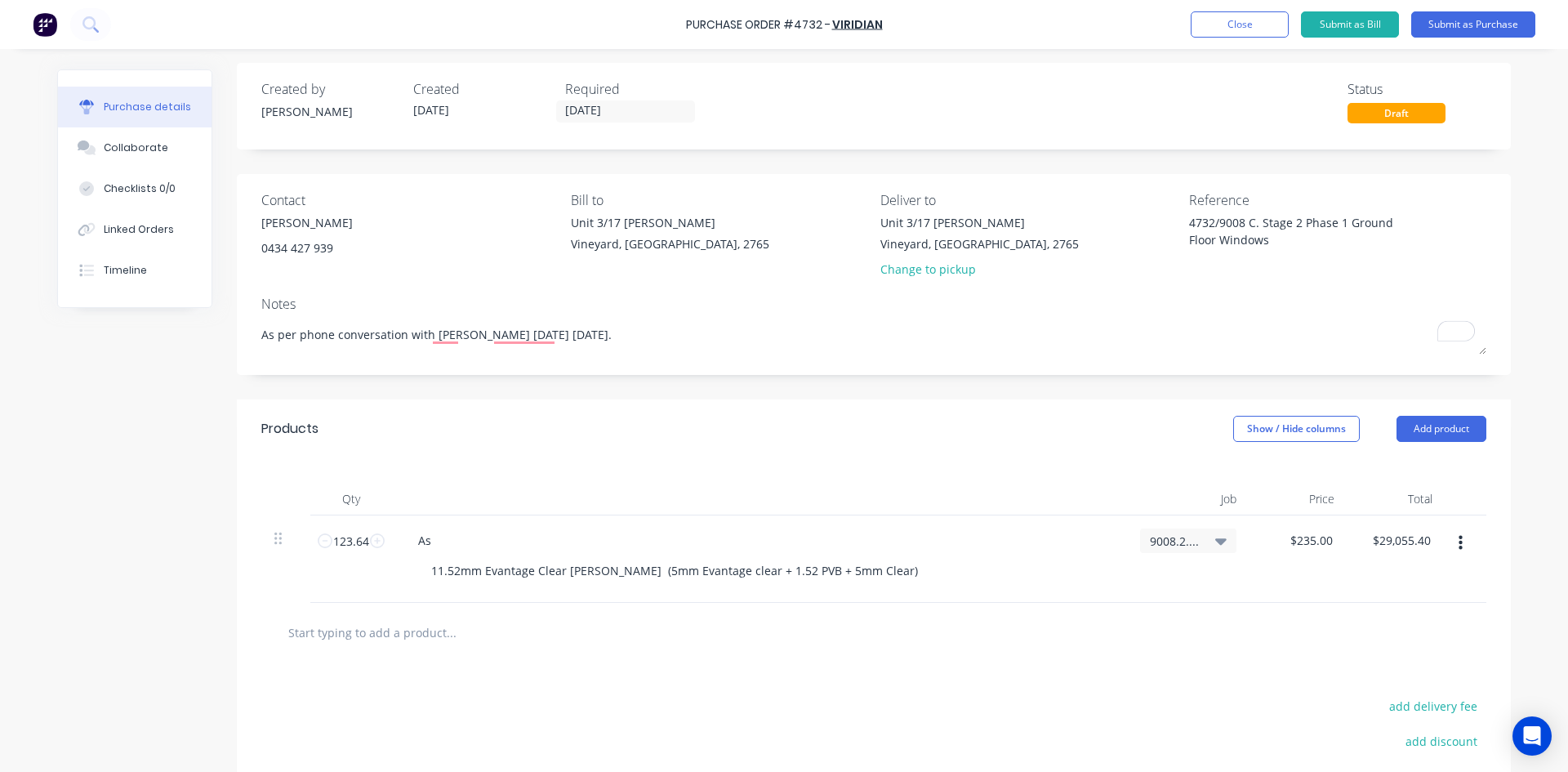
scroll to position [0, 0]
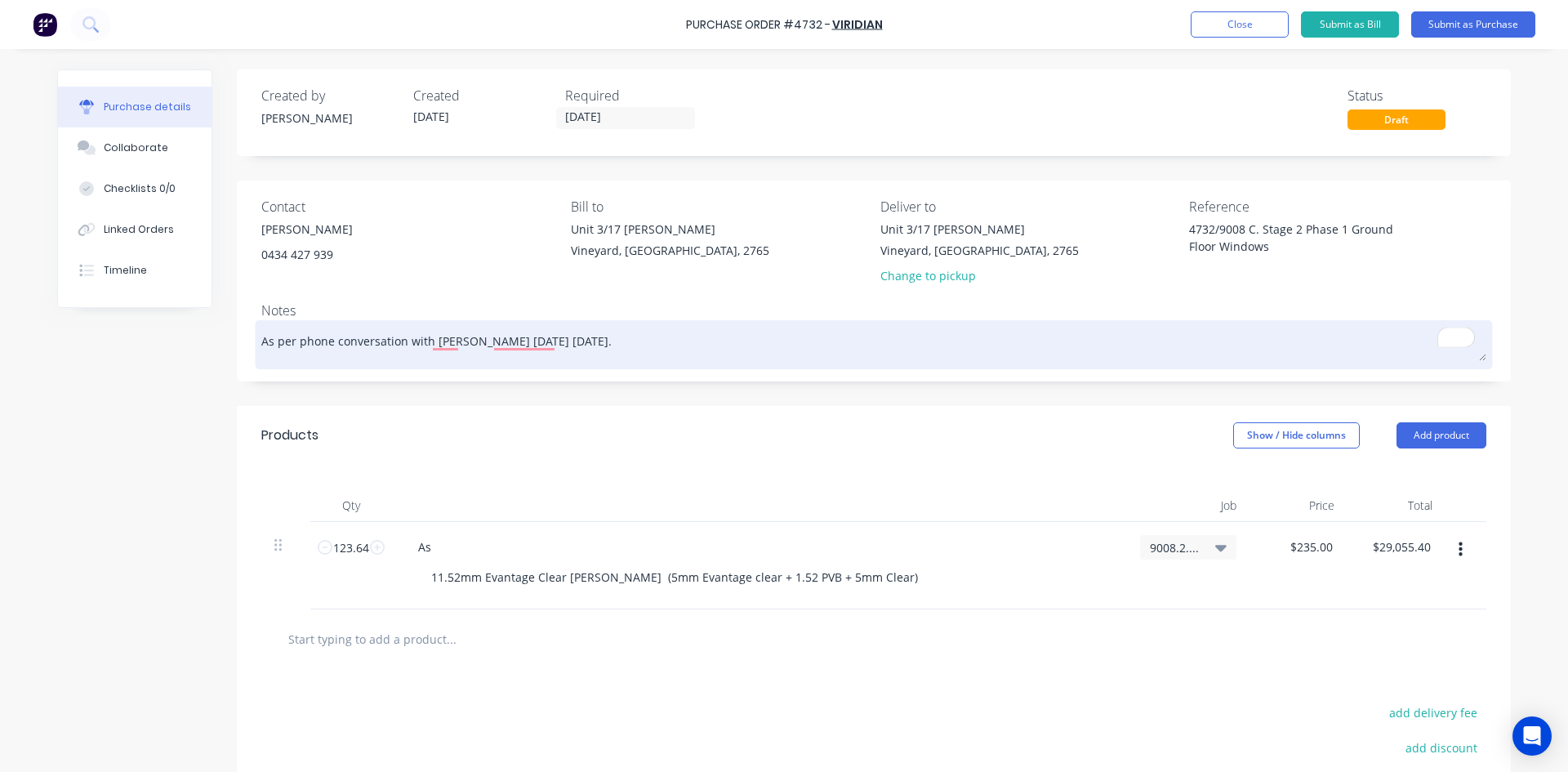
click at [571, 344] on textarea "As per phone conversation with [PERSON_NAME] [DATE] [DATE]." at bounding box center [874, 342] width 1225 height 37
click at [570, 343] on textarea "As per phone conversation with [PERSON_NAME] [DATE] [DATE]." at bounding box center [874, 342] width 1225 height 37
paste textarea "A frames to our factory with a maximum weight of 2T per A frame"
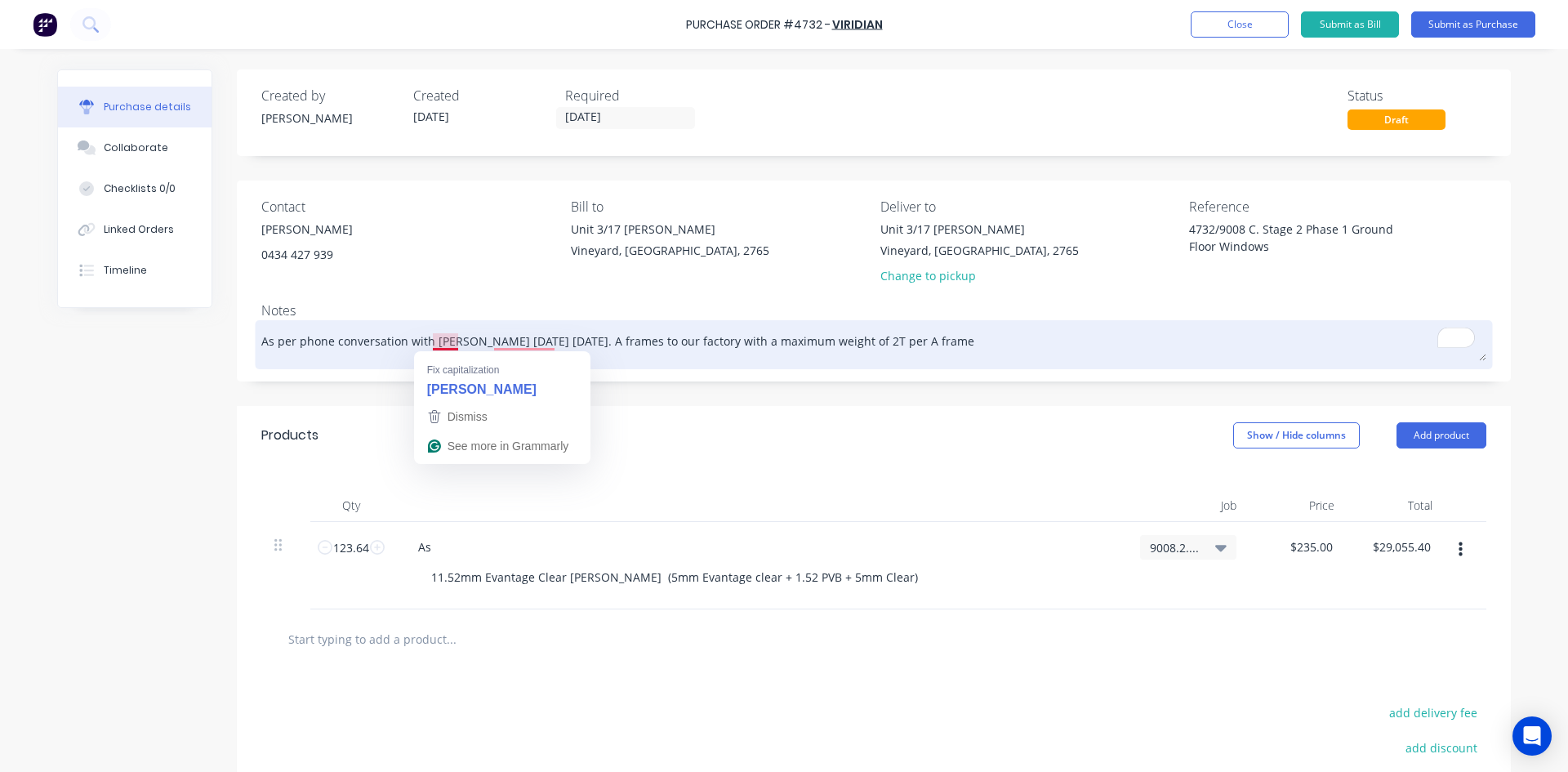
drag, startPoint x: 433, startPoint y: 340, endPoint x: 465, endPoint y: 346, distance: 32.6
click at [435, 341] on textarea "As per phone conversation with [PERSON_NAME] [DATE] [DATE]. A frames to our fac…" at bounding box center [874, 342] width 1225 height 37
click at [436, 339] on textarea "As per phone conversation with [PERSON_NAME] [DATE] [DATE]. A frames to our fac…" at bounding box center [874, 342] width 1225 height 37
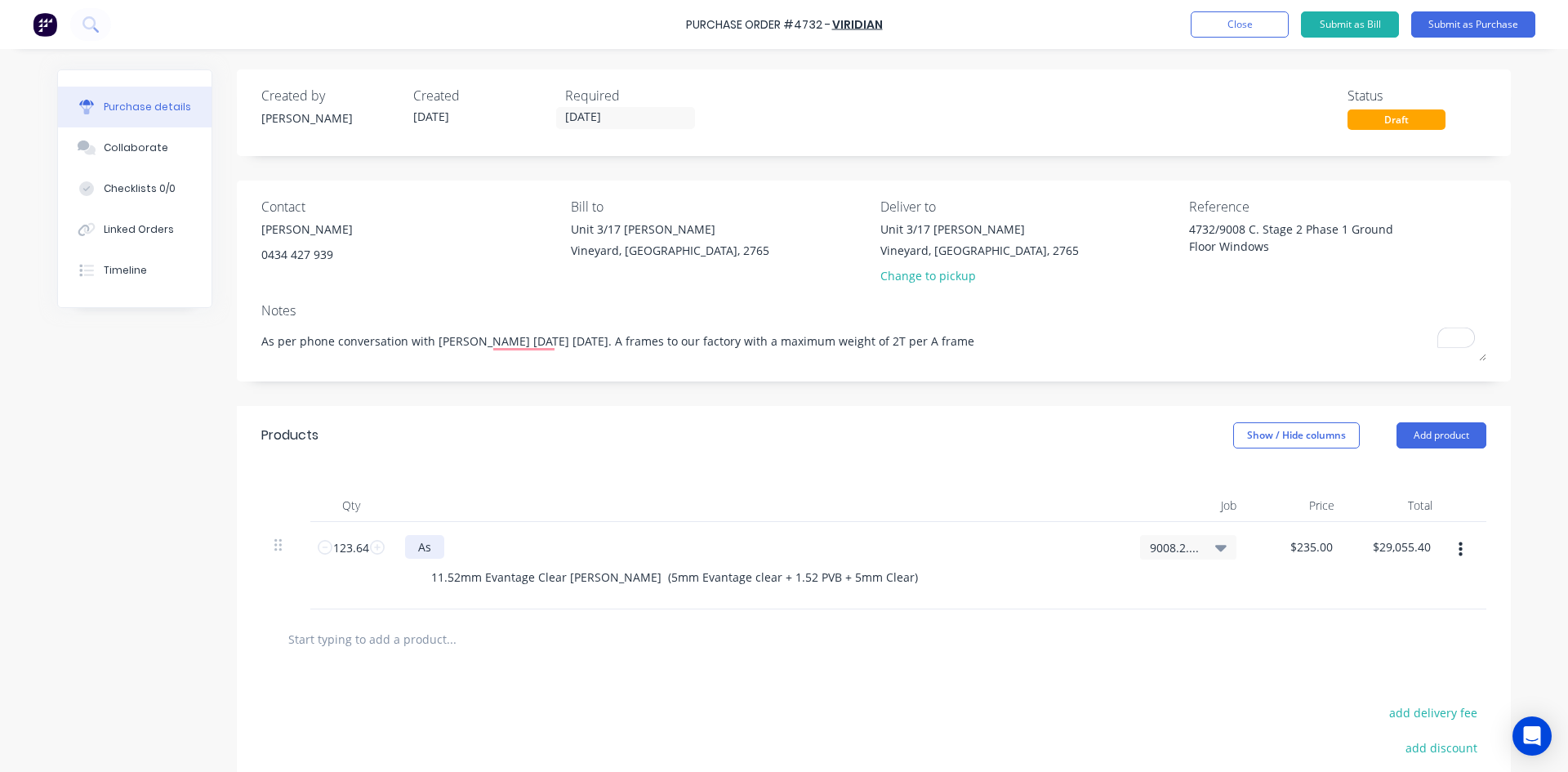
click at [430, 550] on div "As" at bounding box center [424, 547] width 39 height 24
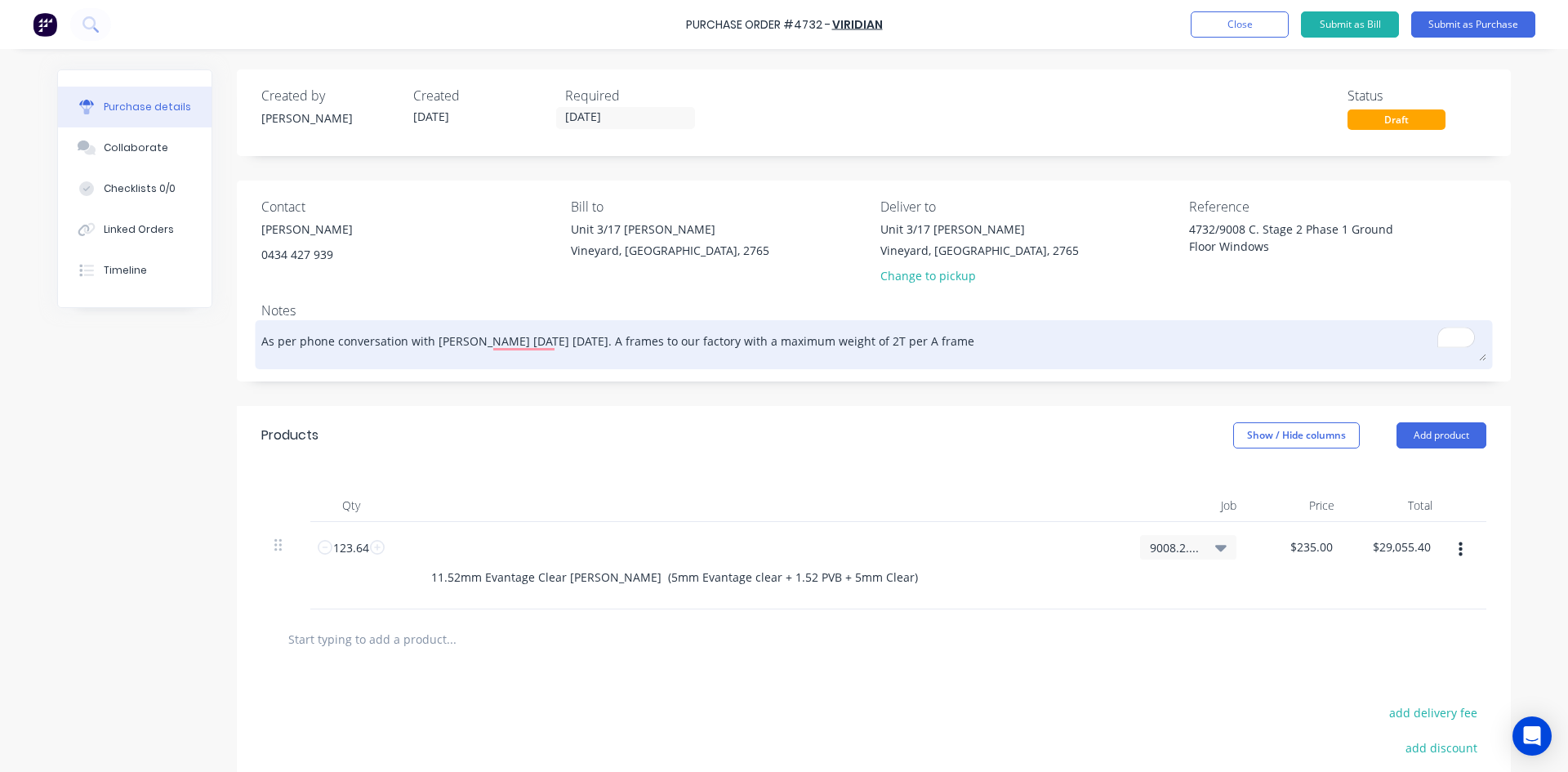
click at [552, 338] on textarea "As per phone conversation with [PERSON_NAME] [DATE] [DATE]. A frames to our fac…" at bounding box center [874, 342] width 1225 height 37
click at [998, 341] on textarea "As per phone conversation with [PERSON_NAME] [DATE] [DATE]. Please deliver A fr…" at bounding box center [874, 342] width 1225 height 37
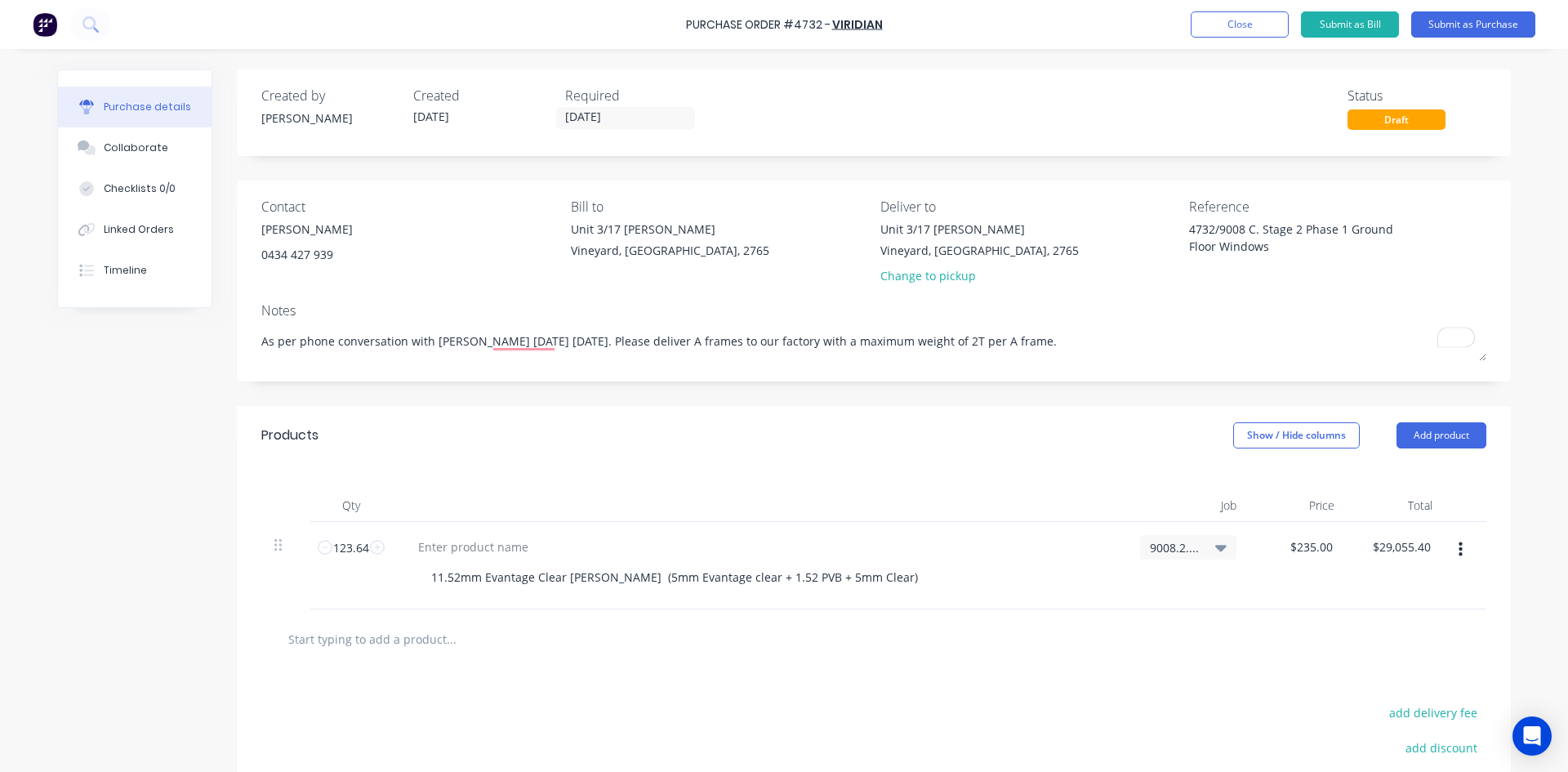
type textarea "As per phone conversation with [PERSON_NAME] [DATE] [DATE]. Please deliver A fr…"
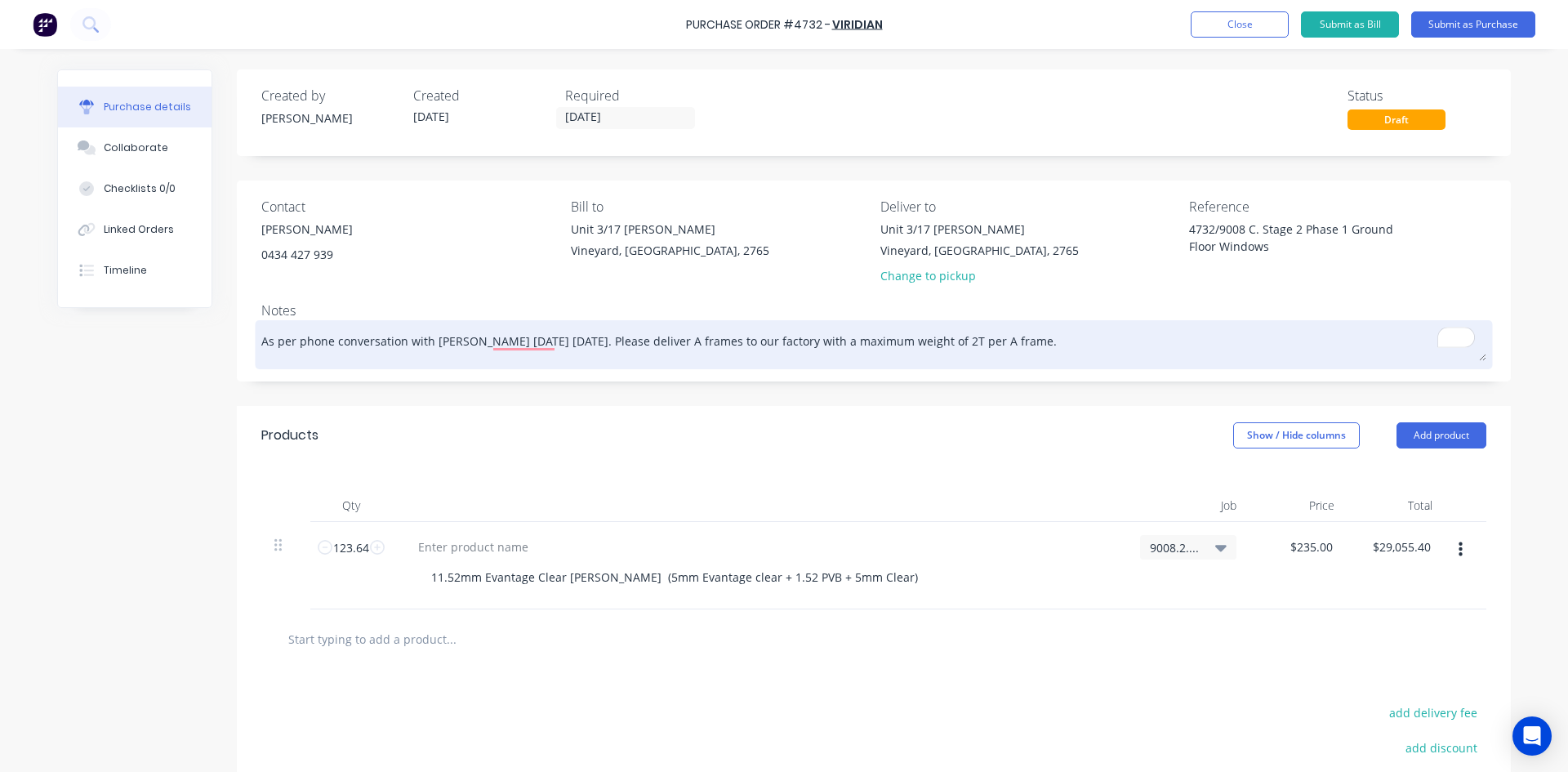
click at [1014, 341] on textarea "As per phone conversation with [PERSON_NAME] [DATE] [DATE]. Please deliver A fr…" at bounding box center [874, 342] width 1225 height 37
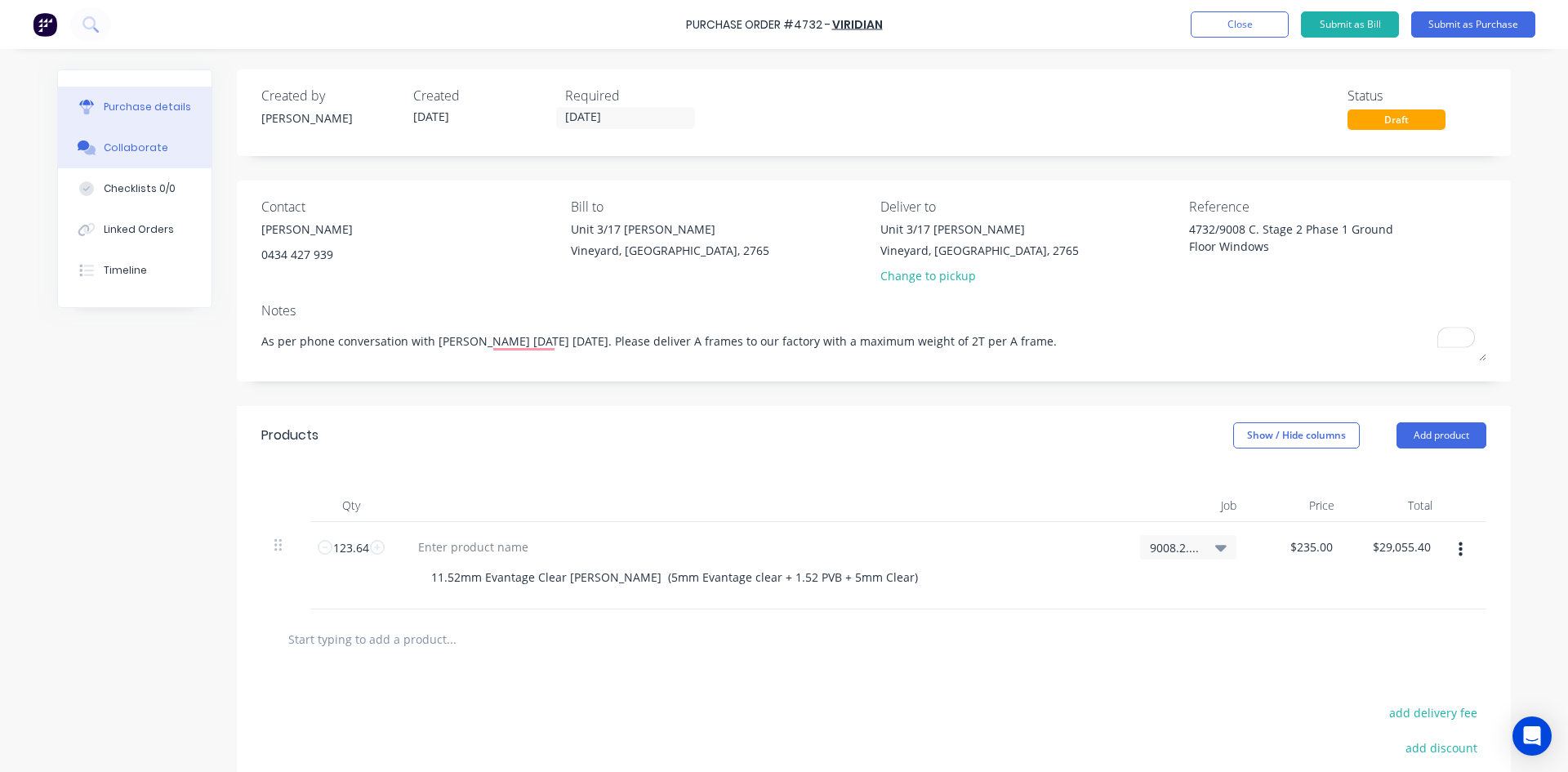
click at [141, 147] on div "Collaborate" at bounding box center [136, 147] width 65 height 14
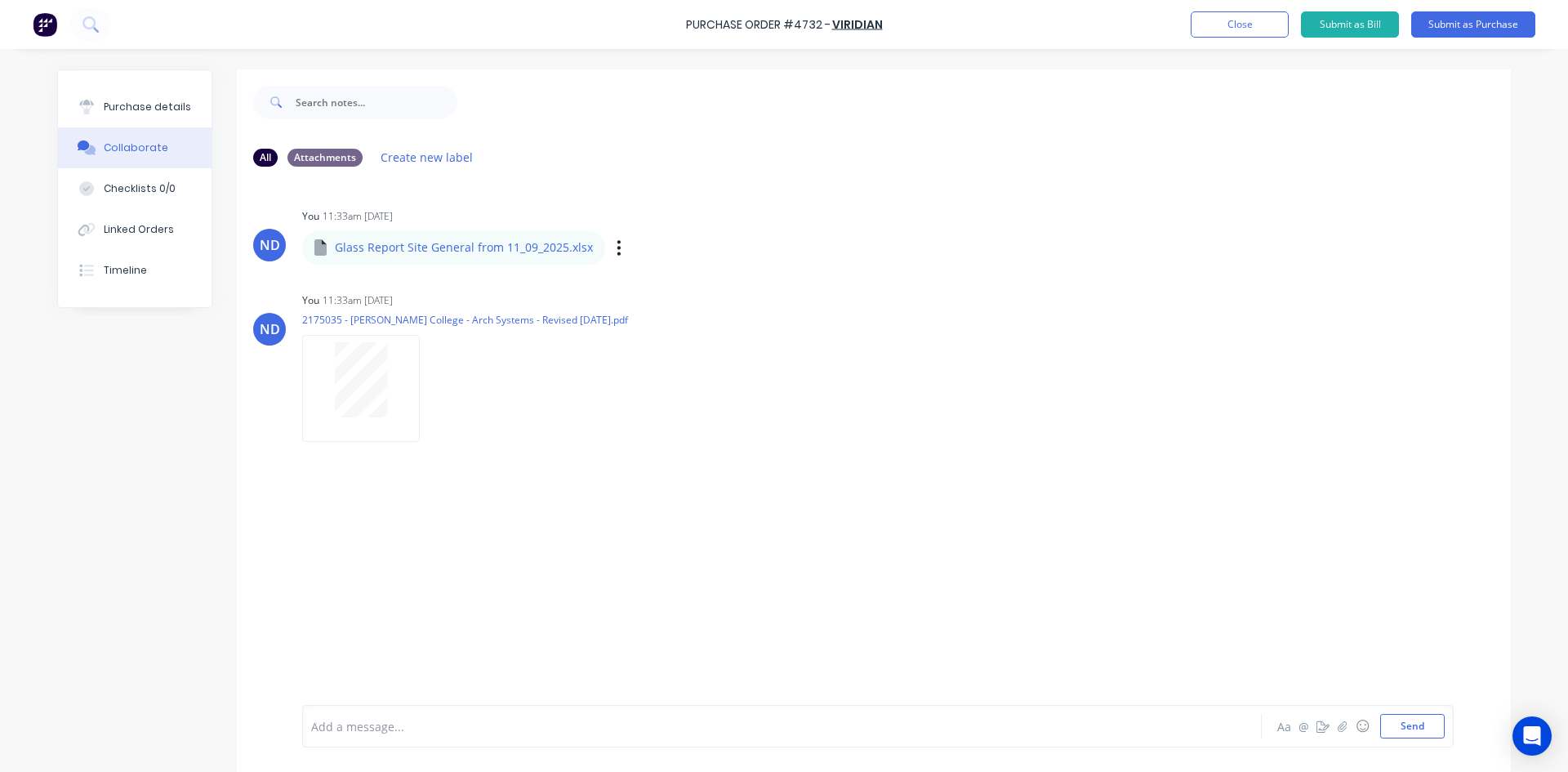
click at [379, 242] on div "Glass Report Site General from 11_09_2025.xlsx" at bounding box center [544, 235] width 485 height 14
click at [362, 249] on p "Glass Report Site General from 11_09_2025.xlsx" at bounding box center [464, 247] width 258 height 16
click at [634, 268] on div "ND You 11:33am [DATE] Glass Report Site General from 11_09_2025.xlsx Glass Repo…" at bounding box center [874, 318] width 1274 height 230
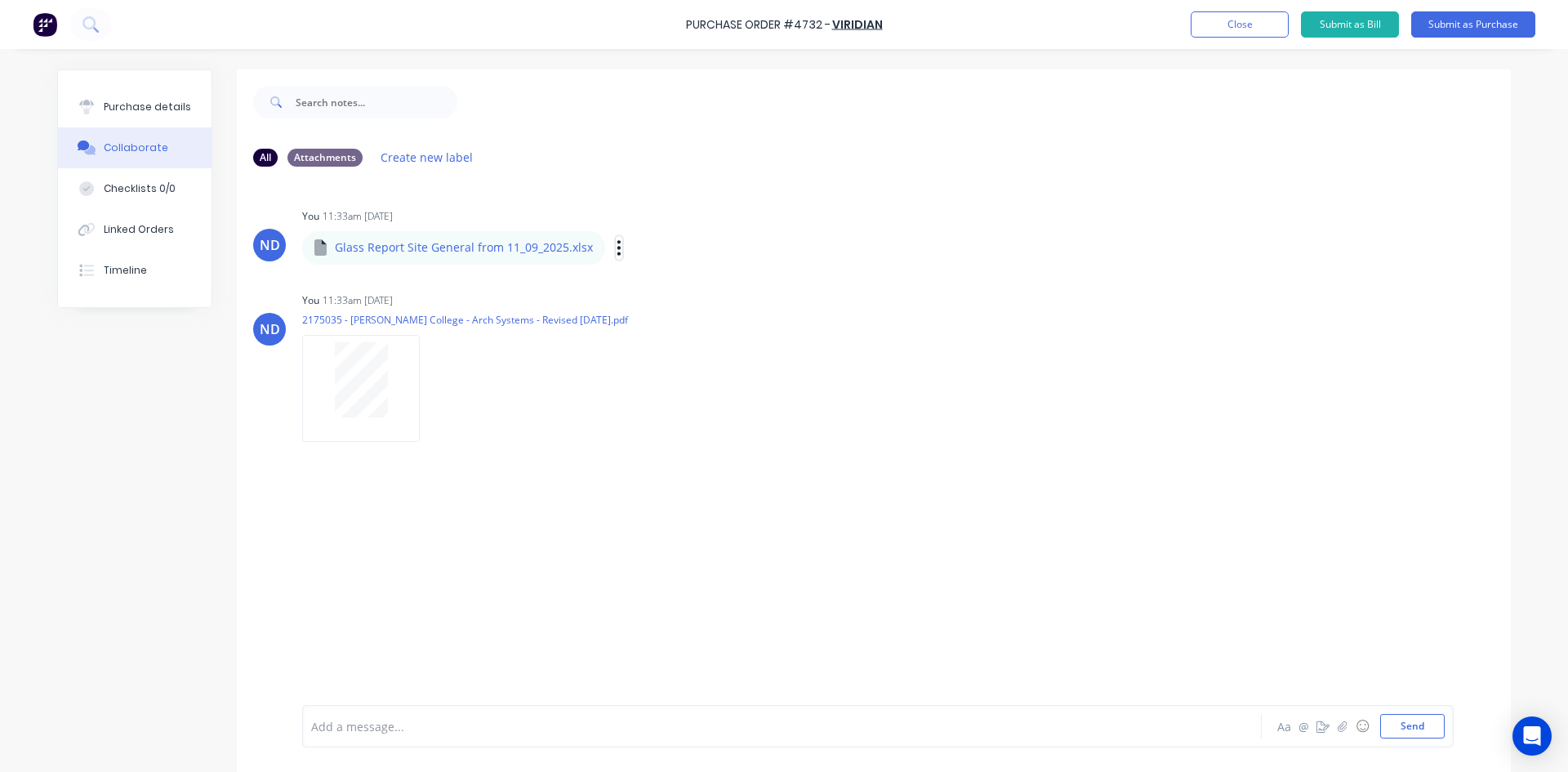
click at [616, 246] on icon "button" at bounding box center [619, 248] width 5 height 19
click at [430, 392] on button "button" at bounding box center [434, 388] width 7 height 24
click at [485, 467] on button "Delete" at bounding box center [541, 468] width 183 height 37
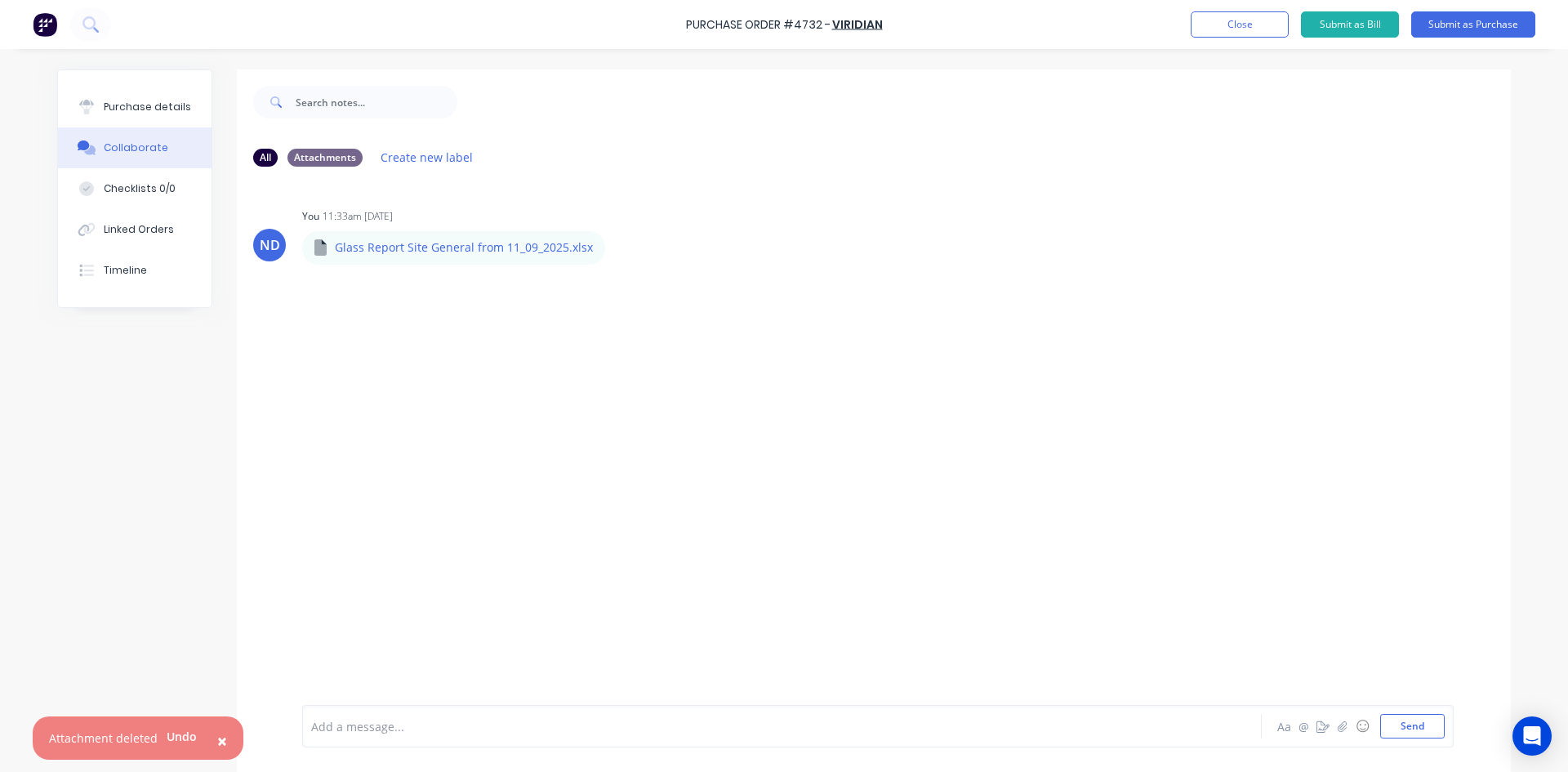
click at [220, 744] on span "×" at bounding box center [222, 741] width 10 height 23
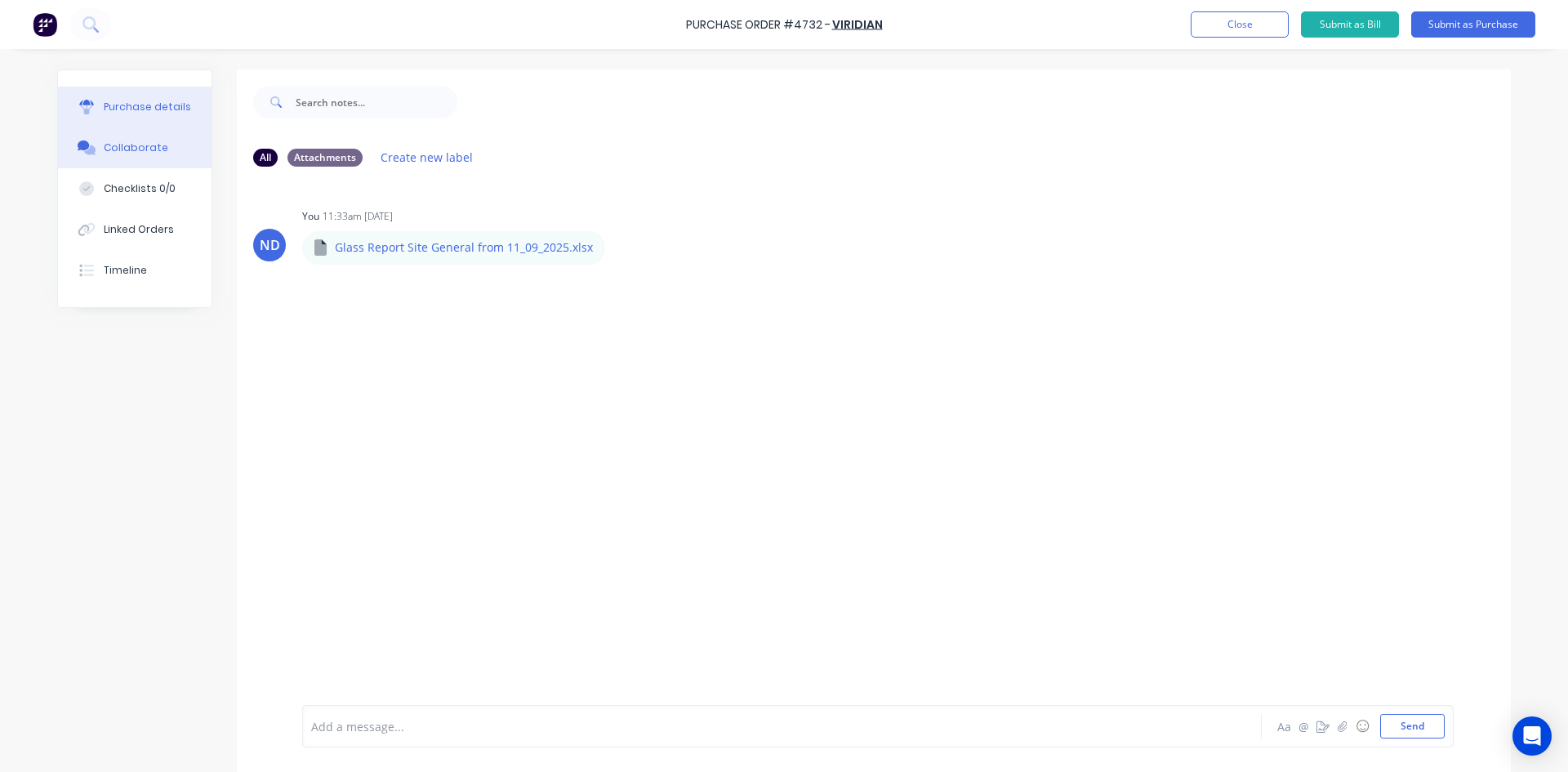
click at [103, 118] on button "Purchase details" at bounding box center [134, 107] width 154 height 41
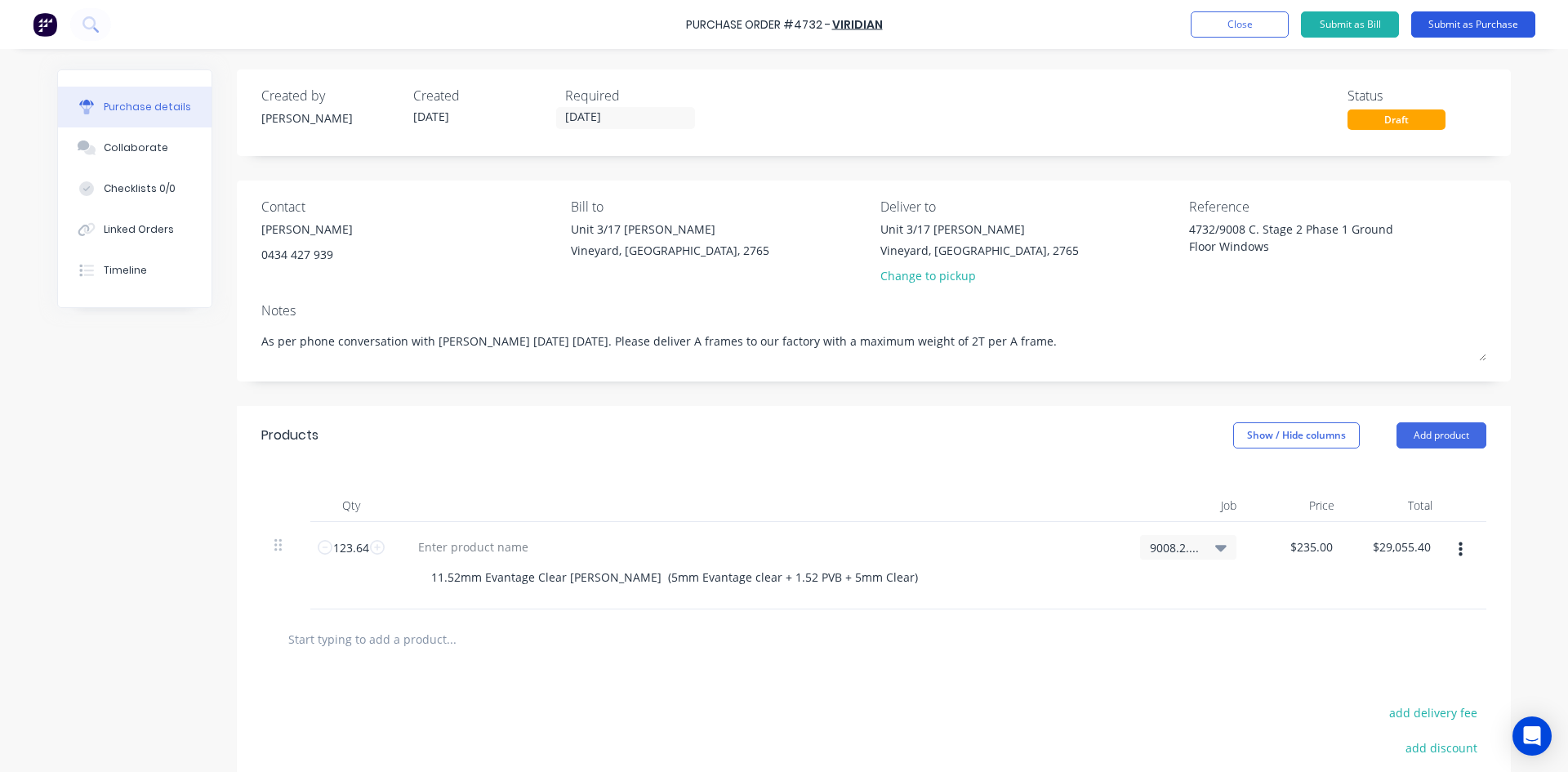
click at [1439, 18] on button "Submit as Purchase" at bounding box center [1473, 24] width 124 height 26
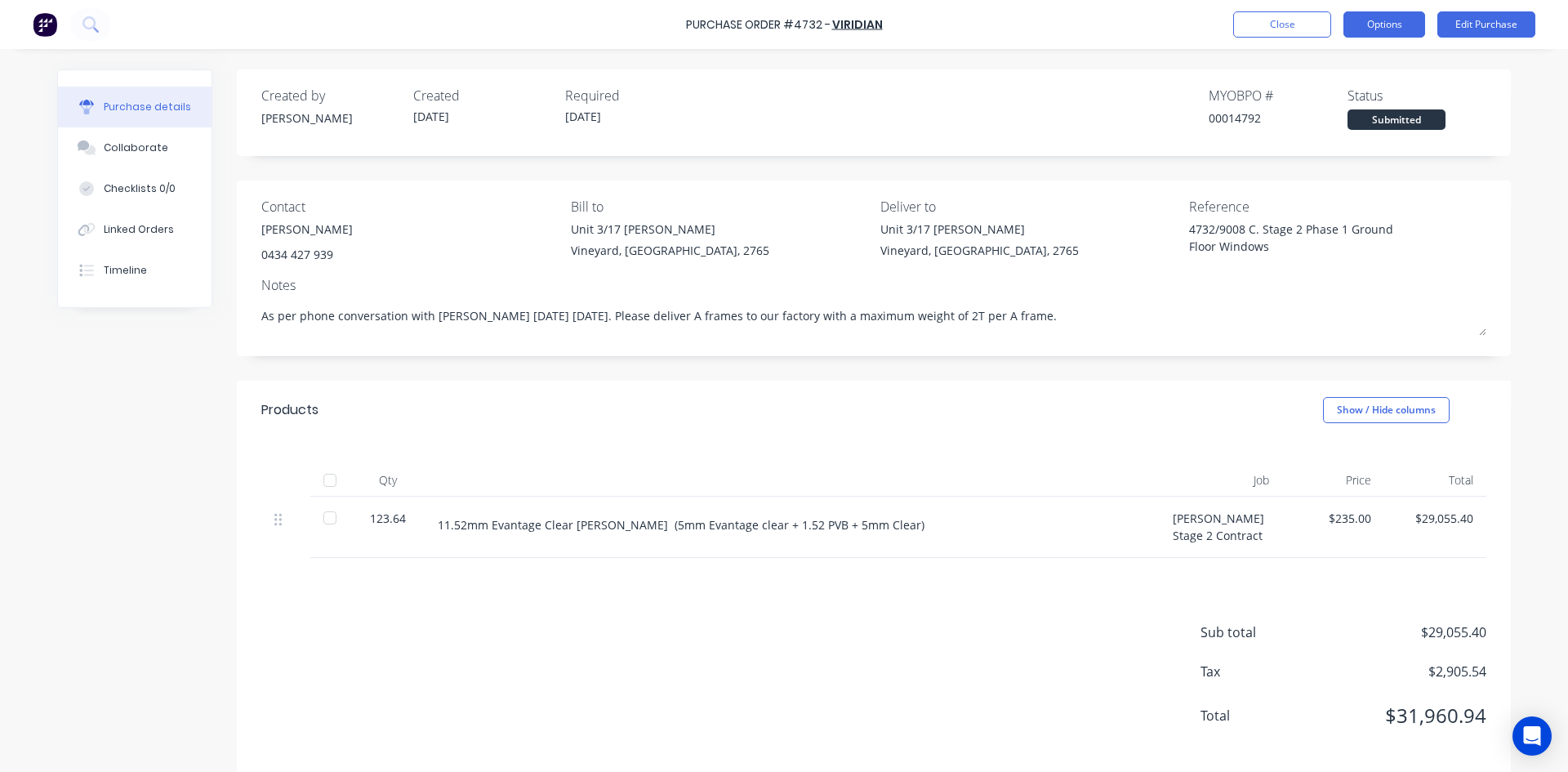
click at [1363, 29] on button "Options" at bounding box center [1384, 24] width 81 height 26
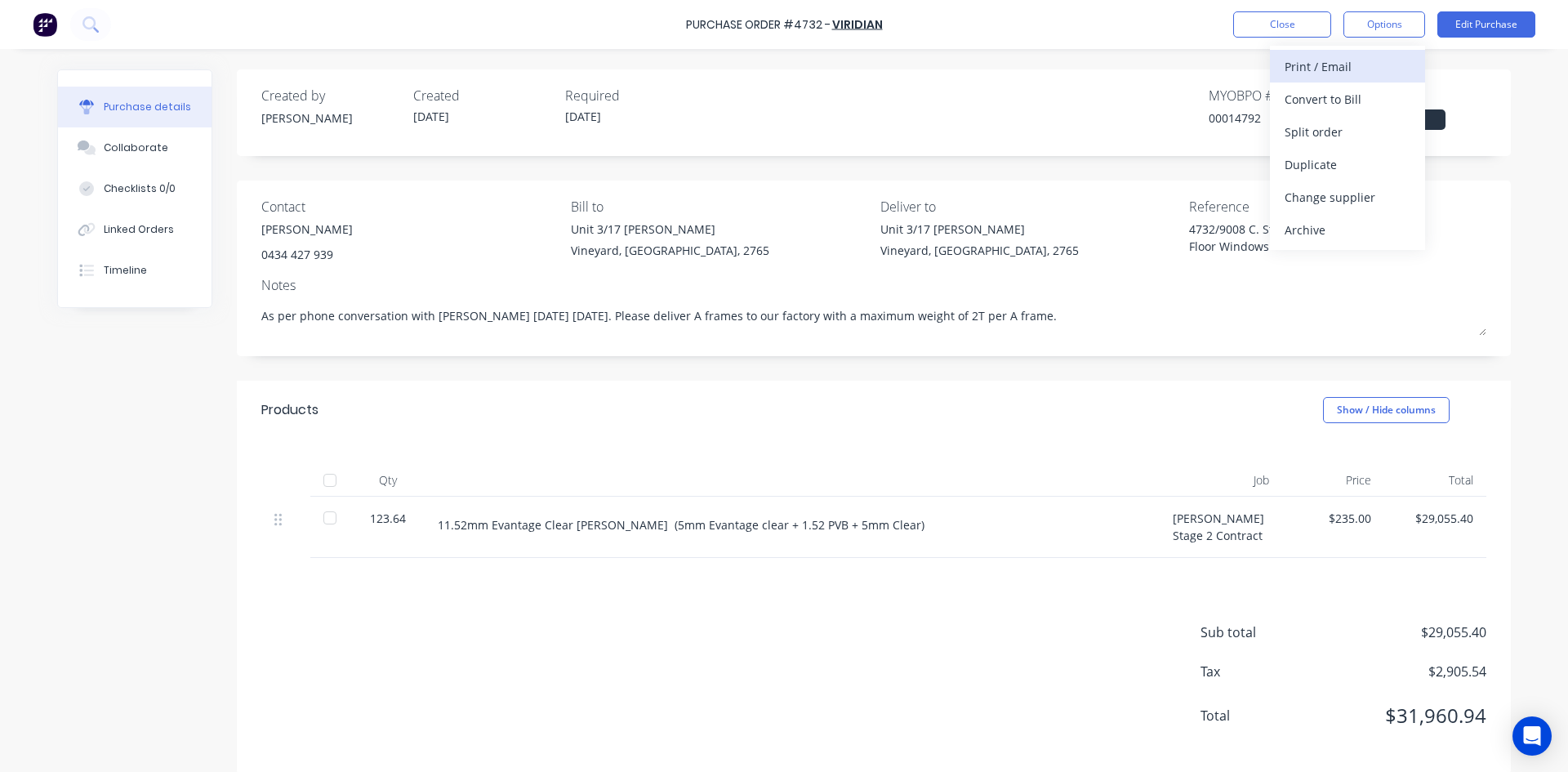
click at [1308, 75] on div "Print / Email" at bounding box center [1347, 66] width 126 height 24
click at [1307, 108] on div "With pricing" at bounding box center [1347, 99] width 126 height 24
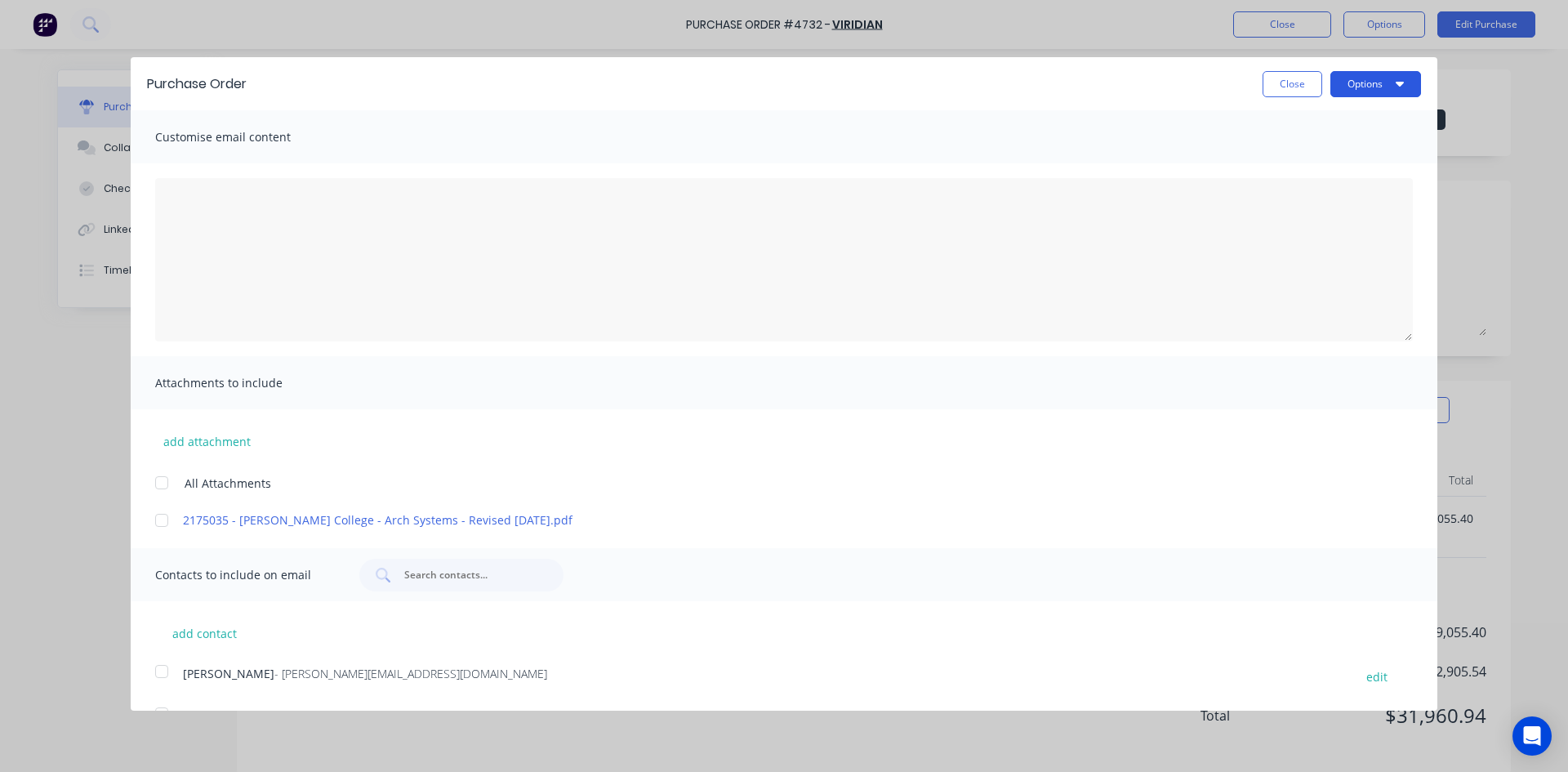
click at [1396, 79] on icon "button" at bounding box center [1400, 82] width 8 height 13
click at [1363, 132] on div "Print" at bounding box center [1343, 126] width 126 height 24
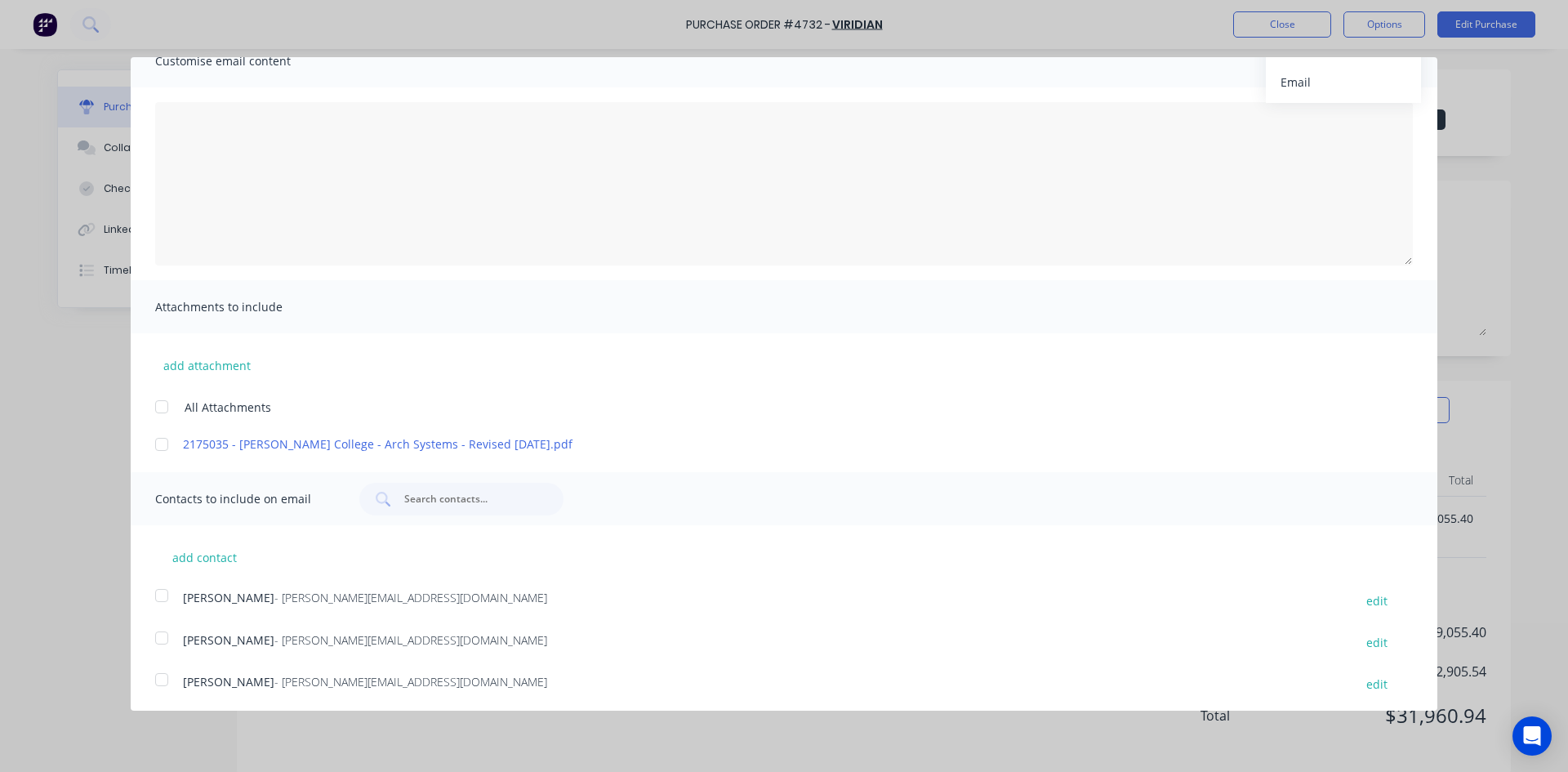
scroll to position [164, 0]
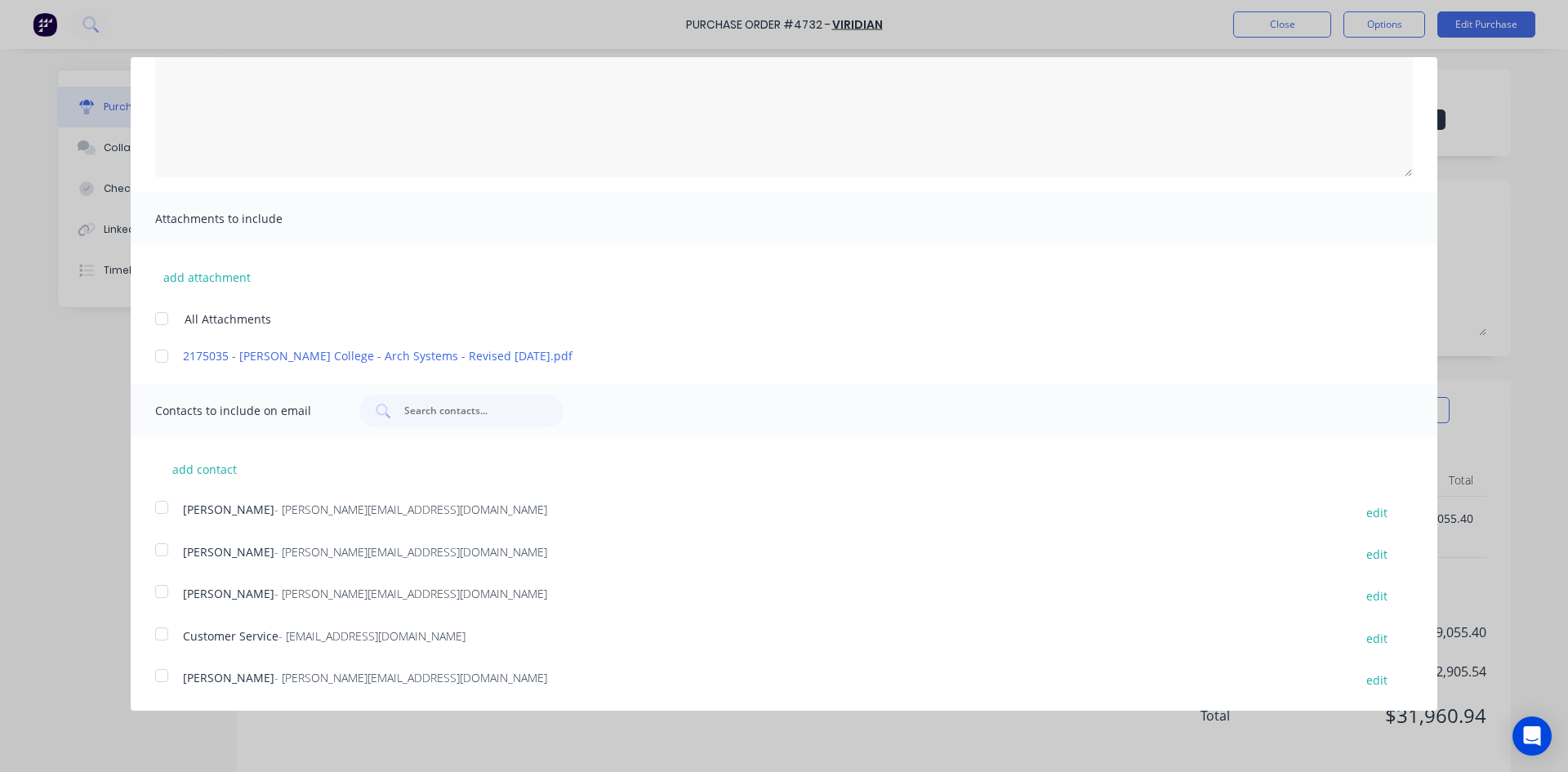
click at [160, 677] on div at bounding box center [161, 675] width 32 height 32
click at [199, 463] on button "add contact" at bounding box center [204, 469] width 98 height 25
select select "AU"
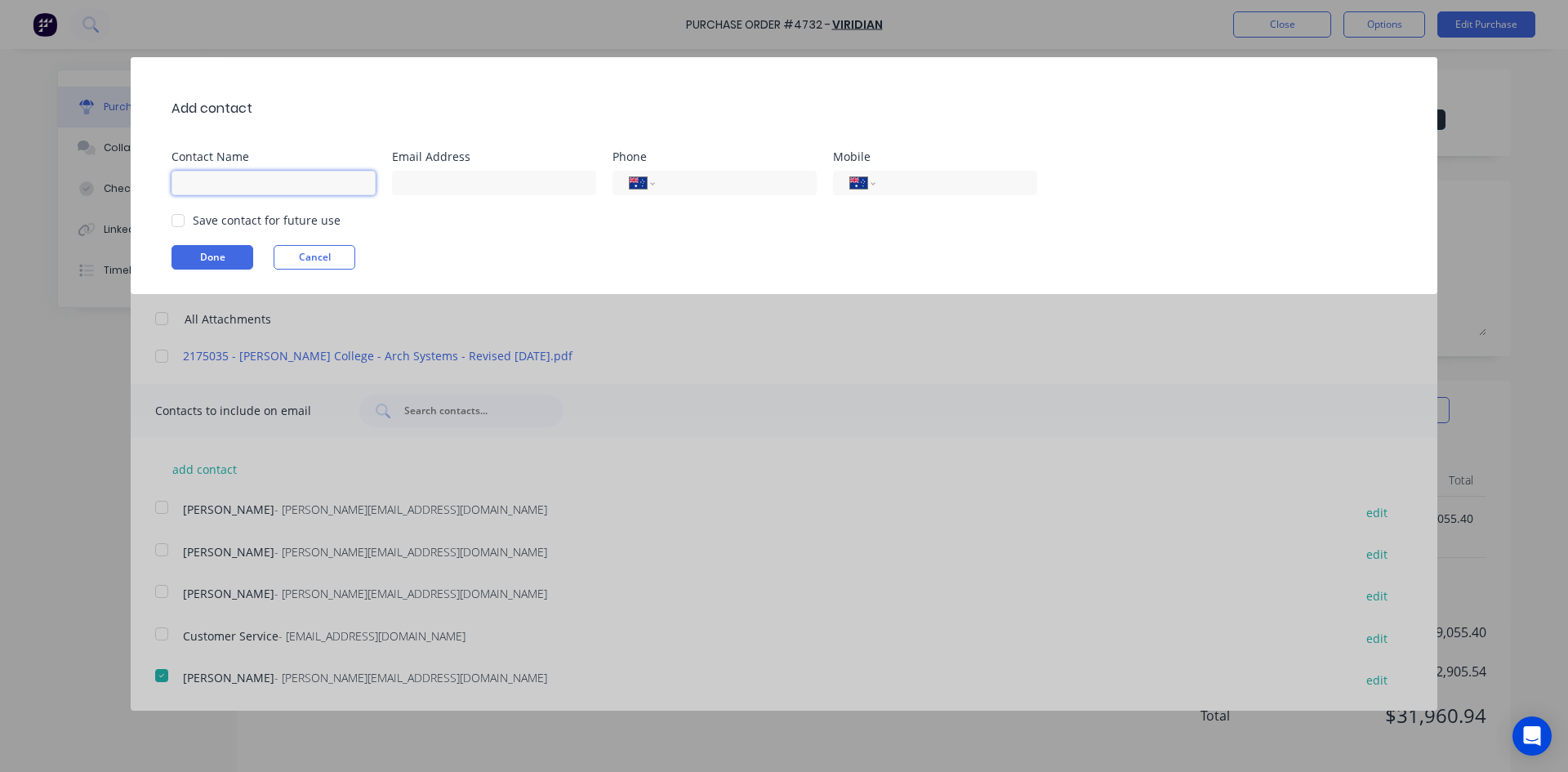
click at [229, 179] on input at bounding box center [273, 183] width 204 height 25
type input "[PERSON_NAME]"
click at [433, 190] on input at bounding box center [494, 183] width 204 height 25
type input "[EMAIL_ADDRESS][DOMAIN_NAME]"
click at [180, 219] on div at bounding box center [177, 220] width 32 height 32
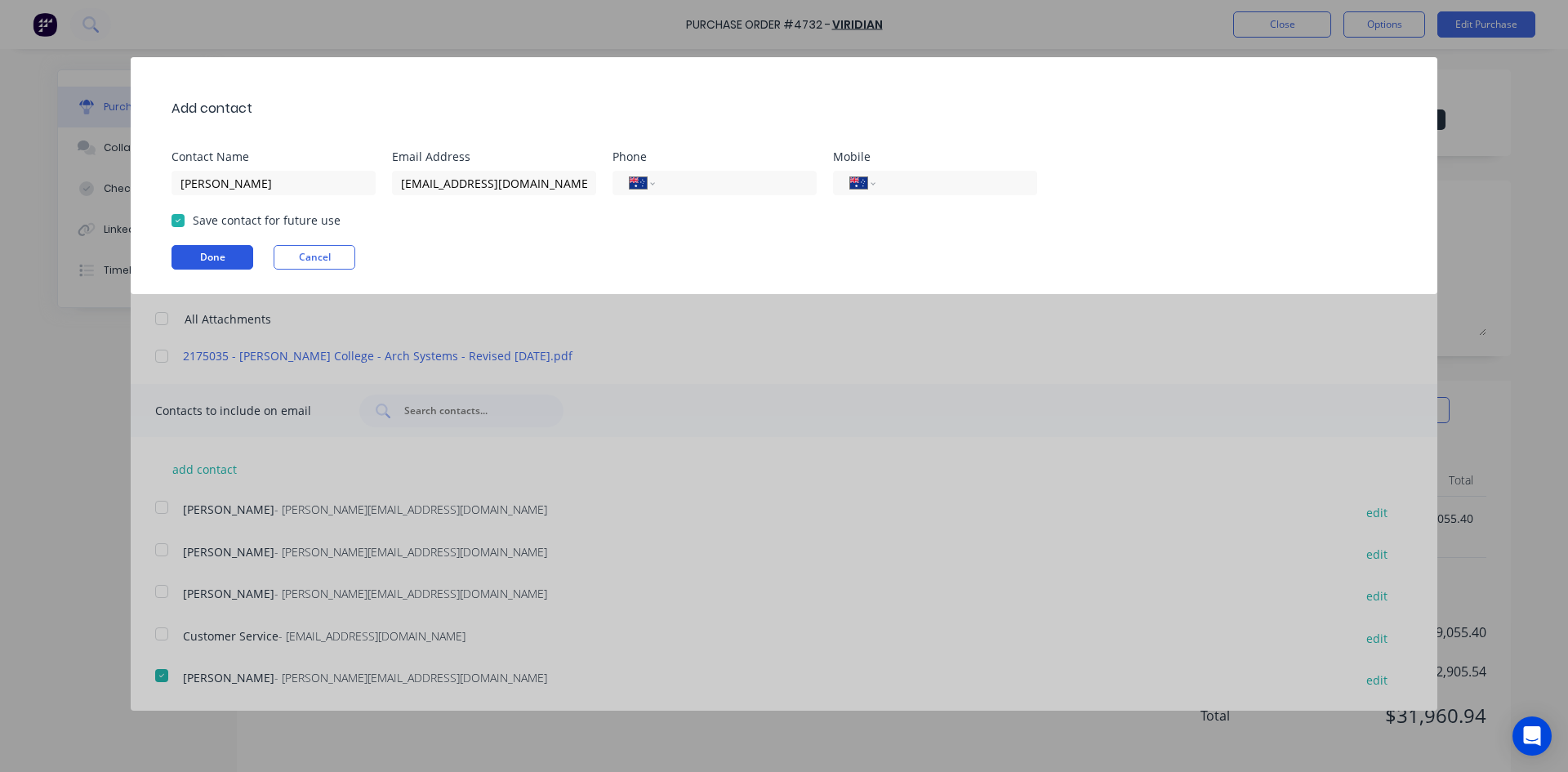
click at [201, 256] on button "Done" at bounding box center [212, 257] width 81 height 25
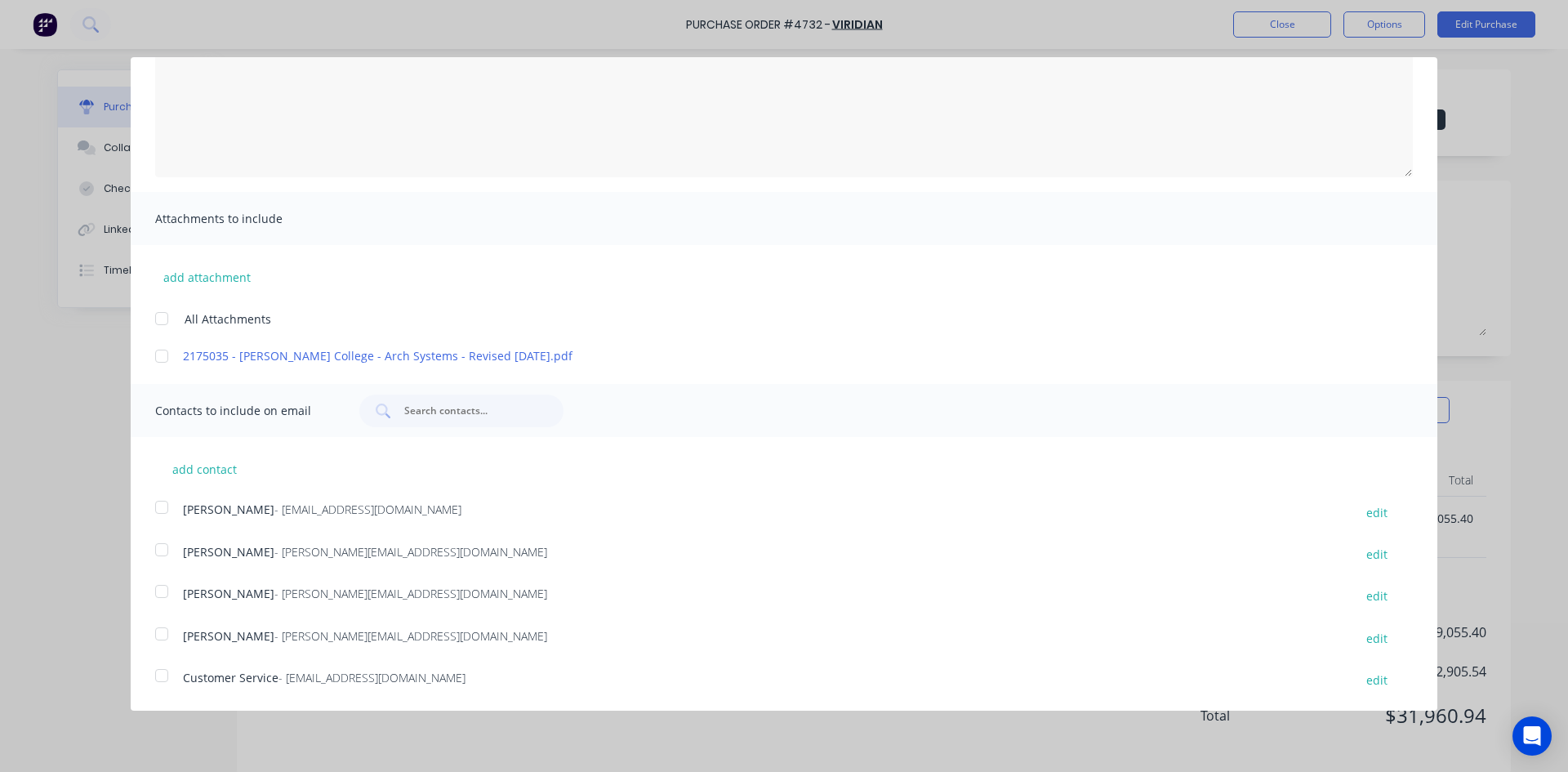
click at [161, 502] on div at bounding box center [161, 507] width 32 height 32
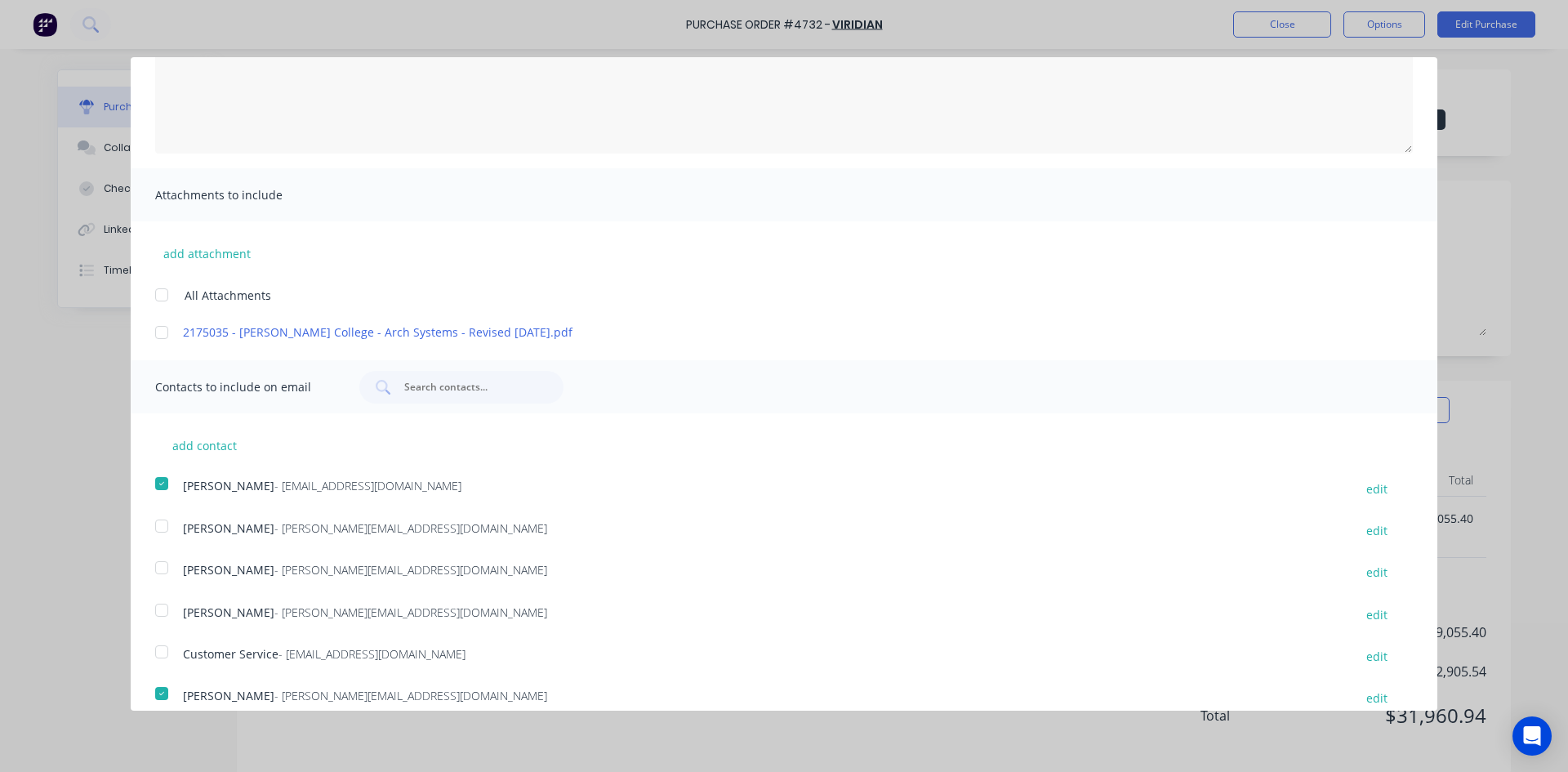
scroll to position [206, 0]
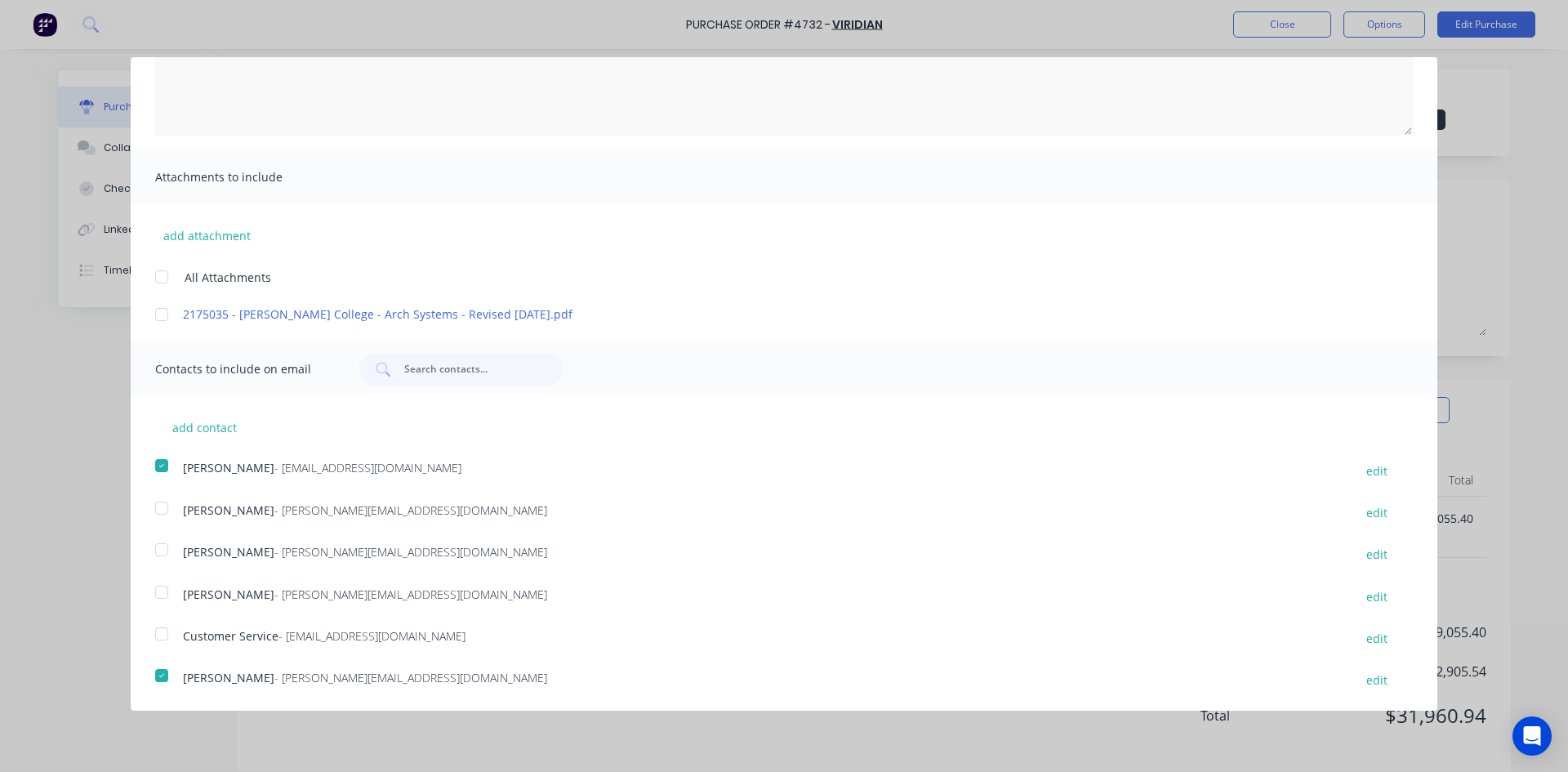
click at [164, 634] on div at bounding box center [161, 634] width 32 height 32
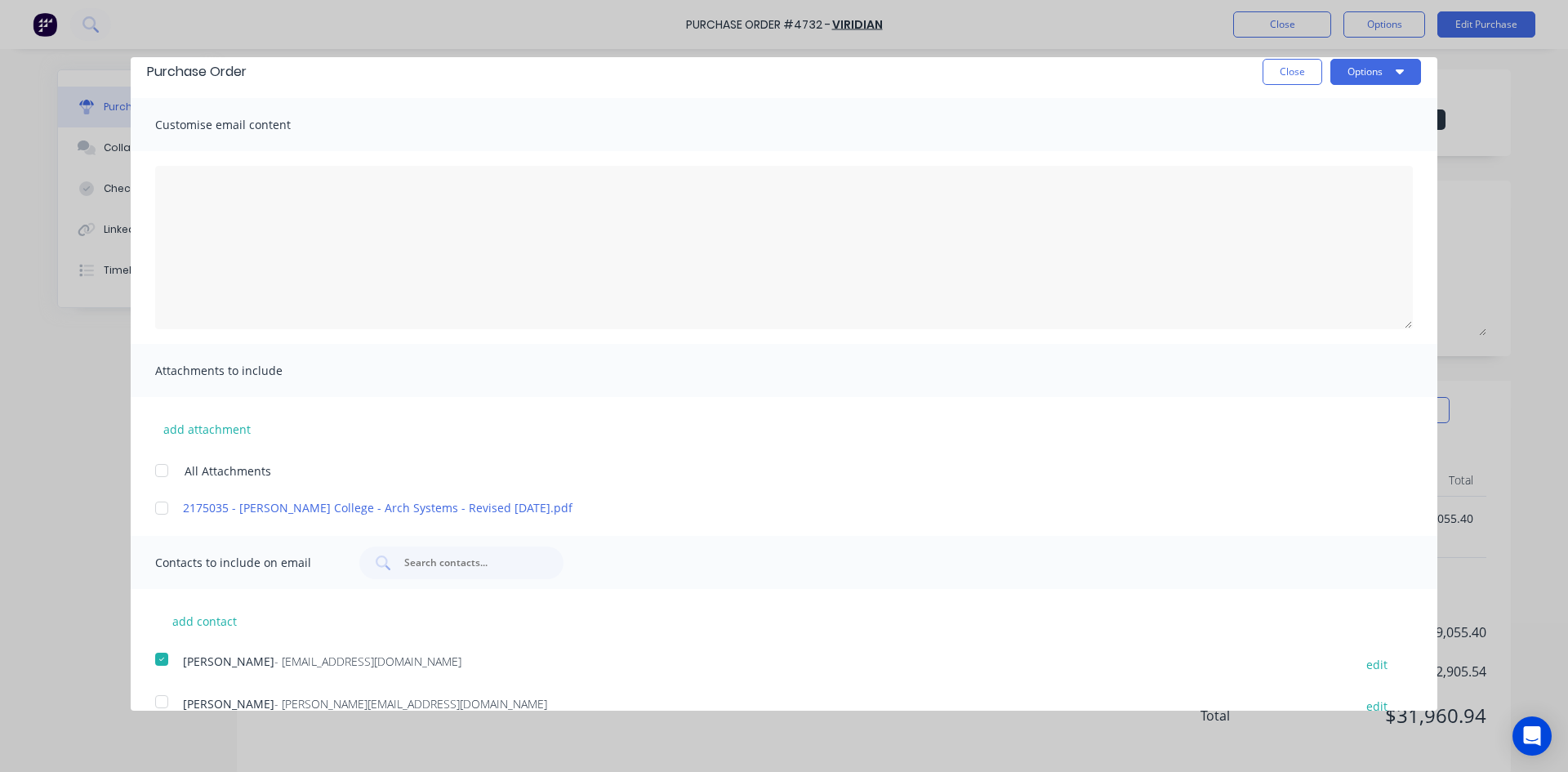
scroll to position [0, 0]
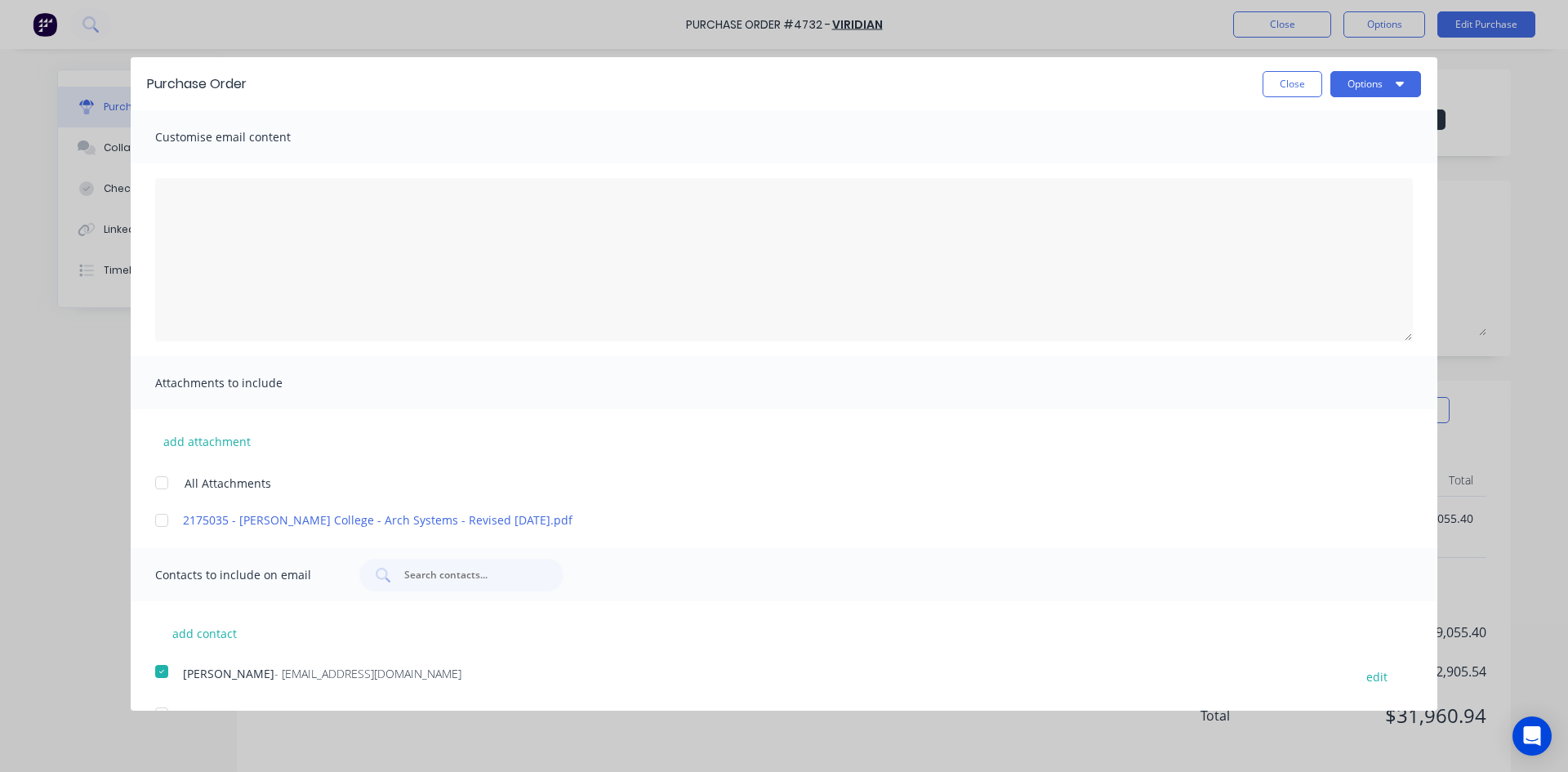
click at [166, 484] on div at bounding box center [161, 482] width 32 height 32
click at [197, 211] on textarea "[DATE]" at bounding box center [784, 260] width 1257 height 163
type textarea "Please see attached for sizes"
click at [1396, 87] on icon "button" at bounding box center [1400, 82] width 8 height 13
click at [1339, 161] on div "Email" at bounding box center [1343, 158] width 126 height 24
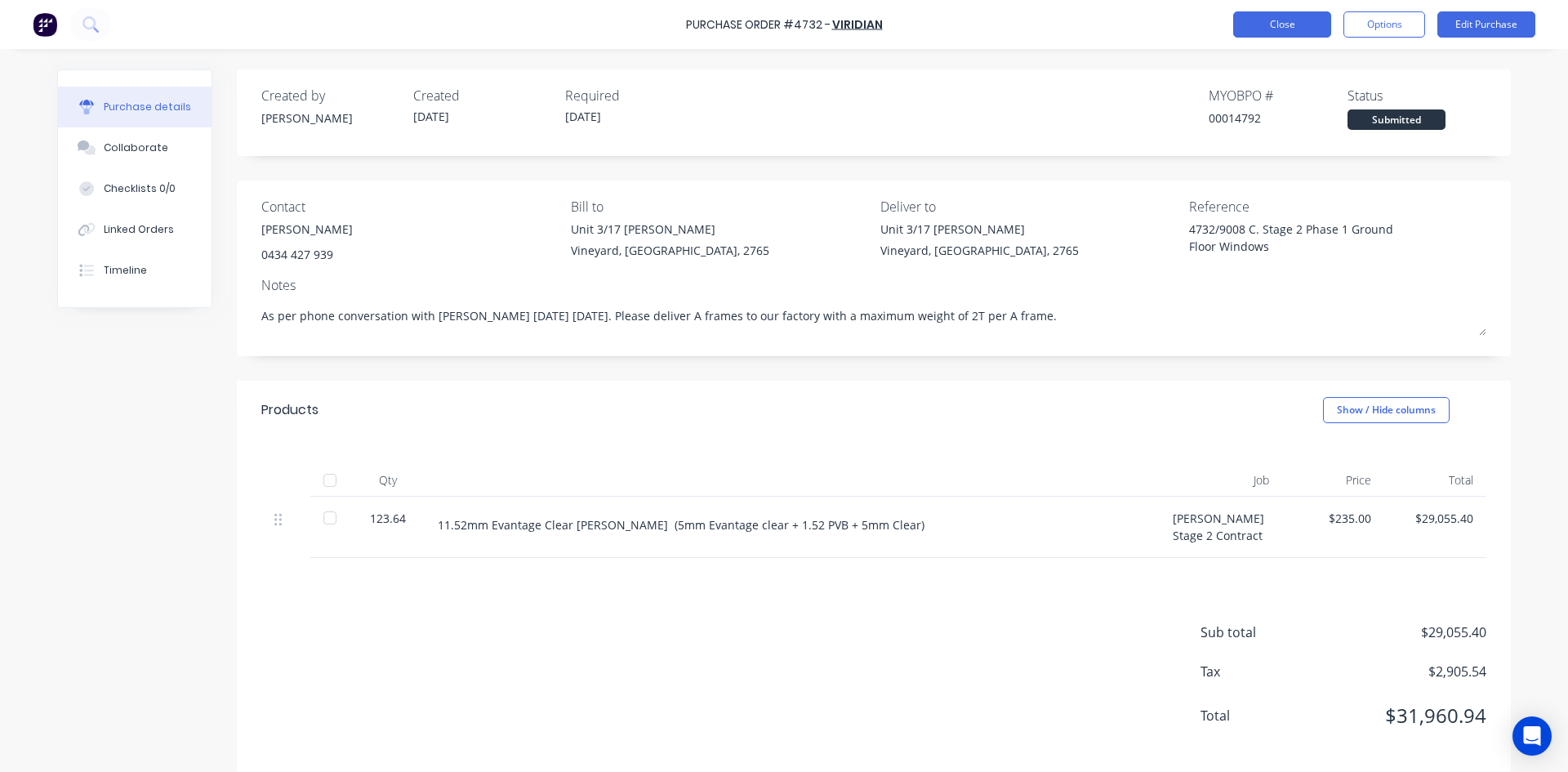
click at [1285, 29] on button "Close" at bounding box center [1282, 24] width 98 height 26
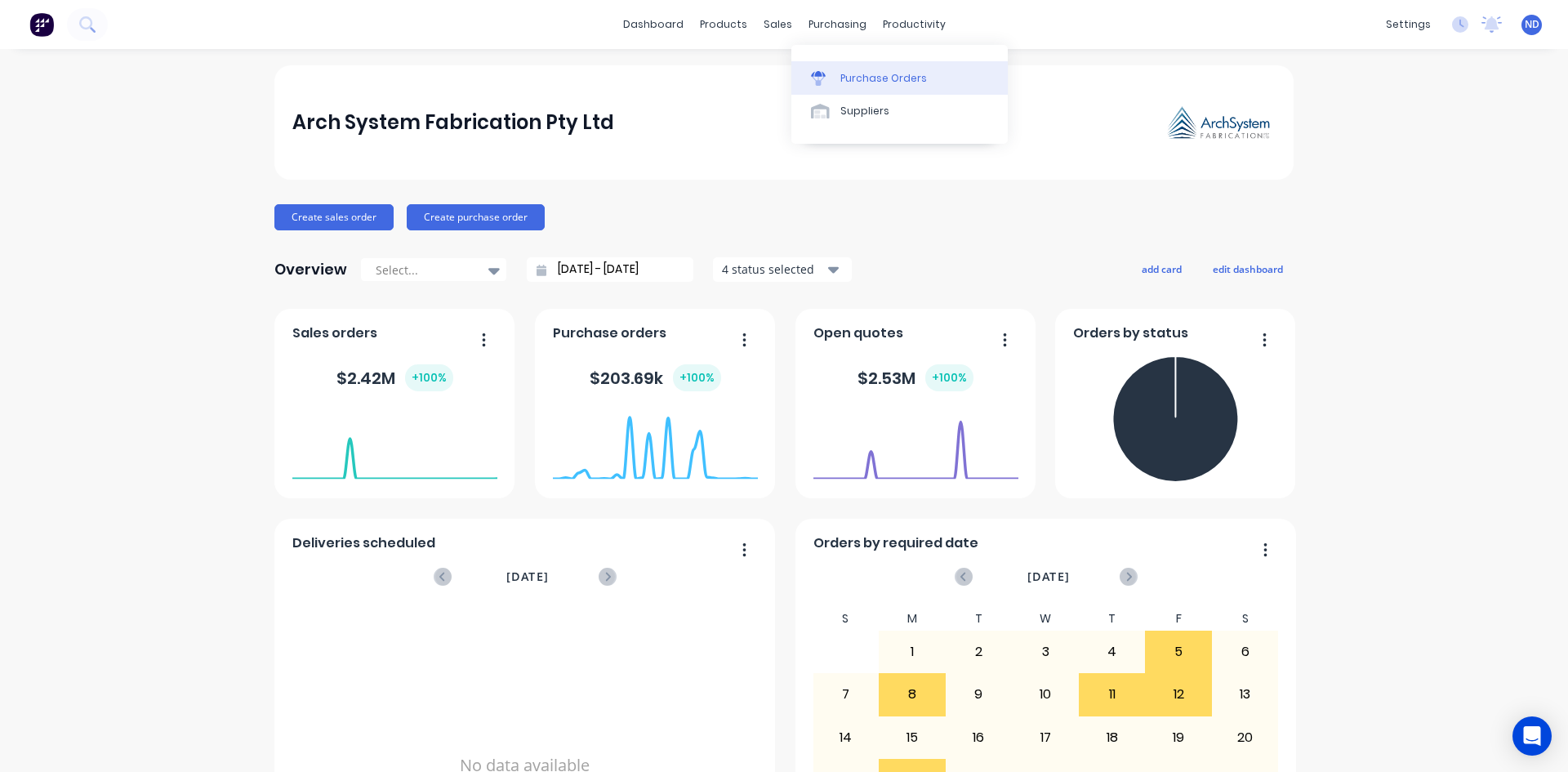
click at [850, 70] on link "Purchase Orders" at bounding box center [899, 77] width 216 height 32
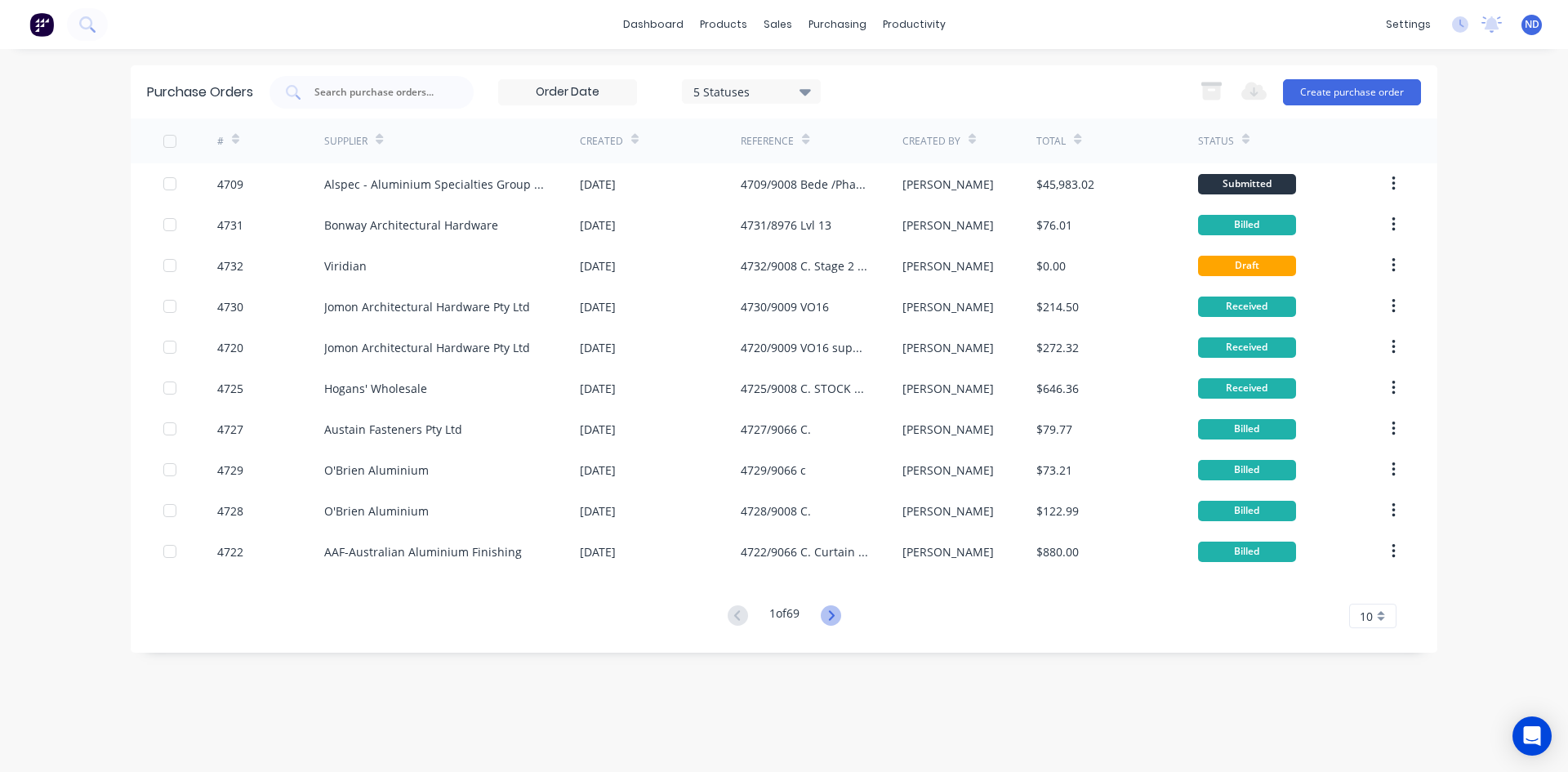
click at [836, 622] on icon at bounding box center [831, 616] width 20 height 20
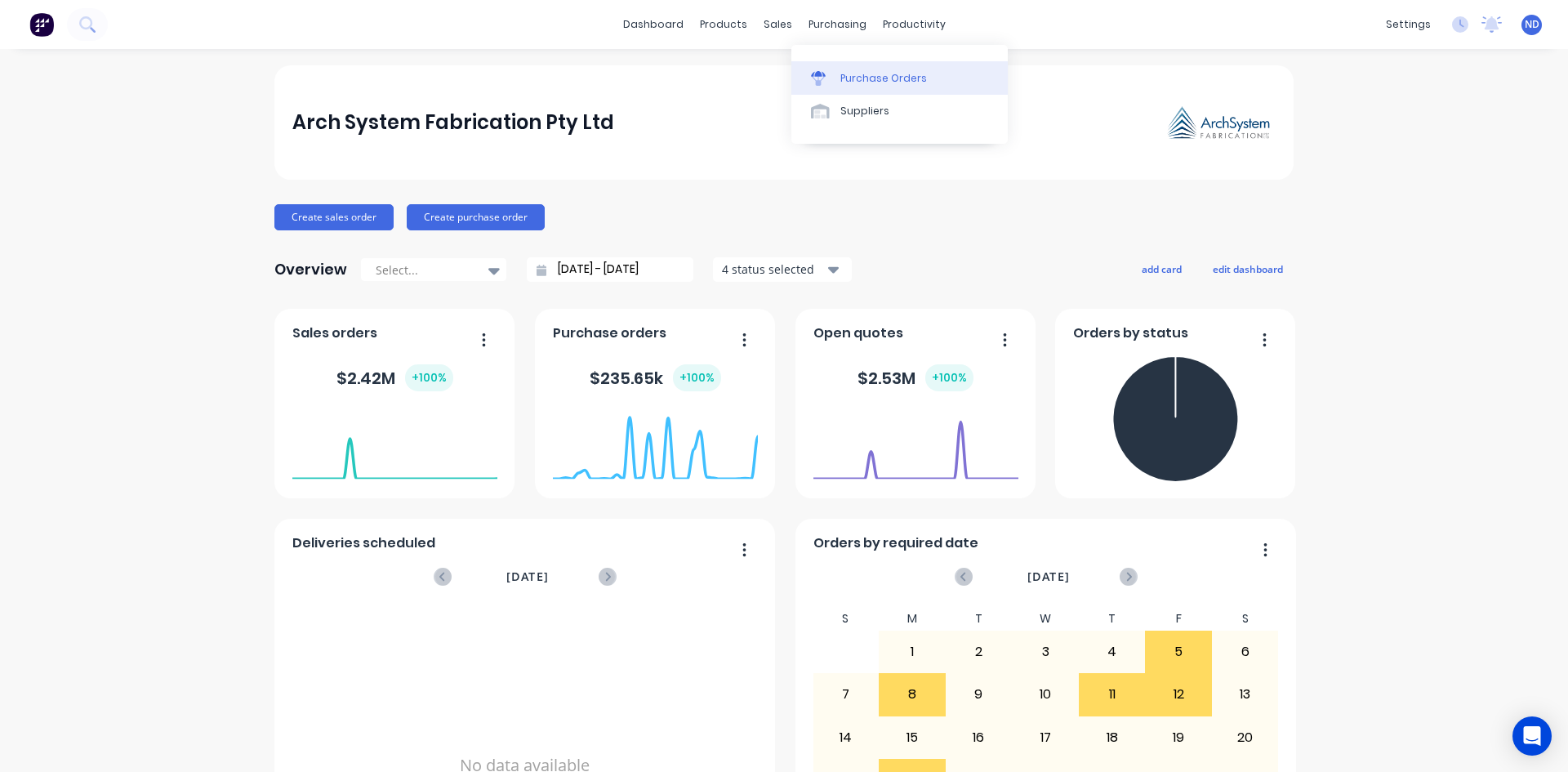
click at [868, 80] on div "Purchase Orders" at bounding box center [884, 78] width 87 height 14
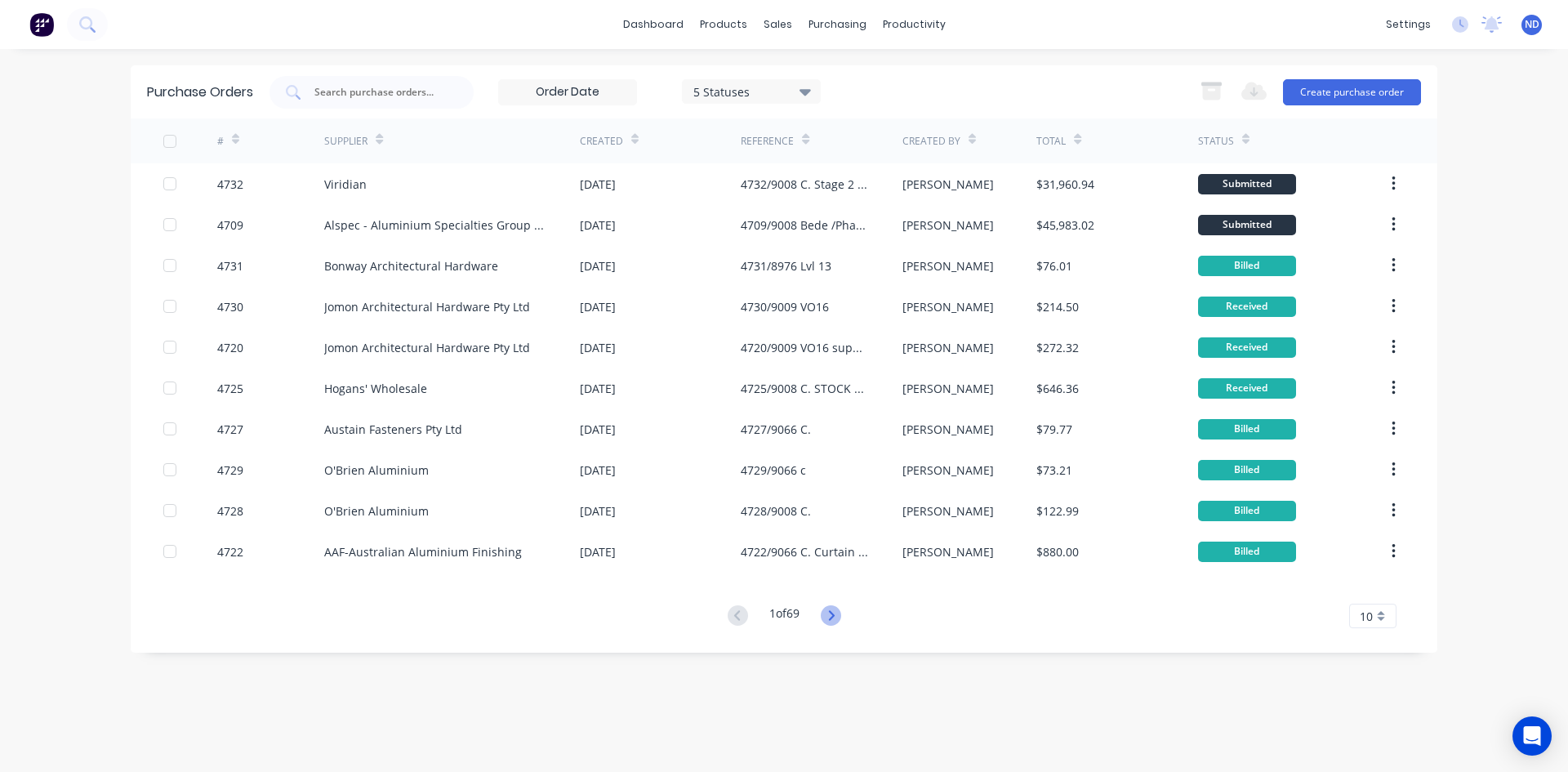
click at [836, 619] on icon at bounding box center [831, 616] width 20 height 20
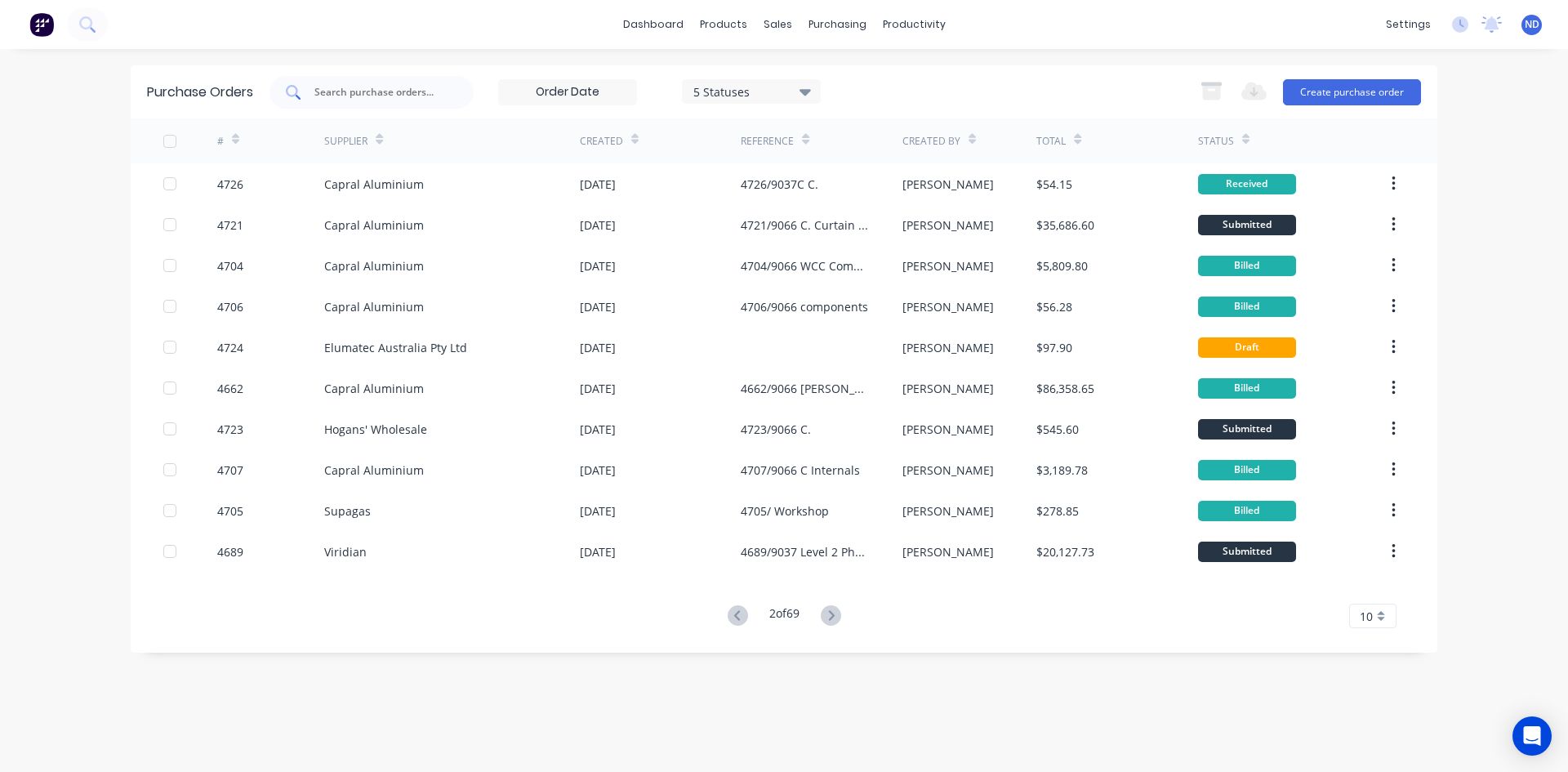
click at [387, 93] on input "text" at bounding box center [380, 92] width 136 height 16
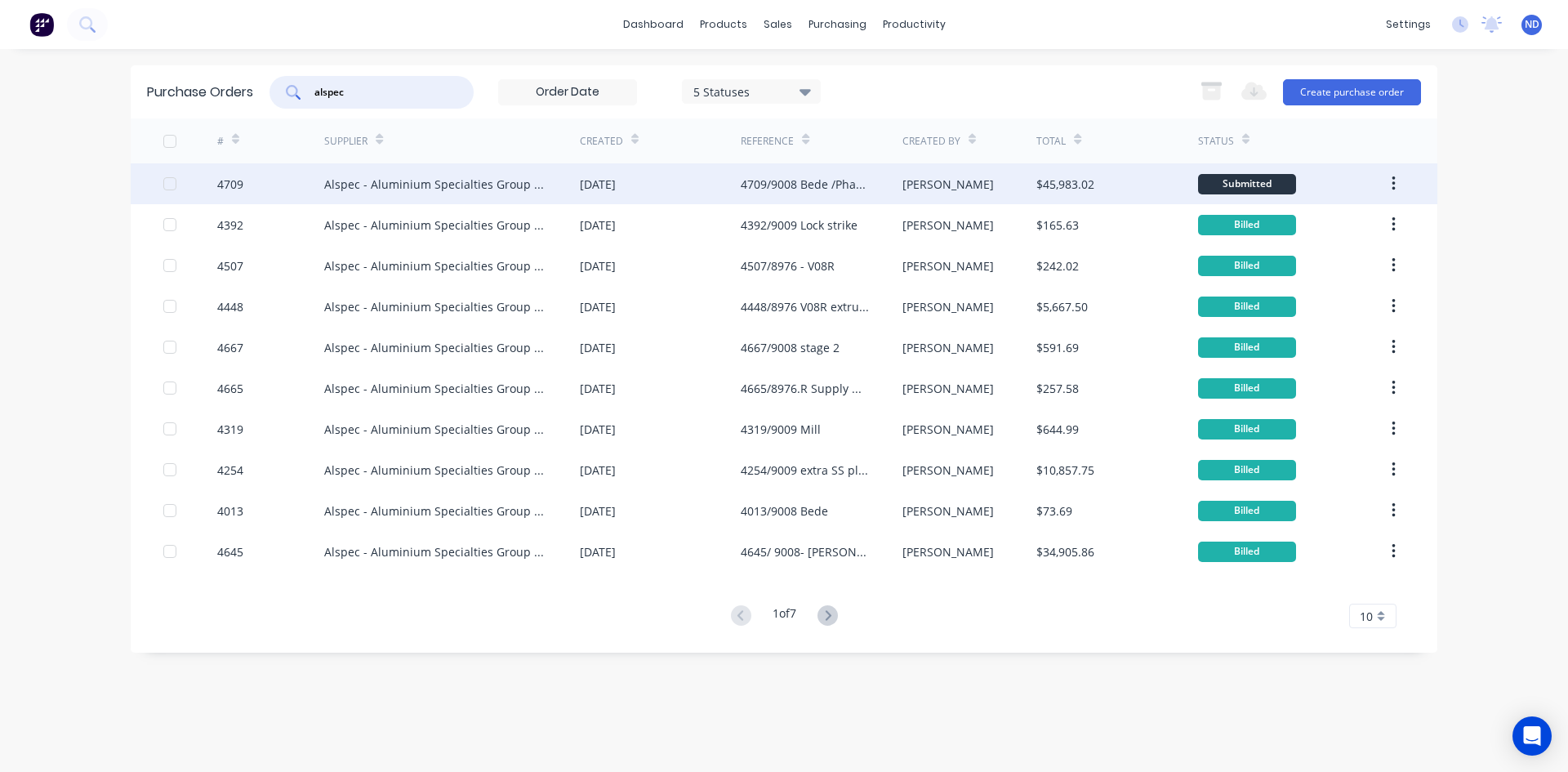
type input "alspec"
click at [469, 181] on div "Alspec - Aluminium Specialties Group Pty Ltd" at bounding box center [436, 184] width 223 height 17
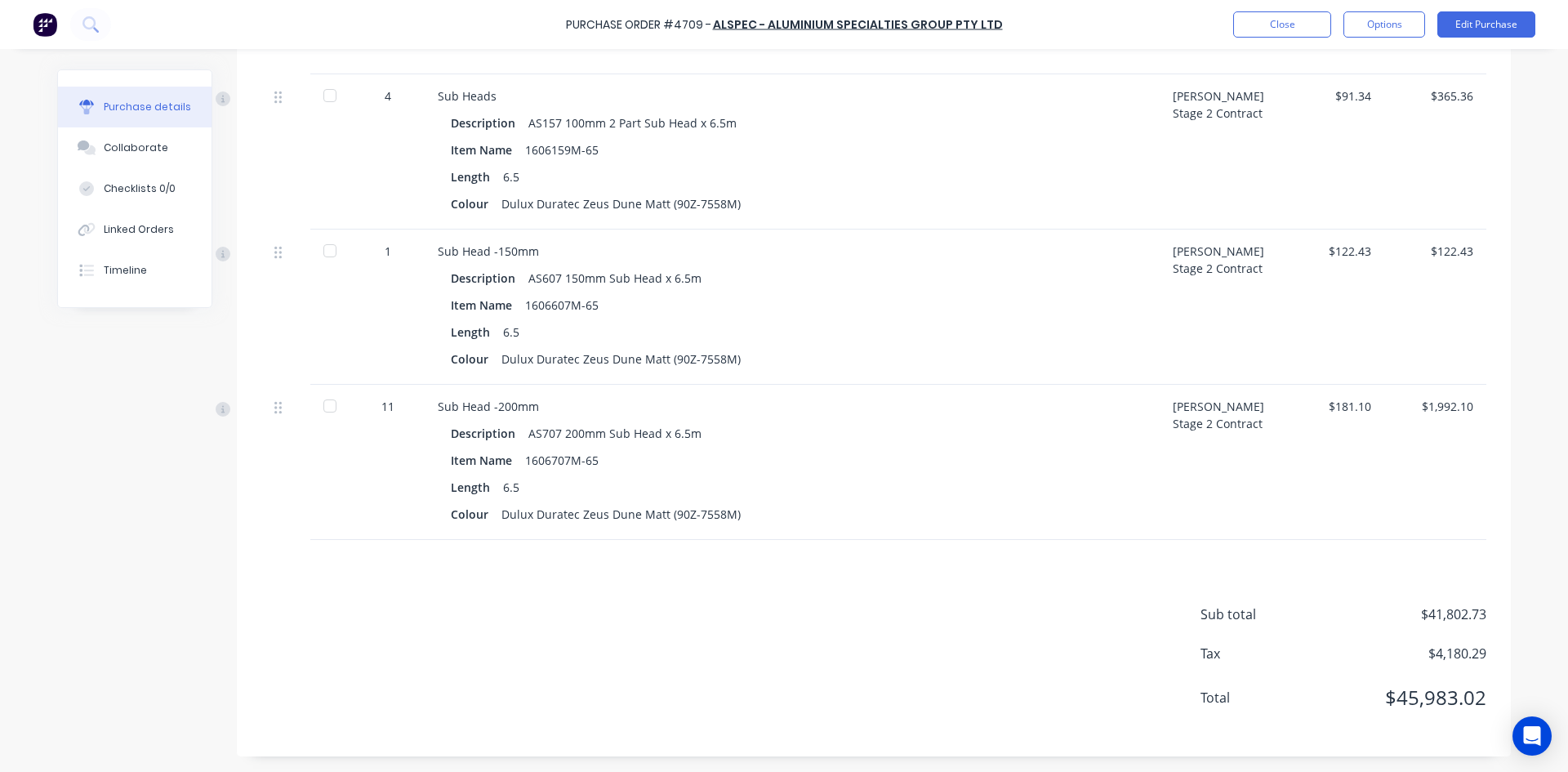
scroll to position [4782, 0]
click at [1474, 28] on button "Edit Purchase" at bounding box center [1486, 24] width 98 height 26
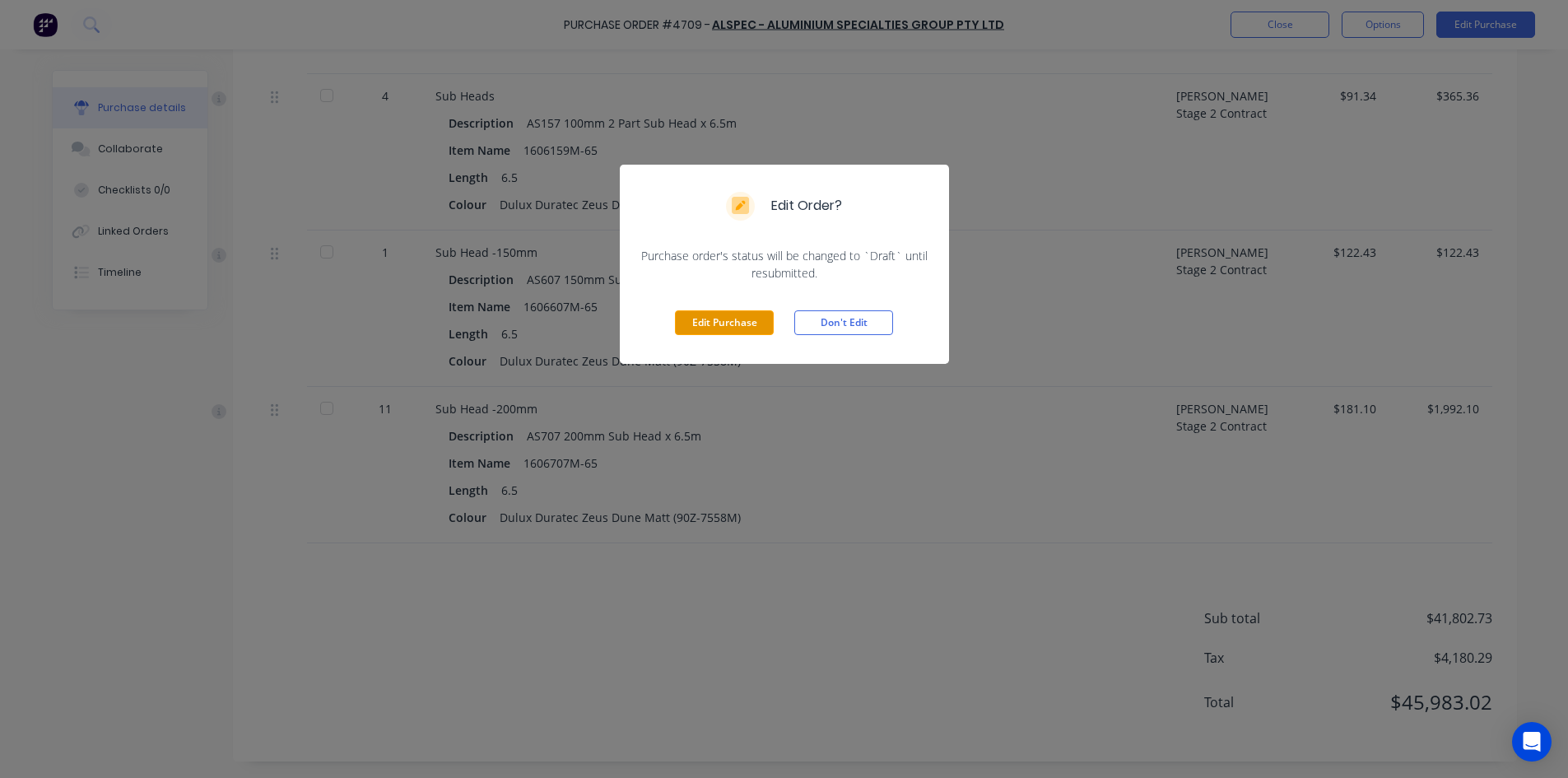
click at [733, 327] on button "Edit Purchase" at bounding box center [724, 323] width 98 height 25
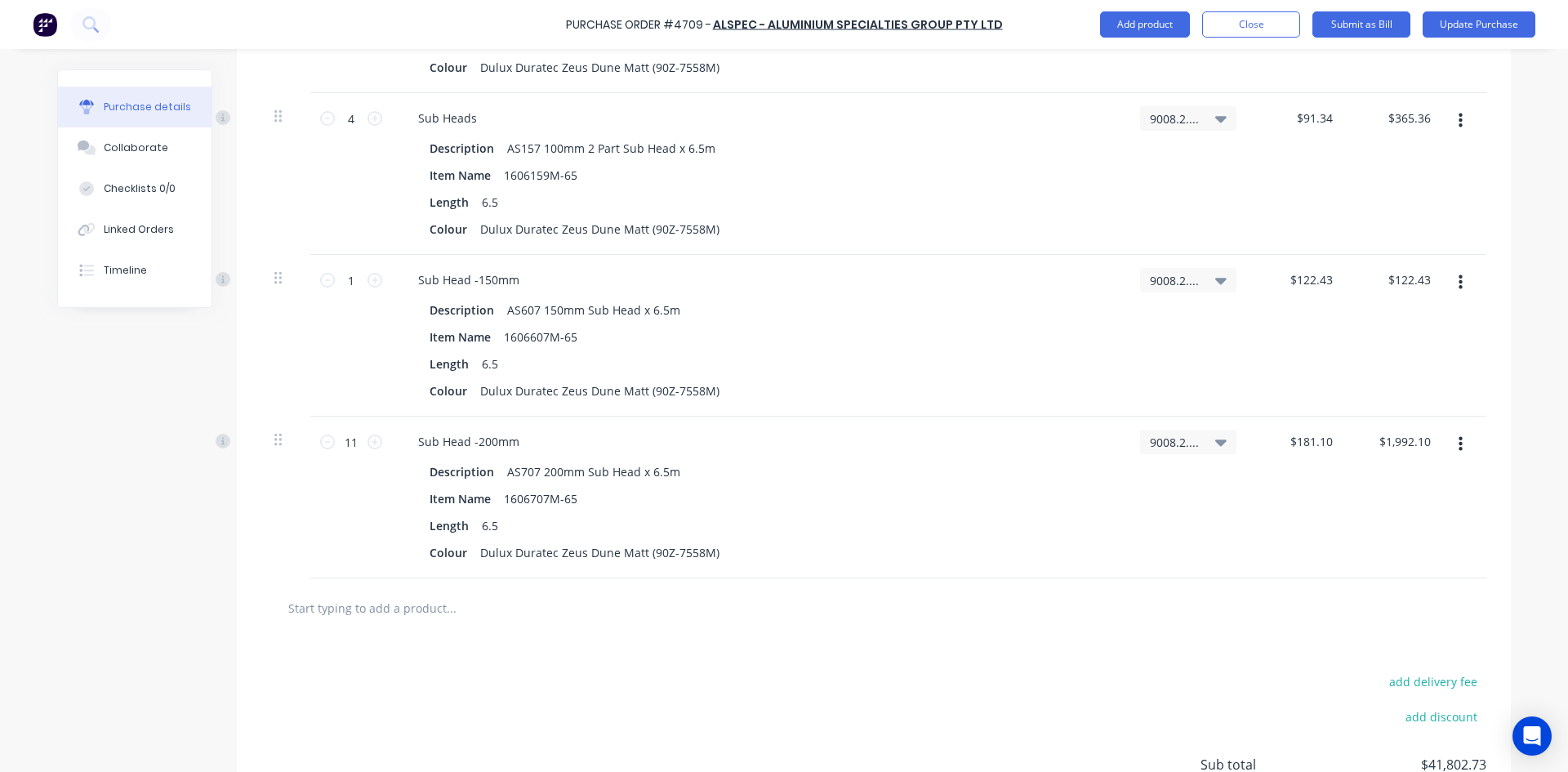
scroll to position [5109, 0]
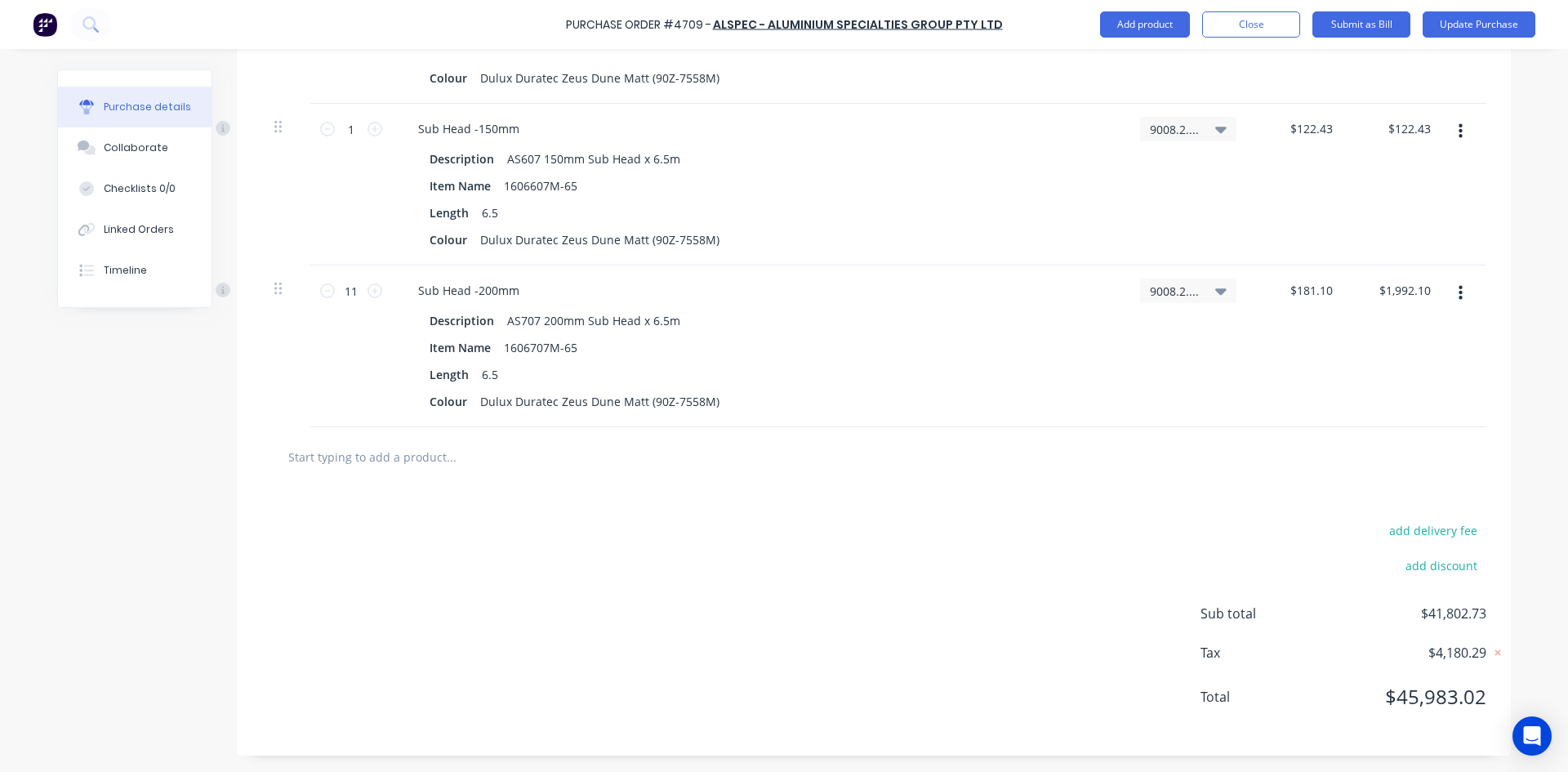
click at [401, 461] on input "text" at bounding box center [451, 457] width 327 height 32
type textarea "x"
type input "a"
type textarea "x"
type input "as"
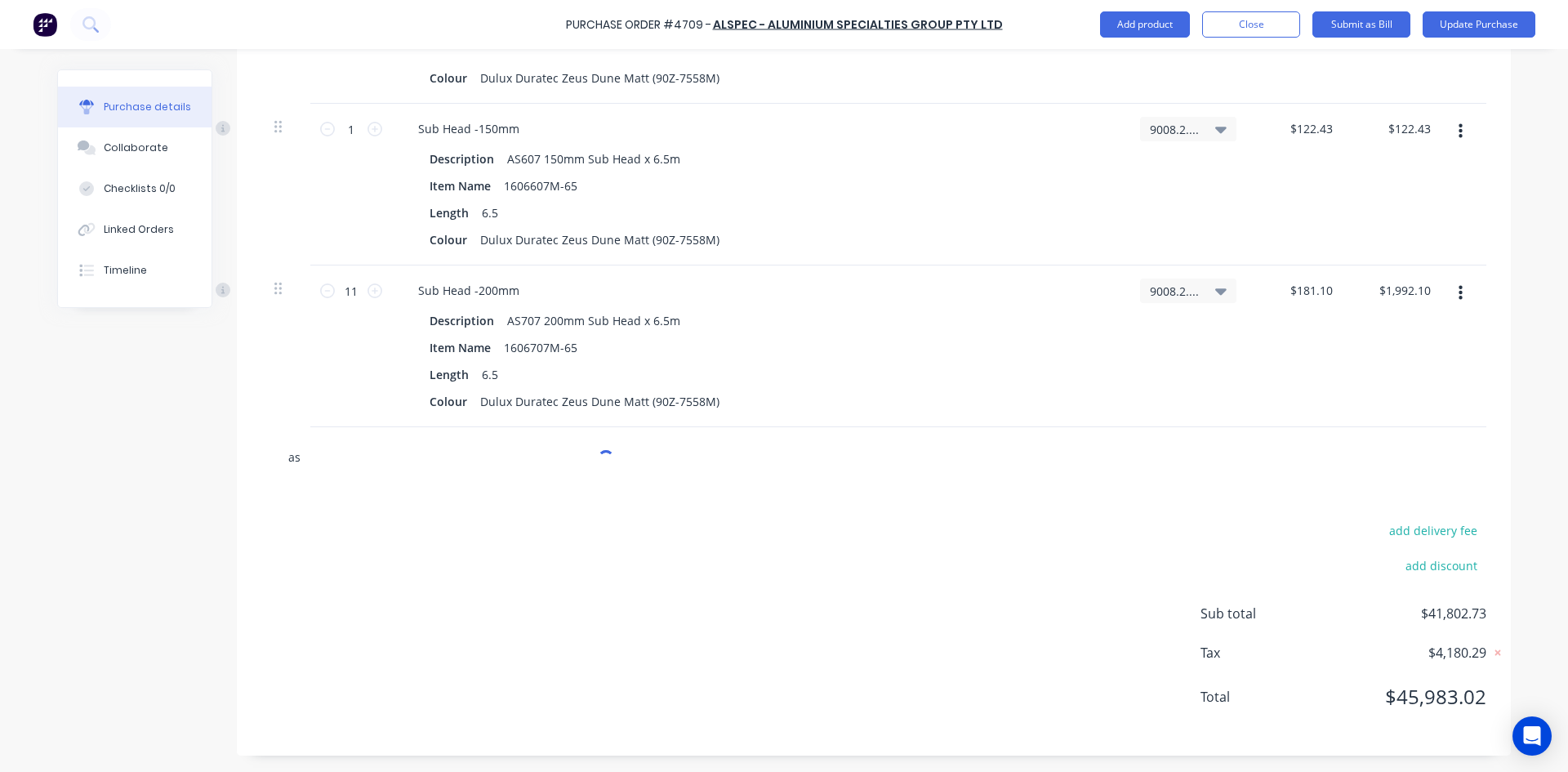
type textarea "x"
type input "as1"
type textarea "x"
type input "as18"
type textarea "x"
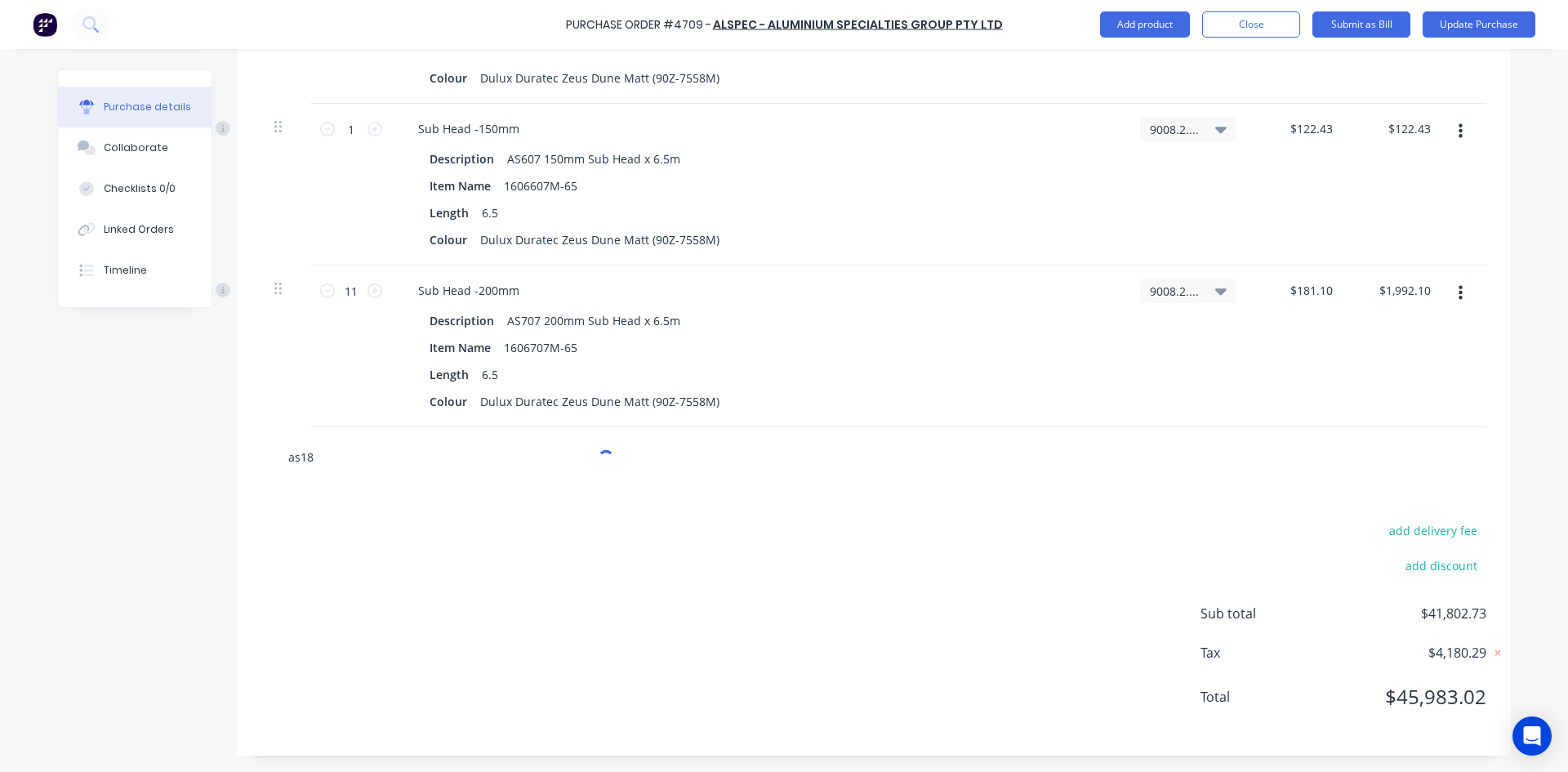
type input "as180"
type textarea "x"
type input "as1800"
type textarea "x"
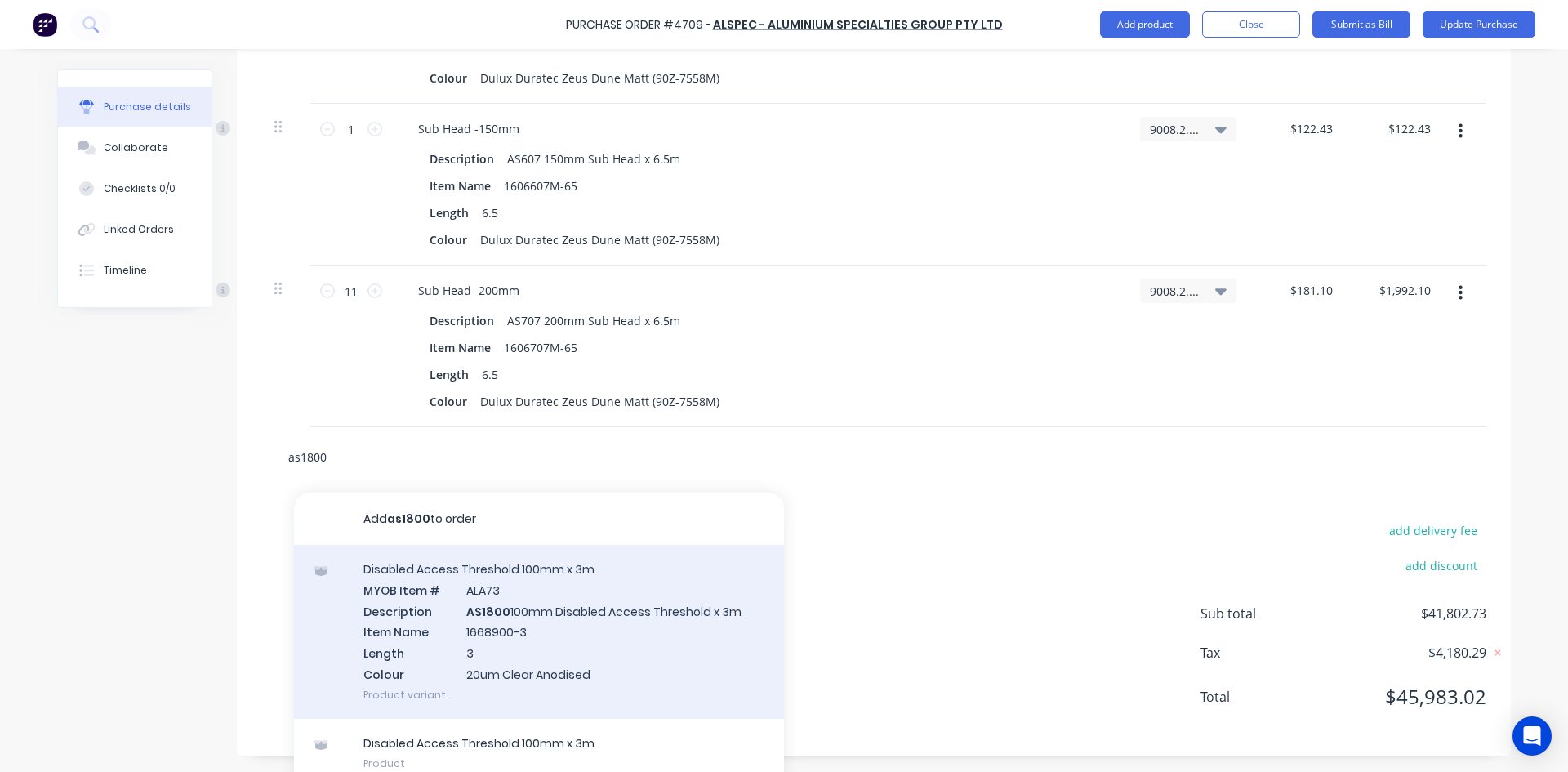
type input "as1800"
click at [527, 614] on div "Disabled Access Threshold 100mm x 3m MYOB Item # ALA73 Description AS1800 100mm…" at bounding box center [538, 632] width 490 height 174
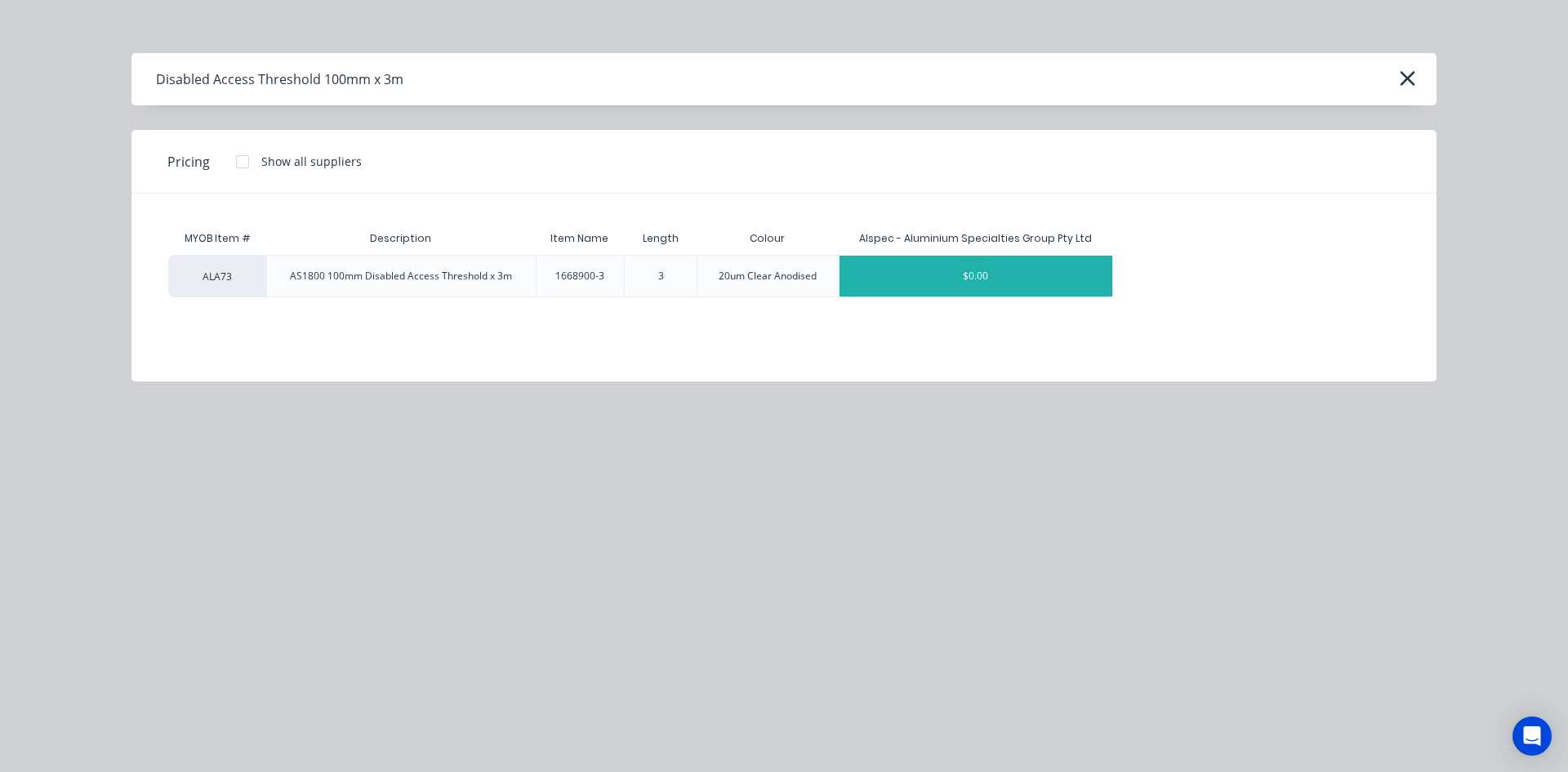
click at [995, 280] on div "$0.00" at bounding box center [975, 276] width 273 height 41
type textarea "x"
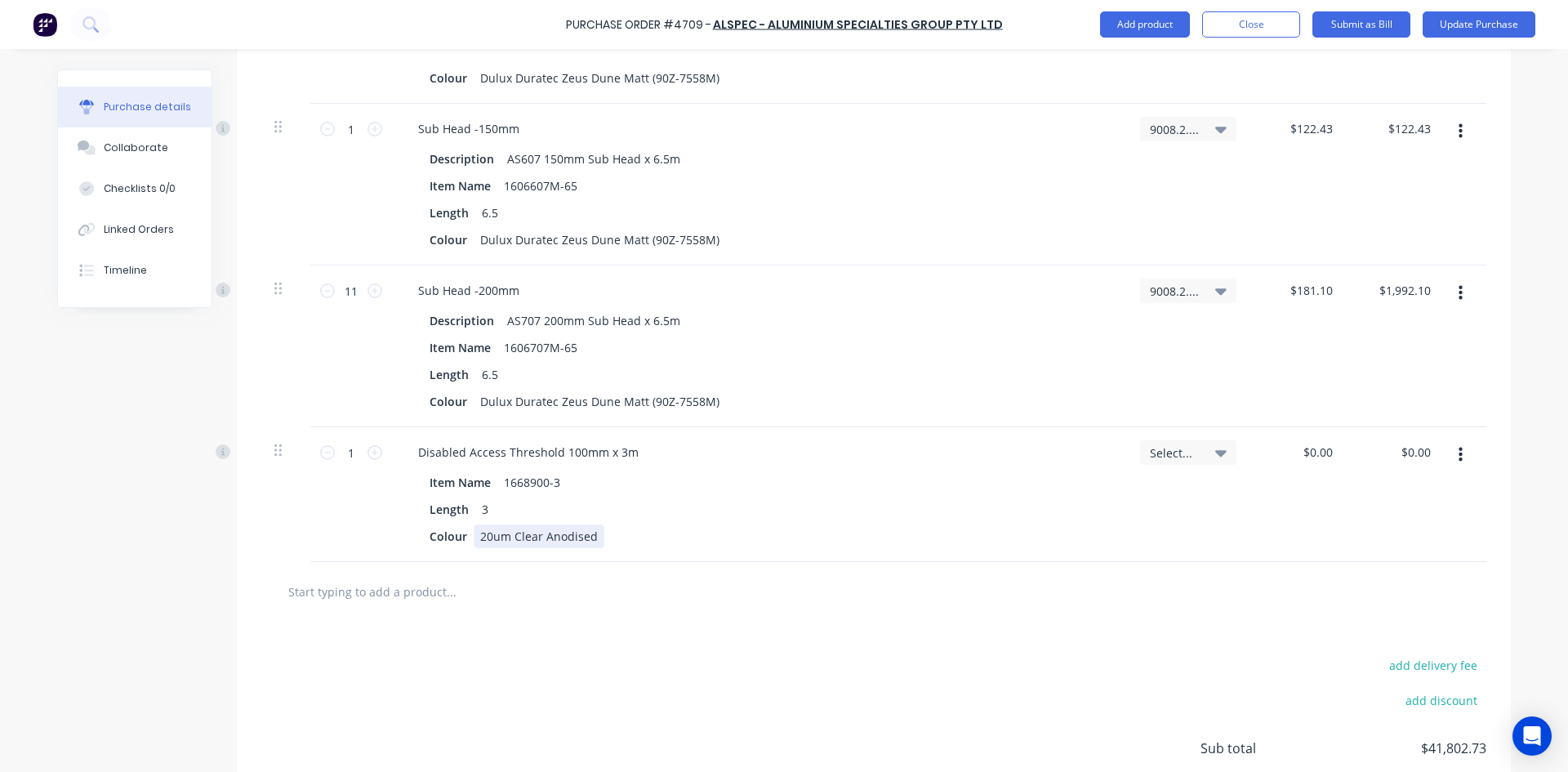
type textarea "x"
drag, startPoint x: 590, startPoint y: 536, endPoint x: 475, endPoint y: 544, distance: 115.3
click at [475, 544] on div "20um Clear Anodised" at bounding box center [539, 537] width 131 height 24
drag, startPoint x: 705, startPoint y: 401, endPoint x: 677, endPoint y: 406, distance: 28.4
click at [677, 406] on div "Dulux Duratec Zeus Dune Matt (90Z-7558M)" at bounding box center [599, 402] width 252 height 24
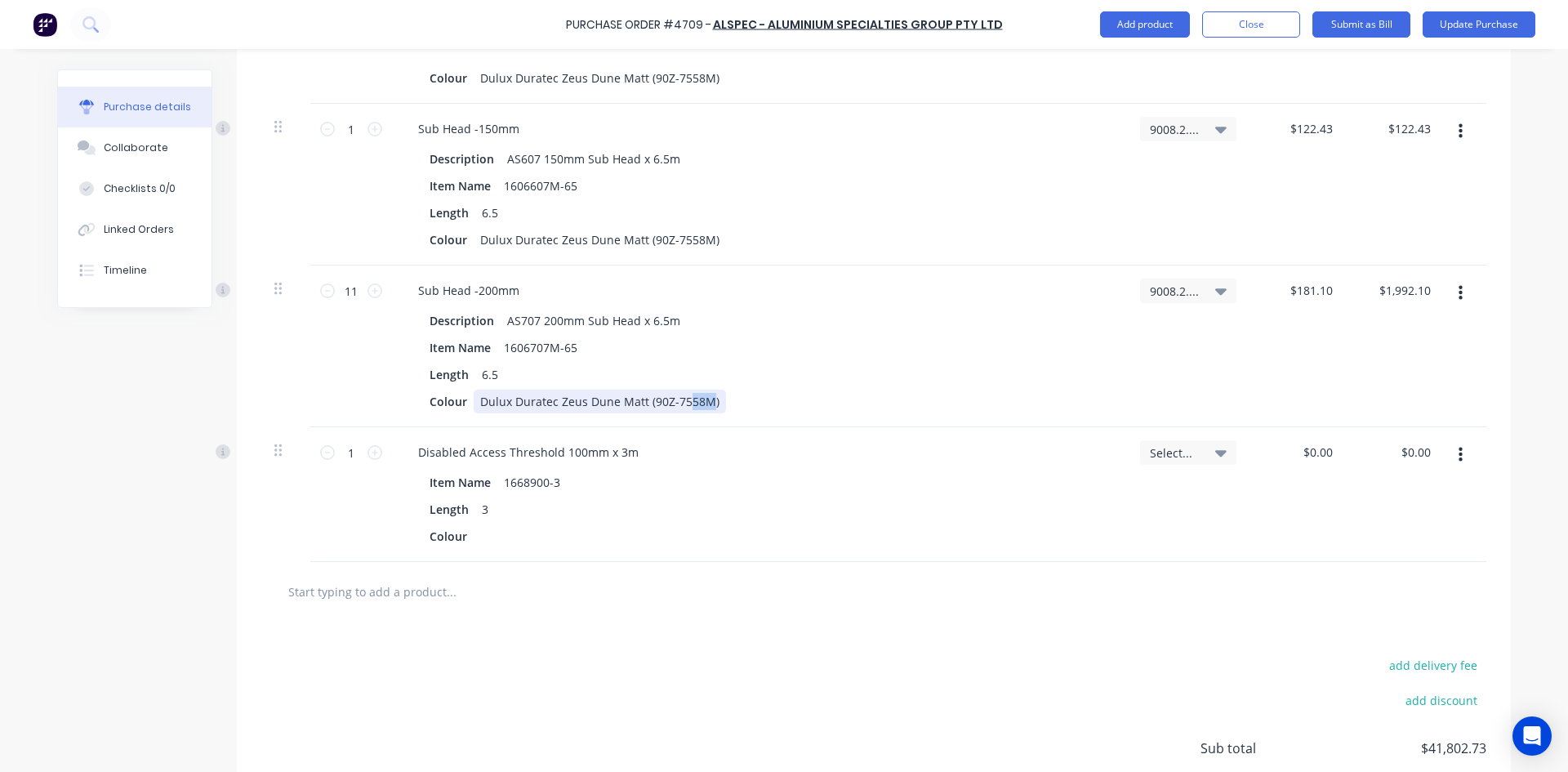
click at [712, 407] on div "Colour Dulux Duratec Zeus Dune Matt (90Z-7558M)" at bounding box center [756, 402] width 666 height 24
drag, startPoint x: 706, startPoint y: 398, endPoint x: 469, endPoint y: 397, distance: 237.0
click at [474, 397] on div "Dulux Duratec Zeus Dune Matt (90Z-7558M)" at bounding box center [599, 402] width 252 height 24
copy div "Dulux Duratec Zeus Dune Matt (90Z-7558M)"
click at [481, 537] on div at bounding box center [486, 537] width 25 height 24
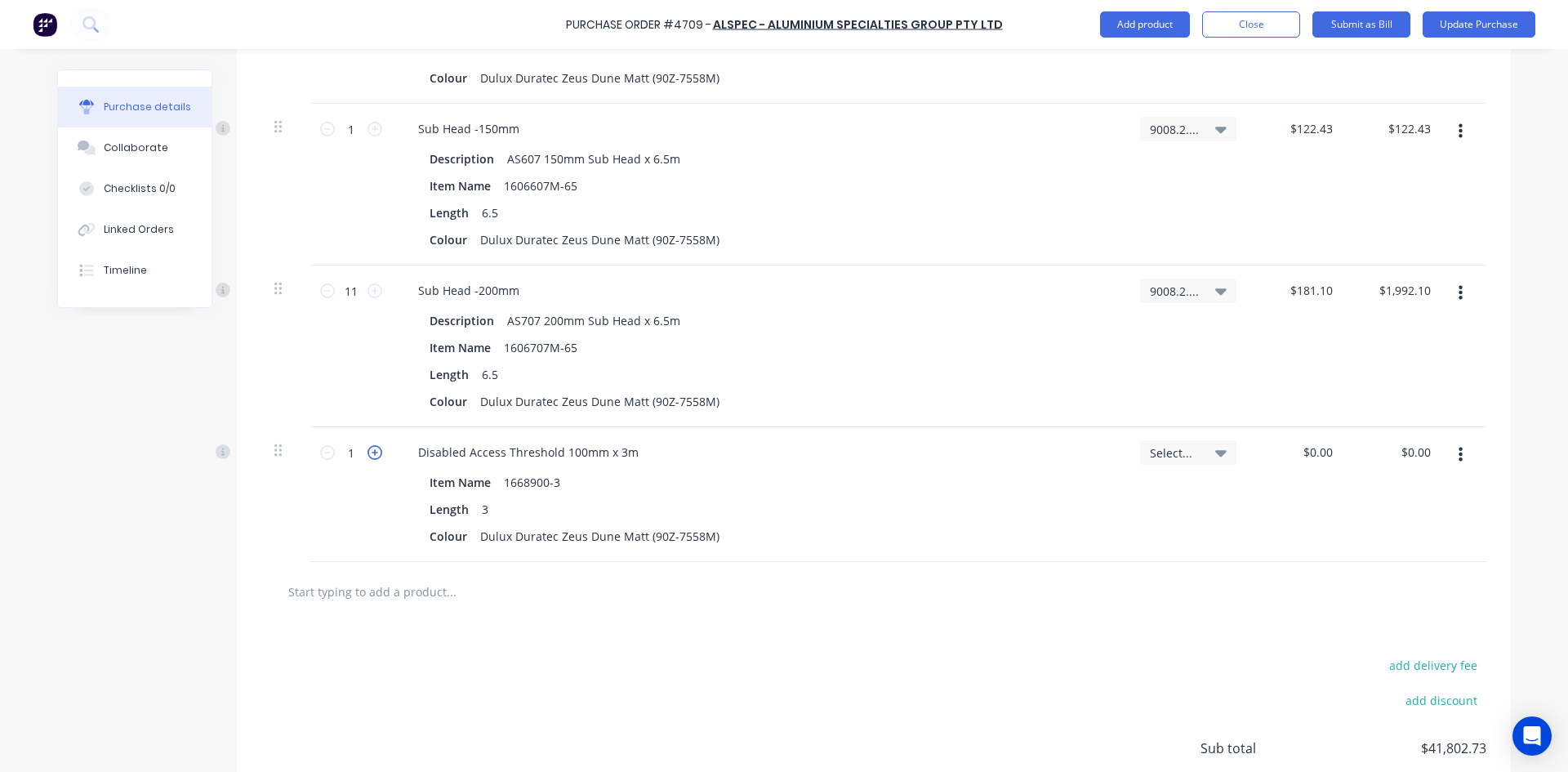
click at [372, 453] on icon at bounding box center [374, 452] width 14 height 14
type textarea "x"
type input "2"
click at [372, 453] on icon at bounding box center [374, 452] width 14 height 14
type textarea "x"
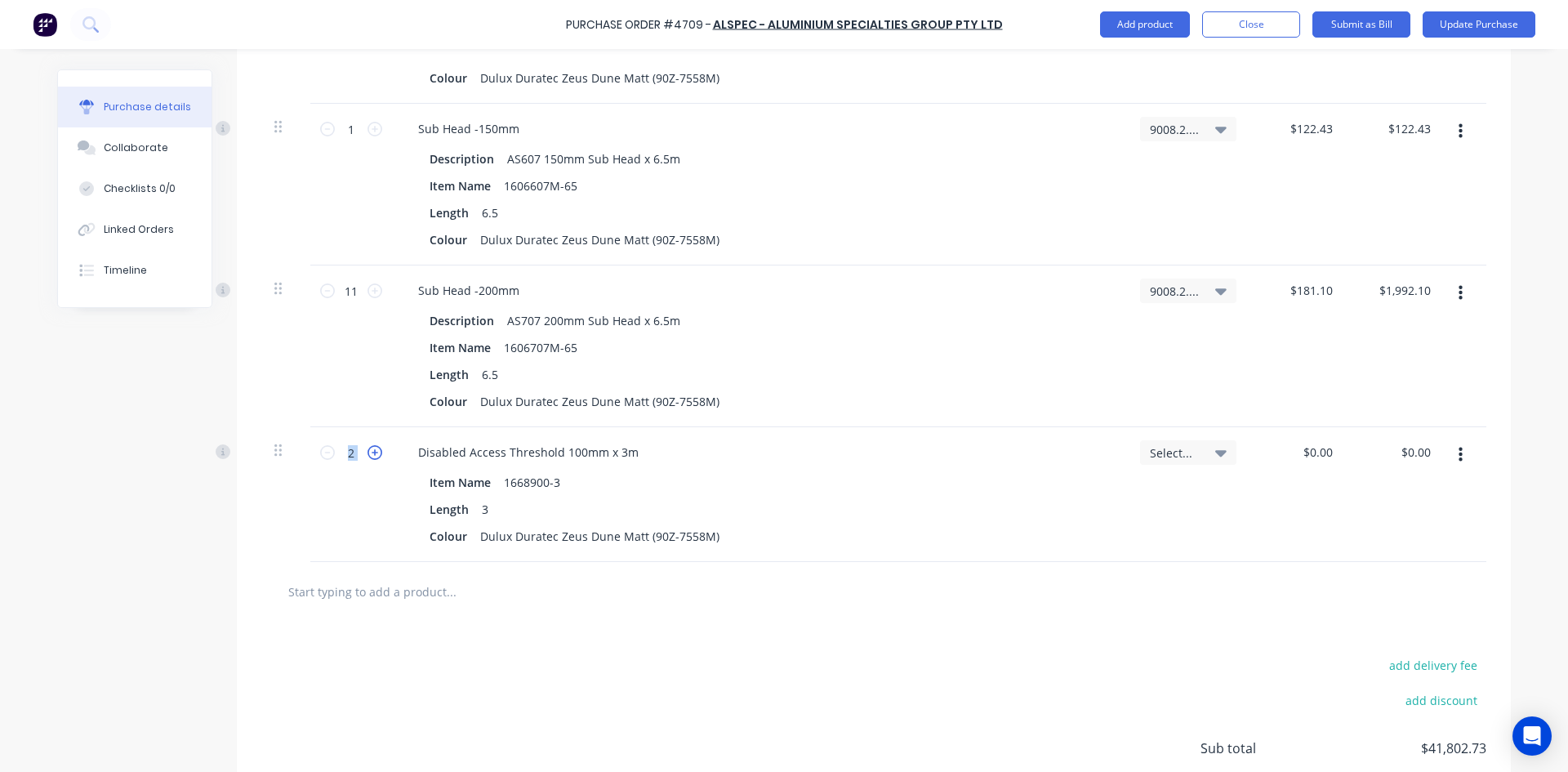
type input "3"
click at [1218, 449] on icon at bounding box center [1220, 452] width 11 height 18
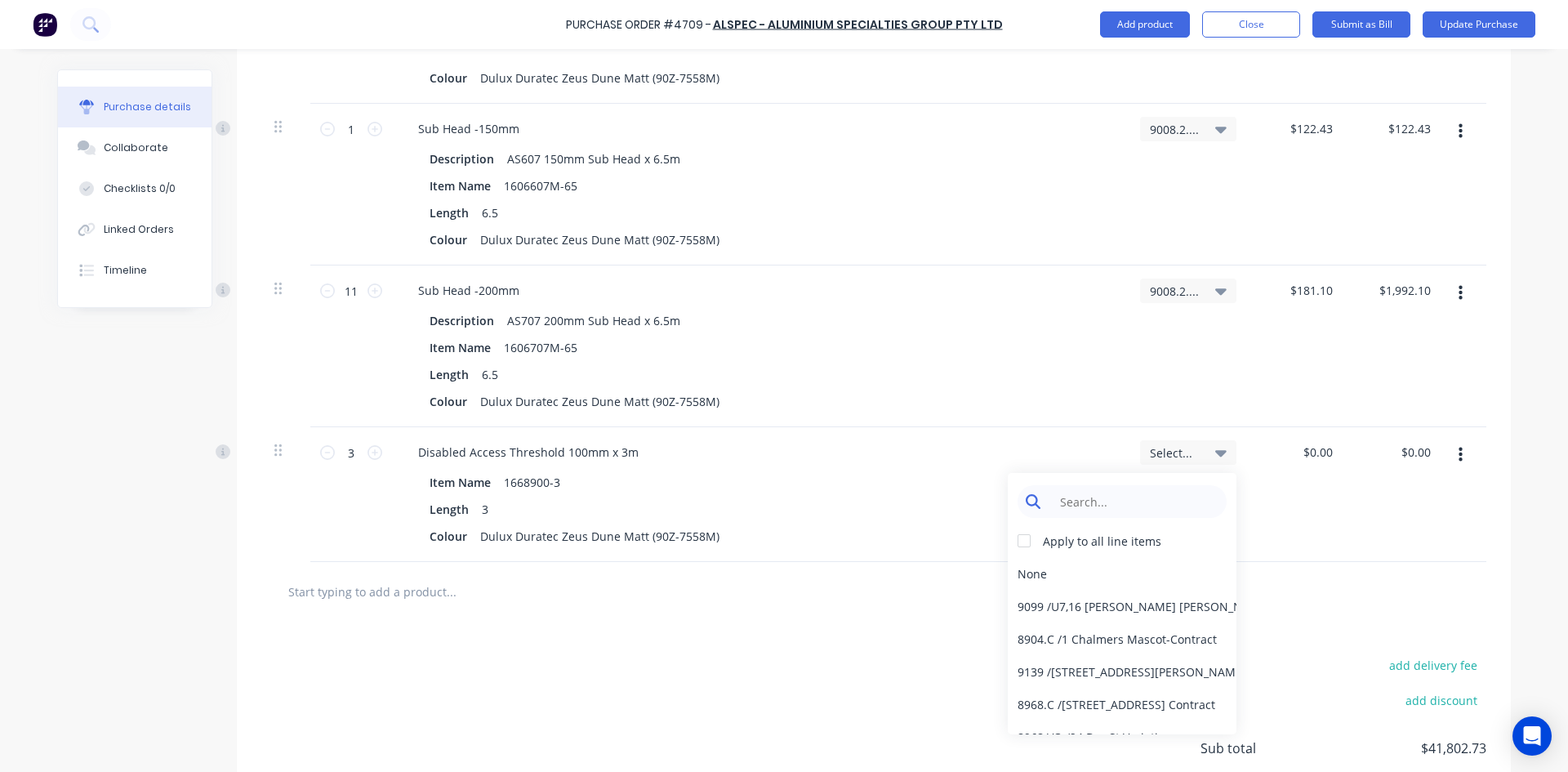
type textarea "x"
click at [1132, 500] on input at bounding box center [1134, 501] width 167 height 32
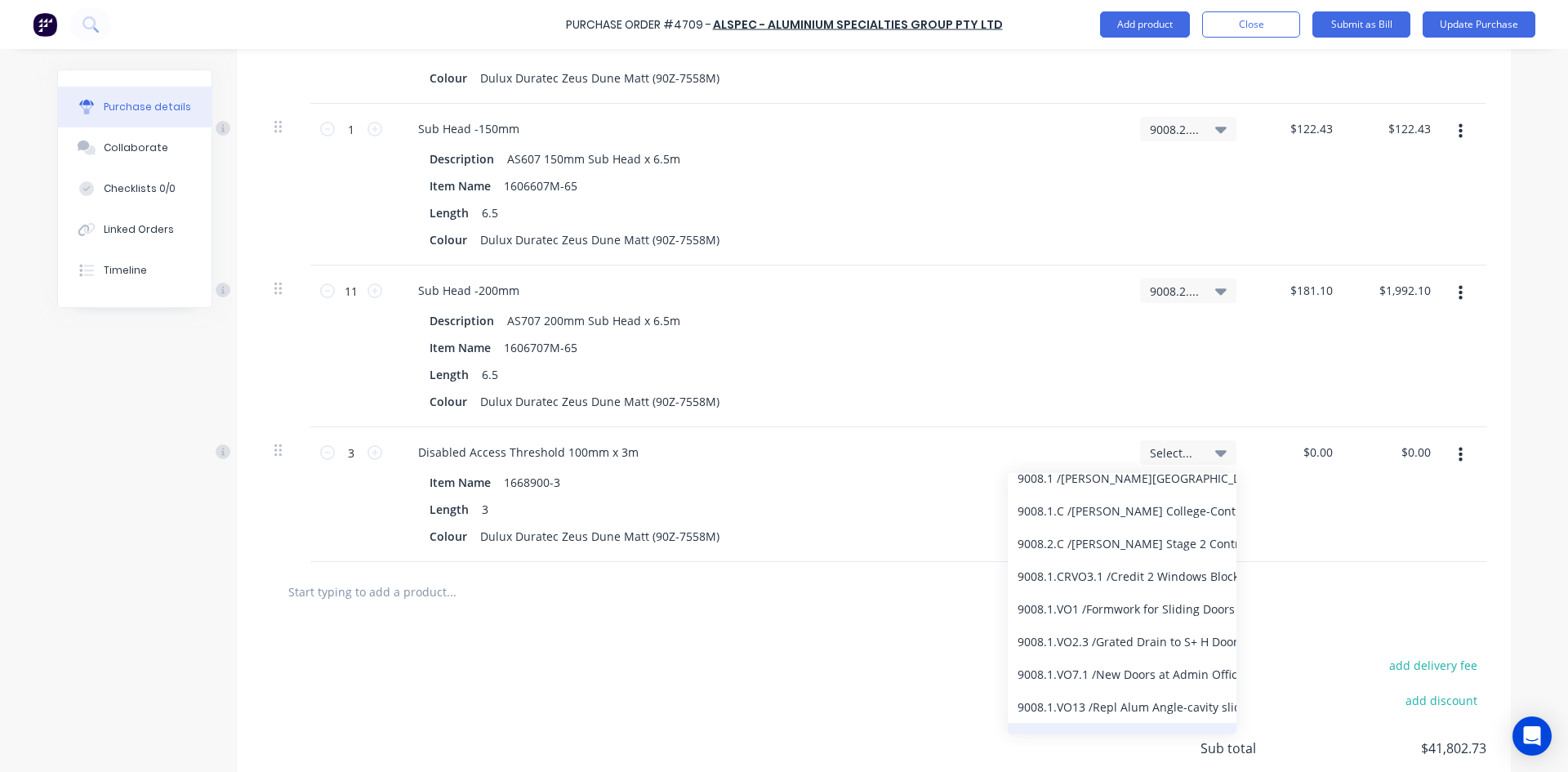
scroll to position [215, 0]
type input "9008"
click at [1126, 545] on div "9008.2.C / [PERSON_NAME] Stage 2 Contract" at bounding box center [1121, 555] width 228 height 32
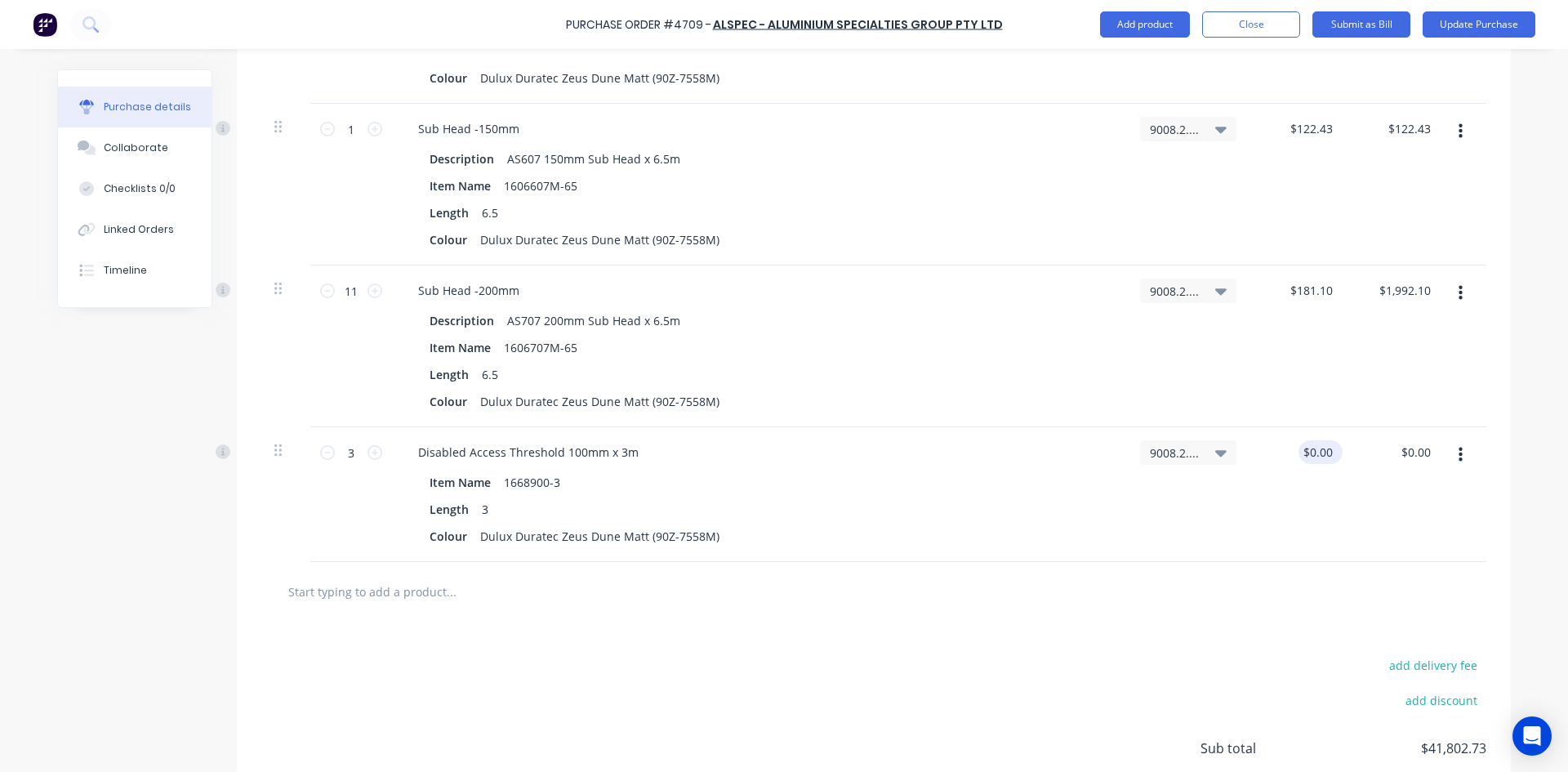
type textarea "x"
click at [1328, 451] on input "0.00" at bounding box center [1320, 453] width 31 height 24
type input "0"
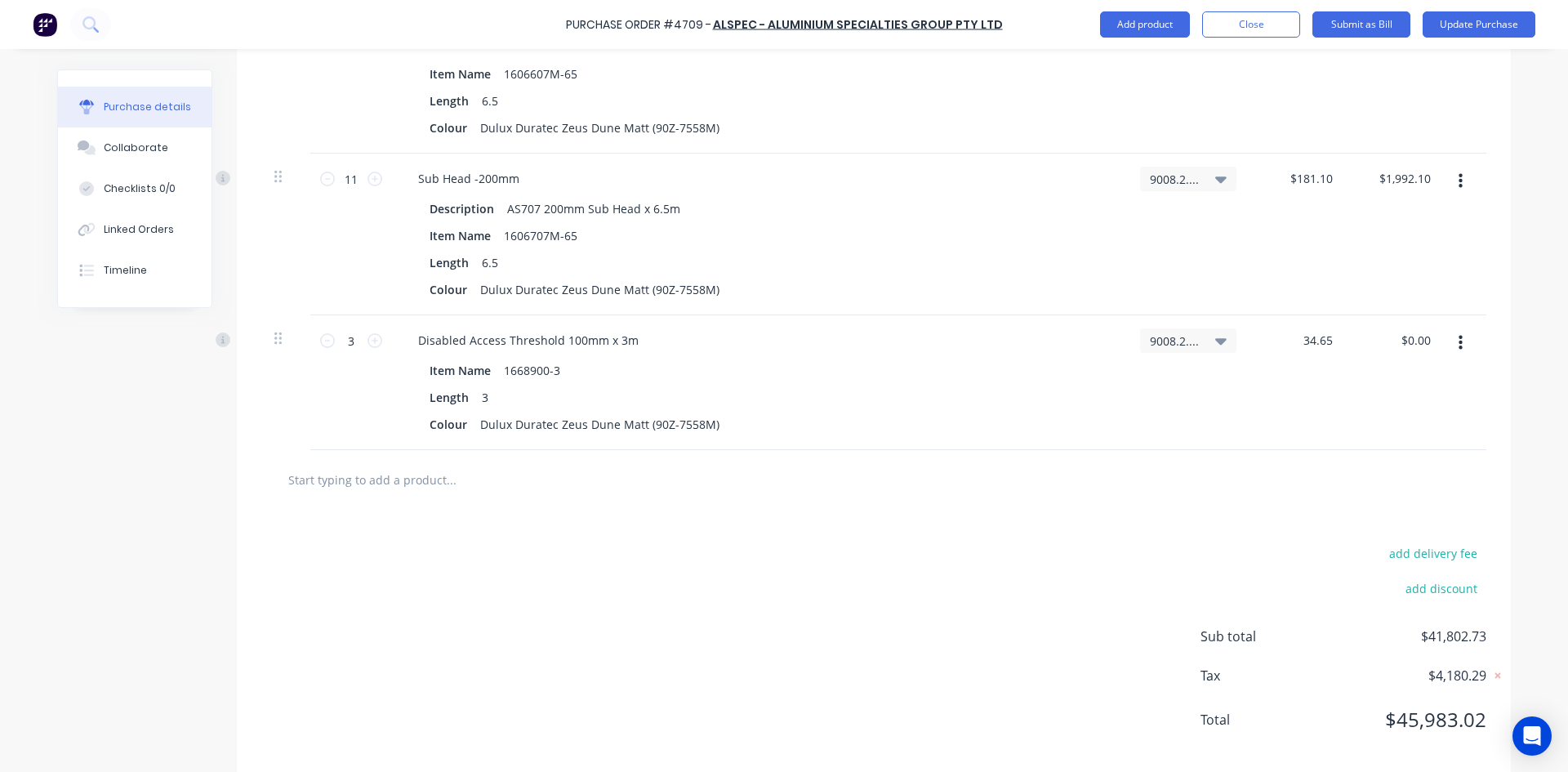
scroll to position [5244, 0]
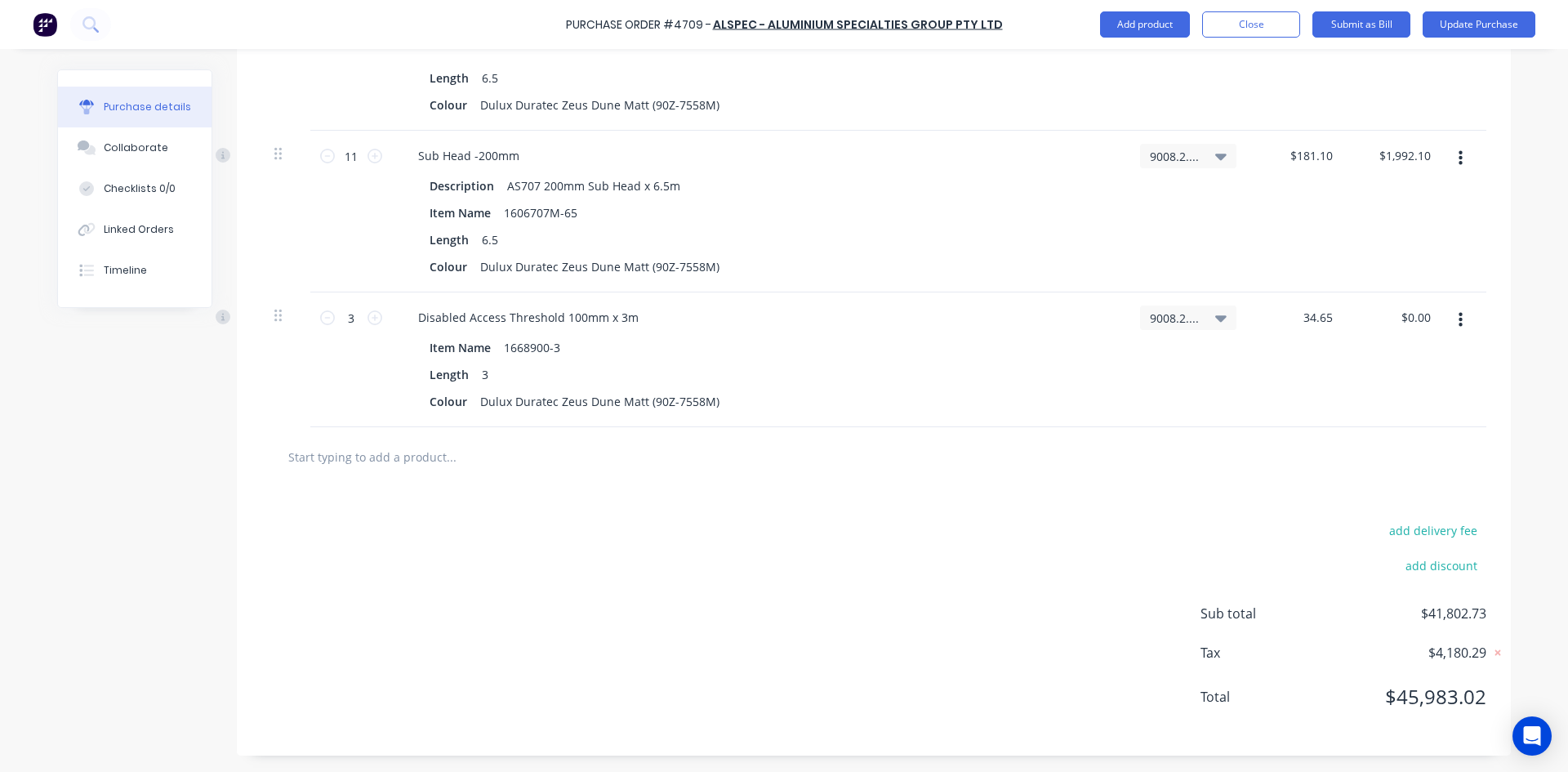
type input "34.65"
type textarea "x"
type input "$34.65"
type input "$103.95"
click at [858, 485] on div at bounding box center [874, 457] width 1225 height 59
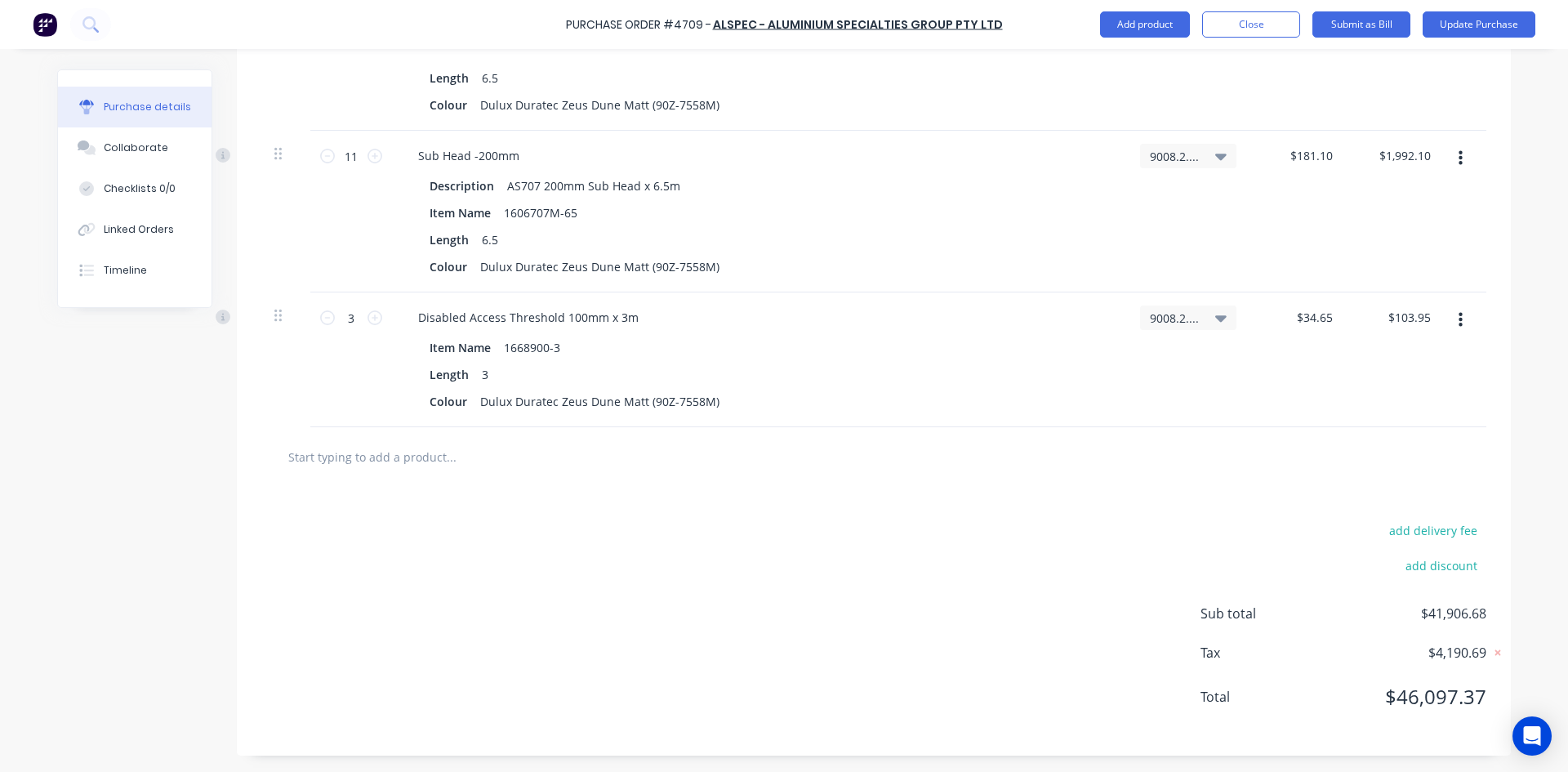
click at [404, 454] on input "text" at bounding box center [451, 457] width 327 height 32
type textarea "x"
type input "A"
type textarea "x"
type input "AD"
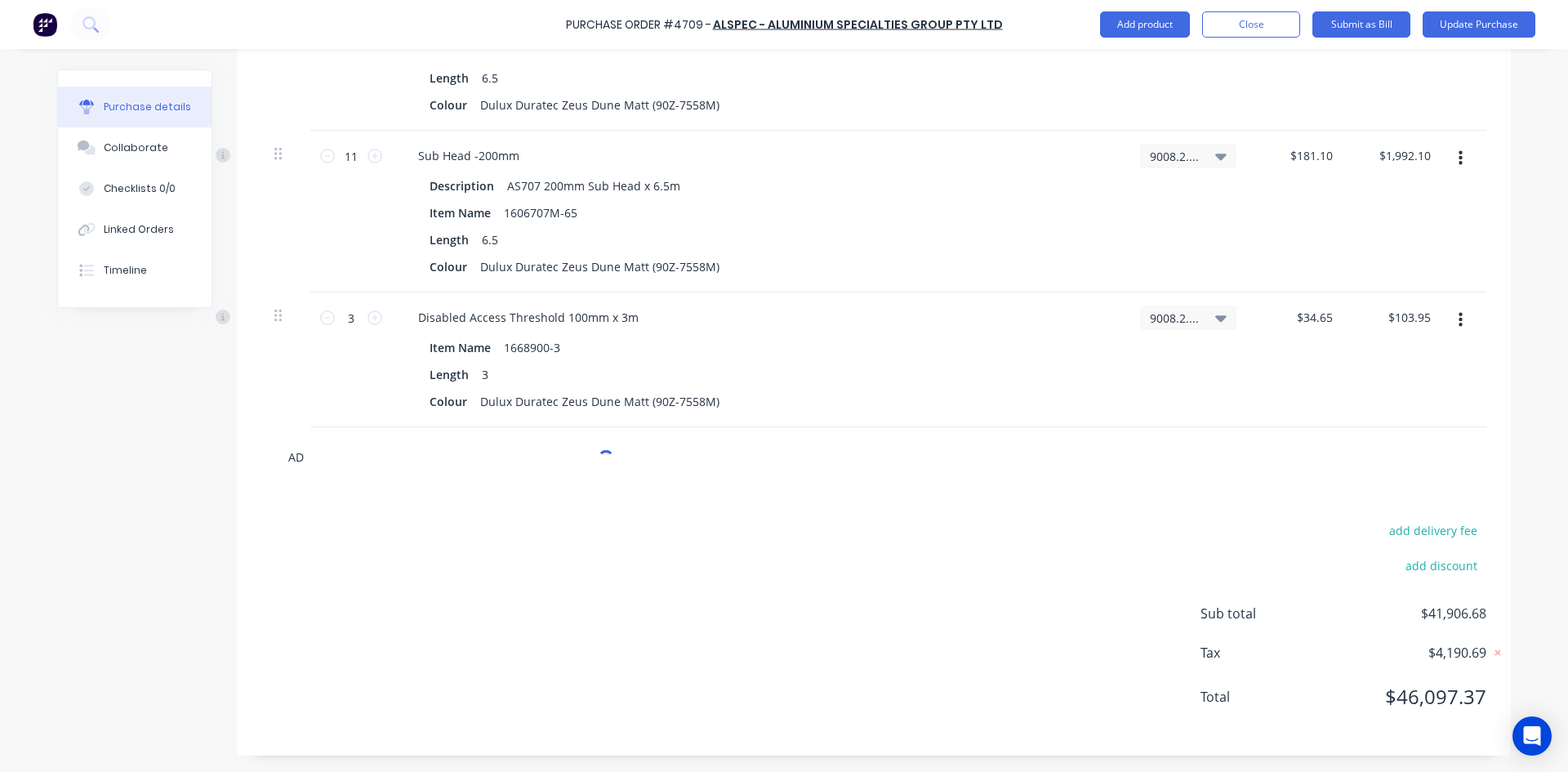
type textarea "x"
type input "AD9"
type textarea "x"
type input "AD96"
type textarea "x"
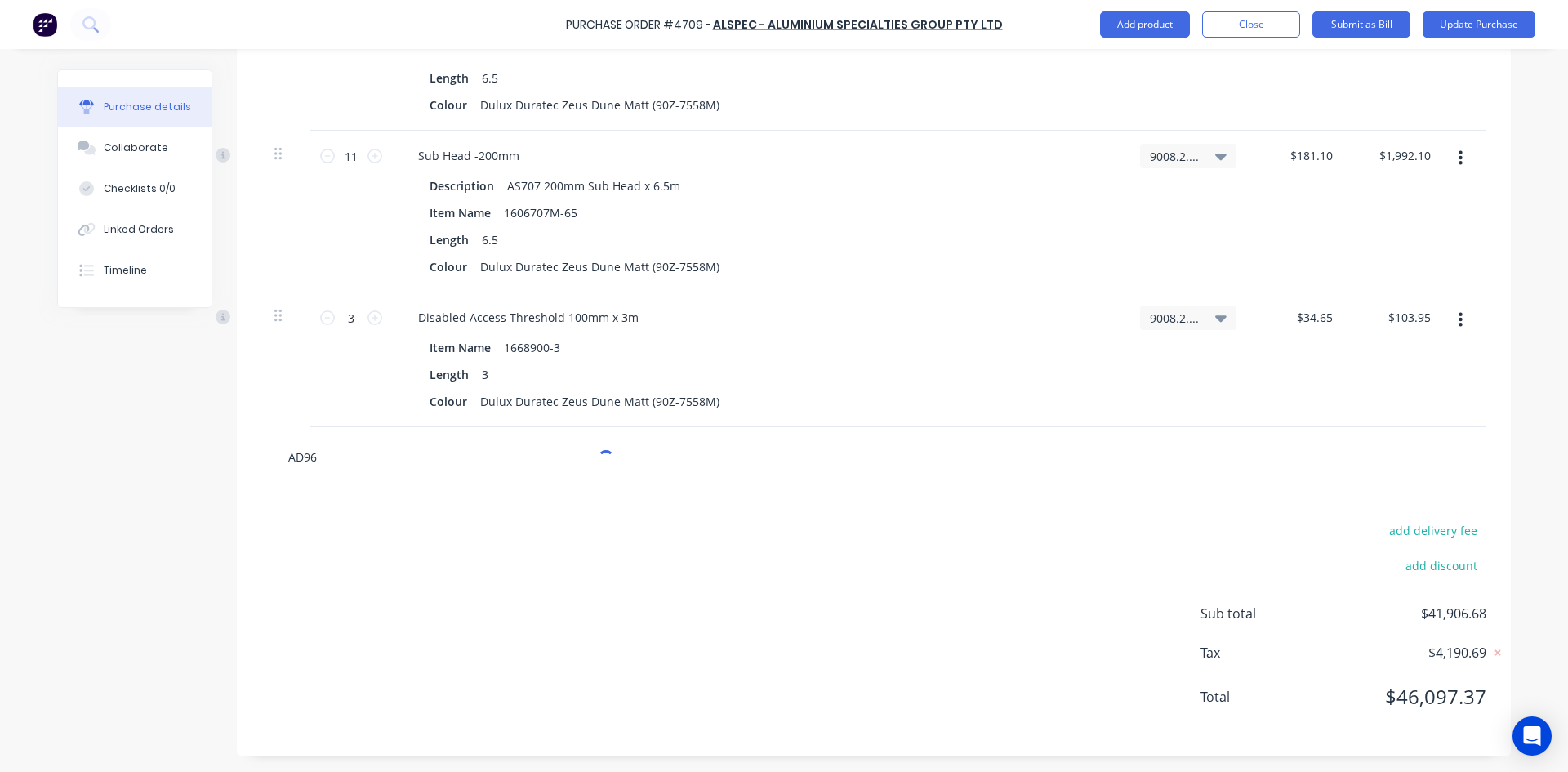
type input "[DATE]"
type textarea "x"
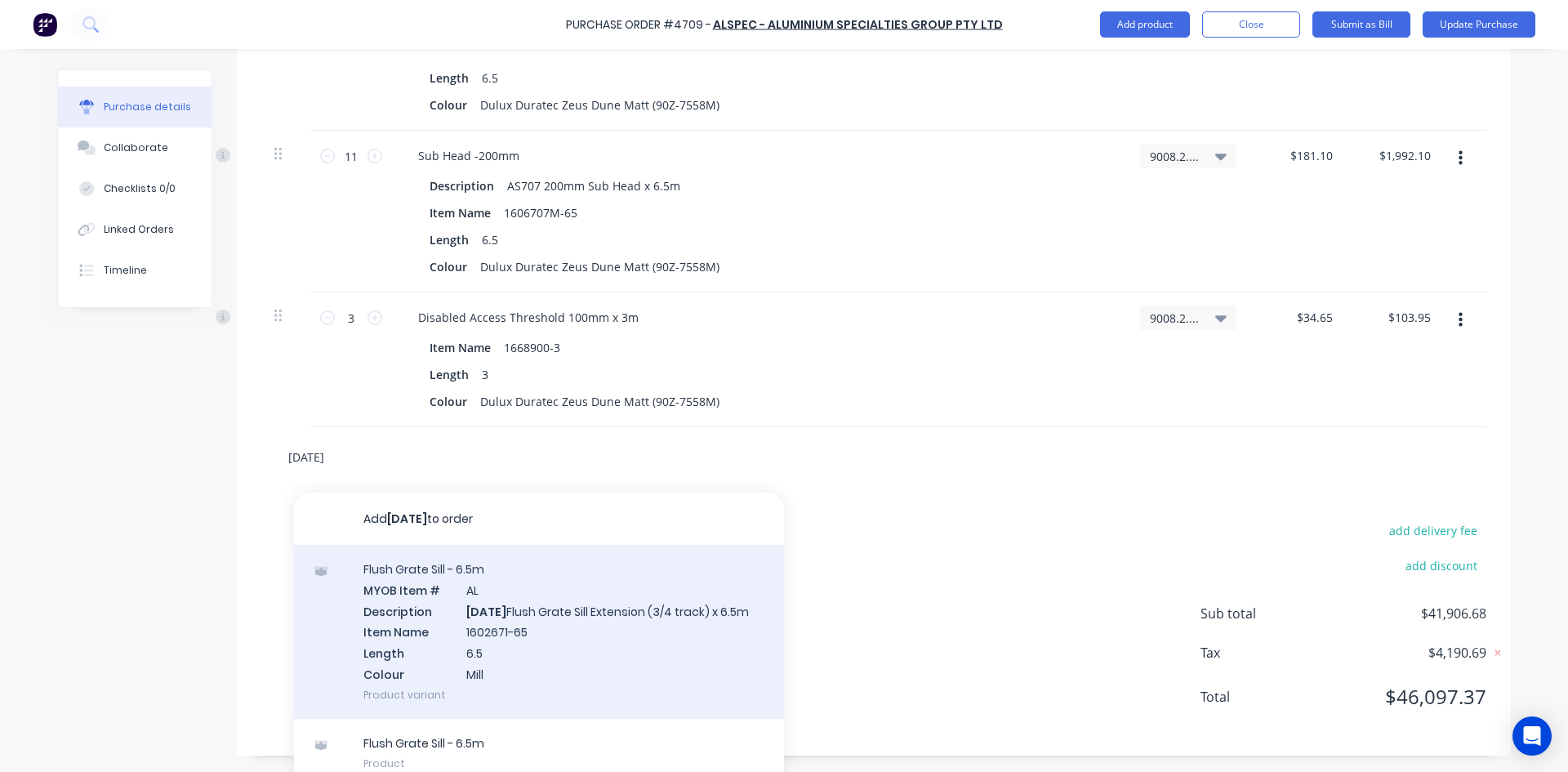
type input "[DATE]"
click at [548, 612] on div "Flush Grate Sill - 6.5m MYOB Item # AL Description [DATE] Flush Grate Sill Exte…" at bounding box center [538, 632] width 490 height 174
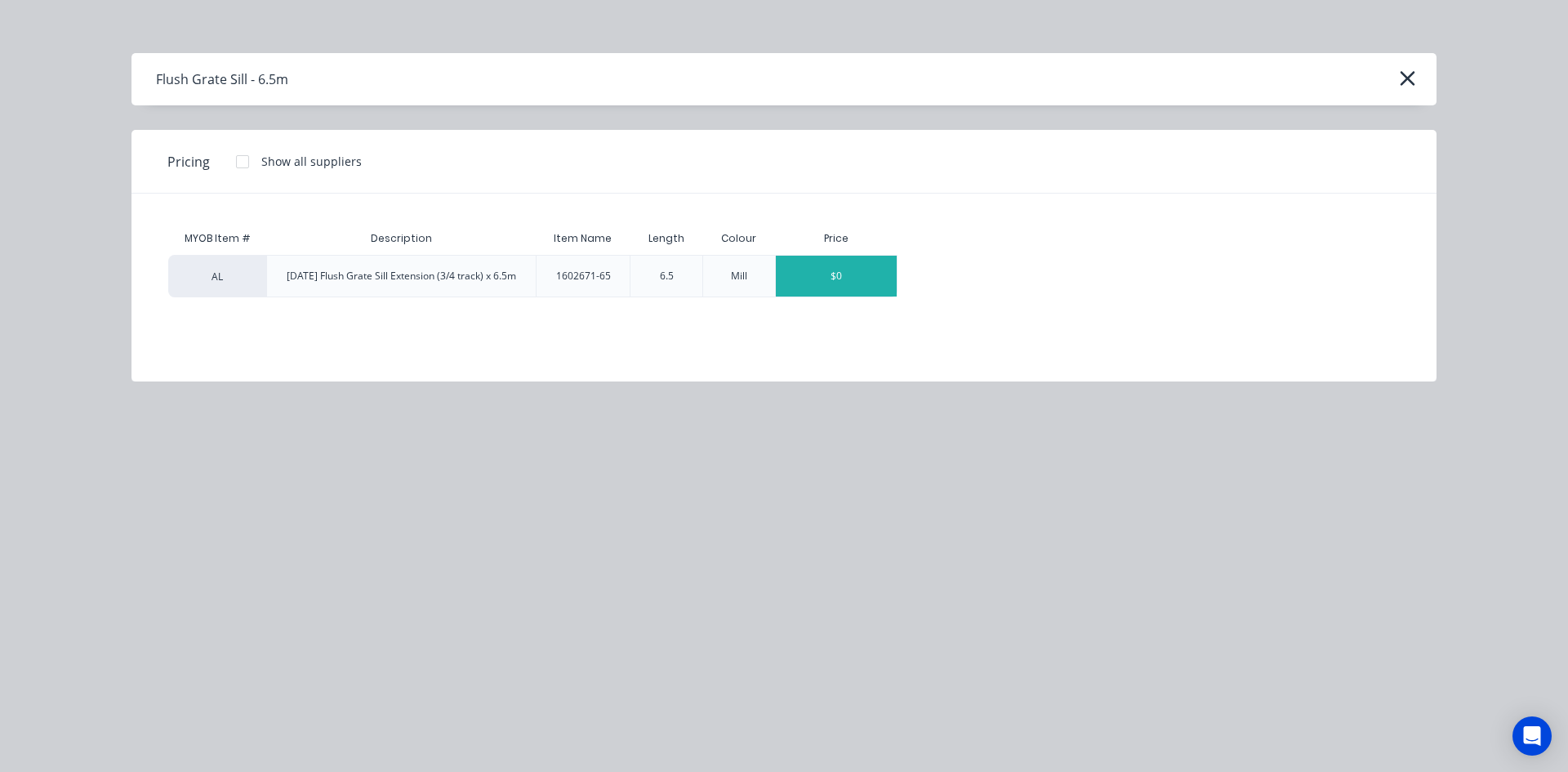
click at [828, 278] on div "$0" at bounding box center [836, 276] width 121 height 41
type textarea "x"
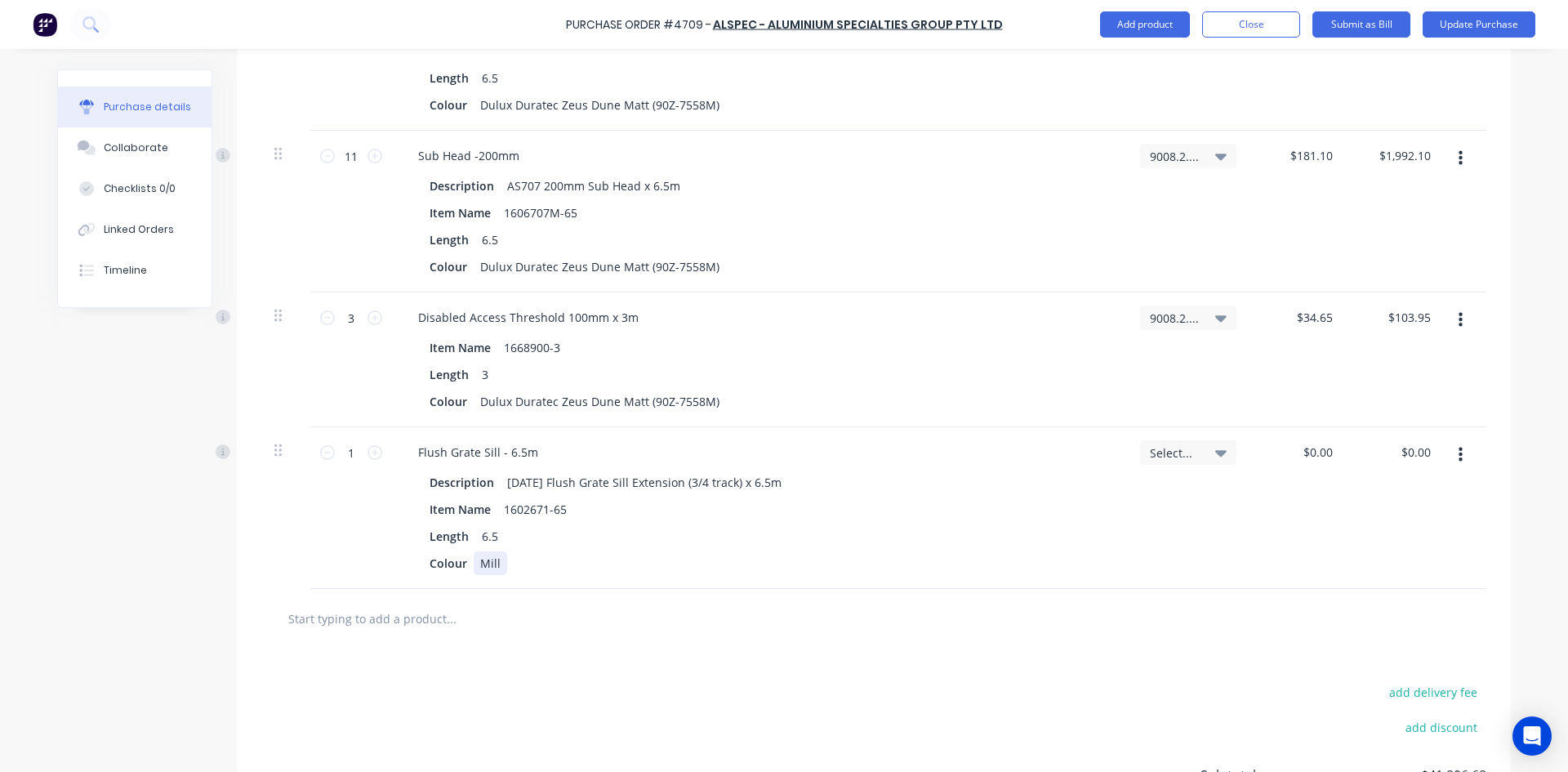
type textarea "x"
click at [494, 562] on div "Mill" at bounding box center [490, 563] width 33 height 24
click at [374, 453] on icon at bounding box center [374, 452] width 14 height 14
type textarea "x"
type input "2"
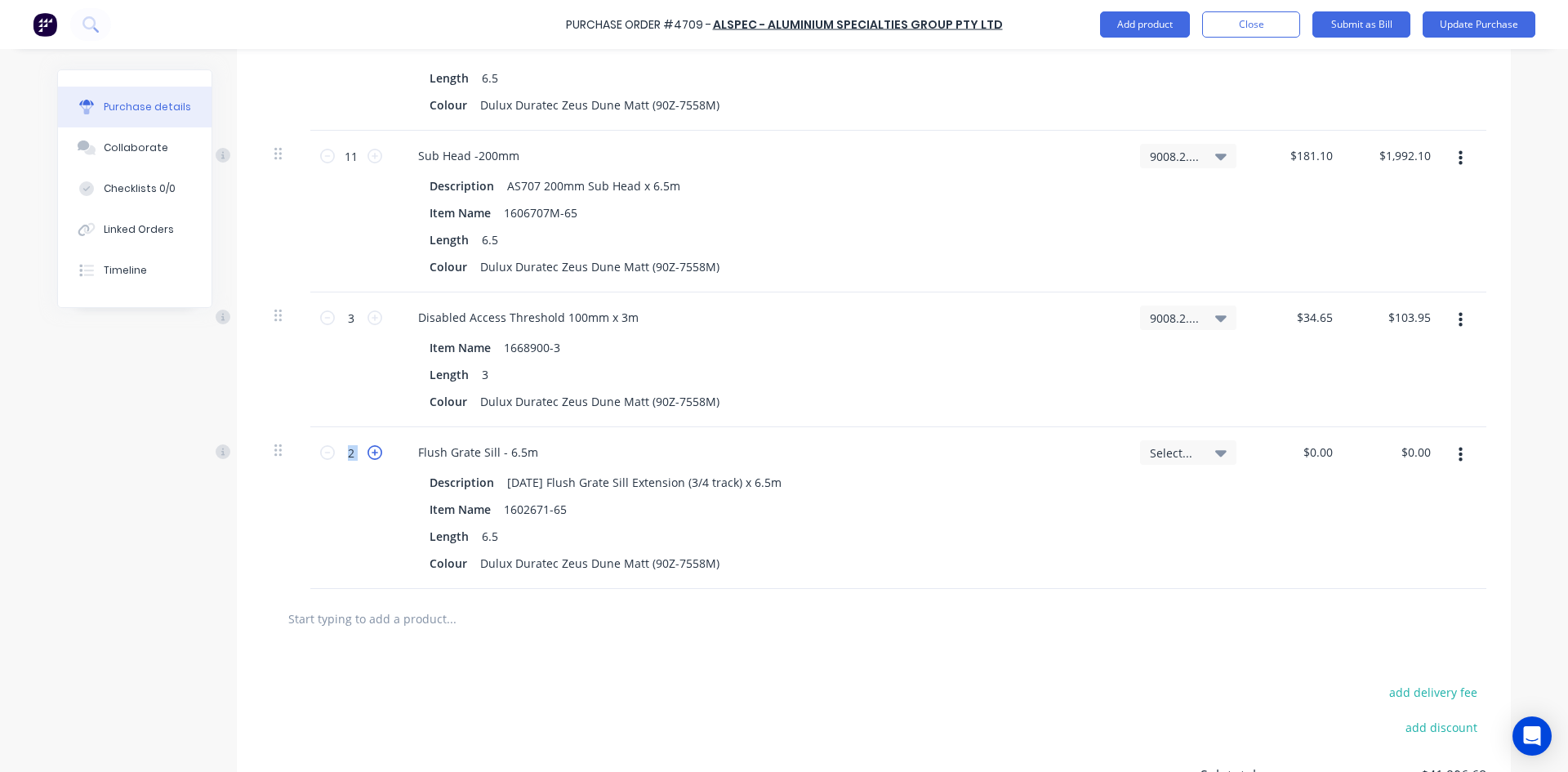
click at [374, 453] on icon at bounding box center [374, 452] width 14 height 14
type textarea "x"
type input "3"
click at [374, 453] on icon at bounding box center [374, 452] width 14 height 14
type textarea "x"
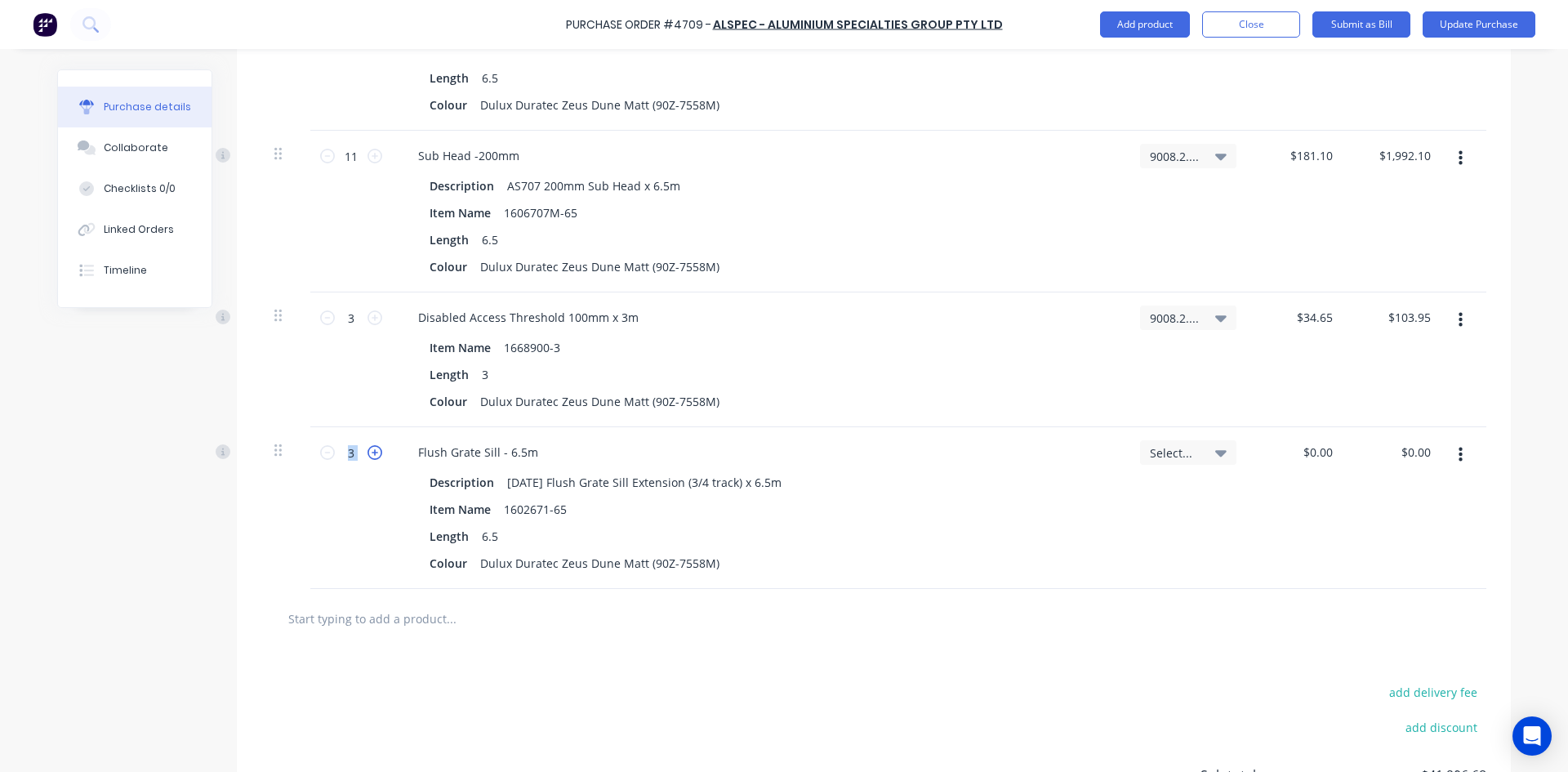
type input "4"
click at [374, 453] on icon at bounding box center [374, 452] width 14 height 14
type textarea "x"
type input "5"
click at [374, 453] on icon at bounding box center [374, 452] width 14 height 14
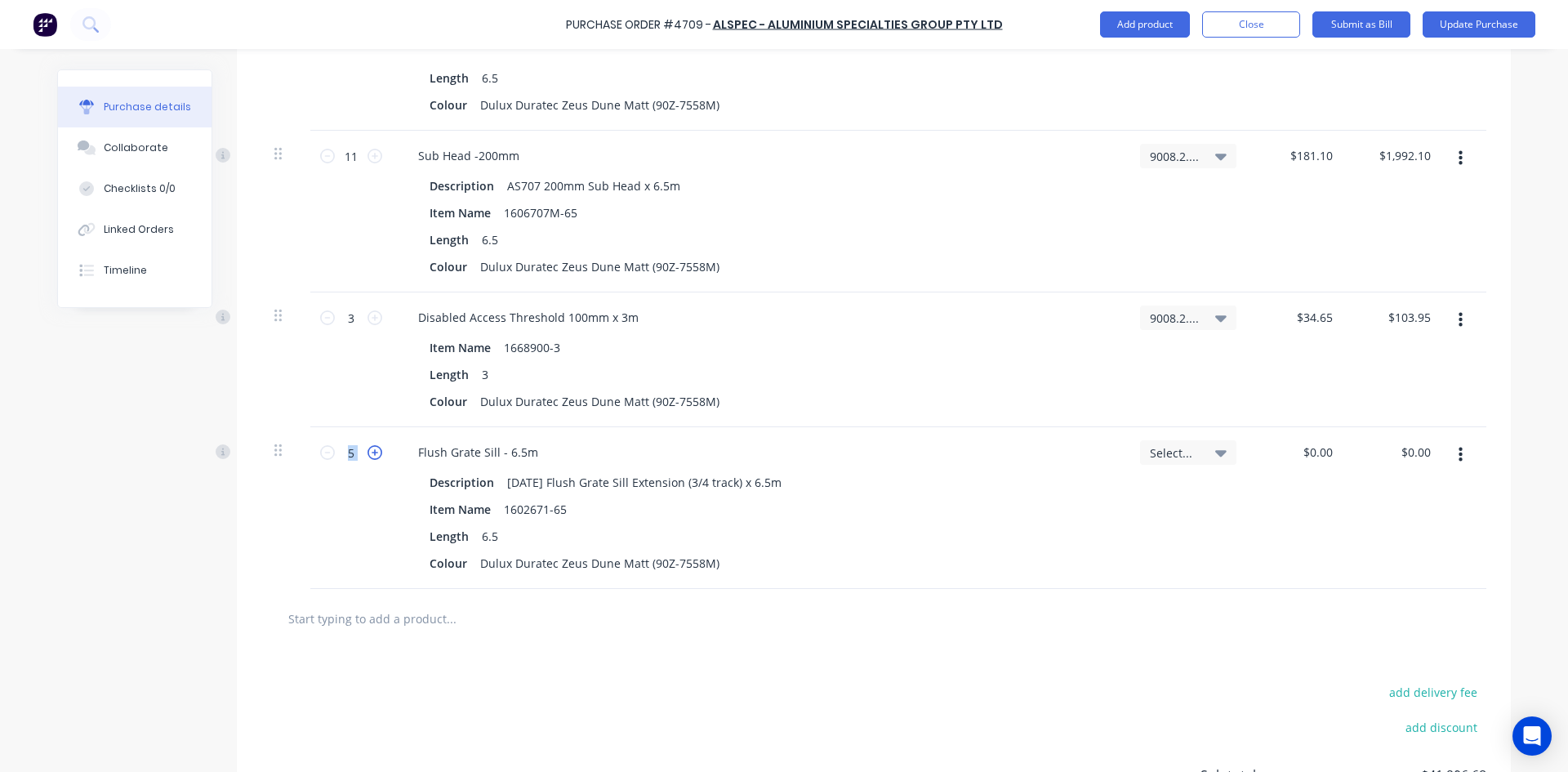
type textarea "x"
type input "6"
click at [374, 453] on icon at bounding box center [374, 452] width 14 height 14
type textarea "x"
type input "7"
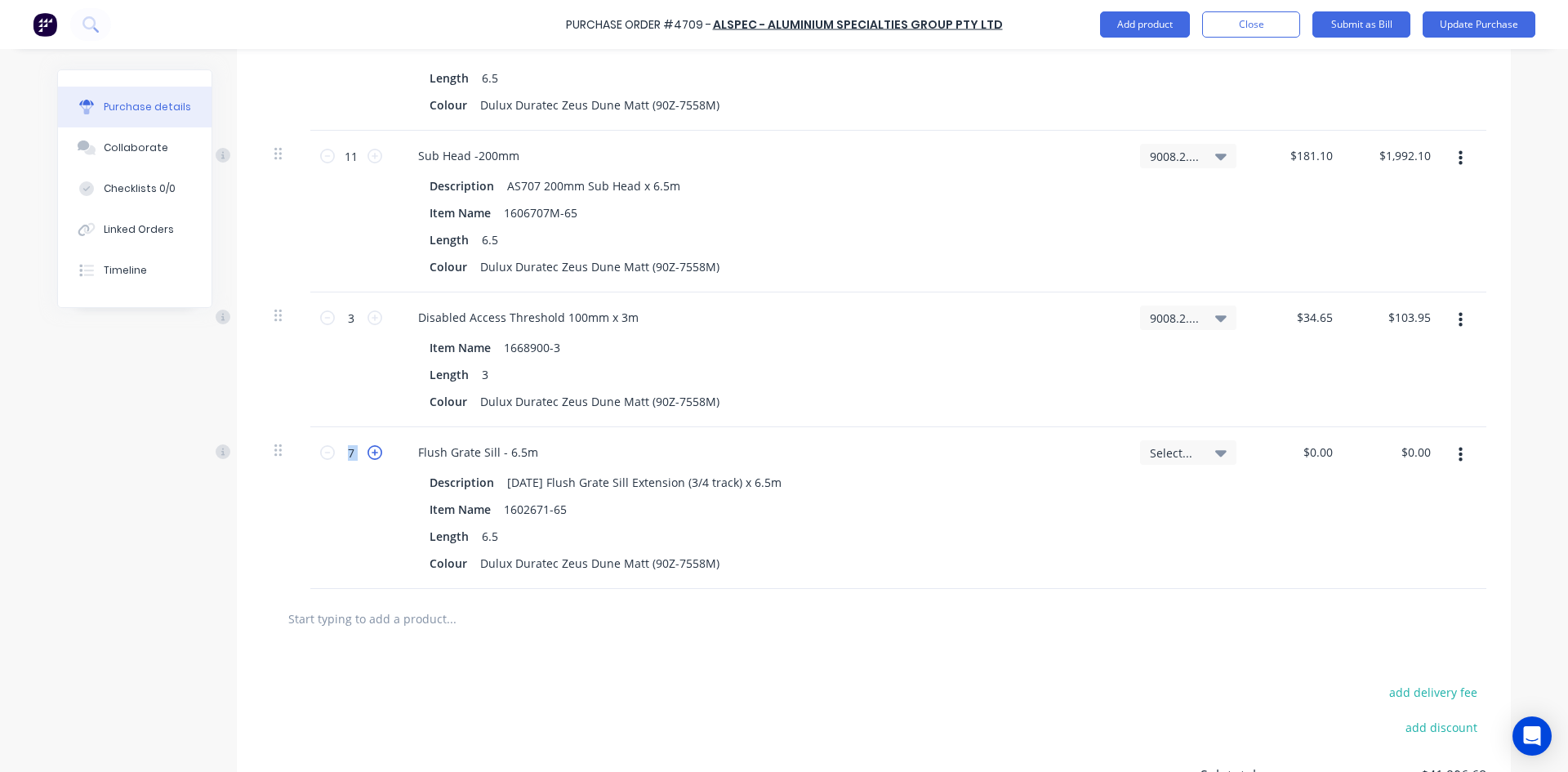
click at [374, 453] on icon at bounding box center [374, 452] width 14 height 14
type textarea "x"
type input "8"
click at [374, 453] on icon at bounding box center [374, 452] width 14 height 14
type textarea "x"
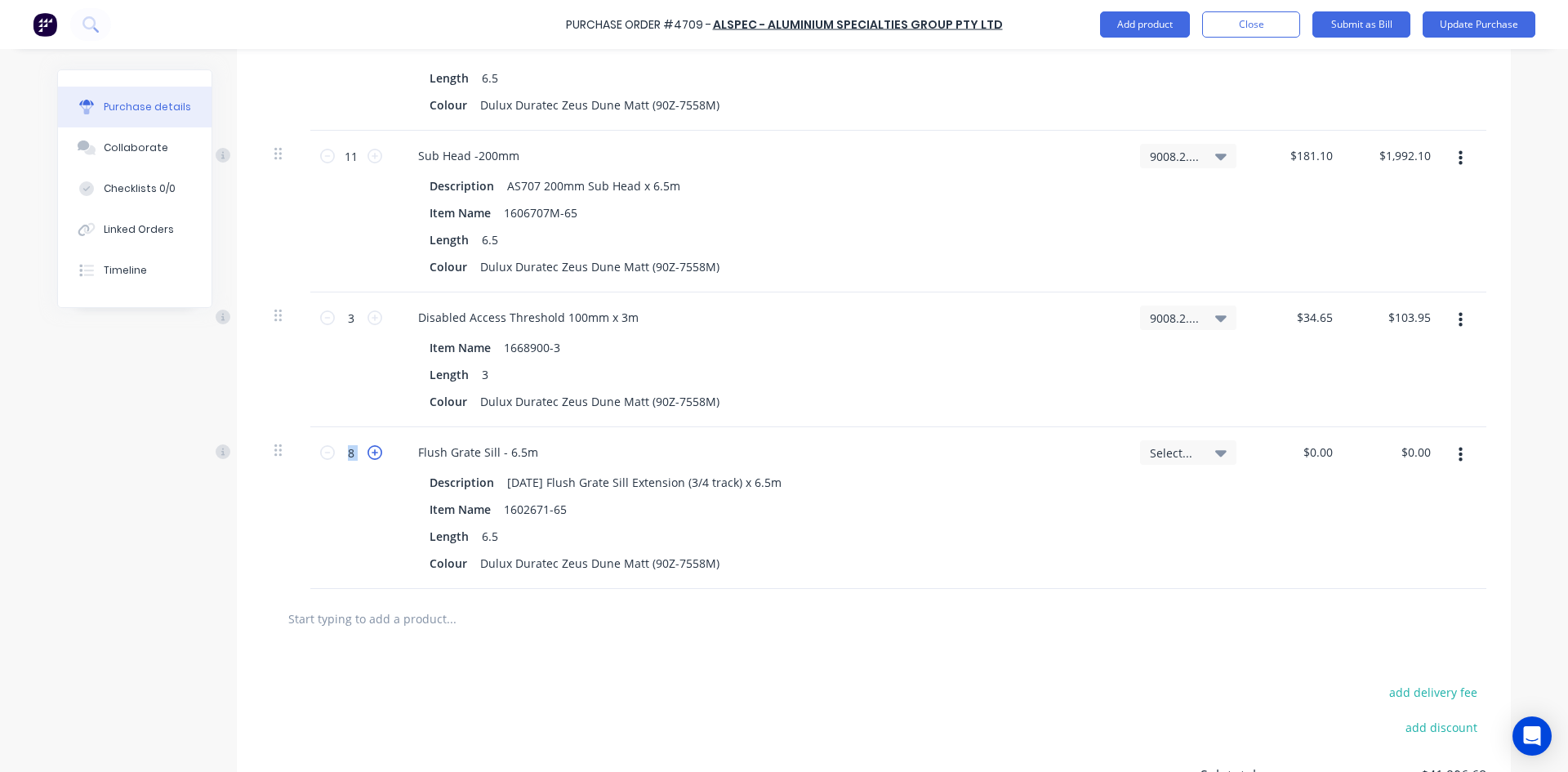
type input "9"
click at [374, 453] on icon at bounding box center [374, 452] width 14 height 14
type textarea "x"
type input "10"
click at [374, 453] on icon at bounding box center [374, 452] width 14 height 14
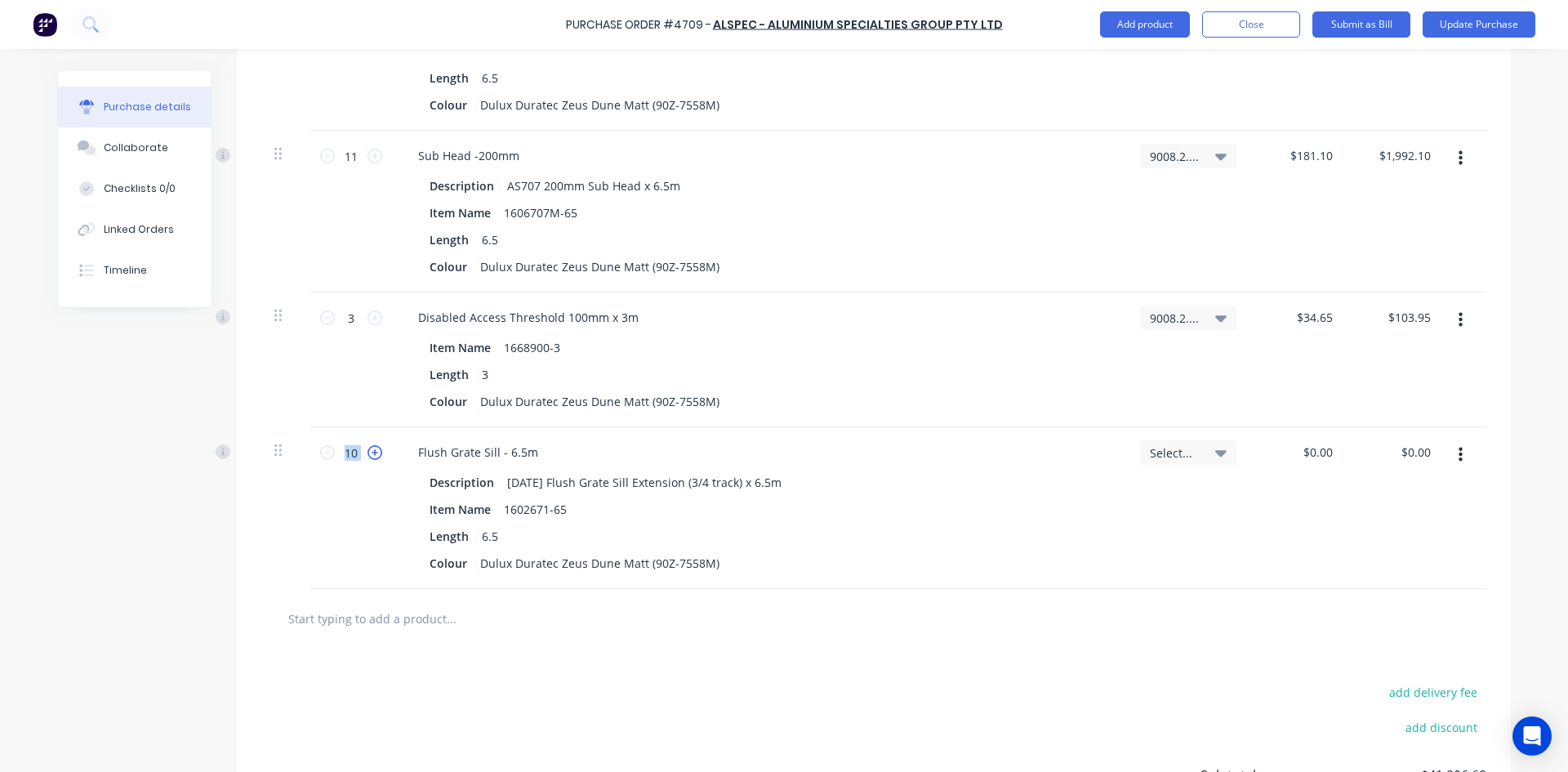
type textarea "x"
type input "11"
click at [1216, 453] on icon at bounding box center [1220, 454] width 11 height 7
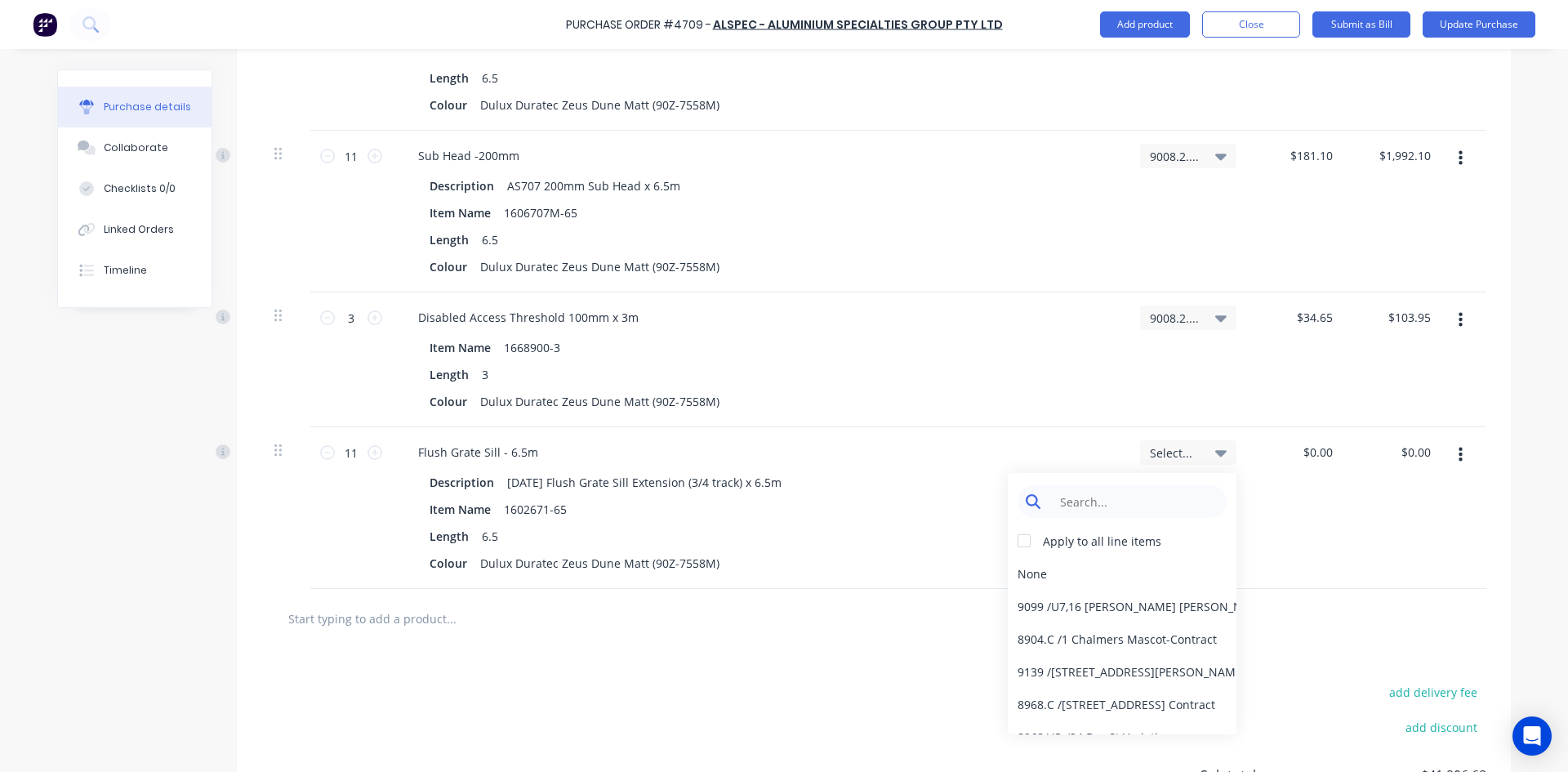
type textarea "x"
click at [1170, 500] on input at bounding box center [1134, 501] width 167 height 32
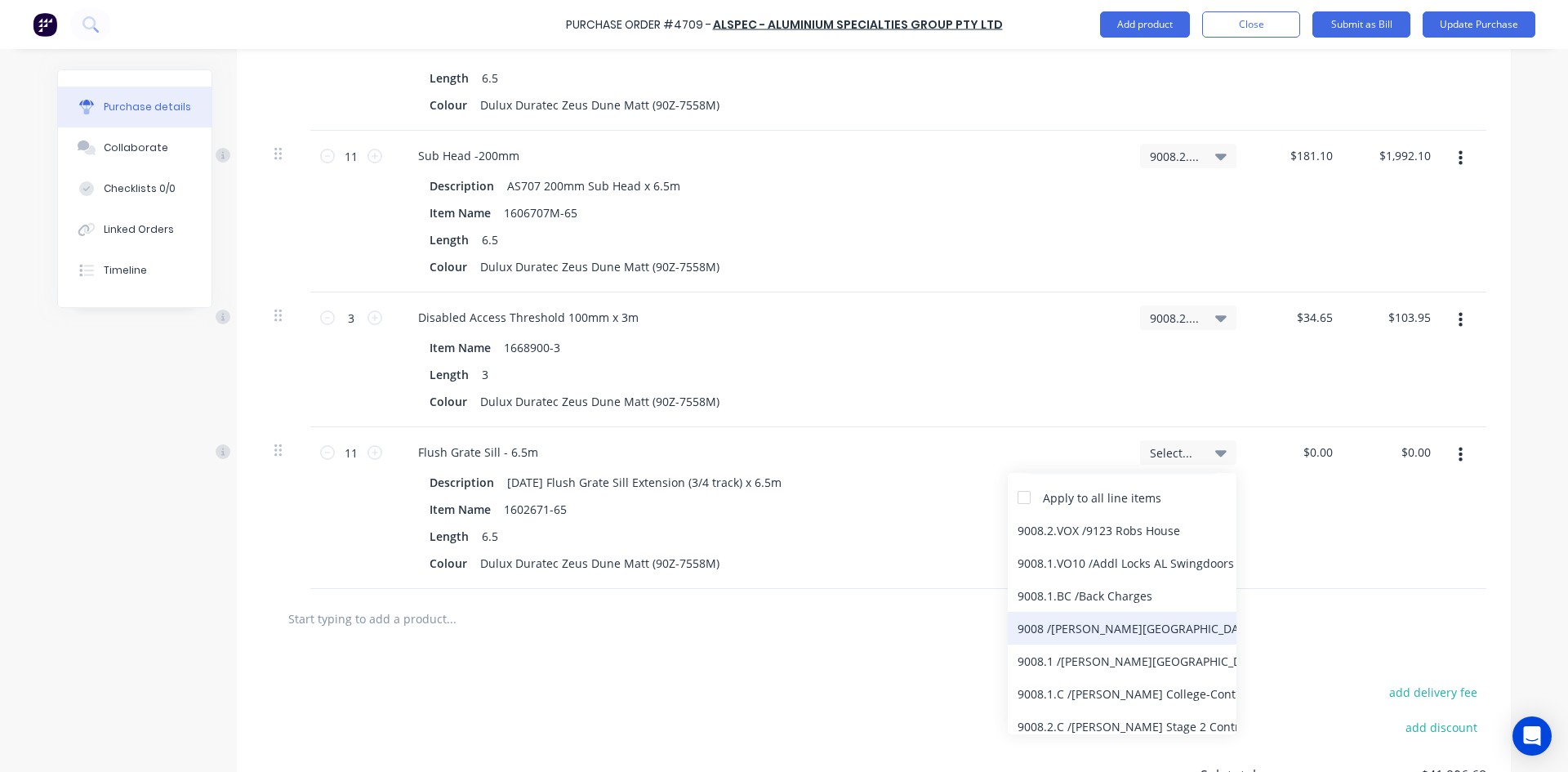
scroll to position [82, 0]
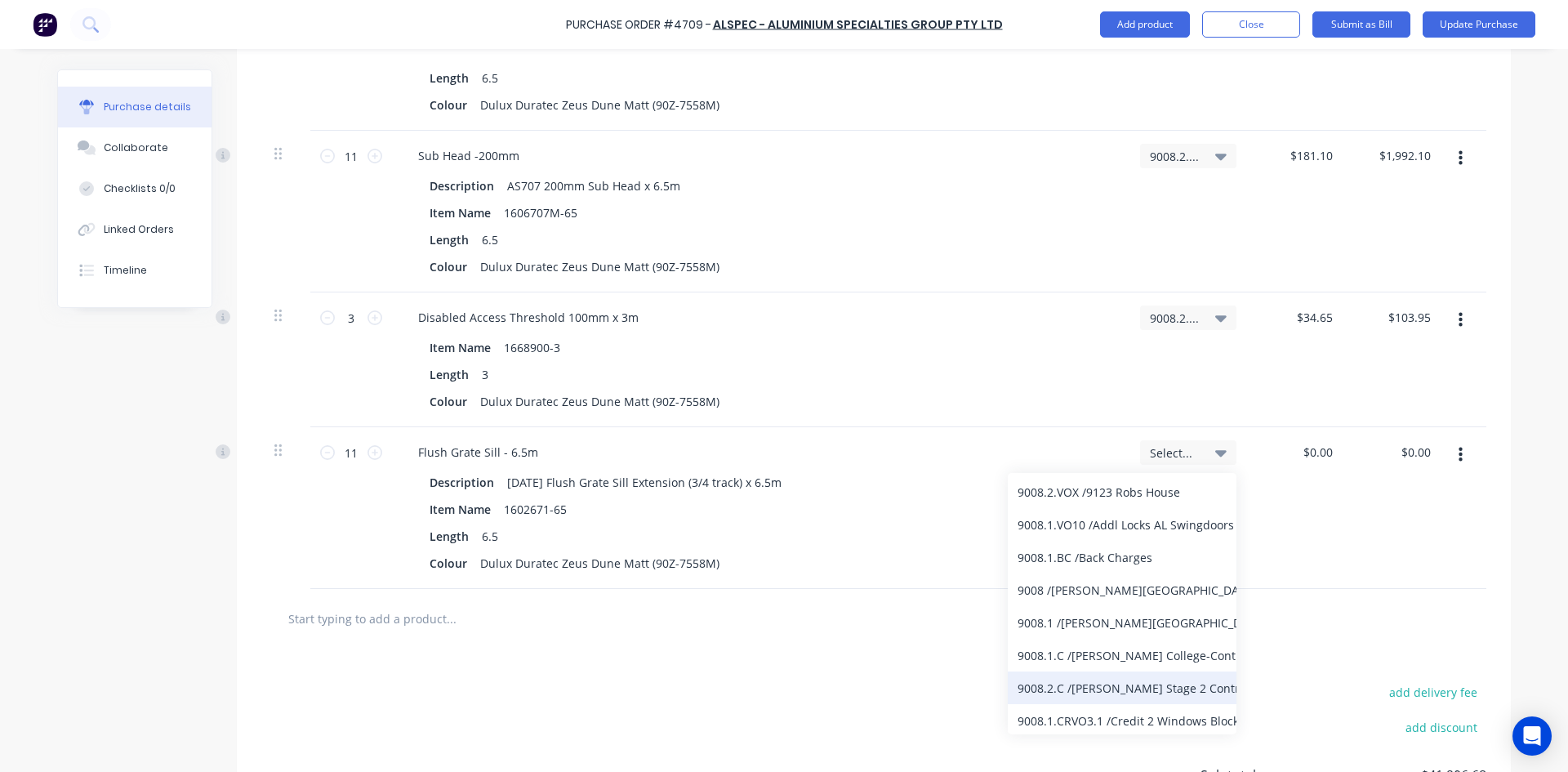
type input "9008"
click at [1155, 693] on div "9008.2.C / [PERSON_NAME] Stage 2 Contract" at bounding box center [1121, 688] width 228 height 32
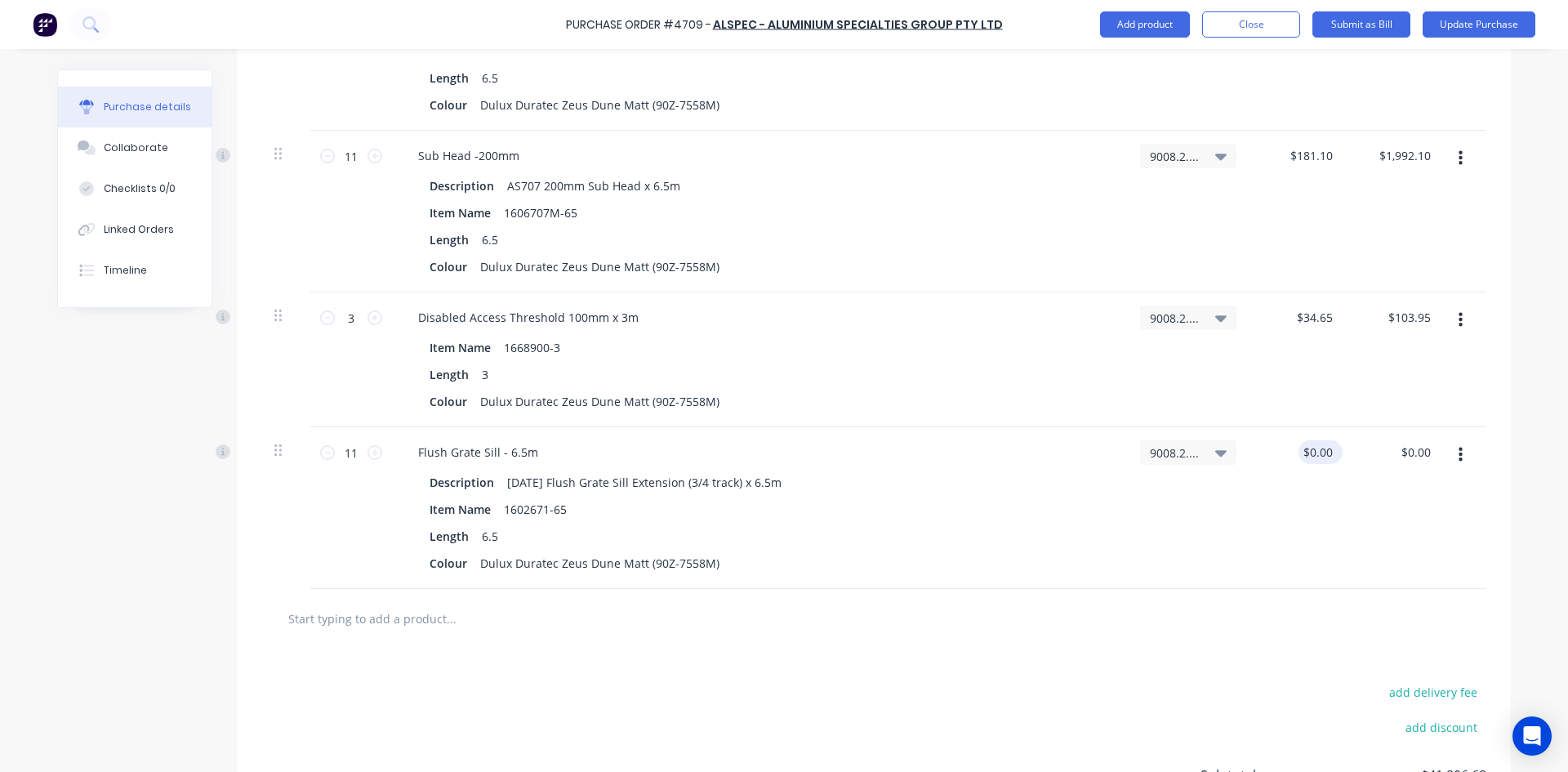
type textarea "x"
click at [1328, 450] on input "0.00" at bounding box center [1320, 453] width 31 height 24
type input "0"
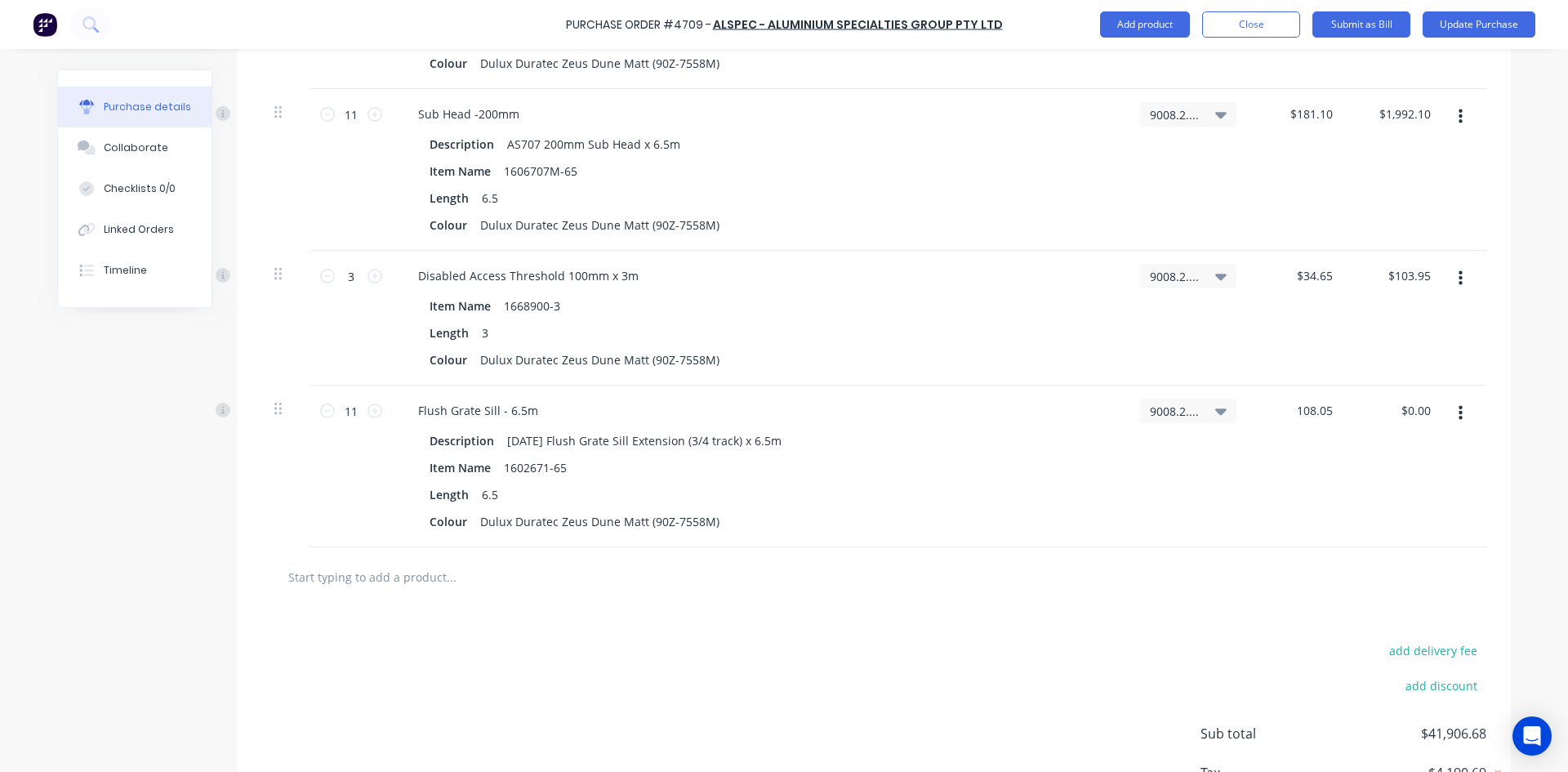
scroll to position [5326, 0]
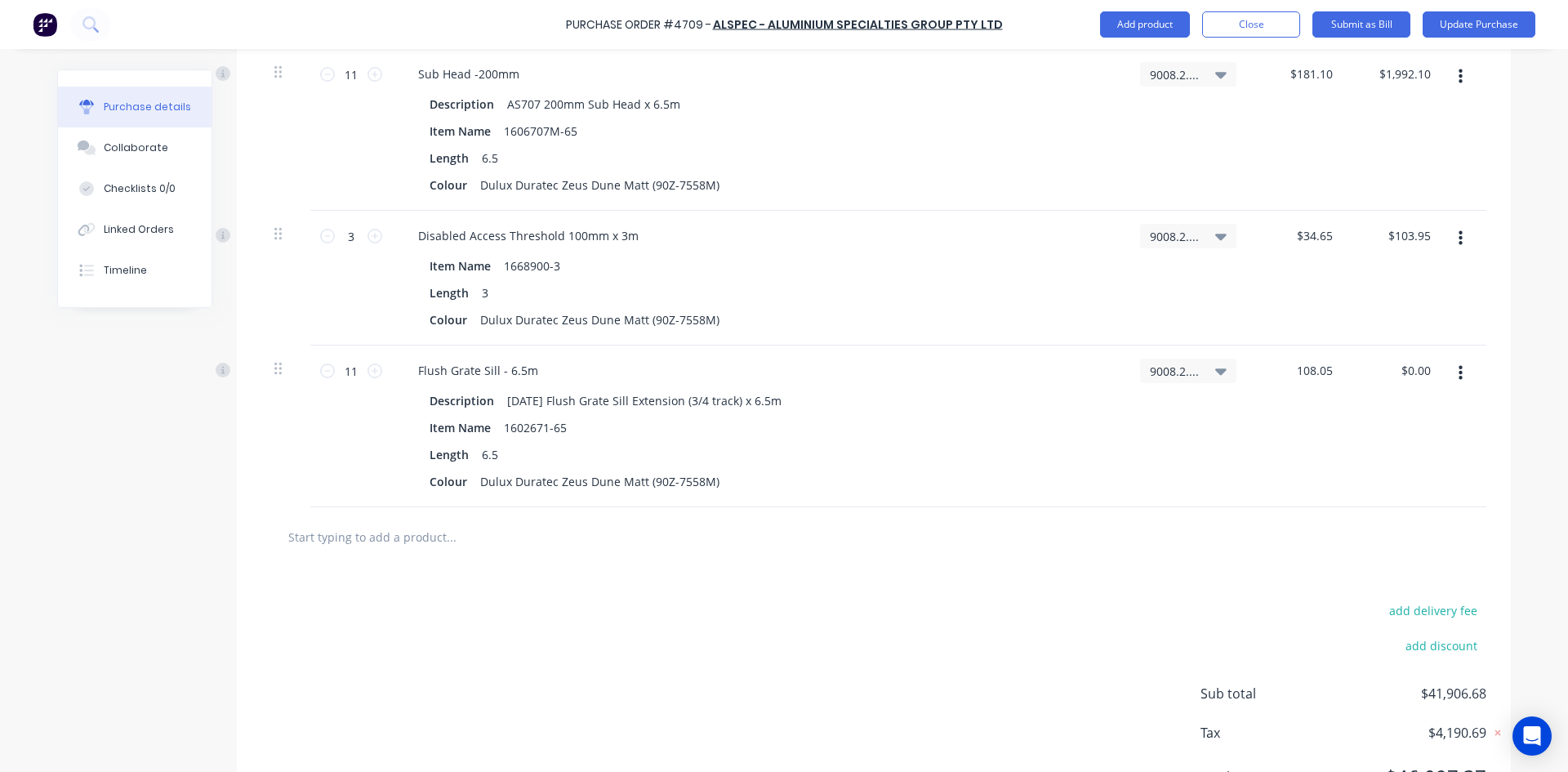
type input "108.05"
type textarea "x"
type input "$108.05"
type input "$1,188.55"
click at [773, 602] on div "add delivery fee add discount Sub total $43,095.23 Tax $4,309.55 Total $47,404.…" at bounding box center [874, 702] width 1274 height 268
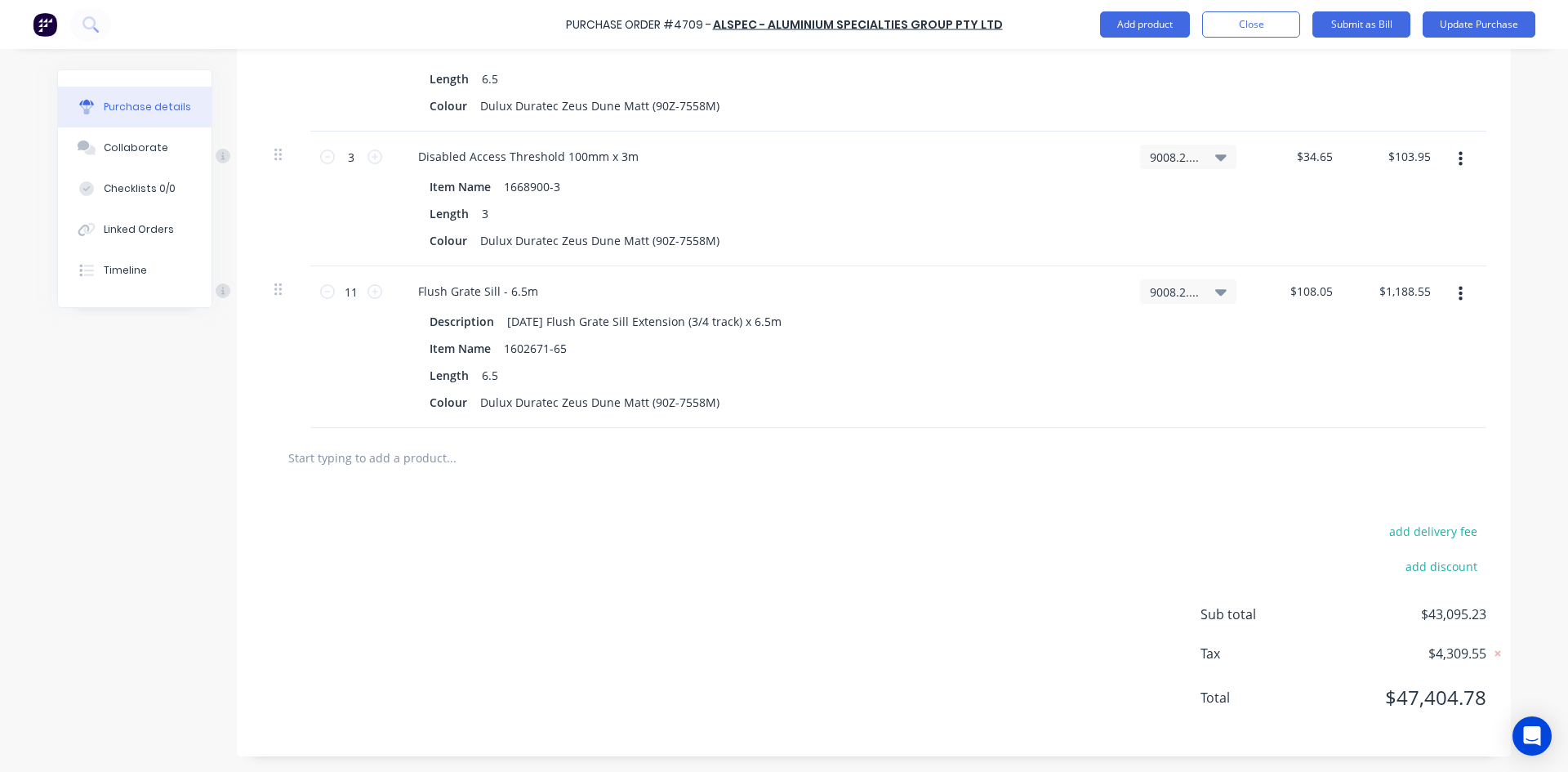
scroll to position [5406, 0]
click at [411, 462] on input "text" at bounding box center [451, 457] width 327 height 32
type textarea "x"
type input "A"
type textarea "x"
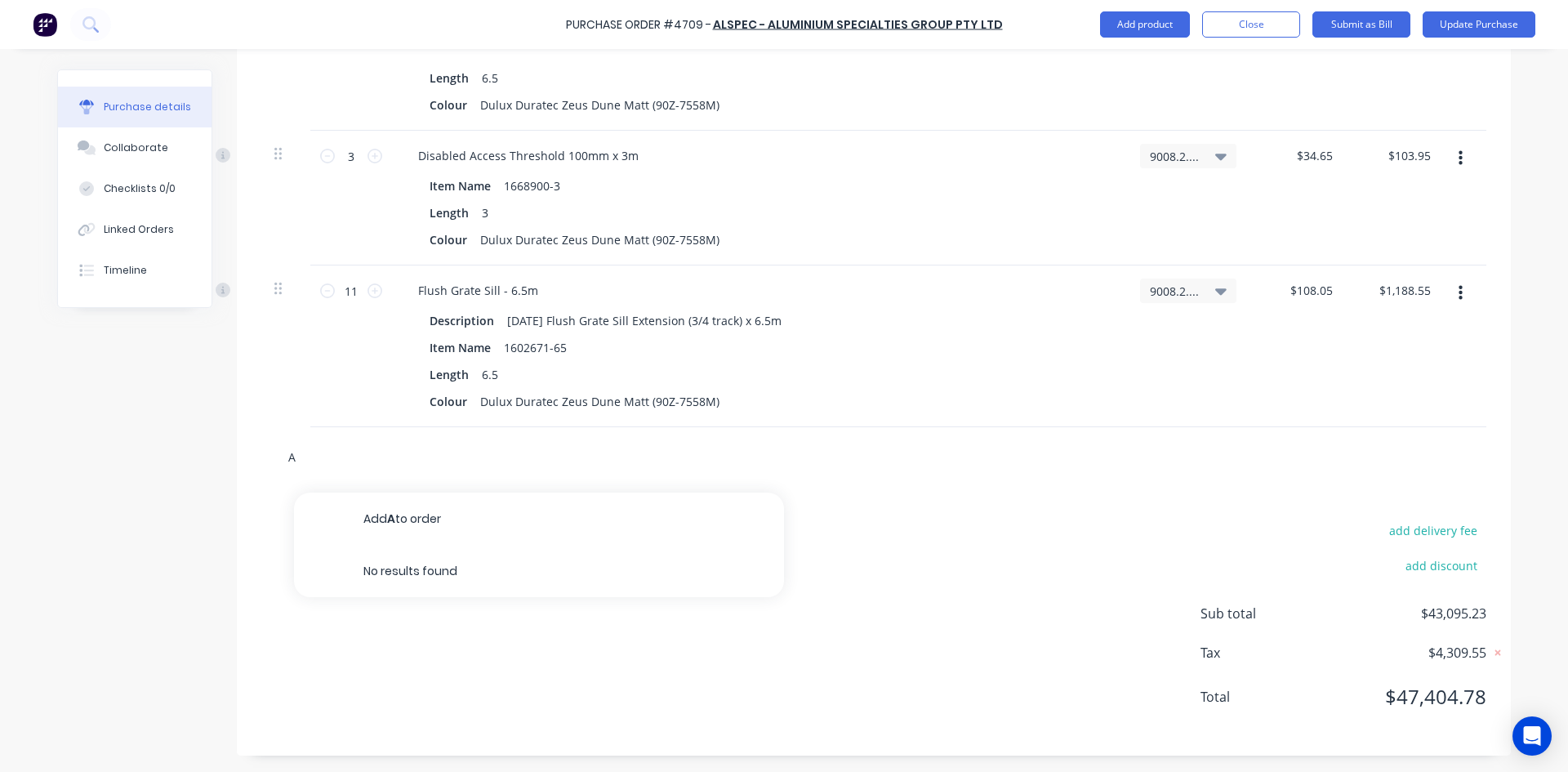
type input "AD"
type textarea "x"
type input "AD7"
type textarea "x"
type input "AD74"
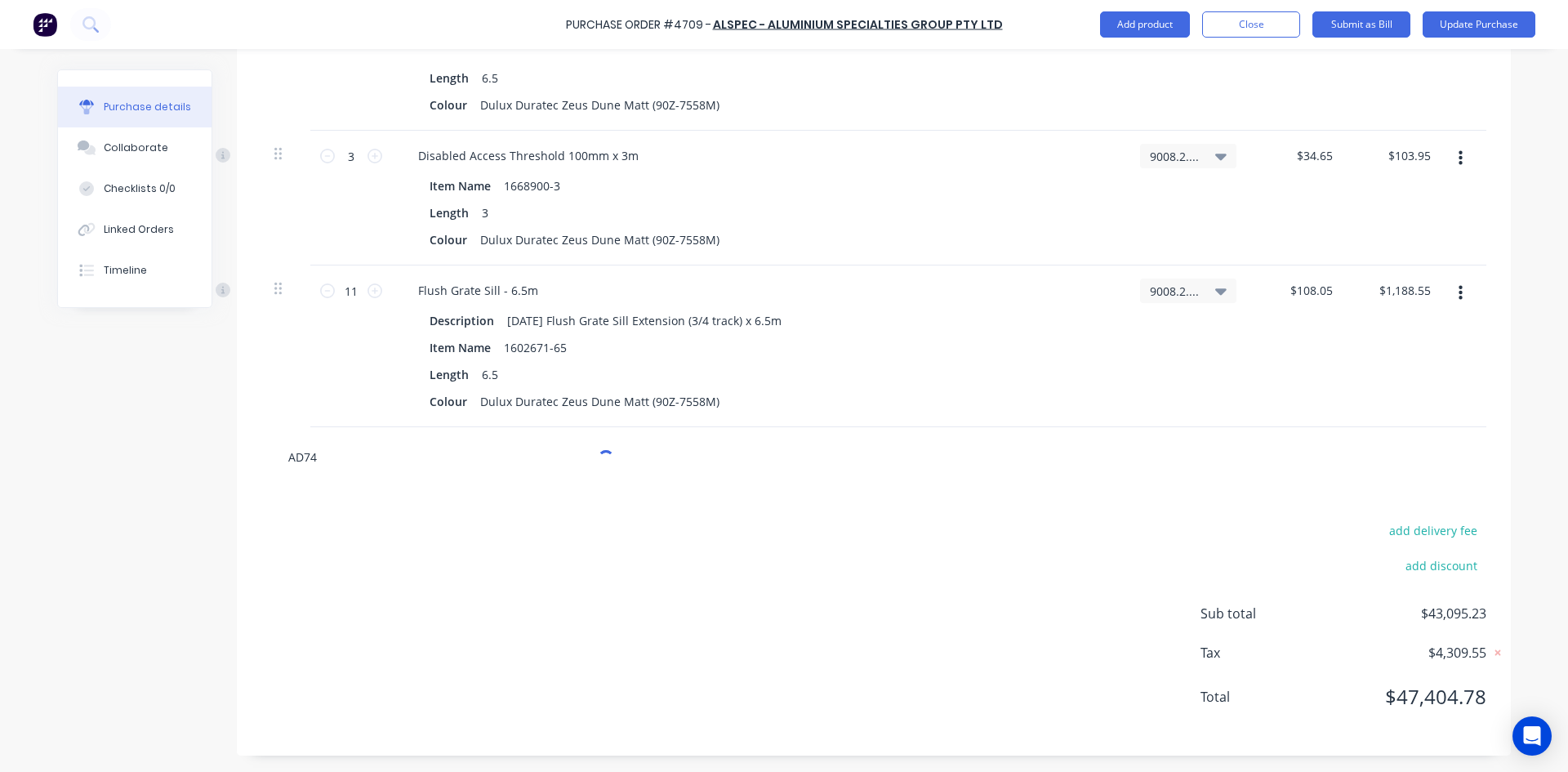
type textarea "x"
type input "[DATE]"
type textarea "x"
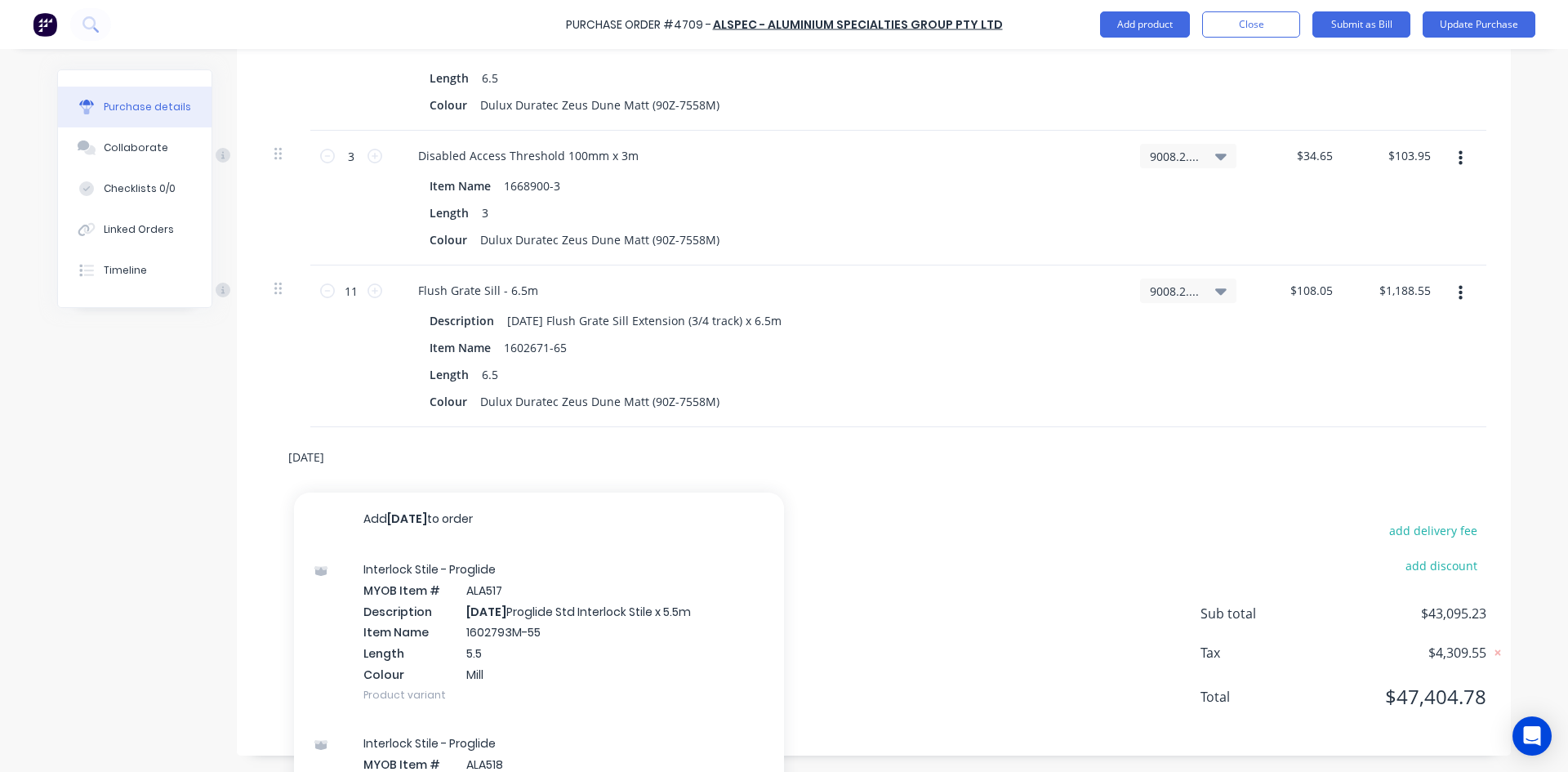
type input "[DATE]"
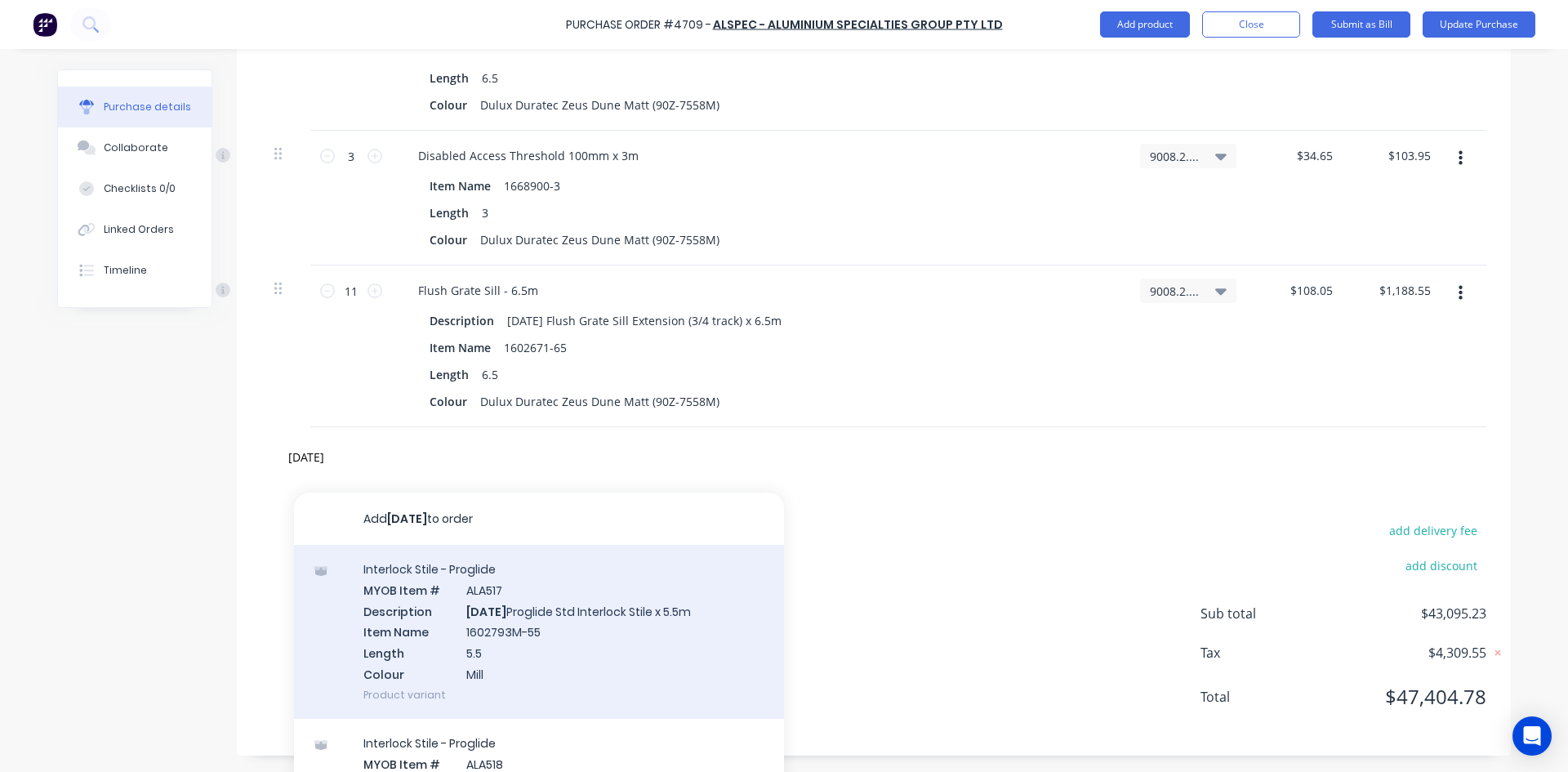
click at [570, 636] on div "Interlock Stile - Proglide MYOB Item # ALA517 Description [DATE] Proglide Std I…" at bounding box center [538, 632] width 490 height 174
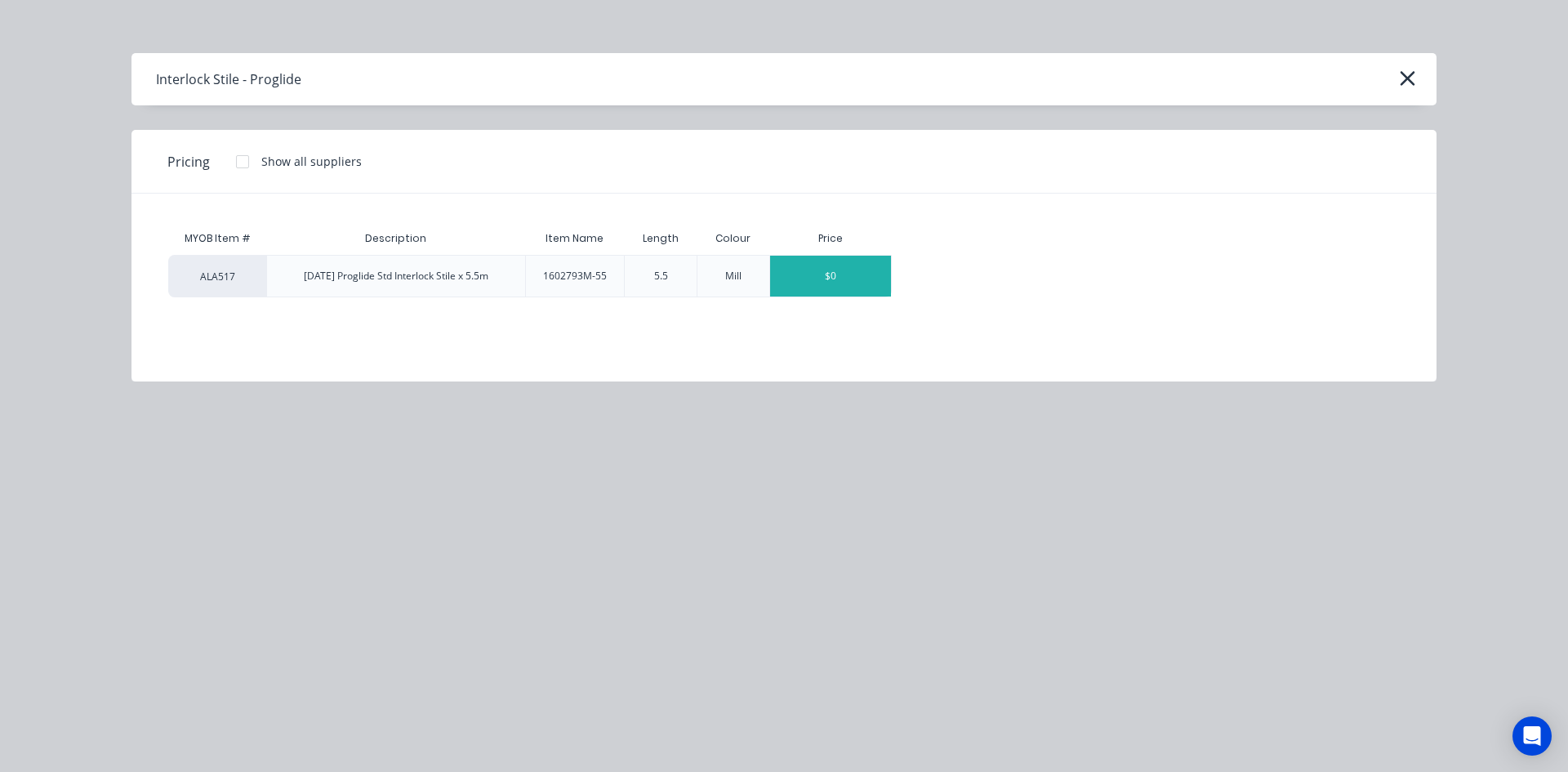
click at [821, 287] on div "$0" at bounding box center [830, 276] width 121 height 41
type textarea "x"
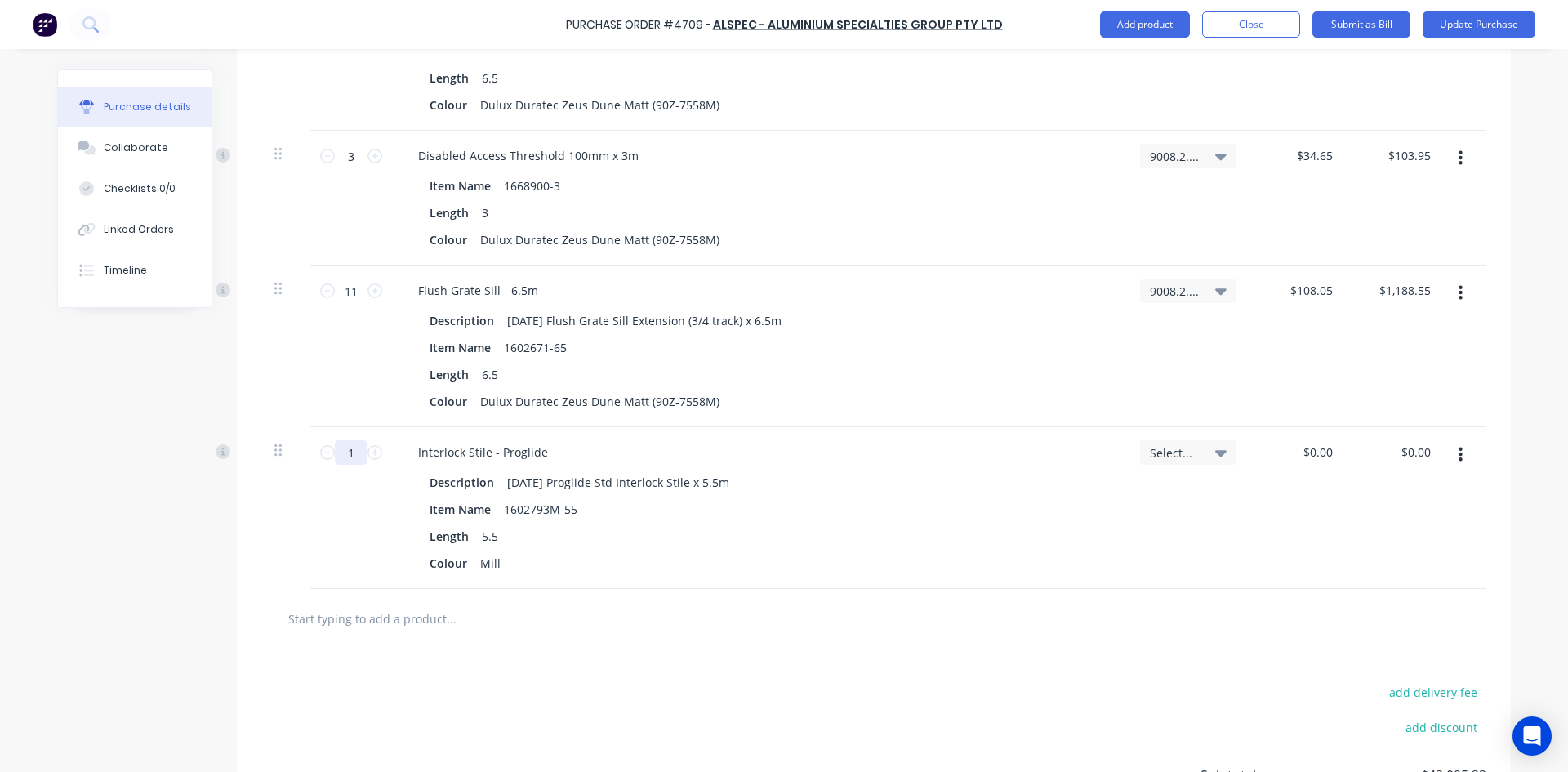
click at [360, 454] on input "1" at bounding box center [351, 453] width 32 height 25
type textarea "x"
type input "4"
type textarea "x"
type input "43"
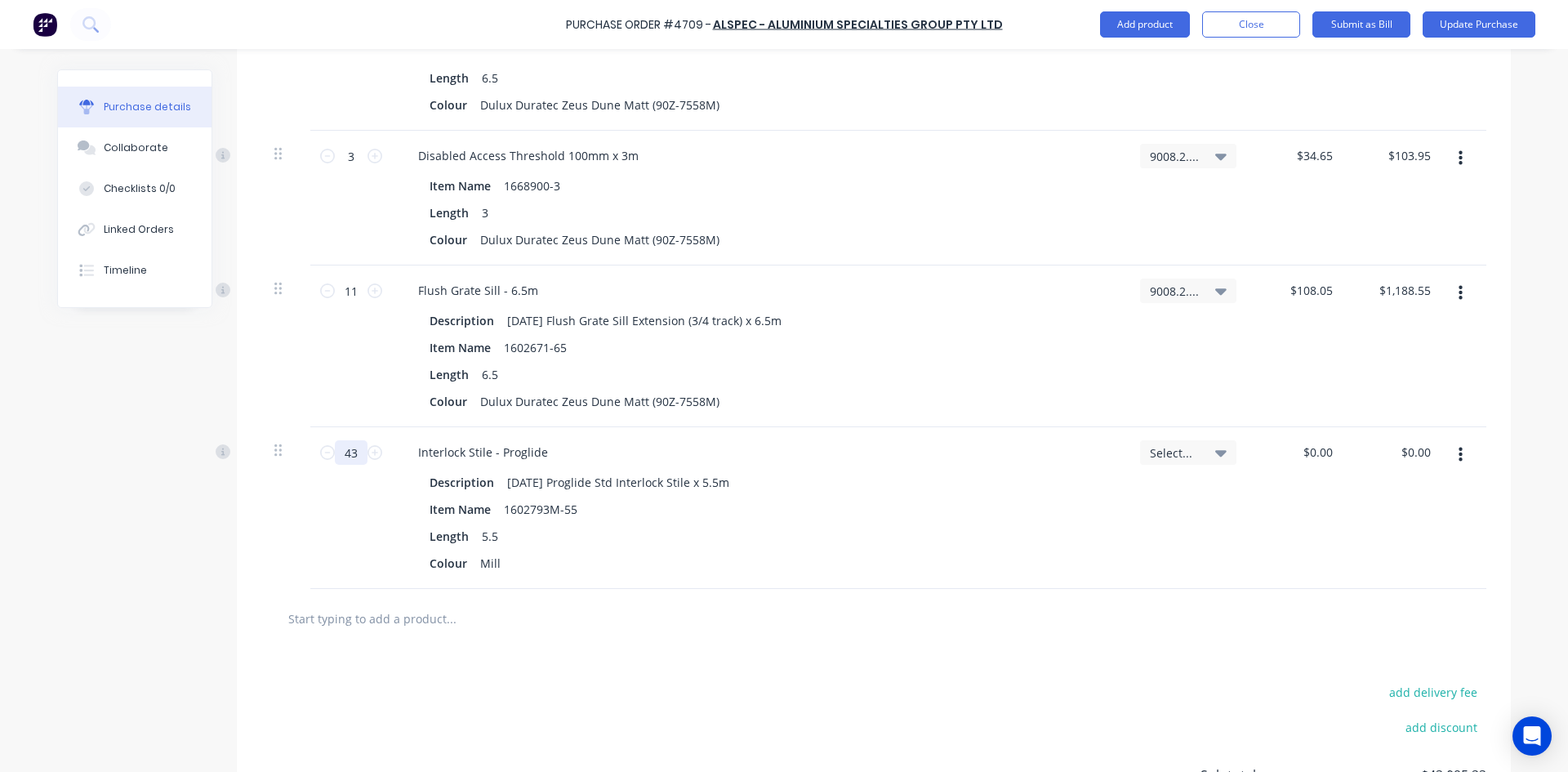
type textarea "x"
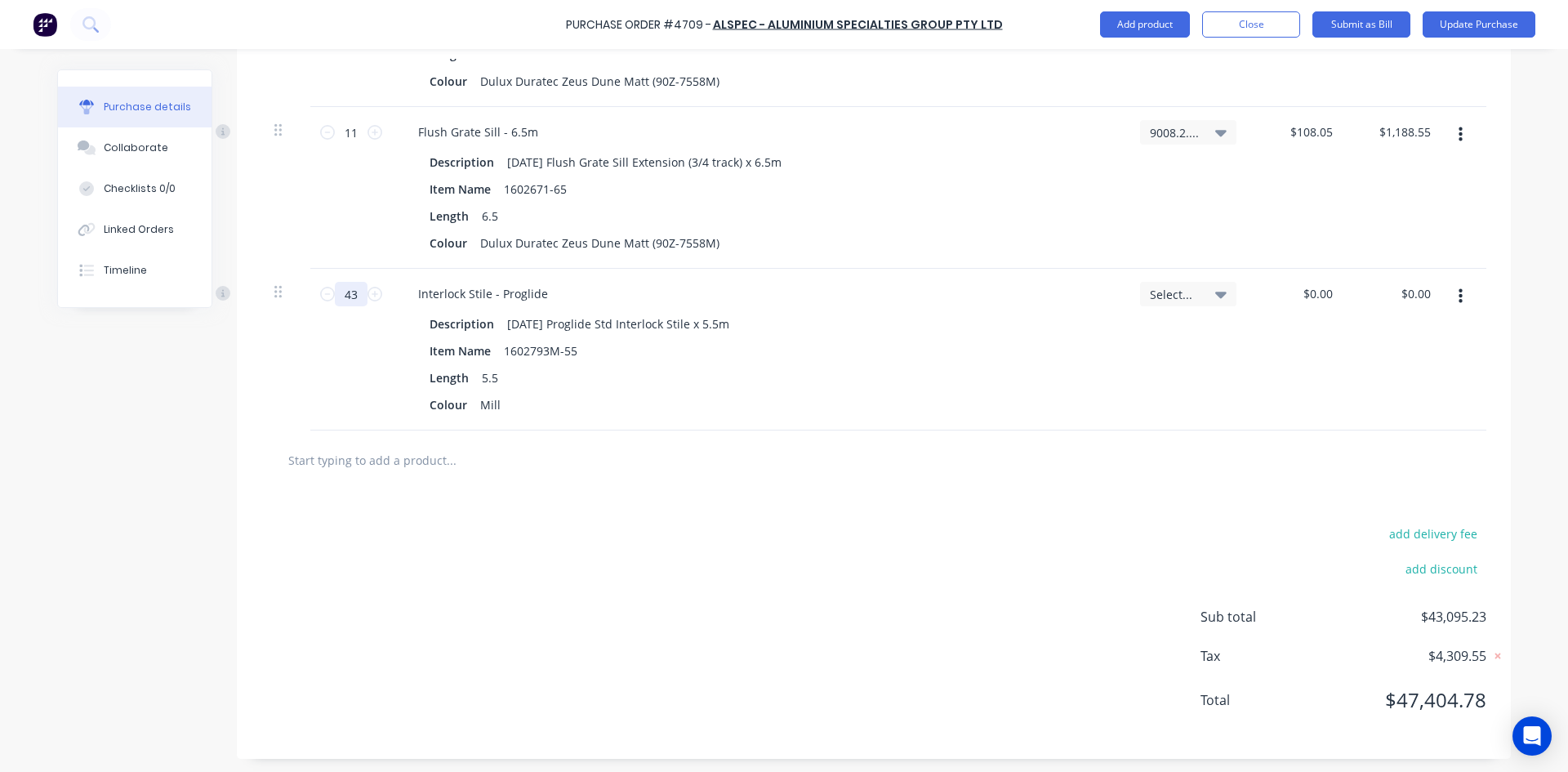
scroll to position [5568, 0]
type input "43"
click at [390, 462] on input "text" at bounding box center [451, 457] width 327 height 32
type textarea "x"
type input "A"
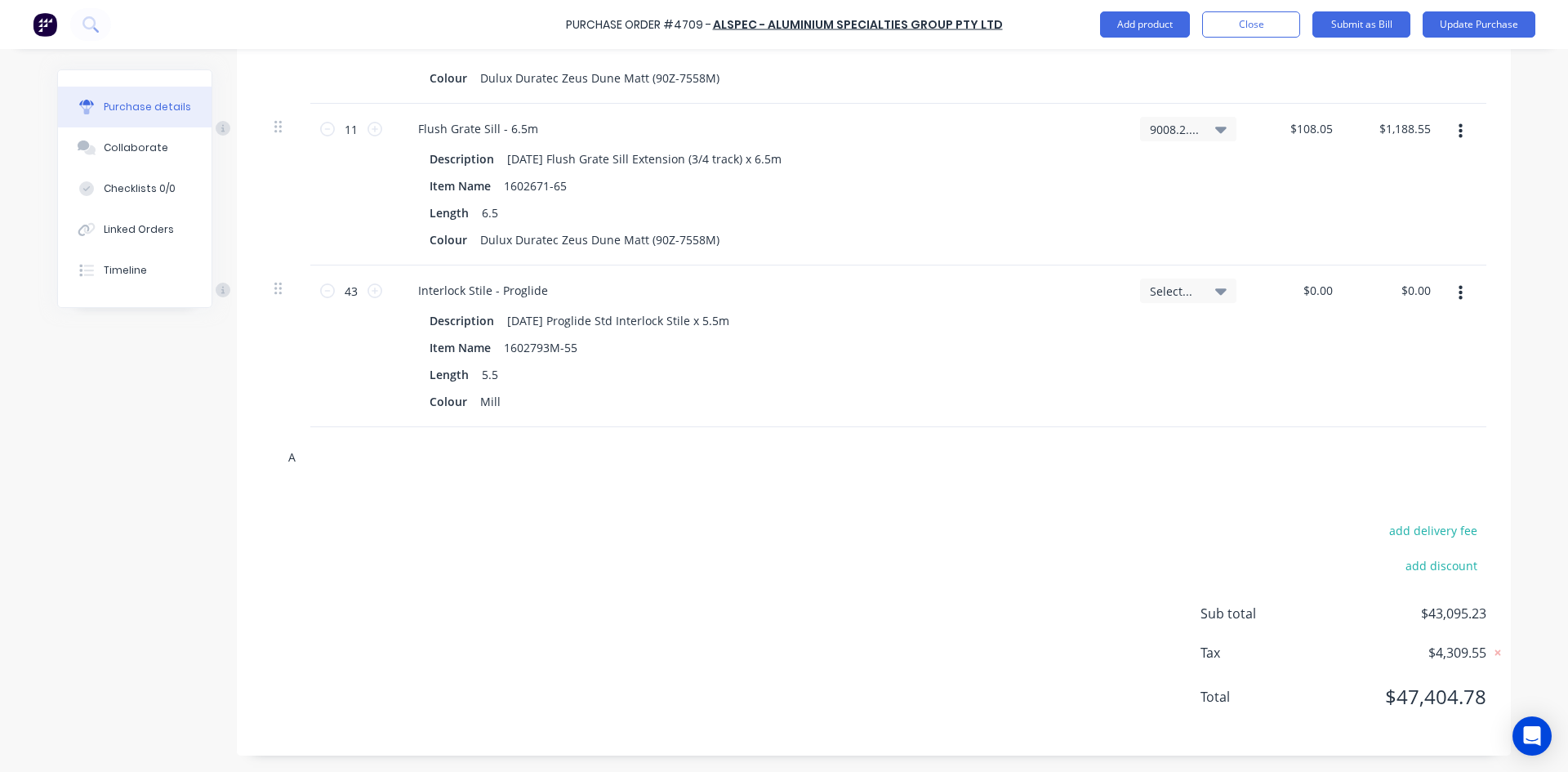
type textarea "x"
type input "AD"
type textarea "x"
type input "AD7"
type textarea "x"
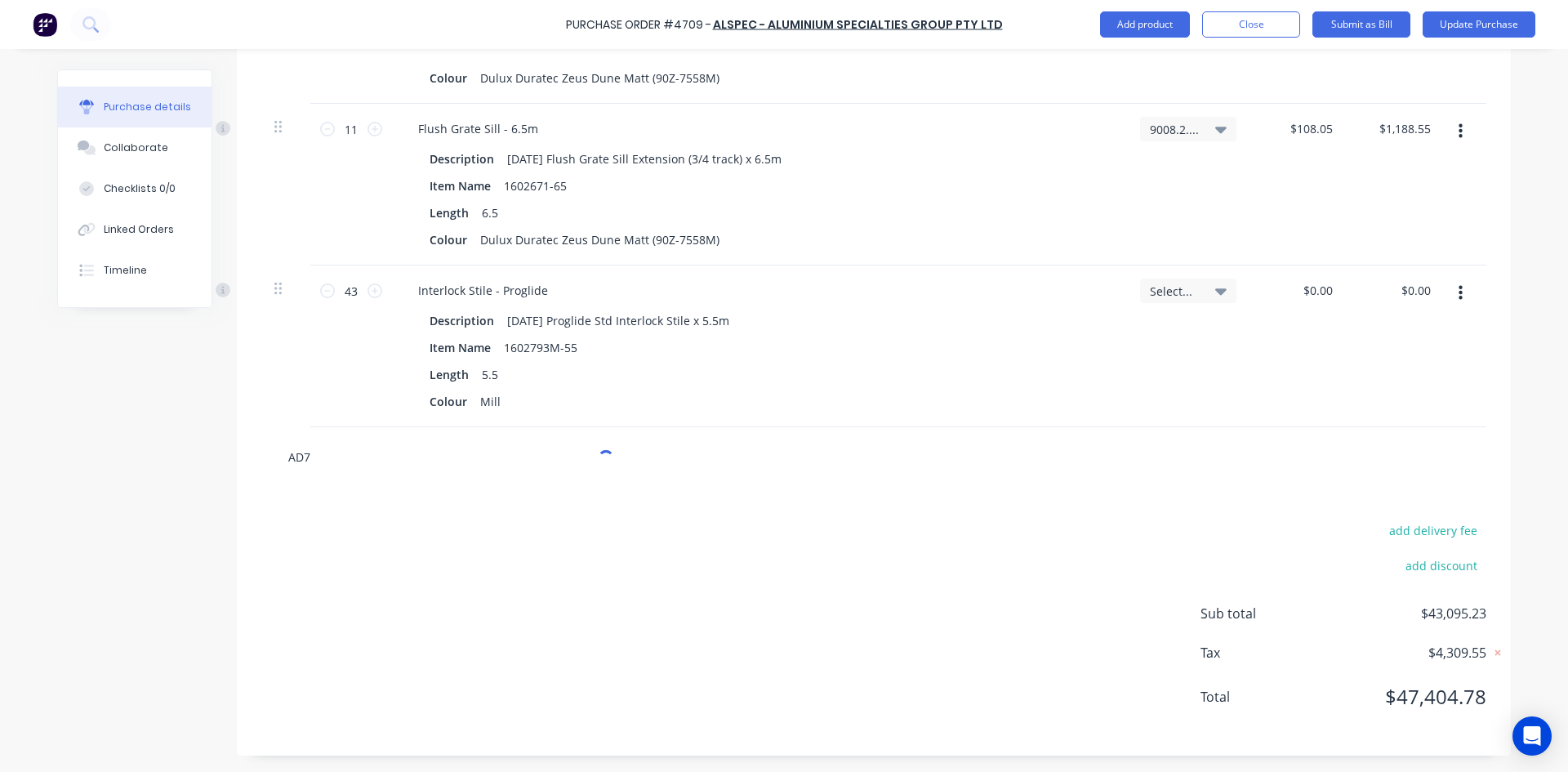
type input "AD74"
type textarea "x"
type input "[DATE]"
type textarea "x"
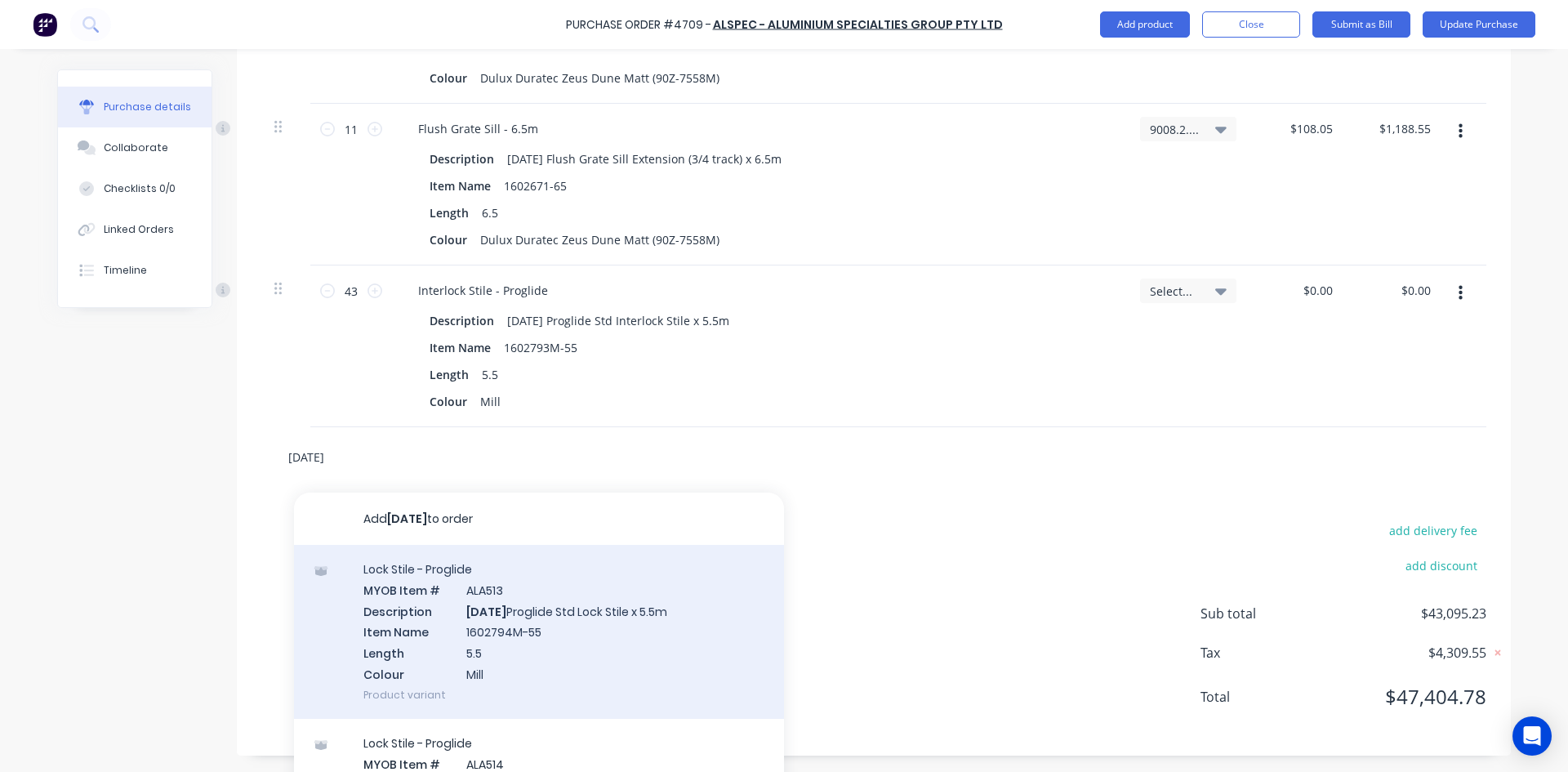
type input "[DATE]"
click at [538, 609] on div "Lock Stile - Proglide MYOB Item # ALA513 Description [DATE] Proglide Std Lock S…" at bounding box center [538, 632] width 490 height 174
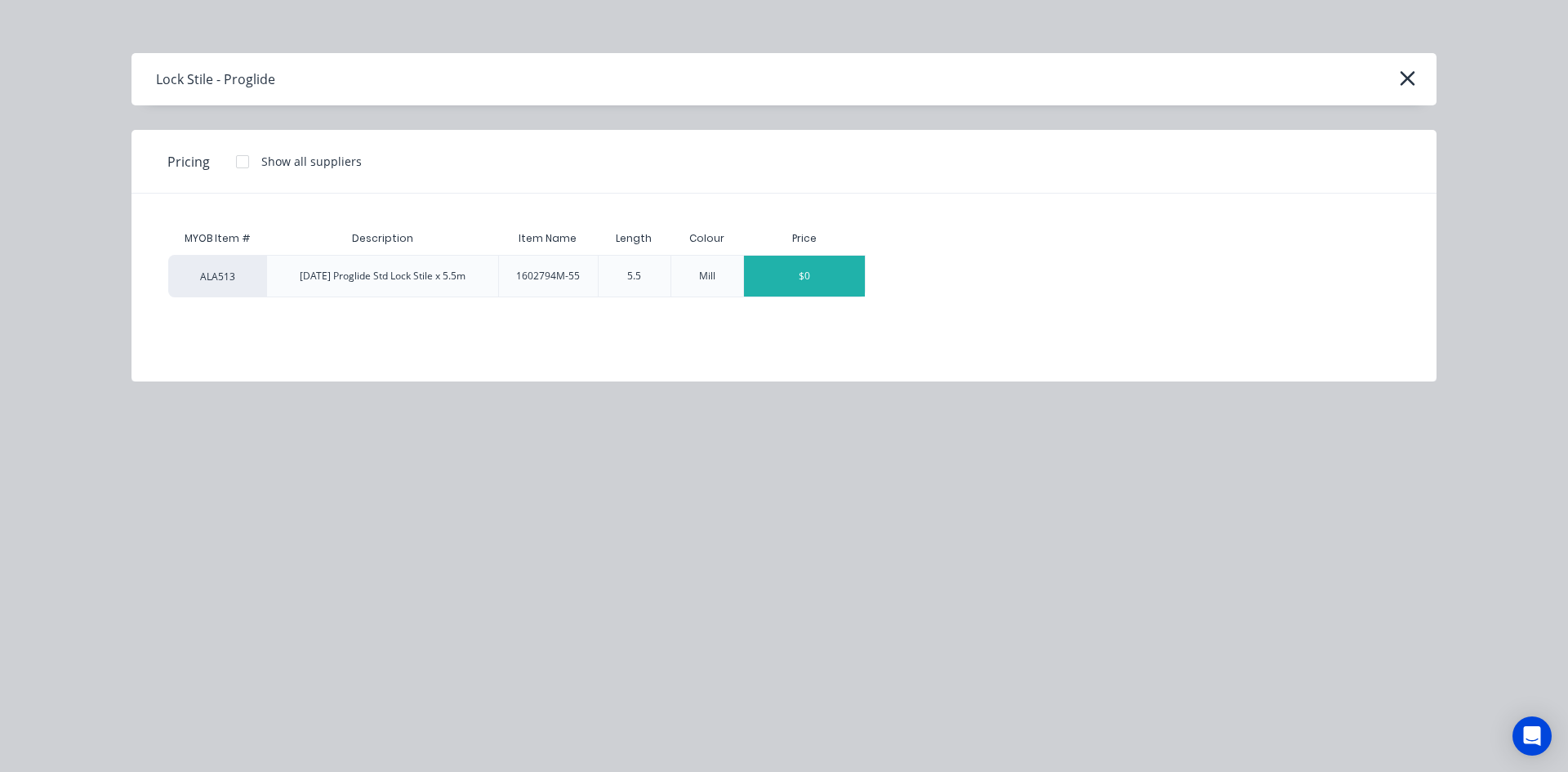
click at [802, 279] on div "$0" at bounding box center [804, 276] width 121 height 41
type textarea "x"
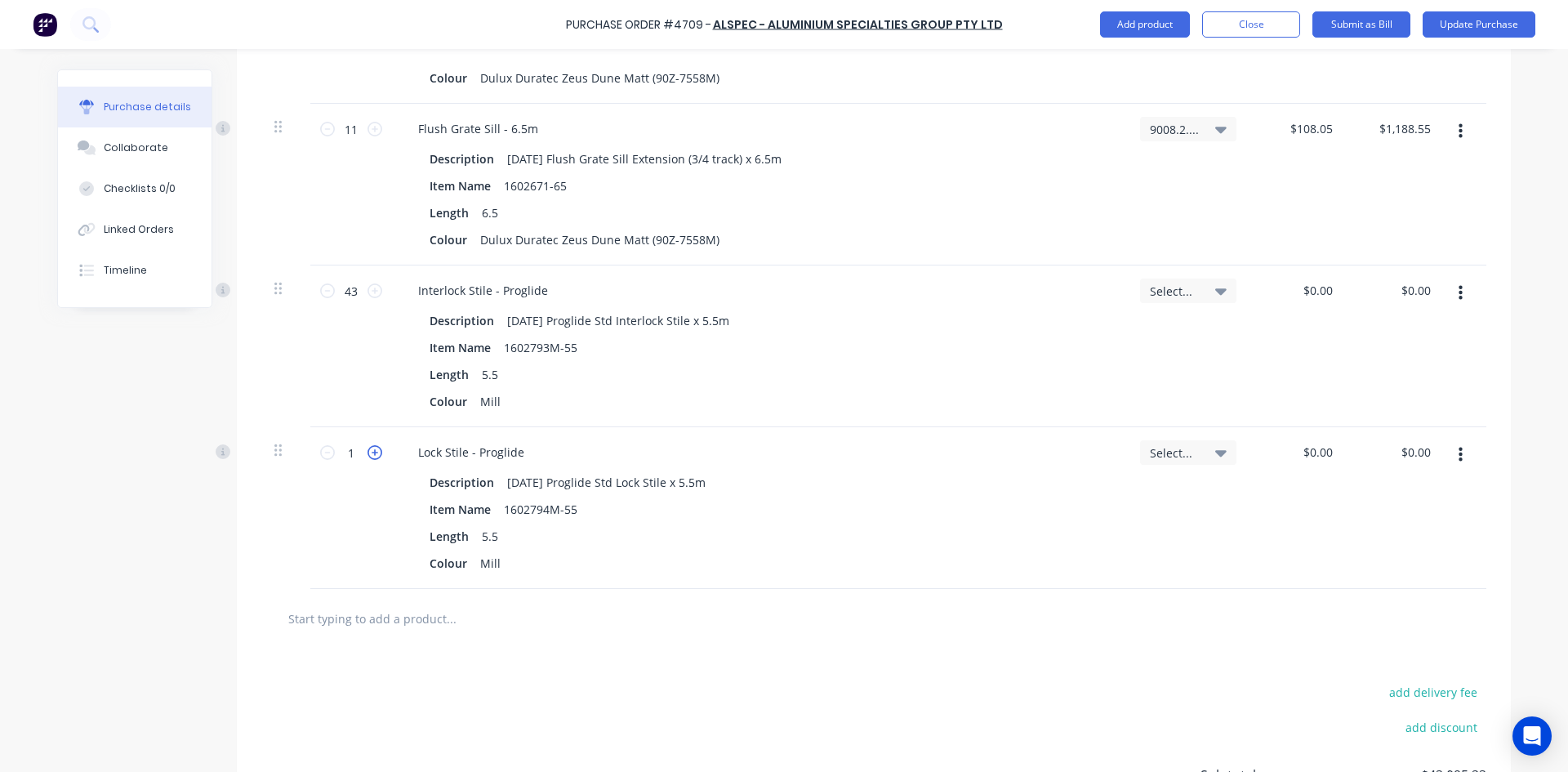
click at [372, 451] on icon at bounding box center [374, 452] width 14 height 14
type textarea "x"
type input "2"
click at [372, 451] on icon at bounding box center [374, 452] width 14 height 14
type textarea "x"
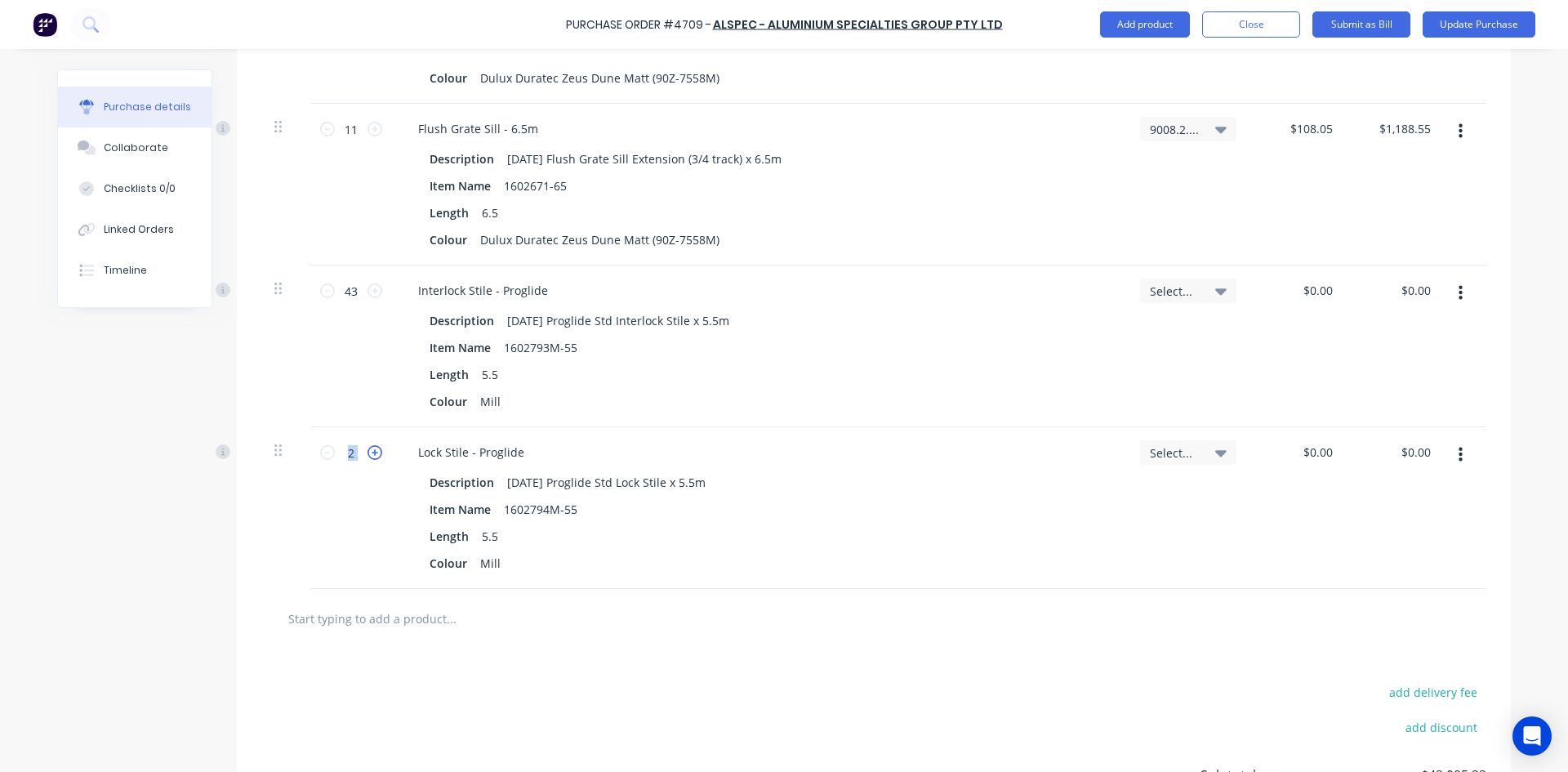
type input "3"
click at [372, 451] on icon at bounding box center [374, 452] width 14 height 14
type textarea "x"
type input "4"
click at [372, 451] on icon at bounding box center [374, 452] width 14 height 14
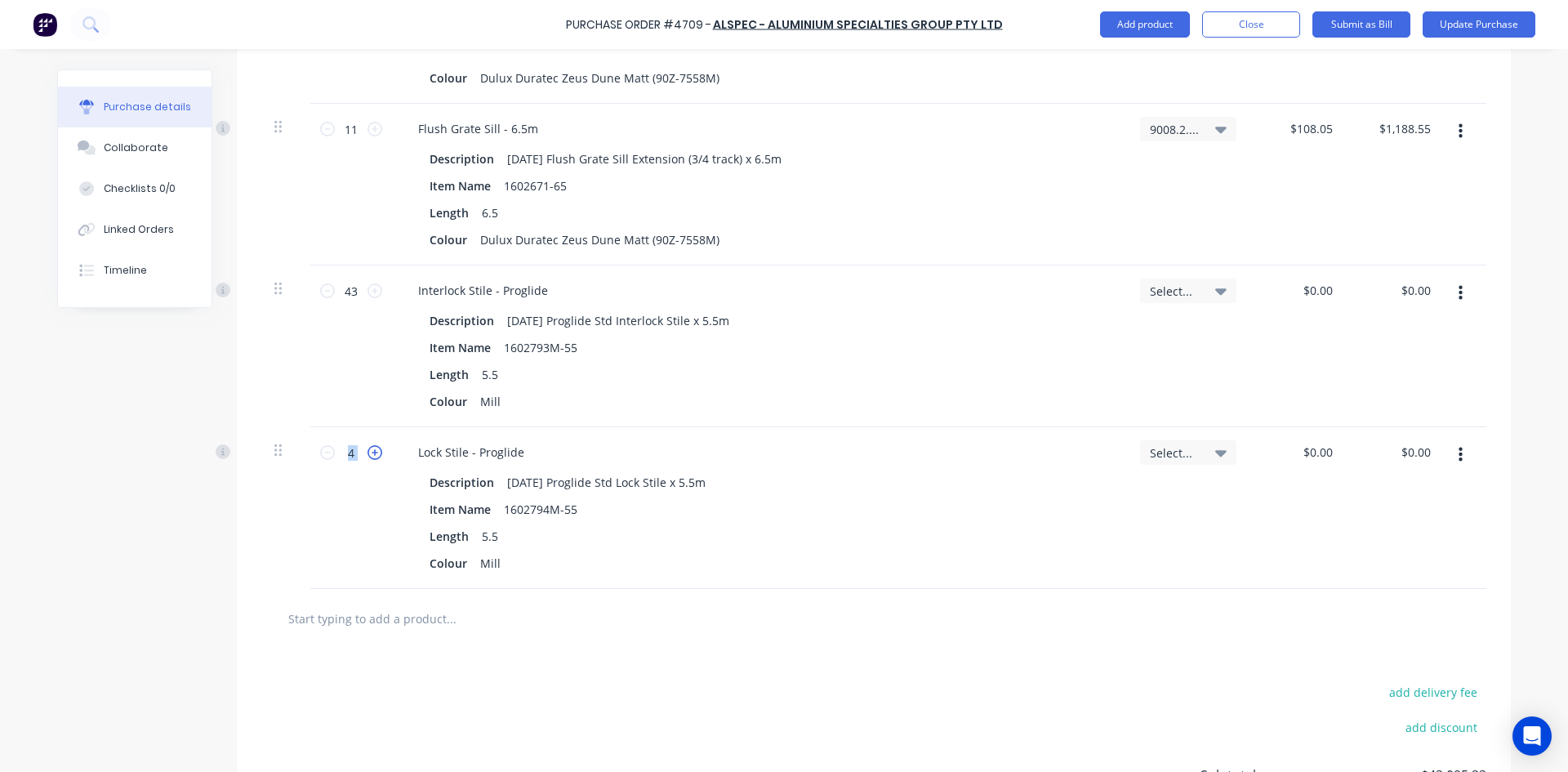
type textarea "x"
type input "5"
click at [372, 451] on icon at bounding box center [374, 452] width 14 height 14
type textarea "x"
type input "6"
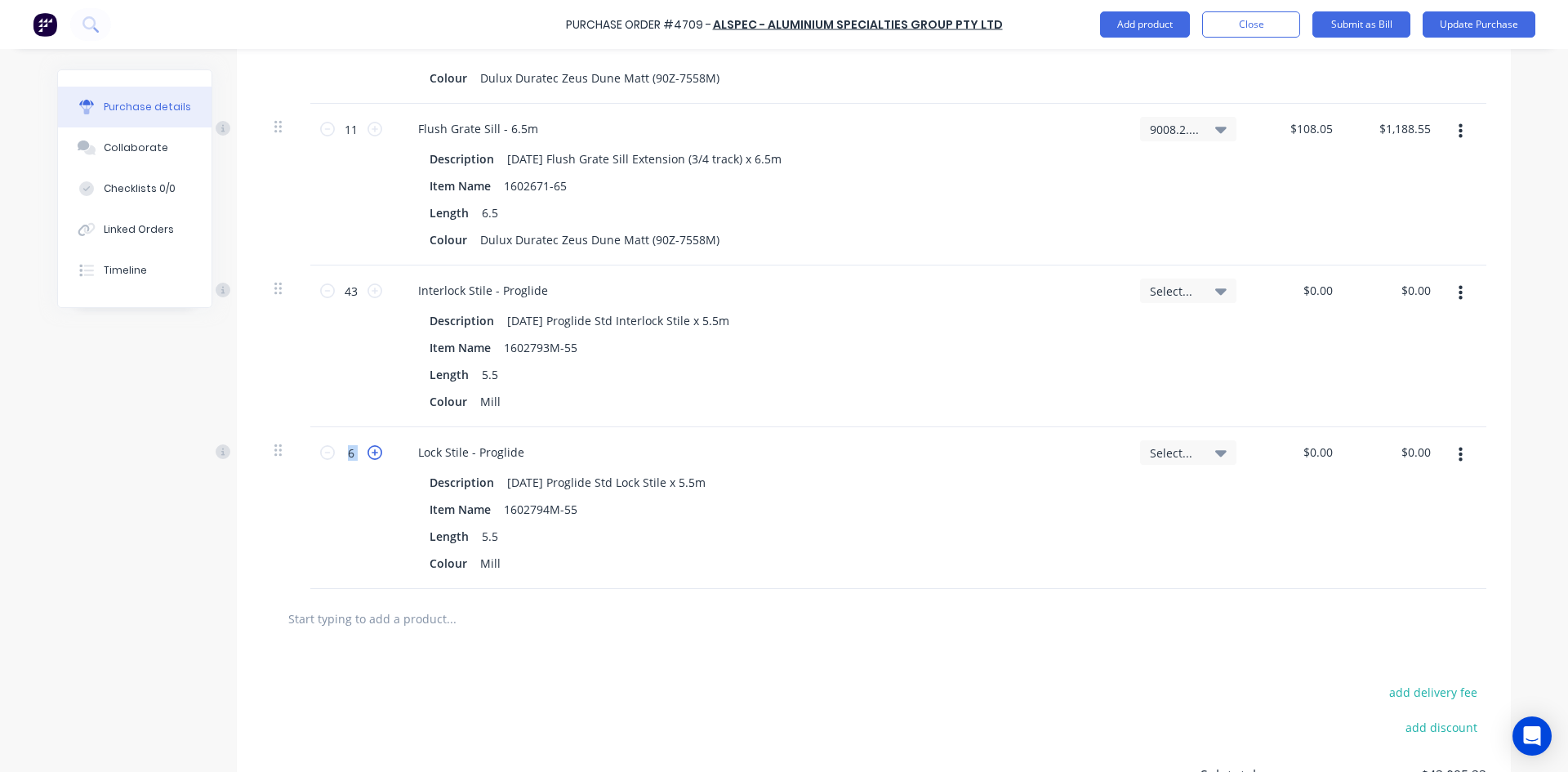
click at [372, 451] on icon at bounding box center [374, 452] width 14 height 14
type textarea "x"
type input "7"
click at [372, 451] on icon at bounding box center [374, 452] width 14 height 14
type textarea "x"
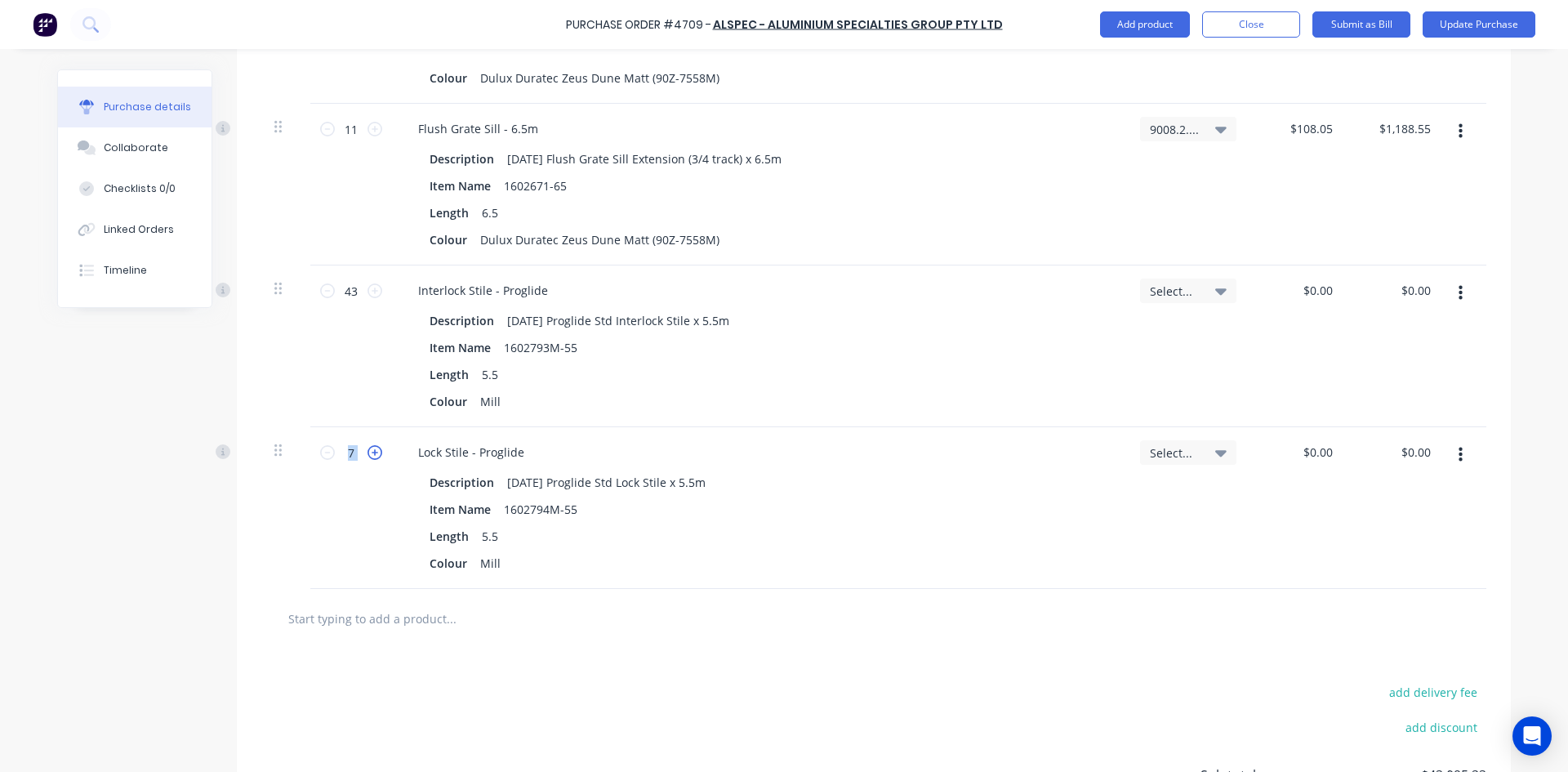
type input "8"
click at [372, 451] on icon at bounding box center [374, 452] width 14 height 14
type textarea "x"
type input "9"
click at [372, 451] on icon at bounding box center [374, 452] width 14 height 14
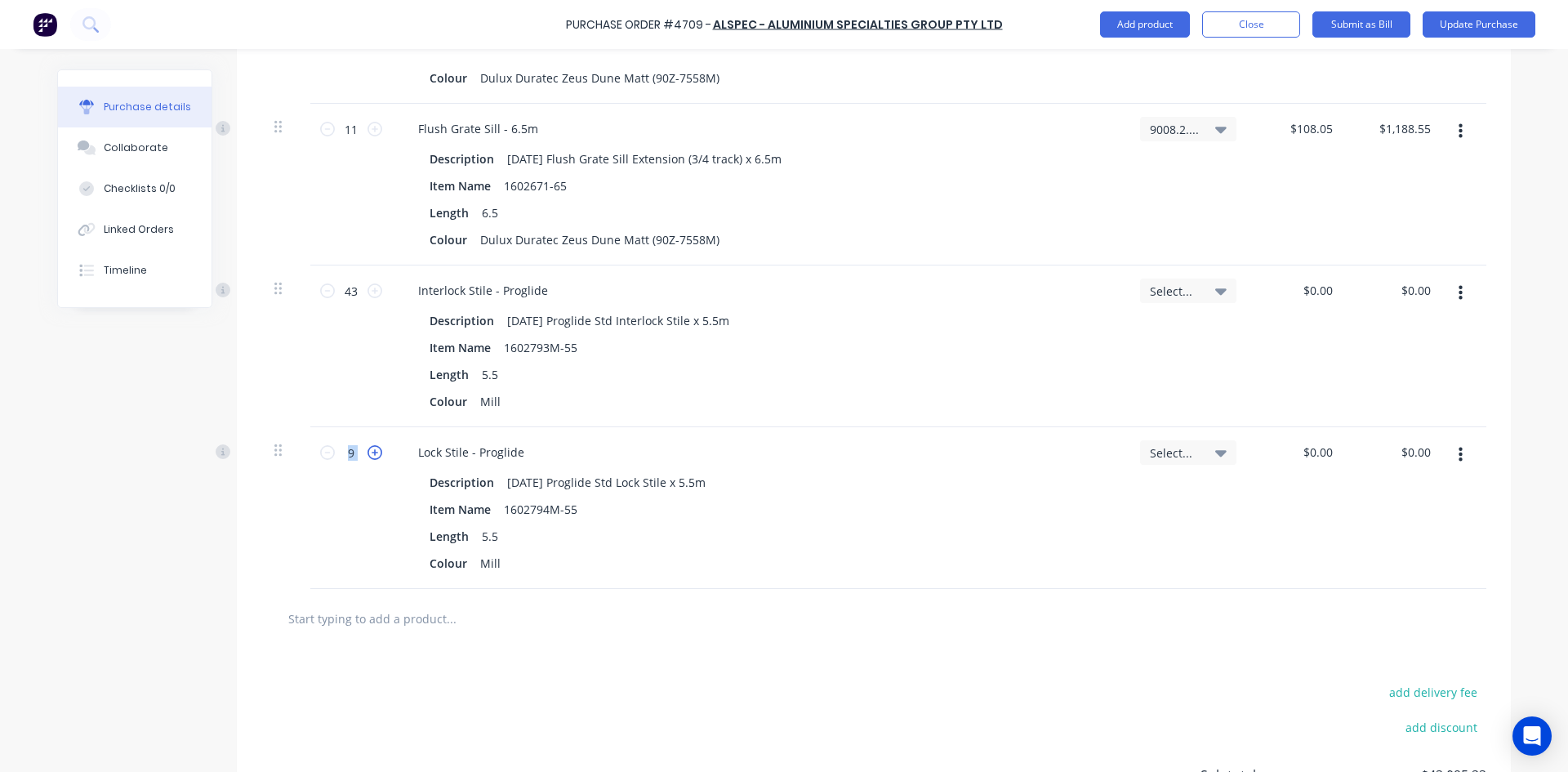
type textarea "x"
type input "10"
type textarea "x"
click at [496, 404] on div "Mill" at bounding box center [490, 402] width 33 height 24
type textarea "x"
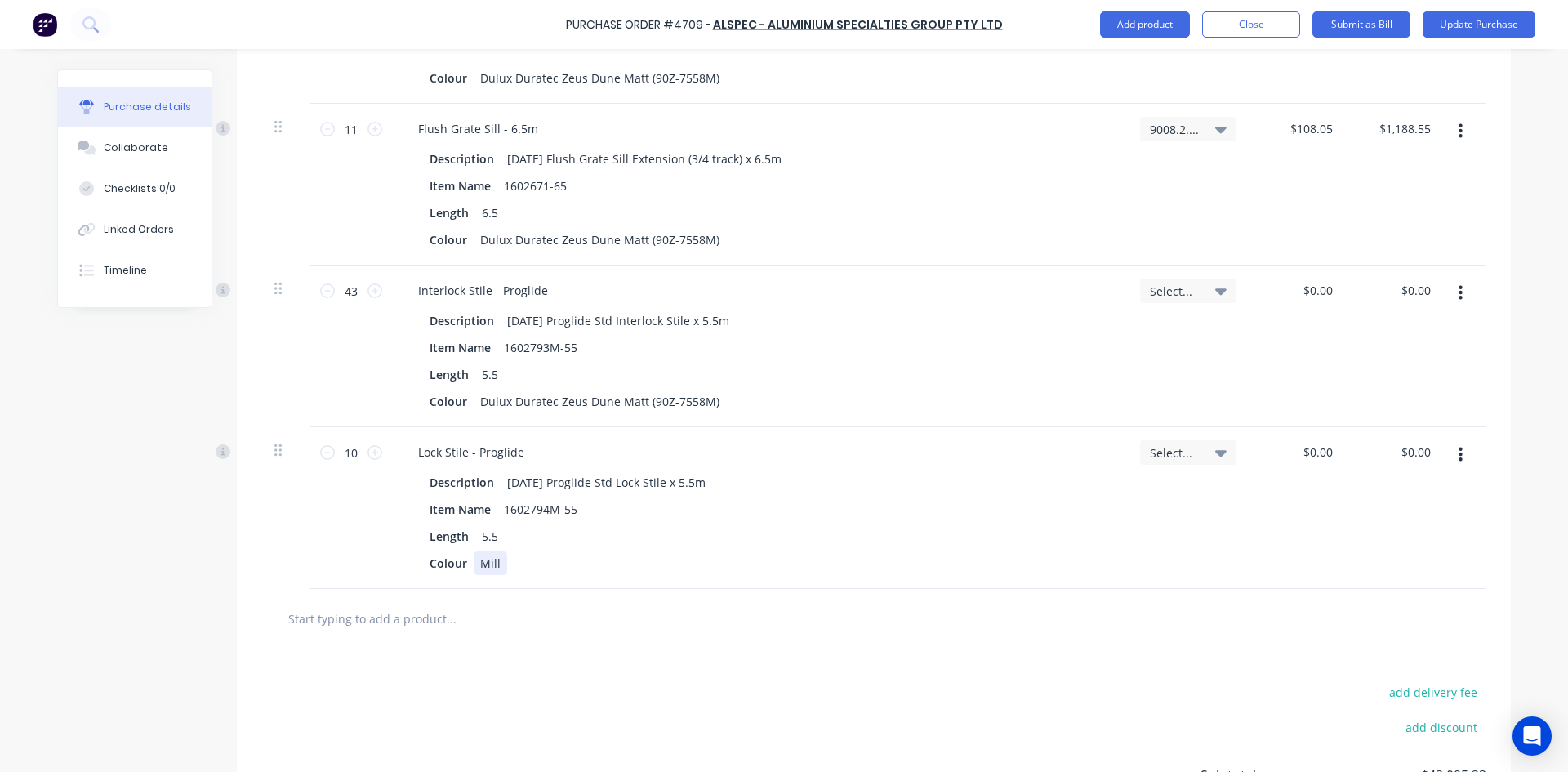
click at [494, 566] on div "Mill" at bounding box center [490, 563] width 33 height 24
click at [379, 617] on input "text" at bounding box center [451, 618] width 327 height 32
type textarea "x"
type input "A"
type textarea "x"
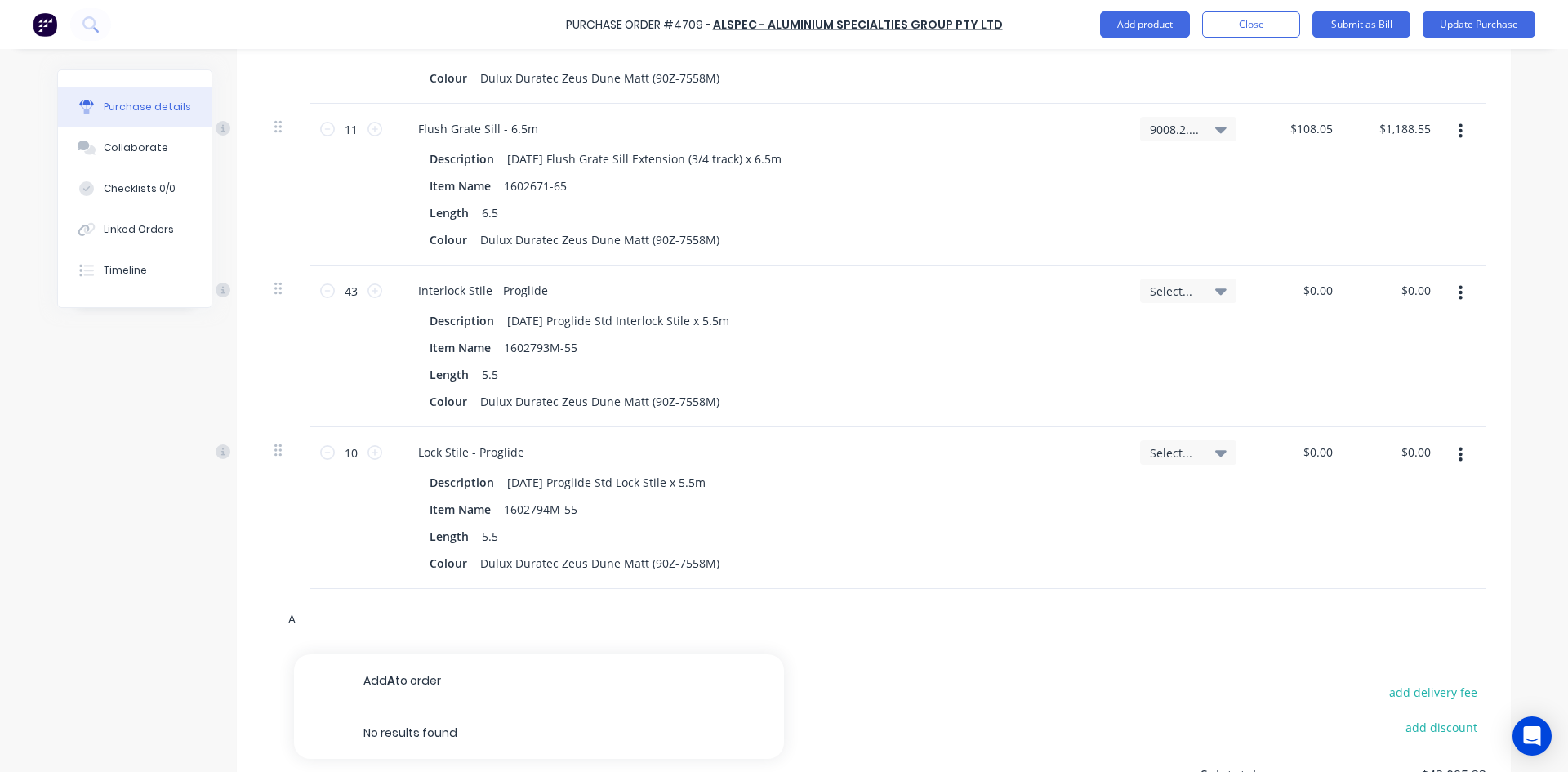
type input "AD"
type textarea "x"
type input "AD7"
type textarea "x"
type input "AD74"
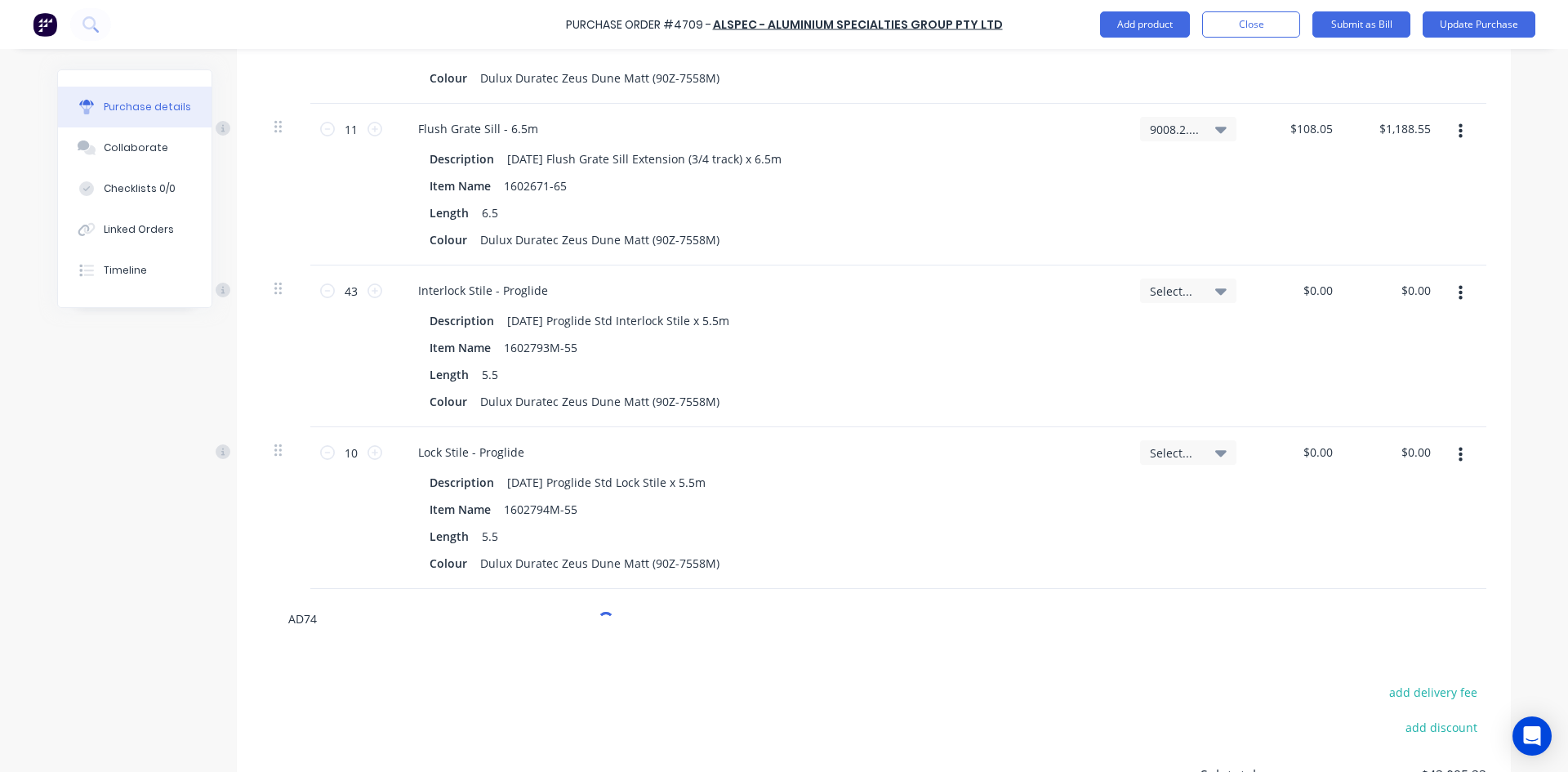
type textarea "x"
type input "[DATE]"
type textarea "x"
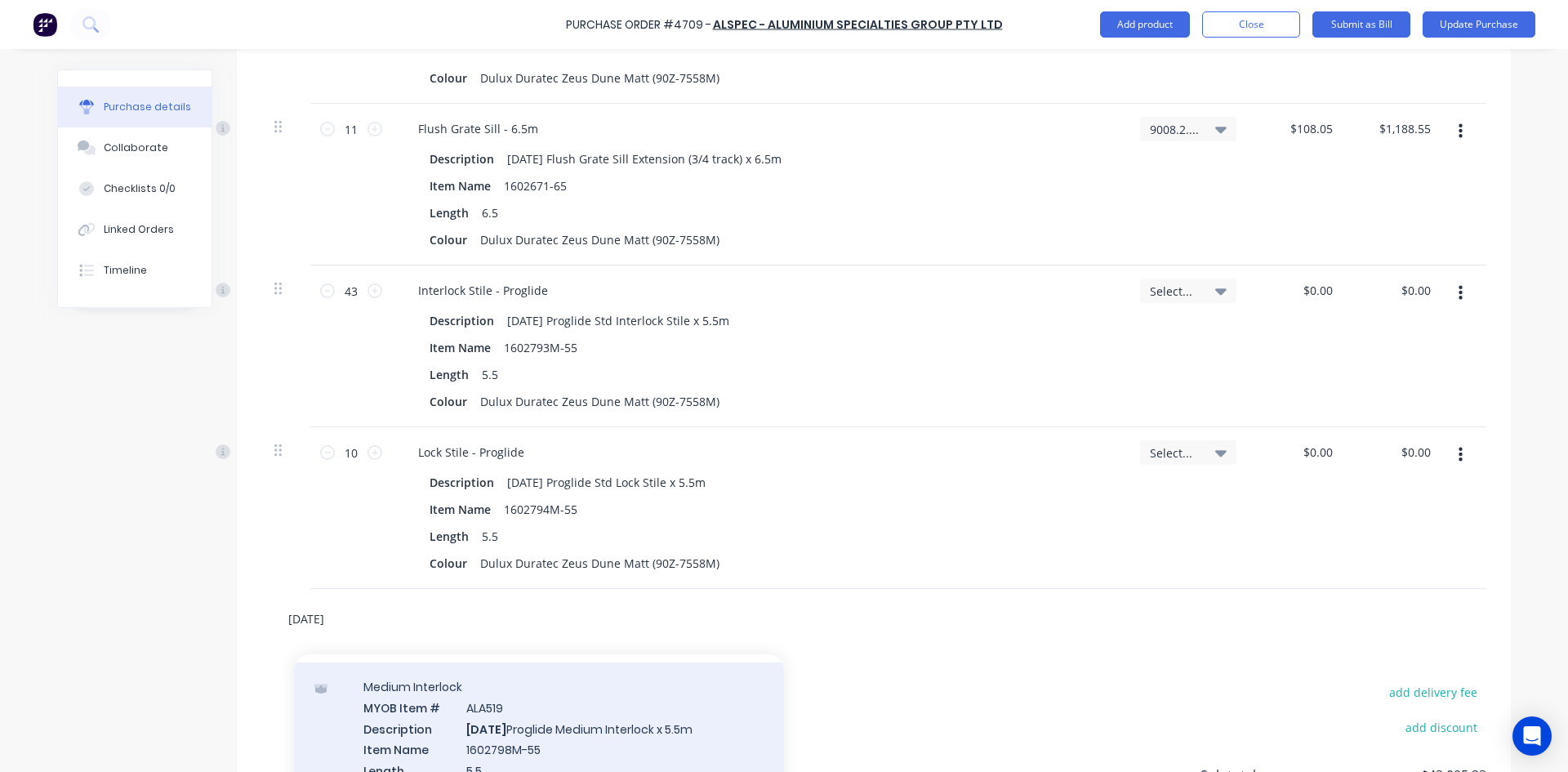
scroll to position [82, 0]
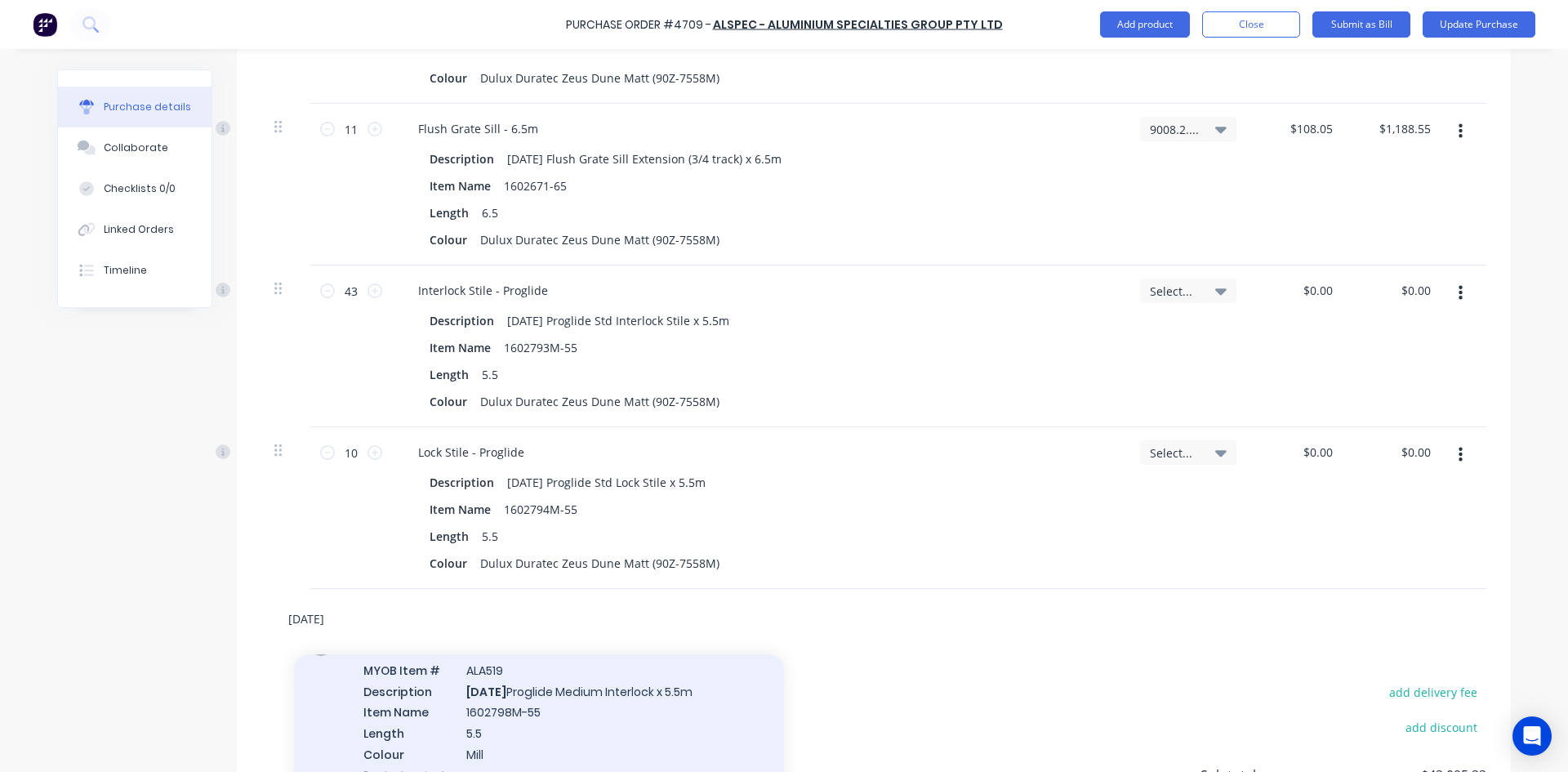
type input "[DATE]"
click at [564, 704] on div "Medium Interlock MYOB Item # ALA519 Description [DATE] Proglide Medium Interloc…" at bounding box center [538, 712] width 490 height 174
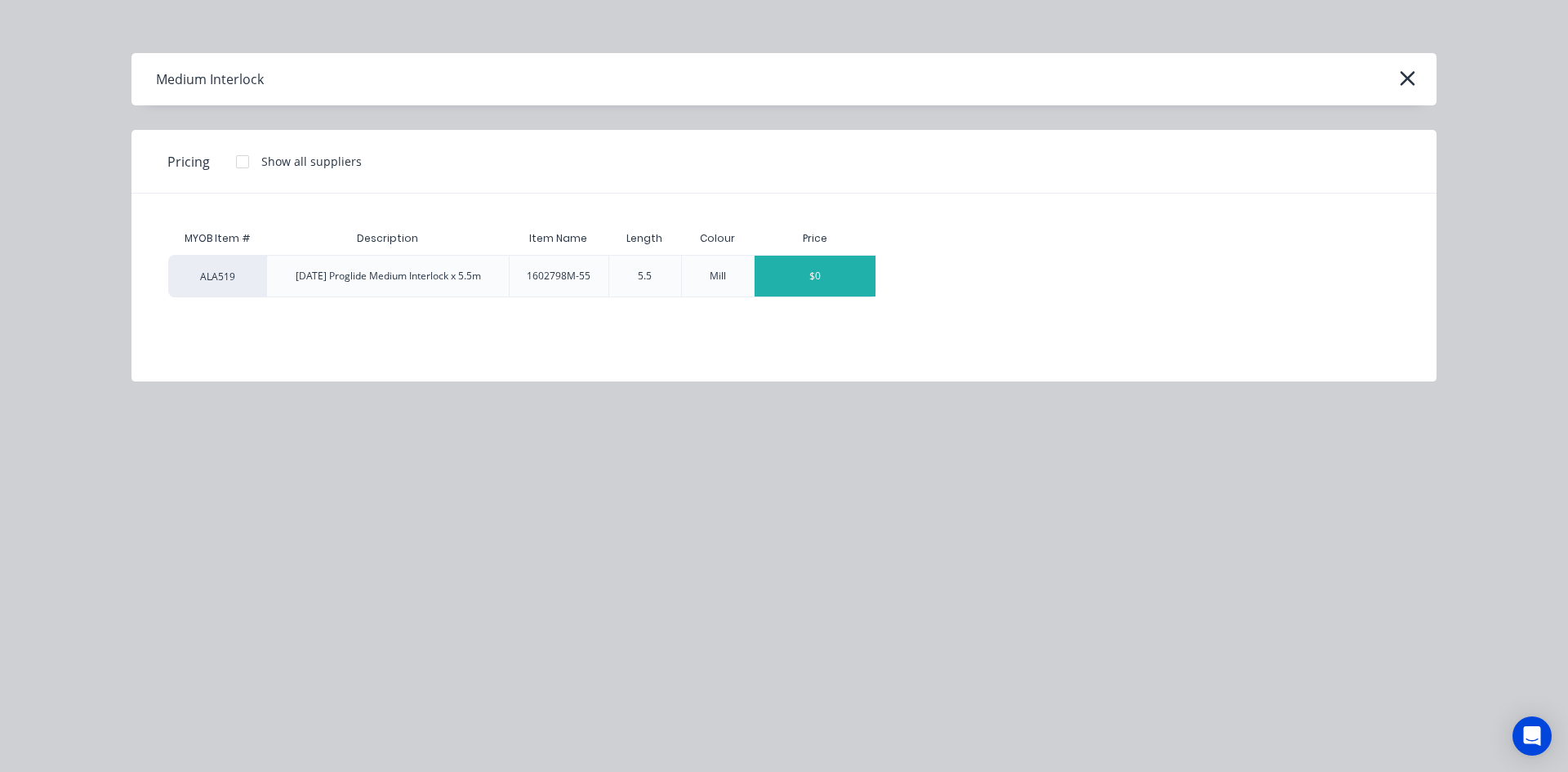
click at [809, 288] on div "$0" at bounding box center [815, 276] width 121 height 41
type textarea "x"
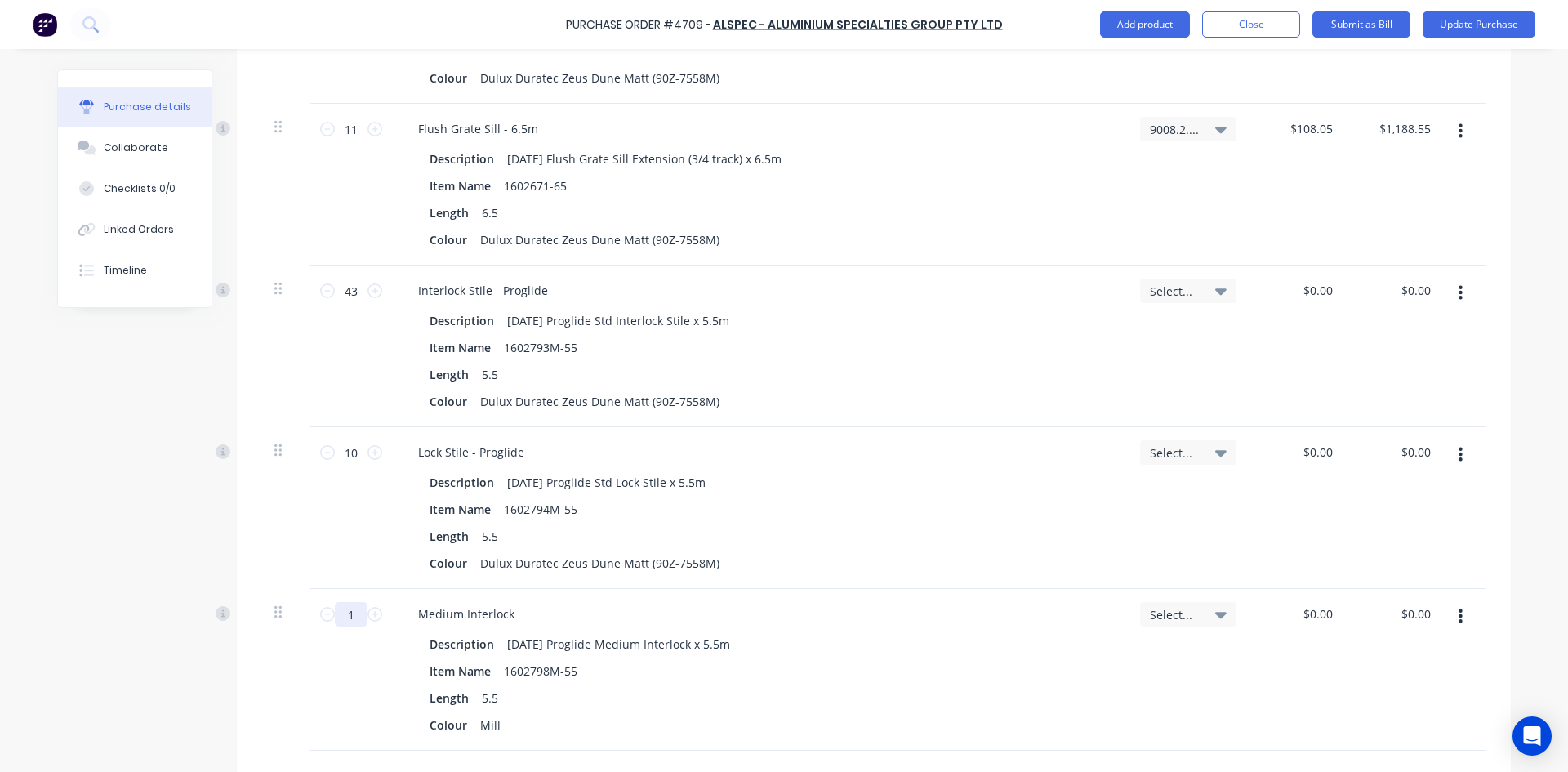
click at [357, 613] on input "1" at bounding box center [351, 614] width 32 height 25
type textarea "x"
type input "3"
type textarea "x"
type input "36"
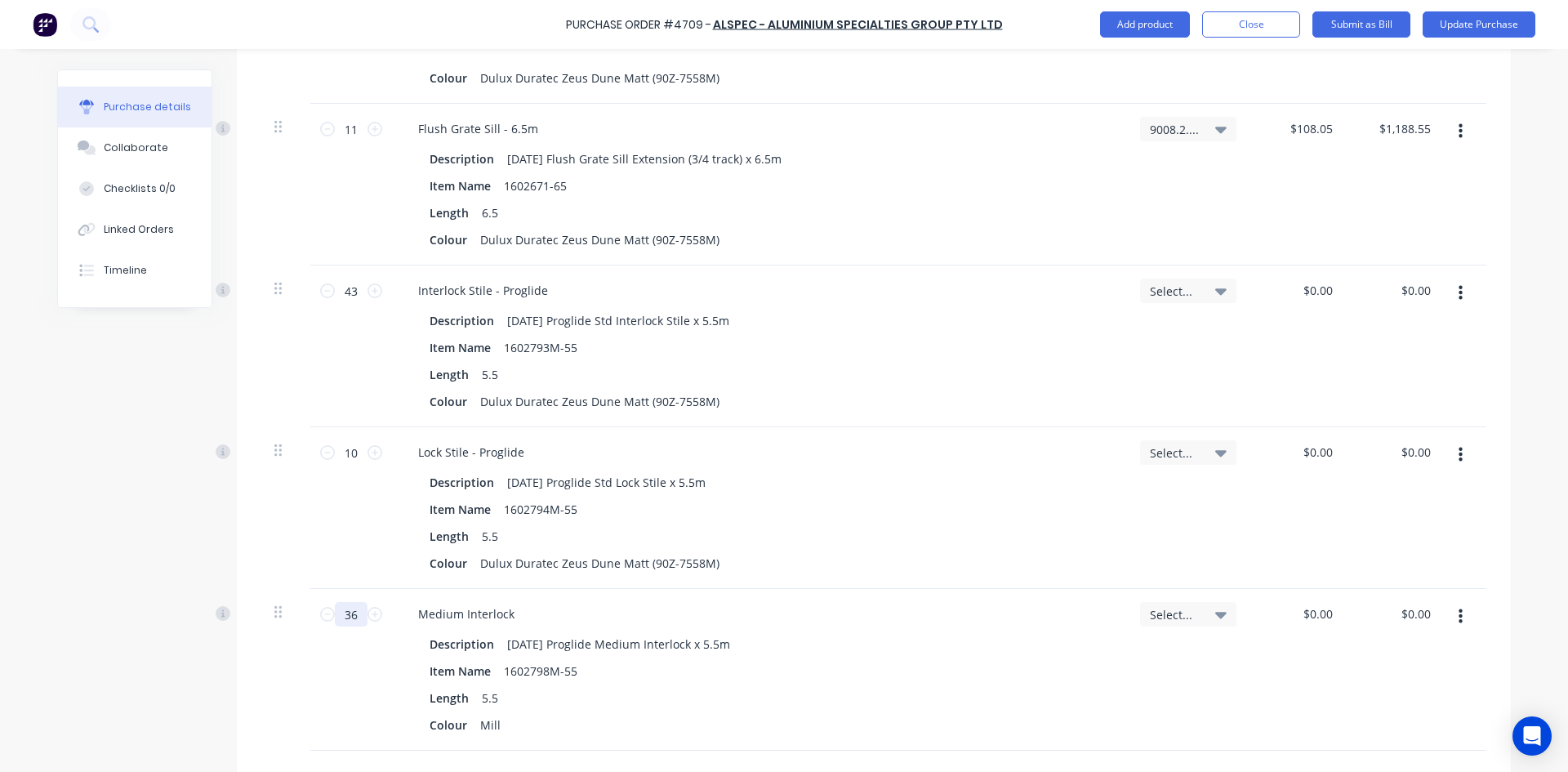
type textarea "x"
type input "36"
type textarea "x"
click at [494, 722] on div "Mill" at bounding box center [490, 725] width 33 height 24
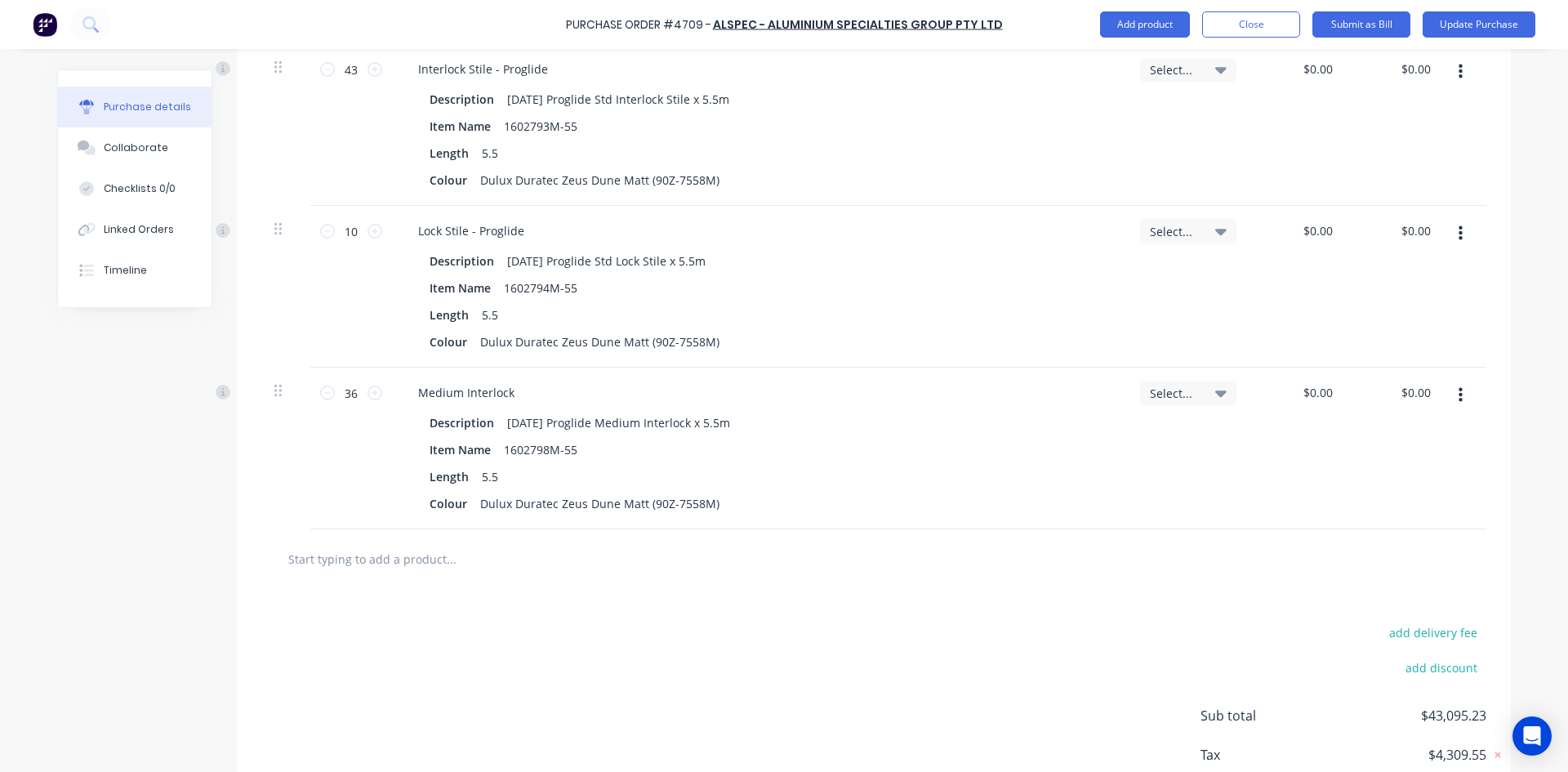
scroll to position [5813, 0]
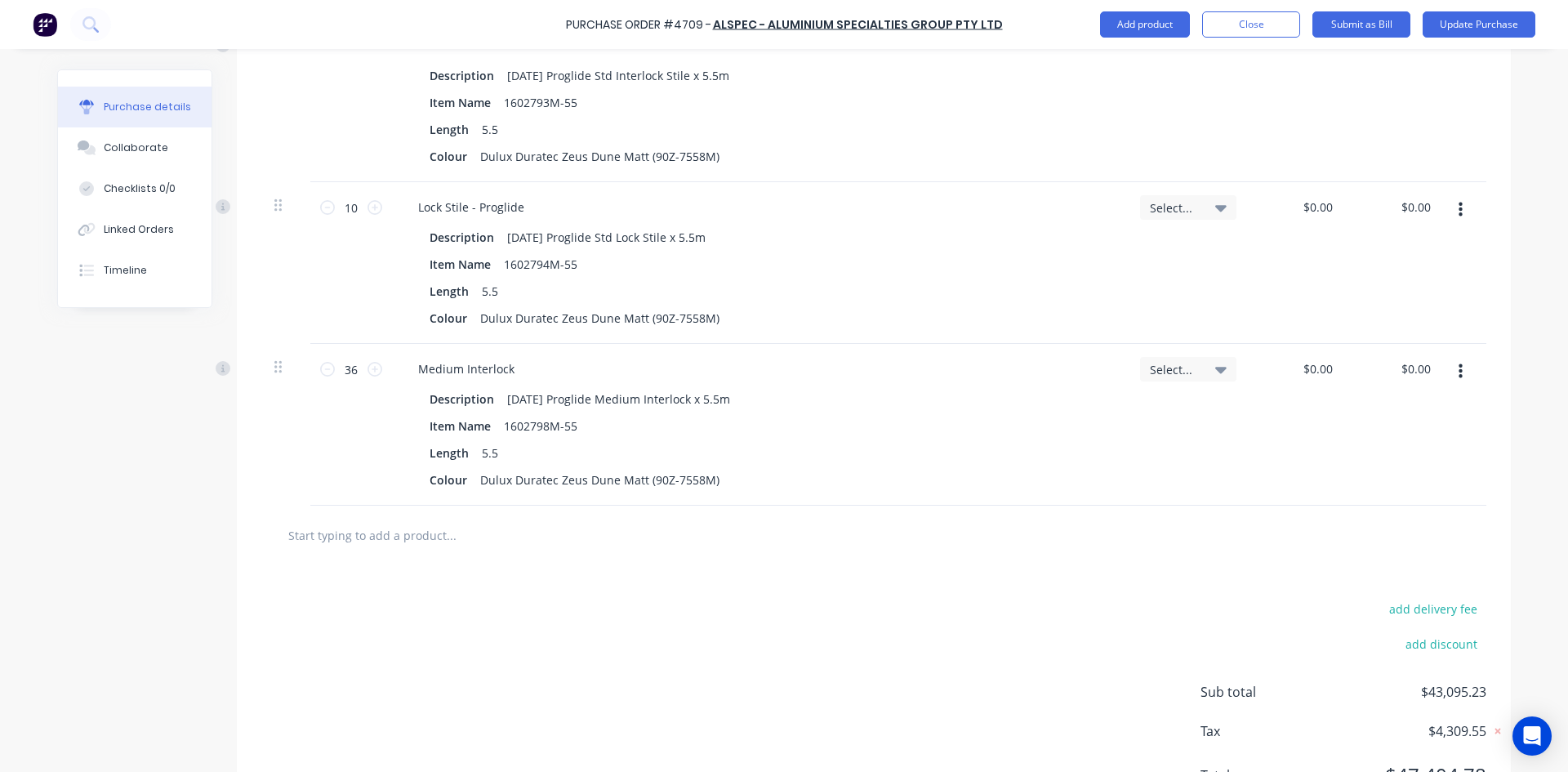
click at [397, 543] on input "text" at bounding box center [451, 535] width 327 height 32
type textarea "x"
type input "A"
type textarea "x"
type input "AD"
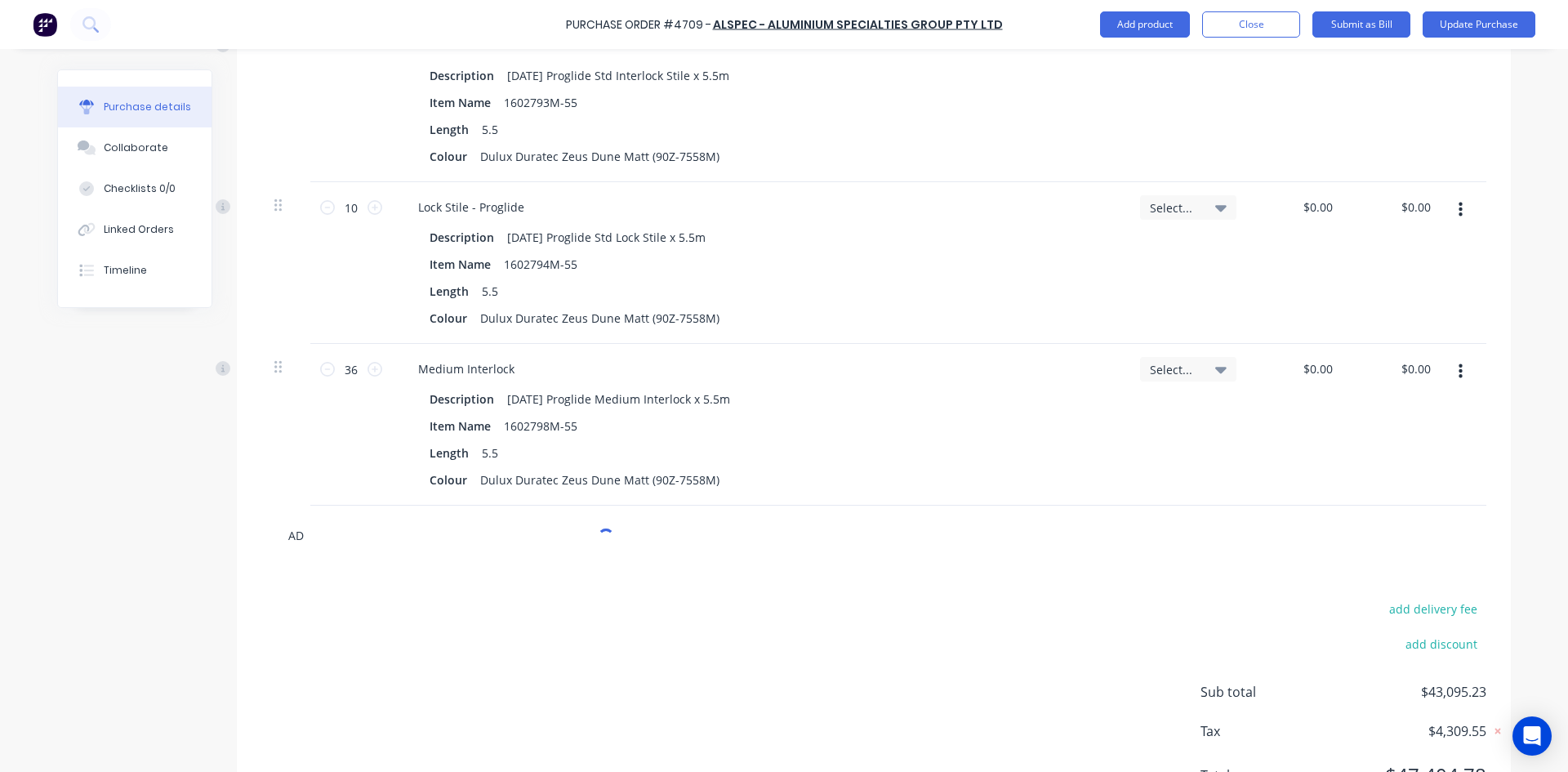
type textarea "x"
type input "AD8"
type textarea "x"
type input "AD80"
type textarea "x"
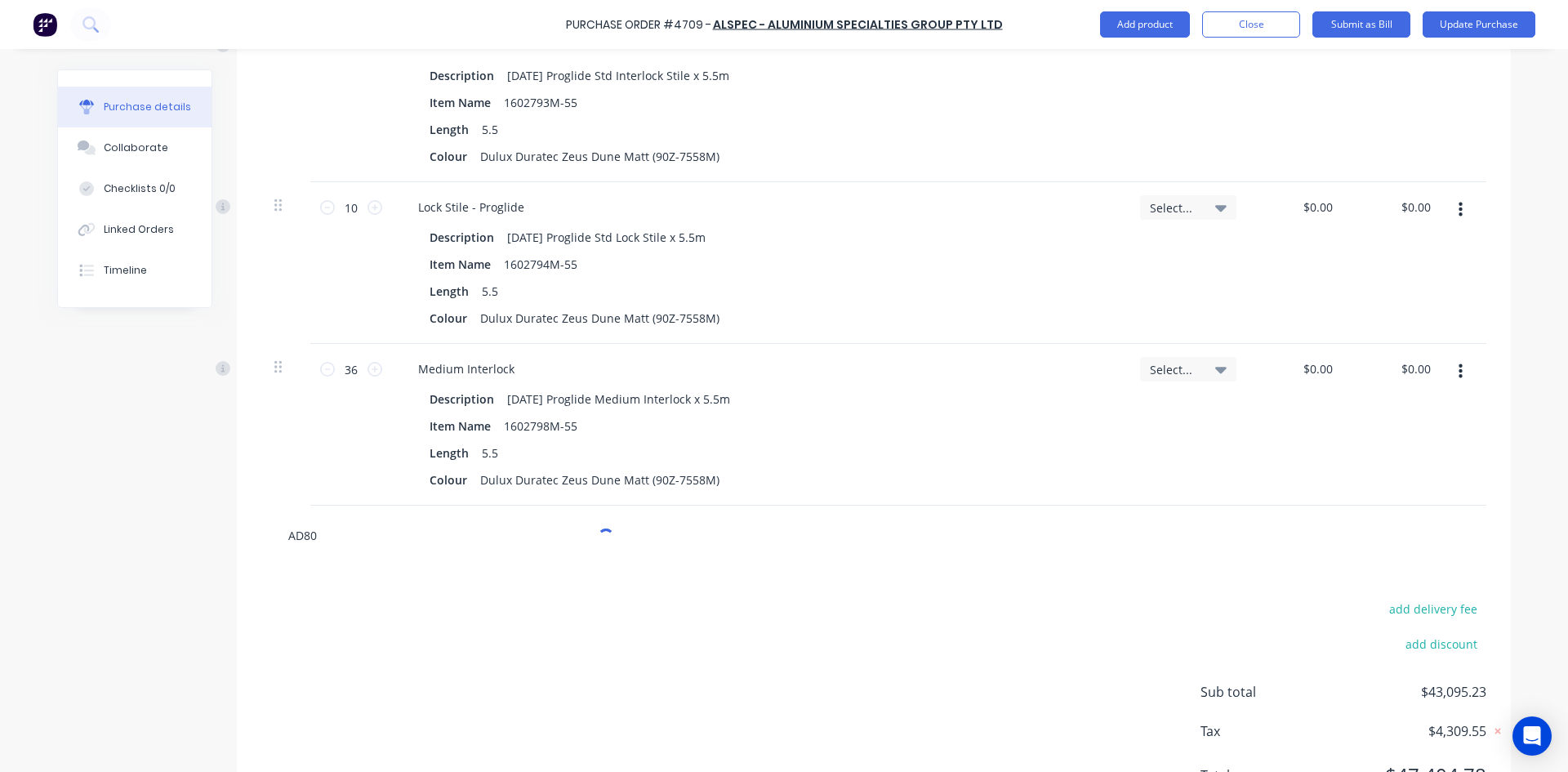
type input "[DATE]"
type textarea "x"
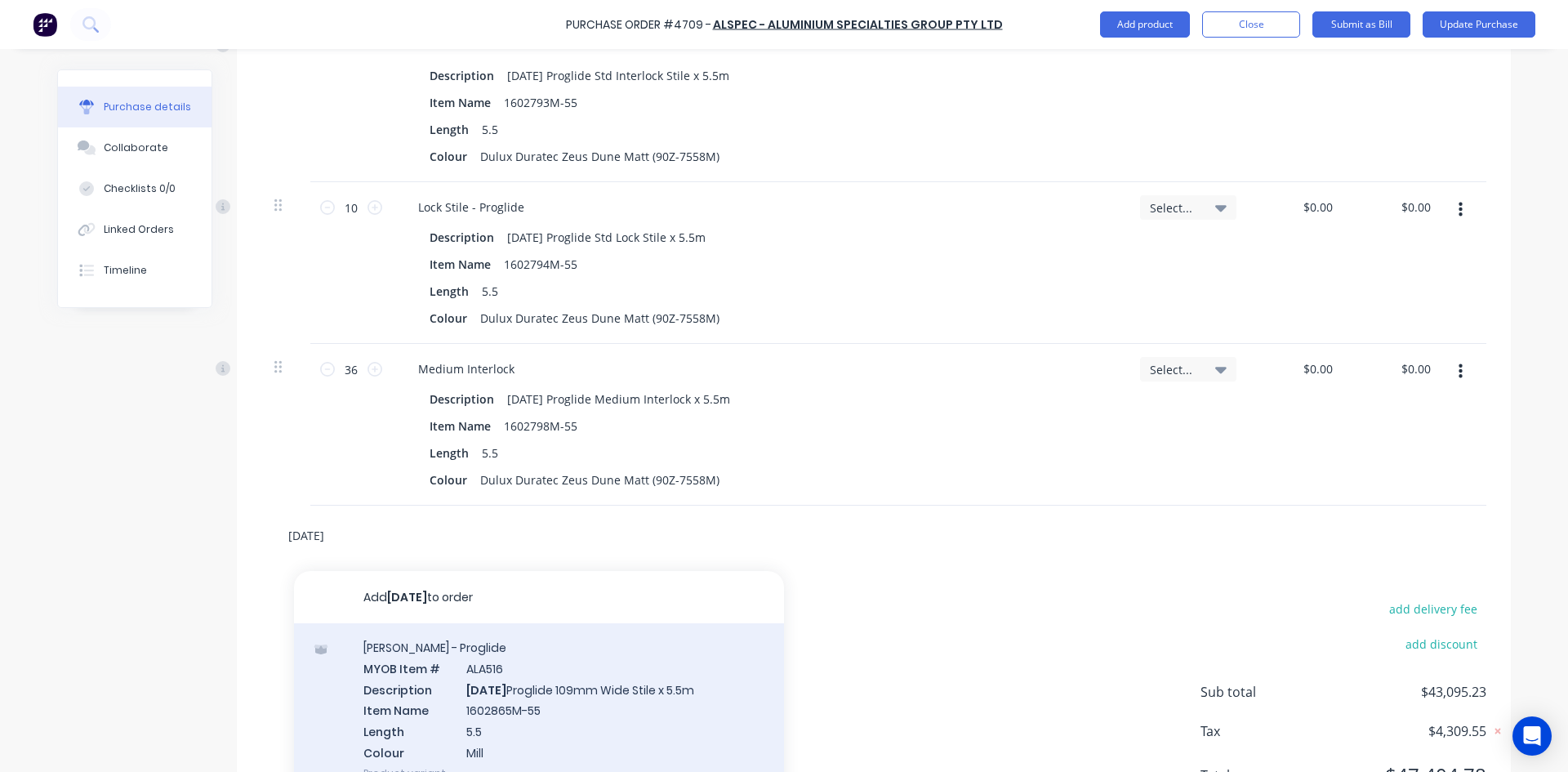
type input "[DATE]"
click at [565, 707] on div "[PERSON_NAME] - Proglide MYOB Item # ALA516 Description [DATE] Proglide 109mm W…" at bounding box center [538, 710] width 490 height 174
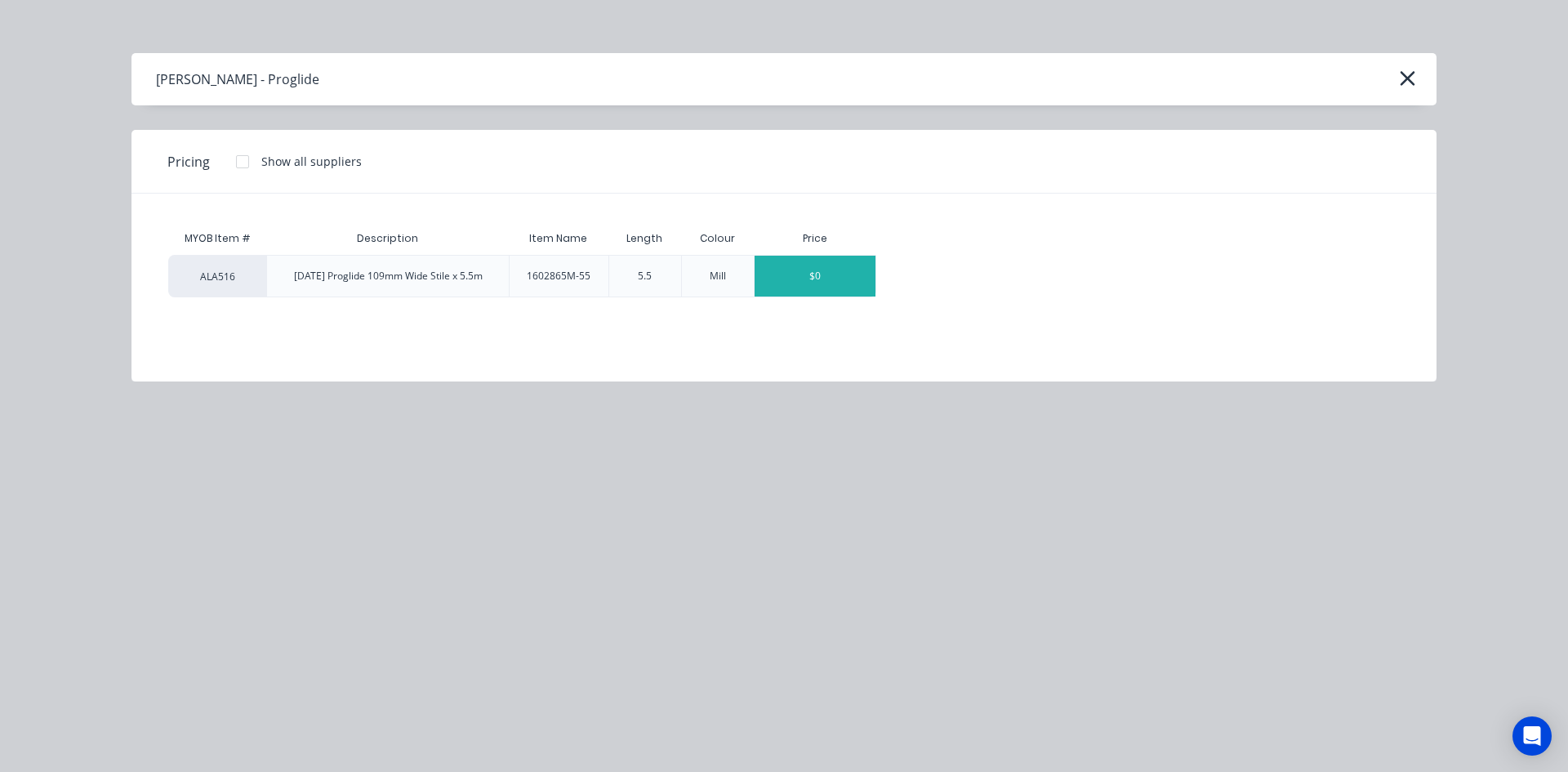
click at [825, 277] on div "$0" at bounding box center [815, 276] width 121 height 41
type textarea "x"
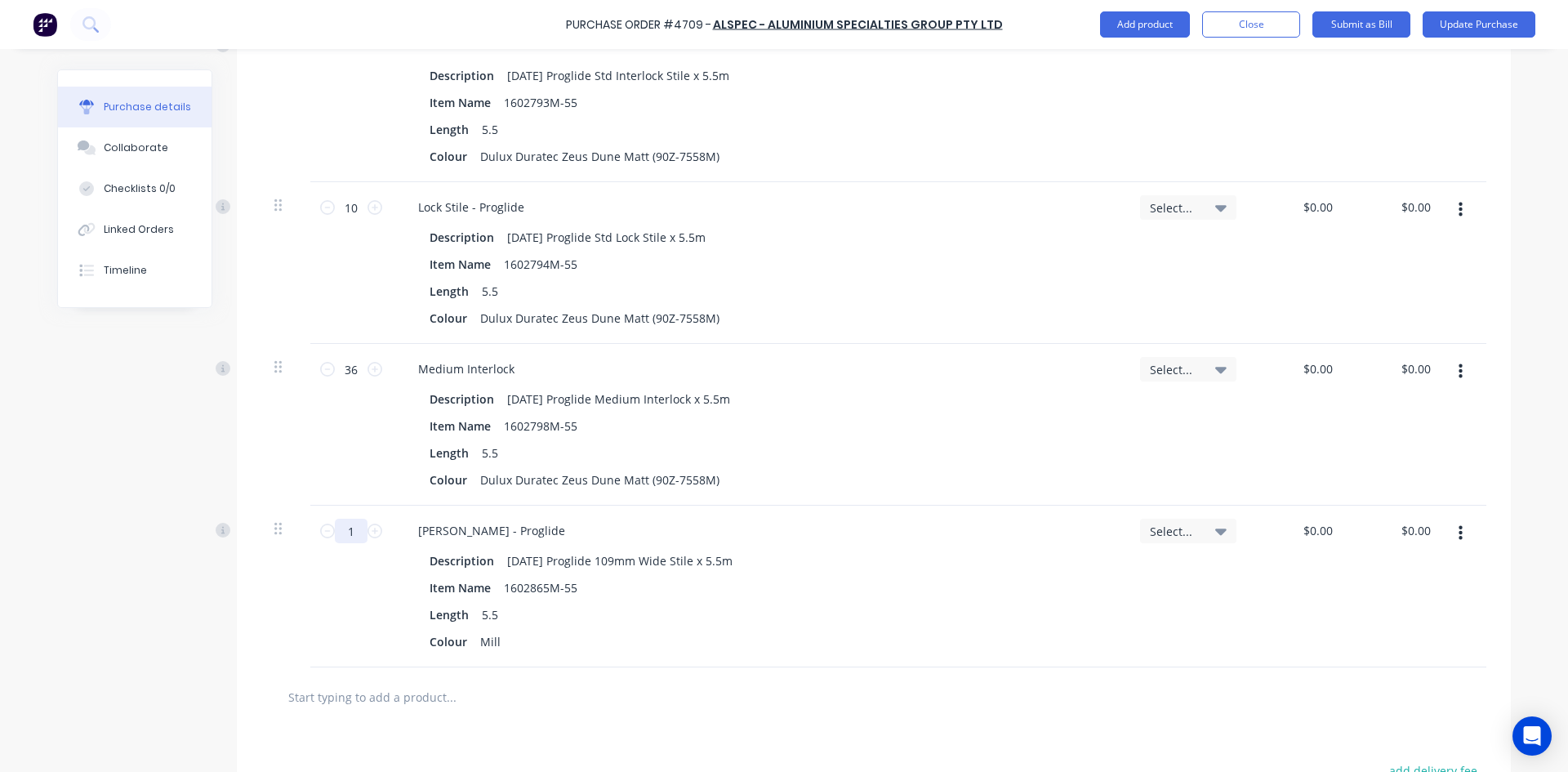
click at [351, 532] on input "1" at bounding box center [351, 531] width 32 height 25
type textarea "x"
type input "17"
type textarea "x"
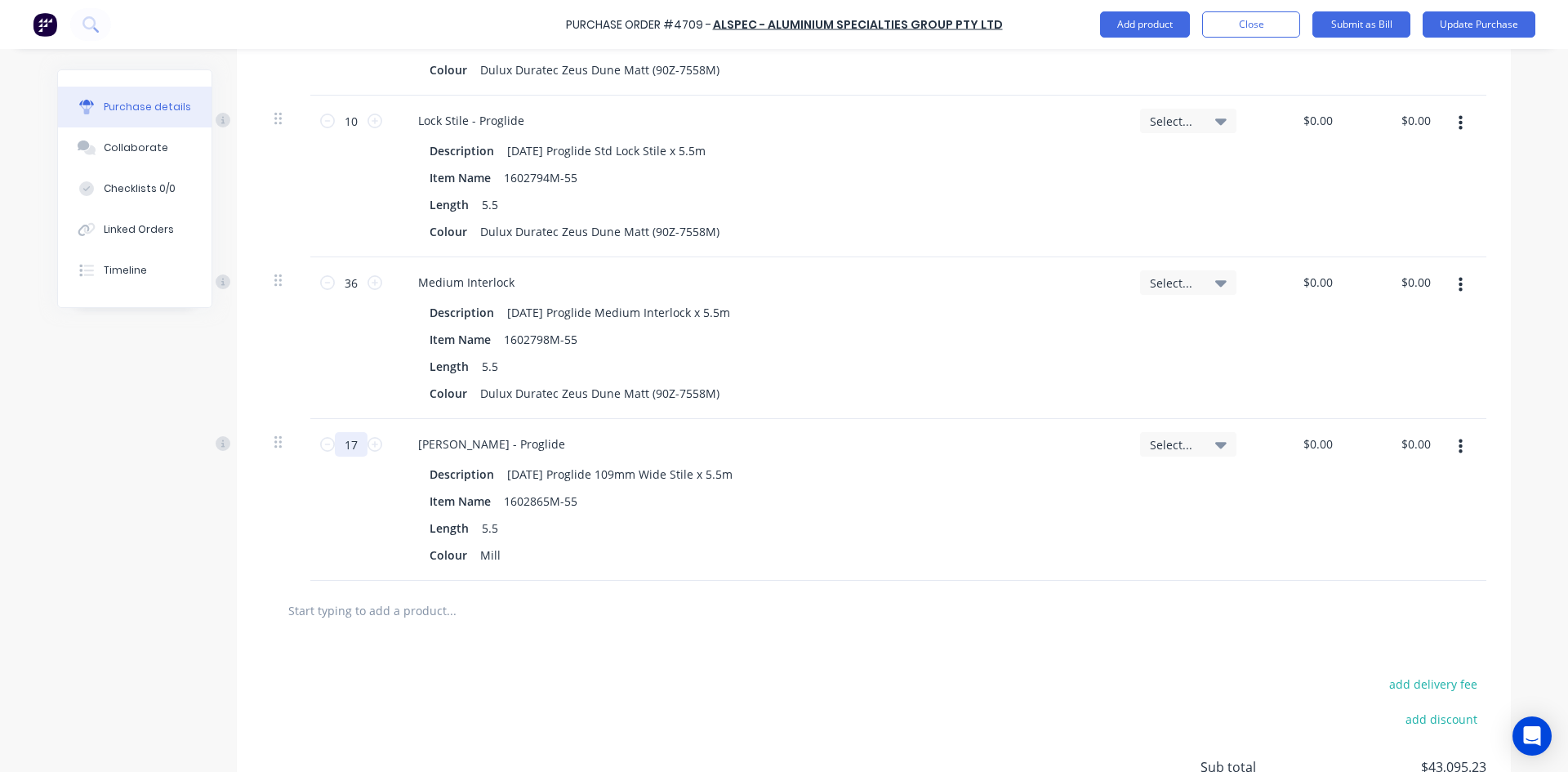
scroll to position [5976, 0]
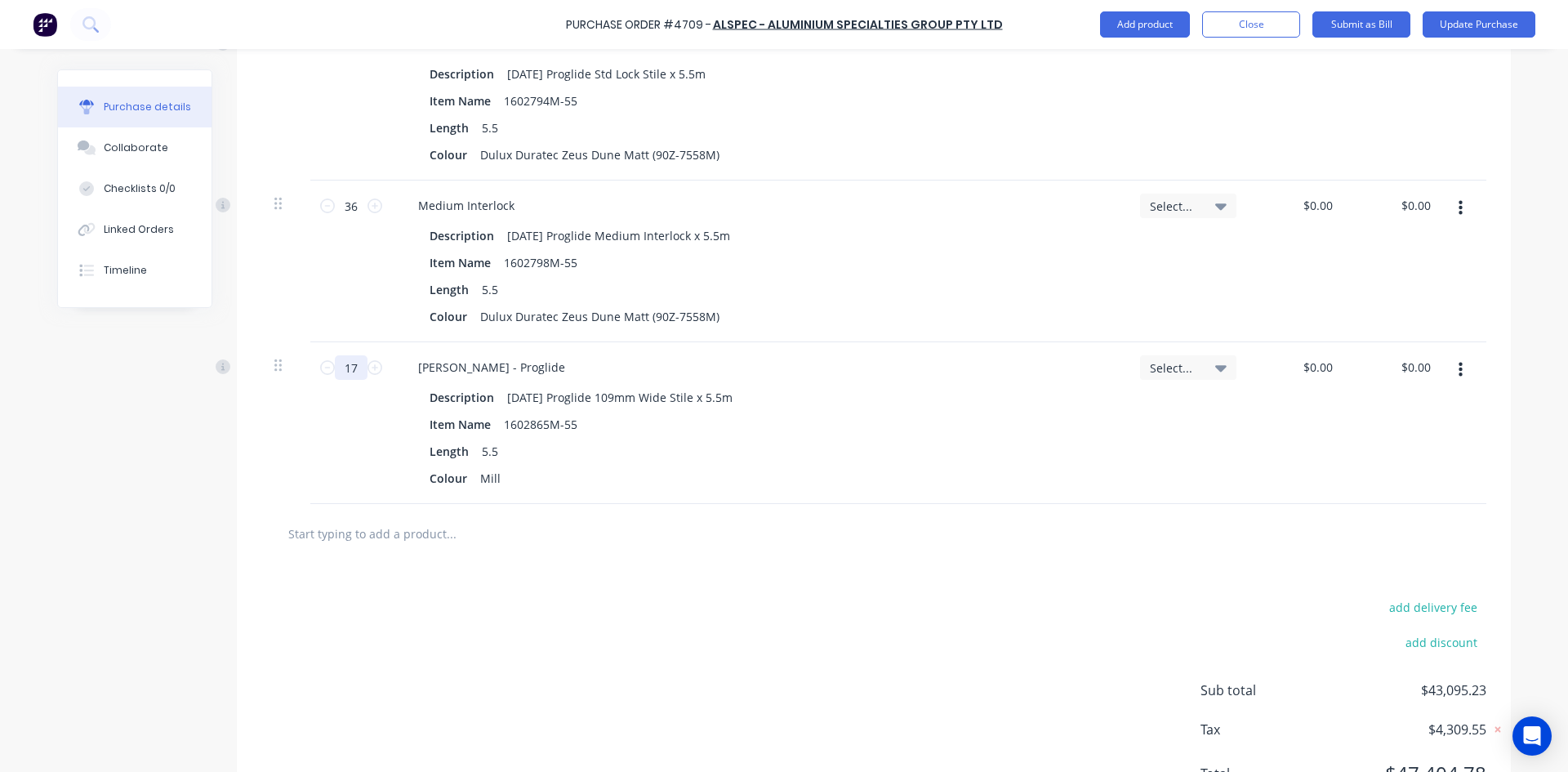
type input "17"
click at [359, 534] on input "text" at bounding box center [451, 533] width 327 height 32
type textarea "x"
type input "A"
type textarea "x"
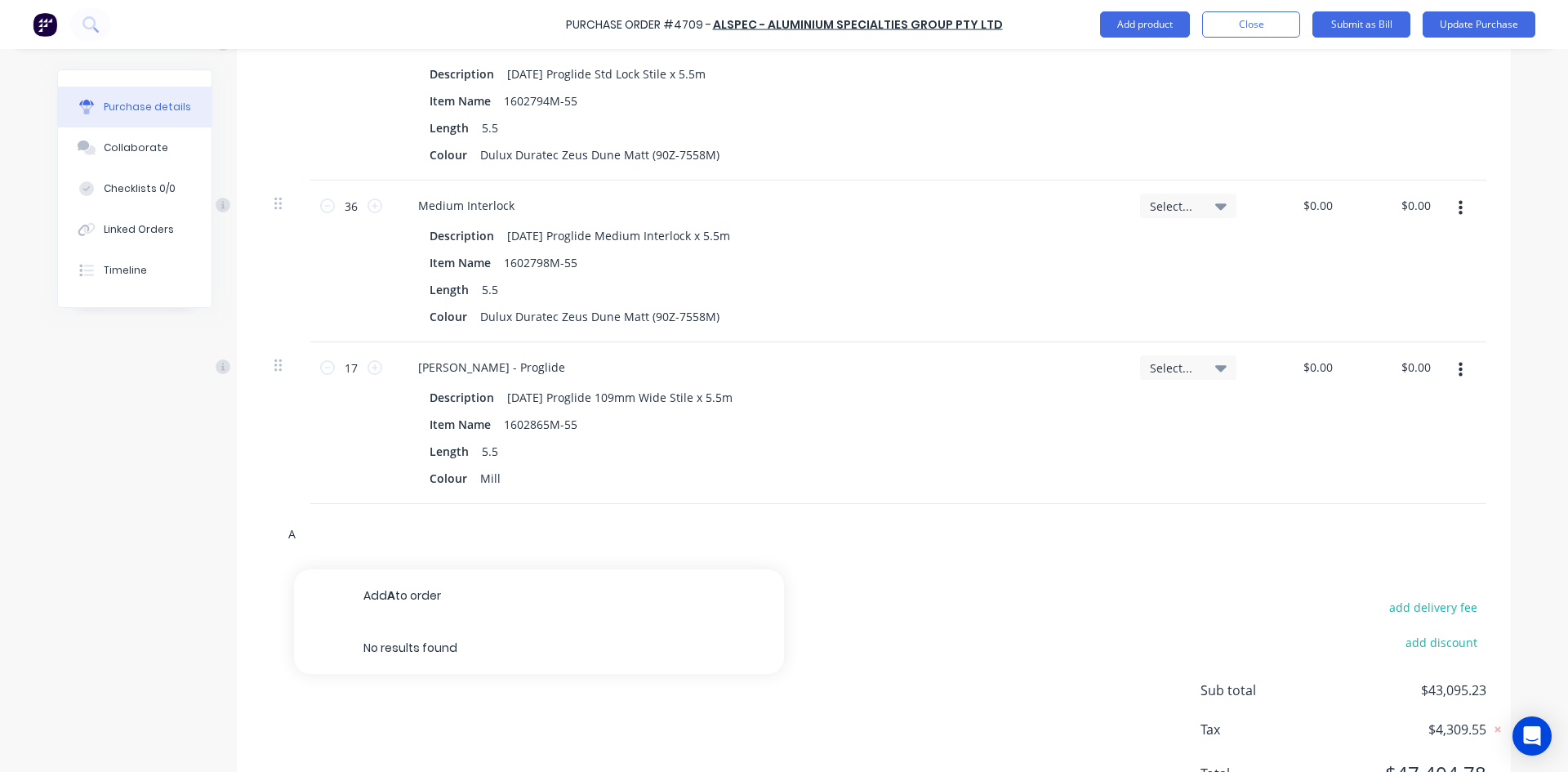
type input "AD"
type textarea "x"
type input "AD8"
type textarea "x"
type input "AD84"
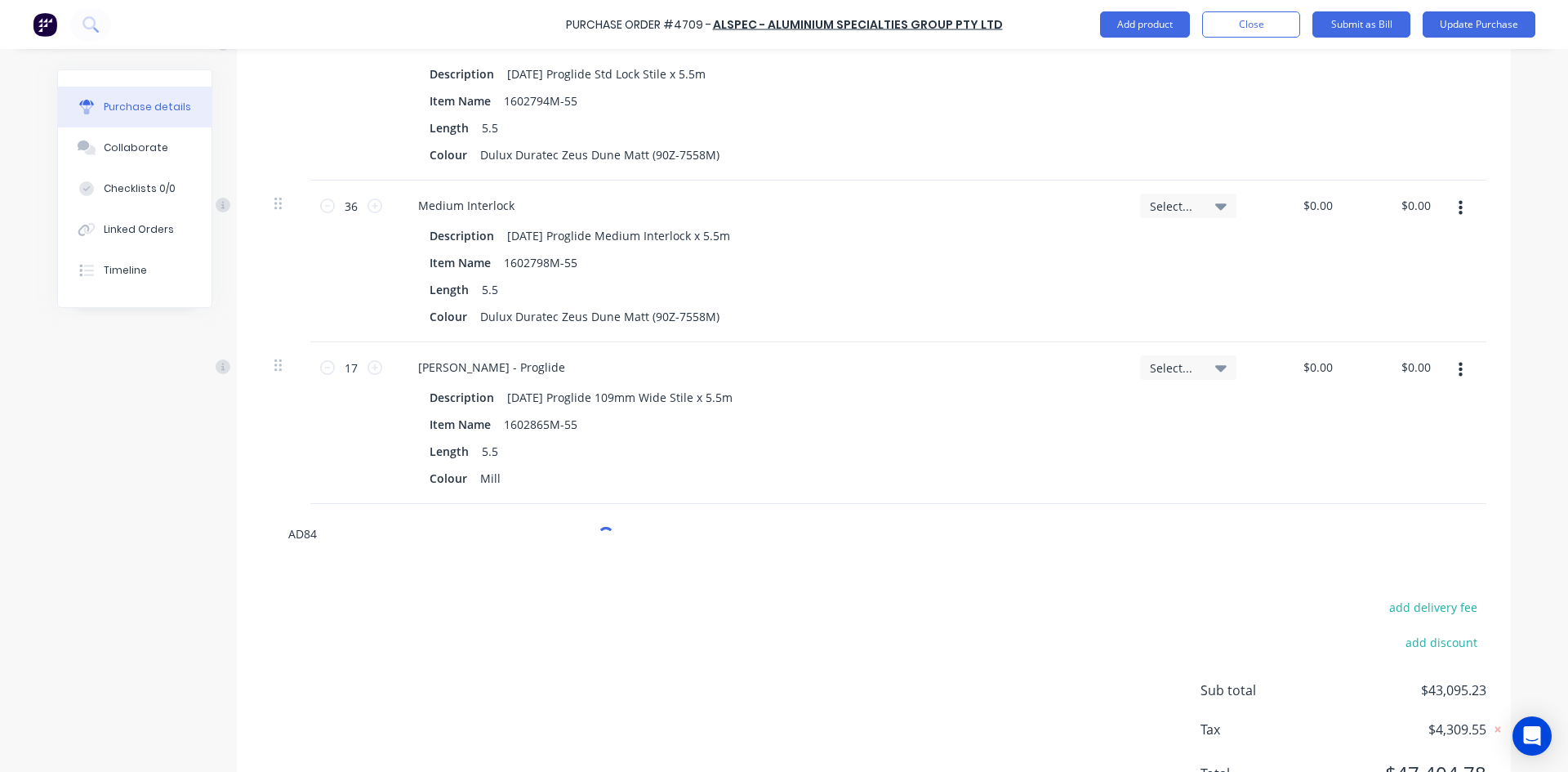
type textarea "x"
type input "[DATE]"
type textarea "x"
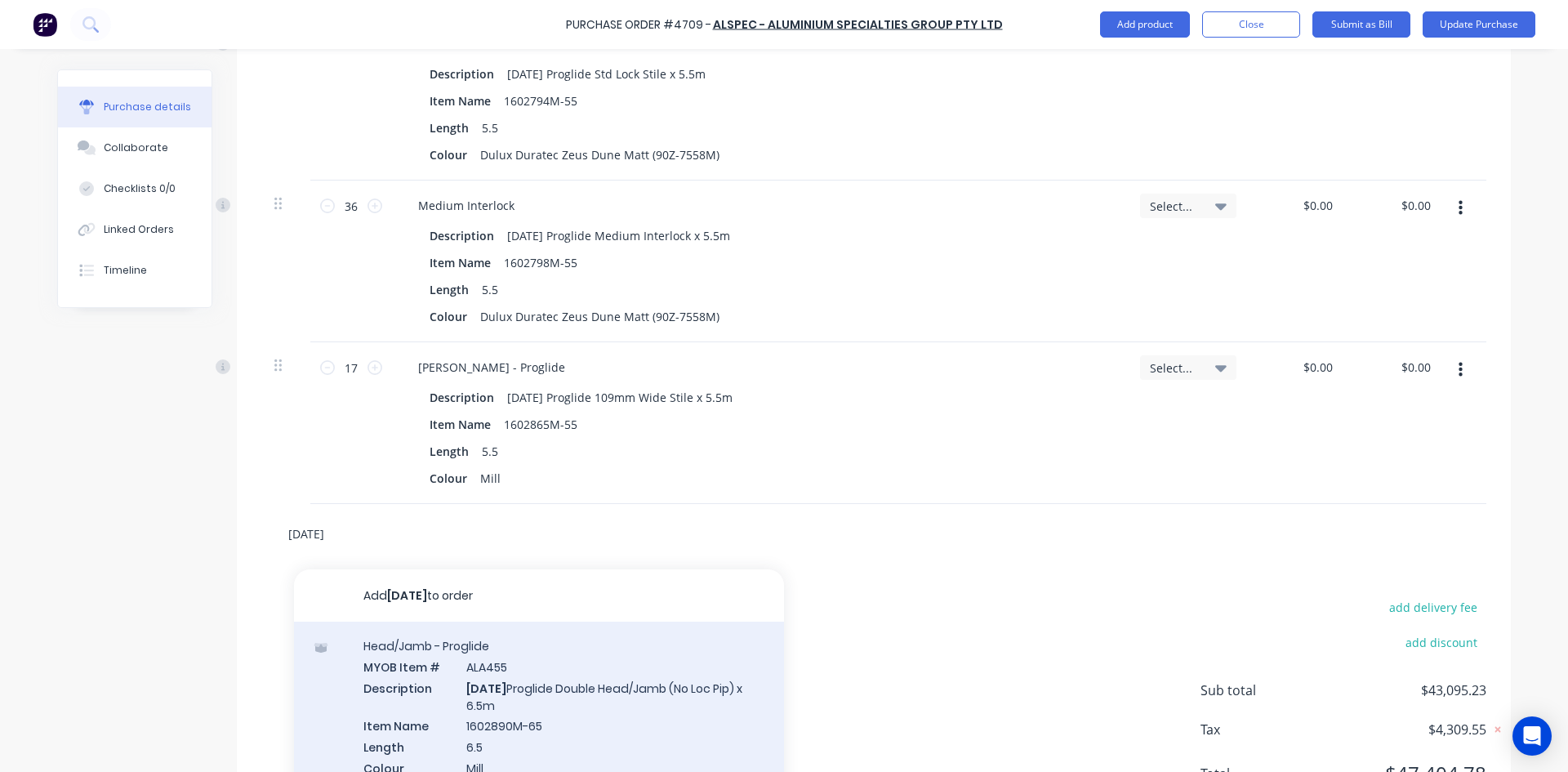
type input "[DATE]"
click at [540, 683] on div "Head/Jamb - Proglide MYOB Item # ALA455 Description [DATE] Proglide Double Head…" at bounding box center [538, 717] width 490 height 191
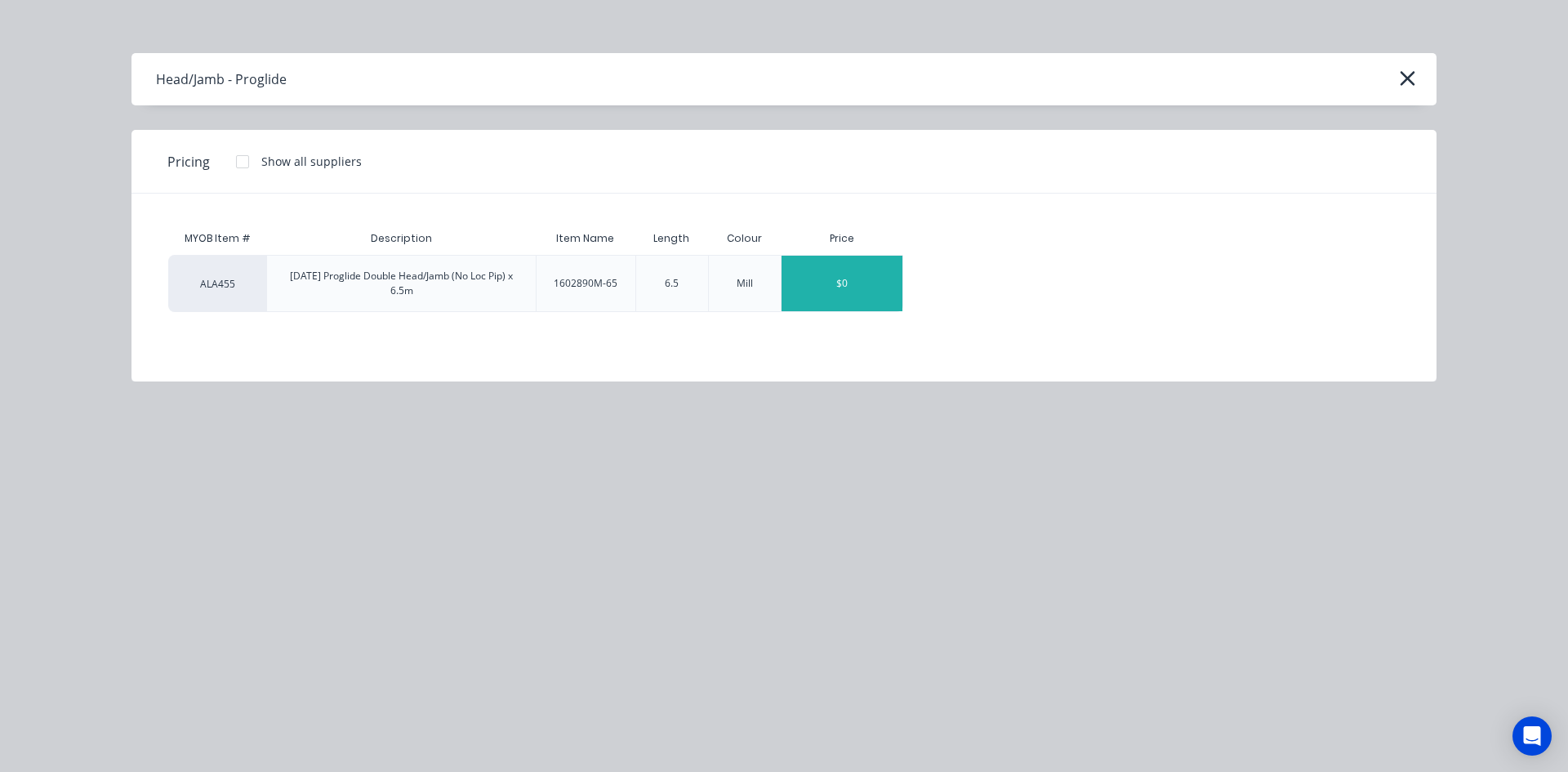
click at [830, 293] on div "$0" at bounding box center [842, 283] width 121 height 55
type textarea "x"
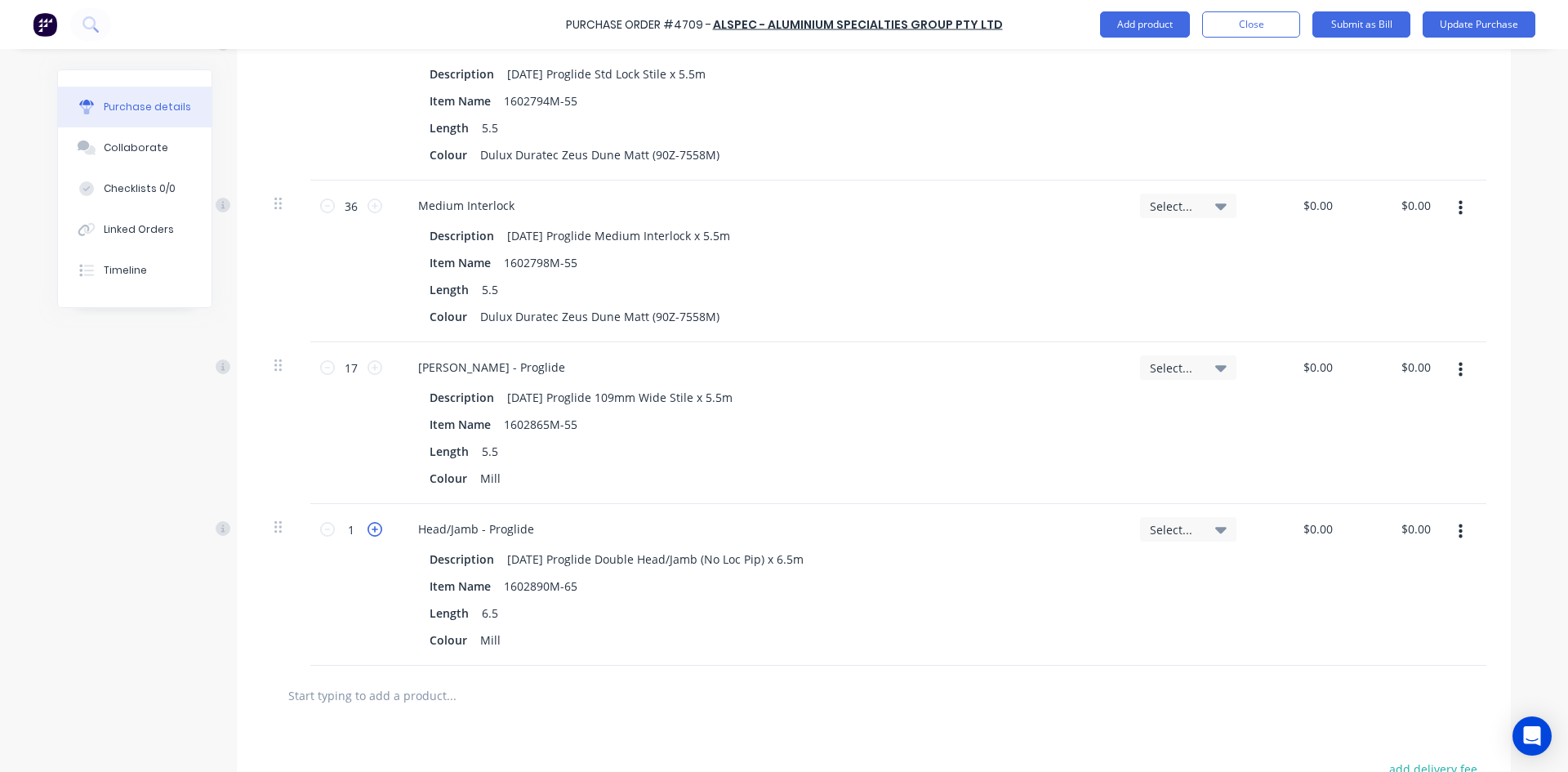
click at [372, 530] on icon at bounding box center [374, 529] width 14 height 14
type textarea "x"
type input "2"
click at [372, 530] on icon at bounding box center [374, 529] width 14 height 14
type textarea "x"
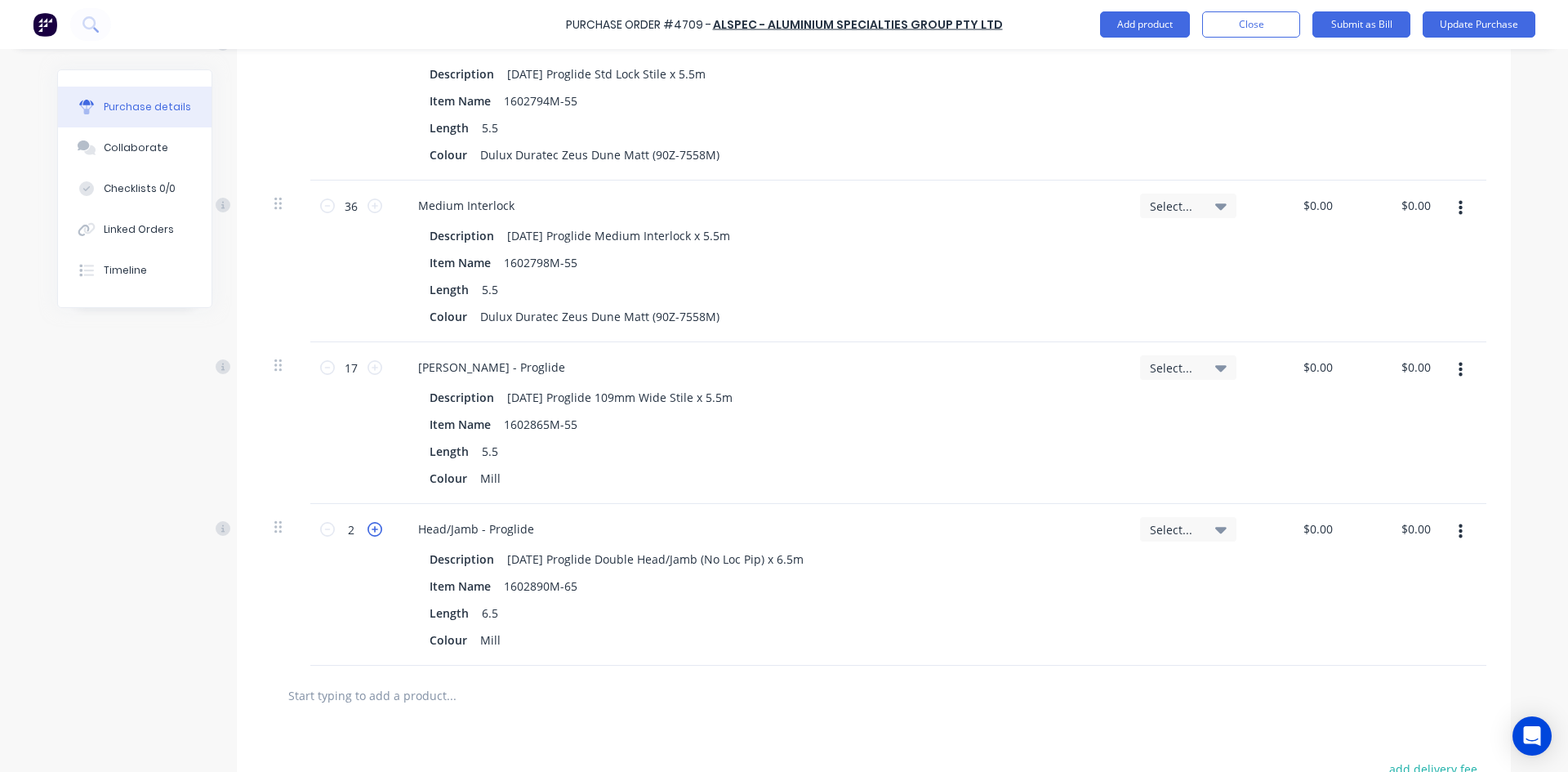
type input "3"
click at [372, 530] on icon at bounding box center [374, 529] width 14 height 14
type textarea "x"
type input "4"
click at [372, 530] on icon at bounding box center [374, 529] width 14 height 14
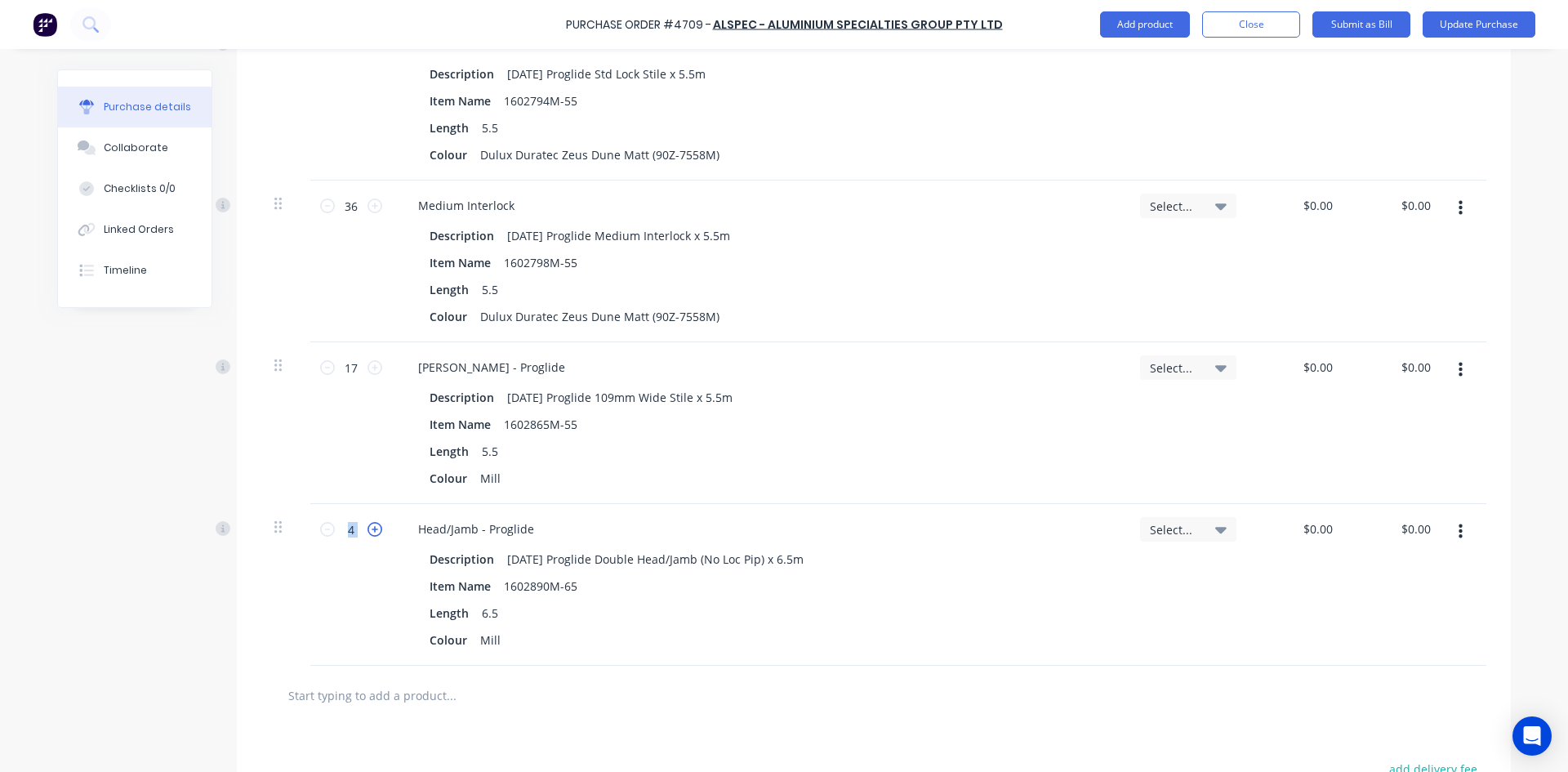
type textarea "x"
type input "5"
click at [372, 530] on icon at bounding box center [374, 529] width 14 height 14
type textarea "x"
type input "6"
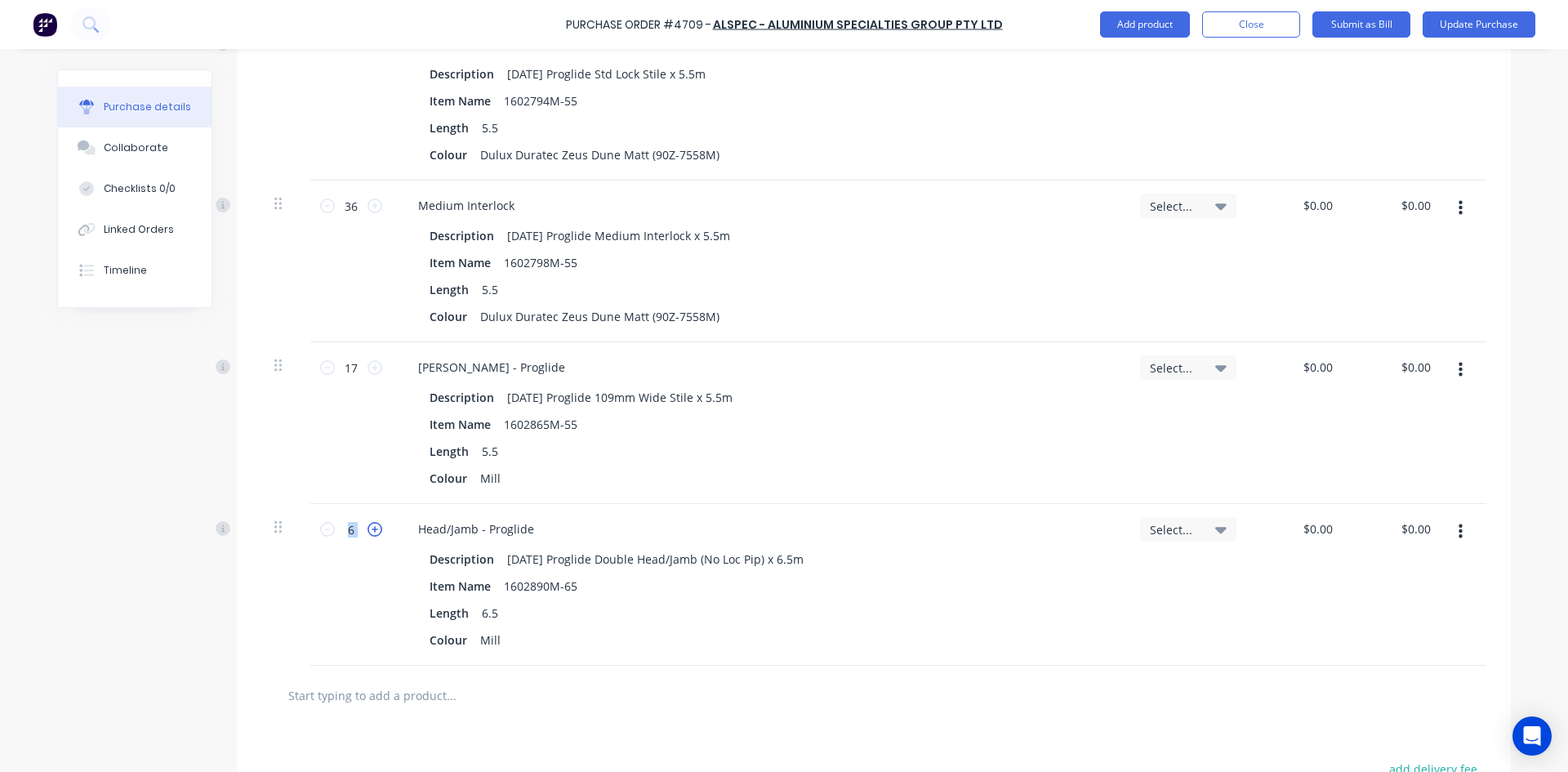
click at [372, 530] on icon at bounding box center [374, 529] width 14 height 14
type textarea "x"
type input "7"
click at [372, 530] on icon at bounding box center [374, 529] width 14 height 14
type textarea "x"
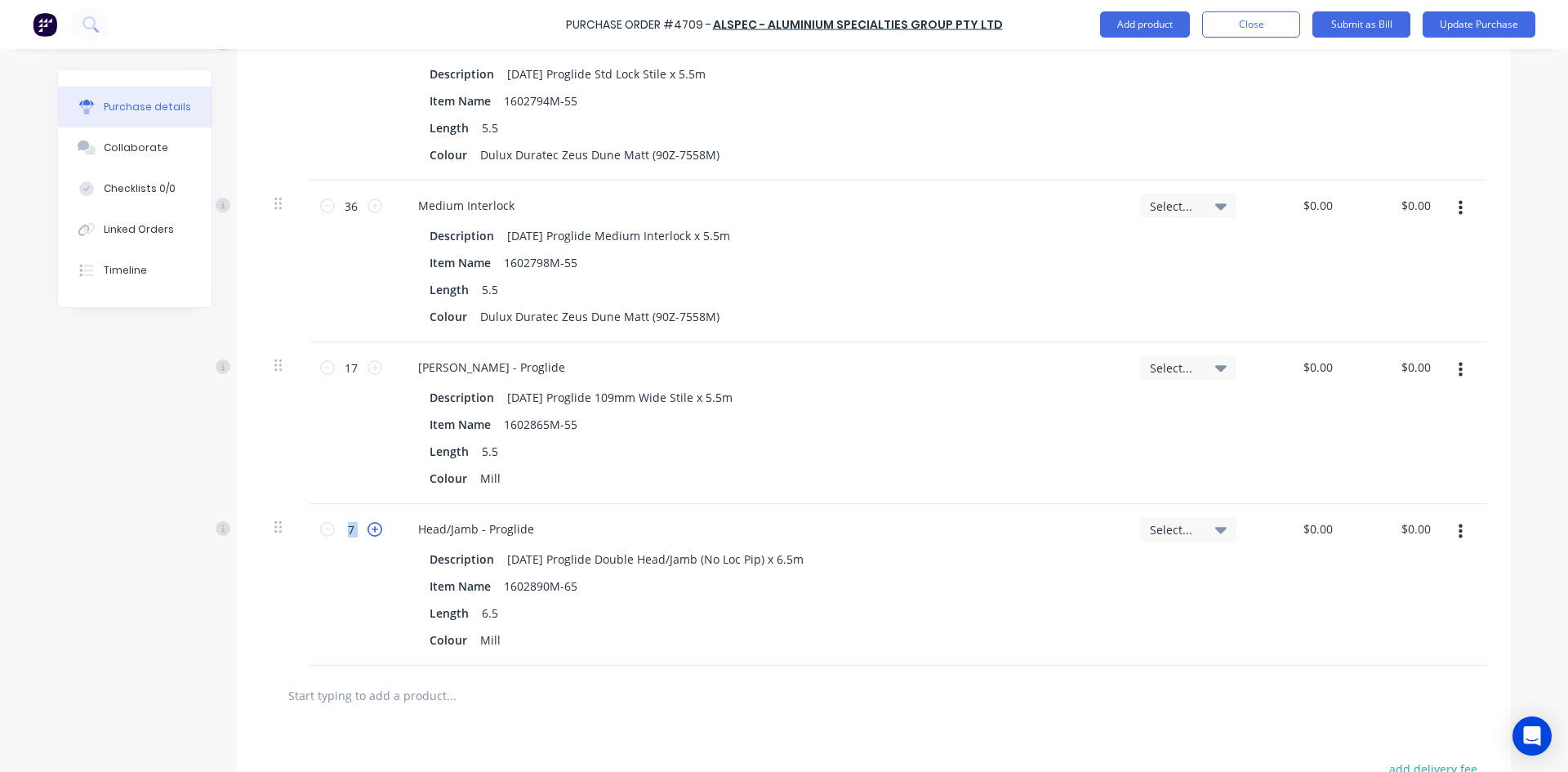
type input "8"
click at [372, 530] on icon at bounding box center [374, 529] width 14 height 14
type textarea "x"
click at [372, 530] on icon at bounding box center [374, 529] width 14 height 14
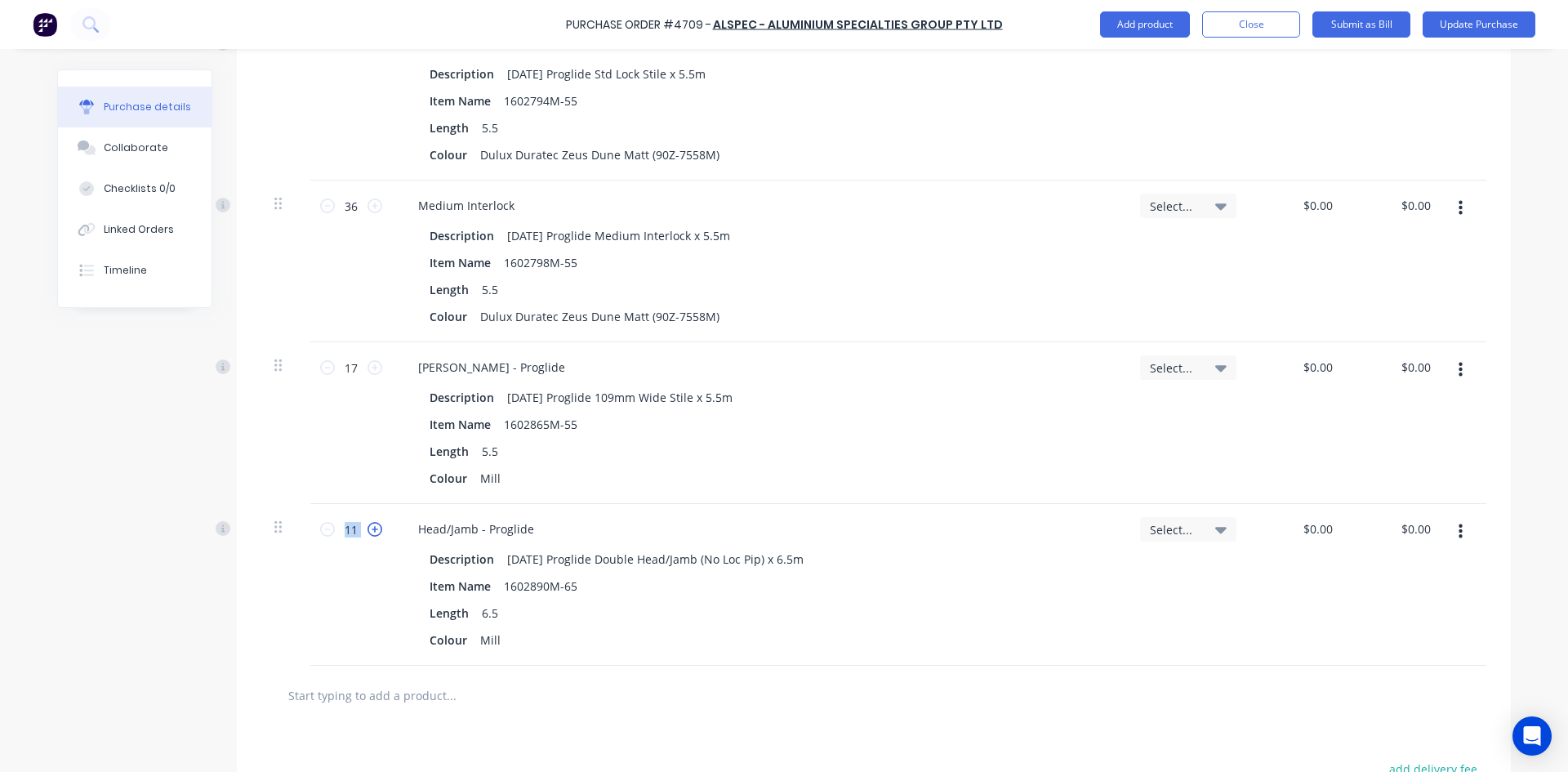
click at [372, 530] on icon at bounding box center [374, 529] width 14 height 14
click at [1328, 531] on input "0.00" at bounding box center [1320, 529] width 31 height 24
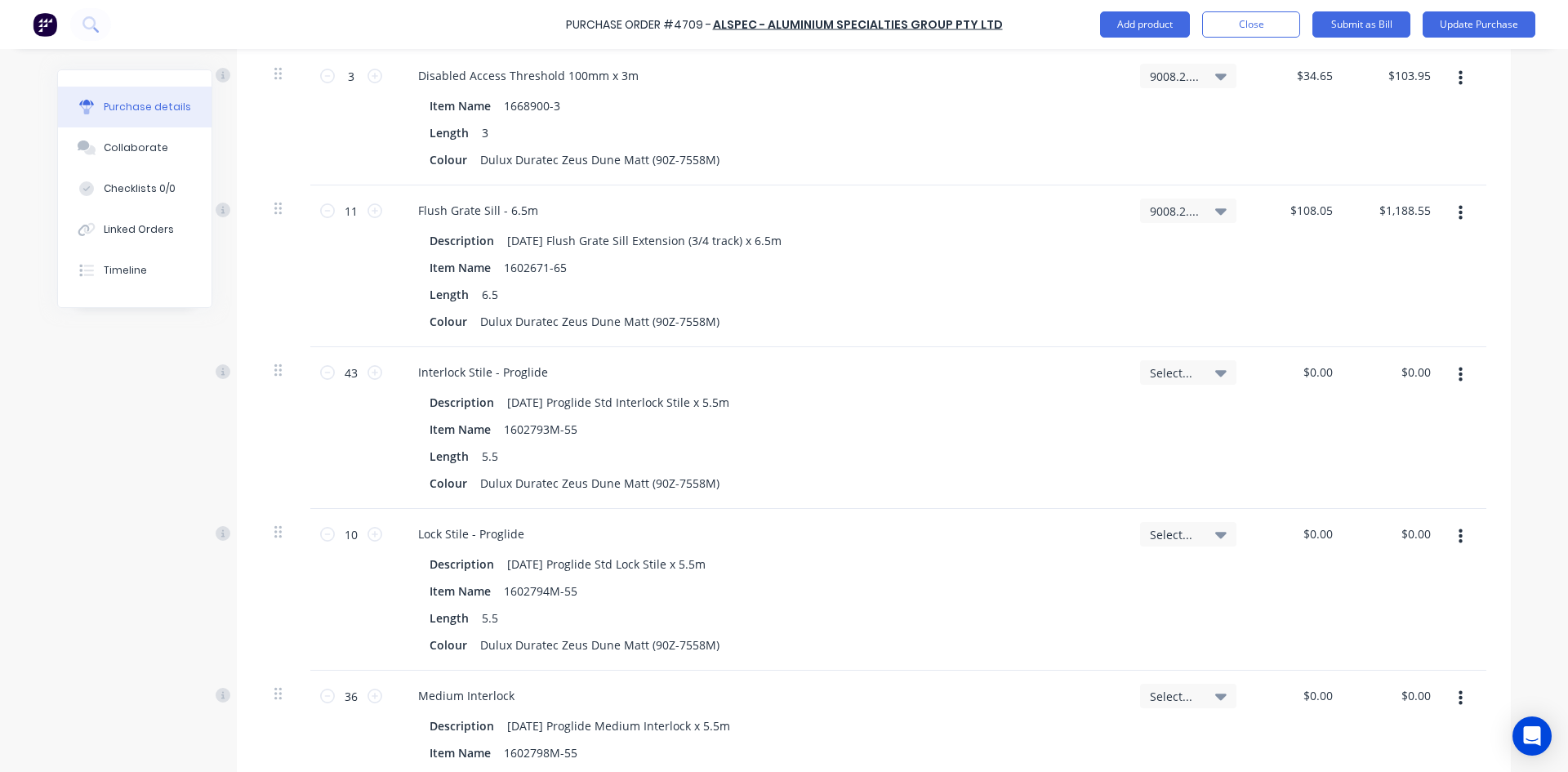
scroll to position [5405, 0]
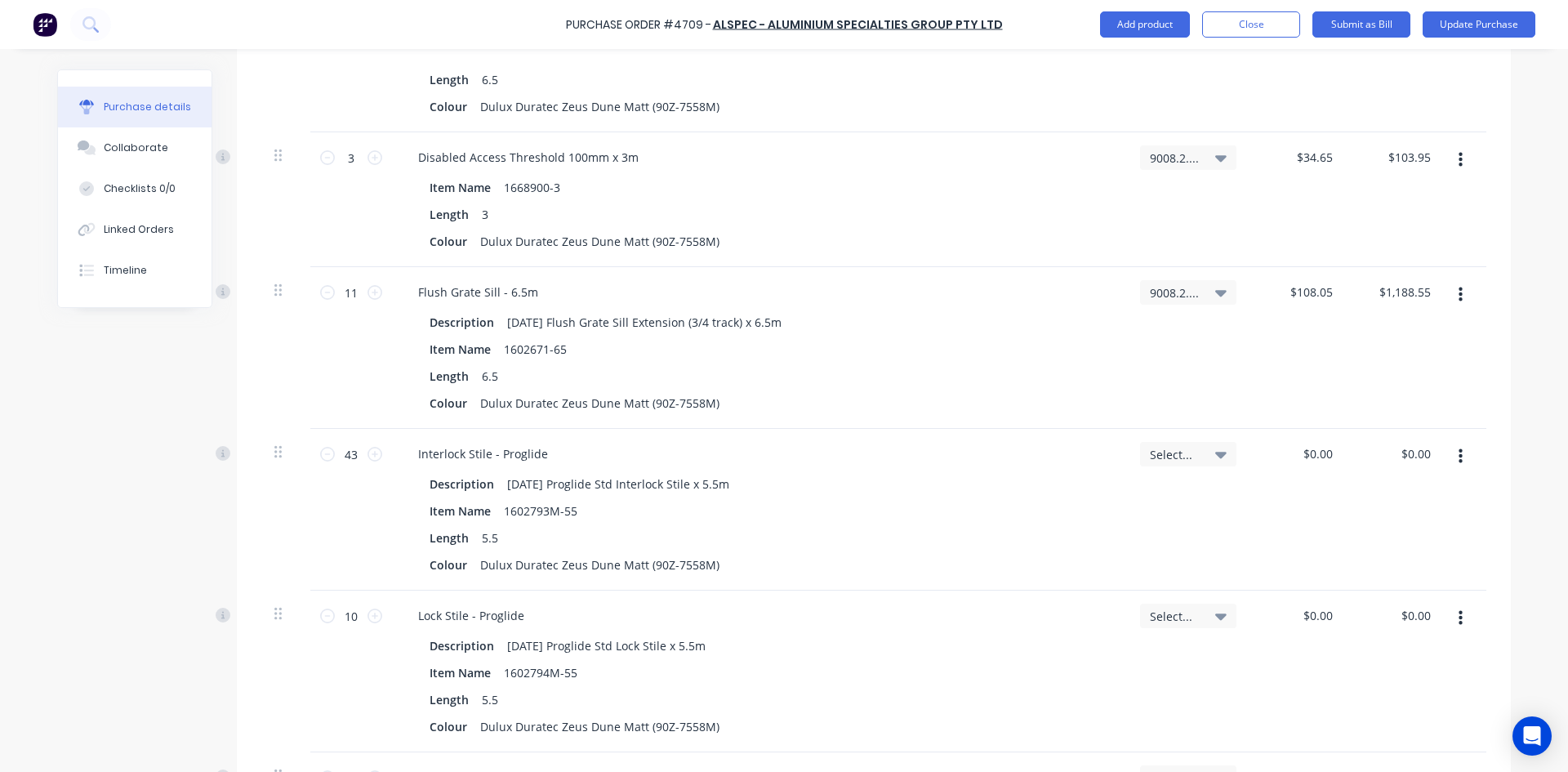
click at [1215, 452] on icon at bounding box center [1220, 454] width 11 height 18
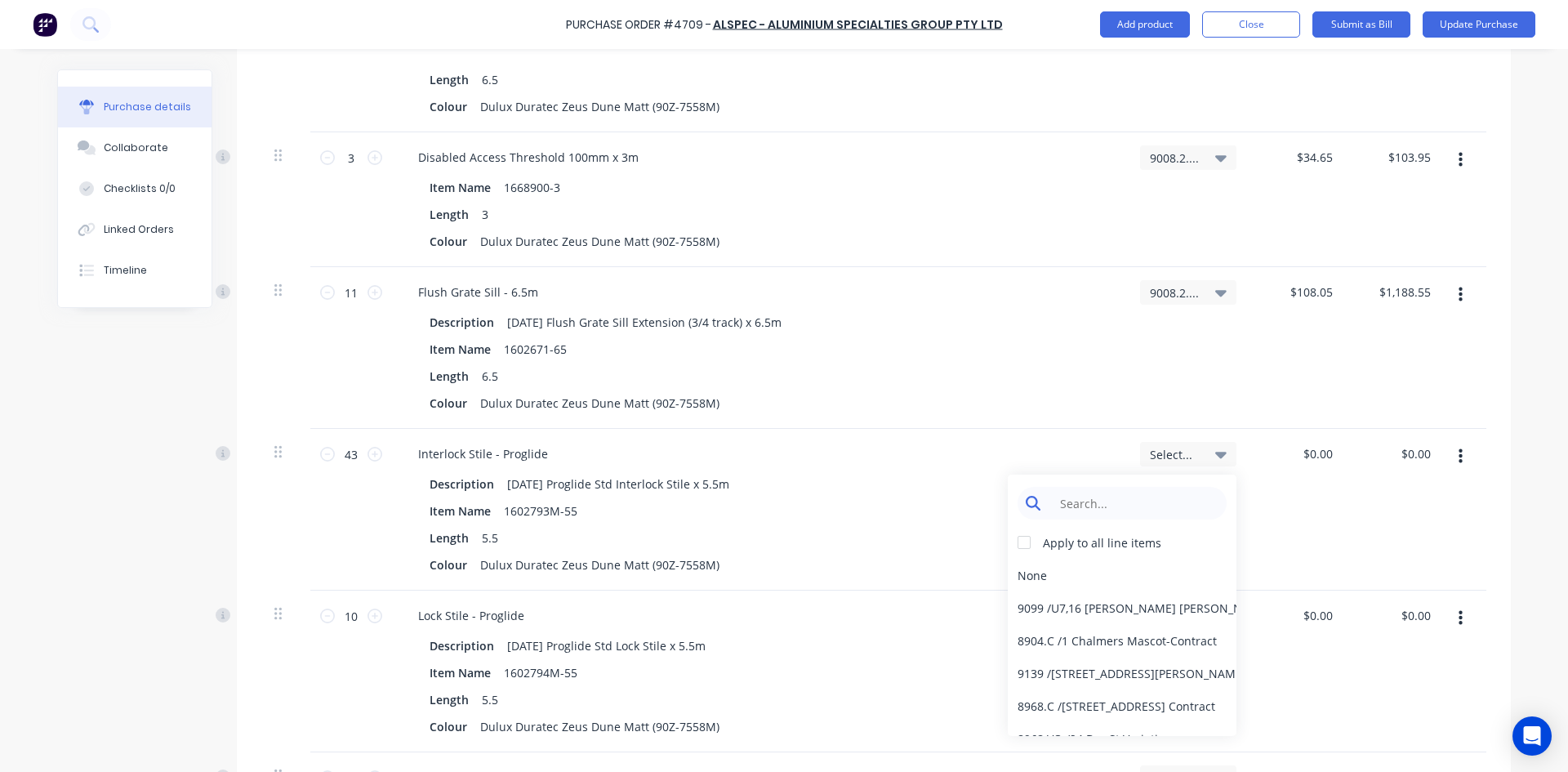
click at [1132, 510] on input at bounding box center [1134, 503] width 167 height 32
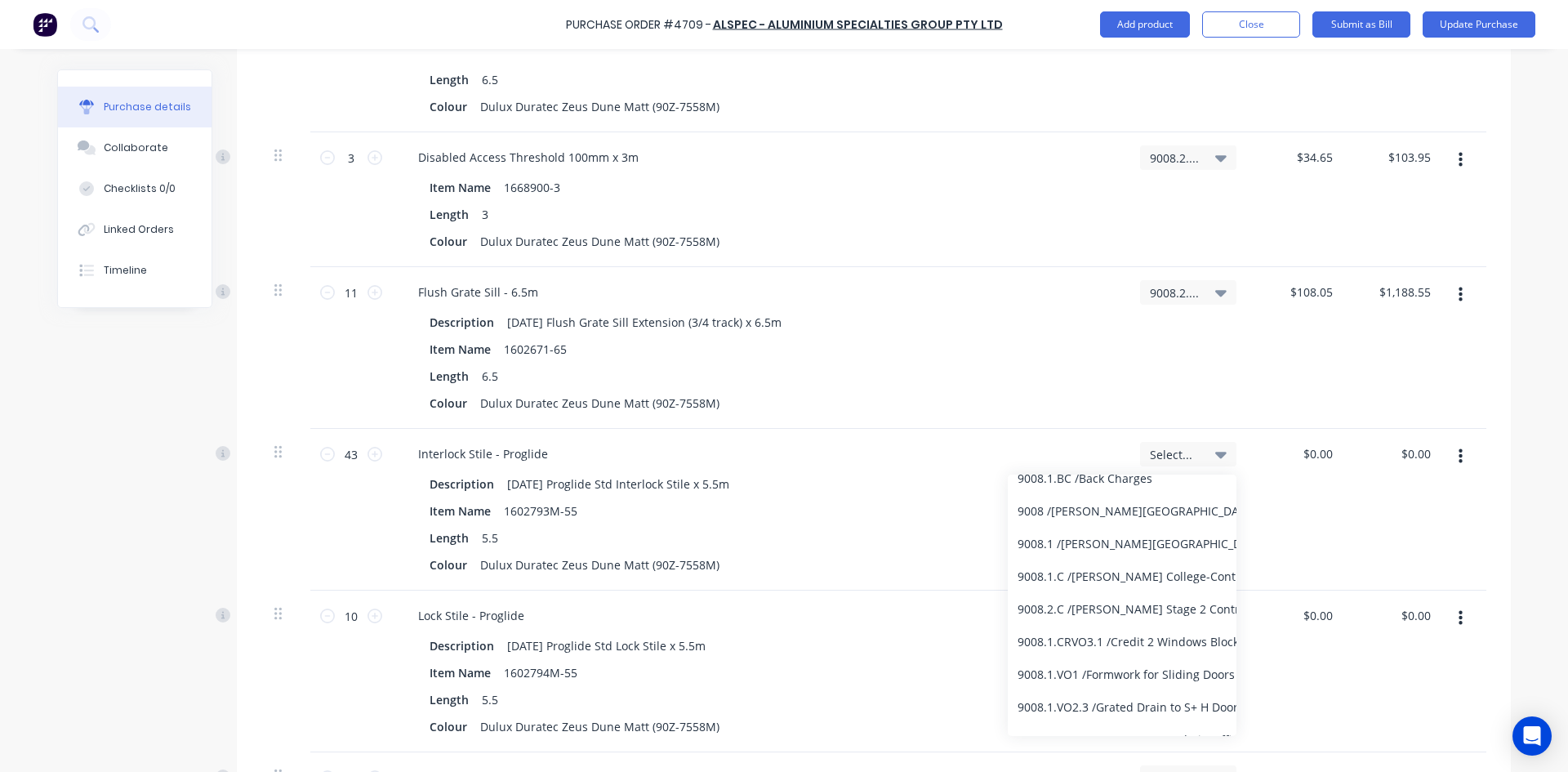
scroll to position [163, 0]
click at [1122, 611] on div "9008.2.C / [PERSON_NAME] Stage 2 Contract" at bounding box center [1121, 607] width 228 height 32
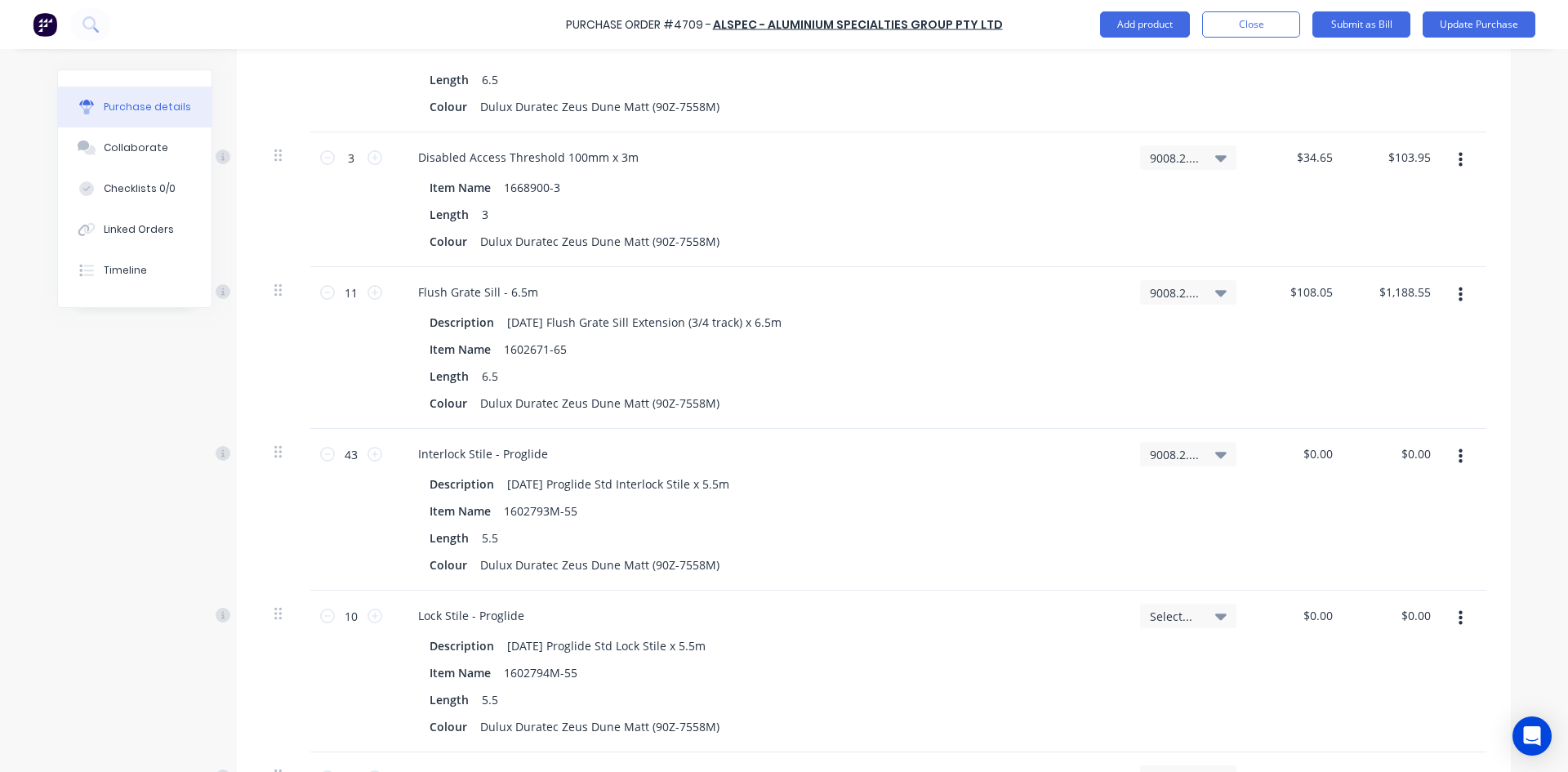
click at [1215, 615] on icon at bounding box center [1220, 617] width 11 height 7
click at [1155, 661] on input at bounding box center [1134, 665] width 167 height 32
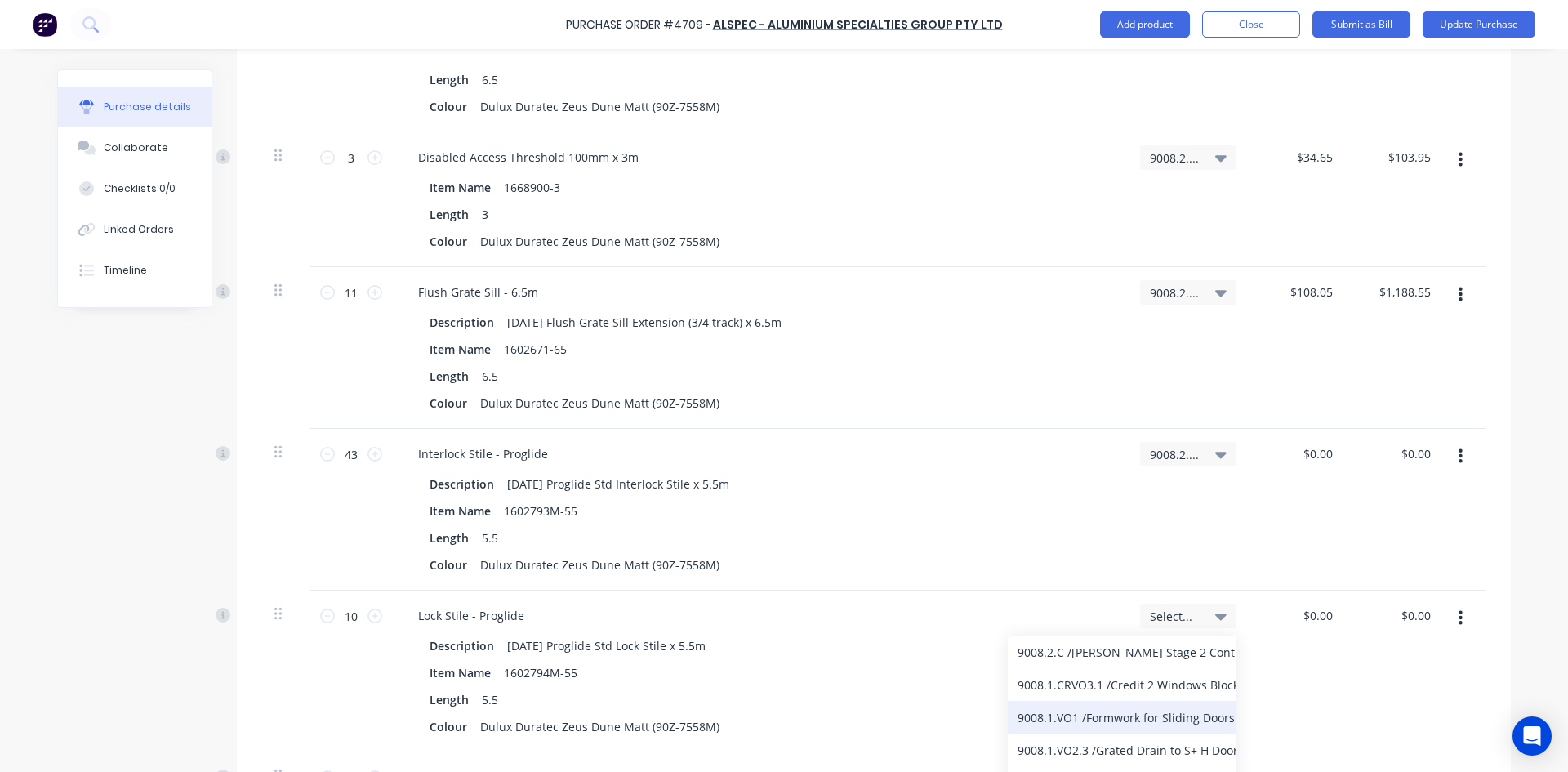
scroll to position [245, 0]
click at [1155, 685] on div "9008.2.C / [PERSON_NAME] Stage 2 Contract" at bounding box center [1121, 688] width 228 height 32
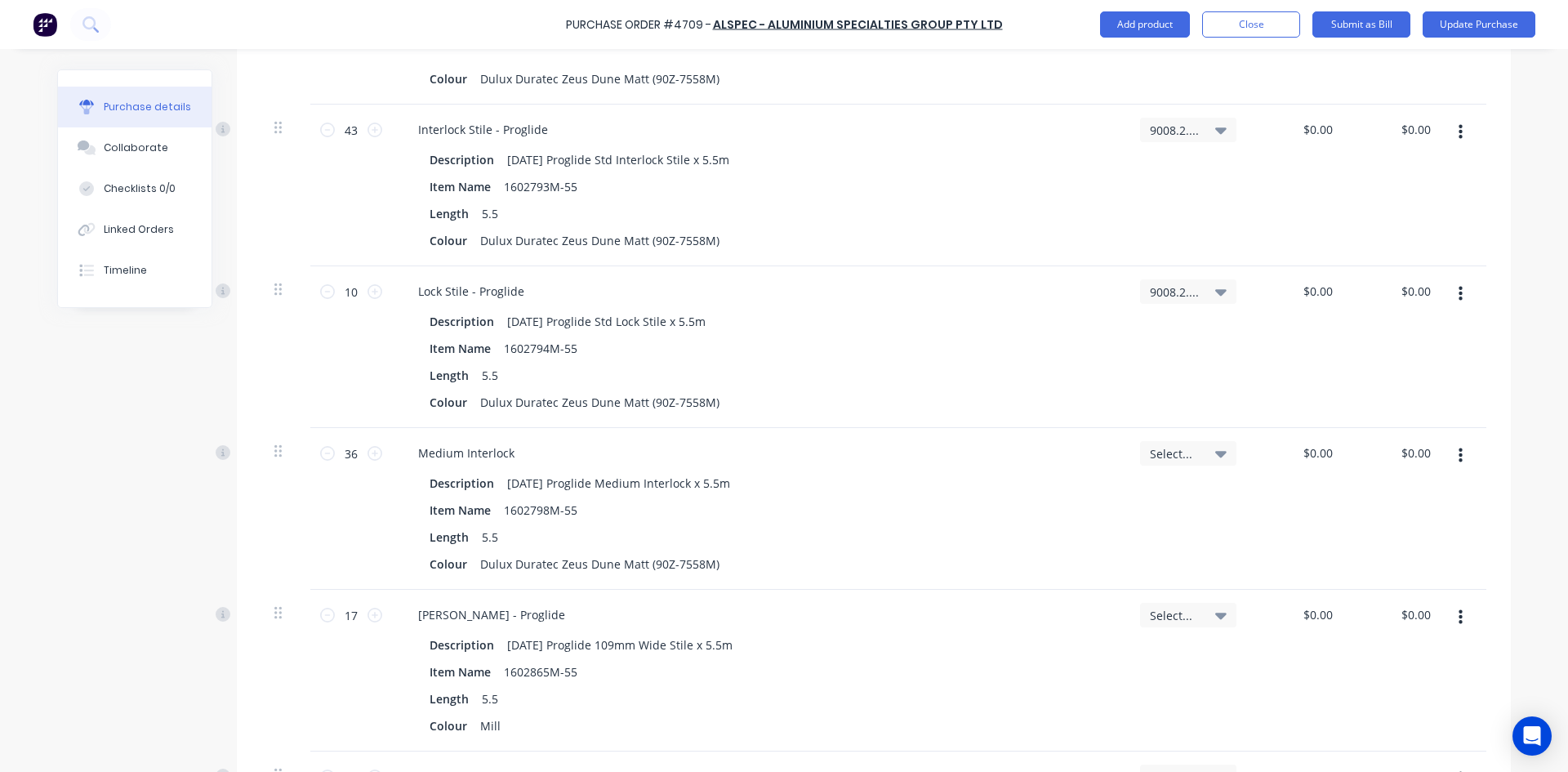
scroll to position [5731, 0]
click at [1217, 453] on icon at bounding box center [1220, 452] width 11 height 7
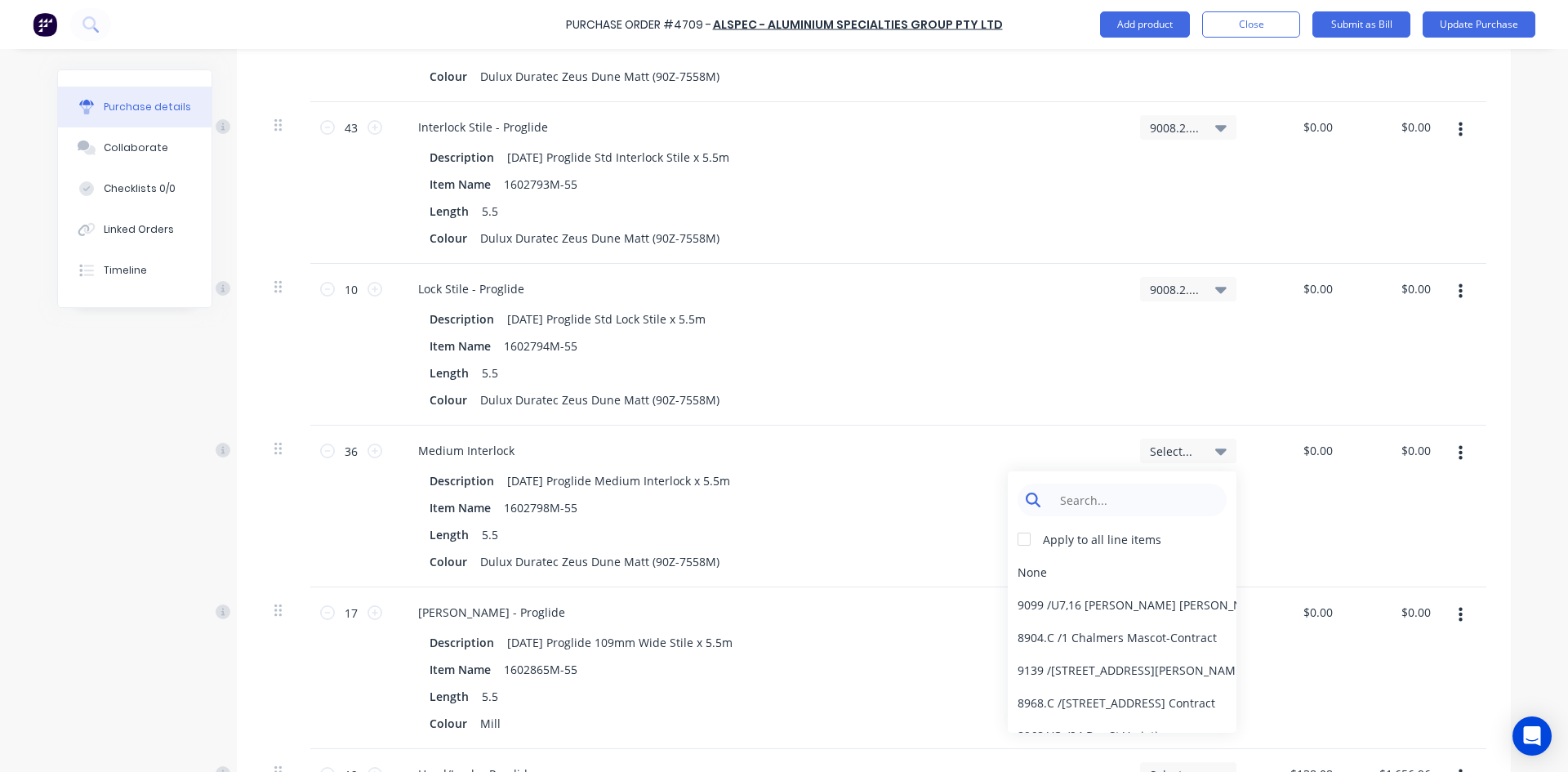
click at [1161, 500] on input at bounding box center [1134, 499] width 167 height 32
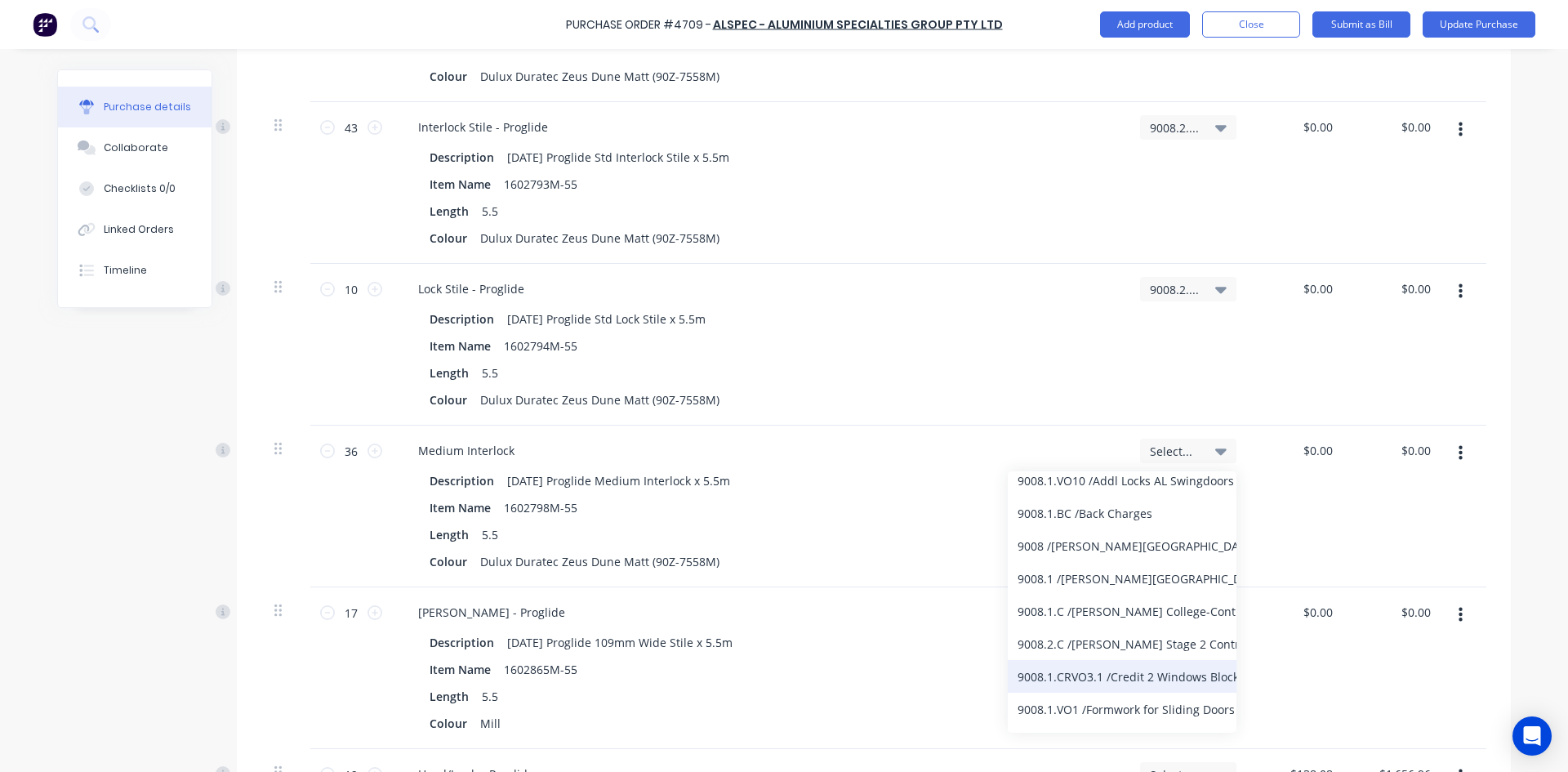
scroll to position [163, 0]
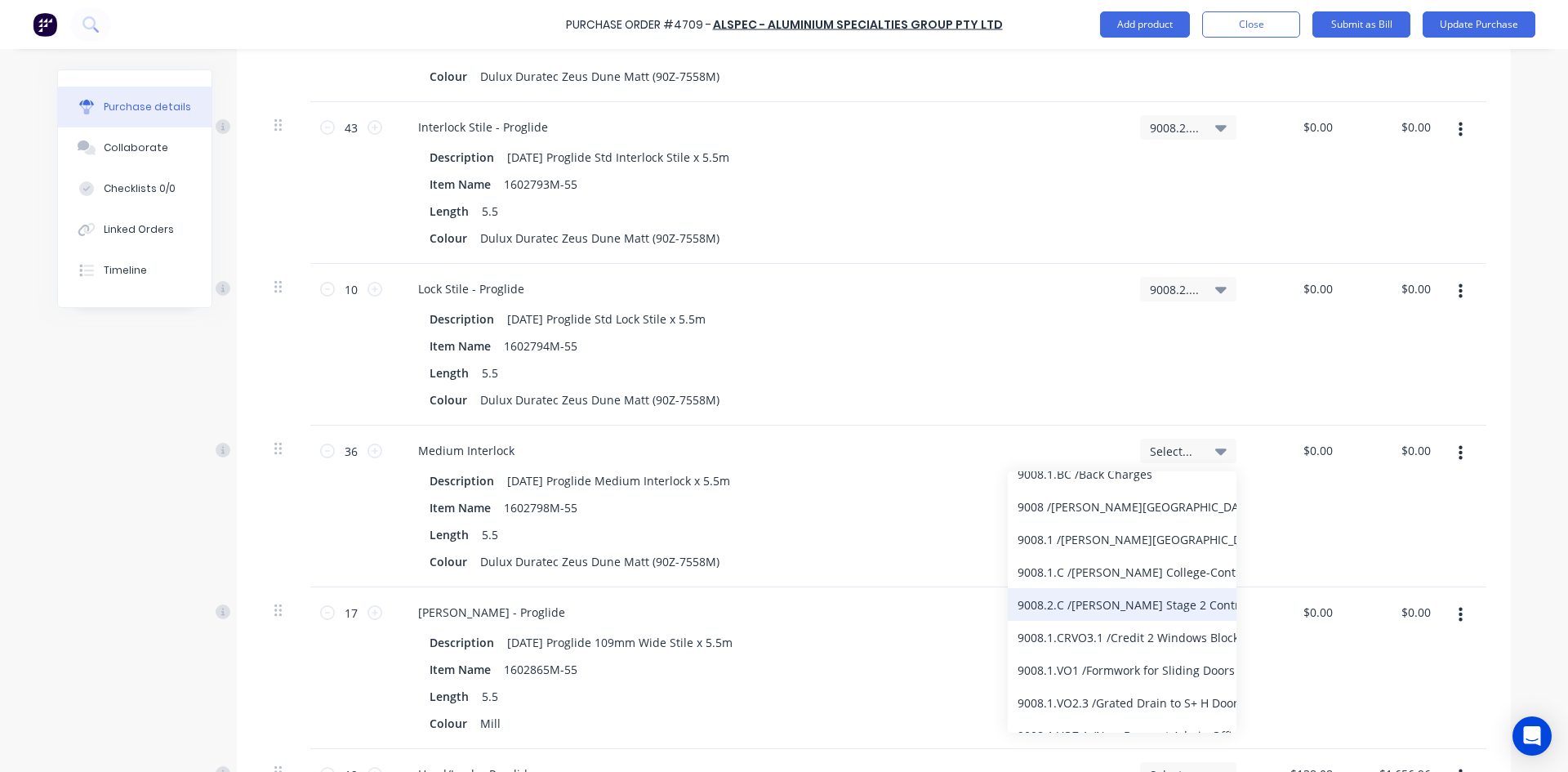
click at [1146, 617] on div "9008.2.C / [PERSON_NAME] Stage 2 Contract" at bounding box center [1121, 605] width 228 height 32
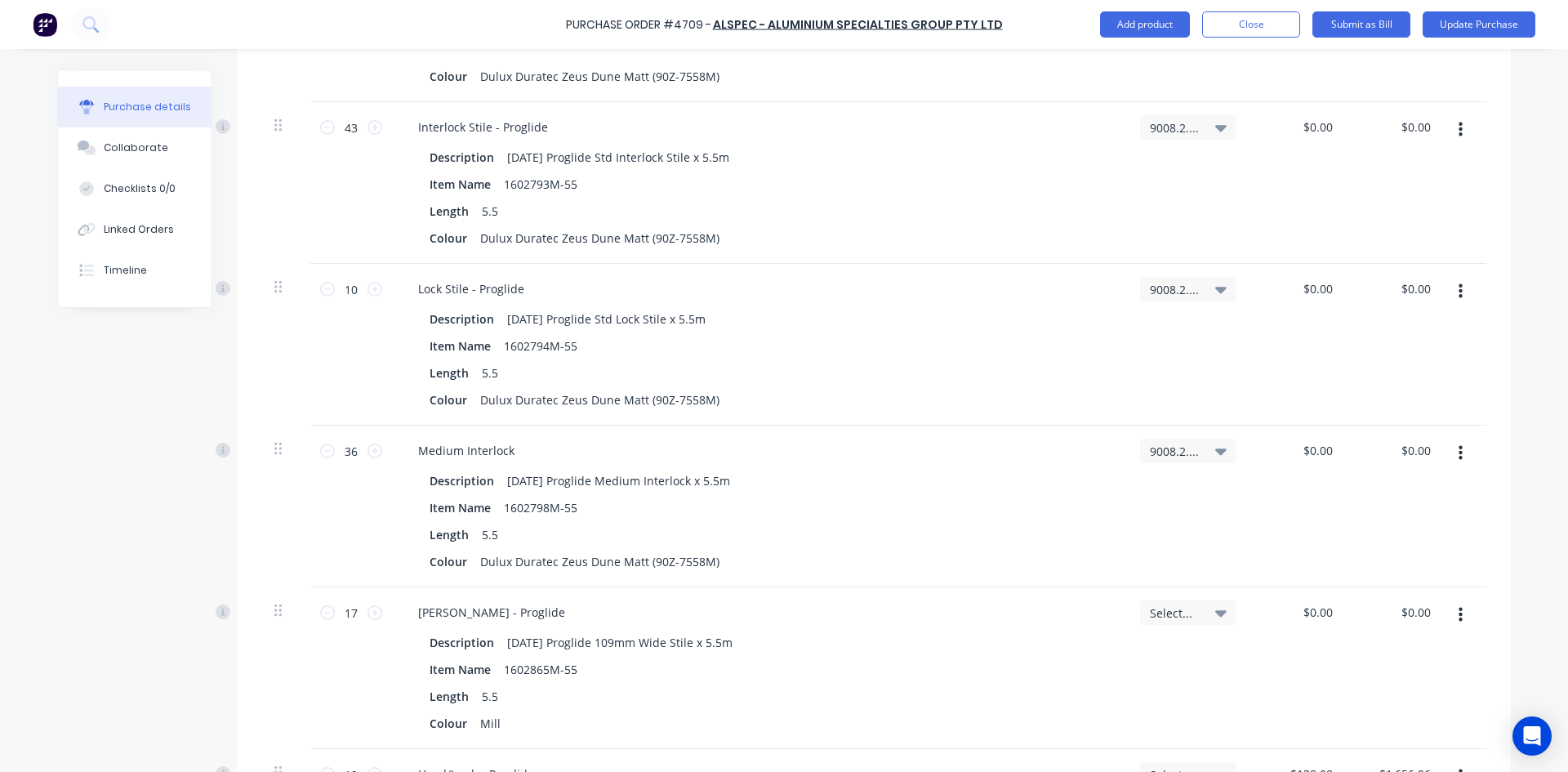
click at [1219, 612] on icon at bounding box center [1220, 614] width 11 height 7
click at [1158, 658] on input at bounding box center [1134, 662] width 167 height 32
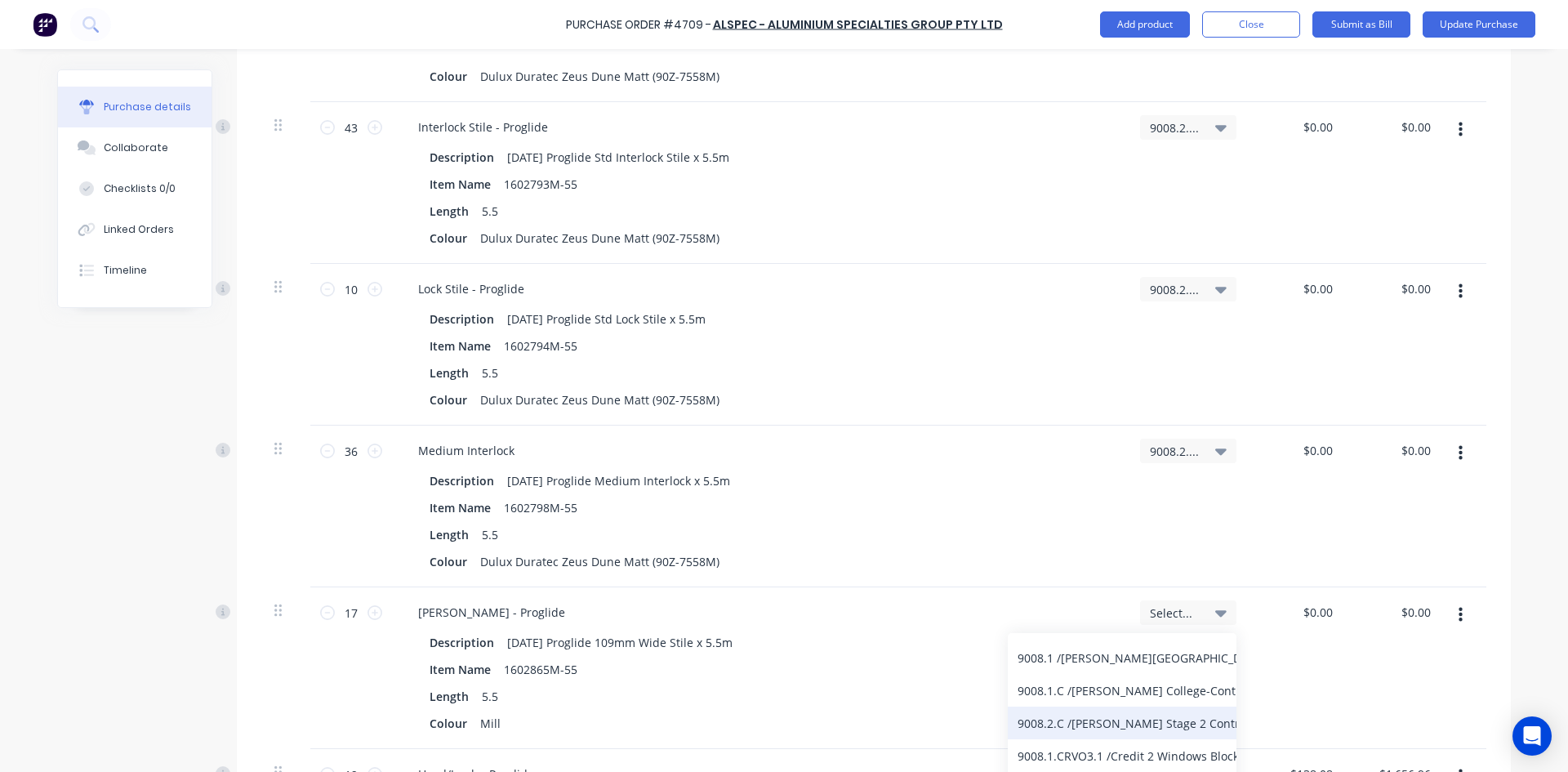
scroll to position [245, 0]
click at [1134, 678] on div "9008.2.C / [PERSON_NAME] Stage 2 Contract" at bounding box center [1121, 685] width 228 height 32
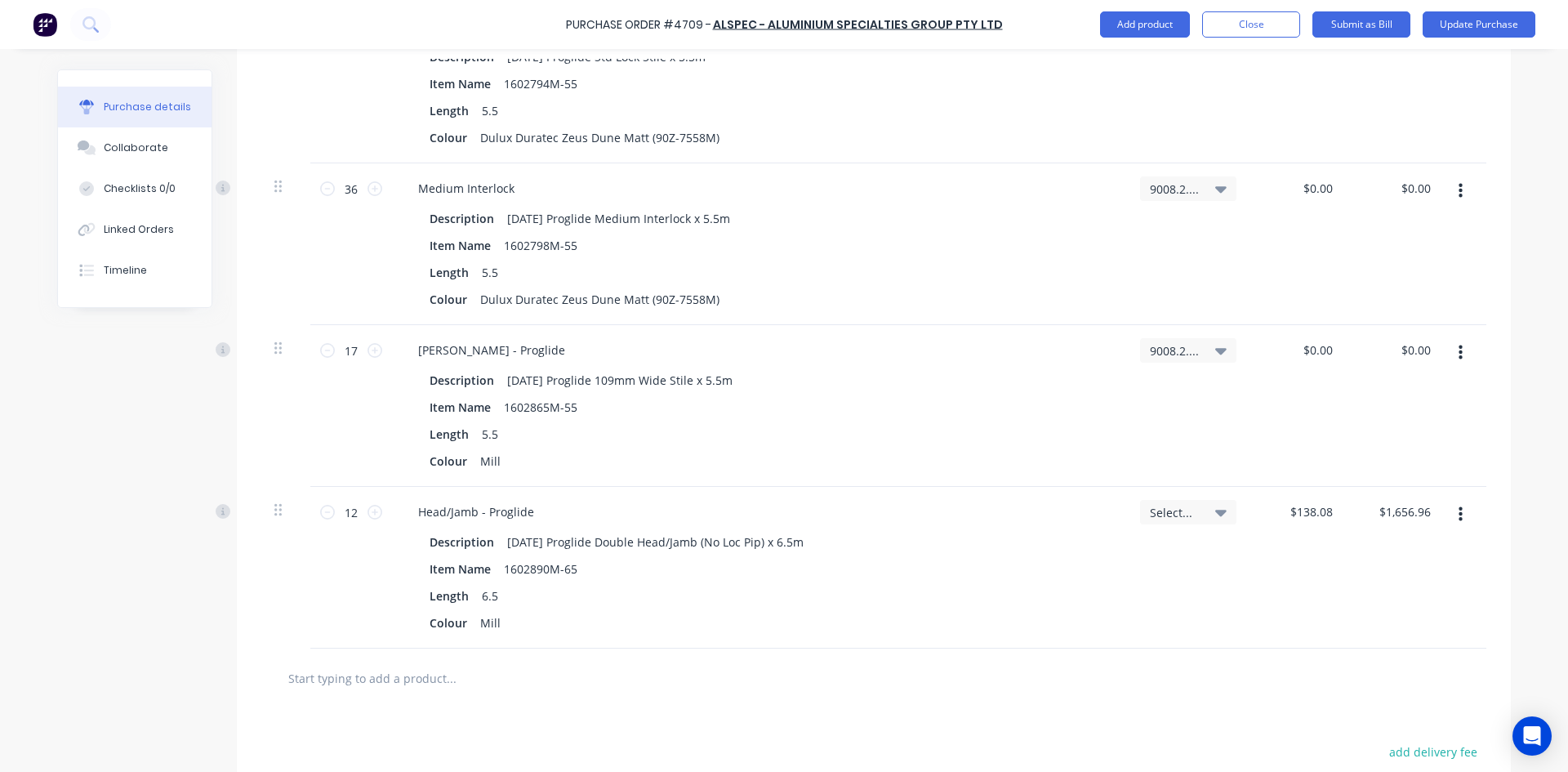
scroll to position [6058, 0]
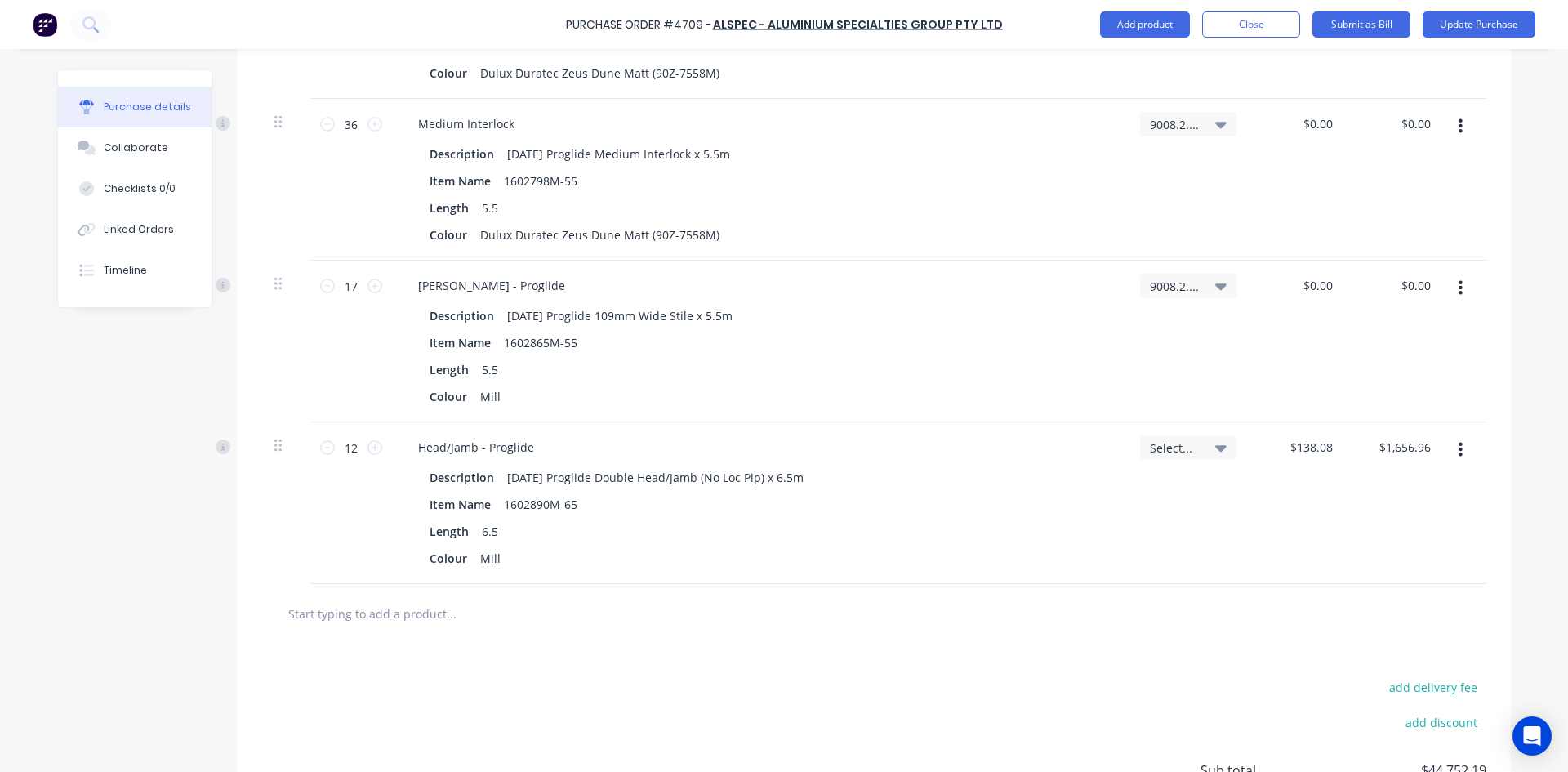
click at [1215, 449] on icon at bounding box center [1220, 448] width 11 height 18
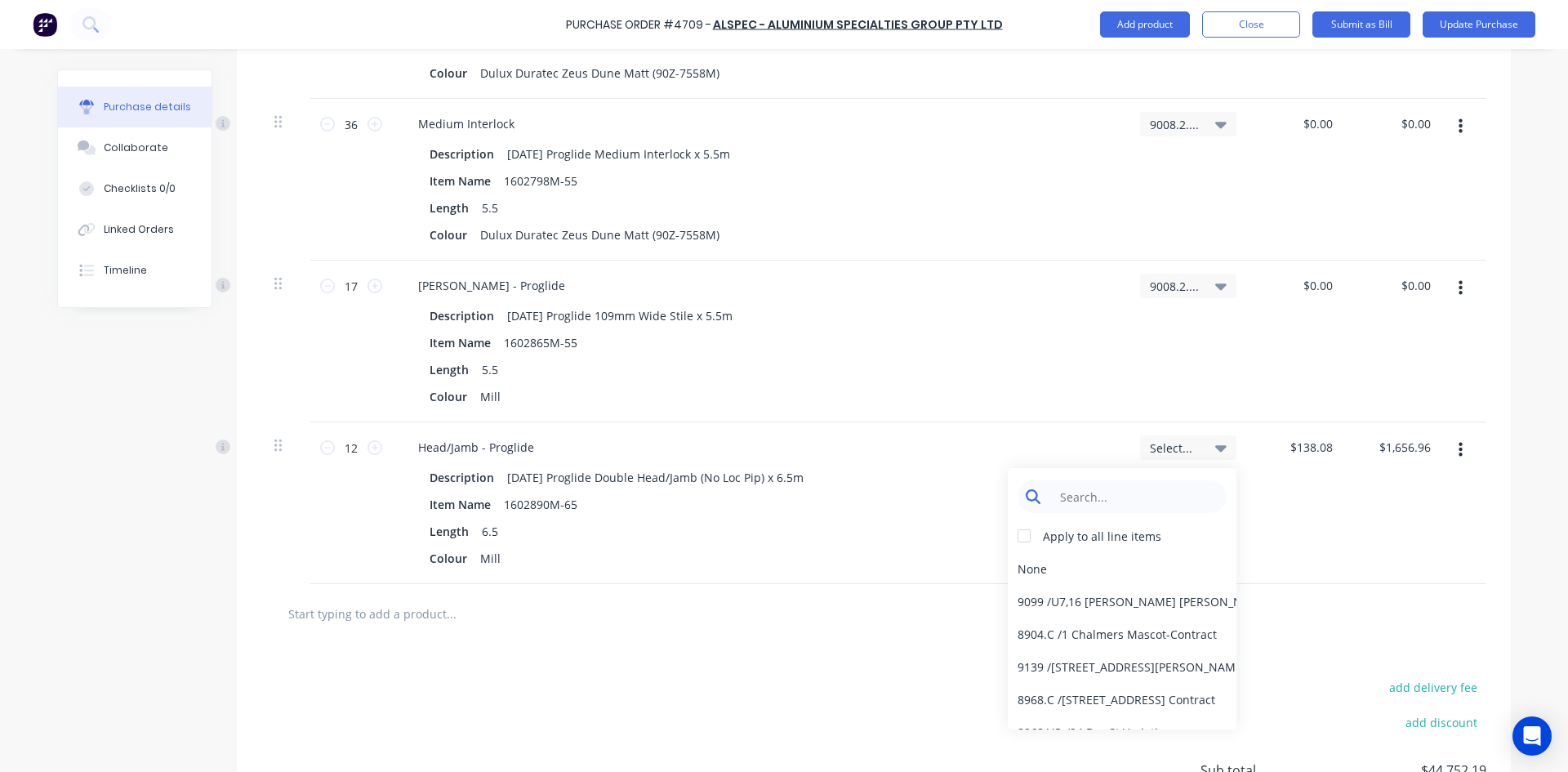
click at [1166, 499] on input at bounding box center [1134, 497] width 167 height 32
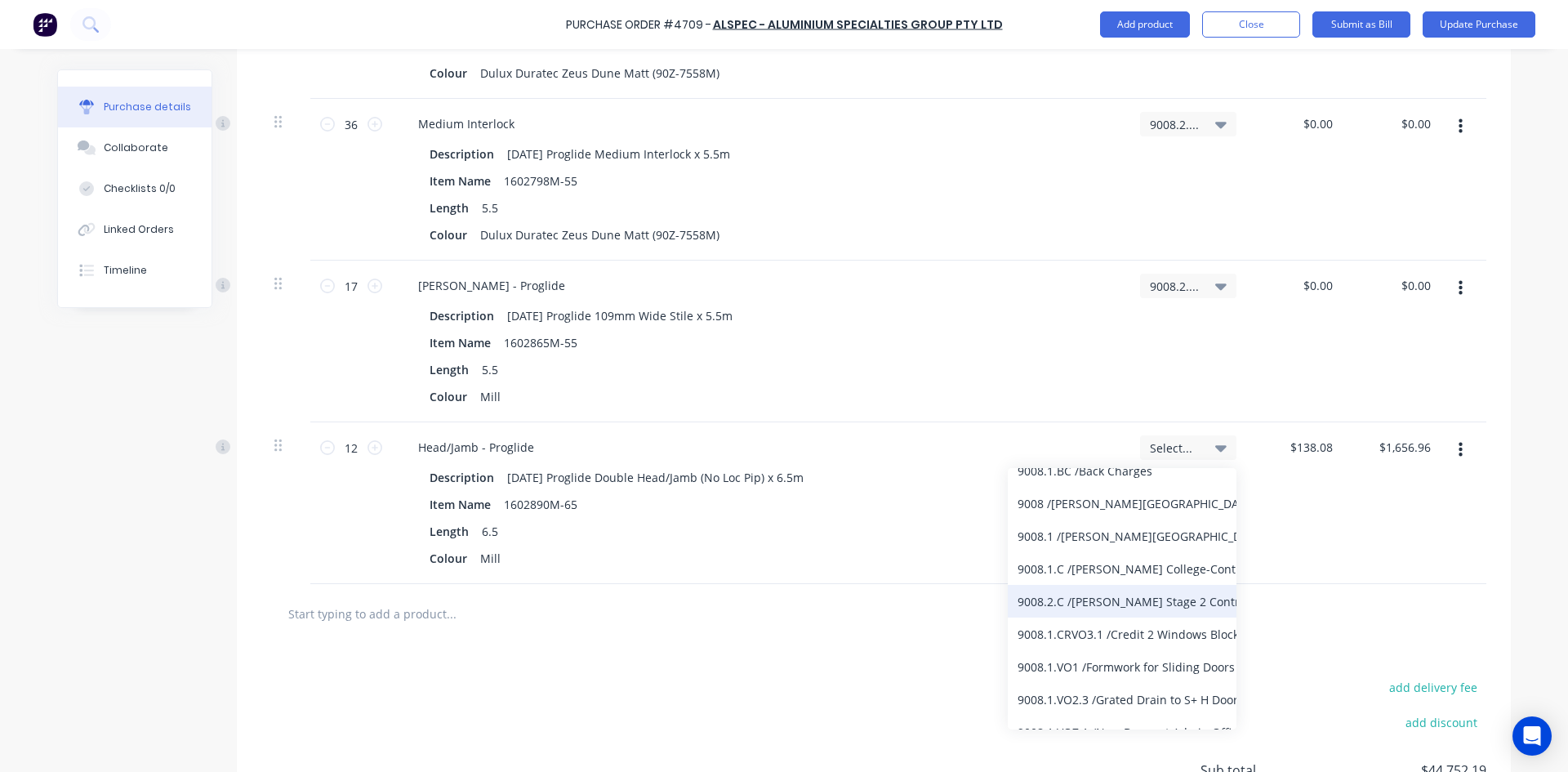
click at [1126, 598] on div "9008.2.C / [PERSON_NAME] Stage 2 Contract" at bounding box center [1121, 601] width 228 height 32
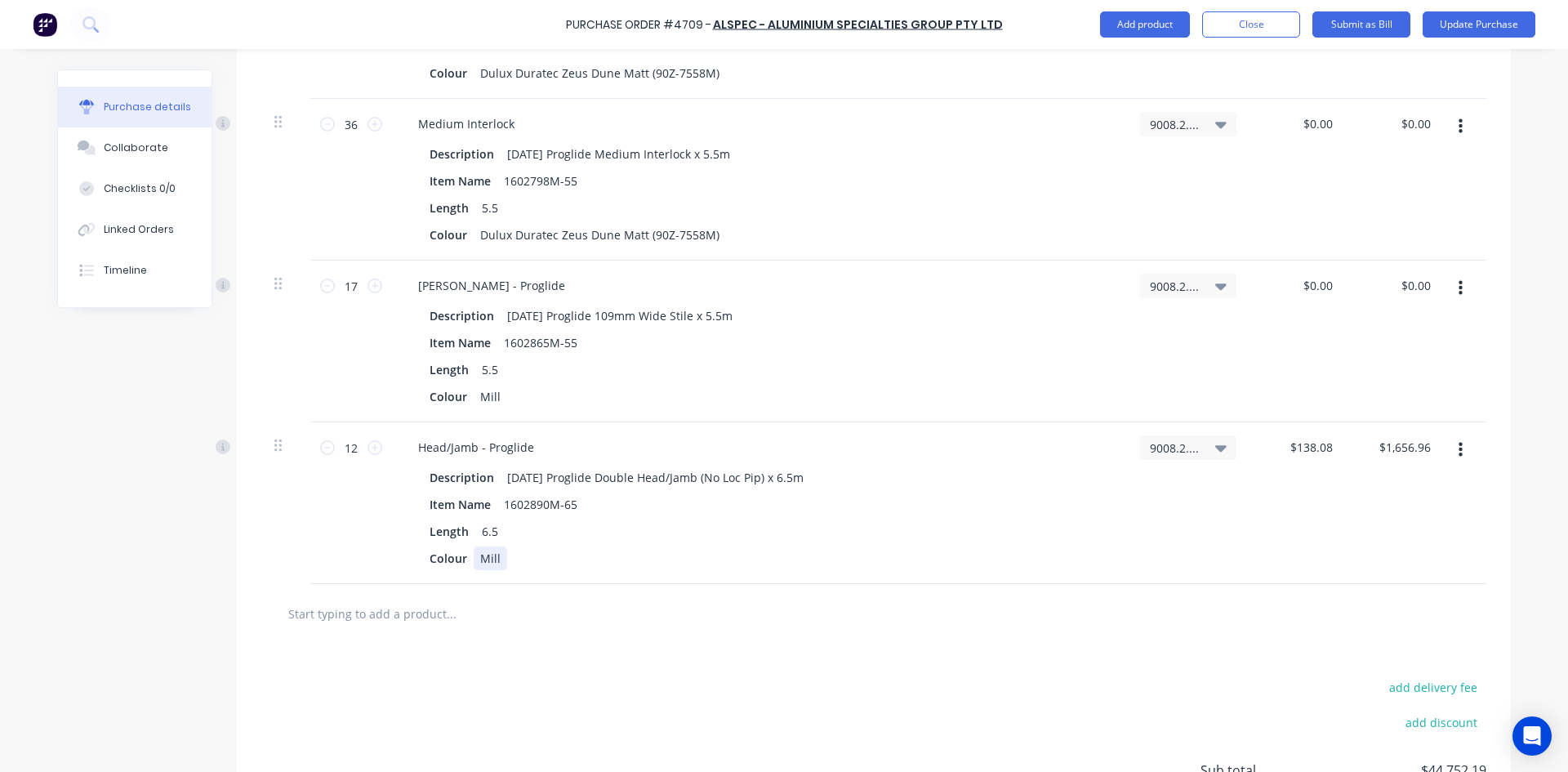
click at [497, 565] on div "Mill" at bounding box center [490, 559] width 33 height 24
click at [496, 403] on div "Mill" at bounding box center [490, 397] width 33 height 24
click at [423, 612] on input "text" at bounding box center [451, 613] width 327 height 32
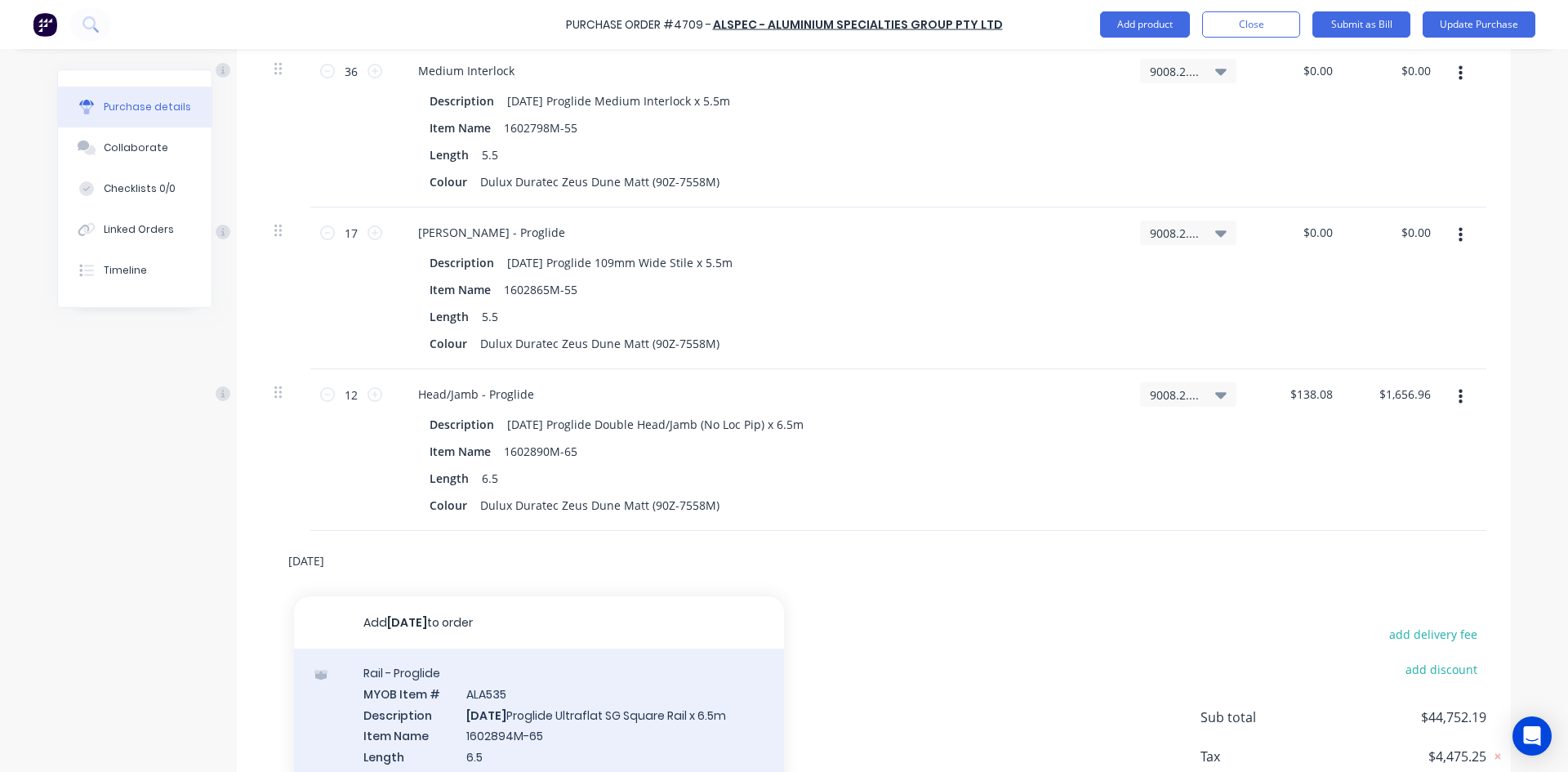
scroll to position [6139, 0]
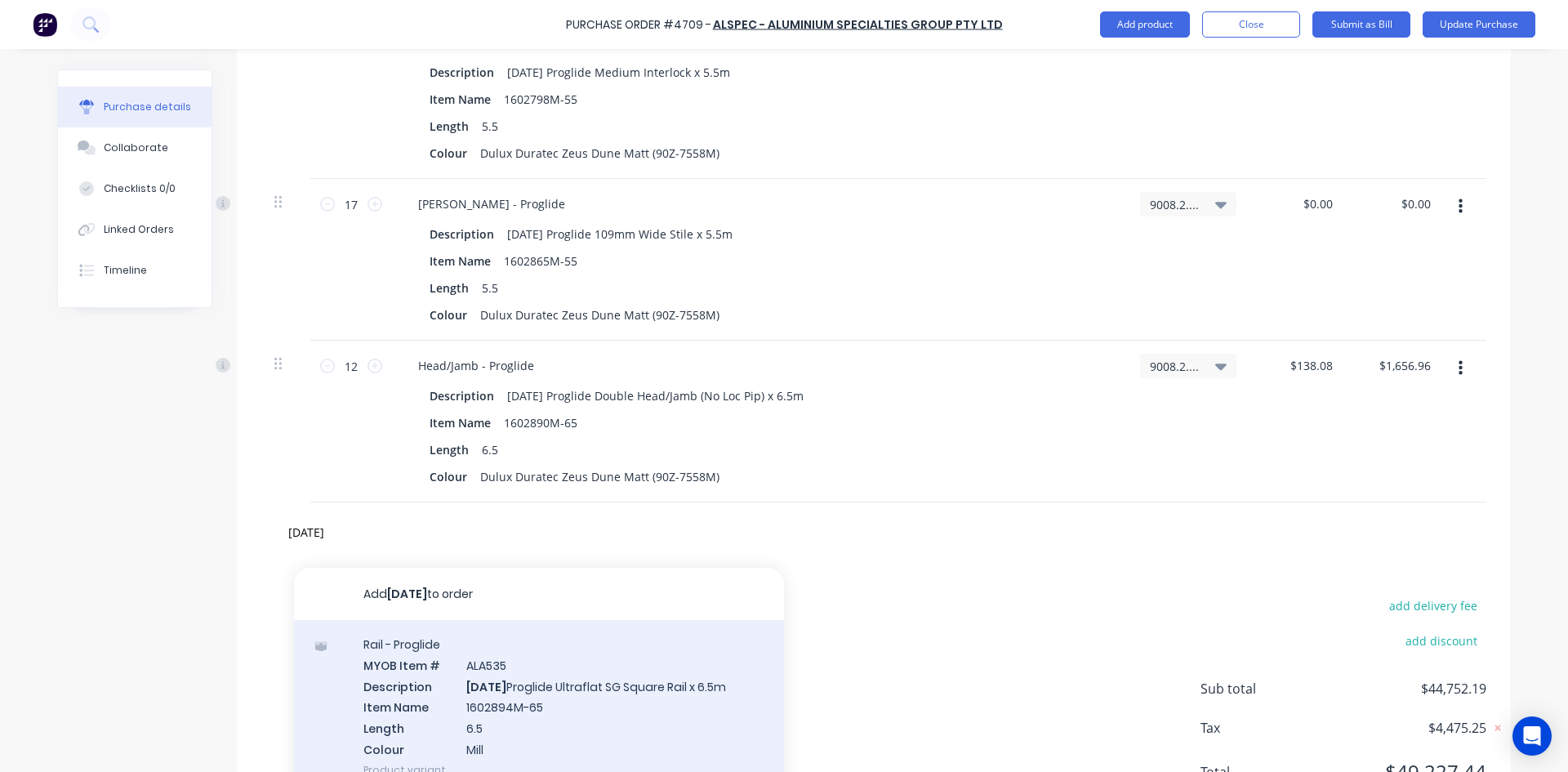
click at [570, 720] on div "Rail - Proglide MYOB Item # ALA535 Description [DATE] Proglide Ultraflat SG Squ…" at bounding box center [538, 707] width 490 height 174
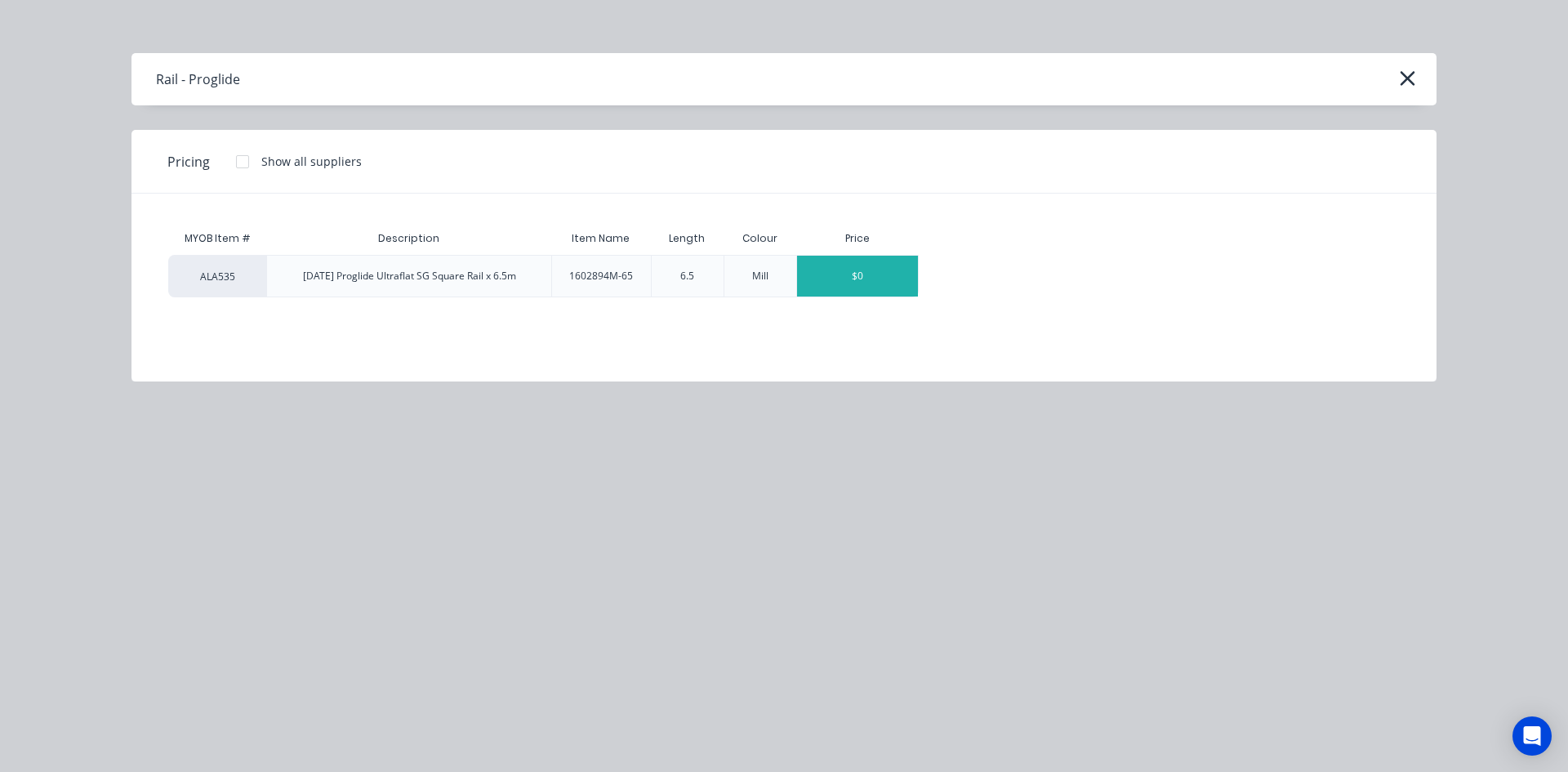
click at [852, 274] on div "$0" at bounding box center [857, 276] width 121 height 41
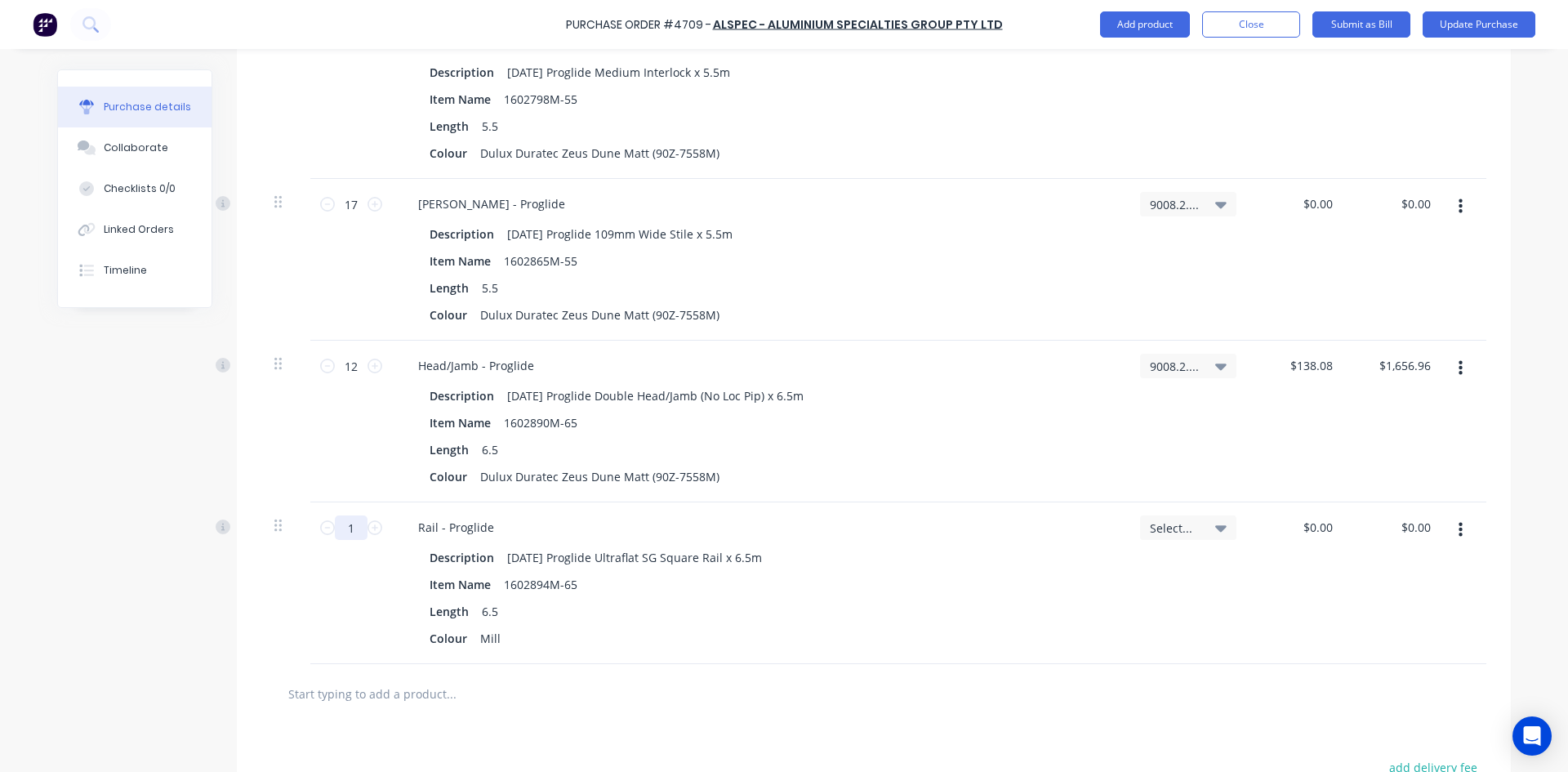
click at [355, 529] on input "1" at bounding box center [351, 527] width 32 height 25
click at [496, 638] on div "Mill" at bounding box center [490, 639] width 33 height 24
click at [1215, 529] on icon at bounding box center [1220, 527] width 11 height 18
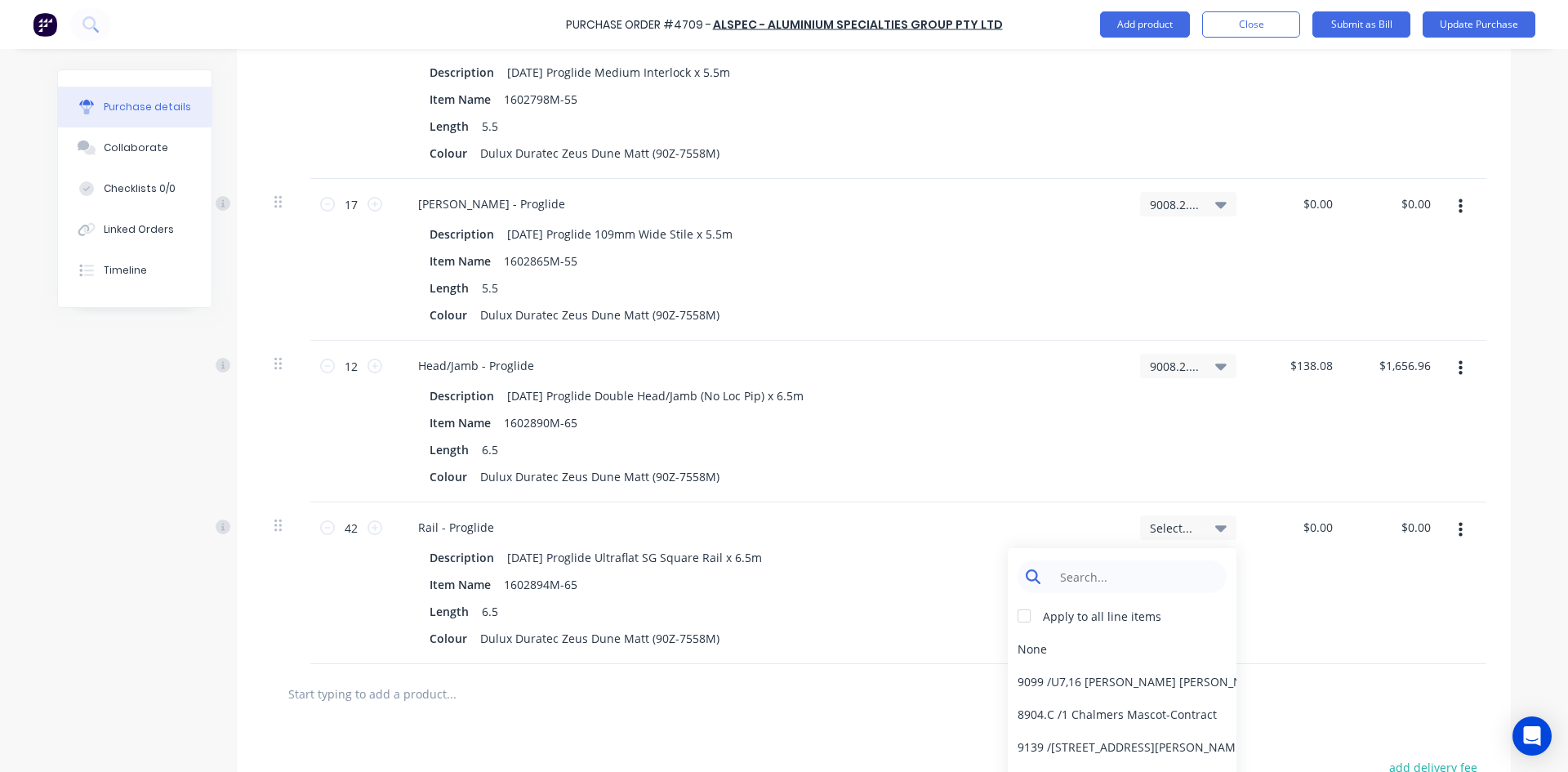
click at [1144, 586] on input at bounding box center [1134, 577] width 167 height 32
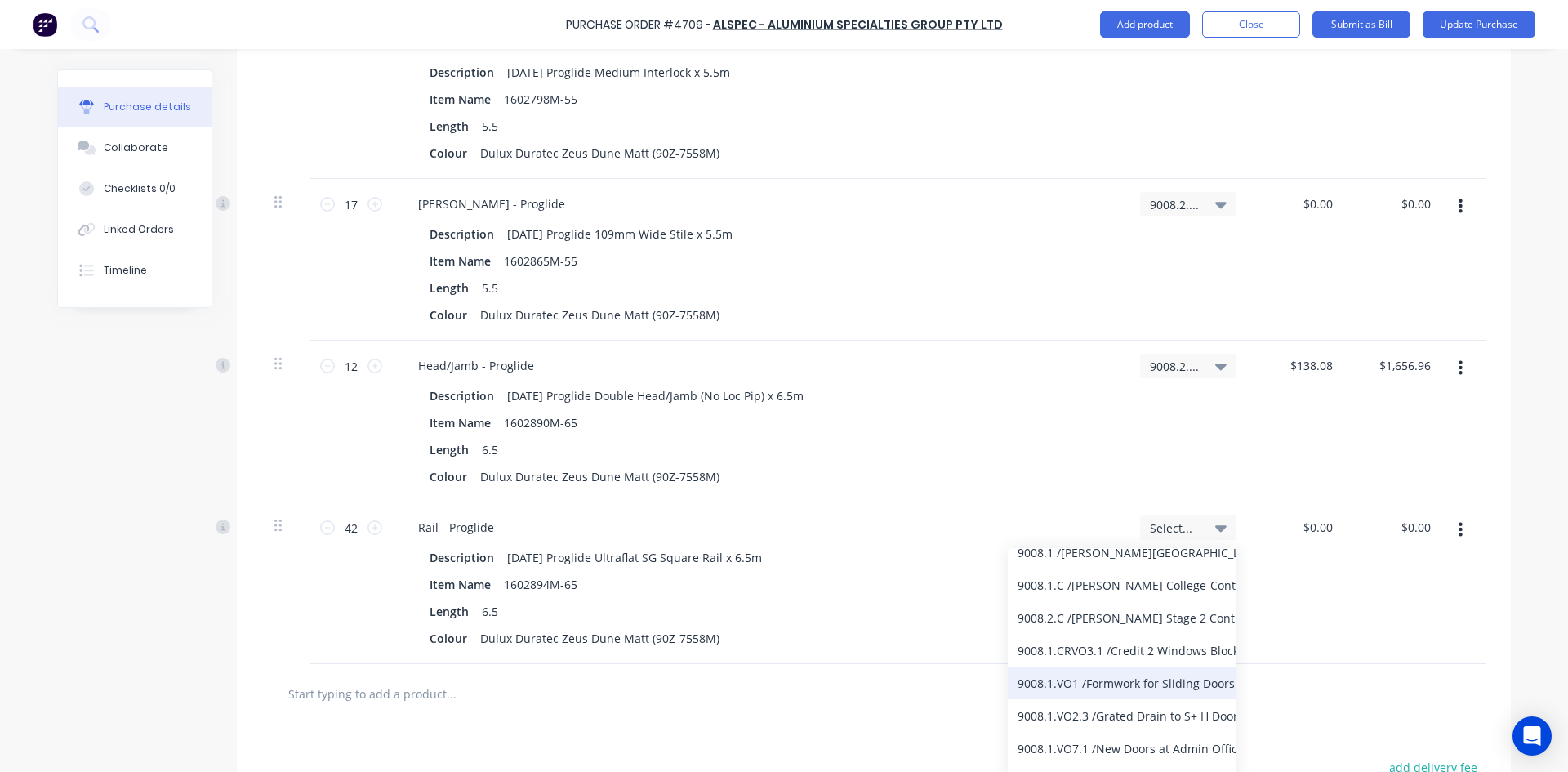
scroll to position [215, 0]
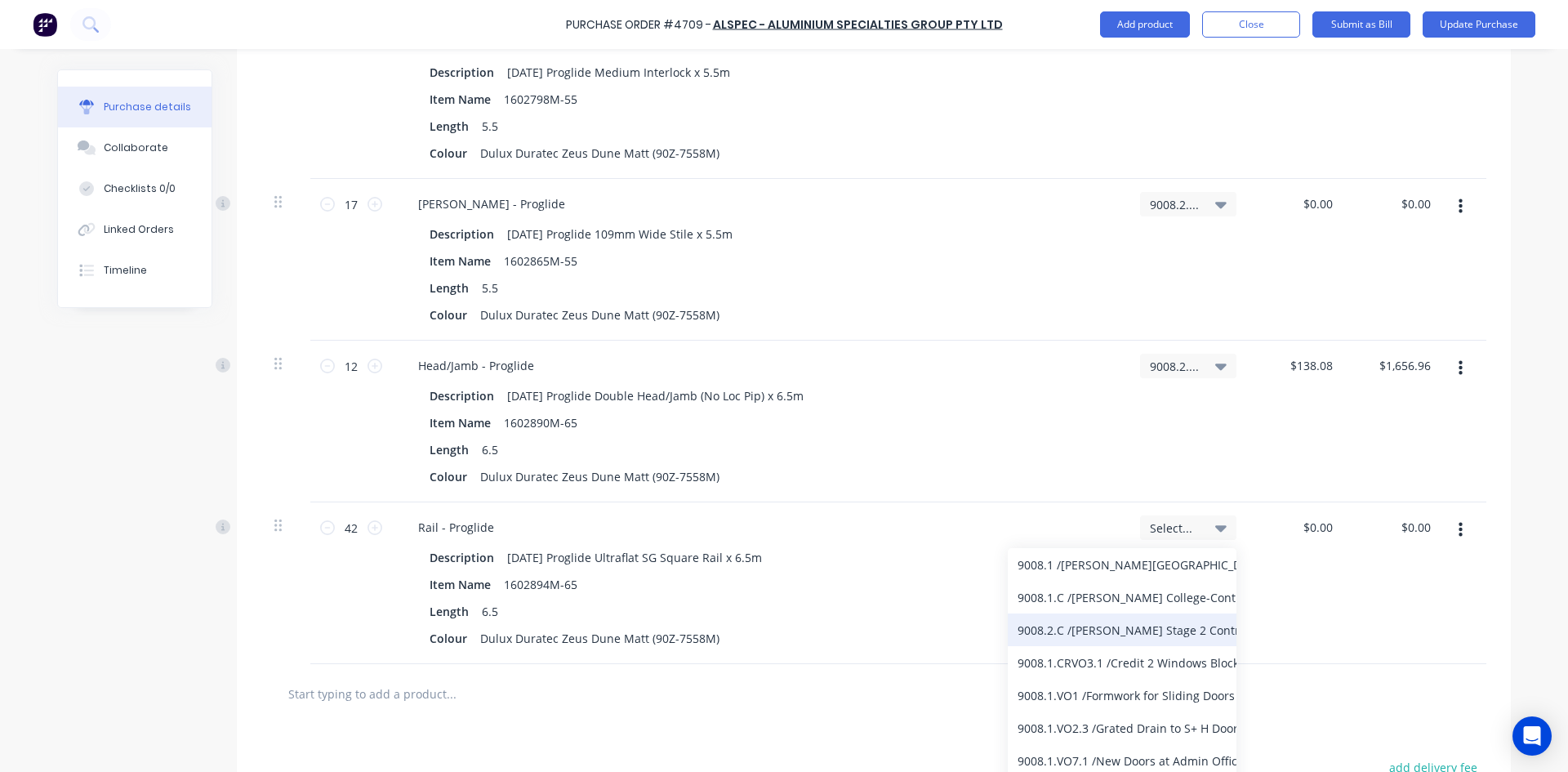
click at [1110, 629] on div "9008.2.C / [PERSON_NAME] Stage 2 Contract" at bounding box center [1121, 629] width 228 height 32
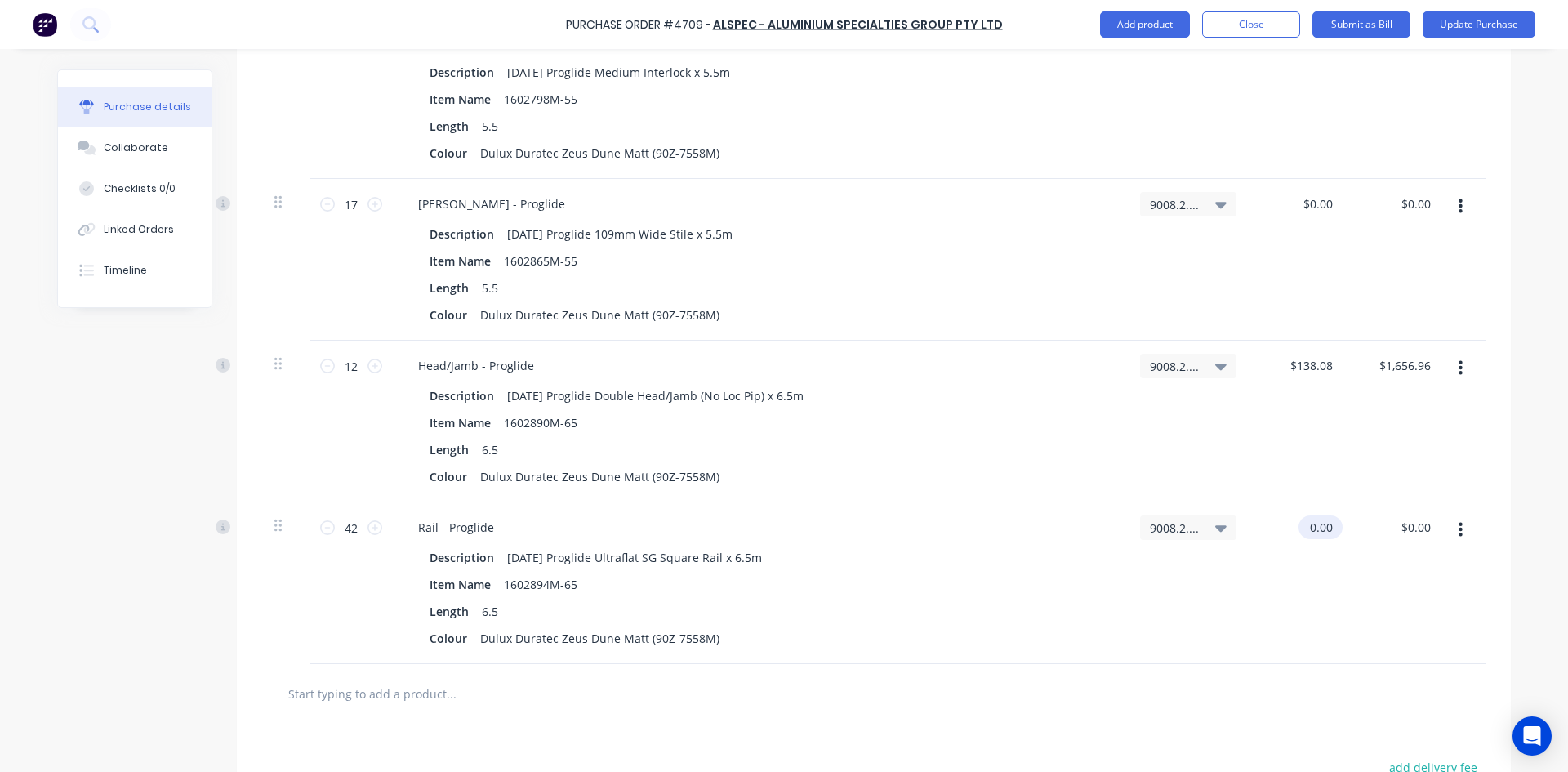
click at [1327, 523] on input "0.00" at bounding box center [1318, 527] width 37 height 24
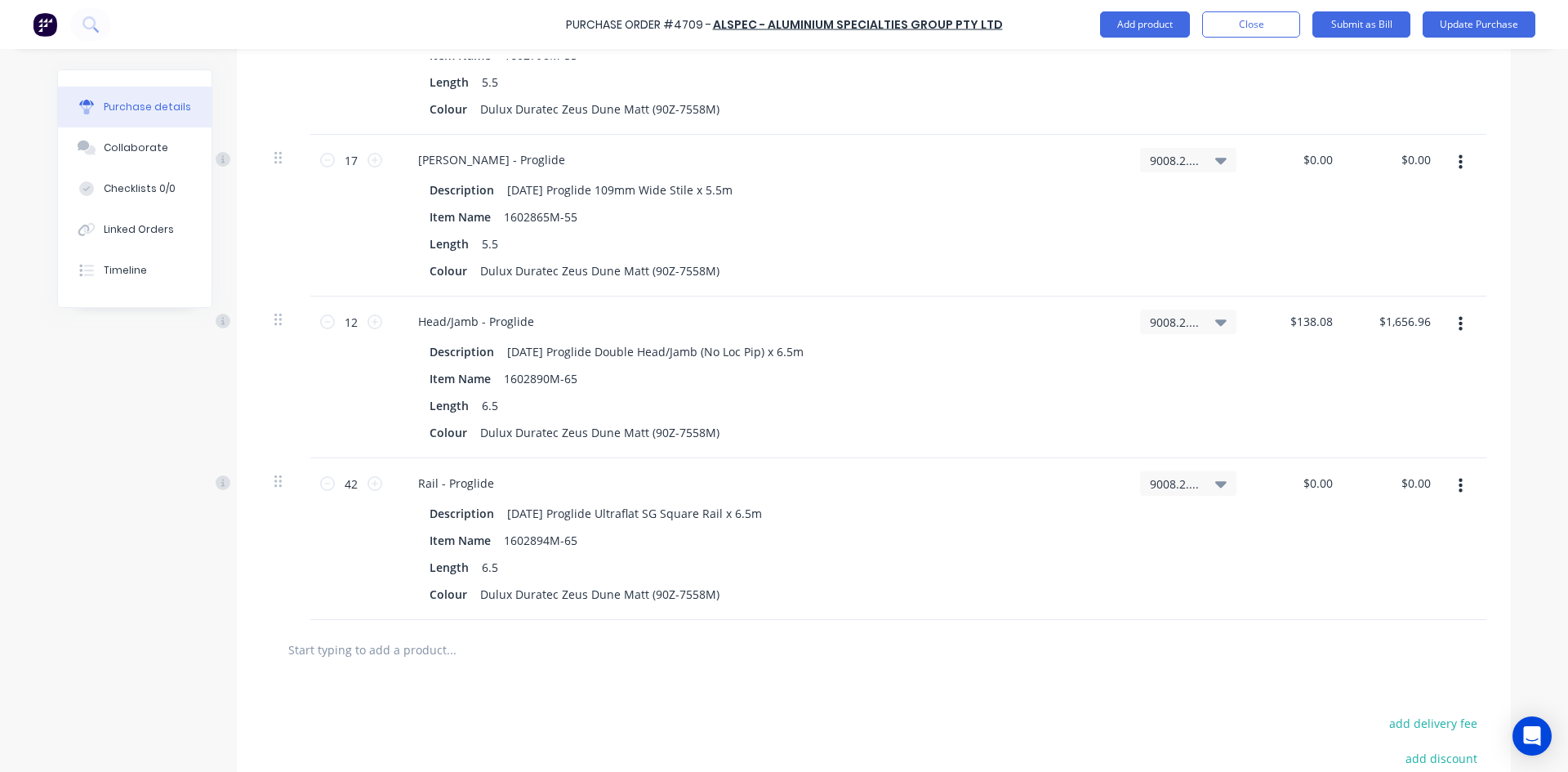
scroll to position [6222, 0]
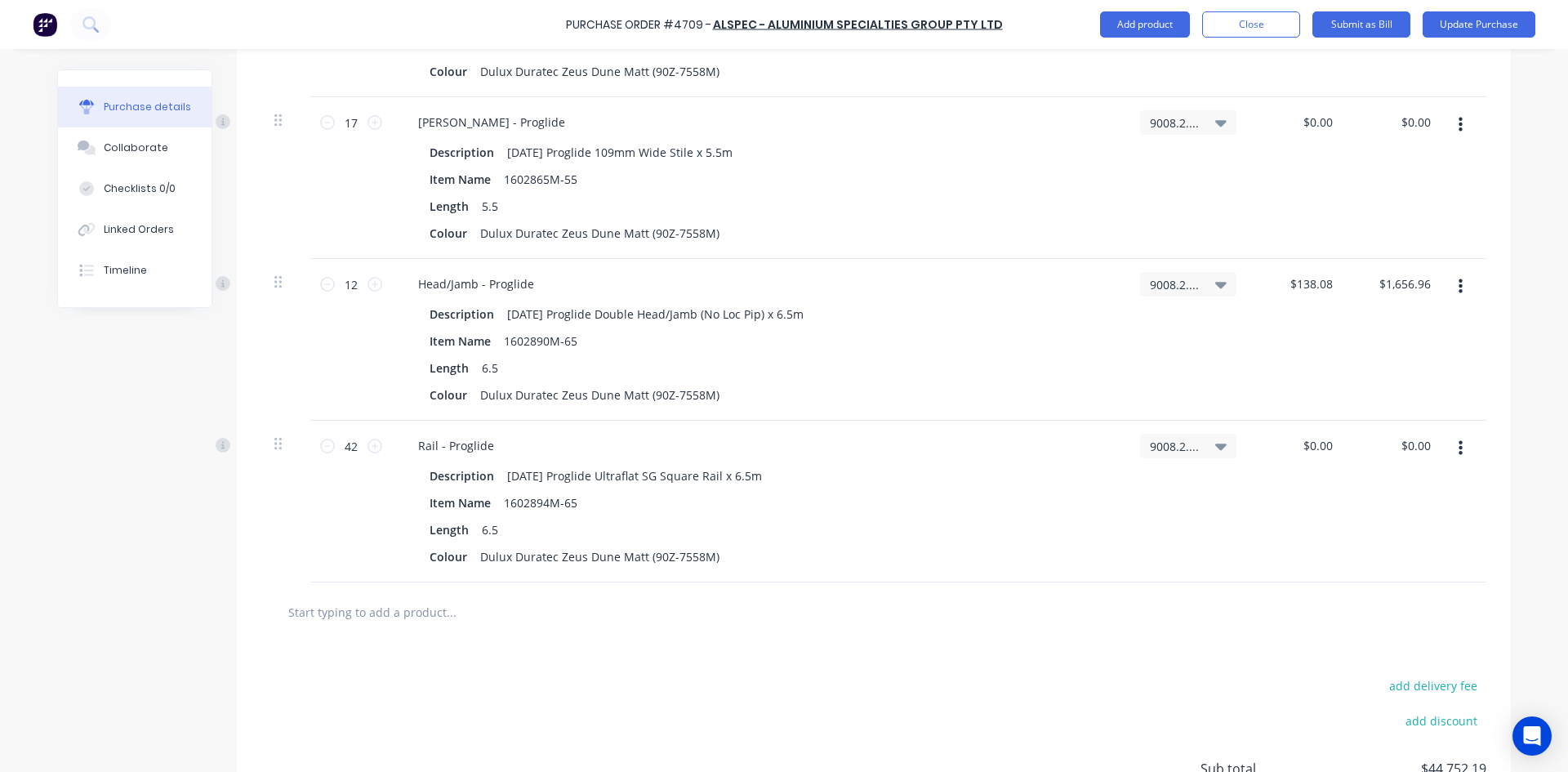
click at [365, 609] on input "text" at bounding box center [451, 611] width 327 height 32
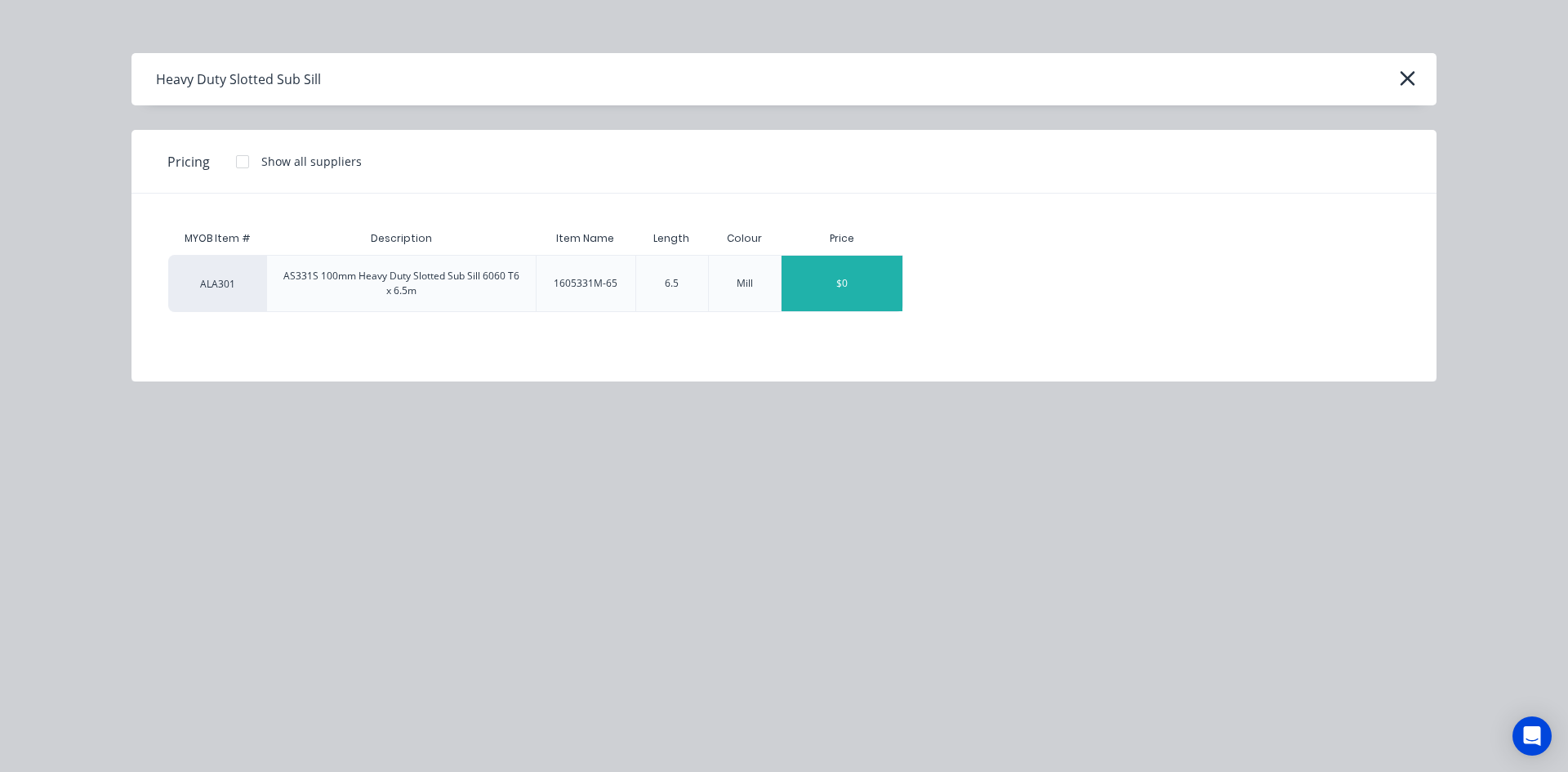
click at [846, 291] on div "$0" at bounding box center [842, 283] width 121 height 55
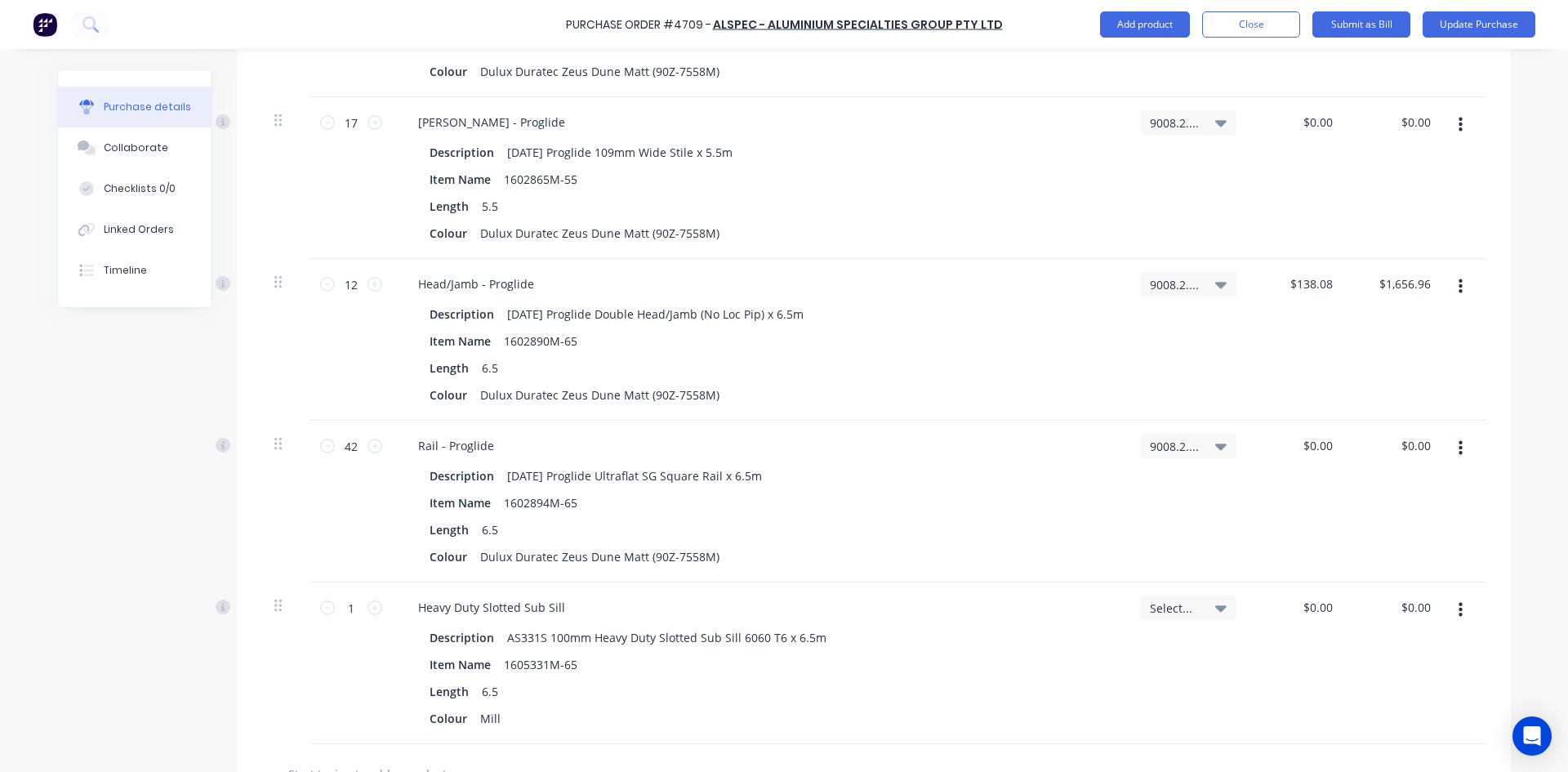
click at [1458, 616] on icon "button" at bounding box center [1460, 610] width 4 height 14
click at [1410, 761] on button "Delete" at bounding box center [1411, 752] width 139 height 32
